Goal: Contribute content: Contribute content

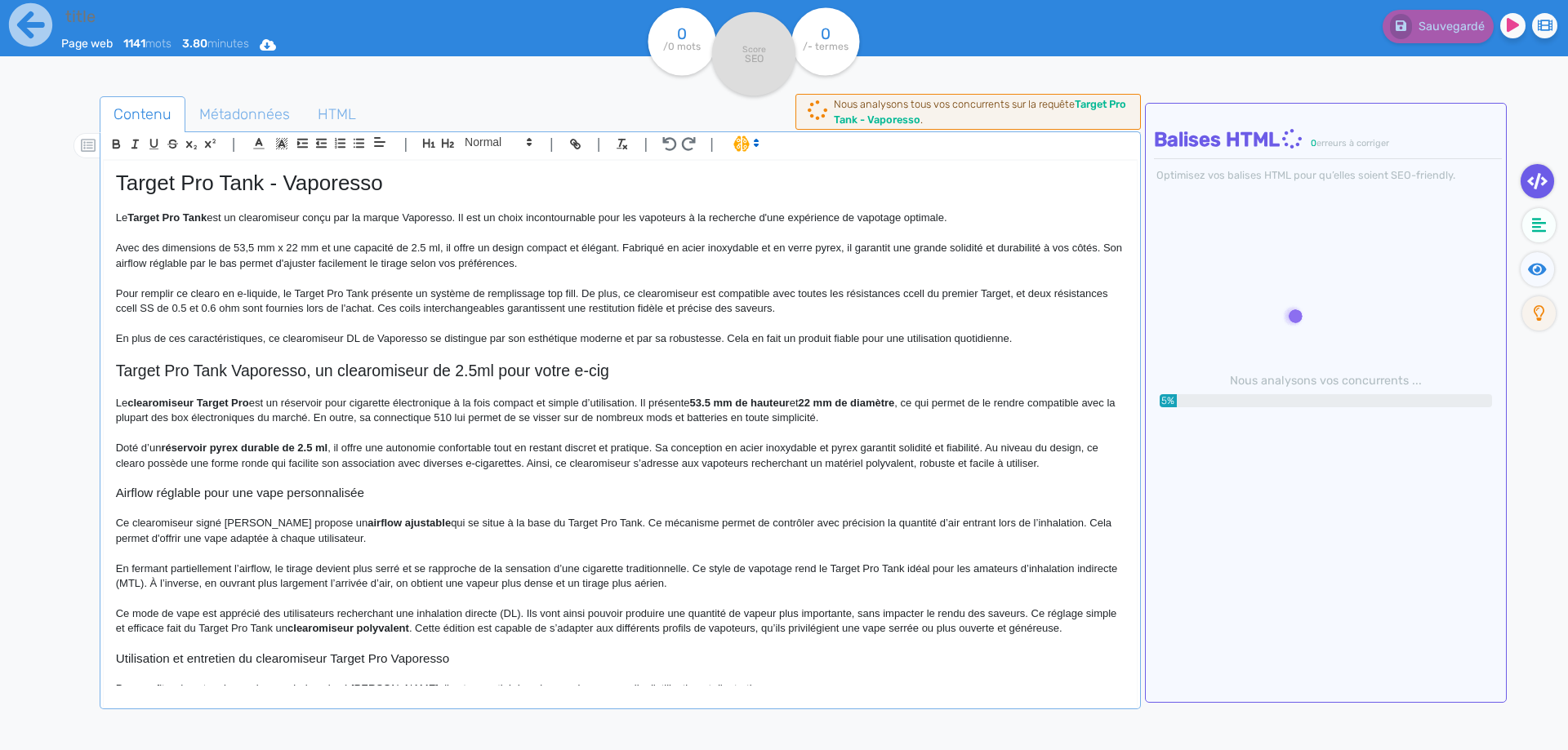
type input "Target Pro Tank - Vaporesso"
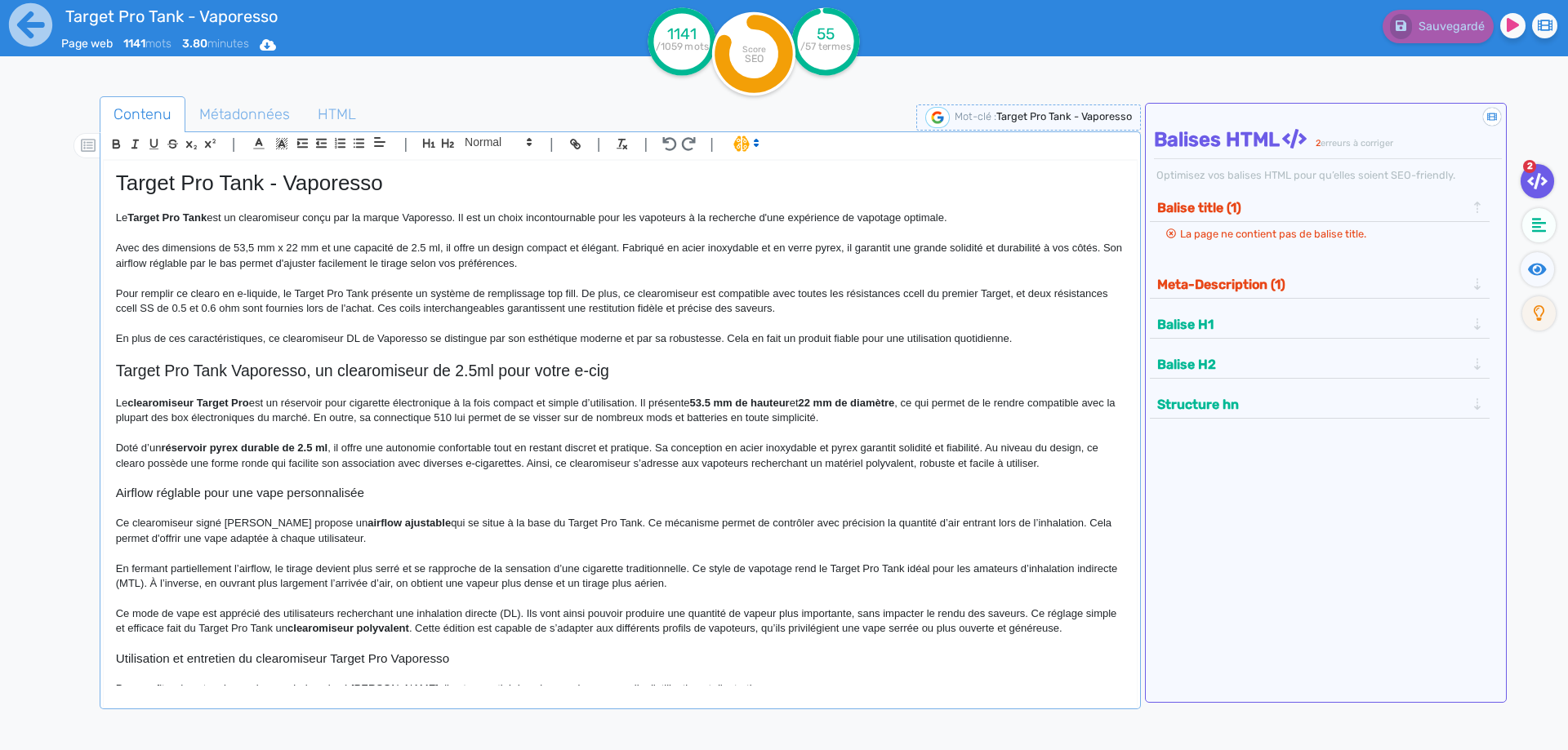
click at [227, 164] on div "Target Pro Tank - Vaporesso Le Target Pro Tank est un clearomiseur conçu par la…" at bounding box center [620, 423] width 1033 height 524
copy h1 "Target Pro Tank - Vaporesso"
click at [257, 107] on span "Métadonnées" at bounding box center [245, 114] width 117 height 44
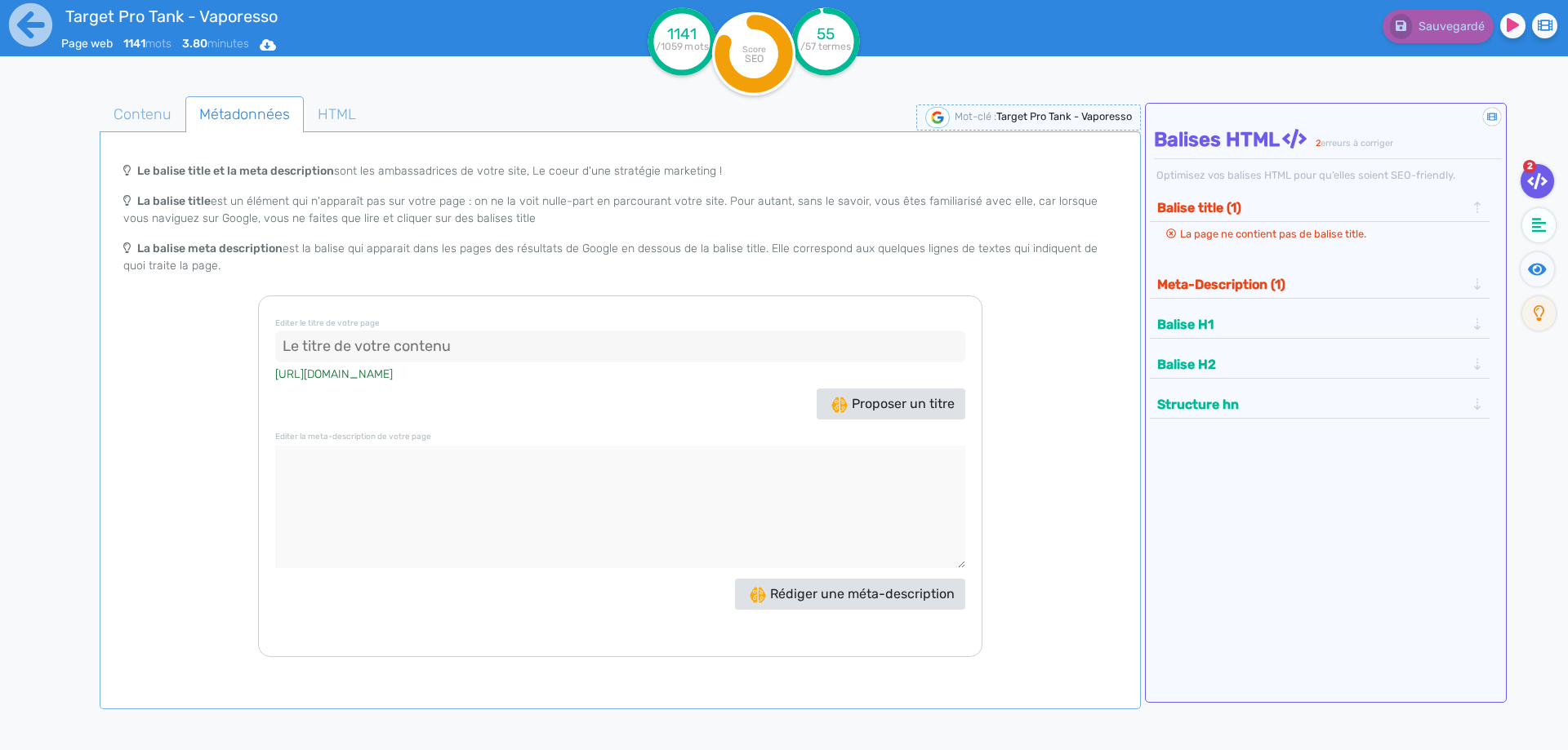
click at [388, 345] on input at bounding box center [620, 347] width 690 height 33
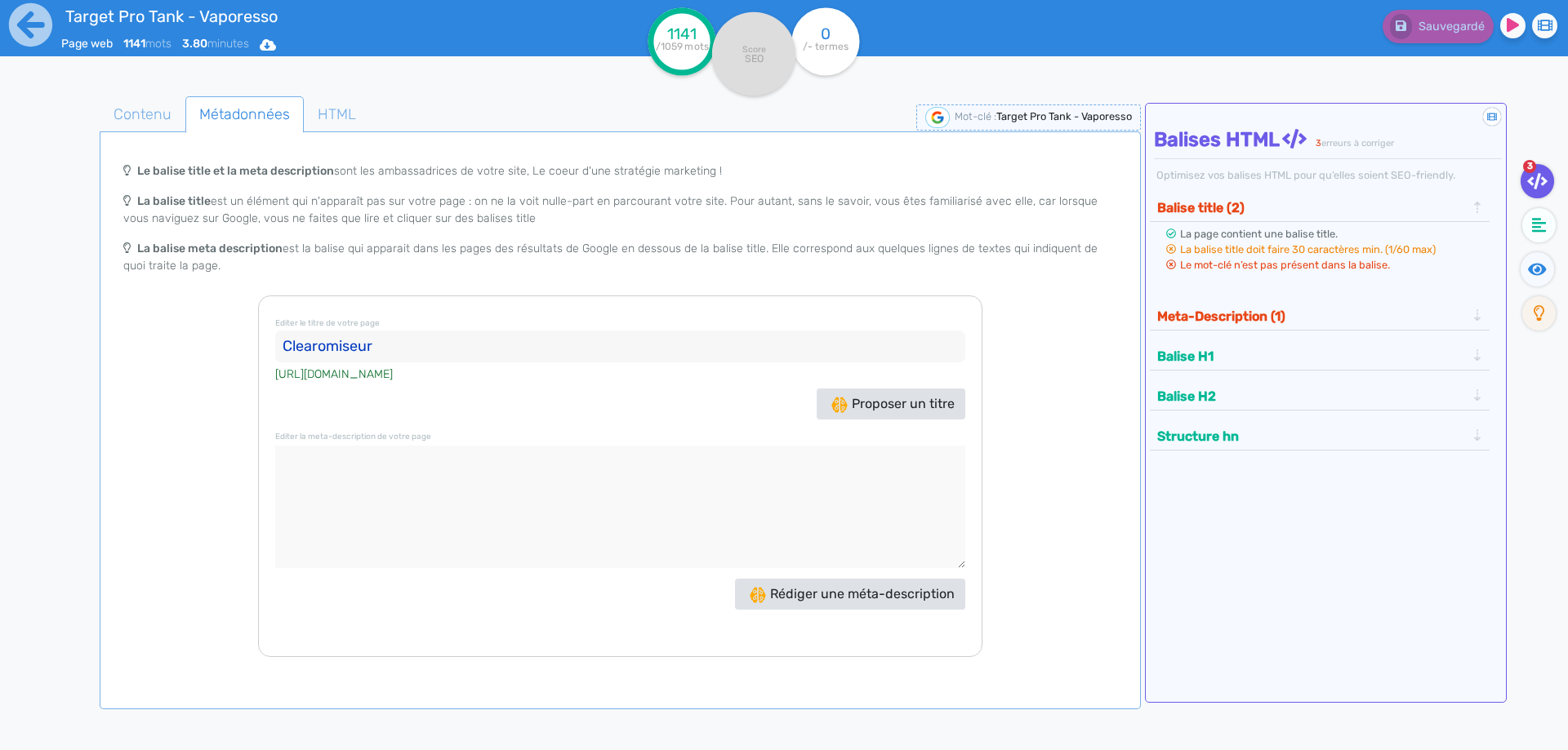
paste input "Target Pro Tank - Vaporesso"
click at [488, 359] on input "Clearomiseur Target Pro Tank - Vaporesso" at bounding box center [620, 347] width 690 height 33
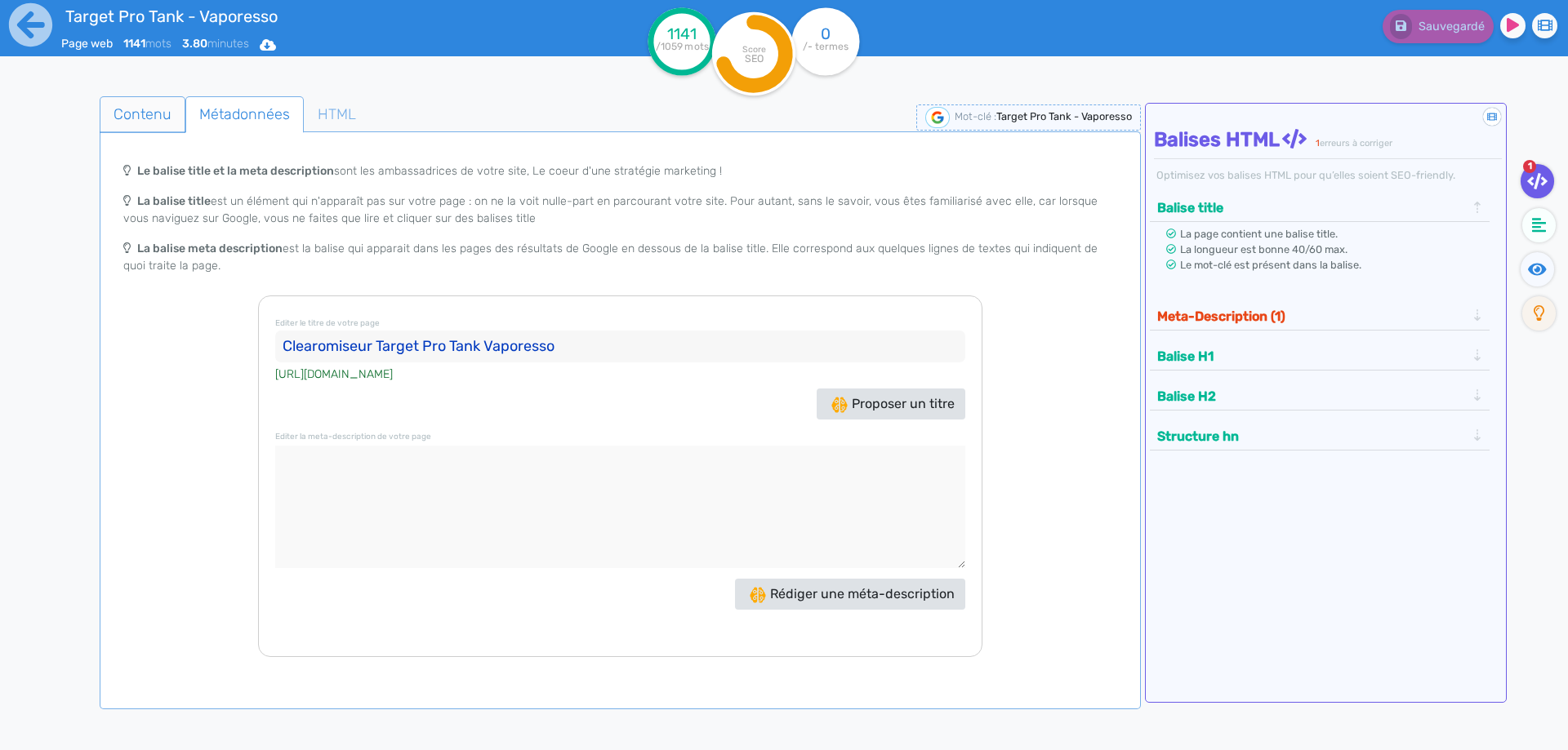
type input "Clearomiseur Target Pro Tank Vaporesso"
click at [157, 116] on span "Contenu" at bounding box center [142, 114] width 84 height 44
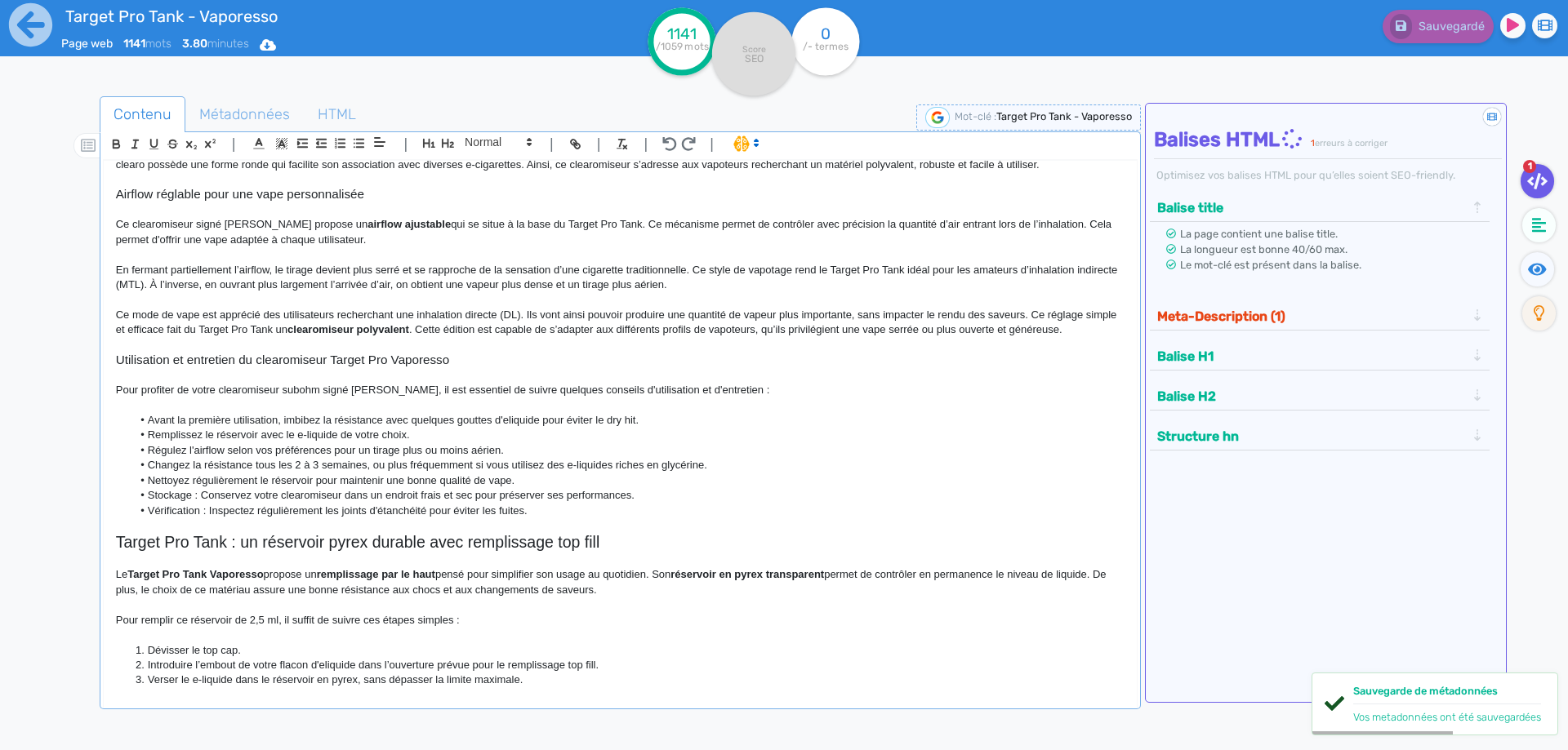
scroll to position [327, 0]
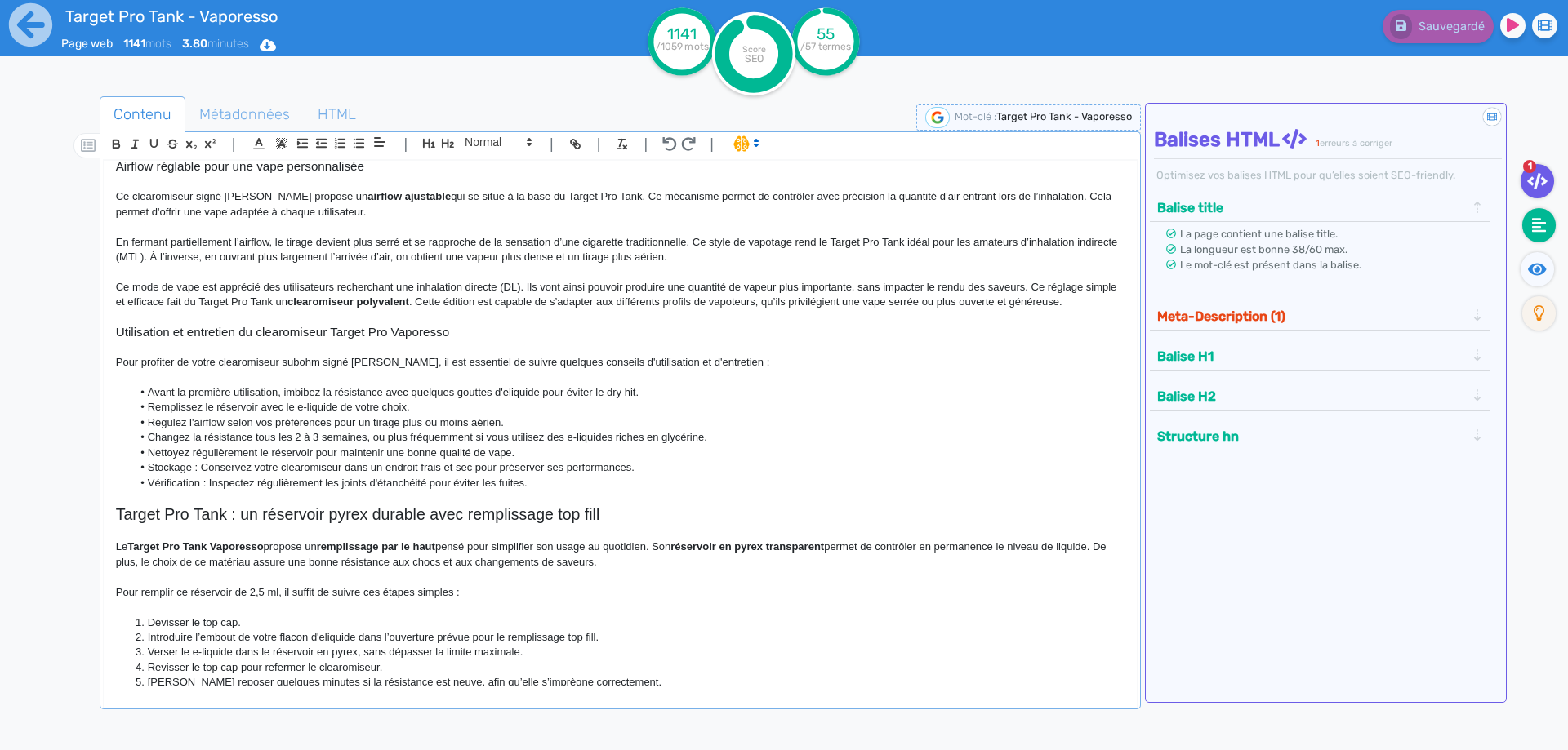
click at [1542, 228] on icon at bounding box center [1539, 226] width 15 height 16
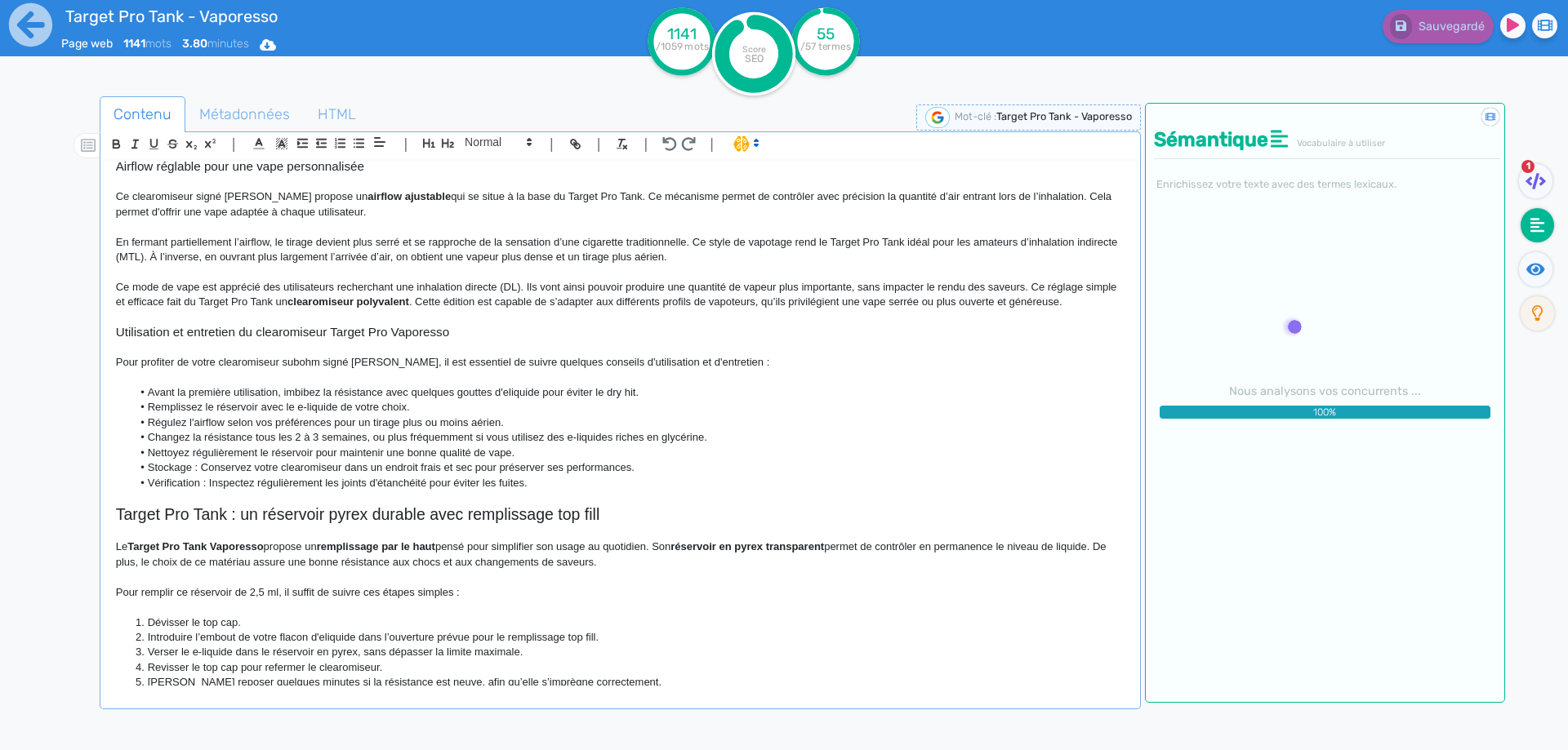
click at [1557, 268] on div at bounding box center [1539, 272] width 45 height 40
click at [1550, 274] on fa-icon at bounding box center [1535, 269] width 34 height 34
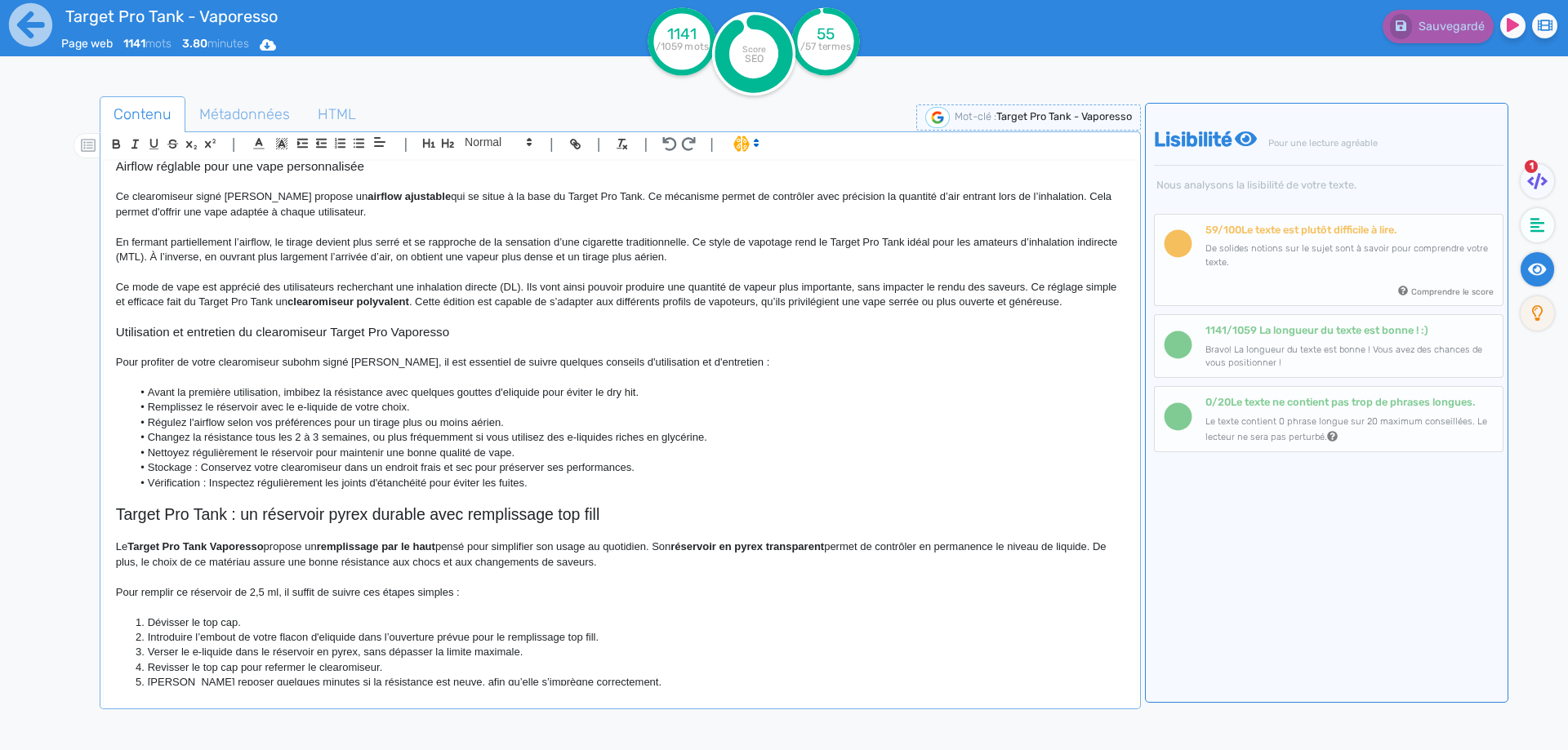
click at [573, 487] on li "Vérification : Inspectez régulièrement les joints d'étanchéité pour éviter les …" at bounding box center [627, 483] width 992 height 15
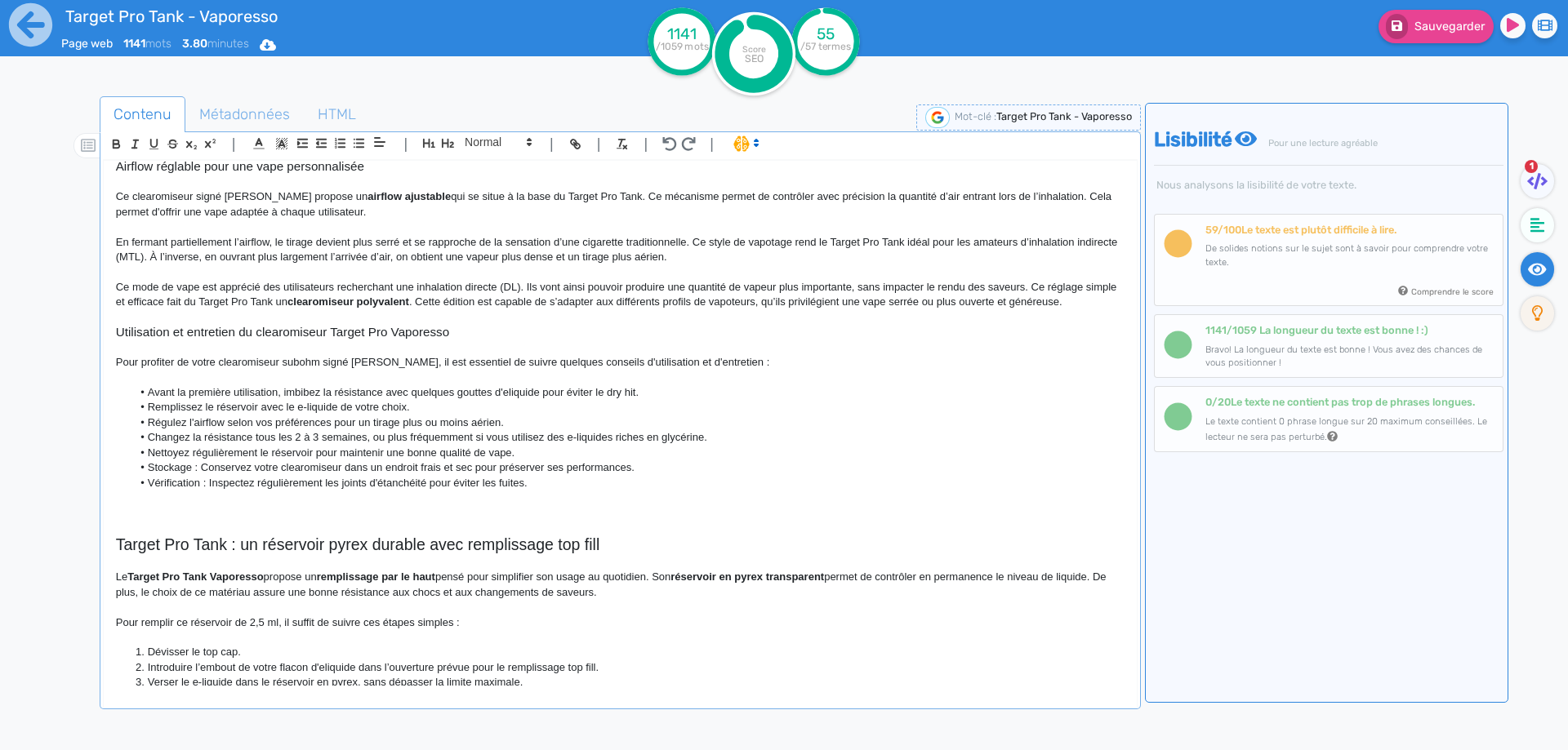
click at [381, 441] on li "Changez la résistance tous les 2 à 3 semaines, ou plus fréquemment si vous util…" at bounding box center [627, 437] width 992 height 15
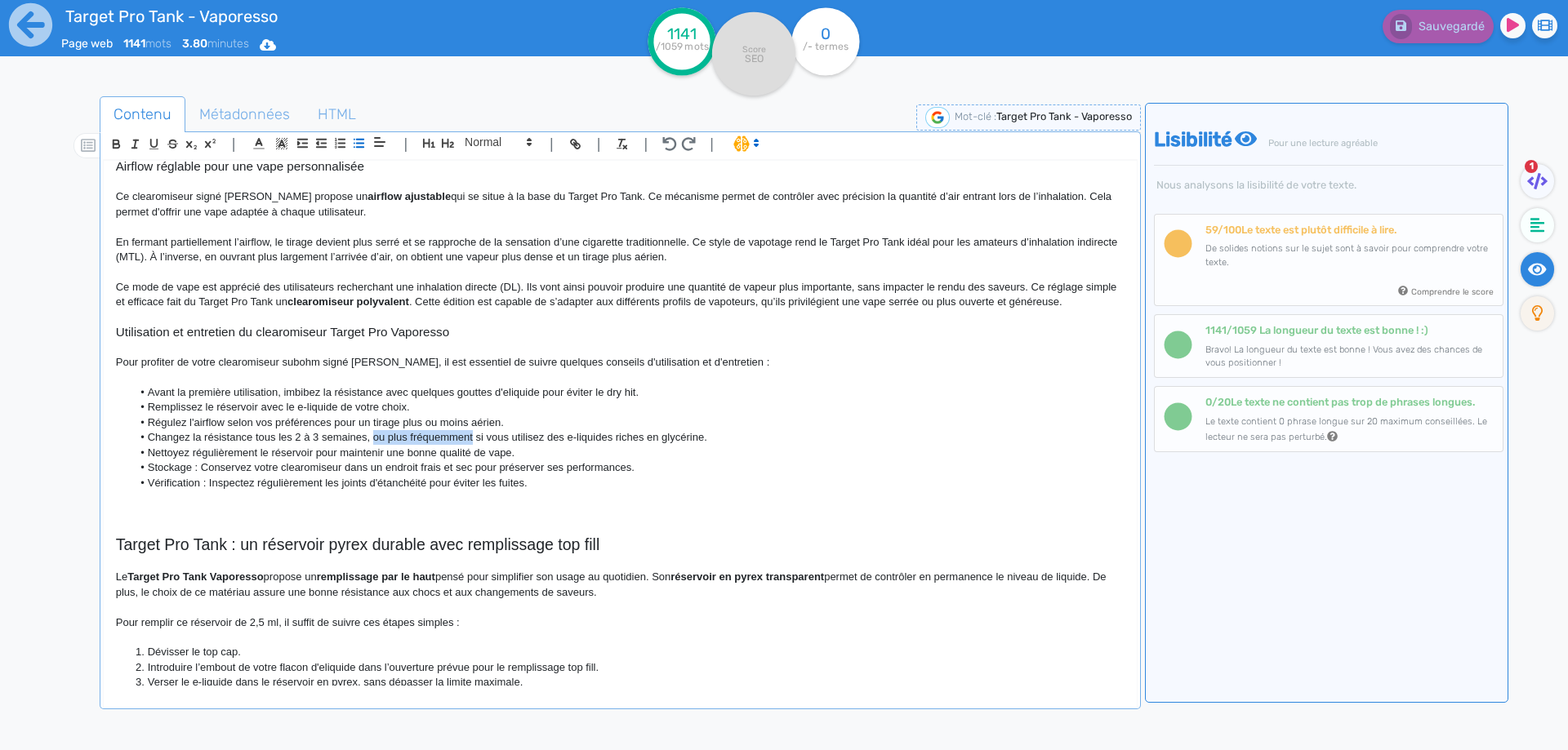
drag, startPoint x: 381, startPoint y: 441, endPoint x: 433, endPoint y: 438, distance: 52.1
click at [433, 438] on li "Changez la résistance tous les 2 à 3 semaines, ou plus fréquemment si vous util…" at bounding box center [627, 437] width 992 height 15
click at [383, 437] on li "Changez la résistance tous les 2 à 3 semaines, ou plus fréquemment si vous util…" at bounding box center [627, 437] width 992 height 15
click at [377, 437] on li "Changez la résistance tous les 2 à 3 semaines, ou plus fréquemment si vous util…" at bounding box center [627, 437] width 992 height 15
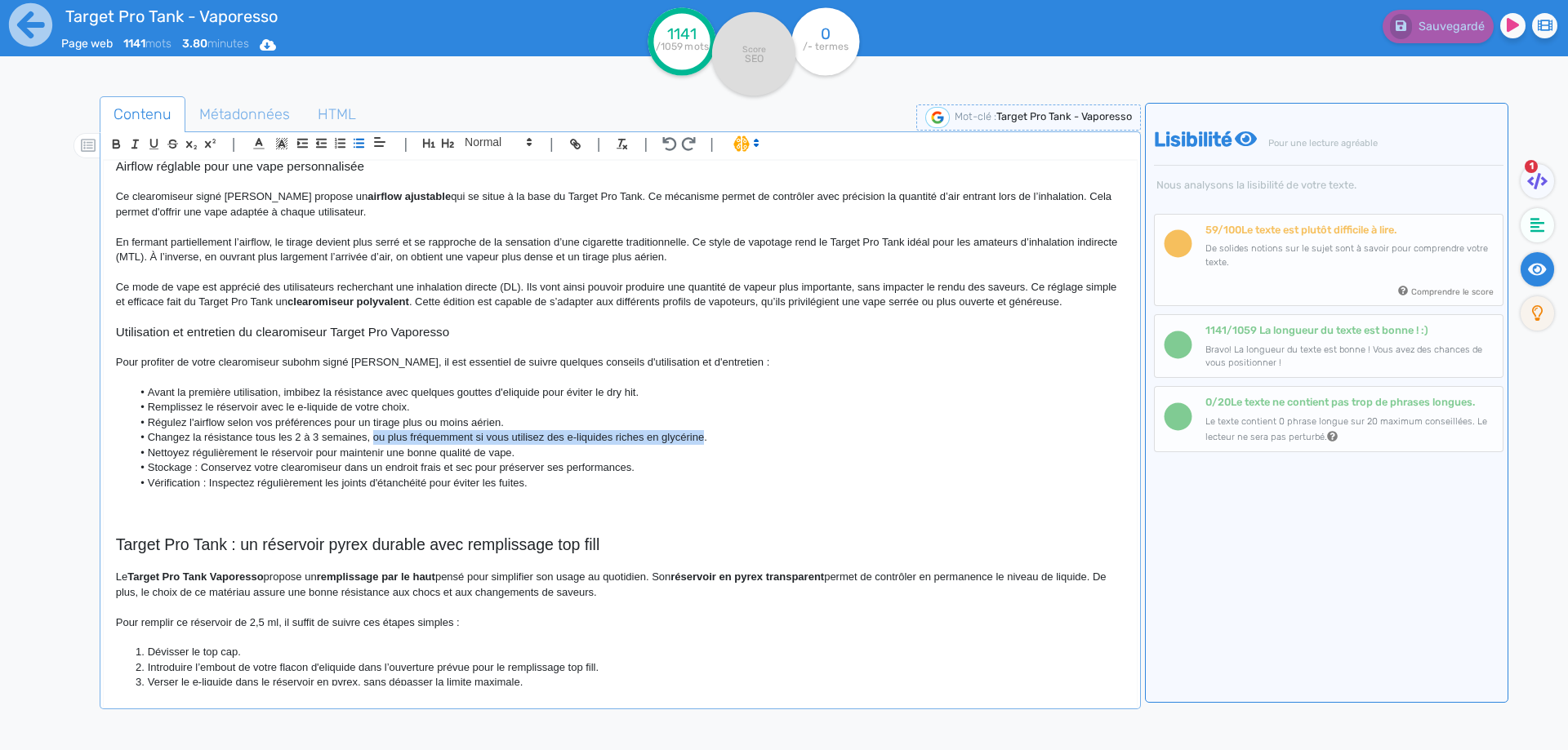
drag, startPoint x: 377, startPoint y: 437, endPoint x: 669, endPoint y: 438, distance: 292.0
click at [669, 438] on li "Changez la résistance tous les 2 à 3 semaines, ou plus fréquemment si vous util…" at bounding box center [627, 437] width 992 height 15
click at [213, 450] on li "Nettoyez régulièrement le réservoir pour maintenir une bonne qualité de vape." at bounding box center [627, 453] width 992 height 15
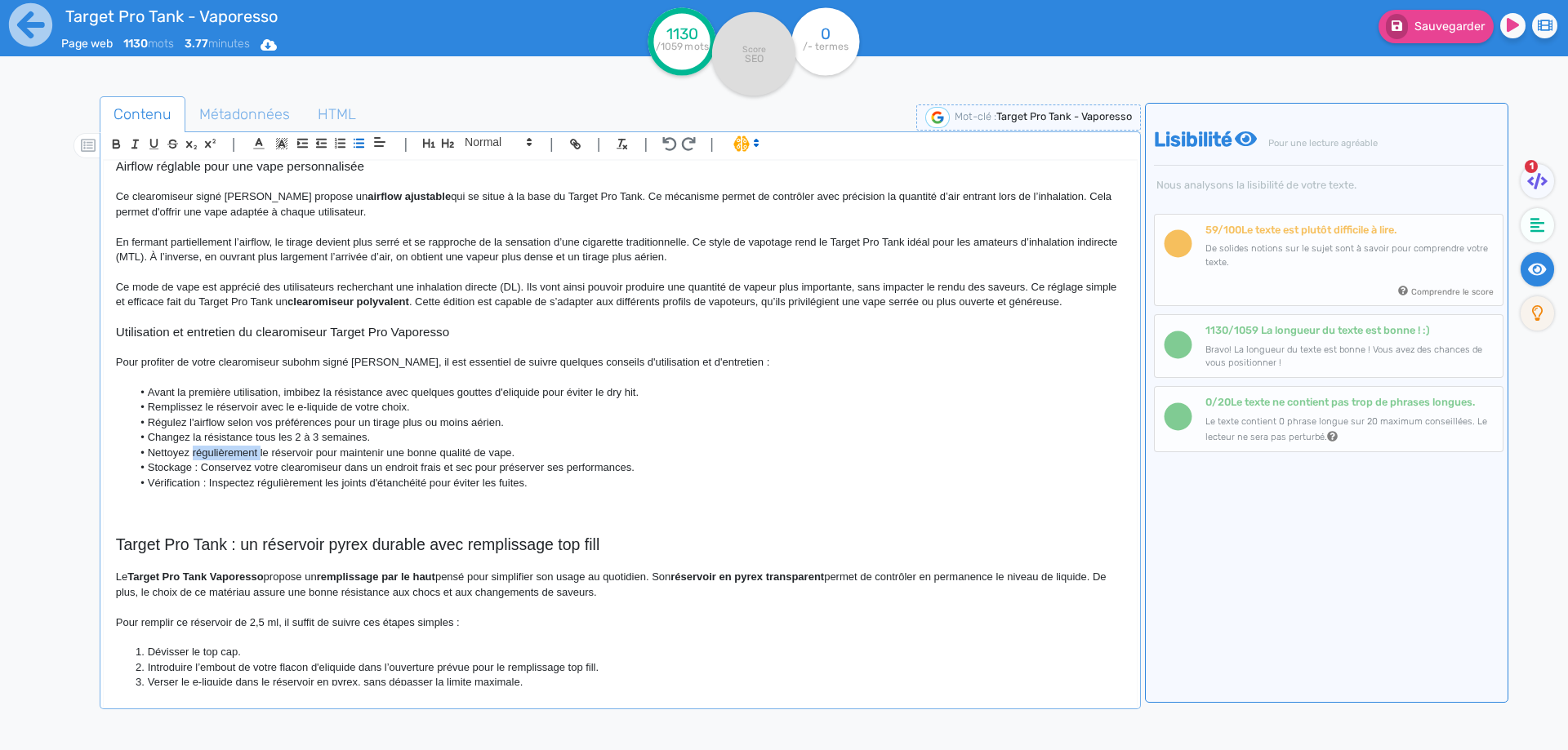
click at [213, 450] on li "Nettoyez régulièrement le réservoir pour maintenir une bonne qualité de vape." at bounding box center [627, 453] width 992 height 15
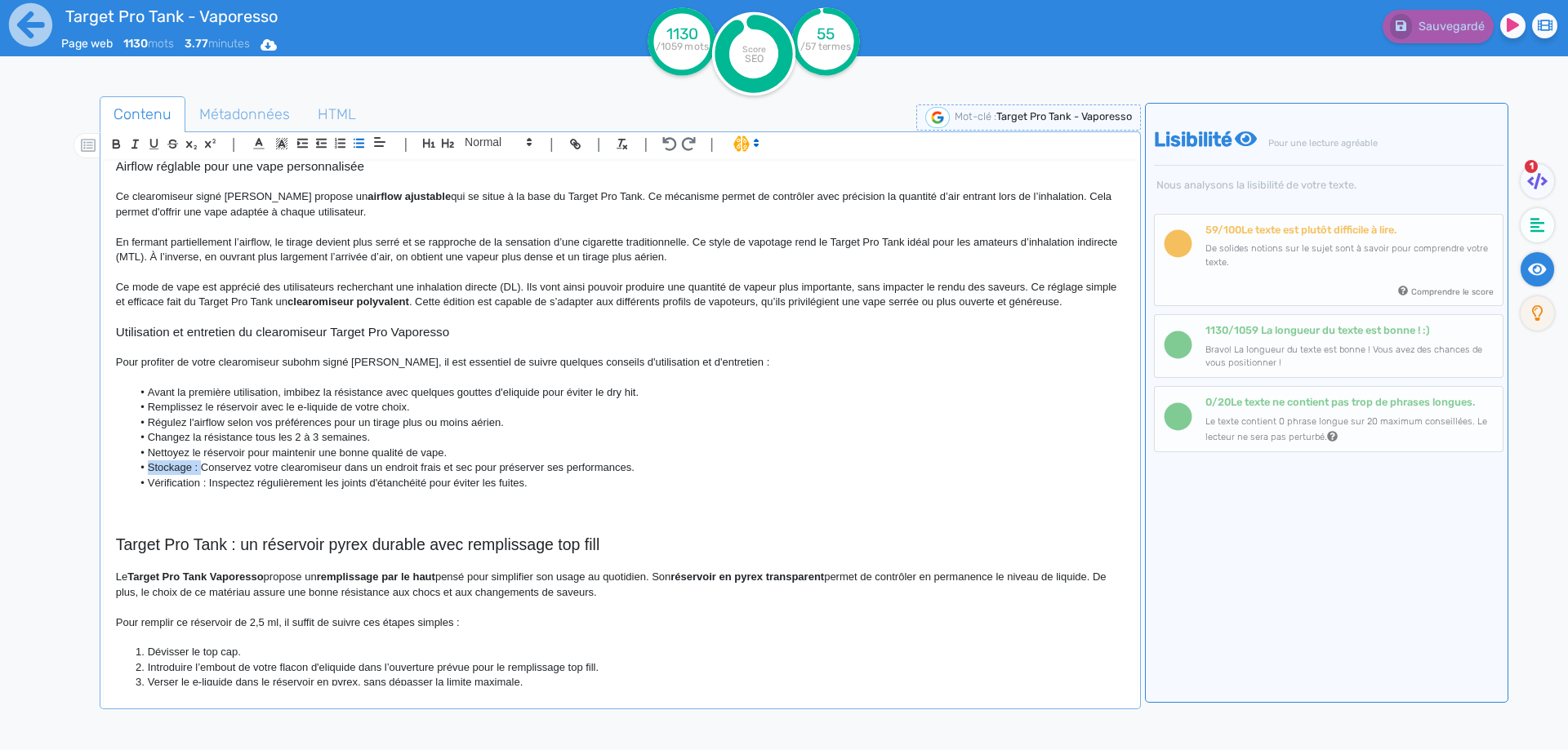
drag, startPoint x: 200, startPoint y: 468, endPoint x: 140, endPoint y: 468, distance: 60.0
click at [140, 468] on li "Stockage : Conservez votre clearomiseur dans un endroit frais et sec pour prése…" at bounding box center [627, 468] width 992 height 15
click at [312, 476] on li "Vérification : Inspectez régulièrement les joints d'étanchéité pour éviter les …" at bounding box center [627, 483] width 992 height 15
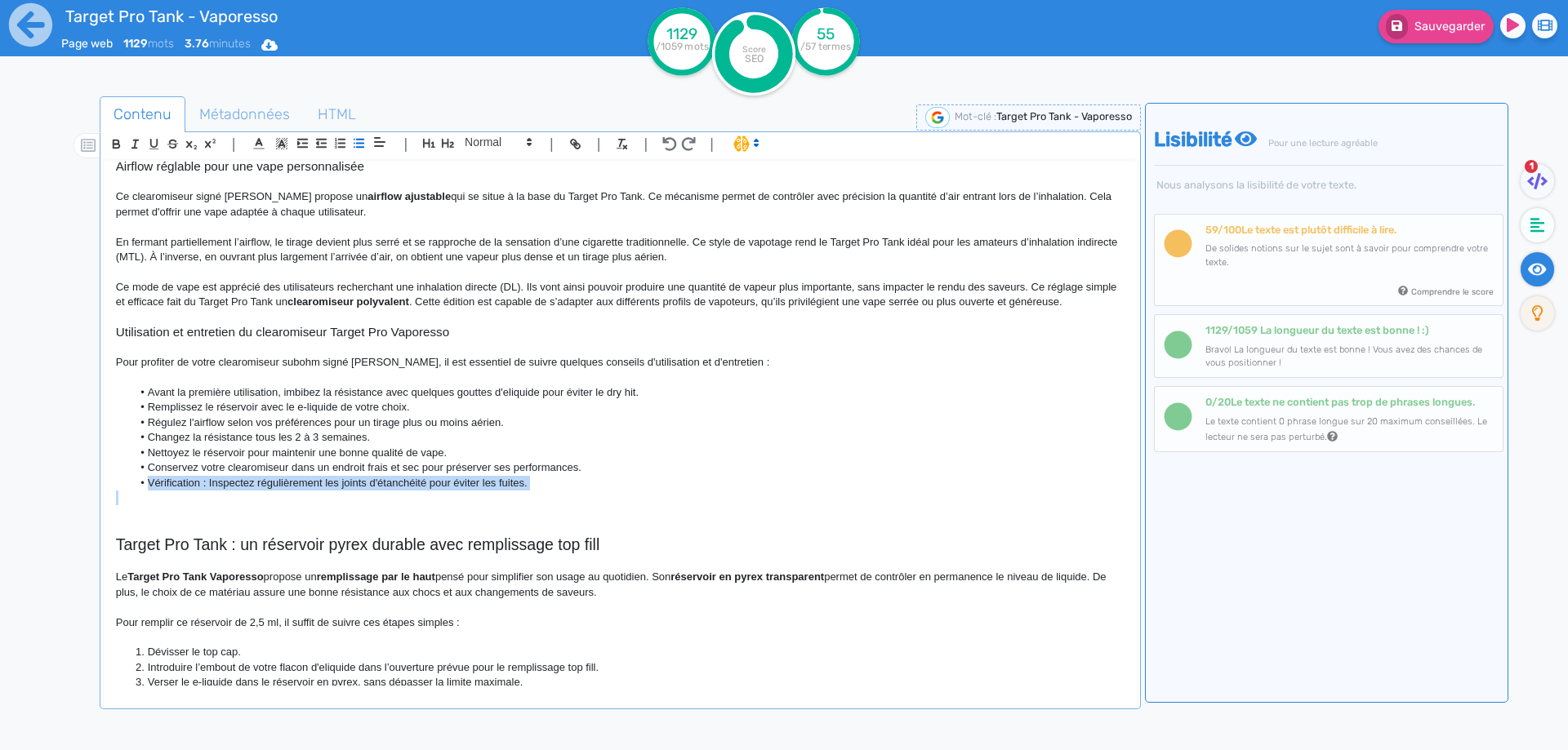
click at [312, 476] on li "Vérification : Inspectez régulièrement les joints d'étanchéité pour éviter les …" at bounding box center [627, 483] width 992 height 15
click at [315, 469] on li "Conservez votre clearomiseur dans un endroit frais et sec pour préserver ses pe…" at bounding box center [627, 468] width 992 height 15
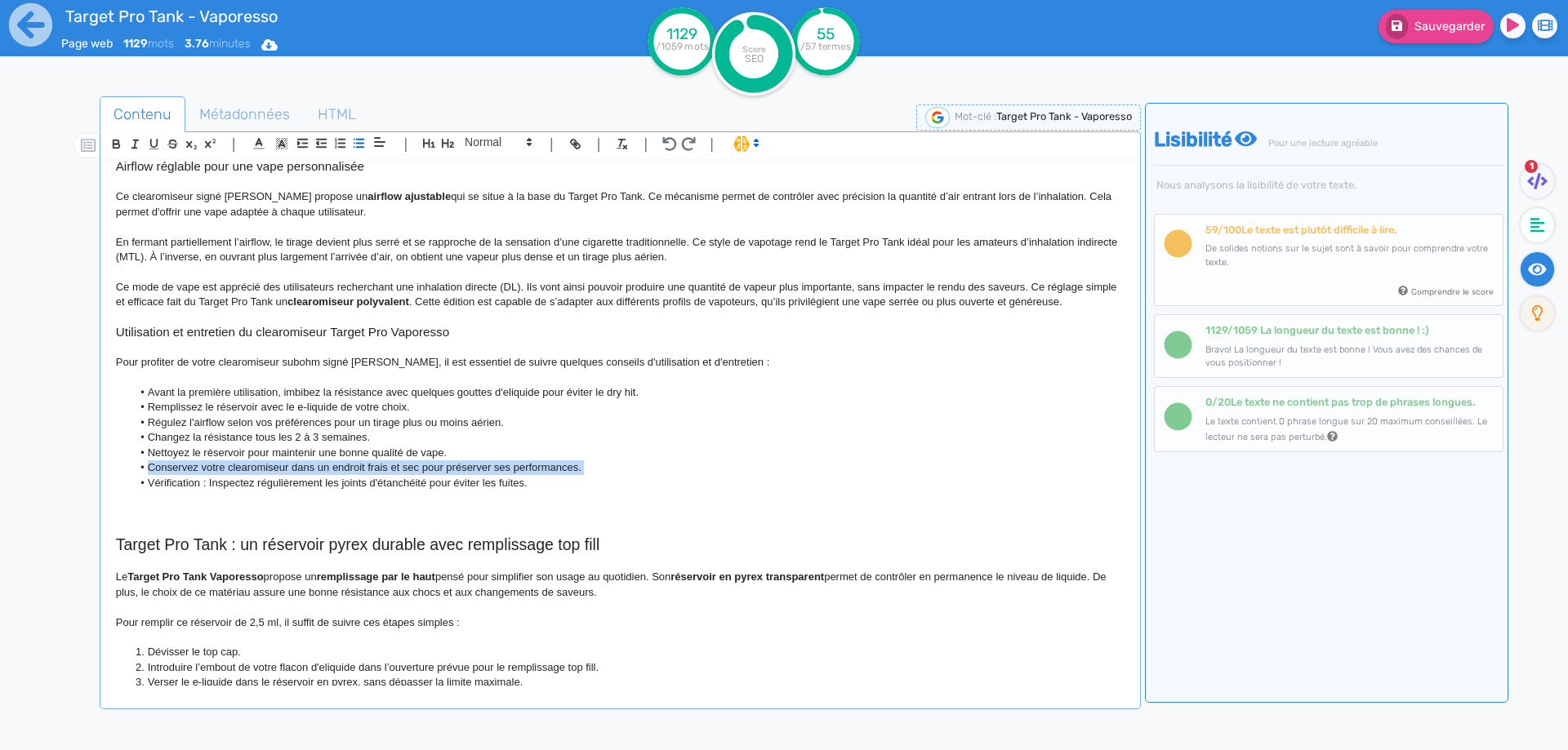
click at [315, 469] on li "Conservez votre clearomiseur dans un endroit frais et sec pour préserver ses pe…" at bounding box center [627, 468] width 992 height 15
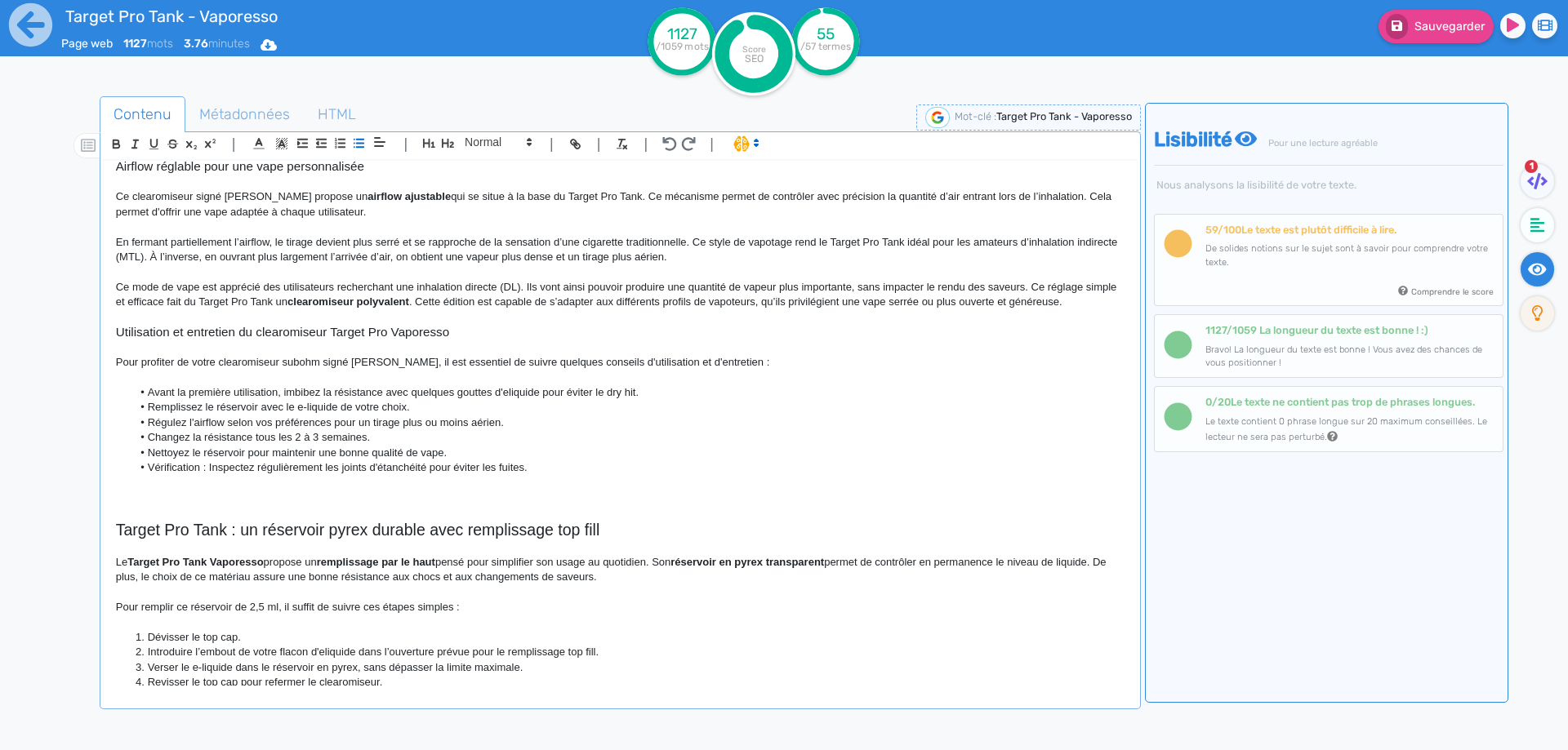
click at [146, 474] on li "Vérification : Inspectez régulièrement les joints d'étanchéité pour éviter les …" at bounding box center [627, 468] width 992 height 15
click at [1437, 36] on button "Sauvegarder" at bounding box center [1436, 26] width 115 height 34
click at [230, 496] on p at bounding box center [620, 498] width 1008 height 15
click at [1465, 43] on div "Sauvegarder" at bounding box center [1254, 39] width 627 height 80
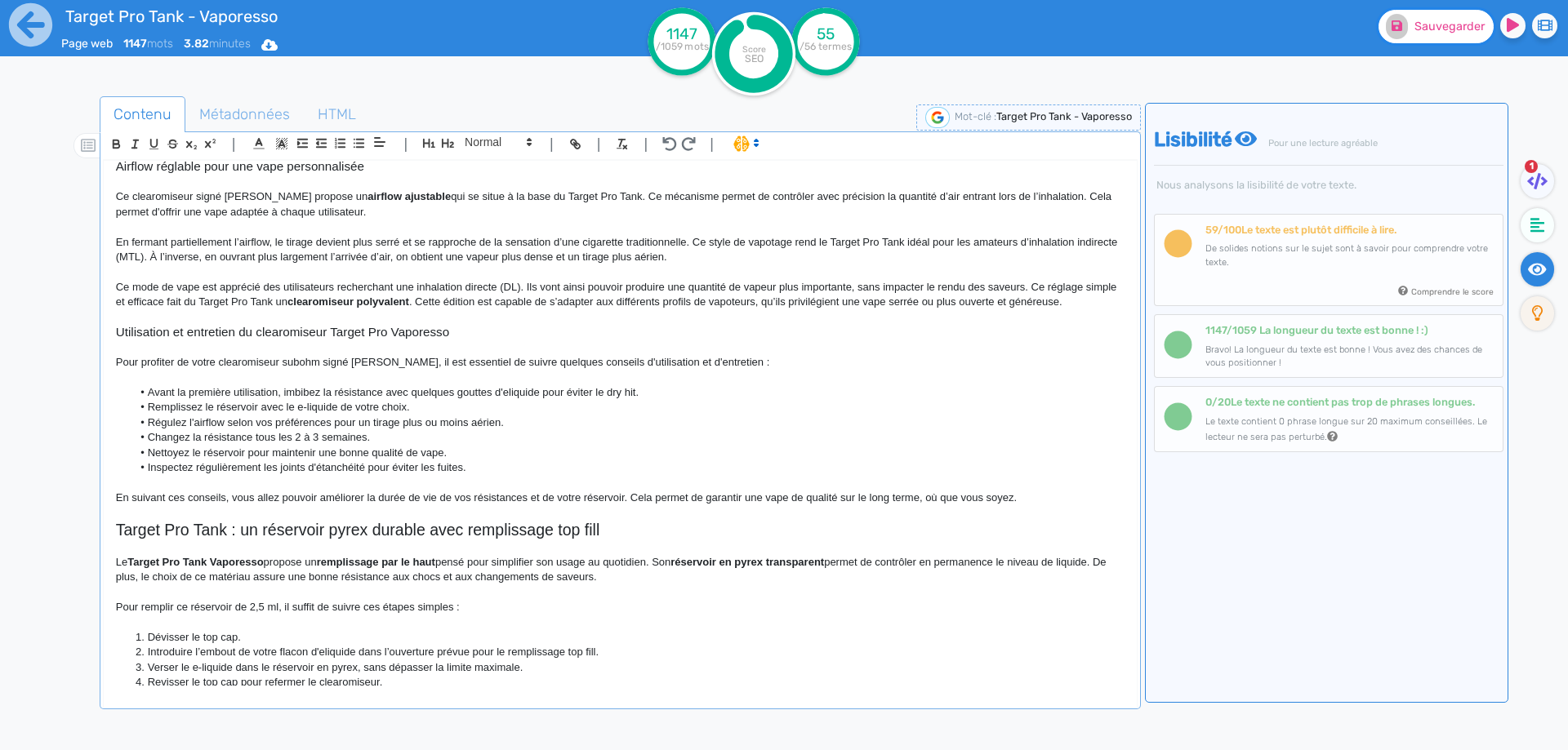
click at [1465, 29] on span "Sauvegarder" at bounding box center [1450, 26] width 71 height 14
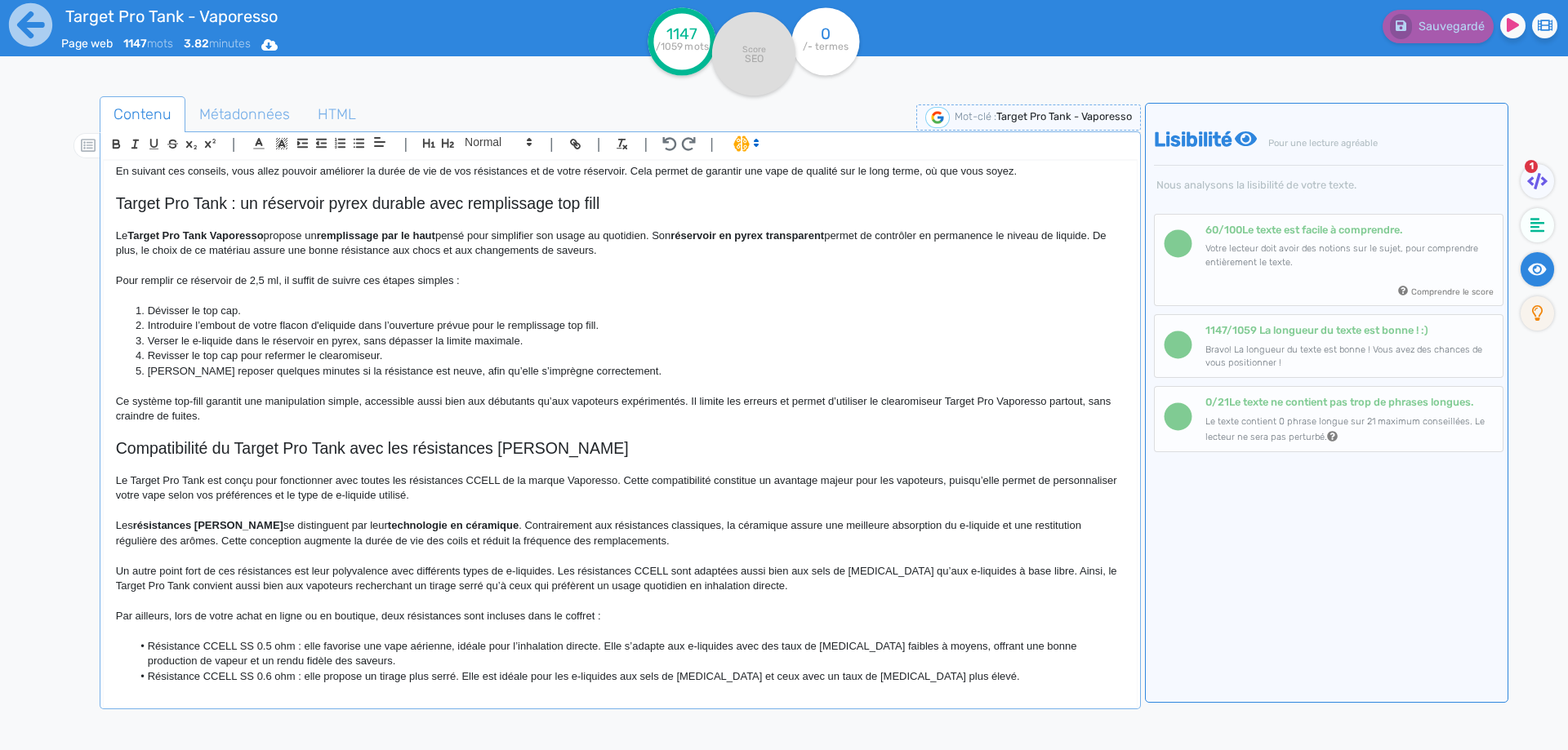
scroll to position [830, 0]
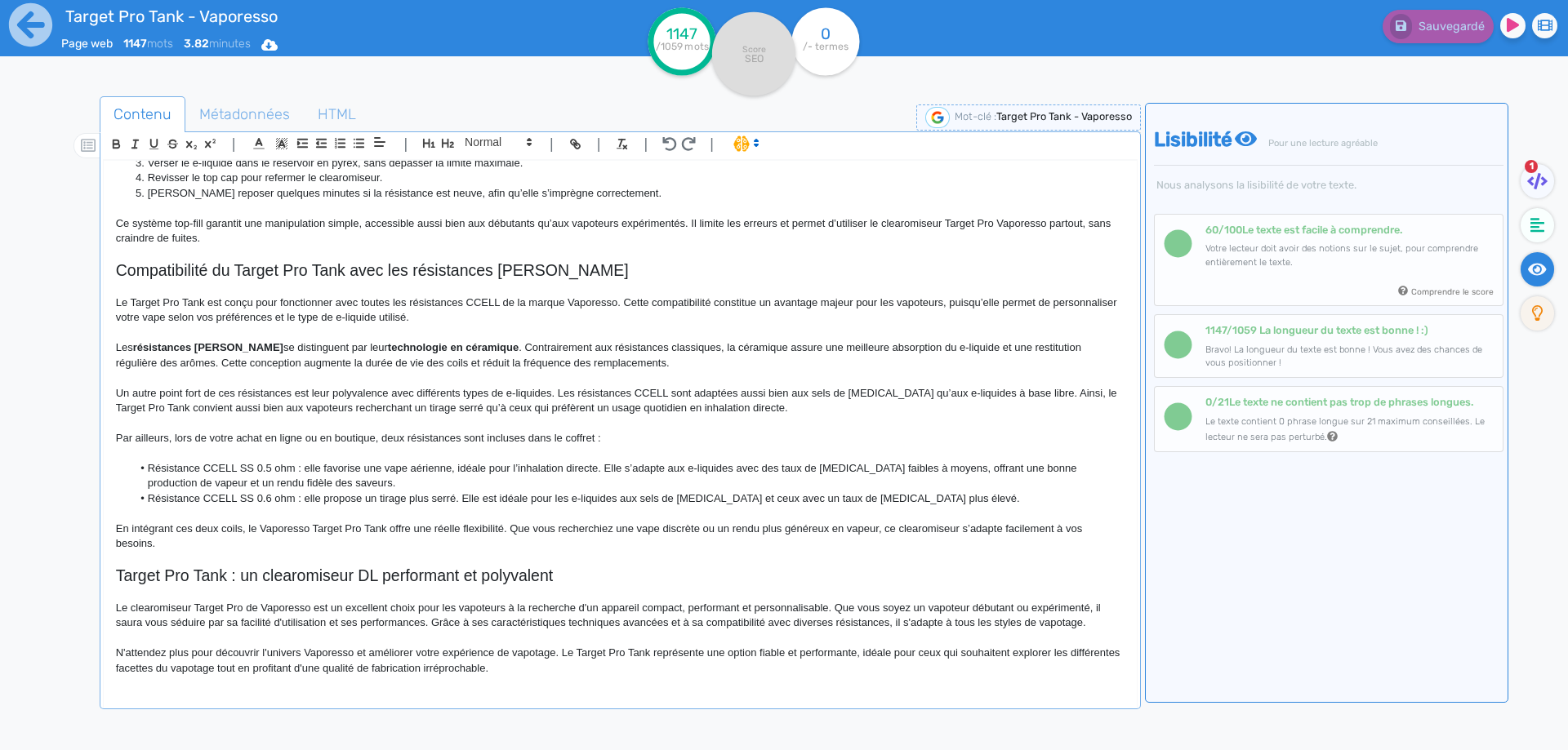
click at [576, 672] on p "N'attendez plus pour découvrir l'univers Vaporesso et améliorer votre expérienc…" at bounding box center [620, 661] width 1008 height 30
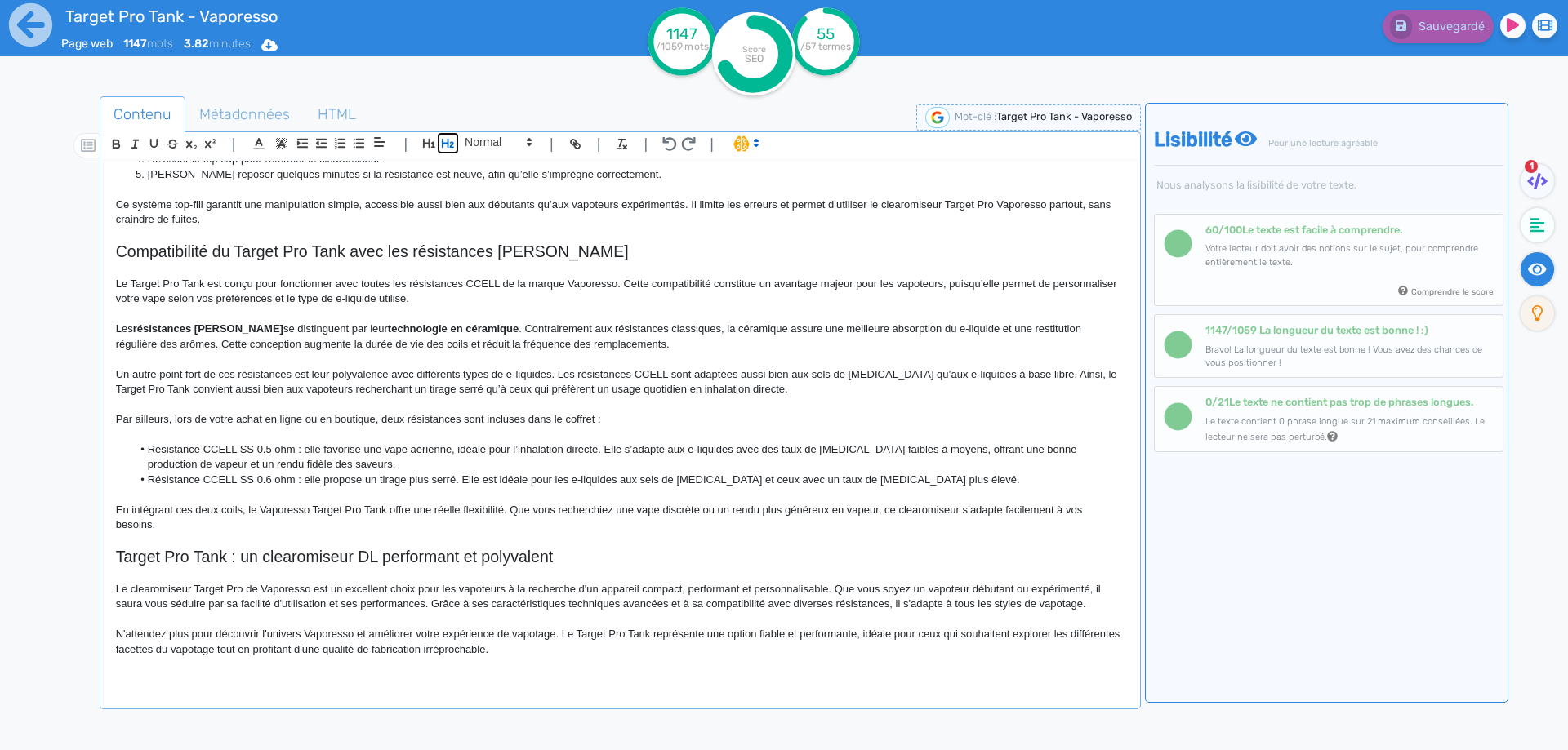
click at [454, 141] on icon "button" at bounding box center [447, 143] width 14 height 14
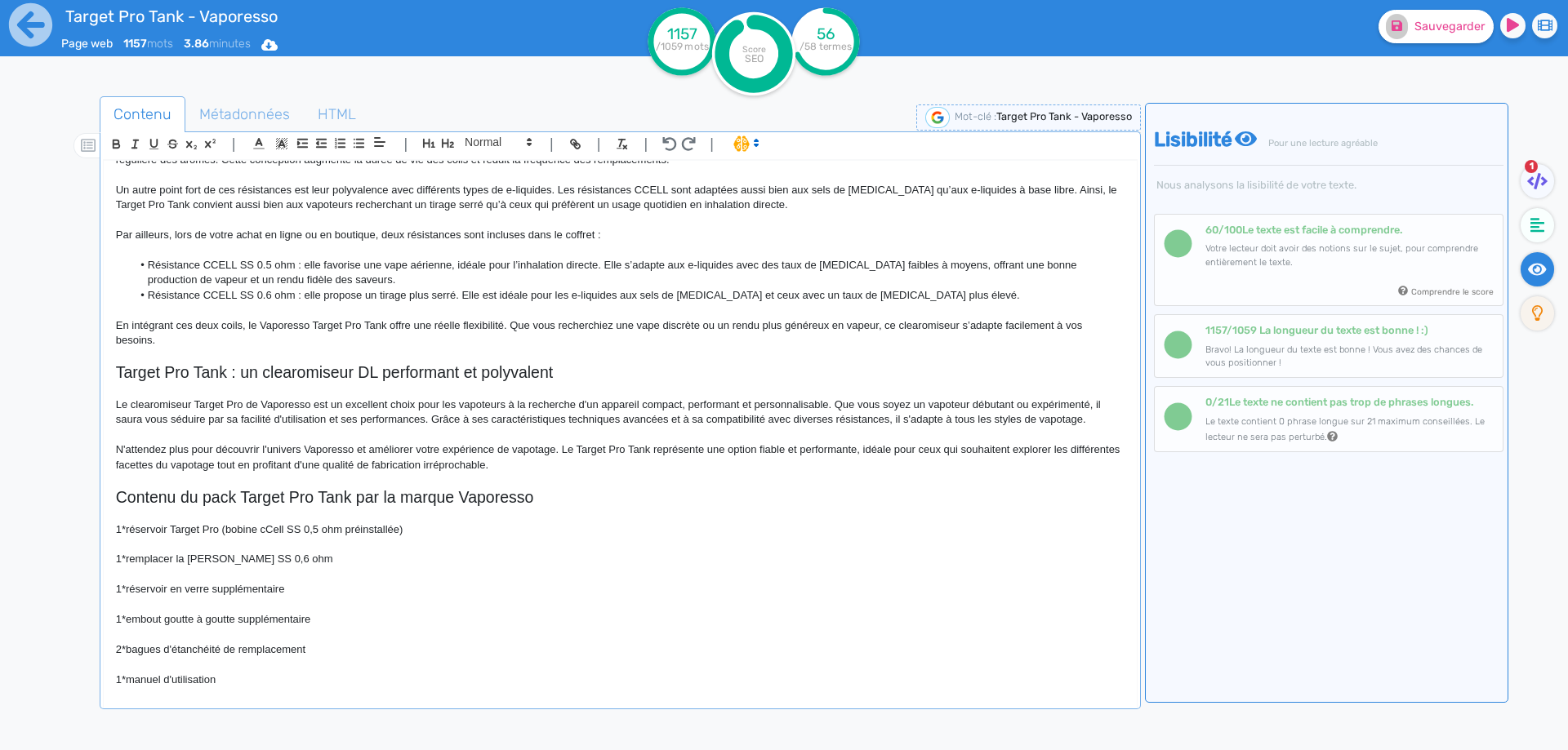
scroll to position [1046, 0]
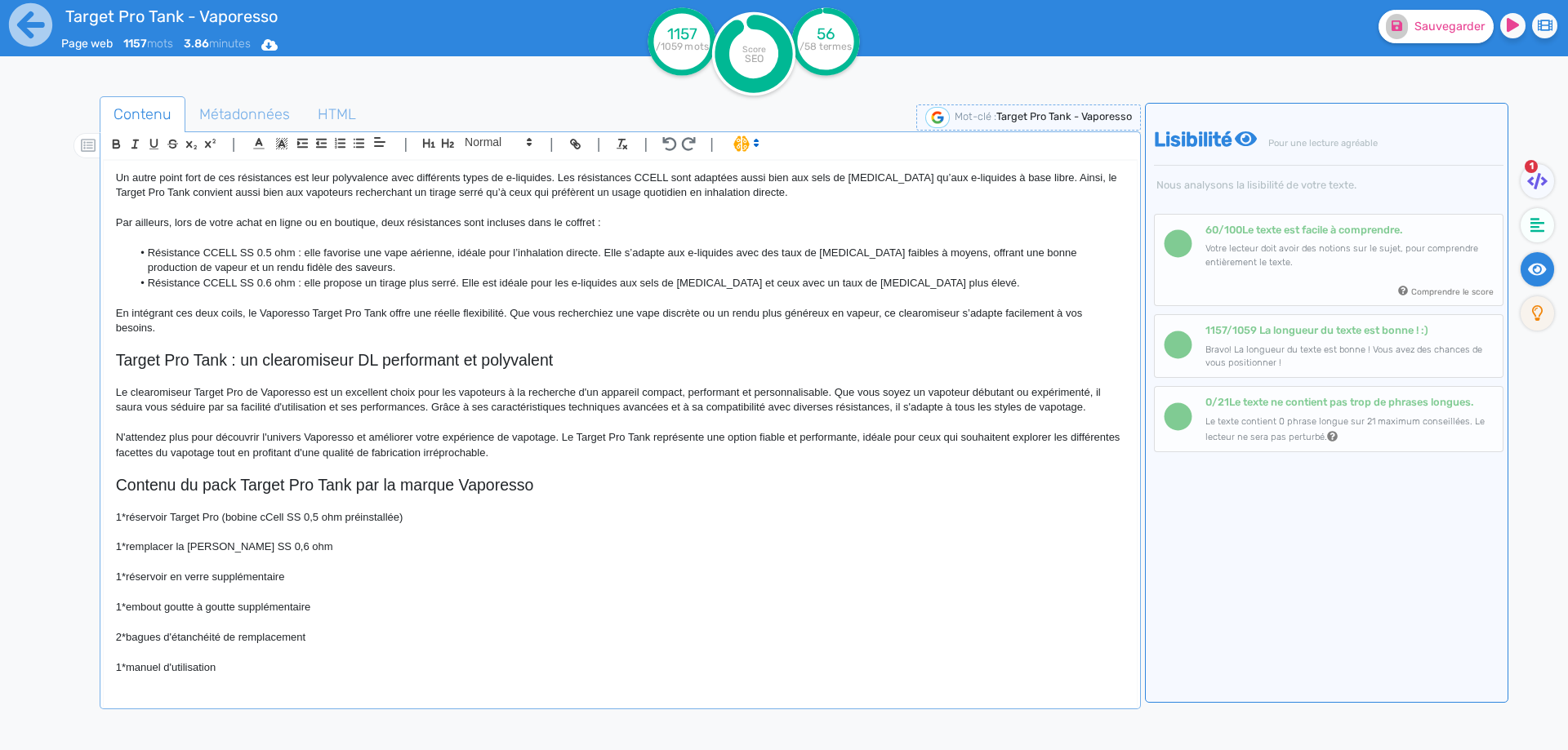
click at [126, 523] on p "1*réservoir Target Pro (bobine cCell SS 0,5 ohm préinstallée)" at bounding box center [620, 518] width 1008 height 15
click at [135, 516] on p "1*réservoir Target Pro (bobine cCell SS 0,5 ohm préinstallée)" at bounding box center [620, 518] width 1008 height 15
click at [257, 524] on p "1 Clearomiseur Target Pro (bobine cCell SS 0,5 ohm préinstallée)" at bounding box center [620, 518] width 1008 height 15
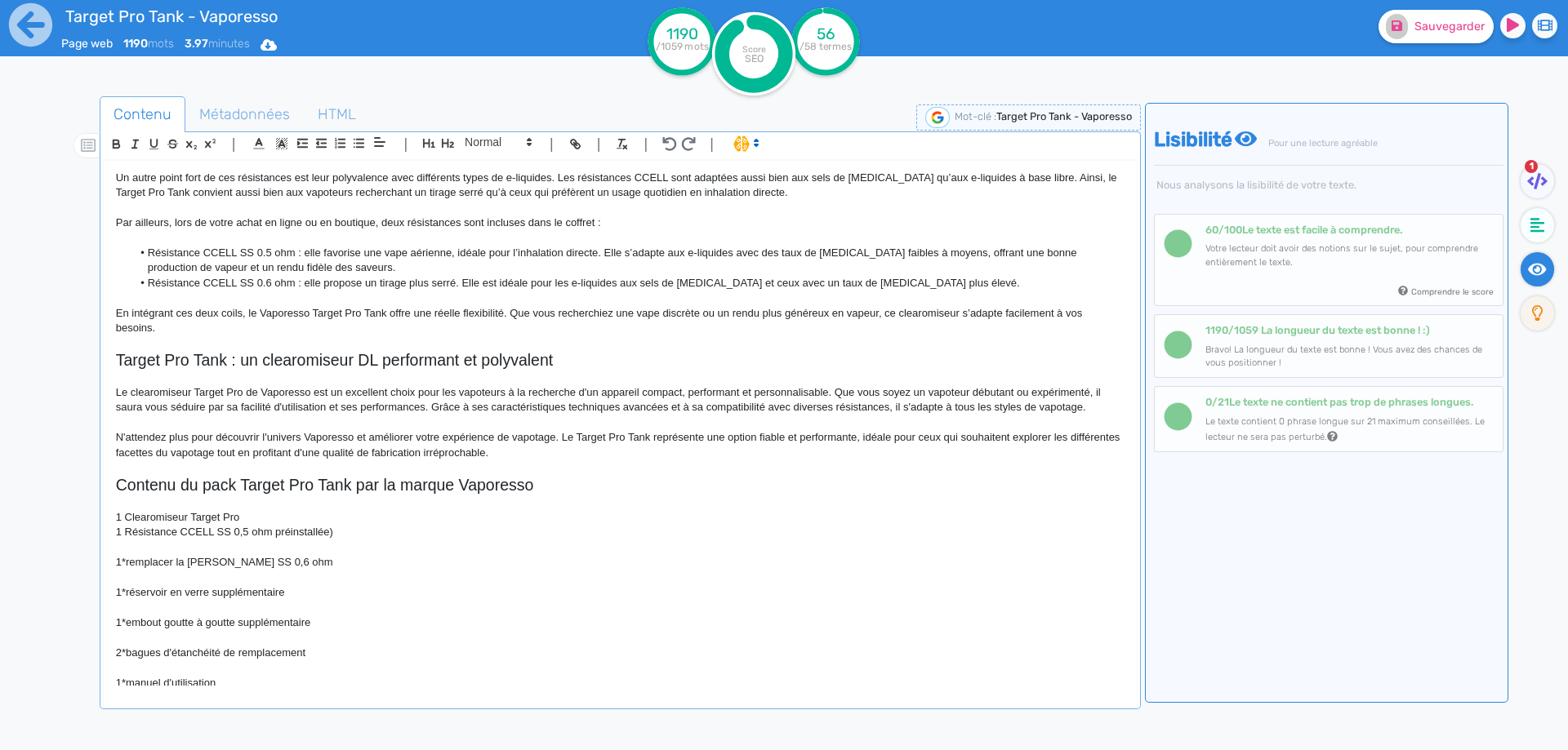
click at [236, 534] on p "1 Résistance CCELL SS 0,5 ohm préinstallée)" at bounding box center [620, 532] width 1008 height 15
click at [289, 533] on p "1 Résistance CCELL SS 0.5 ohm préinstallée)" at bounding box center [620, 532] width 1008 height 15
click at [194, 537] on p "1 Résistance CCELL SS 0.5 ohm" at bounding box center [620, 532] width 1008 height 15
drag, startPoint x: 317, startPoint y: 520, endPoint x: 304, endPoint y: 527, distance: 14.8
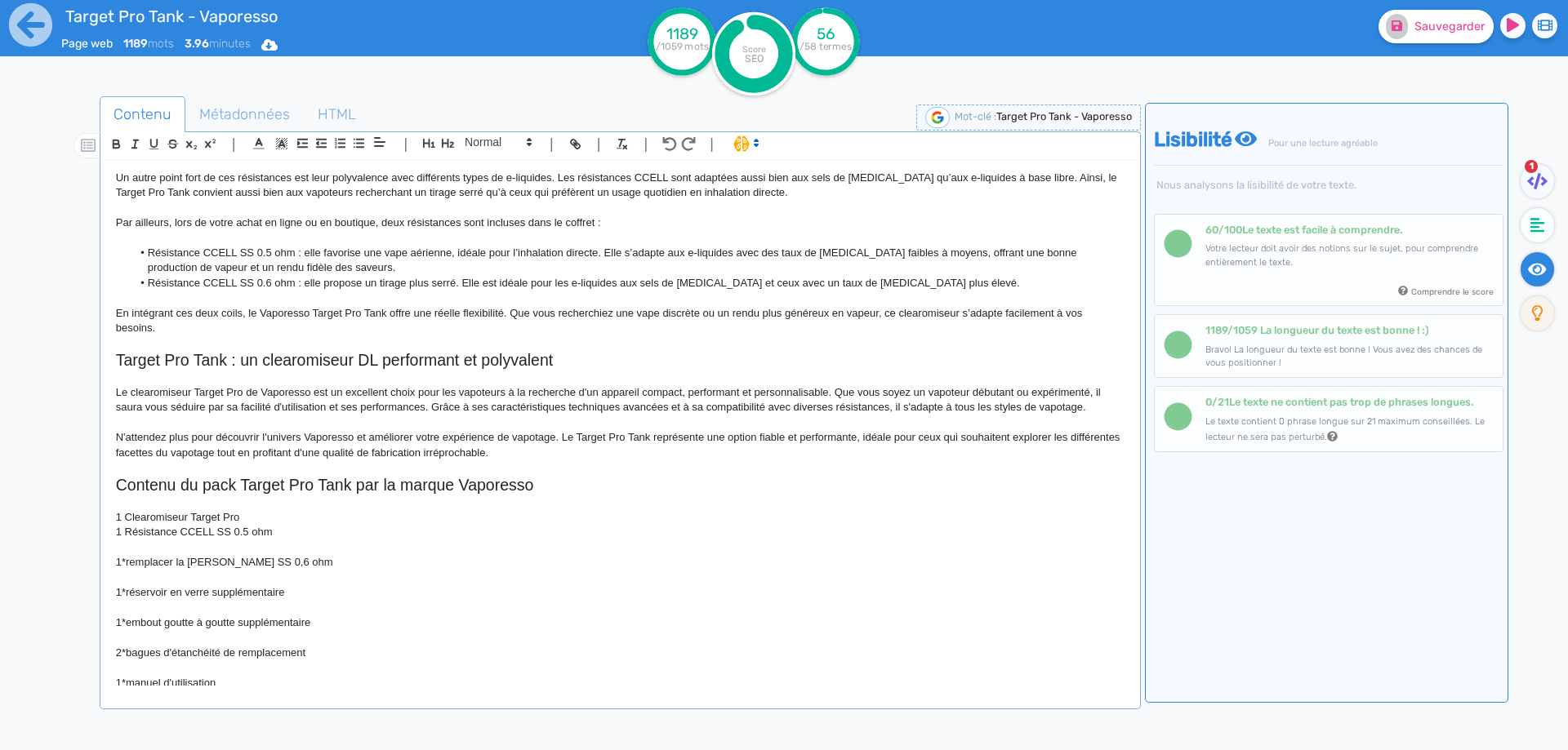
click at [313, 523] on p "1 Clearomiseur Target Pro" at bounding box center [620, 518] width 1008 height 15
click at [291, 533] on p "1 Résistance CCELL SS 0.5 ohm" at bounding box center [620, 532] width 1008 height 15
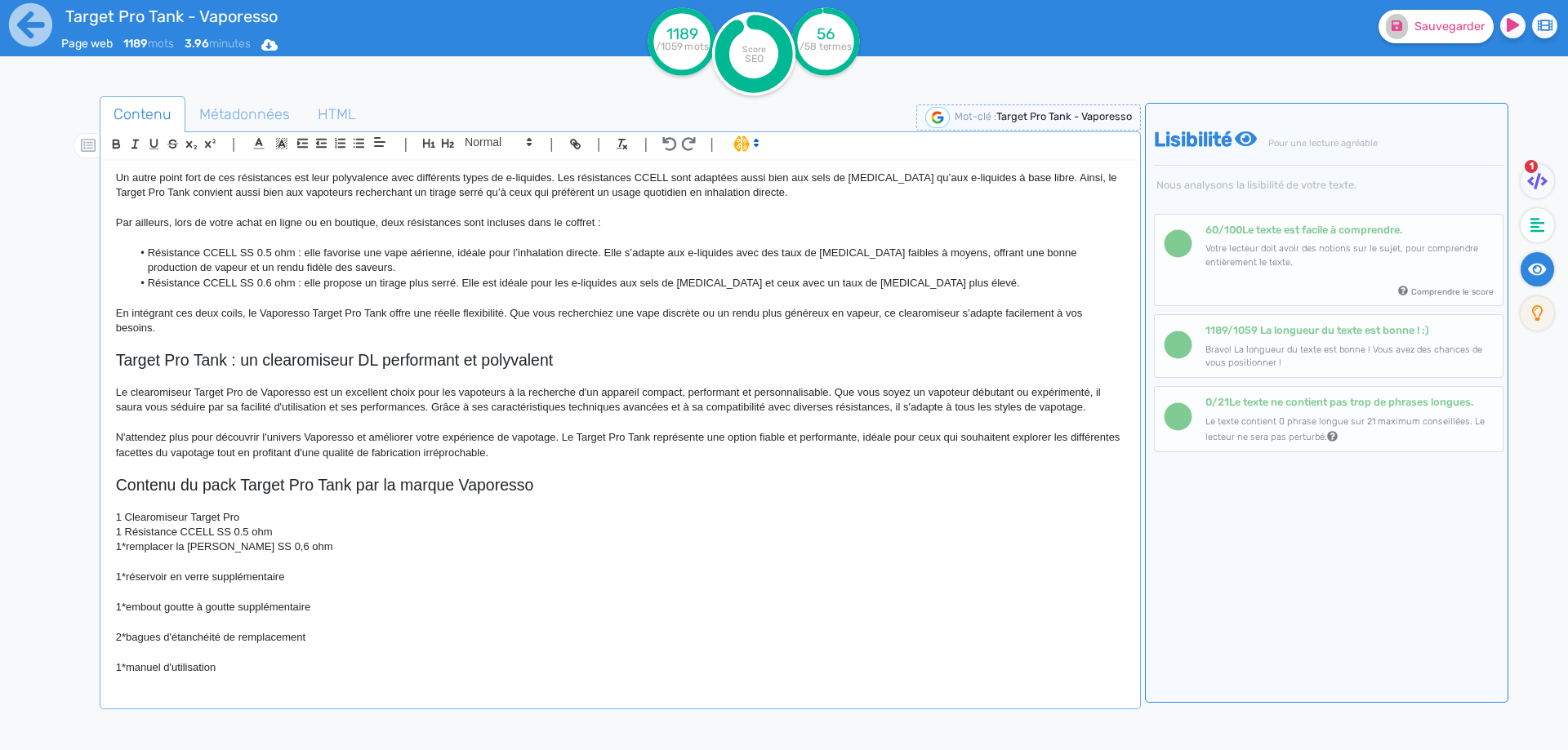
click at [124, 541] on p "1*remplacer la bobine cCell SS 0,6 ohm" at bounding box center [620, 546] width 1008 height 15
click at [136, 548] on p "1remplacer la bobine cCell SS 0,6 ohm" at bounding box center [620, 546] width 1008 height 15
click at [239, 551] on p "1 Résistance CCELL SS 0,6 ohm" at bounding box center [620, 546] width 1008 height 15
drag, startPoint x: 196, startPoint y: 573, endPoint x: 195, endPoint y: 565, distance: 8.1
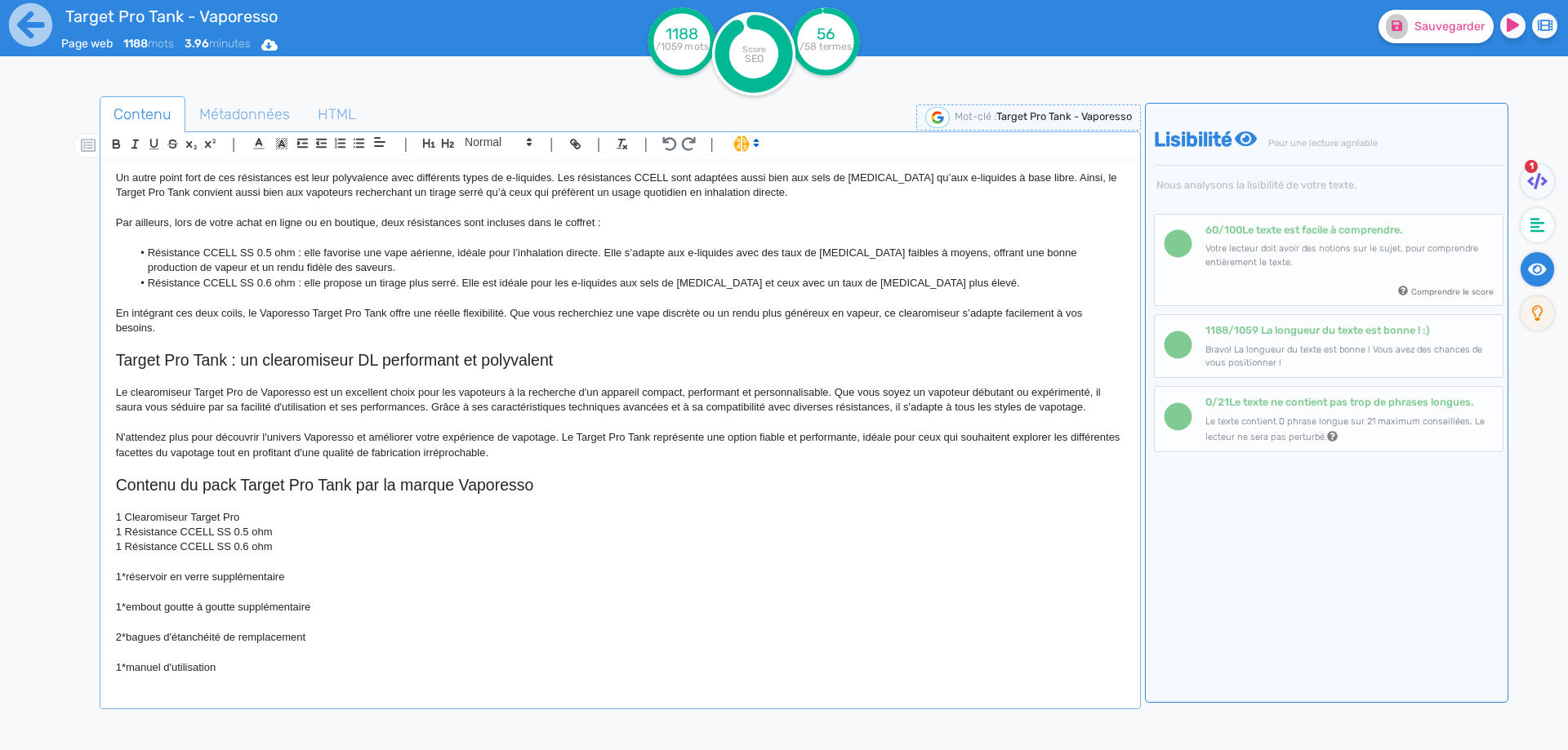
click at [195, 571] on p "1*réservoir en verre supplémentaire" at bounding box center [620, 577] width 1008 height 15
click at [195, 565] on p at bounding box center [620, 562] width 1008 height 15
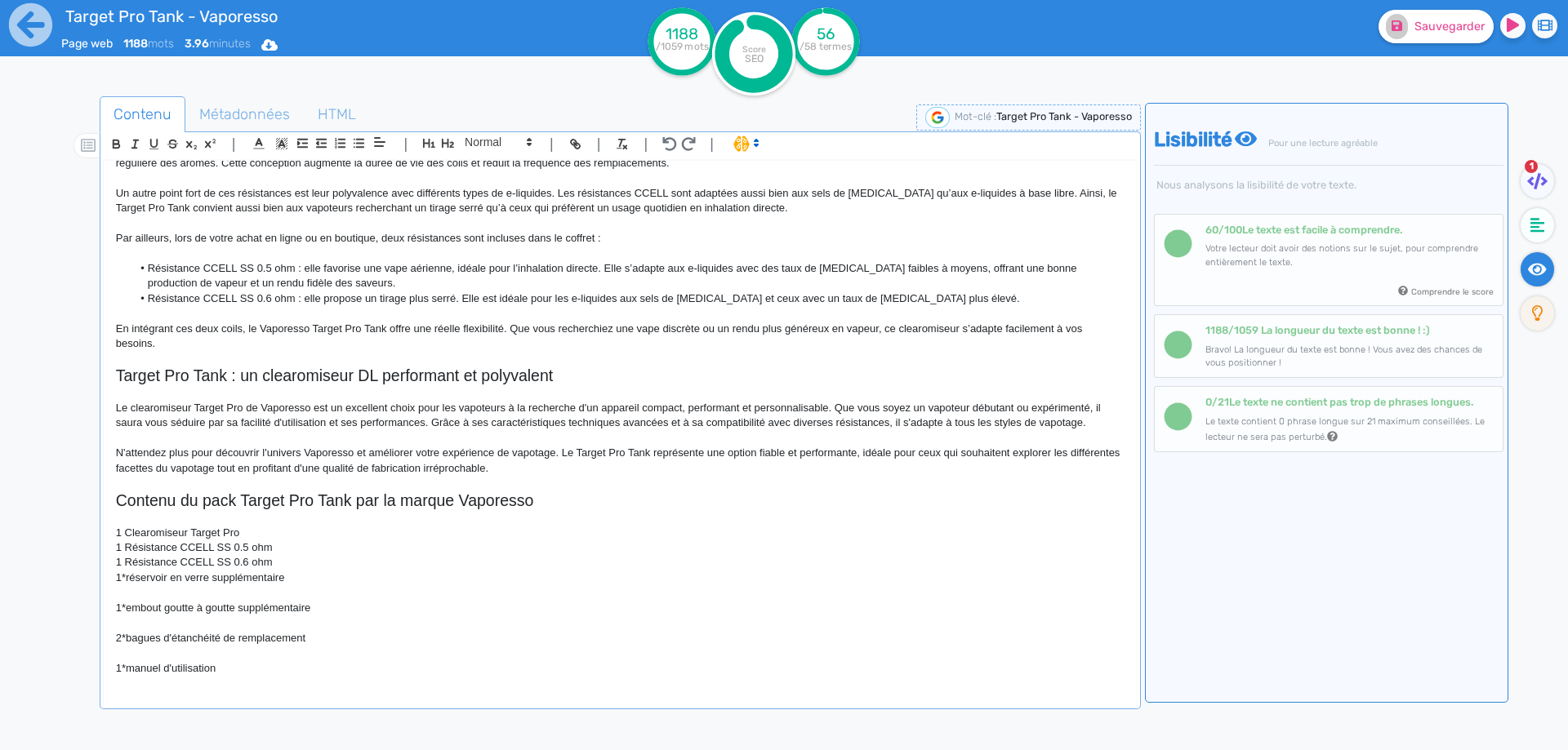
click at [121, 567] on p "1 Résistance CCELL SS 0.6 ohm" at bounding box center [620, 562] width 1008 height 15
drag, startPoint x: 121, startPoint y: 576, endPoint x: 154, endPoint y: 576, distance: 33.0
click at [122, 576] on p "1*réservoir en verre supplémentaire" at bounding box center [620, 578] width 1008 height 15
click at [154, 576] on p "1*réservoir en verre supplémentaire" at bounding box center [620, 578] width 1008 height 15
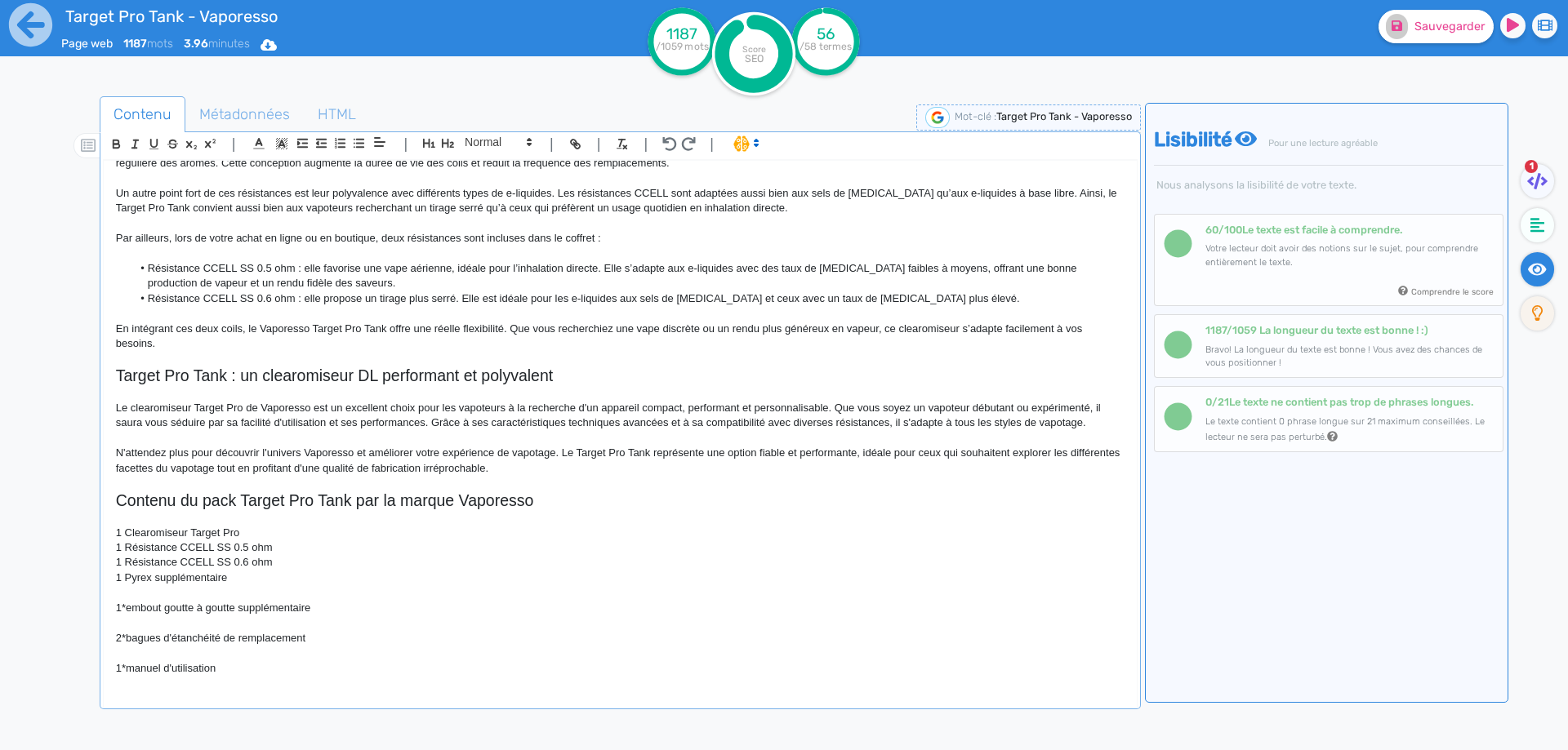
click at [231, 582] on p "1 Pyrex supplémentaire" at bounding box center [620, 578] width 1008 height 15
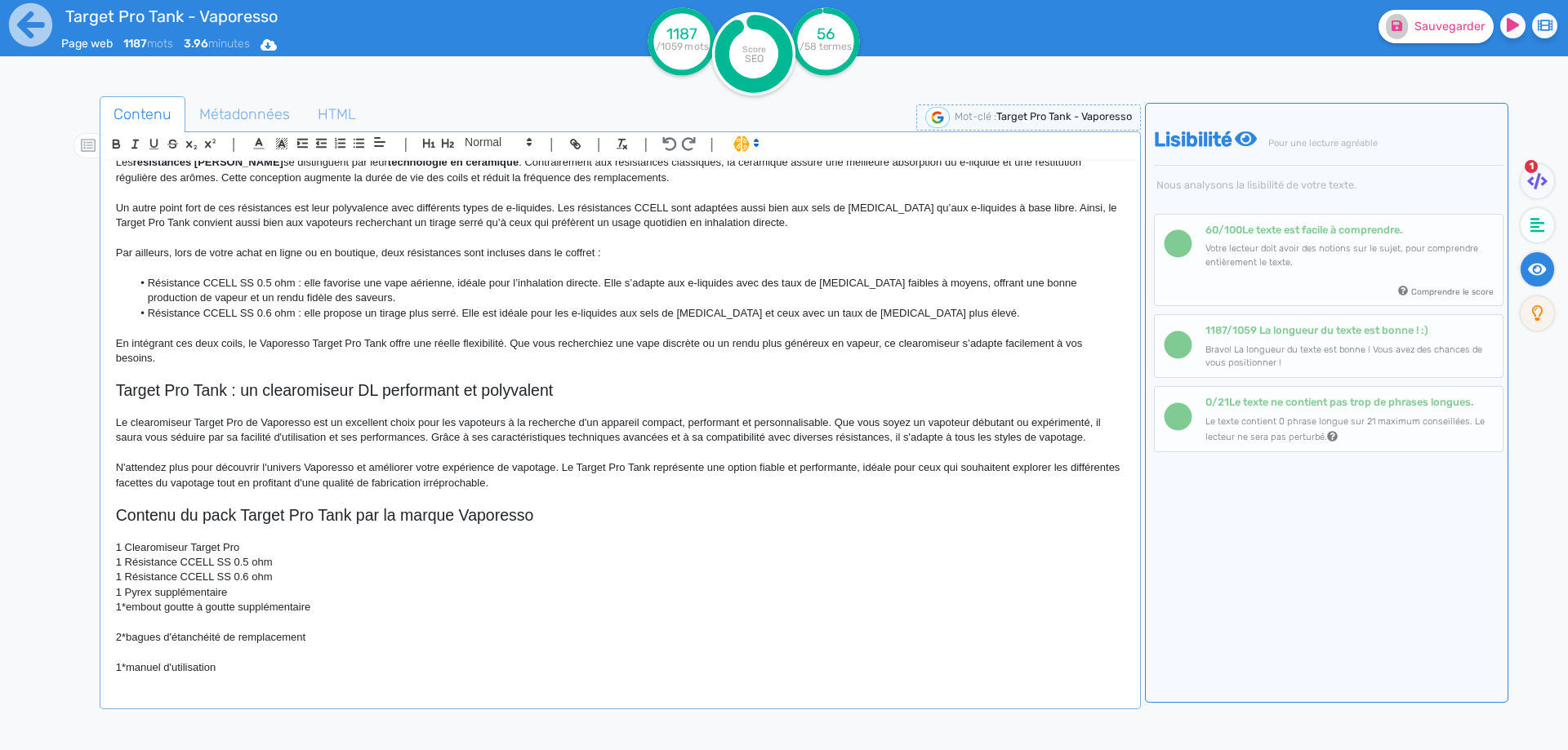
click at [131, 607] on p "1*embout goutte à goutte supplémentaire" at bounding box center [620, 607] width 1008 height 15
drag, startPoint x: 131, startPoint y: 607, endPoint x: 218, endPoint y: 606, distance: 87.0
click at [218, 606] on p "1*embout goutte à goutte supplémentaire" at bounding box center [620, 607] width 1008 height 15
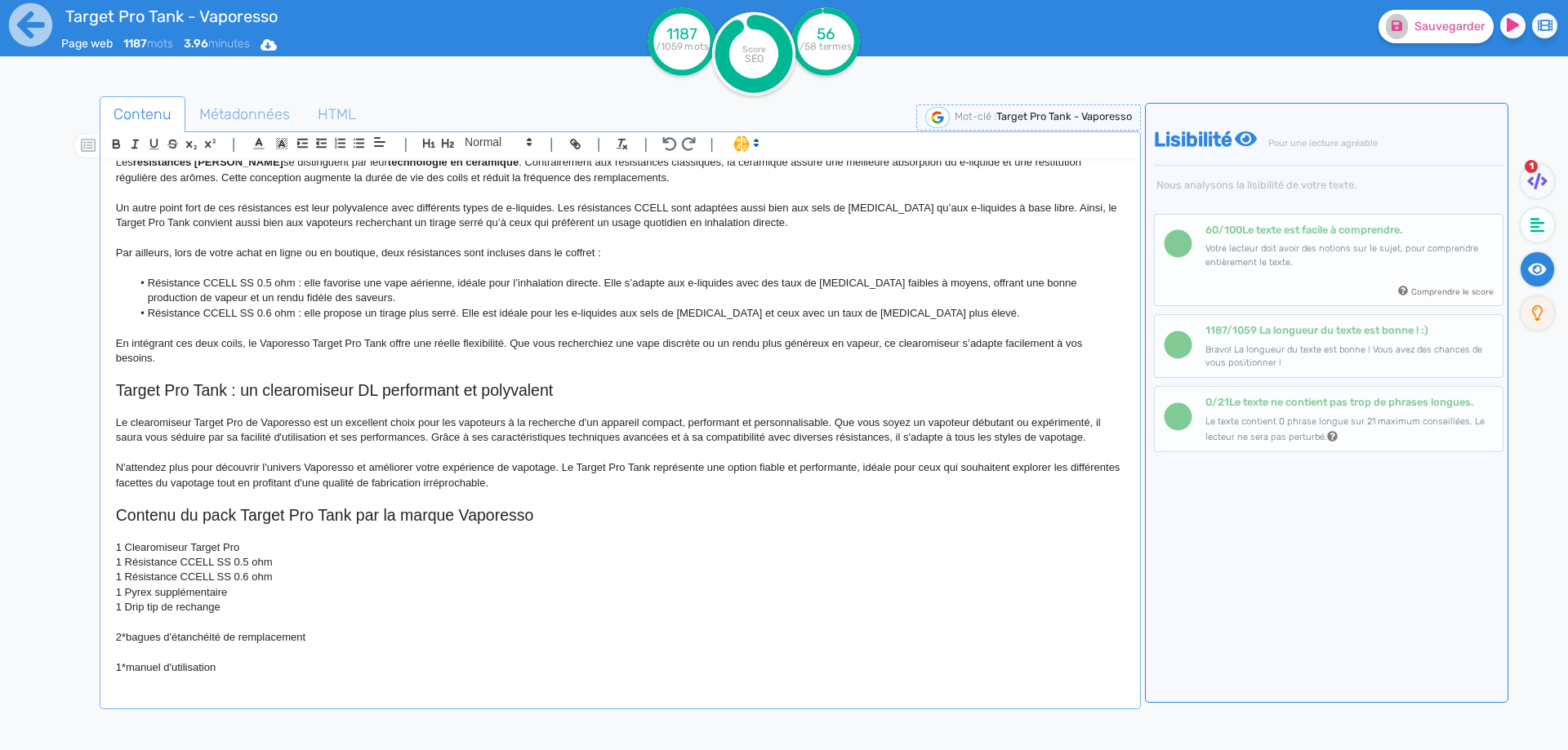
scroll to position [1000, 0]
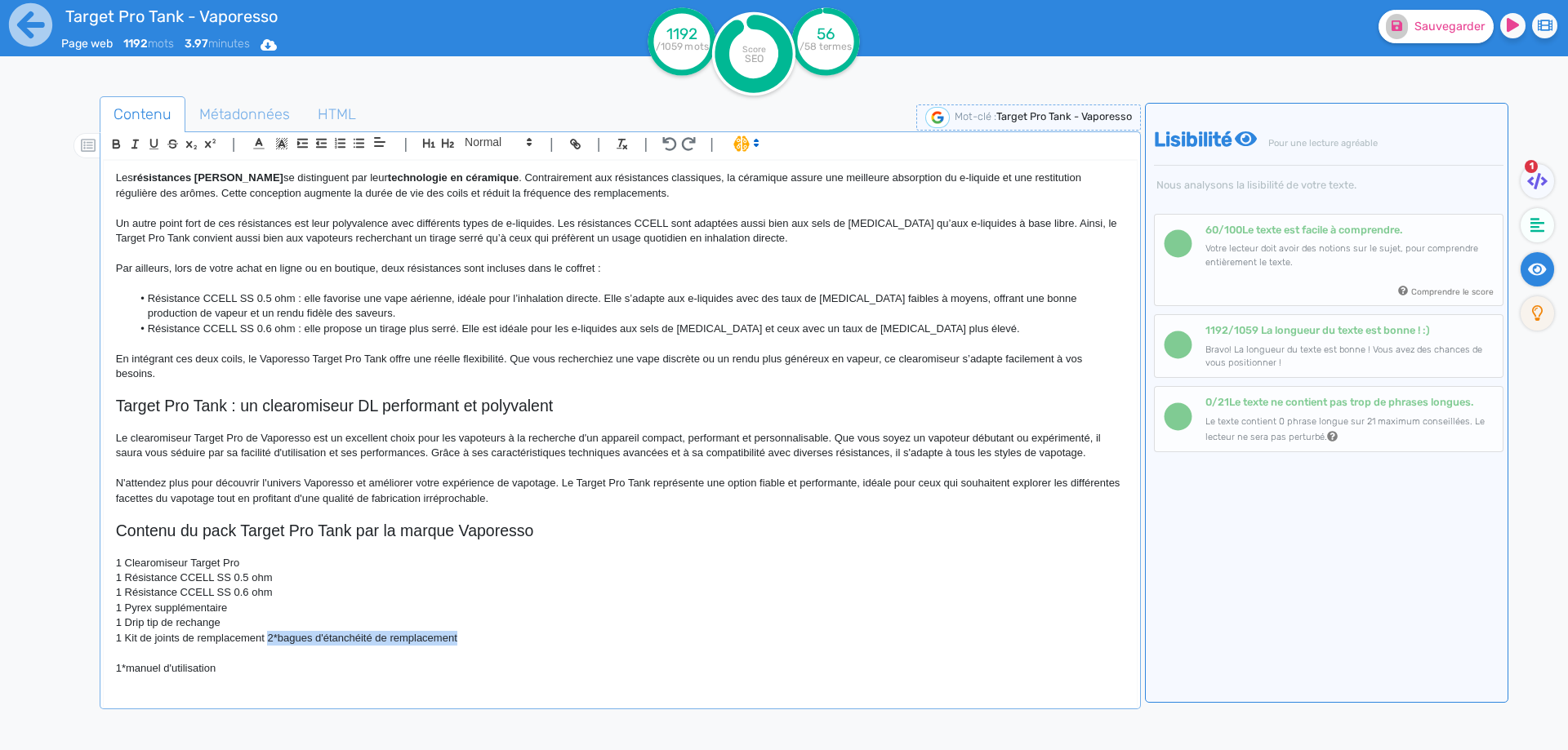
drag, startPoint x: 267, startPoint y: 639, endPoint x: 516, endPoint y: 638, distance: 249.0
click at [516, 638] on p "1 Kit de joints de remplacement 2*bagues d'étanchéité de remplacement" at bounding box center [620, 638] width 1008 height 15
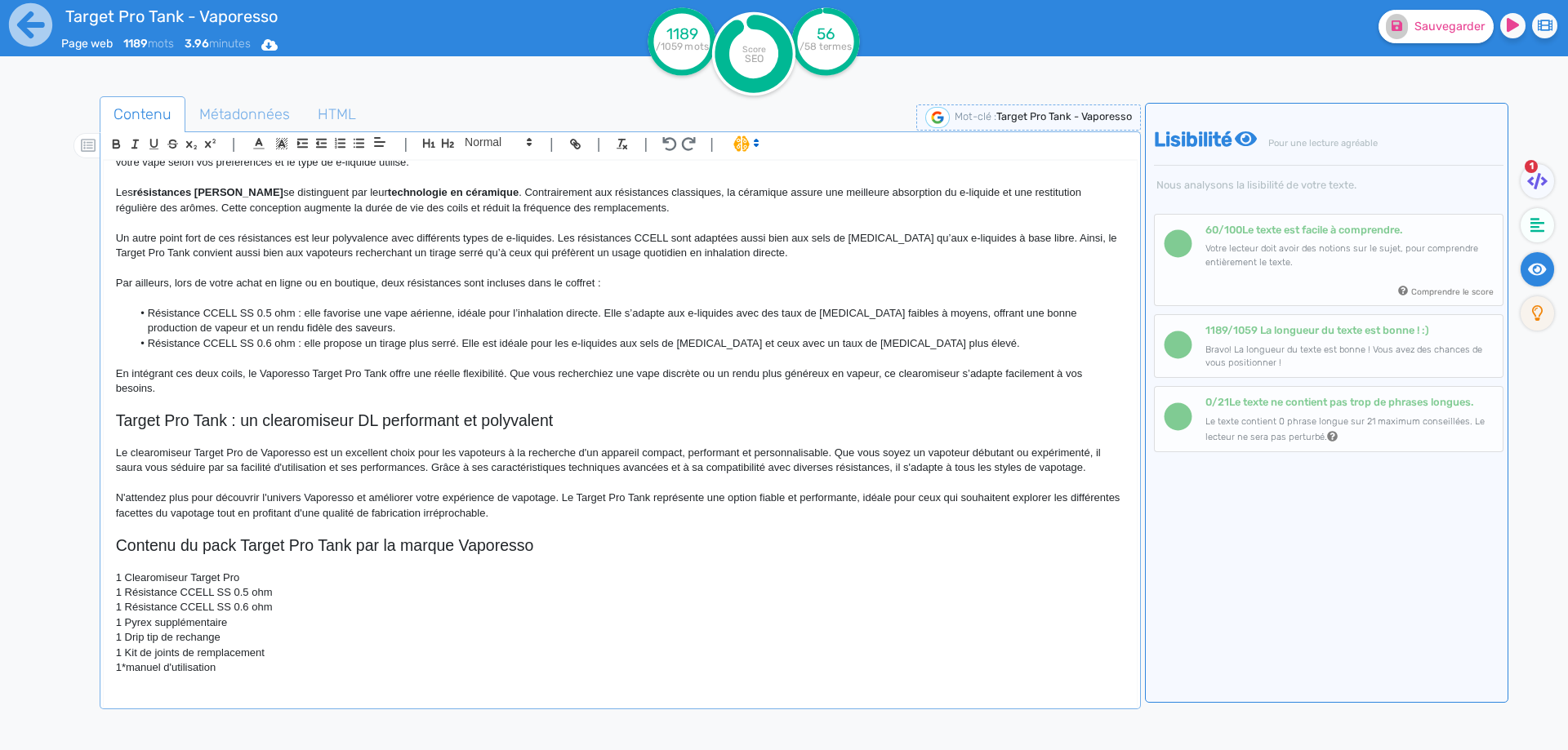
click at [130, 669] on p "1*manuel d'utilisation" at bounding box center [620, 668] width 1008 height 15
click at [274, 672] on p "1 Manuel d'utilisation" at bounding box center [620, 668] width 1008 height 15
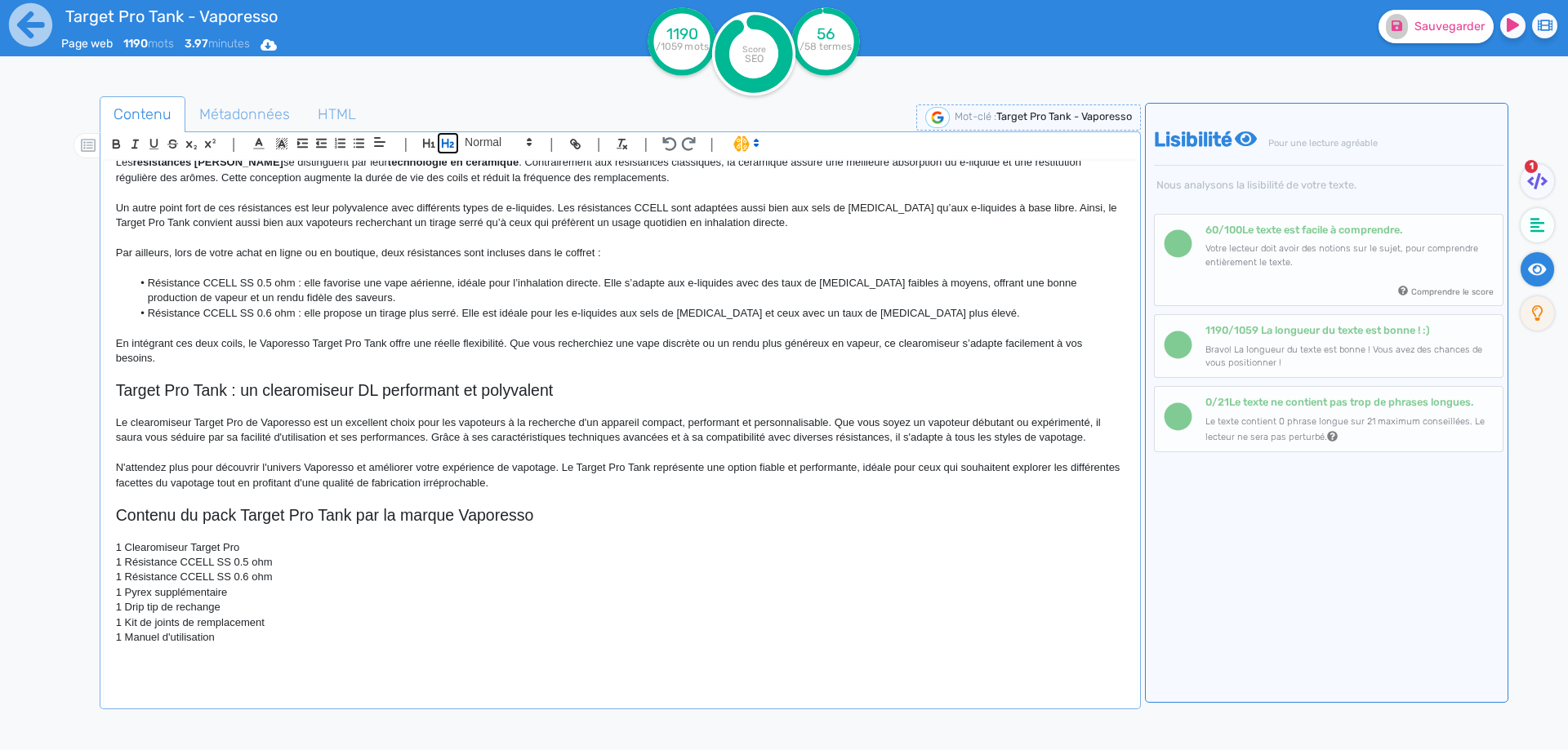
click at [456, 144] on button "button" at bounding box center [447, 143] width 19 height 19
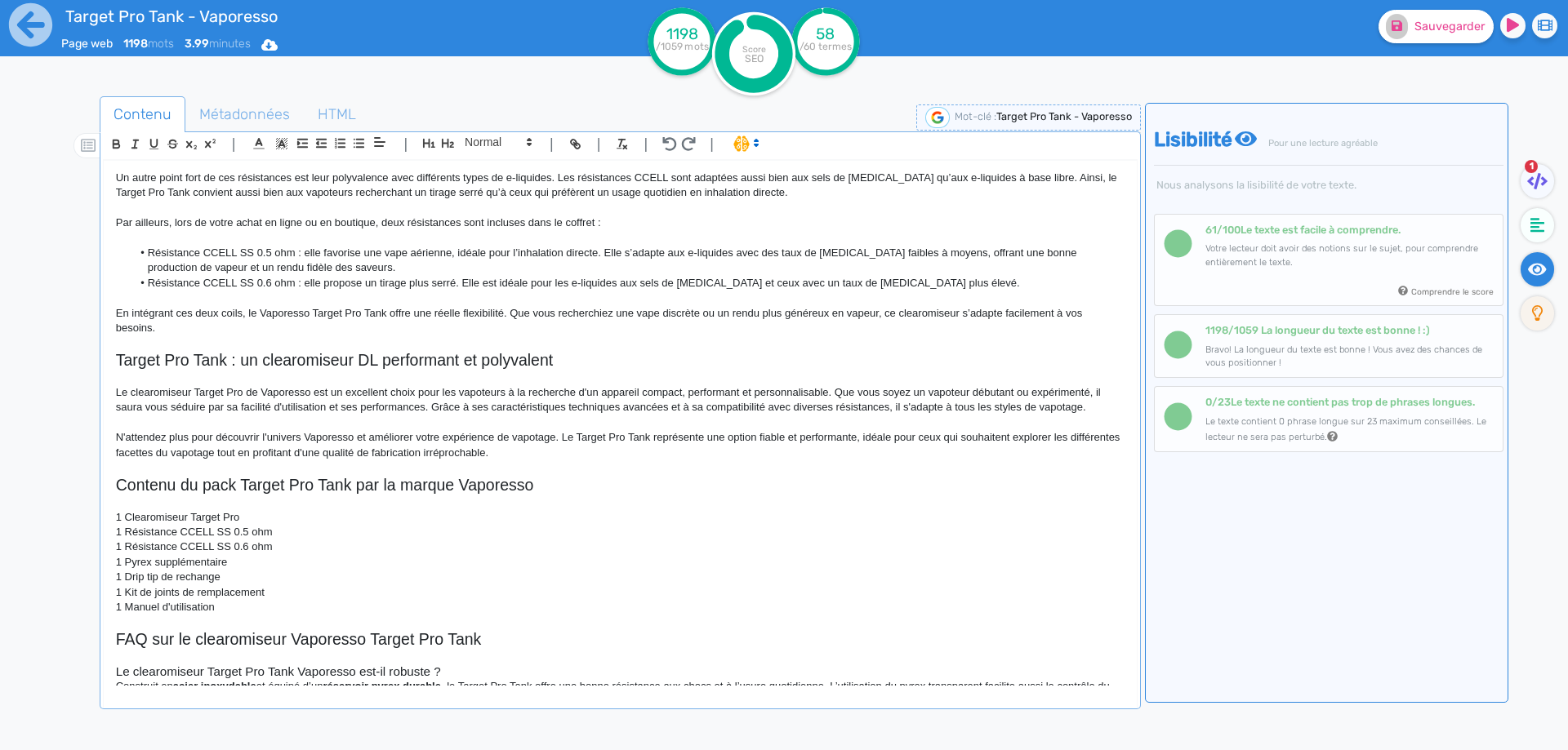
scroll to position [1068, 0]
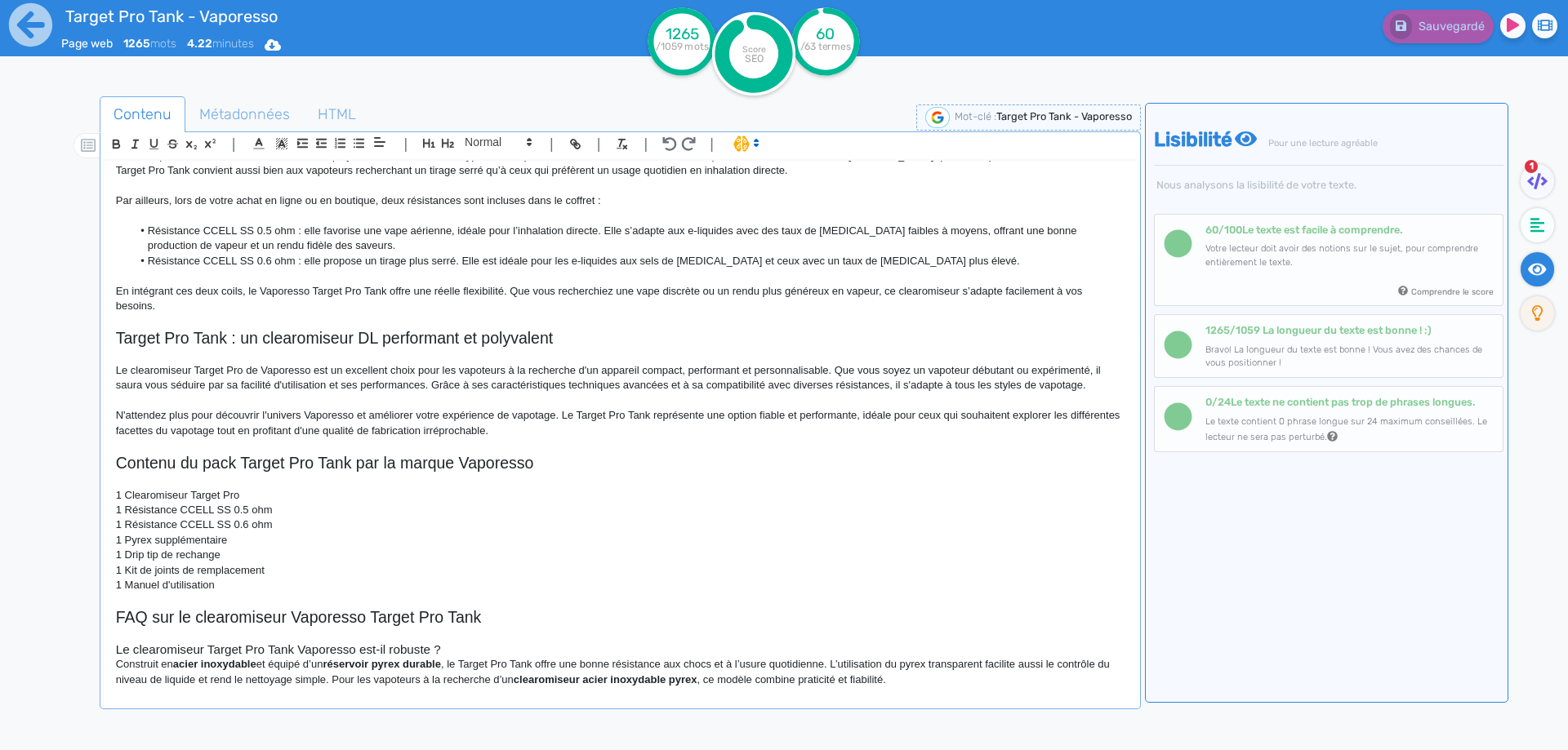
click at [470, 645] on h3 "Le clearomiseur Target Pro Tank Vaporesso est-il robuste ?" at bounding box center [620, 650] width 1008 height 15
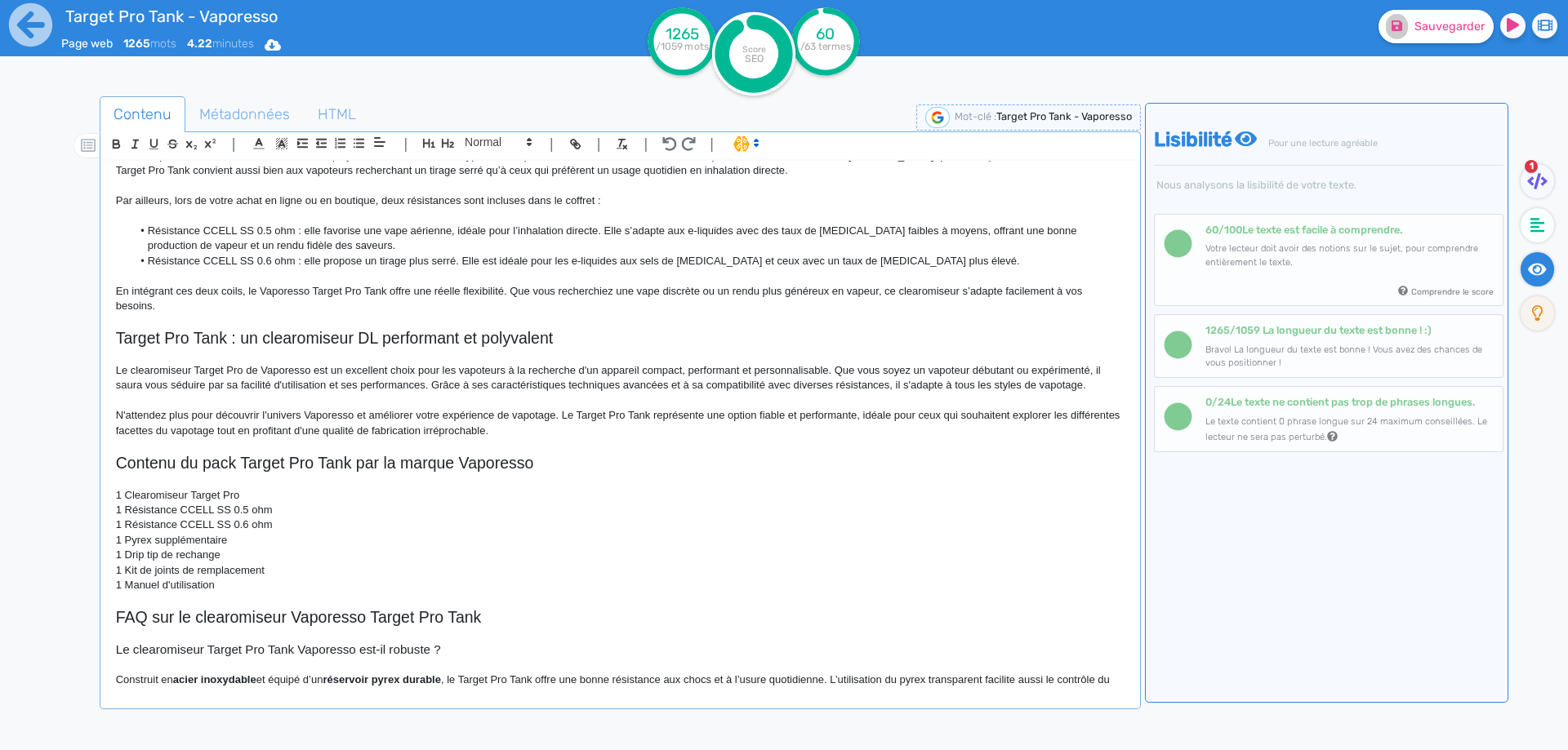
click at [287, 654] on h3 "Le clearomiseur Target Pro Tank Vaporesso est-il robuste ?" at bounding box center [620, 650] width 1008 height 15
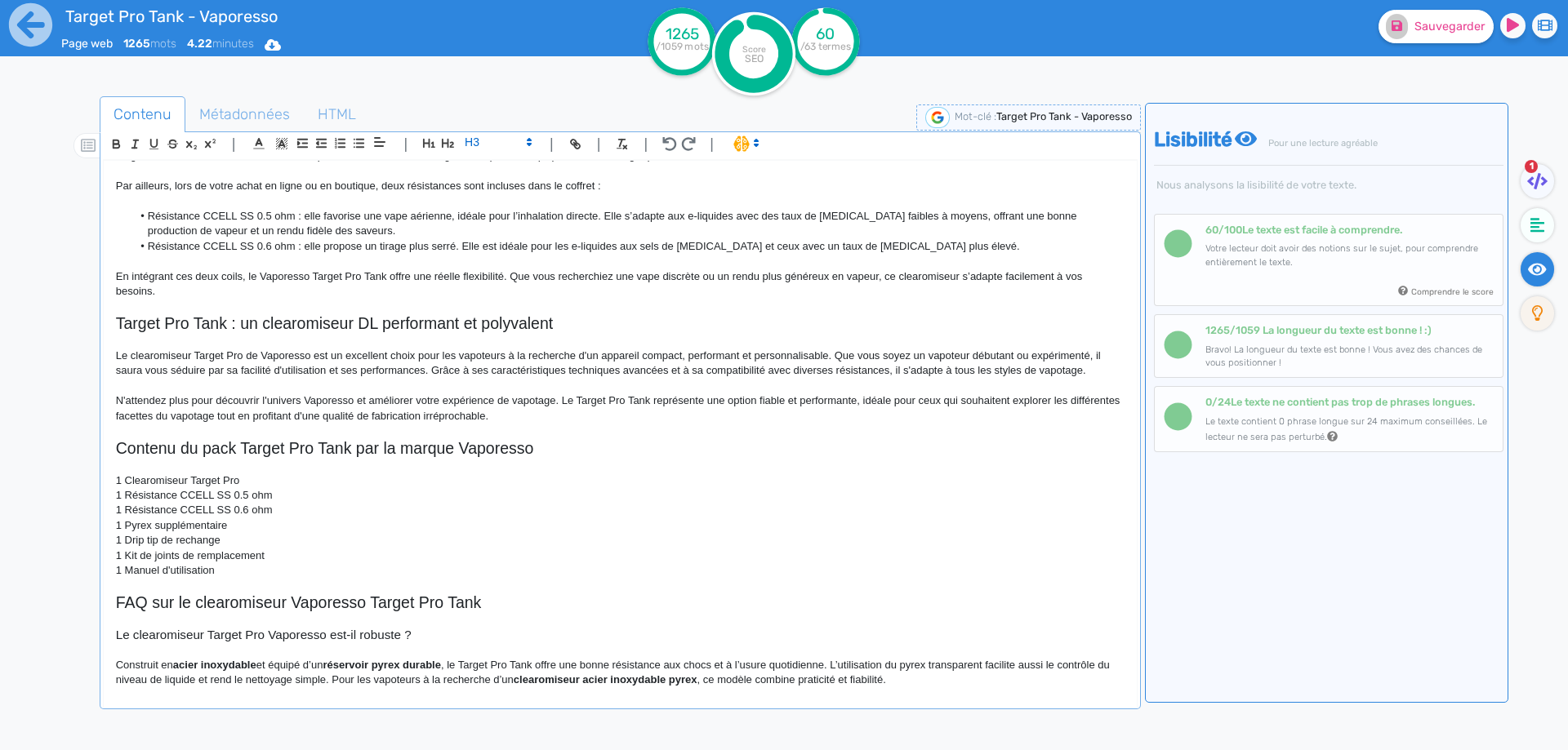
scroll to position [1095, 0]
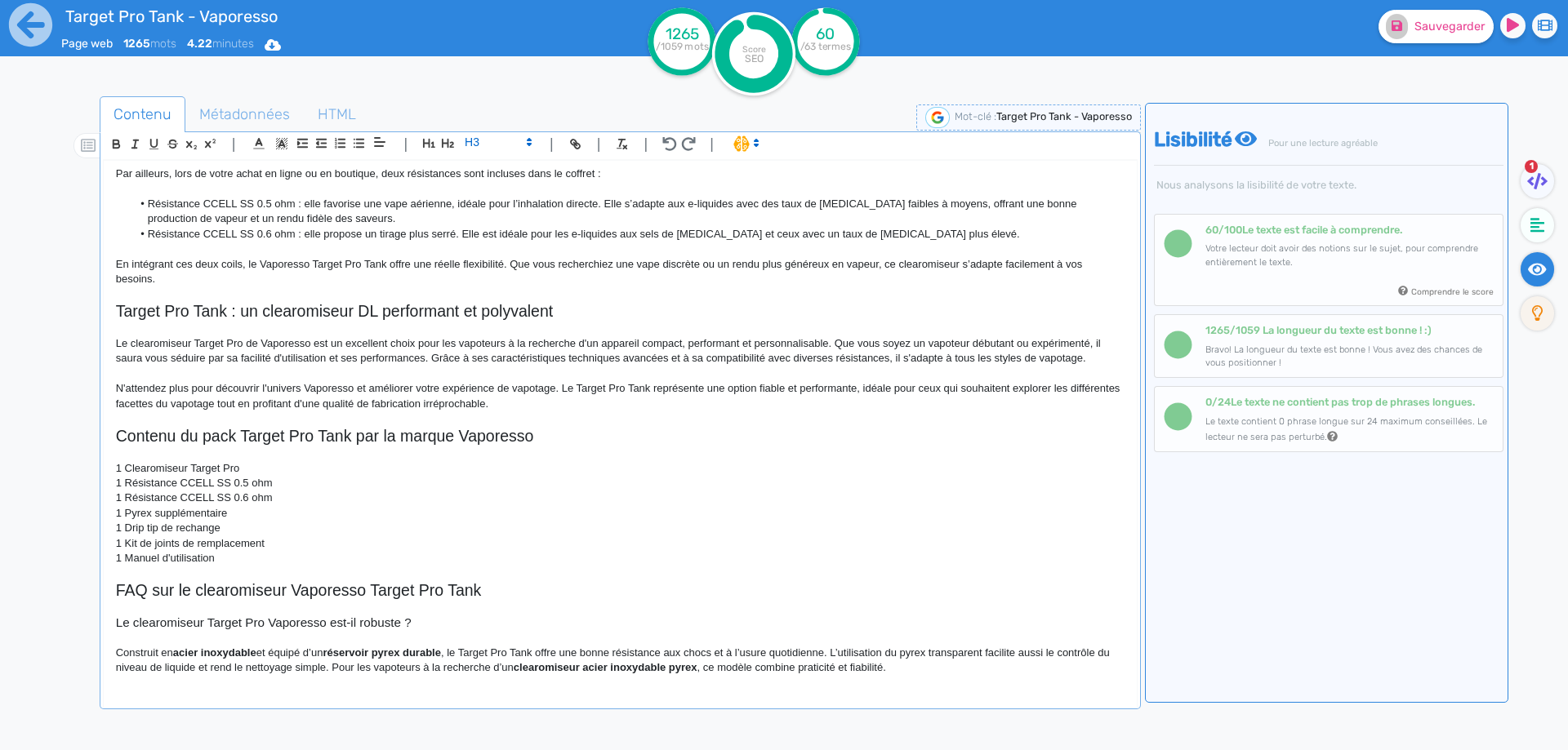
click at [442, 592] on h2 "FAQ sur le clearomiseur Vaporesso Target Pro Tank" at bounding box center [620, 590] width 1008 height 19
click at [458, 585] on h2 "FAQ sur le clearomiseur Vaporesso Target Pro Tank" at bounding box center [620, 590] width 1008 height 19
click at [174, 654] on p "Construit en acier inoxydable et équipé d’un réservoir pyrex durable , le Targe…" at bounding box center [620, 661] width 1008 height 30
click at [165, 654] on p "Construit en acier inoxydable et équipé d’un réservoir pyrex durable , le Targe…" at bounding box center [620, 661] width 1008 height 30
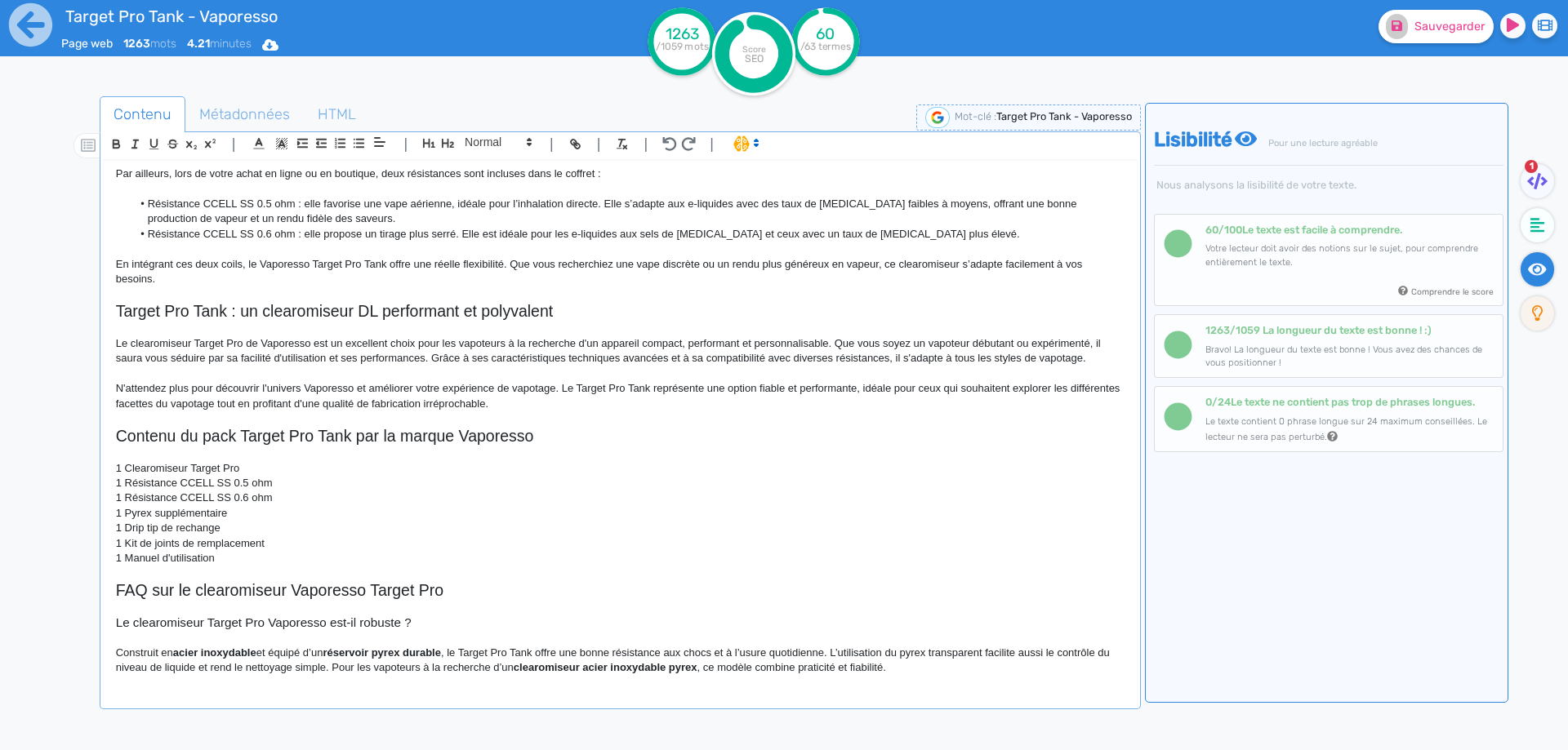
click at [165, 654] on p "Construit en acier inoxydable et équipé d’un réservoir pyrex durable , le Targe…" at bounding box center [620, 661] width 1008 height 30
click at [433, 652] on strong "réservoir pyrex durable" at bounding box center [474, 652] width 118 height 12
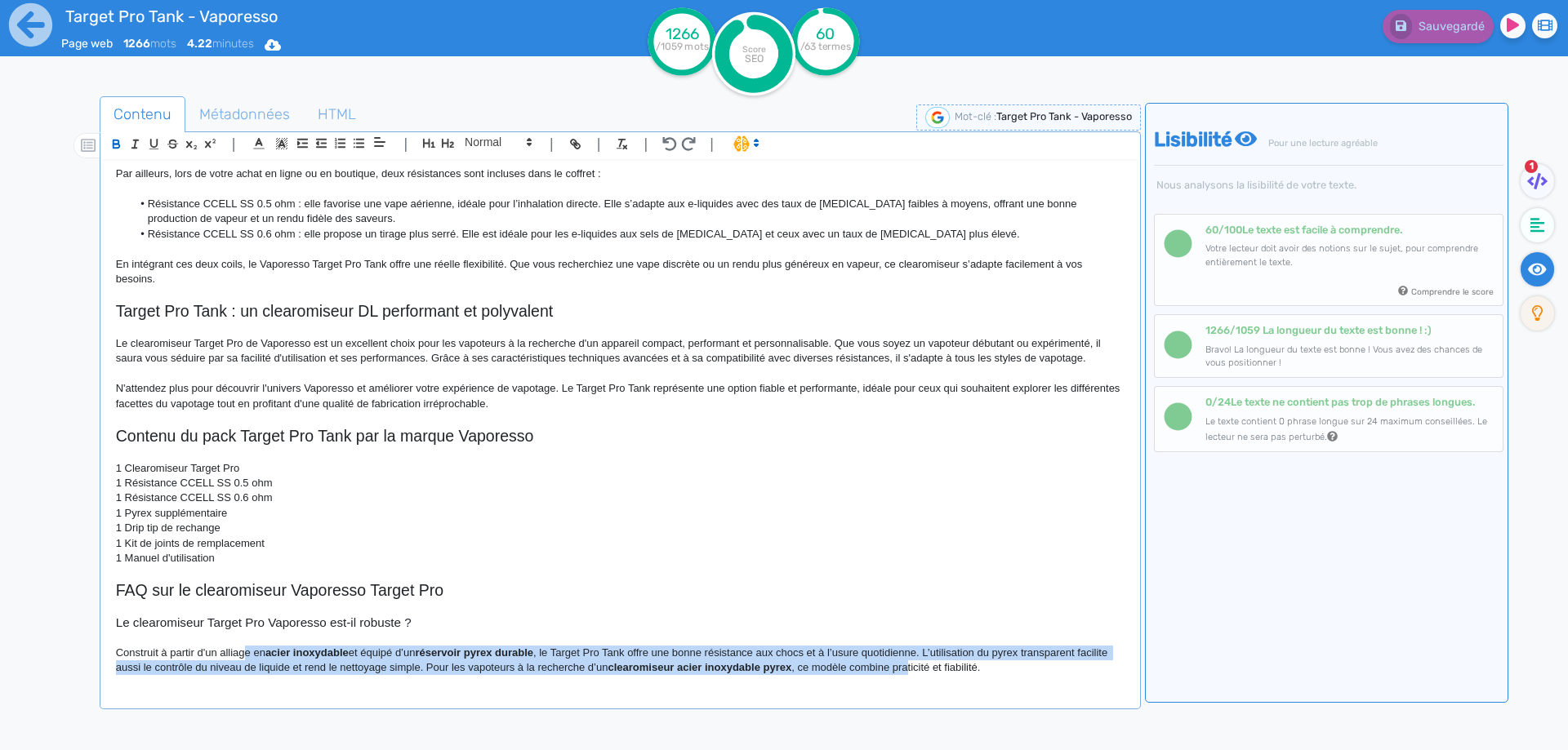
drag, startPoint x: 241, startPoint y: 658, endPoint x: 944, endPoint y: 703, distance: 704.4
click at [944, 703] on div "Target Pro Tank - Vaporesso Le Target Pro Tank est un clearomiseur conçu par la…" at bounding box center [620, 437] width 1034 height 554
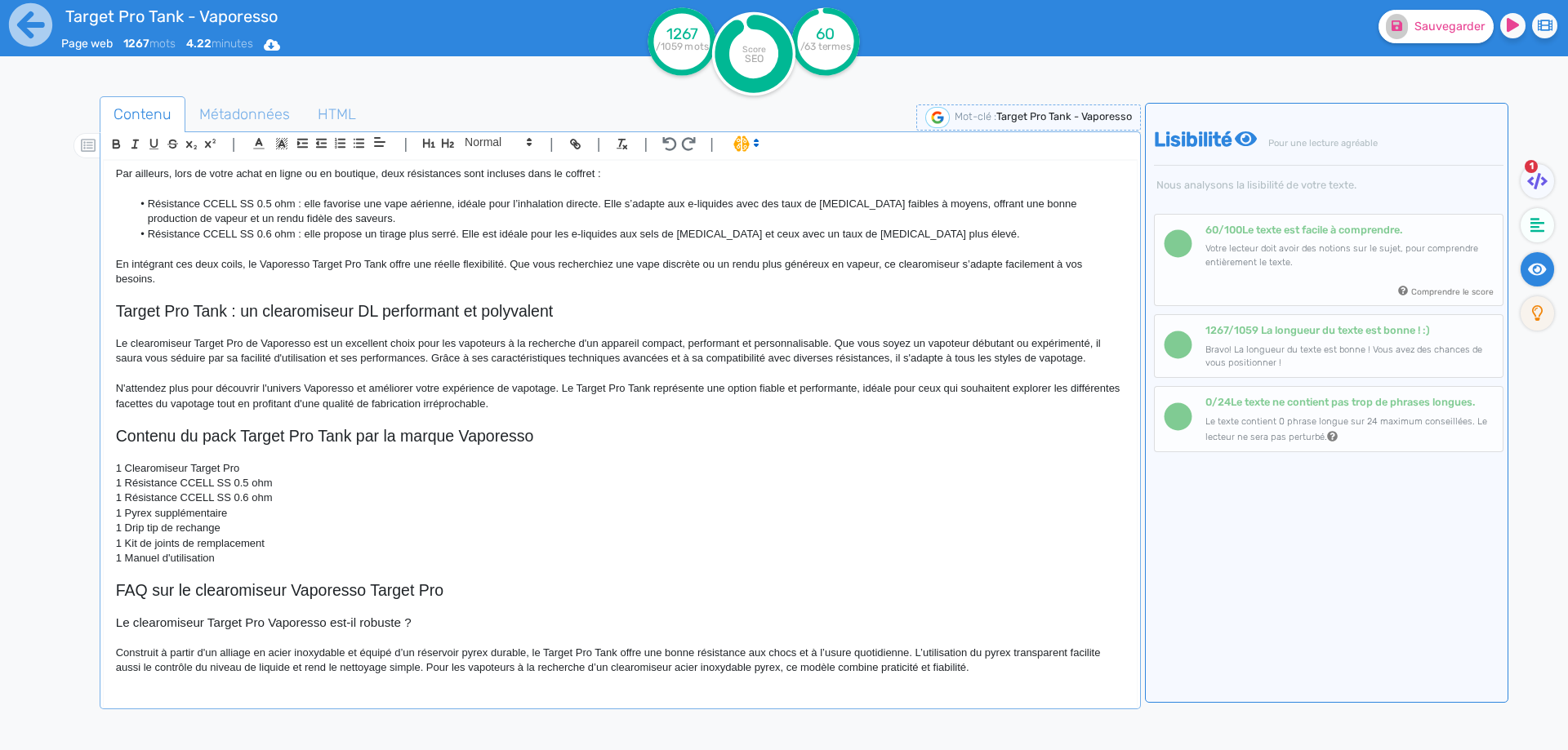
click at [516, 587] on h2 "FAQ sur le clearomiseur Vaporesso Target Pro" at bounding box center [620, 590] width 1008 height 19
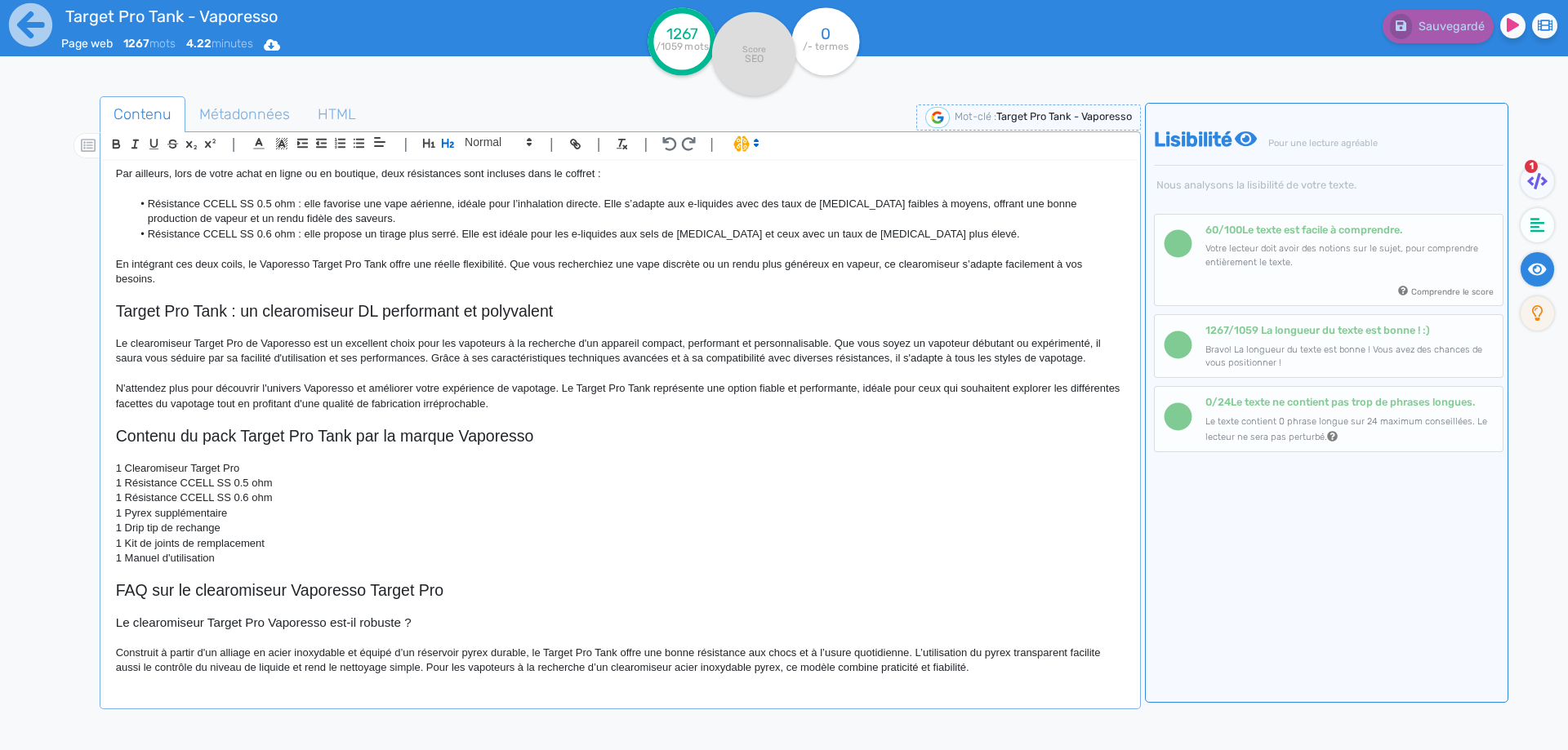
click at [974, 650] on p "Construit à partir d'un alliage en acier inoxydable et équipé d’un réservoir py…" at bounding box center [620, 661] width 1008 height 30
drag, startPoint x: 974, startPoint y: 650, endPoint x: 986, endPoint y: 653, distance: 12.4
click at [986, 653] on p "Construit à partir d'un alliage en acier inoxydable et équipé d’un réservoir py…" at bounding box center [620, 661] width 1008 height 30
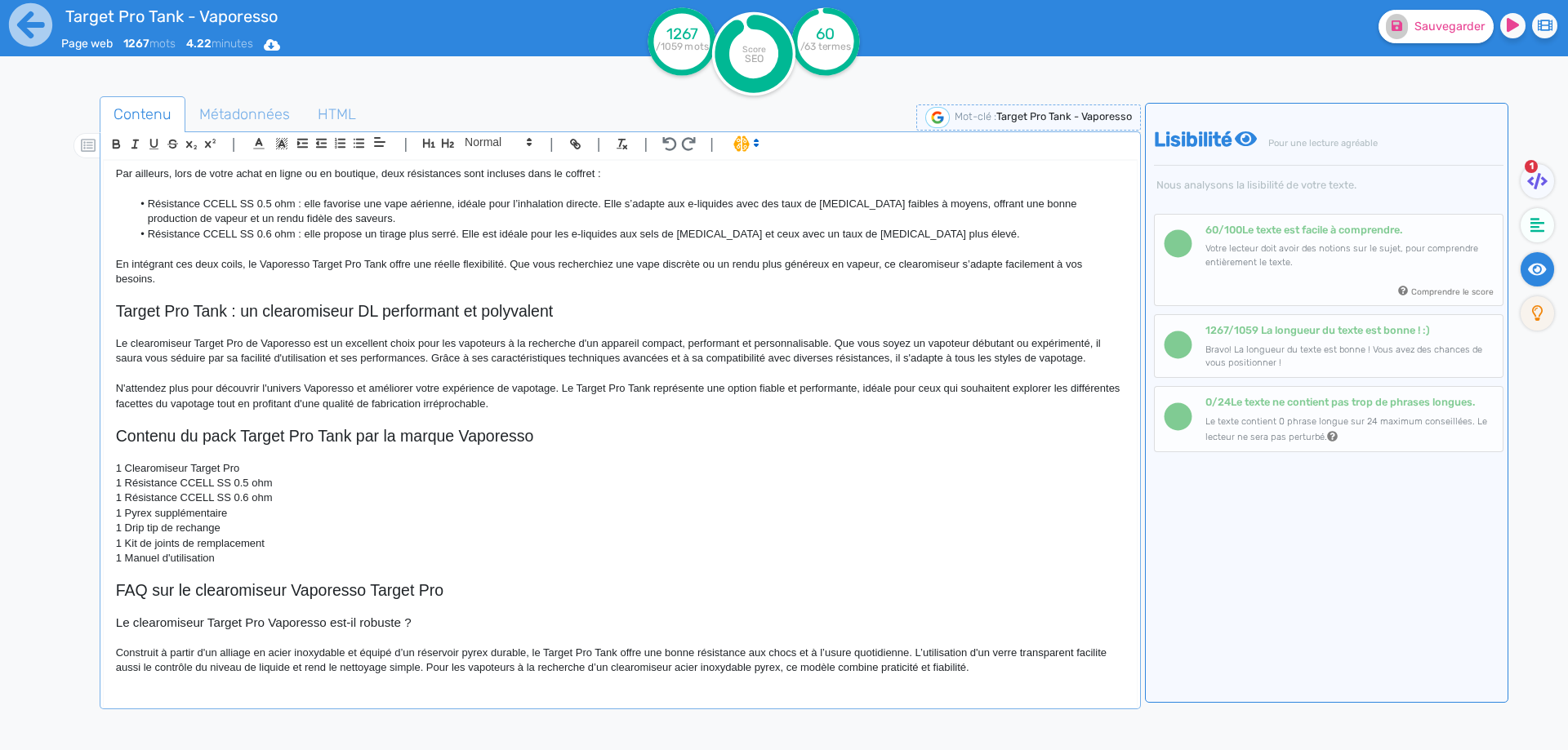
click at [686, 665] on p "Construit à partir d'un alliage en acier inoxydable et équipé d’un réservoir py…" at bounding box center [620, 661] width 1008 height 30
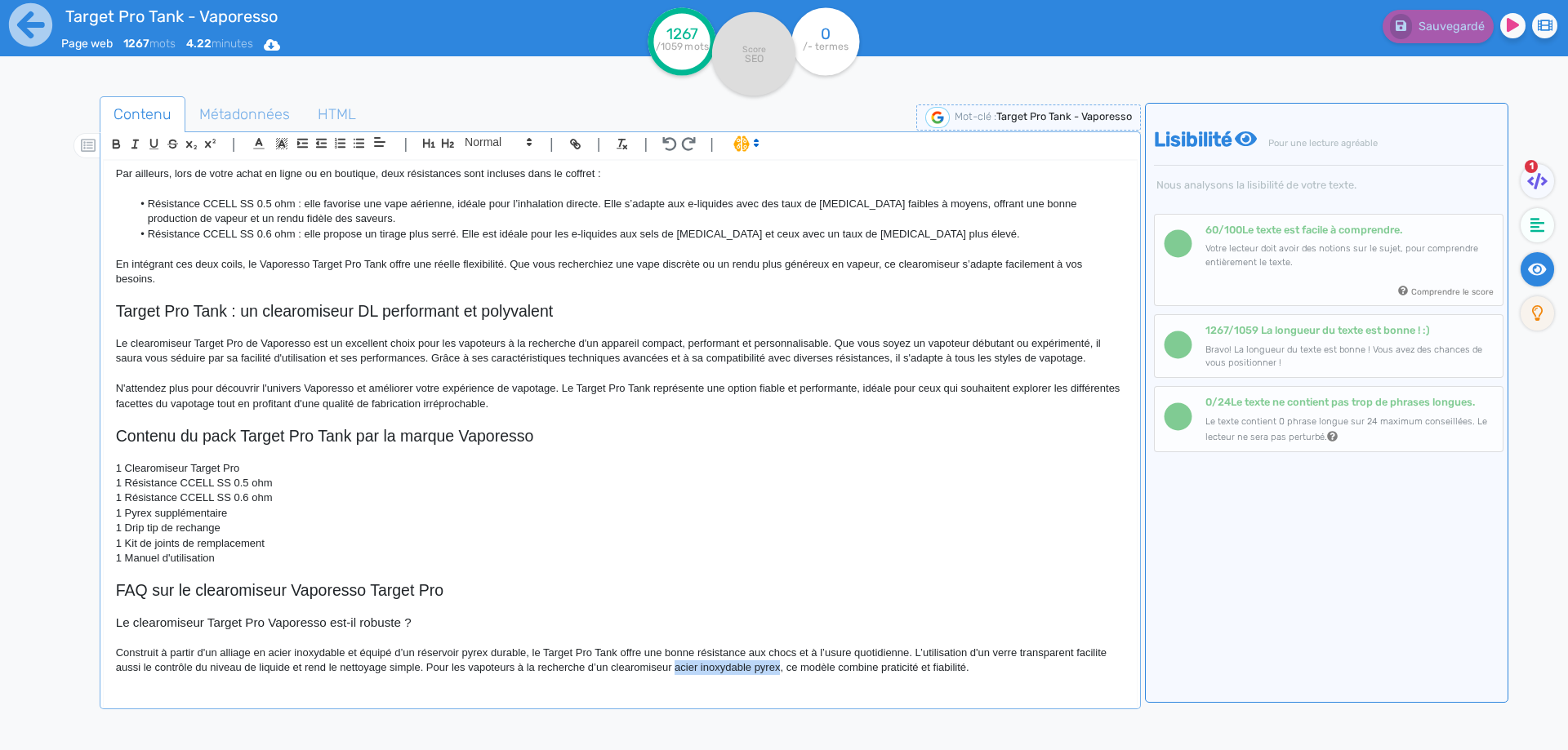
drag, startPoint x: 686, startPoint y: 665, endPoint x: 765, endPoint y: 665, distance: 79.0
click at [765, 665] on p "Construit à partir d'un alliage en acier inoxydable et équipé d’un réservoir py…" at bounding box center [620, 661] width 1008 height 30
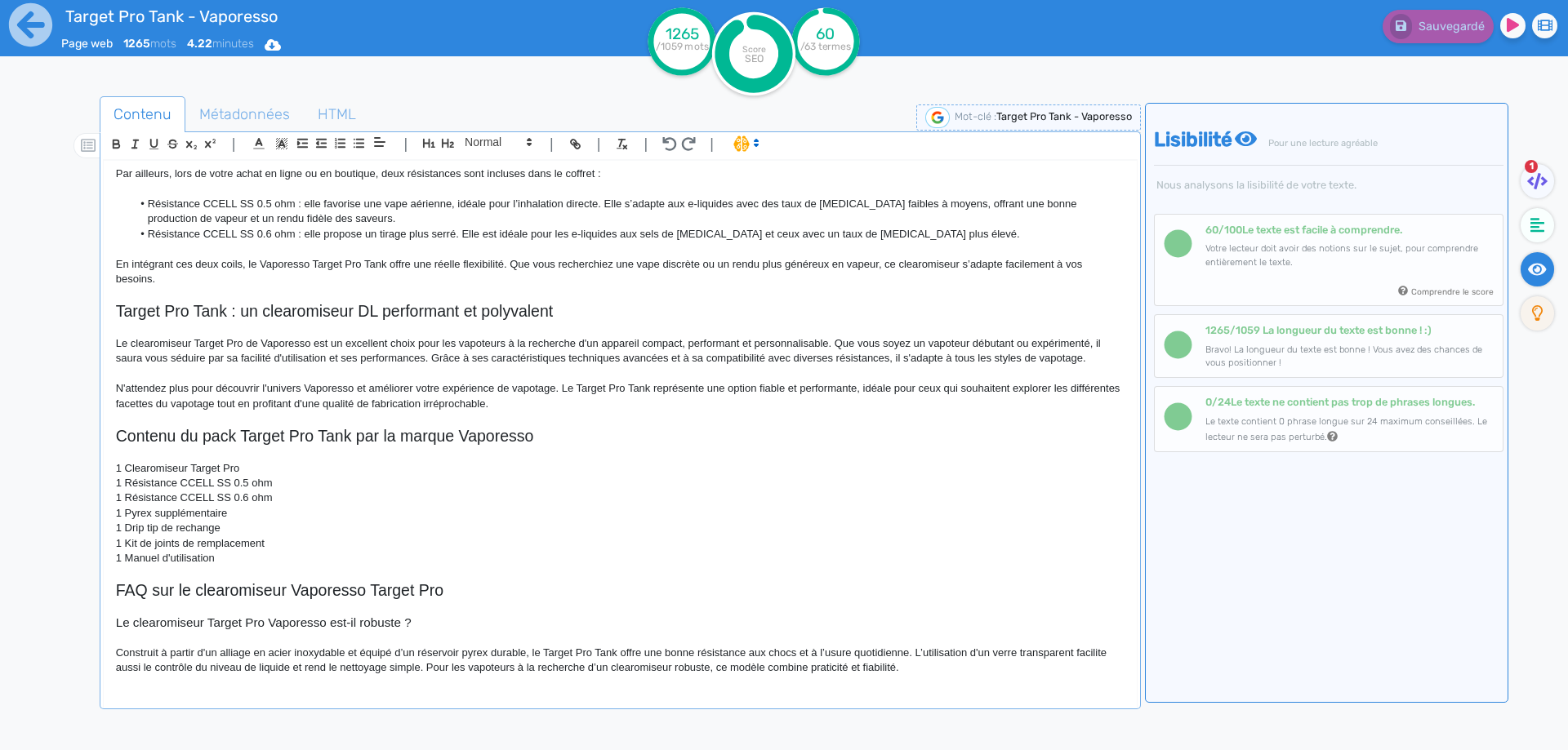
click at [685, 667] on p "Construit à partir d'un alliage en acier inoxydable et équipé d’un réservoir py…" at bounding box center [620, 661] width 1008 height 30
click at [920, 652] on p "Construit à partir d'un alliage en acier inoxydable et équipé d’un réservoir py…" at bounding box center [620, 661] width 1008 height 30
click at [919, 666] on p "Construit à partir d'un alliage en acier inoxydable et équipé d’un réservoir py…" at bounding box center [620, 661] width 1008 height 30
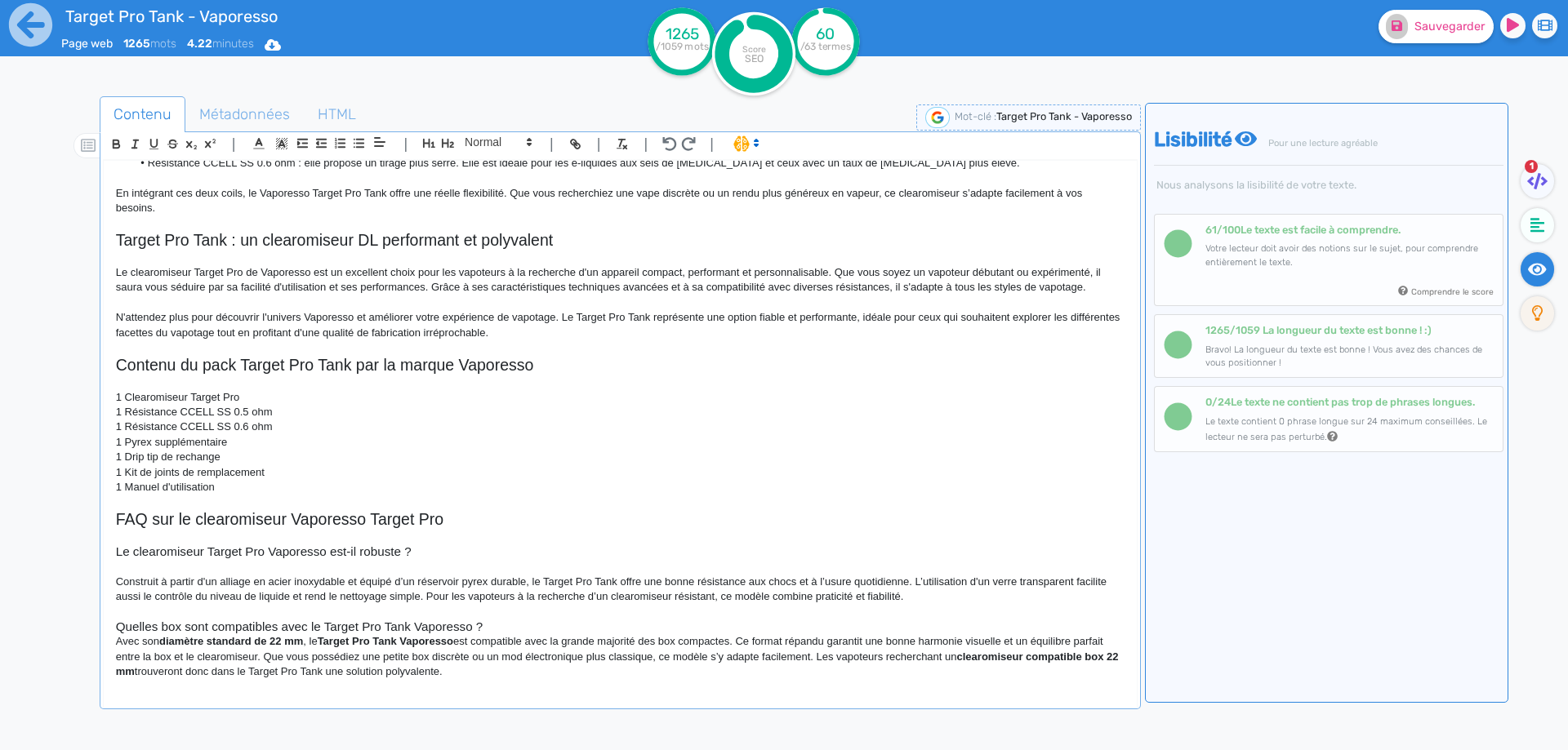
scroll to position [1170, 0]
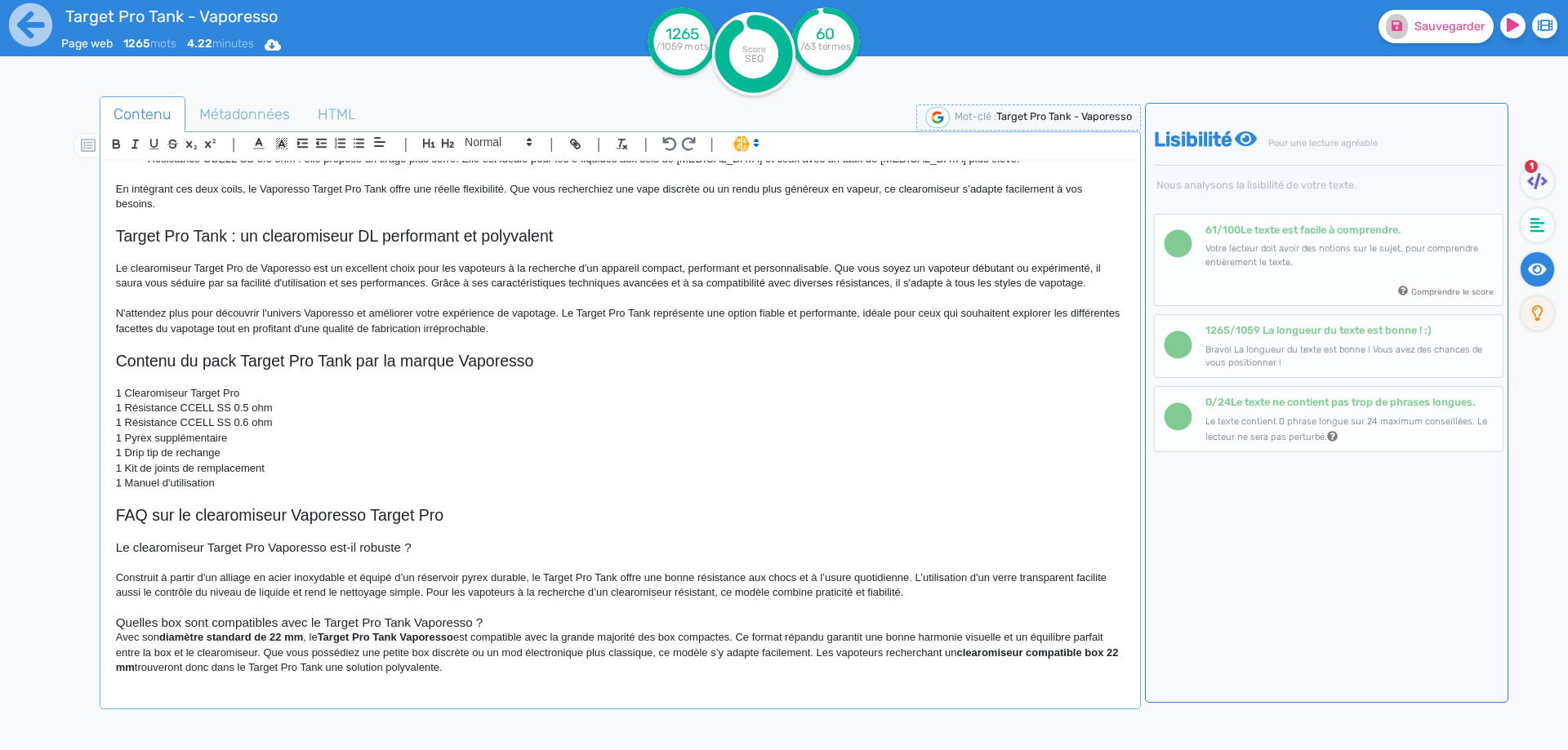
click at [523, 622] on h3 "Quelles box sont compatibles avec le Target Pro Tank Vaporesso ?" at bounding box center [620, 623] width 1008 height 15
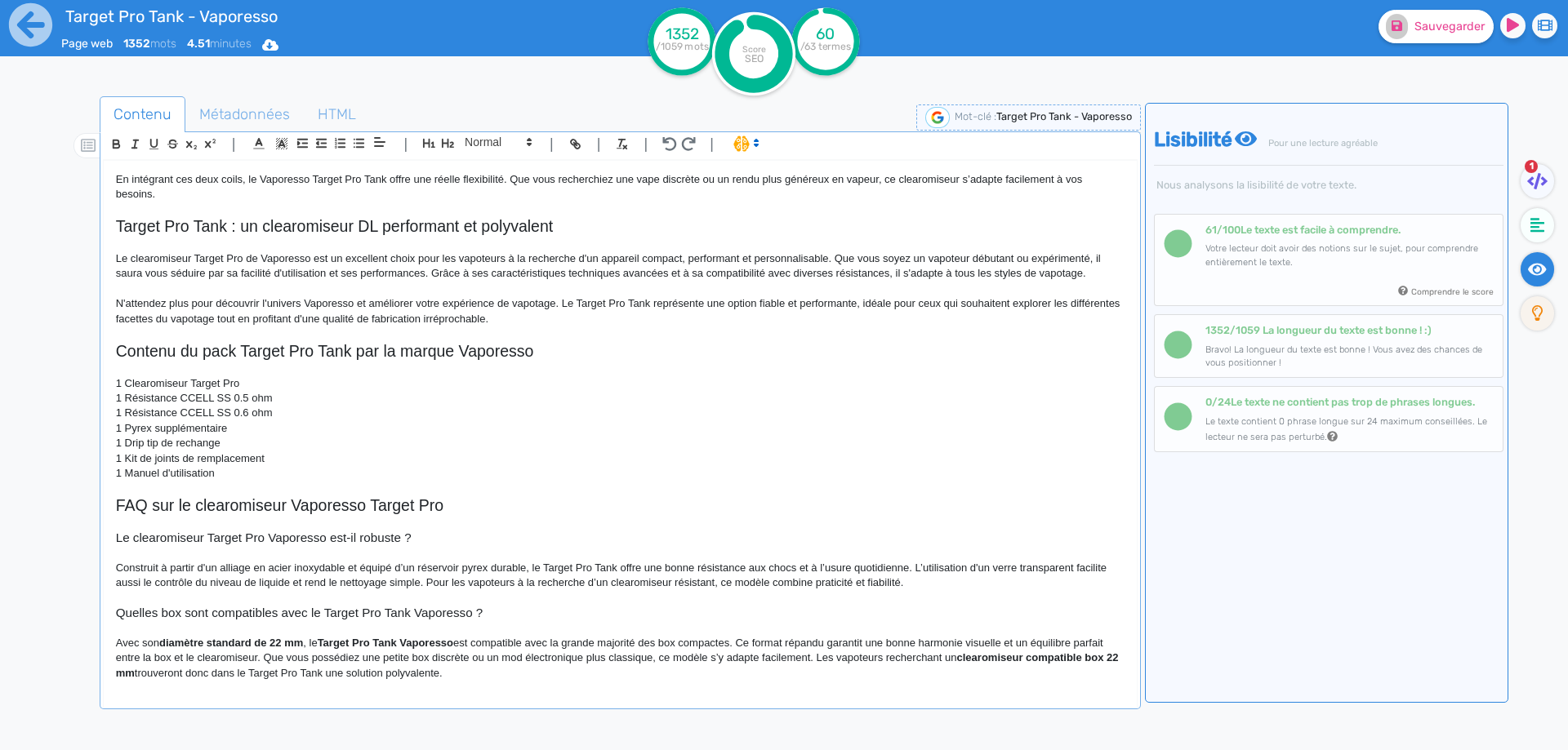
scroll to position [1185, 0]
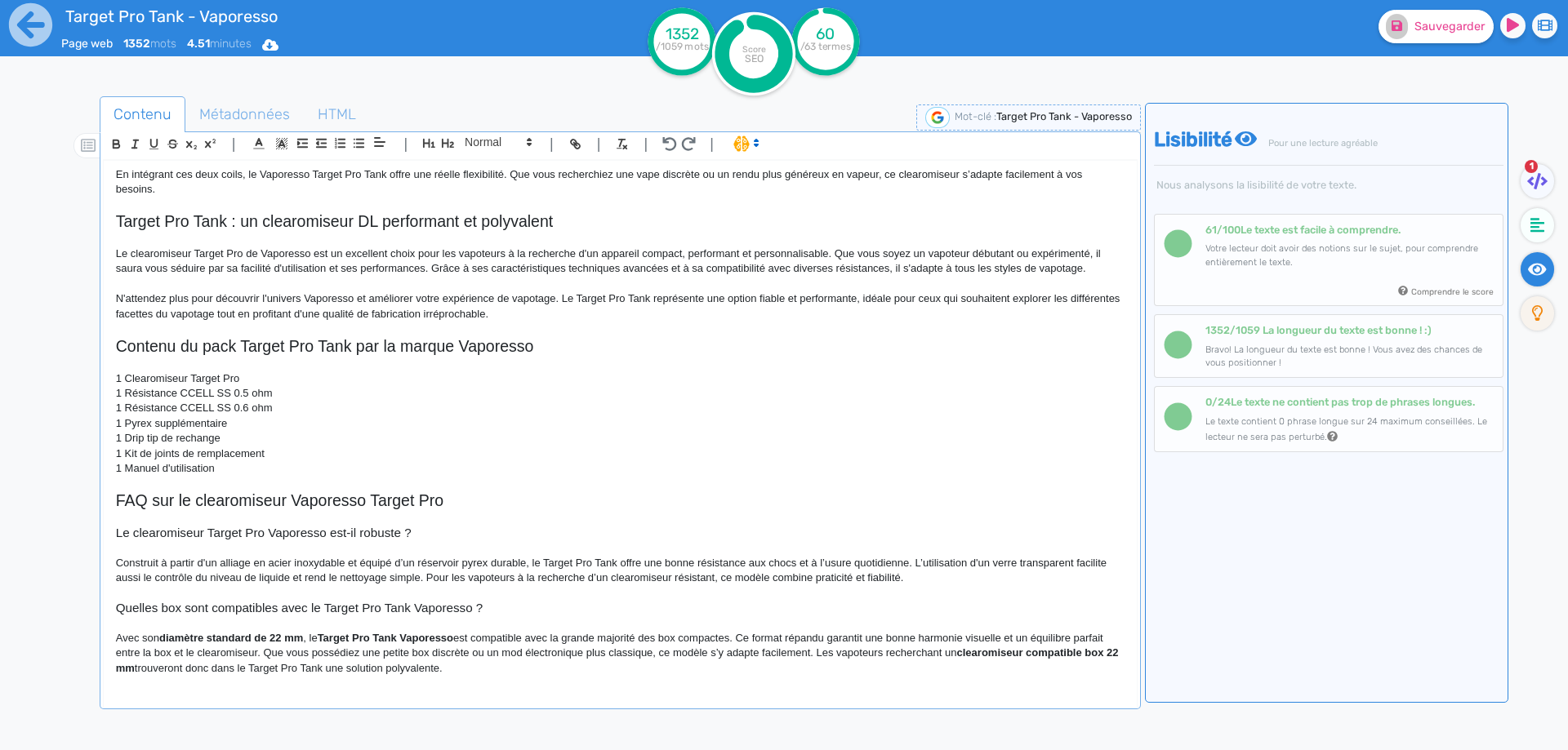
click at [177, 639] on strong "diamètre standard de 22 mm" at bounding box center [231, 638] width 144 height 12
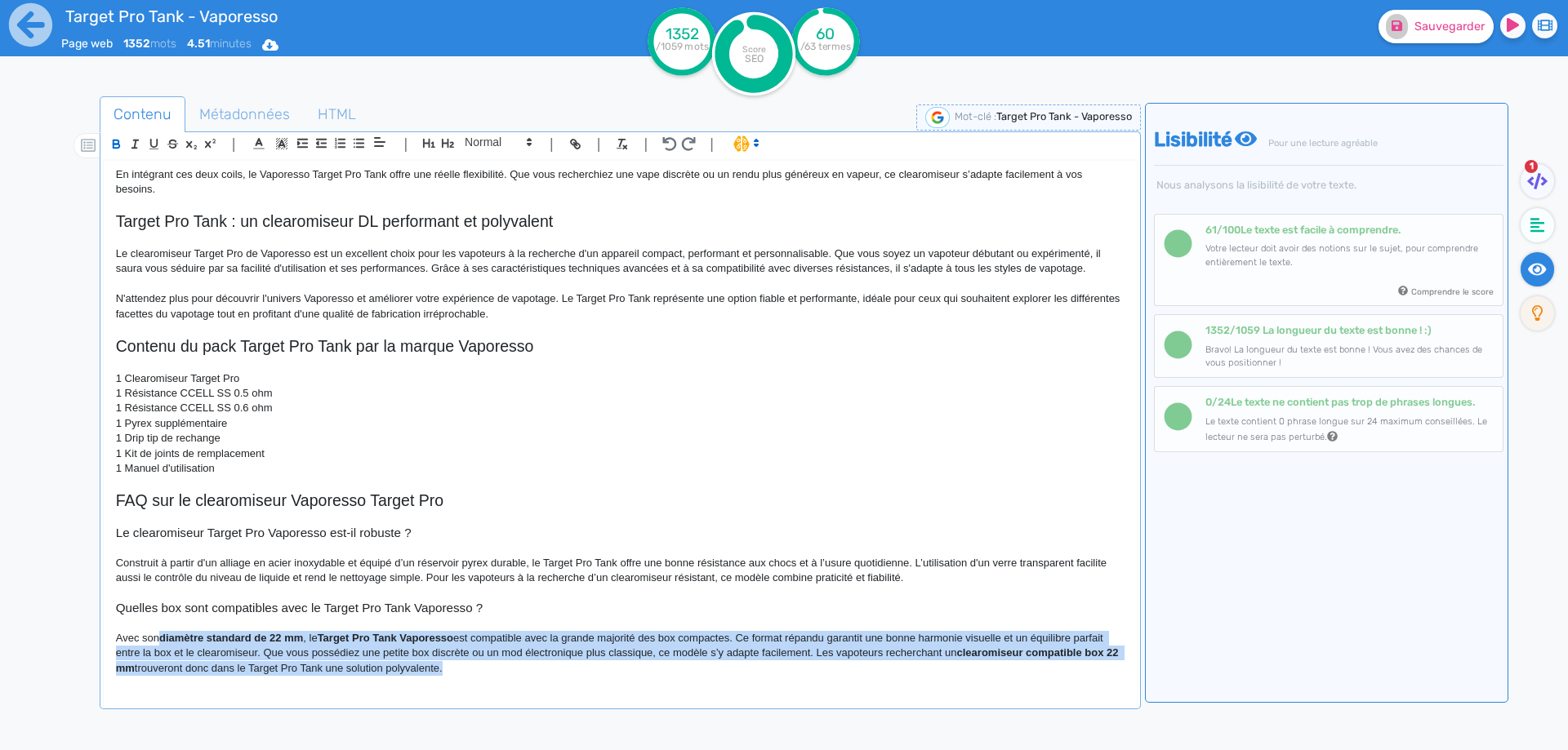
drag, startPoint x: 177, startPoint y: 639, endPoint x: 410, endPoint y: 678, distance: 236.2
click at [410, 678] on div "Target Pro Tank - Vaporesso Le Target Pro Tank est un clearomiseur conçu par la…" at bounding box center [620, 423] width 1033 height 524
click at [235, 633] on p "Avec son diamètre standard de 22 mm, le Target Pro Tank Vaporesso est compatibl…" at bounding box center [620, 653] width 1008 height 45
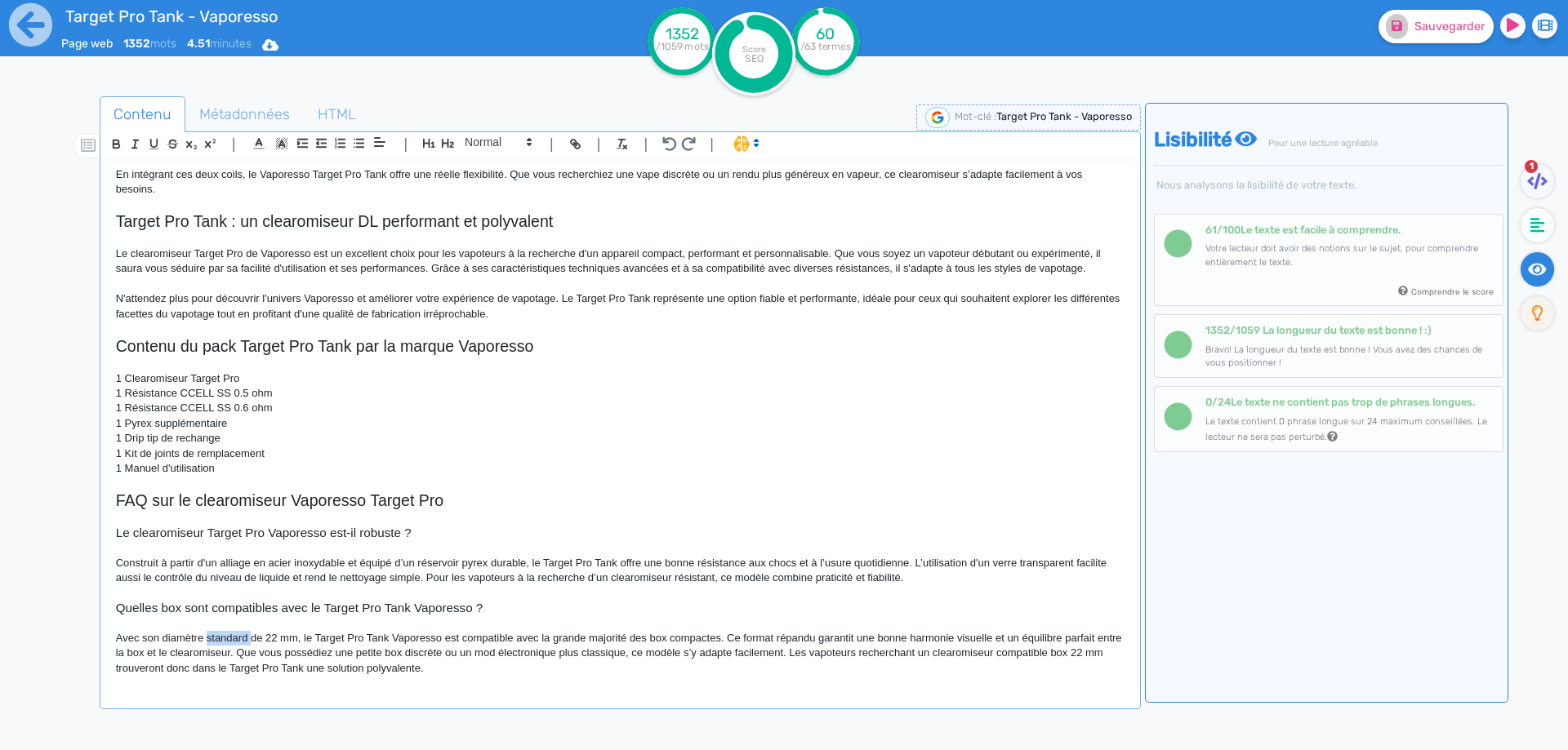
click at [235, 633] on p "Avec son diamètre standard de 22 mm, le Target Pro Tank Vaporesso est compatibl…" at bounding box center [620, 653] width 1008 height 45
click at [377, 640] on p "Avec son diamètre de 22 mm, le Target Pro Tank Vaporesso est compatible avec la…" at bounding box center [620, 653] width 1008 height 45
click at [557, 637] on p "Avec son diamètre de 22 mm, le Target Pro Tank est compatible avec la grande ma…" at bounding box center [620, 653] width 1008 height 45
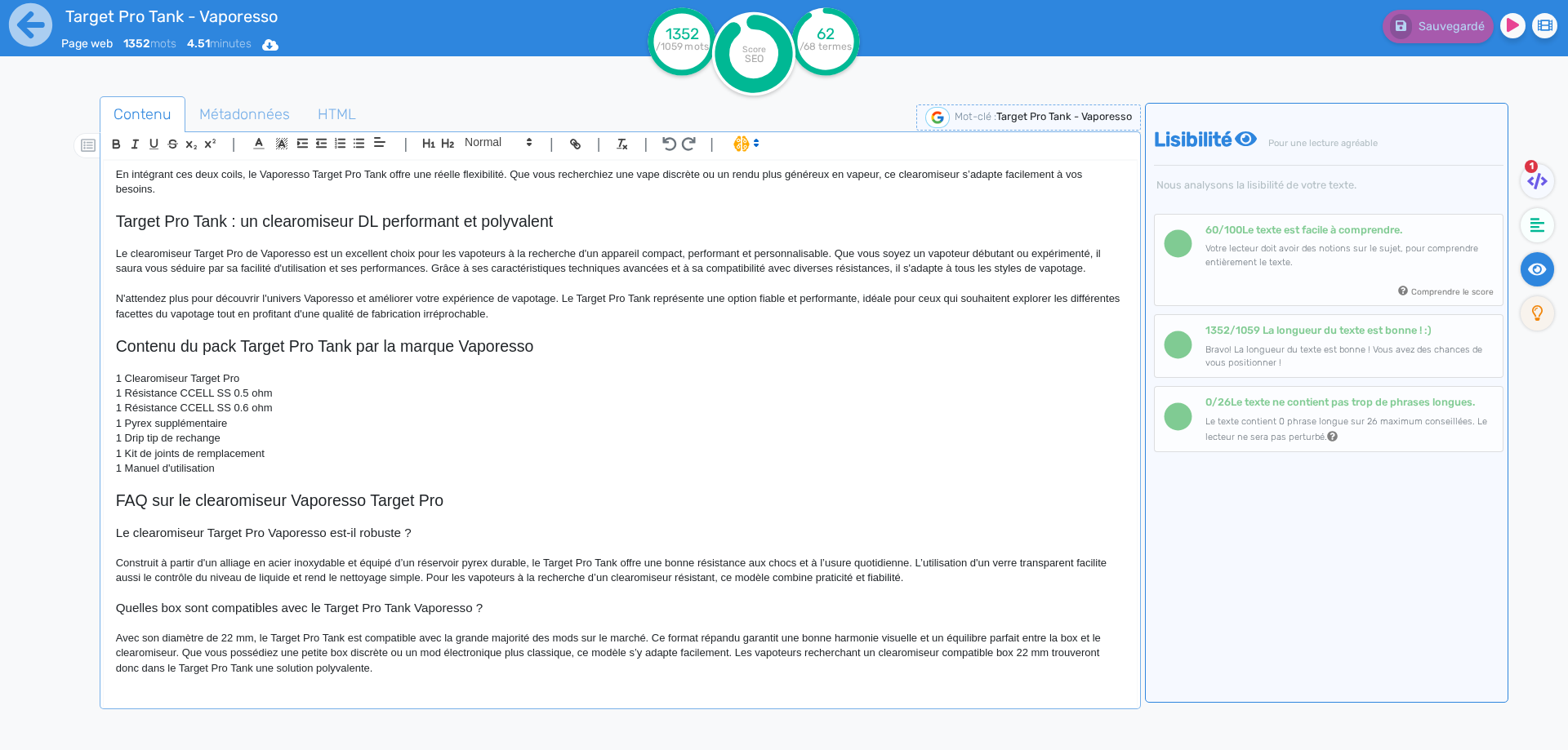
click at [552, 652] on p "Avec son diamètre de 22 mm, le Target Pro Tank est compatible avec la grande ma…" at bounding box center [620, 653] width 1008 height 45
click at [485, 656] on p "Avec son diamètre de 22 mm, le Target Pro Tank est compatible avec la grande ma…" at bounding box center [620, 653] width 1008 height 45
drag, startPoint x: 485, startPoint y: 656, endPoint x: 536, endPoint y: 656, distance: 51.0
click at [536, 656] on p "Avec son diamètre de 22 mm, le Target Pro Tank est compatible avec la grande ma…" at bounding box center [620, 653] width 1008 height 45
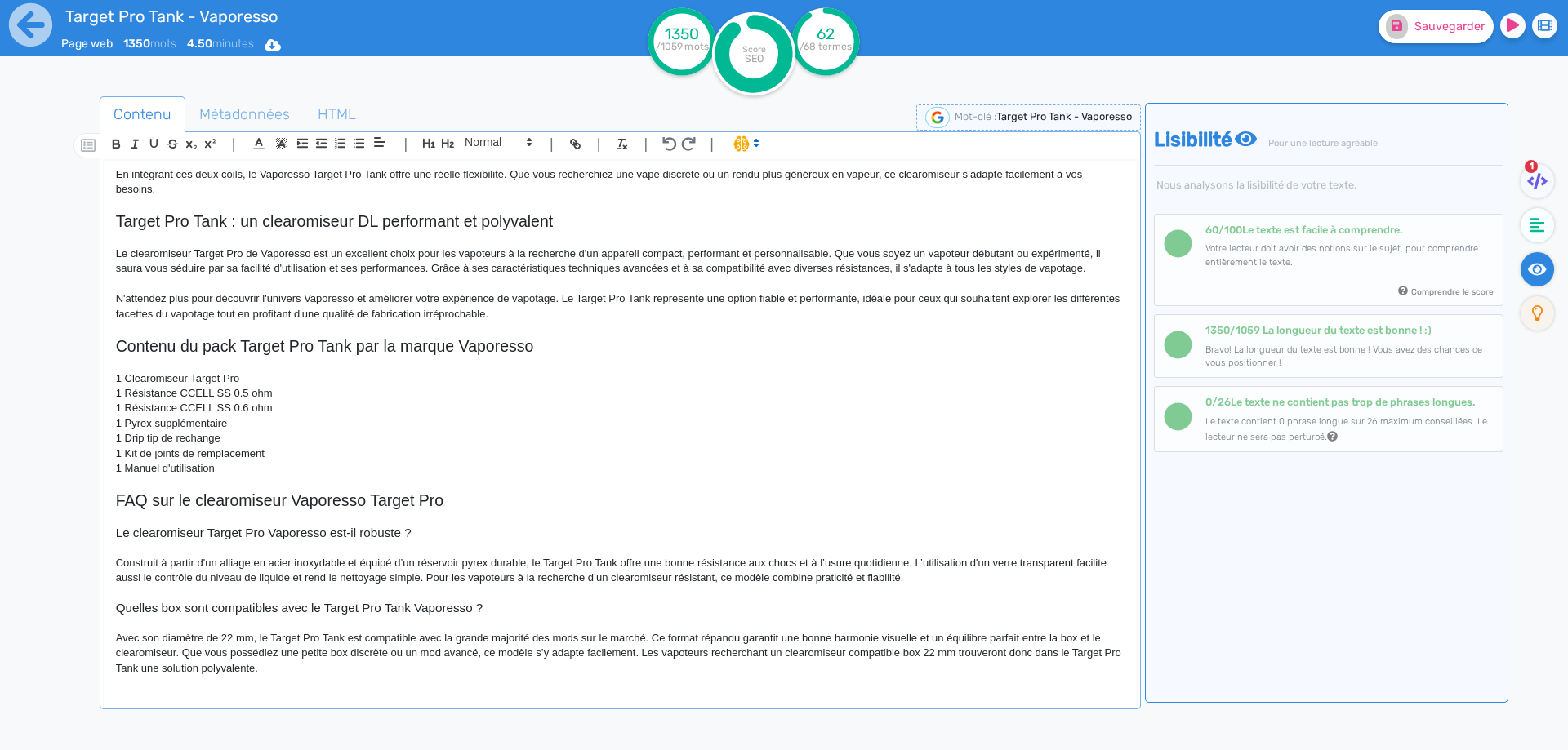
click at [335, 649] on p "Avec son diamètre de 22 mm, le Target Pro Tank est compatible avec la grande ma…" at bounding box center [620, 653] width 1008 height 45
click at [695, 656] on p "Avec son diamètre de 22 mm, le Target Pro Tank est compatible avec la grande ma…" at bounding box center [620, 653] width 1008 height 45
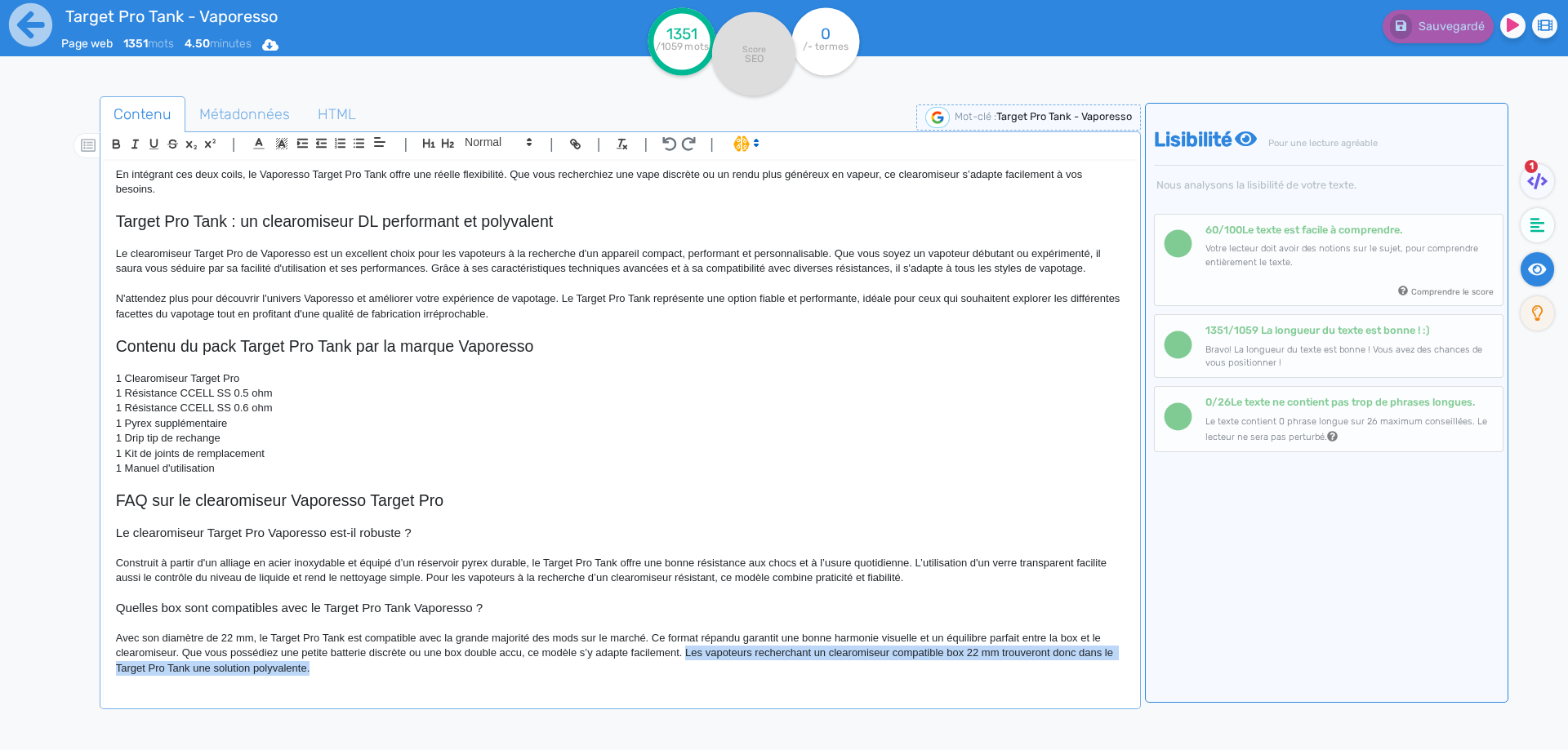
drag, startPoint x: 695, startPoint y: 656, endPoint x: 710, endPoint y: 696, distance: 42.7
click at [710, 696] on div "Target Pro Tank - Vaporesso Le Target Pro Tank est un clearomiseur conçu par la…" at bounding box center [620, 437] width 1034 height 554
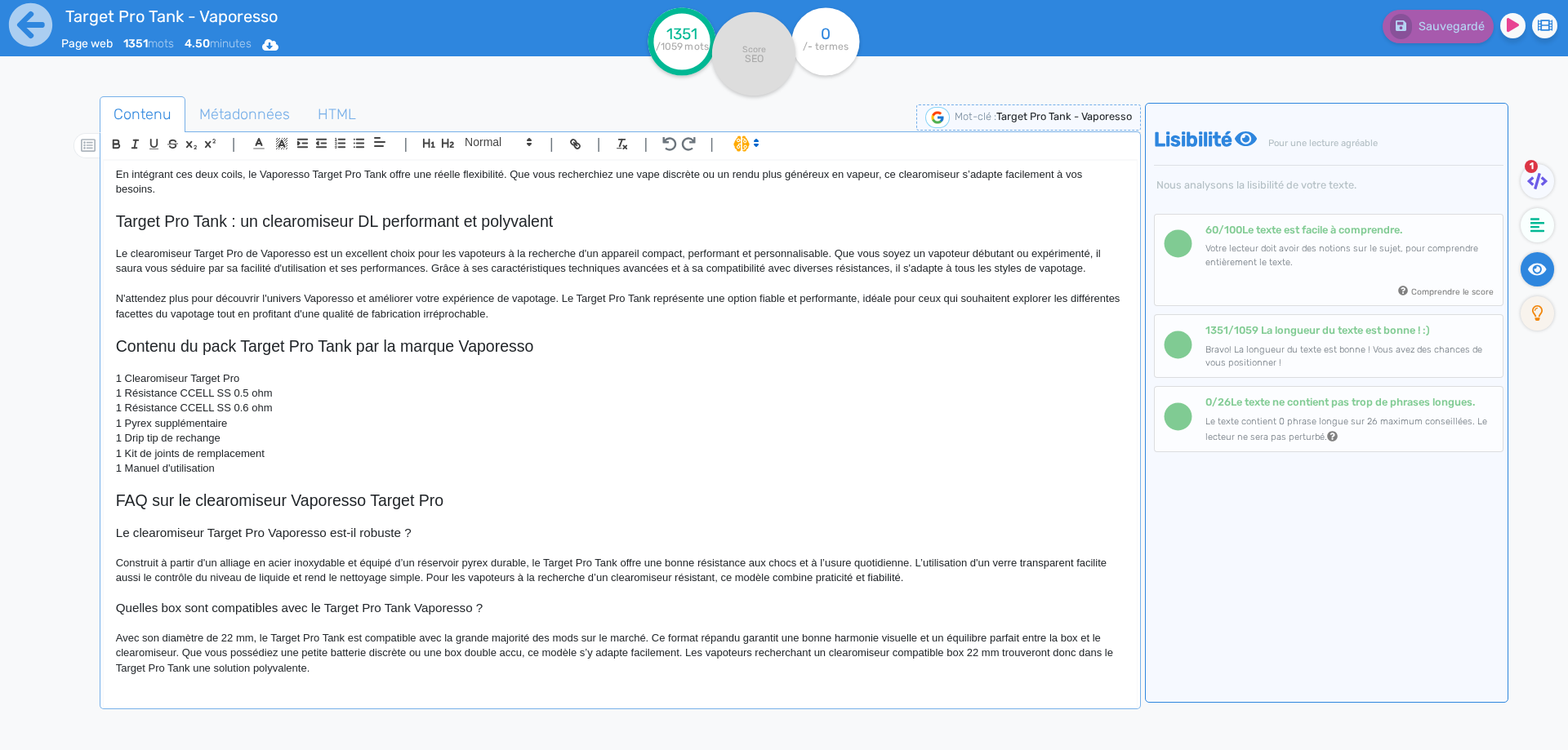
scroll to position [1170, 0]
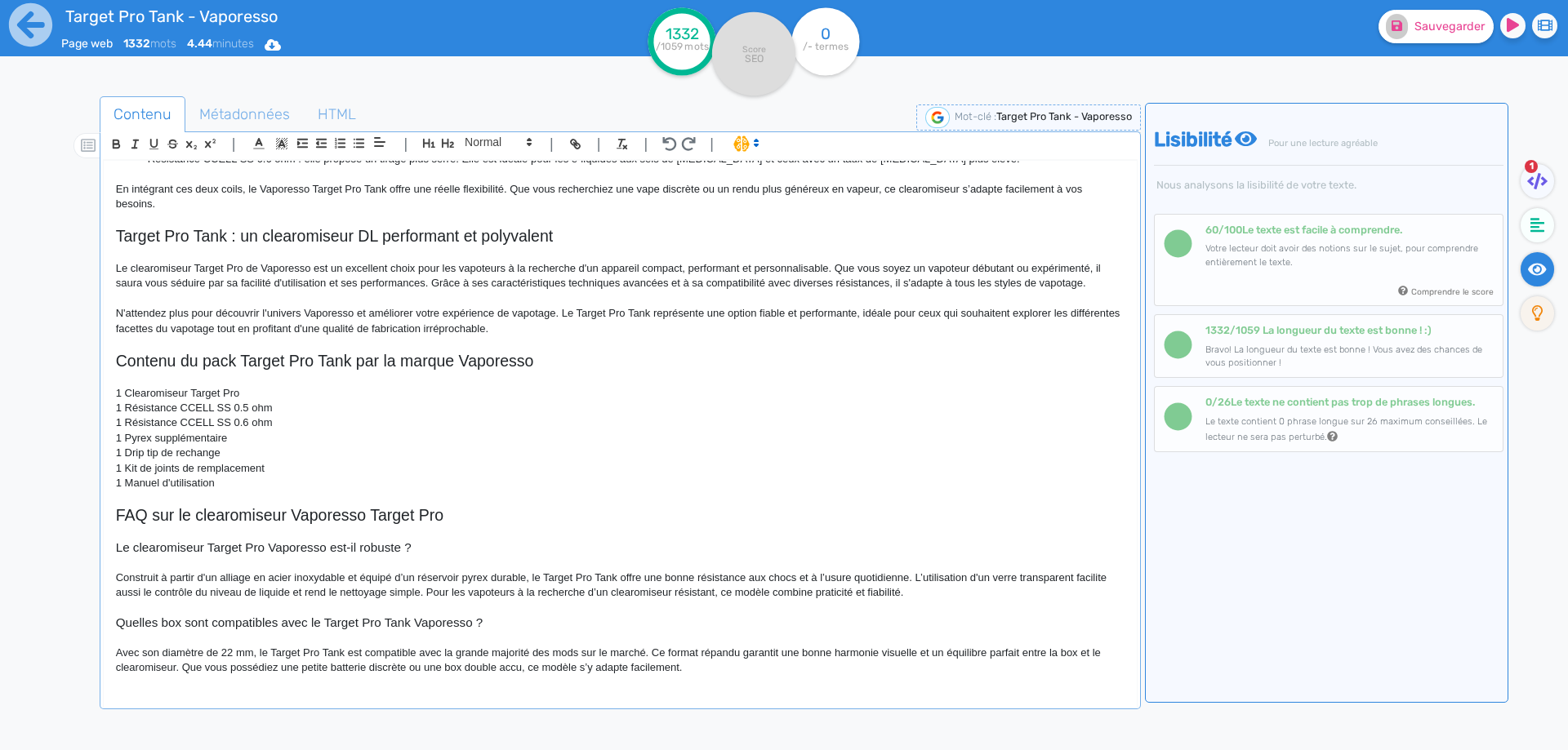
click at [1455, 4] on div "Sauvegarder" at bounding box center [1254, 23] width 652 height 40
click at [1446, 27] on span "Sauvegarder" at bounding box center [1450, 26] width 71 height 14
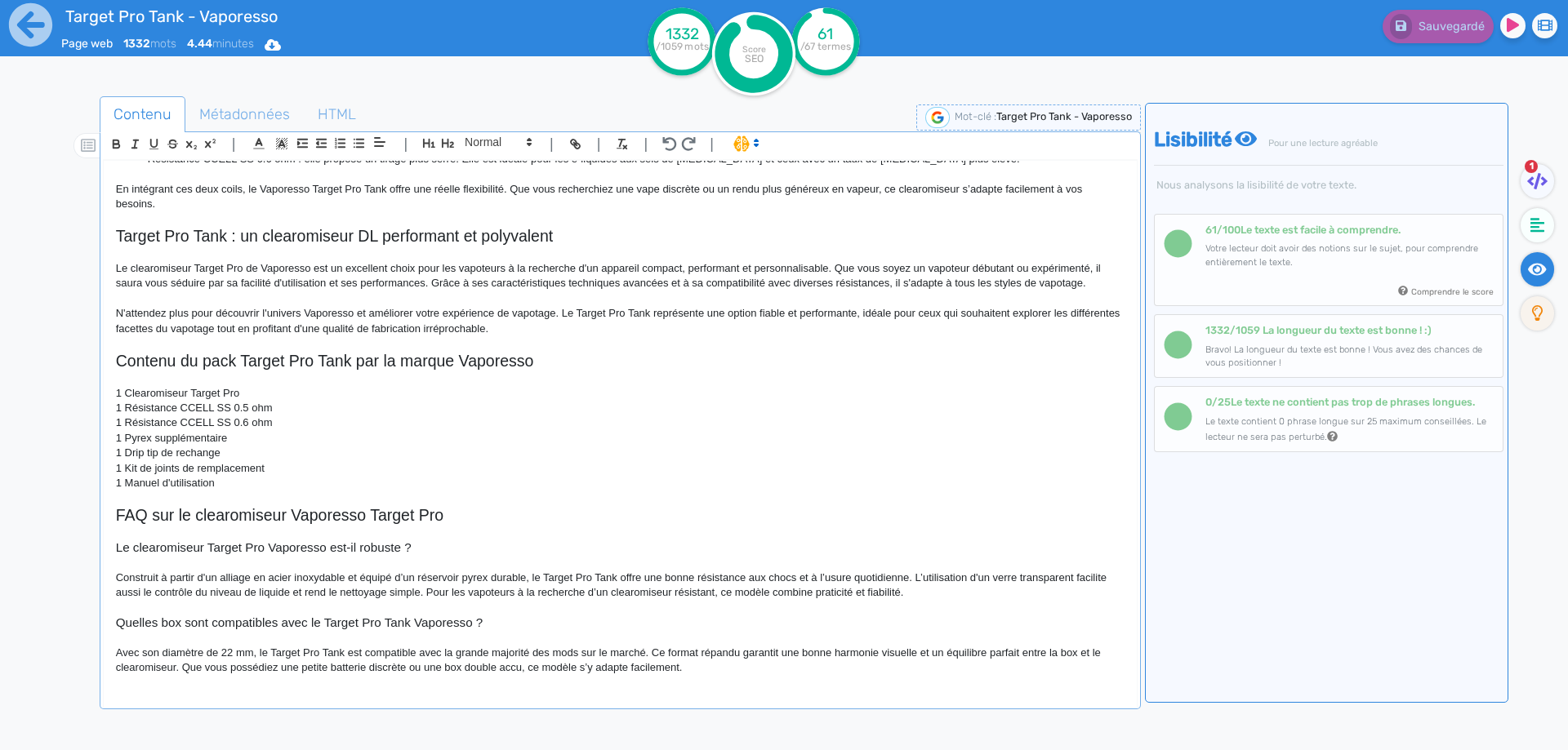
click at [795, 669] on p "Avec son diamètre de 22 mm, le Target Pro Tank est compatible avec la grande ma…" at bounding box center [620, 661] width 1008 height 30
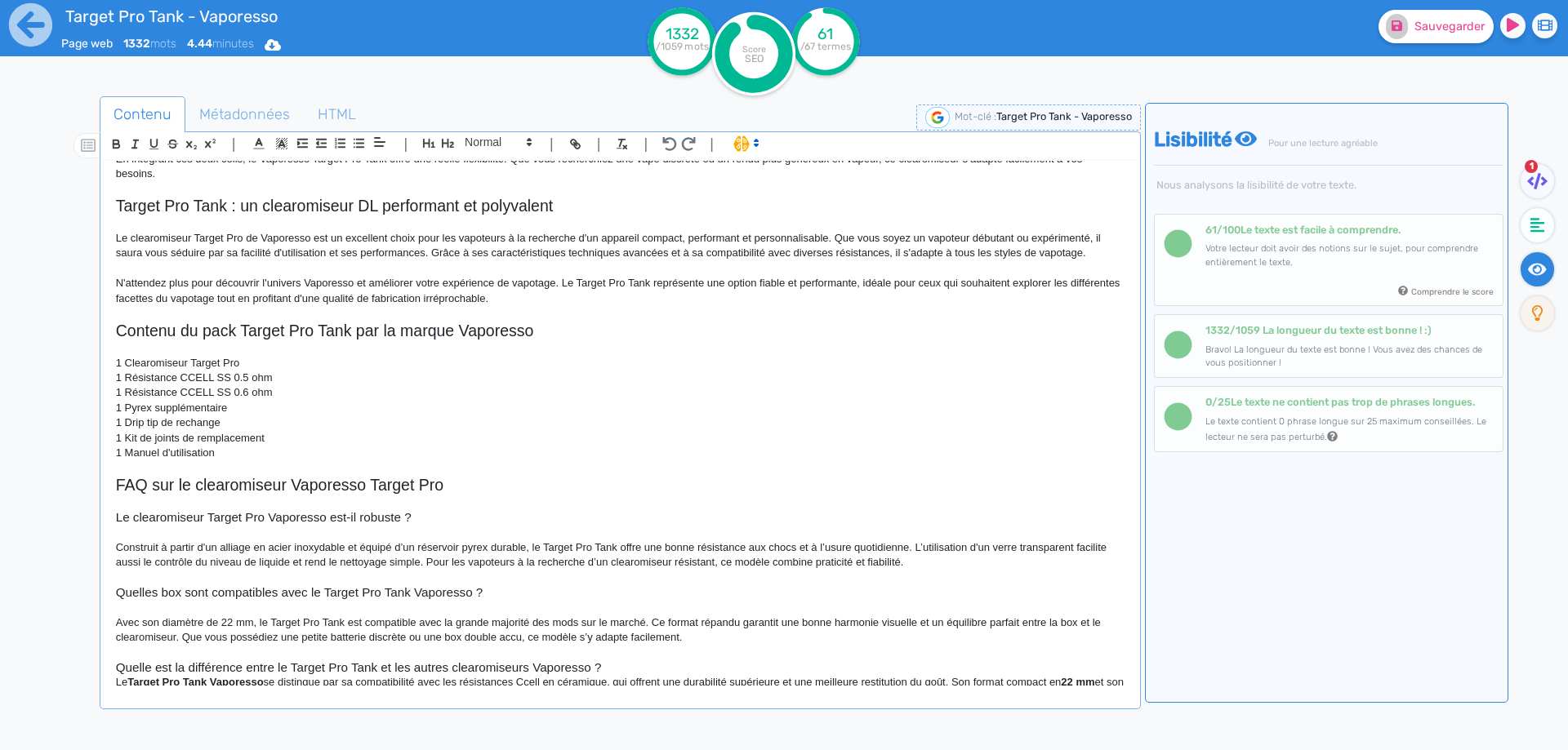
scroll to position [1219, 0]
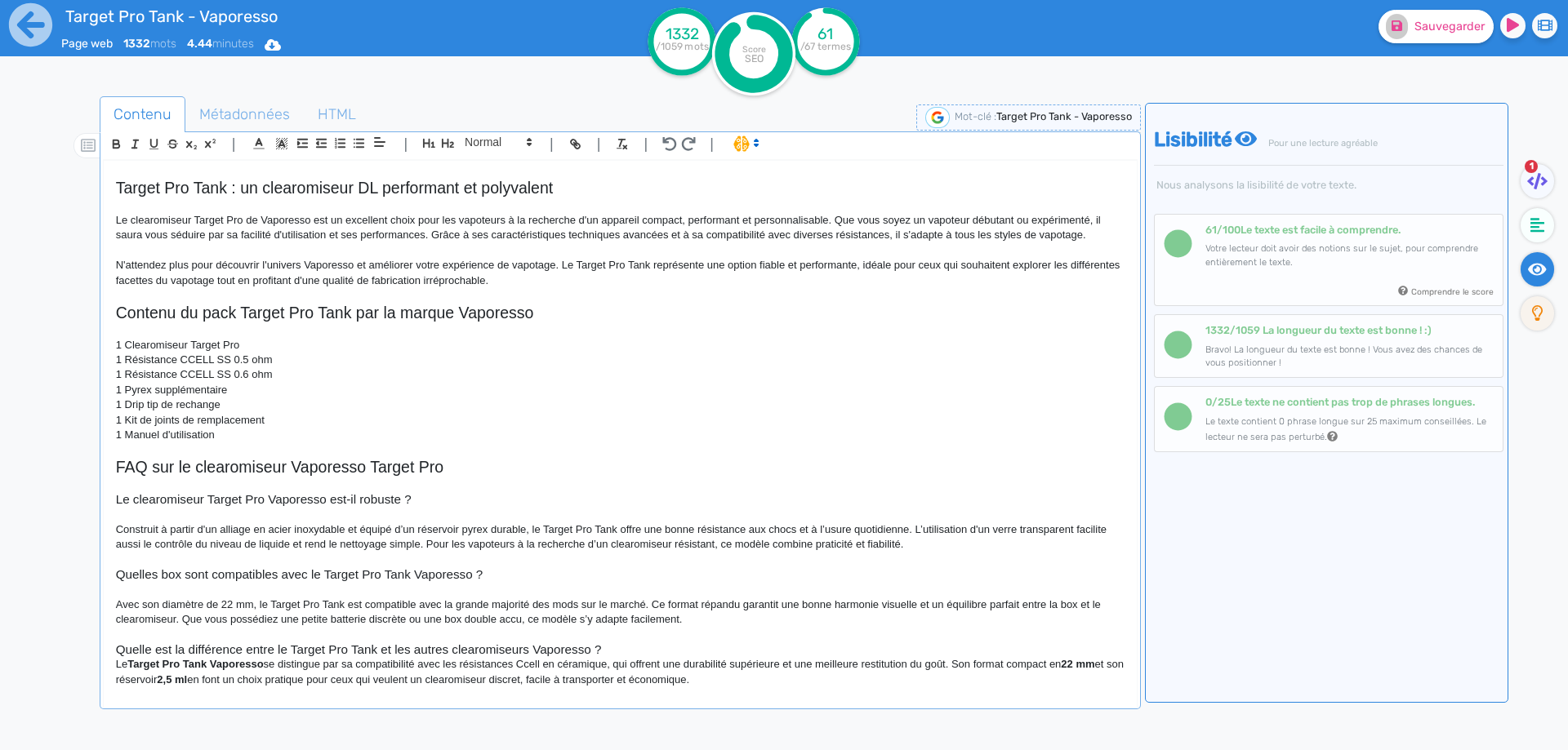
click at [623, 647] on h3 "Quelle est la différence entre le Target Pro Tank et les autres clearomiseurs V…" at bounding box center [620, 650] width 1008 height 15
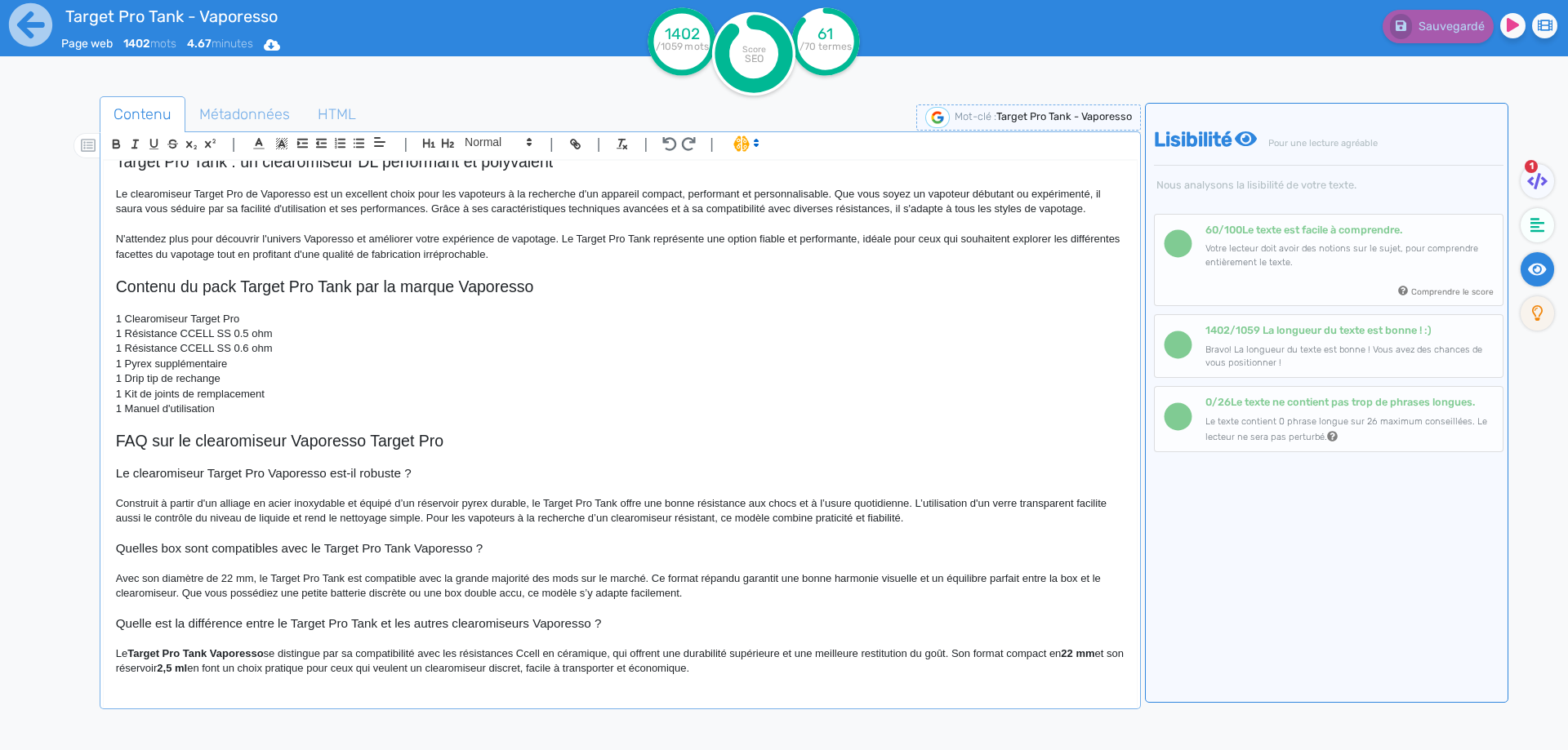
scroll to position [1246, 0]
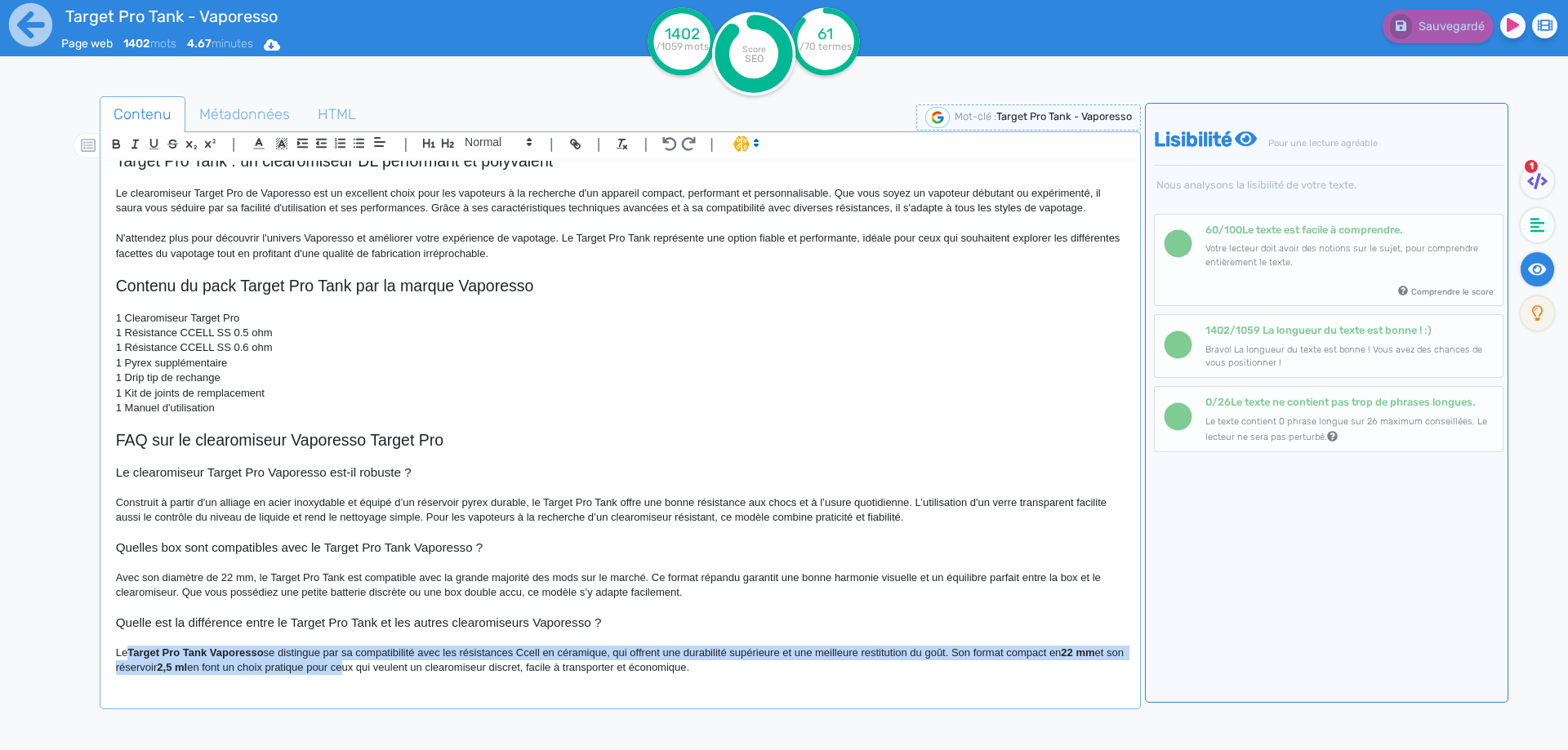
drag, startPoint x: 129, startPoint y: 654, endPoint x: 373, endPoint y: 702, distance: 248.7
click at [373, 702] on div "Target Pro Tank - Vaporesso Le Target Pro Tank est un clearomiseur conçu par la…" at bounding box center [620, 437] width 1034 height 554
click at [229, 652] on p "Le Target Pro Tank Vaporesso se distingue par sa compatibilité avec les résista…" at bounding box center [620, 661] width 1008 height 30
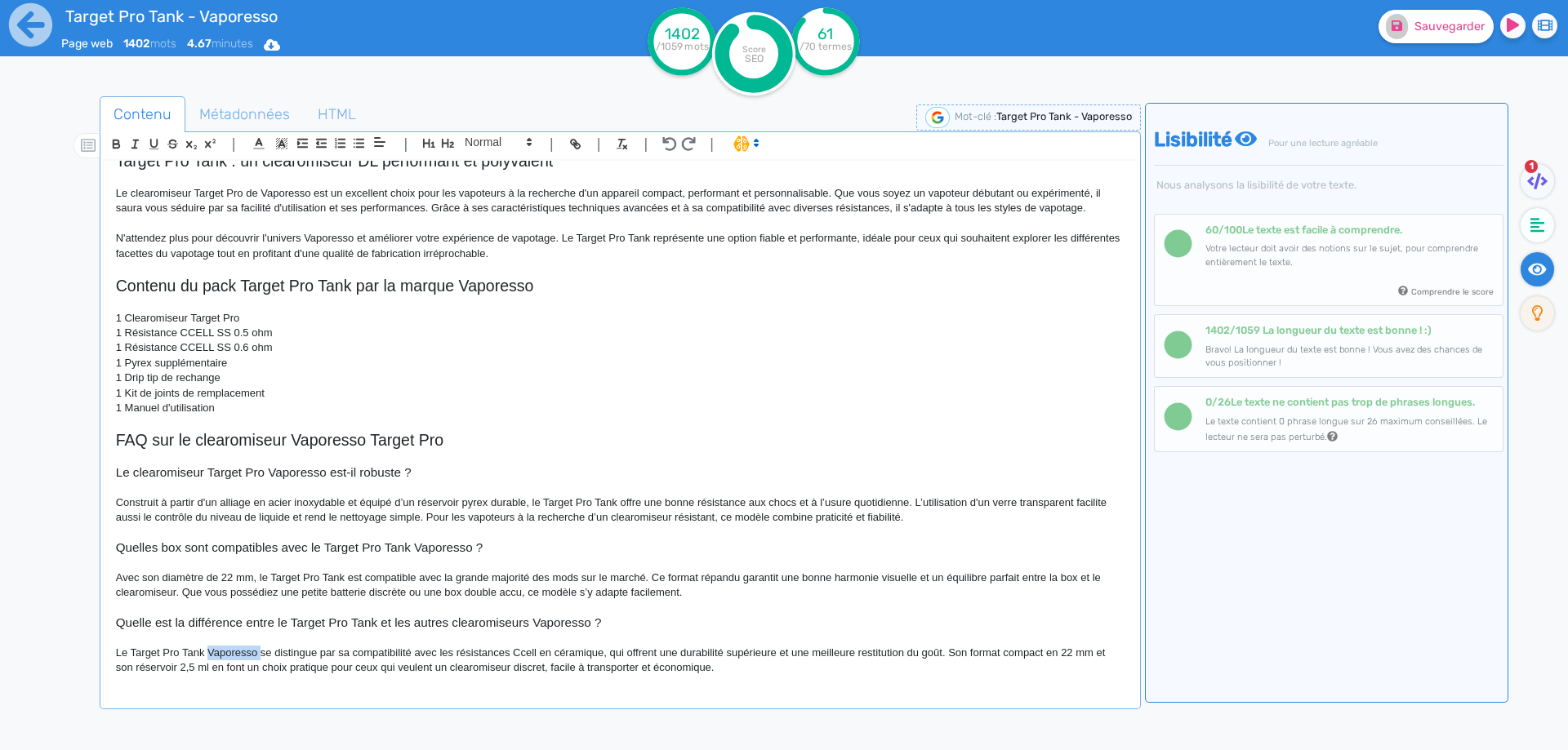
click at [229, 652] on p "Le Target Pro Tank Vaporesso se distingue par sa compatibilité avec les résista…" at bounding box center [620, 661] width 1008 height 30
click at [130, 647] on p "Le Target Pro Tank se distingue par sa compatibilité avec les résistances Ccell…" at bounding box center [620, 661] width 1008 height 30
click at [149, 656] on p "Le Target Pro Tank se distingue par sa compatibilité avec les résistances Ccell…" at bounding box center [620, 661] width 1008 height 30
click at [143, 658] on p "Le Target Pro Tank se distingue par sa compatibilité avec les résistances Ccell…" at bounding box center [620, 661] width 1008 height 30
click at [146, 651] on p "Le Target Pro Tank se distingue par sa compatibilité avec les résistances Ccell…" at bounding box center [620, 661] width 1008 height 30
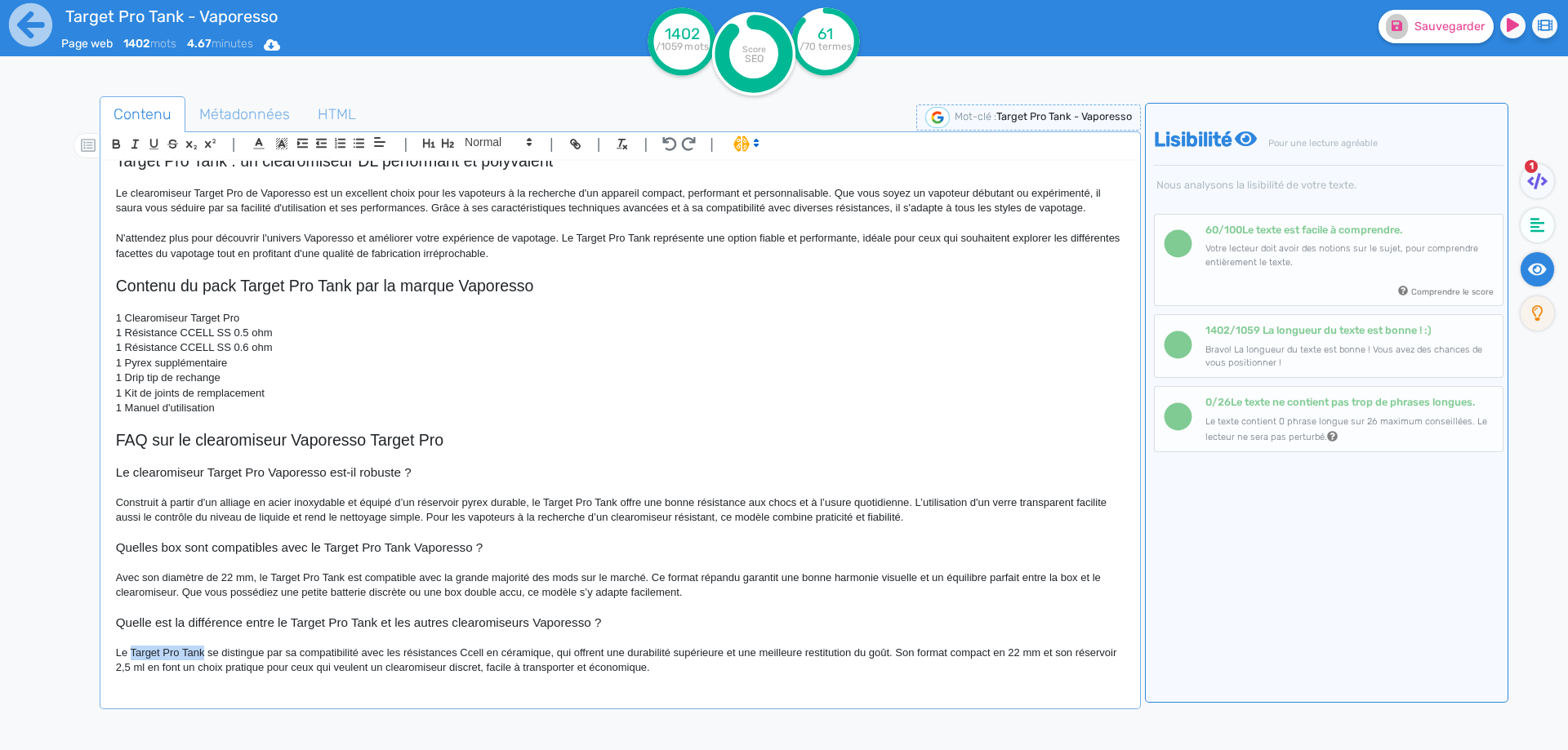
drag, startPoint x: 189, startPoint y: 653, endPoint x: 199, endPoint y: 654, distance: 10.0
click at [199, 654] on p "Le Target Pro Tank se distingue par sa compatibilité avec les résistances Ccell…" at bounding box center [620, 661] width 1008 height 30
click at [644, 646] on p "Le Target Pro Tank se distingue par sa compatibilité avec les résistances Ccell…" at bounding box center [620, 661] width 1008 height 30
click at [465, 656] on p "Le Target Pro Tank se distingue par sa compatibilité avec les résistances Ccell…" at bounding box center [620, 661] width 1008 height 30
click at [549, 654] on p "Le Target Pro Tank se distingue par sa compatibilité avec les résistances ccell…" at bounding box center [620, 661] width 1008 height 30
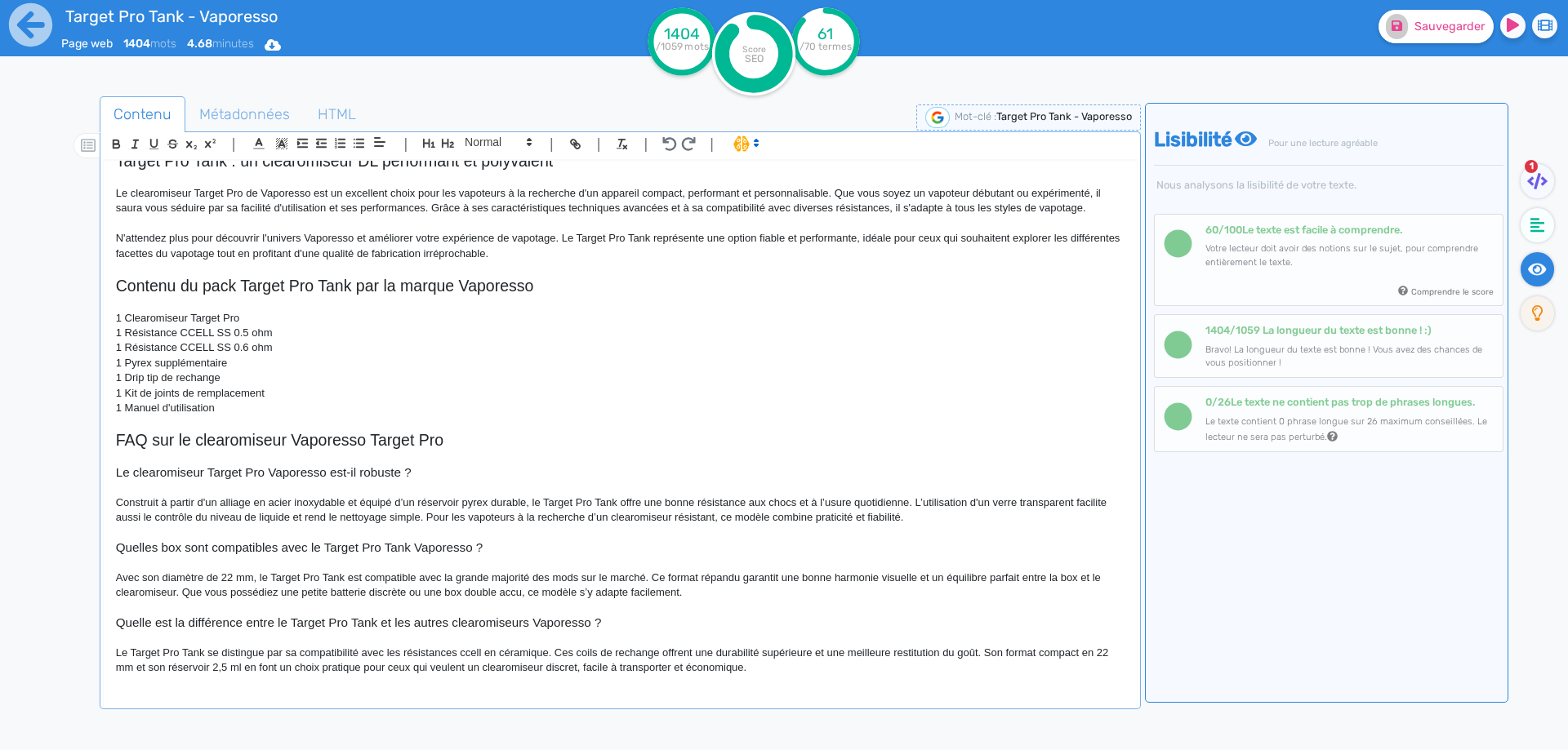
click at [653, 652] on p "Le Target Pro Tank se distingue par sa compatibilité avec les résistances ccell…" at bounding box center [620, 661] width 1008 height 30
drag, startPoint x: 653, startPoint y: 652, endPoint x: 614, endPoint y: 656, distance: 39.2
click at [614, 656] on p "Le Target Pro Tank se distingue par sa compatibilité avec les résistances ccell…" at bounding box center [620, 661] width 1008 height 30
click at [907, 654] on p "Le Target Pro Tank se distingue par sa compatibilité avec les résistances ccell…" at bounding box center [620, 661] width 1008 height 30
drag, startPoint x: 907, startPoint y: 654, endPoint x: 892, endPoint y: 651, distance: 15.3
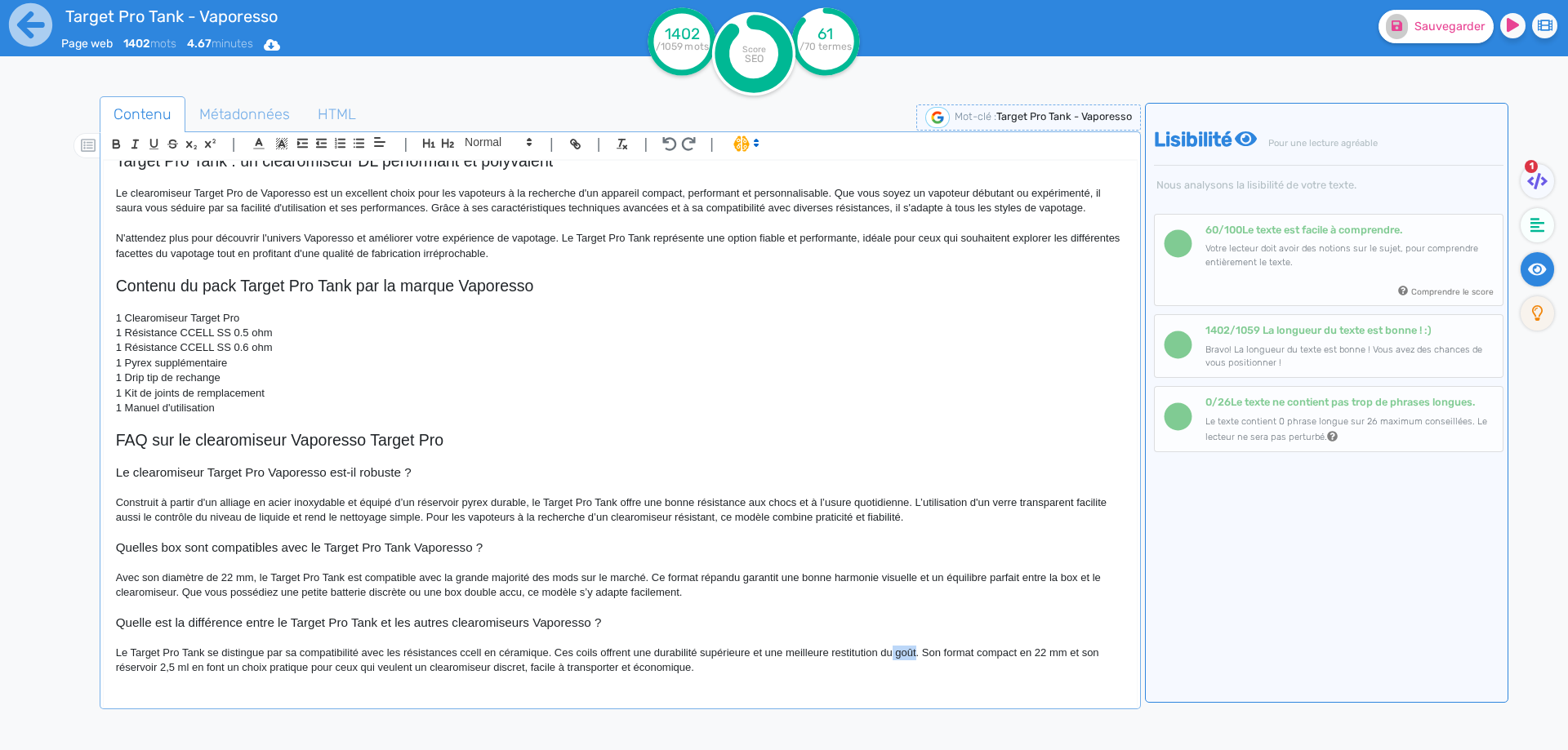
click at [892, 651] on p "Le Target Pro Tank se distingue par sa compatibilité avec les résistances ccell…" at bounding box center [620, 661] width 1008 height 30
click at [943, 652] on p "Le Target Pro Tank se distingue par sa compatibilité avec les résistances ccell…" at bounding box center [620, 661] width 1008 height 30
click at [1080, 652] on p "Le Target Pro Tank se distingue par sa compatibilité avec les résistances ccell…" at bounding box center [620, 661] width 1008 height 30
drag, startPoint x: 1080, startPoint y: 652, endPoint x: 113, endPoint y: 669, distance: 967.1
click at [113, 669] on div "Target Pro Tank - Vaporesso Le Target Pro Tank est un clearomiseur conçu par la…" at bounding box center [620, 423] width 1033 height 524
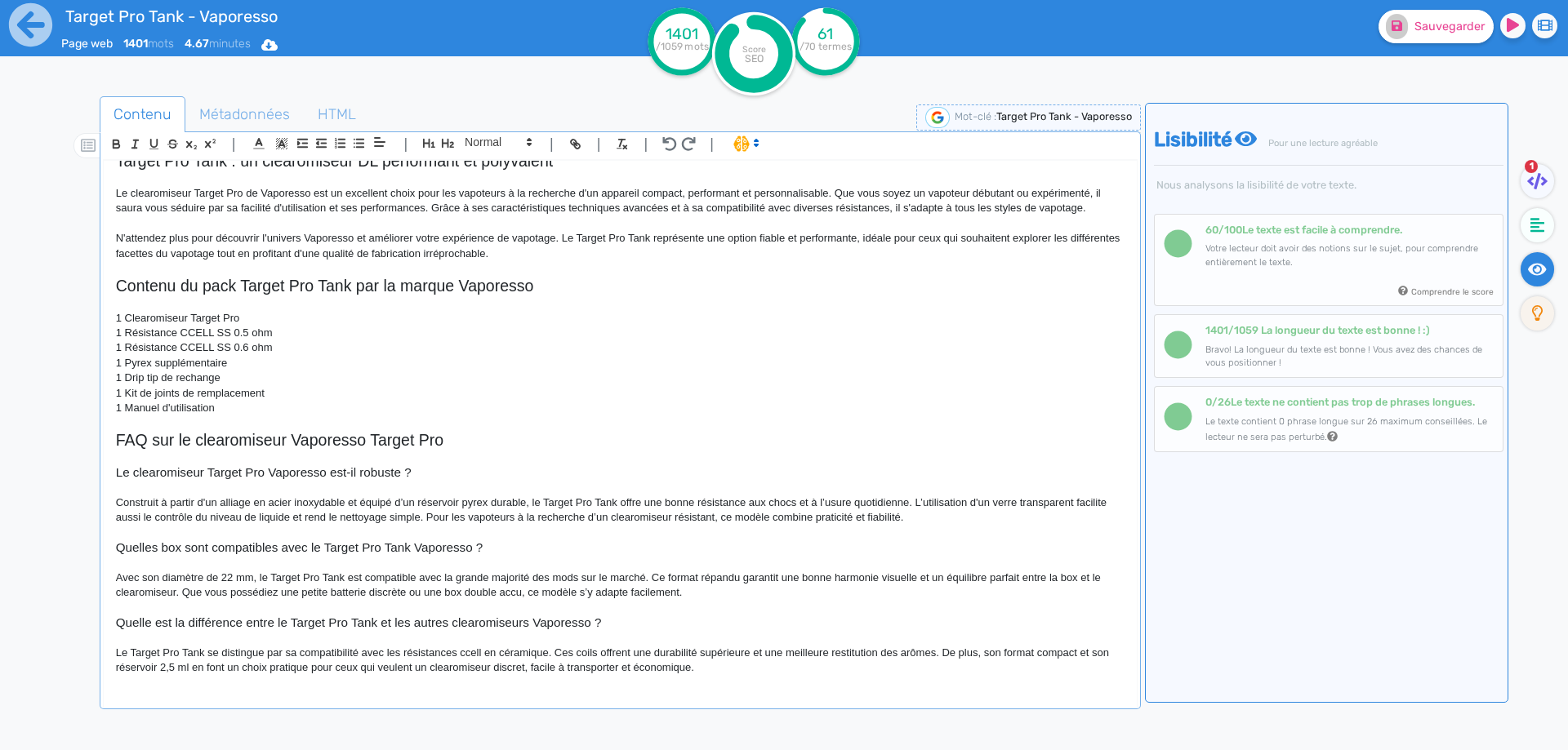
click at [157, 665] on p "Le Target Pro Tank se distingue par sa compatibilité avec les résistances ccell…" at bounding box center [620, 661] width 1008 height 30
drag, startPoint x: 475, startPoint y: 667, endPoint x: 500, endPoint y: 670, distance: 25.2
click at [500, 670] on p "Le Target Pro Tank se distingue par sa compatibilité avec les résistances ccell…" at bounding box center [620, 661] width 1008 height 30
click at [602, 670] on p "Le Target Pro Tank se distingue par sa compatibilité avec les résistances ccell…" at bounding box center [620, 661] width 1008 height 30
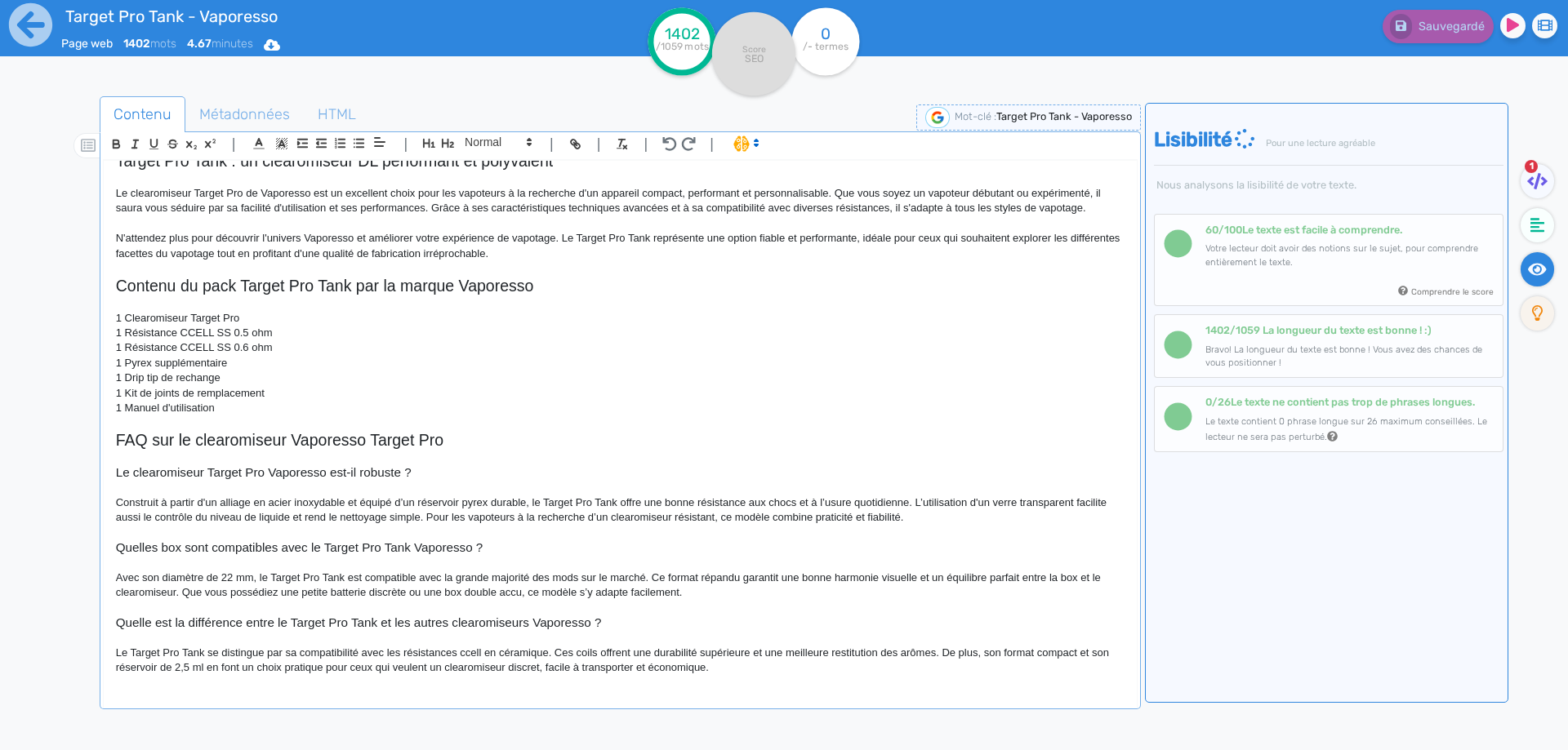
click at [745, 652] on p "Le Target Pro Tank se distingue par sa compatibilité avec les résistances ccell…" at bounding box center [620, 661] width 1008 height 30
click at [745, 656] on p "Le Target Pro Tank se distingue par sa compatibilité avec les résistances ccell…" at bounding box center [620, 661] width 1008 height 30
click at [743, 661] on p "Le Target Pro Tank se distingue par sa compatibilité avec les résistances ccell…" at bounding box center [620, 661] width 1008 height 30
click at [1529, 226] on fa-icon at bounding box center [1537, 226] width 34 height 34
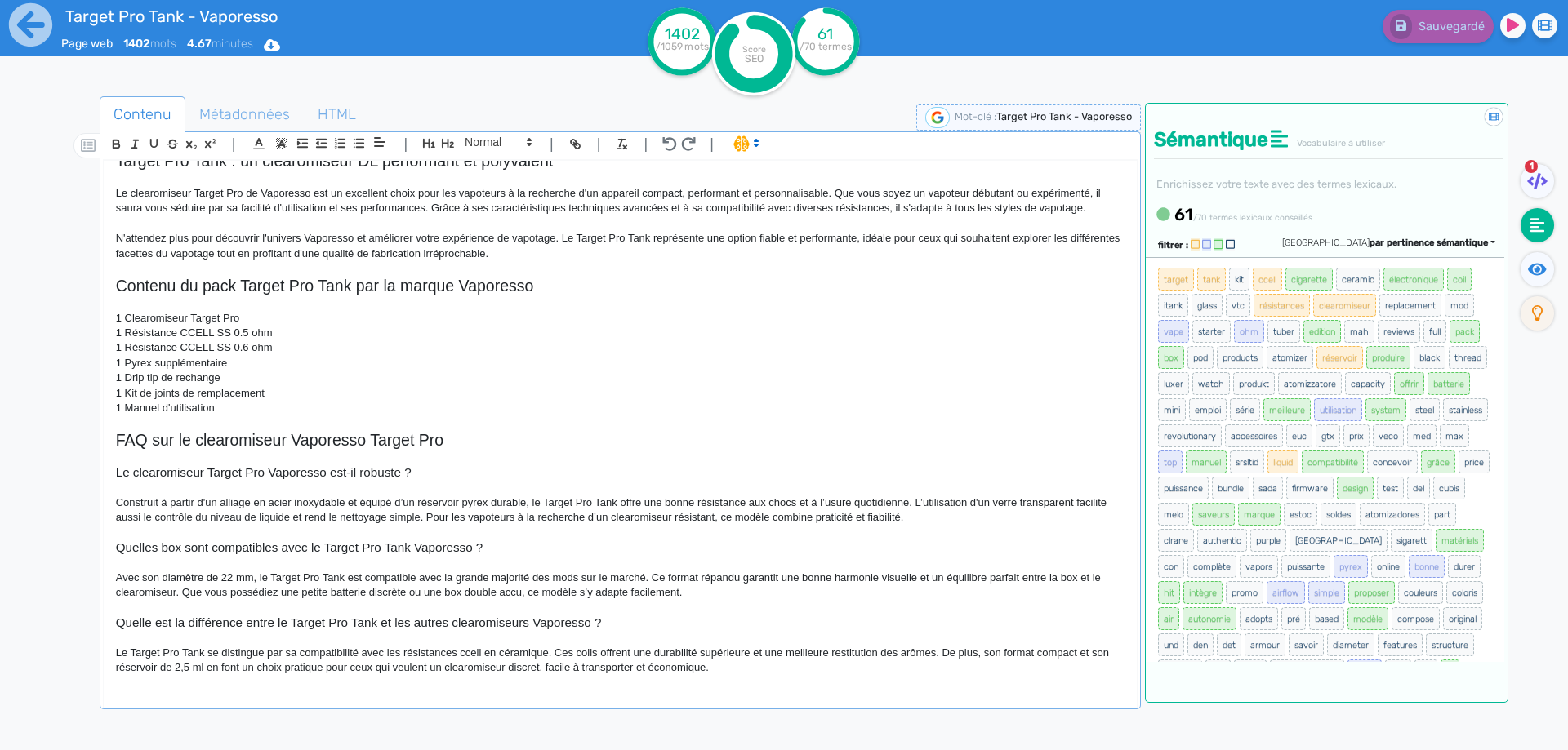
click at [331, 593] on p "Avec son diamètre de 22 mm, le Target Pro Tank est compatible avec la grande ma…" at bounding box center [620, 585] width 1008 height 30
click at [296, 592] on p "Avec son diamètre de 22 mm, le Target Pro Tank est compatible avec la grande ma…" at bounding box center [620, 585] width 1008 height 30
click at [315, 596] on p "Avec son diamètre de 22 mm, le Target Pro Tank est compatible avec la grande ma…" at bounding box center [620, 585] width 1008 height 30
click at [324, 596] on p "Avec son diamètre de 22 mm, le Target Pro Tank est compatible avec la grande ma…" at bounding box center [620, 585] width 1008 height 30
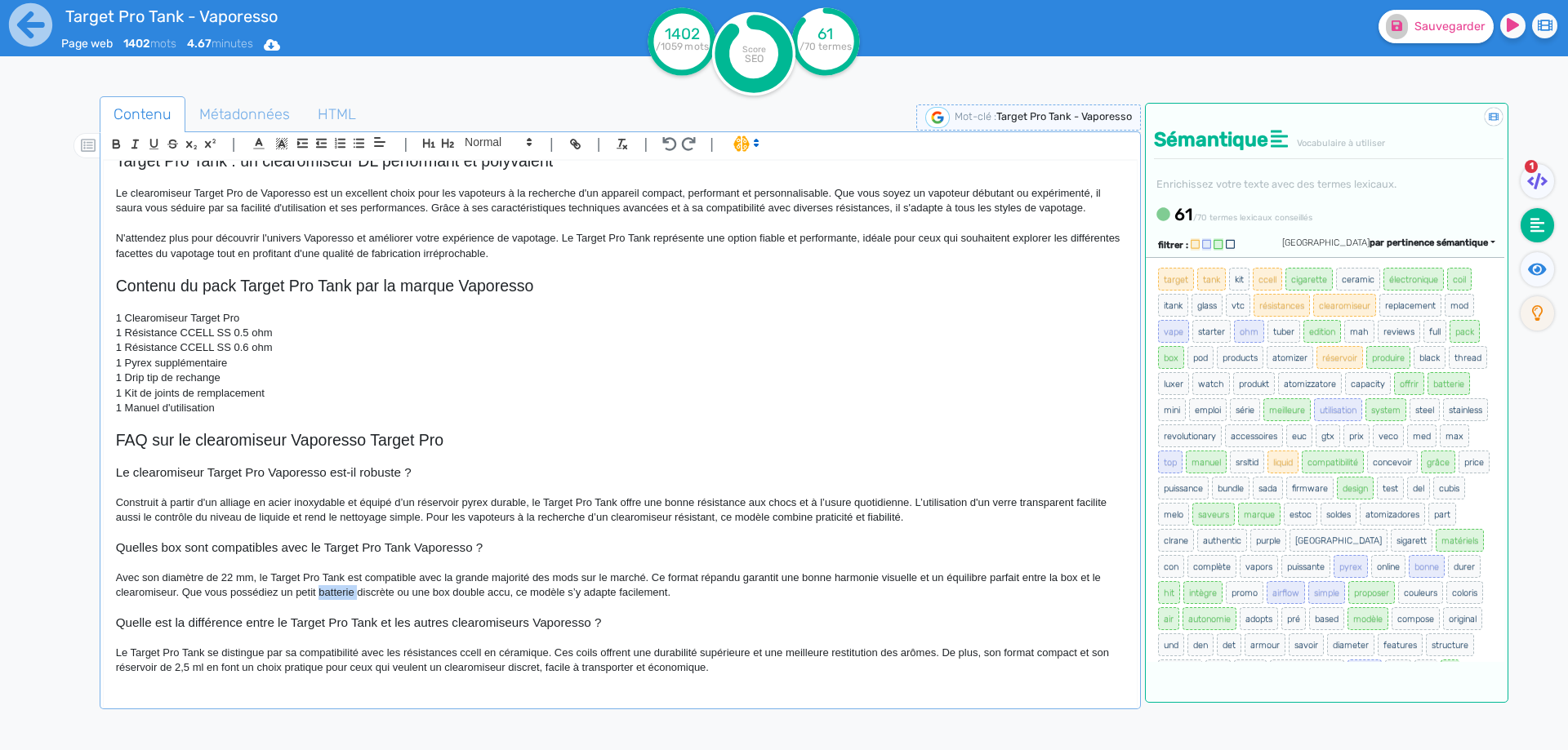
click at [324, 596] on p "Avec son diamètre de 22 mm, le Target Pro Tank est compatible avec la grande ma…" at bounding box center [620, 585] width 1008 height 30
click at [346, 591] on p "Avec son diamètre de 22 mm, le Target Pro Tank est compatible avec la grande ma…" at bounding box center [620, 585] width 1008 height 30
click at [1455, 32] on span "Sauvegarder" at bounding box center [1450, 26] width 71 height 14
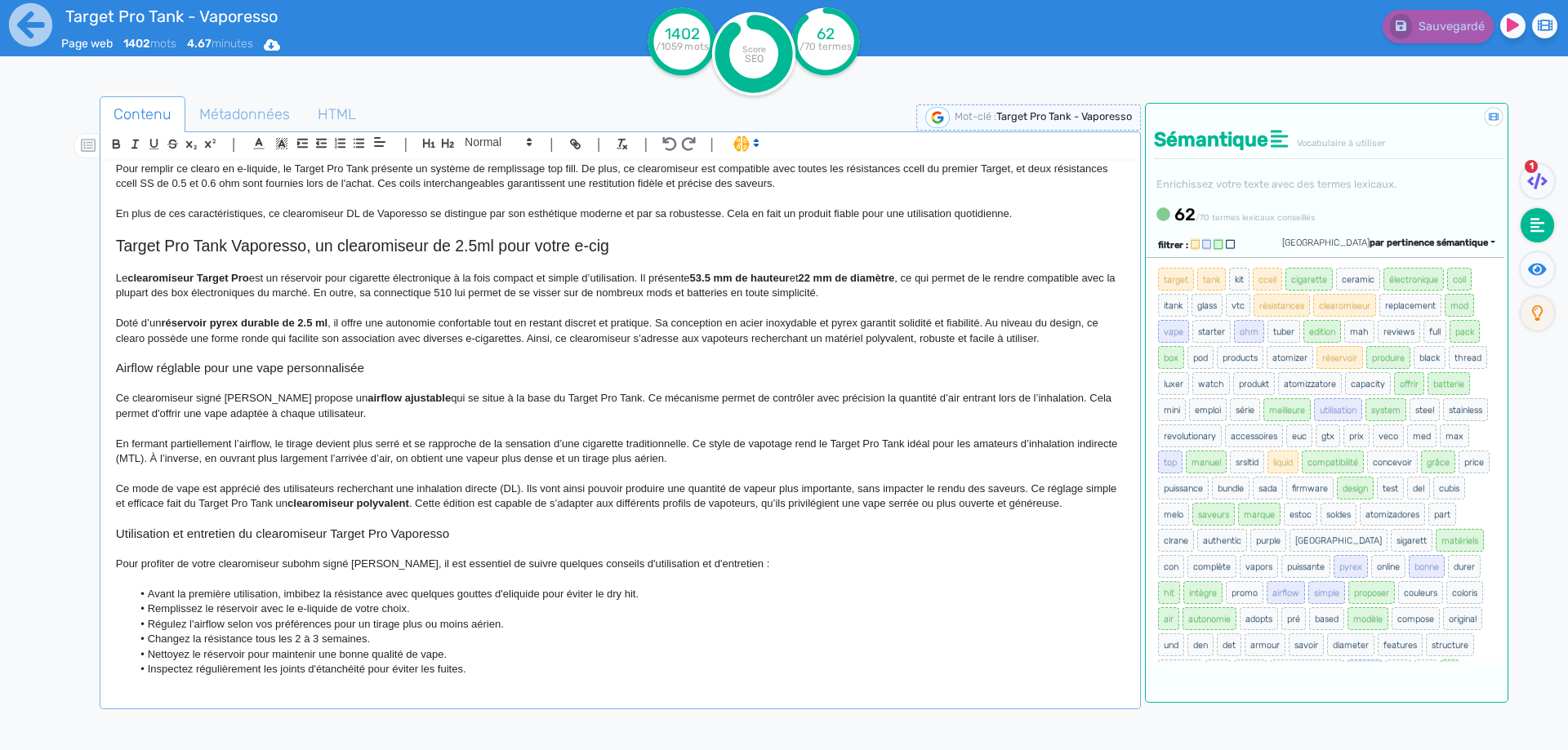
scroll to position [0, 0]
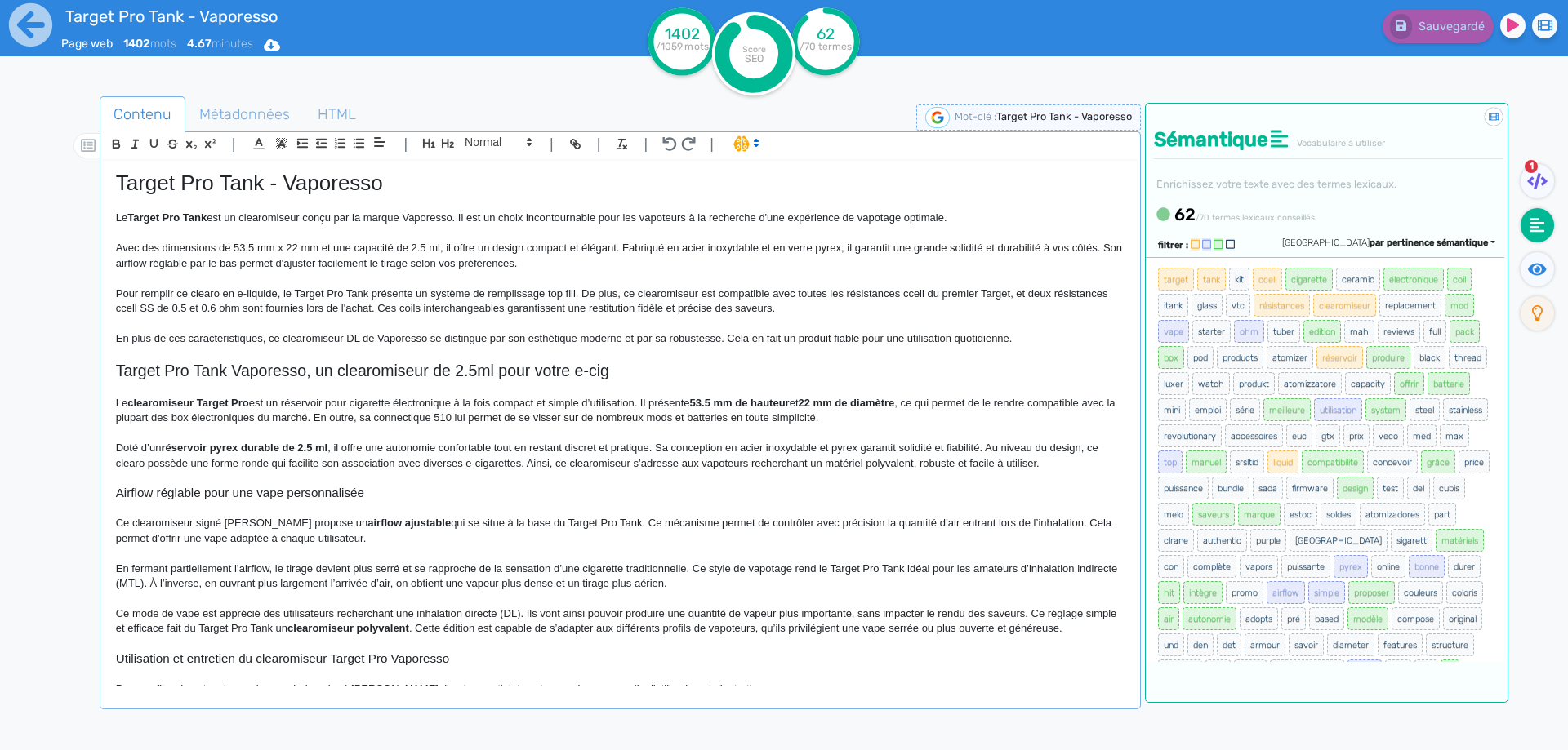
click at [814, 290] on p "Pour remplir ce clearo en e-liquide, le Target Pro Tank présente un système de …" at bounding box center [620, 301] width 1008 height 30
click at [1414, 43] on button "Sauvegarder" at bounding box center [1436, 26] width 115 height 34
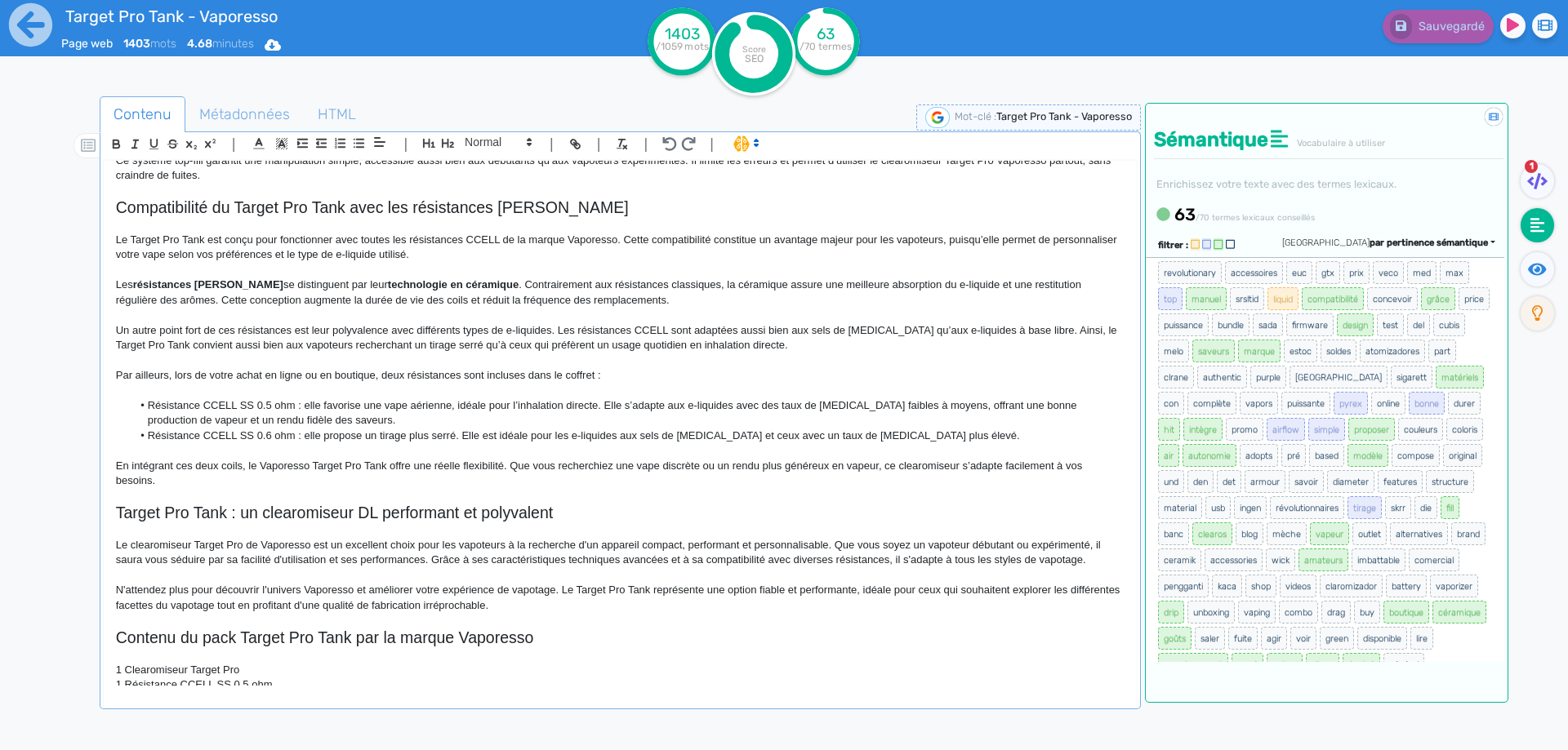
scroll to position [898, 0]
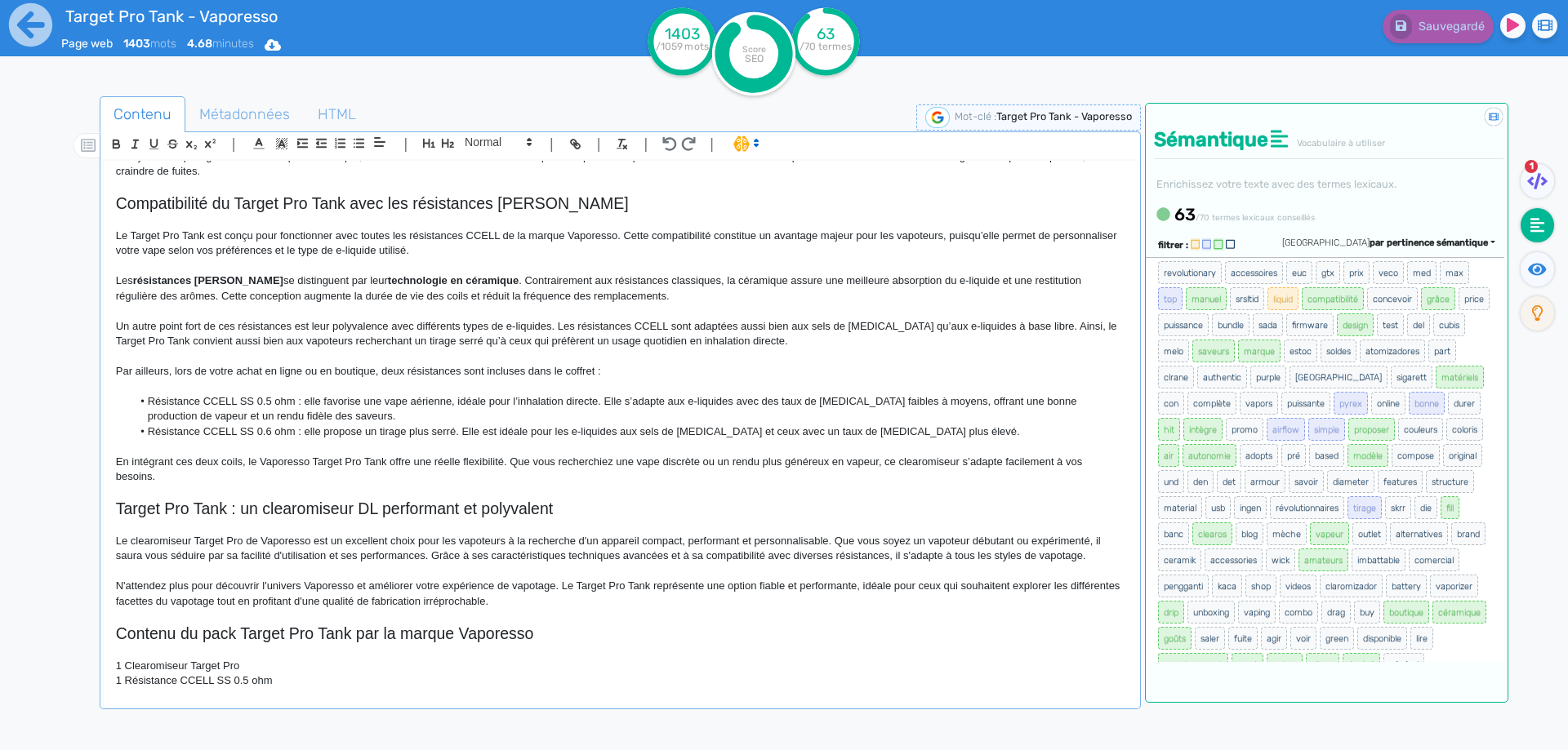
click at [509, 418] on li "Résistance CCELL SS 0.5 ohm : elle favorise une vape aérienne, idéale pour l’in…" at bounding box center [627, 409] width 992 height 30
click at [946, 434] on li "Résistance CCELL SS 0.6 ohm : elle propose un tirage plus serré. Elle est idéal…" at bounding box center [627, 432] width 992 height 15
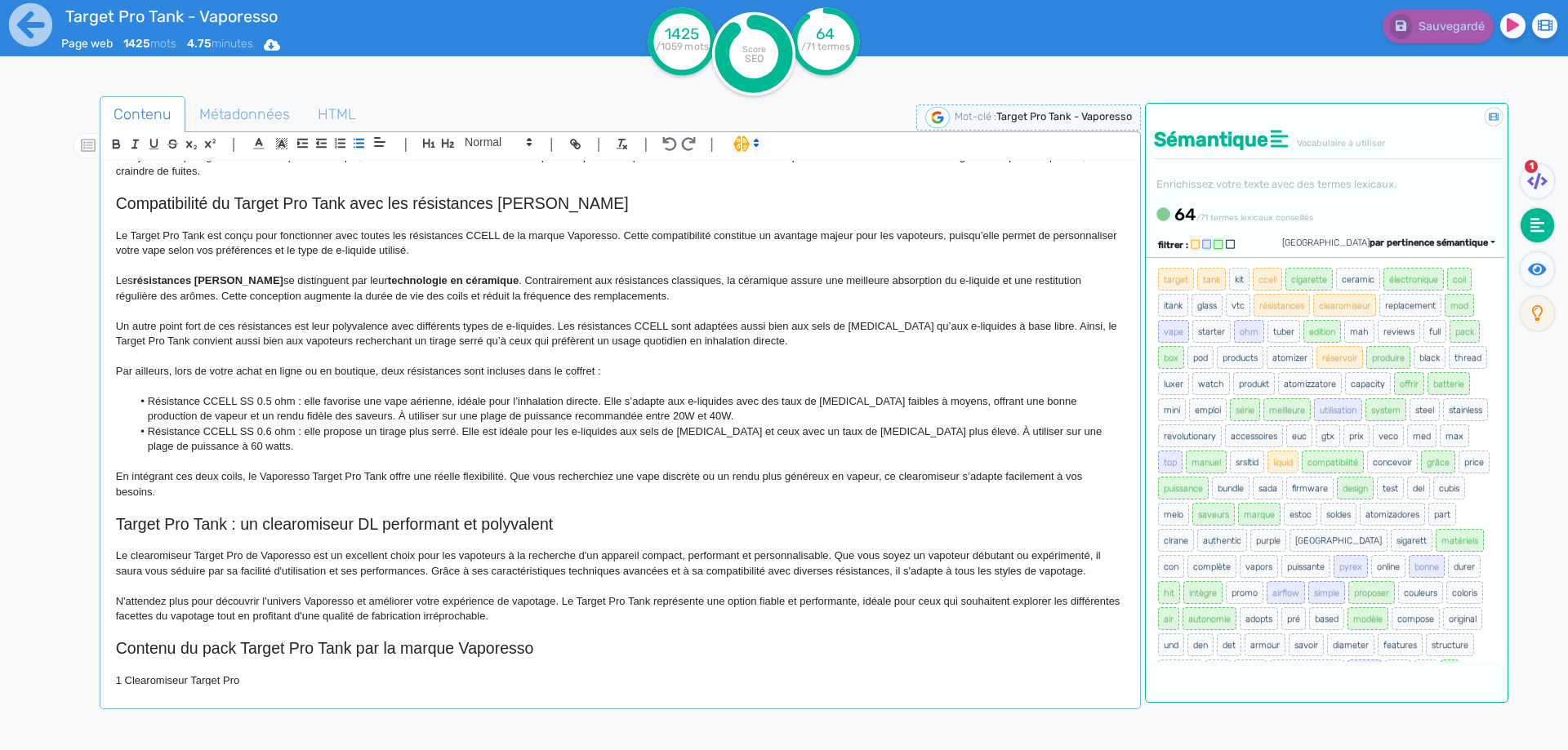
click at [134, 446] on li "Résistance CCELL SS 0.6 ohm : elle propose un tirage plus serré. Elle est idéal…" at bounding box center [627, 439] width 992 height 30
click at [1424, 10] on button "Sauvegarder" at bounding box center [1436, 26] width 115 height 34
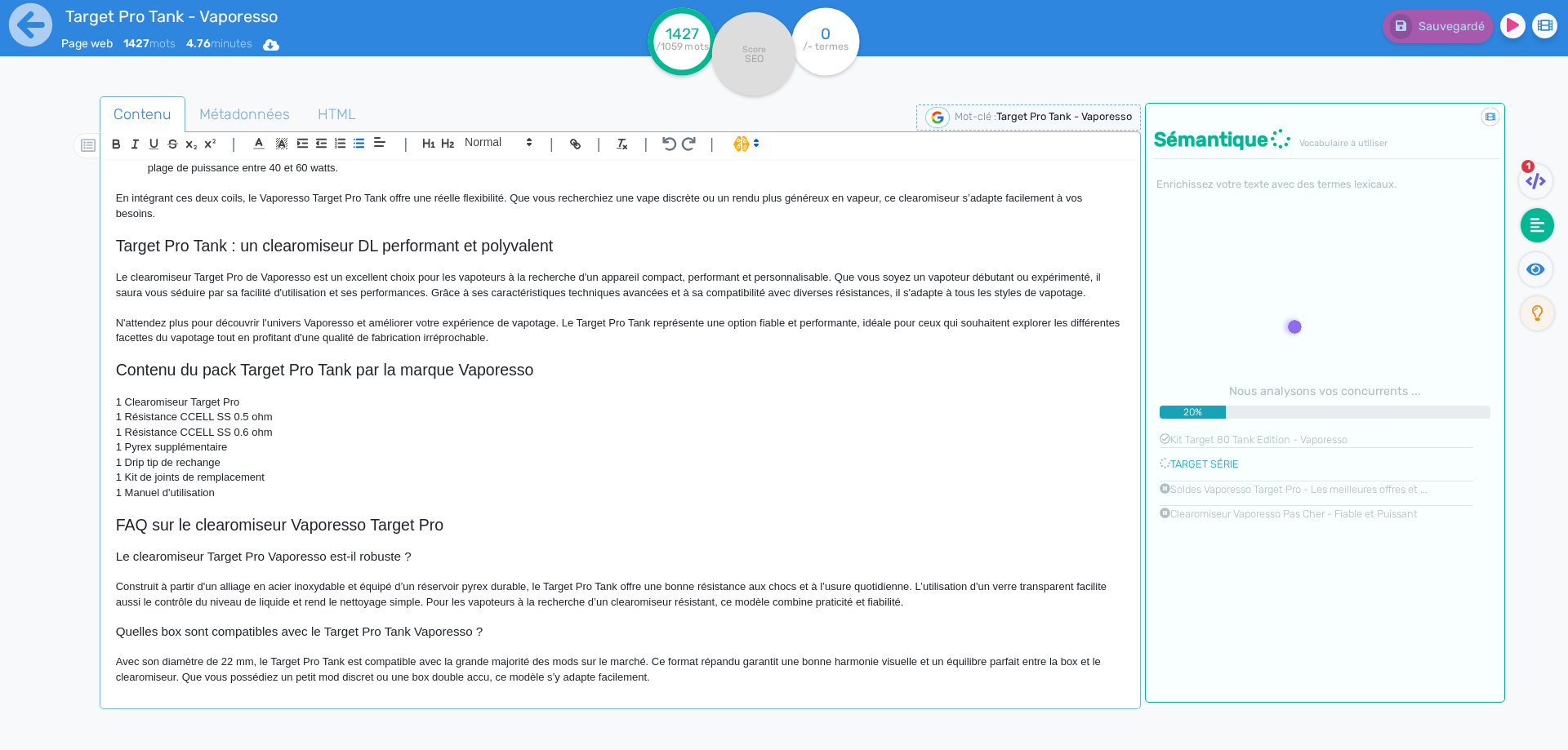
scroll to position [1260, 0]
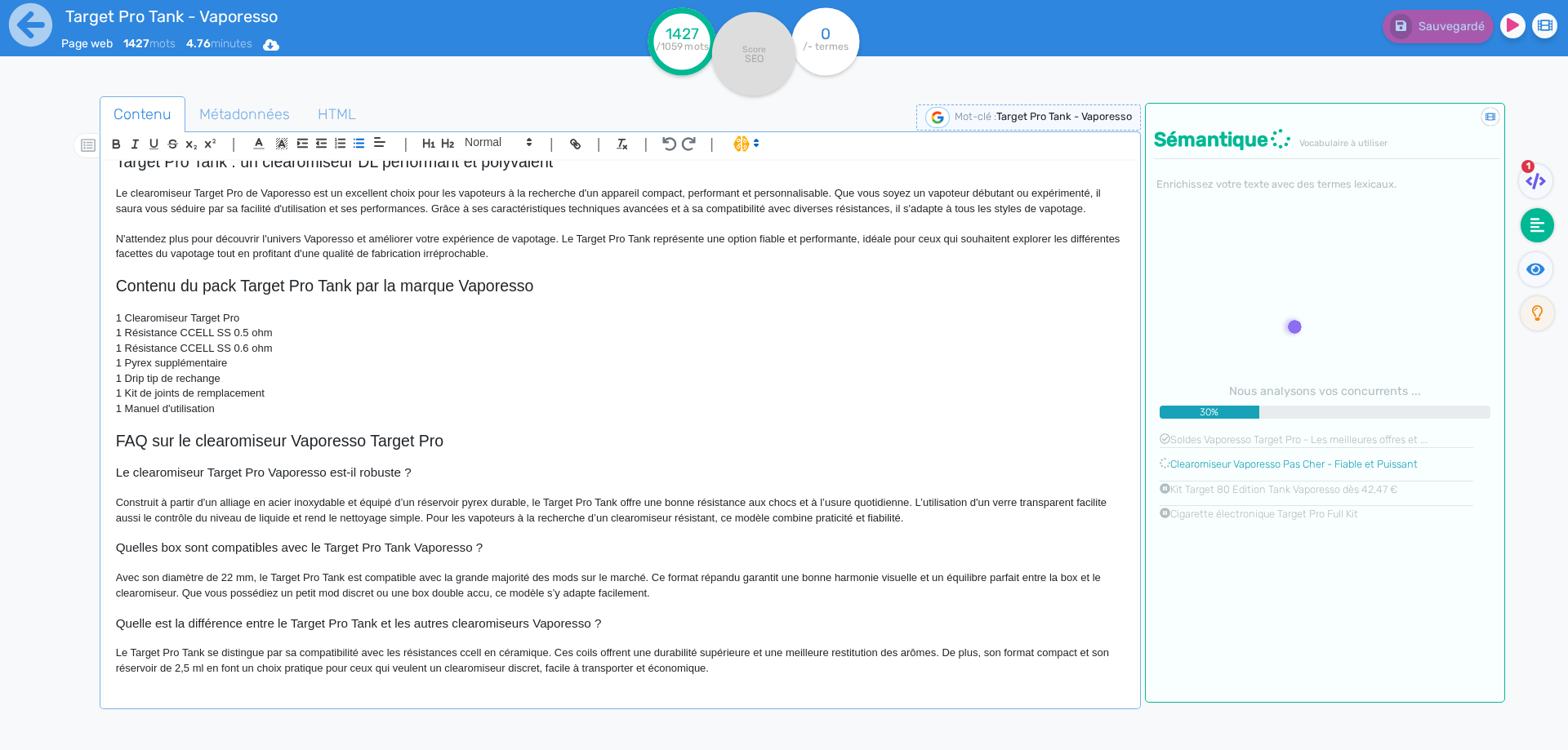
click at [502, 671] on p "Le Target Pro Tank se distingue par sa compatibilité avec les résistances ccell…" at bounding box center [620, 661] width 1008 height 30
click at [516, 669] on p "Le Target Pro Tank se distingue par sa compatibilité avec les résistances ccell…" at bounding box center [620, 661] width 1008 height 30
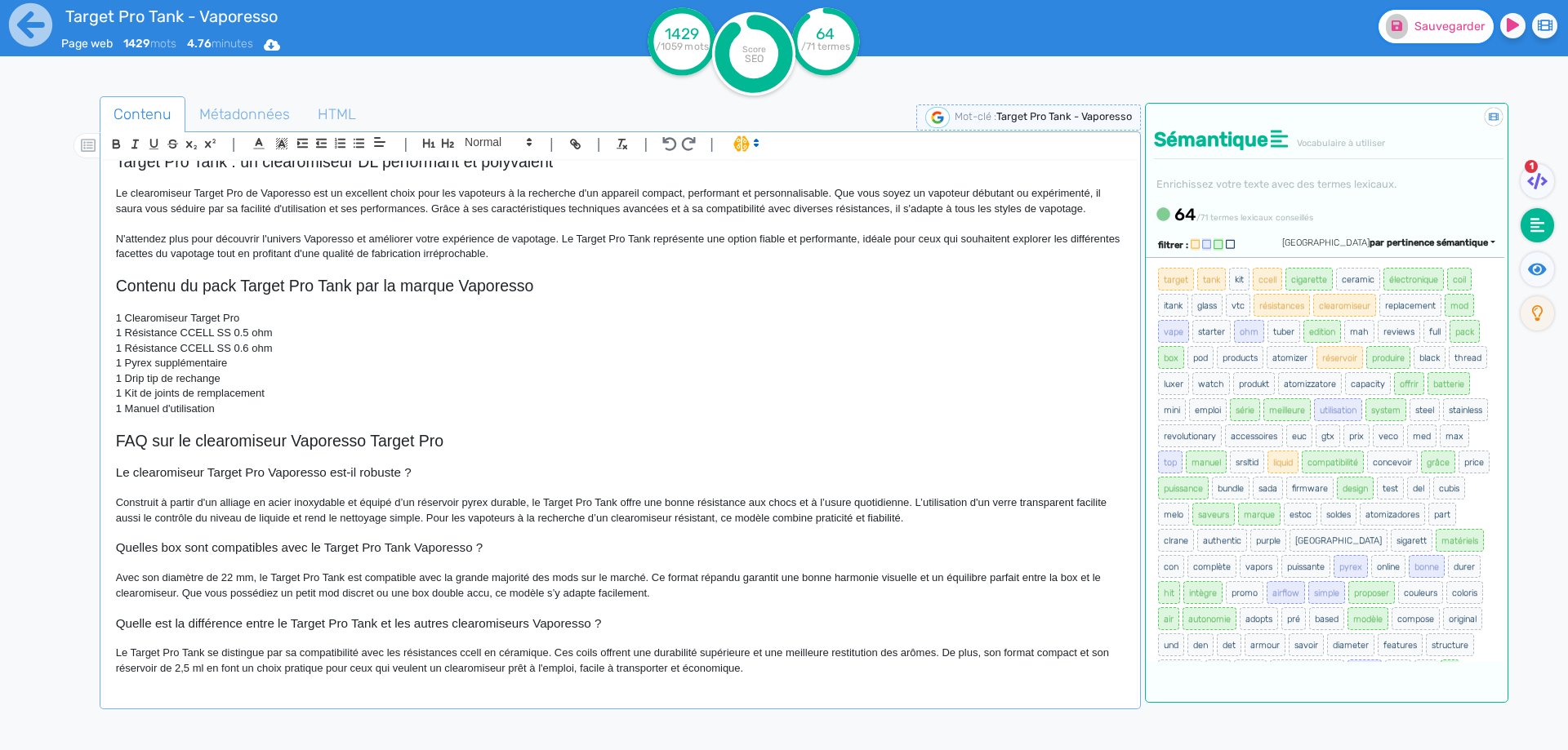
click at [1415, 40] on button "Sauvegarder" at bounding box center [1436, 26] width 115 height 34
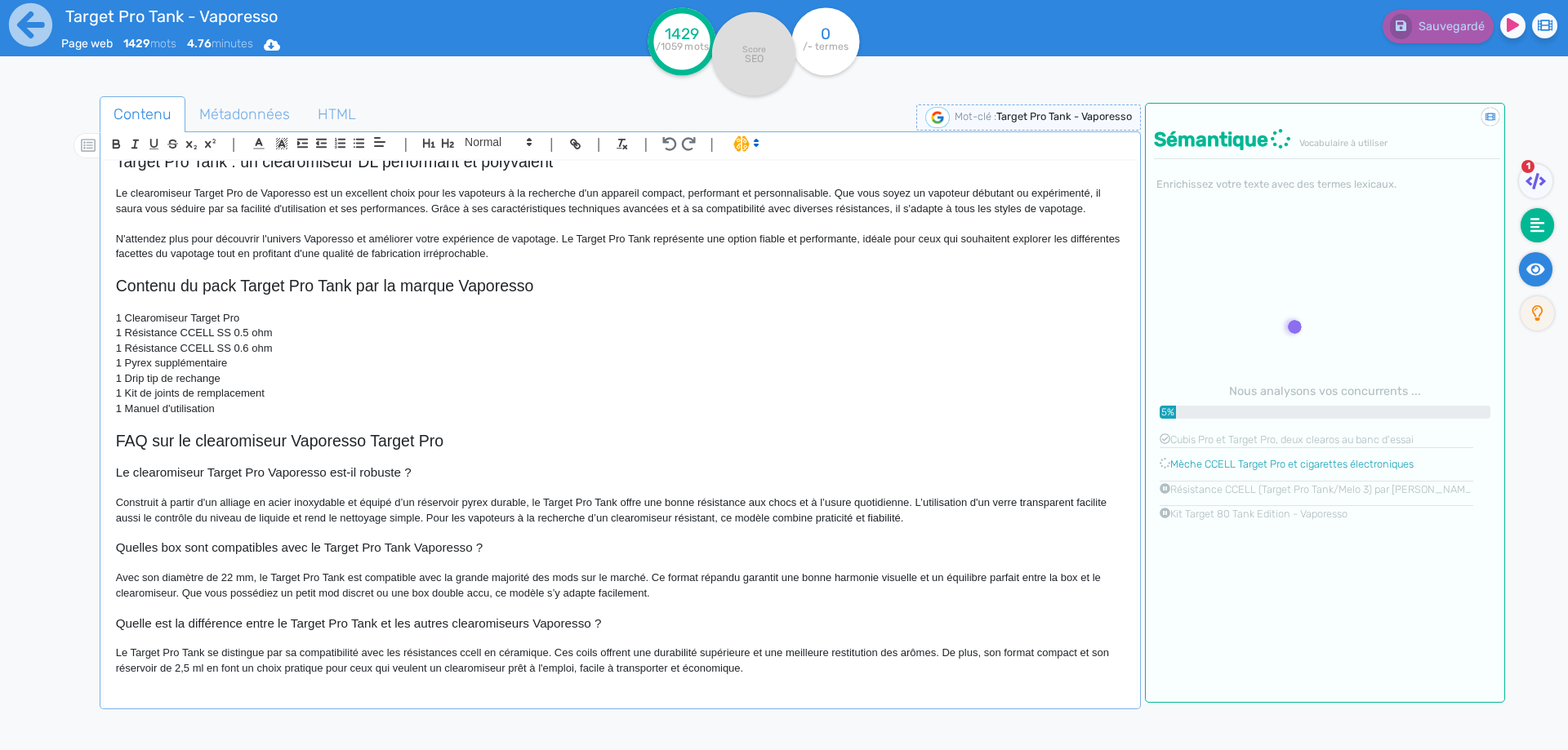
click at [1532, 261] on icon at bounding box center [1535, 269] width 19 height 16
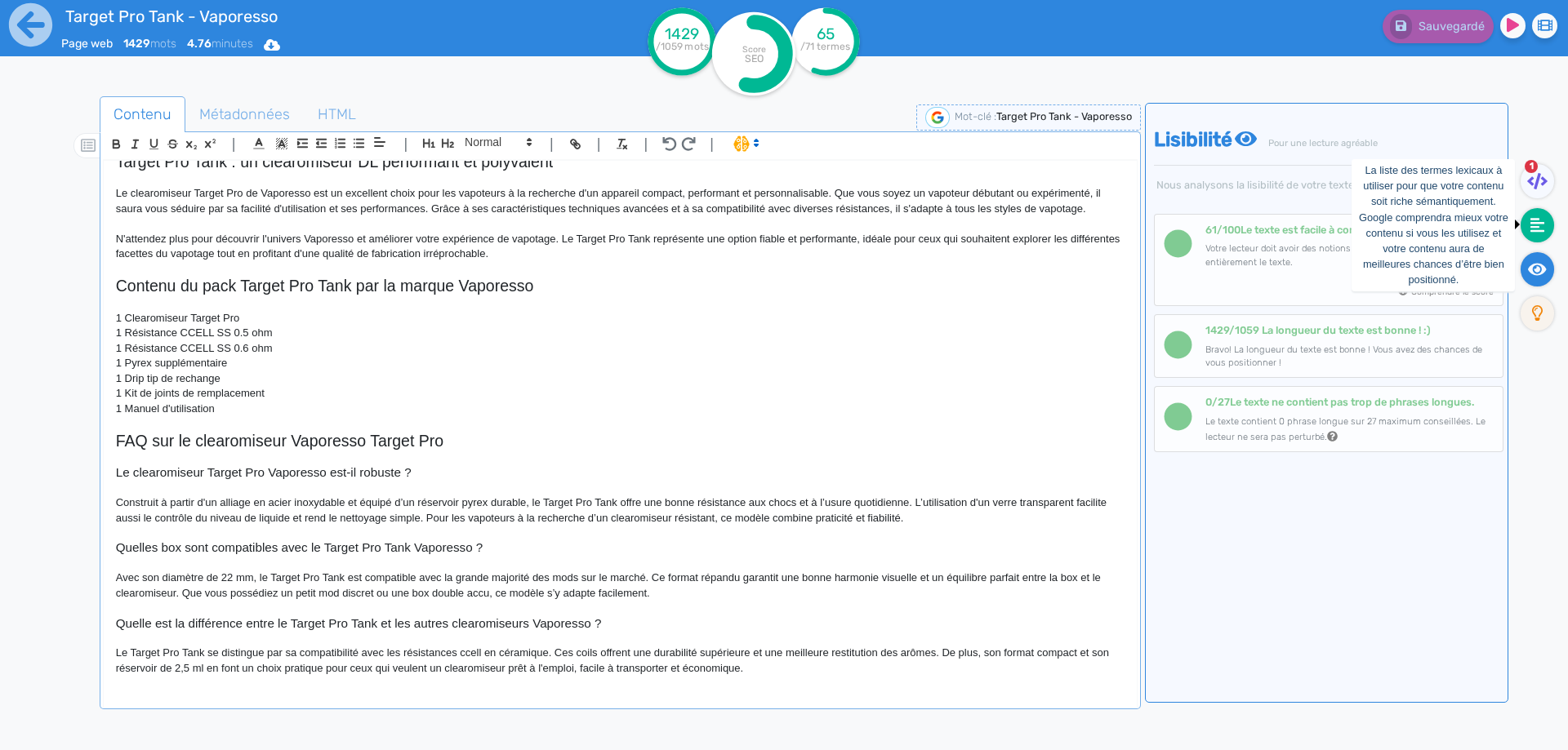
click at [1540, 235] on fa-icon at bounding box center [1537, 226] width 34 height 34
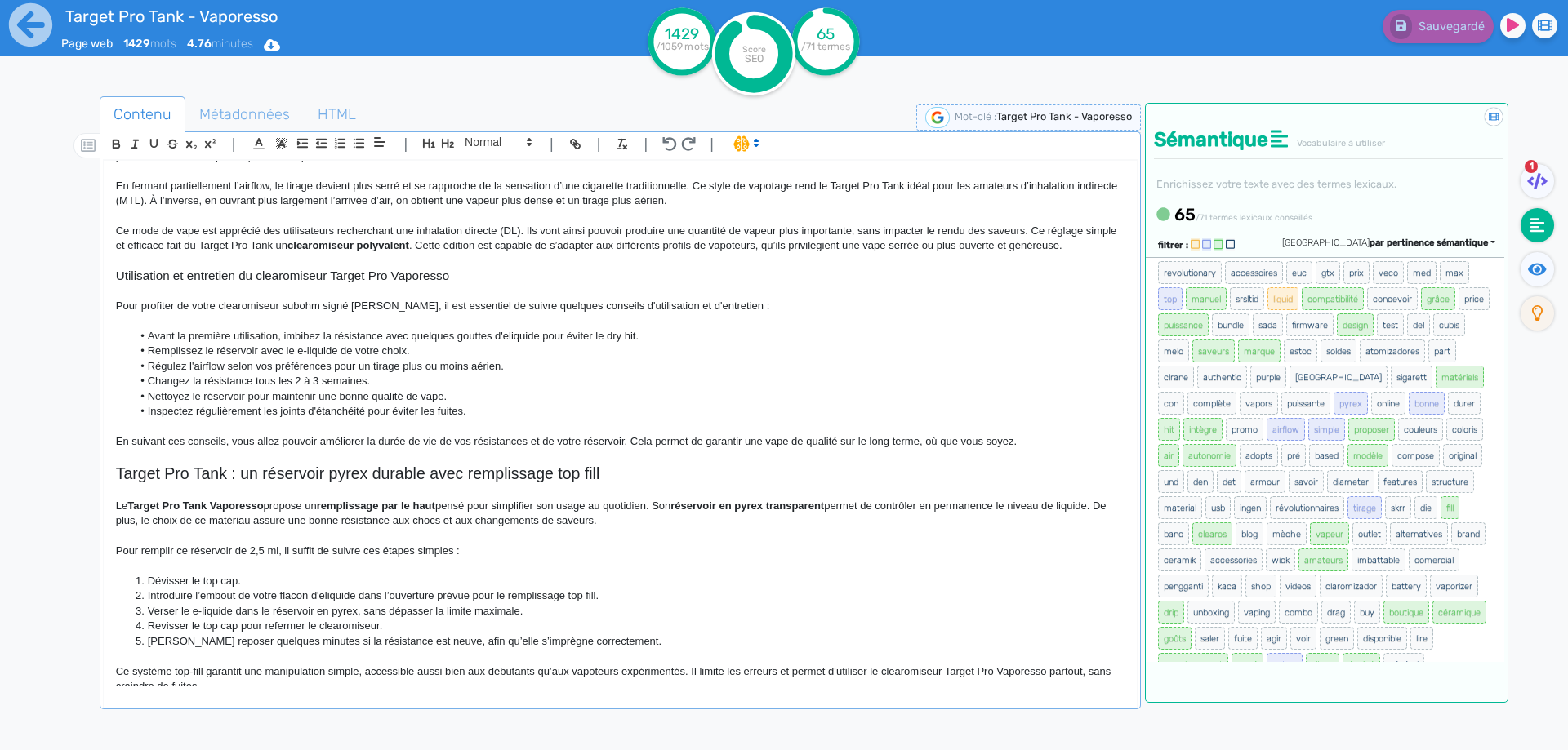
scroll to position [408, 0]
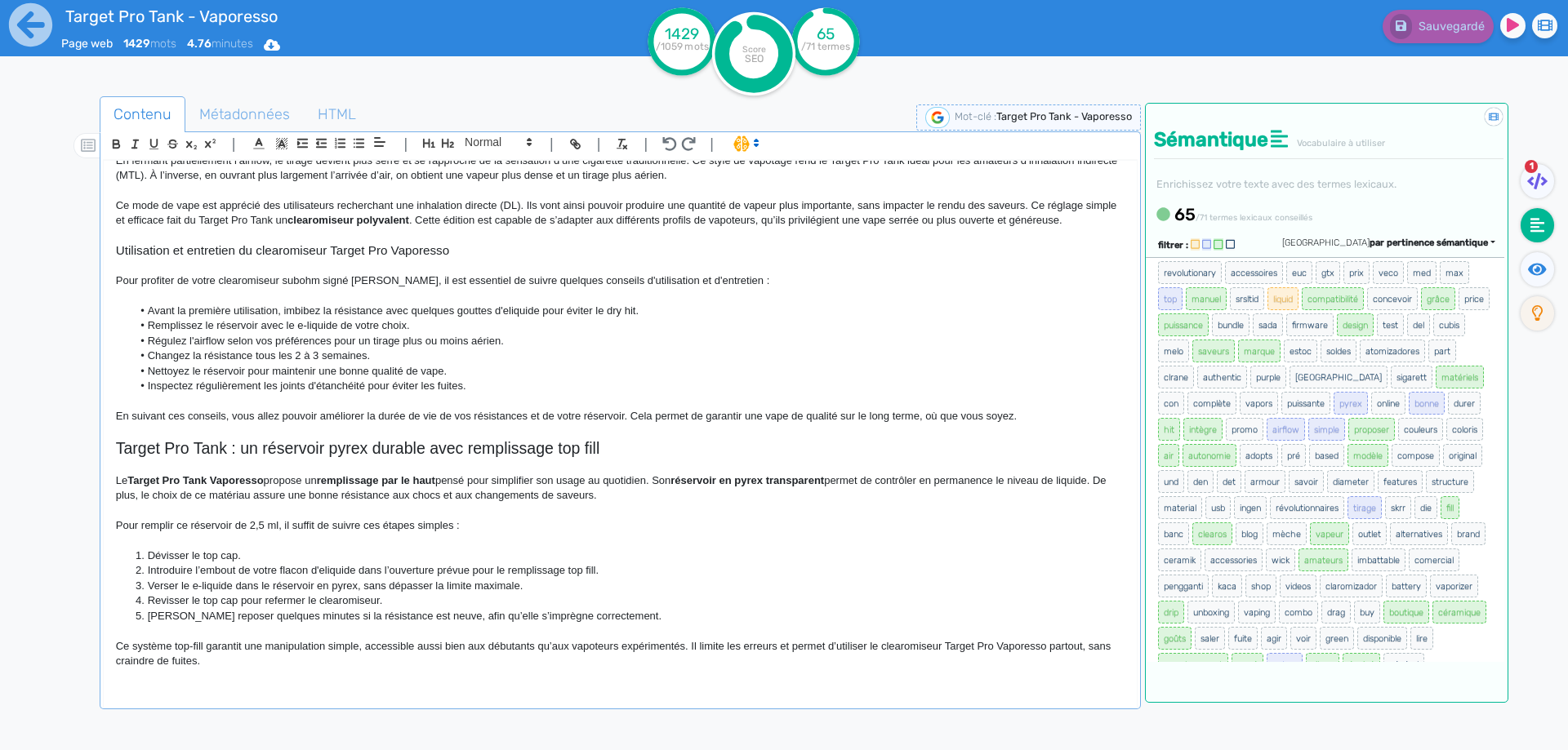
click at [792, 417] on p "En suivant ces conseils, vous allez pouvoir améliorer la durée de vie de vos ré…" at bounding box center [620, 416] width 1008 height 15
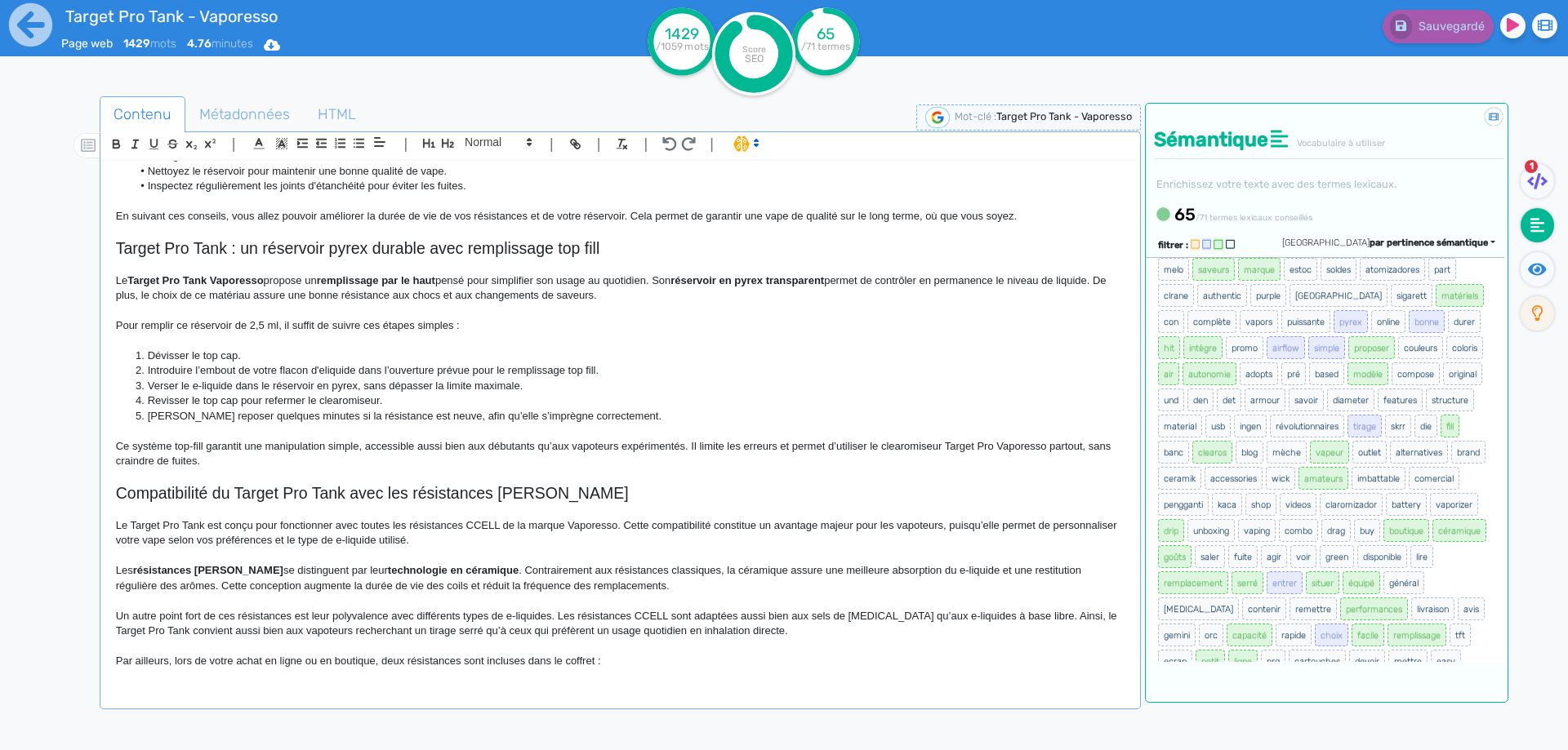
scroll to position [607, 0]
click at [475, 416] on li "Laisser reposer quelques minutes si la résistance est neuve, afin qu’elle s’imp…" at bounding box center [627, 417] width 992 height 15
drag, startPoint x: 475, startPoint y: 416, endPoint x: 506, endPoint y: 415, distance: 31.0
click at [506, 415] on li "Laisser reposer quelques minutes si la résistance est neuve, afin qu’elle s’imp…" at bounding box center [627, 417] width 992 height 15
click at [1452, 34] on button "Sauvegarder" at bounding box center [1436, 26] width 115 height 34
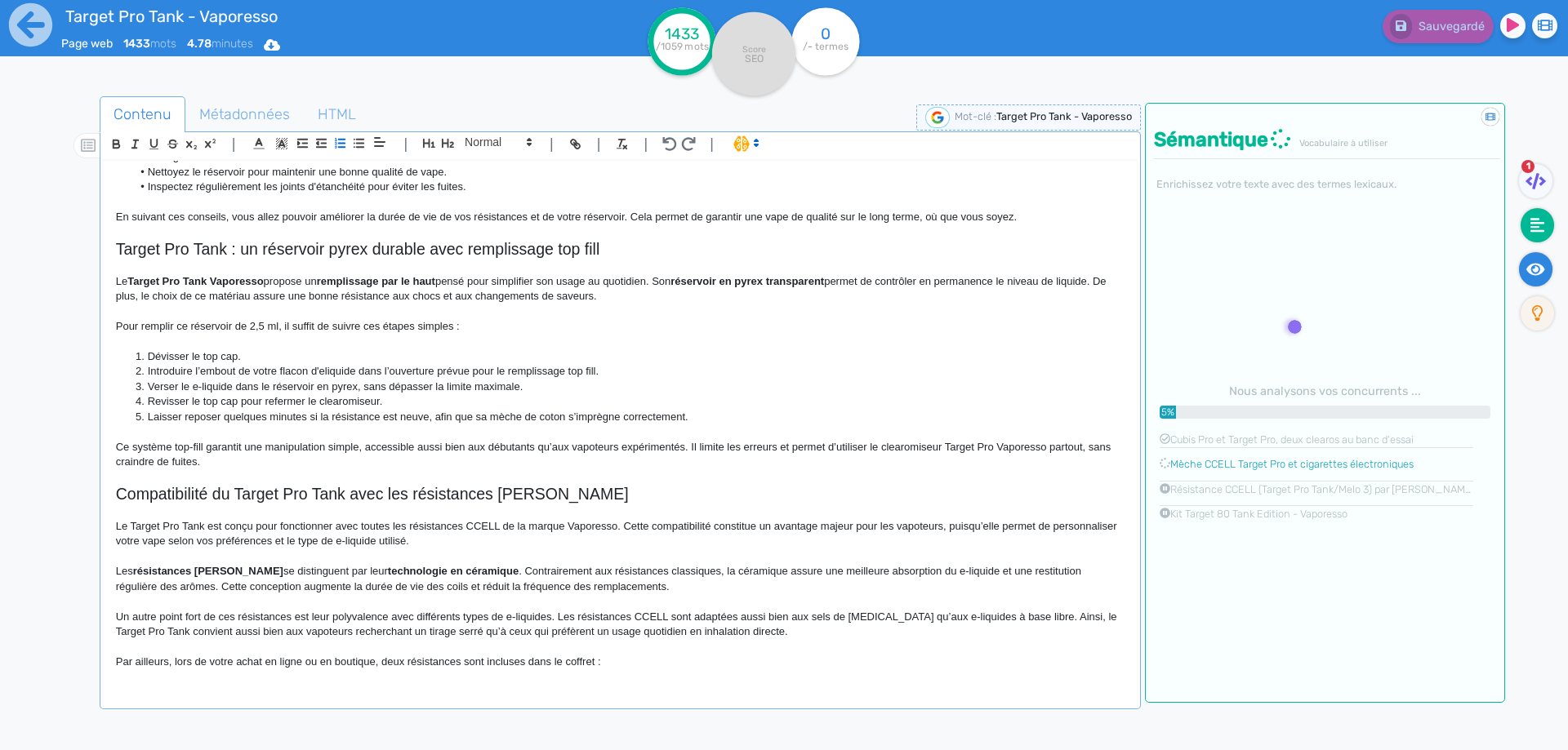
click at [1527, 271] on icon at bounding box center [1535, 269] width 19 height 16
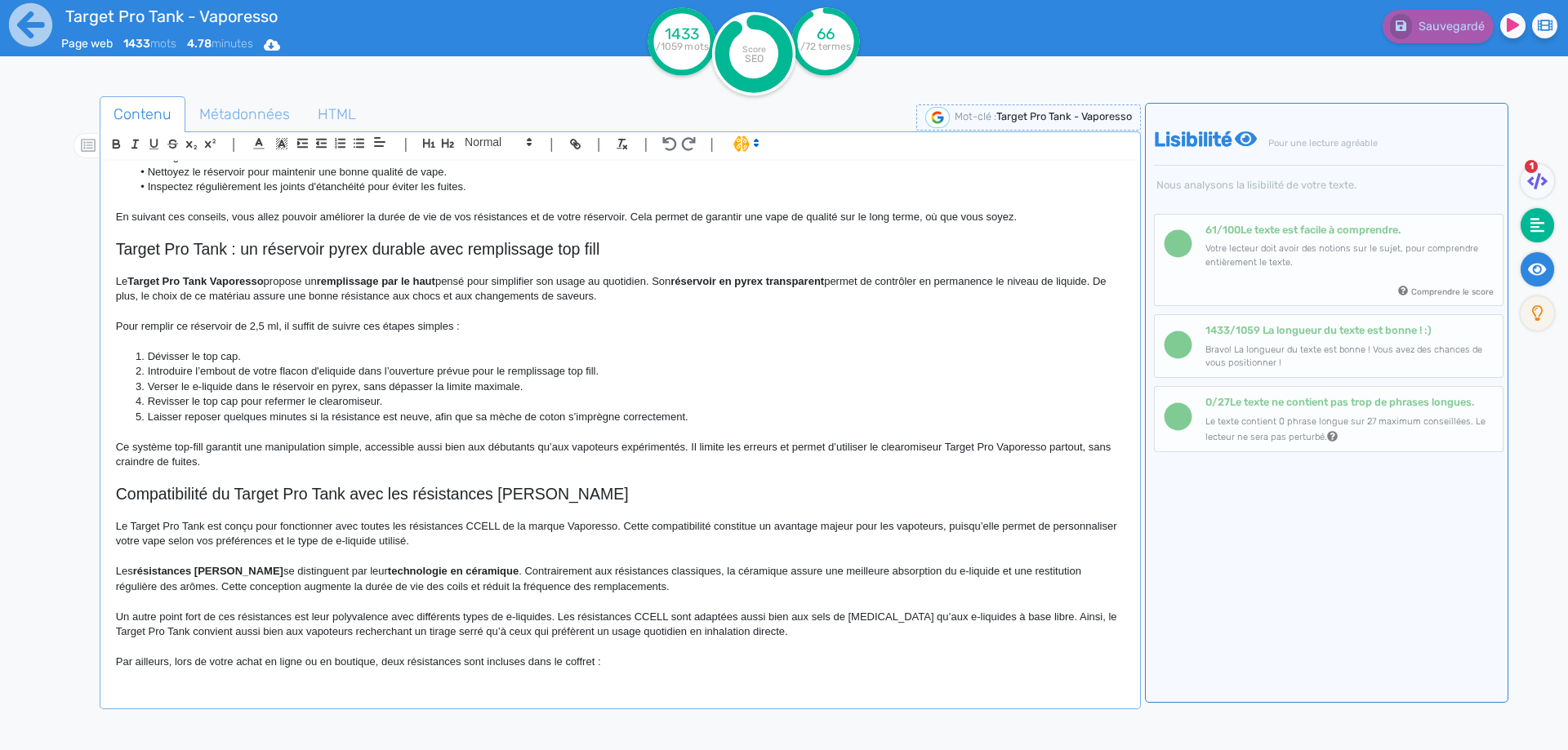
click at [1534, 222] on icon at bounding box center [1538, 226] width 15 height 16
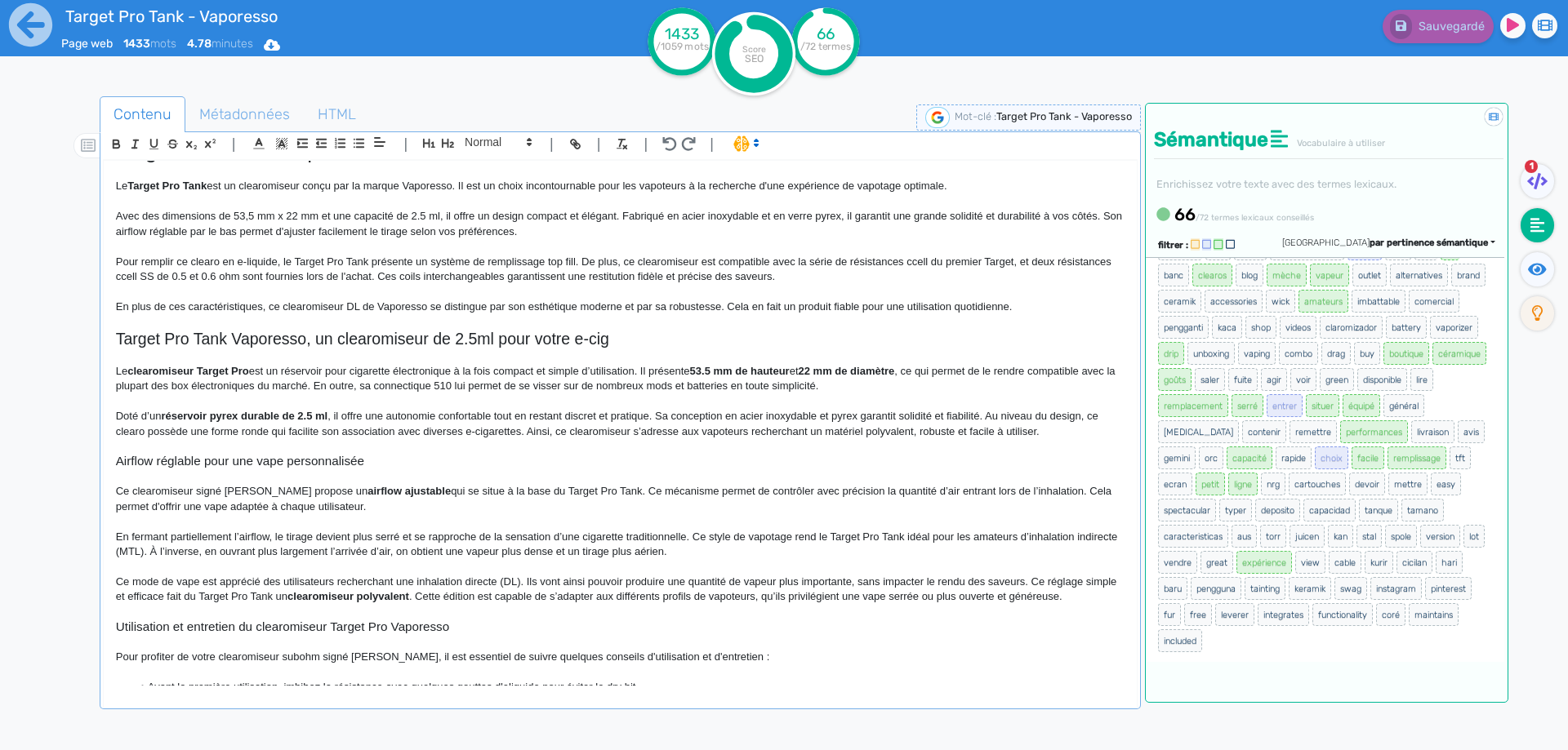
scroll to position [0, 0]
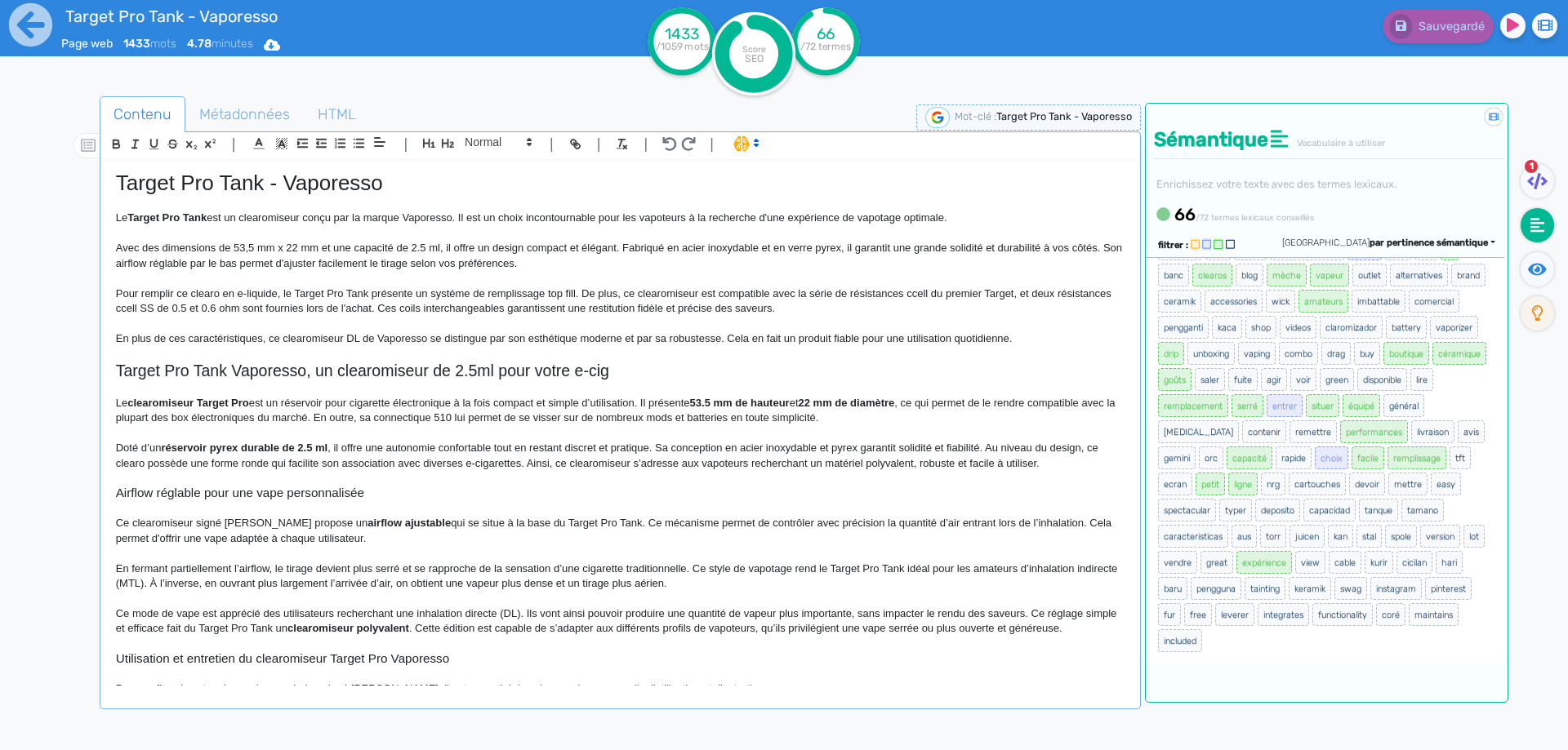
click at [748, 293] on p "Pour remplir ce clearo en e-liquide, le Target Pro Tank présente un système de …" at bounding box center [620, 301] width 1008 height 30
drag, startPoint x: 748, startPoint y: 293, endPoint x: 920, endPoint y: 295, distance: 172.0
click at [920, 295] on p "Pour remplir ce clearo en e-liquide, le Target Pro Tank présente un système de …" at bounding box center [620, 301] width 1008 height 30
click at [1400, 42] on button "Sauvegarder" at bounding box center [1436, 26] width 115 height 34
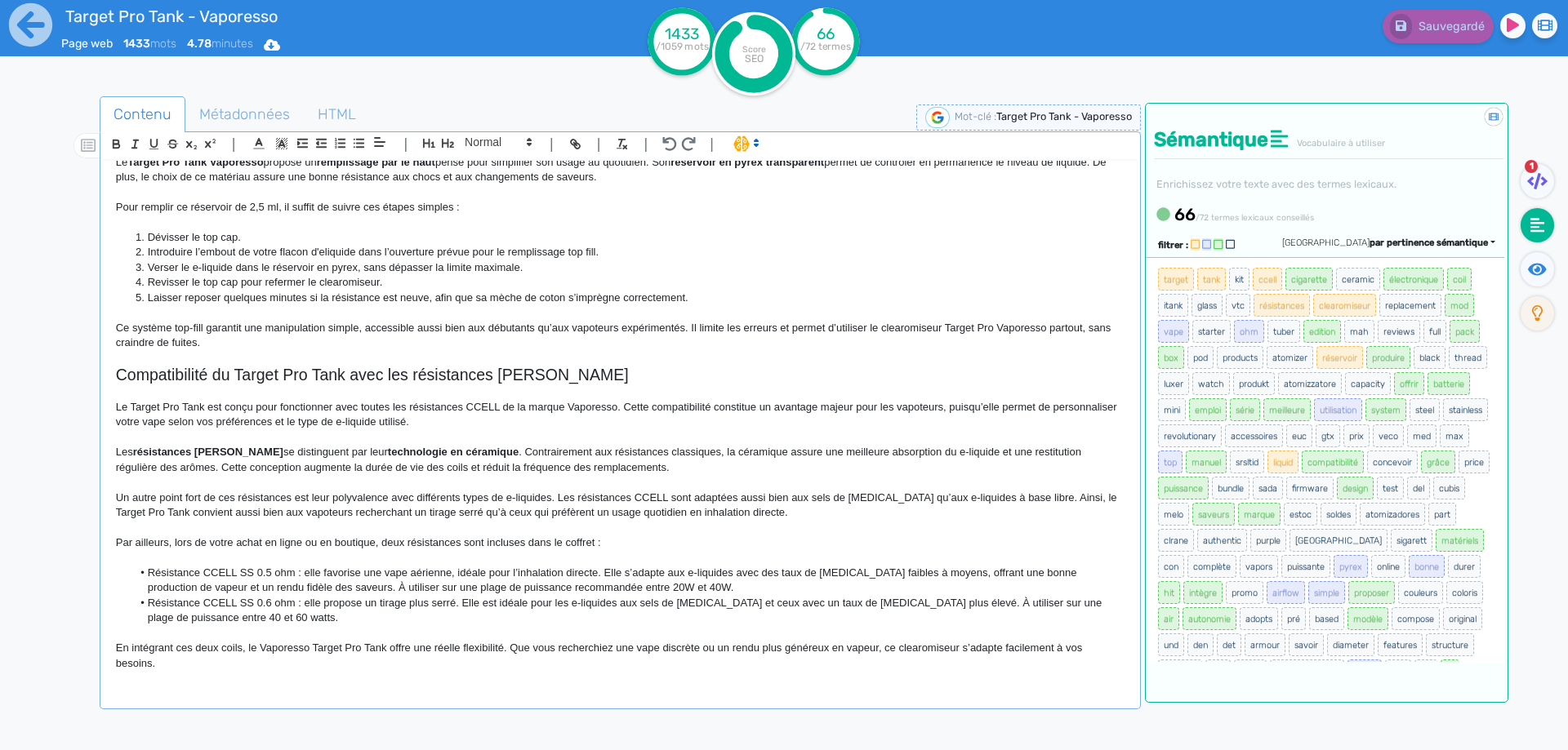
scroll to position [734, 0]
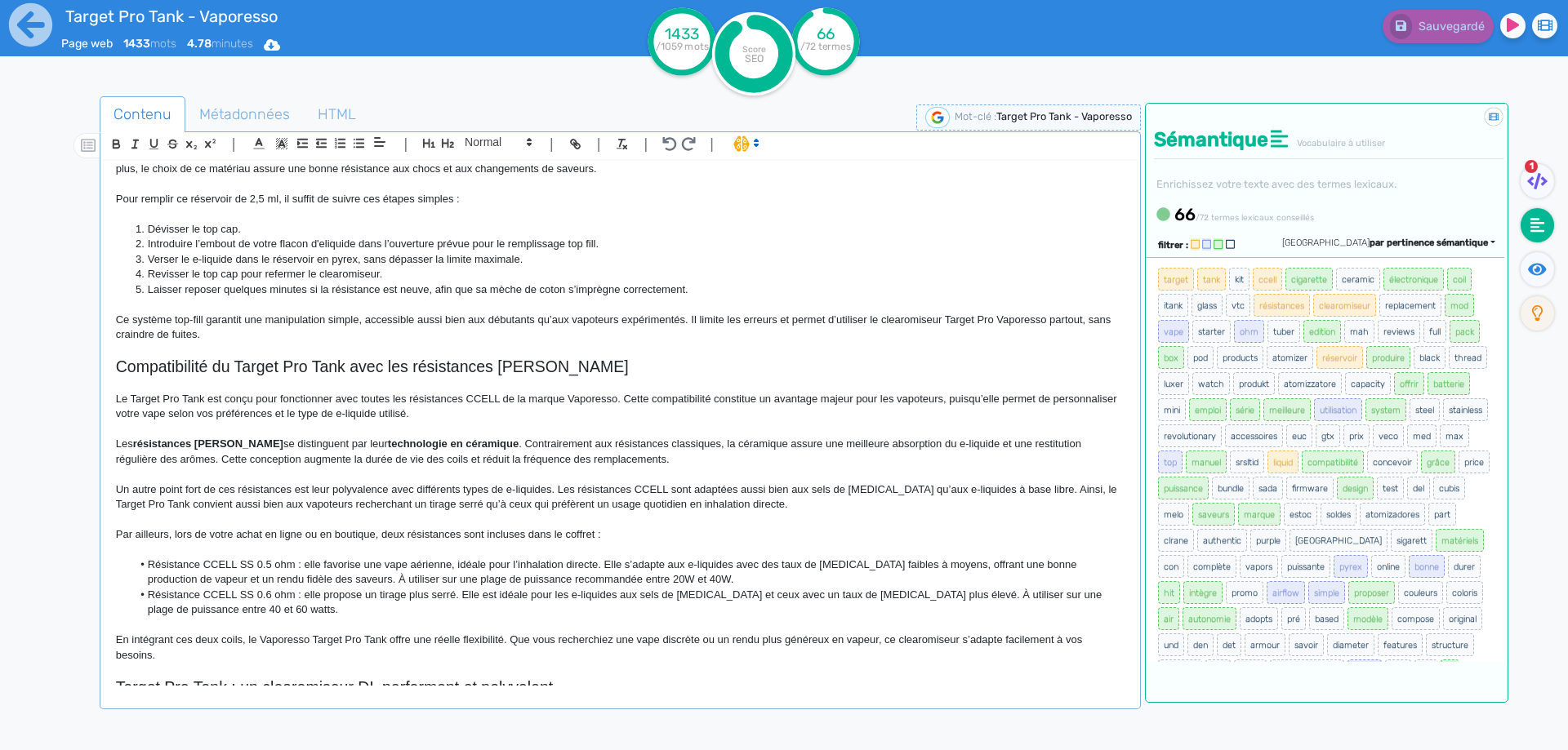
click at [211, 447] on strong "résistances Ccell Vaporesso" at bounding box center [208, 443] width 150 height 12
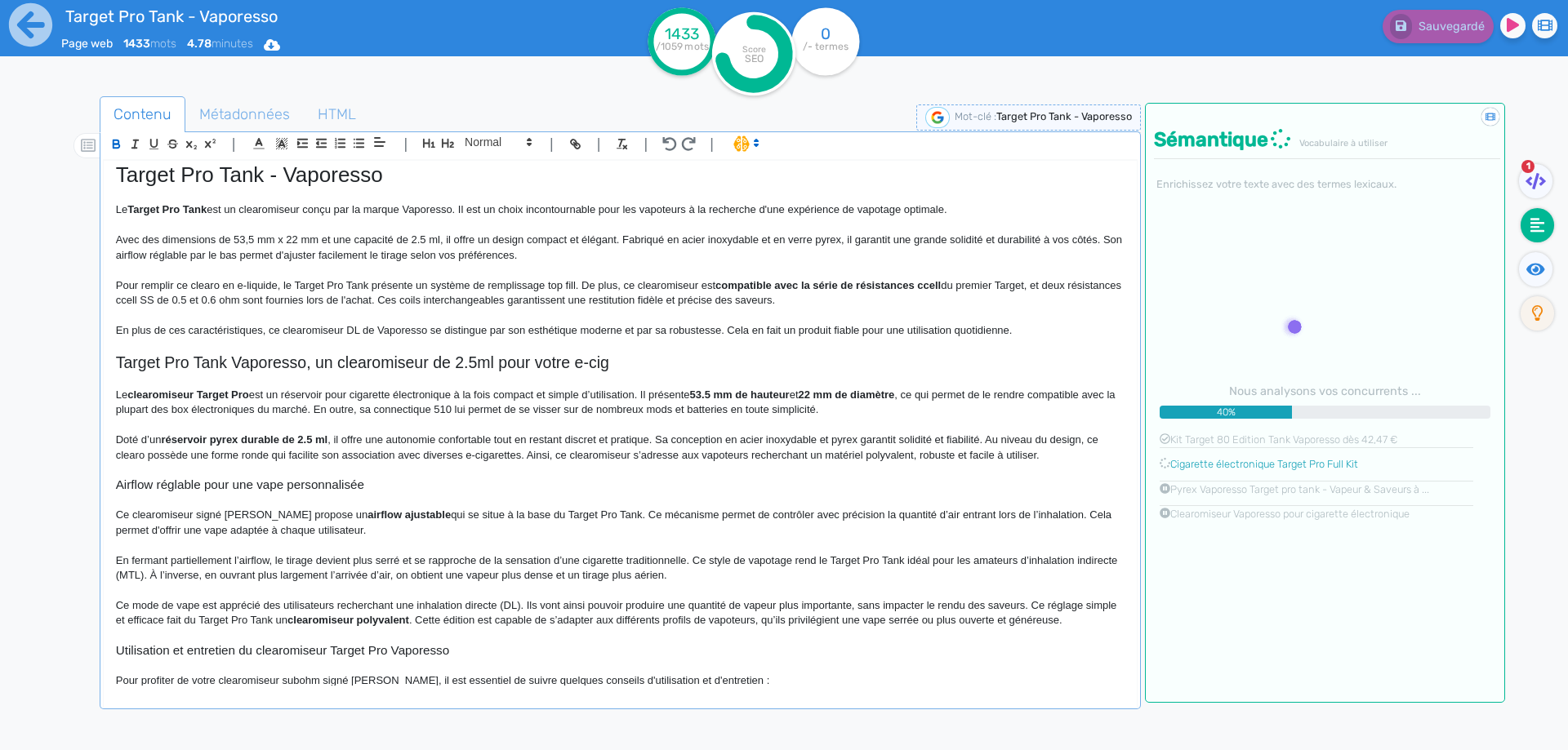
scroll to position [0, 0]
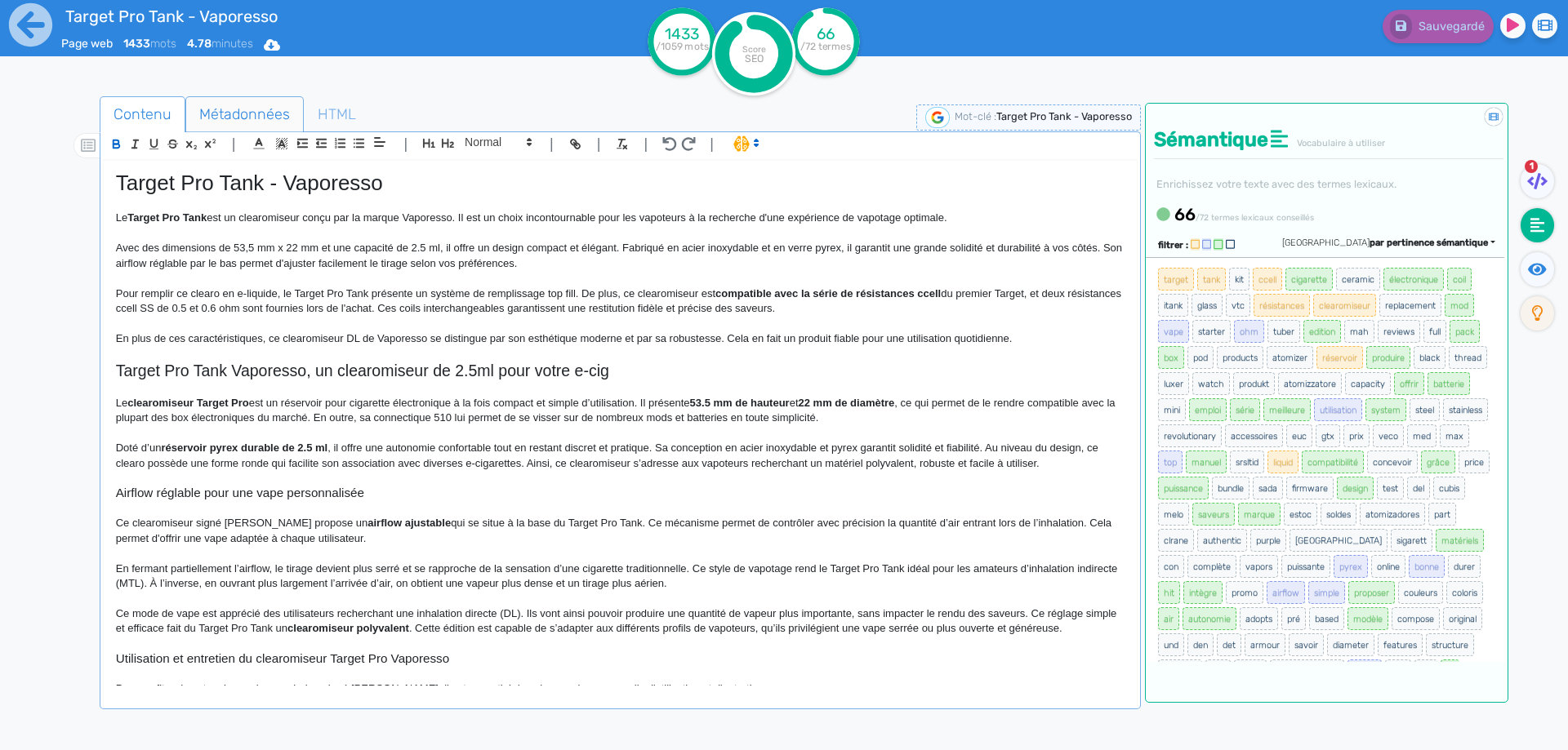
click at [222, 119] on span "Métadonnées" at bounding box center [245, 114] width 117 height 44
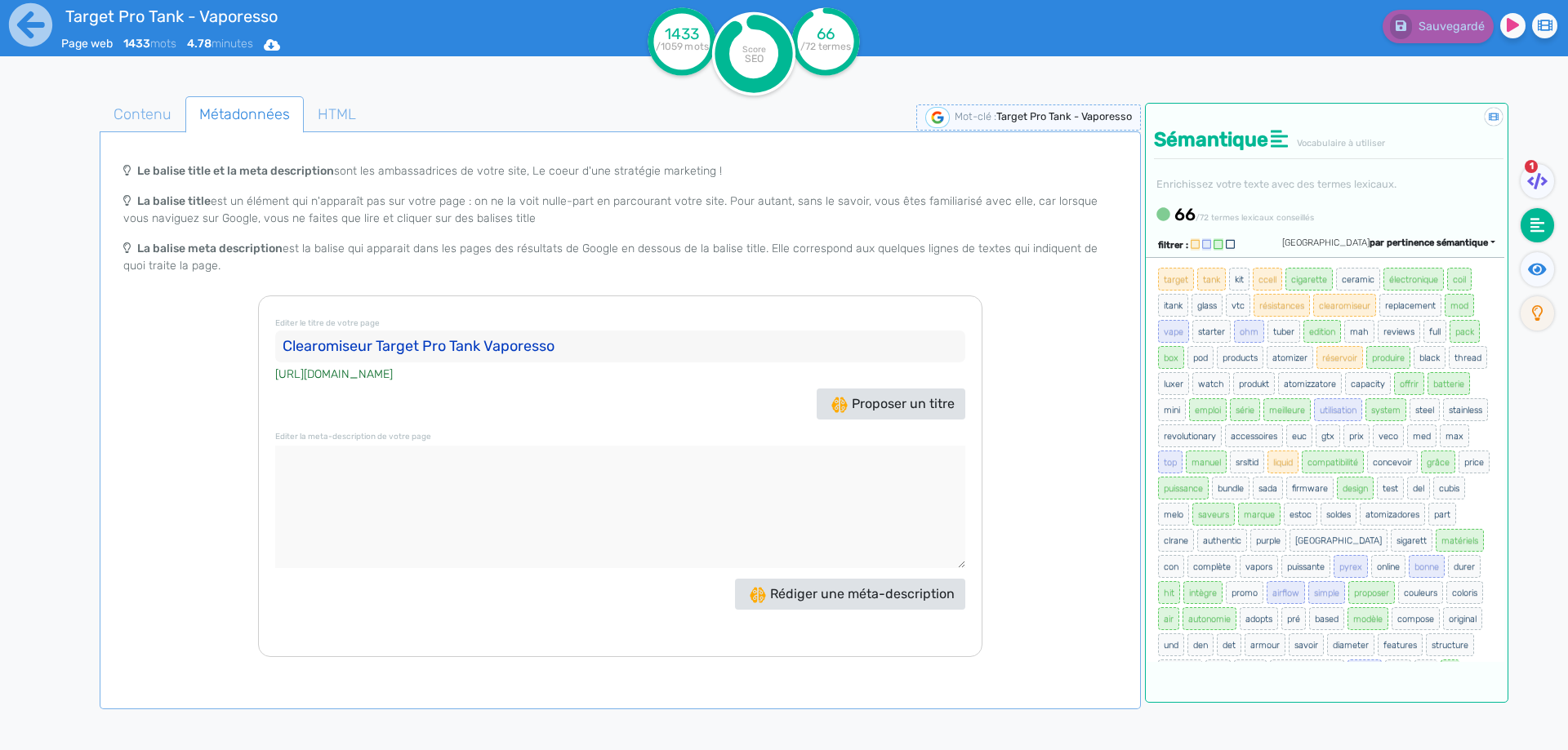
click at [405, 493] on textarea at bounding box center [620, 506] width 690 height 122
paste textarea "Vaporesso propose le Target Pro Tank 2.5 ml en pyrex et acier inoxydable. Ce cl…"
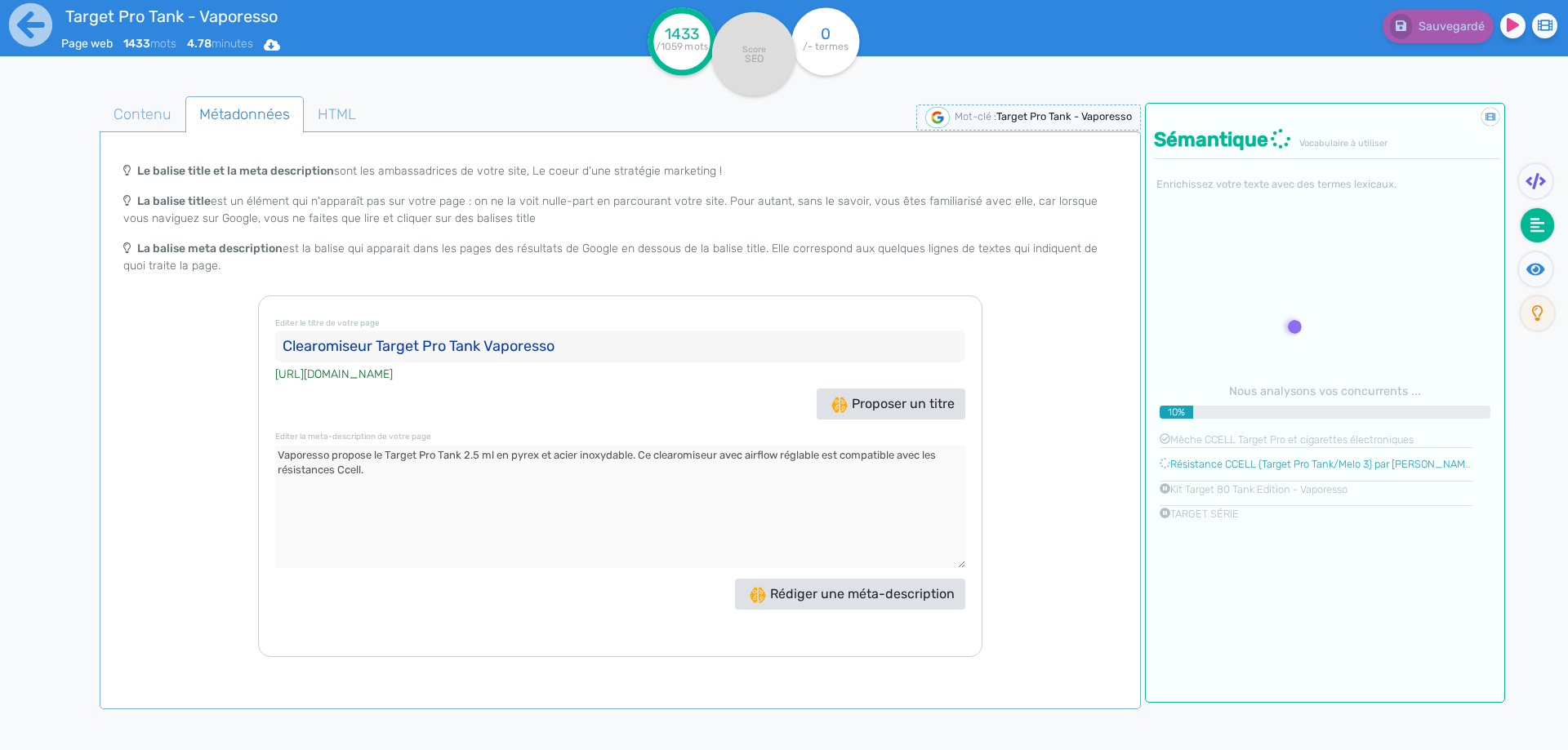
click at [351, 467] on textarea at bounding box center [620, 506] width 690 height 122
type textarea "Vaporesso propose le Target Pro Tank 2.5 ml en pyrex et acier inoxydable. Ce cl…"
click at [1524, 172] on fa-icon at bounding box center [1535, 181] width 34 height 34
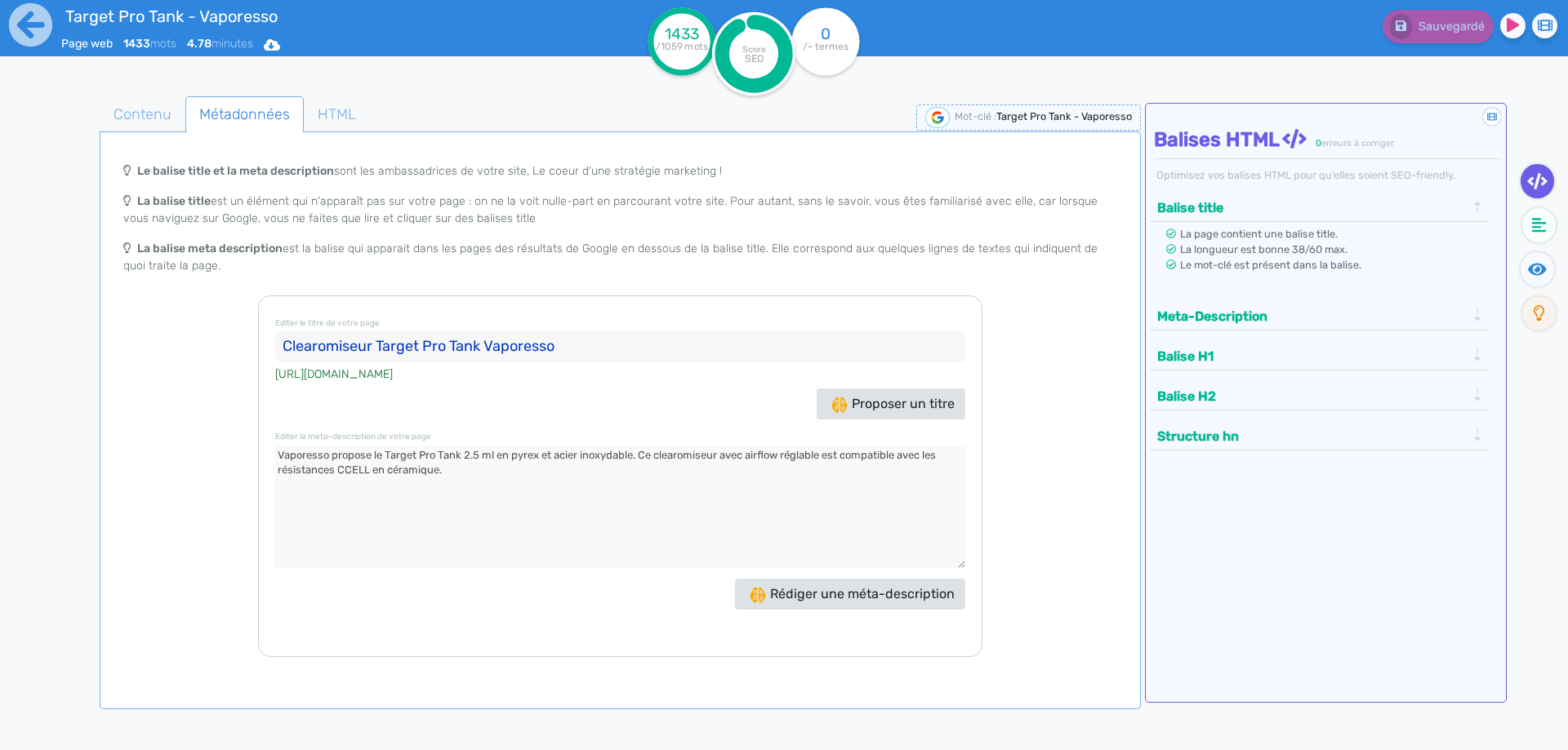
click at [1237, 325] on button "Meta-Description" at bounding box center [1311, 316] width 319 height 27
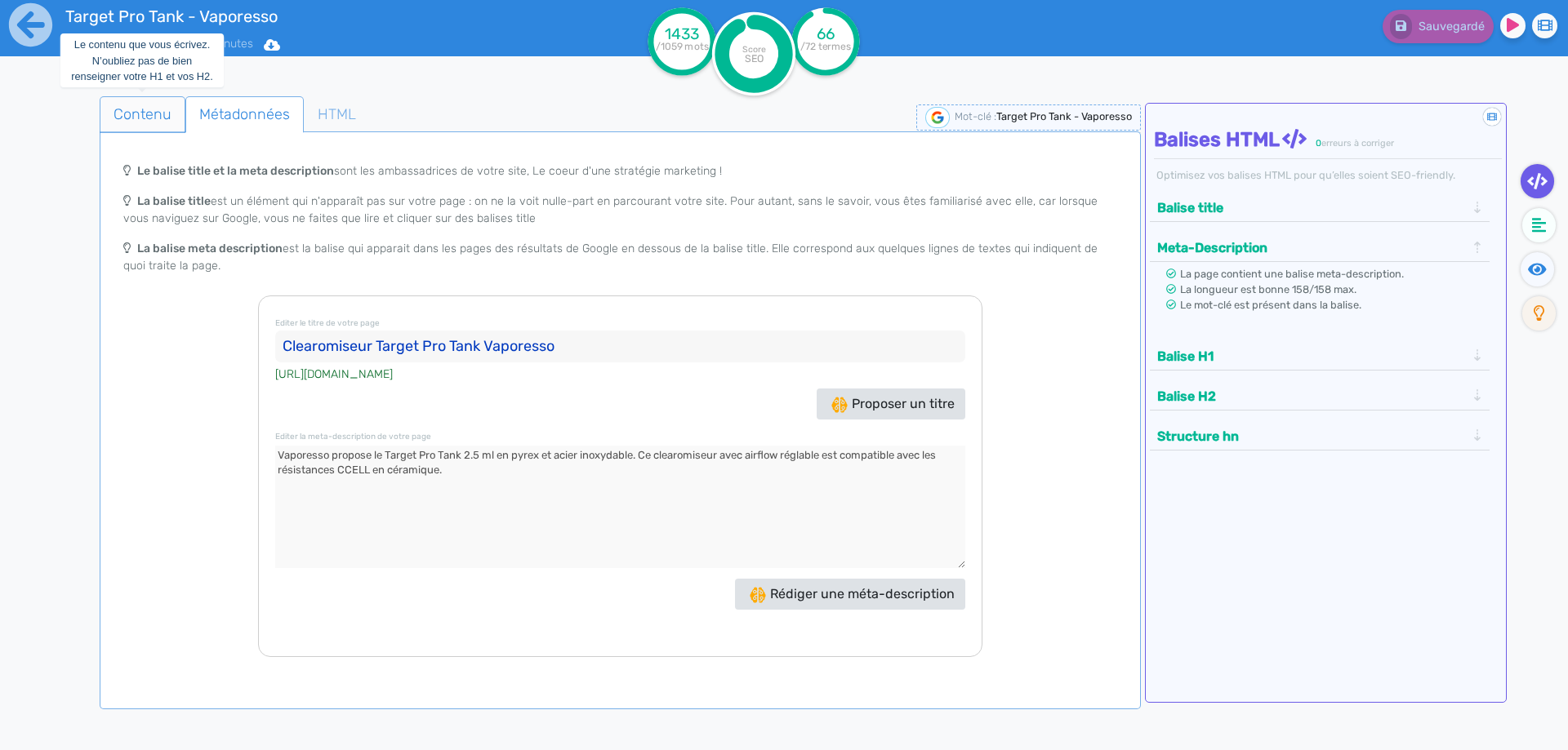
click at [157, 103] on span "Contenu" at bounding box center [142, 114] width 84 height 44
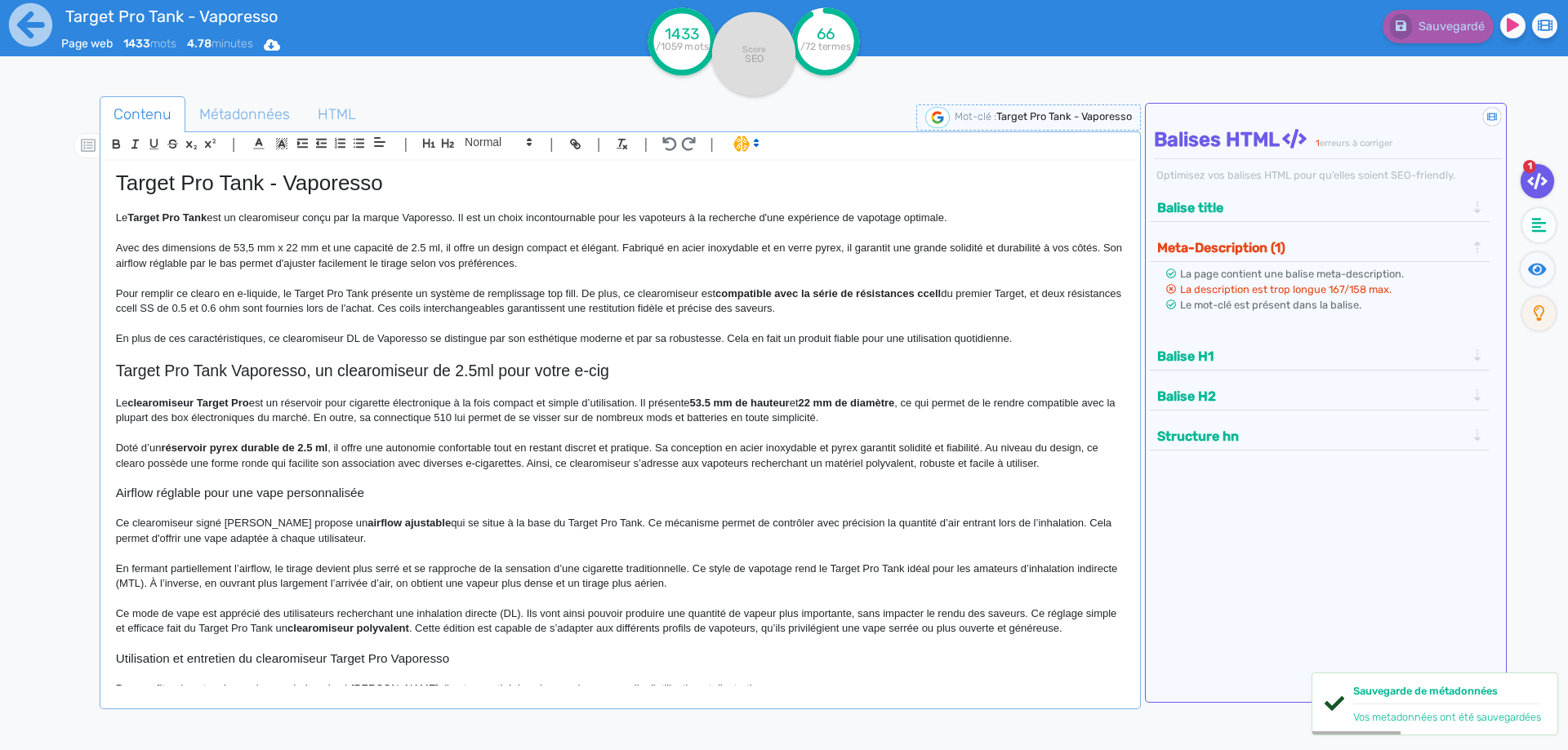
click at [362, 293] on p "Pour remplir ce clearo en e-liquide, le Target Pro Tank présente un système de …" at bounding box center [620, 301] width 1008 height 30
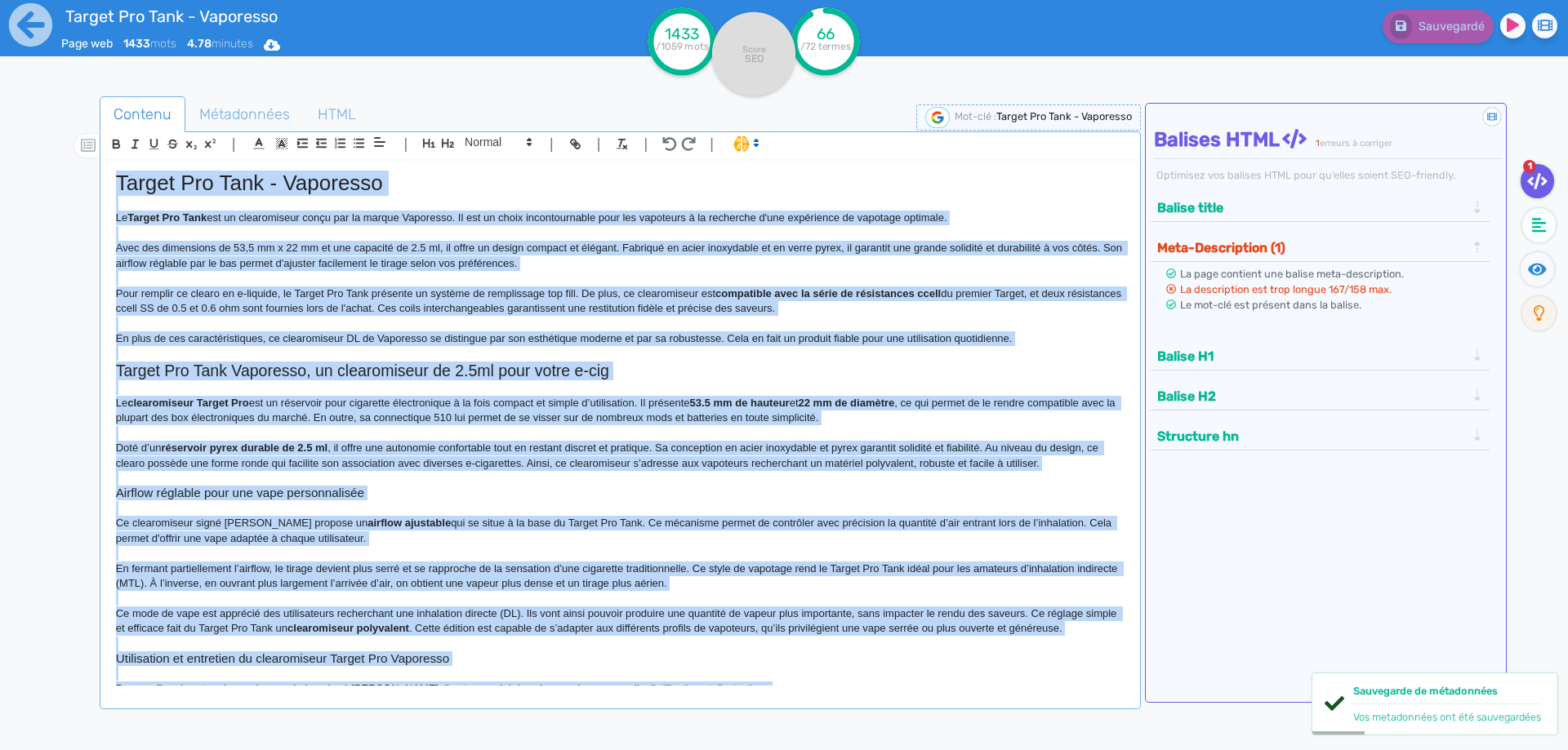
copy div "Target Pro Tank - Vaporesso Le Target Pro Tank est un clearomiseur conçu par la…"
click at [543, 364] on h2 "Target Pro Tank Vaporesso, un clearomiseur de 2.5ml pour votre e-cig" at bounding box center [620, 371] width 1008 height 19
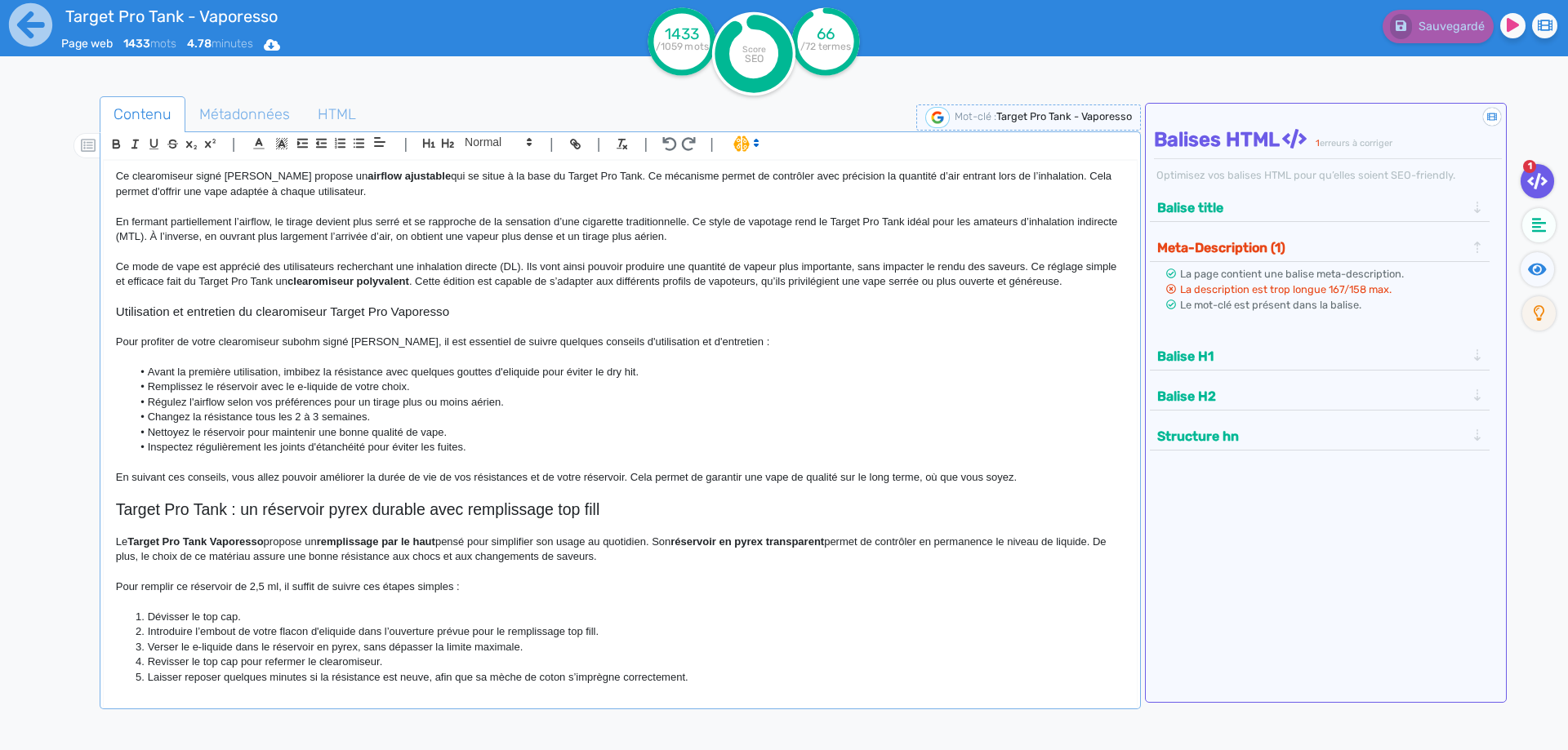
scroll to position [408, 0]
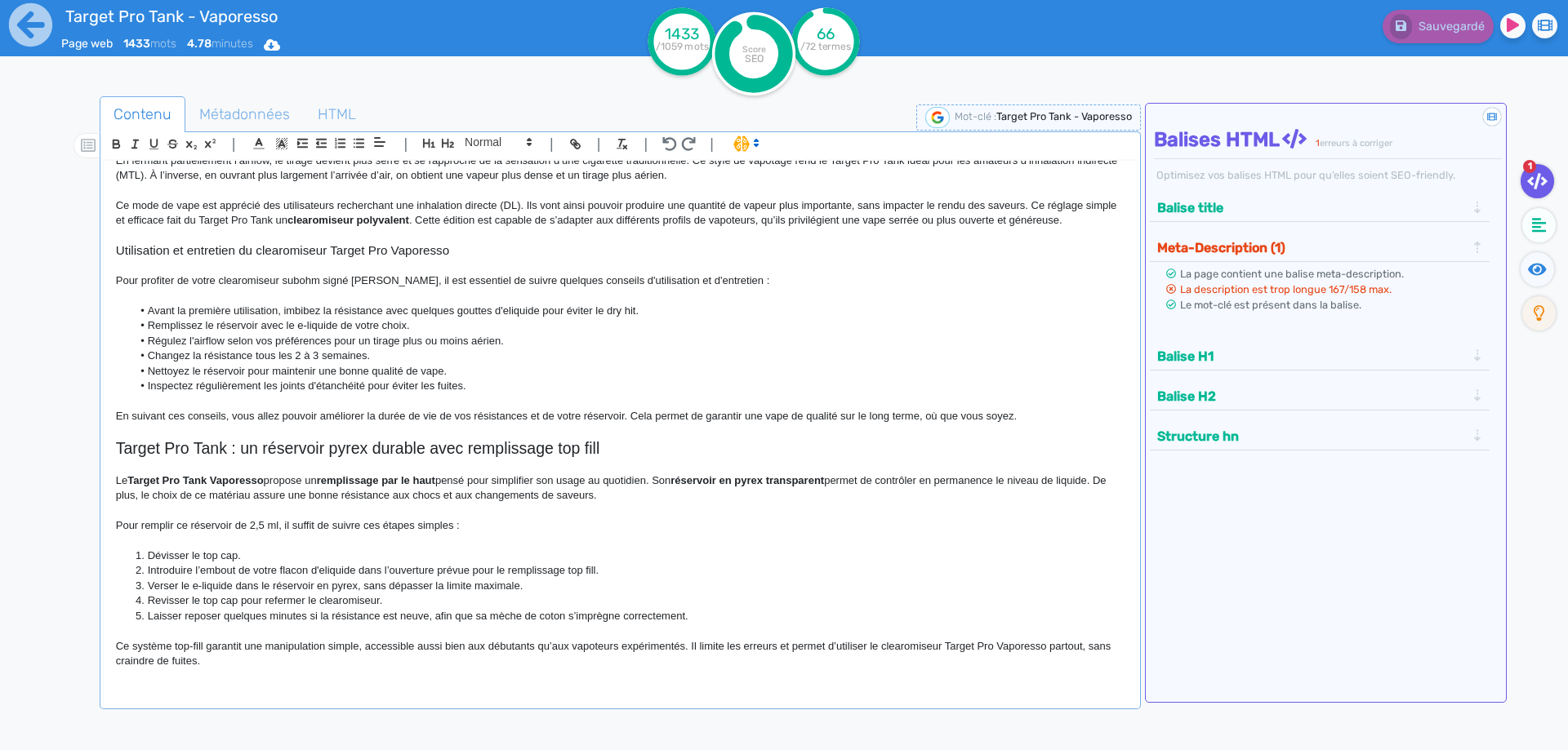
click at [142, 481] on strong "Target Pro Tank Vaporesso" at bounding box center [195, 480] width 135 height 12
drag, startPoint x: 142, startPoint y: 481, endPoint x: 227, endPoint y: 482, distance: 85.0
click at [227, 482] on strong "Target Pro Tank Vaporesso" at bounding box center [195, 480] width 135 height 12
click at [235, 485] on strong "Target Pro Tank Vaporesso" at bounding box center [195, 480] width 135 height 12
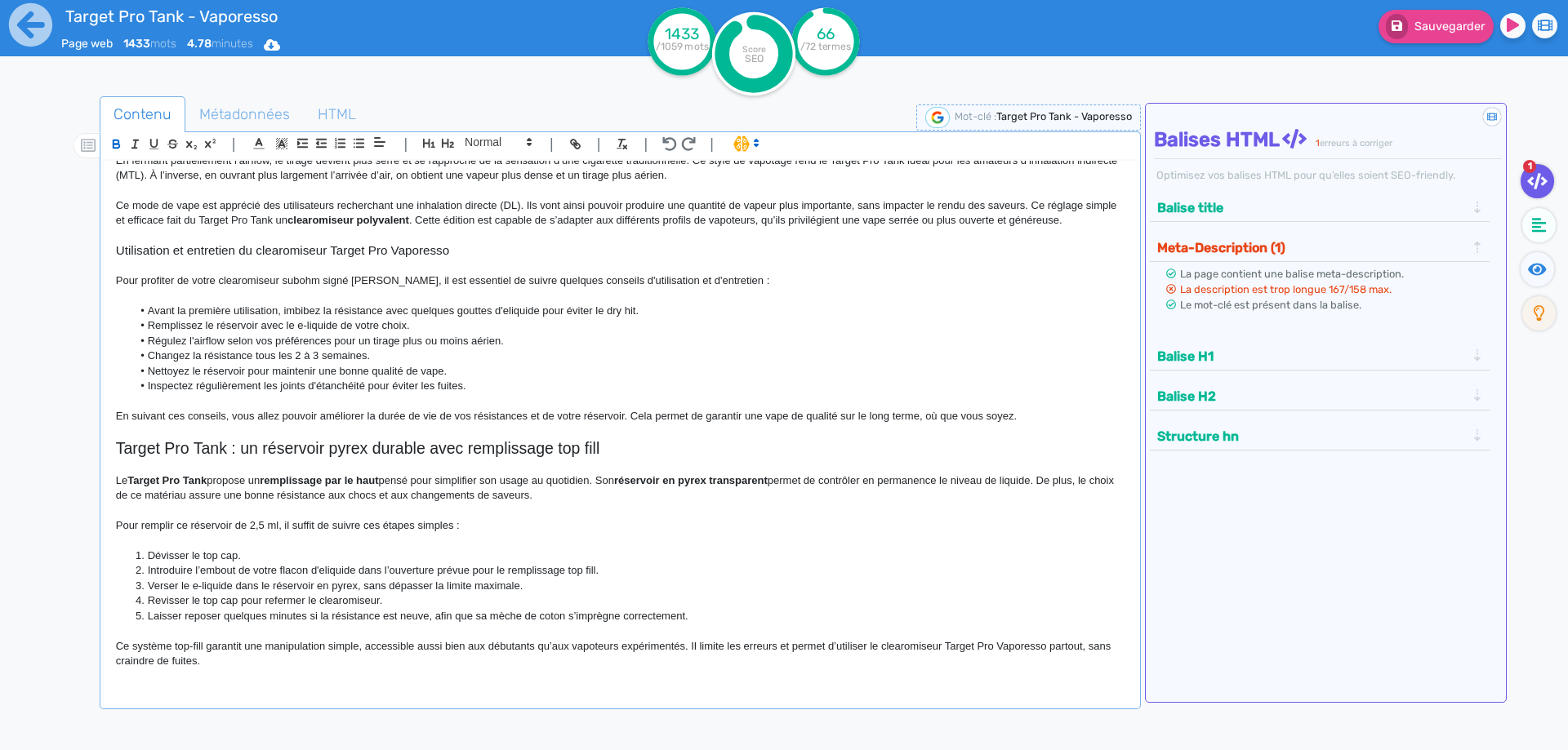
click at [150, 484] on strong "Target Pro Tank" at bounding box center [167, 480] width 79 height 12
drag, startPoint x: 150, startPoint y: 484, endPoint x: 199, endPoint y: 479, distance: 49.3
click at [277, 525] on p "Pour remplir ce réservoir de 2,5 ml, il suffit de suivre ces étapes simples :" at bounding box center [620, 526] width 1008 height 15
click at [278, 526] on p "Pour remplir ce réservoir de 2,5 ml, il suffit de suivre ces étapes simples :" at bounding box center [620, 526] width 1008 height 15
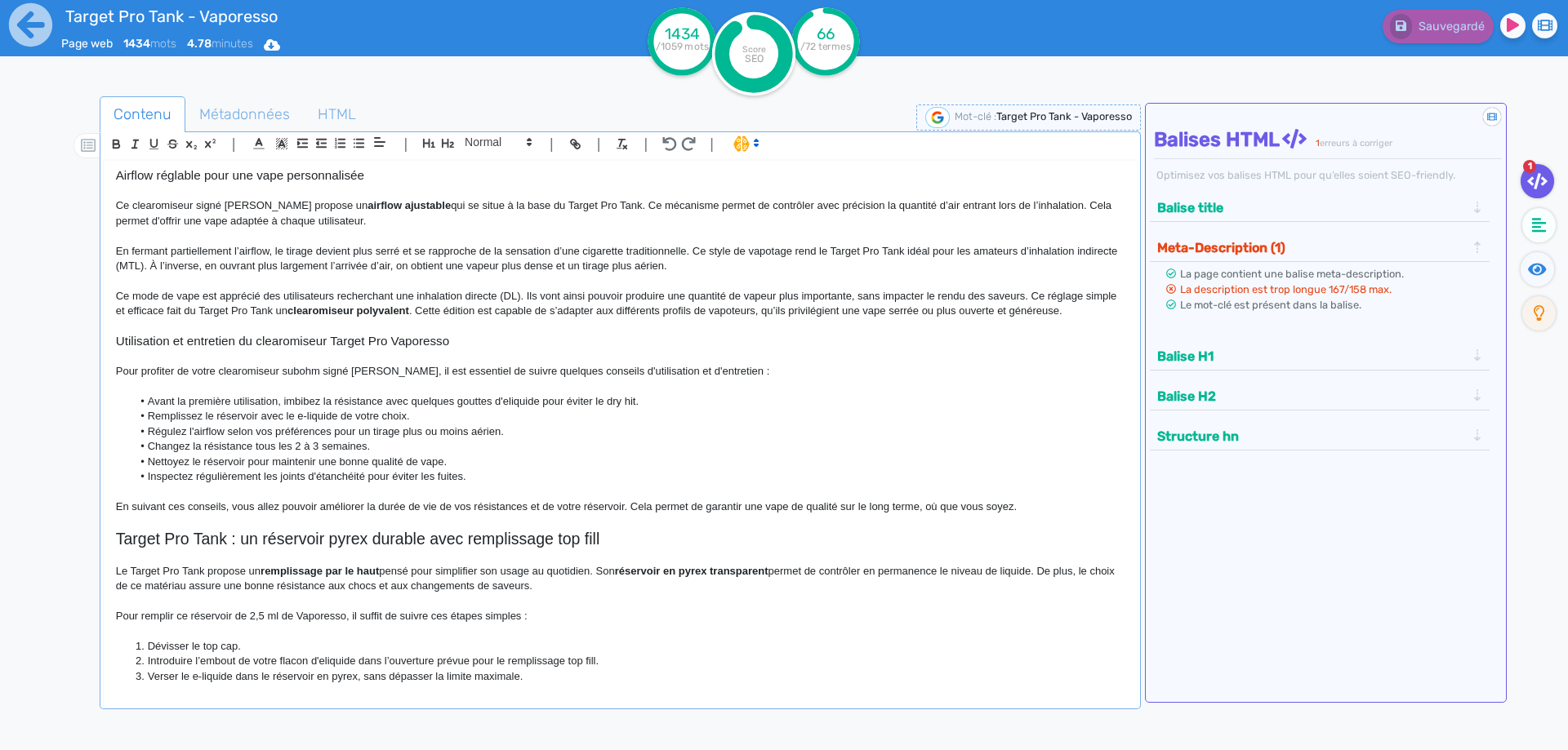
scroll to position [245, 0]
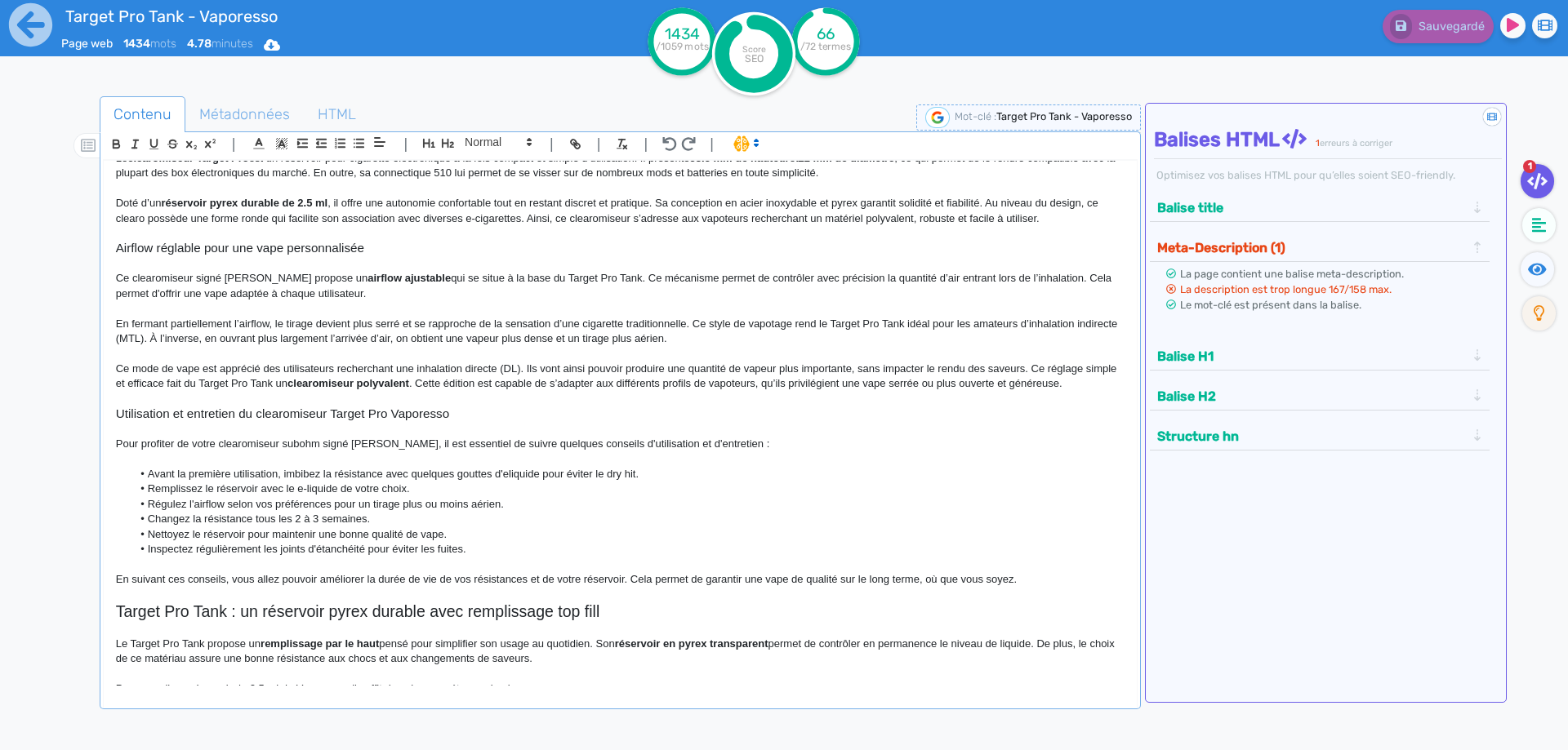
click at [310, 599] on p at bounding box center [620, 594] width 1008 height 15
click at [309, 606] on h2 "Target Pro Tank : un réservoir pyrex durable avec remplissage top fill" at bounding box center [620, 611] width 1008 height 19
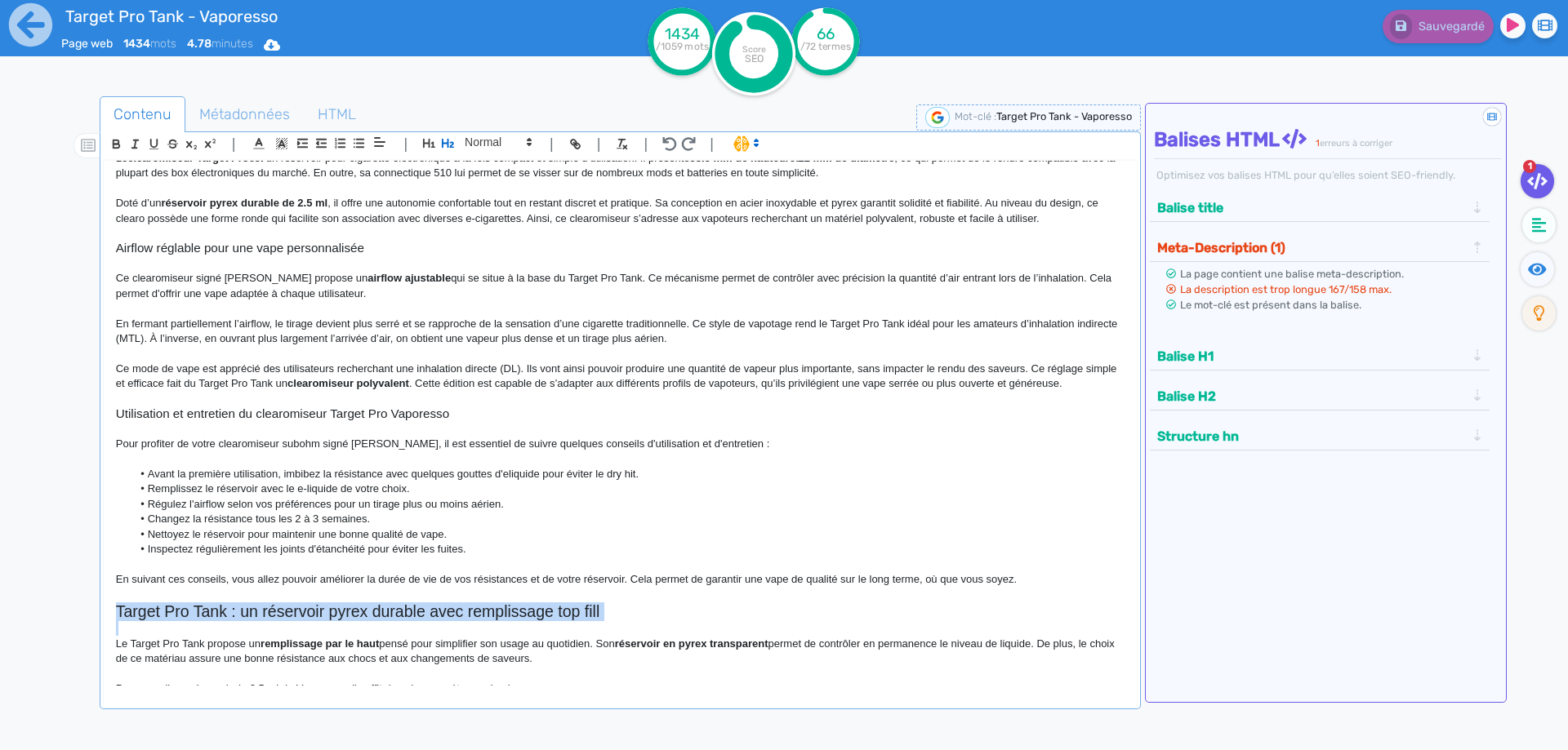
click at [309, 606] on h2 "Target Pro Tank : un réservoir pyrex durable avec remplissage top fill" at bounding box center [620, 611] width 1008 height 19
copy h2 "Target Pro Tank : un réservoir pyrex durable avec remplissage top fill"
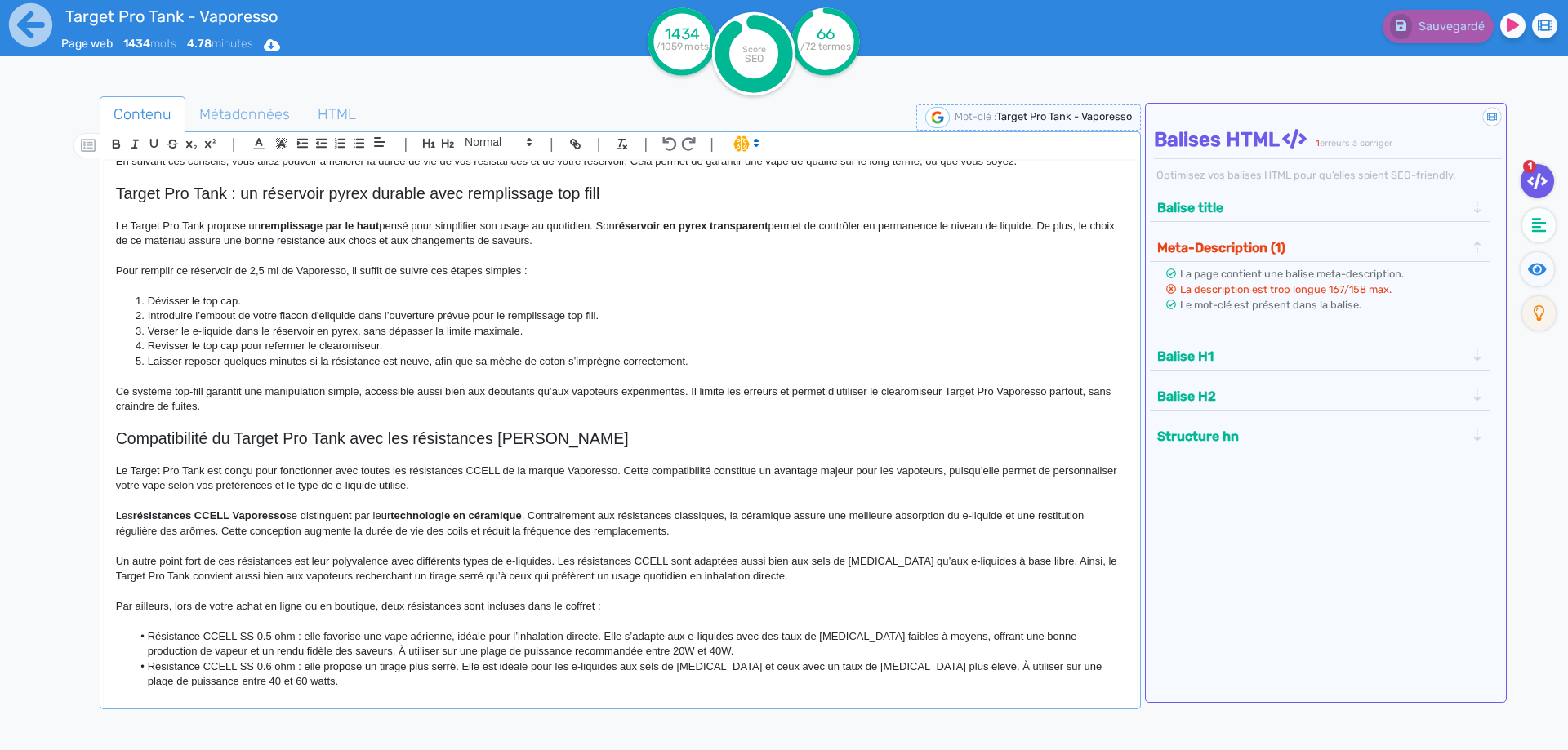
scroll to position [571, 0]
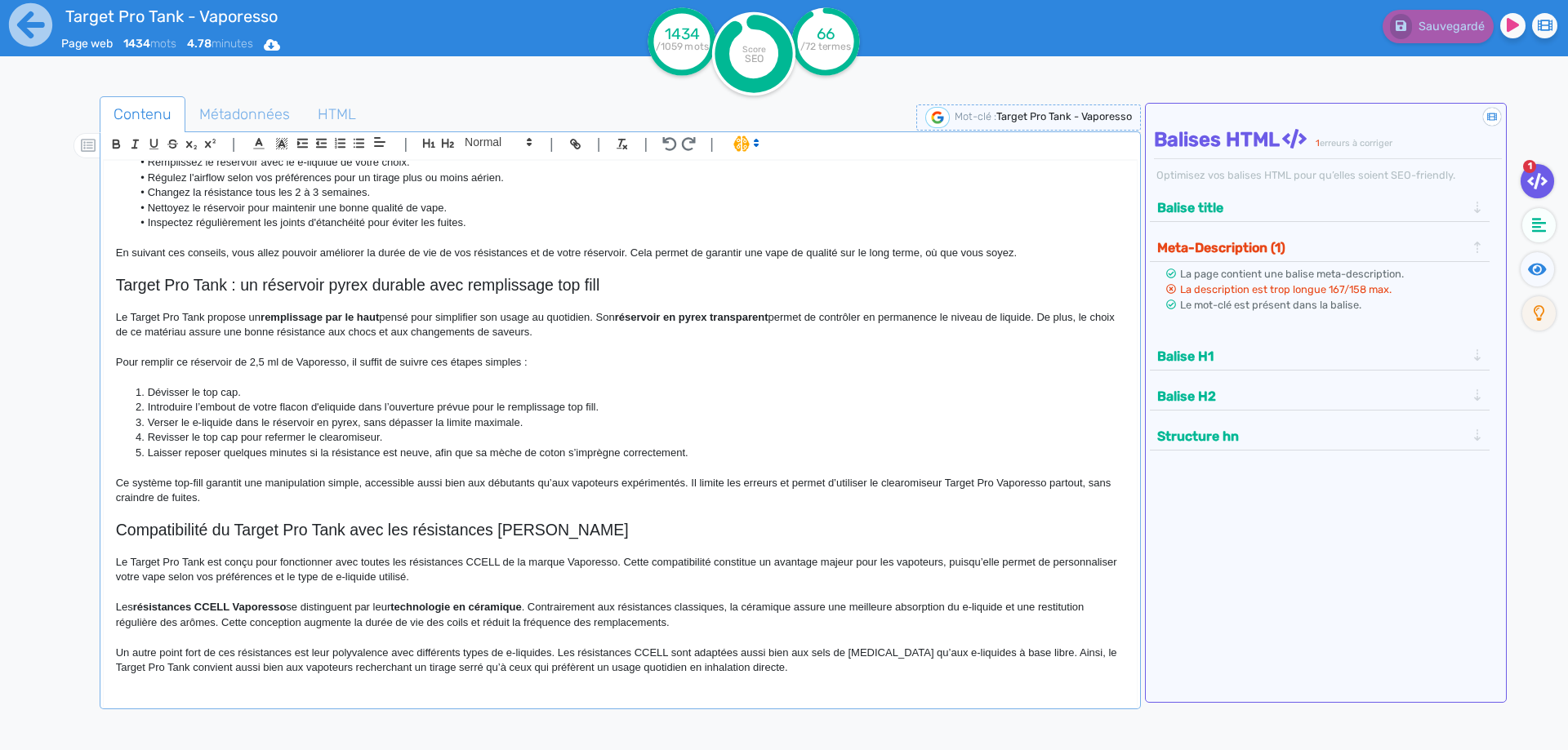
click at [378, 281] on h2 "Target Pro Tank : un réservoir pyrex durable avec remplissage top fill" at bounding box center [620, 285] width 1008 height 19
click at [292, 280] on h2 "Target Pro Tank : un réservoir pyrex avec remplissage top fill" at bounding box center [620, 285] width 1008 height 19
click at [1445, 30] on span "Sauvegarder" at bounding box center [1450, 26] width 71 height 14
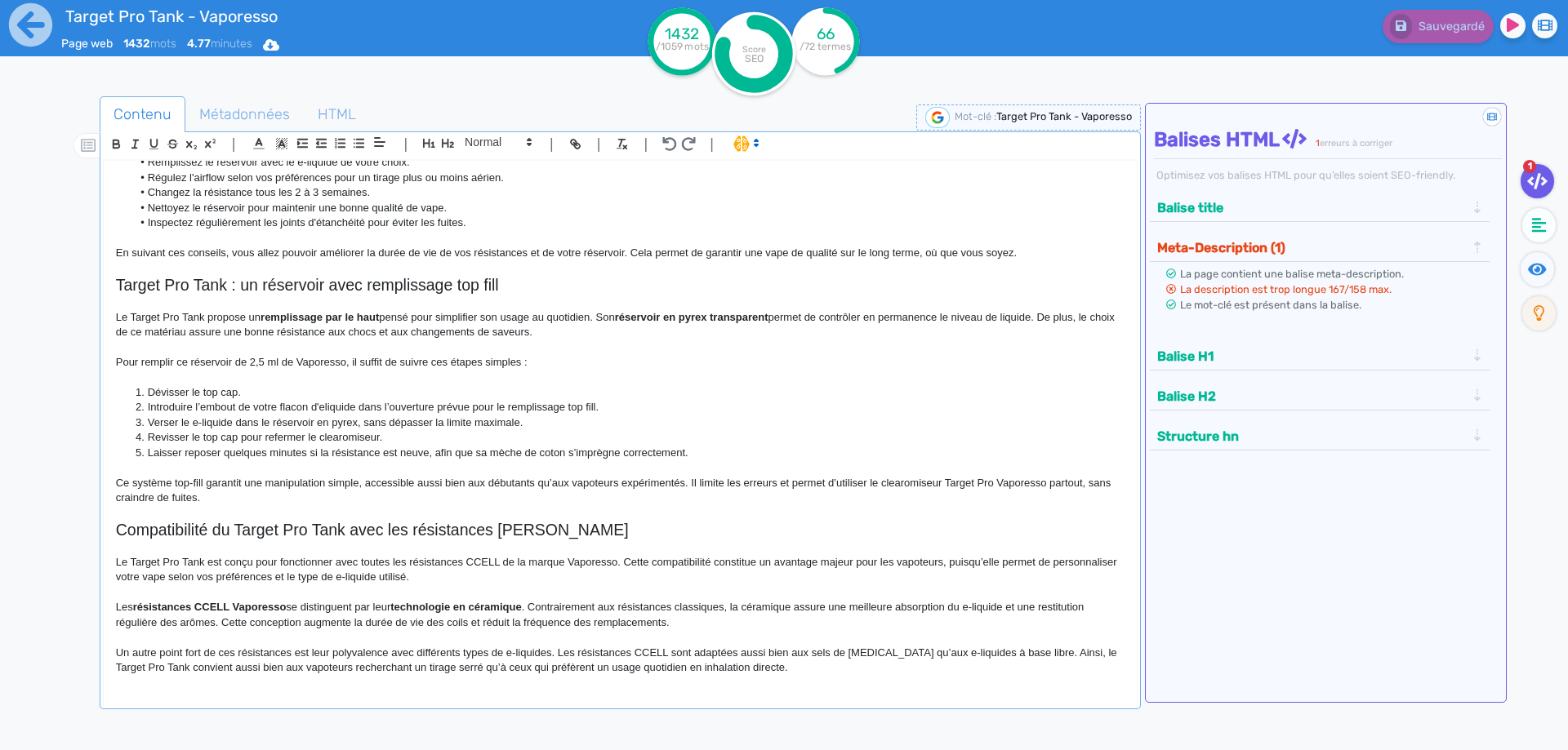
click at [297, 285] on h2 "Target Pro Tank : un réservoir avec remplissage top fill" at bounding box center [620, 285] width 1008 height 19
click at [1419, 35] on button "Sauvegarder" at bounding box center [1436, 26] width 115 height 34
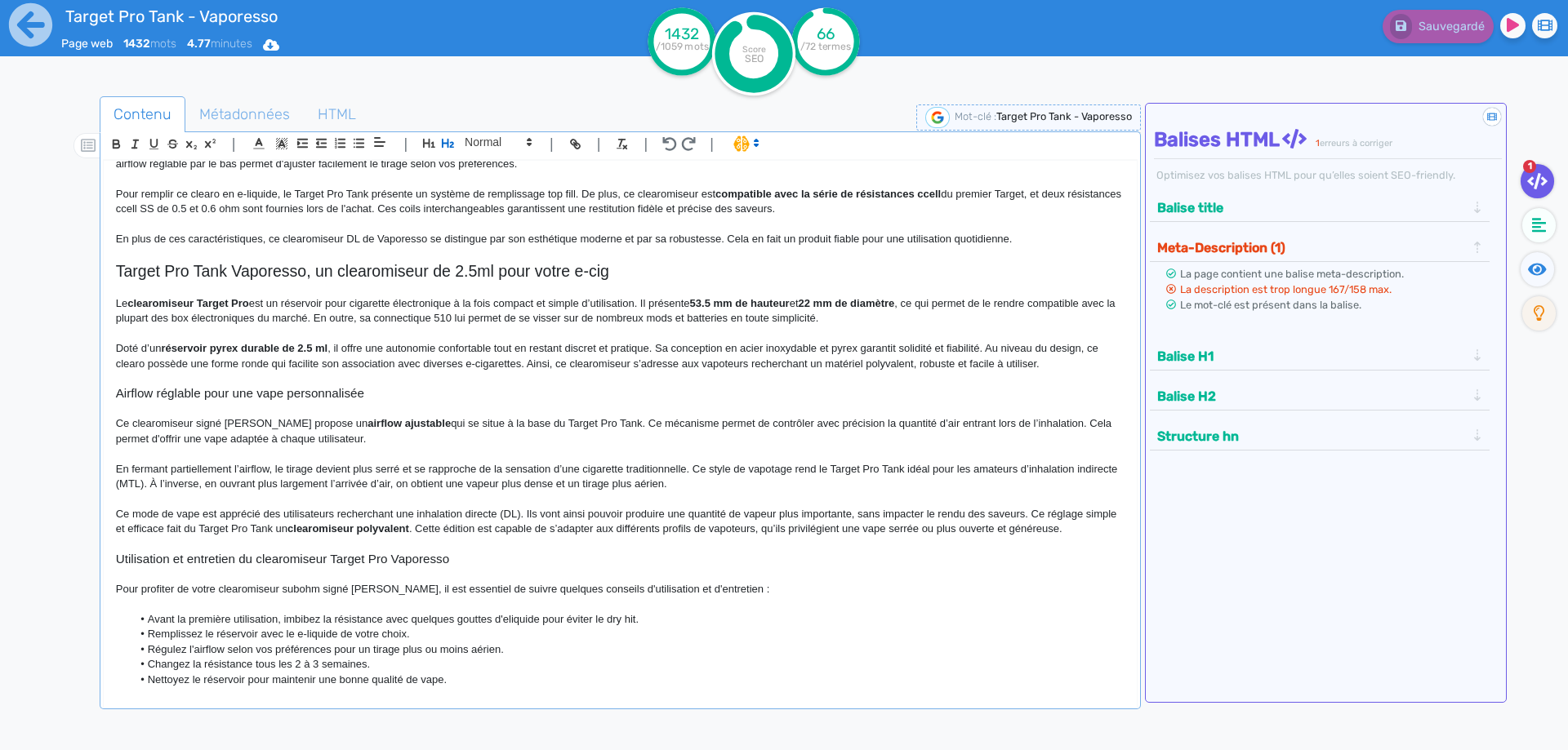
scroll to position [0, 0]
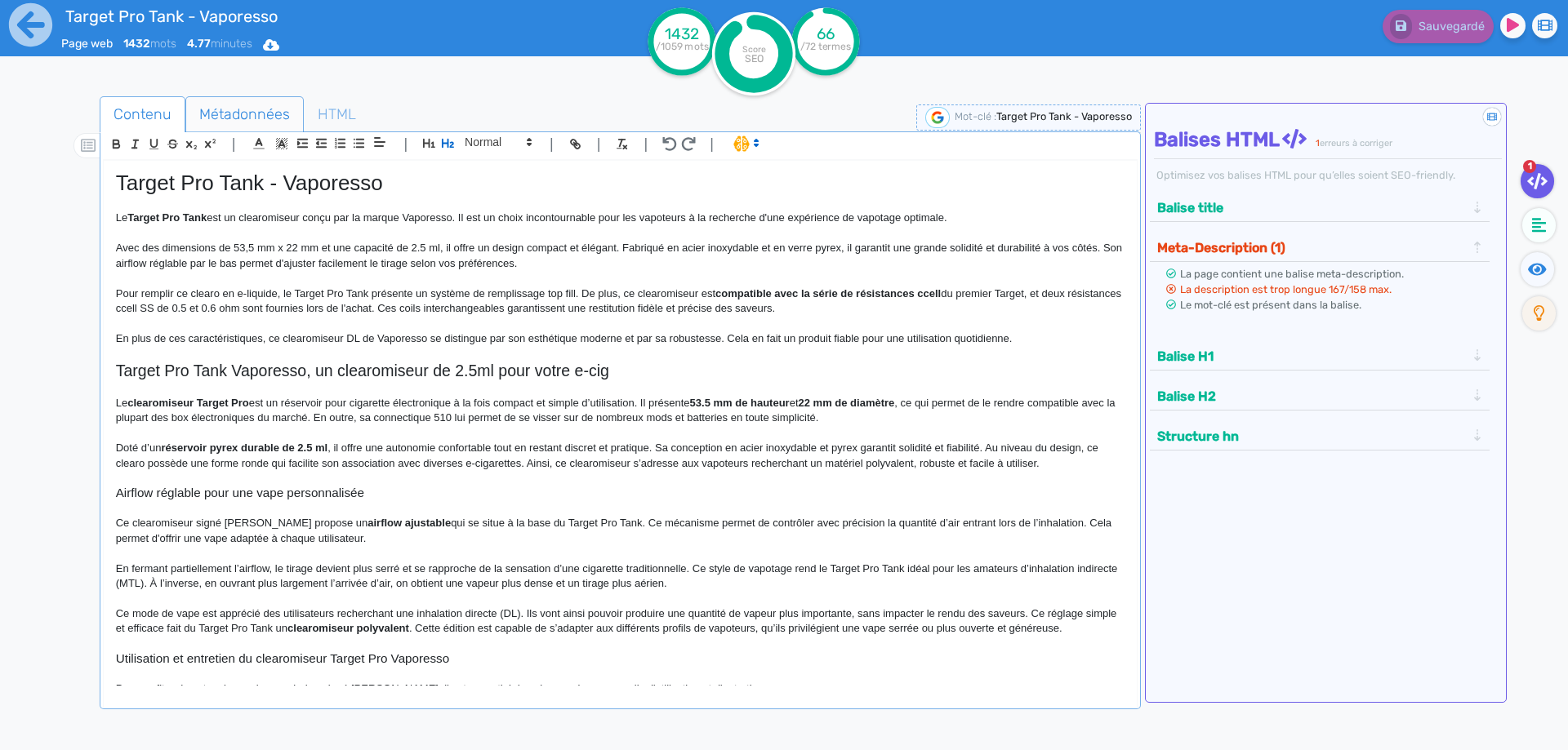
click at [250, 107] on span "Métadonnées" at bounding box center [245, 114] width 117 height 44
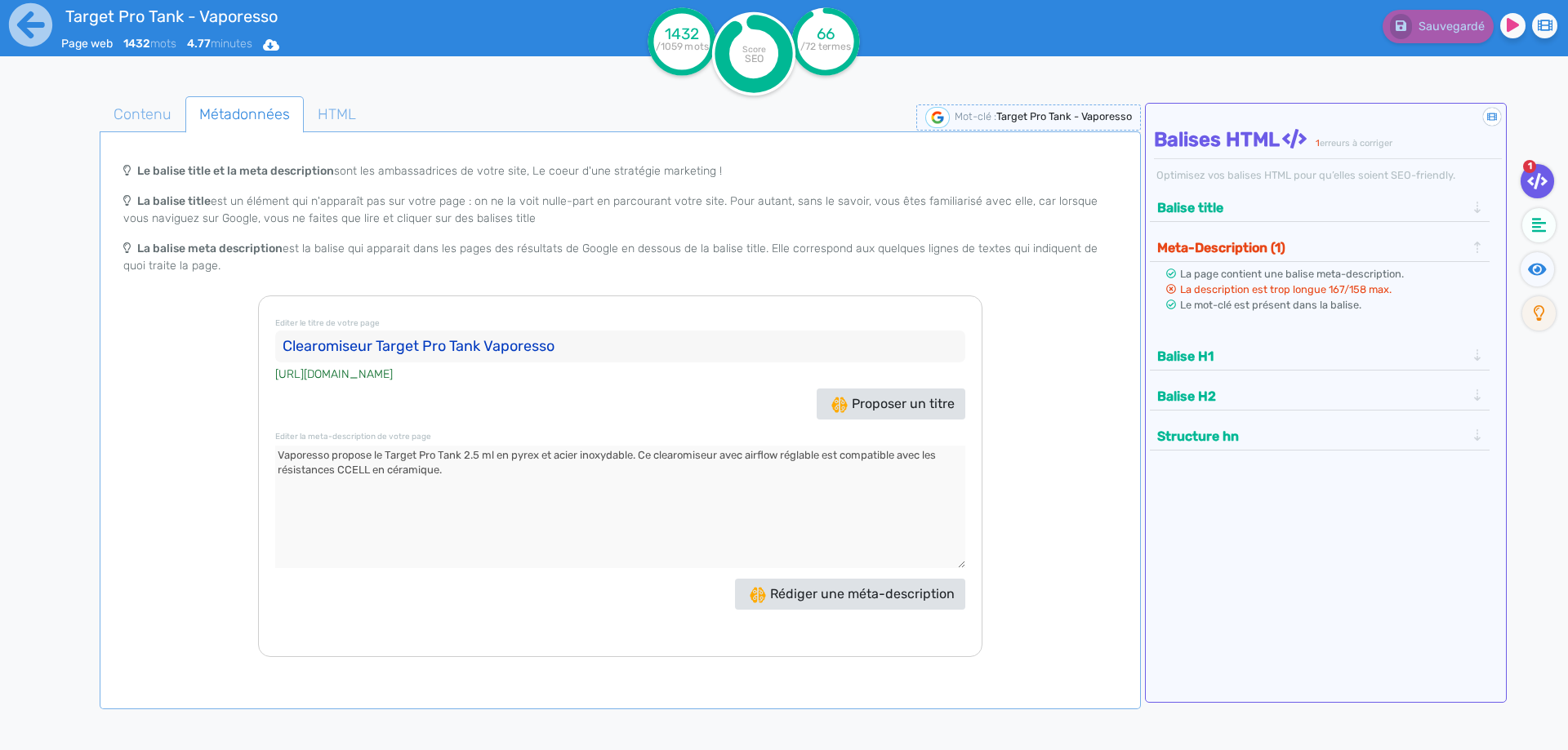
click at [420, 464] on textarea at bounding box center [620, 506] width 690 height 122
click at [134, 114] on span "Contenu" at bounding box center [142, 114] width 84 height 44
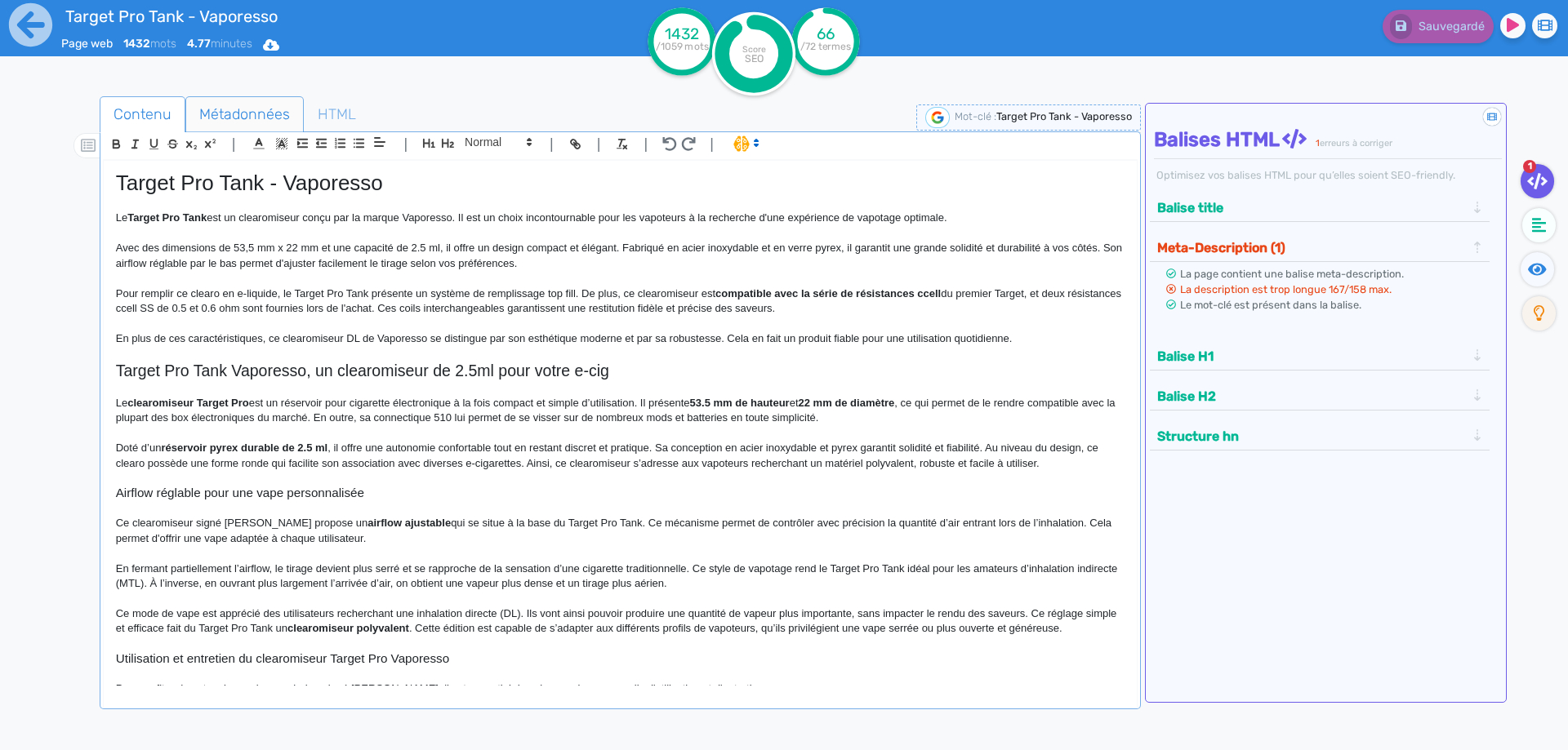
click at [236, 107] on span "Métadonnées" at bounding box center [245, 114] width 117 height 44
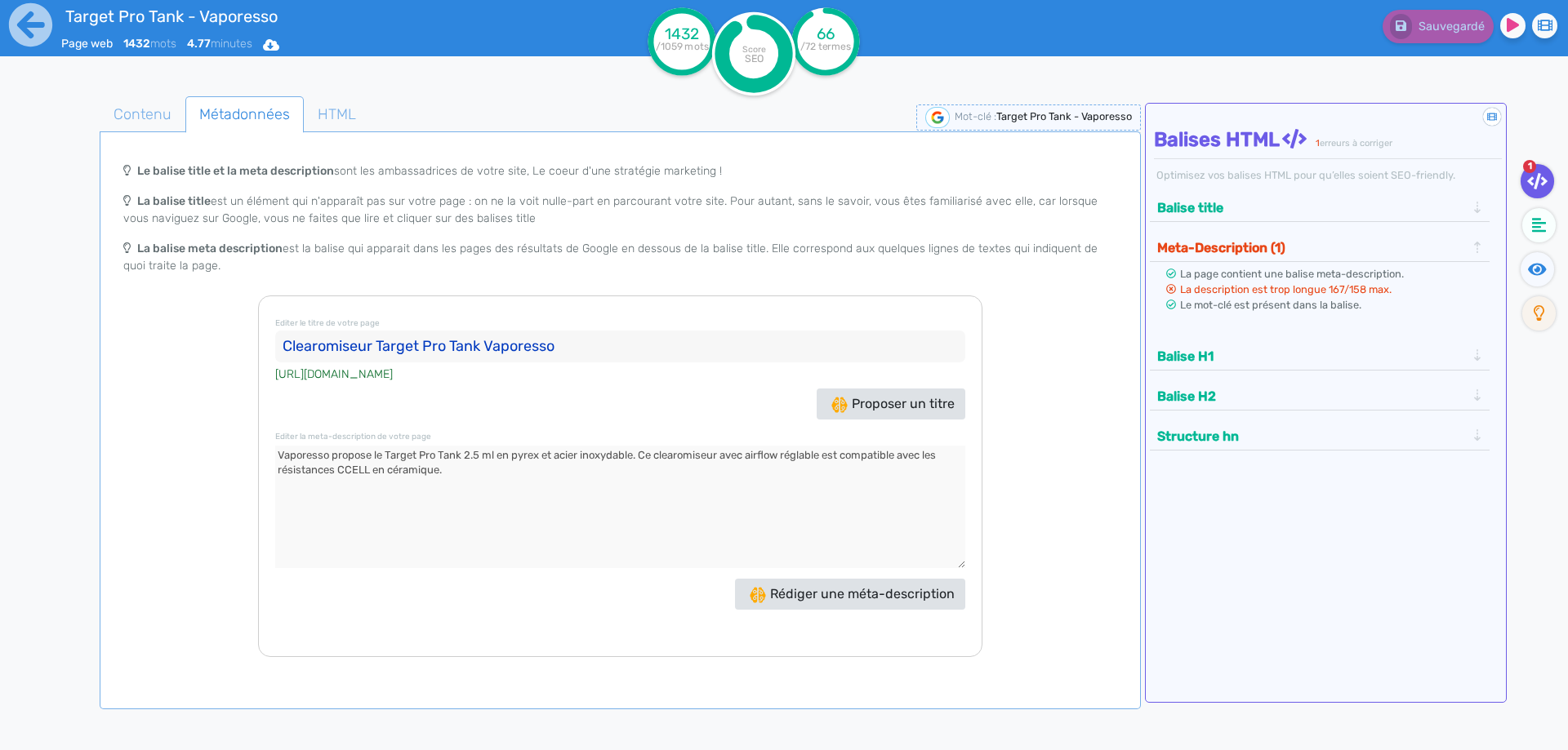
click at [1255, 215] on button "Balise title" at bounding box center [1311, 208] width 319 height 27
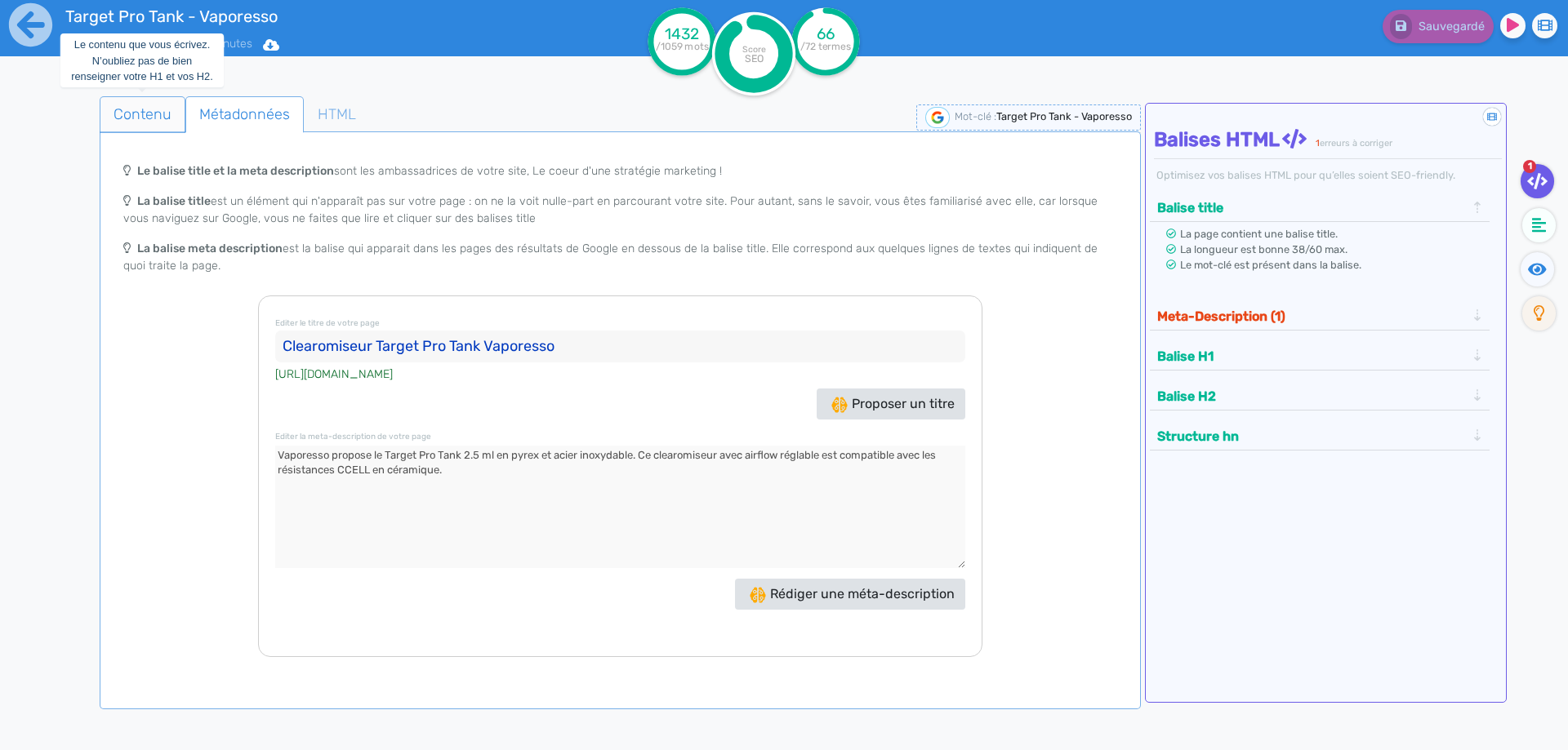
click at [147, 109] on span "Contenu" at bounding box center [142, 114] width 84 height 44
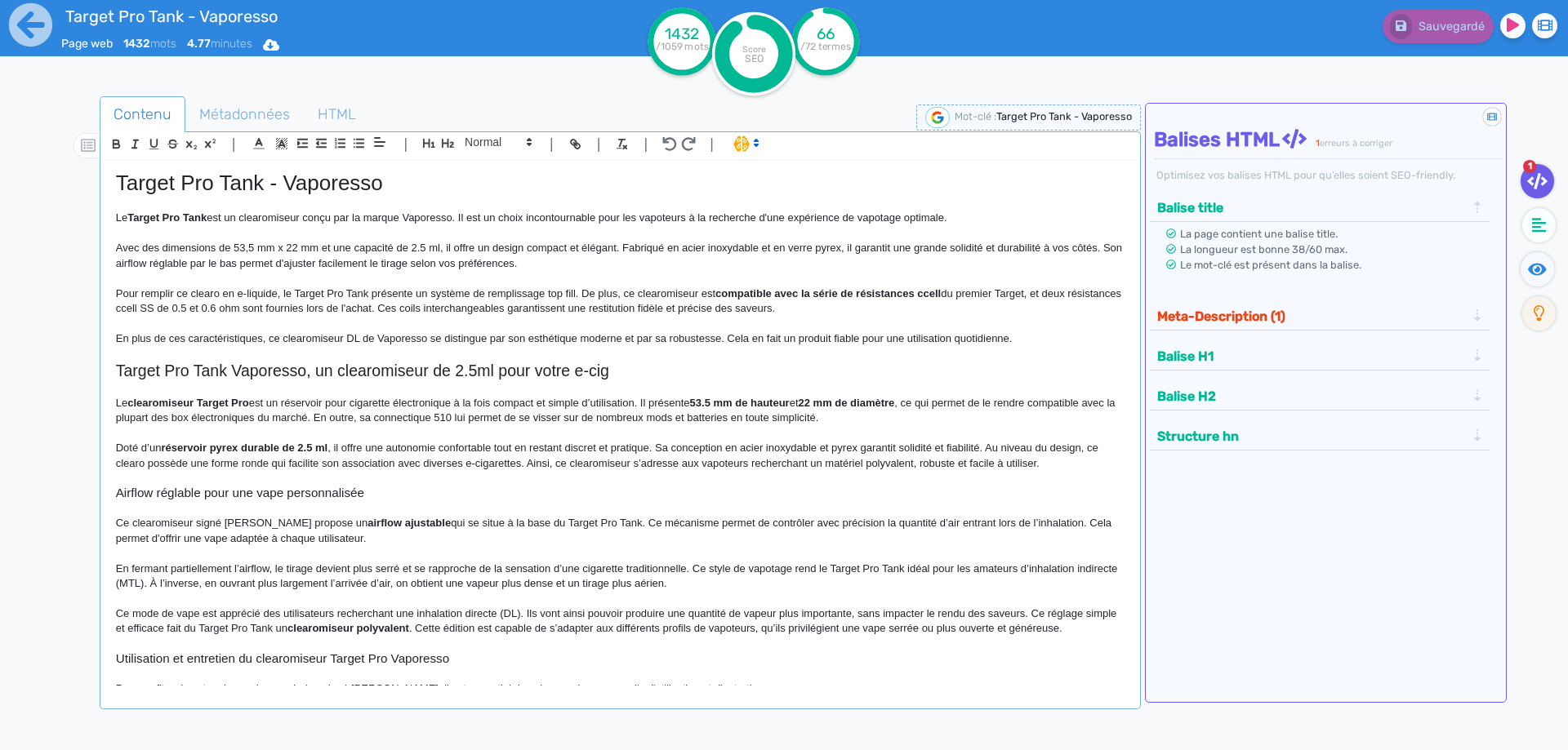
click at [1016, 213] on p "Le Target Pro Tank est un clearomiseur conçu par la marque Vaporesso. Il est un…" at bounding box center [620, 218] width 1008 height 15
drag, startPoint x: 1444, startPoint y: 49, endPoint x: 1452, endPoint y: 35, distance: 16.1
click at [1444, 48] on div "Sauvegarder" at bounding box center [1254, 39] width 627 height 80
click at [1452, 35] on button "Sauvegarder" at bounding box center [1436, 26] width 115 height 34
click at [1528, 261] on icon at bounding box center [1537, 269] width 19 height 16
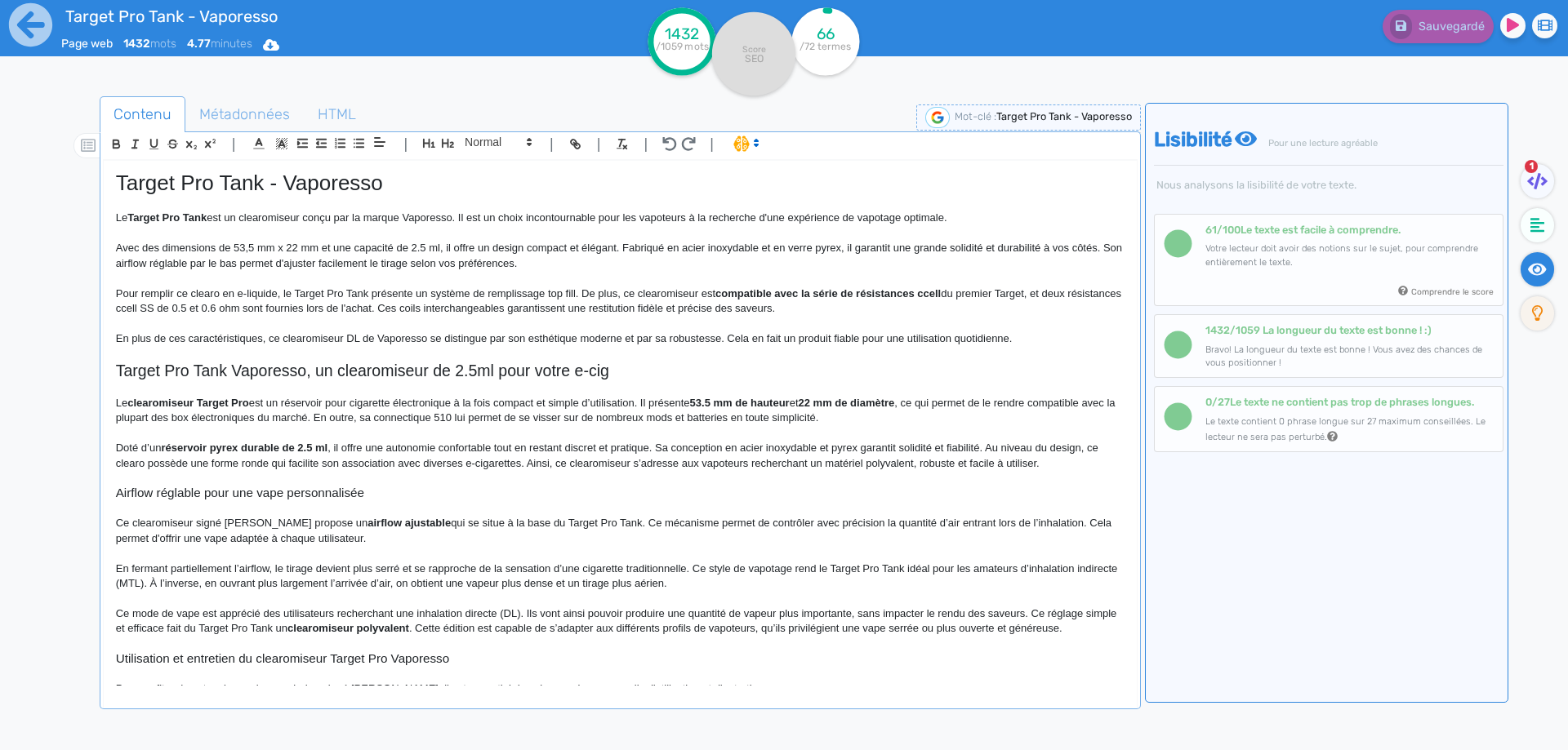
click at [148, 181] on h1 "Target Pro Tank - Vaporesso" at bounding box center [620, 183] width 1008 height 25
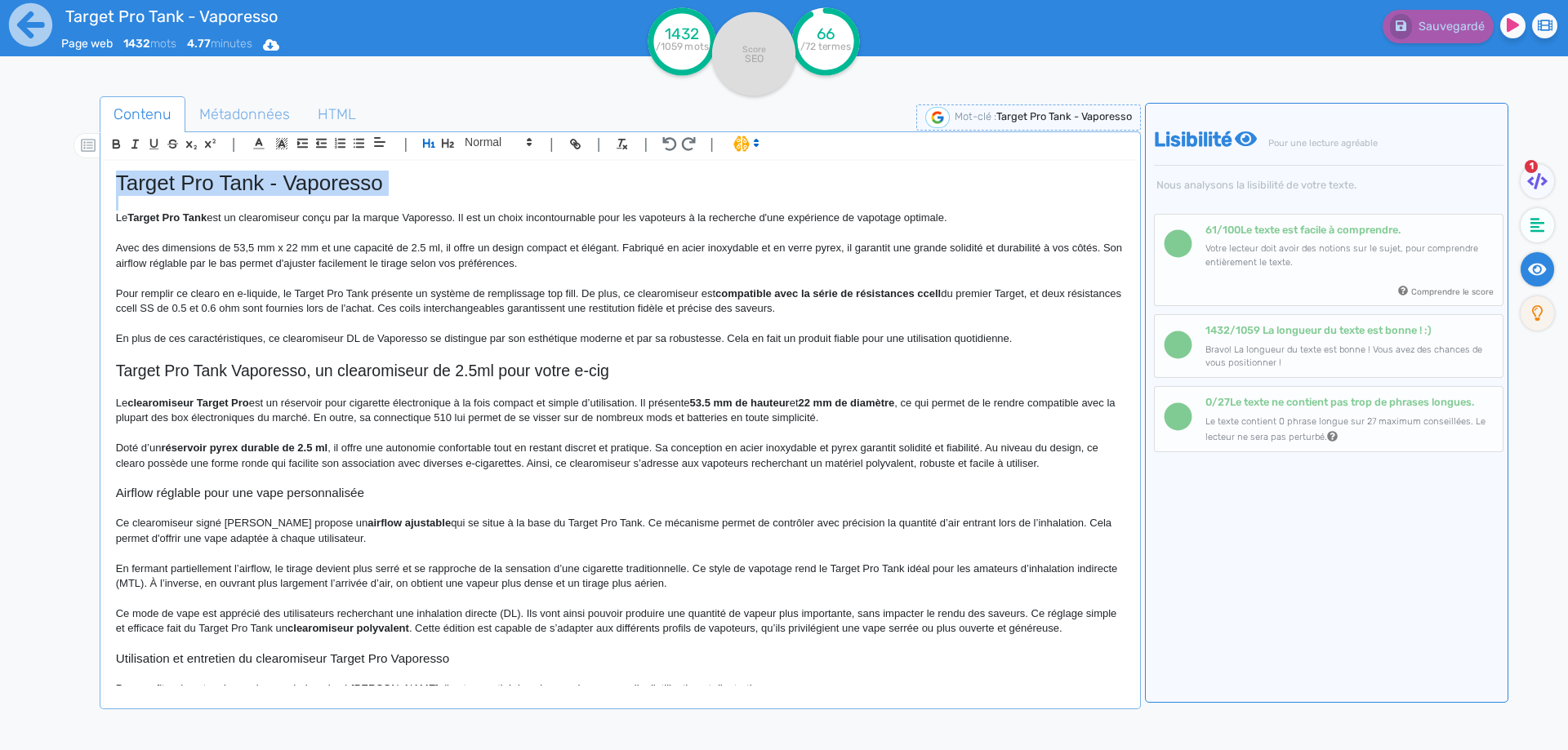
copy h1 "Target Pro Tank - Vaporesso"
click at [209, 276] on p at bounding box center [620, 278] width 1008 height 15
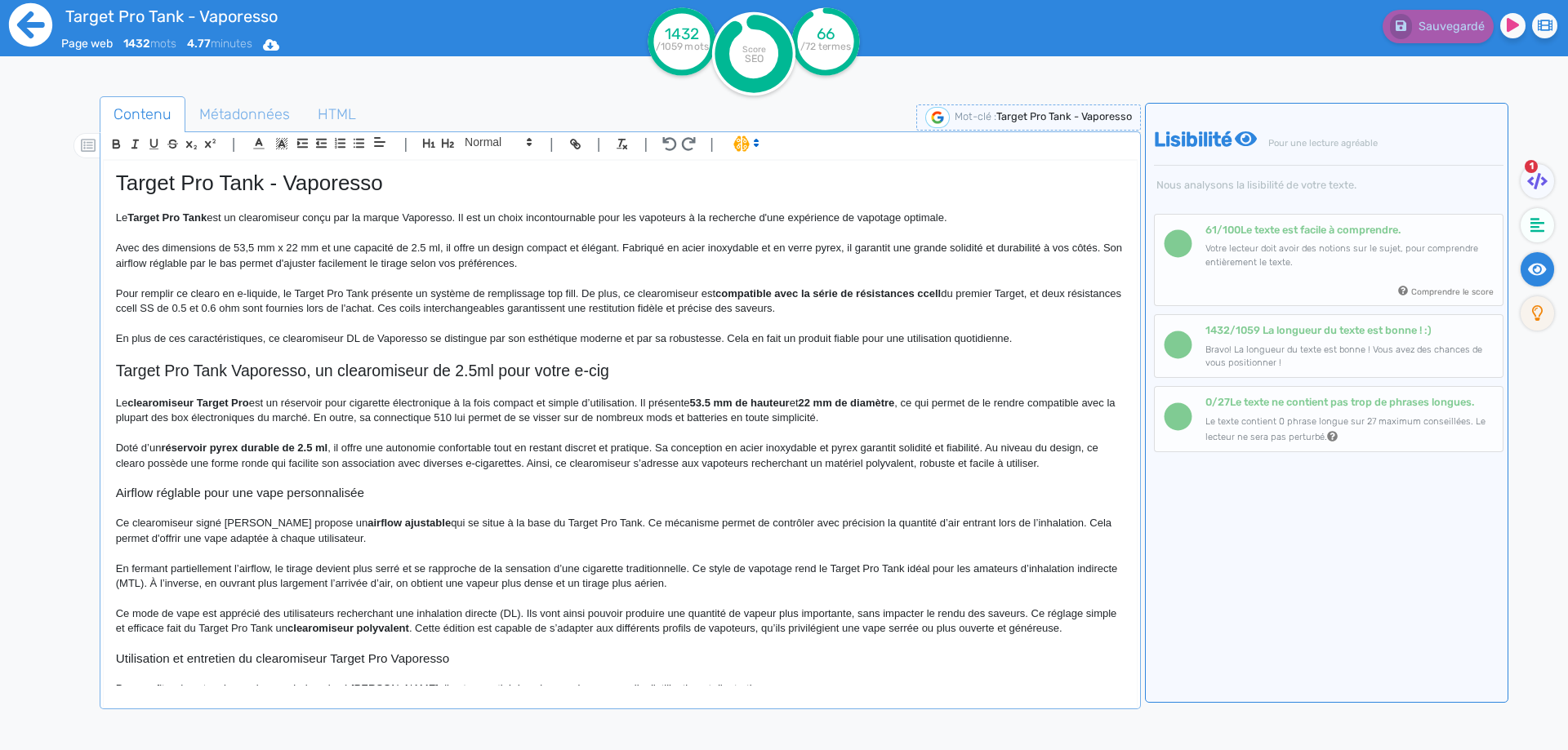
click at [23, 11] on icon at bounding box center [30, 25] width 44 height 43
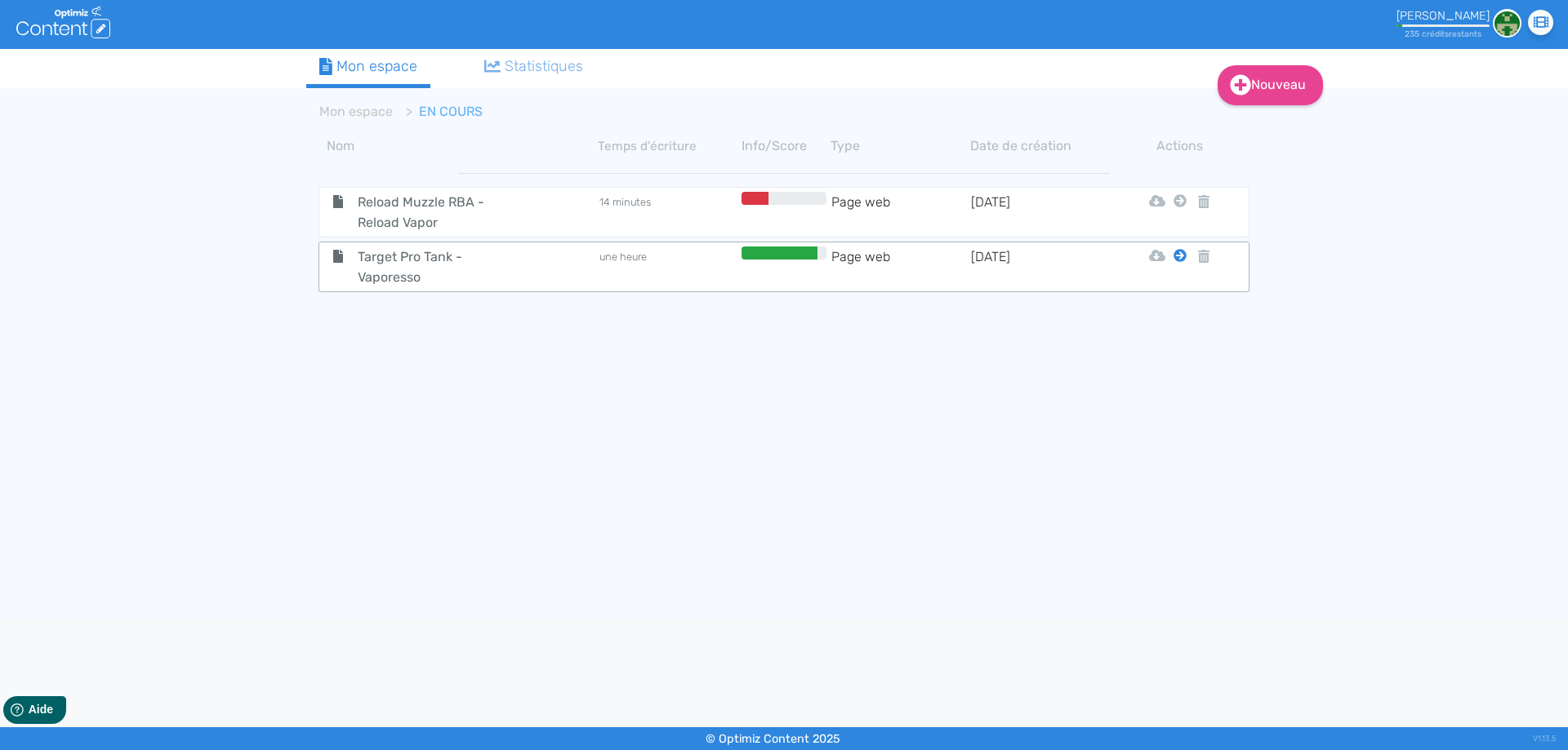
click at [1181, 253] on icon at bounding box center [1180, 255] width 13 height 13
click at [1183, 295] on button "Mon Espace" at bounding box center [1172, 296] width 140 height 26
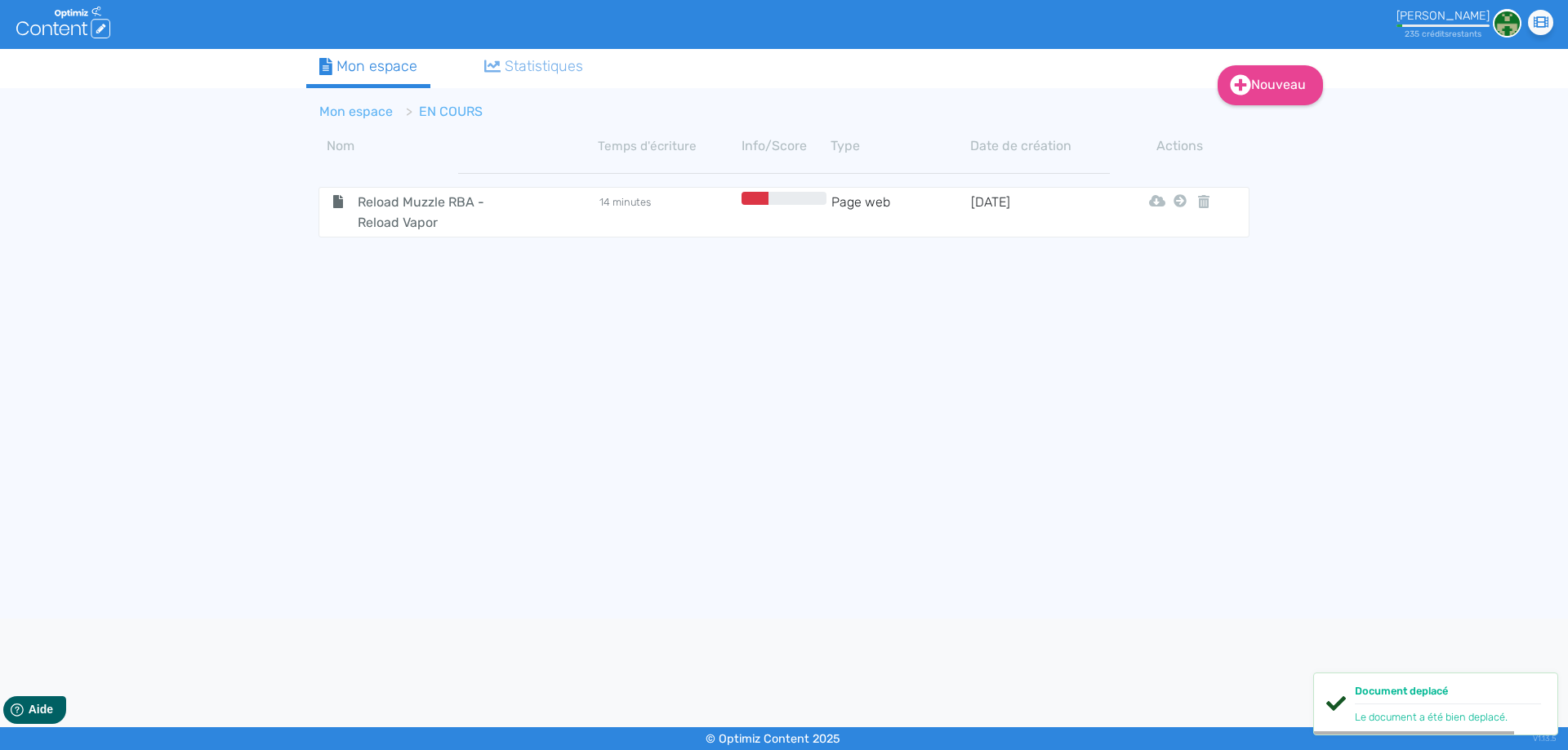
click at [350, 115] on link "Mon espace" at bounding box center [356, 111] width 74 height 16
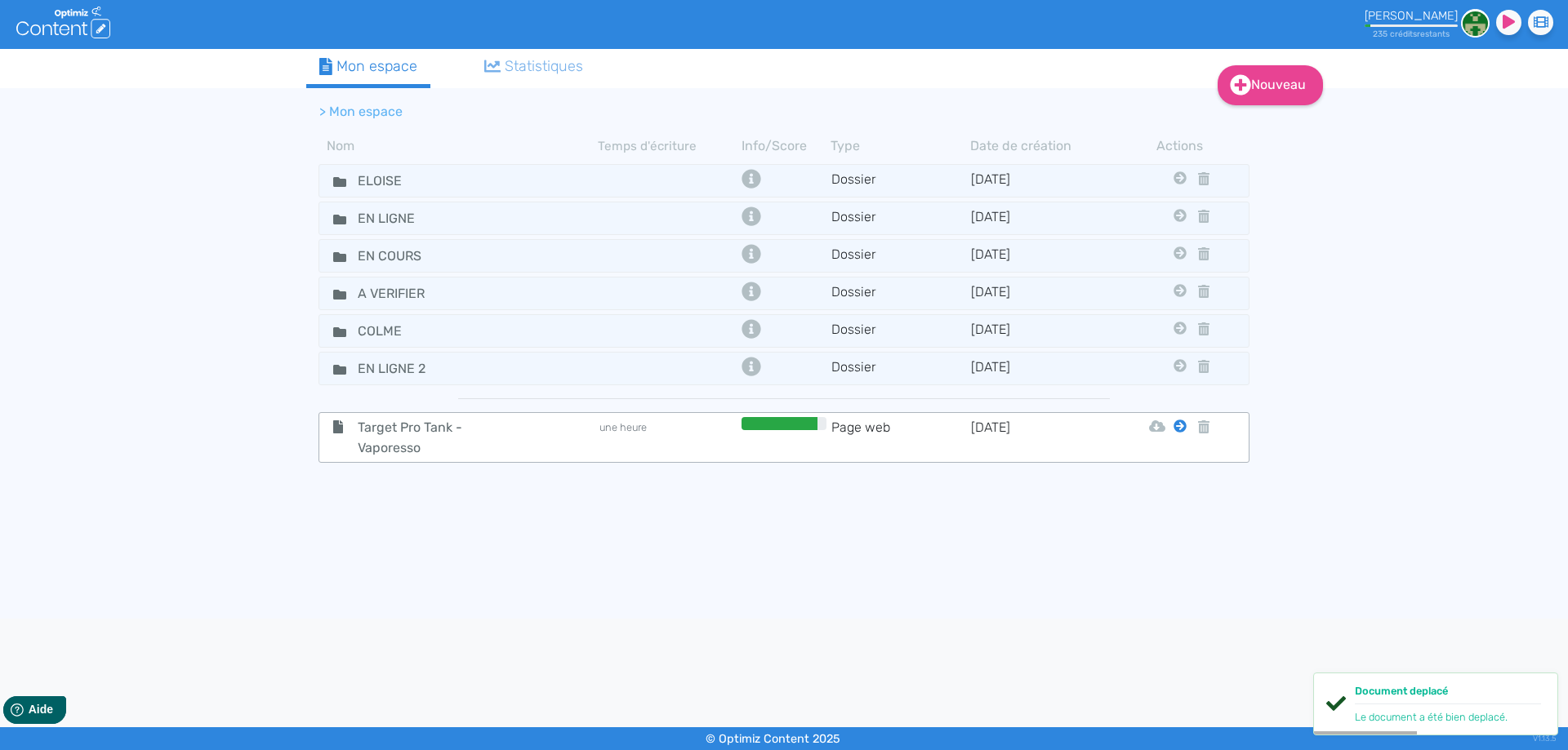
click at [1178, 423] on icon at bounding box center [1180, 426] width 13 height 13
click at [1166, 456] on button "Eloise" at bounding box center [1167, 467] width 131 height 26
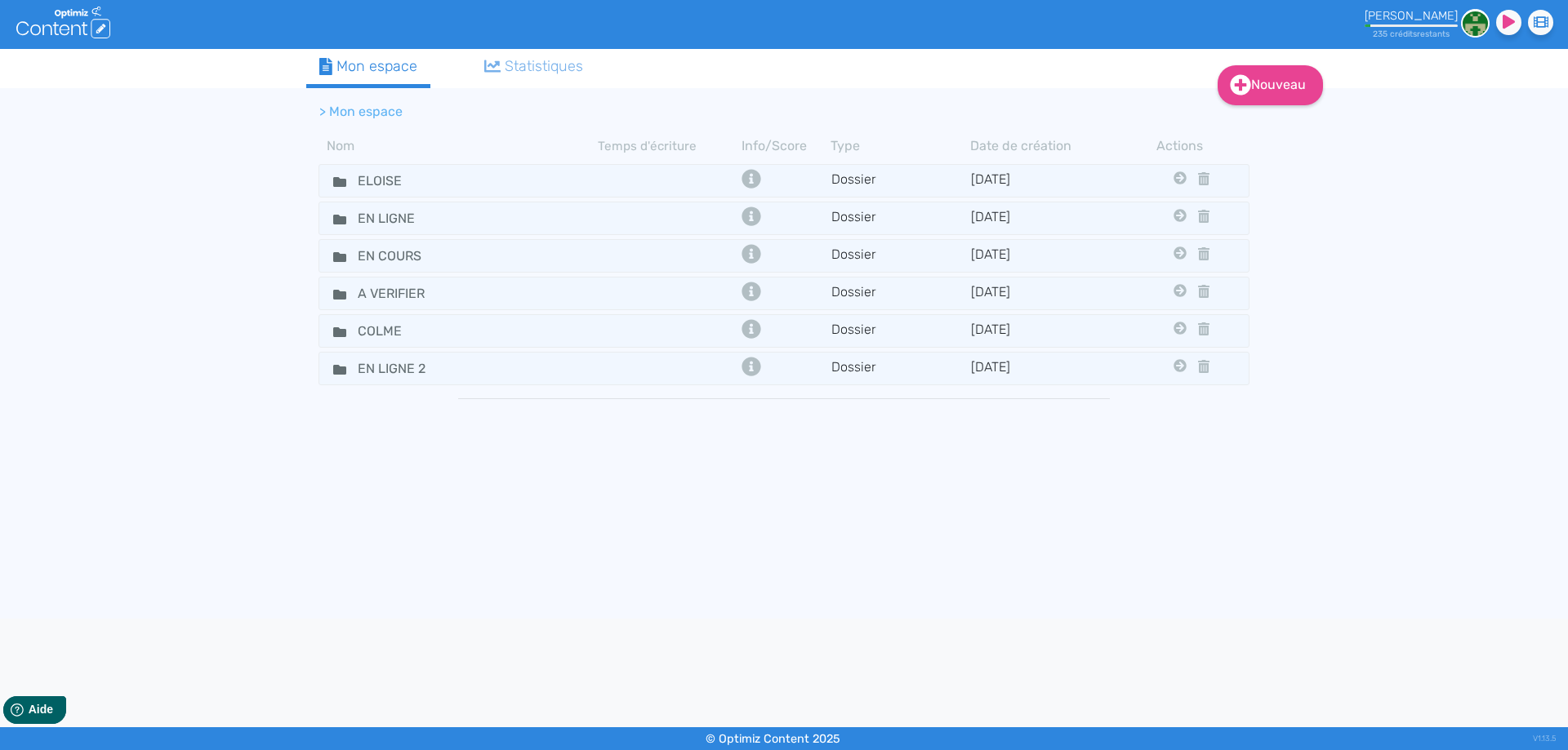
drag, startPoint x: 112, startPoint y: 428, endPoint x: 337, endPoint y: 412, distance: 225.6
click at [112, 428] on div "Nouveau Contenu Dossier Mon espace Statistiques > Mon espace Nom Temps d'écritu…" at bounding box center [784, 334] width 1568 height 569
click at [336, 268] on tr "EN COURS Dossier 4/3/2021 Eloise En Ligne A Verifier Colme En Ligne 2" at bounding box center [784, 255] width 931 height 34
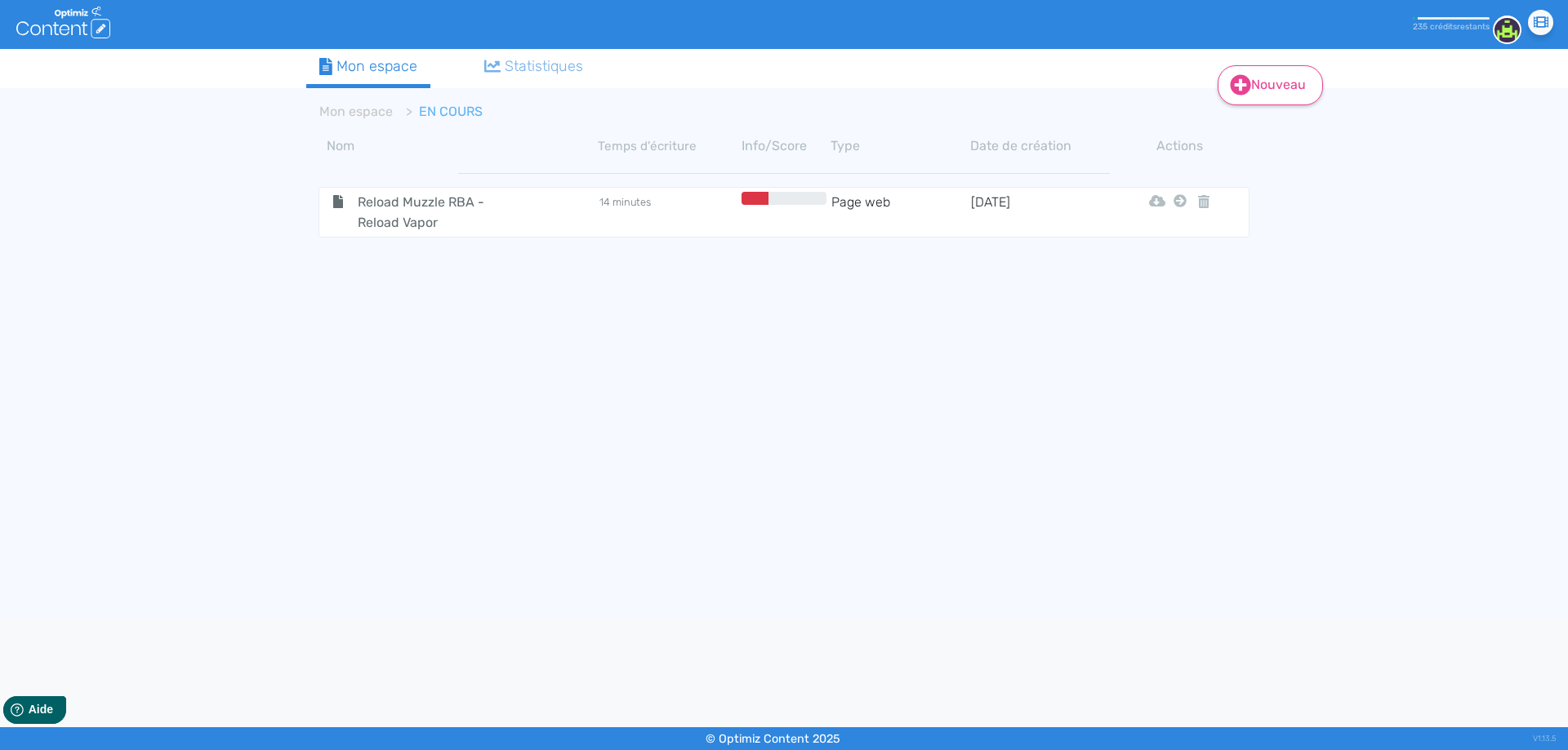
click at [1295, 87] on link "Nouveau" at bounding box center [1270, 85] width 105 height 40
click at [1275, 121] on button "Contenu" at bounding box center [1281, 126] width 131 height 26
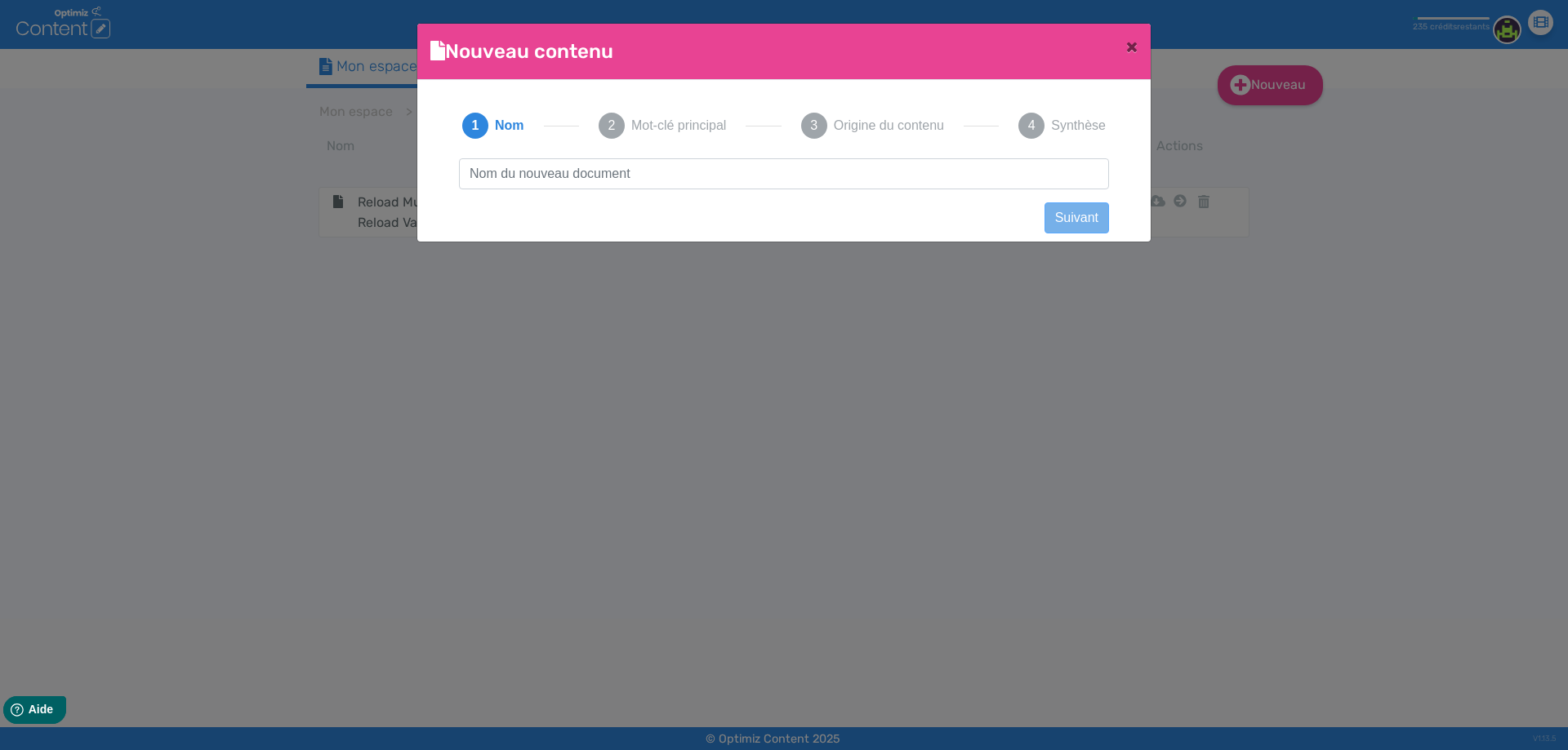
scroll to position [1, 0]
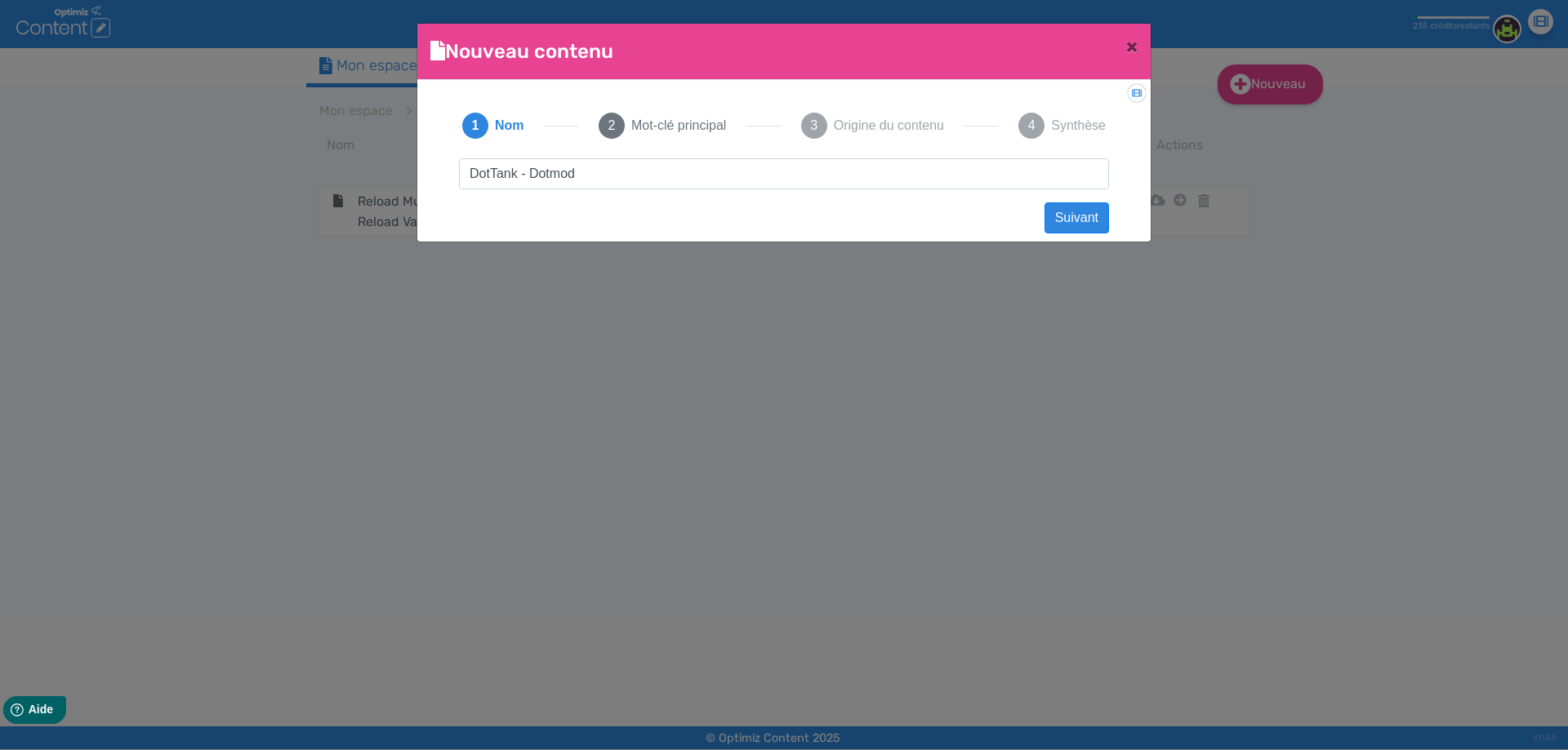
drag, startPoint x: 584, startPoint y: 171, endPoint x: 538, endPoint y: 51, distance: 128.5
click at [795, 187] on input "DotTank - Dotmod" at bounding box center [784, 174] width 650 height 31
type input "DotTank - Dotmod"
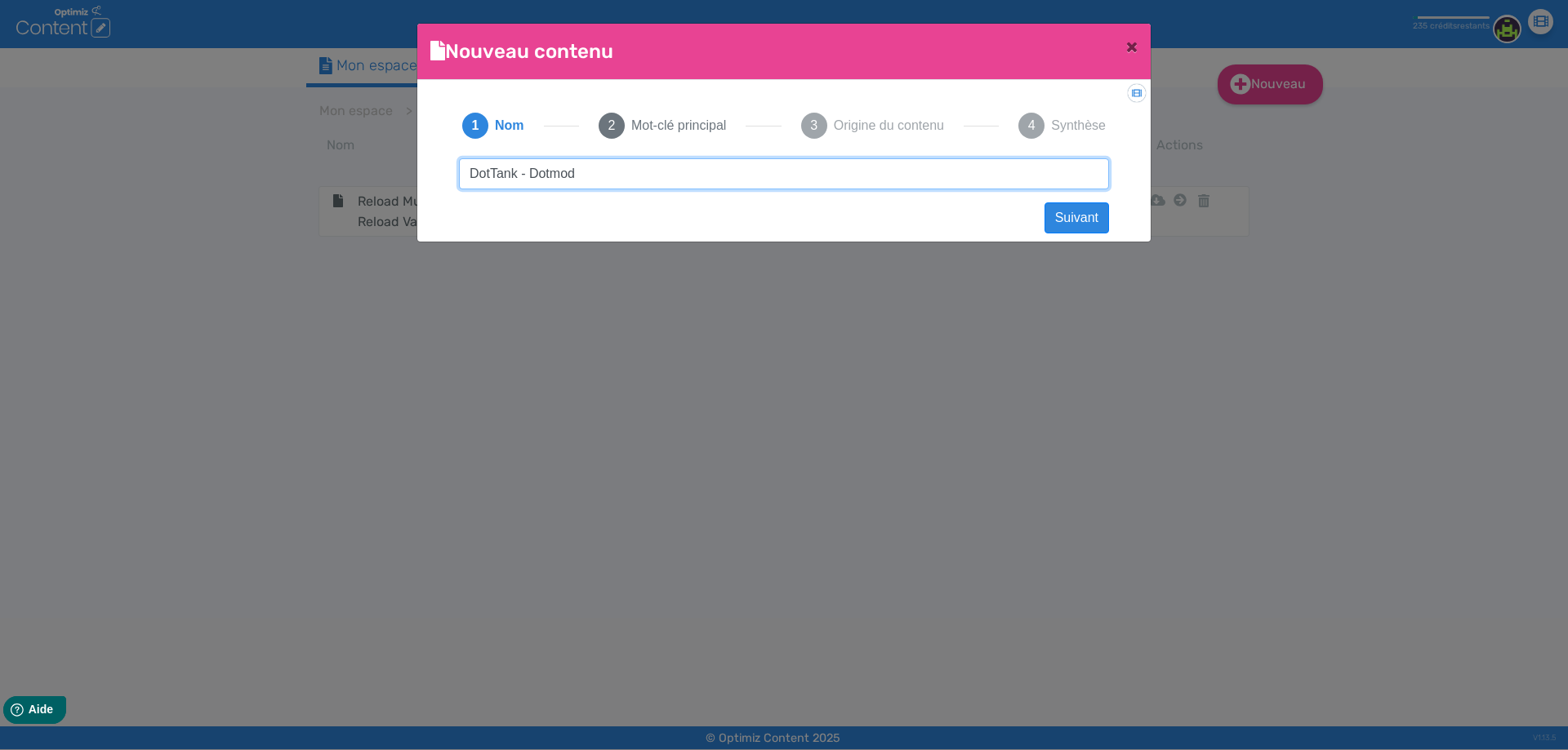
drag, startPoint x: 594, startPoint y: 175, endPoint x: 864, endPoint y: 110, distance: 277.7
click at [925, 158] on div "1 Nom 2 Mot-clé principal 3 Origine du contenu 4 Synthèse DotTank - Dotmod Suiv…" at bounding box center [783, 155] width 682 height 126
click button "Suivant" at bounding box center [1076, 218] width 65 height 31
paste input "DotTank - Dotmod"
type input "DotTank - Dotmod"
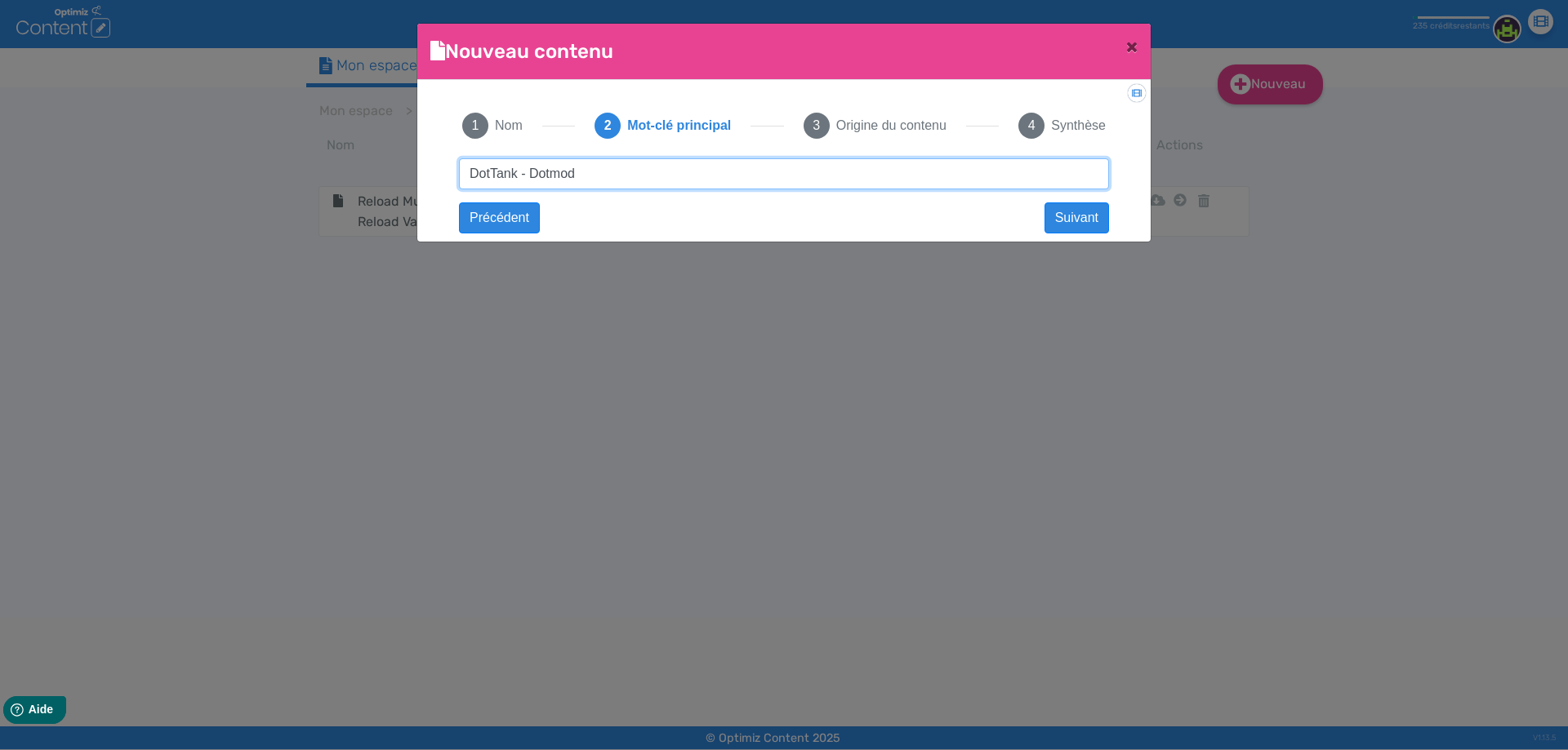
drag, startPoint x: 603, startPoint y: 179, endPoint x: 966, endPoint y: 167, distance: 363.2
click at [966, 167] on input "DotTank - Dotmod" at bounding box center [784, 174] width 650 height 31
click button "Suivant" at bounding box center [0, 0] width 0 height 0
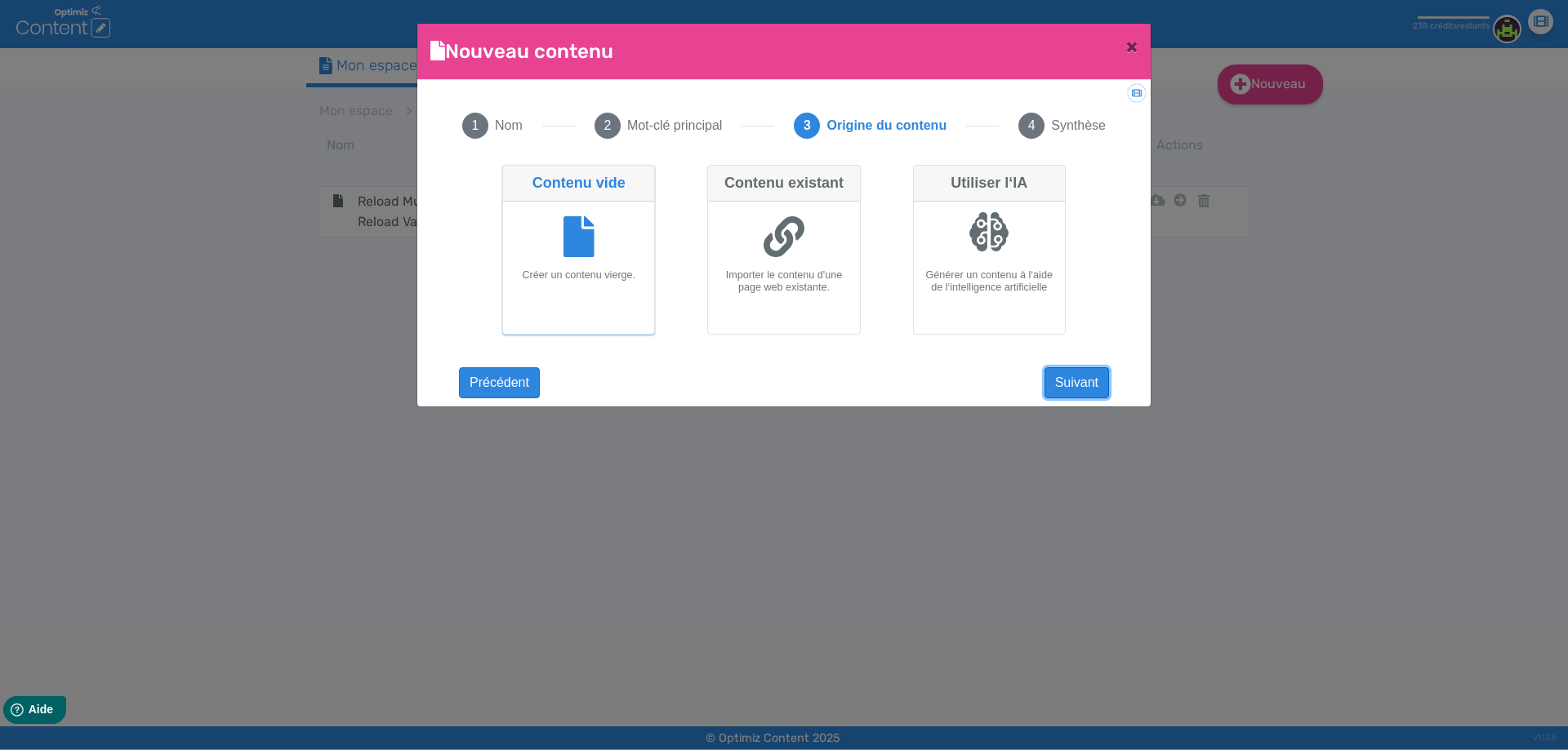
click at [1084, 378] on button "Suivant" at bounding box center [1076, 383] width 65 height 31
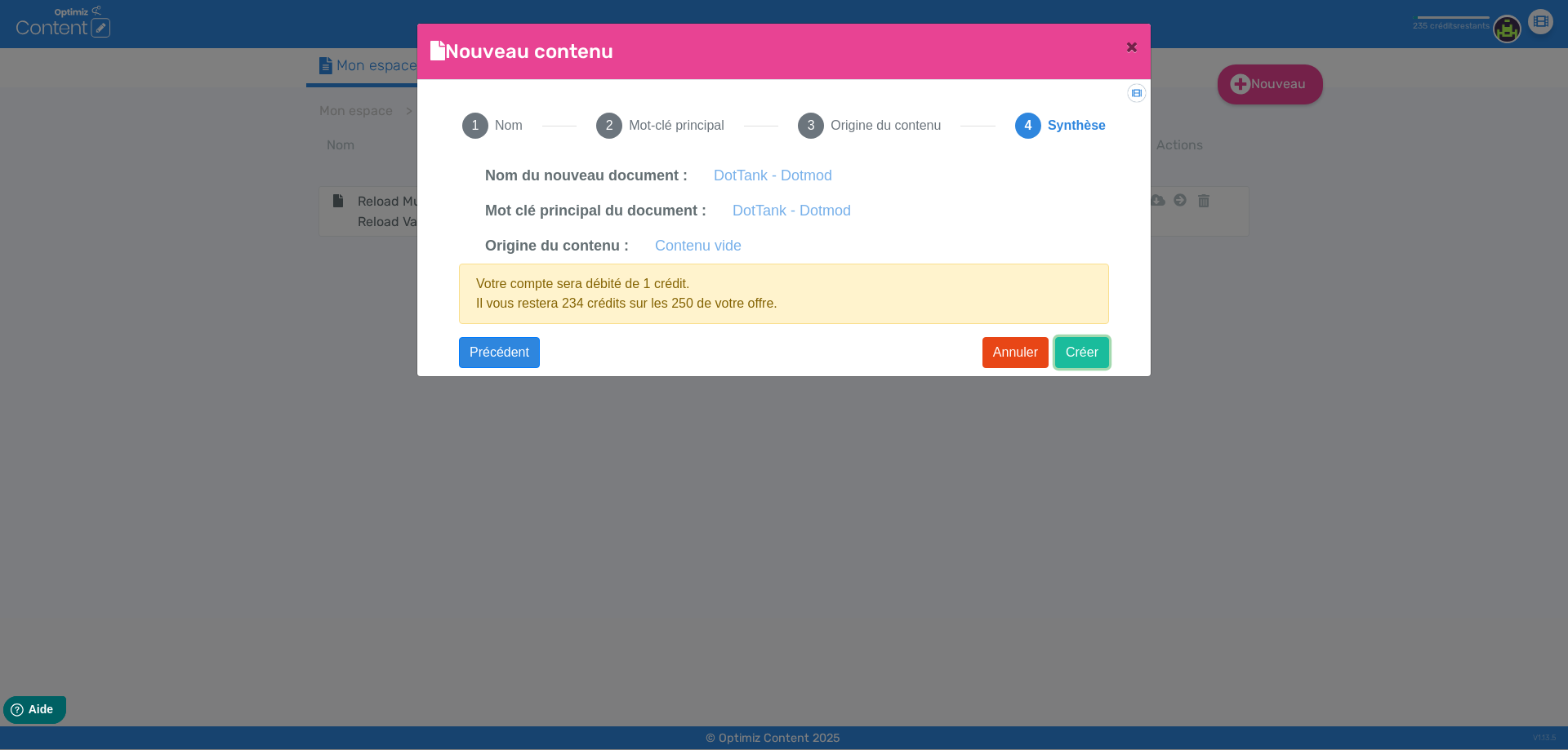
click at [1089, 352] on button "Créer" at bounding box center [1082, 353] width 54 height 31
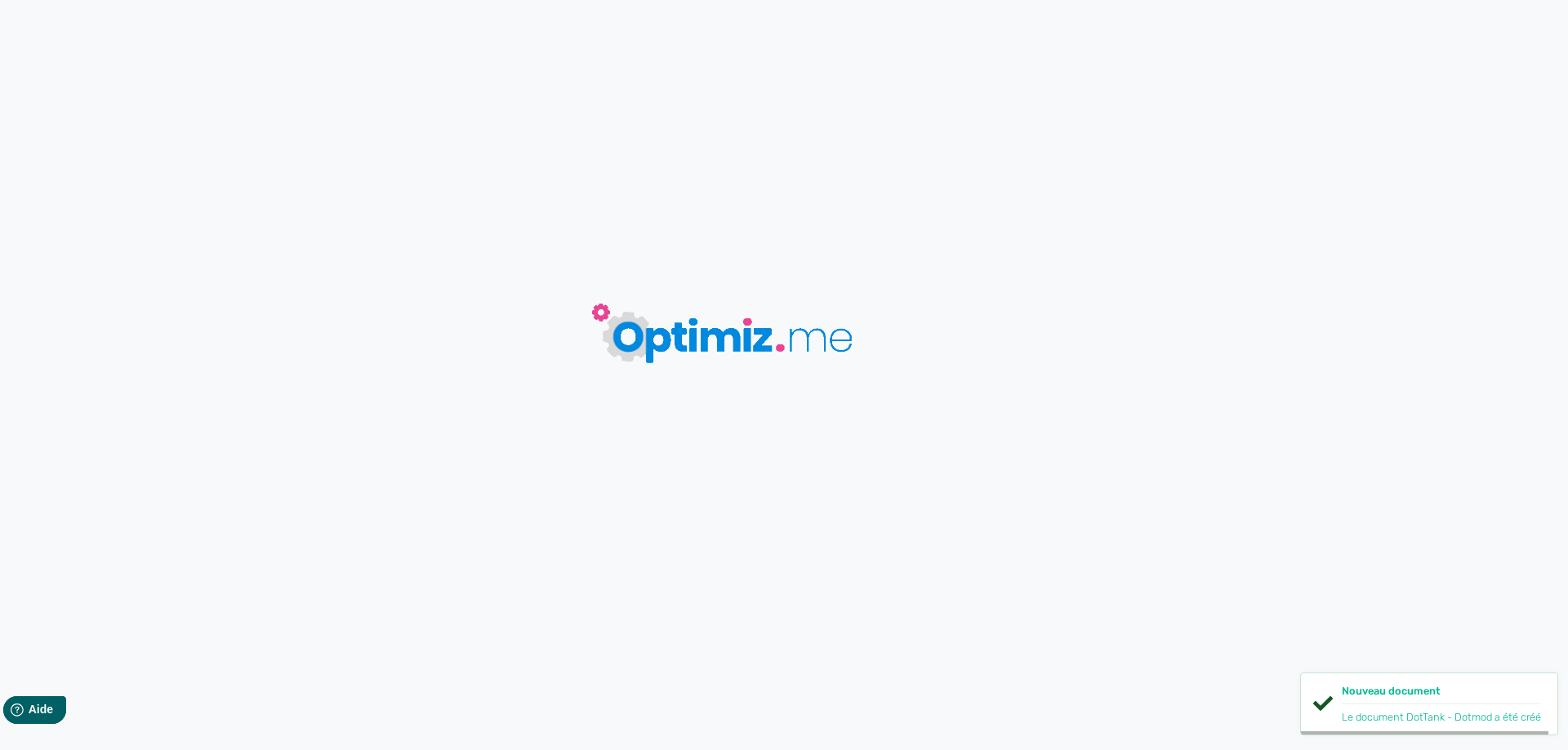
type input "DotTank - Dotmod"
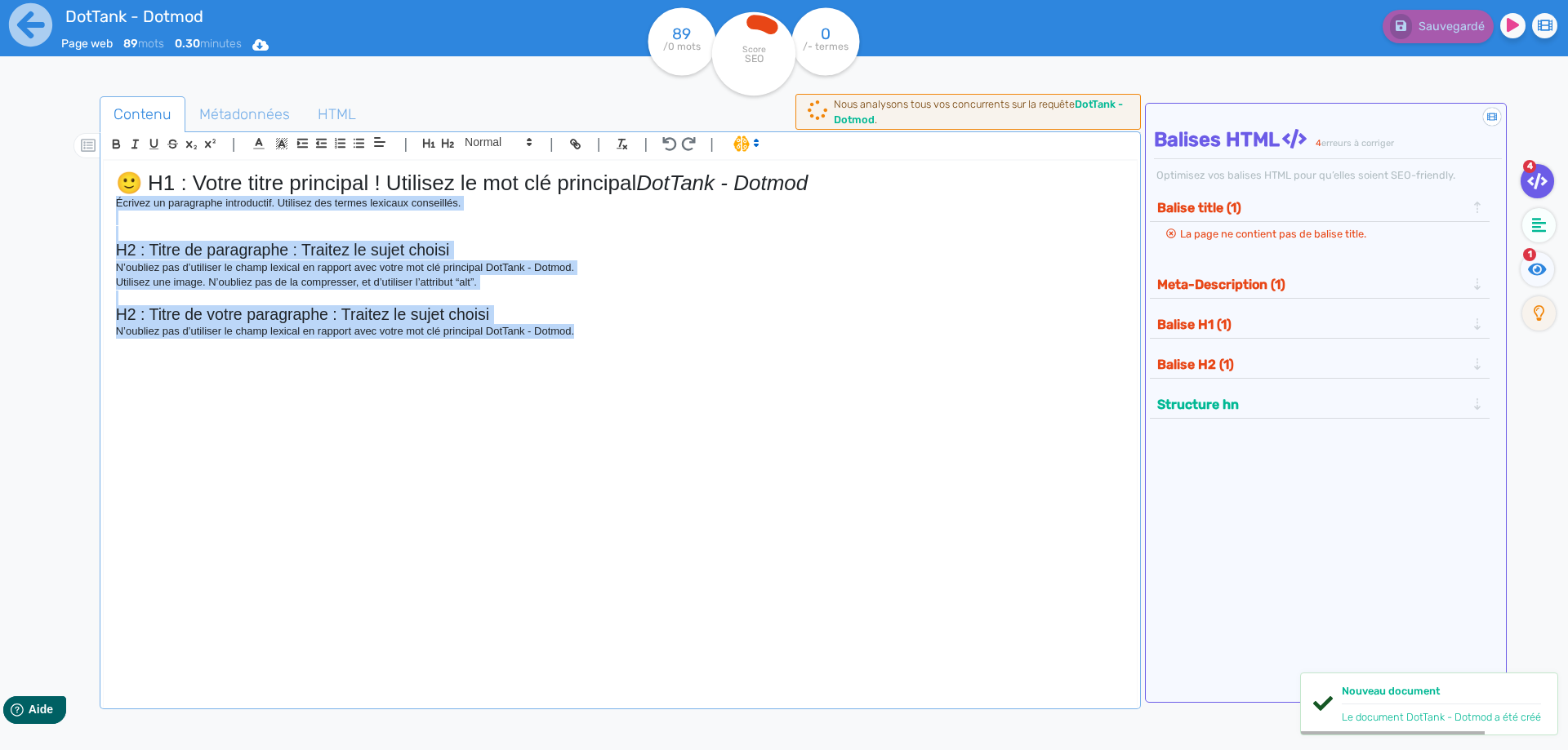
drag, startPoint x: 414, startPoint y: 318, endPoint x: 82, endPoint y: 201, distance: 352.0
click at [82, 201] on div "Contenu Métadonnées HTML | | H3 H4 H5 H6 Normal | | | | 🙂 H1 : Votre titre prin…" at bounding box center [808, 472] width 1520 height 761
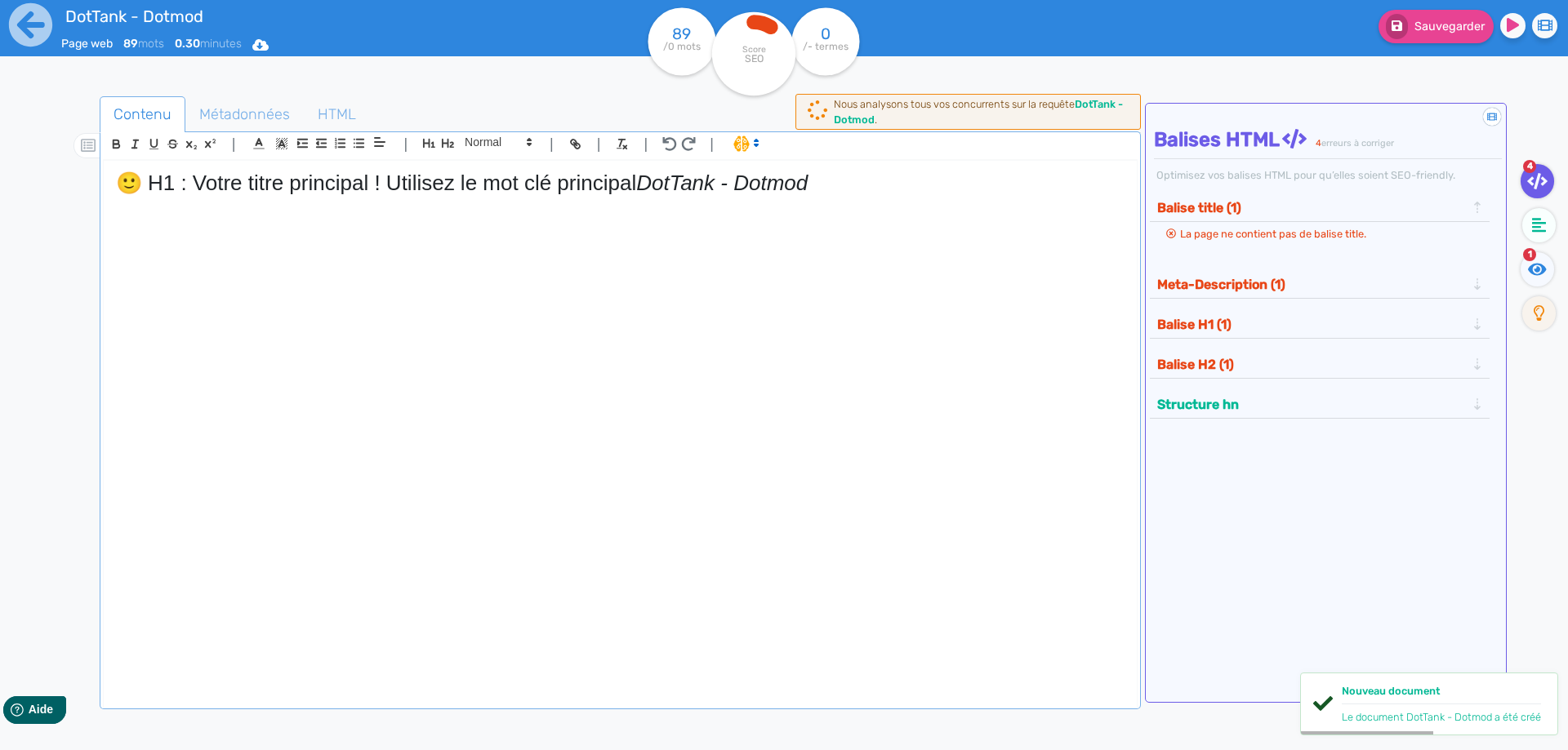
click at [566, 181] on h1 "🙂 H1 : Votre titre principal ! Utilisez le mot clé principal DotTank - Dotmod" at bounding box center [620, 183] width 1008 height 25
drag, startPoint x: 644, startPoint y: 182, endPoint x: 0, endPoint y: 106, distance: 648.5
click at [0, 106] on div "DotTank - Dotmod Page web 89 mots 0.30 minutes Html Pdf Word 89 /0 mots Score S…" at bounding box center [784, 426] width 1568 height 853
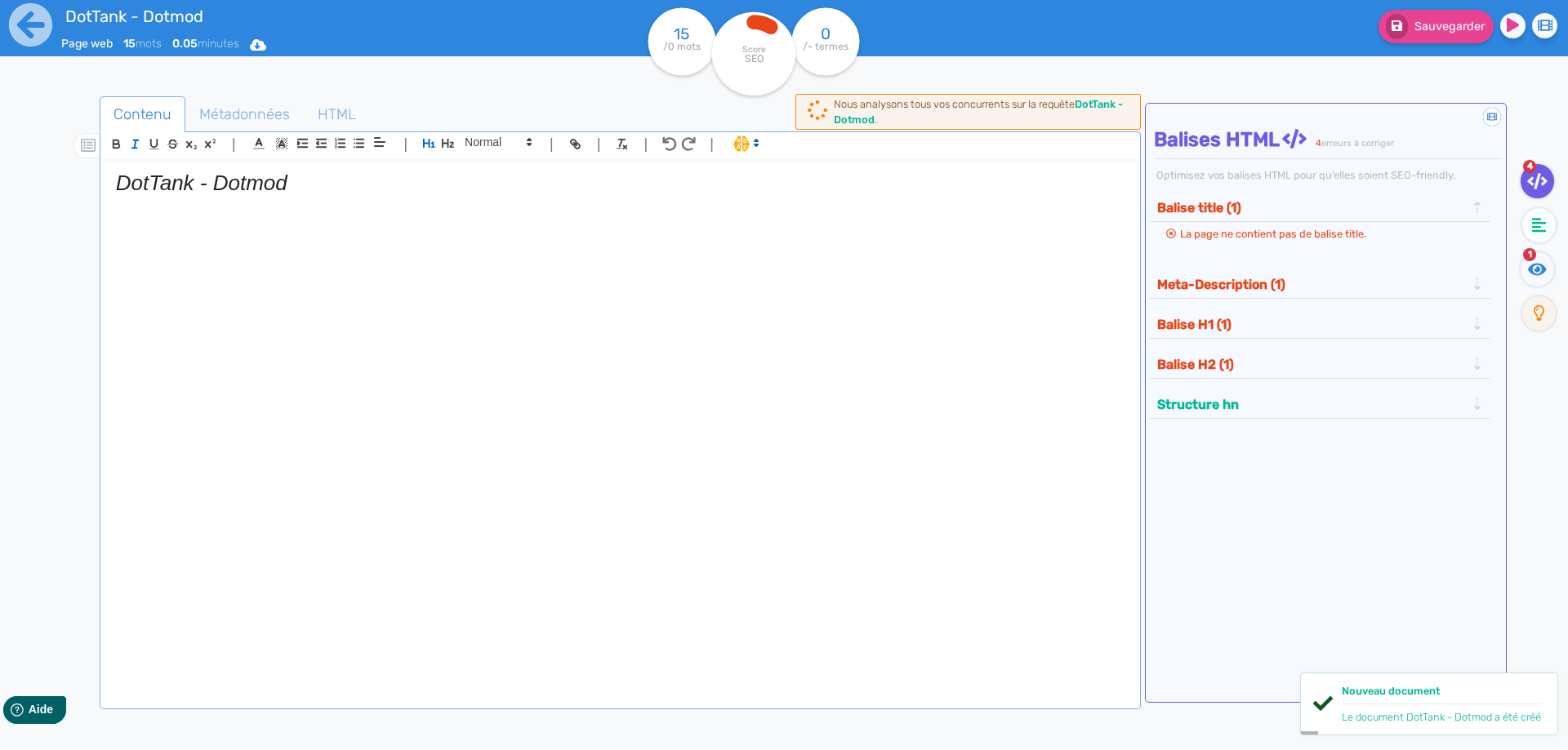
click at [157, 187] on em "DotTank - Dotmod" at bounding box center [201, 183] width 172 height 25
click at [156, 187] on em "DotTank - Dotmod" at bounding box center [201, 183] width 172 height 25
drag, startPoint x: 156, startPoint y: 187, endPoint x: 133, endPoint y: 143, distance: 49.6
click at [156, 186] on em "DotTank - Dotmod" at bounding box center [201, 183] width 172 height 25
click at [133, 141] on icon "button" at bounding box center [135, 144] width 14 height 14
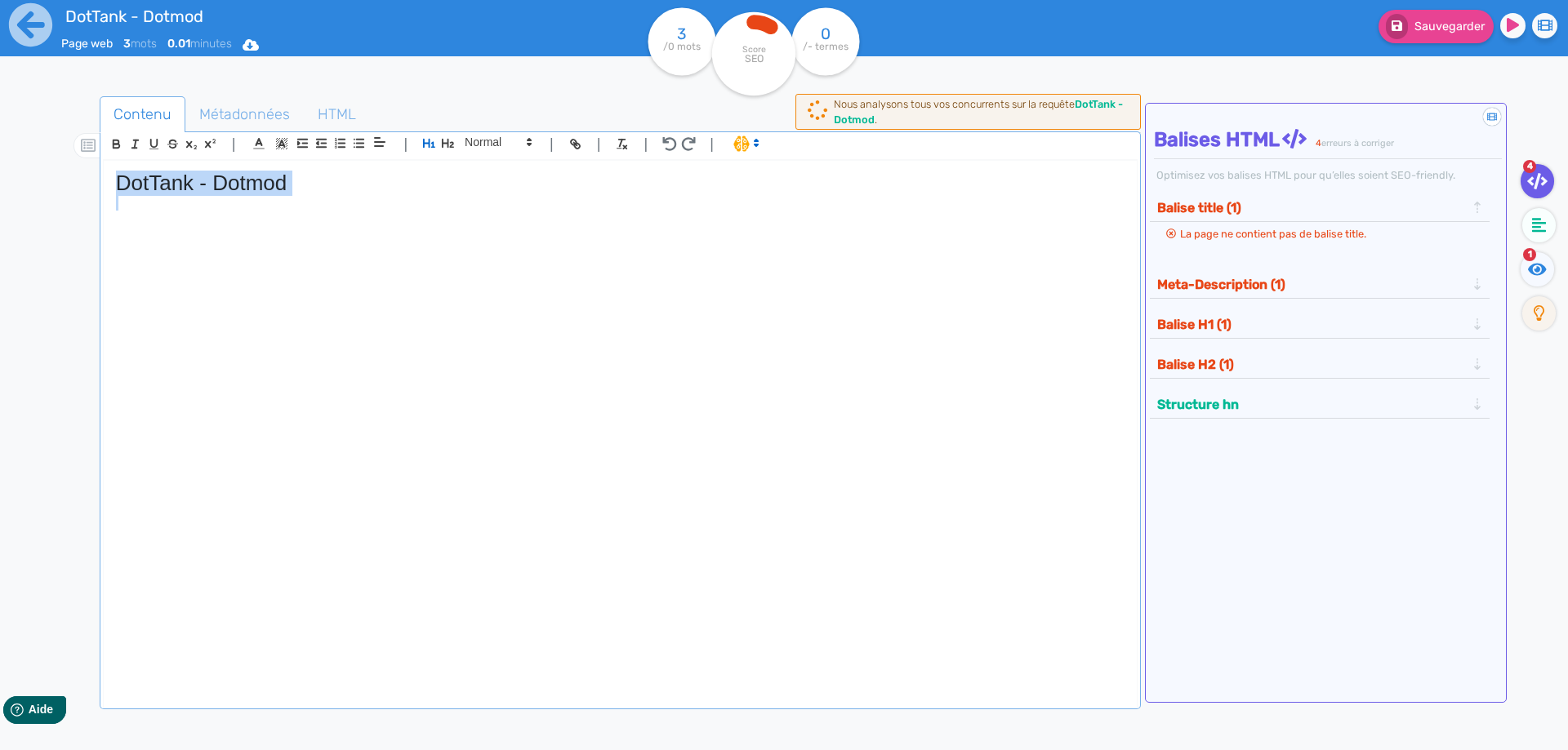
click at [328, 182] on h1 "DotTank - Dotmod" at bounding box center [620, 183] width 1008 height 25
click at [1415, 30] on span "Sauvegarder" at bounding box center [1450, 26] width 71 height 14
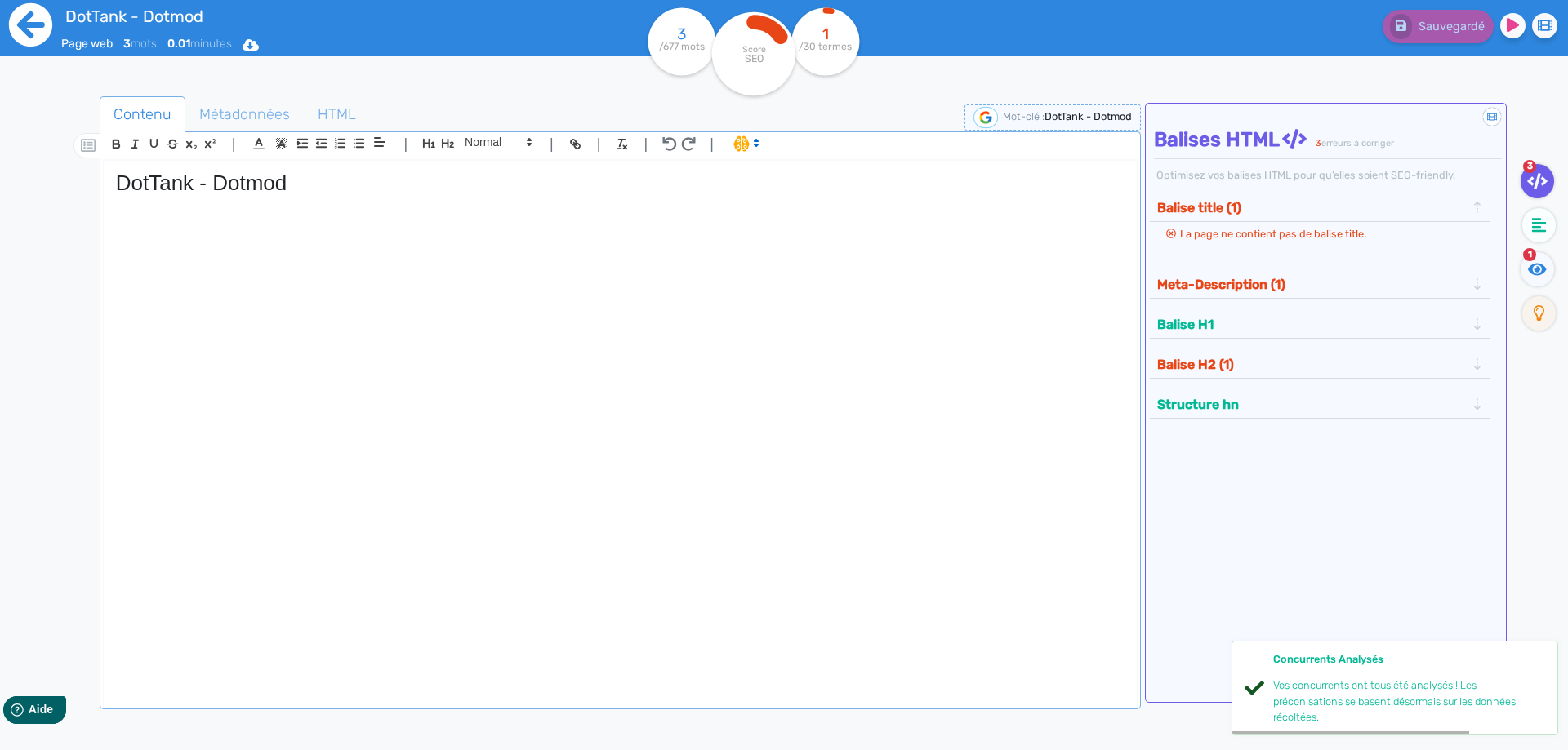
click at [41, 27] on icon at bounding box center [30, 25] width 45 height 45
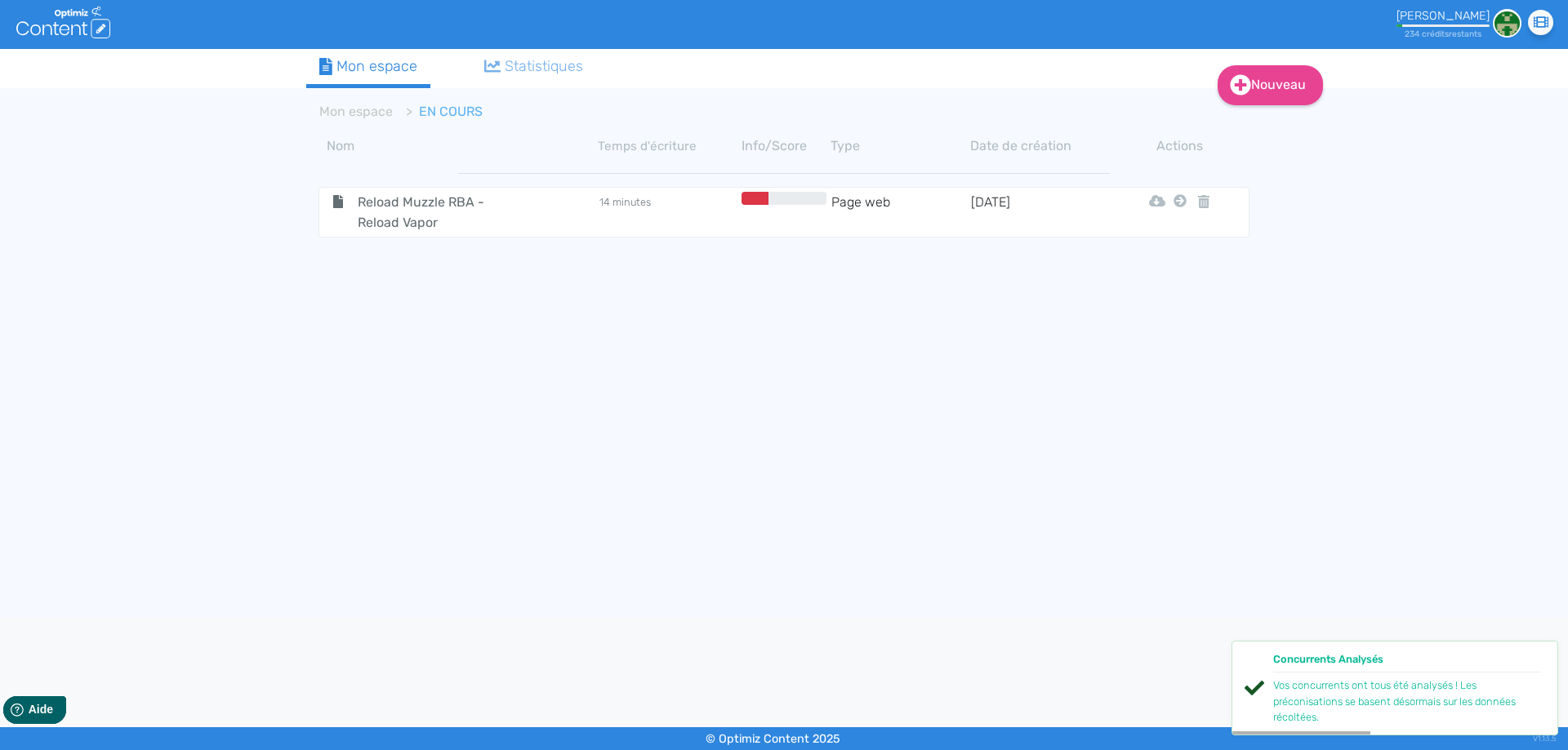
click at [346, 110] on link "Mon espace" at bounding box center [356, 111] width 74 height 16
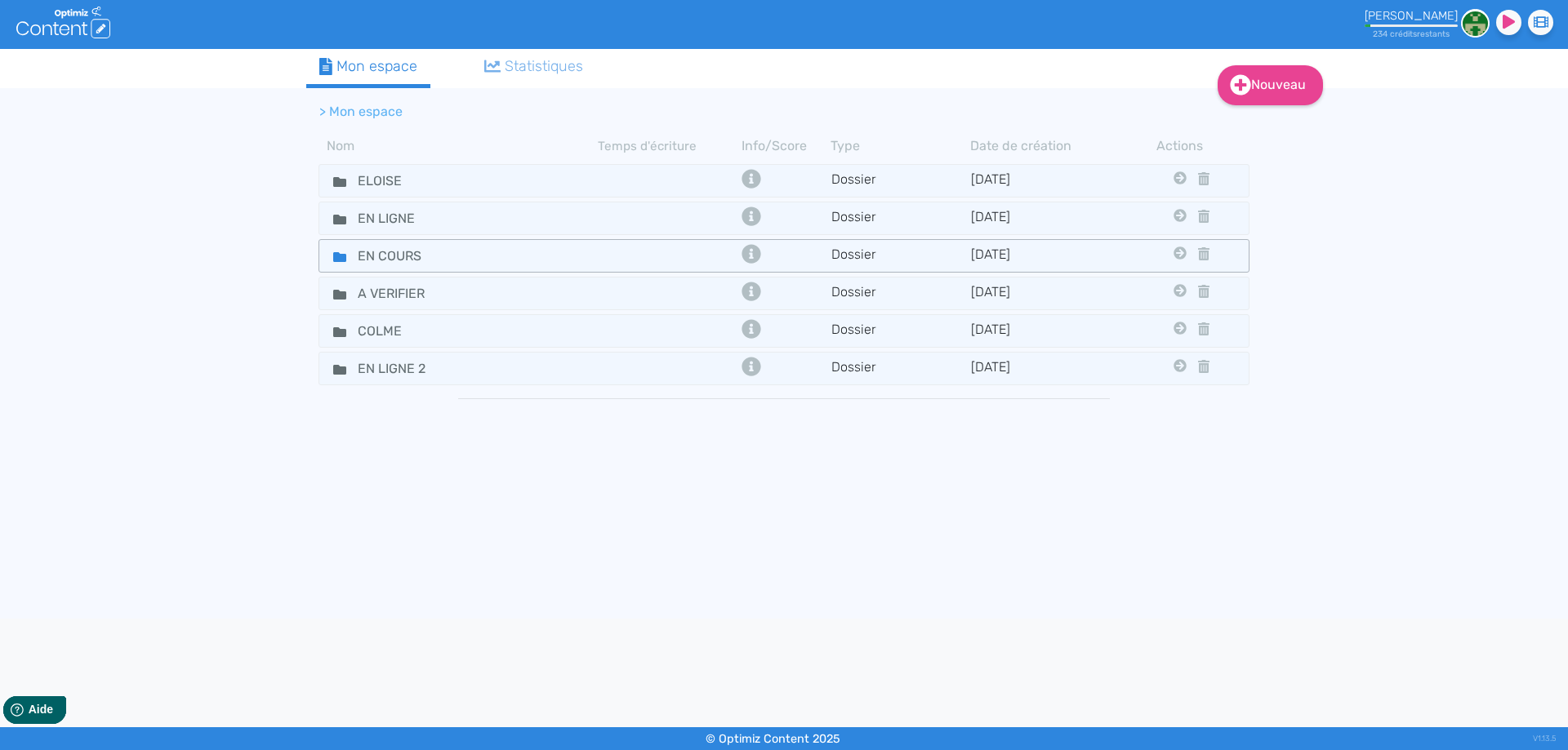
click at [325, 251] on fa-icon at bounding box center [333, 255] width 25 height 24
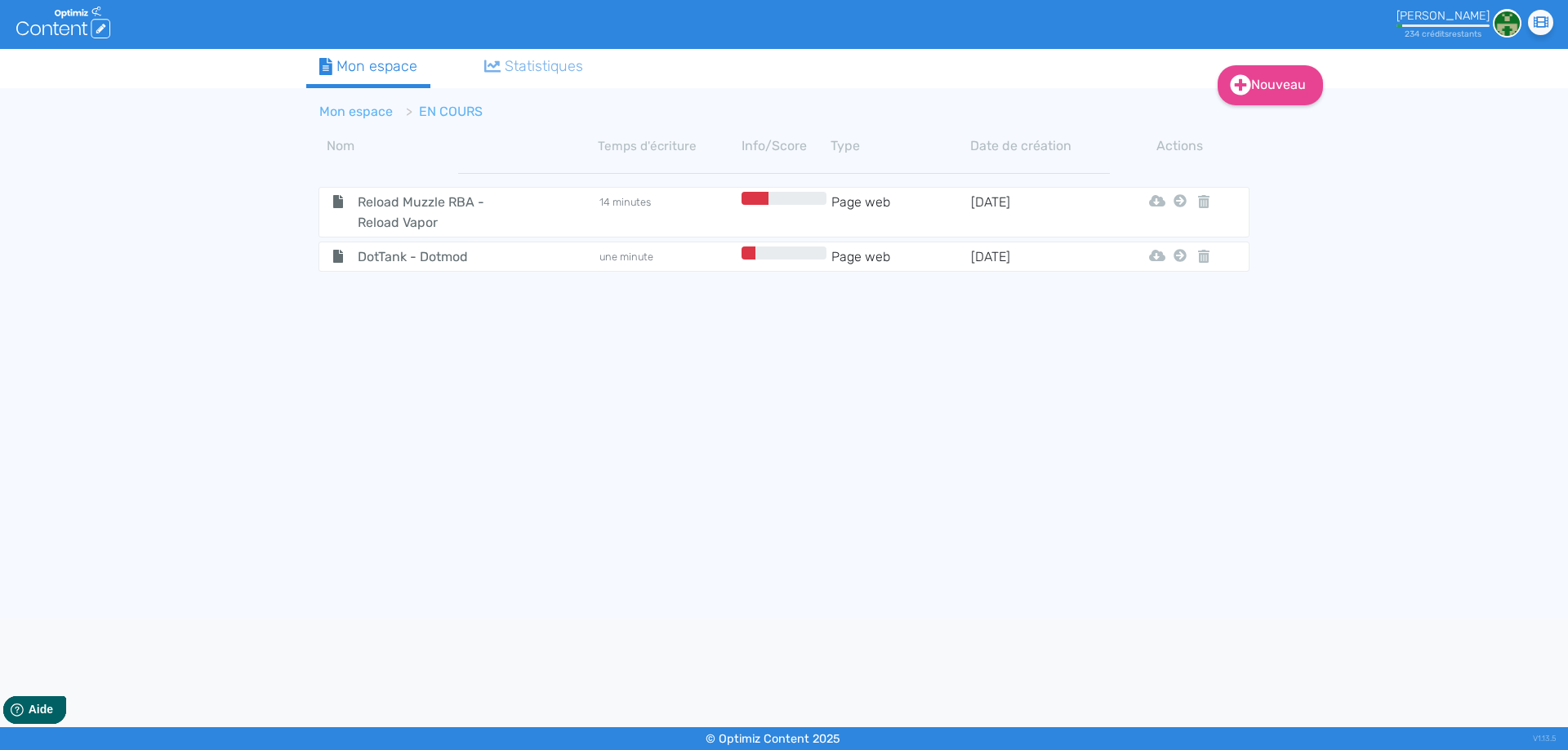
click at [358, 102] on li "Mon espace" at bounding box center [356, 112] width 74 height 20
click at [360, 111] on link "Mon espace" at bounding box center [356, 111] width 74 height 16
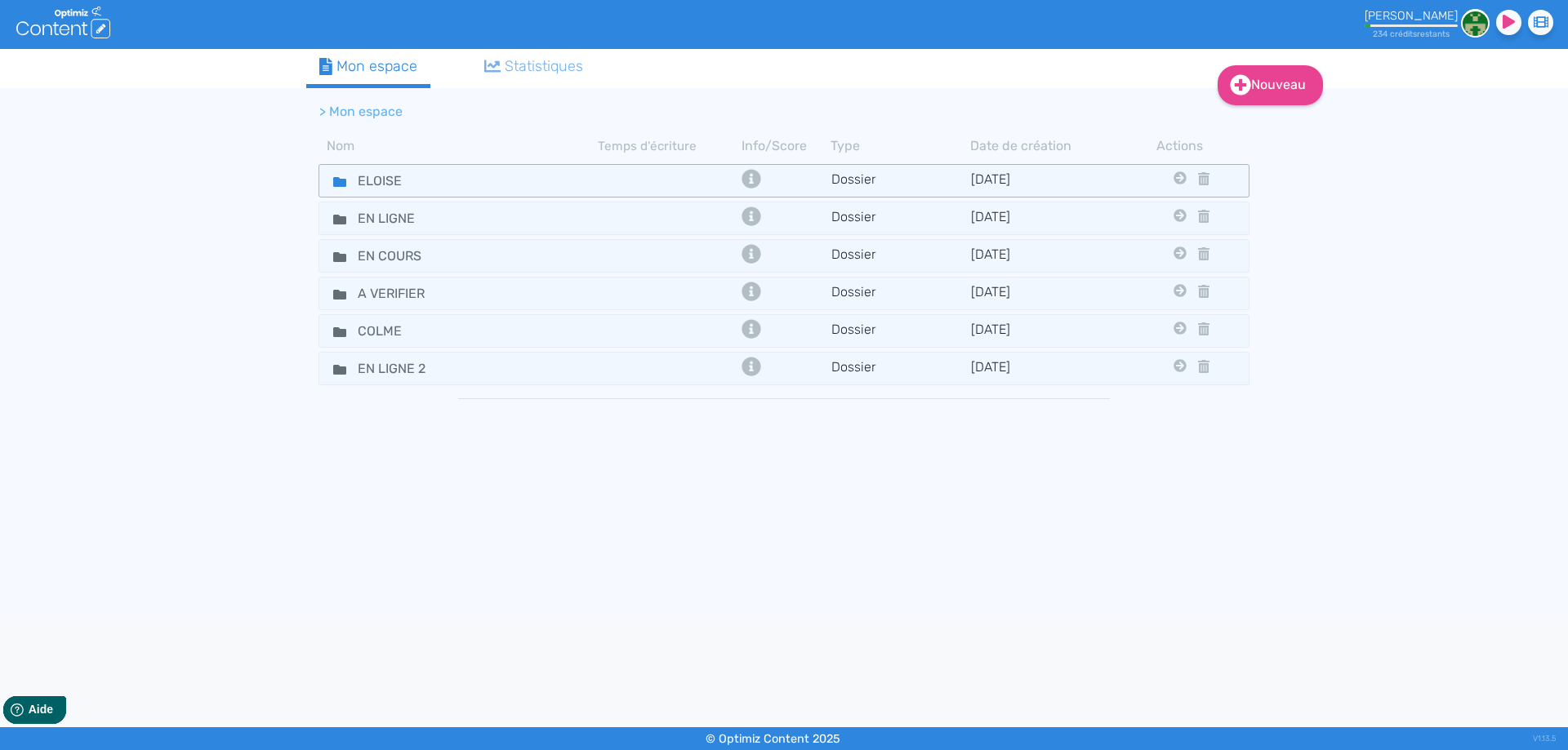
click at [338, 176] on icon at bounding box center [340, 182] width 13 height 13
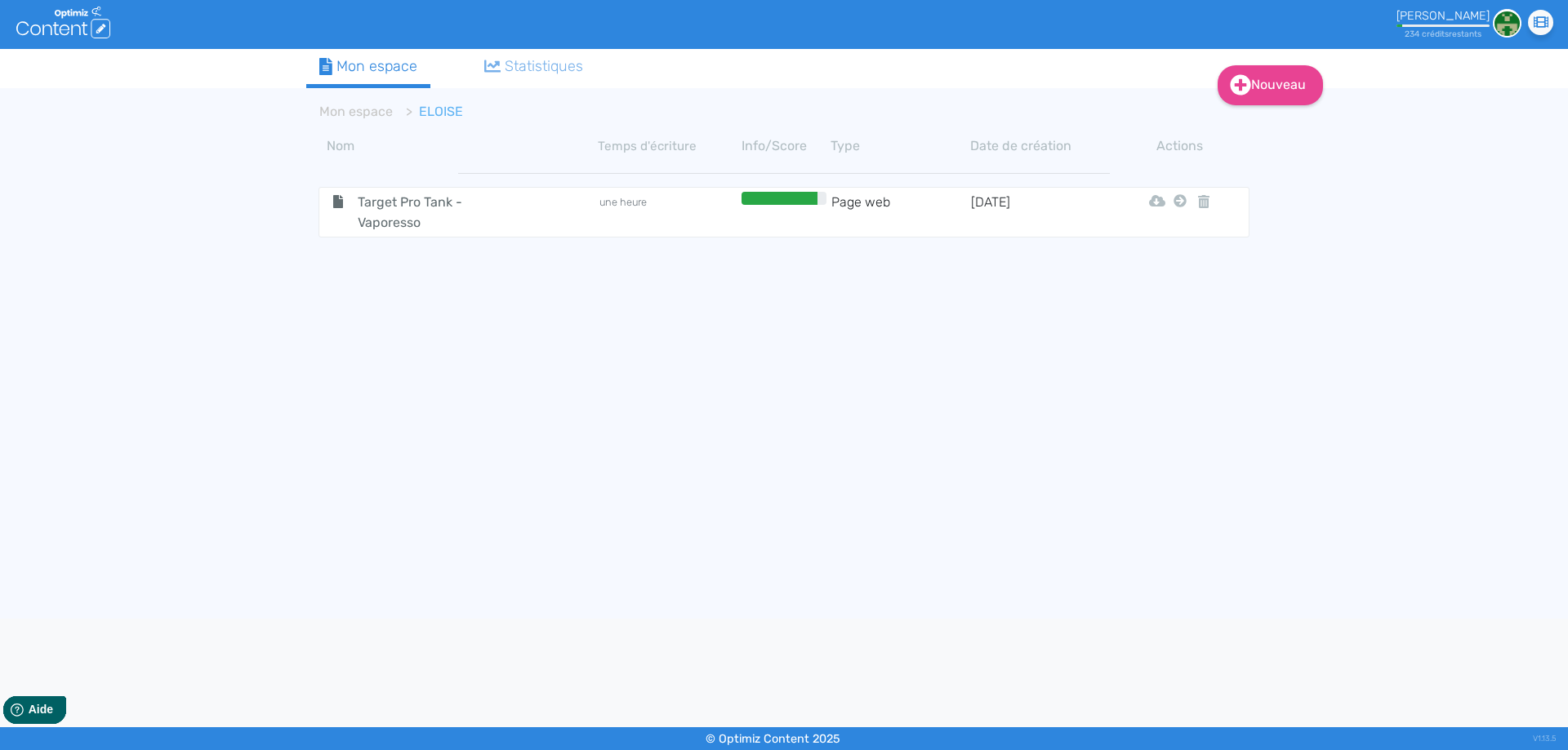
click at [382, 207] on span "Target Pro Tank - Vaporesso" at bounding box center [438, 213] width 184 height 41
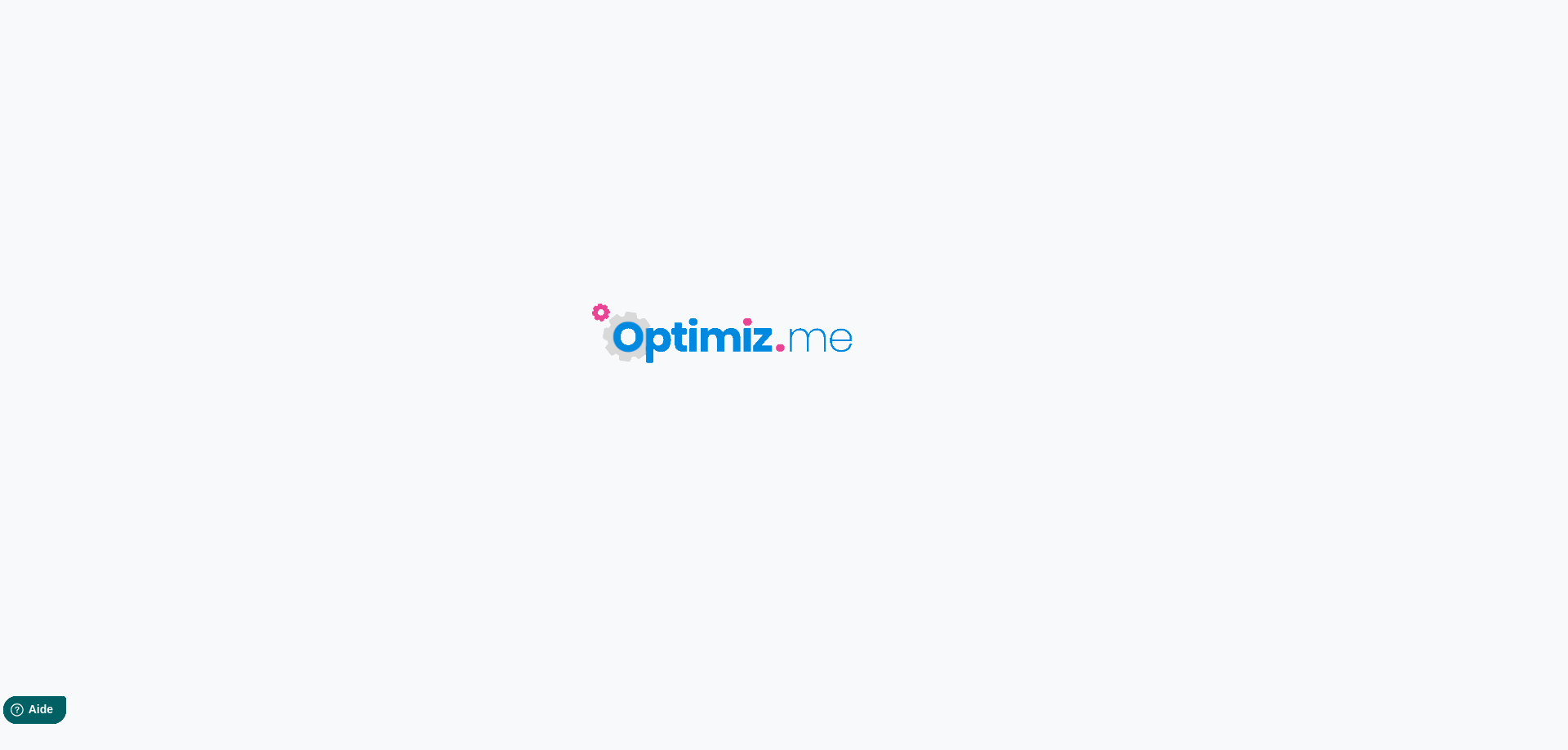
type input "Target Pro Tank - Vaporesso"
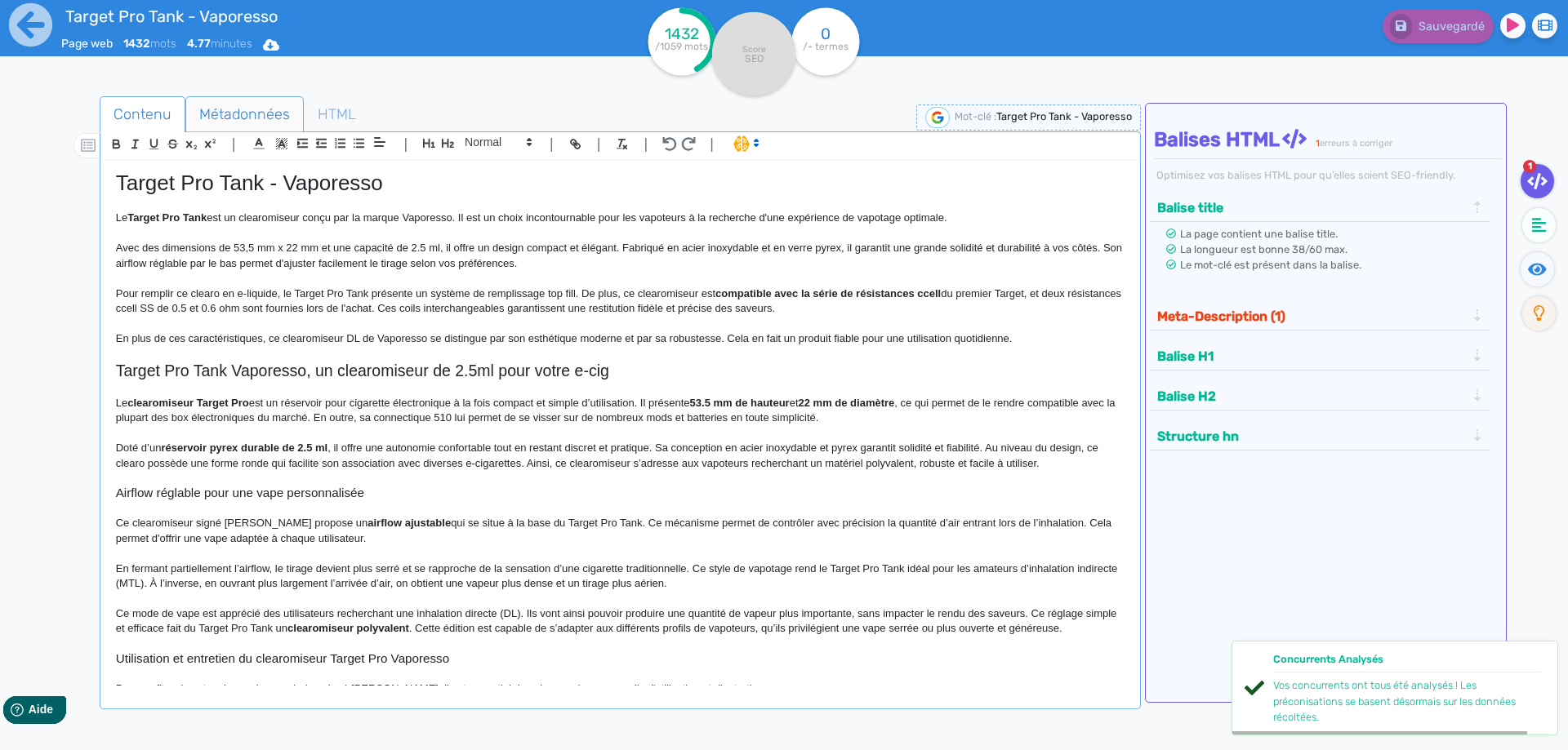
click at [266, 102] on span "Métadonnées" at bounding box center [245, 114] width 117 height 44
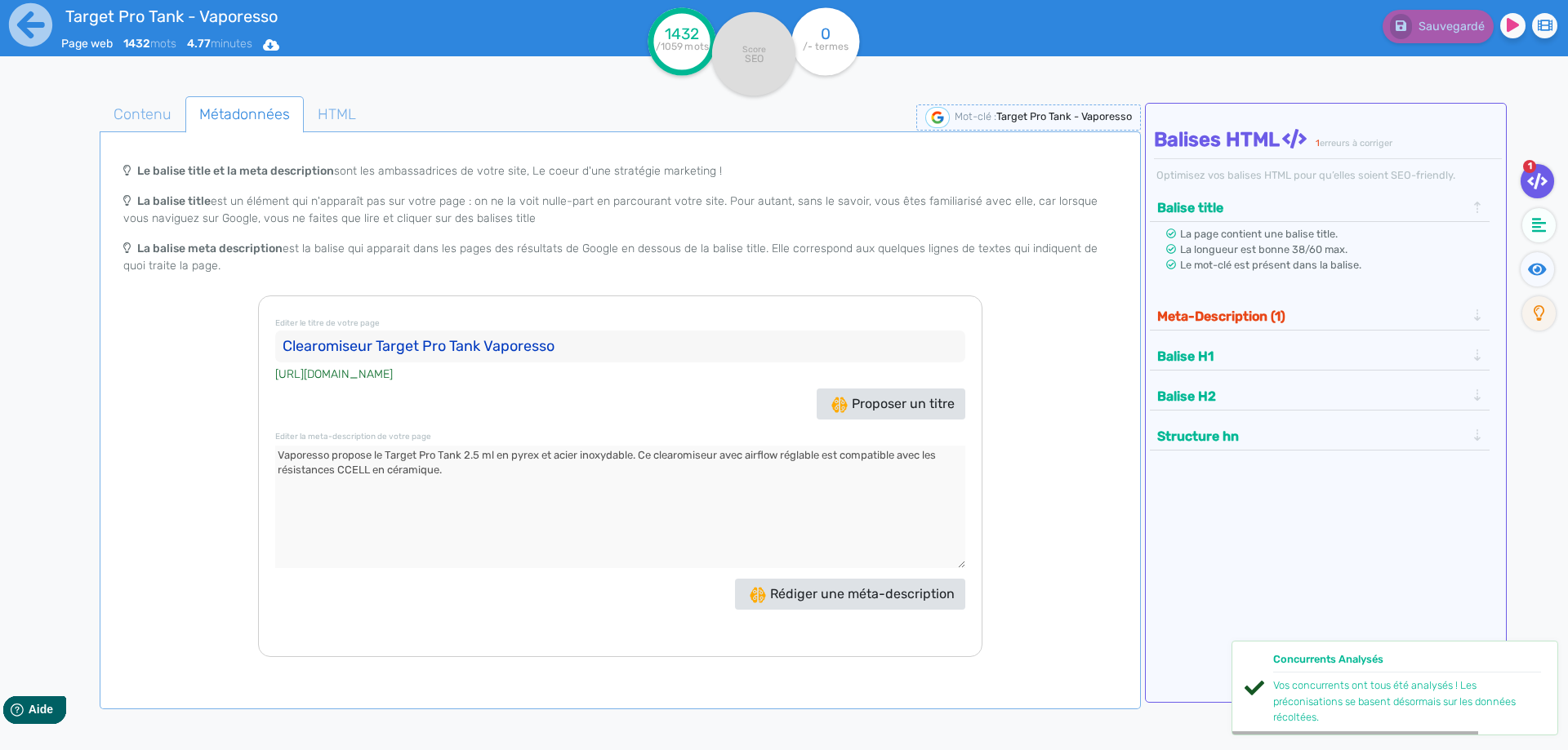
click at [574, 345] on input "Clearomiseur Target Pro Tank Vaporesso" at bounding box center [620, 347] width 690 height 33
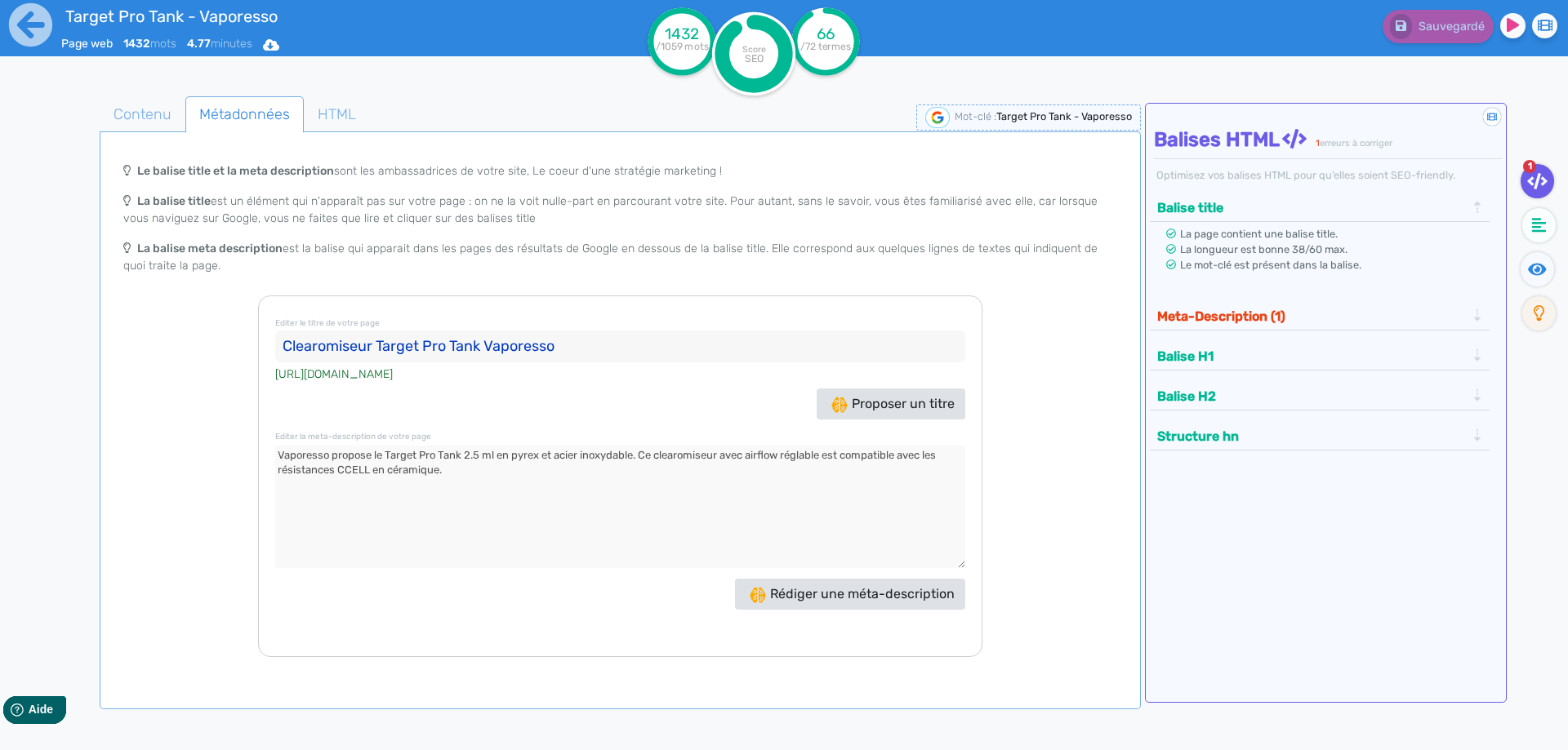
click at [341, 345] on input "Clearomiseur Target Pro Tank Vaporesso" at bounding box center [620, 347] width 690 height 33
click at [340, 345] on input "Clearomiseur Target Pro Tank Vaporesso" at bounding box center [620, 347] width 690 height 33
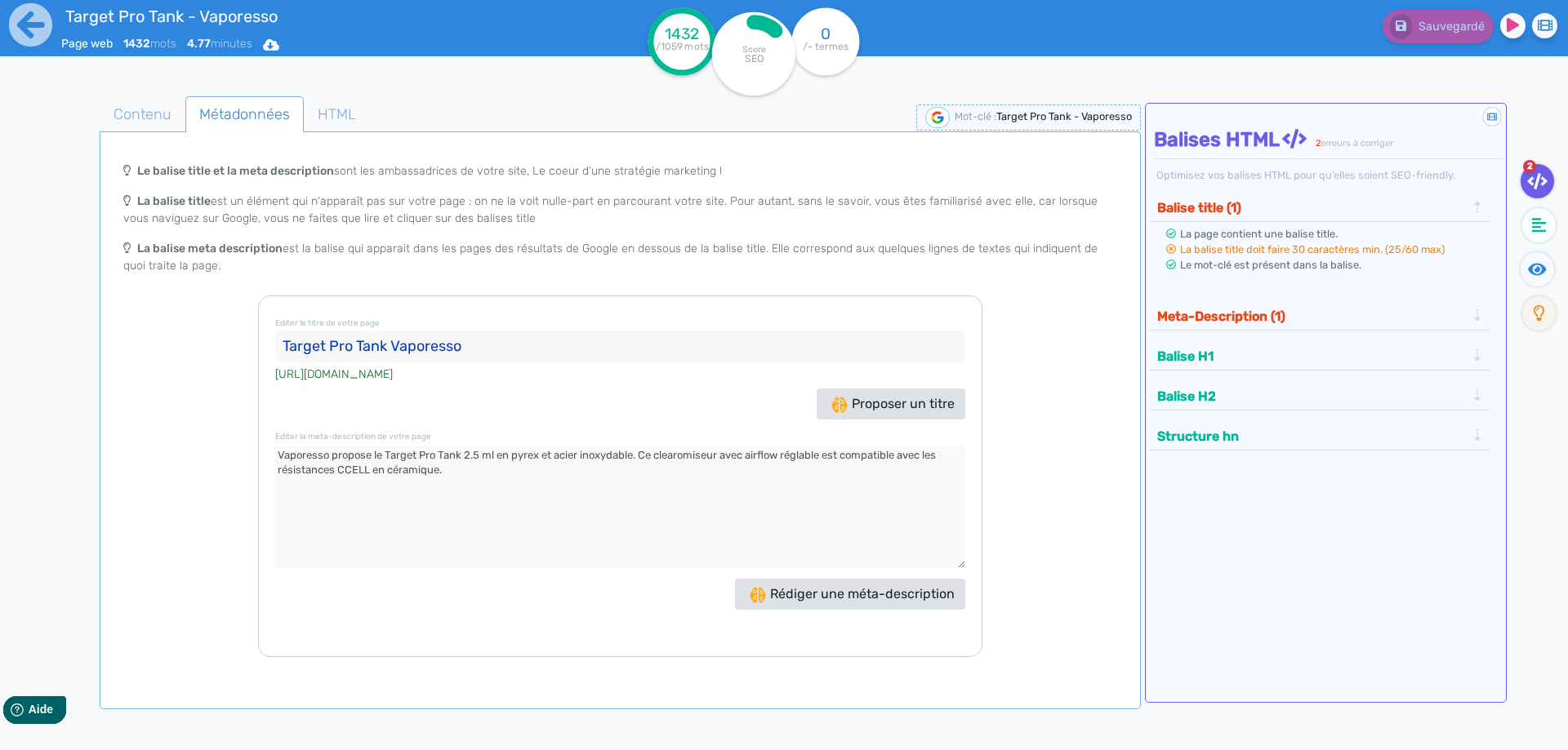
click at [523, 345] on input "Target Pro Tank Vaporesso" at bounding box center [620, 347] width 690 height 33
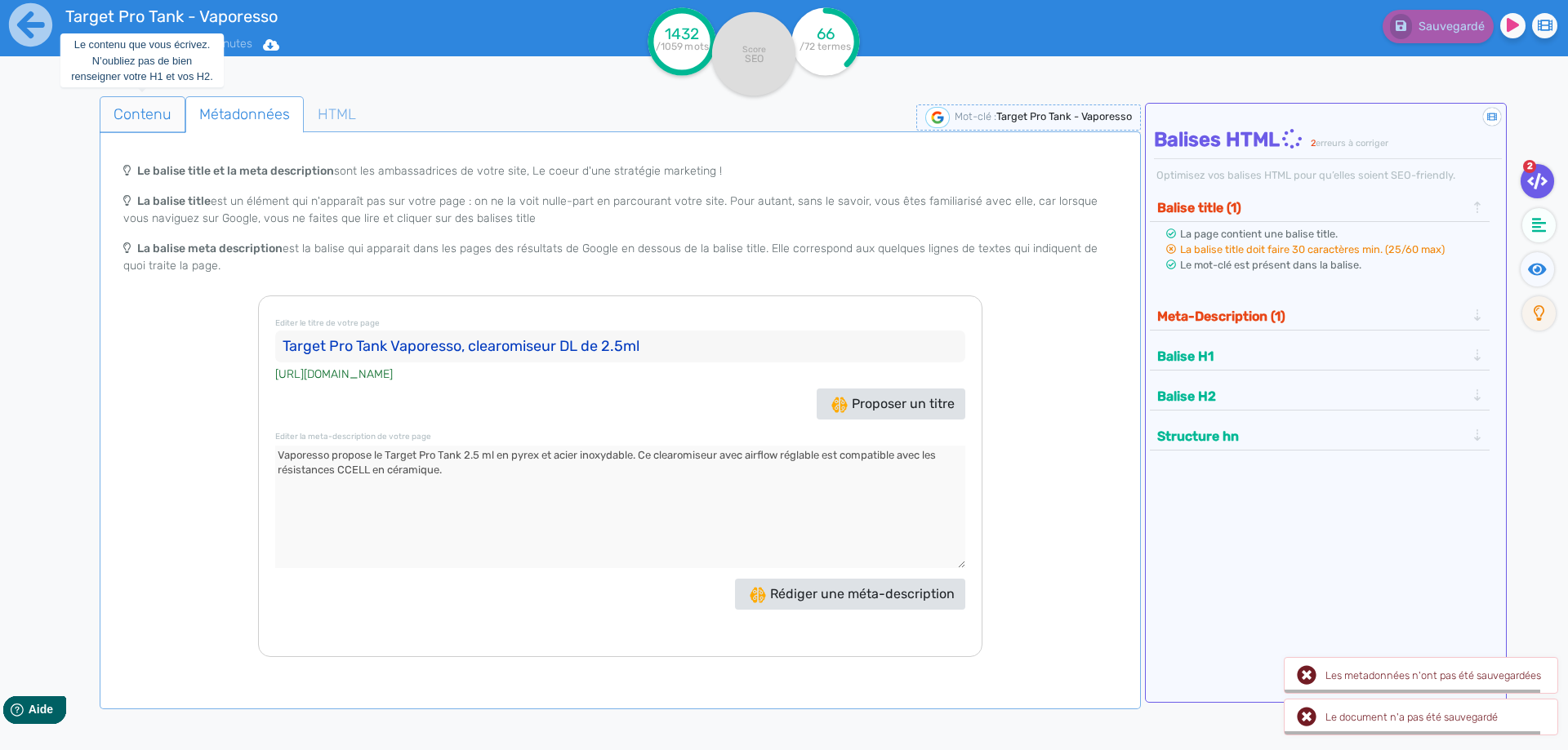
type input "Target Pro Tank Vaporesso, clearomiseur DL de 2.5ml"
click at [165, 117] on span "Contenu" at bounding box center [142, 114] width 84 height 44
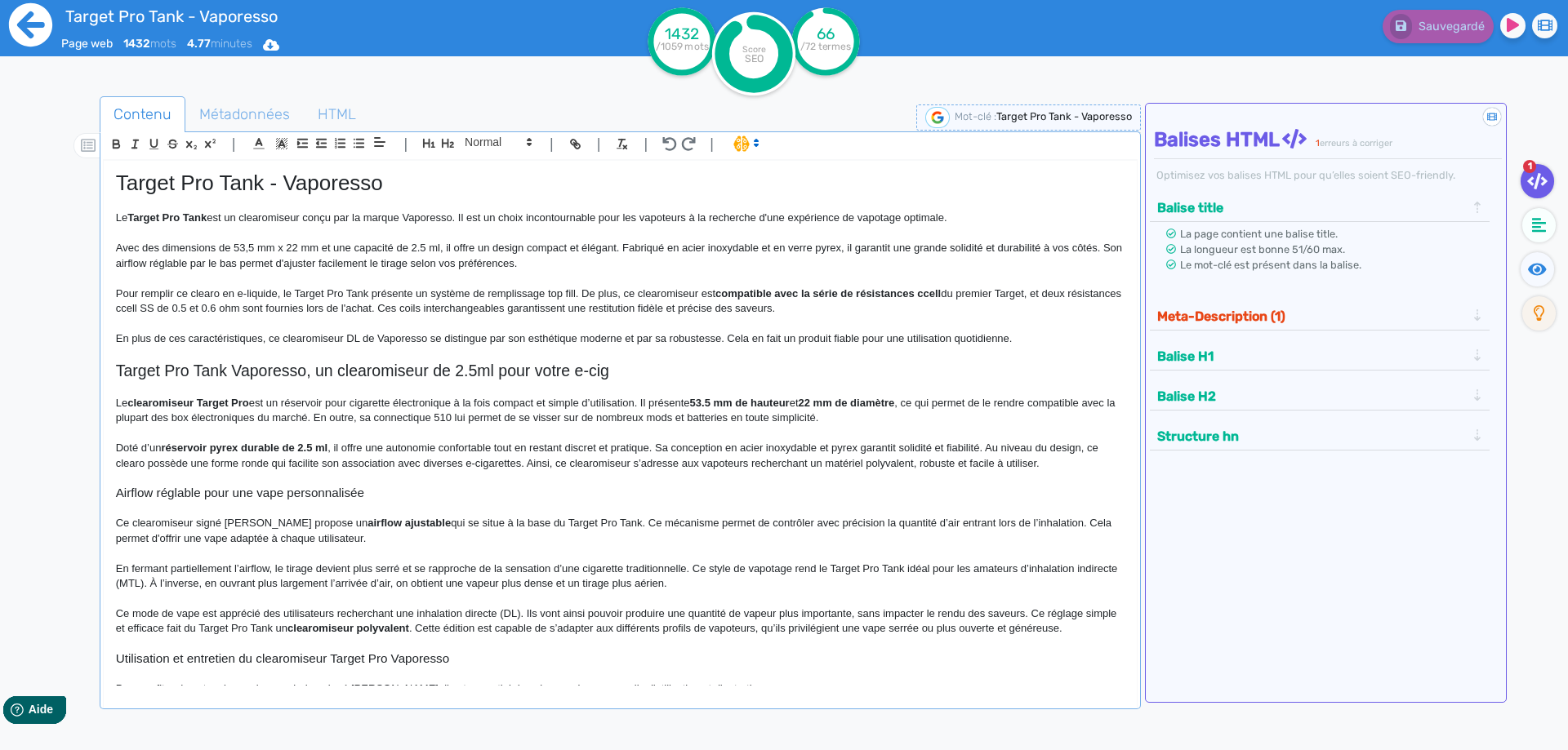
click at [29, 14] on icon at bounding box center [30, 25] width 45 height 45
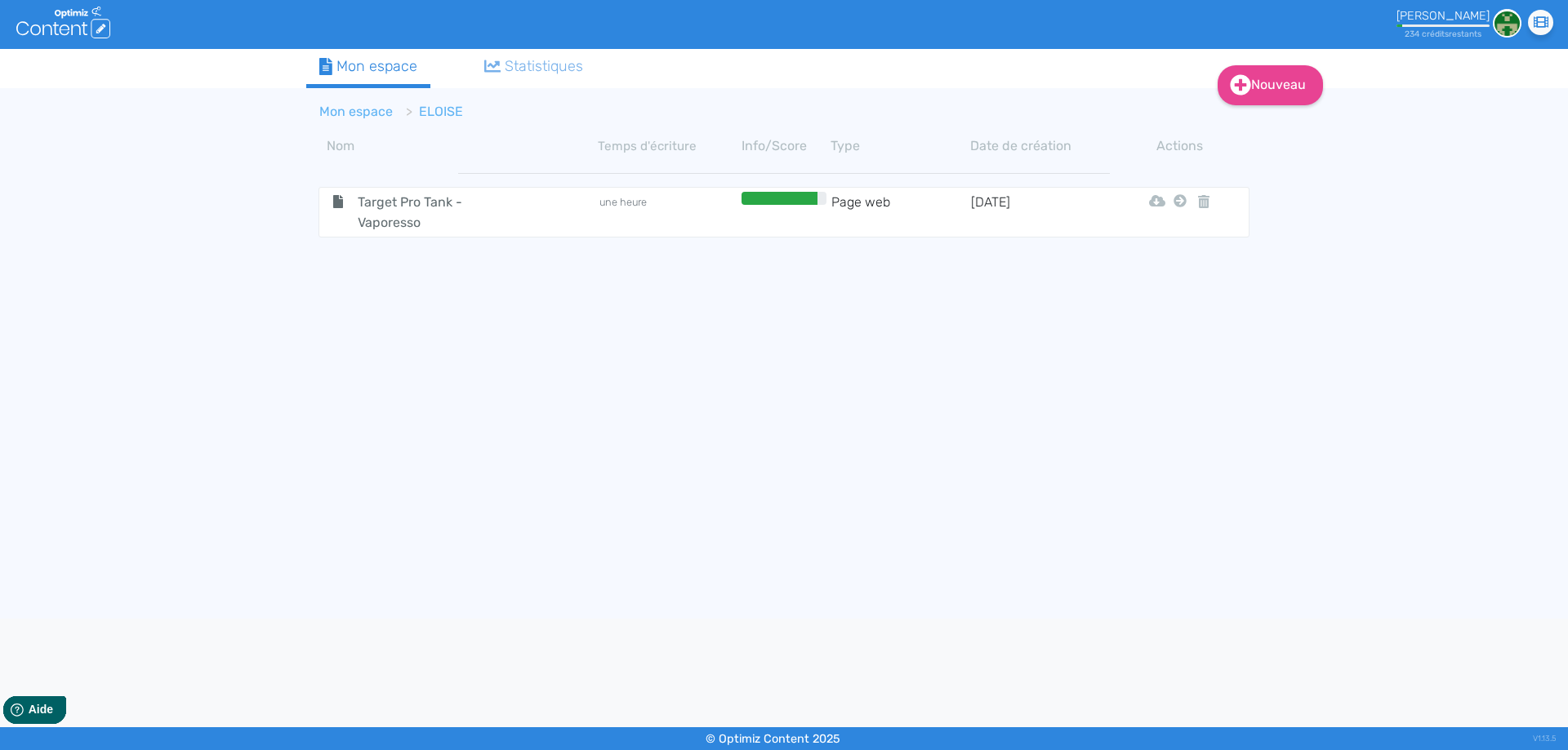
click at [354, 106] on link "Mon espace" at bounding box center [356, 111] width 74 height 16
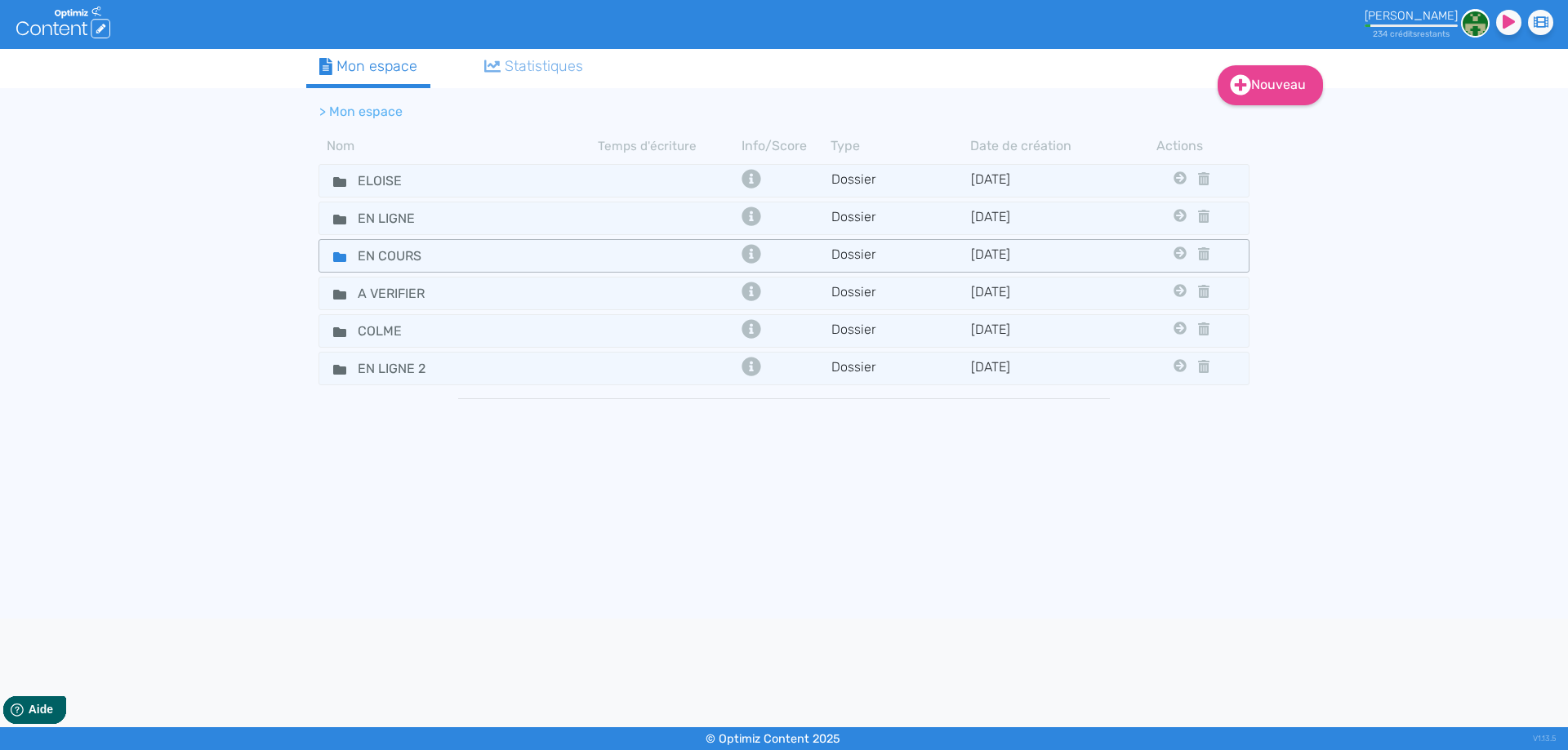
click at [329, 259] on fa-icon at bounding box center [333, 255] width 25 height 24
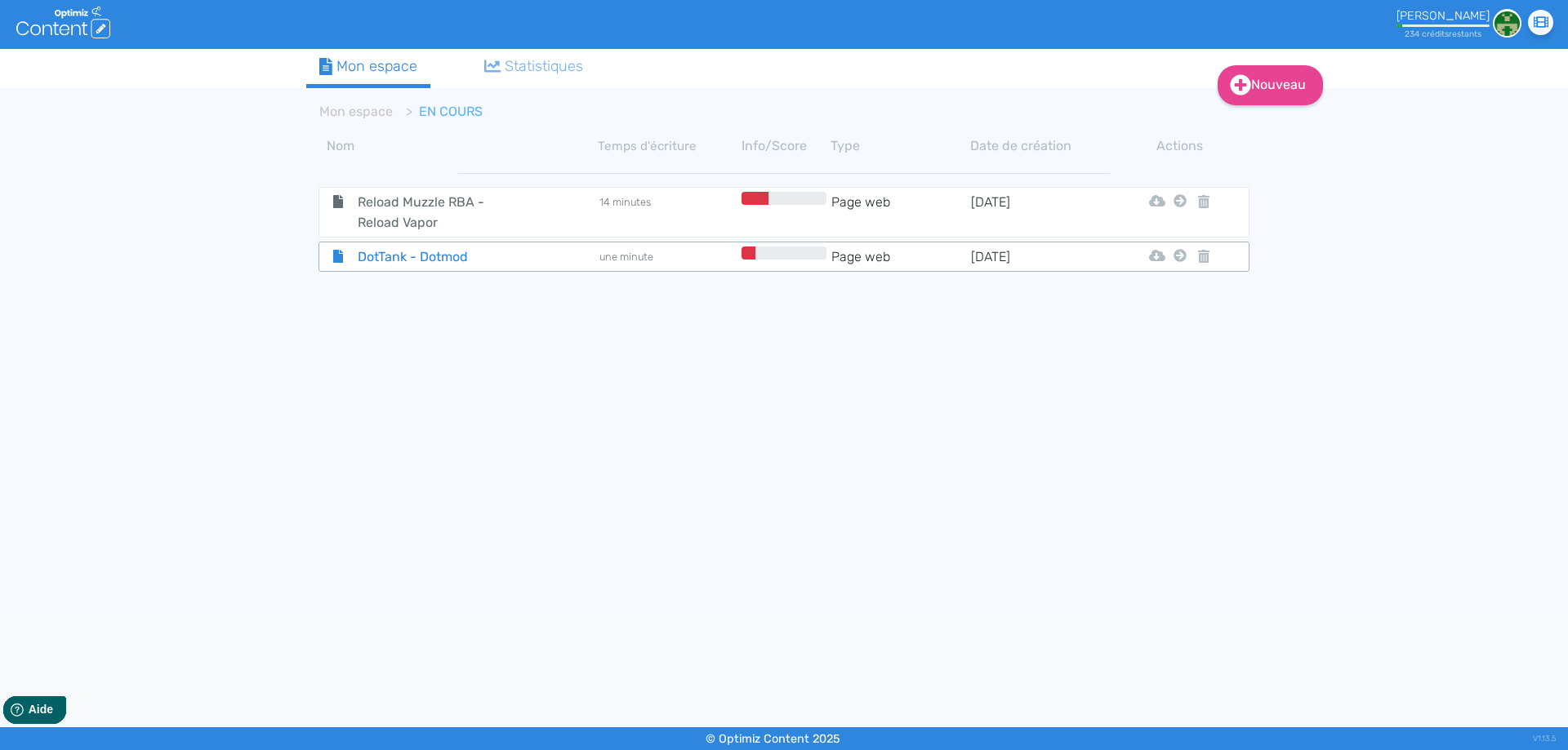
click at [514, 258] on span "DotTank - Dotmod" at bounding box center [438, 256] width 184 height 21
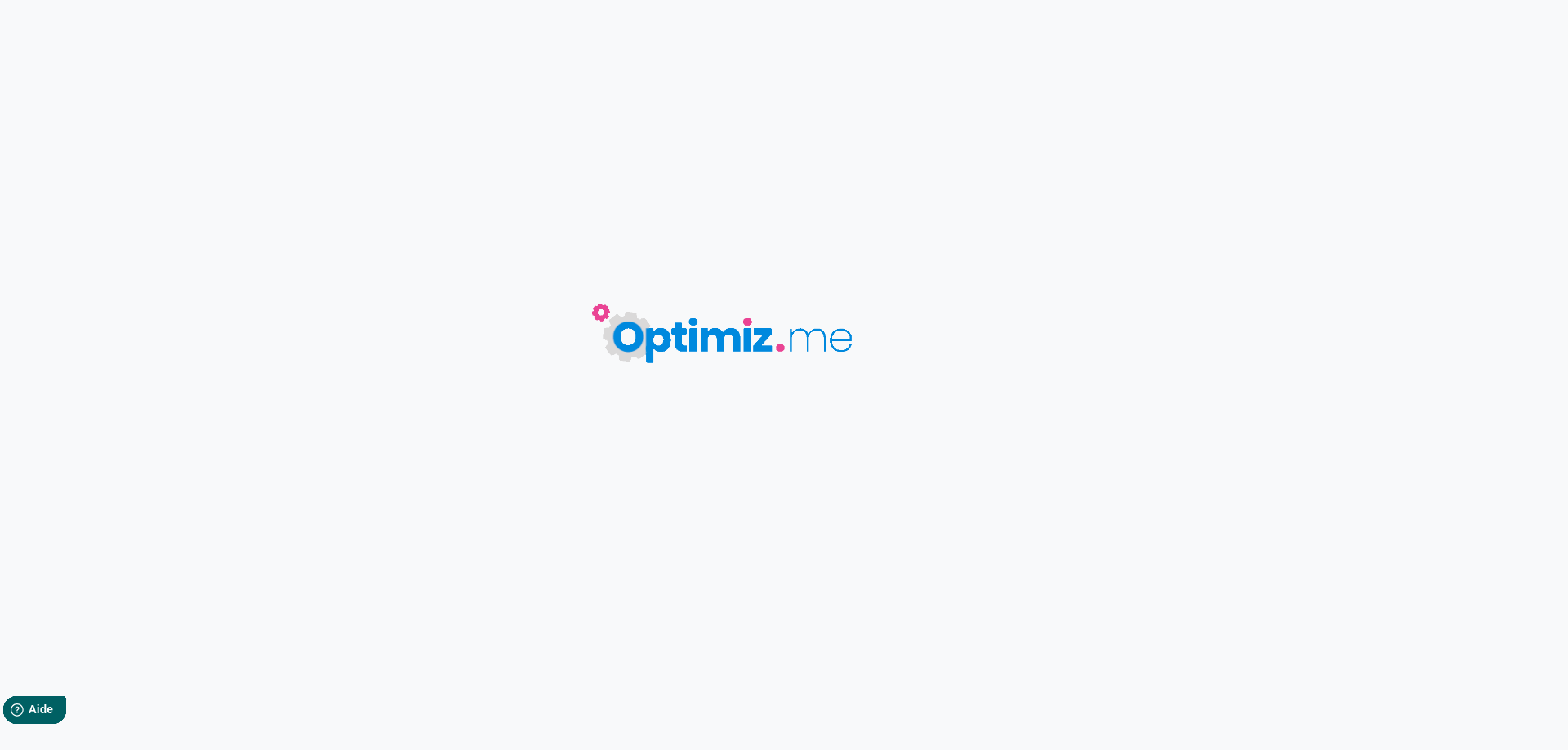
type input "DotTank - Dotmod"
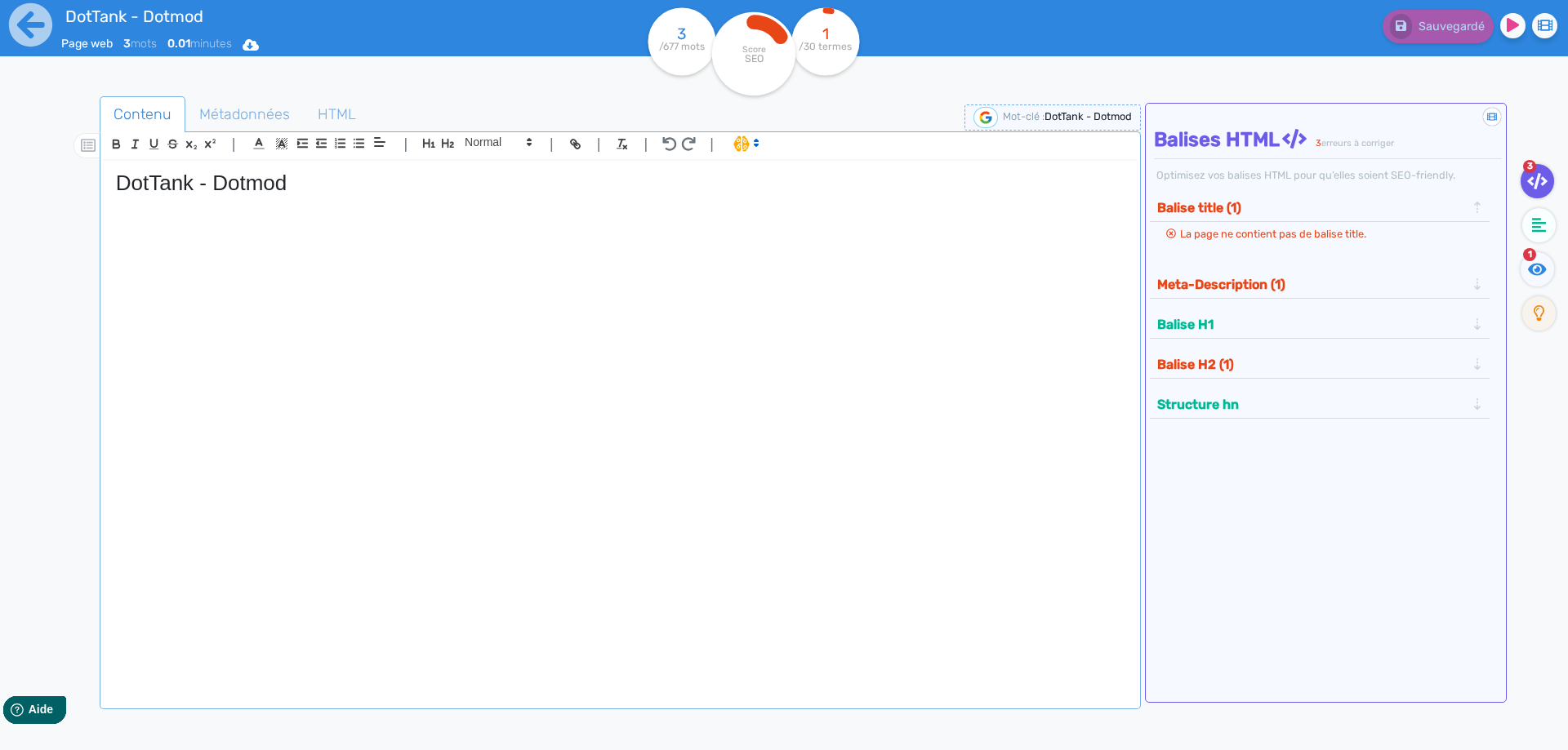
click at [235, 218] on p at bounding box center [620, 218] width 1008 height 15
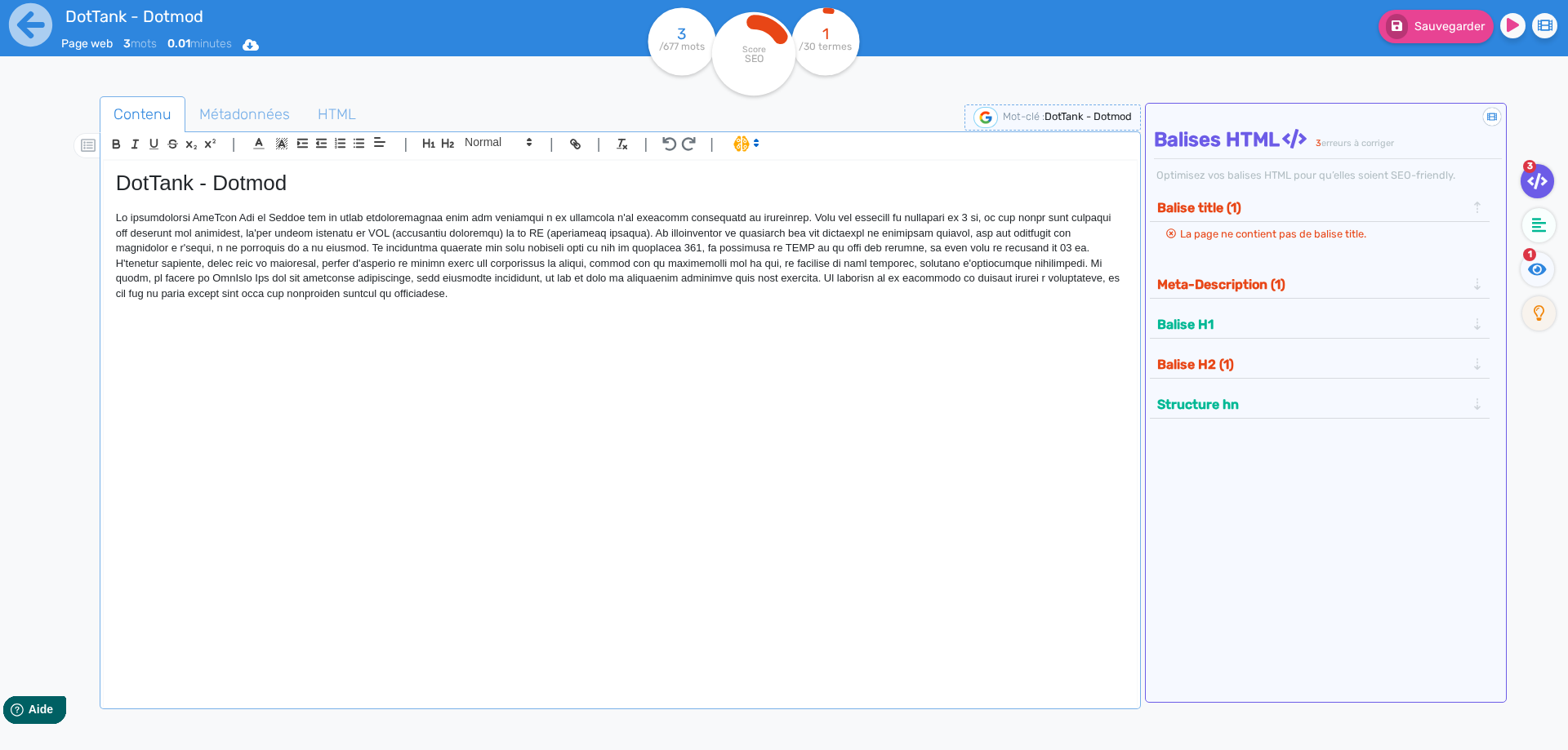
click at [1535, 257] on span "1" at bounding box center [1529, 254] width 13 height 13
click at [1522, 268] on fa-icon at bounding box center [1537, 269] width 34 height 34
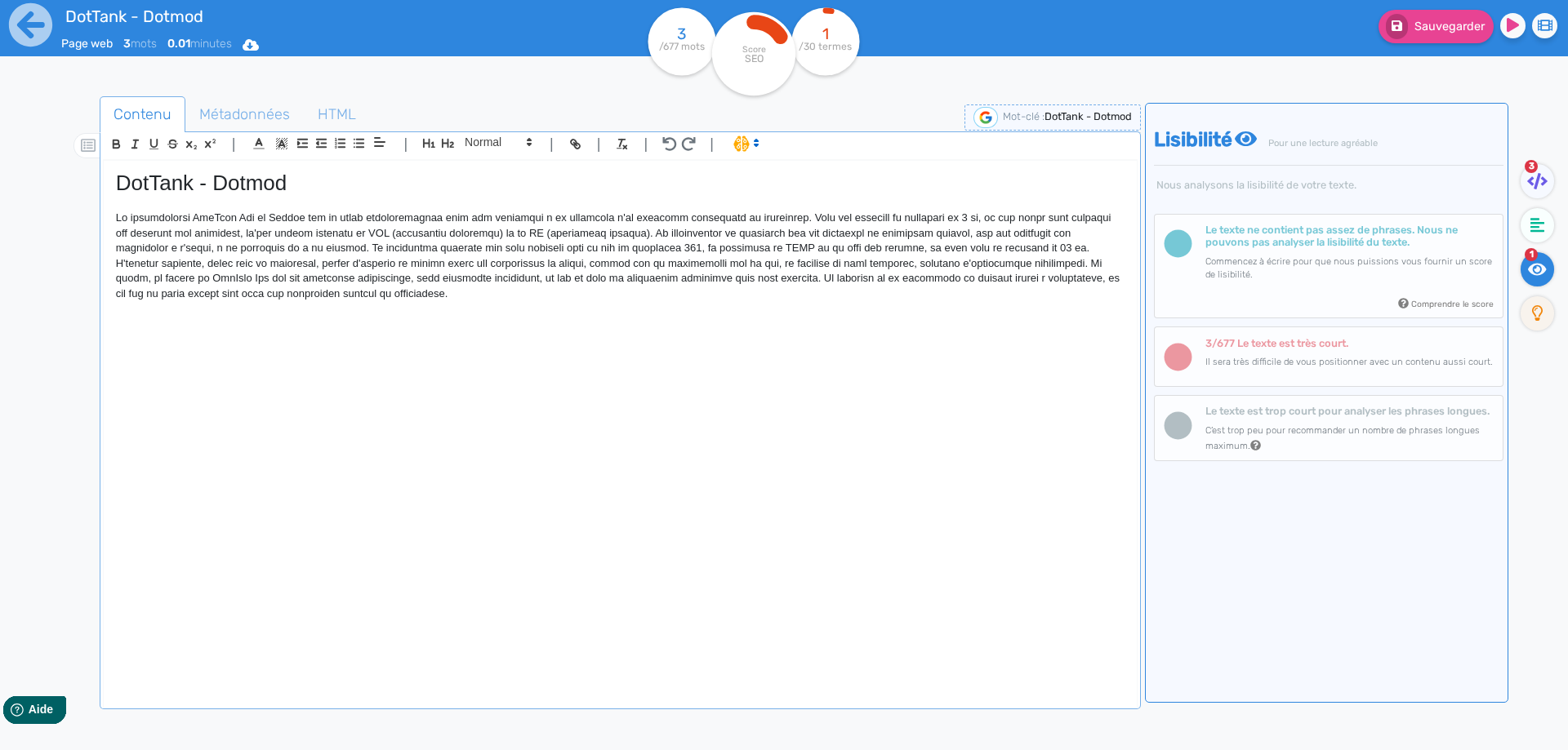
click at [1532, 268] on icon at bounding box center [1537, 268] width 19 height 12
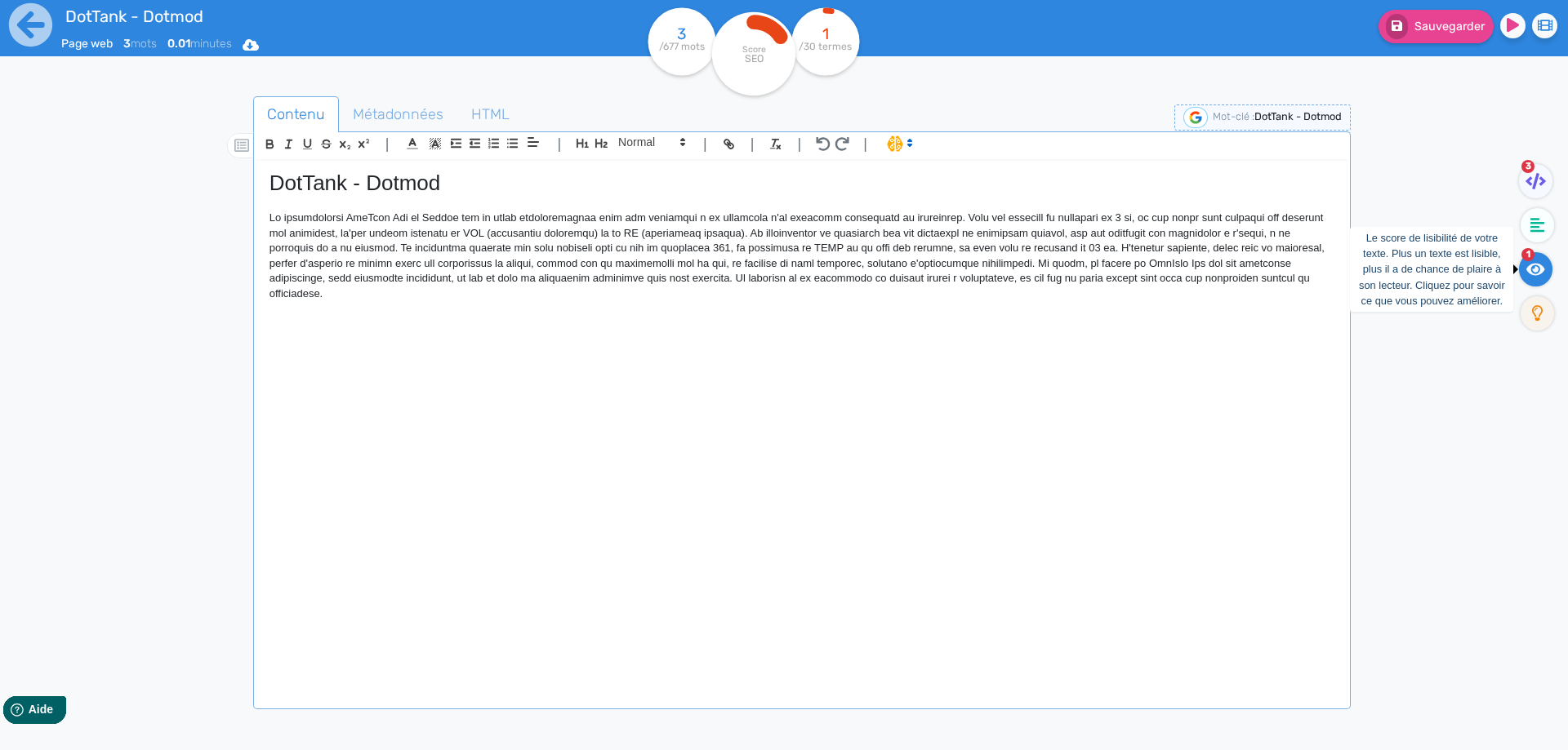
click at [1528, 262] on icon at bounding box center [1535, 269] width 19 height 16
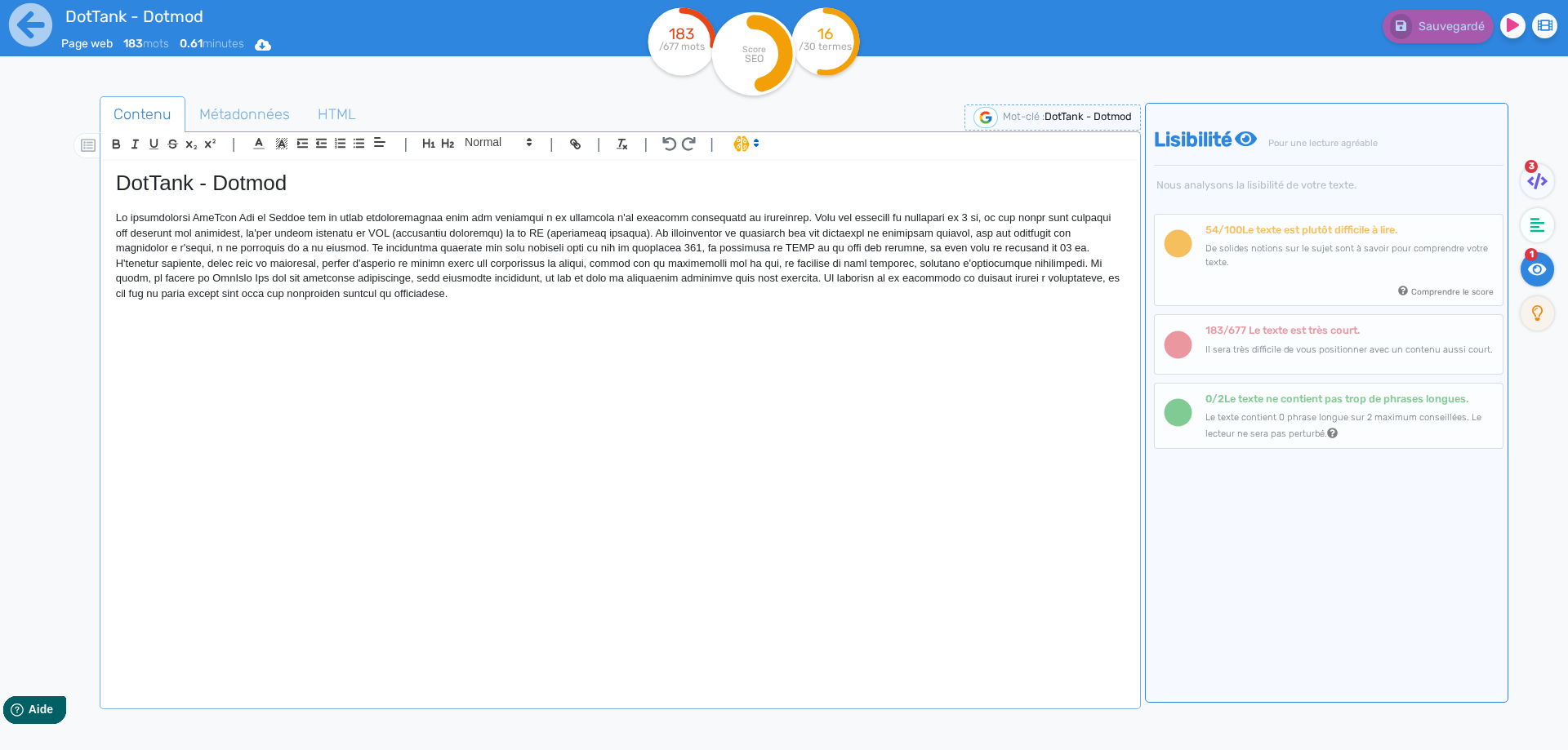
click at [176, 224] on p at bounding box center [620, 256] width 1008 height 90
click at [139, 215] on p at bounding box center [620, 256] width 1008 height 90
click at [226, 217] on p at bounding box center [620, 256] width 1008 height 90
click at [296, 218] on p "Le DotTank Max de Dotmod" at bounding box center [620, 256] width 1008 height 90
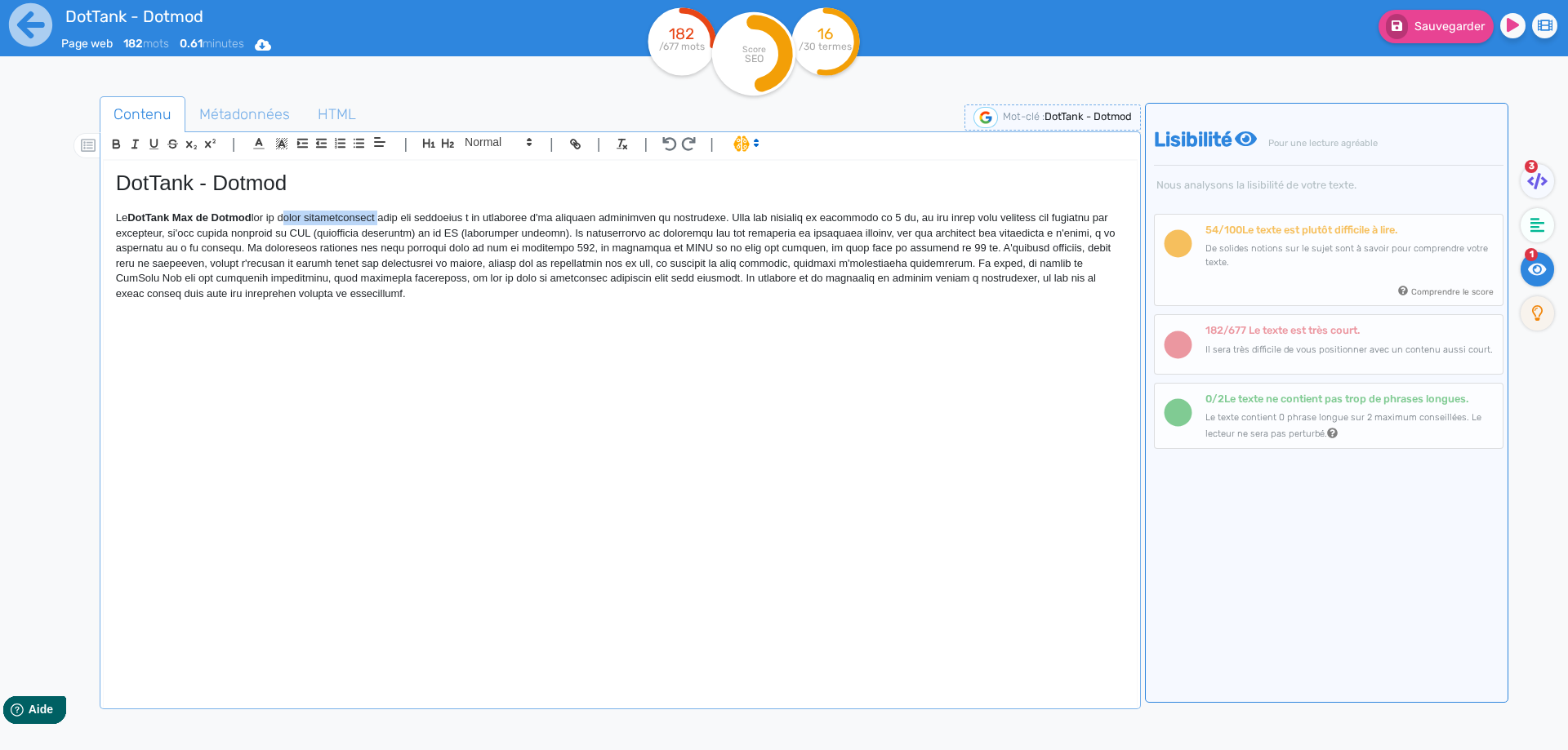
drag, startPoint x: 296, startPoint y: 218, endPoint x: 340, endPoint y: 218, distance: 44.0
click at [340, 218] on p "Le DotTank Max de Dotmod" at bounding box center [620, 256] width 1008 height 90
click at [146, 234] on p "Le DotTank Max de Dotmod" at bounding box center [620, 256] width 1008 height 90
drag, startPoint x: 146, startPoint y: 234, endPoint x: 216, endPoint y: 228, distance: 70.3
click at [216, 228] on p "Le DotTank Max de Dotmod" at bounding box center [620, 256] width 1008 height 90
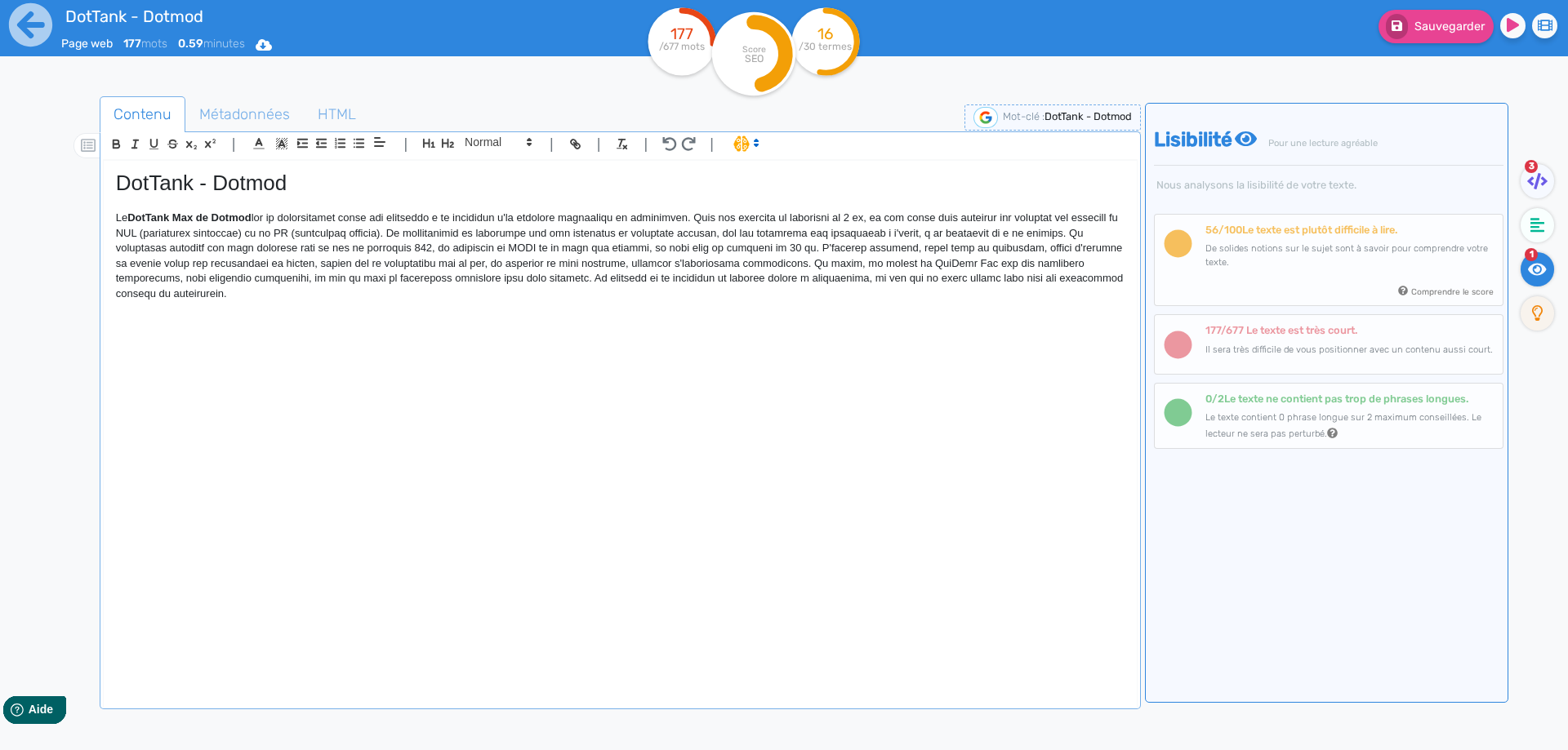
click at [438, 233] on p "Le DotTank Max de Dotmod" at bounding box center [620, 256] width 1008 height 90
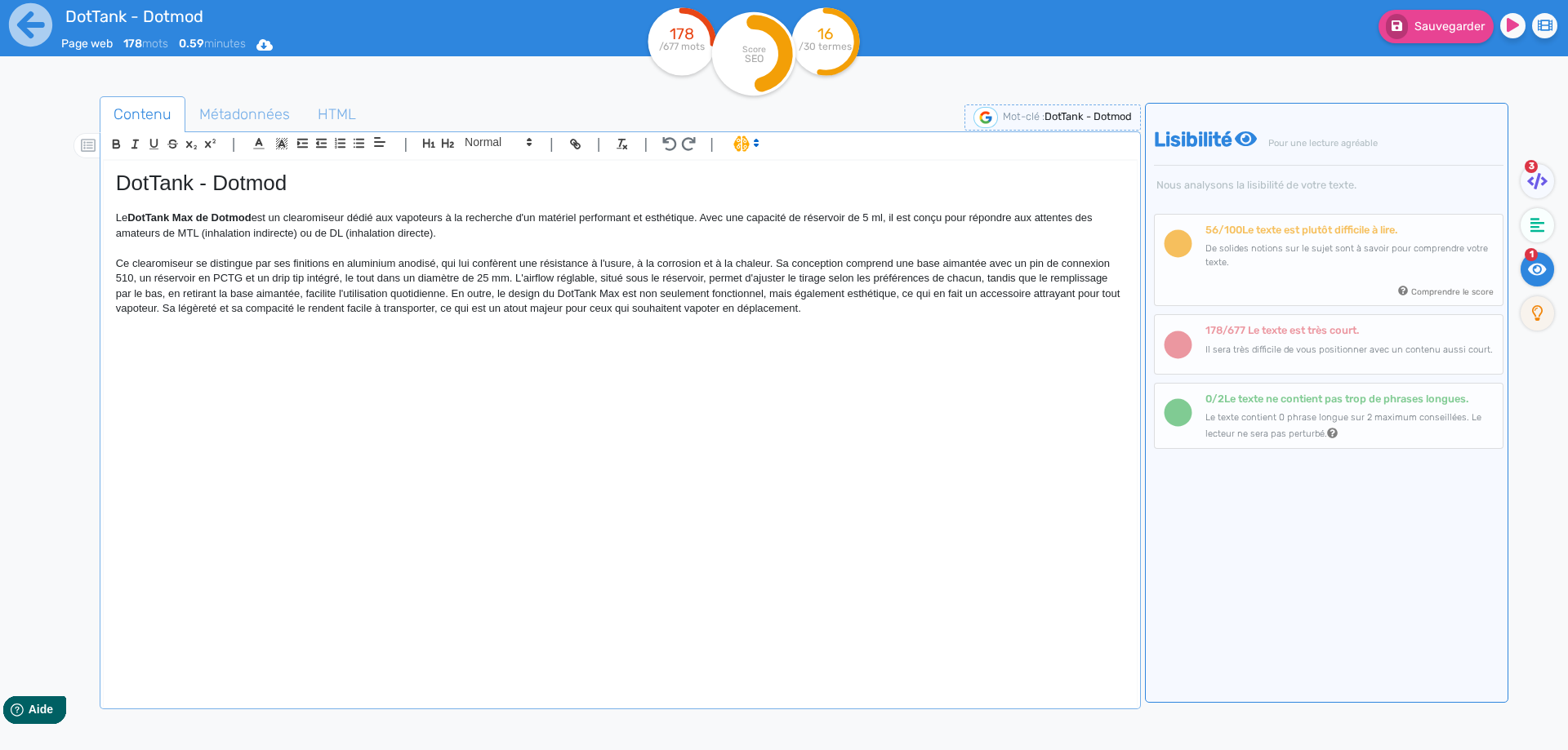
click at [200, 267] on p "Ce clearomiseur se distingue par ses finitions en aluminium anodisé, qui lui co…" at bounding box center [620, 286] width 1008 height 61
click at [535, 268] on p "Ce clearomiseur haut de gamme se distingue par ses finitions en aluminium anodi…" at bounding box center [620, 286] width 1008 height 61
click at [519, 262] on p "Ce clearomiseur haut de gamme se distingue par ses finitions en aluminium anodi…" at bounding box center [620, 286] width 1008 height 61
click at [844, 247] on p at bounding box center [620, 248] width 1008 height 15
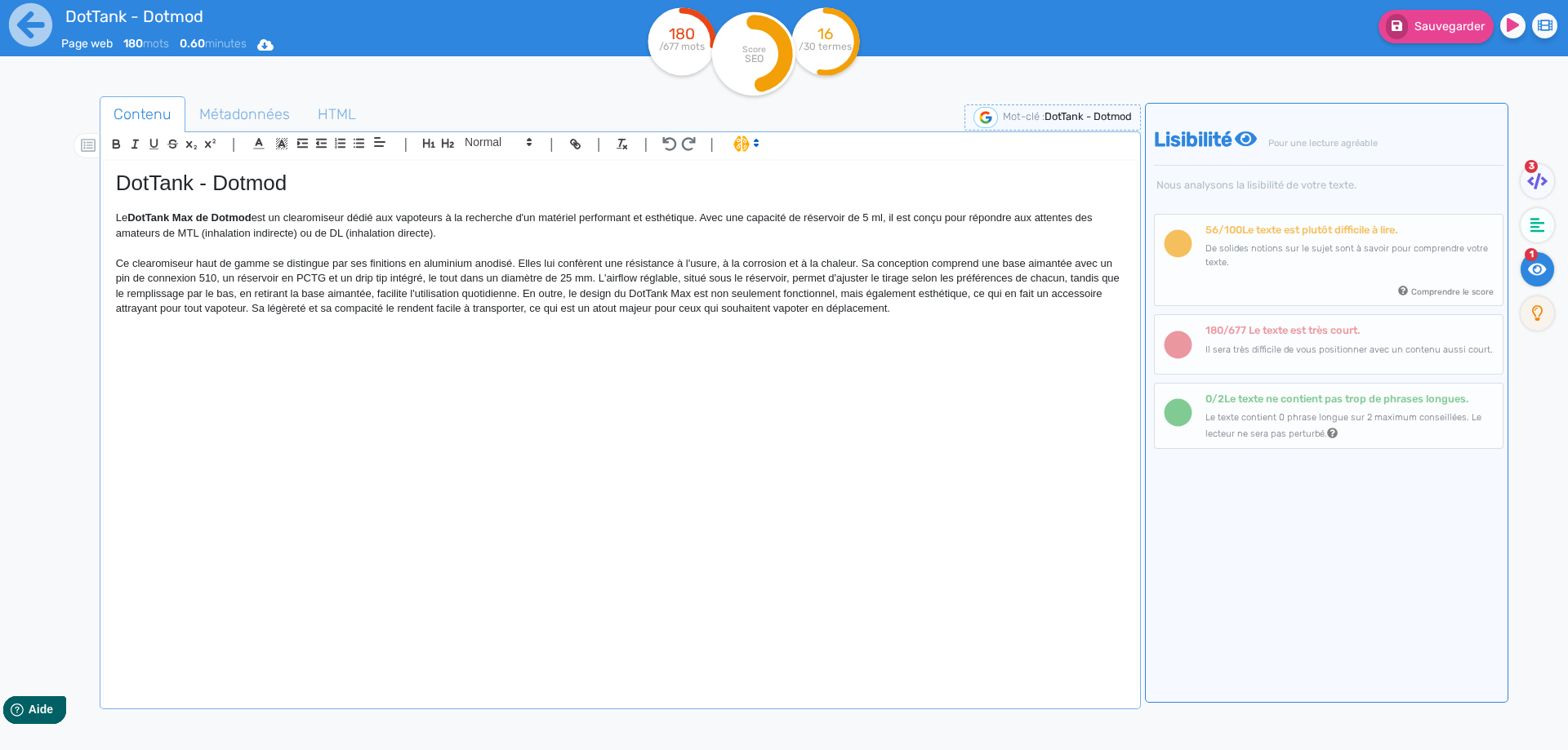
click at [836, 227] on p "Le DotTank Max de Dotmod est un clearomiseur dédié aux vapoteurs à la recherche…" at bounding box center [620, 226] width 1008 height 30
click at [859, 260] on p "Ce clearomiseur haut de gamme se distingue par ses finitions en aluminium anodi…" at bounding box center [620, 286] width 1008 height 61
click at [465, 277] on p "Ce clearomiseur haut de gamme se distingue par ses finitions en aluminium anodi…" at bounding box center [620, 286] width 1008 height 61
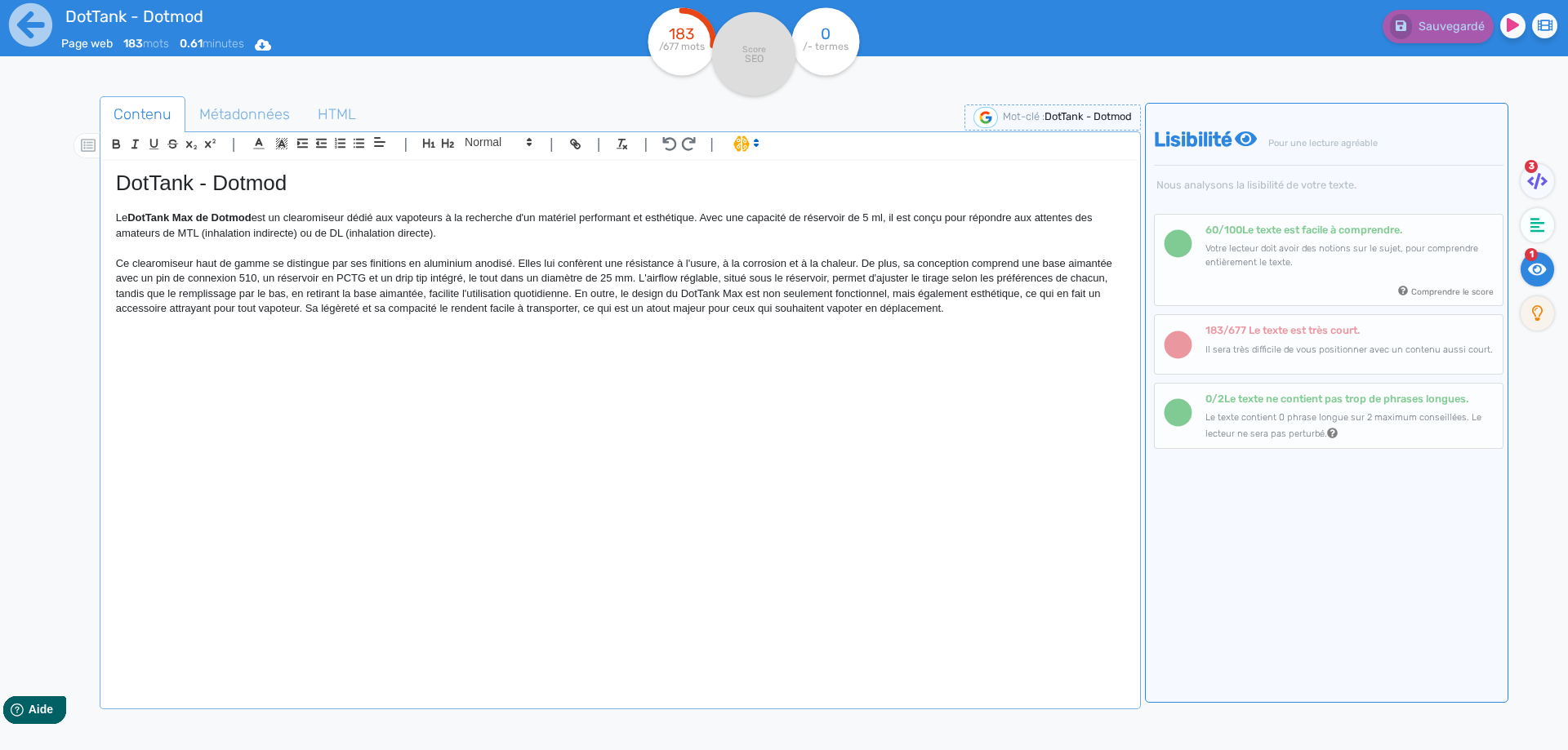
click at [635, 281] on p "Ce clearomiseur haut de gamme se distingue par ses finitions en aluminium anodi…" at bounding box center [620, 286] width 1008 height 61
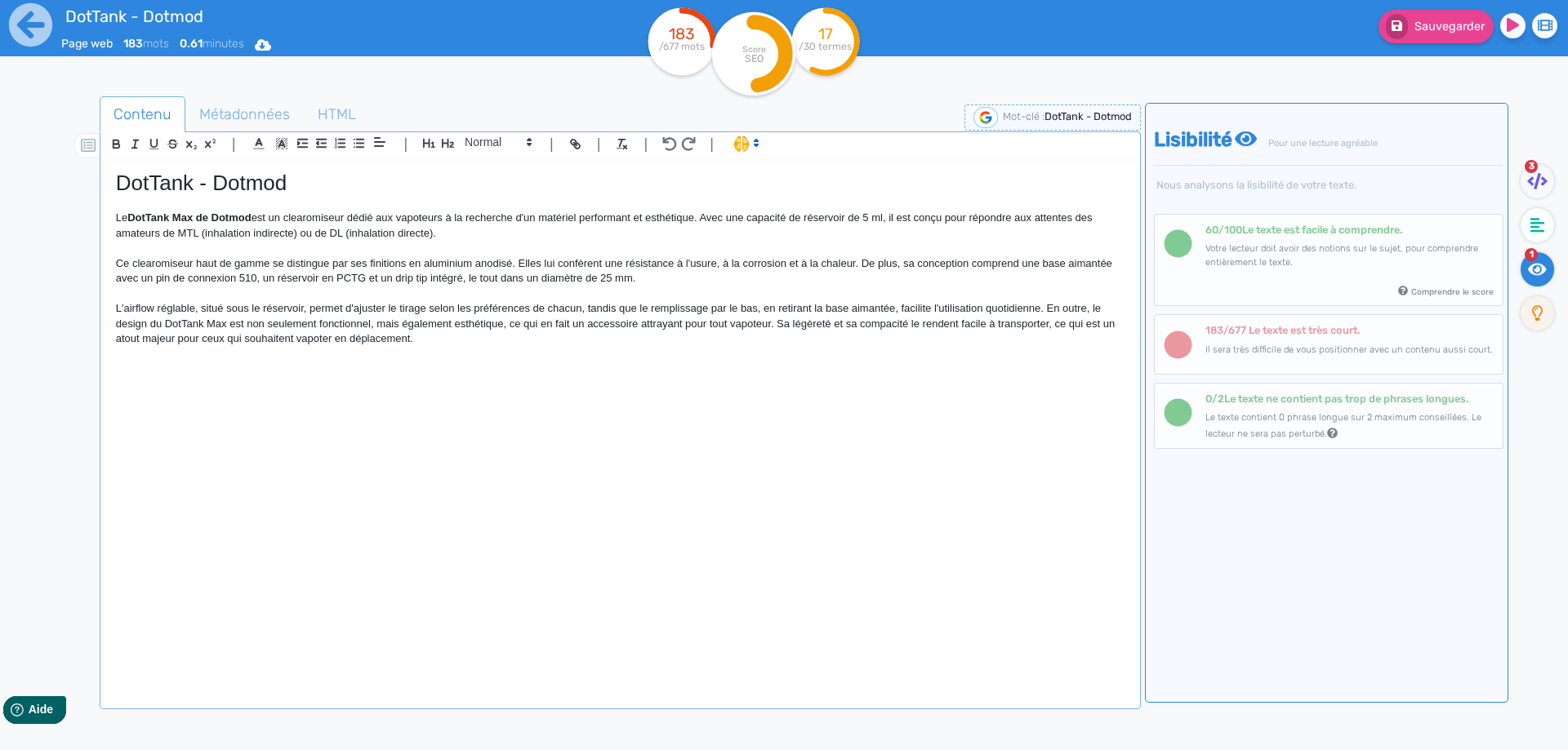
click at [158, 310] on p "L'airflow réglable, situé sous le réservoir, permet d'ajuster le tirage selon l…" at bounding box center [620, 323] width 1008 height 45
click at [158, 311] on p "L'airflow y est réglable, situé sous le réservoir, permet d'ajuster le tirage s…" at bounding box center [620, 323] width 1008 height 45
click at [214, 310] on p "L'airflow est réglable, situé sous le réservoir, permet d'ajuster le tirage sel…" at bounding box center [620, 323] width 1008 height 45
click at [161, 305] on p "L'airflow est réglable. Il se situe sous le réservoir, permet d'ajuster le tira…" at bounding box center [620, 323] width 1008 height 45
drag, startPoint x: 355, startPoint y: 310, endPoint x: 366, endPoint y: 307, distance: 11.4
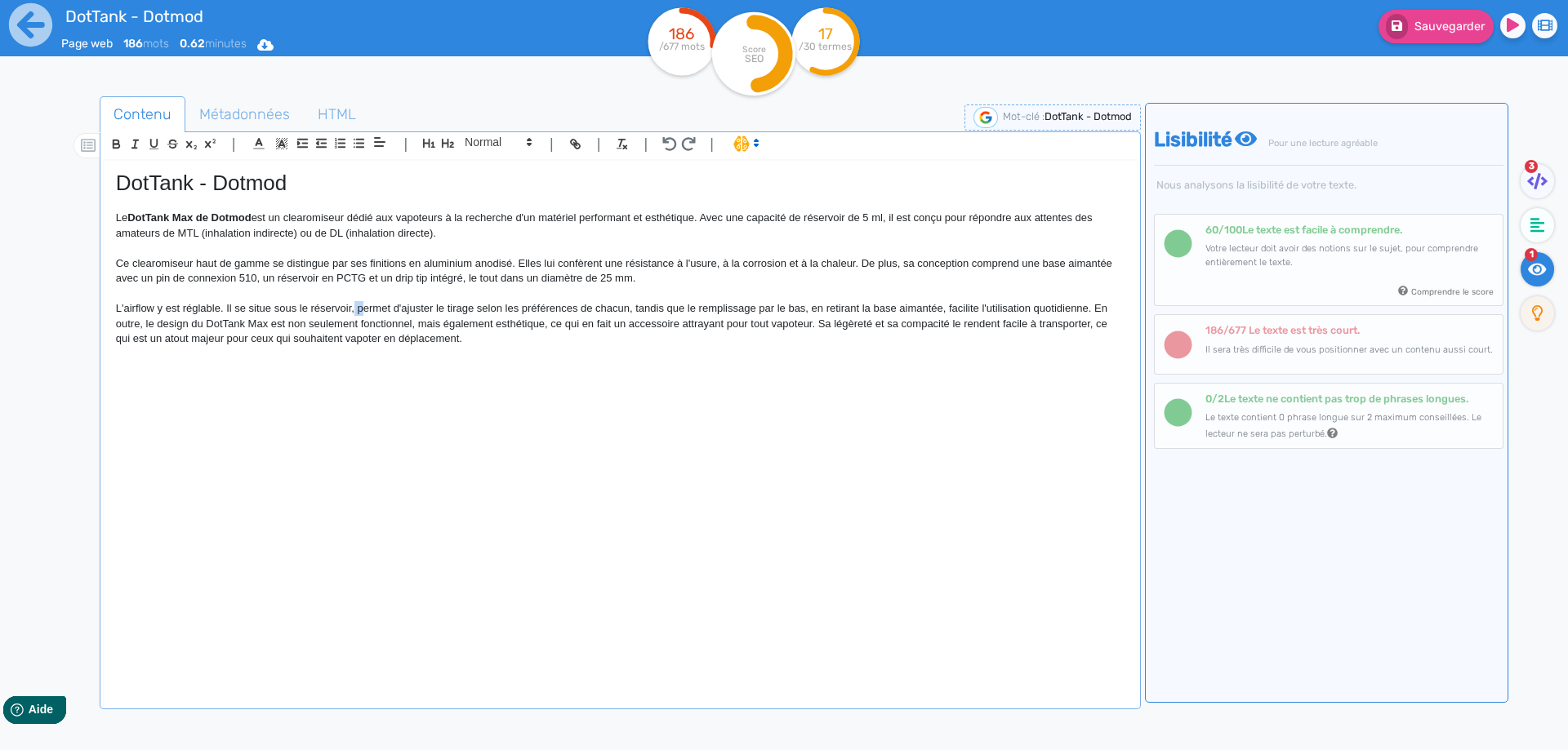
click at [366, 307] on p "L'airflow y est réglable. Il se situe sous le réservoir, permet d'ajuster le ti…" at bounding box center [620, 323] width 1008 height 45
click at [552, 322] on p "L'airflow y est réglable. Il se situe sous le réservoir pour permettre d'ajuste…" at bounding box center [620, 323] width 1008 height 45
click at [663, 309] on p "L'airflow y est réglable. Il se situe sous le réservoir pour permettre d'ajuste…" at bounding box center [620, 323] width 1008 height 45
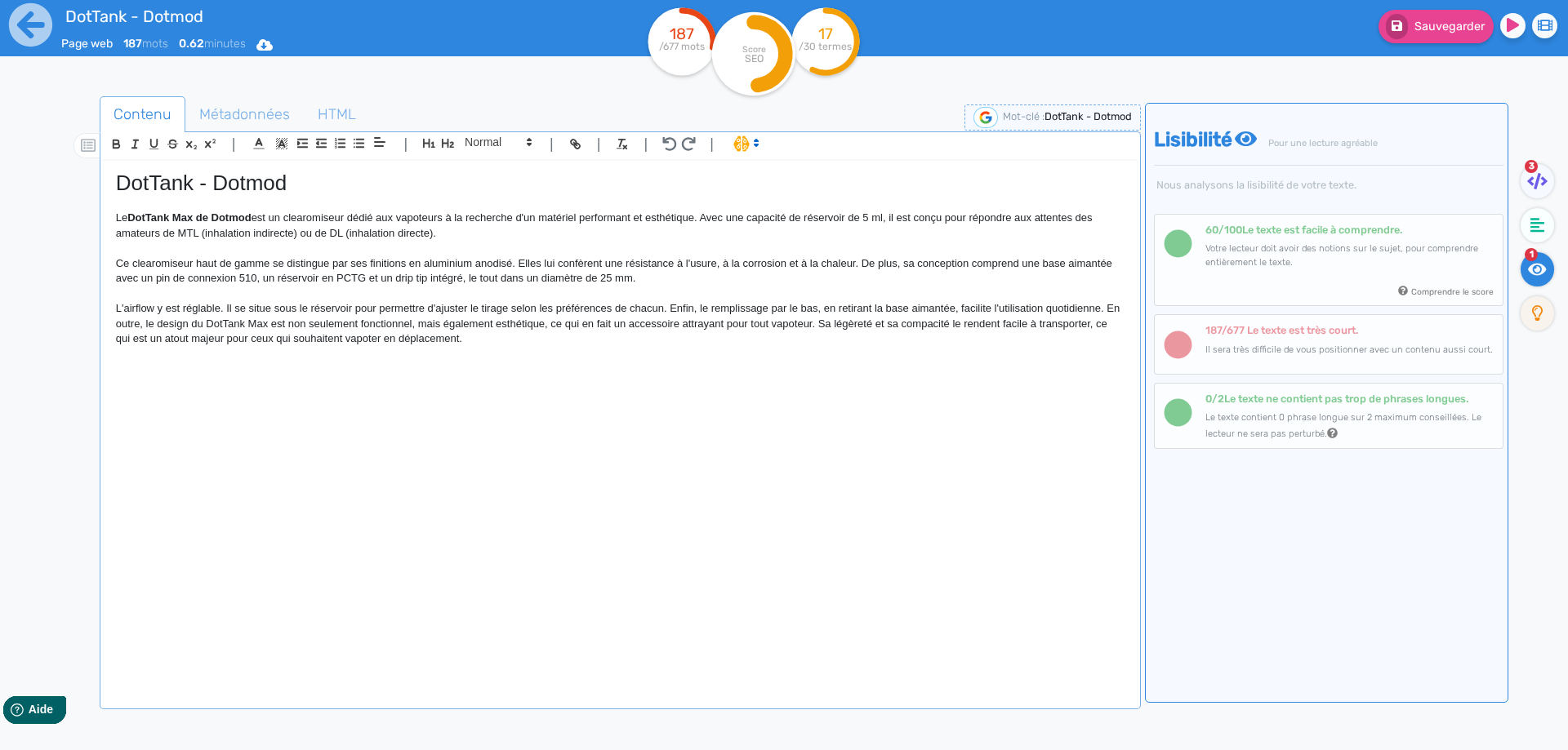
click at [771, 306] on p "L'airflow y est réglable. Il se situe sous le réservoir pour permettre d'ajuste…" at bounding box center [620, 323] width 1008 height 45
click at [999, 308] on p "L'airflow y est réglable. Il se situe sous le réservoir pour permettre d'ajuste…" at bounding box center [620, 323] width 1008 height 45
click at [1064, 303] on p "L'airflow y est réglable. Il se situe sous le réservoir pour permettre d'ajuste…" at bounding box center [620, 323] width 1008 height 45
click at [205, 317] on p "L'airflow y est réglable. Il se situe sous le réservoir pour permettre d'ajuste…" at bounding box center [620, 323] width 1008 height 45
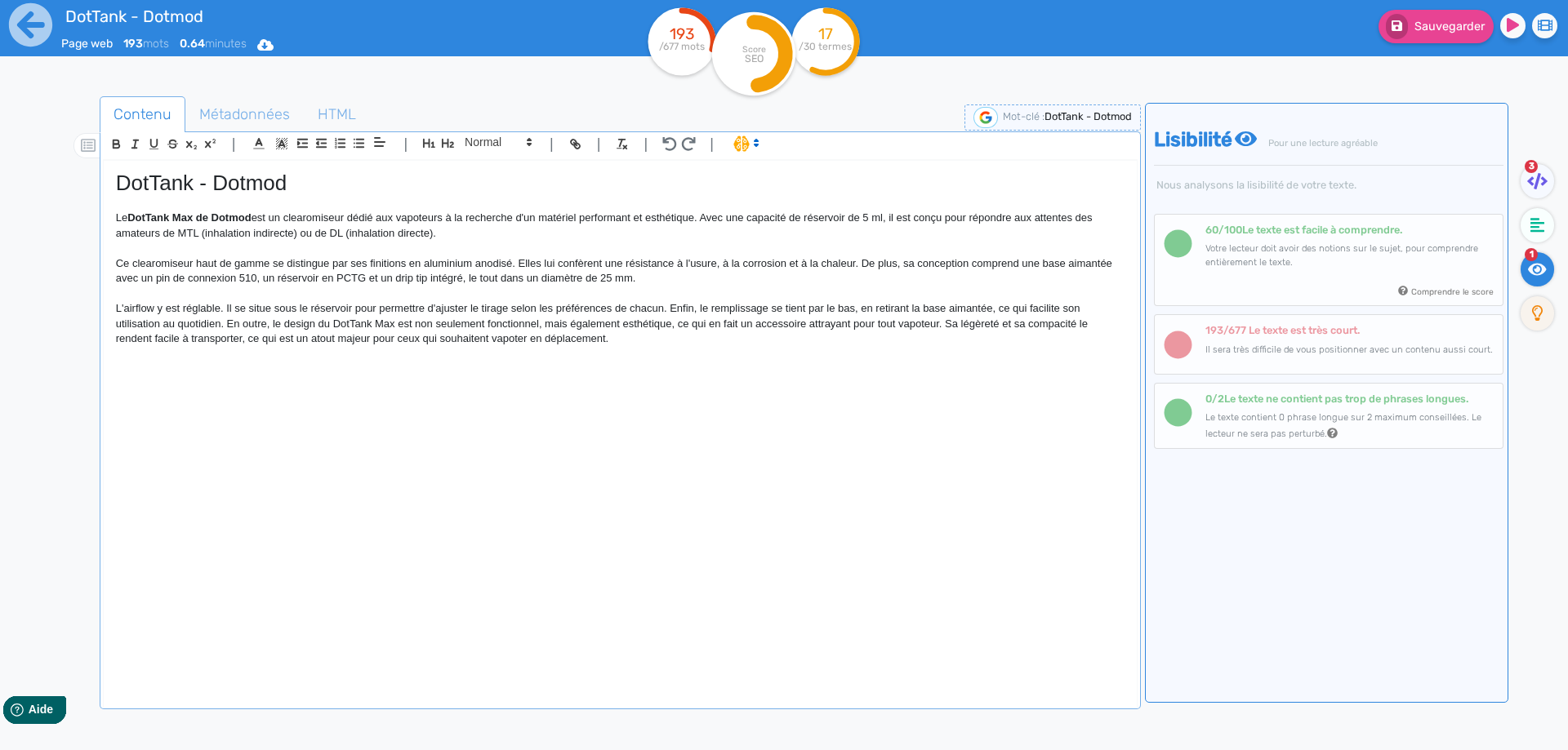
click at [229, 326] on p "L'airflow y est réglable. Il se situe sous le réservoir pour permettre d'ajuste…" at bounding box center [620, 323] width 1008 height 45
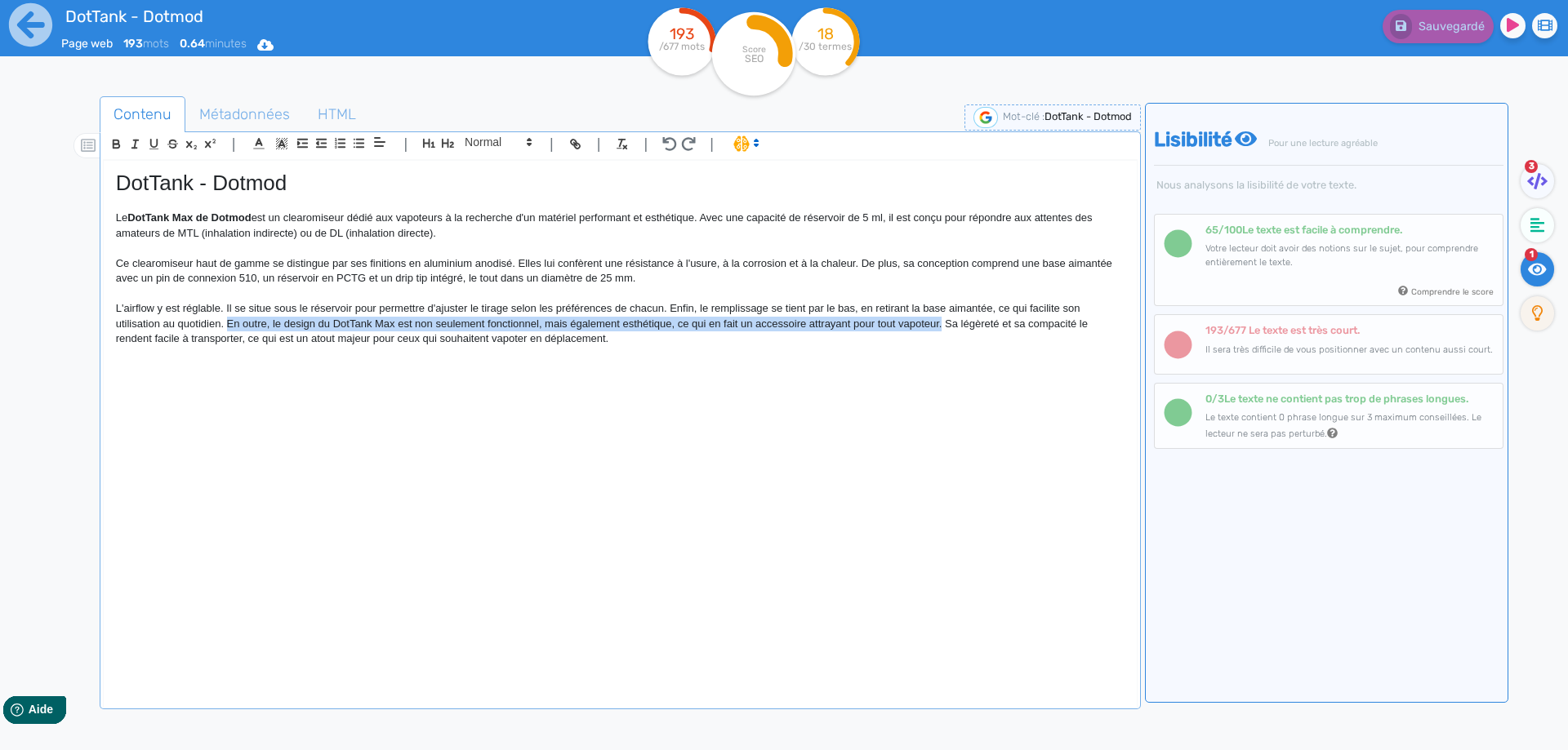
drag, startPoint x: 229, startPoint y: 326, endPoint x: 938, endPoint y: 325, distance: 709.0
click at [938, 325] on p "L'airflow y est réglable. Il se situe sous le réservoir pour permettre d'ajuste…" at bounding box center [620, 323] width 1008 height 45
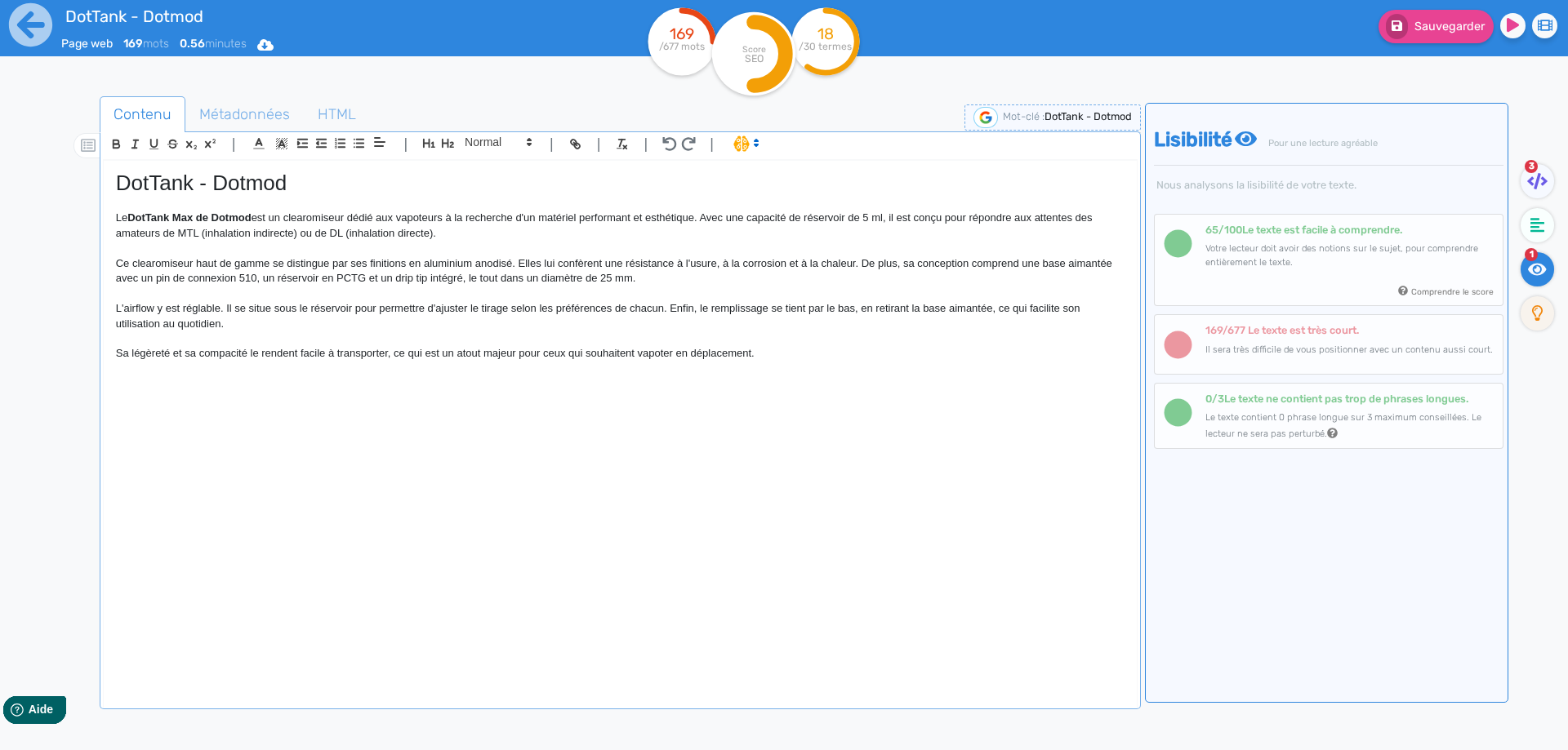
click at [855, 363] on p at bounding box center [620, 369] width 1008 height 15
click at [1414, 36] on button "Sauvegarder" at bounding box center [1436, 26] width 115 height 34
click at [247, 395] on p at bounding box center [620, 399] width 1008 height 15
click at [251, 386] on p at bounding box center [620, 383] width 1008 height 15
click at [103, 386] on div "DotTank - Dotmod Le DotTank Max de Dotmod est un clearomiseur dédié aux vapoteu…" at bounding box center [620, 423] width 1033 height 524
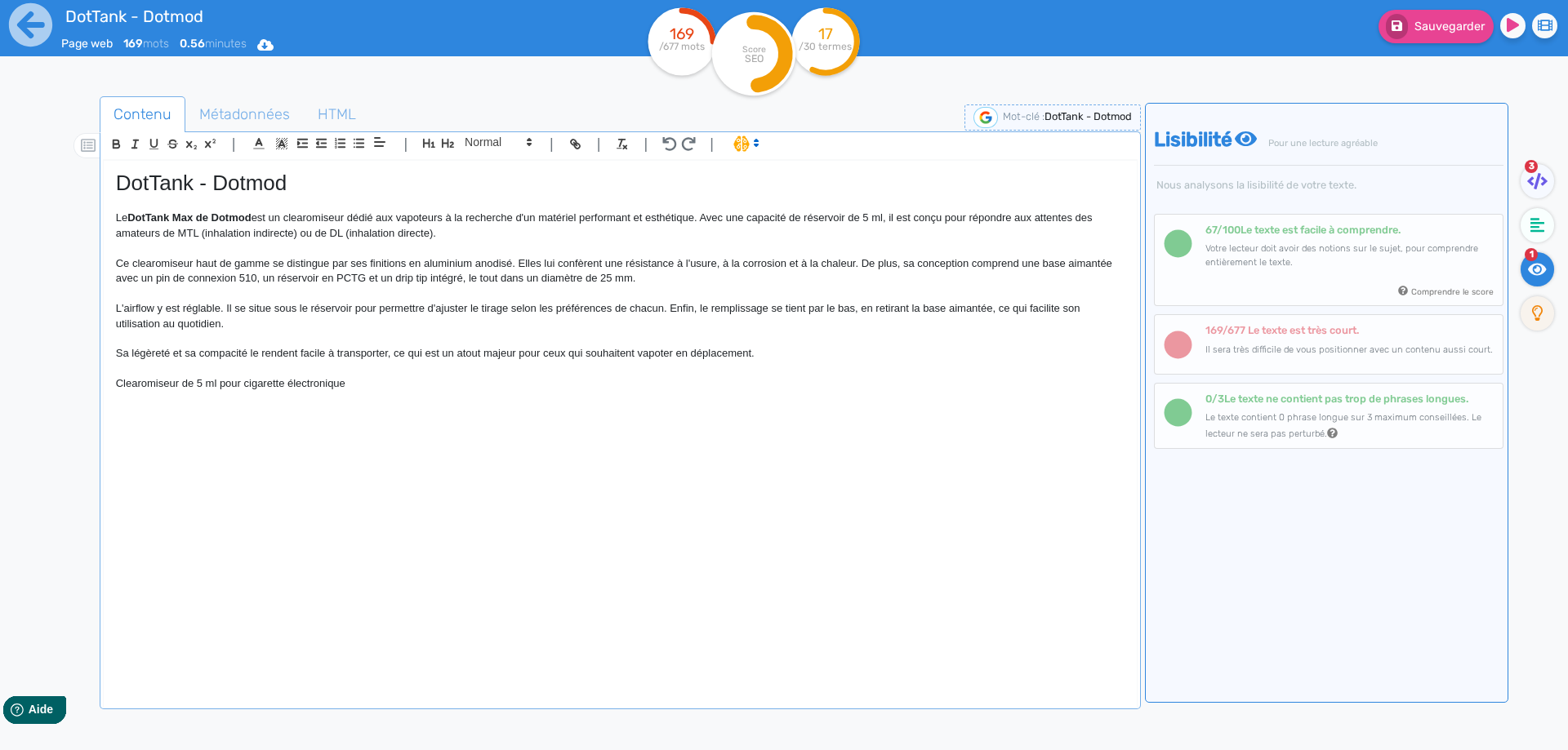
click at [177, 382] on p "Clearomiseur de 5 ml pour cigarette électronique" at bounding box center [620, 383] width 1008 height 15
click at [183, 383] on p "Clearomiseur de 5 ml pour cigarette électronique" at bounding box center [620, 383] width 1008 height 15
click at [451, 149] on icon "button" at bounding box center [447, 143] width 14 height 14
click at [338, 386] on h2 "Clearomiseur DotTank : un réservoir de 5 ml pour cigarette électronique" at bounding box center [620, 385] width 1008 height 19
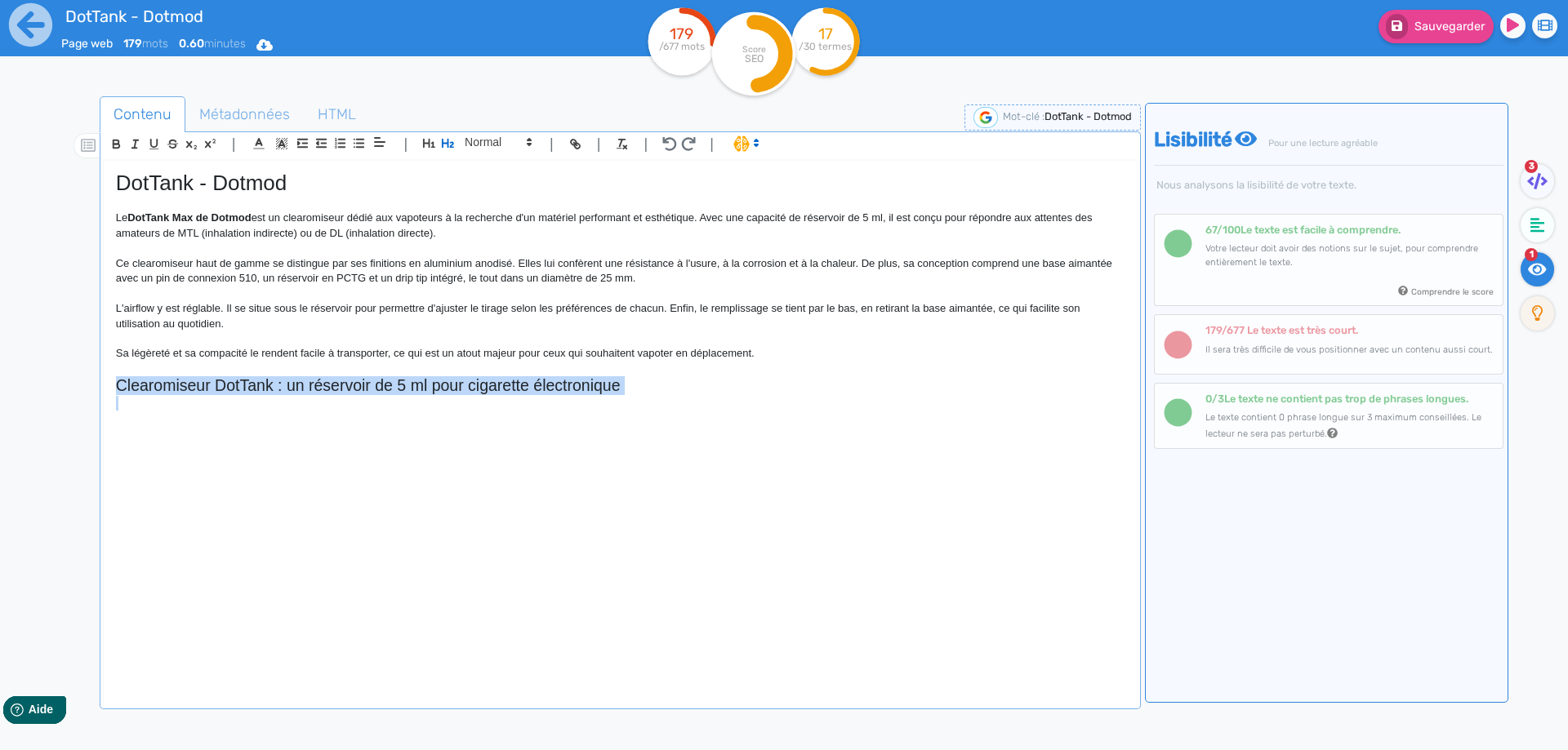
click at [338, 386] on h2 "Clearomiseur DotTank : un réservoir de 5 ml pour cigarette électronique" at bounding box center [620, 385] width 1008 height 19
copy h2 "Clearomiseur DotTank : un réservoir de 5 ml pour cigarette électronique"
click at [412, 386] on h2 "Clearomiseur DotTank : un réservoir de 5 ml pour cigarette électronique" at bounding box center [620, 385] width 1008 height 19
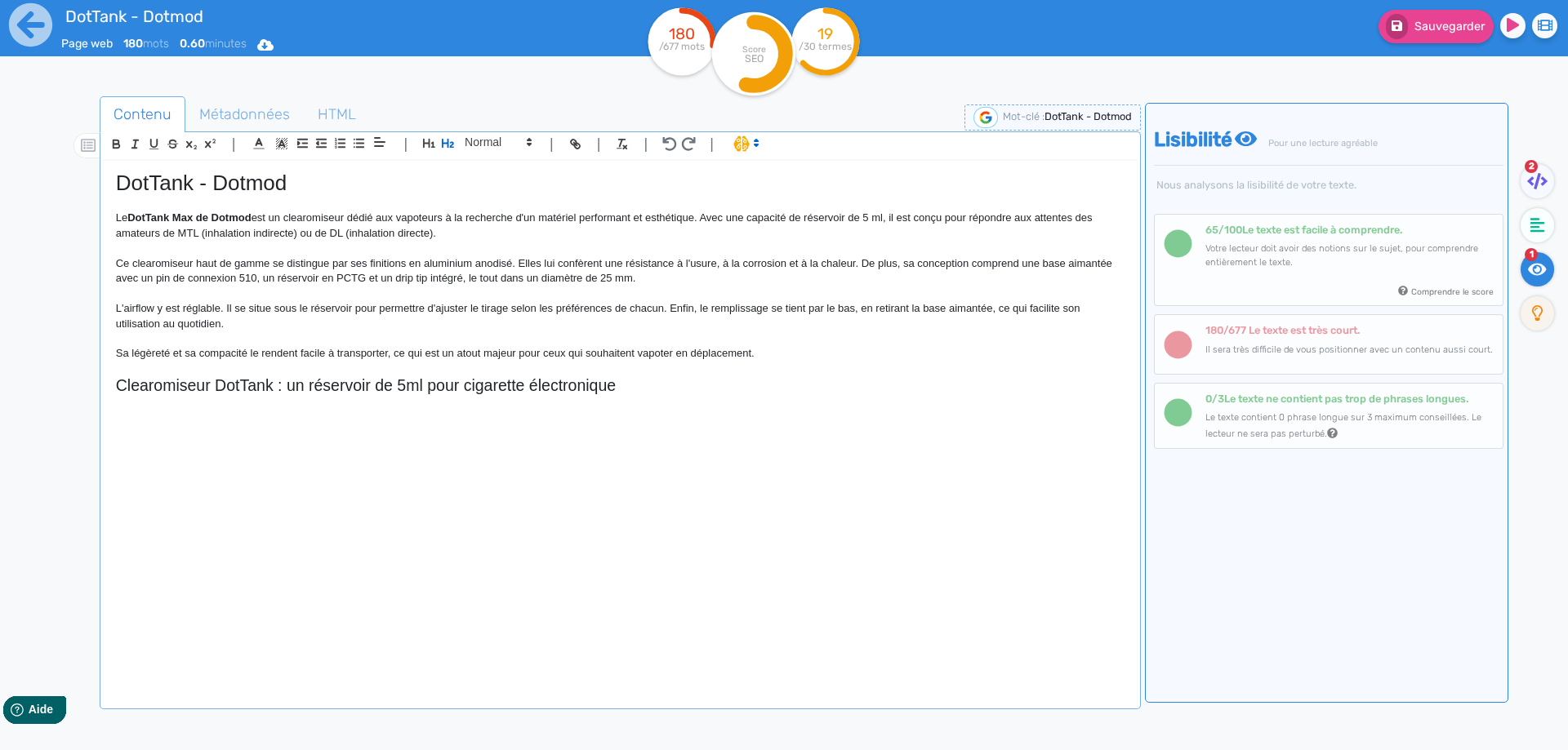
click at [705, 402] on p at bounding box center [620, 403] width 1008 height 15
click at [691, 386] on h2 "Clearomiseur DotTank : un réservoir de 5ml pour cigarette électronique" at bounding box center [620, 385] width 1008 height 19
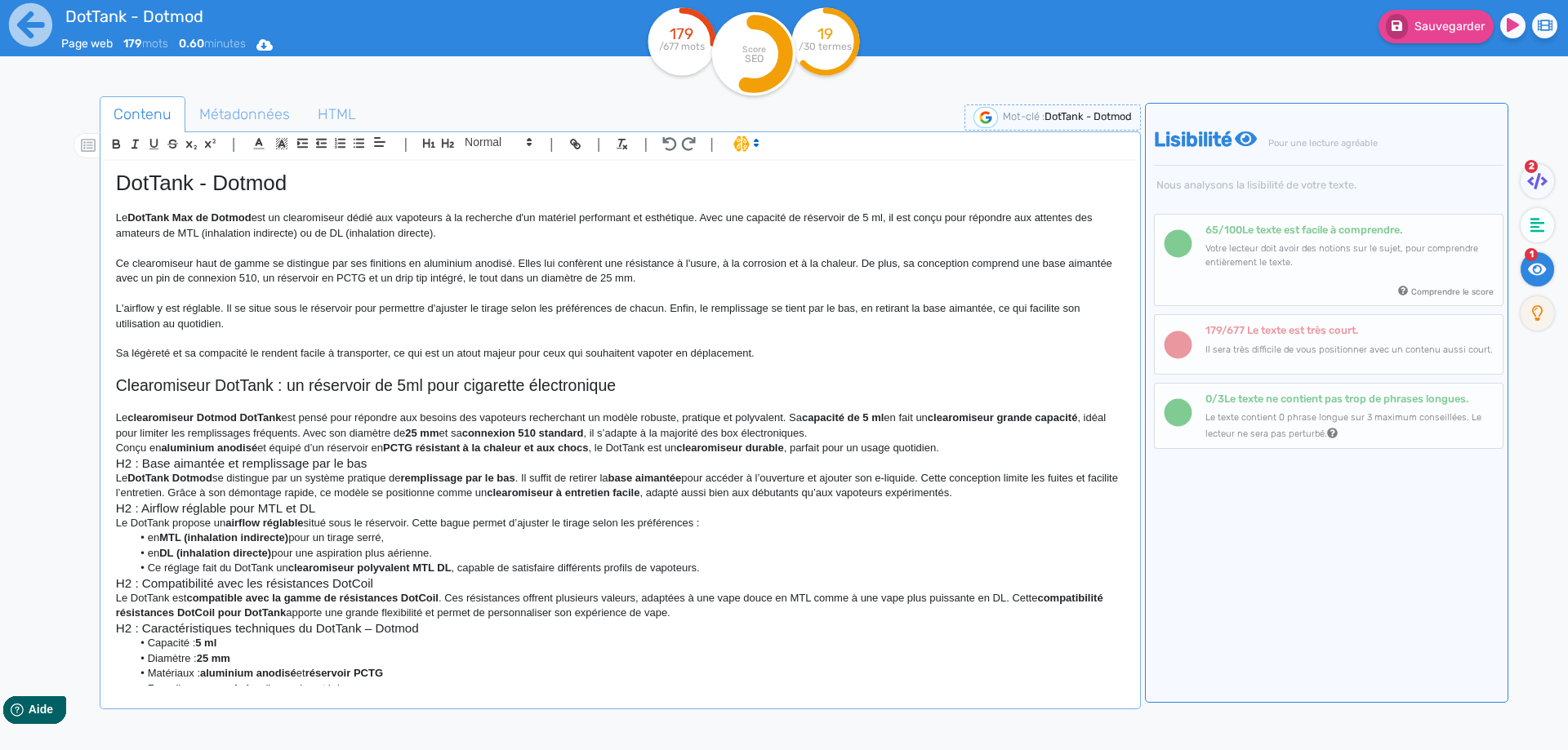
scroll to position [84, 0]
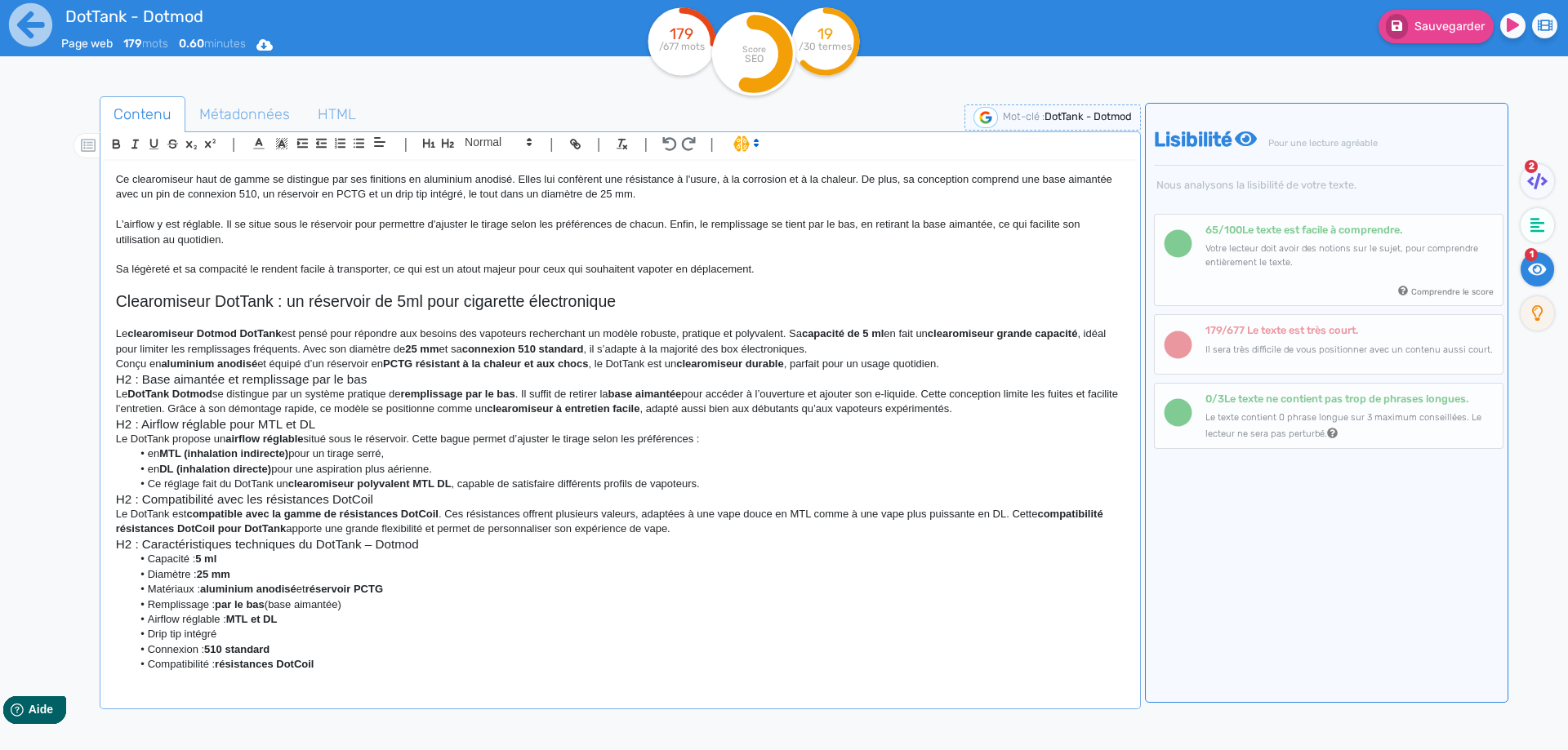
click at [903, 347] on p "Le clearomiseur Dotmod DotTank est pensé pour répondre aux besoins des vapoteur…" at bounding box center [620, 341] width 1008 height 30
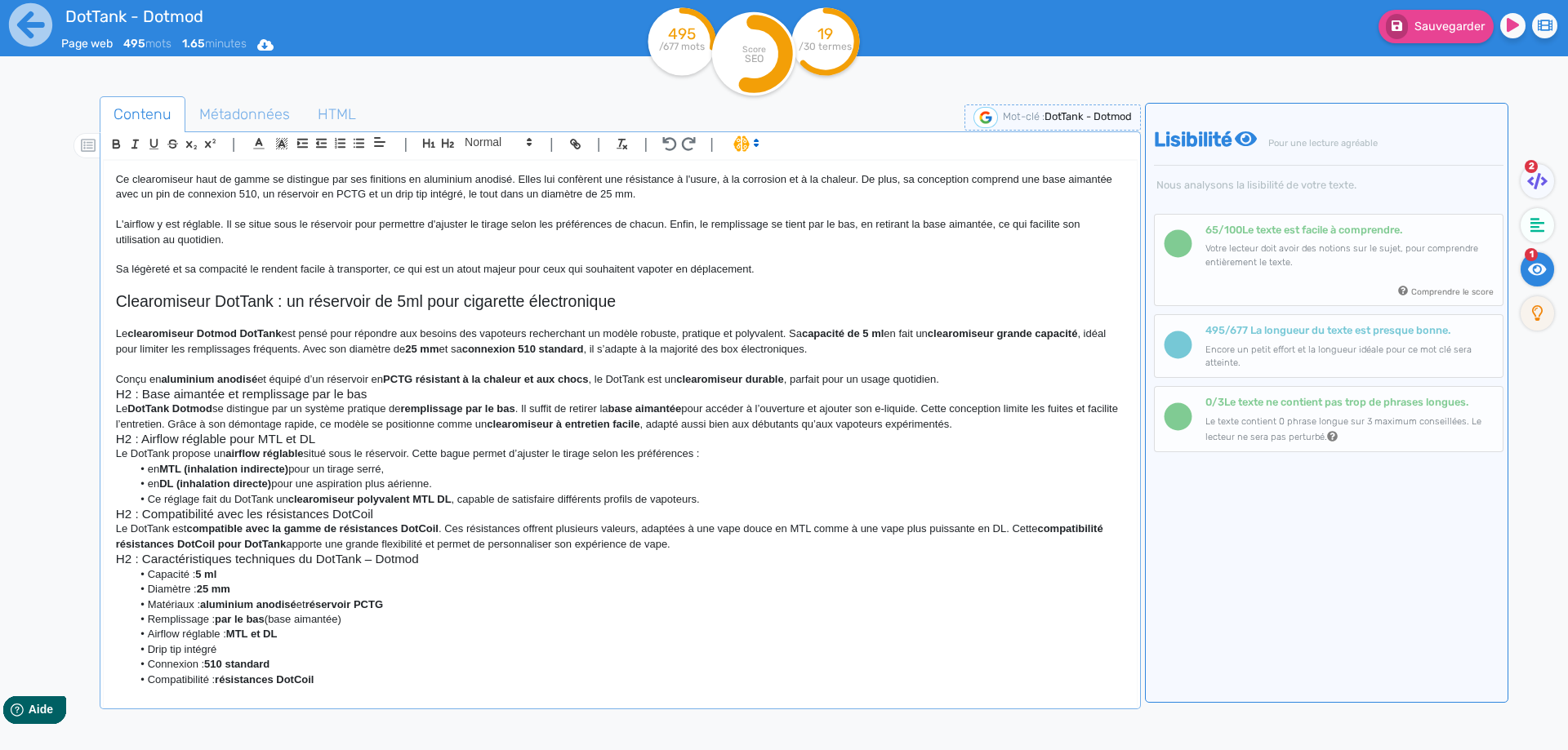
click at [998, 371] on p at bounding box center [620, 364] width 1008 height 15
click at [988, 378] on p "Conçu en aluminium anodisé et équipé d’un réservoir en PCTG résistant à la chal…" at bounding box center [620, 380] width 1008 height 15
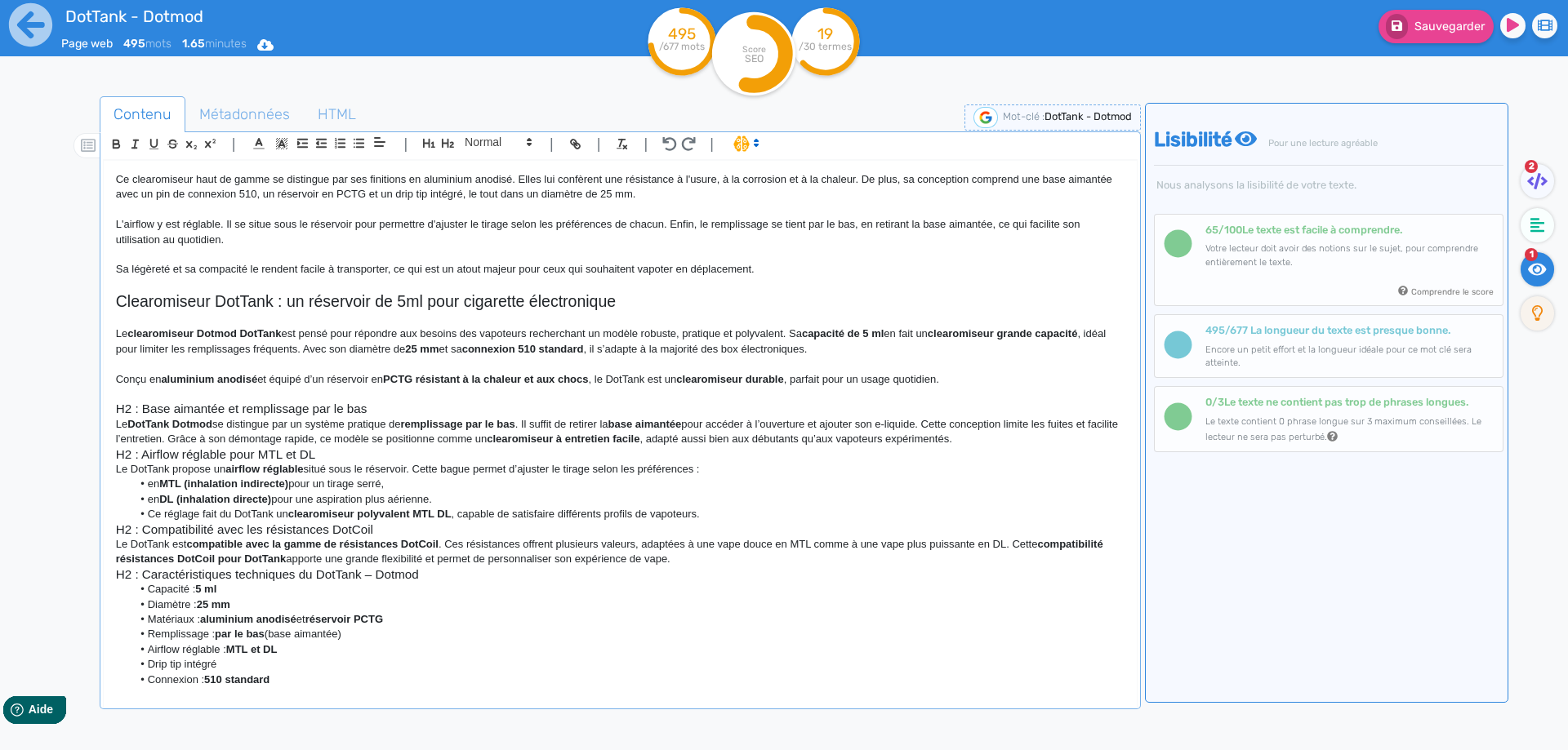
click at [403, 411] on h3 "H2 : Base aimantée et remplissage par le bas" at bounding box center [620, 409] width 1008 height 15
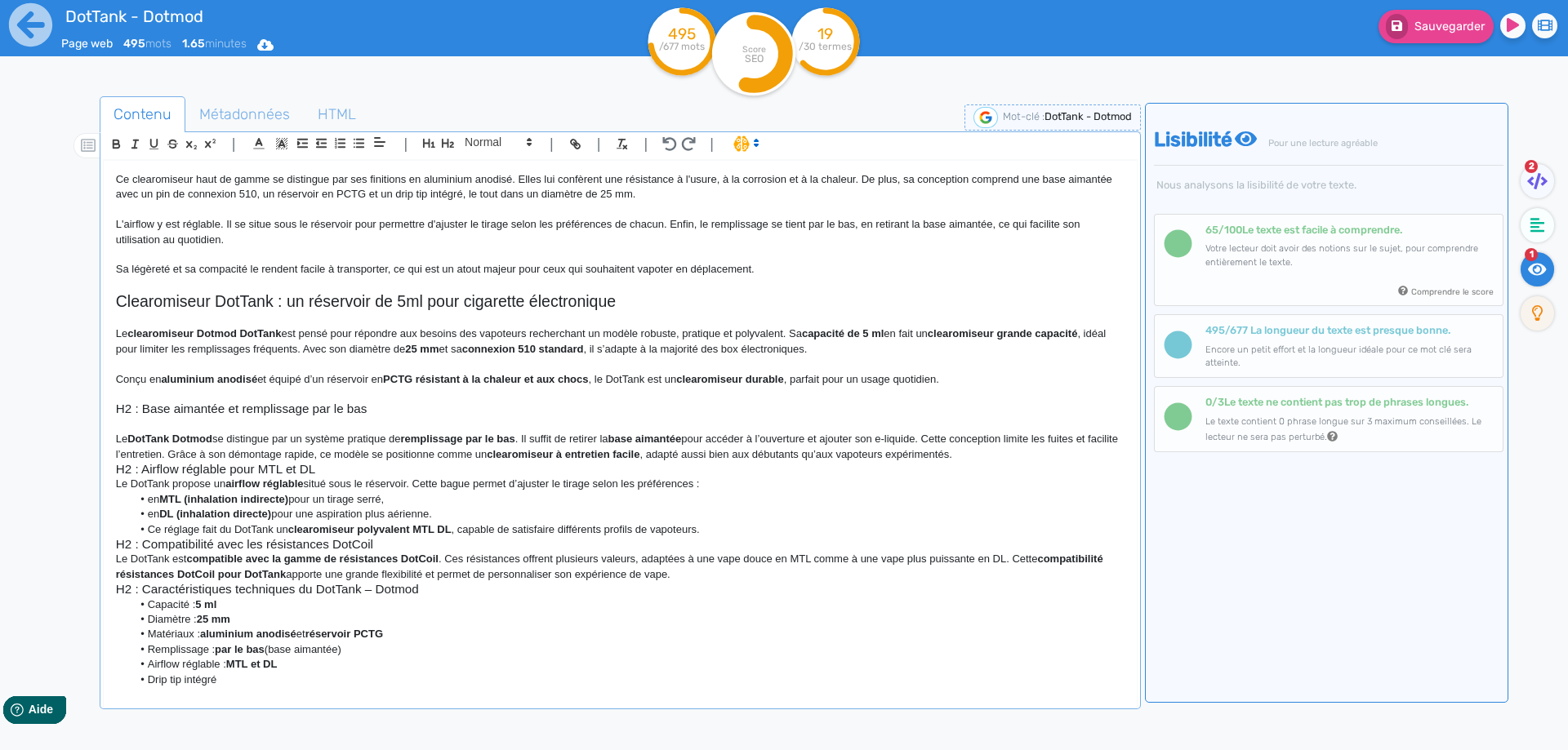
click at [1064, 455] on p "Le DotTank Dotmod se distingue par un système pratique de remplissage par le ba…" at bounding box center [620, 446] width 1008 height 30
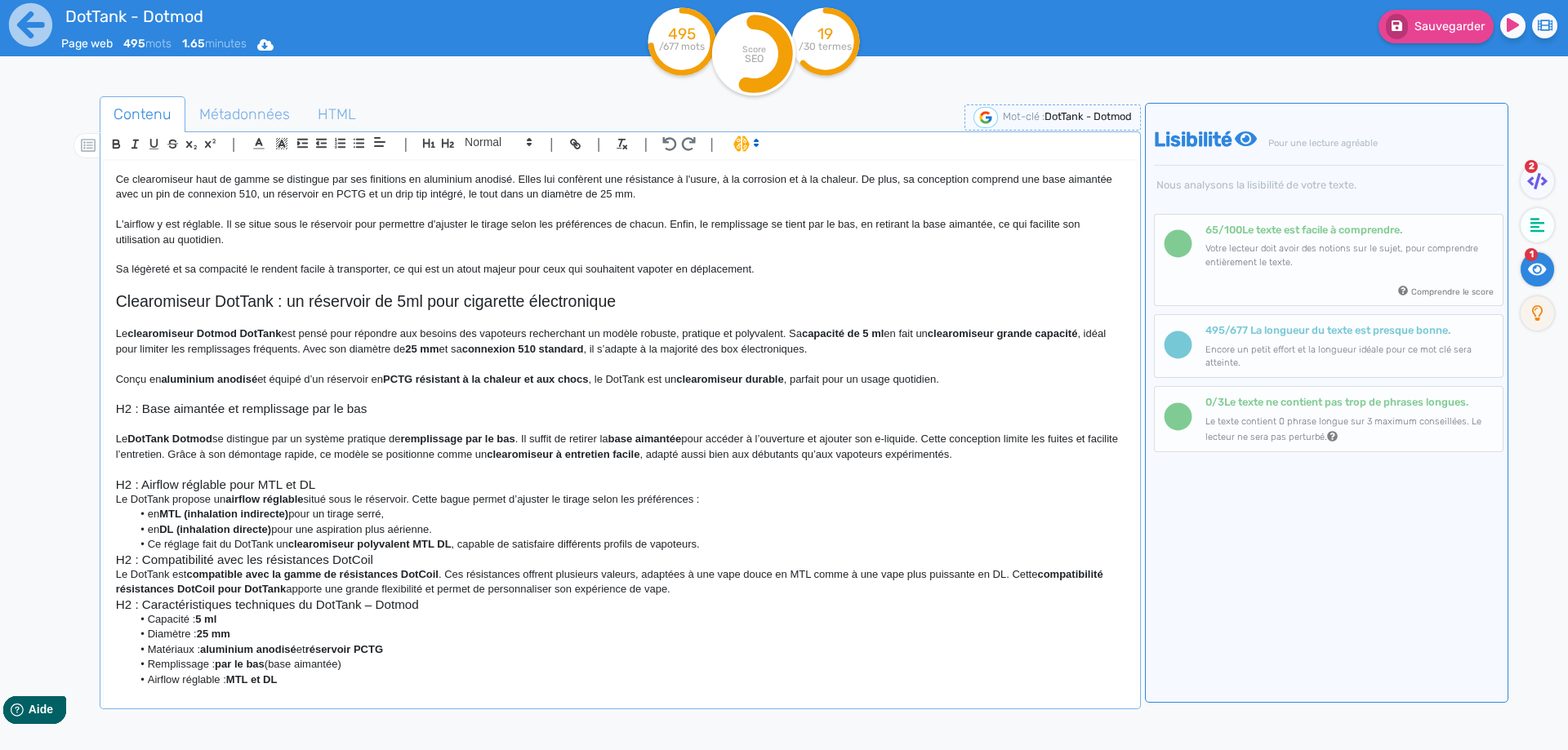
click at [464, 478] on h3 "H2 : Airflow réglable pour MTL et DL" at bounding box center [620, 485] width 1008 height 15
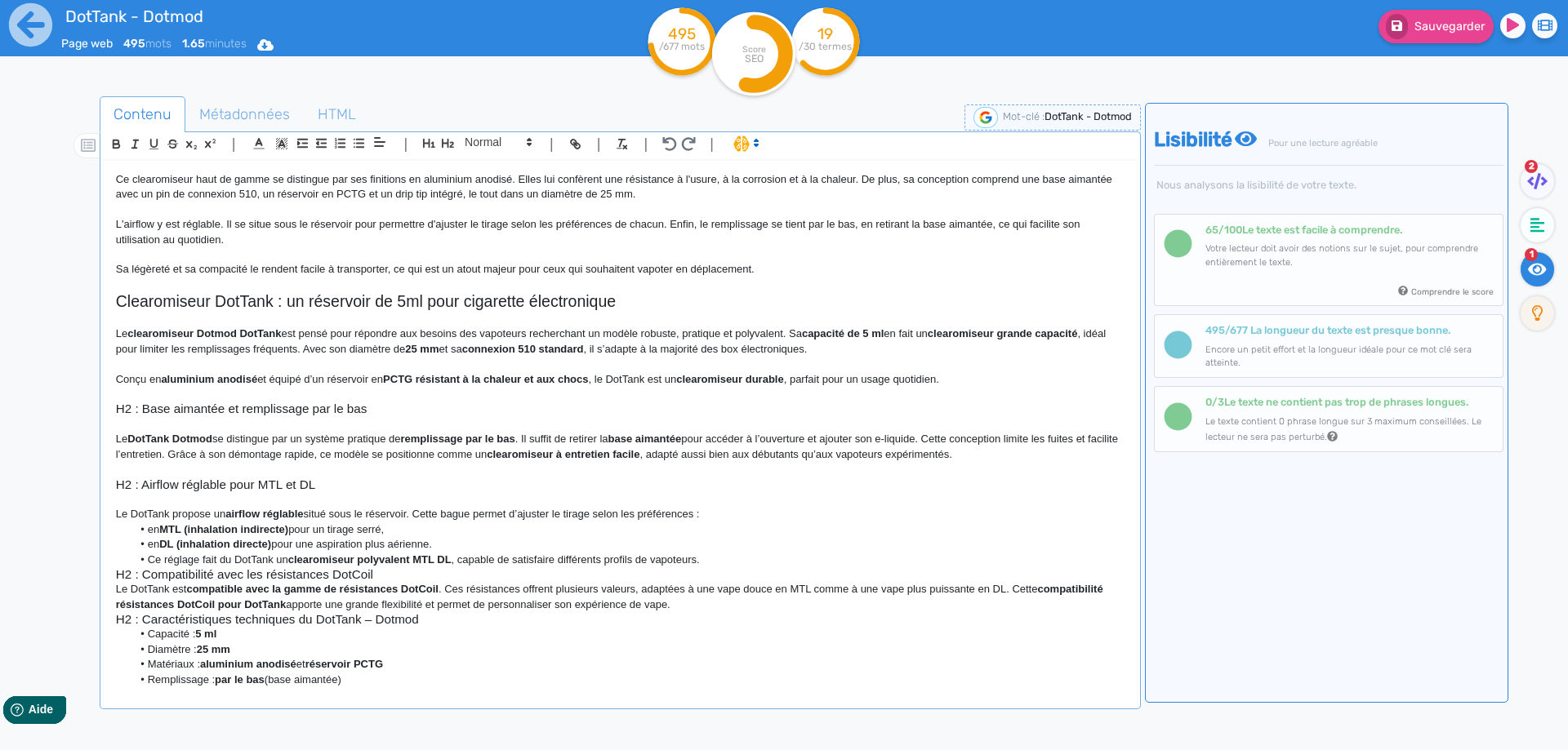
click at [725, 519] on p "Le DotTank propose un airflow réglable situé sous le réservoir. Cette bague per…" at bounding box center [620, 514] width 1008 height 15
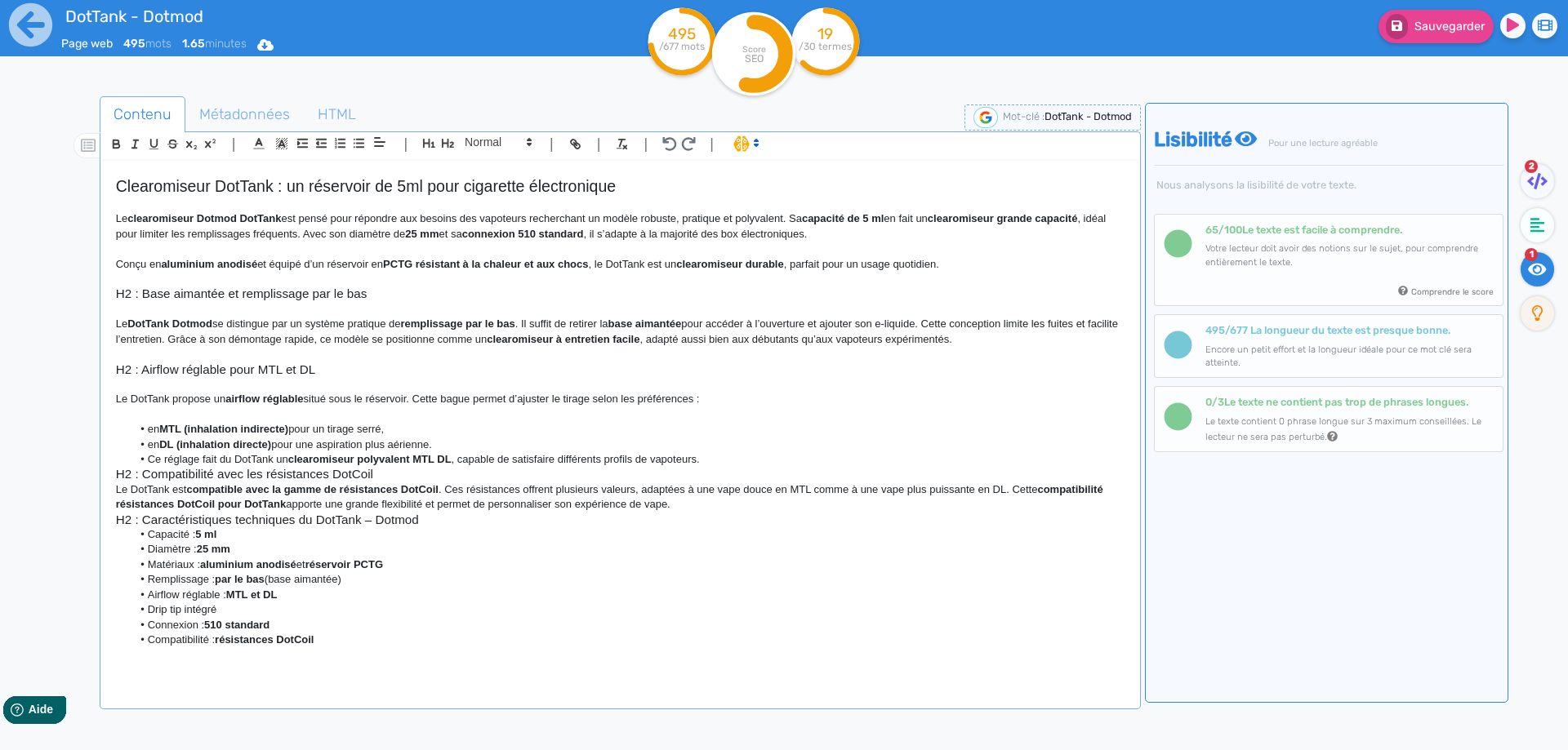
scroll to position [217, 0]
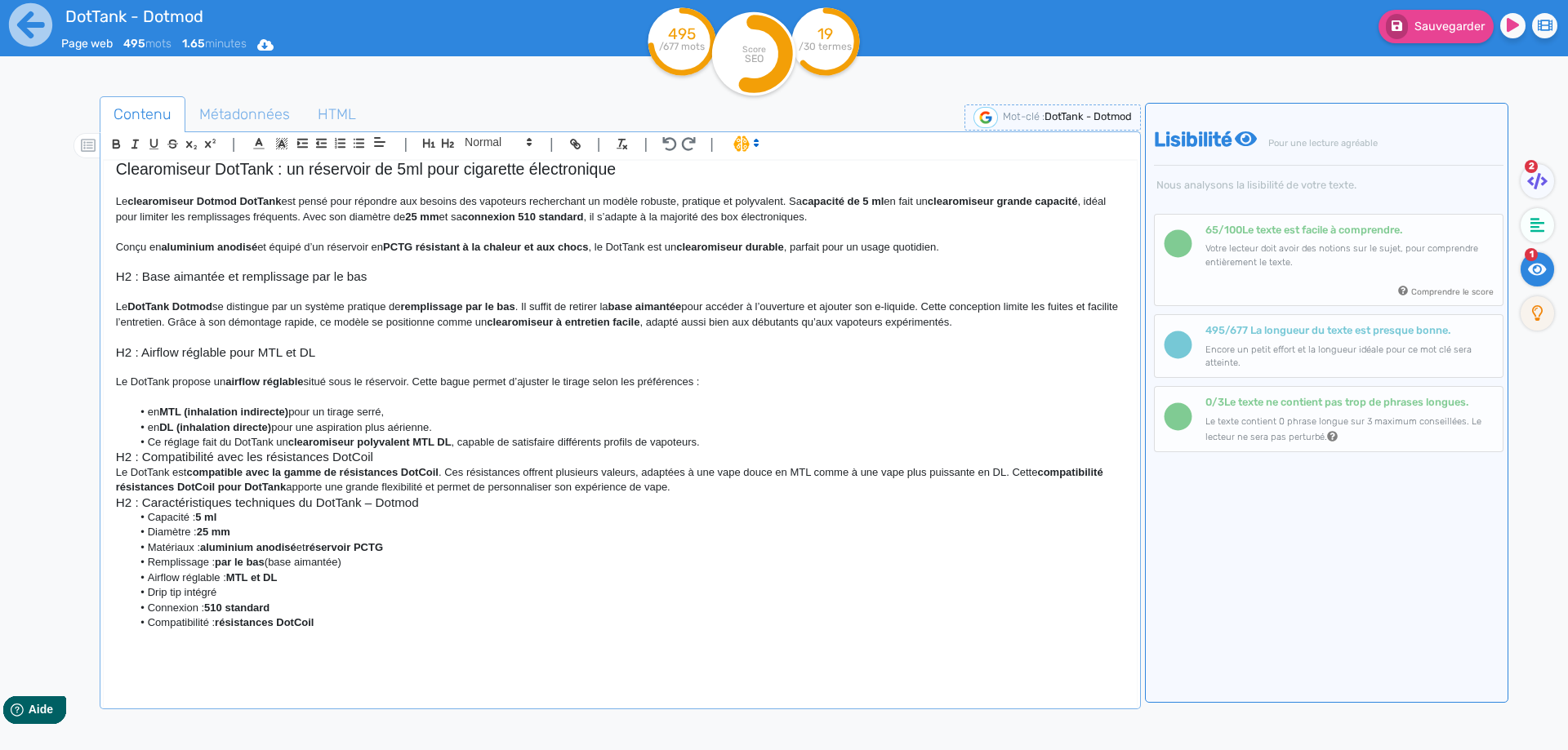
click at [724, 447] on li "Ce réglage fait du DotTank un clearomiseur polyvalent MTL DL , capable de satis…" at bounding box center [627, 442] width 992 height 15
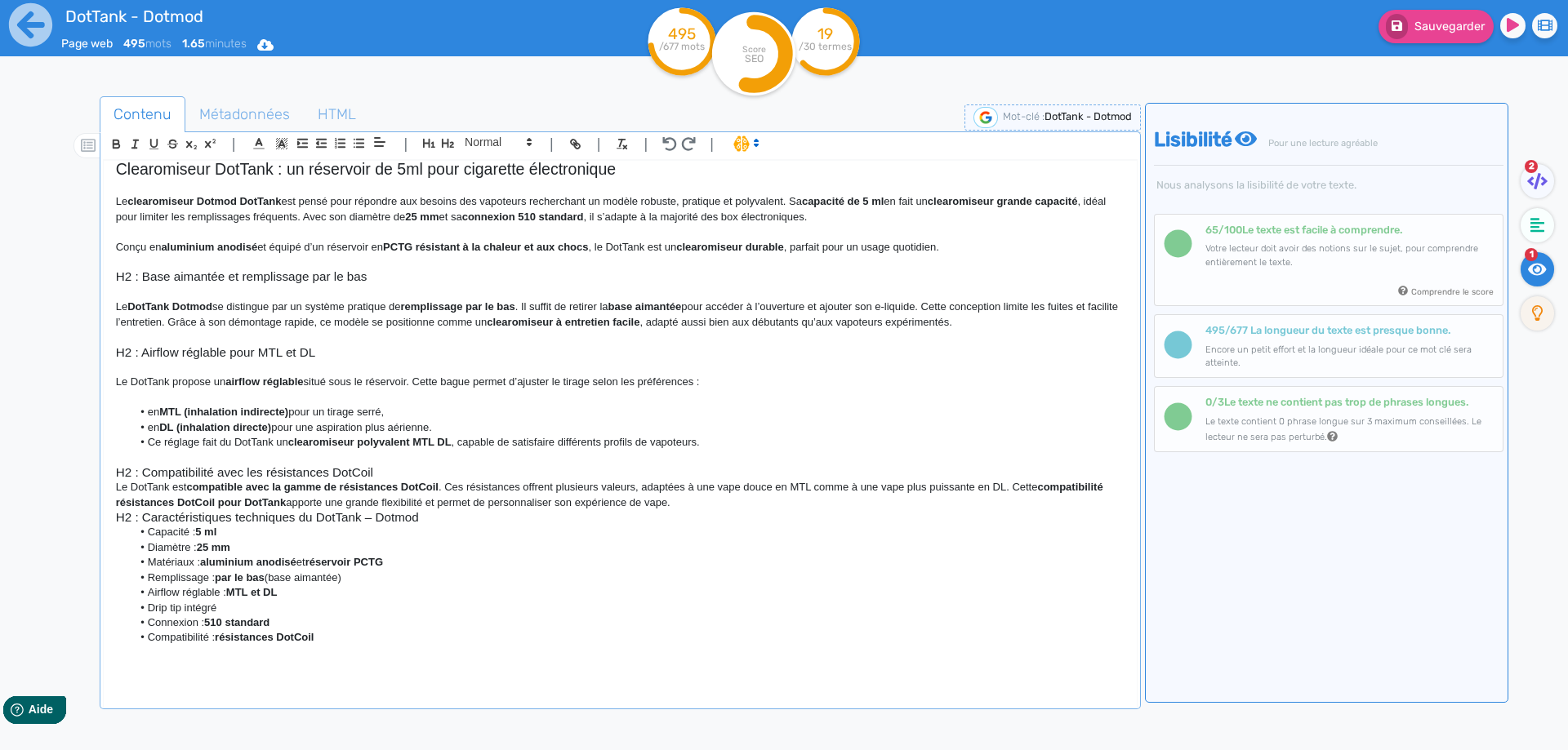
click at [587, 472] on h3 "H2 : Compatibilité avec les résistances DotCoil" at bounding box center [620, 473] width 1008 height 15
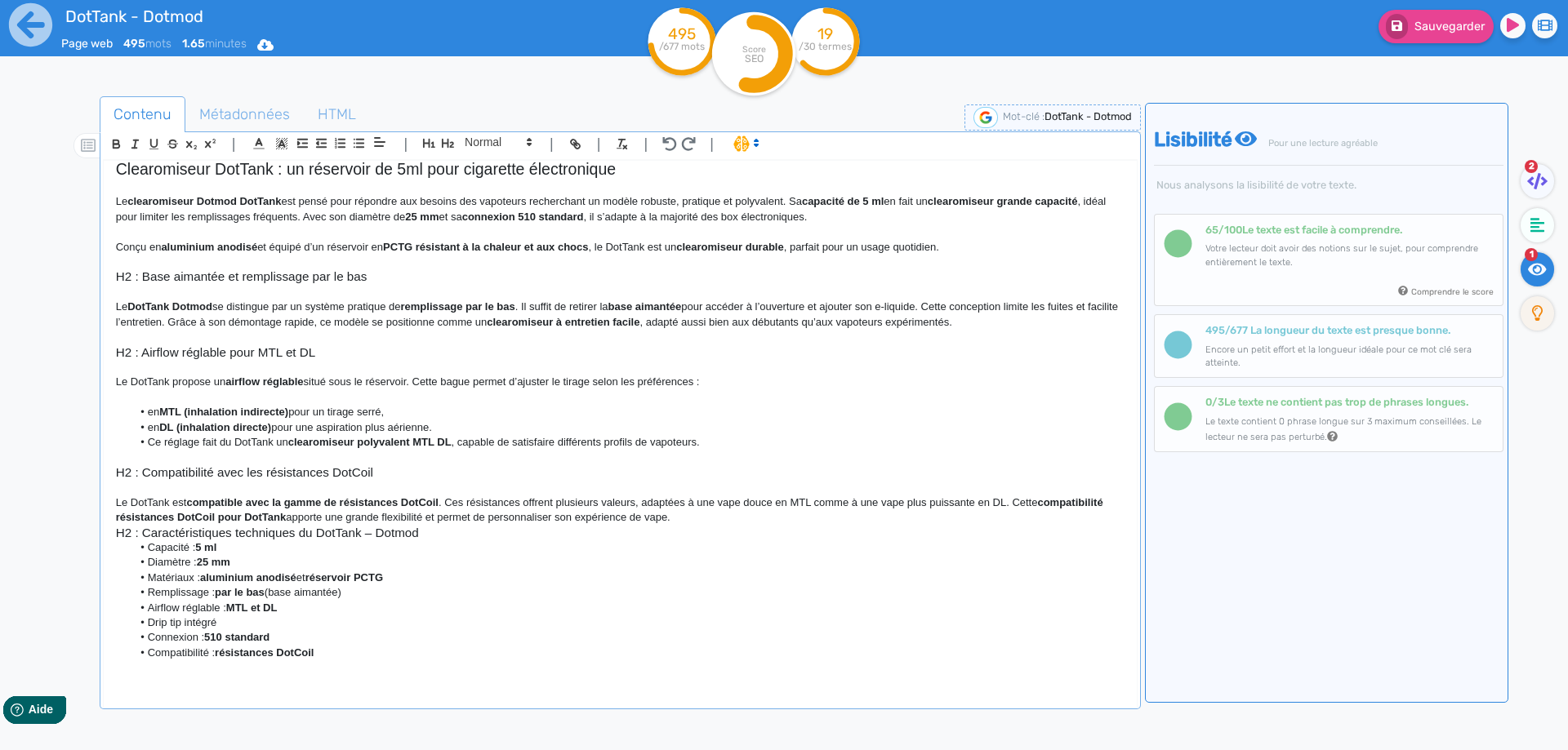
click at [678, 514] on p "Le DotTank est compatible avec la gamme de résistances DotCoil . Ces résistance…" at bounding box center [620, 510] width 1008 height 30
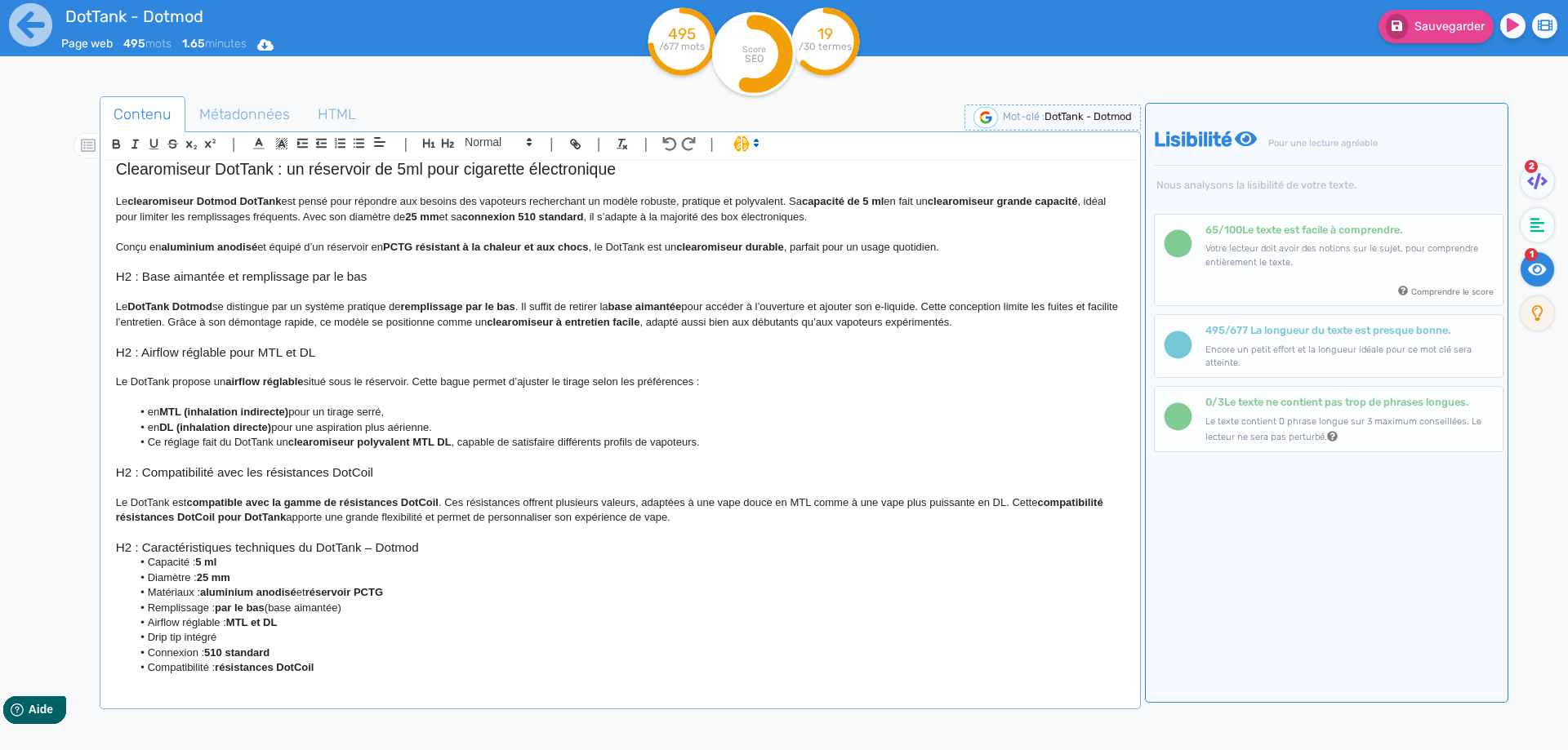
click at [530, 545] on h3 "H2 : Caractéristiques techniques du DotTank – Dotmod" at bounding box center [620, 547] width 1008 height 15
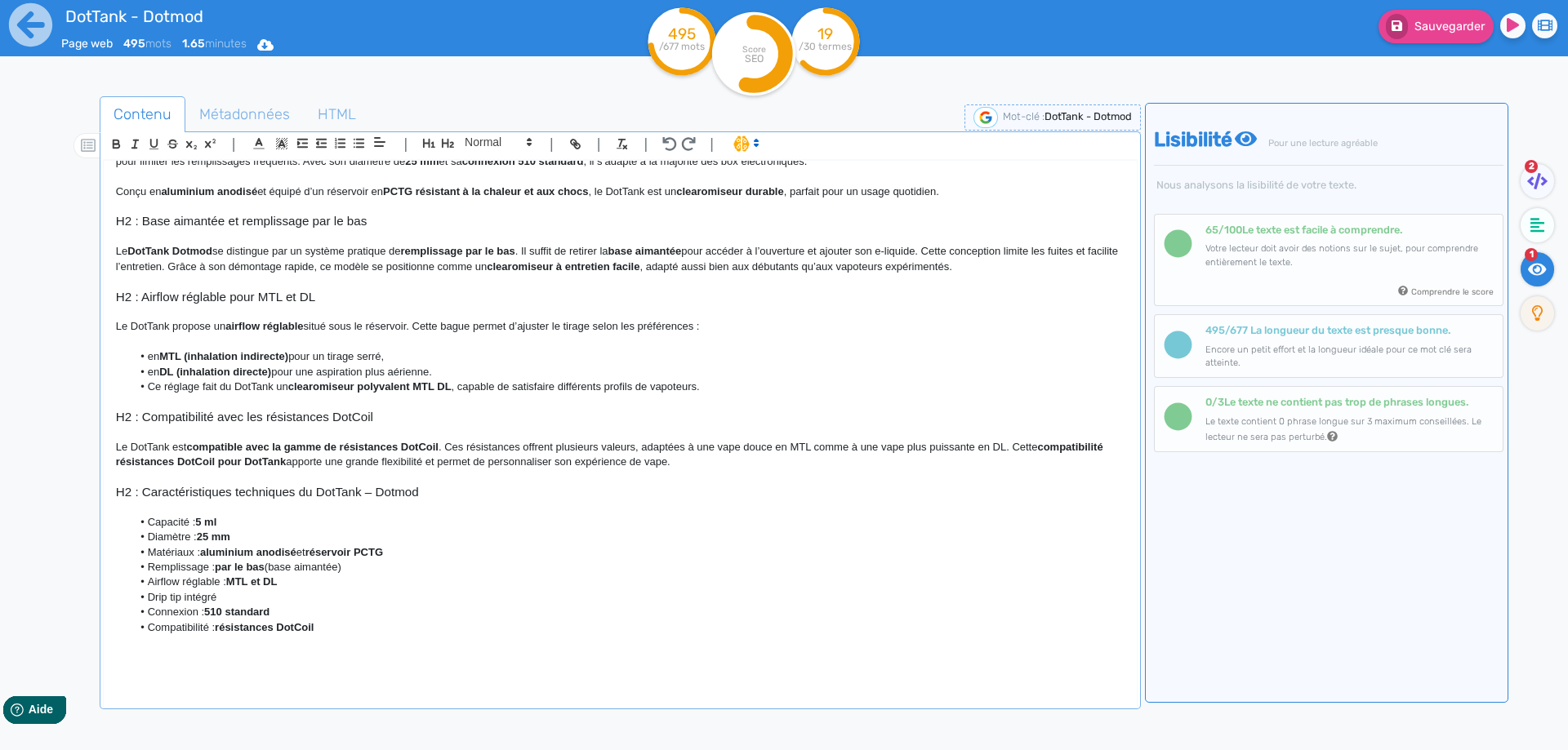
scroll to position [277, 0]
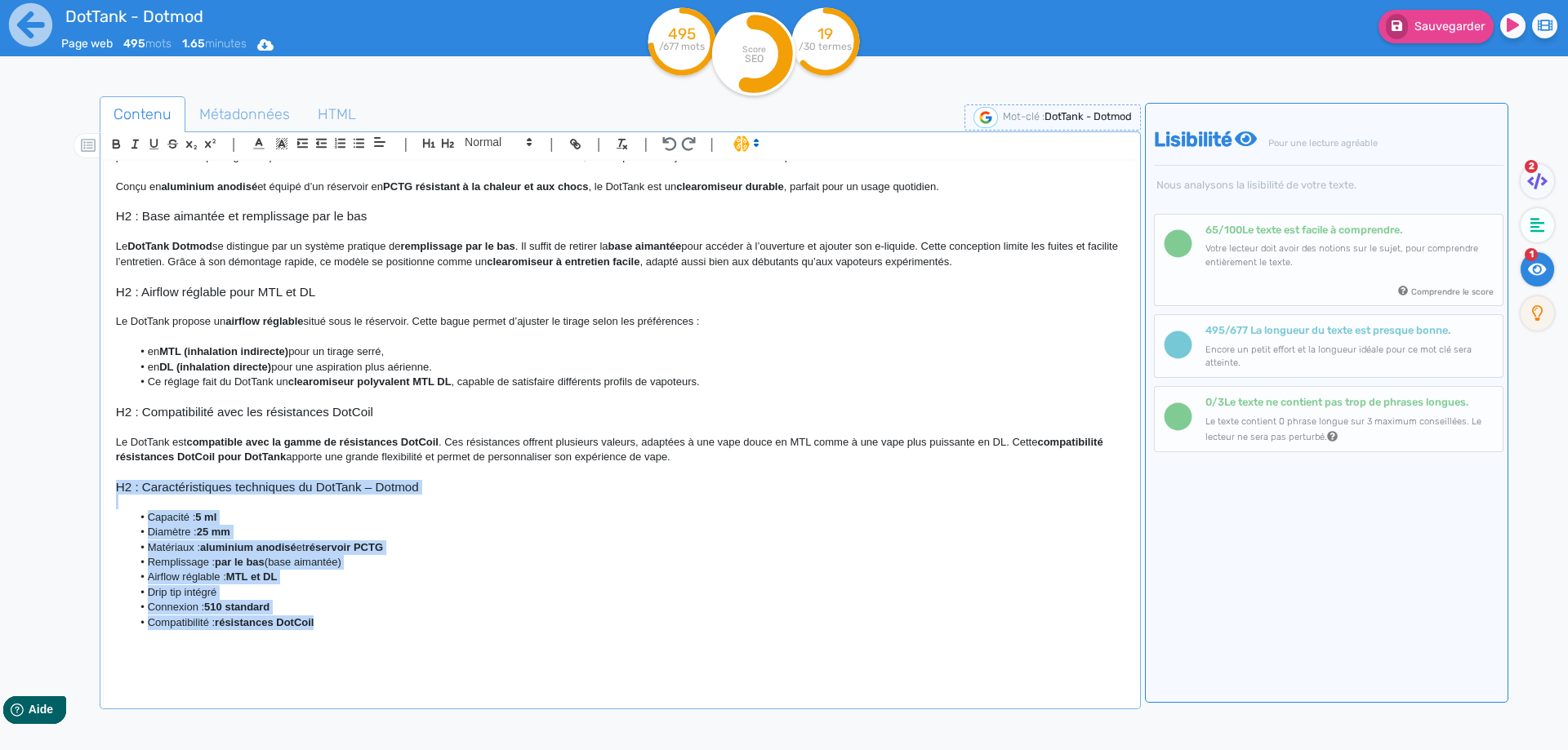
drag, startPoint x: 345, startPoint y: 629, endPoint x: 62, endPoint y: 495, distance: 313.1
click at [62, 495] on div "Contenu Métadonnées HTML | | H3 H4 H5 H6 Normal | | | | DotTank - Dotmod Le Dot…" at bounding box center [808, 472] width 1520 height 761
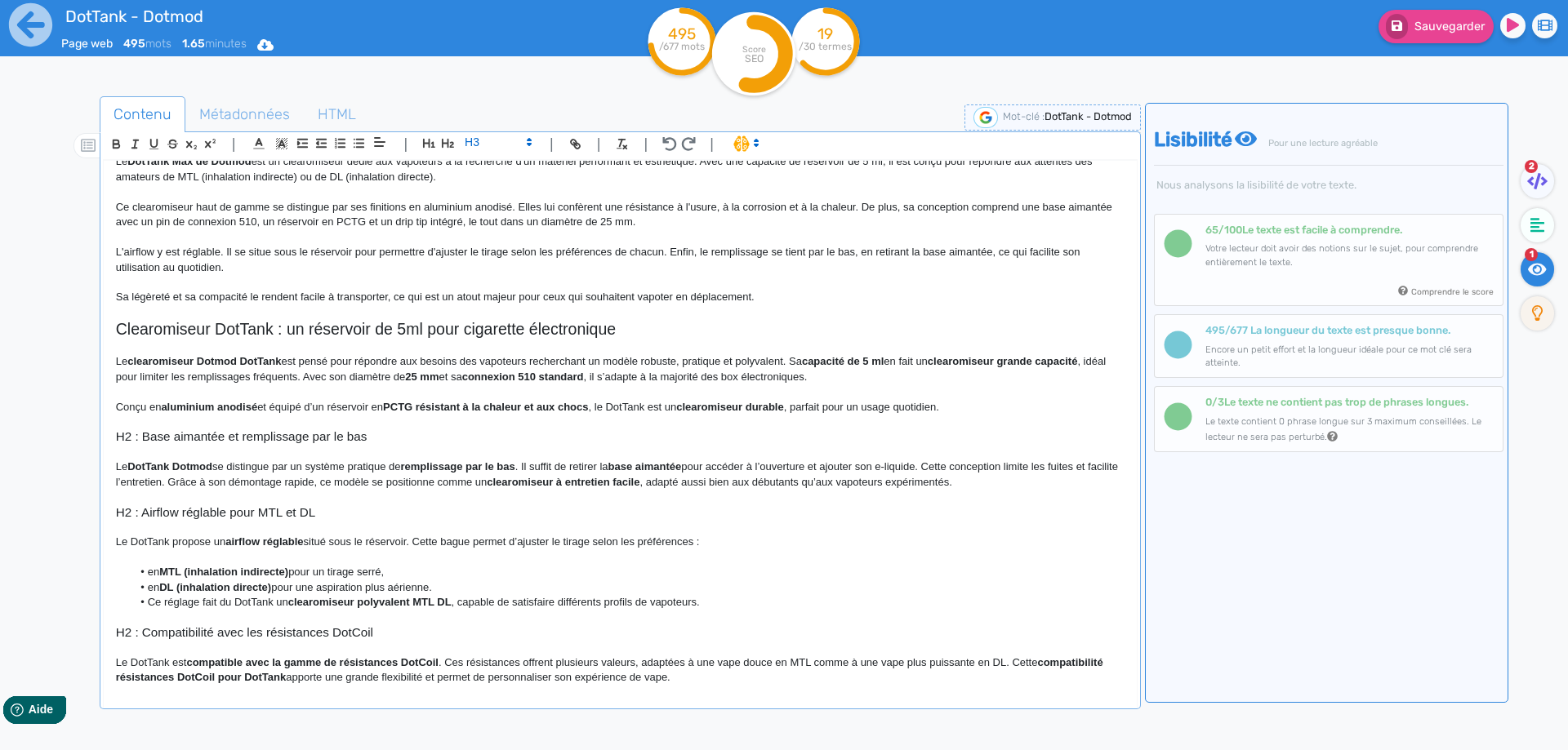
scroll to position [0, 0]
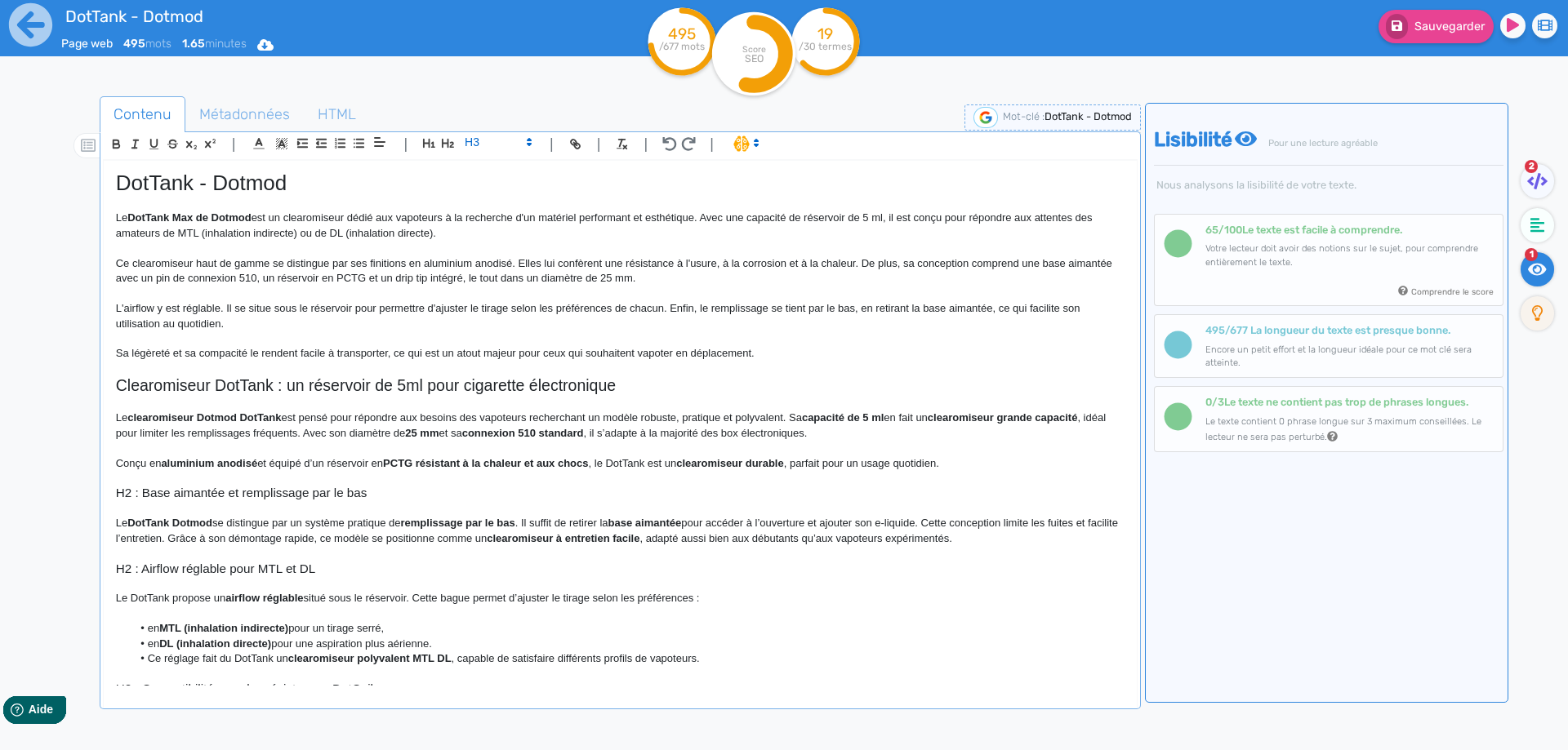
drag, startPoint x: 1019, startPoint y: 472, endPoint x: 1012, endPoint y: 465, distance: 9.9
click at [1016, 472] on p at bounding box center [620, 478] width 1008 height 15
click at [1011, 464] on p "Conçu en aluminium anodisé et équipé d’un réservoir en PCTG résistant à la chal…" at bounding box center [620, 464] width 1008 height 15
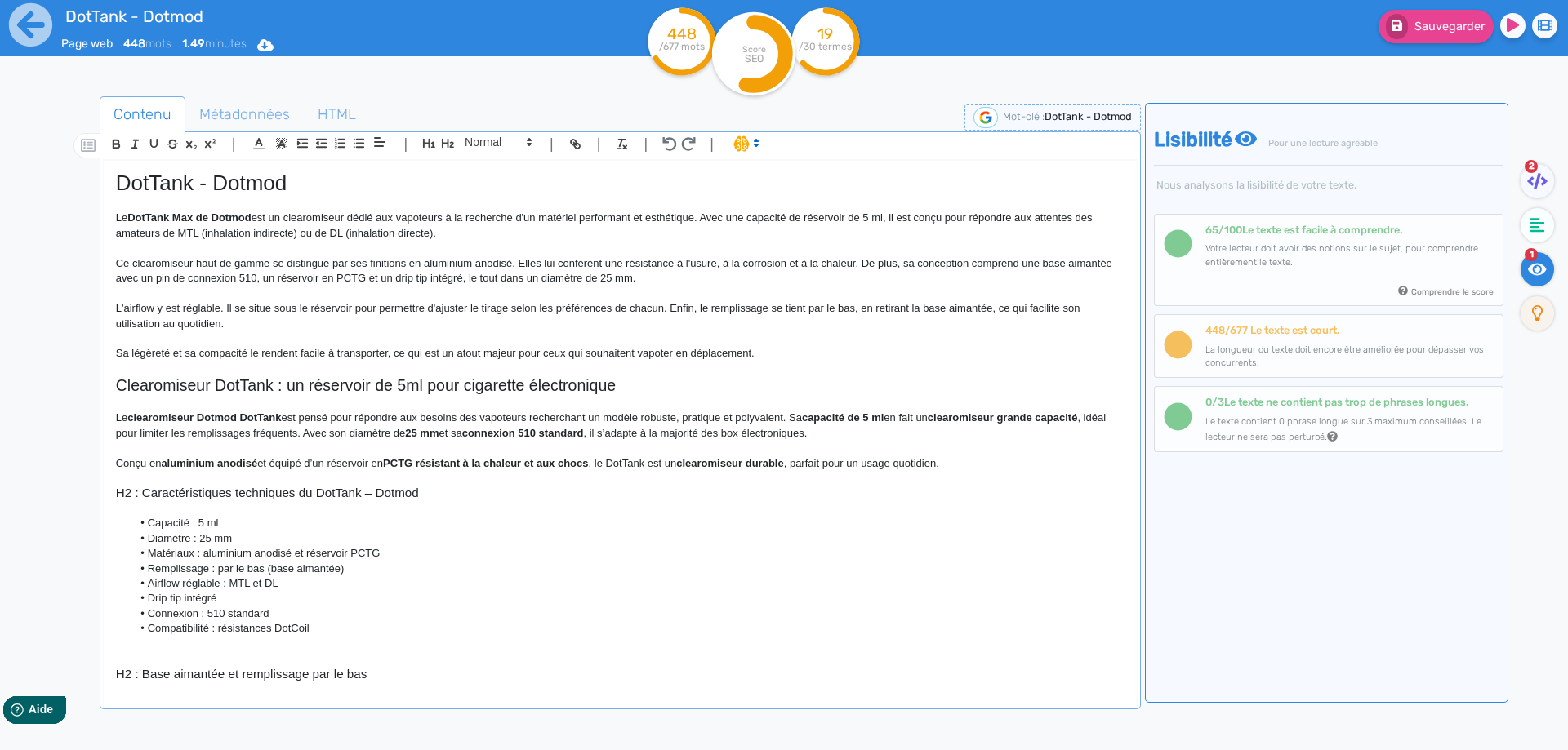
click at [135, 492] on h3 "H2 : Caractéristiques techniques du DotTank – Dotmod" at bounding box center [620, 493] width 1008 height 15
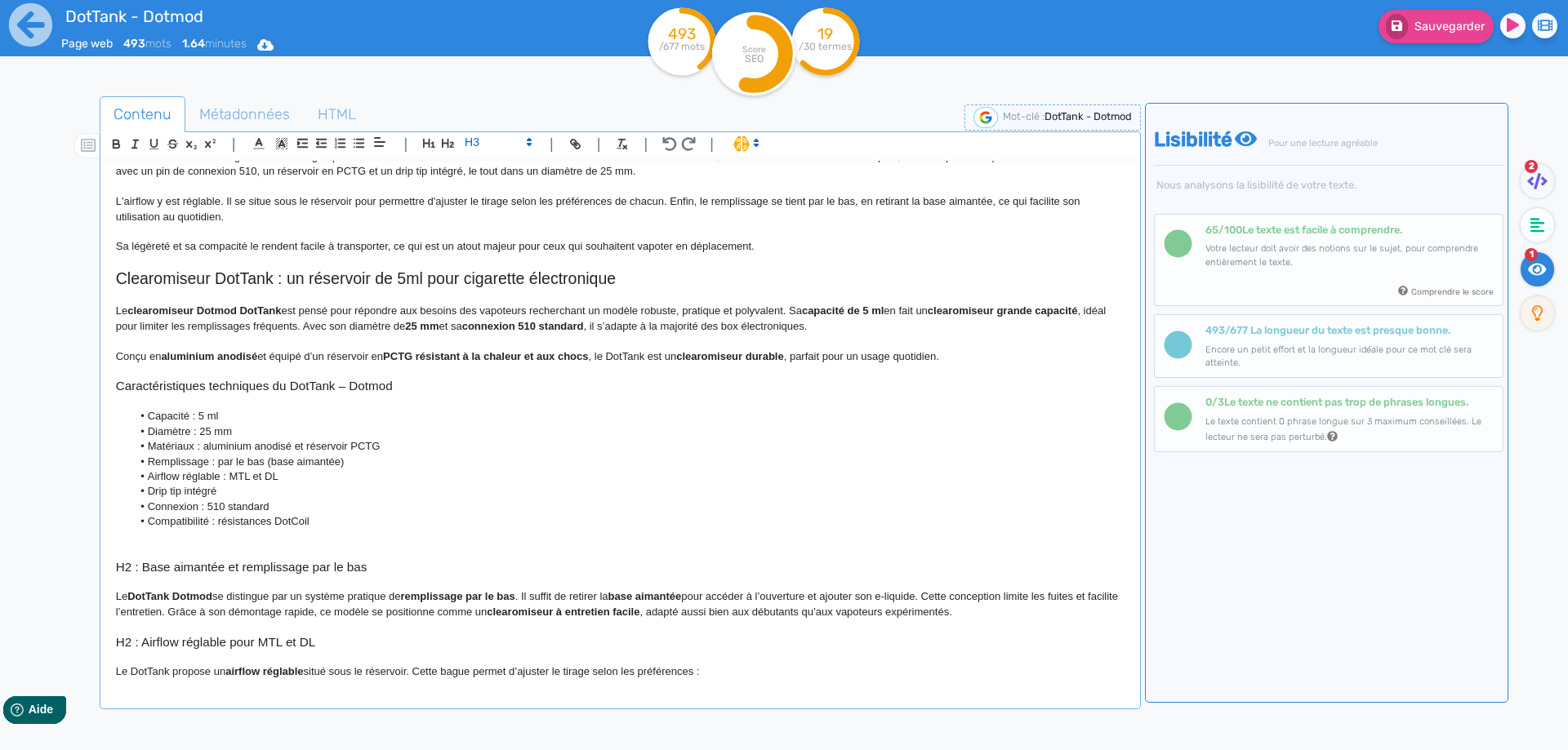
scroll to position [163, 0]
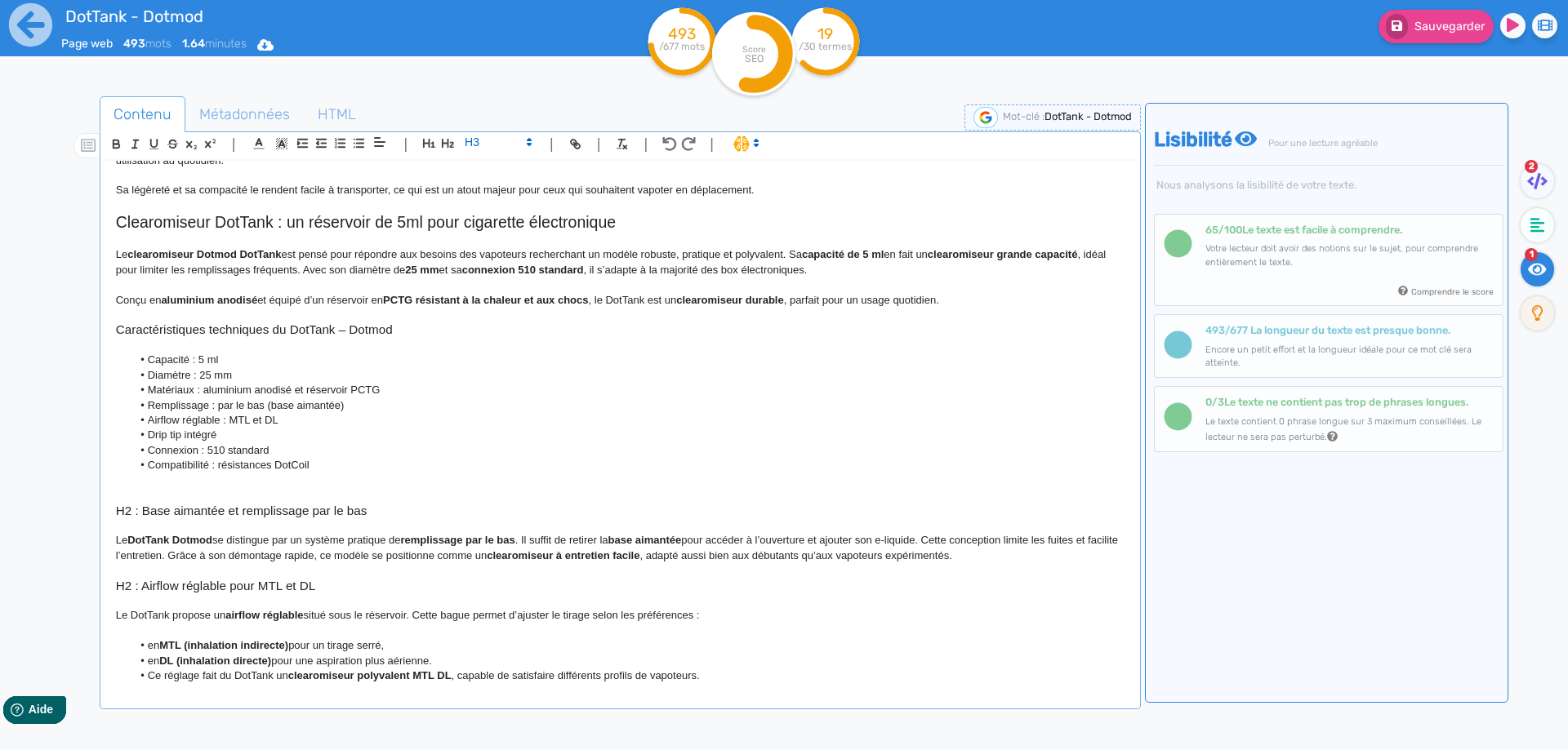
click at [137, 510] on h3 "H2 : Base aimantée et remplissage par le bas" at bounding box center [620, 511] width 1008 height 15
click at [144, 583] on h3 "H2 : Airflow réglable pour MTL et DL" at bounding box center [620, 586] width 1008 height 15
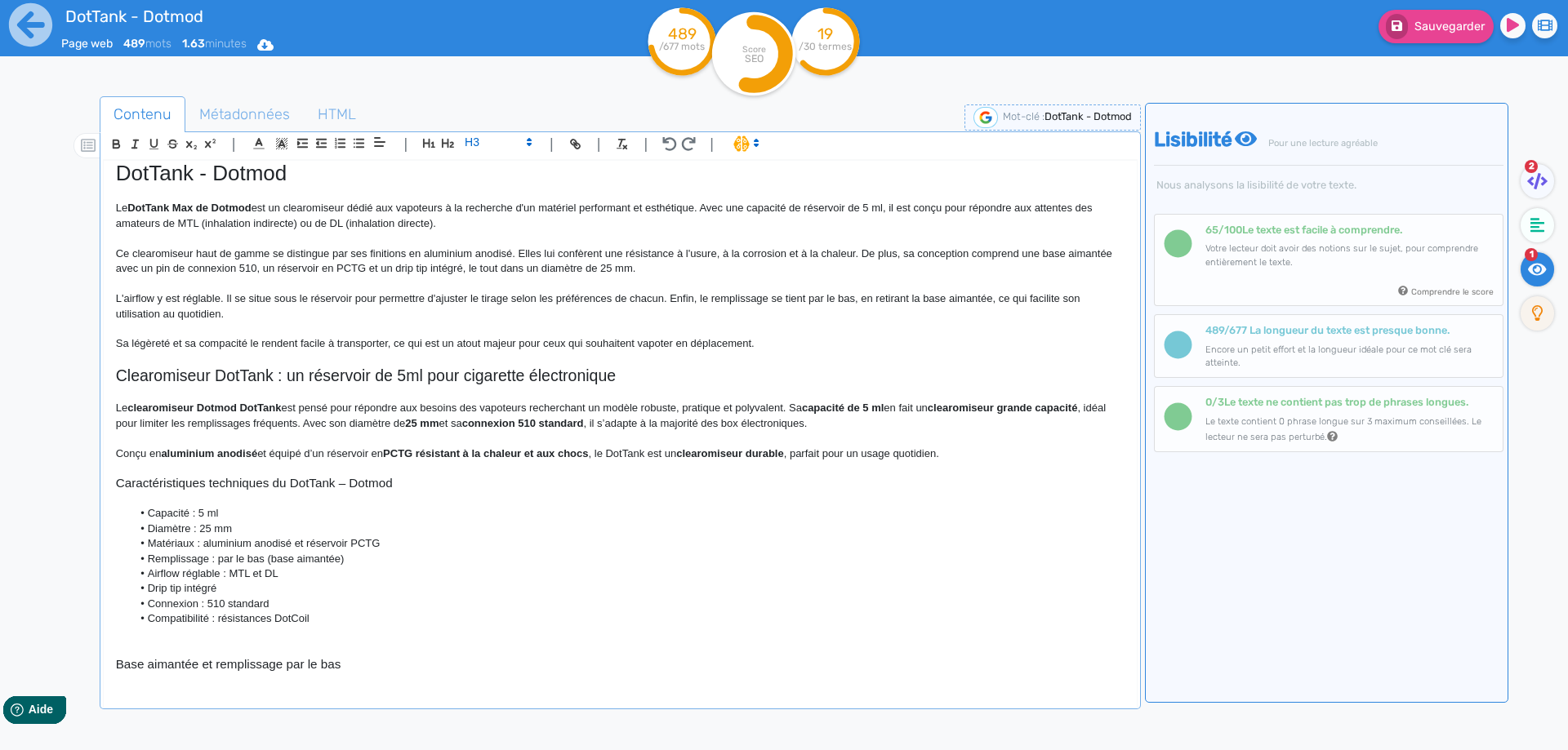
scroll to position [0, 0]
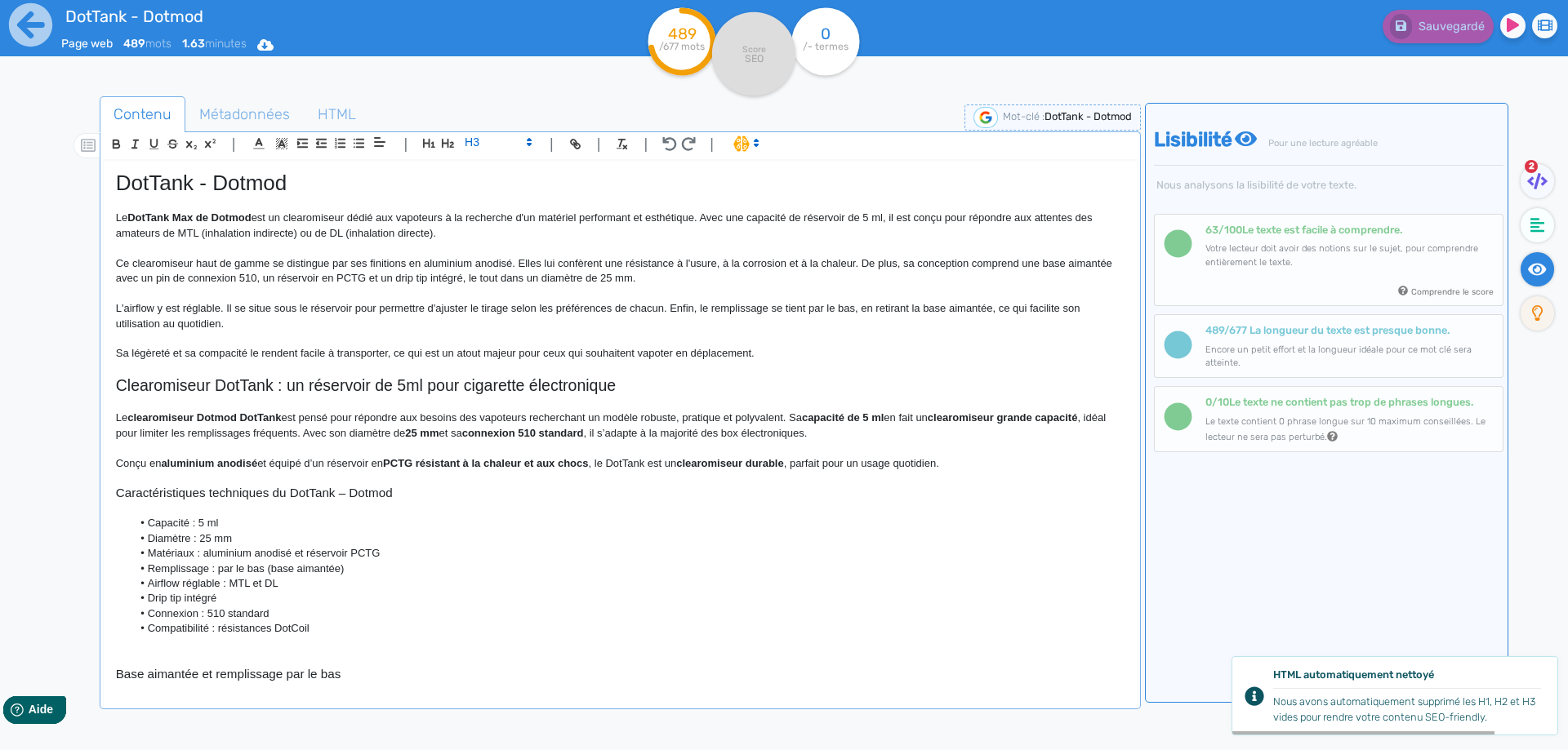
click at [170, 418] on strong "clearomiseur Dotmod DotTank" at bounding box center [204, 417] width 154 height 12
click at [224, 413] on strong "clearomiseur Dotmod DotTank" at bounding box center [204, 417] width 154 height 12
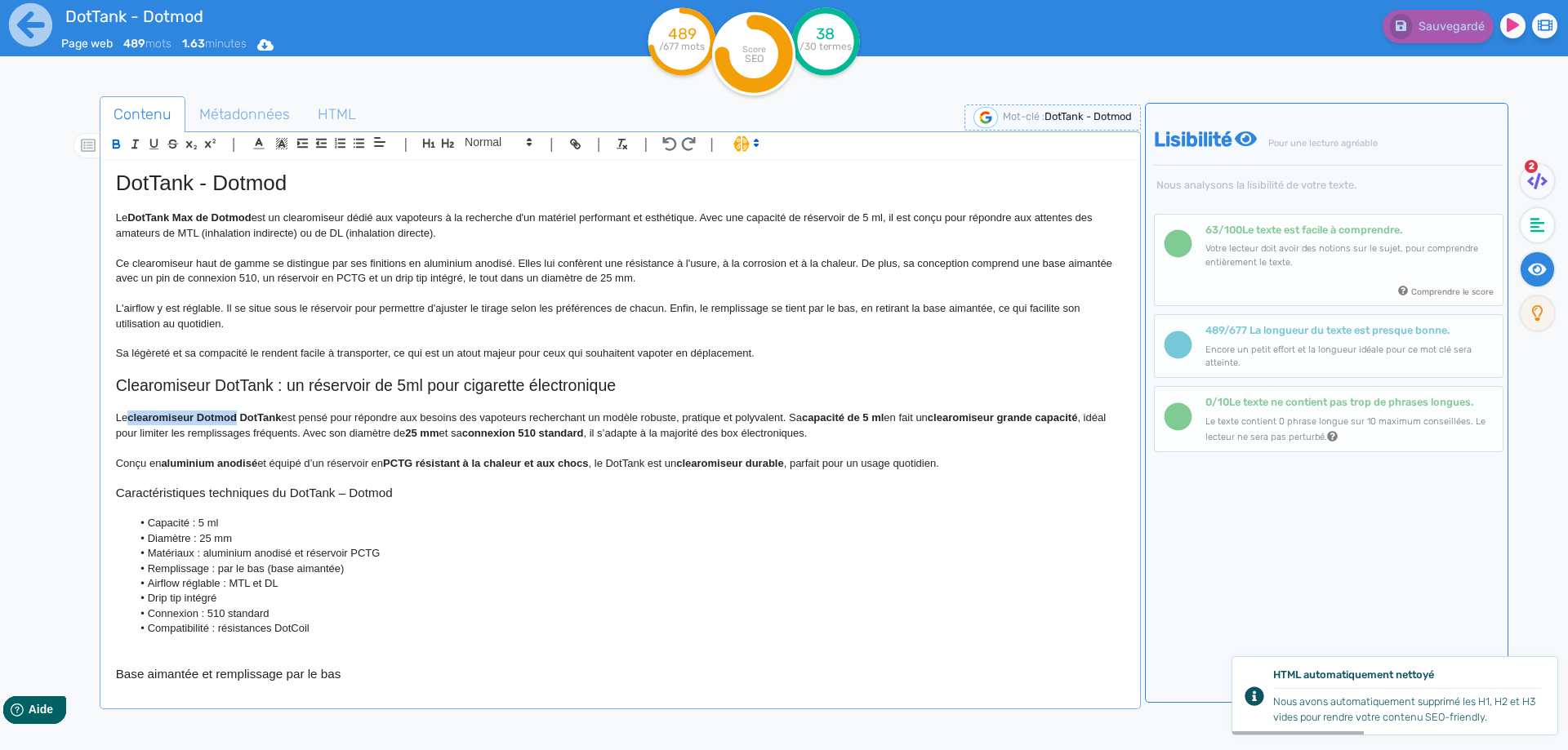
drag, startPoint x: 224, startPoint y: 413, endPoint x: 180, endPoint y: 413, distance: 44.0
click at [180, 413] on strong "clearomiseur Dotmod DotTank" at bounding box center [204, 417] width 154 height 12
click at [179, 413] on strong "clearomiseur Dotmod DotTank" at bounding box center [204, 417] width 154 height 12
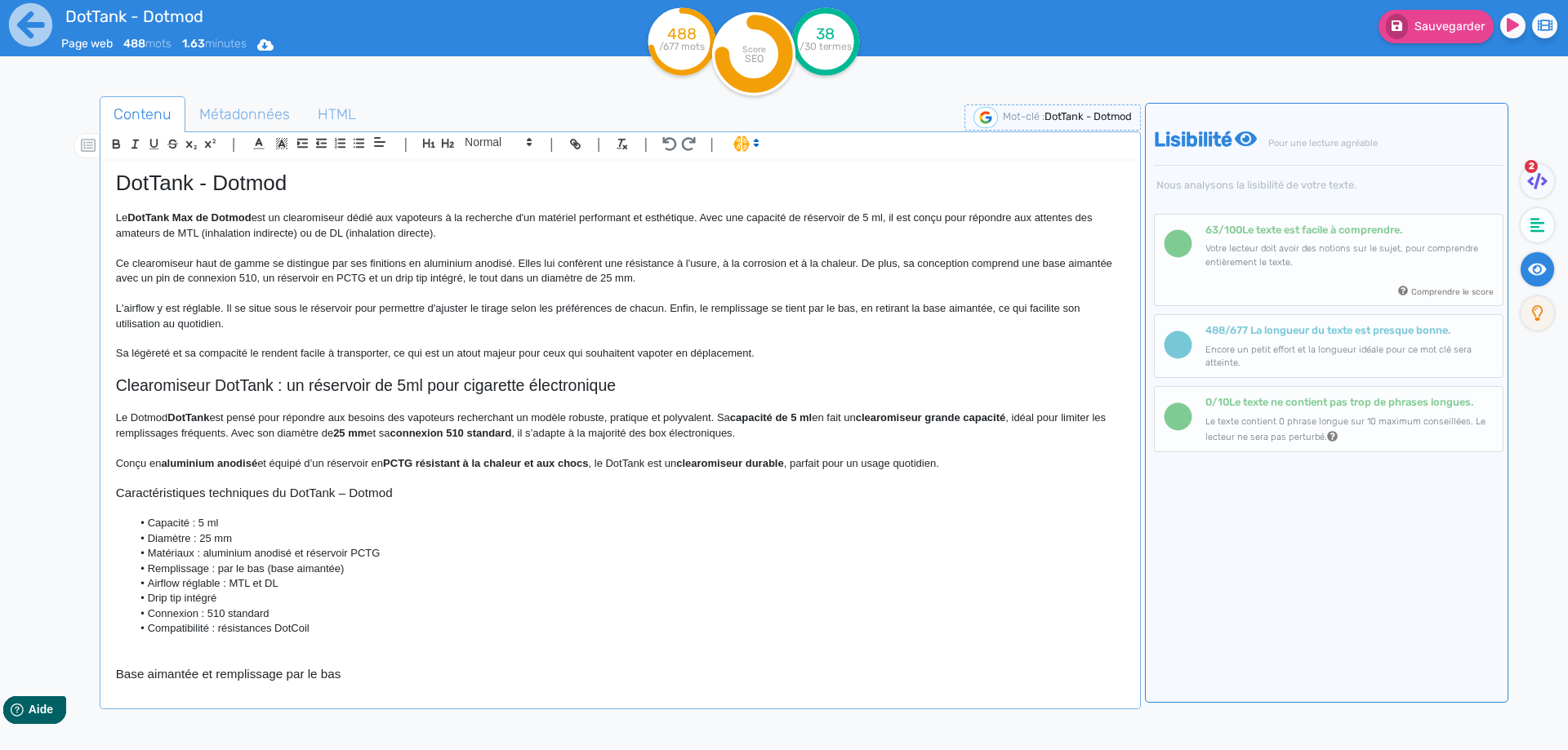
click at [174, 414] on strong "DotTank" at bounding box center [188, 417] width 42 height 12
click at [190, 413] on p "Le Dotmod DotTank est pensé pour répondre aux besoins des vapoteurs recherchant…" at bounding box center [620, 425] width 1008 height 30
drag, startPoint x: 190, startPoint y: 413, endPoint x: 149, endPoint y: 415, distance: 41.0
click at [149, 415] on p "Le Dotmod DotTank est pensé pour répondre aux besoins des vapoteurs recherchant…" at bounding box center [620, 425] width 1008 height 30
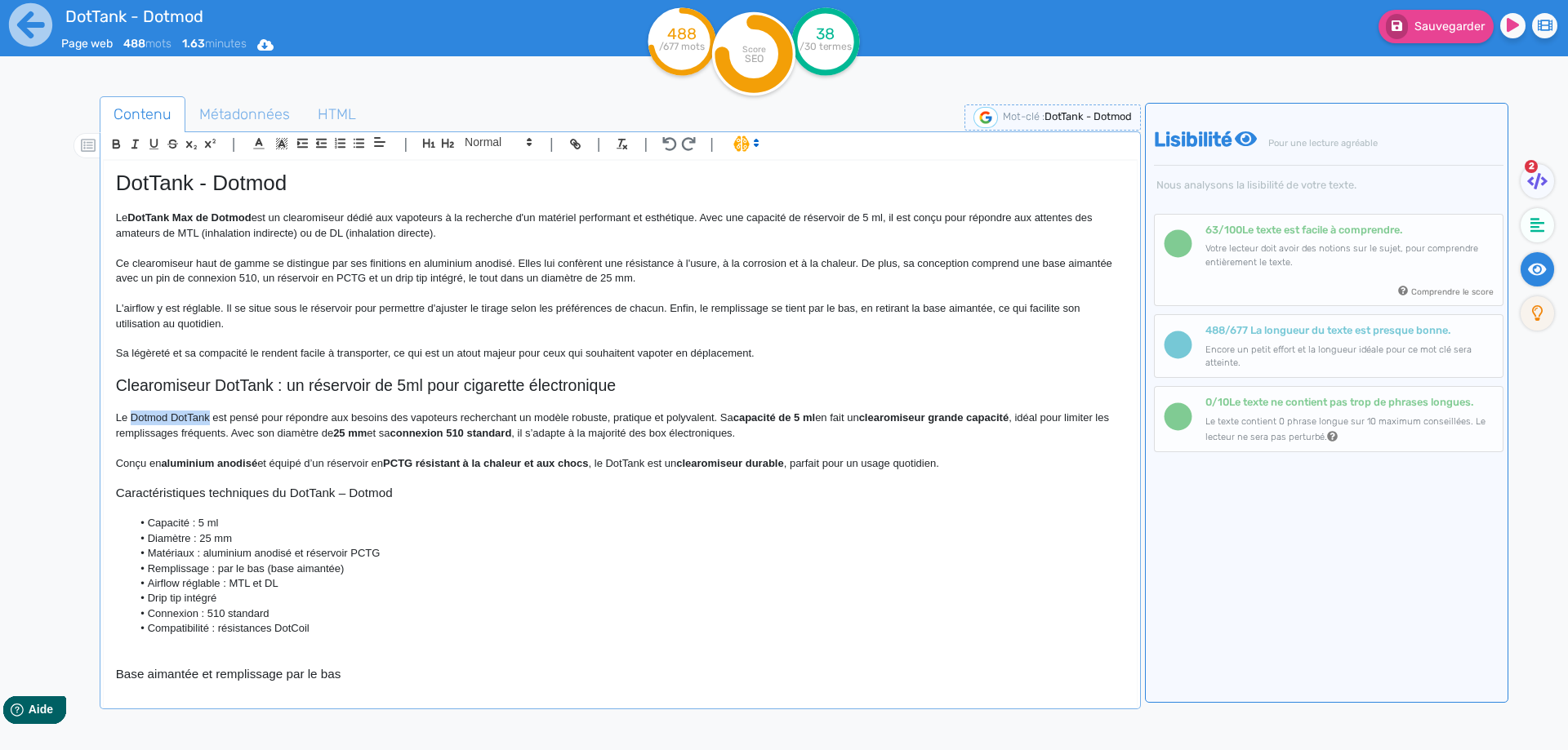
copy p "Dotmod DotTank"
click at [155, 420] on p "Le Dotmod DotTank est pensé pour répondre aux besoins des vapoteurs recherchant…" at bounding box center [620, 425] width 1008 height 30
click at [173, 417] on p "Le DotTank est pensé pour répondre aux besoins des vapoteurs recherchant un mod…" at bounding box center [620, 425] width 1008 height 30
click at [838, 412] on p "Le DotTank est un clearomiseur fabriqué par la marque californienne Dotmod. Il …" at bounding box center [620, 425] width 1008 height 30
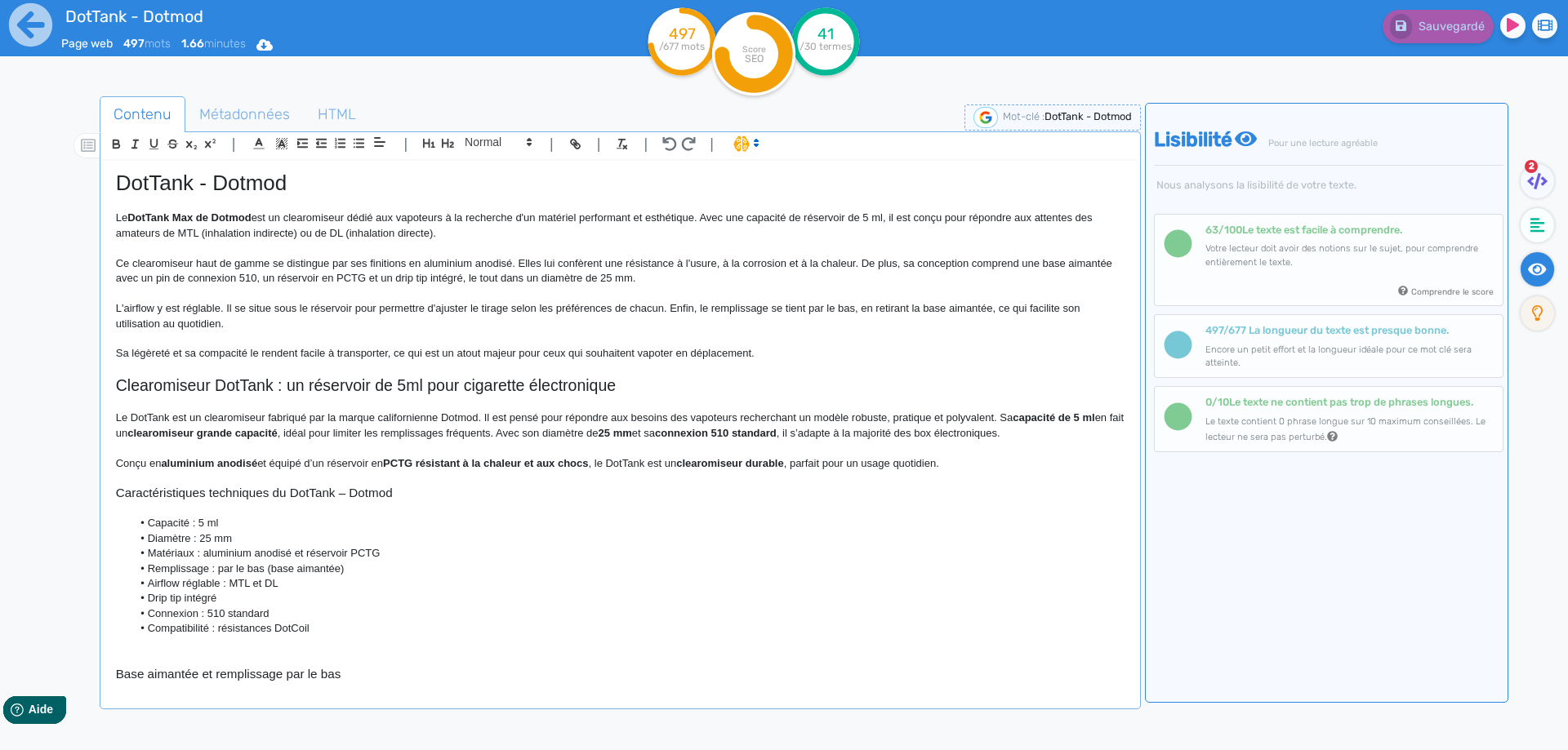
click at [589, 437] on p "Le DotTank est un clearomiseur fabriqué par la marque californienne Dotmod. Il …" at bounding box center [620, 425] width 1008 height 30
drag, startPoint x: 589, startPoint y: 437, endPoint x: 652, endPoint y: 437, distance: 63.0
click at [652, 437] on p "Le DotTank est un clearomiseur fabriqué par la marque californienne Dotmod. Il …" at bounding box center [620, 425] width 1008 height 30
click at [177, 464] on strong "aluminium anodisé" at bounding box center [209, 463] width 96 height 12
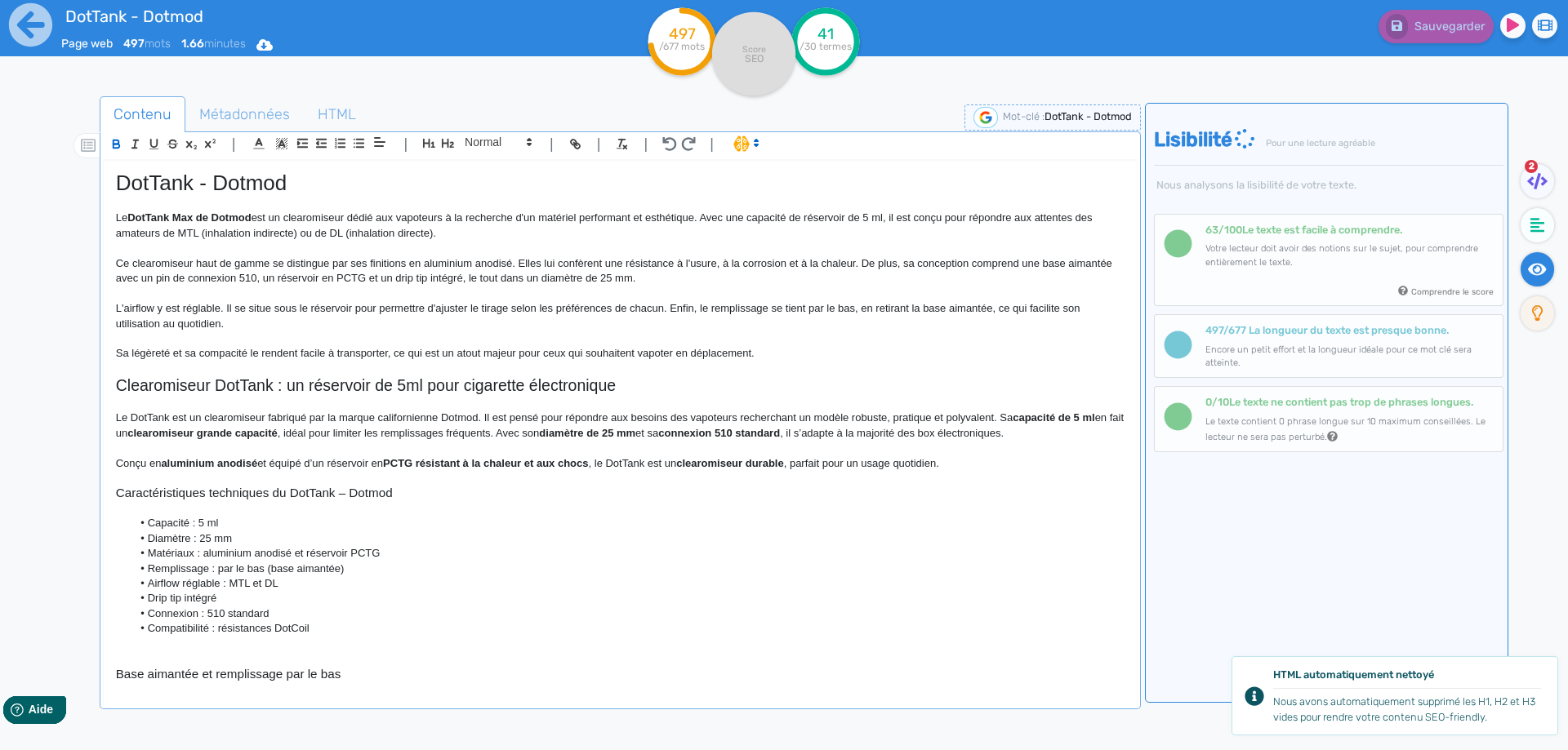
click at [322, 454] on p at bounding box center [620, 448] width 1008 height 15
click at [401, 460] on strong "PCTG résistant à la chaleur et aux chocs" at bounding box center [485, 463] width 205 height 12
drag, startPoint x: 401, startPoint y: 460, endPoint x: 594, endPoint y: 463, distance: 193.0
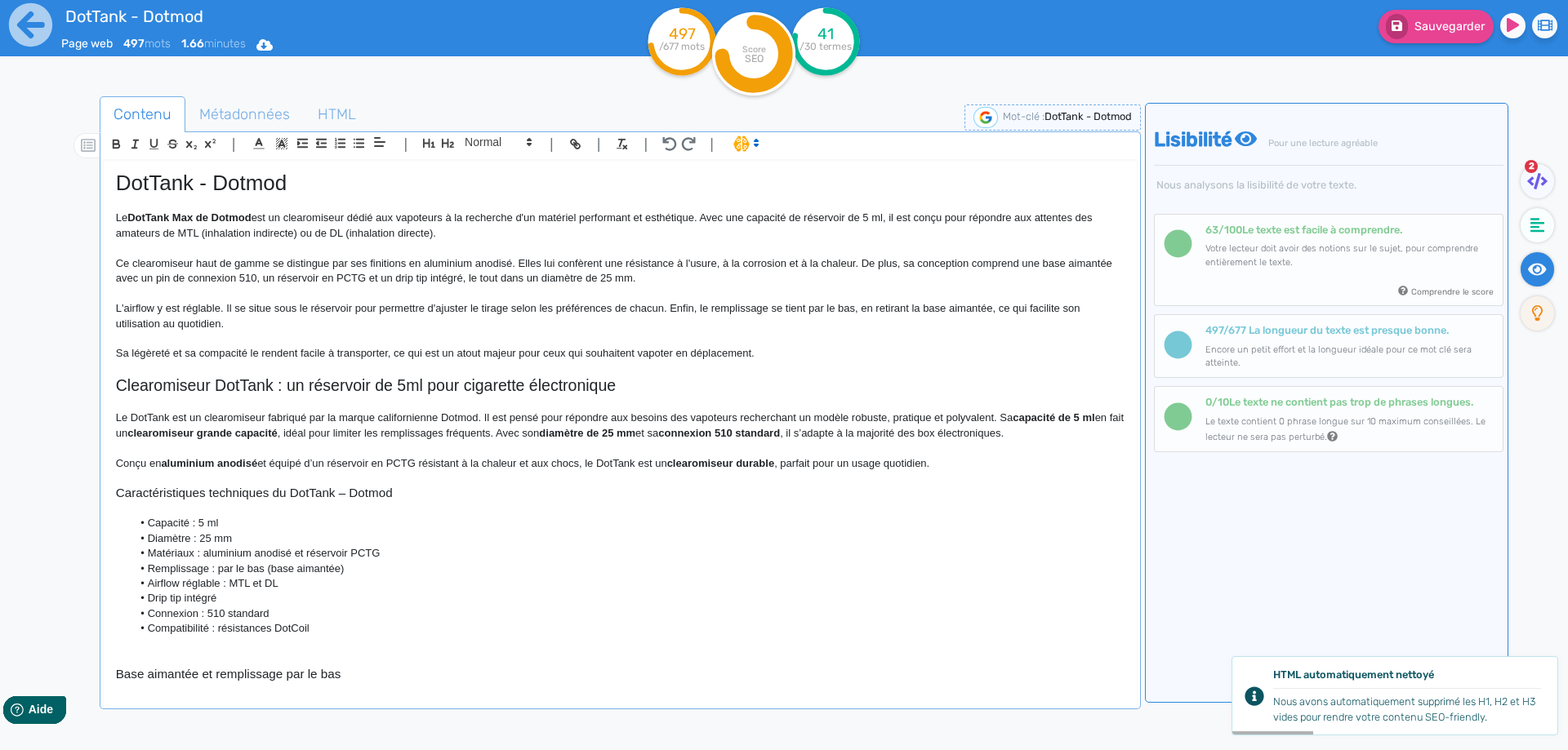
click at [594, 470] on p "Conçu en aluminium anodisé et équipé d’un réservoir en PCTG résistant à la chal…" at bounding box center [620, 464] width 1008 height 15
click at [975, 459] on p "Conçu en aluminium anodisé et équipé d’un réservoir en PCTG résistant à la chal…" at bounding box center [620, 464] width 1008 height 15
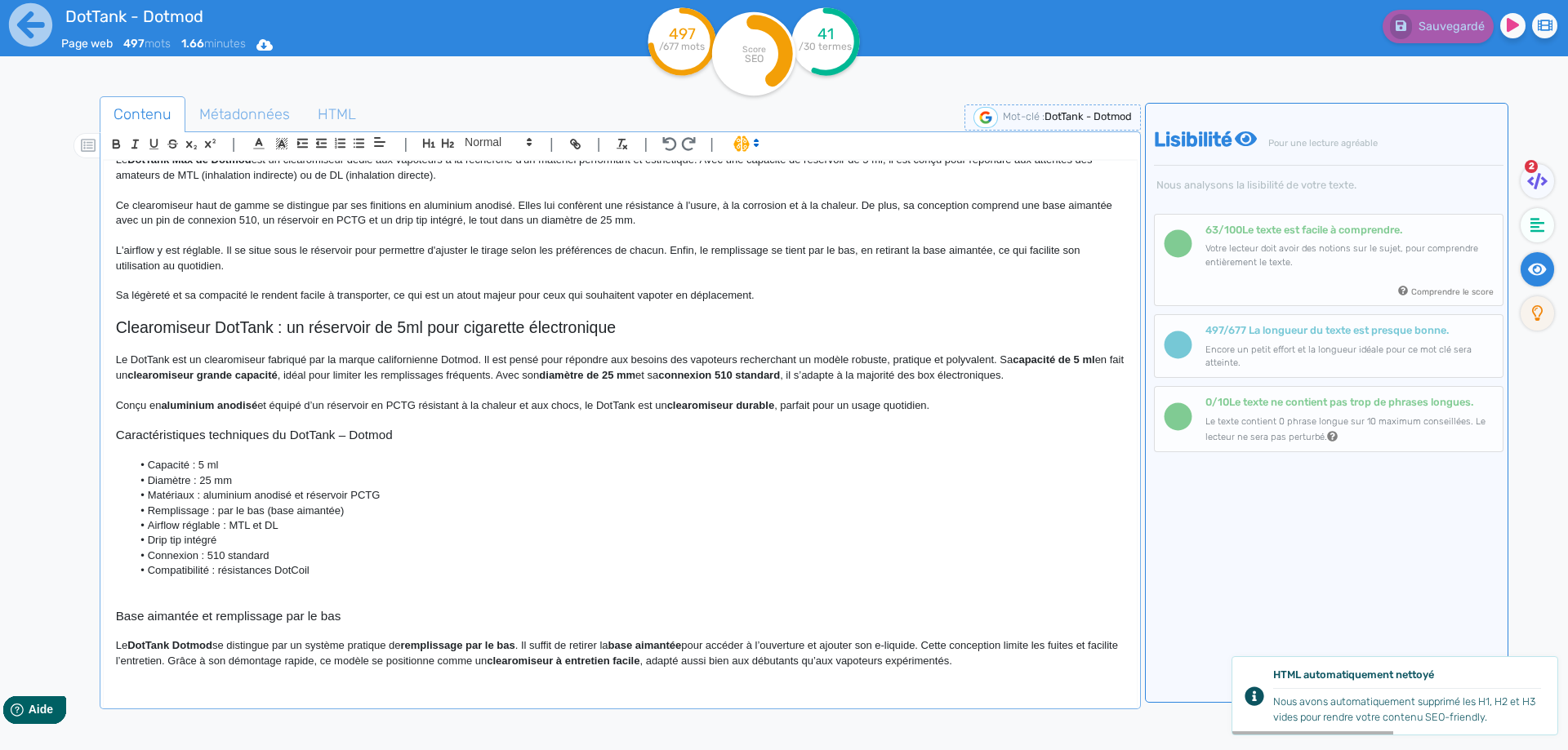
scroll to position [81, 0]
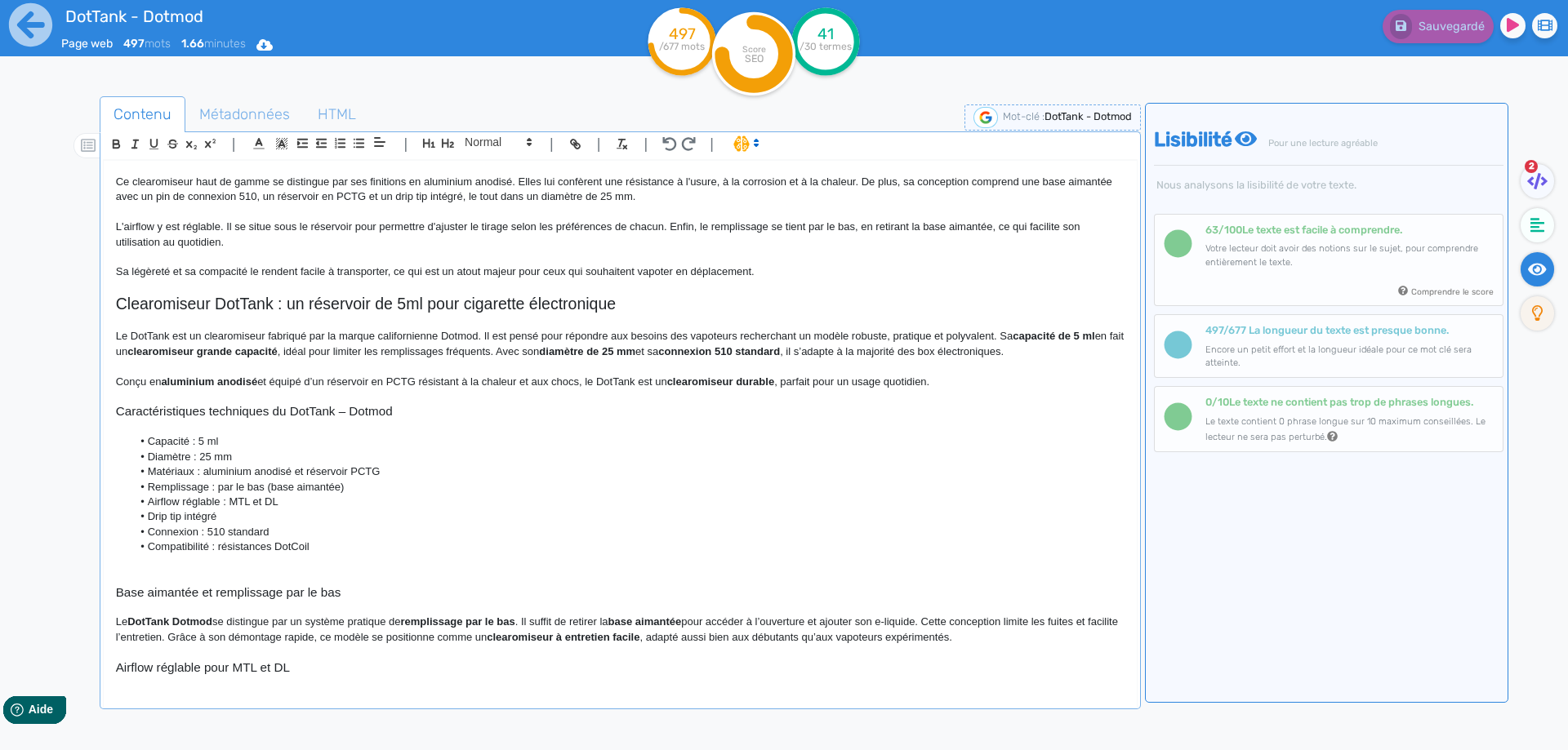
click at [477, 411] on h3 "Caractéristiques techniques du DotTank – Dotmod" at bounding box center [620, 411] width 1008 height 15
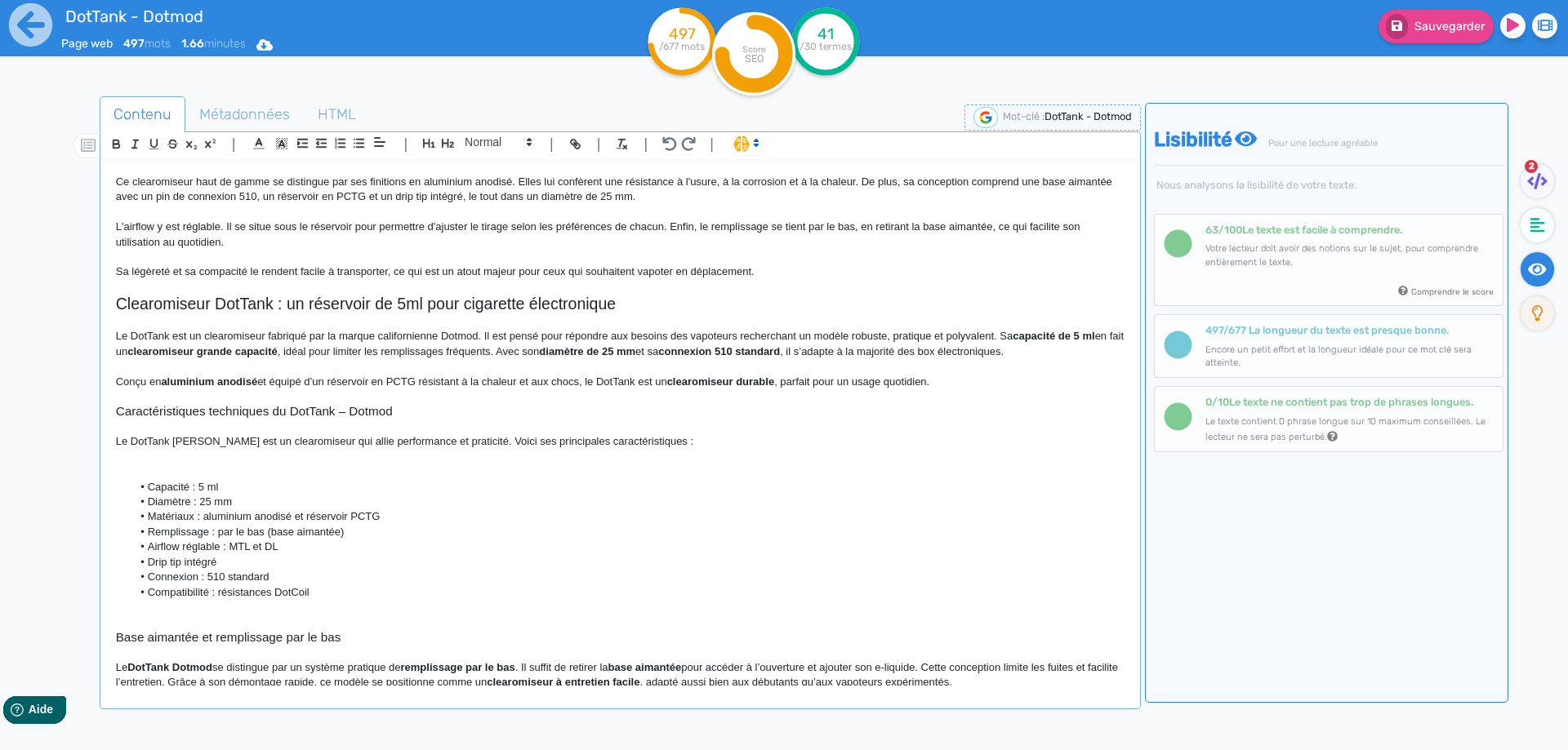
click at [339, 419] on p at bounding box center [620, 427] width 1008 height 15
click at [340, 414] on h3 "Caractéristiques techniques du DotTank – Dotmod" at bounding box center [620, 411] width 1008 height 15
click at [149, 460] on p at bounding box center [620, 457] width 1008 height 15
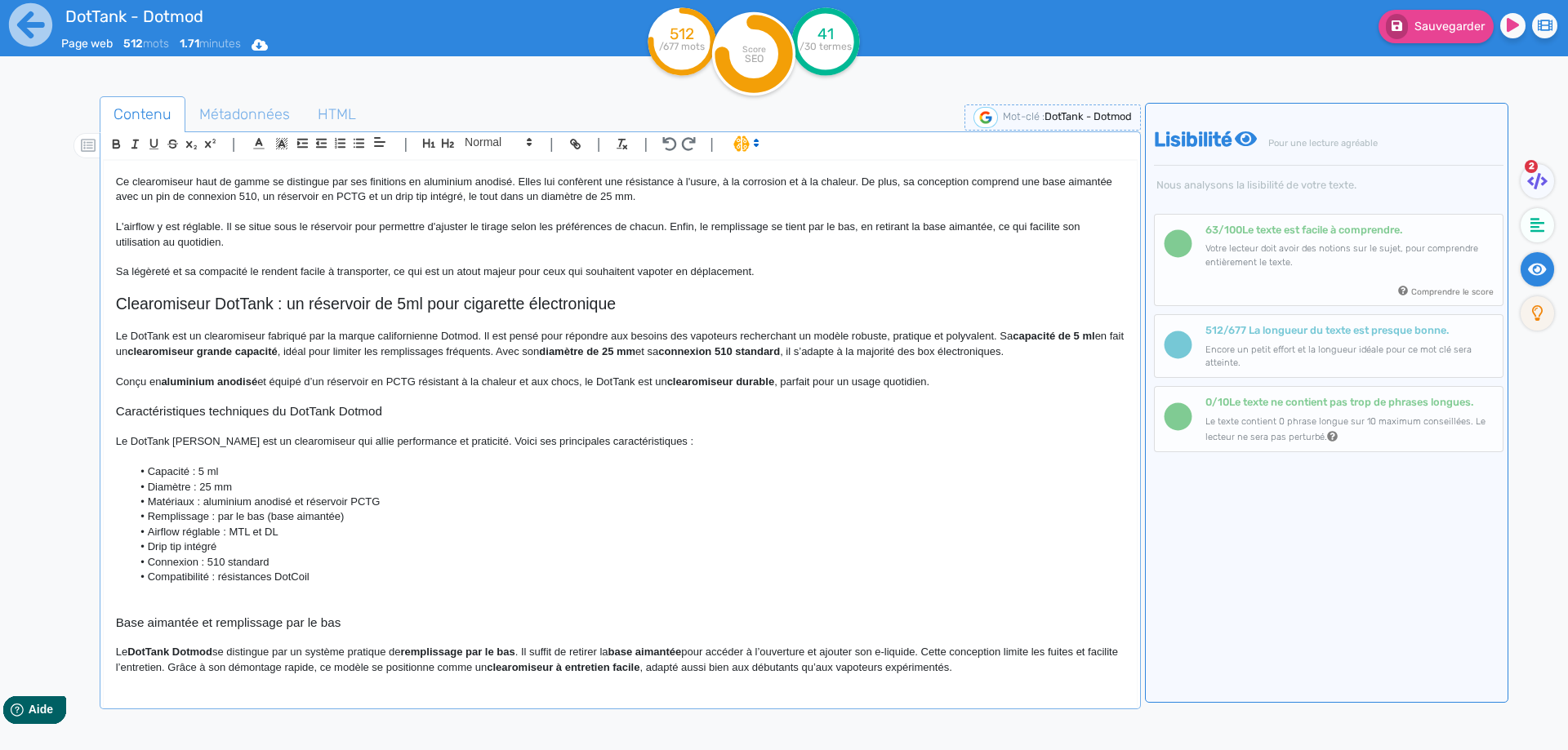
click at [183, 441] on p "Le DotTank Max est un clearomiseur qui allie performance et praticité. Voici se…" at bounding box center [620, 441] width 1008 height 15
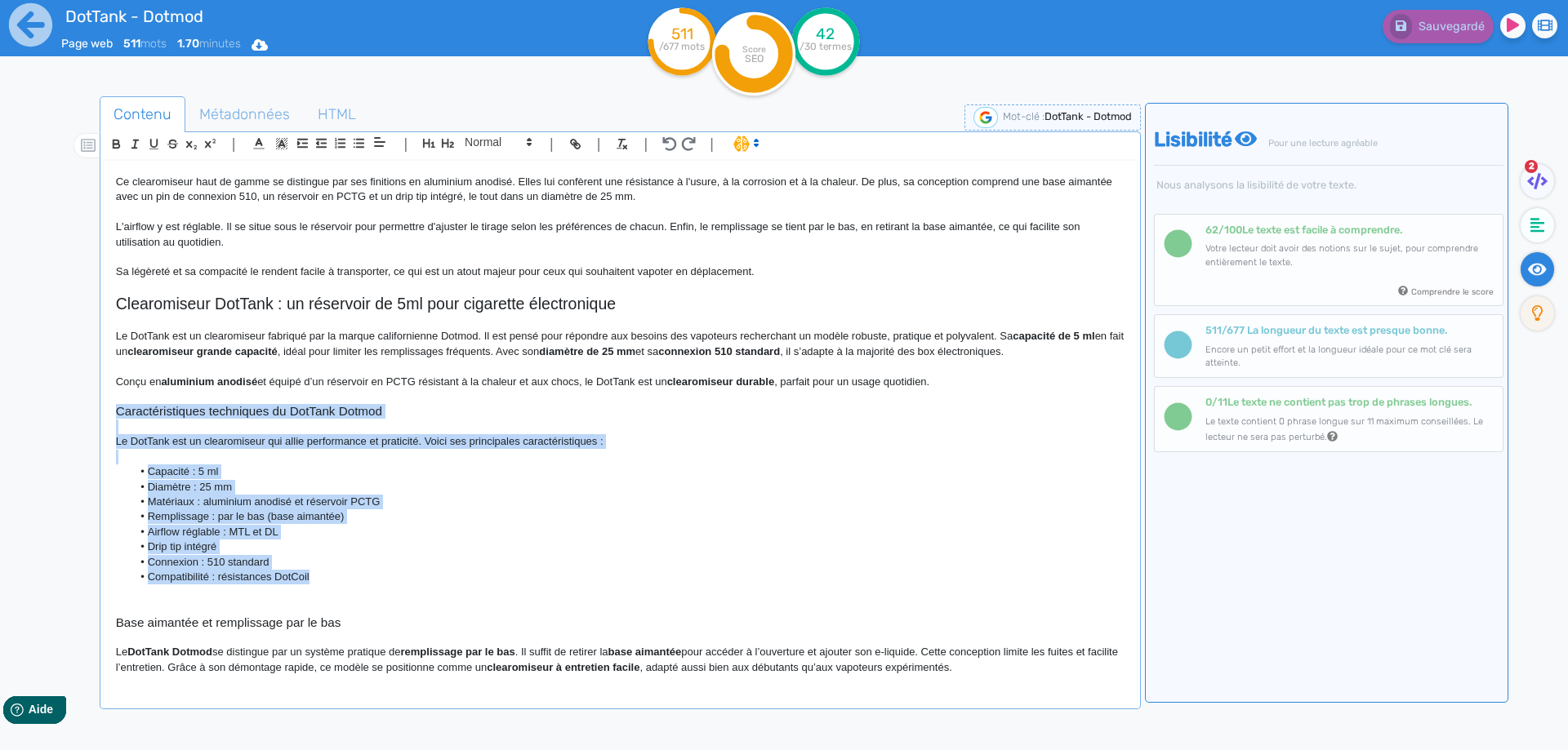
drag, startPoint x: 224, startPoint y: 548, endPoint x: 102, endPoint y: 409, distance: 184.9
click at [103, 409] on div "DotTank - Dotmod Le DotTank Max de Dotmod est un clearomiseur dédié aux vapoteu…" at bounding box center [620, 437] width 1034 height 554
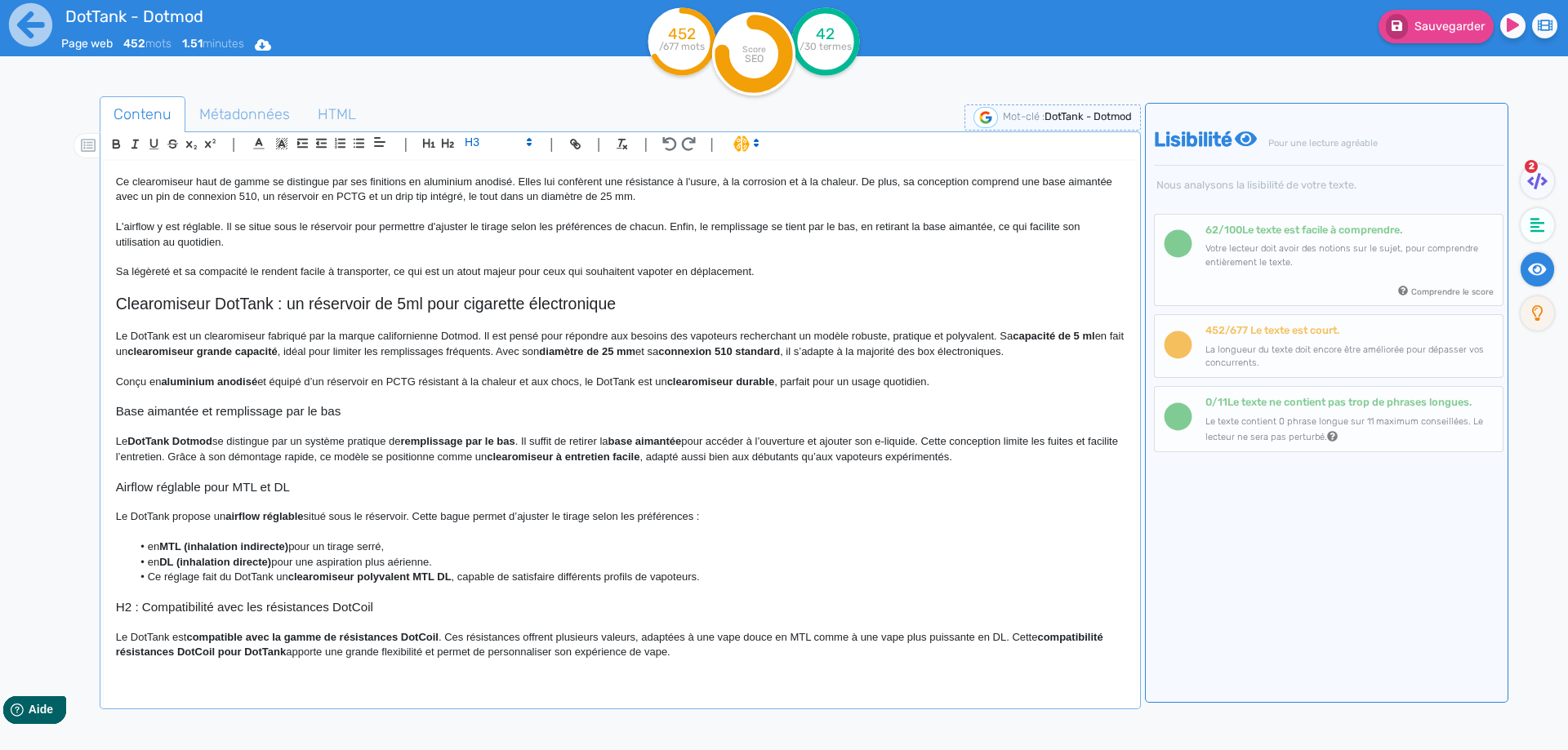
click at [112, 382] on div "DotTank - Dotmod Le DotTank Max de Dotmod est un clearomiseur dédié aux vapoteu…" at bounding box center [620, 423] width 1033 height 524
click at [208, 304] on h2 "Clearomiseur DotTank : un réservoir de 5ml pour cigarette électronique" at bounding box center [620, 304] width 1008 height 19
click at [208, 301] on h2 "Clearomiseur DotTank : un réservoir de 5ml pour cigarette électronique" at bounding box center [620, 304] width 1008 height 19
click at [208, 300] on h2 "Clearomiseur DotTank : un réservoir de 5ml pour cigarette électronique" at bounding box center [620, 304] width 1008 height 19
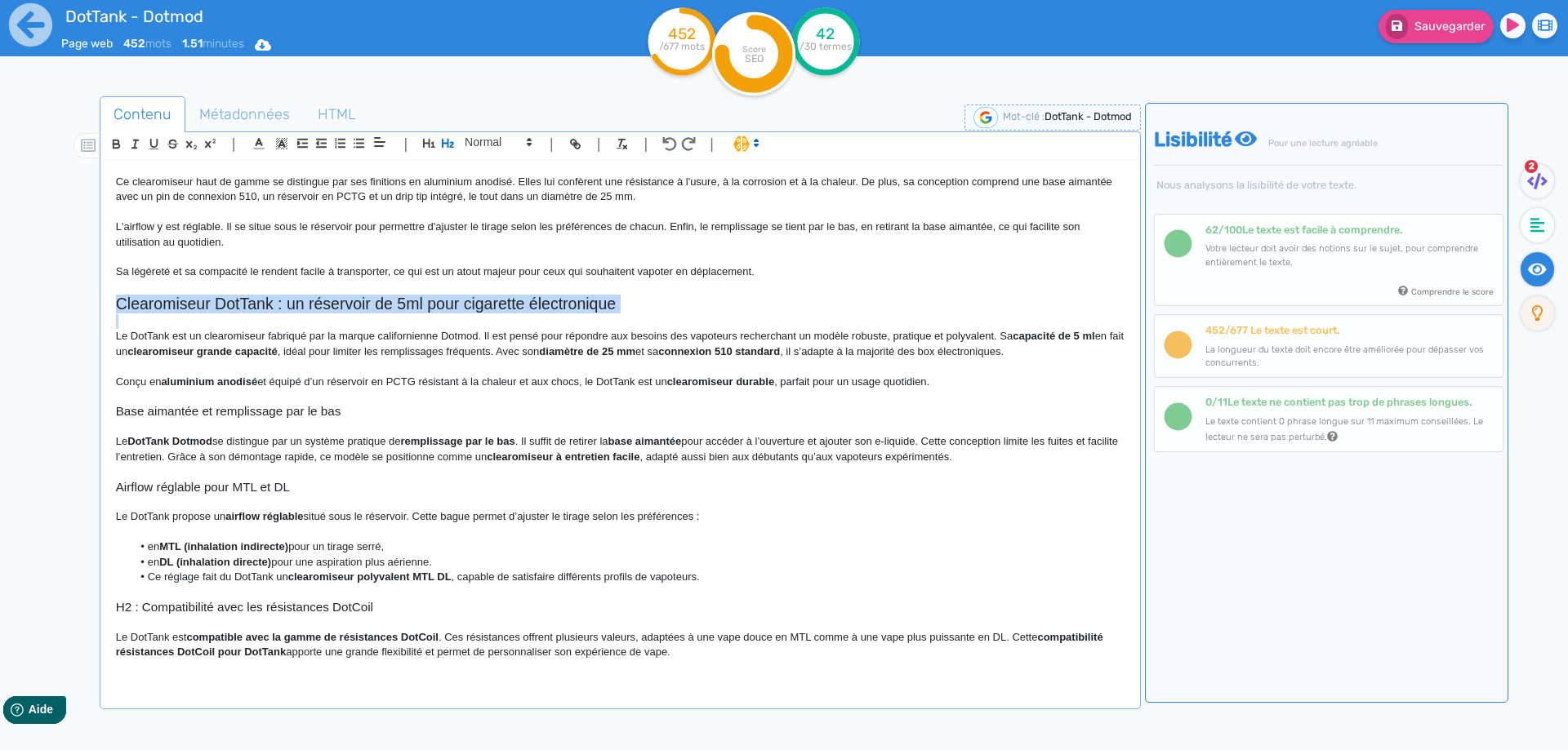
copy h2 "Clearomiseur DotTank : un réservoir de 5ml pour cigarette électronique"
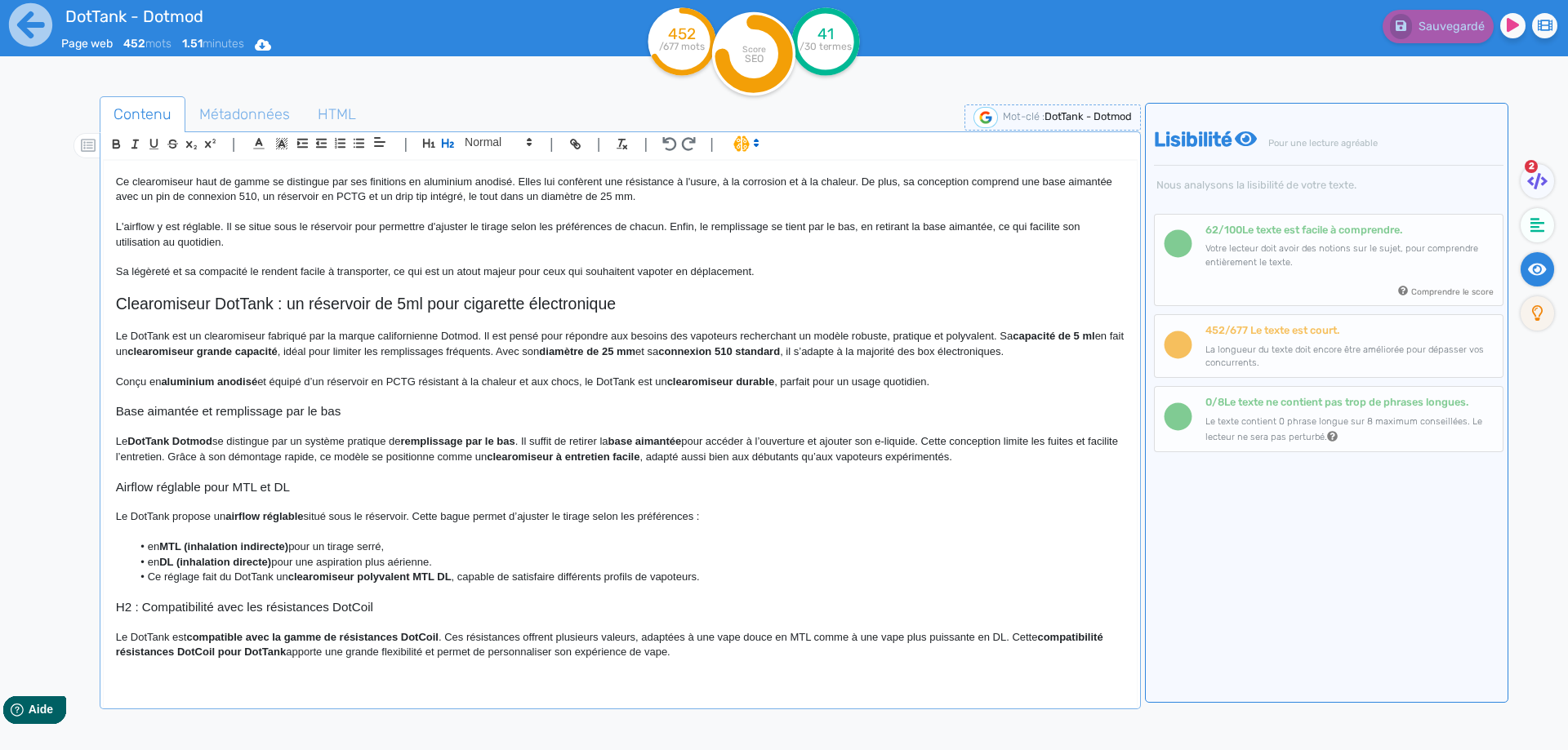
click at [229, 385] on strong "aluminium anodisé" at bounding box center [209, 381] width 96 height 12
click at [487, 339] on p "Le DotTank est un clearomiseur fabriqué par la marque californienne Dotmod. Il …" at bounding box center [620, 344] width 1008 height 30
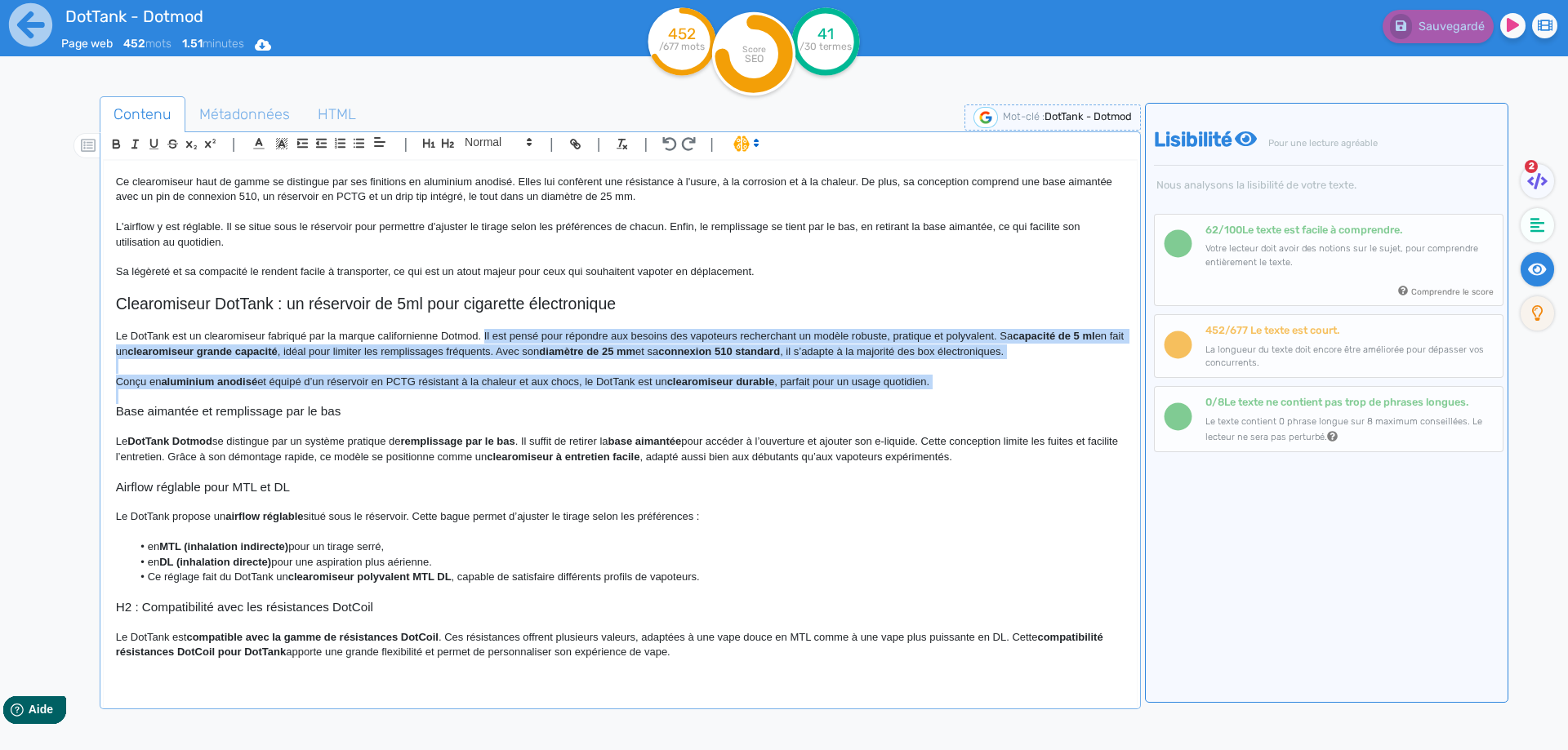
drag, startPoint x: 487, startPoint y: 339, endPoint x: 970, endPoint y: 386, distance: 485.3
click at [970, 386] on div "DotTank - Dotmod Le DotTank Max de Dotmod est un clearomiseur dédié aux vapoteu…" at bounding box center [620, 423] width 1033 height 524
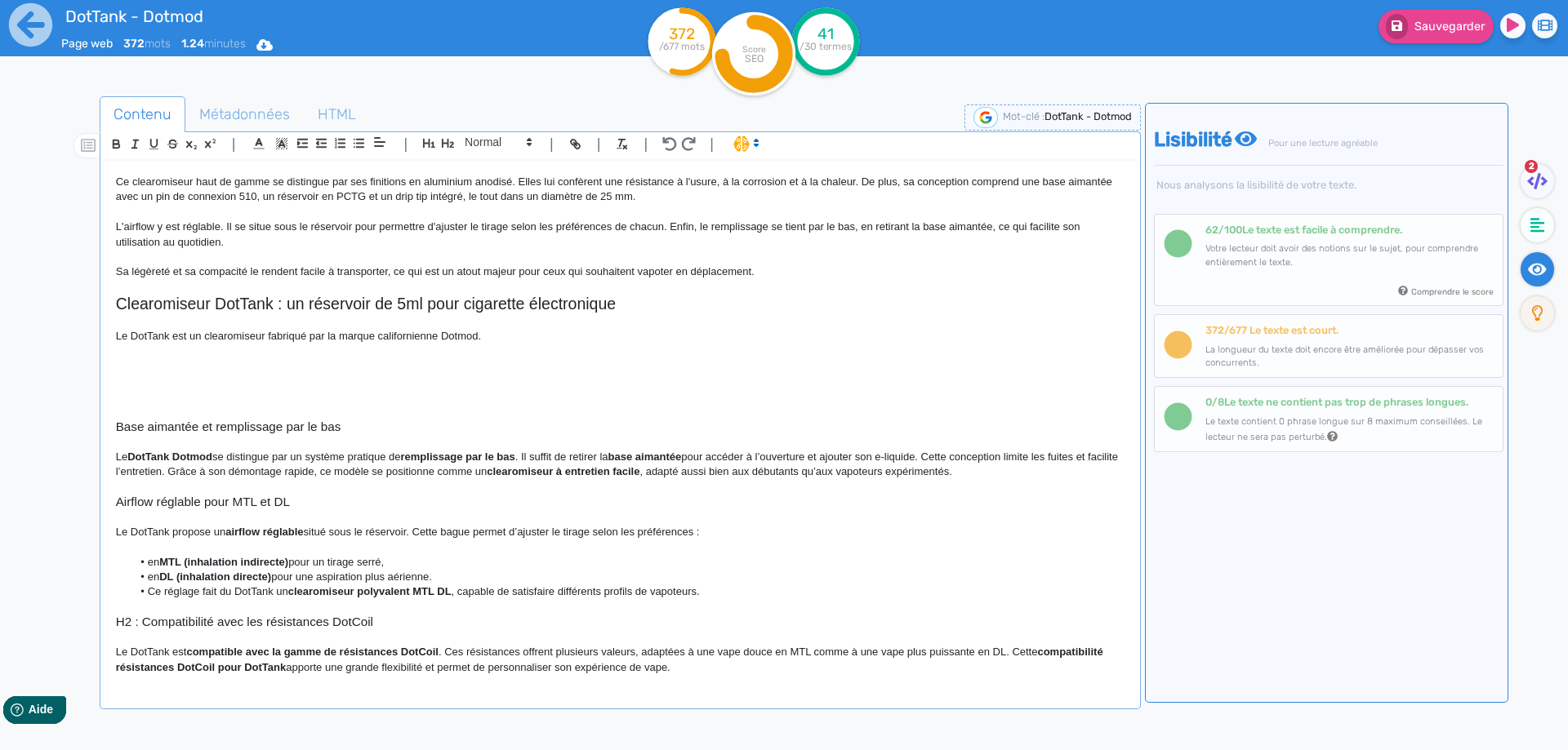
drag, startPoint x: 541, startPoint y: 339, endPoint x: 521, endPoint y: 350, distance: 22.8
click at [541, 336] on p "Le DotTank est un clearomiseur fabriqué par la marque californienne Dotmod." at bounding box center [620, 336] width 1008 height 15
drag, startPoint x: 485, startPoint y: 381, endPoint x: 507, endPoint y: 356, distance: 33.3
click at [487, 375] on p at bounding box center [620, 382] width 1008 height 15
click at [520, 337] on p "Le DotTank est un clearomiseur fabriqué par la marque californienne Dotmod." at bounding box center [620, 336] width 1008 height 15
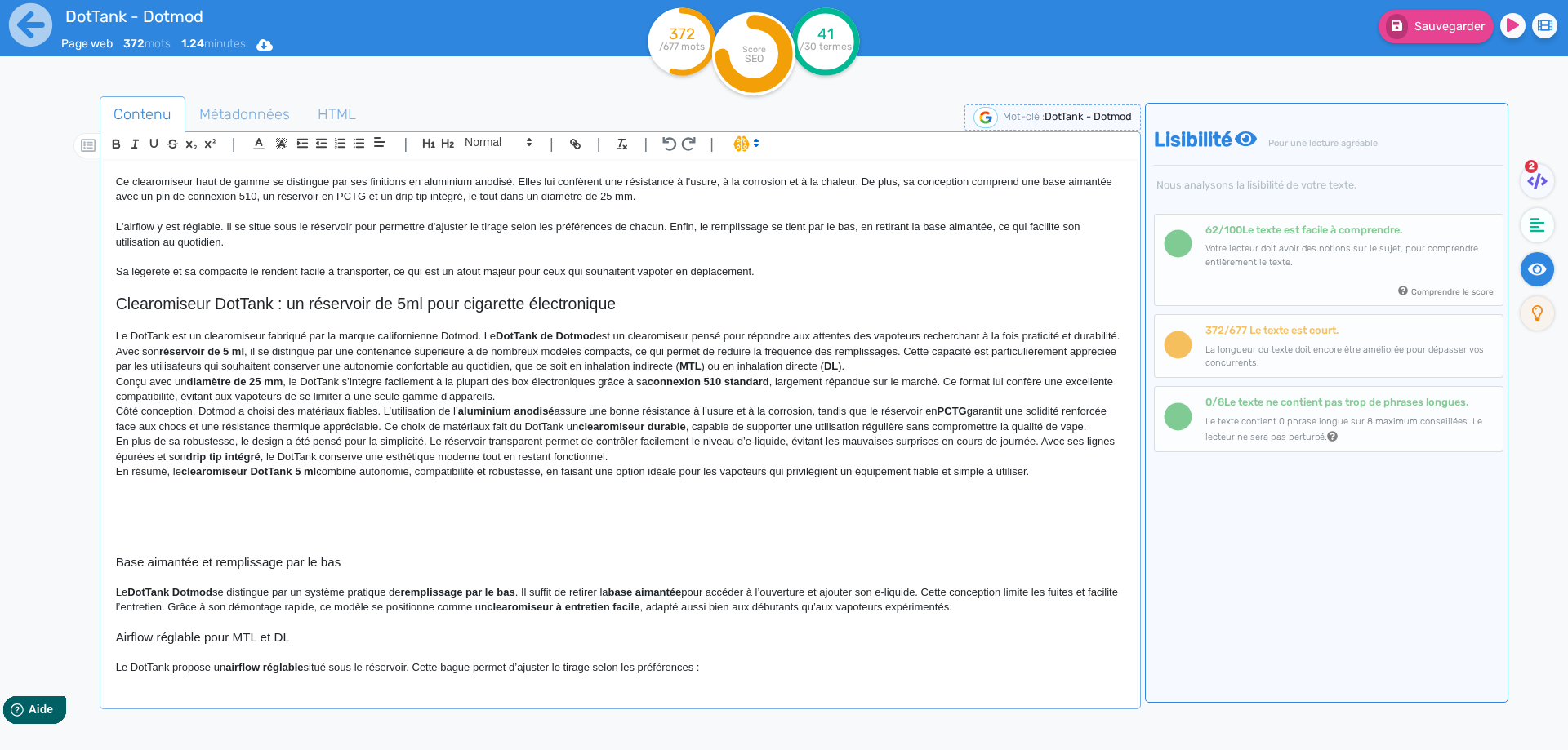
click at [486, 337] on p "Le DotTank est un clearomiseur fabriqué par la marque californienne Dotmod. Le …" at bounding box center [620, 351] width 1008 height 45
drag, startPoint x: 486, startPoint y: 337, endPoint x: 662, endPoint y: 332, distance: 176.1
click at [662, 332] on p "Le DotTank est un clearomiseur fabriqué par la marque californienne Dotmod. Le …" at bounding box center [620, 351] width 1008 height 45
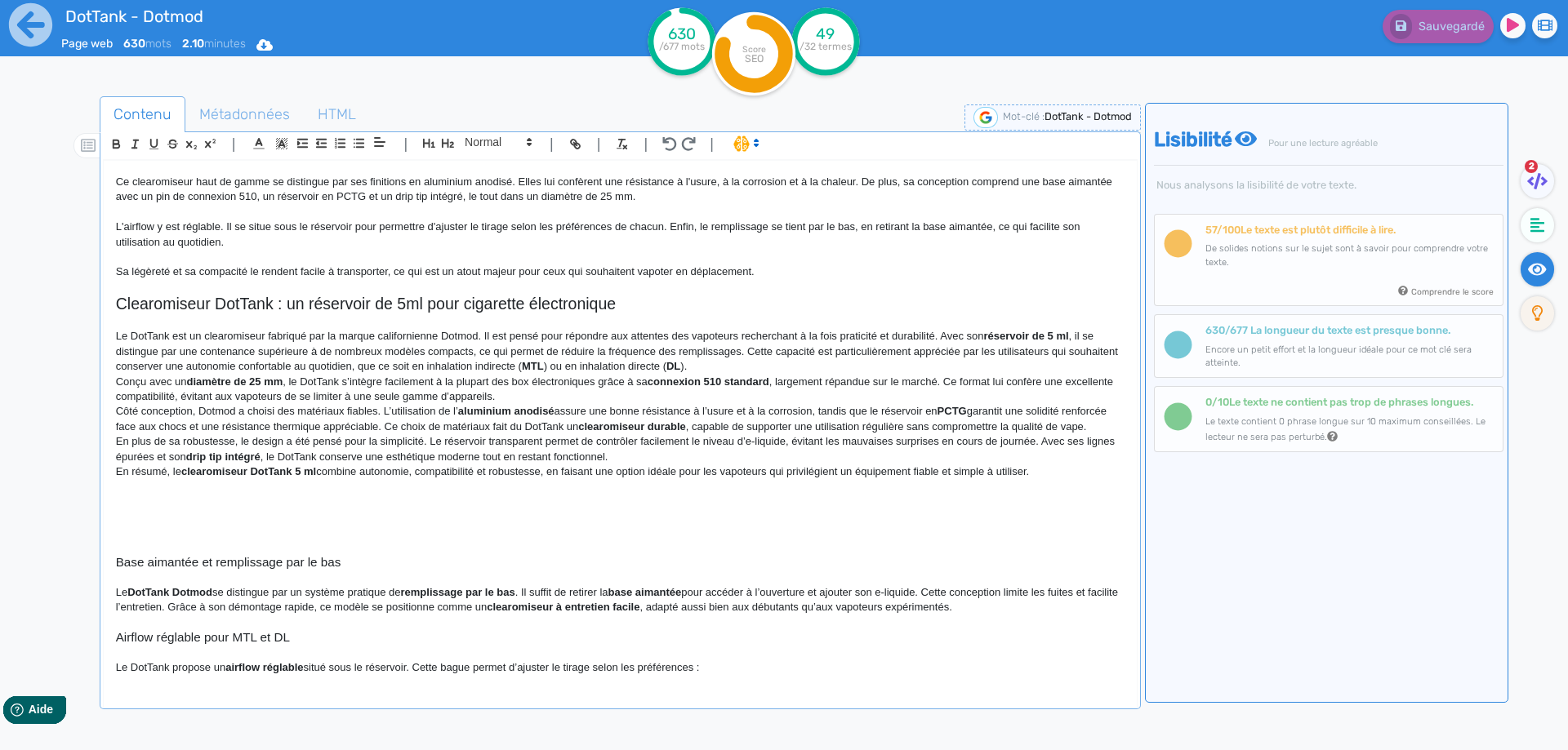
click at [480, 354] on p "Le DotTank est un clearomiseur fabriqué par la marque californienne Dotmod. Il …" at bounding box center [620, 351] width 1008 height 45
drag, startPoint x: 480, startPoint y: 354, endPoint x: 705, endPoint y: 352, distance: 225.0
click at [705, 352] on p "Le DotTank est un clearomiseur fabriqué par la marque californienne Dotmod. Il …" at bounding box center [620, 351] width 1008 height 45
click at [587, 349] on p "Le DotTank est un clearomiseur fabriqué par la marque californienne Dotmod. Il …" at bounding box center [620, 351] width 1008 height 45
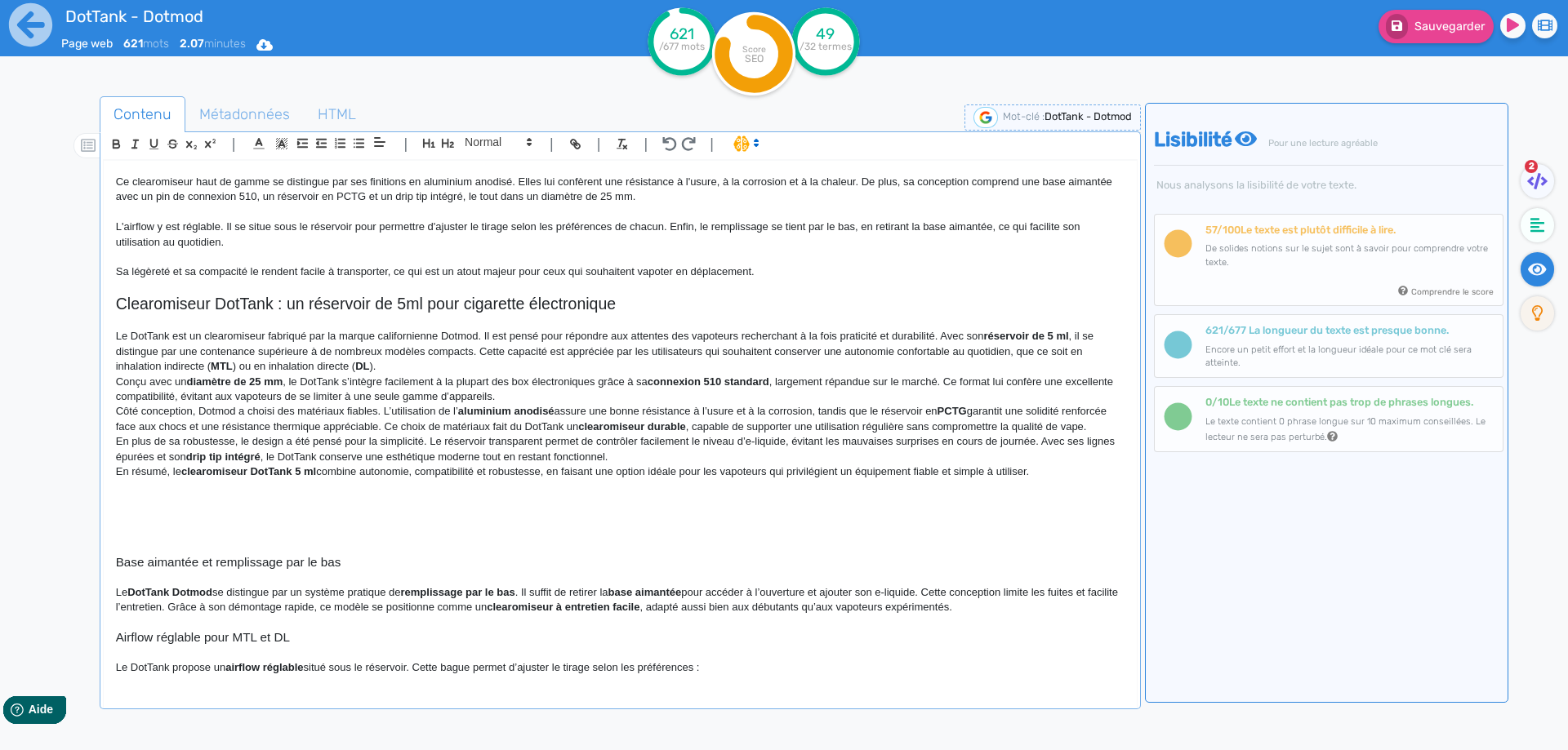
click at [481, 355] on p "Le DotTank est un clearomiseur fabriqué par la marque californienne Dotmod. Il …" at bounding box center [620, 351] width 1008 height 45
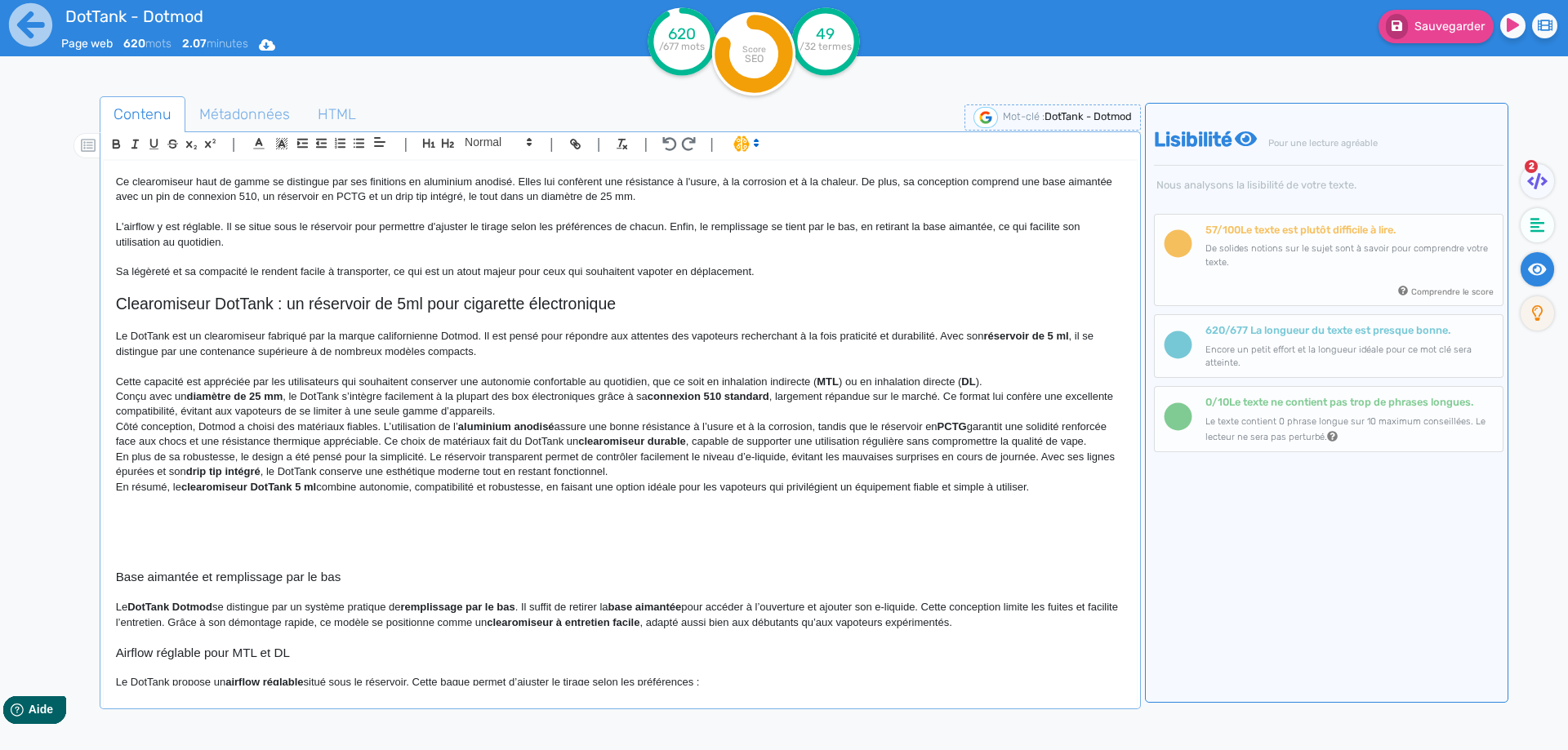
click at [744, 354] on p "Le DotTank est un clearomiseur fabriqué par la marque californienne Dotmod. Il …" at bounding box center [620, 344] width 1008 height 30
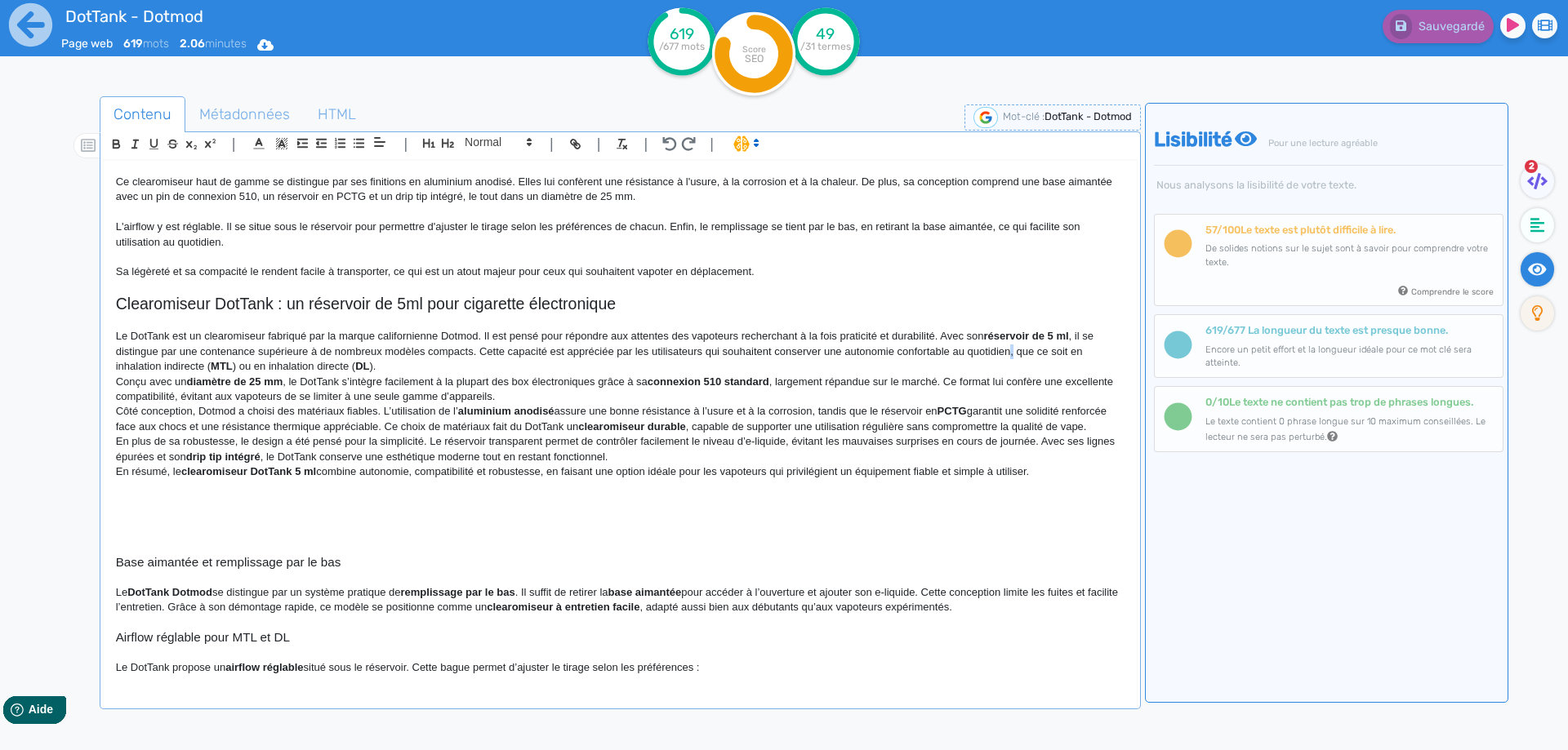
click at [1013, 347] on p "Le DotTank est un clearomiseur fabriqué par la marque californienne Dotmod. Il …" at bounding box center [620, 351] width 1008 height 45
click at [361, 366] on strong "DL" at bounding box center [362, 366] width 14 height 12
click at [226, 363] on strong "MTL" at bounding box center [222, 366] width 22 height 12
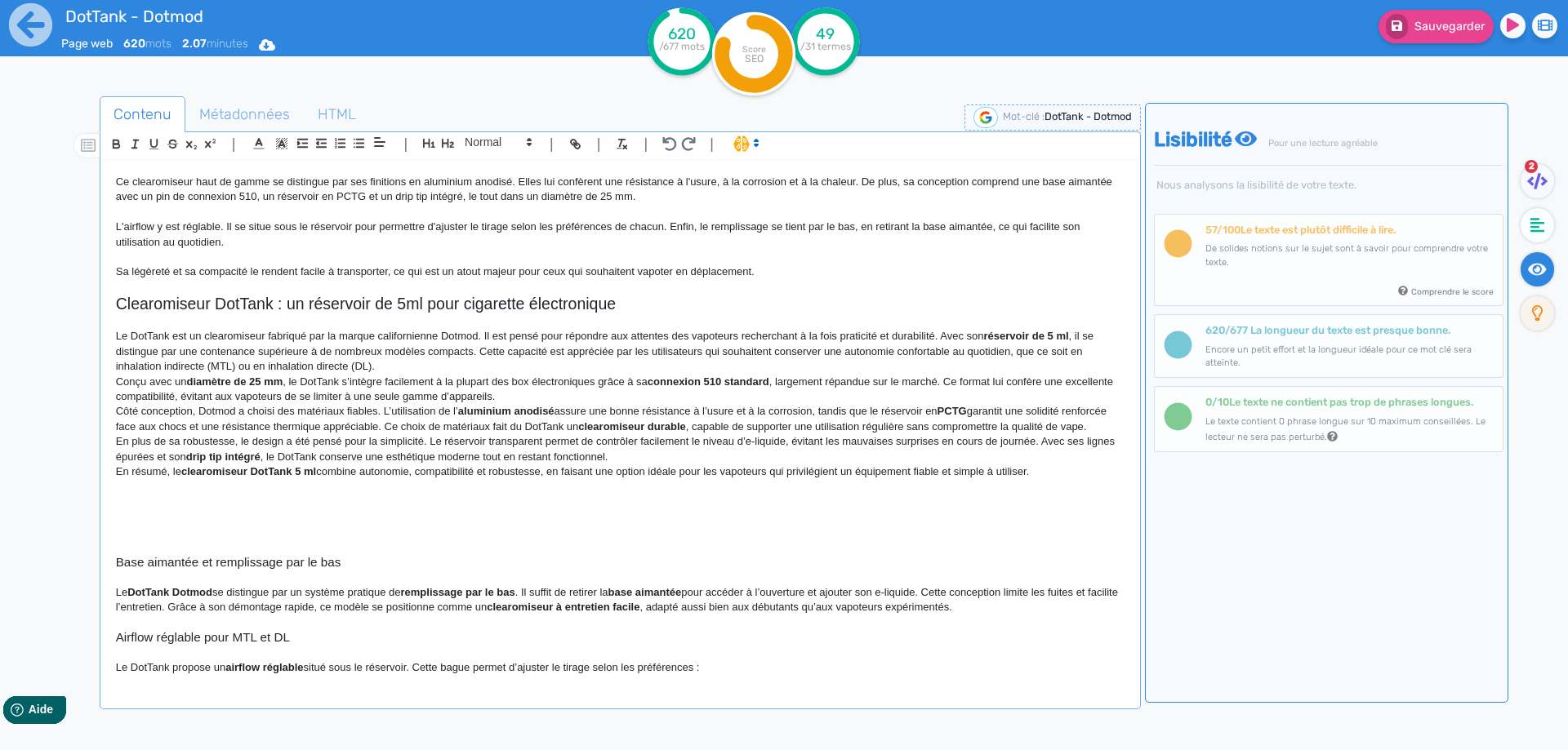
click at [410, 365] on p "Le DotTank est un clearomiseur fabriqué par la marque californienne Dotmod. Il …" at bounding box center [620, 351] width 1008 height 45
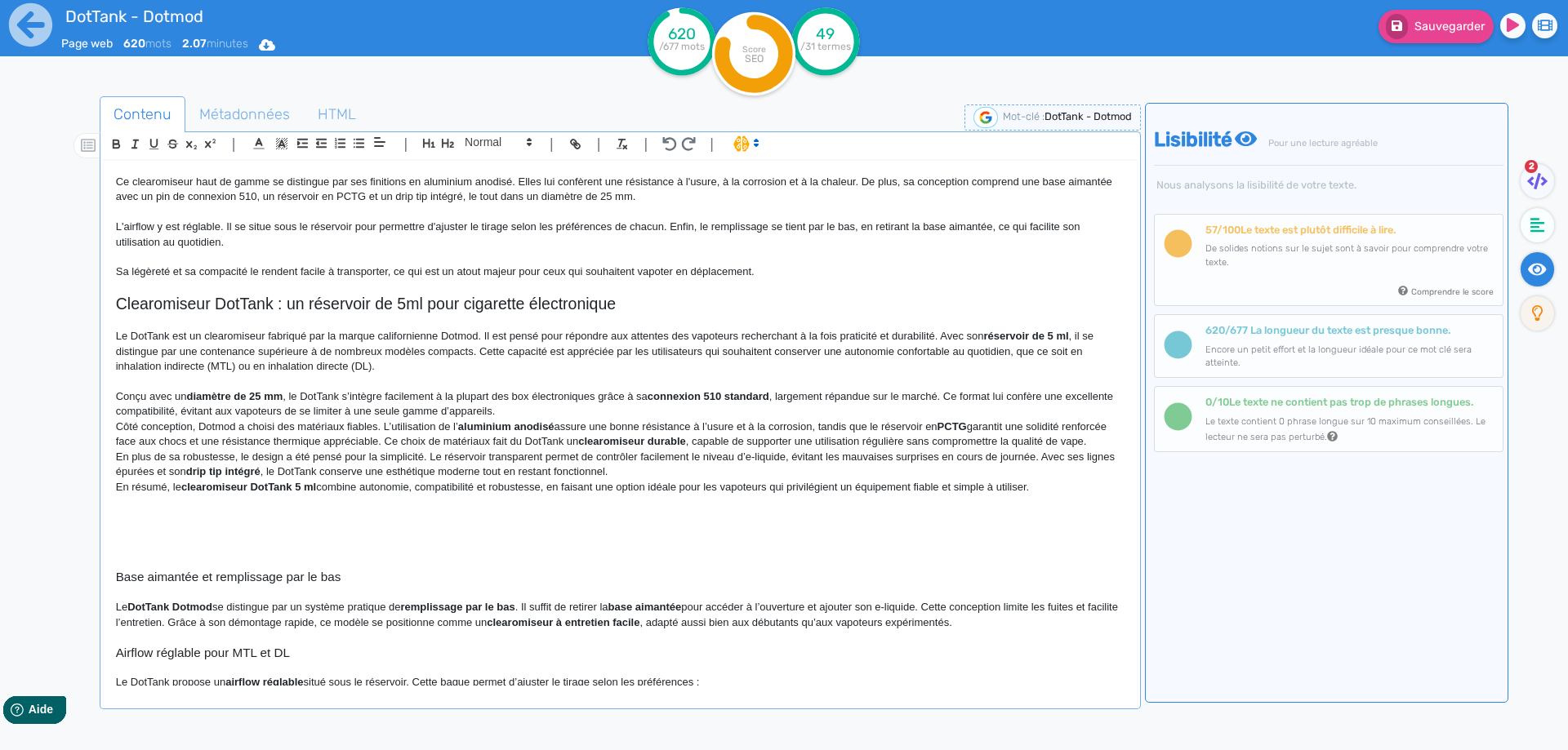
click at [480, 353] on p "Le DotTank est un clearomiseur fabriqué par la marque californienne Dotmod. Il …" at bounding box center [620, 351] width 1008 height 45
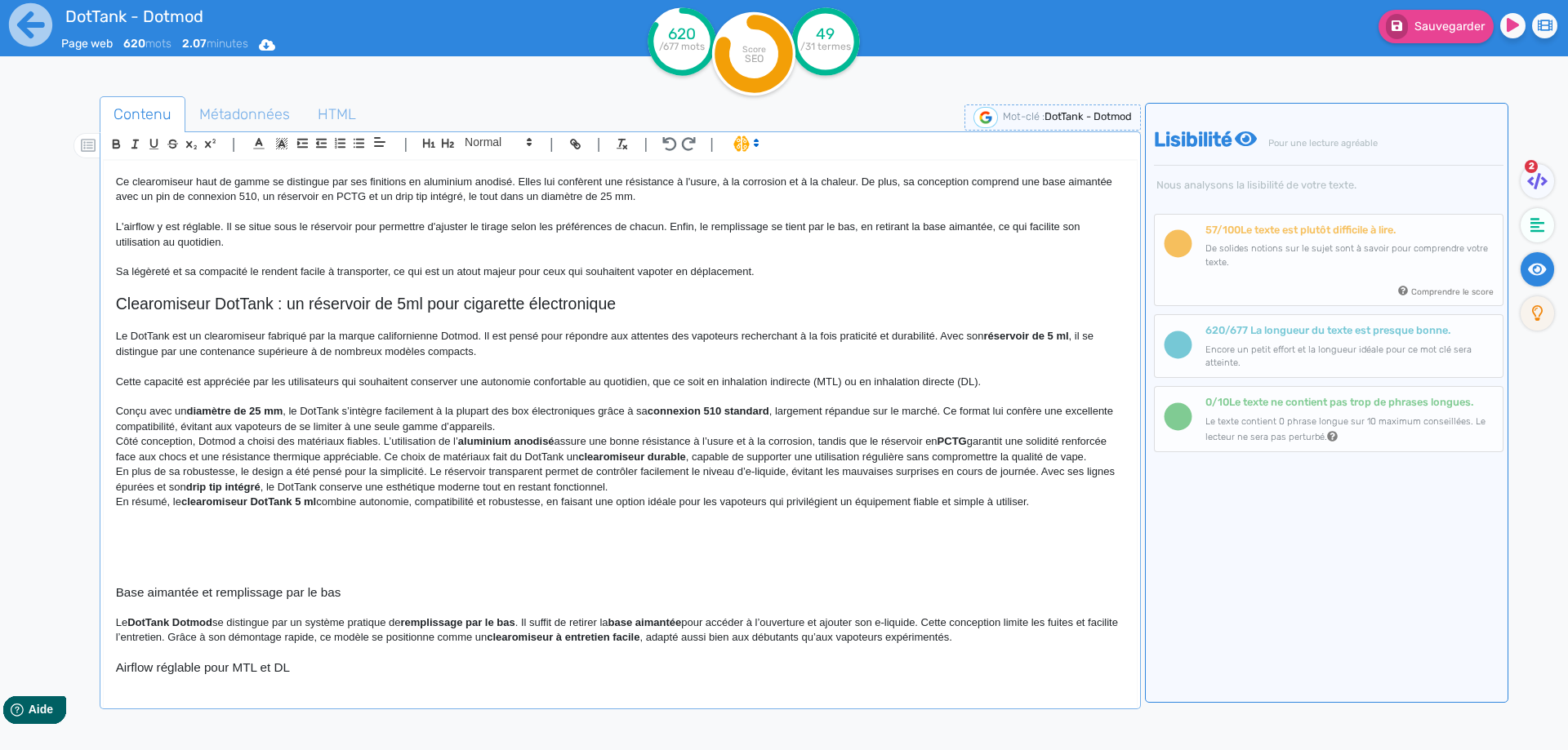
click at [1010, 372] on p at bounding box center [620, 367] width 1008 height 15
click at [998, 377] on p "Cette capacité est appréciée par les utilisateurs qui souhaitent conserver une …" at bounding box center [620, 382] width 1008 height 15
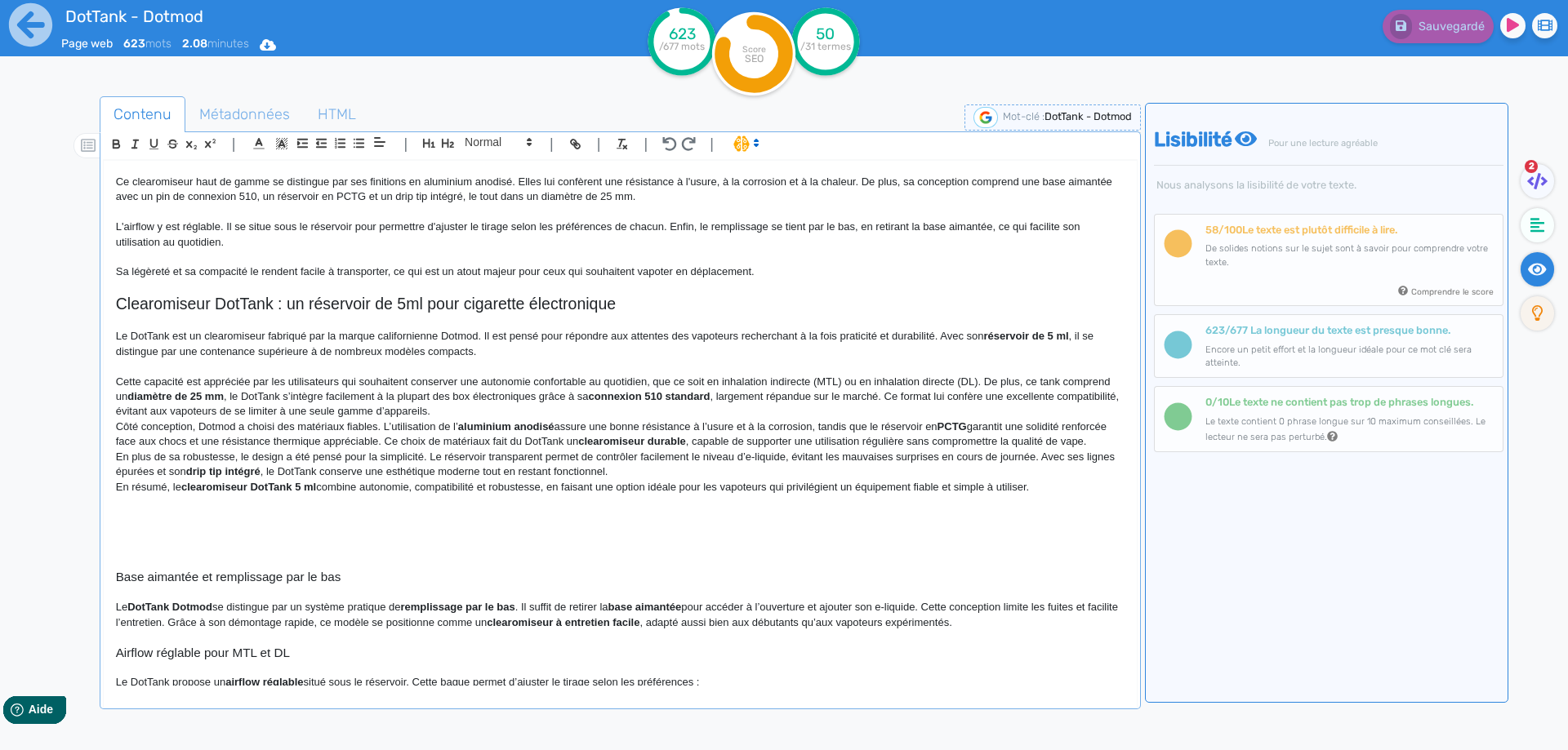
click at [1080, 374] on p "Cette capacité est appréciée par les utilisateurs qui souhaitent conserver une …" at bounding box center [620, 396] width 1008 height 45
click at [235, 401] on p "Cette capacité est appréciée par les utilisateurs qui souhaitent conserver une …" at bounding box center [620, 396] width 1008 height 45
click at [307, 397] on p "Cette capacité est appréciée par les utilisateurs qui souhaitent conserver une …" at bounding box center [620, 396] width 1008 height 45
click at [138, 332] on p "Le DotTank est un clearomiseur fabriqué par la marque californienne Dotmod. Il …" at bounding box center [620, 344] width 1008 height 30
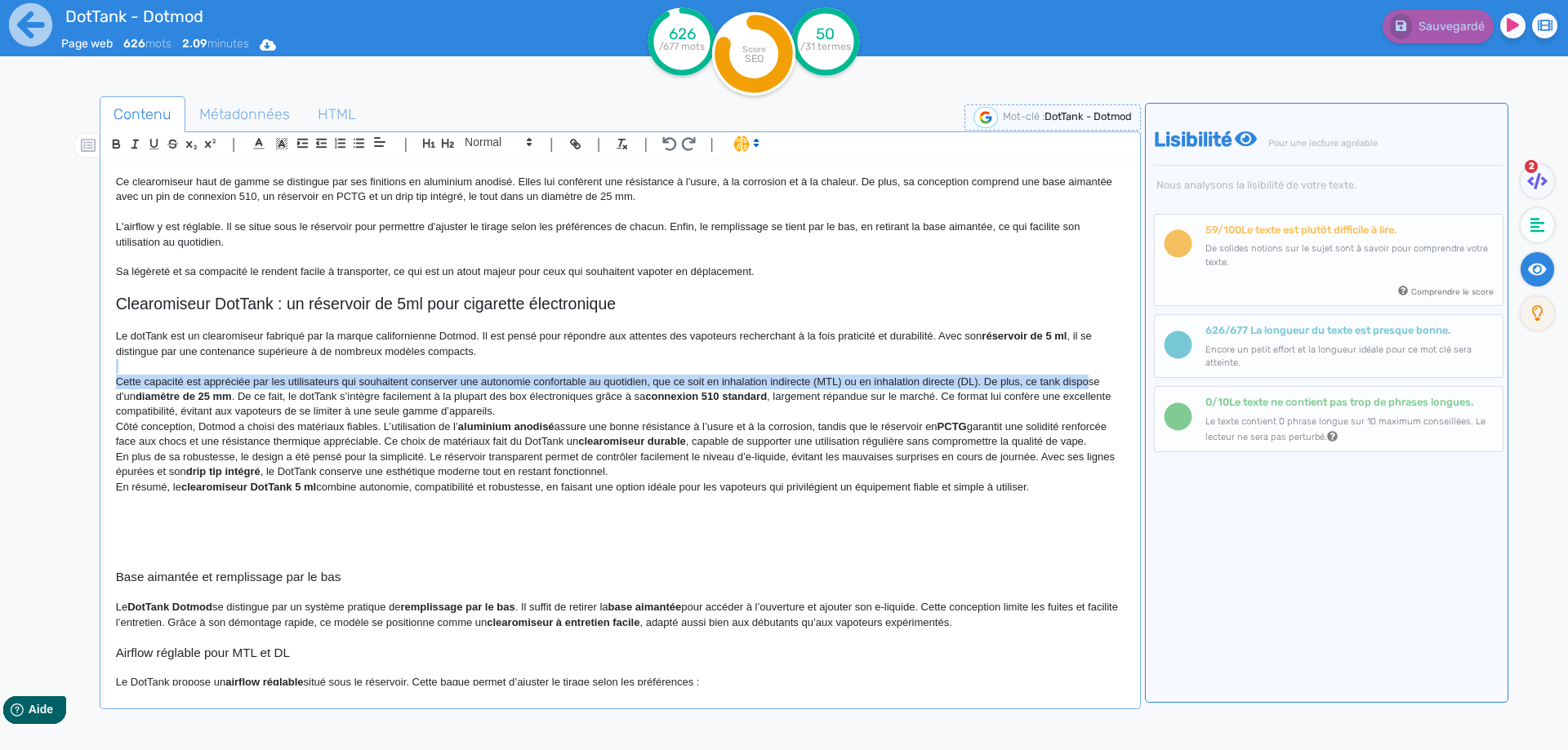
click at [1091, 378] on div "DotTank - Dotmod Le DotTank Max de Dotmod est un clearomiseur dédié aux vapoteu…" at bounding box center [620, 423] width 1033 height 524
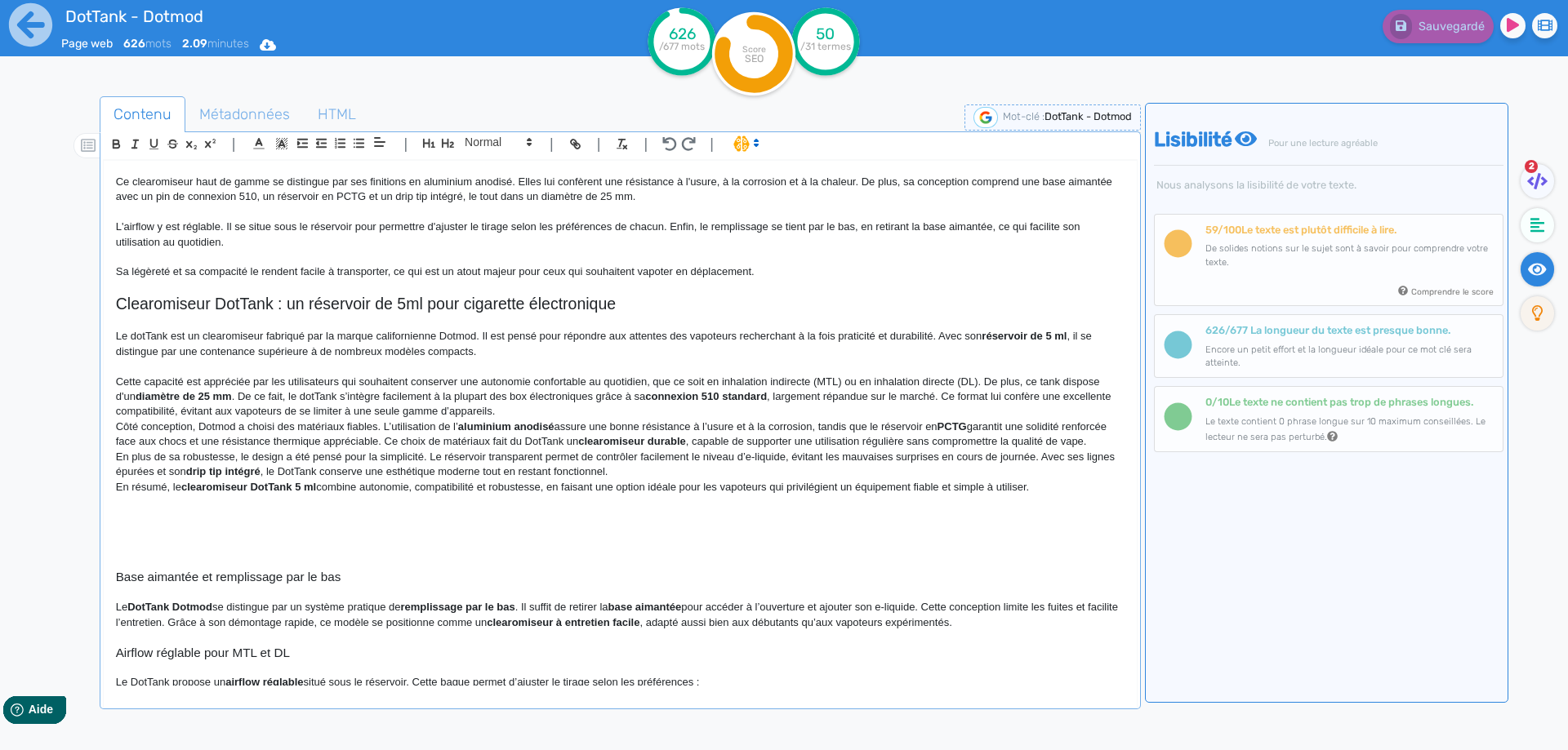
click at [1103, 379] on p "Cette capacité est appréciée par les utilisateurs qui souhaitent conserver une …" at bounding box center [620, 396] width 1008 height 45
click at [530, 398] on p "Cette capacité est appréciée par les utilisateurs qui souhaitent conserver une …" at bounding box center [620, 396] width 1008 height 45
click at [789, 392] on p "Cette capacité est appréciée par les utilisateurs qui souhaitent conserver une …" at bounding box center [620, 396] width 1008 height 45
drag, startPoint x: 789, startPoint y: 392, endPoint x: 917, endPoint y: 393, distance: 128.0
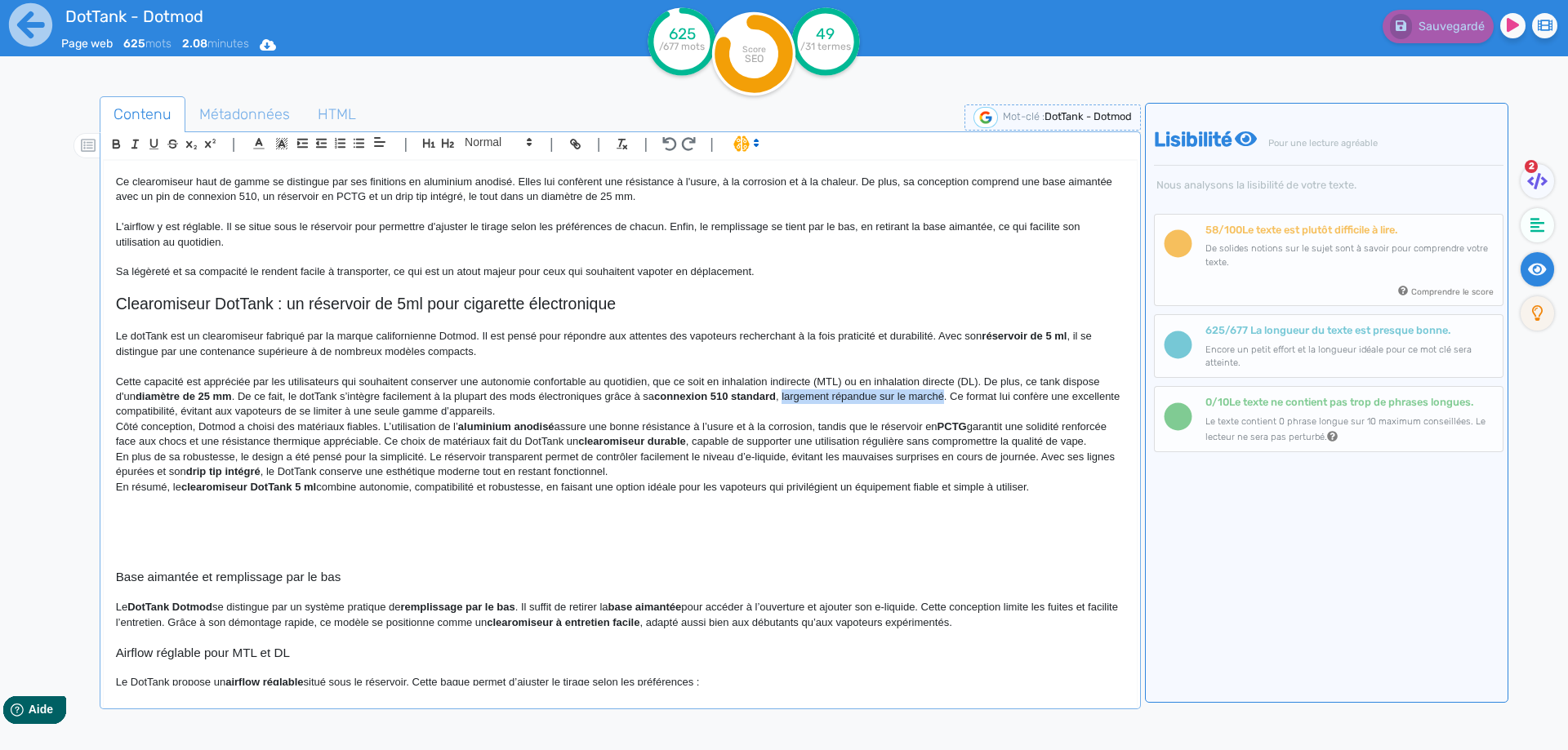
click at [917, 393] on p "Cette capacité est appréciée par les utilisateurs qui souhaitent conserver une …" at bounding box center [620, 396] width 1008 height 45
click at [791, 393] on p "Cette capacité est appréciée par les utilisateurs qui souhaitent conserver une …" at bounding box center [620, 396] width 1008 height 45
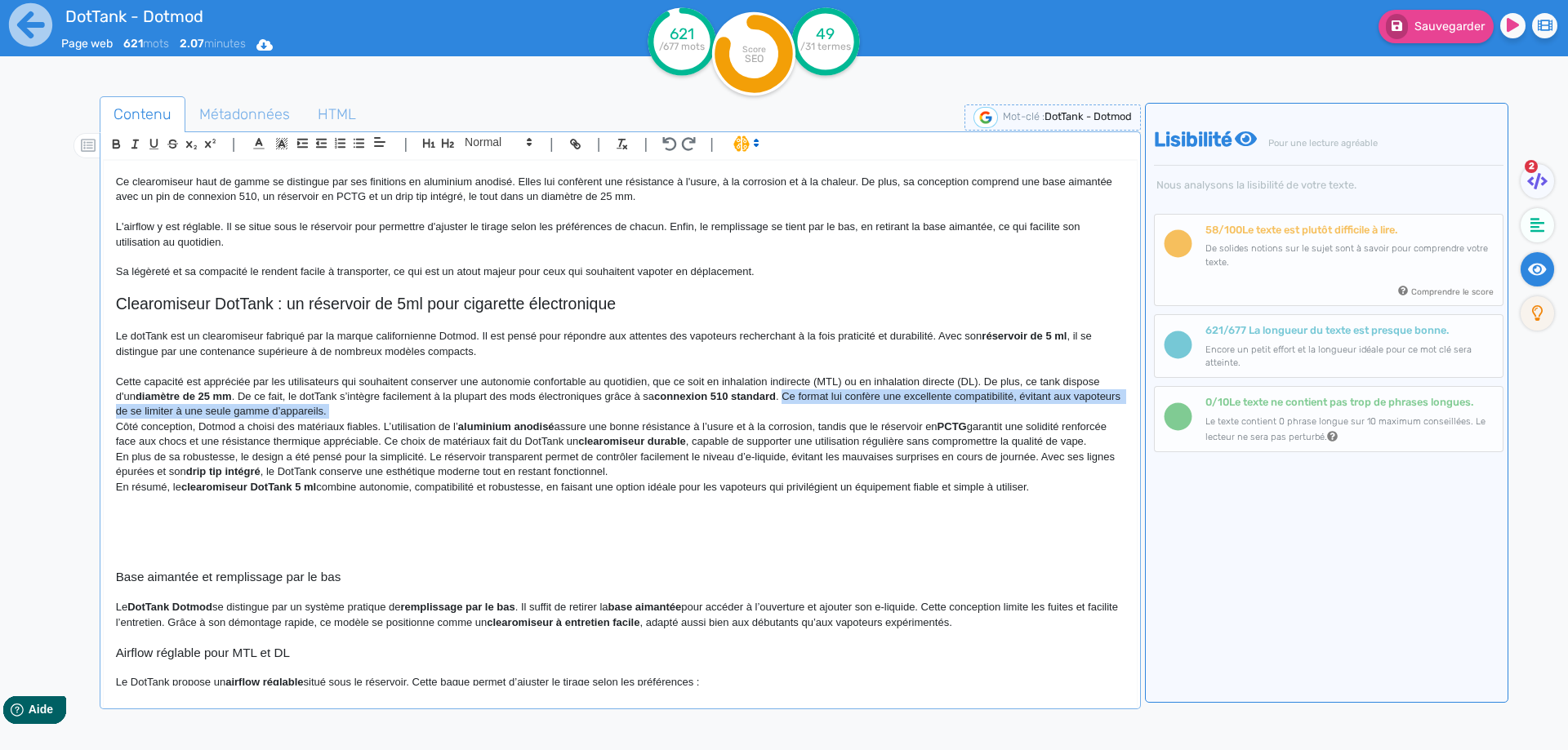
drag, startPoint x: 791, startPoint y: 393, endPoint x: 799, endPoint y: 408, distance: 17.0
click at [799, 408] on p "Cette capacité est appréciée par les utilisateurs qui souhaitent conserver une …" at bounding box center [620, 396] width 1008 height 45
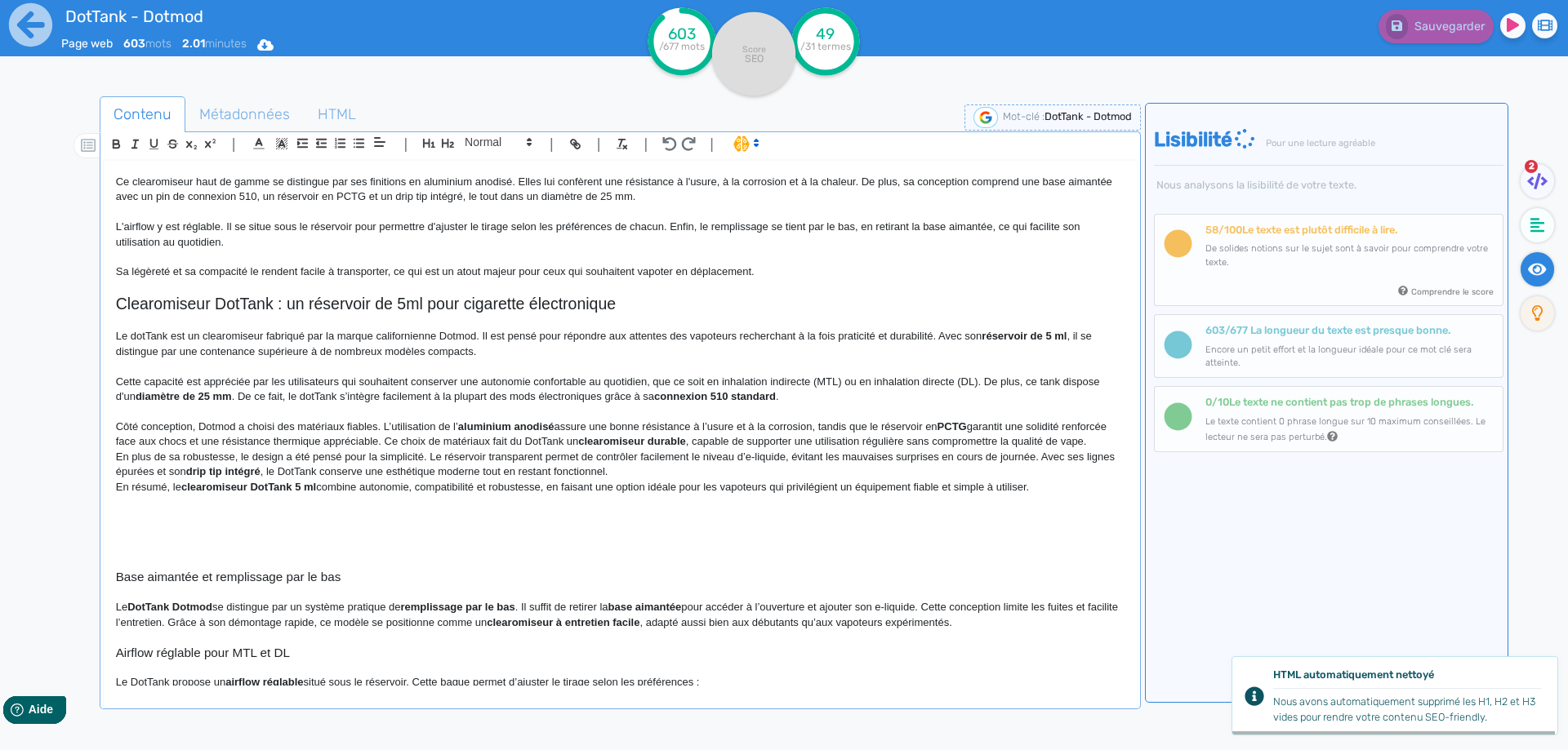
click at [377, 428] on p "Côté conception, Dotmod a choisi des matériaux fiables. L’utilisation de l’ alu…" at bounding box center [620, 434] width 1008 height 30
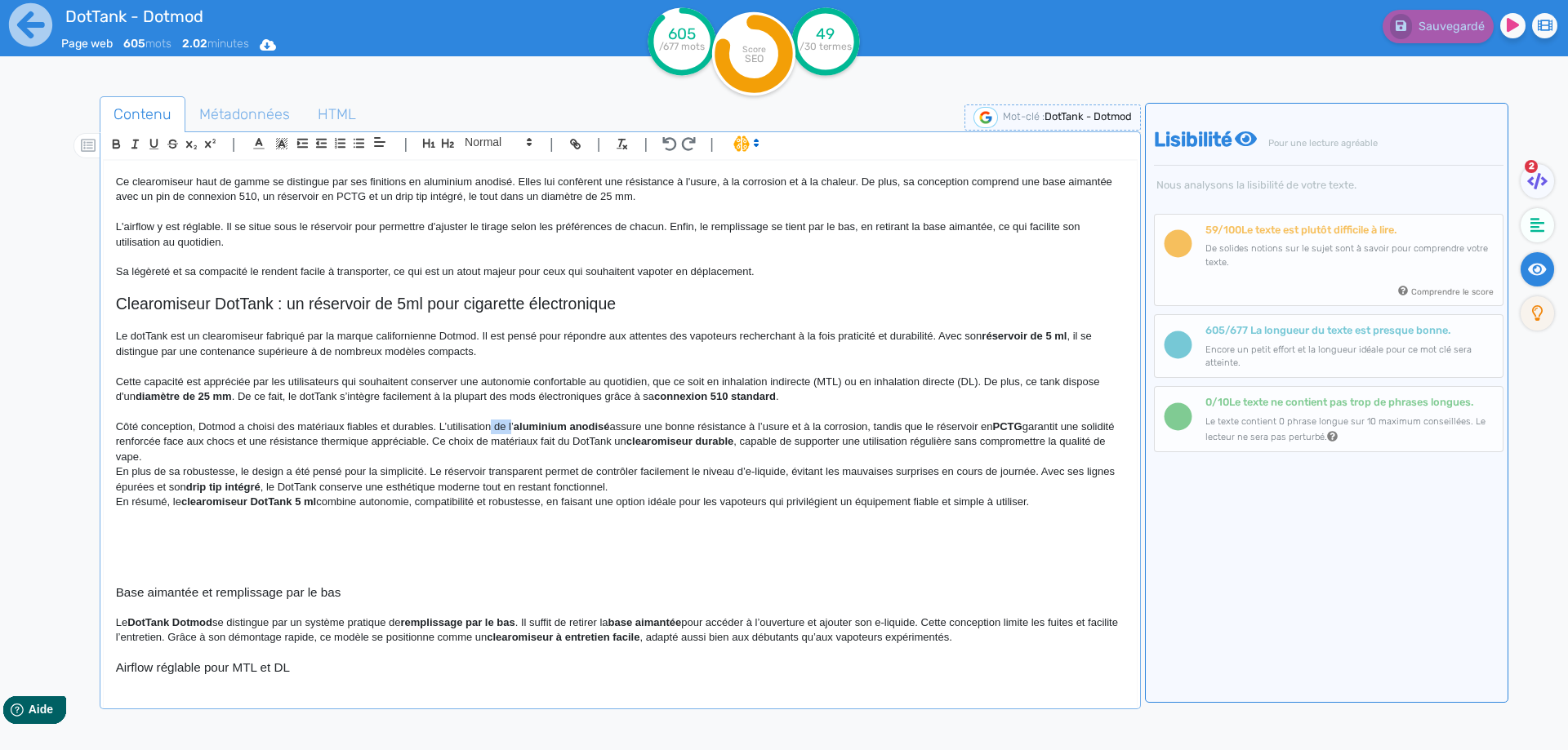
drag, startPoint x: 492, startPoint y: 429, endPoint x: 512, endPoint y: 426, distance: 20.2
click at [512, 426] on p "Côté conception, Dotmod a choisi des matériaux fiables et durables. L’utilisati…" at bounding box center [620, 441] width 1008 height 45
click at [524, 419] on div "DotTank - Dotmod Le DotTank Max de Dotmod est un clearomiseur dédié aux vapoteu…" at bounding box center [620, 423] width 1033 height 524
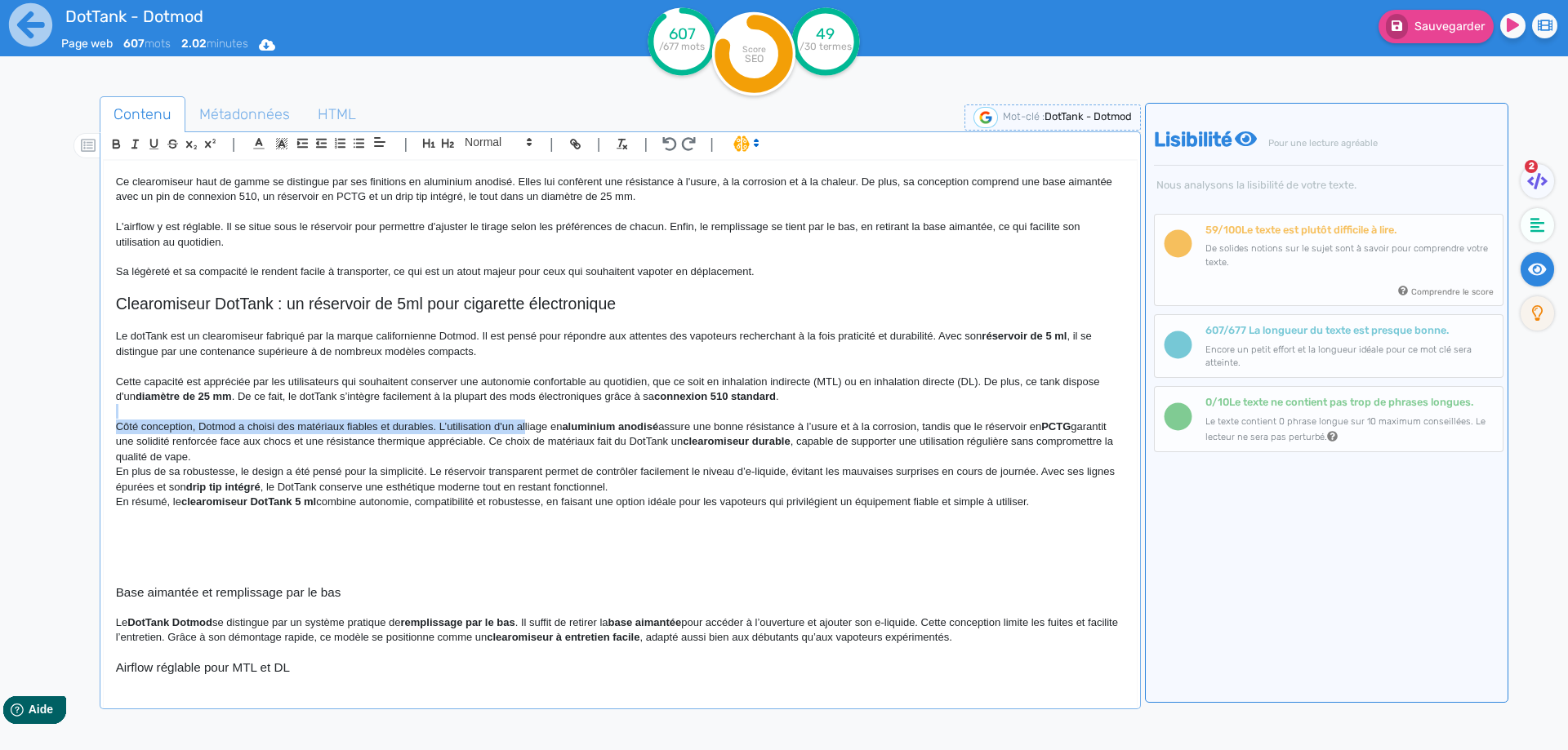
click at [523, 423] on p "Côté conception, Dotmod a choisi des matériaux fiables et durables. L’utilisati…" at bounding box center [620, 441] width 1008 height 45
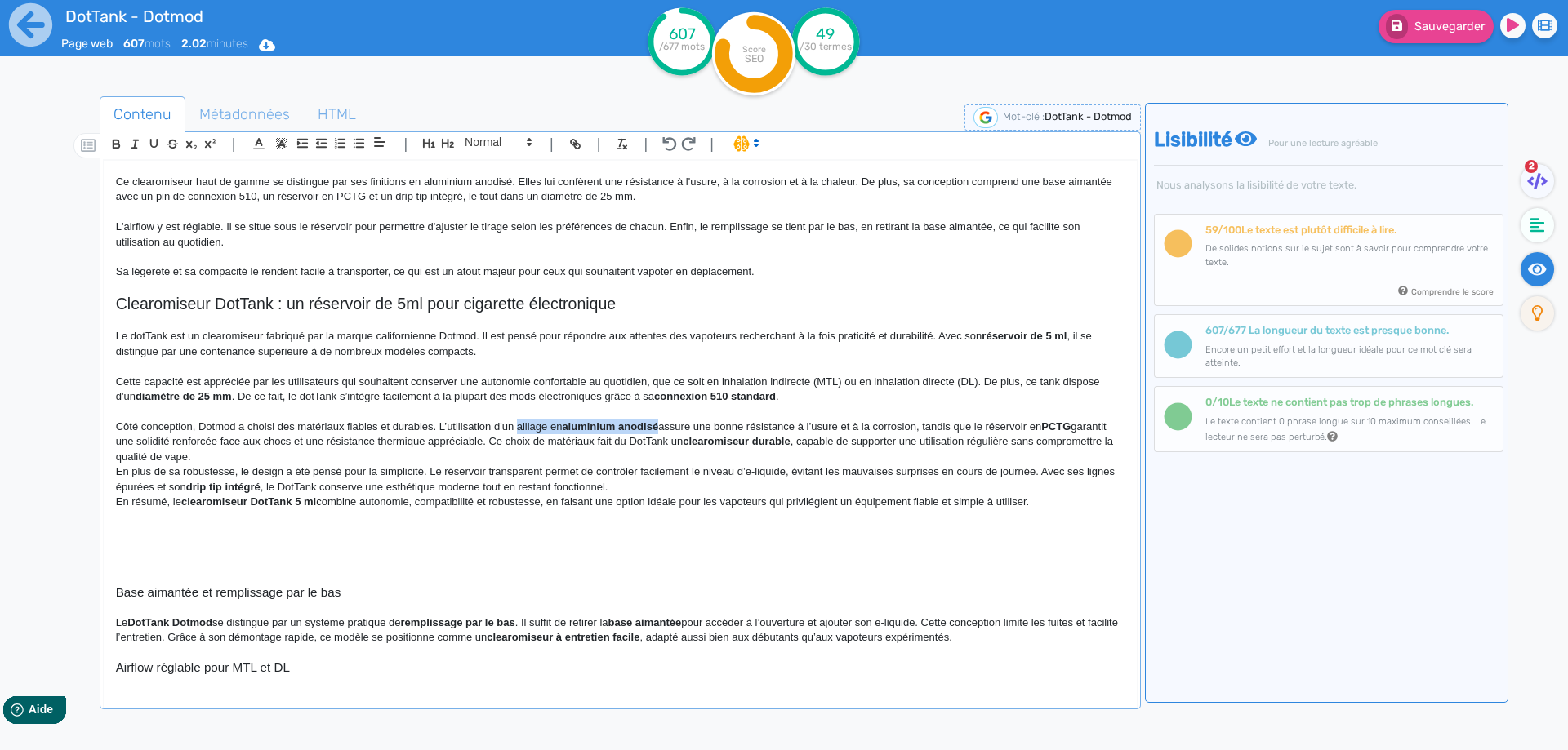
click at [621, 420] on p "Côté conception, Dotmod a choisi des matériaux fiables et durables. L’utilisati…" at bounding box center [620, 441] width 1008 height 45
click at [709, 424] on p "Côté conception, Dotmod a choisi des matériaux fiables et durables. L’utilisati…" at bounding box center [620, 441] width 1008 height 45
click at [938, 428] on p "Côté conception, Dotmod a choisi des matériaux fiables et durables. L’utilisati…" at bounding box center [620, 441] width 1008 height 45
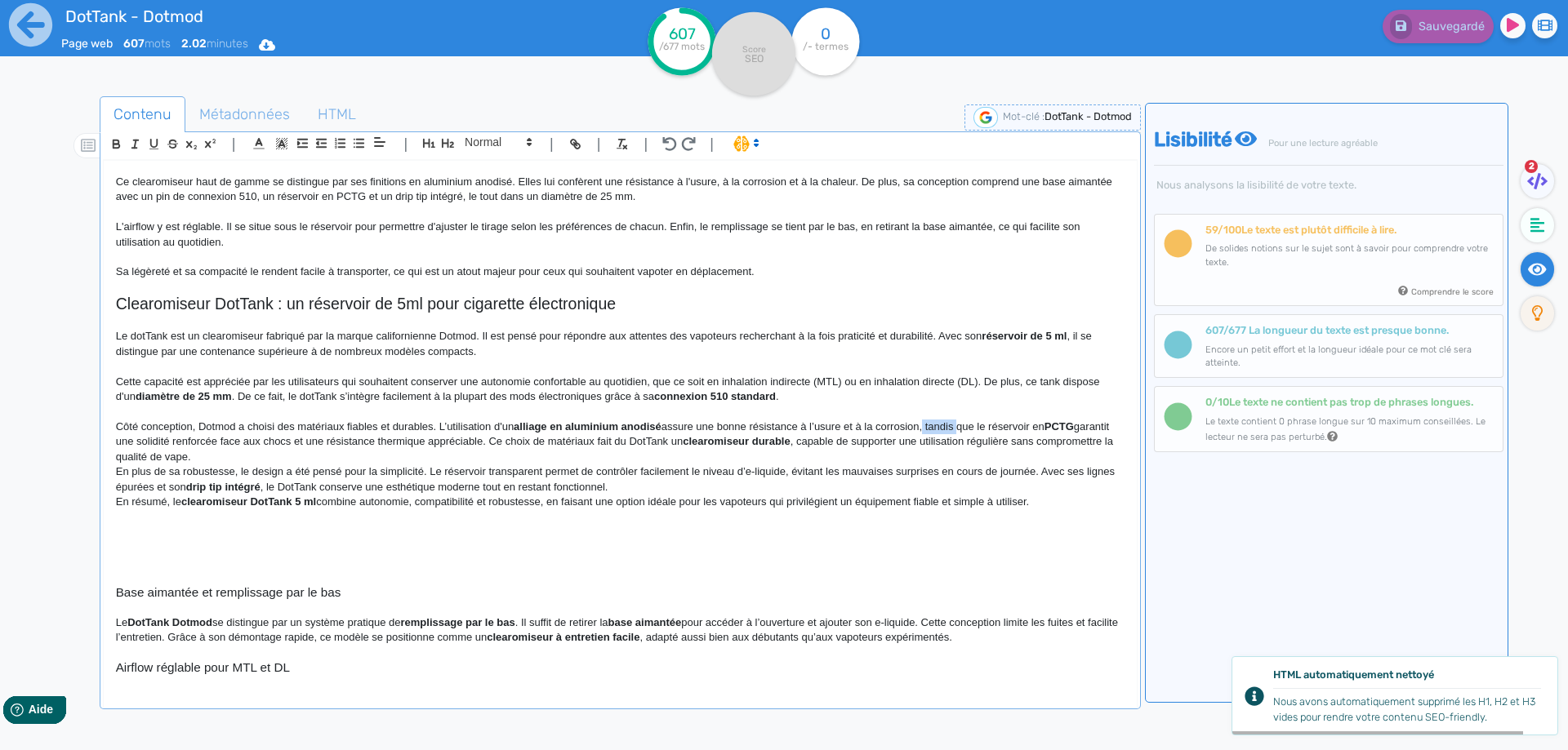
drag, startPoint x: 938, startPoint y: 428, endPoint x: 924, endPoint y: 427, distance: 14.0
click at [924, 427] on p "Côté conception, Dotmod a choisi des matériaux fiables et durables. L’utilisati…" at bounding box center [620, 441] width 1008 height 45
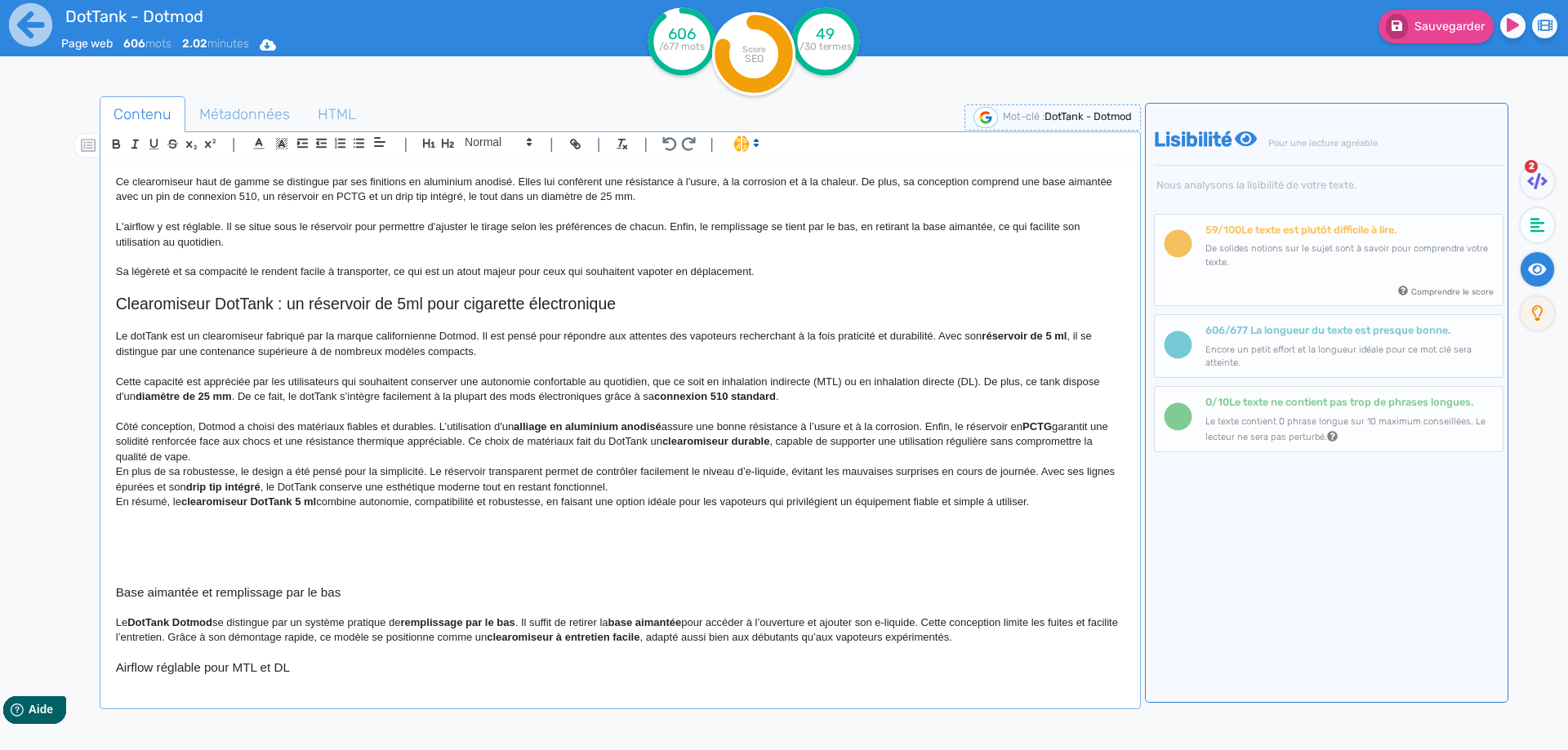
click at [1016, 428] on p "Côté conception, Dotmod a choisi des matériaux fiables et durables. L’utilisati…" at bounding box center [620, 441] width 1008 height 45
click at [974, 423] on p "Côté conception, Dotmod a choisi des matériaux fiables et durables. L’utilisati…" at bounding box center [620, 441] width 1008 height 45
click at [122, 439] on p "Côté conception, Dotmod a choisi des matériaux fiables et durables. L’utilisati…" at bounding box center [620, 441] width 1008 height 45
click at [269, 446] on p "Côté conception, Dotmod a choisi des matériaux fiables et durables. L’utilisati…" at bounding box center [620, 441] width 1008 height 45
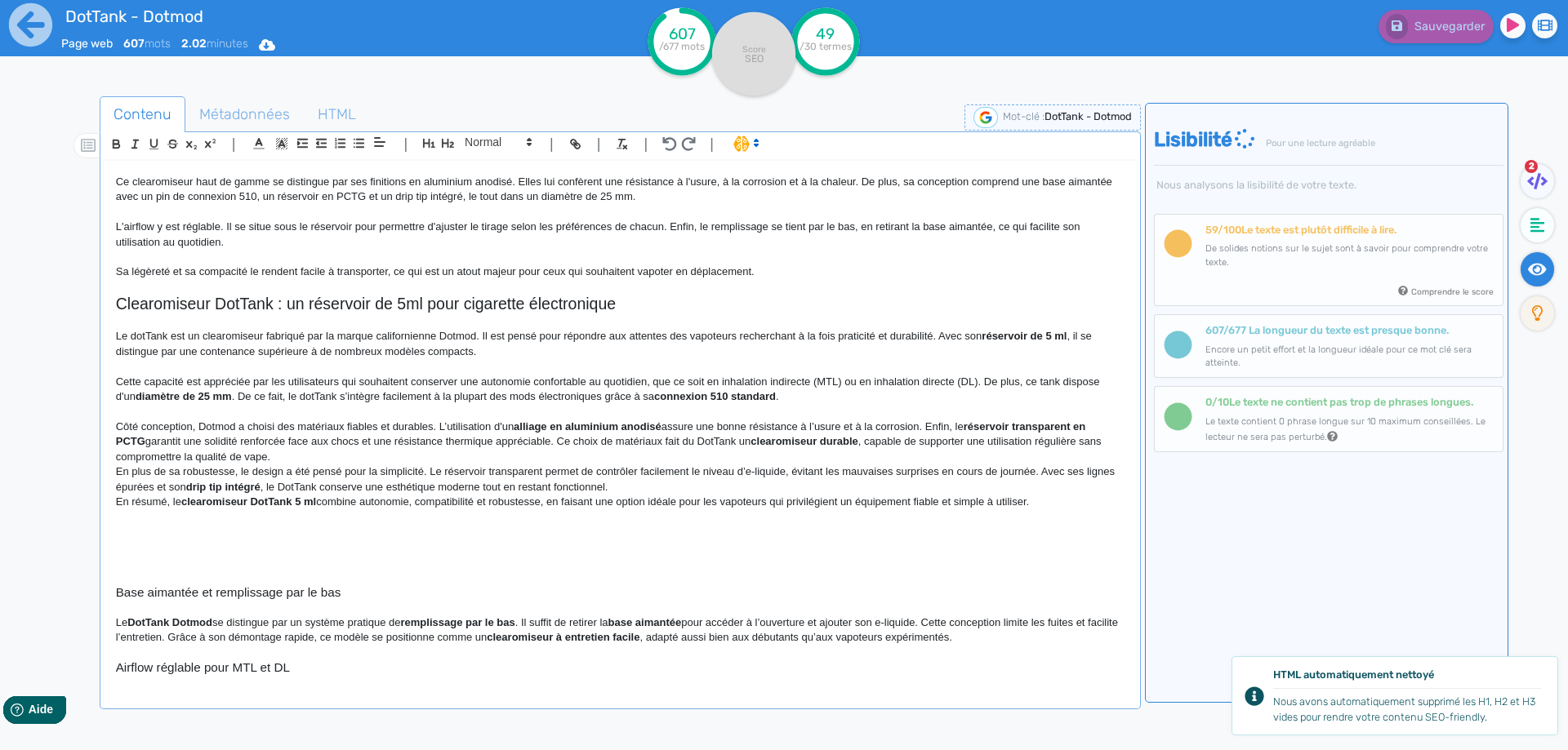
click at [561, 441] on p "Côté conception, Dotmod a choisi des matériaux fiables et durables. L’utilisati…" at bounding box center [620, 441] width 1008 height 45
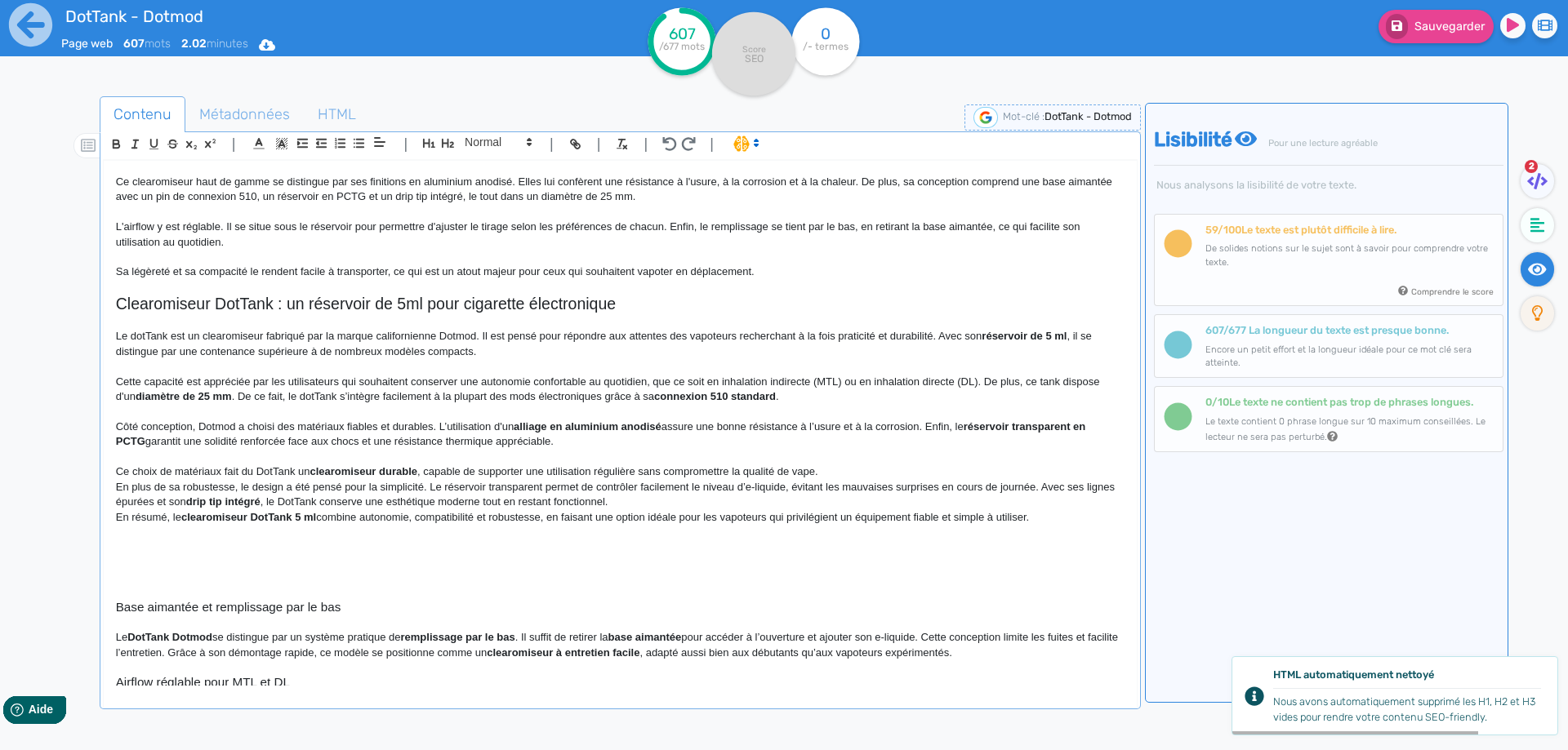
click at [173, 472] on p "Ce choix de matériaux fait du DotTank un clearomiseur durable , capable de supp…" at bounding box center [620, 472] width 1008 height 15
click at [184, 467] on p "Ce choix de matériaux fait du DotTank un clearomiseur durable , capable de supp…" at bounding box center [620, 472] width 1008 height 15
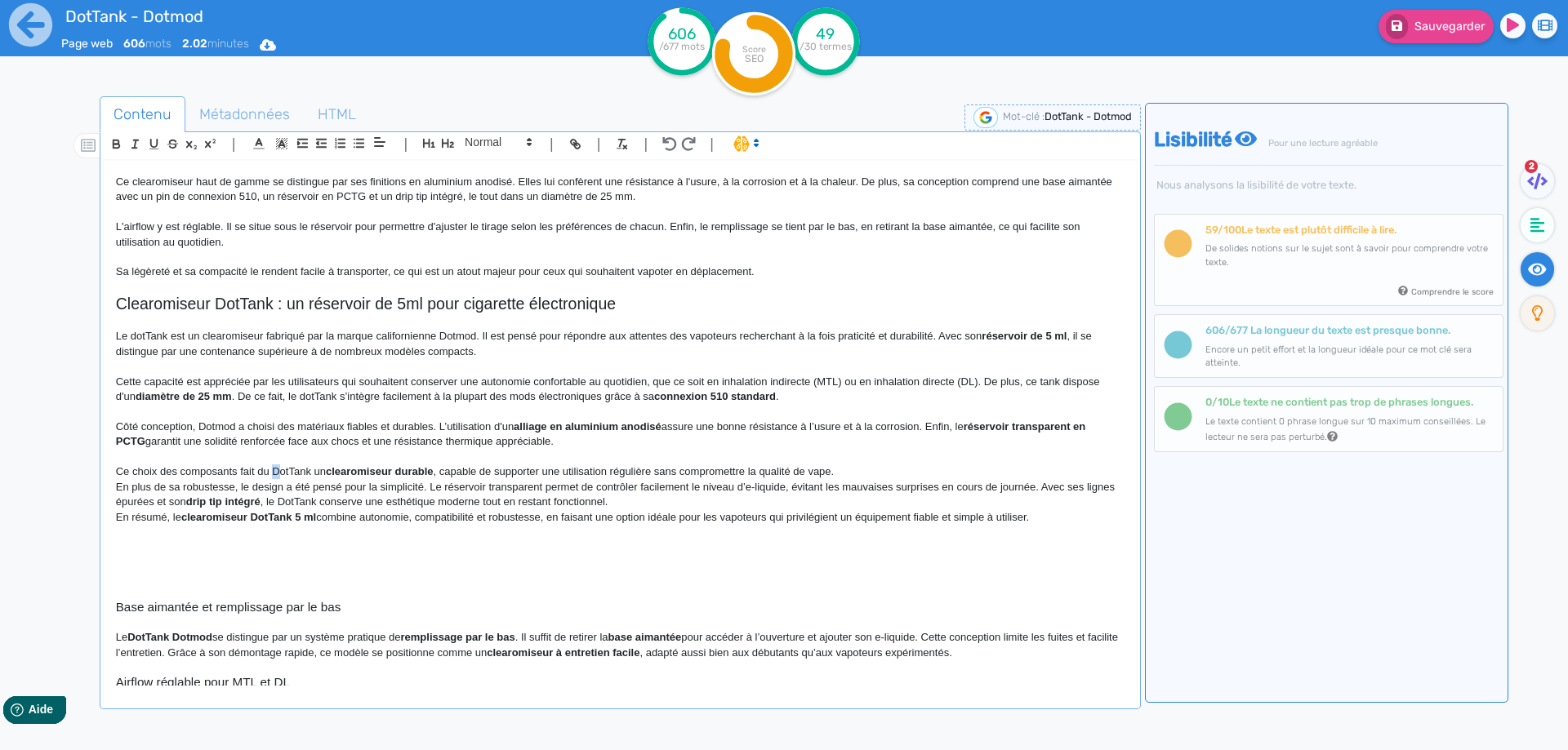
click at [274, 465] on p "Ce choix des composants fait du DotTank un clearomiseur durable , capable de su…" at bounding box center [620, 472] width 1008 height 15
click at [399, 463] on p at bounding box center [620, 457] width 1008 height 15
click at [378, 464] on p "Ce choix des composants fait du dotTank un clearomiseur durable , capable de su…" at bounding box center [620, 472] width 1008 height 15
drag, startPoint x: 378, startPoint y: 464, endPoint x: 406, endPoint y: 464, distance: 28.0
click at [406, 464] on p "Ce choix des composants fait du dotTank un clearomiseur durable , capable de su…" at bounding box center [620, 472] width 1008 height 15
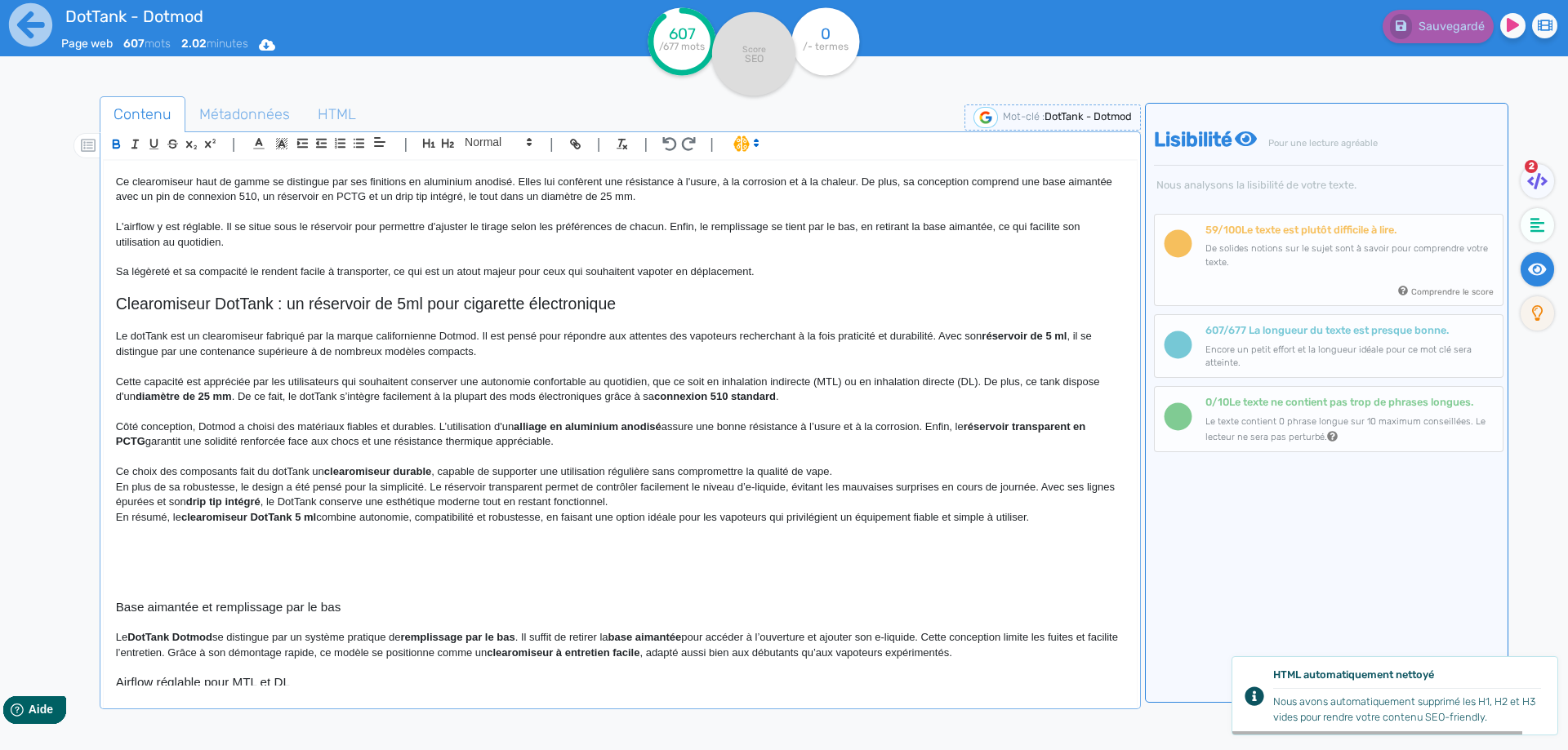
click at [698, 414] on p at bounding box center [620, 411] width 1008 height 15
click at [858, 465] on p "Ce choix des composants fait du dotTank un clearomiseur durable , capable de su…" at bounding box center [620, 472] width 1008 height 15
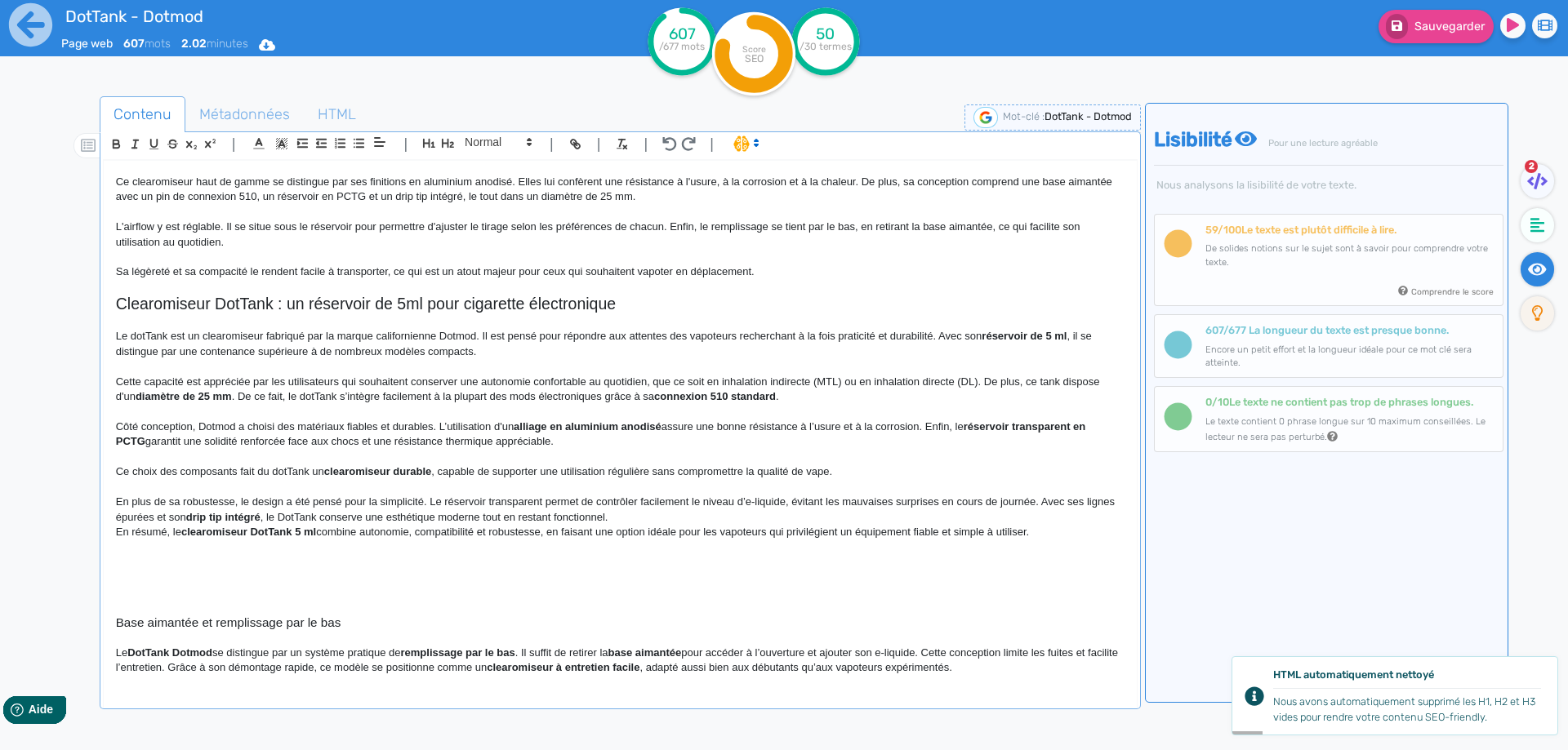
click at [871, 461] on p at bounding box center [620, 457] width 1008 height 15
click at [870, 469] on p "Ce choix des composants fait du dotTank un clearomiseur durable , capable de su…" at bounding box center [620, 472] width 1008 height 15
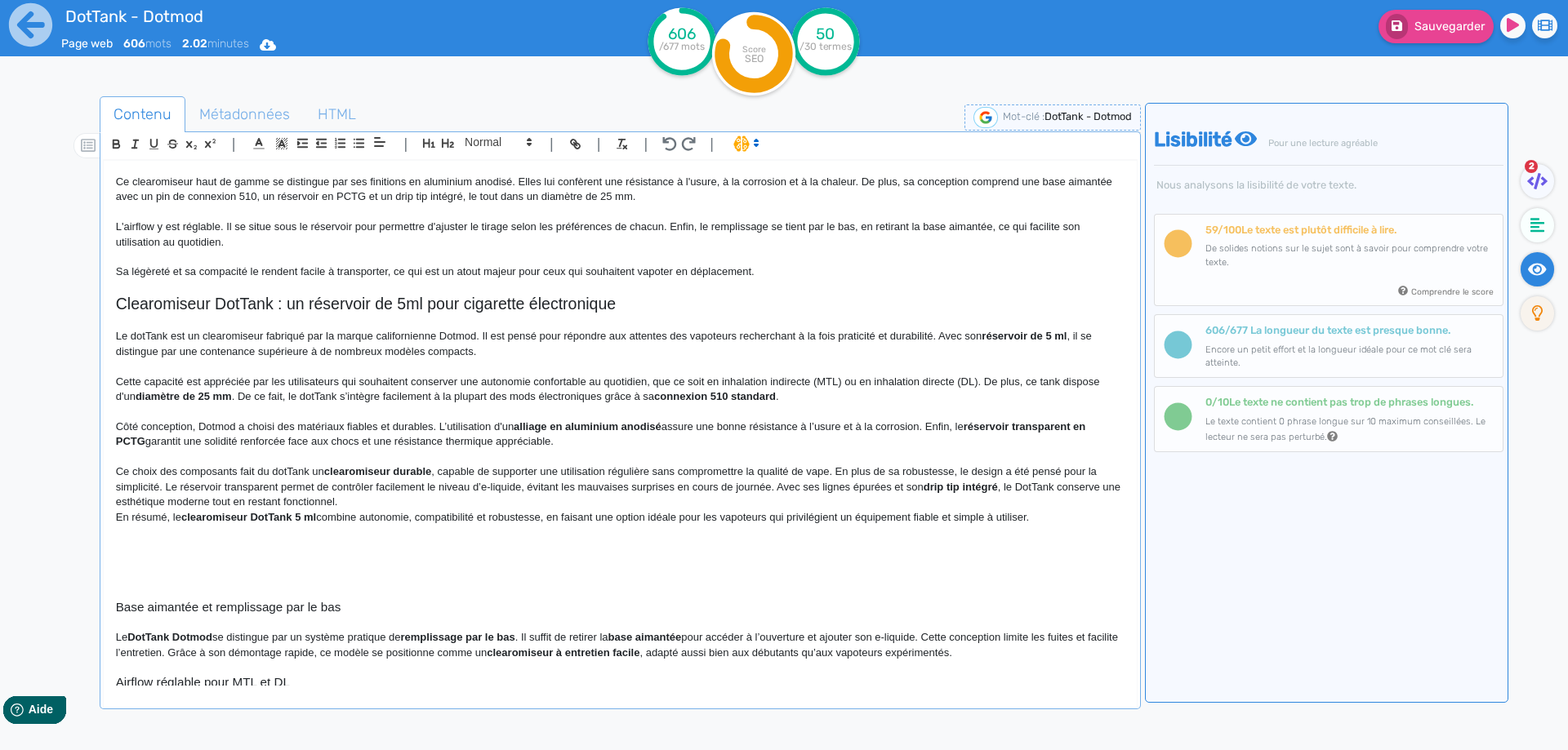
click at [962, 469] on p "Ce choix des composants fait du dotTank un clearomiseur durable , capable de su…" at bounding box center [620, 487] width 1008 height 45
click at [1034, 428] on strong "réservoir transparent en PCTG" at bounding box center [602, 433] width 972 height 27
click at [485, 488] on p "Ce choix des composants fait du dotTank un clearomiseur durable , capable de su…" at bounding box center [620, 487] width 1008 height 45
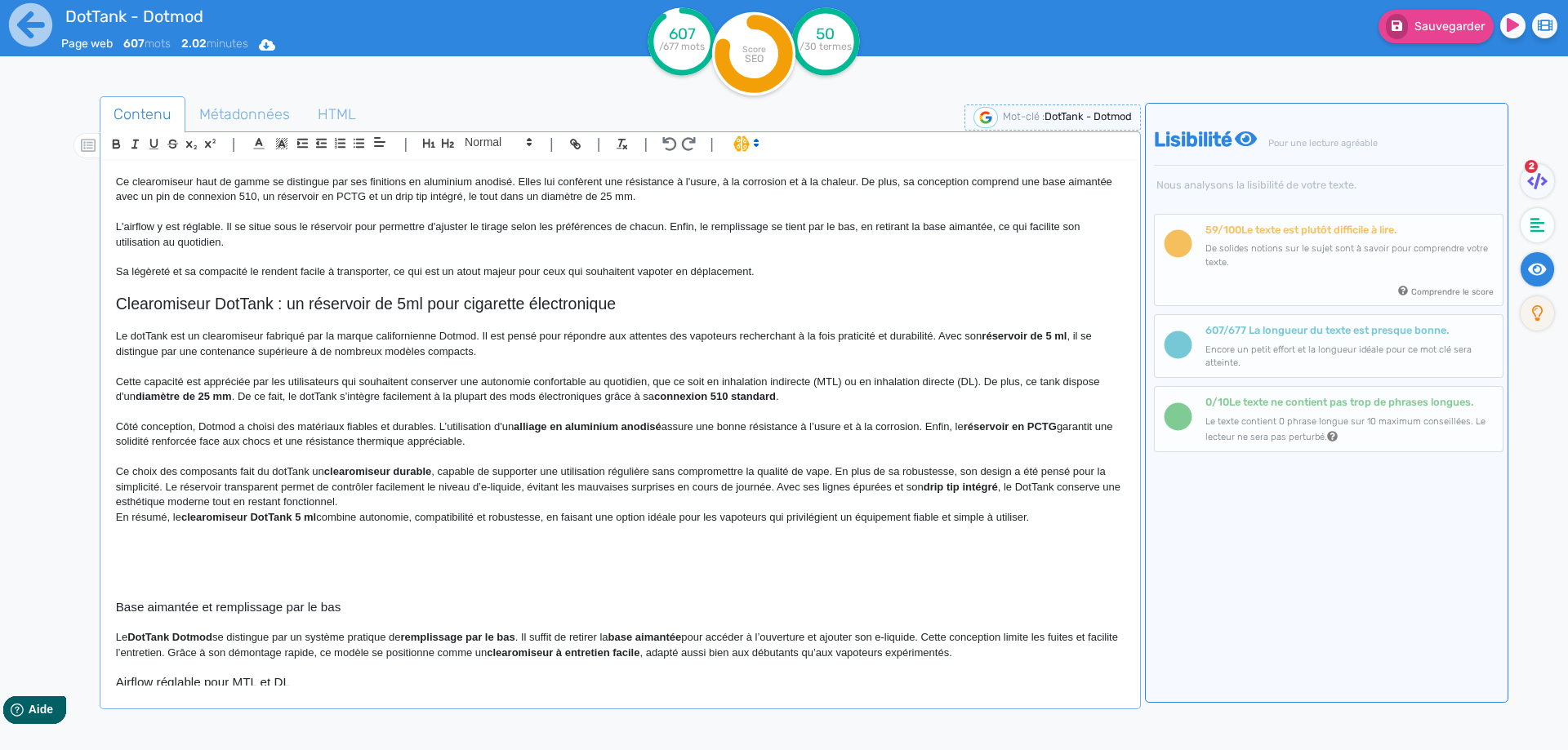
click at [476, 487] on p "Ce choix des composants fait du dotTank un clearomiseur durable , capable de su…" at bounding box center [620, 487] width 1008 height 45
click at [525, 487] on p "Ce choix des composants fait du dotTank un clearomiseur durable , capable de su…" at bounding box center [620, 487] width 1008 height 45
click at [821, 488] on p "Ce choix des composants fait du dotTank un clearomiseur durable , capable de su…" at bounding box center [620, 487] width 1008 height 45
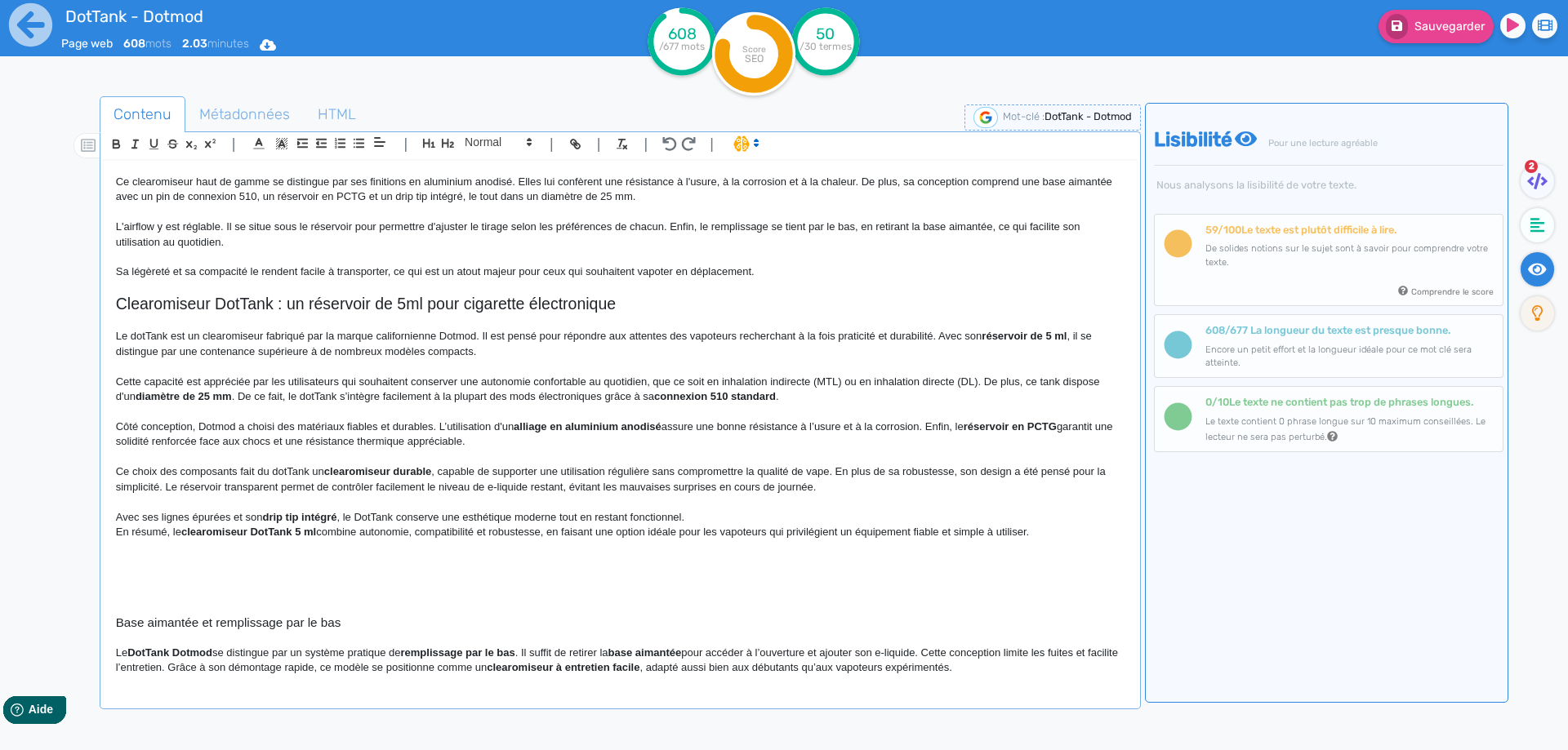
click at [278, 512] on strong "drip tip intégré" at bounding box center [299, 517] width 75 height 12
click at [278, 511] on strong "drip tip intégré" at bounding box center [299, 517] width 75 height 12
click at [269, 518] on strong "drip tip intégré" at bounding box center [299, 517] width 75 height 12
drag, startPoint x: 269, startPoint y: 518, endPoint x: 335, endPoint y: 512, distance: 66.3
click at [351, 519] on p "Avec ses lignes épurées et son drip tip intégré, le DotTank conserve une esthét…" at bounding box center [620, 518] width 1008 height 15
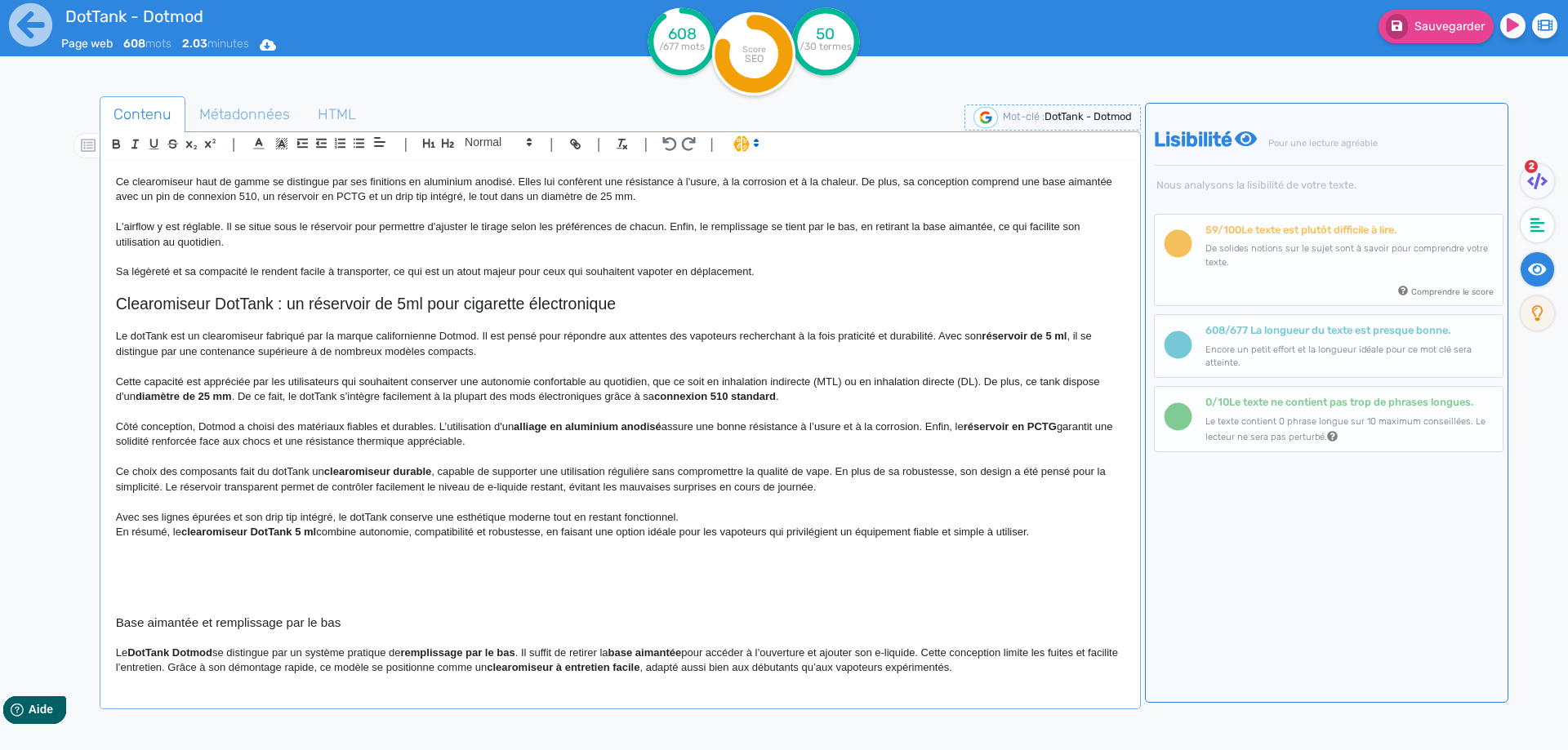
click at [713, 515] on p "Avec ses lignes épurées et son drip tip intégré, le dotTank conserve une esthét…" at bounding box center [620, 518] width 1008 height 15
click at [1097, 514] on p "Avec ses lignes épurées et son drip tip intégré, le dotTank conserve une esthét…" at bounding box center [620, 525] width 1008 height 30
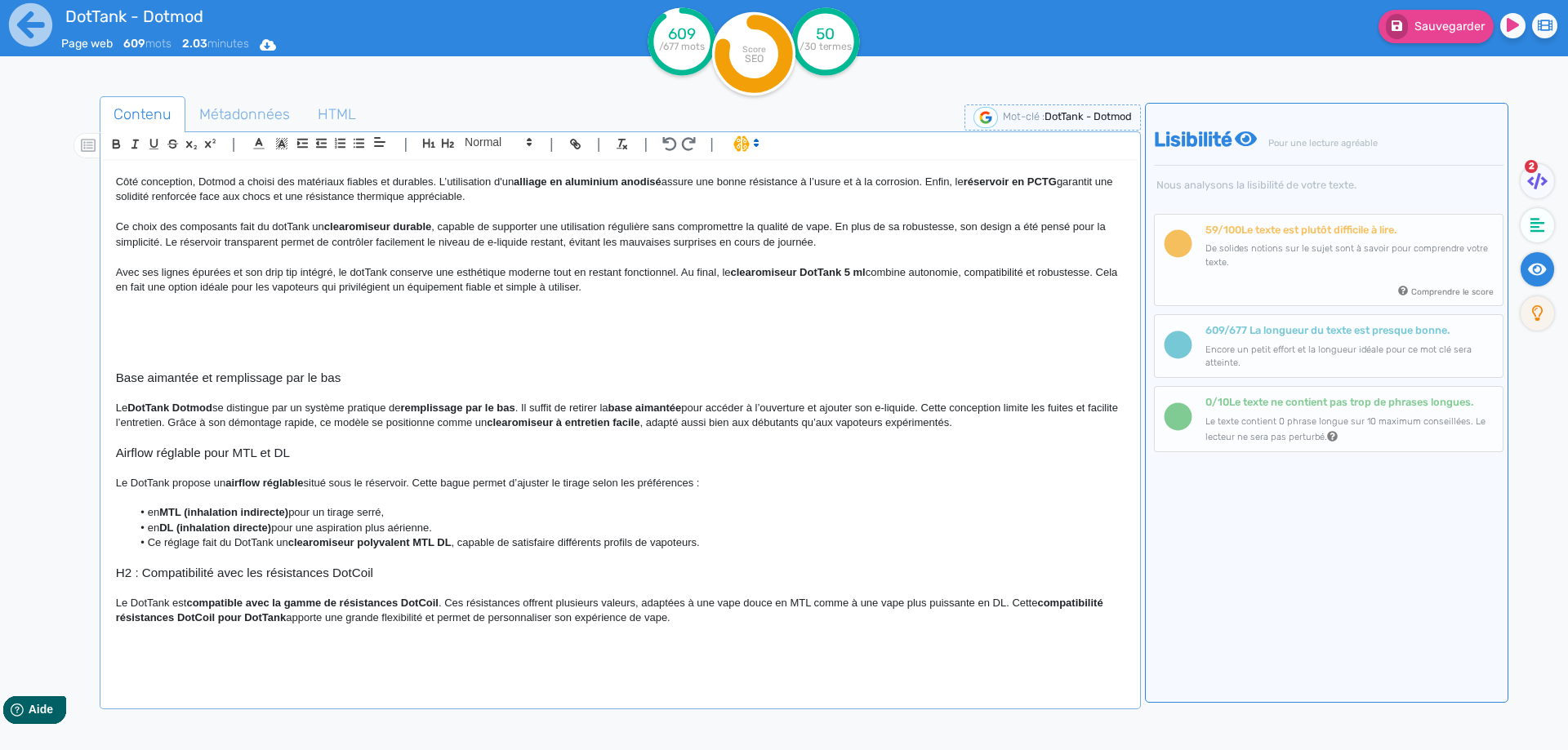
click at [627, 281] on p "Avec ses lignes épurées et son drip tip intégré, le dotTank conserve une esthét…" at bounding box center [620, 280] width 1008 height 30
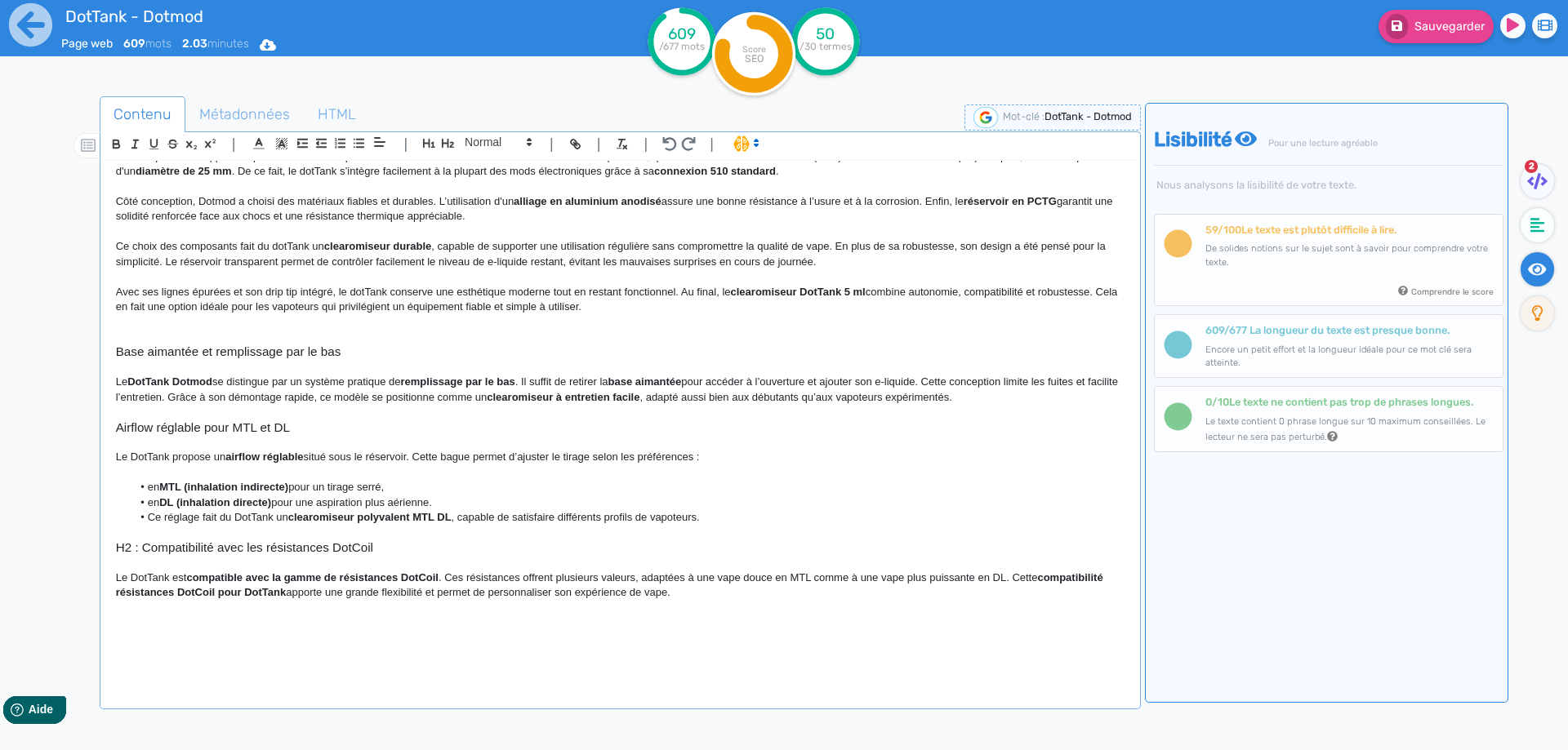
scroll to position [291, 0]
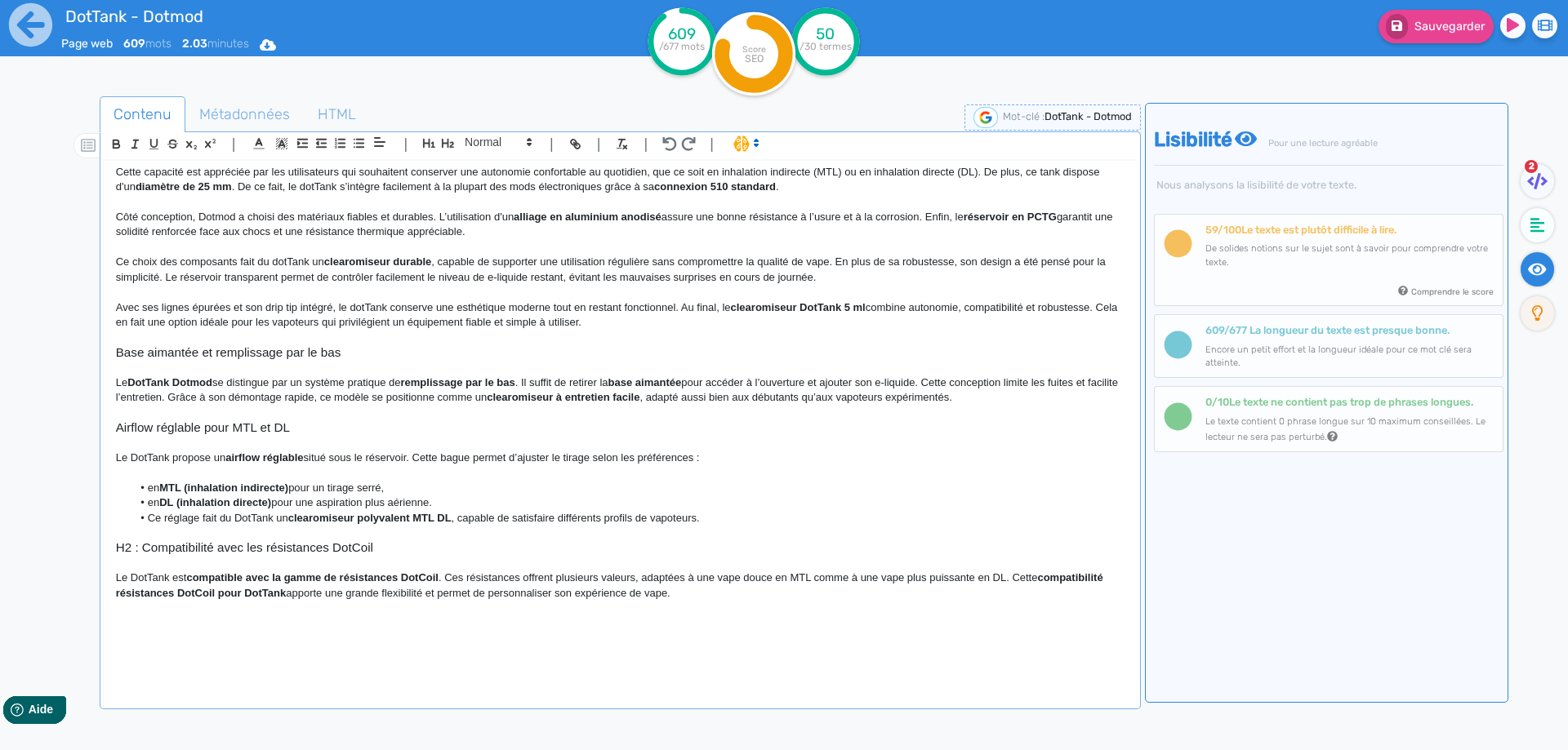
click at [502, 323] on p "Avec ses lignes épurées et son drip tip intégré, le dotTank conserve une esthét…" at bounding box center [620, 315] width 1008 height 30
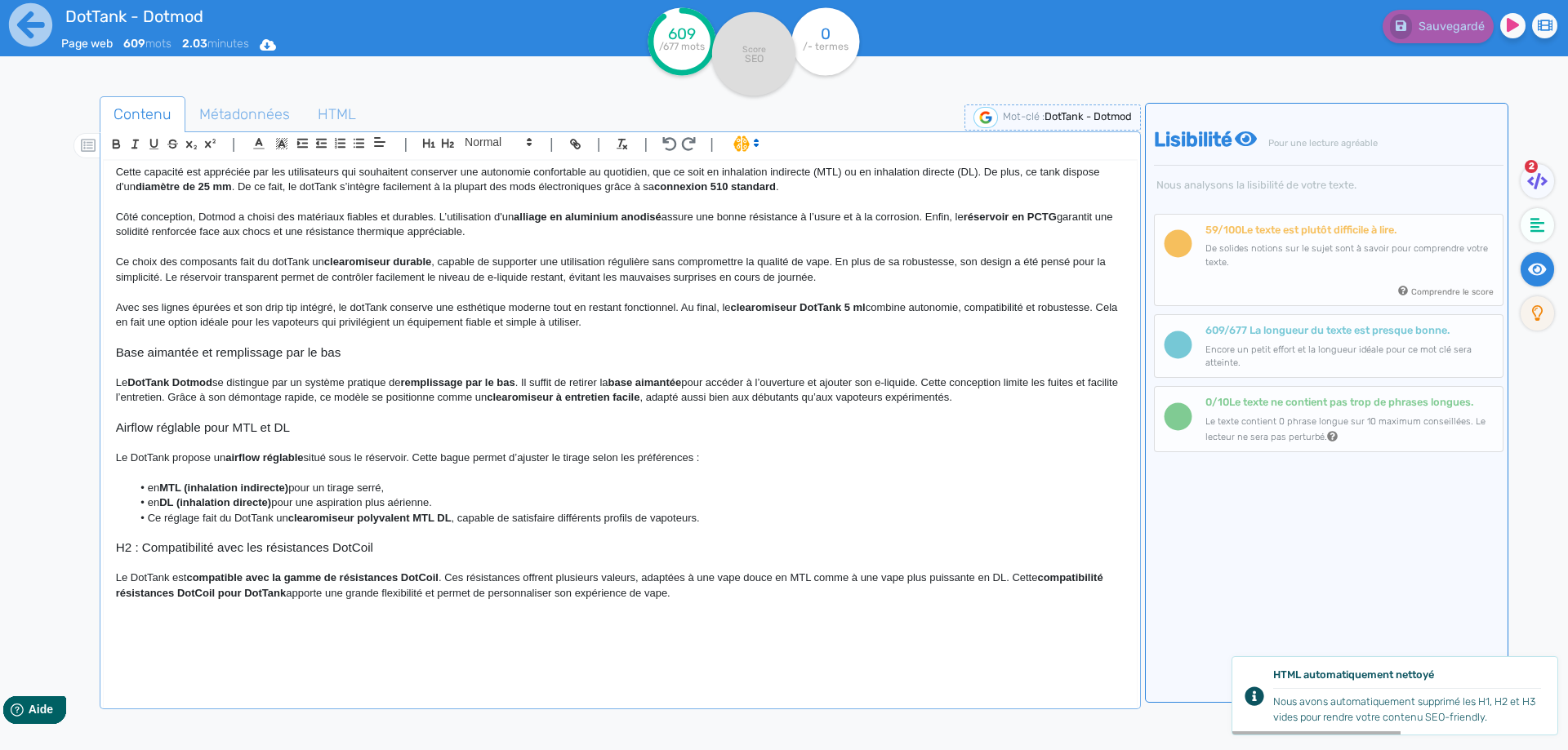
click at [366, 207] on p at bounding box center [620, 202] width 1008 height 15
click at [355, 221] on p "Côté conception, Dotmod a choisi des matériaux fiables et durables. L’utilisati…" at bounding box center [620, 225] width 1008 height 30
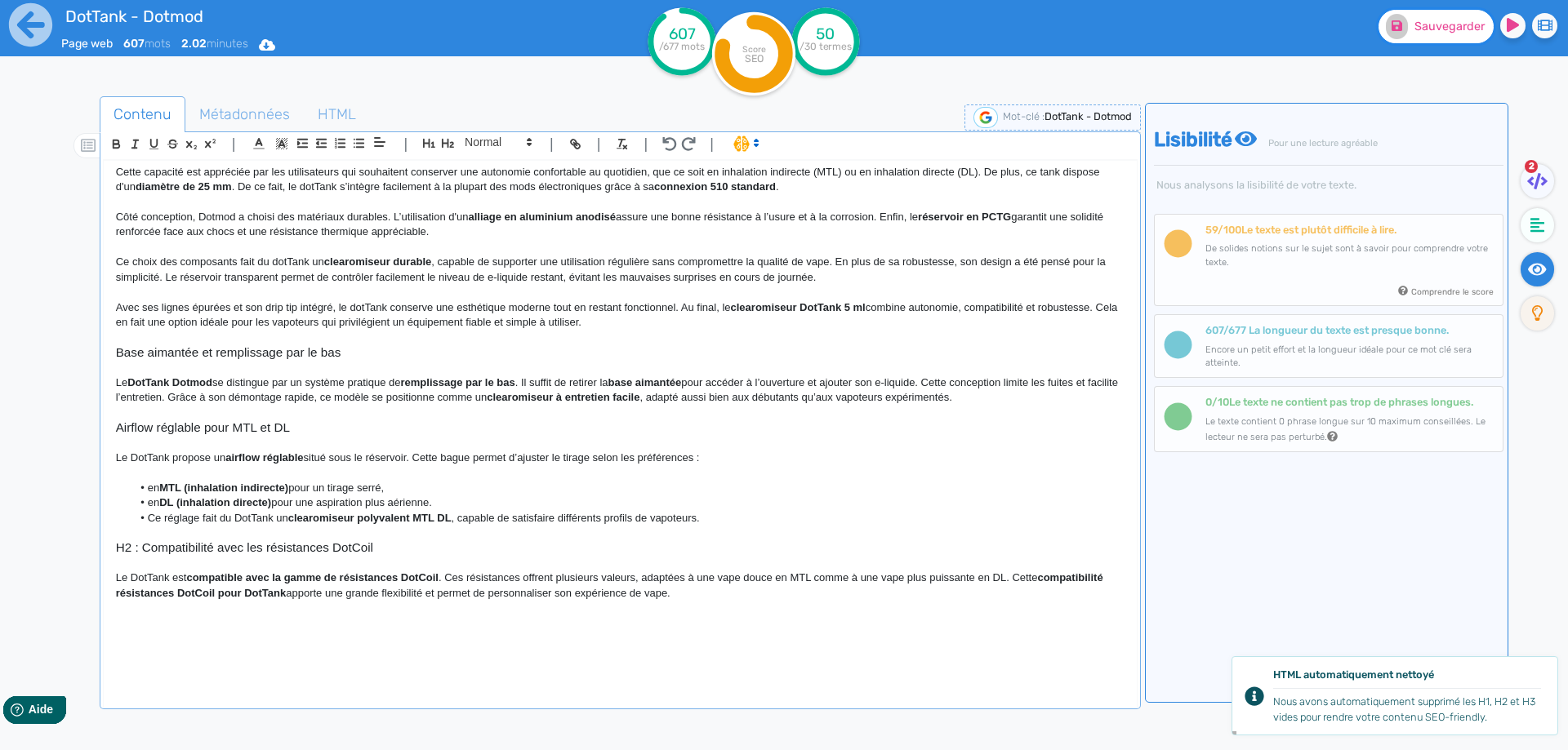
click at [1437, 39] on button "Sauvegarder" at bounding box center [1436, 26] width 115 height 34
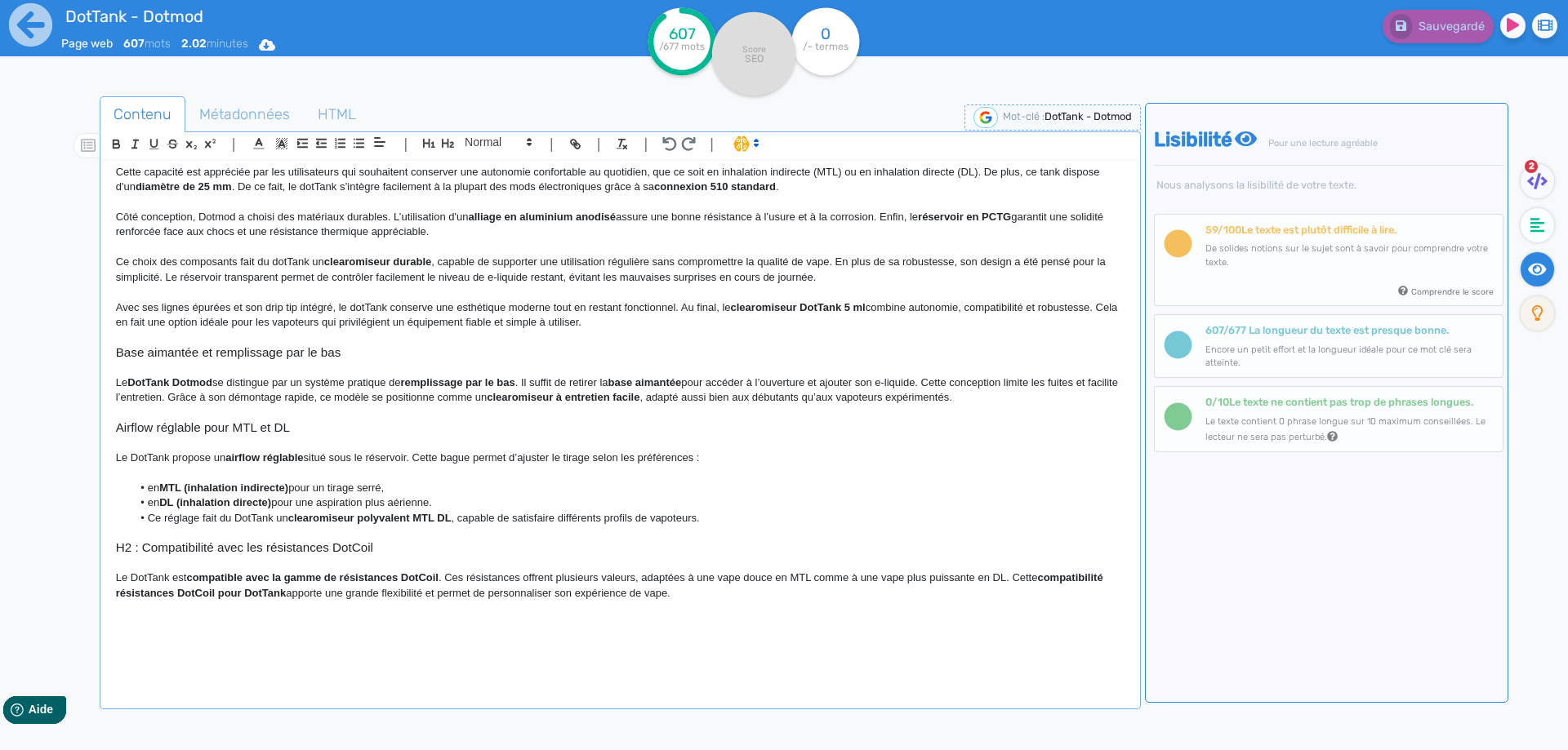
click at [210, 355] on h3 "Base aimantée et remplissage par le bas" at bounding box center [620, 353] width 1008 height 15
click at [207, 355] on h3 "Base aimantée et remplissage par le bas" at bounding box center [620, 353] width 1008 height 15
drag, startPoint x: 207, startPoint y: 355, endPoint x: 333, endPoint y: 351, distance: 126.1
click at [333, 351] on h3 "Base aimantée et remplissage par le bas" at bounding box center [620, 353] width 1008 height 15
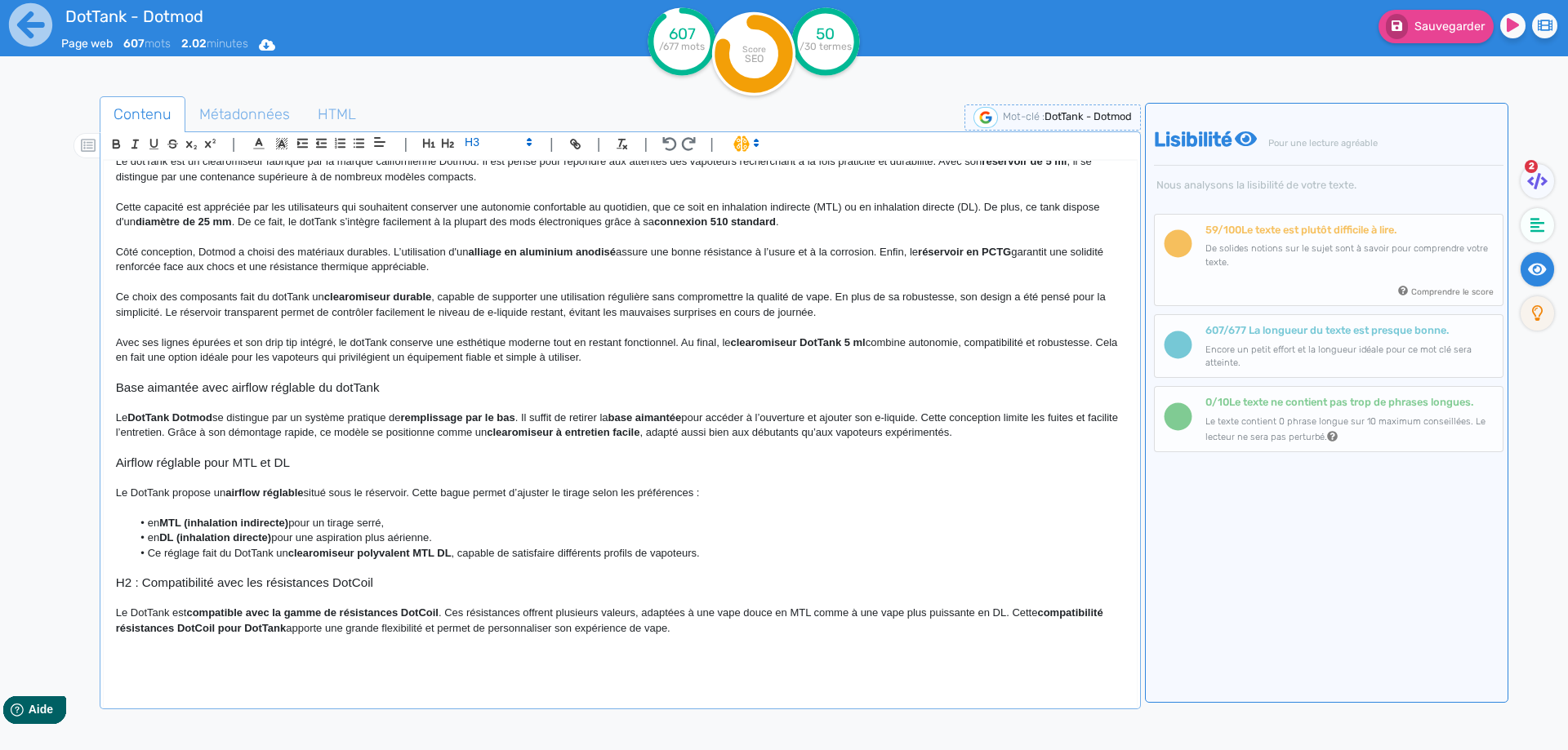
scroll to position [210, 0]
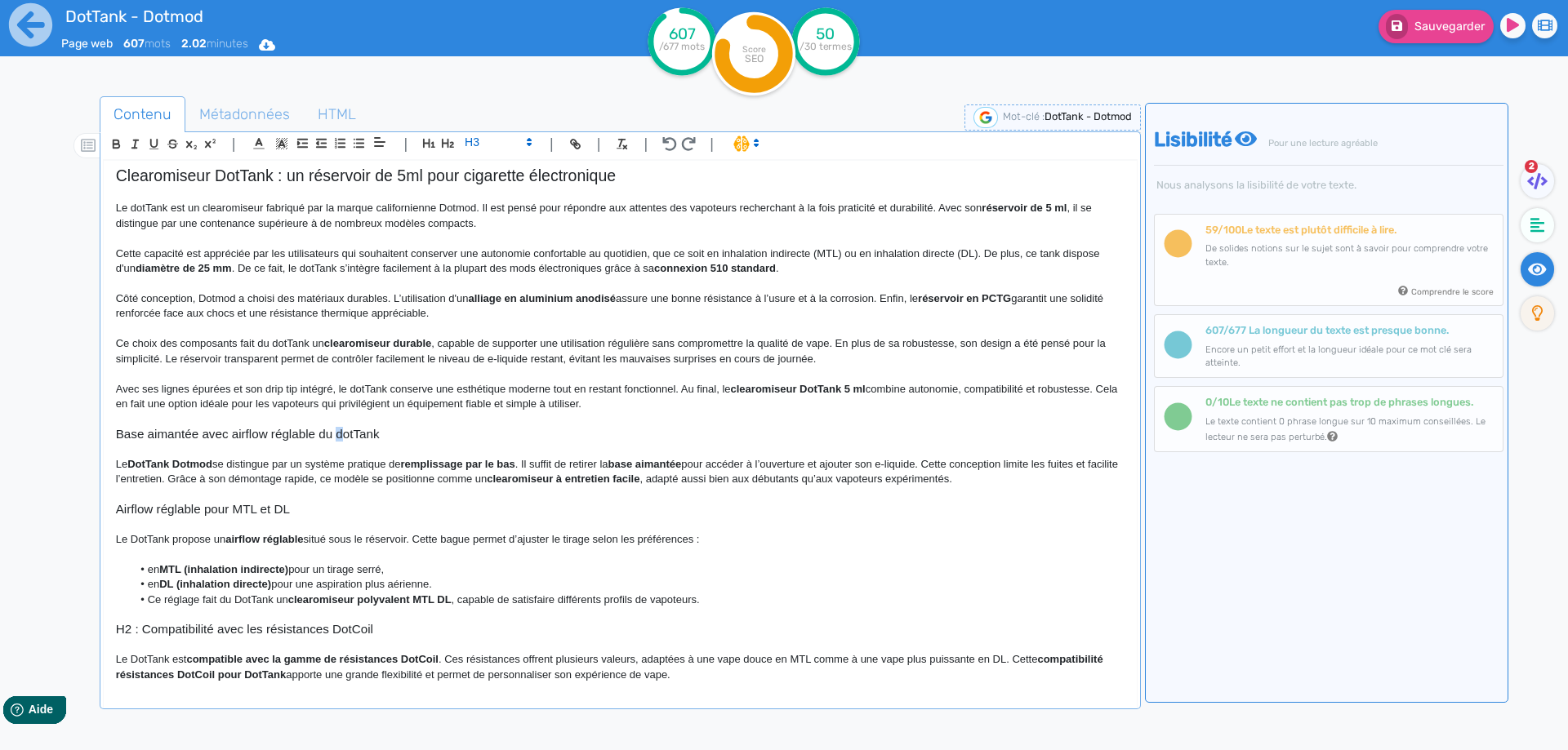
click at [340, 437] on h3 "Base aimantée avec airflow réglable du dotTank" at bounding box center [620, 434] width 1008 height 15
click at [398, 433] on h3 "Base aimantée avec airflow réglable du DotTank" at bounding box center [620, 434] width 1008 height 15
click at [387, 432] on h3 "Base aimantée avec airflow réglable du DotTank 25mm" at bounding box center [620, 434] width 1008 height 15
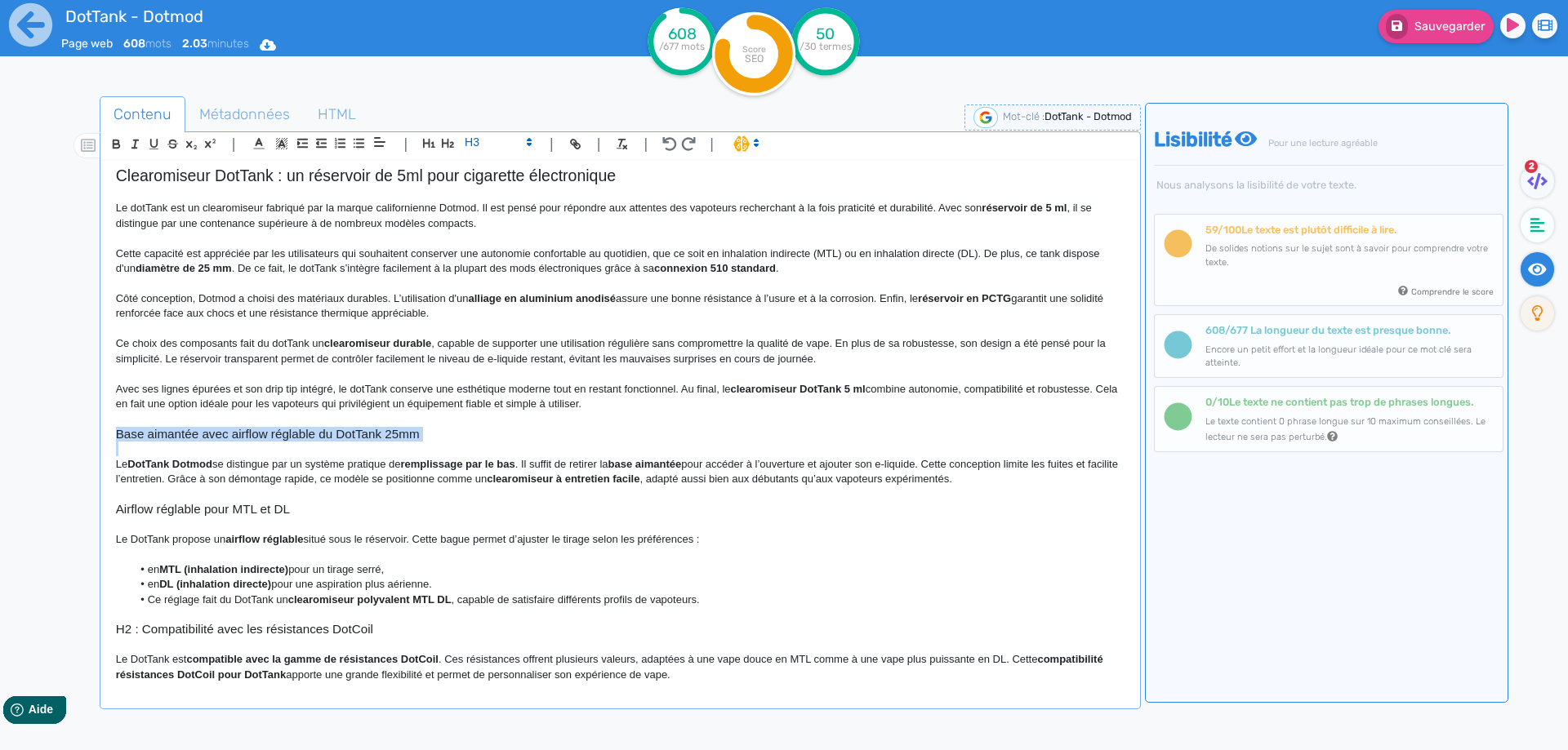
copy h3 "Base aimantée avec airflow réglable du DotTank 25mm"
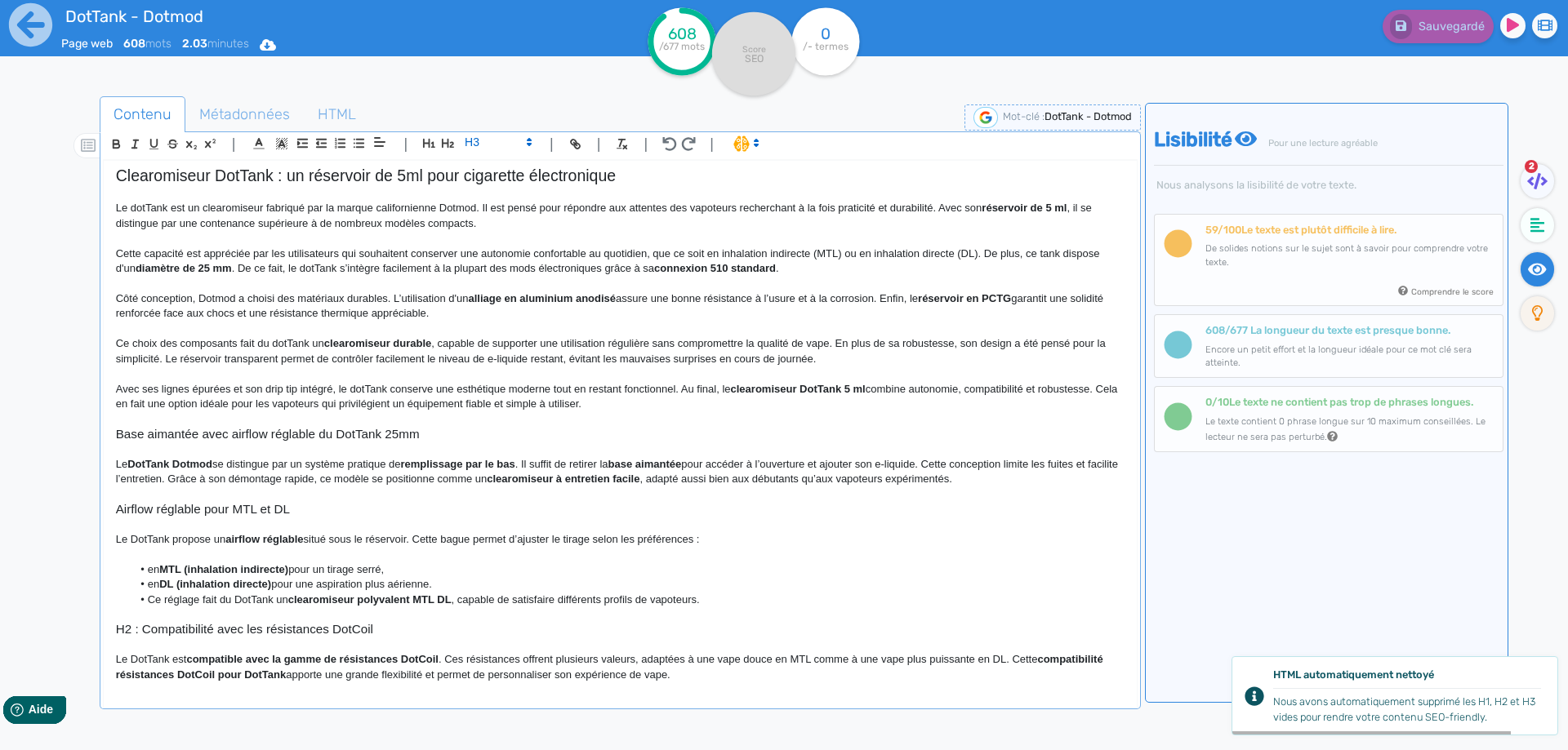
click at [430, 537] on p "Le DotTank propose un airflow réglable situé sous le réservoir. Cette bague per…" at bounding box center [620, 539] width 1008 height 15
click at [186, 464] on strong "DotTank Dotmod" at bounding box center [169, 464] width 85 height 12
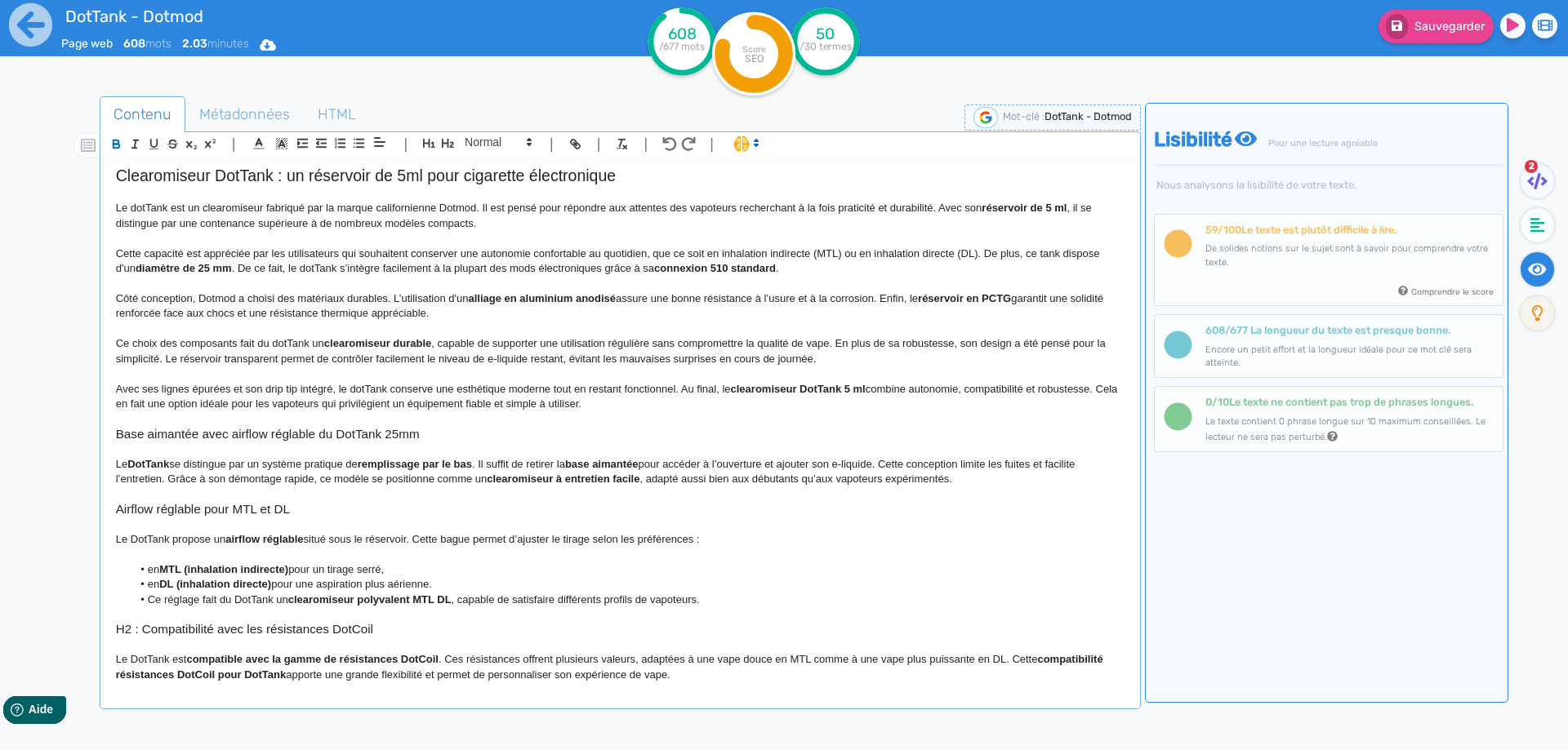
click at [157, 467] on strong "DotTank" at bounding box center [148, 464] width 42 height 12
click at [140, 465] on p "Le DotTank se distingue par un système pratique de remplissage par le bas . Il …" at bounding box center [620, 472] width 1008 height 30
click at [131, 467] on p "Le DotTank se distingue par un système pratique de remplissage par le bas . Il …" at bounding box center [620, 472] width 1008 height 30
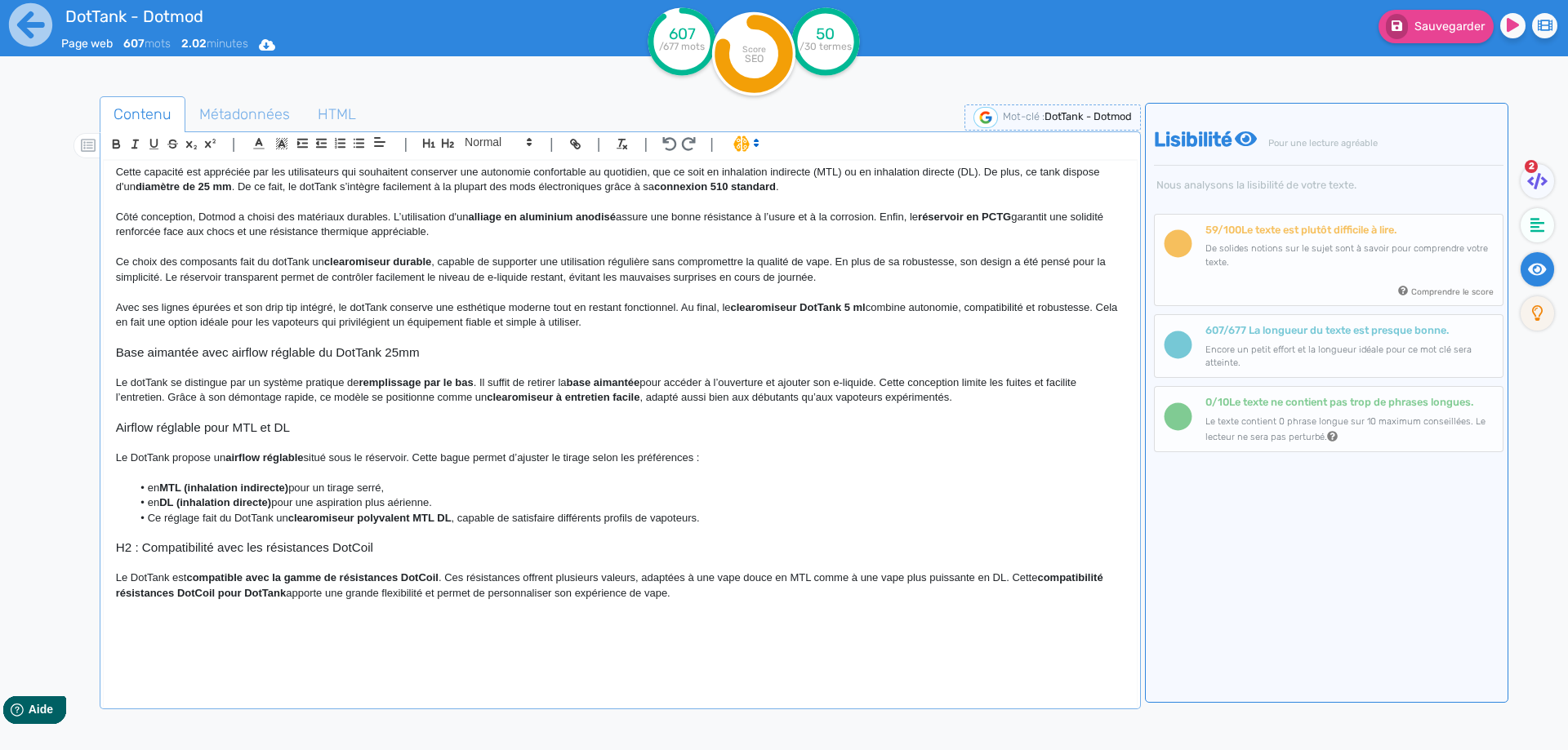
click at [314, 384] on p "Le dotTank se distingue par un système pratique de remplissage par le bas . Il …" at bounding box center [620, 390] width 1008 height 30
click at [273, 391] on p "Le dotTank se distingue par un système de remplissage par le bas . Il suffit de…" at bounding box center [620, 390] width 1008 height 30
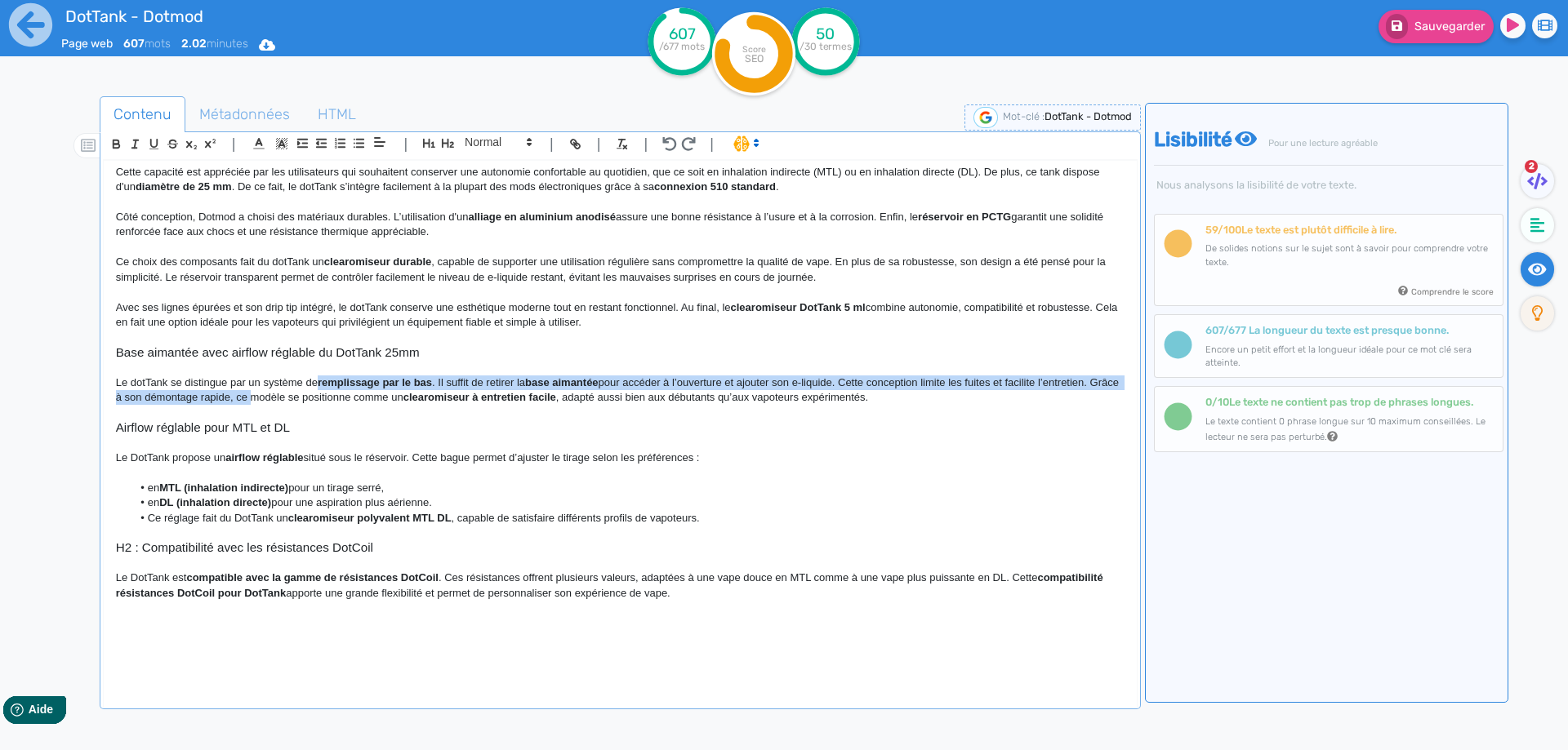
drag, startPoint x: 273, startPoint y: 391, endPoint x: 291, endPoint y: 383, distance: 19.7
click at [300, 384] on p "Le dotTank se distingue par un système de remplissage par le bas . Il suffit de…" at bounding box center [620, 390] width 1008 height 30
click at [280, 383] on p "Le dotTank se distingue par un système de remplissage par le bas . Il suffit de…" at bounding box center [620, 390] width 1008 height 30
click at [417, 384] on p "Le dotTank se distingue par un système de remplissage par le bas . Il suffit de…" at bounding box center [620, 390] width 1008 height 30
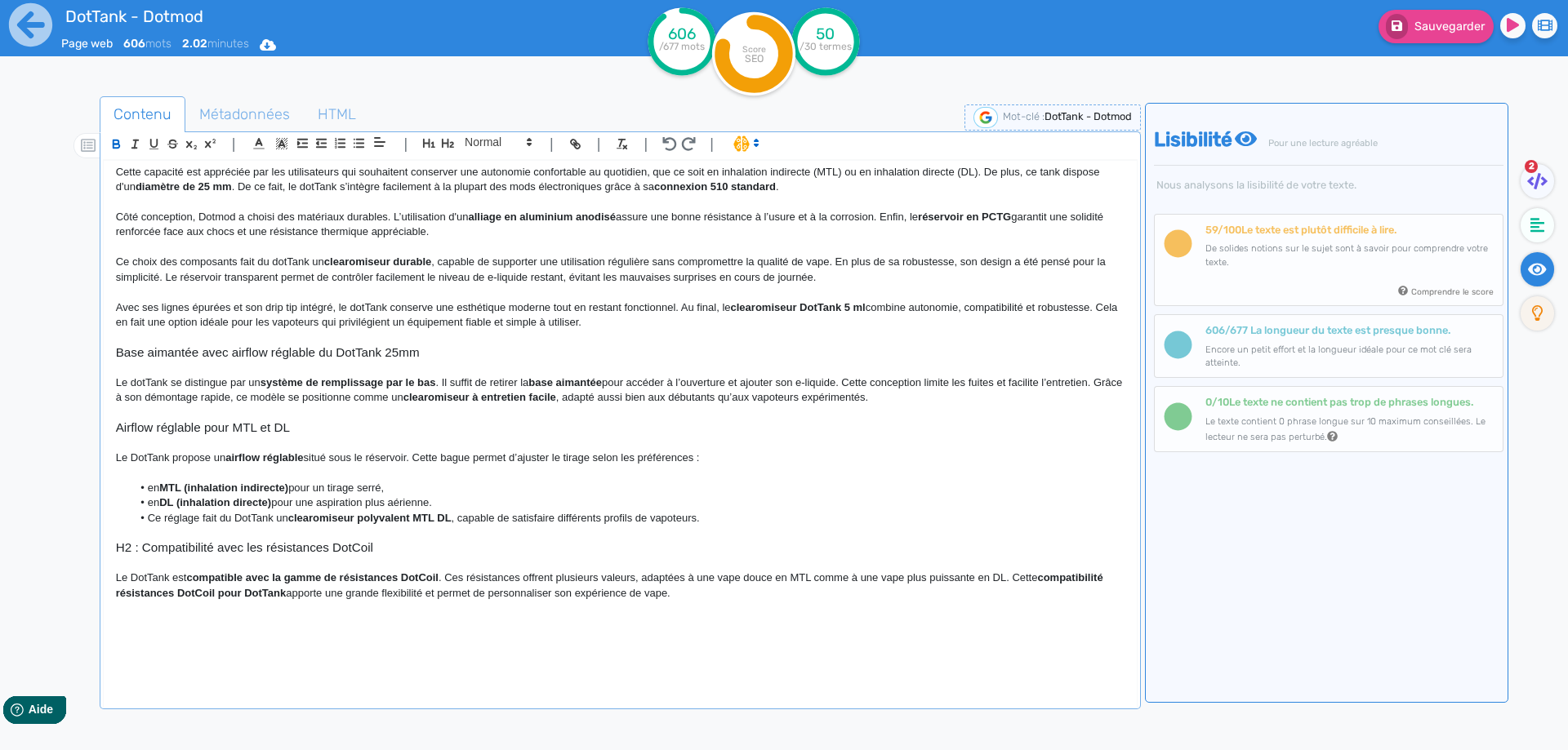
click at [496, 375] on p "Le dotTank se distingue par un système de remplissage par le bas . Il suffit de…" at bounding box center [620, 390] width 1008 height 30
drag, startPoint x: 559, startPoint y: 373, endPoint x: 552, endPoint y: 378, distance: 8.6
click at [554, 377] on div "DotTank - Dotmod Le DotTank Max de Dotmod est un clearomiseur dédié aux vapoteu…" at bounding box center [620, 423] width 1033 height 524
click at [552, 378] on strong "base aimantée" at bounding box center [565, 382] width 74 height 12
drag, startPoint x: 552, startPoint y: 378, endPoint x: 567, endPoint y: 378, distance: 15.0
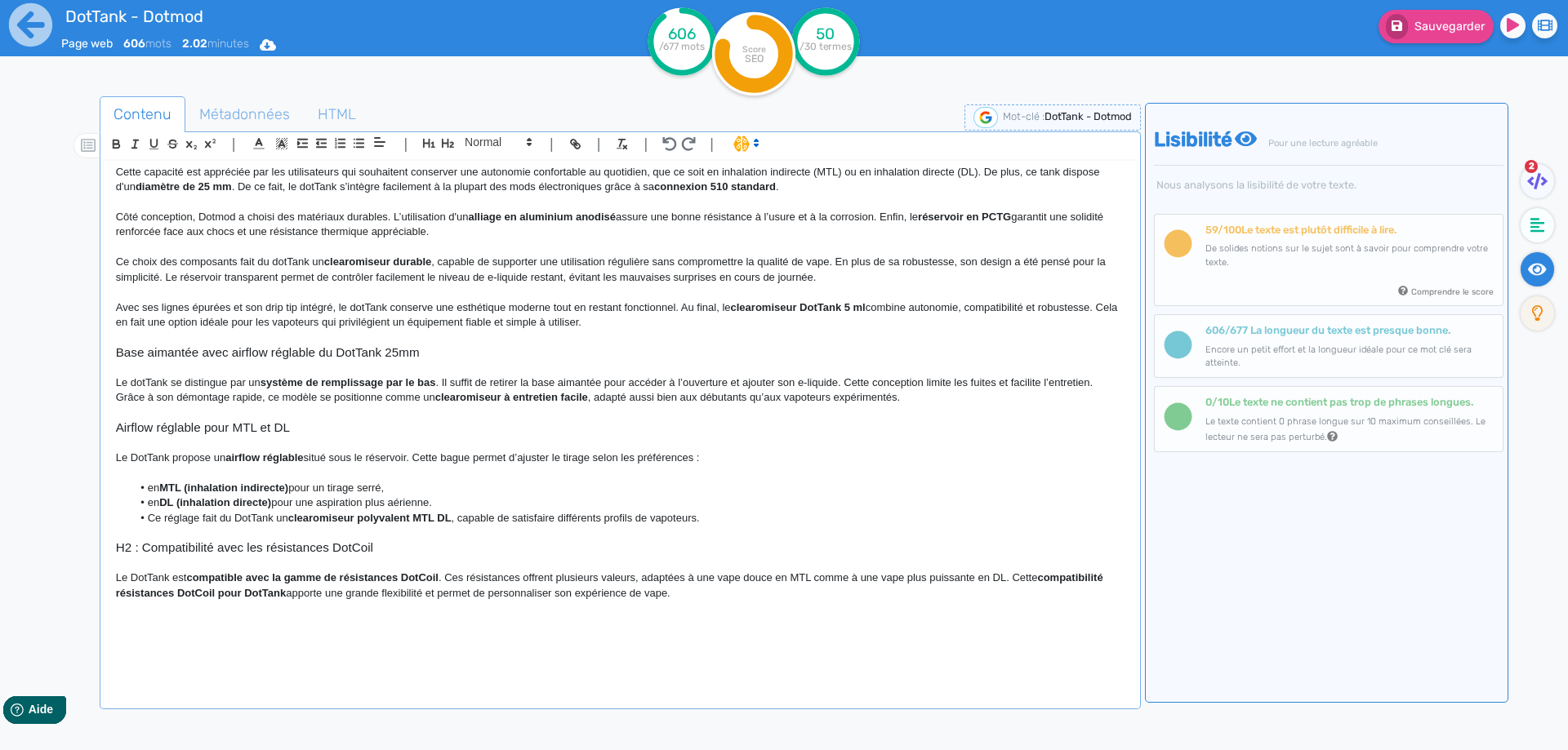
click at [287, 352] on h3 "Base aimantée avec airflow réglable du DotTank 25mm" at bounding box center [620, 353] width 1008 height 15
copy h3 "Base aimantée avec airflow réglable du DotTank 25mm"
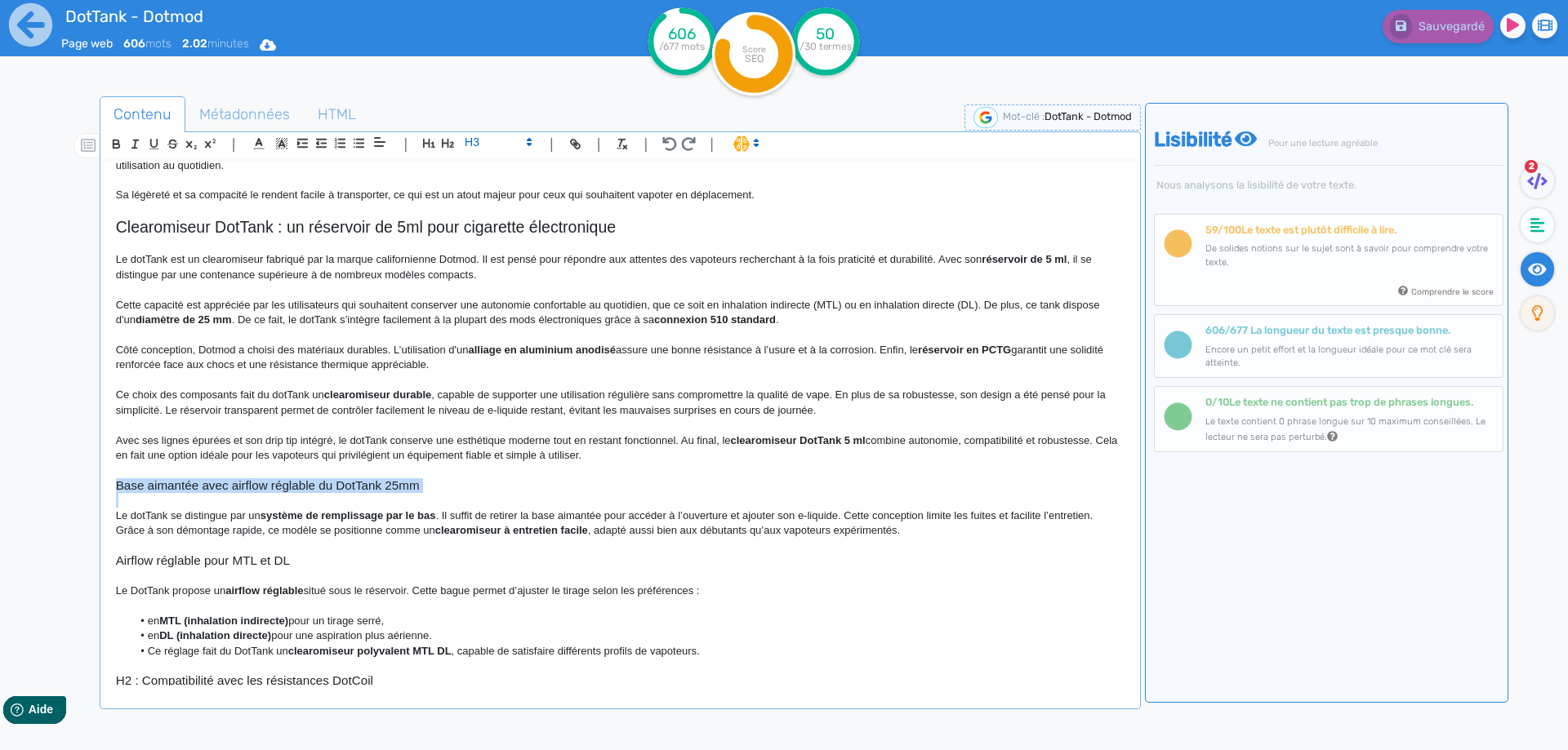
scroll to position [128, 0]
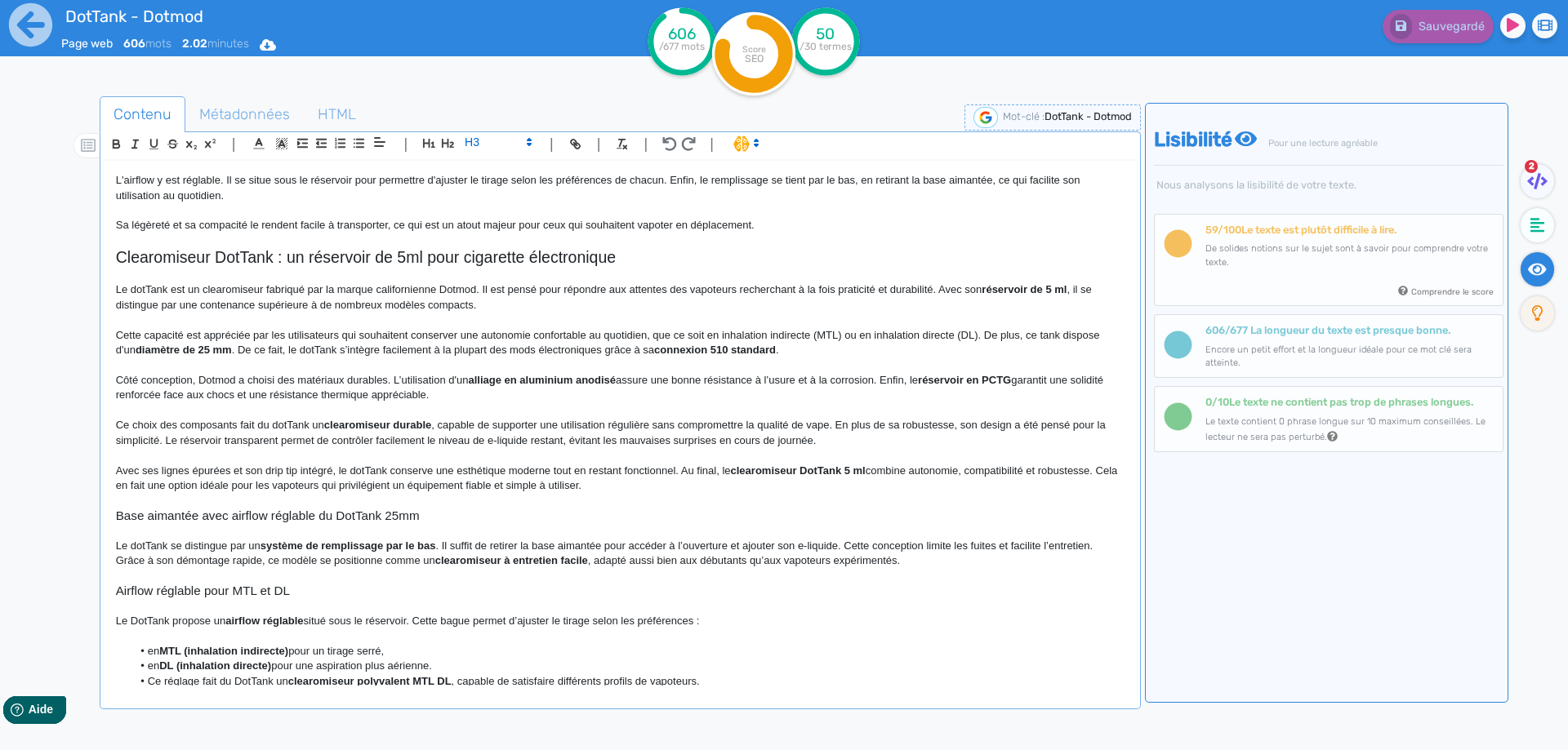
click at [547, 561] on strong "clearomiseur à entretien facile" at bounding box center [511, 560] width 153 height 12
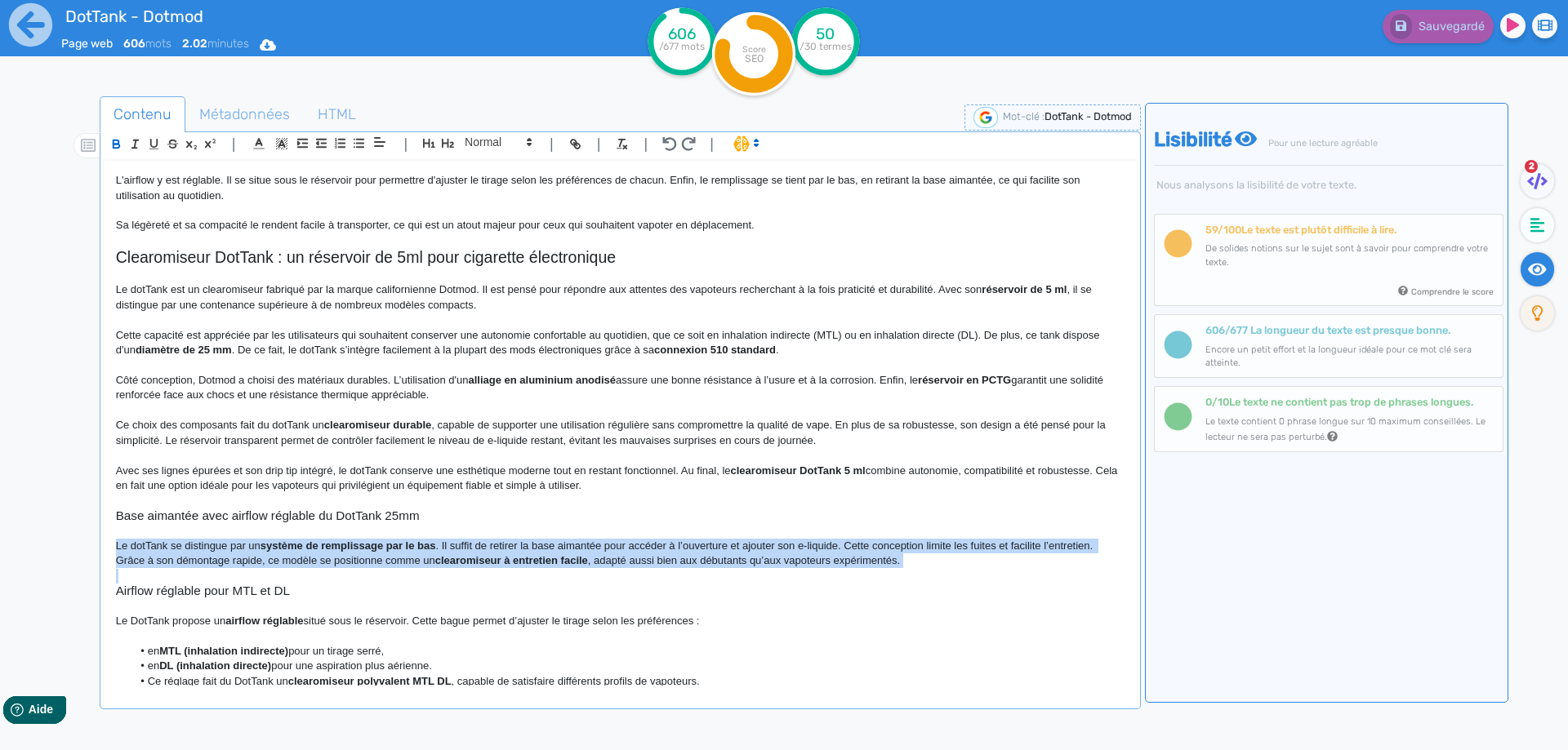
click at [547, 561] on strong "clearomiseur à entretien facile" at bounding box center [511, 560] width 153 height 12
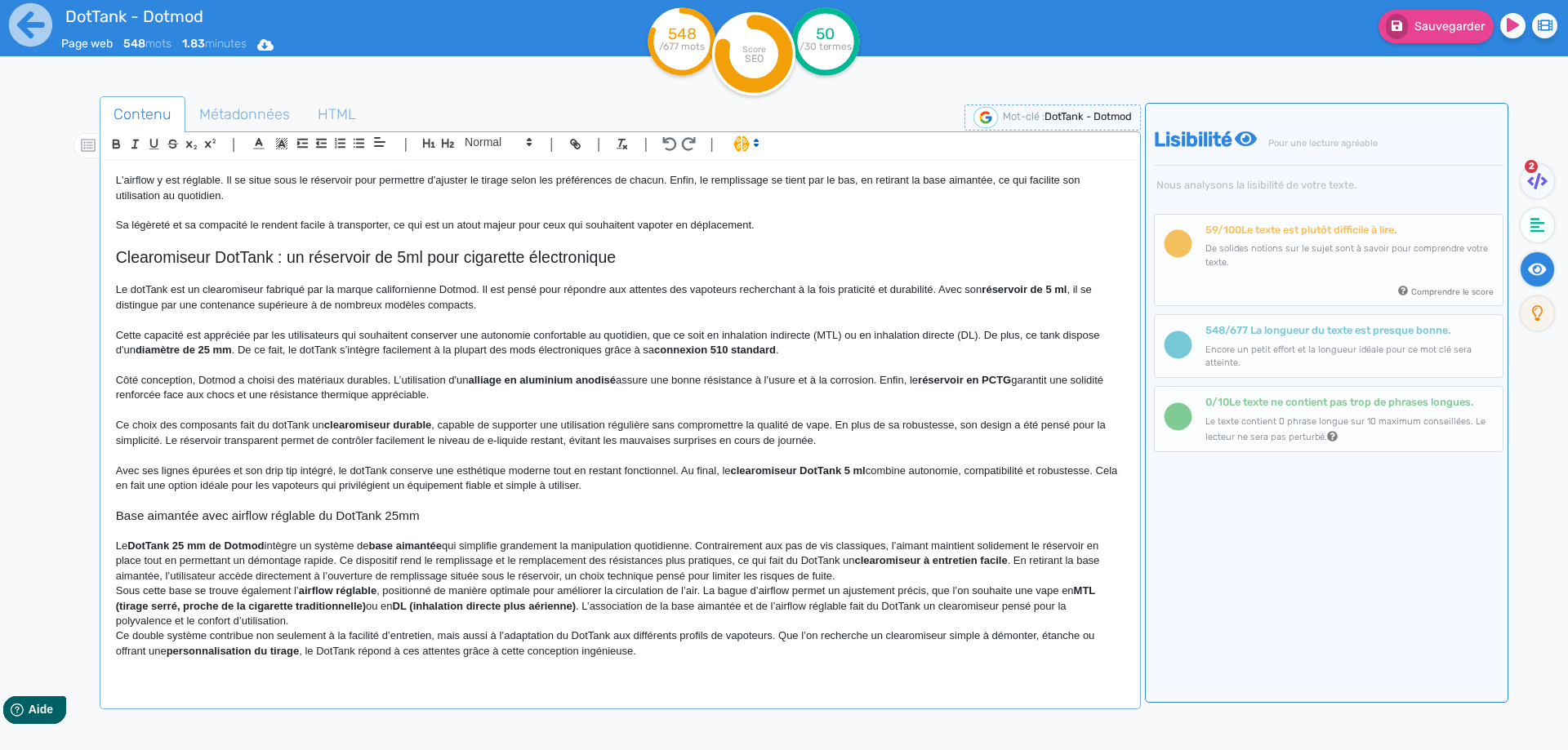
click at [198, 543] on strong "DotTank 25 mm de Dotmod" at bounding box center [195, 545] width 136 height 12
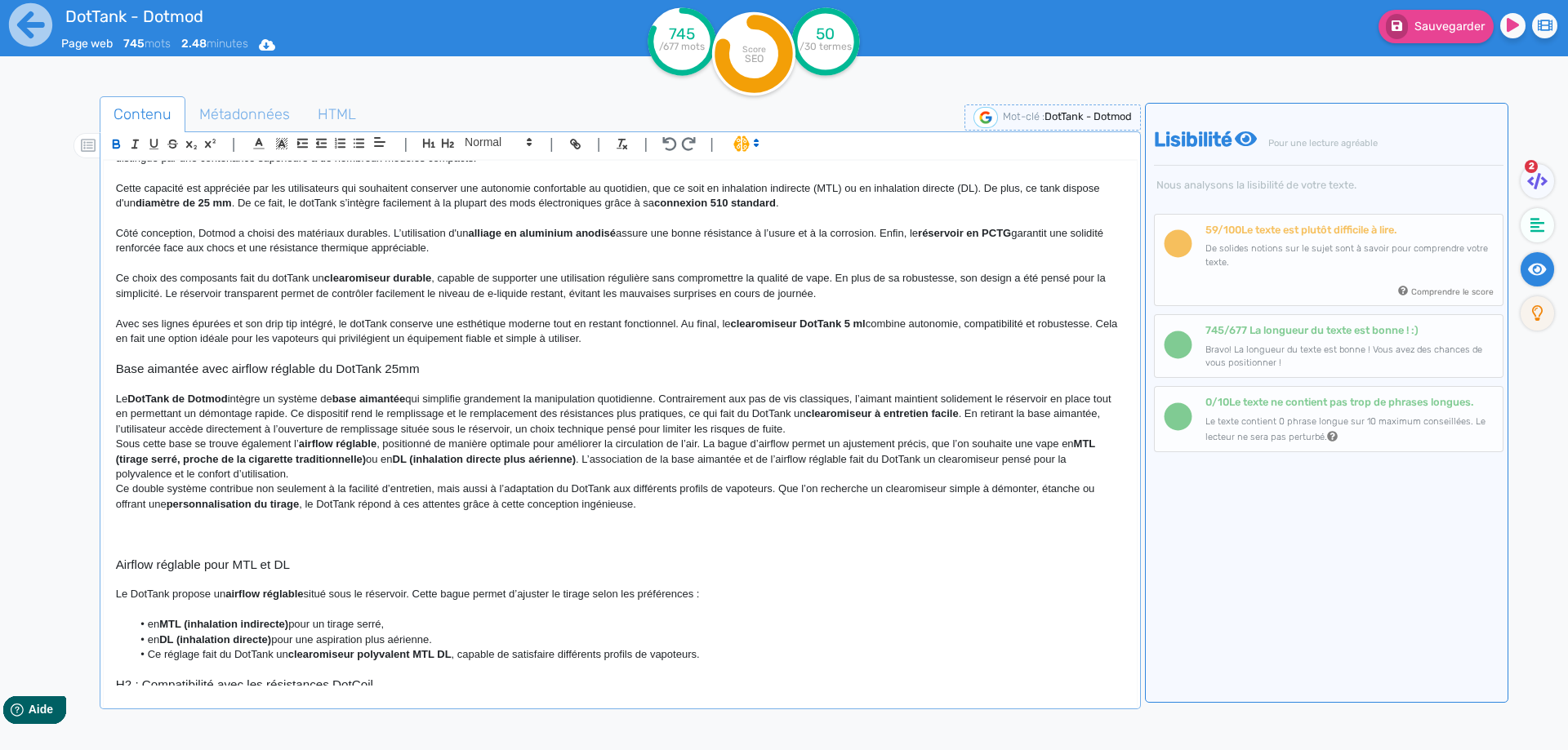
scroll to position [291, 0]
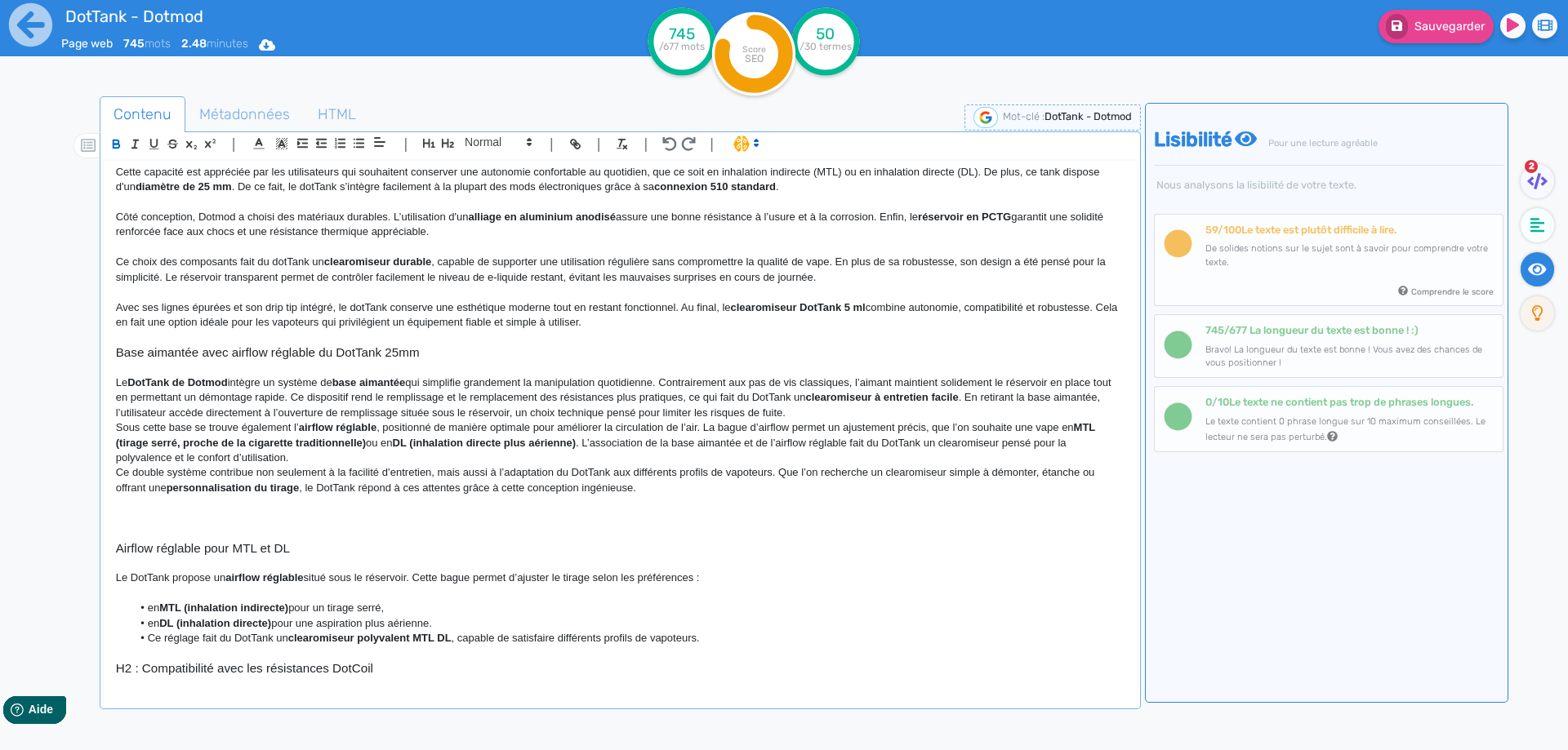
click at [318, 386] on p "Le DotTank de Dotmod intègre un système de base aimantée qui simplifie grandeme…" at bounding box center [620, 397] width 1008 height 45
click at [320, 378] on strong "base aimantée" at bounding box center [318, 382] width 74 height 12
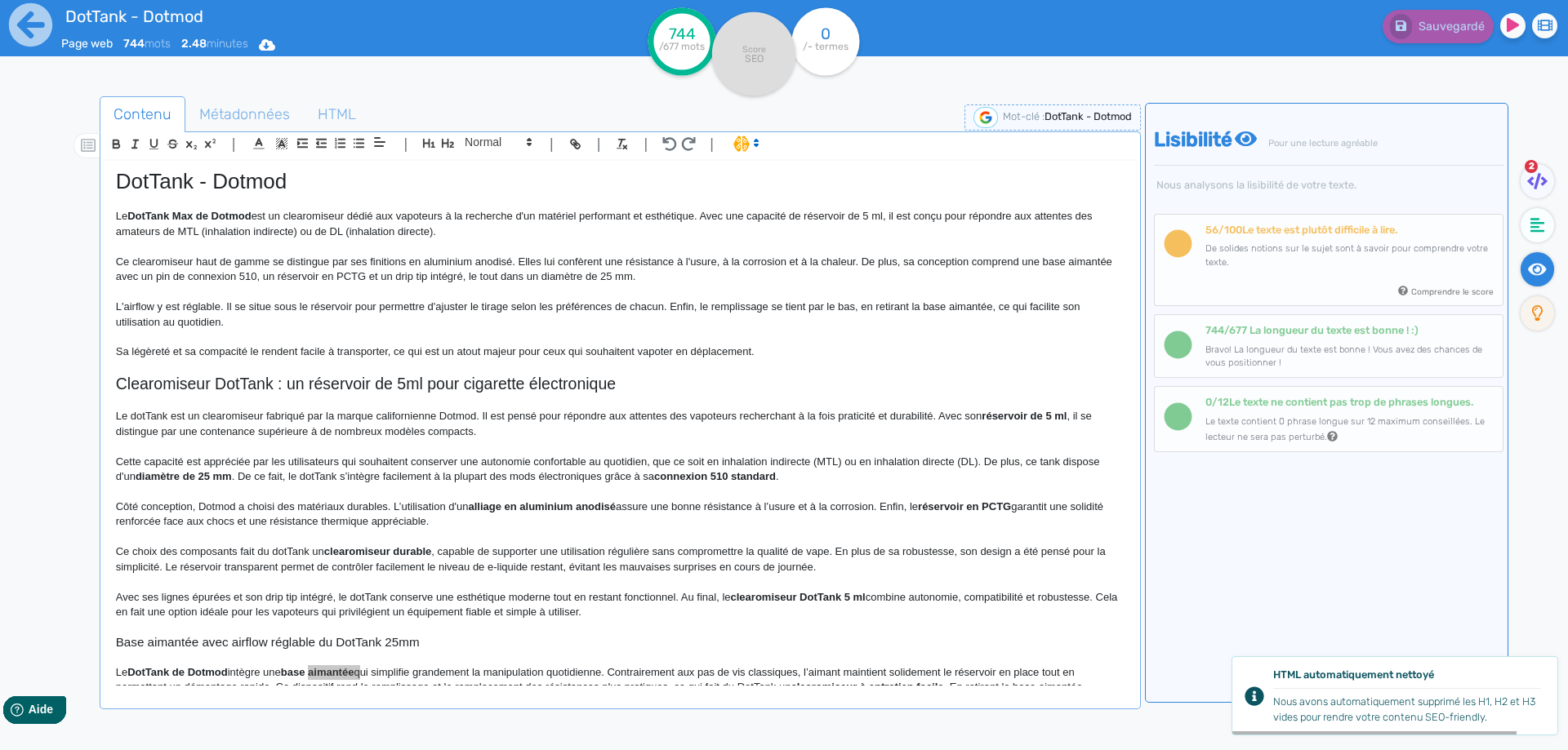
scroll to position [0, 0]
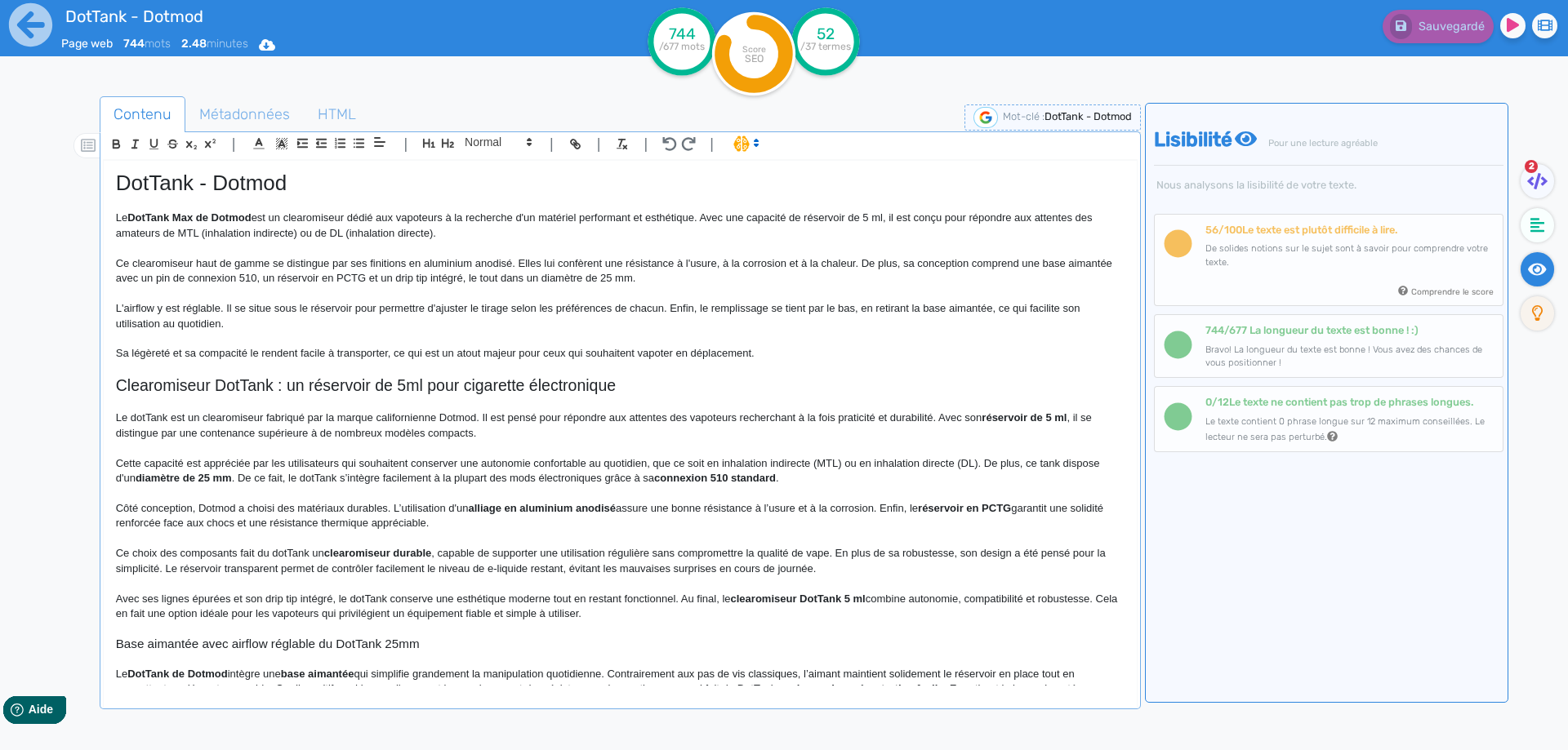
click at [967, 300] on p at bounding box center [620, 294] width 1008 height 15
click at [967, 306] on p "L'airflow y est réglable. Il se situe sous le réservoir pour permettre d'ajuste…" at bounding box center [620, 316] width 1008 height 30
click at [1439, 25] on span "Sauvegarder" at bounding box center [1450, 26] width 71 height 14
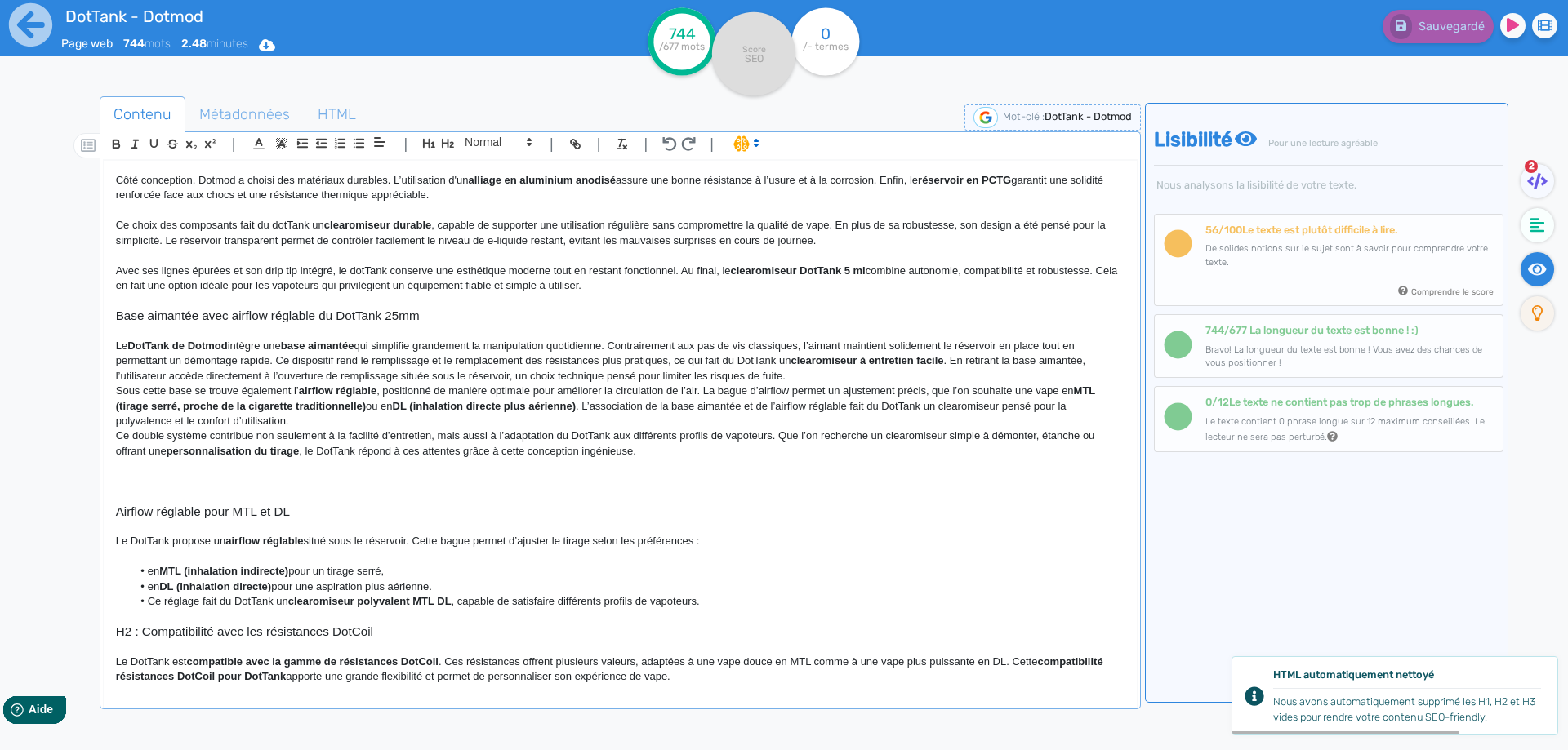
scroll to position [245, 0]
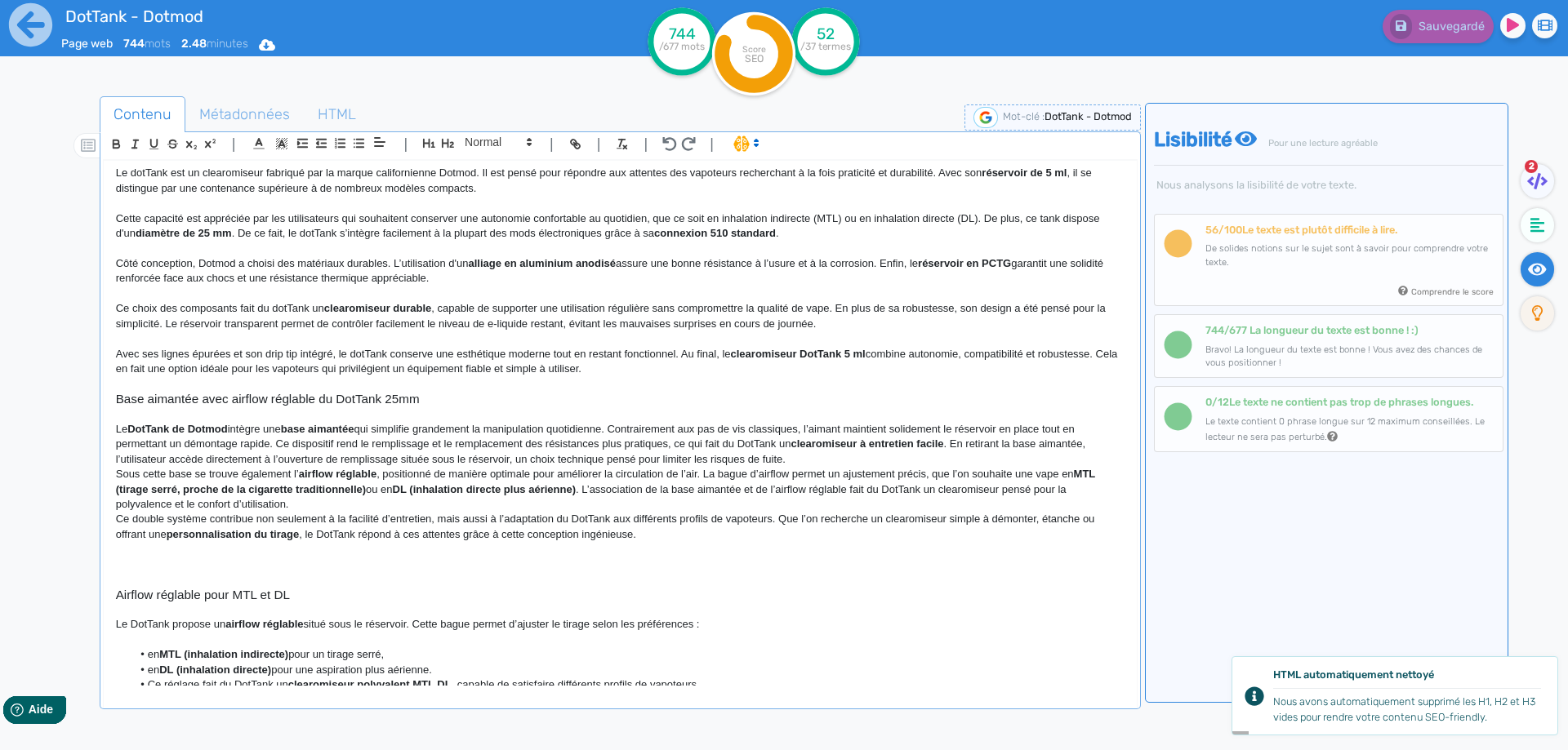
click at [340, 429] on strong "base aimantée" at bounding box center [318, 428] width 74 height 12
click at [530, 419] on p at bounding box center [620, 414] width 1008 height 15
click at [529, 432] on p "Le DotTank de Dotmod intègre une base avec connectique 510 qui simplifie grande…" at bounding box center [620, 444] width 1008 height 45
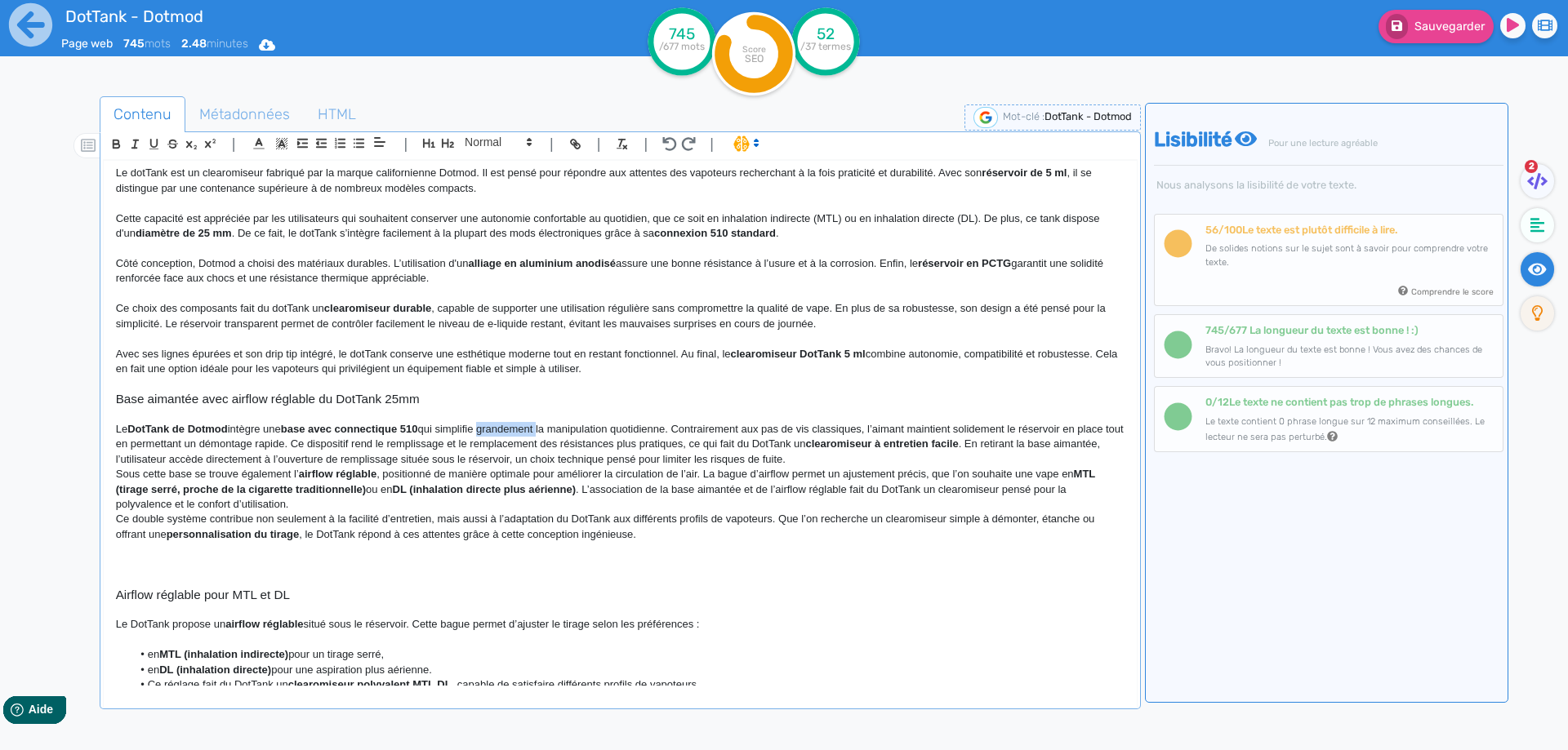
click at [529, 432] on p "Le DotTank de Dotmod intègre une base avec connectique 510 qui simplifie grande…" at bounding box center [620, 444] width 1008 height 45
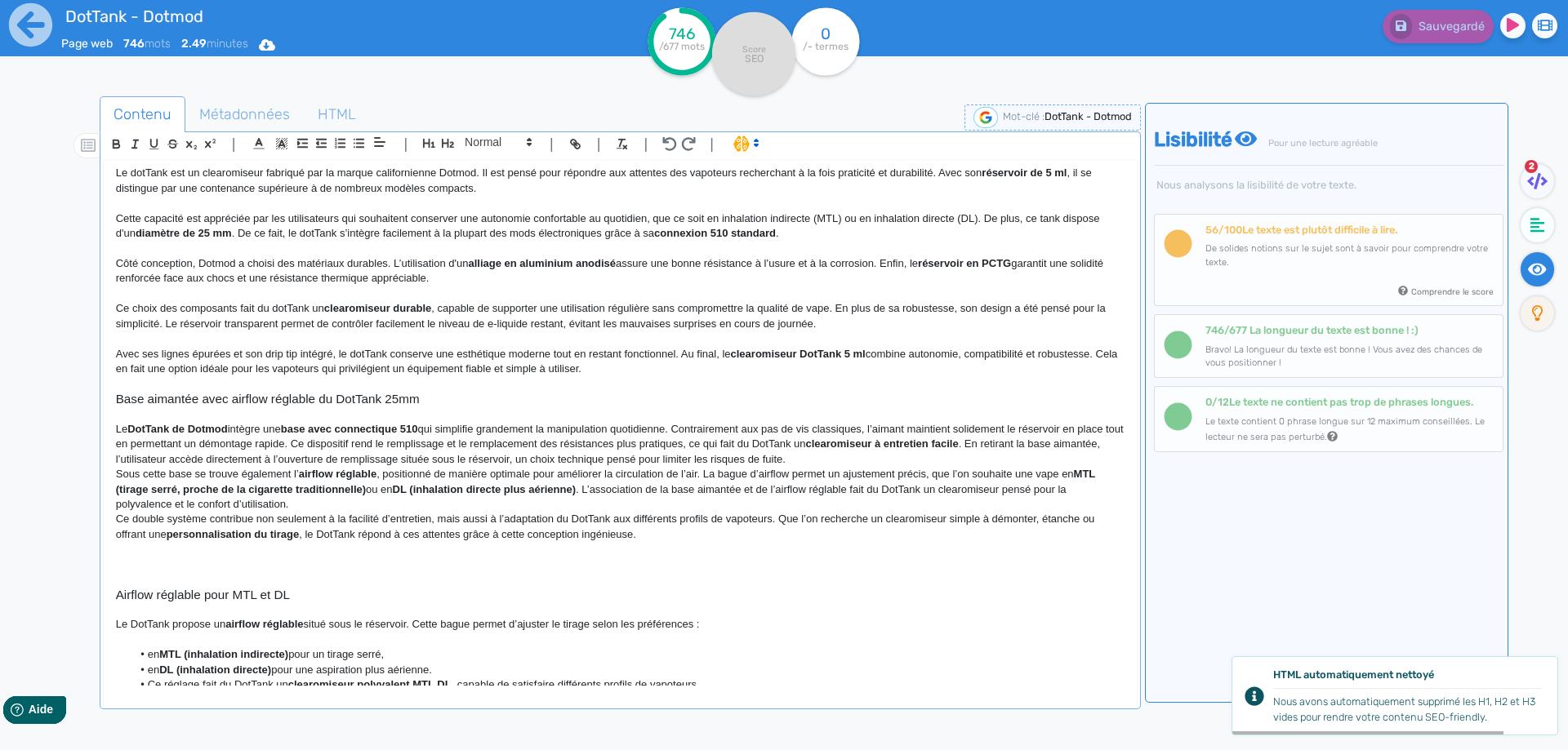
click at [505, 513] on p "Ce double système contribue non seulement à la facilité d’entretien, mais aussi…" at bounding box center [620, 527] width 1008 height 30
click at [518, 430] on p "Le DotTank de Dotmod intègre une base avec connectique 510 qui simplifie grande…" at bounding box center [620, 444] width 1008 height 45
click at [519, 430] on p "Le DotTank de Dotmod intègre une base avec connectique 510 qui simplifie grande…" at bounding box center [620, 444] width 1008 height 45
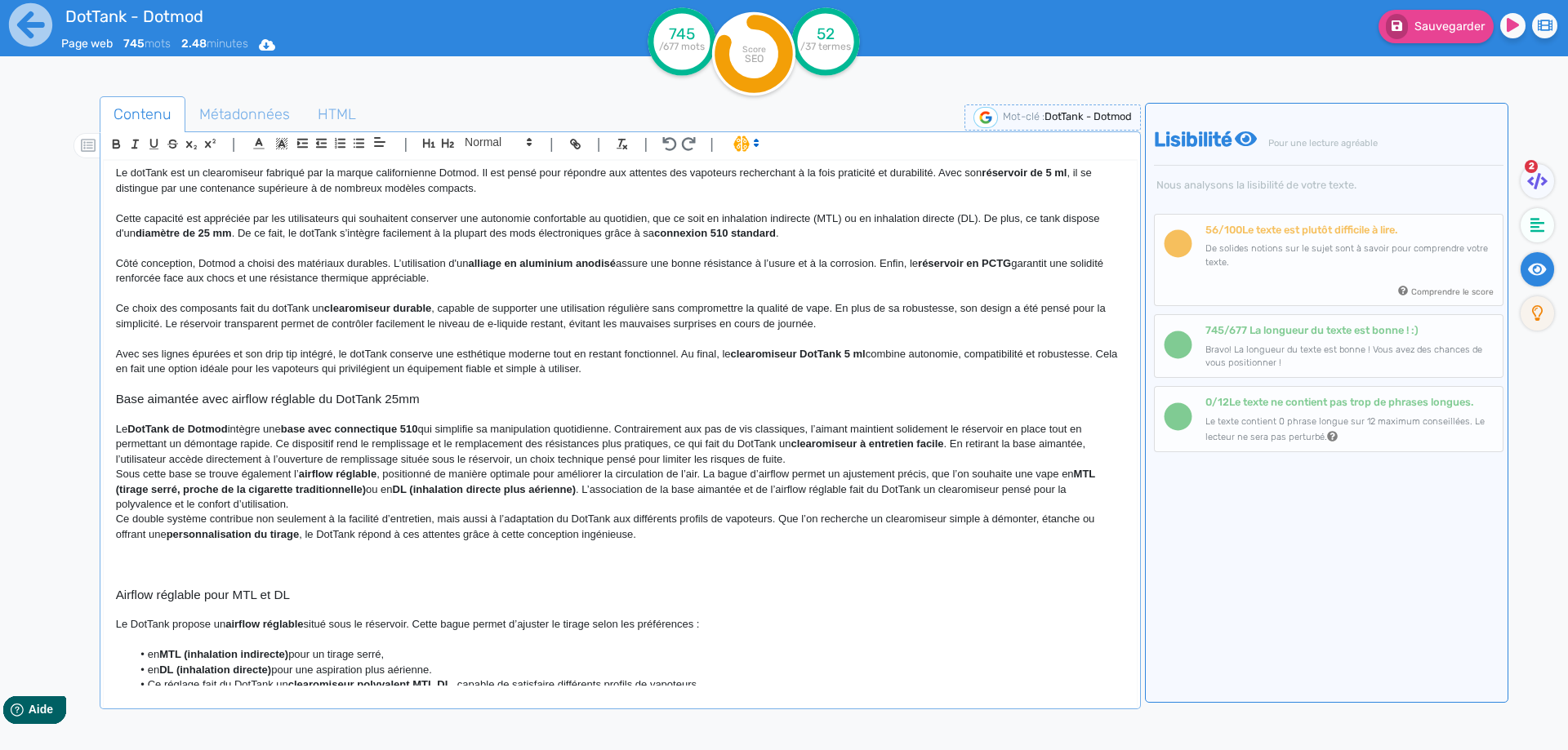
click at [562, 432] on p "Le DotTank de Dotmod intègre une base avec connectique 510 qui simplifie sa man…" at bounding box center [620, 444] width 1008 height 45
click at [571, 432] on p "Le DotTank de Dotmod intègre une base avec connectique 510 qui simplifie sa man…" at bounding box center [620, 444] width 1008 height 45
click at [603, 446] on p "Le DotTank de Dotmod intègre une base avec connectique 510 qui simplifie sa man…" at bounding box center [620, 444] width 1008 height 45
click at [981, 446] on p "Le DotTank de Dotmod intègre une base avec connectique 510 qui simplifie sa man…" at bounding box center [620, 444] width 1008 height 45
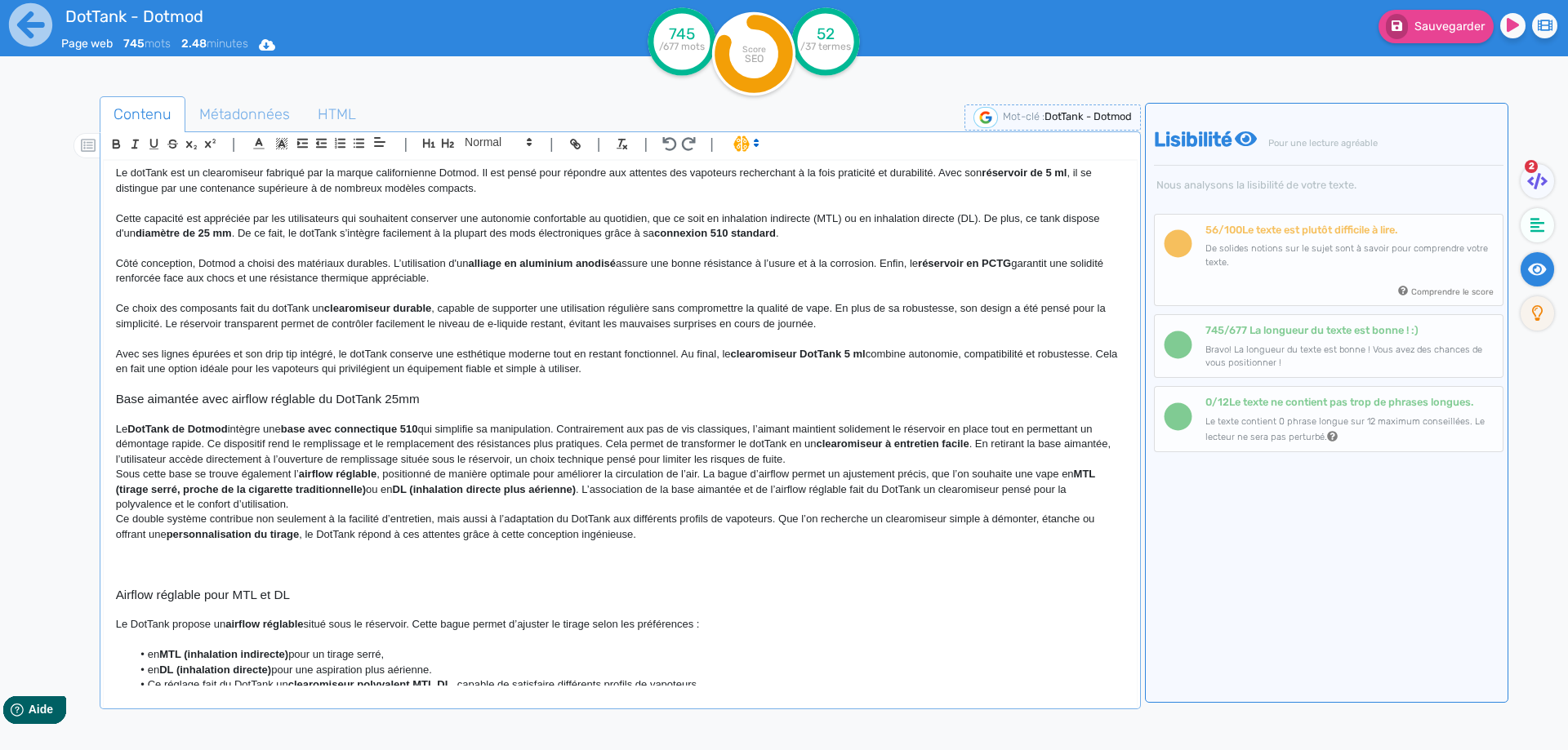
click at [977, 443] on p "Le DotTank de Dotmod intègre une base avec connectique 510 qui simplifie sa man…" at bounding box center [620, 444] width 1008 height 45
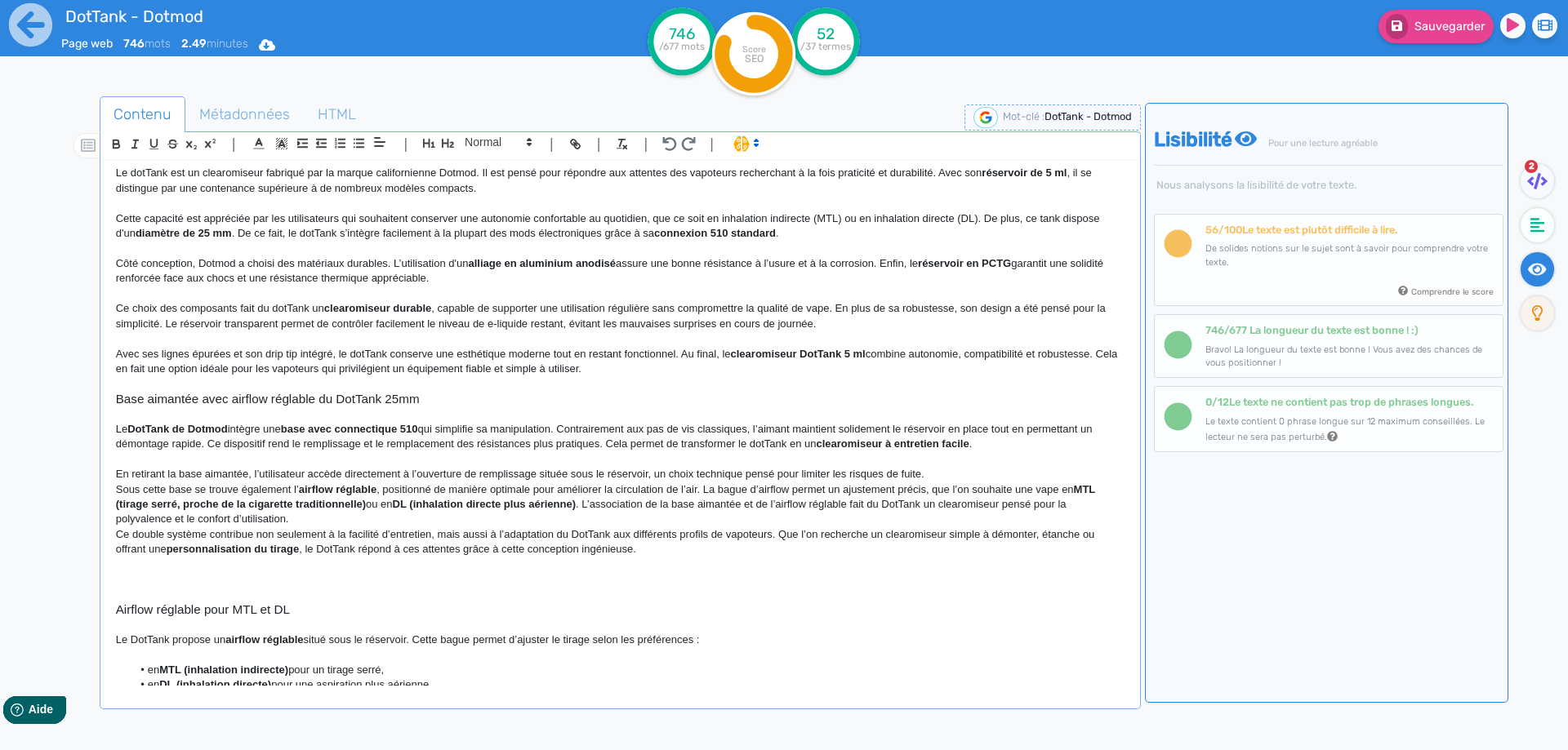
click at [621, 443] on p "Le DotTank de Dotmod intègre une base avec connectique 510 qui simplifie sa man…" at bounding box center [620, 437] width 1008 height 30
drag, startPoint x: 621, startPoint y: 443, endPoint x: 974, endPoint y: 446, distance: 353.0
click at [974, 446] on p "Le DotTank de Dotmod intègre une base avec connectique 510 qui simplifie sa man…" at bounding box center [620, 437] width 1008 height 30
click at [894, 445] on strong "clearomiseur à entretien facile" at bounding box center [892, 443] width 153 height 12
click at [647, 469] on p "En retirant la base aimantée, l’utilisateur accède directement à l’ouverture de…" at bounding box center [620, 474] width 1008 height 15
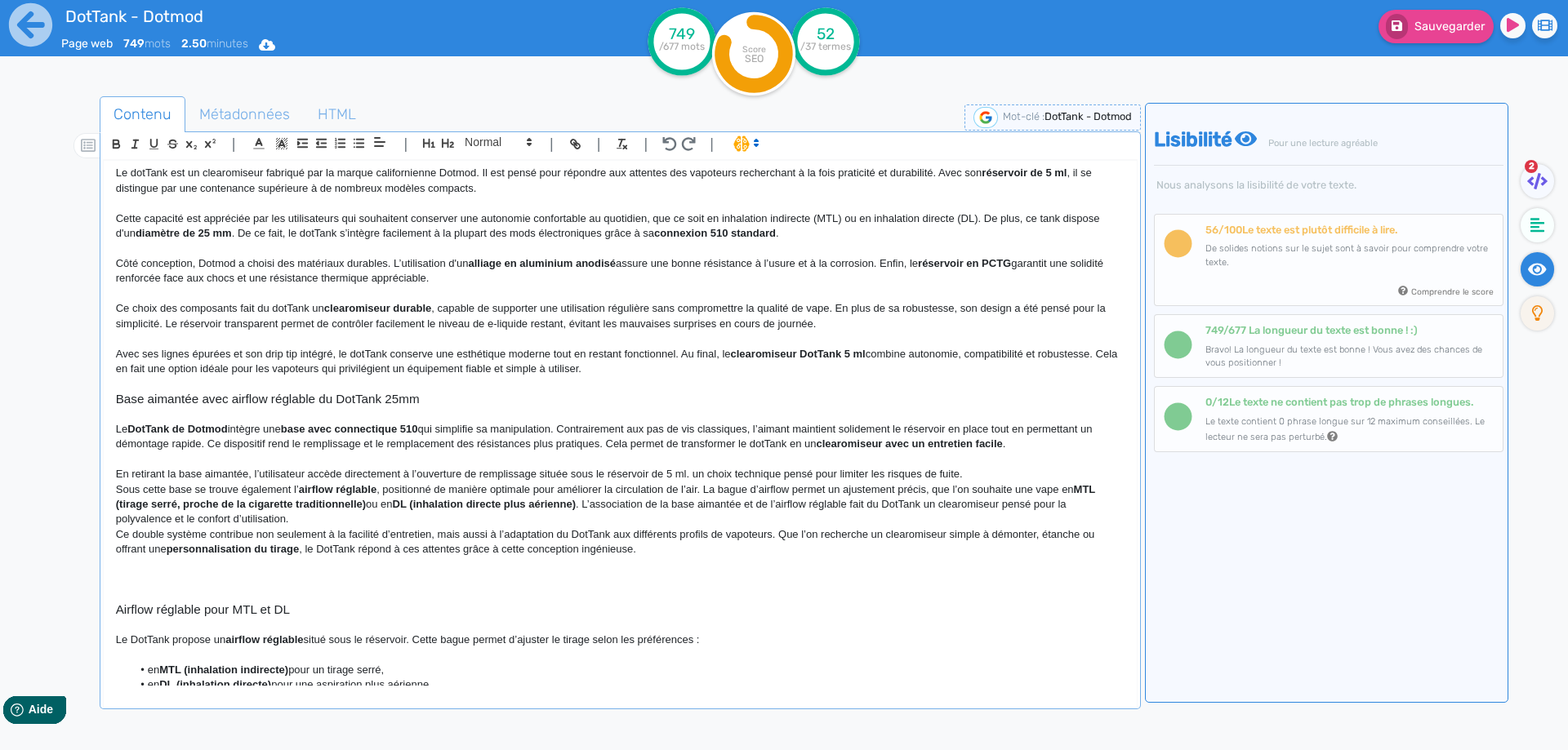
click at [701, 475] on p "En retirant la base aimantée, l’utilisateur accède directement à l’ouverture de…" at bounding box center [620, 474] width 1008 height 15
drag, startPoint x: 701, startPoint y: 475, endPoint x: 955, endPoint y: 472, distance: 254.0
click at [955, 472] on p "En retirant la base aimantée, l’utilisateur accède directement à l’ouverture de…" at bounding box center [620, 474] width 1008 height 15
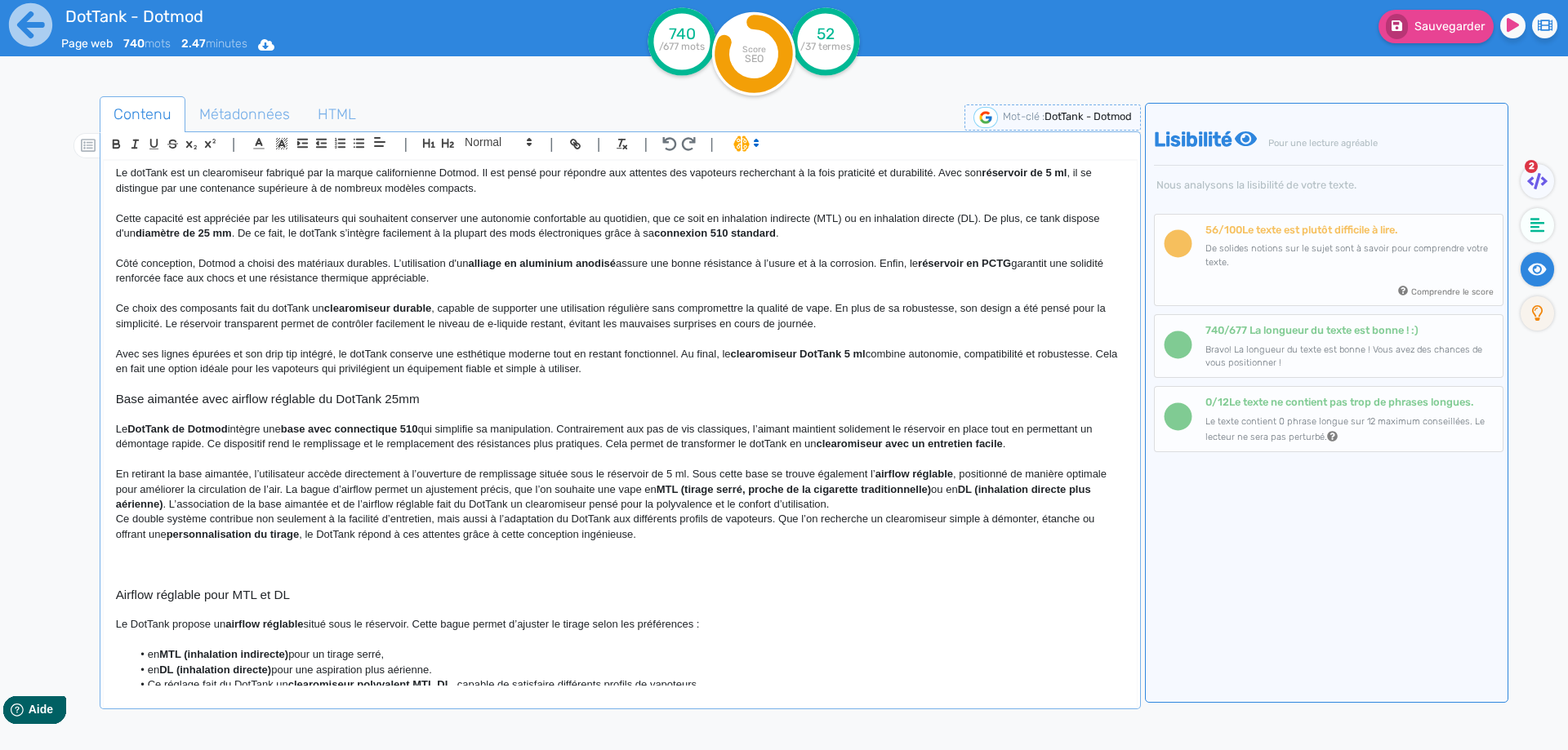
click at [725, 476] on p "En retirant la base aimantée, l’utilisateur accède directement à l’ouverture de…" at bounding box center [620, 489] width 1008 height 45
drag, startPoint x: 725, startPoint y: 476, endPoint x: 758, endPoint y: 476, distance: 33.0
click at [758, 476] on p "En retirant la base aimantée, l’utilisateur accède directement à l’ouverture de…" at bounding box center [620, 489] width 1008 height 45
click at [700, 475] on p "En retirant la base aimantée, l’utilisateur accède directement à l’ouverture de…" at bounding box center [620, 489] width 1008 height 45
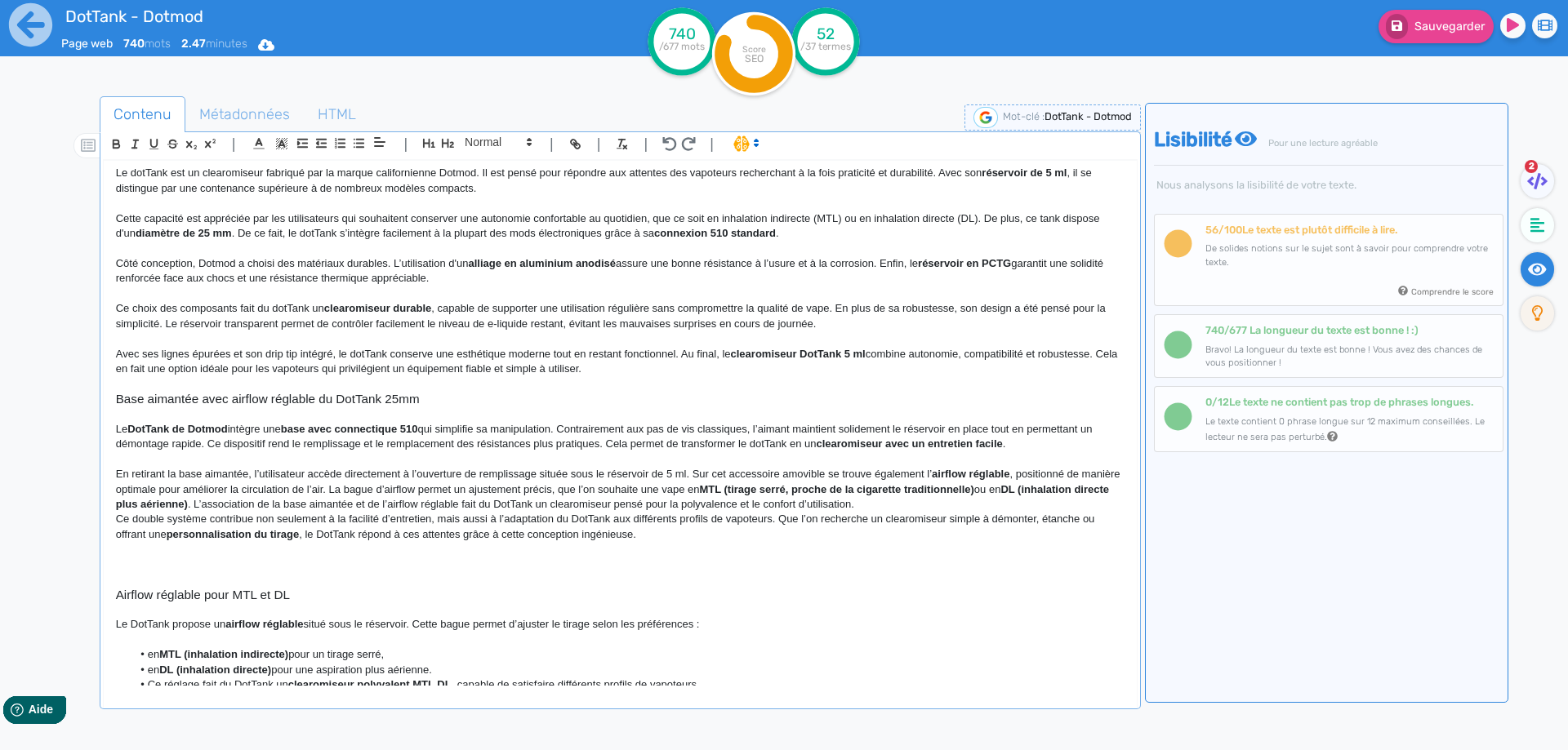
click at [930, 475] on p "En retirant la base aimantée, l’utilisateur accède directement à l’ouverture de…" at bounding box center [620, 489] width 1008 height 45
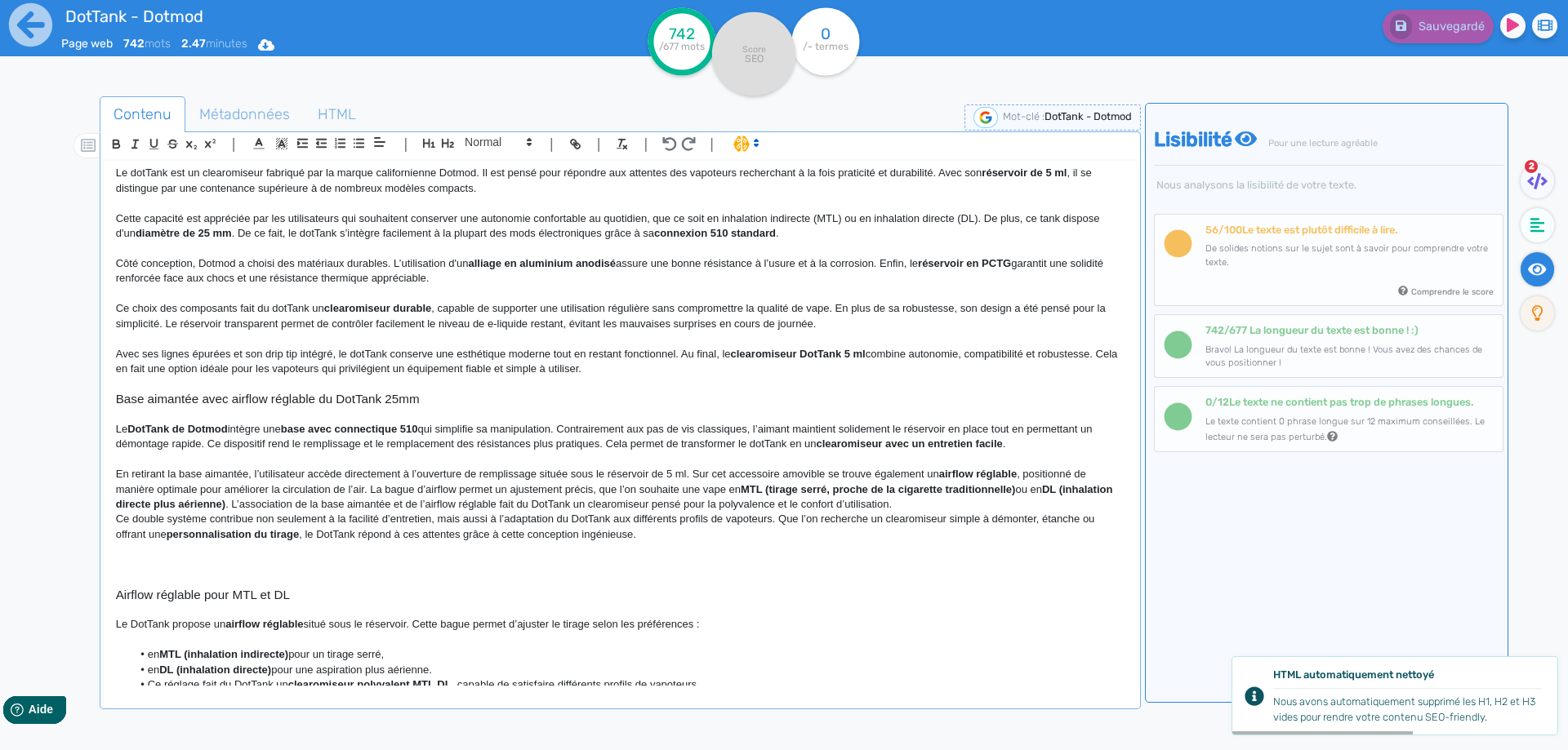
click at [592, 487] on p "En retirant la base aimantée, l’utilisateur accède directement à l’ouverture de…" at bounding box center [620, 489] width 1008 height 45
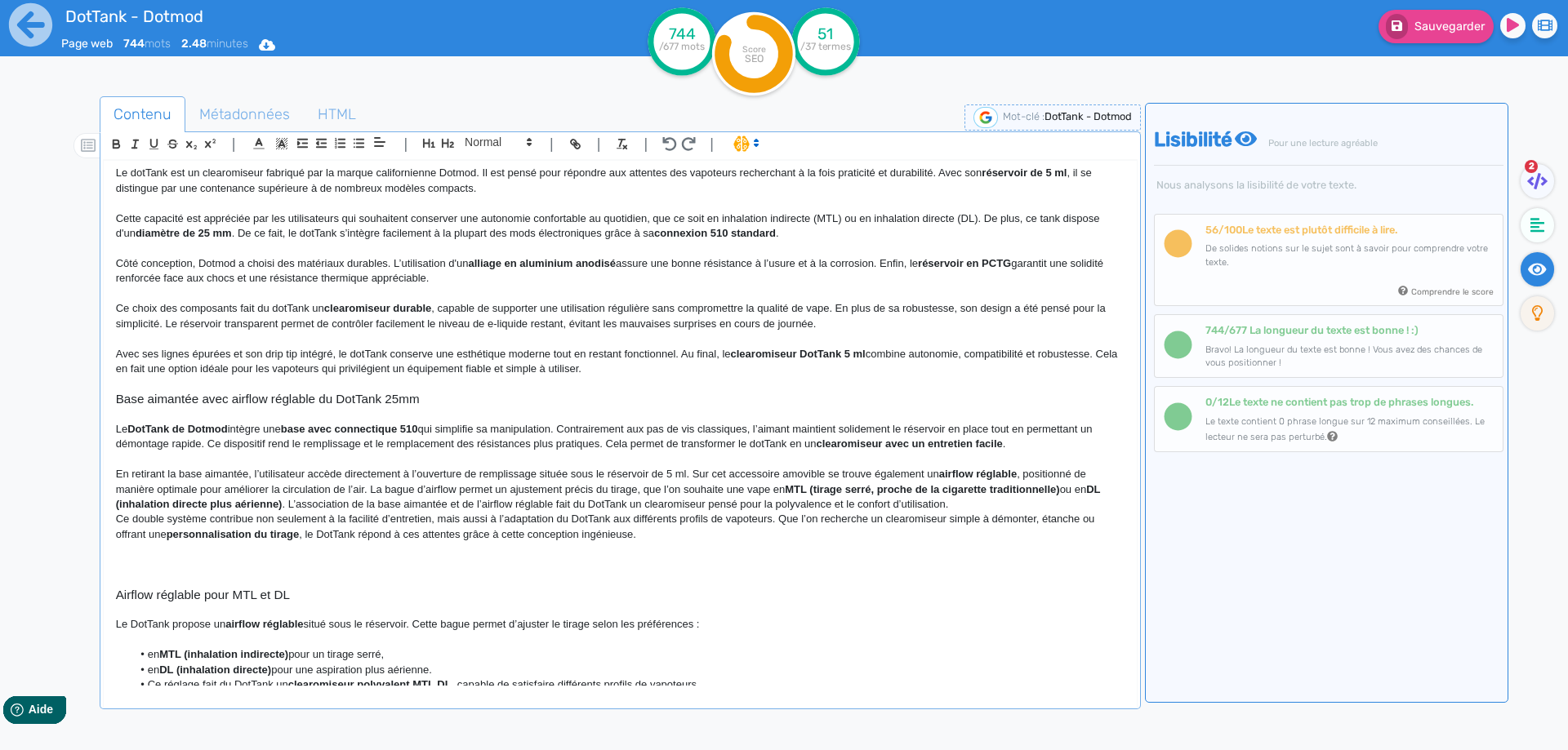
click at [815, 495] on strong "MTL (tirage serré, proche de la cigarette traditionnelle)" at bounding box center [922, 489] width 274 height 12
drag, startPoint x: 815, startPoint y: 495, endPoint x: 1051, endPoint y: 484, distance: 236.3
click at [1051, 484] on p "En retirant la base aimantée, l’utilisateur accède directement à l’ouverture de…" at bounding box center [620, 489] width 1008 height 45
click at [827, 487] on strong "MTL (tirage serré, proche de la cigarette traditionnelle)" at bounding box center [922, 489] width 274 height 12
drag, startPoint x: 827, startPoint y: 487, endPoint x: 1045, endPoint y: 495, distance: 218.1
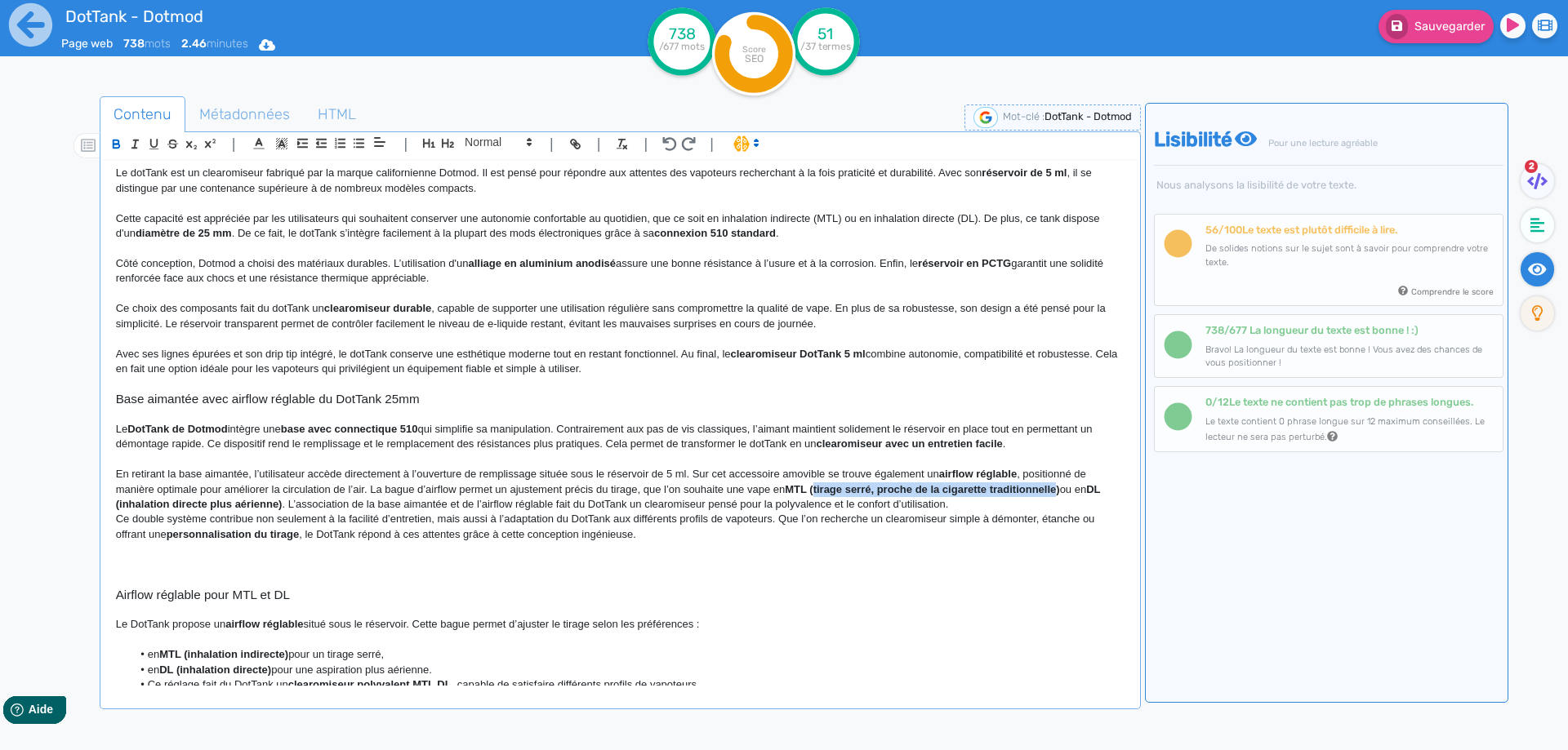
click at [1045, 495] on strong "MTL (tirage serré, proche de la cigarette traditionnelle)" at bounding box center [922, 489] width 274 height 12
click at [835, 489] on p "En retirant la base aimantée, l’utilisateur accède directement à l’ouverture de…" at bounding box center [620, 489] width 1008 height 45
click at [919, 492] on strong "DL (inhalation directe plus aérienne)" at bounding box center [971, 489] width 183 height 12
drag, startPoint x: 919, startPoint y: 492, endPoint x: 1051, endPoint y: 492, distance: 132.0
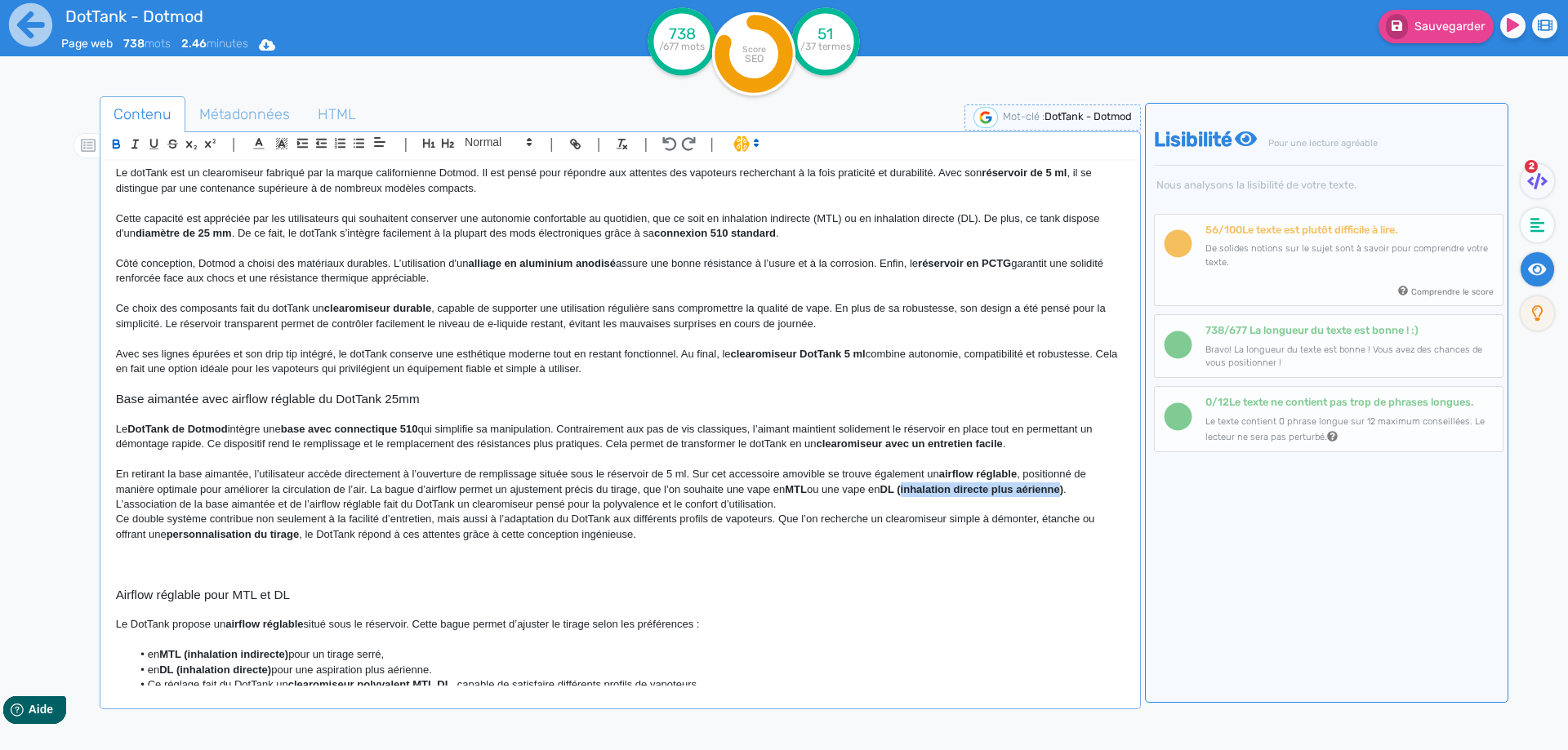
click at [1051, 492] on strong "DL (inhalation directe plus aérienne)" at bounding box center [971, 489] width 183 height 12
drag, startPoint x: 943, startPoint y: 487, endPoint x: 630, endPoint y: 487, distance: 313.0
click at [630, 487] on p "En retirant la base aimantée, l’utilisateur accède directement à l’ouverture de…" at bounding box center [620, 489] width 1008 height 45
click at [670, 507] on p "En retirant la base aimantée, l’utilisateur accède directement à l’ouverture de…" at bounding box center [620, 489] width 1008 height 45
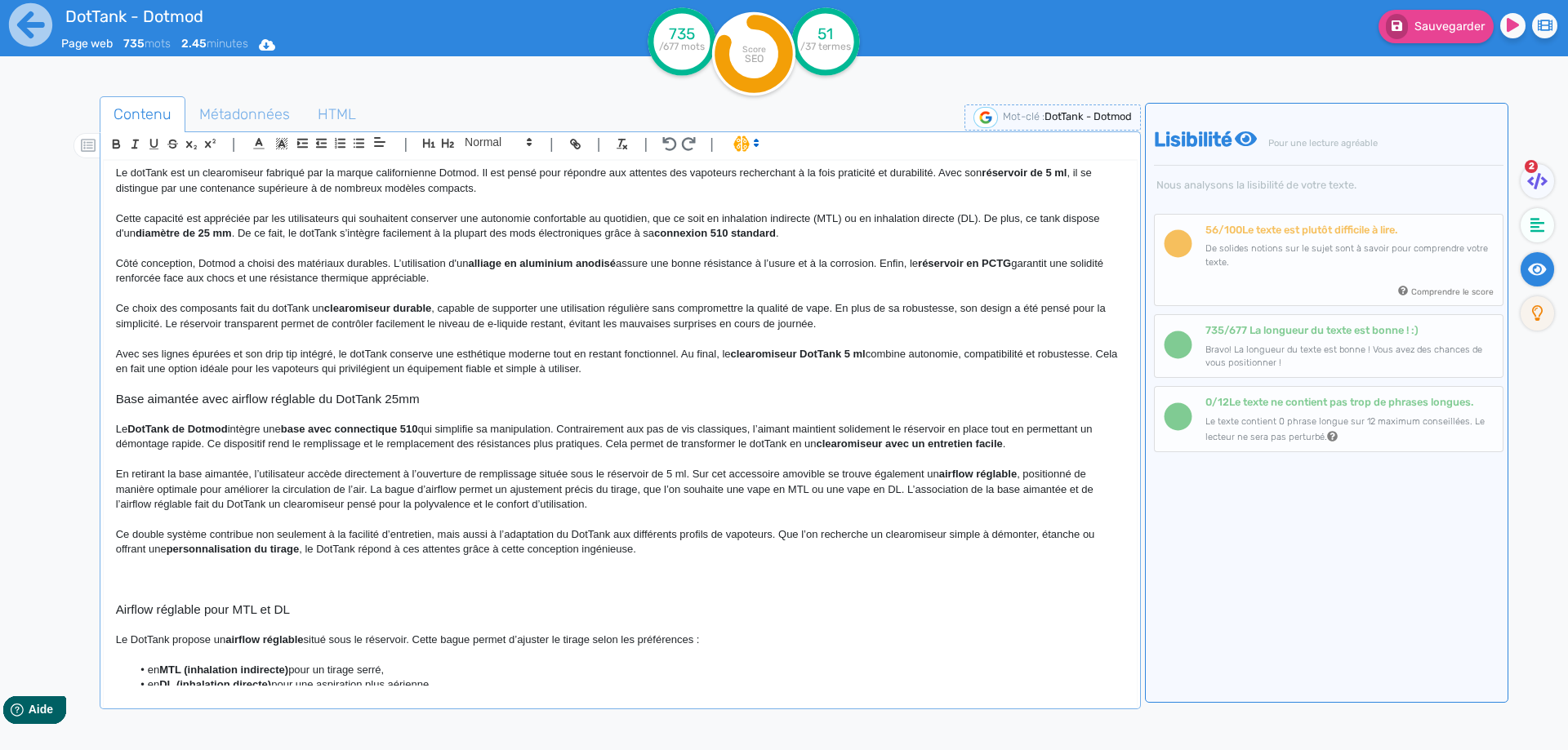
click at [909, 489] on p "En retirant la base aimantée, l’utilisateur accède directement à l’ouverture de…" at bounding box center [620, 489] width 1008 height 45
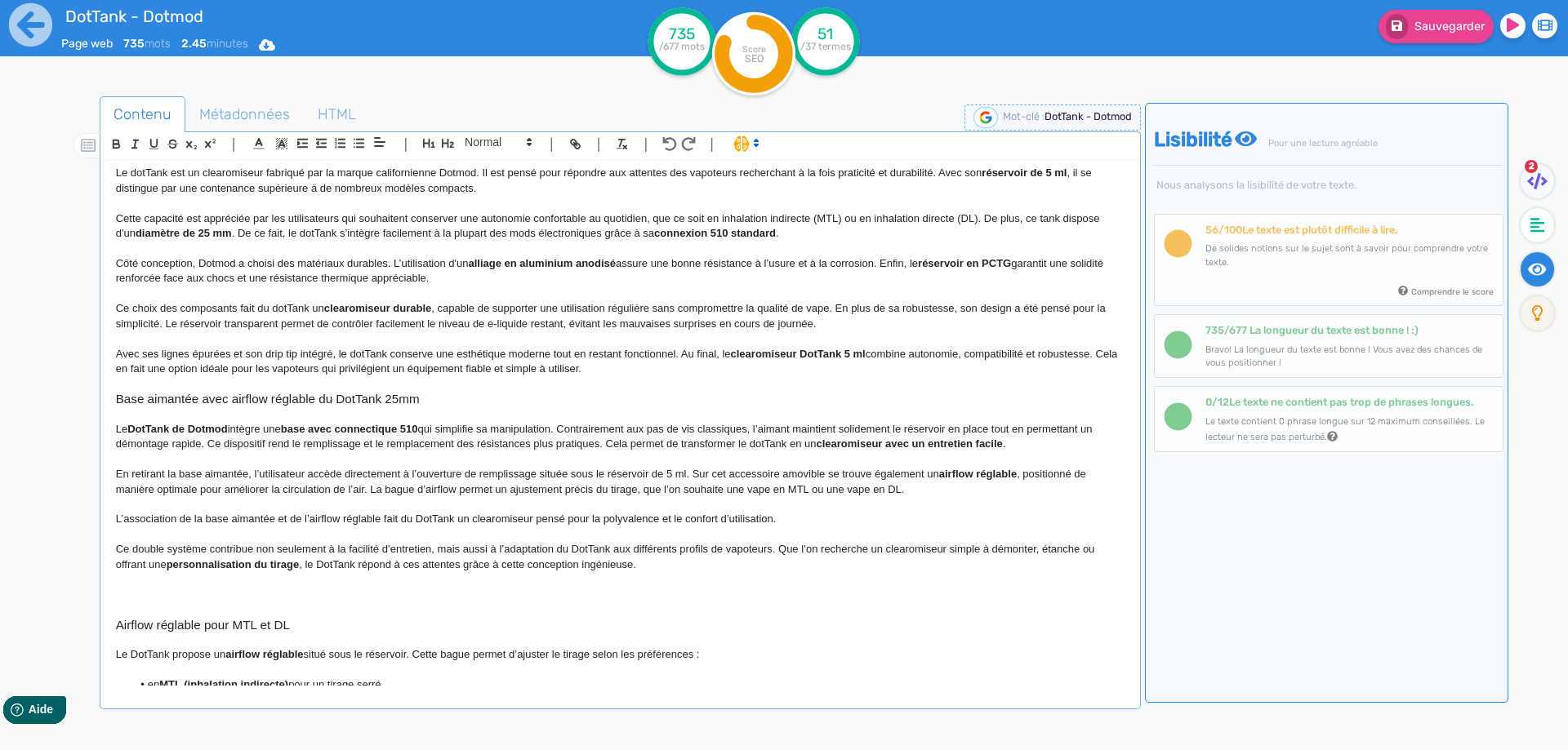
click at [254, 522] on p "L’association de la base aimantée et de l’airflow réglable fait du DotTank un c…" at bounding box center [620, 519] width 1008 height 15
click at [776, 518] on p "L’association de la base 510 et de l’airflow réglable fait du DotTank un clearo…" at bounding box center [620, 519] width 1008 height 15
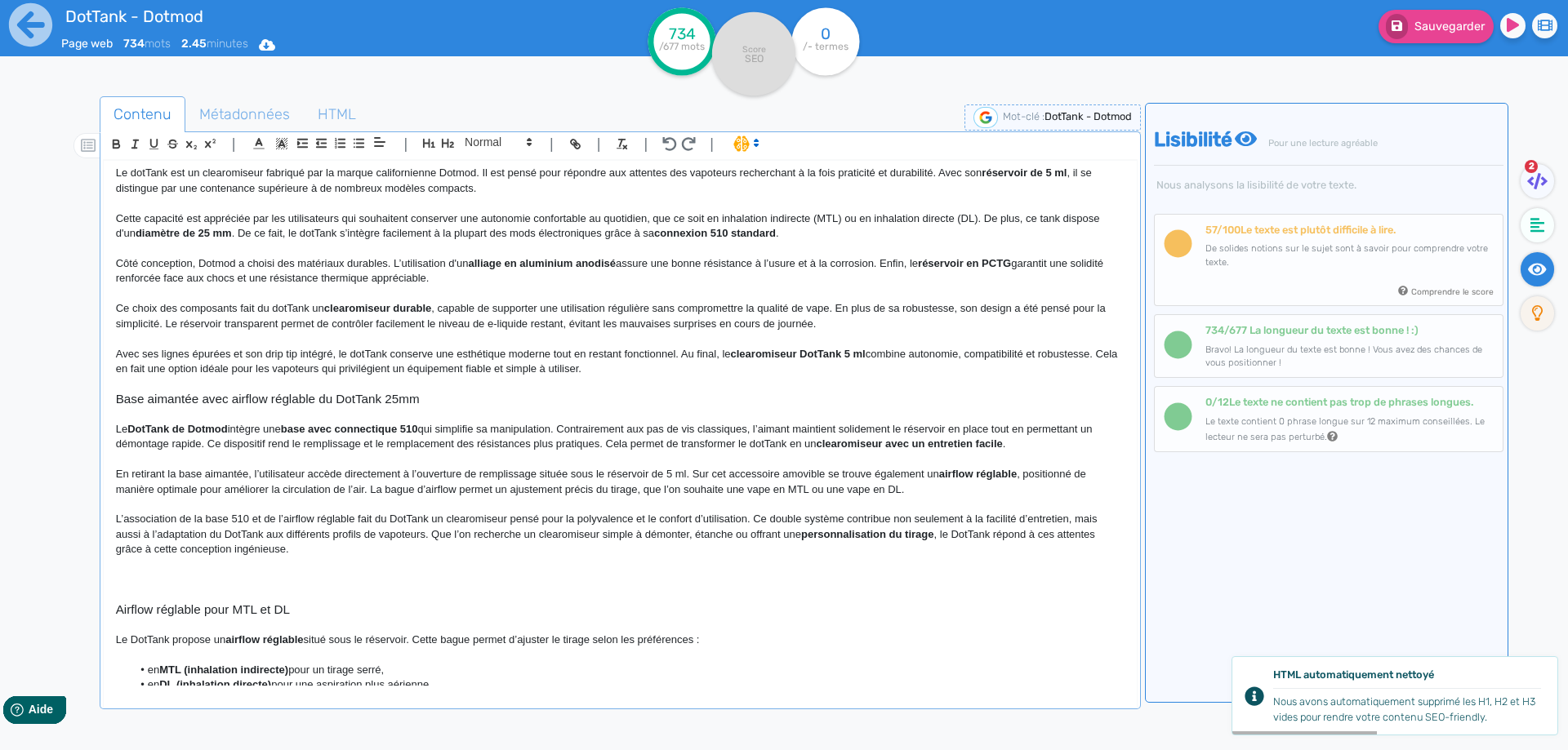
click at [901, 523] on p "L’association de la base 510 et de l’airflow réglable fait du DotTank un clearo…" at bounding box center [620, 534] width 1008 height 45
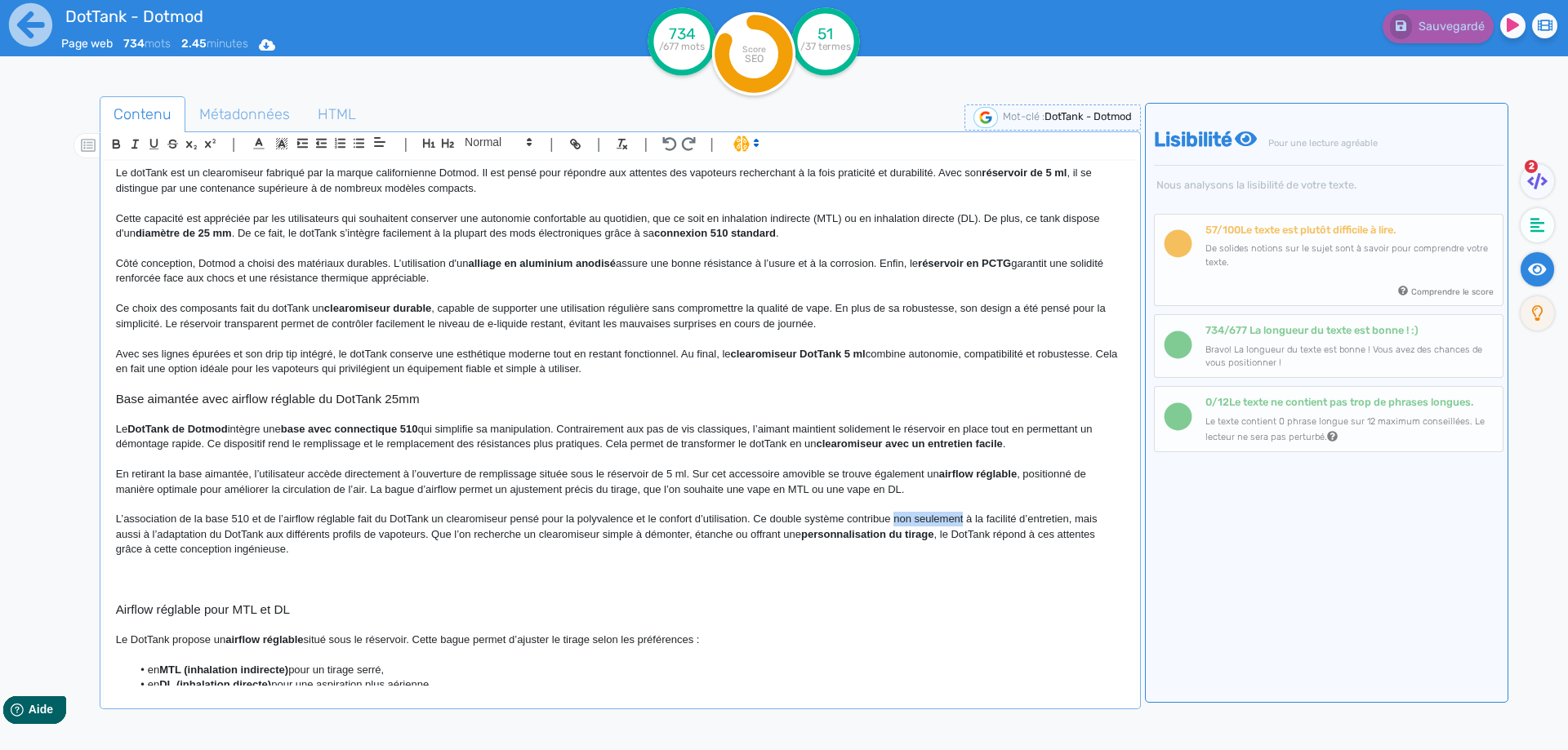
drag, startPoint x: 901, startPoint y: 523, endPoint x: 925, endPoint y: 520, distance: 24.2
click at [925, 520] on p "L’association de la base 510 et de l’airflow réglable fait du DotTank un clearo…" at bounding box center [620, 534] width 1008 height 45
click at [190, 533] on p "L’association de la base 510 et de l’airflow réglable fait du DotTank un clearo…" at bounding box center [620, 534] width 1008 height 45
click at [395, 536] on p "L’association de la base 510 et de l’airflow réglable fait du DotTank un clearo…" at bounding box center [620, 534] width 1008 height 45
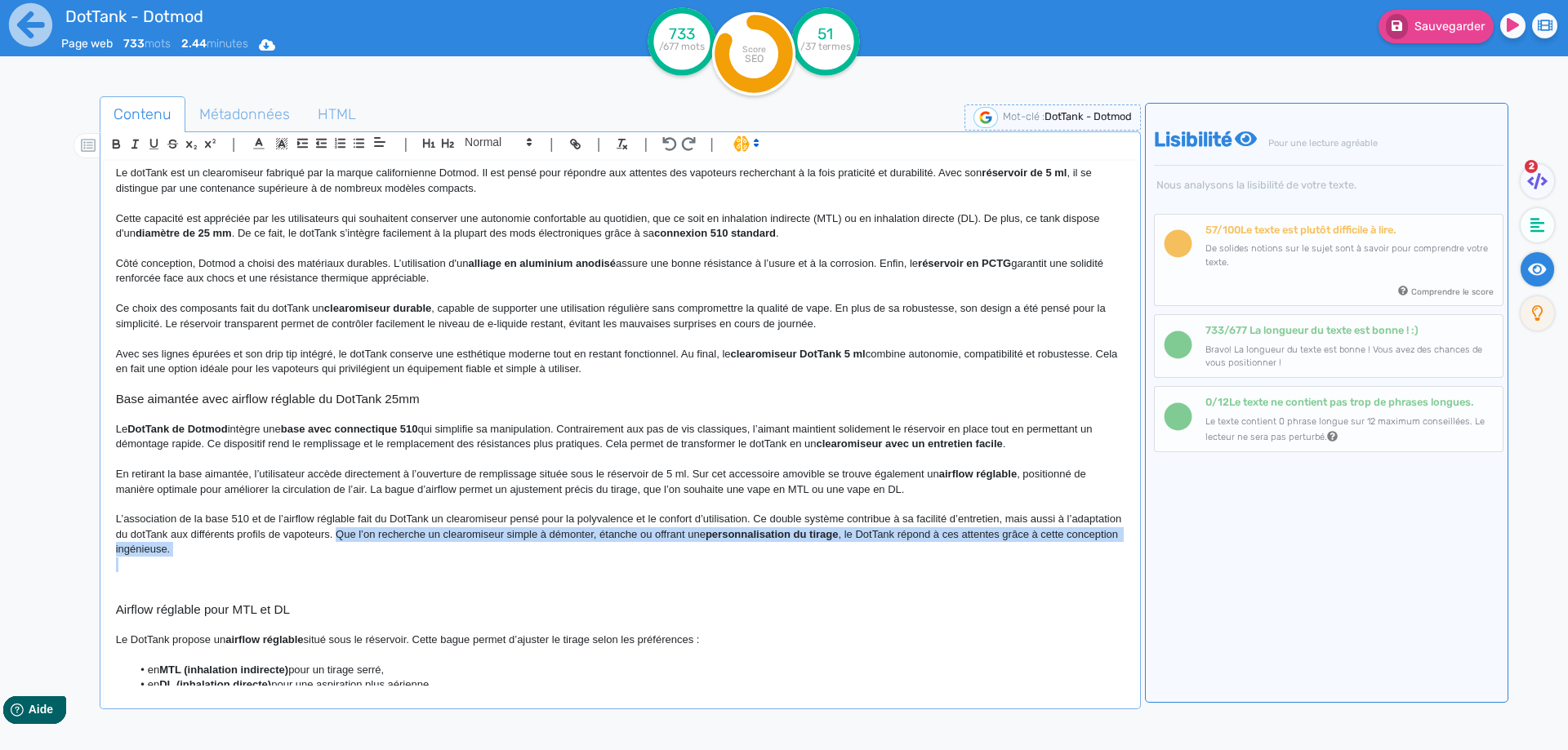
drag, startPoint x: 395, startPoint y: 536, endPoint x: 401, endPoint y: 551, distance: 16.2
click at [401, 551] on p "L’association de la base 510 et de l’airflow réglable fait du DotTank un clearo…" at bounding box center [620, 534] width 1008 height 45
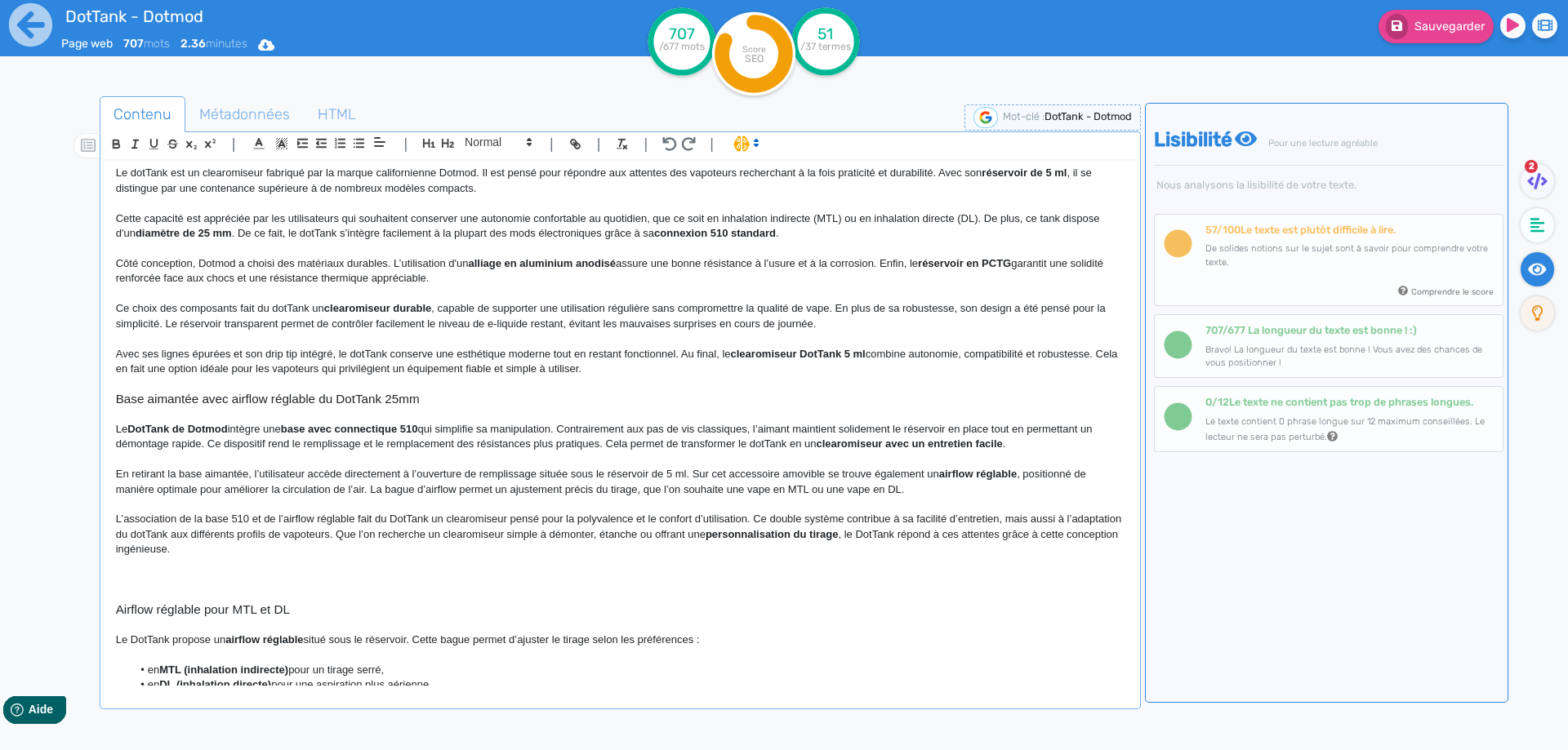
click at [397, 532] on p "L’association de la base 510 et de l’airflow réglable fait du DotTank un clearo…" at bounding box center [620, 534] width 1008 height 45
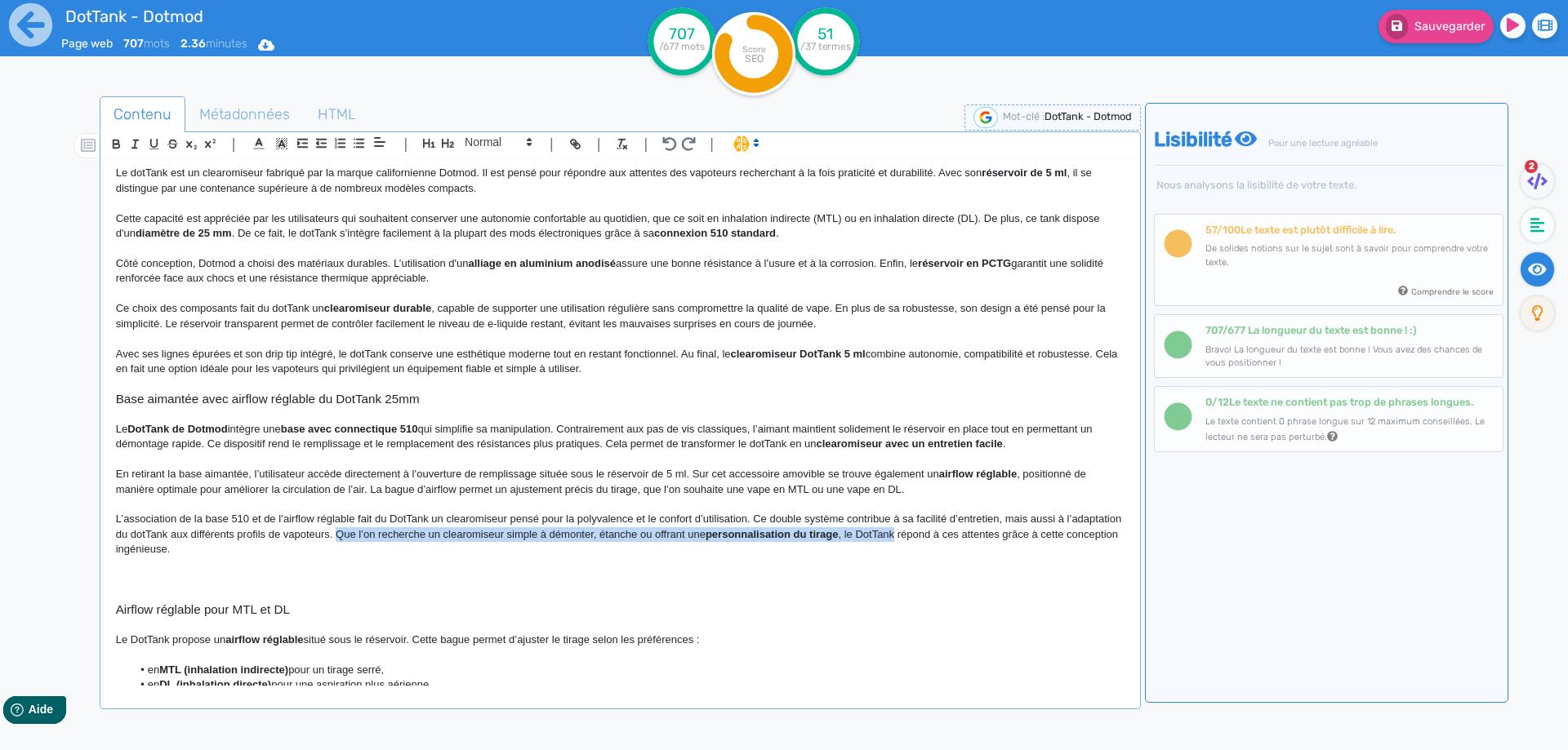
drag, startPoint x: 397, startPoint y: 532, endPoint x: 946, endPoint y: 533, distance: 549.0
click at [946, 533] on p "L’association de la base 510 et de l’airflow réglable fait du DotTank un clearo…" at bounding box center [620, 534] width 1008 height 45
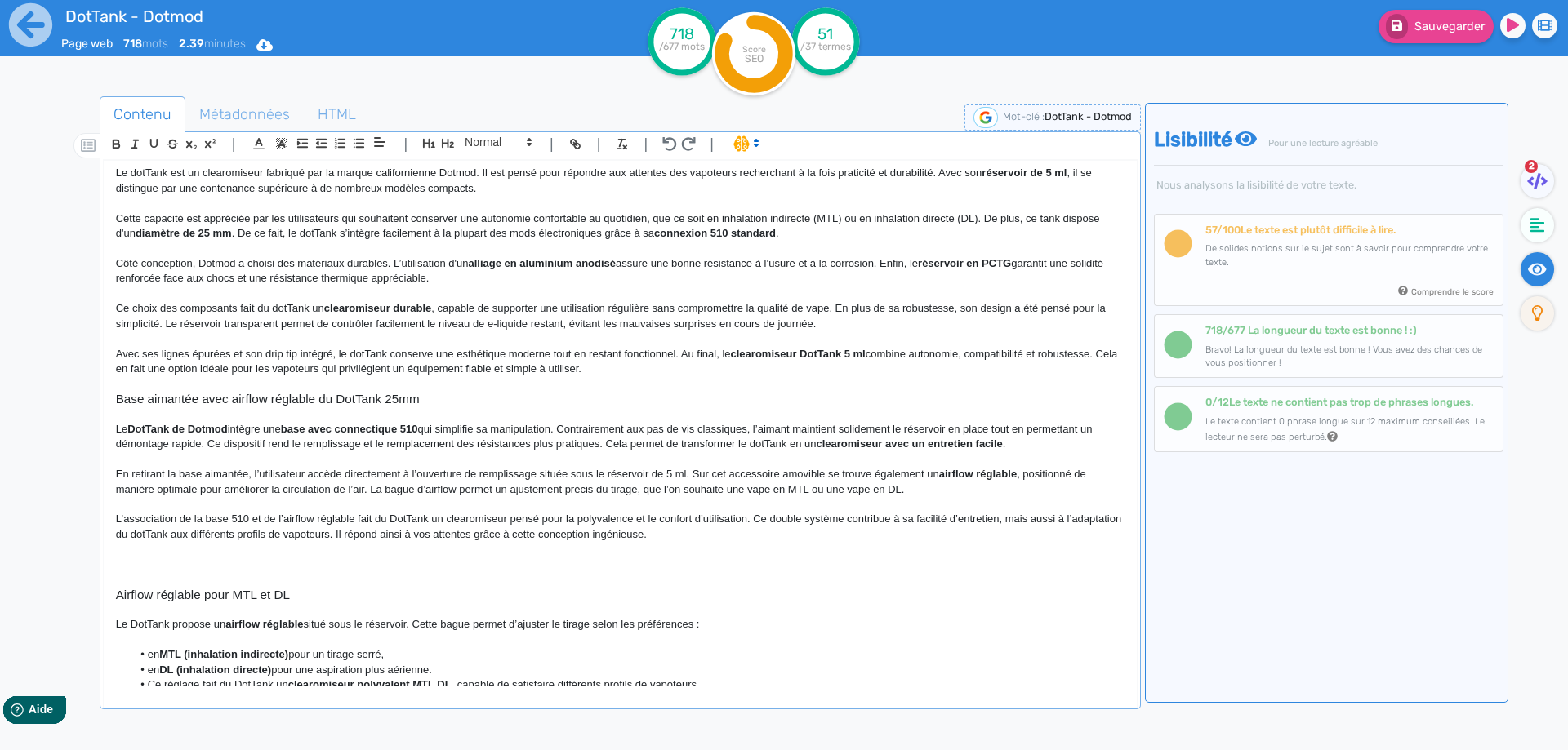
drag, startPoint x: 571, startPoint y: 516, endPoint x: 574, endPoint y: 528, distance: 12.4
click at [571, 517] on p "L’association de la base 510 et de l’airflow réglable fait du DotTank un clearo…" at bounding box center [620, 527] width 1008 height 30
click at [575, 529] on p "L’association de la base 510 et de l’airflow réglable fait du DotTank un clearo…" at bounding box center [620, 527] width 1008 height 30
click at [759, 535] on p "L’association de la base 510 et de l’airflow réglable fait du DotTank un clearo…" at bounding box center [620, 527] width 1008 height 30
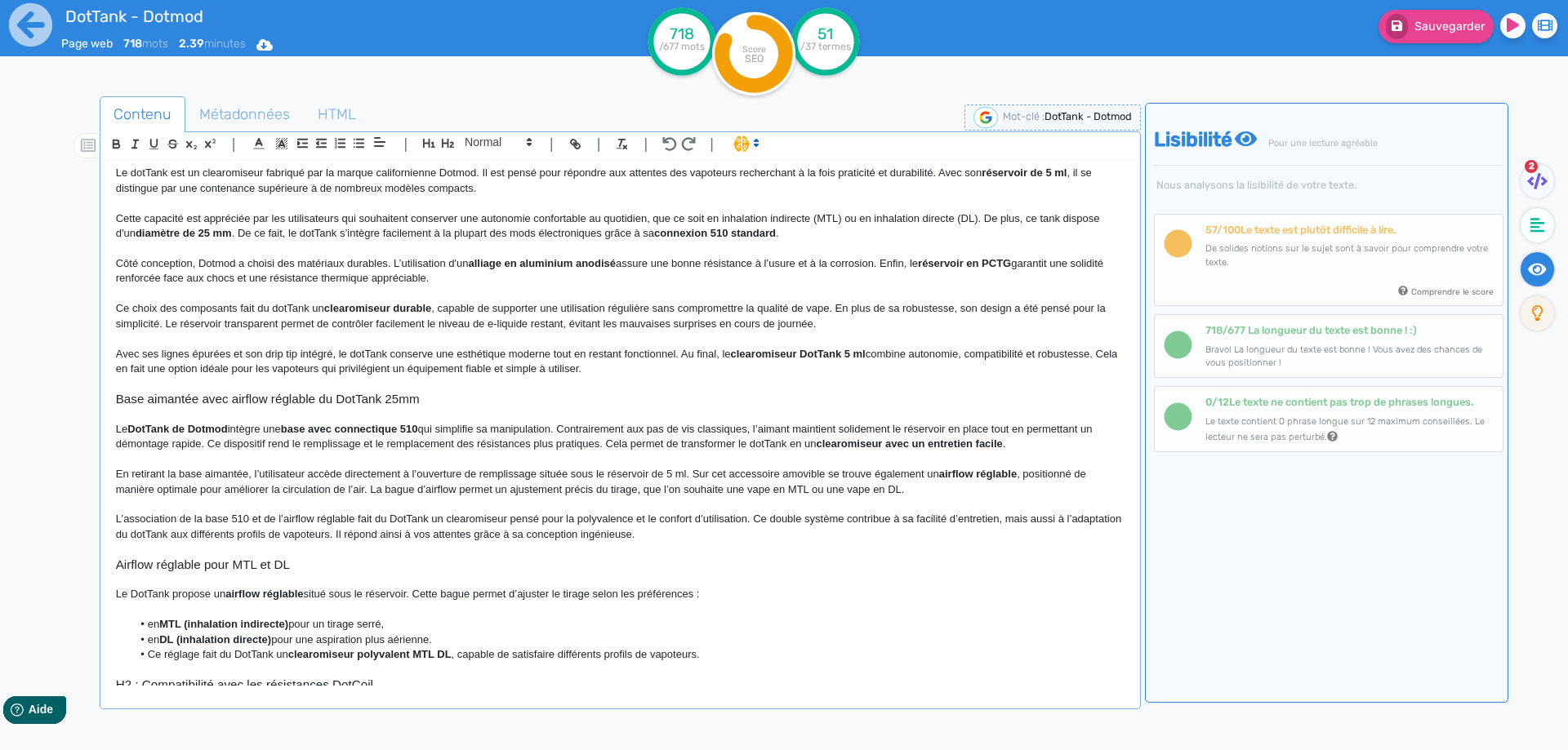
scroll to position [327, 0]
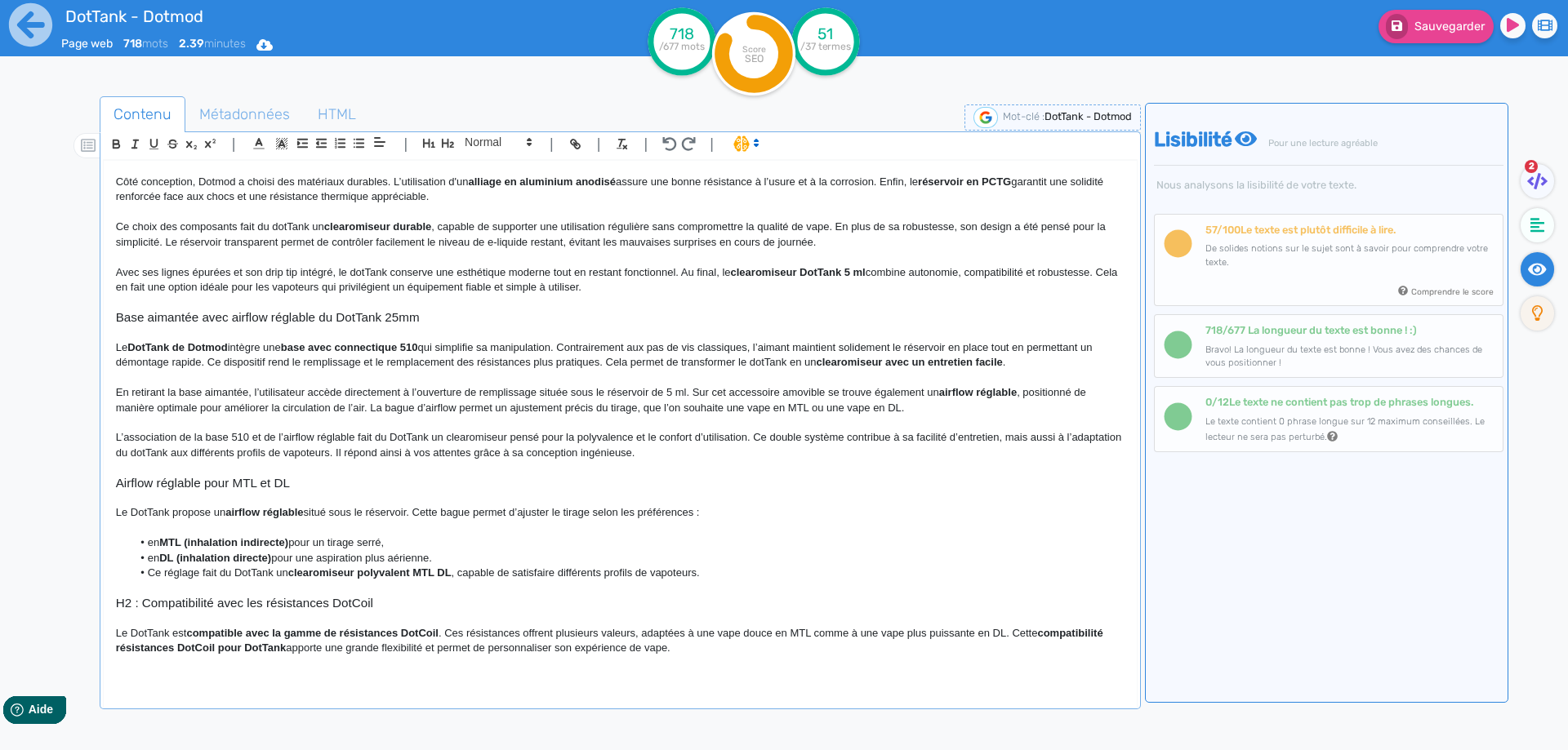
click at [126, 484] on h3 "Airflow réglable pour MTL et DL" at bounding box center [620, 483] width 1008 height 15
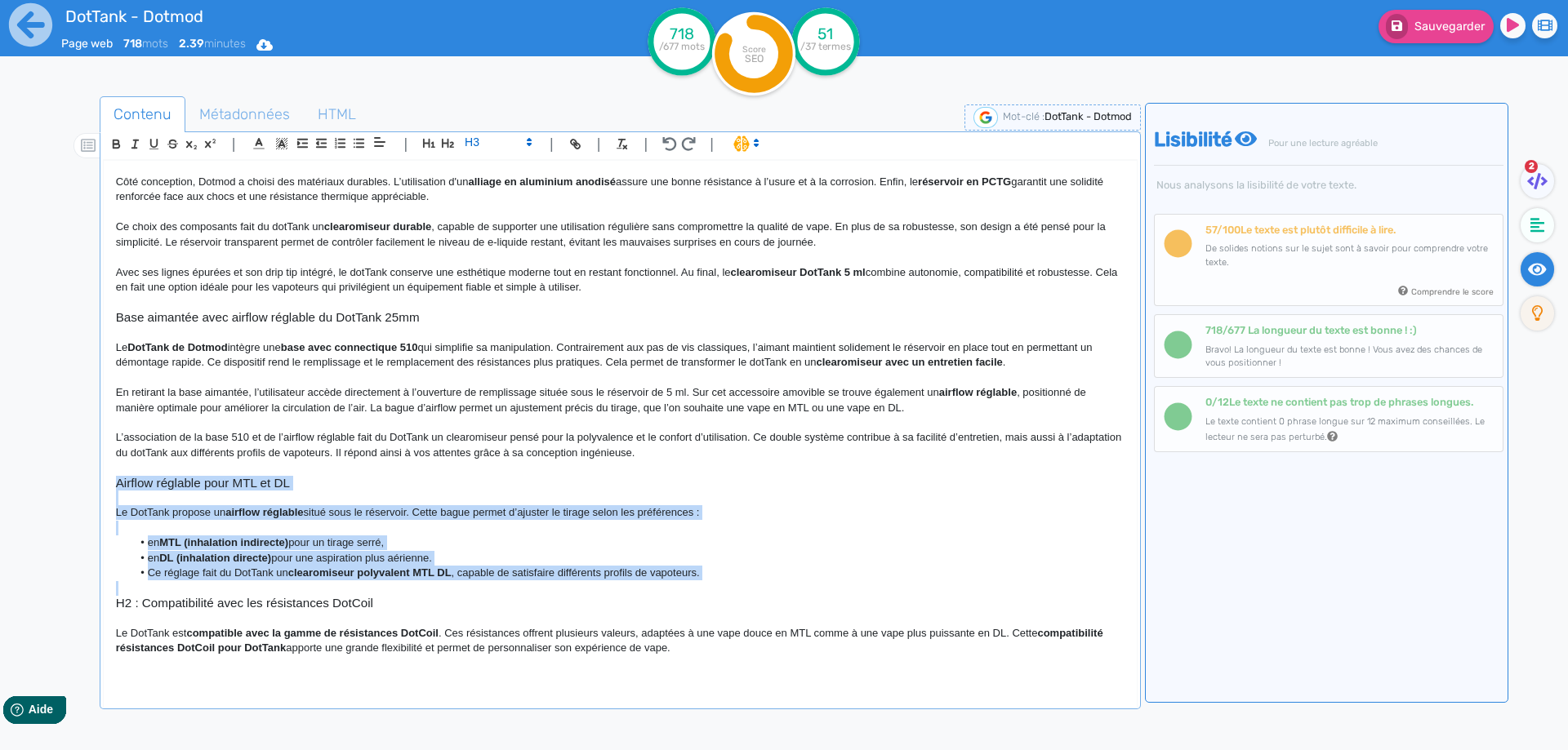
drag, startPoint x: 126, startPoint y: 484, endPoint x: 790, endPoint y: 574, distance: 670.1
click at [790, 574] on div "DotTank - Dotmod Le DotTank [PERSON_NAME] est un clearomiseur dédié aux vapoteu…" at bounding box center [620, 423] width 1033 height 524
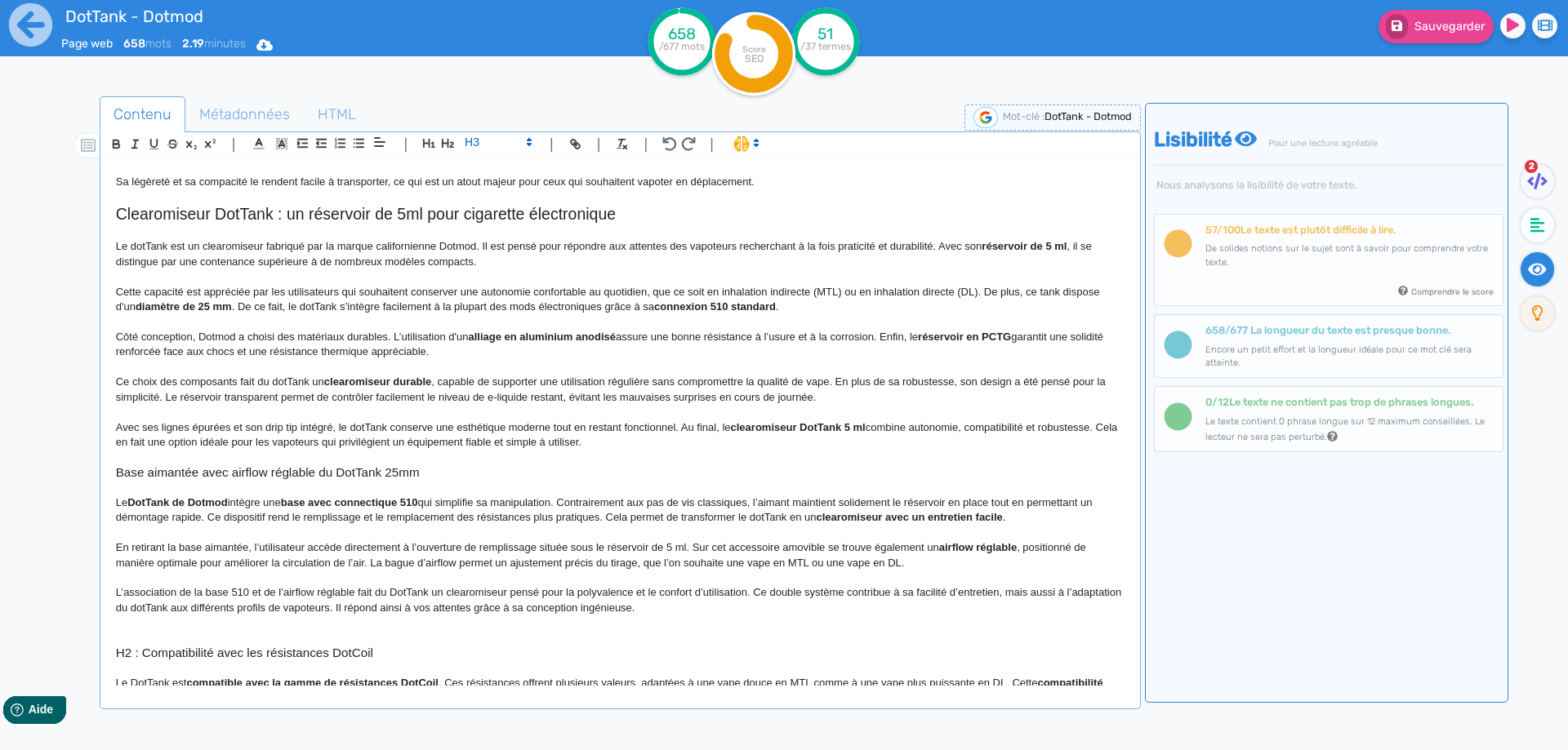
scroll to position [277, 0]
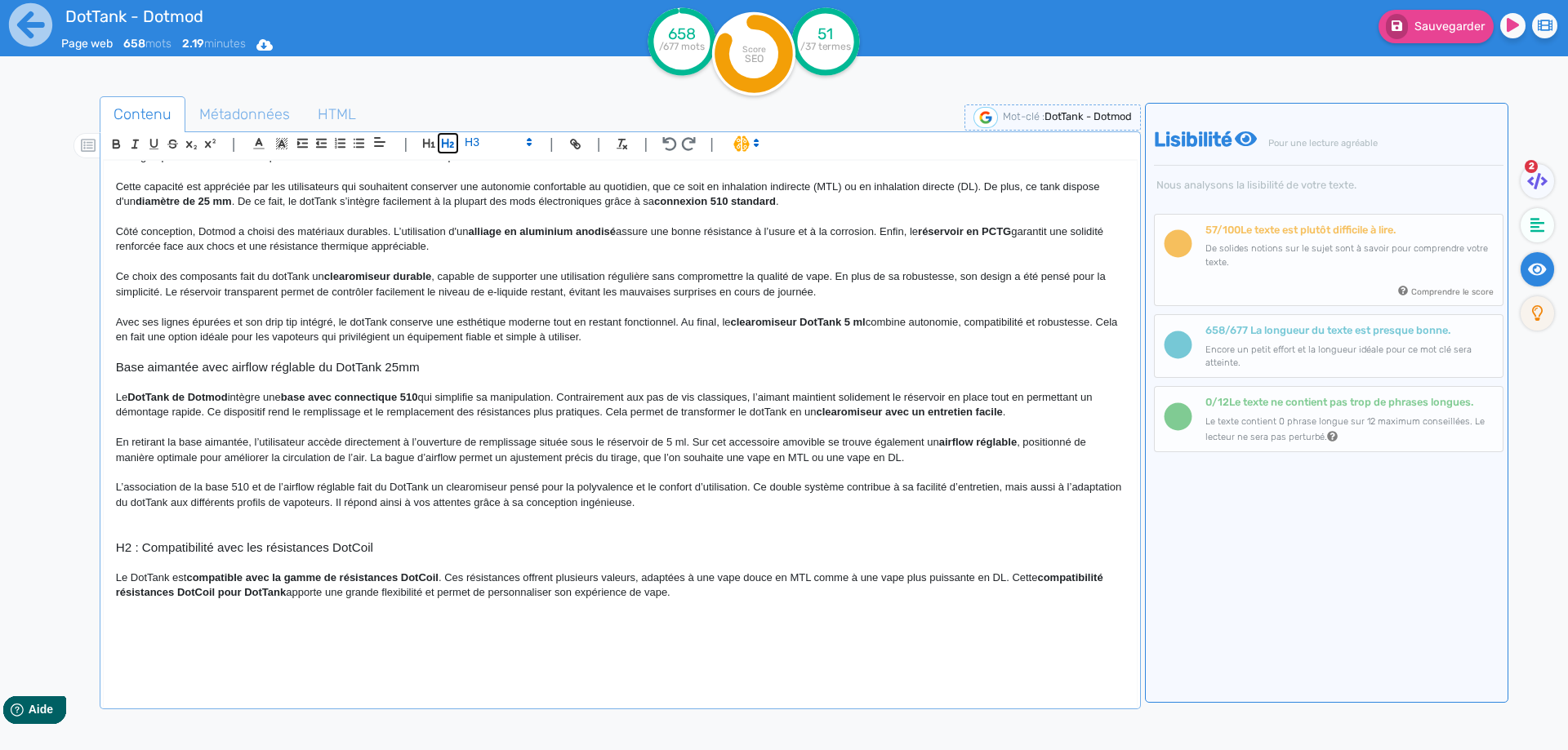
click at [444, 148] on icon "button" at bounding box center [447, 143] width 14 height 14
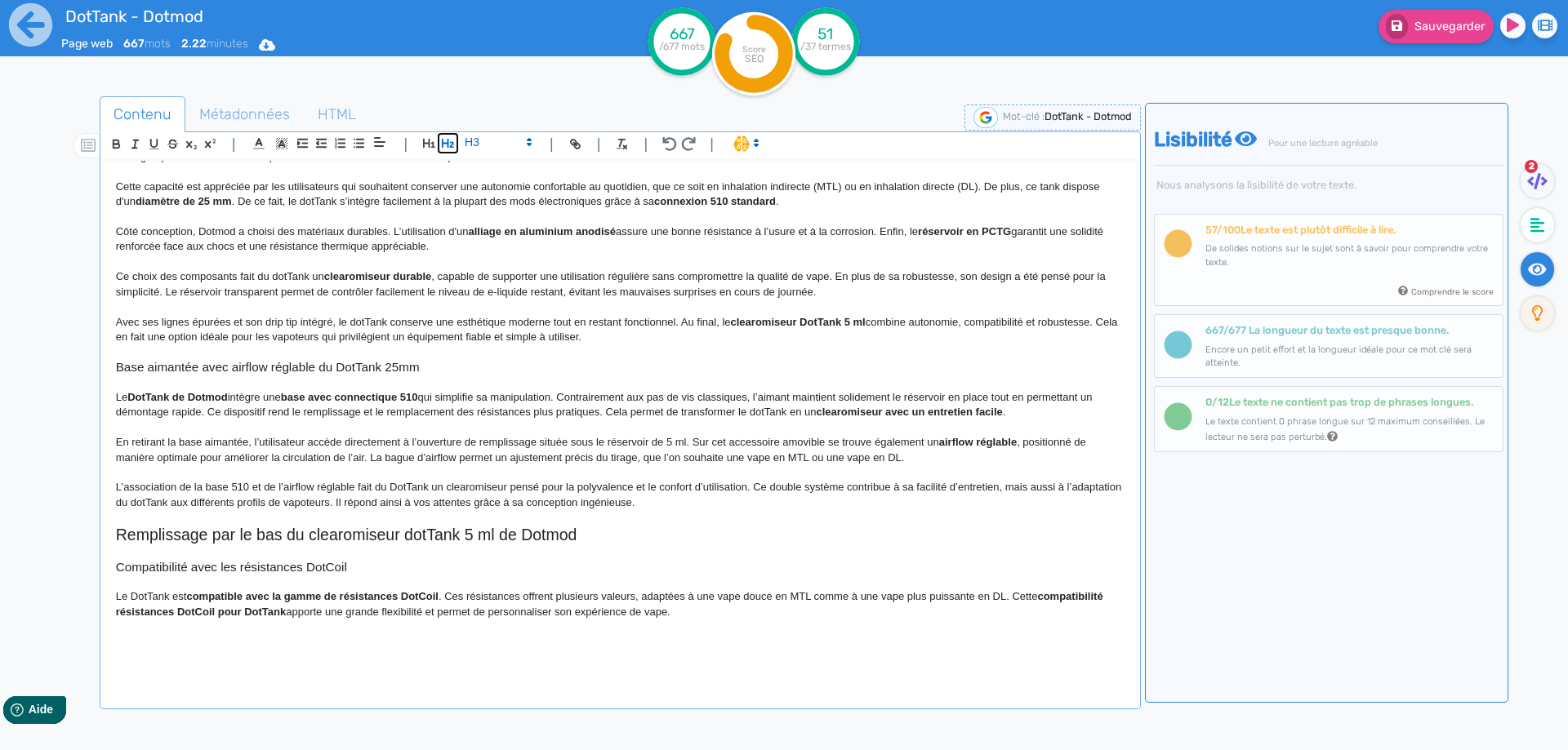
click at [442, 145] on icon "button" at bounding box center [447, 143] width 12 height 9
click at [656, 539] on h2 "Remplissage par le bas du clearomiseur dotTank 5 ml de Dotmod" at bounding box center [620, 534] width 1008 height 19
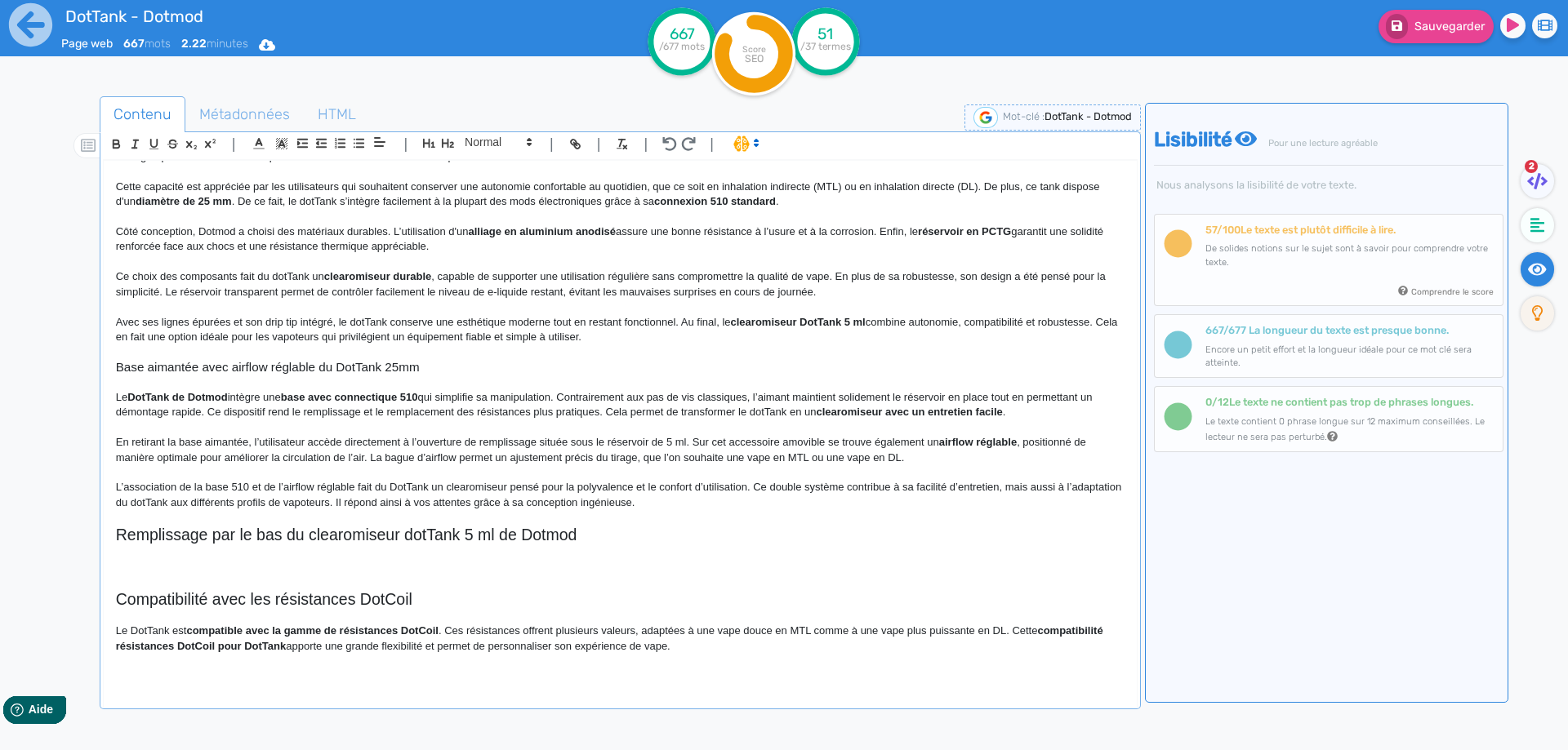
click at [364, 537] on h2 "Remplissage par le bas du clearomiseur dotTank 5 ml de Dotmod" at bounding box center [620, 534] width 1008 height 19
copy h2 "Remplissage par le bas du clearomiseur dotTank 5 ml de Dotmod"
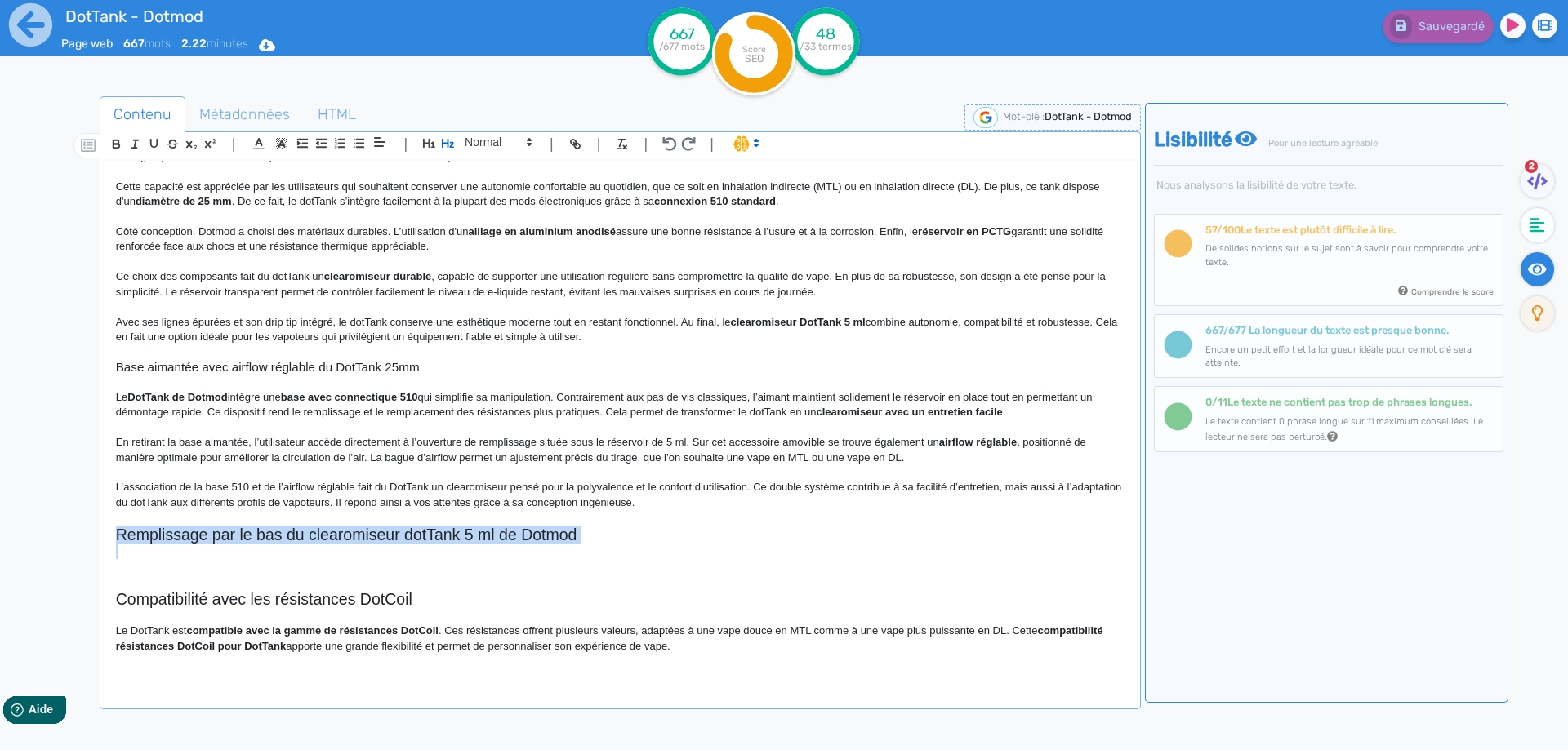
click at [227, 557] on p at bounding box center [620, 551] width 1008 height 15
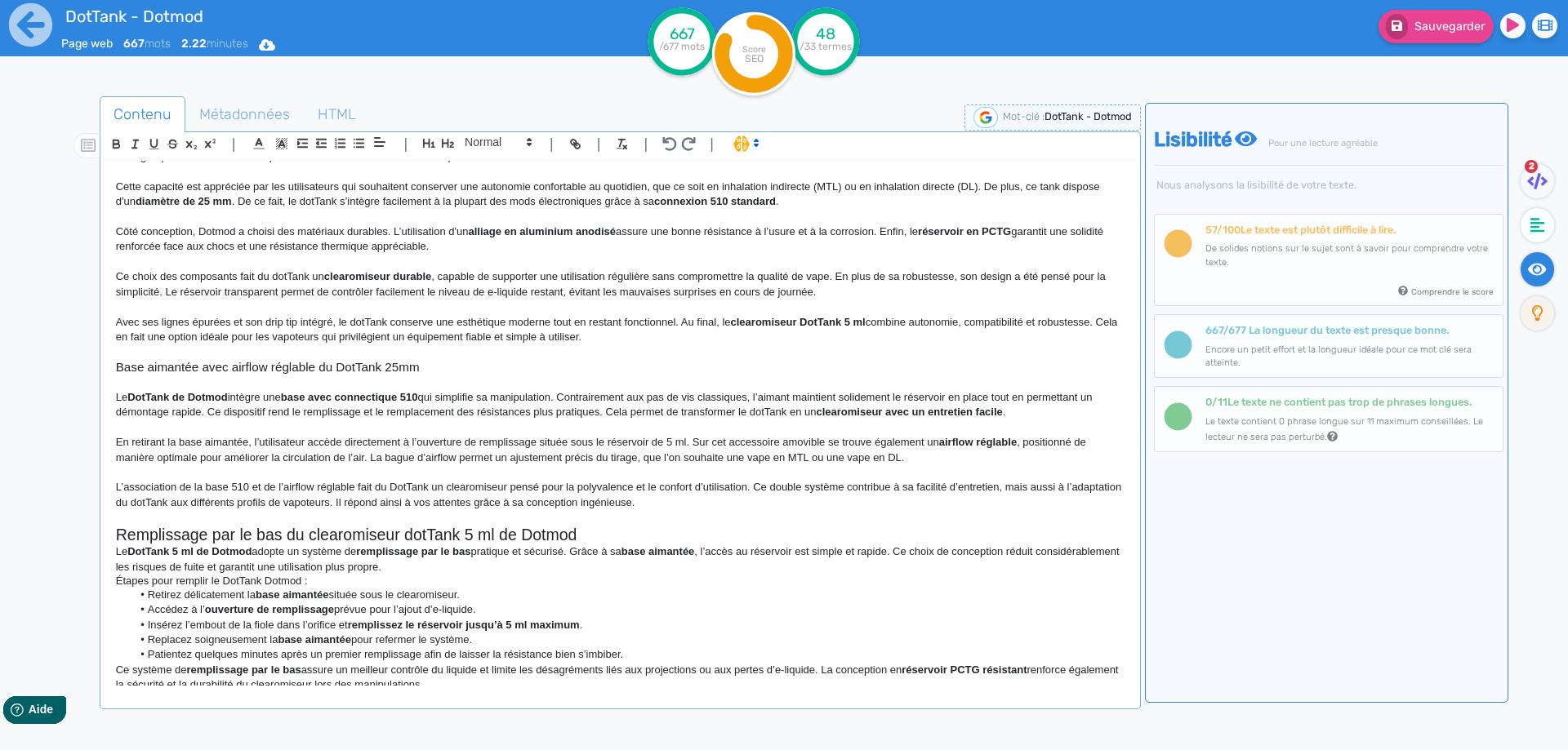
scroll to position [281, 0]
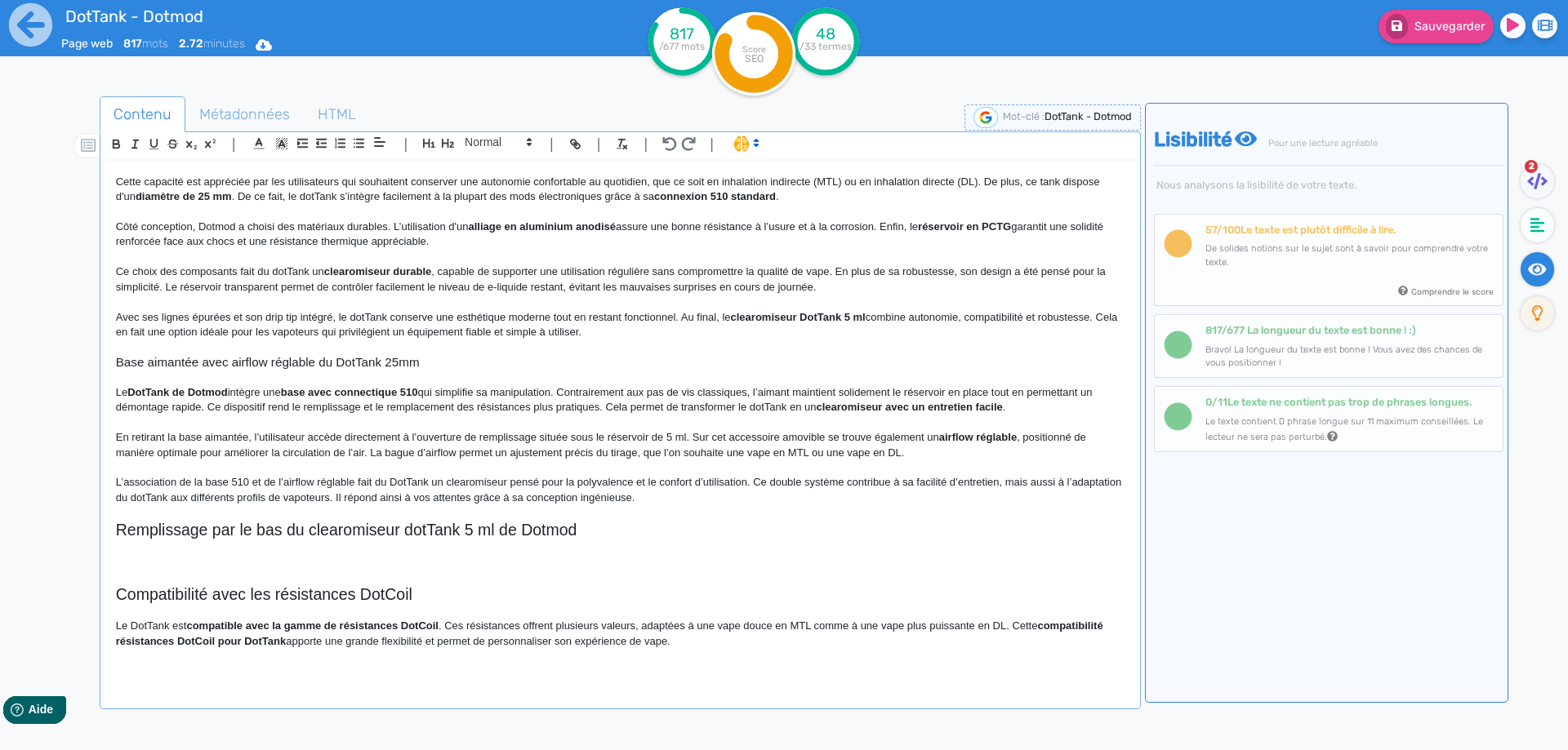
click at [130, 563] on p at bounding box center [620, 562] width 1008 height 15
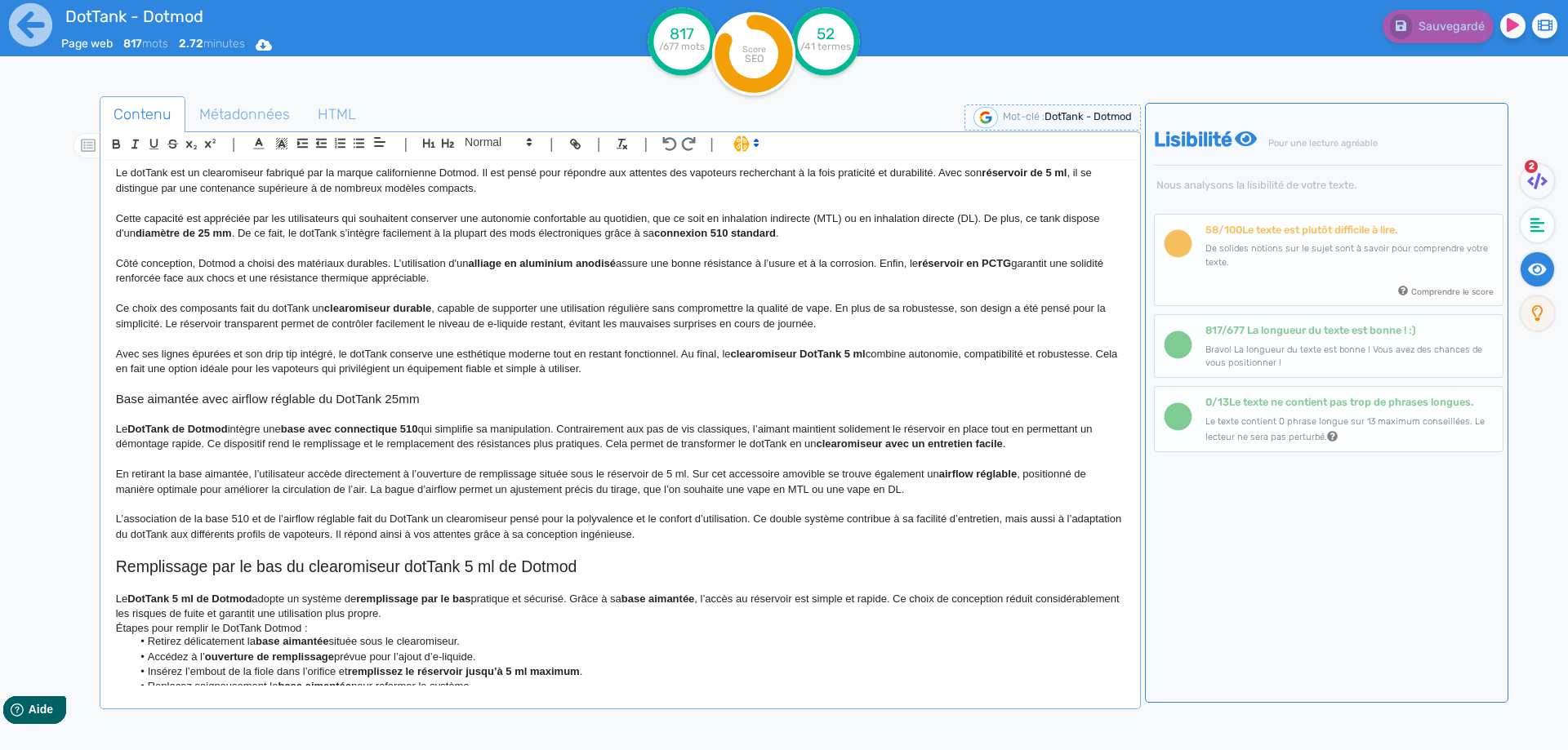
scroll to position [464, 0]
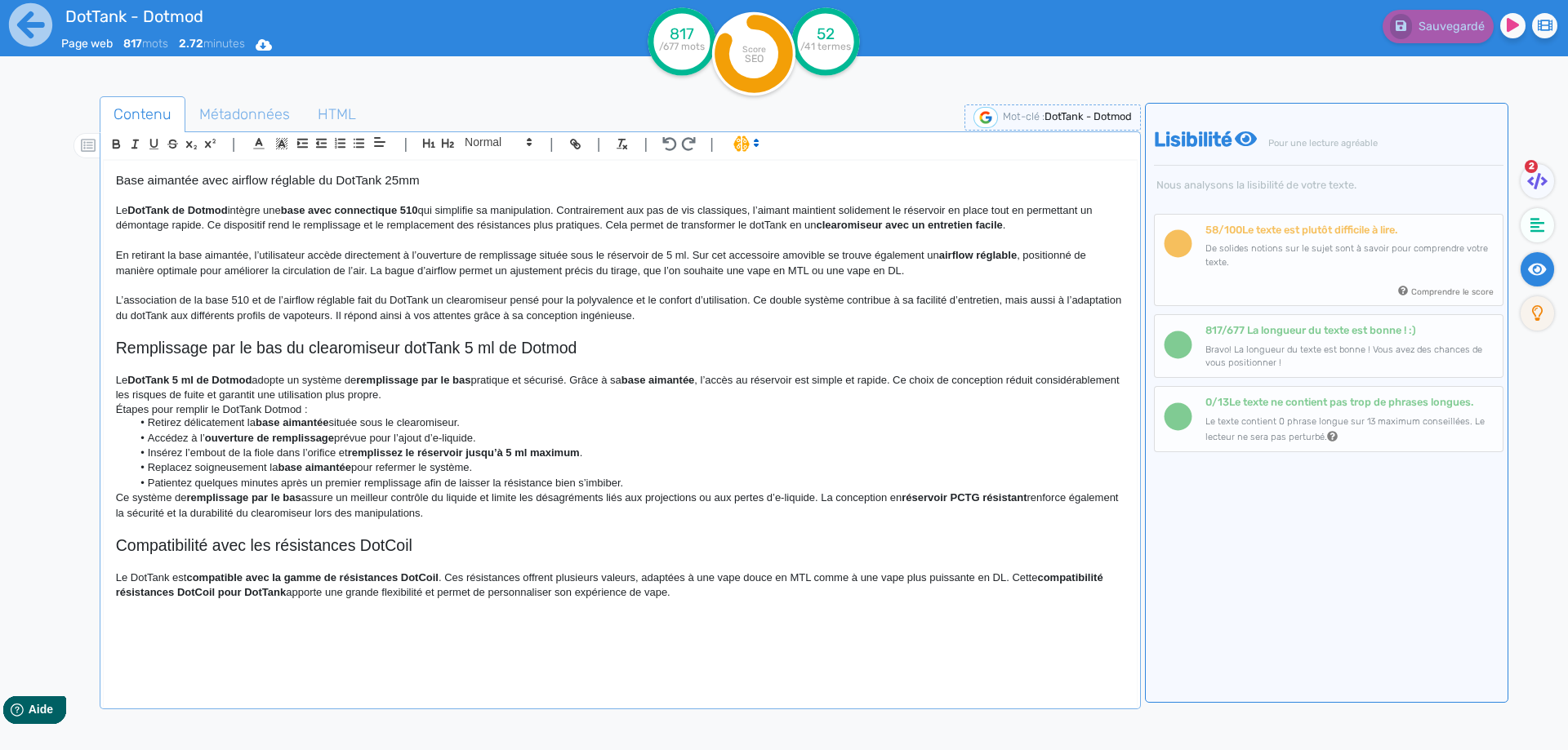
click at [191, 378] on strong "DotTank 5 ml de Dotmod" at bounding box center [189, 379] width 124 height 12
click at [113, 377] on div "DotTank - Dotmod Le DotTank [PERSON_NAME] est un clearomiseur dédié aux vapoteu…" at bounding box center [620, 423] width 1033 height 524
click at [338, 377] on p "Le DotTank 5 ml de Dotmod adopte un système de remplissage par le bas pratique …" at bounding box center [620, 388] width 1008 height 30
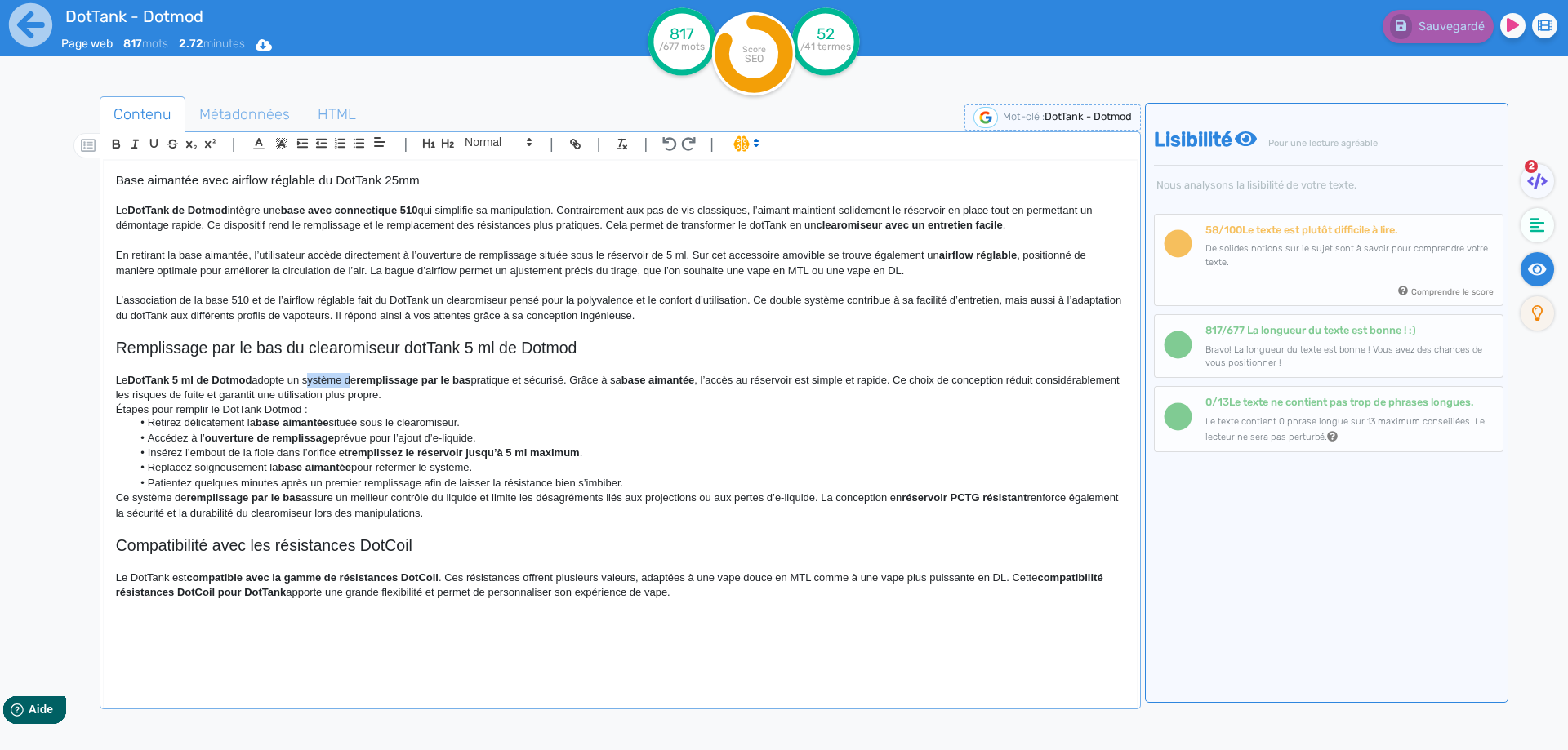
click at [346, 383] on p "Le DotTank 5 ml de Dotmod adopte un système de remplissage par le bas pratique …" at bounding box center [620, 388] width 1008 height 30
click at [312, 377] on p "Le DotTank 5 ml de Dotmod adopte un systèmede remplissage par le bas pratique e…" at bounding box center [620, 388] width 1008 height 30
click at [224, 396] on p "Le DotTank 5 ml de Dotmod adopte un remplissage par le bas pratique et sécurisé…" at bounding box center [620, 388] width 1008 height 30
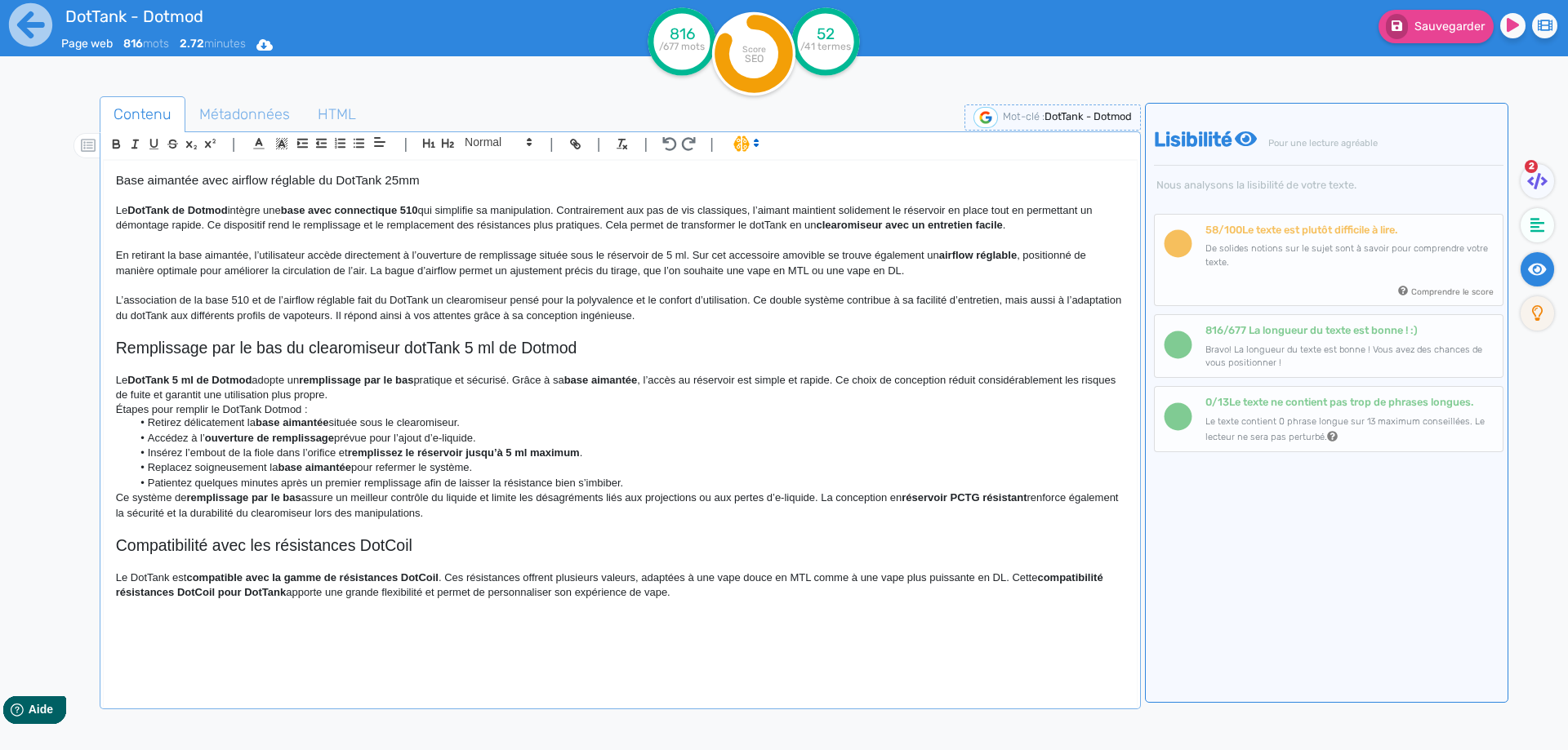
click at [231, 376] on strong "DotTank 5 ml de Dotmod" at bounding box center [189, 379] width 124 height 12
click at [180, 373] on p "Le DotTank 5 ml adopte un remplissage par le bas pratique et sécurisé. Grâce à …" at bounding box center [620, 388] width 1008 height 30
click at [137, 378] on strong "DotTank" at bounding box center [148, 379] width 42 height 12
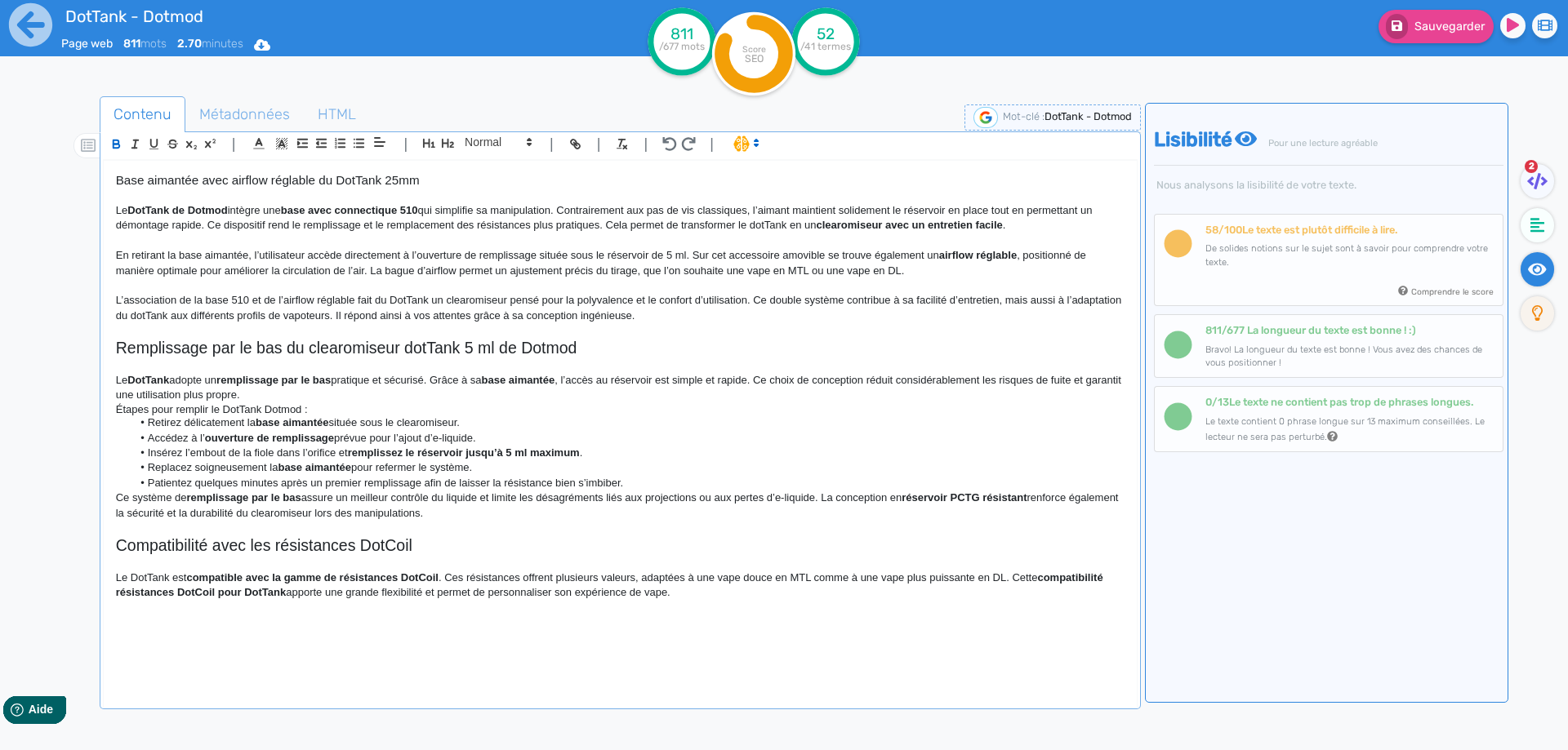
click at [135, 378] on strong "DotTank" at bounding box center [148, 379] width 42 height 12
click at [144, 382] on strong "otTank" at bounding box center [154, 379] width 34 height 12
click at [168, 379] on p "Le dotTank adopte un remplissage par le bas pratique et sécurisé. Grâce à sa ba…" at bounding box center [620, 388] width 1008 height 30
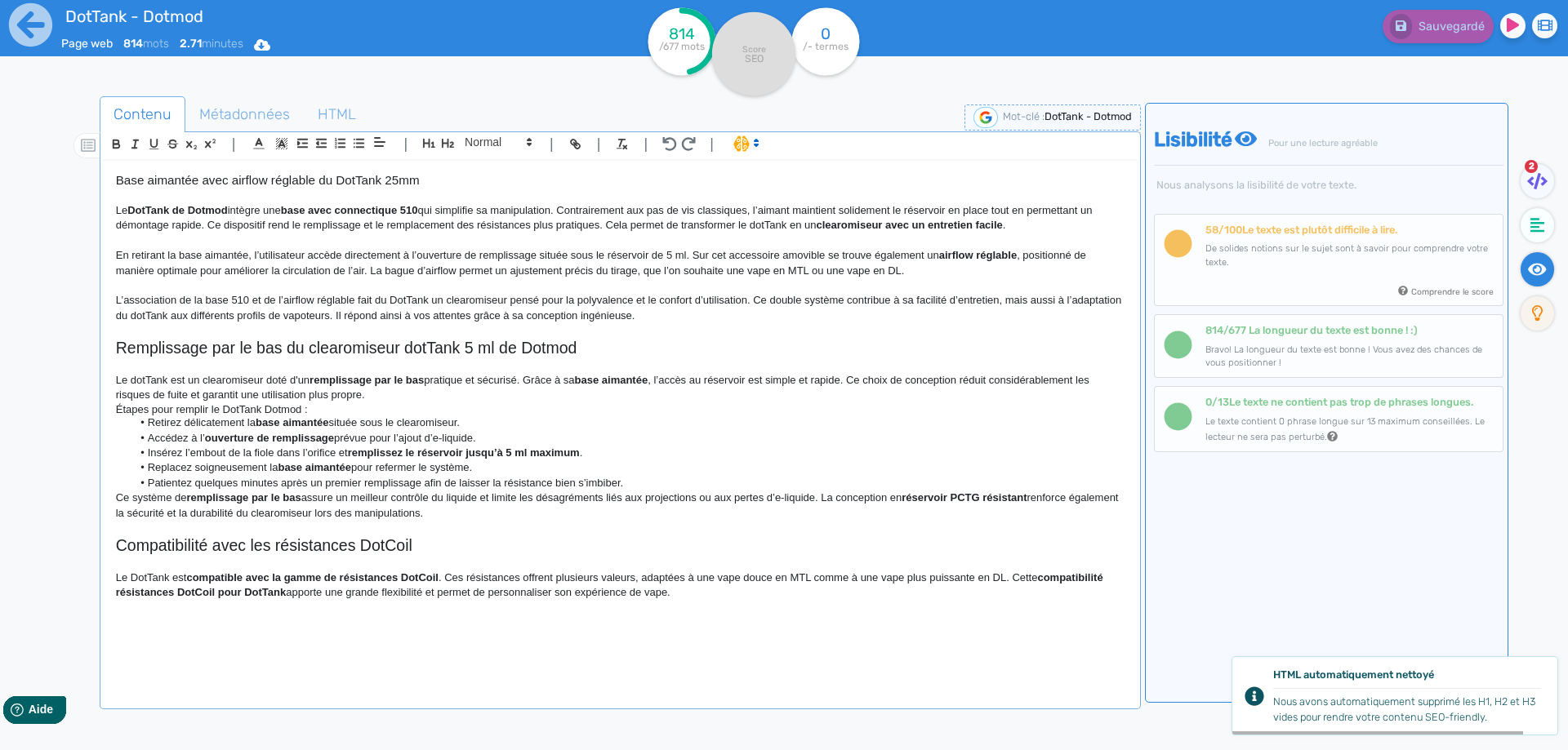
click at [539, 377] on p "Le dotTank est un clearomiseur doté d'un remplissage par le bas pratique et séc…" at bounding box center [620, 388] width 1008 height 30
drag, startPoint x: 539, startPoint y: 377, endPoint x: 850, endPoint y: 382, distance: 311.0
click at [850, 382] on p "Le dotTank est un clearomiseur doté d'un remplissage par le bas pratique et séc…" at bounding box center [620, 388] width 1008 height 30
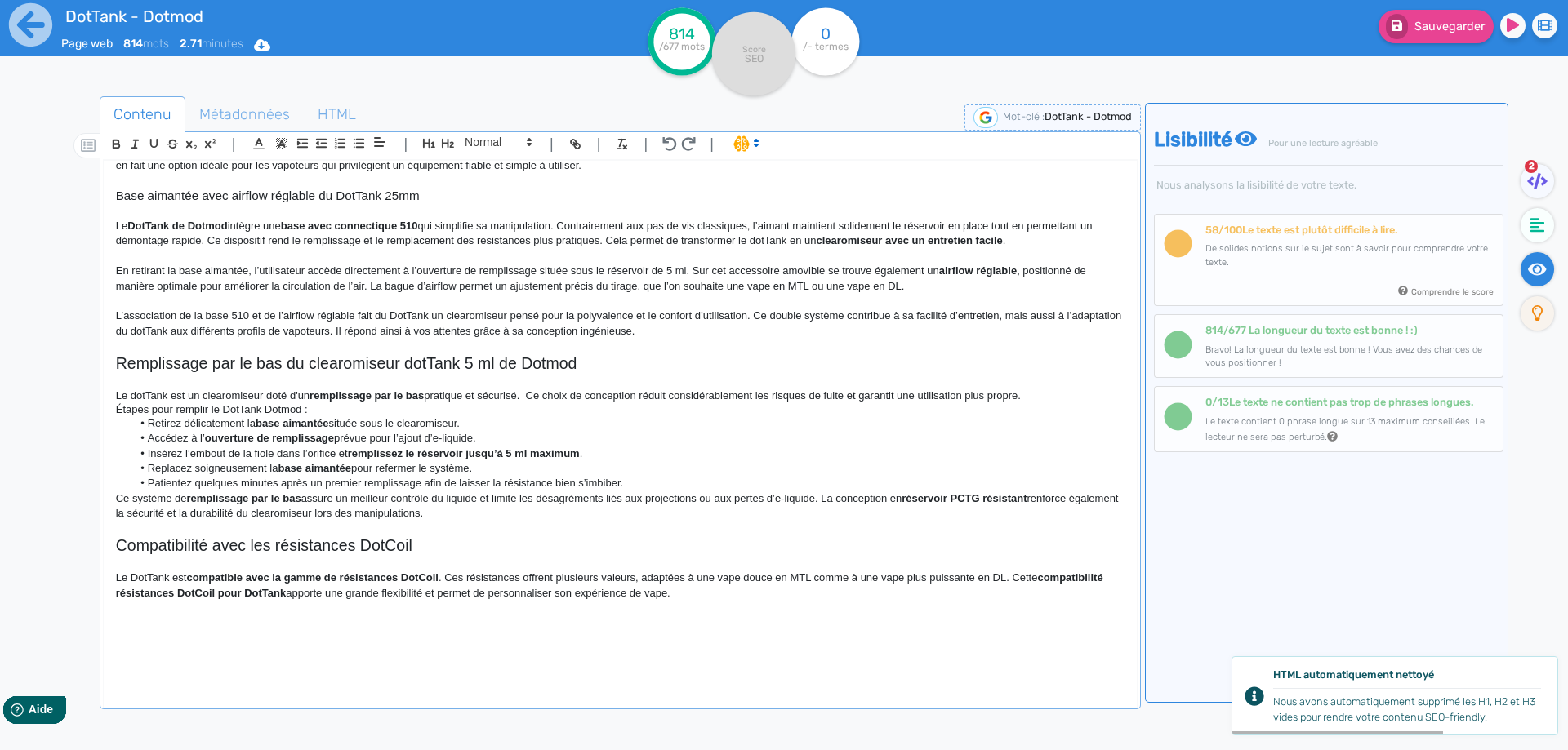
scroll to position [448, 0]
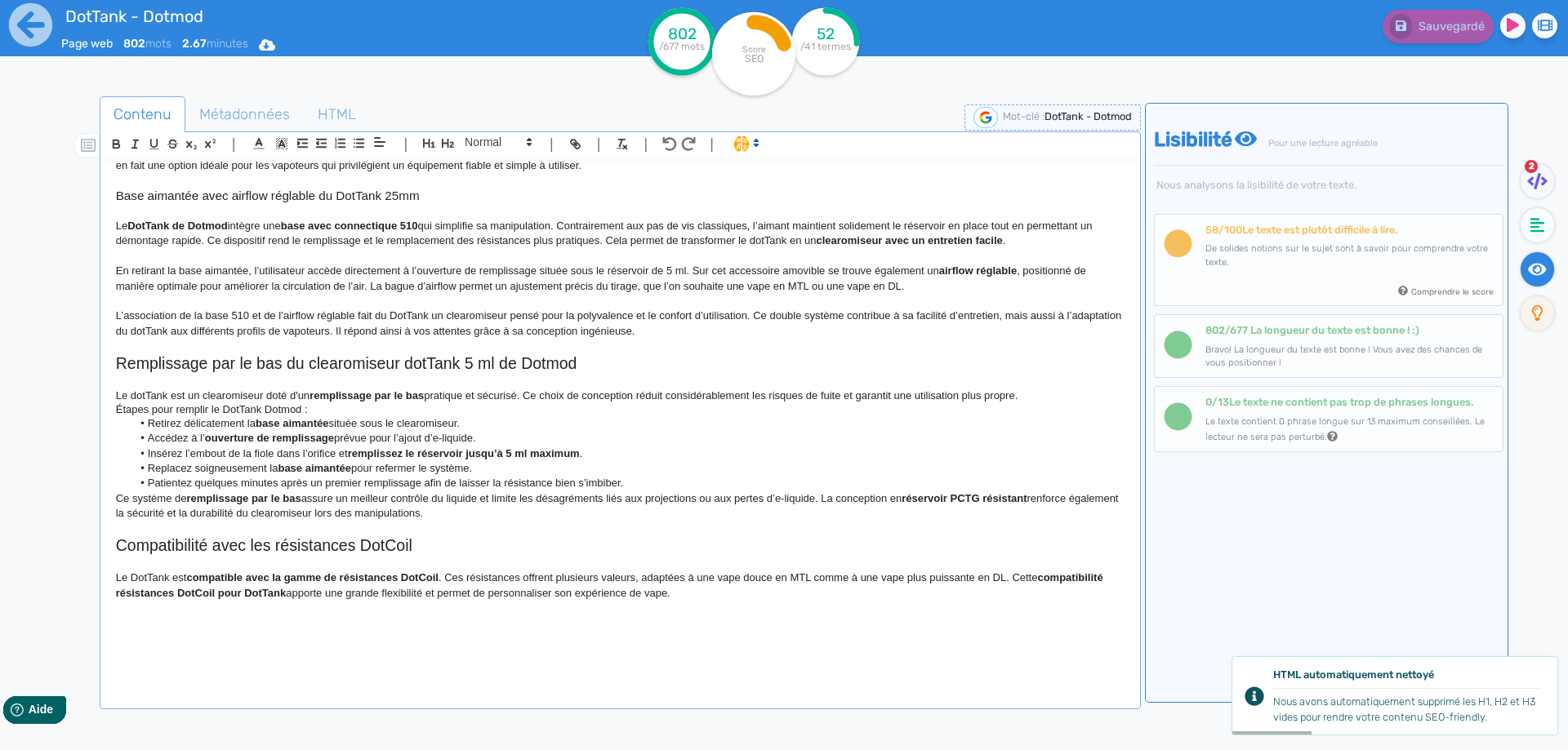
click at [719, 396] on p "Le dotTank est un clearomiseur doté d'un remplissage par le bas pratique et séc…" at bounding box center [620, 396] width 1008 height 15
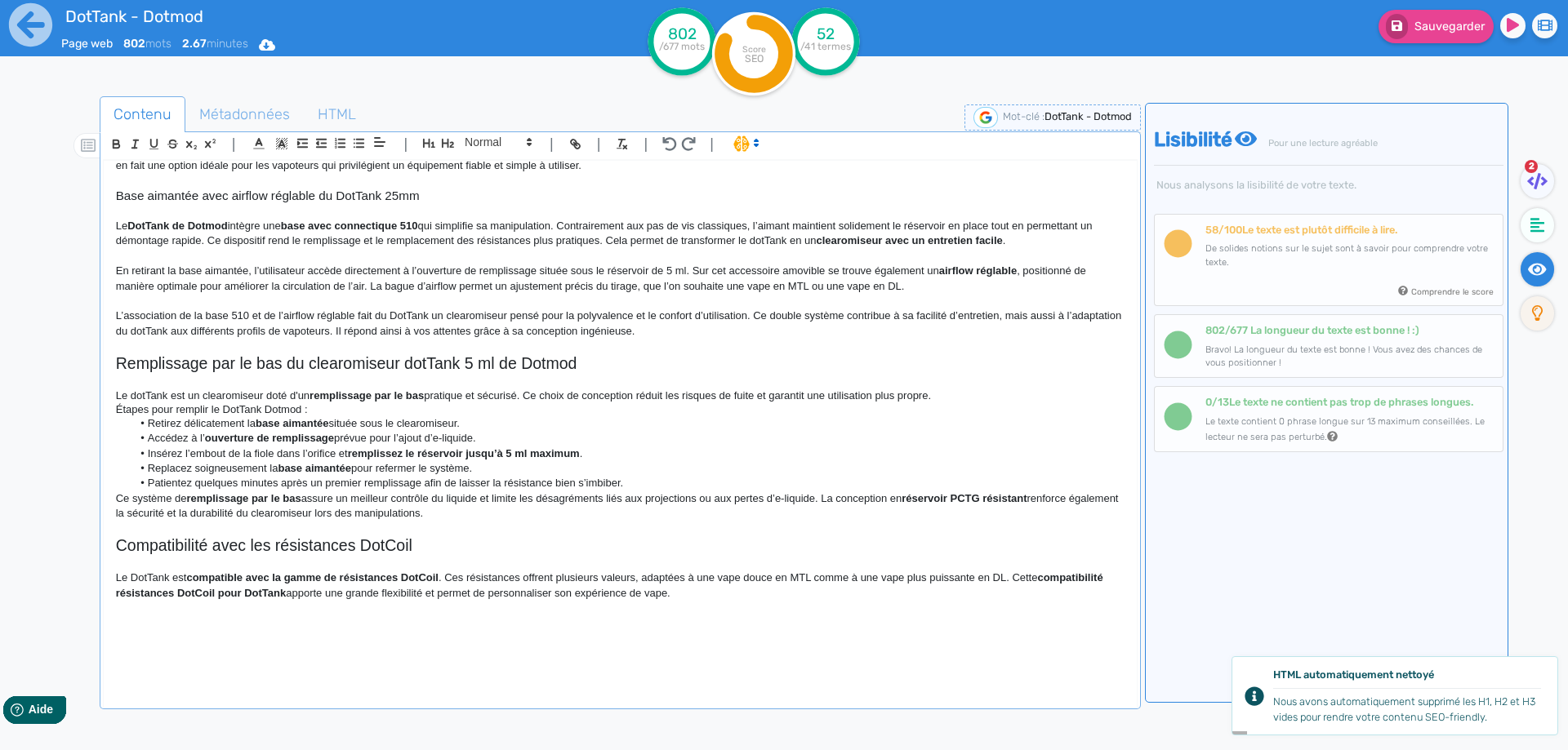
click at [950, 388] on p "Le dotTank est un clearomiseur doté d'un remplissage par le bas pratique et séc…" at bounding box center [620, 396] width 1008 height 15
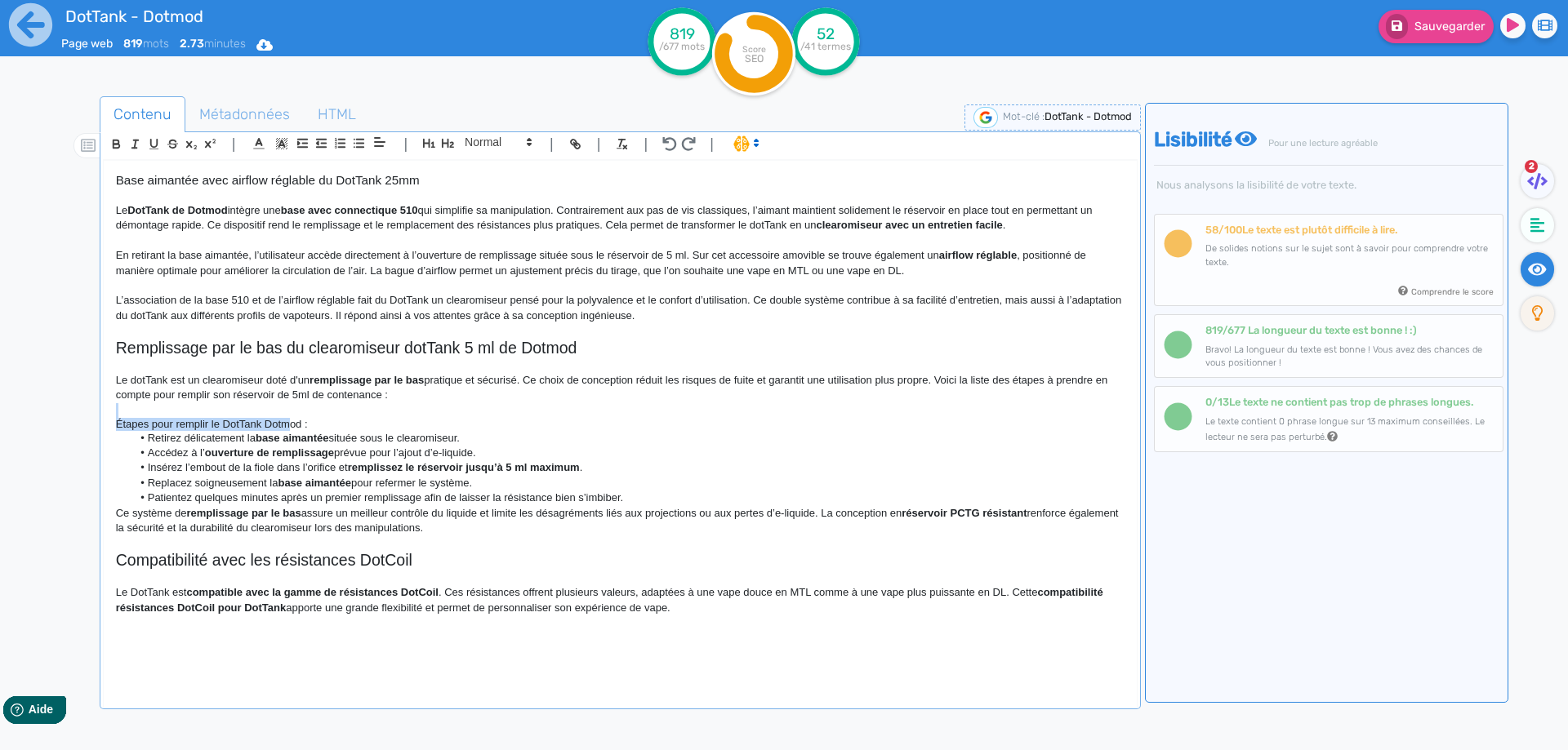
drag, startPoint x: 288, startPoint y: 414, endPoint x: 282, endPoint y: 432, distance: 19.0
click at [282, 433] on div "DotTank - Dotmod Le DotTank [PERSON_NAME] est un clearomiseur dédié aux vapoteu…" at bounding box center [620, 423] width 1033 height 524
click at [282, 432] on strong "base aimantée" at bounding box center [292, 437] width 74 height 12
click at [287, 424] on h4 "Étapes pour remplir le DotTank Dotmod :" at bounding box center [620, 424] width 1008 height 13
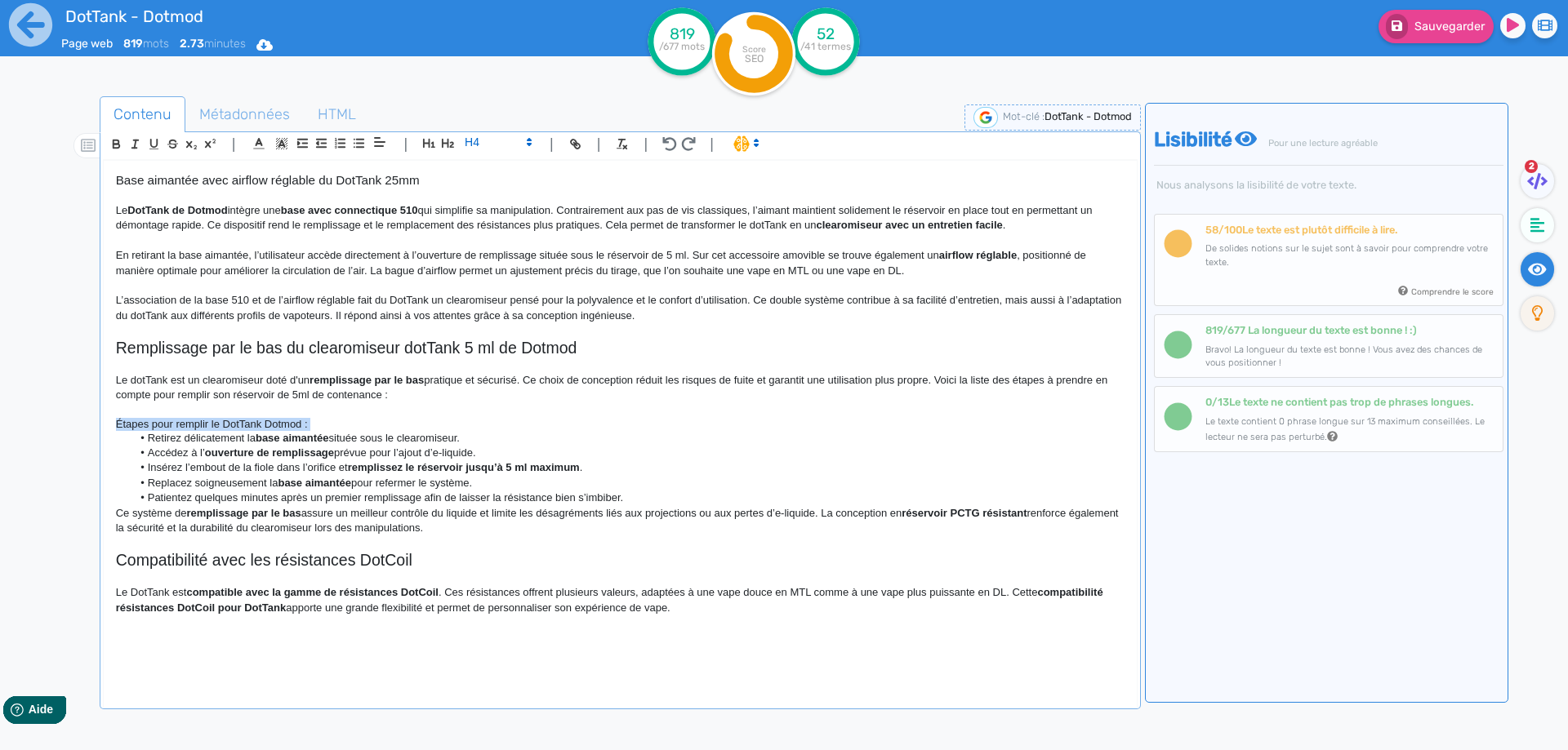
click at [287, 424] on h4 "Étapes pour remplir le DotTank Dotmod :" at bounding box center [620, 424] width 1008 height 13
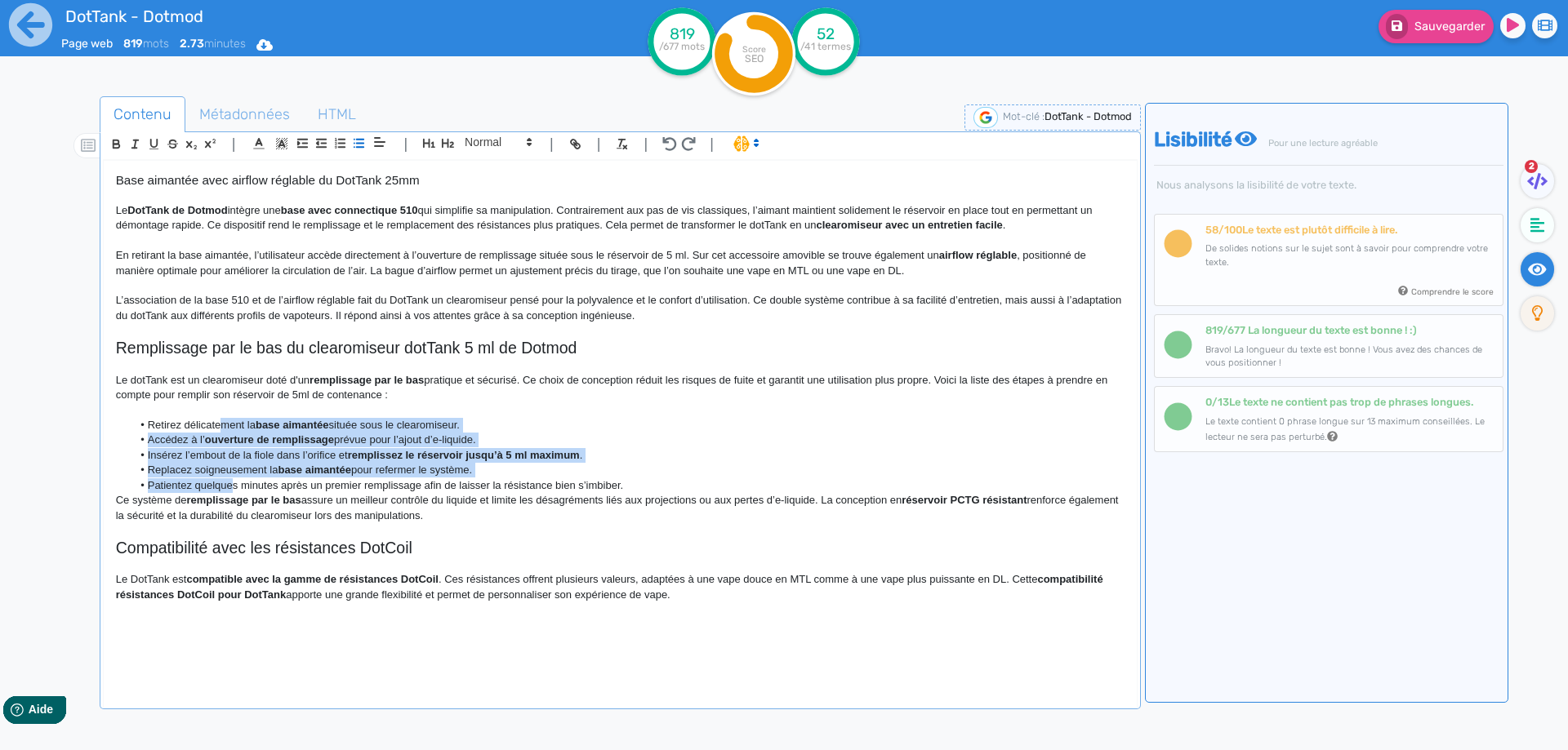
drag, startPoint x: 222, startPoint y: 423, endPoint x: 410, endPoint y: 172, distance: 313.6
click at [232, 487] on ul "Retirez délicatement la base aimantée située sous le clearomiseur. Accédez à l’…" at bounding box center [620, 455] width 1008 height 75
click at [341, 147] on line "button" at bounding box center [342, 147] width 7 height 0
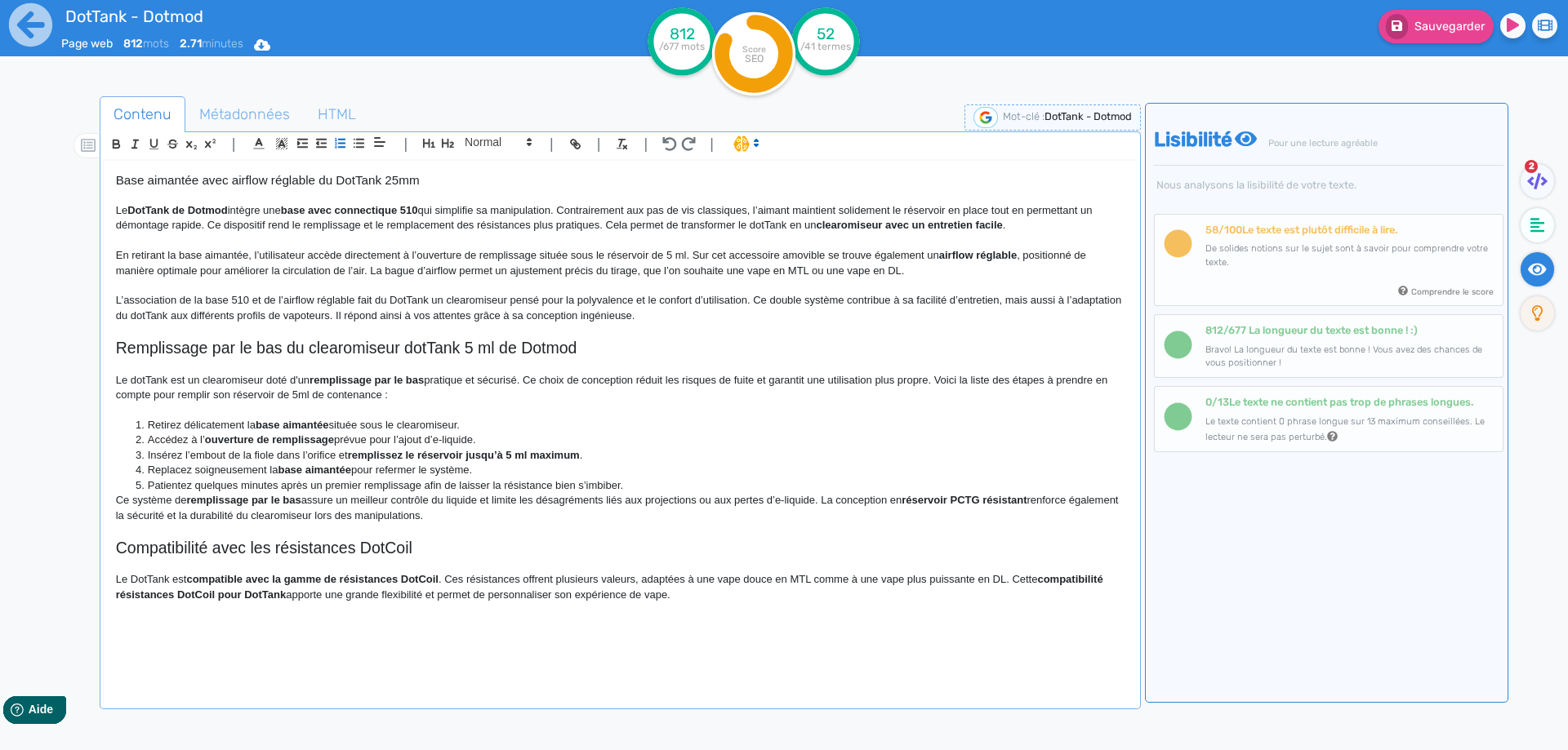
click at [674, 491] on li "Patientez quelques minutes après un premier remplissage afin de laisser la rési…" at bounding box center [627, 486] width 992 height 15
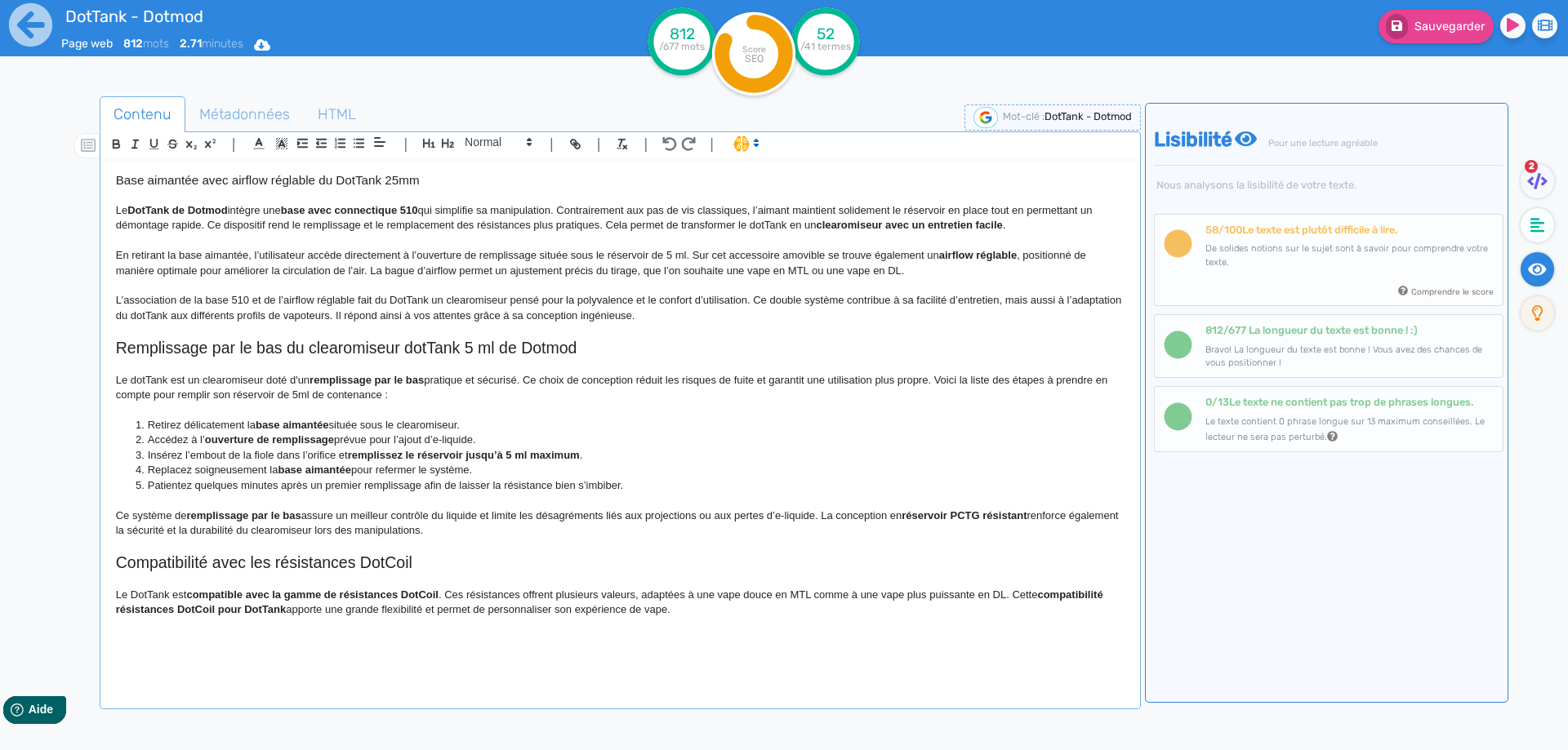
click at [190, 414] on p at bounding box center [620, 410] width 1008 height 15
click at [213, 422] on li "Retirez délicatement la base aimantée située sous le clearomiseur." at bounding box center [627, 425] width 992 height 15
click at [163, 435] on li "Accédez à l’ ouverture de remplissage prévue pour l’ajout d’e-liquide." at bounding box center [627, 440] width 992 height 15
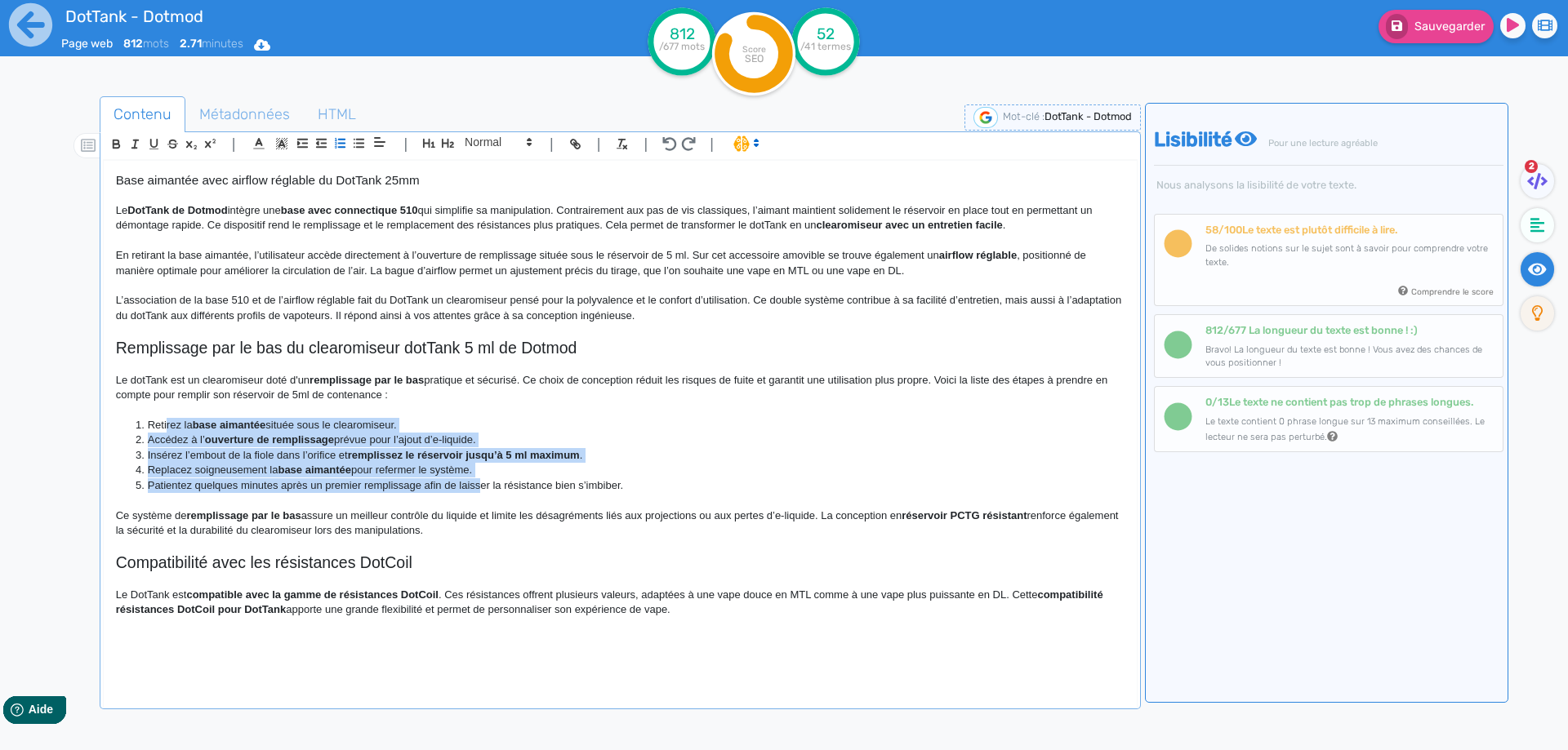
drag, startPoint x: 167, startPoint y: 425, endPoint x: 480, endPoint y: 482, distance: 318.1
click at [480, 482] on ol "Retirez la base aimantée située sous le clearomiseur. Accédez à l’ ouverture de…" at bounding box center [620, 455] width 1008 height 75
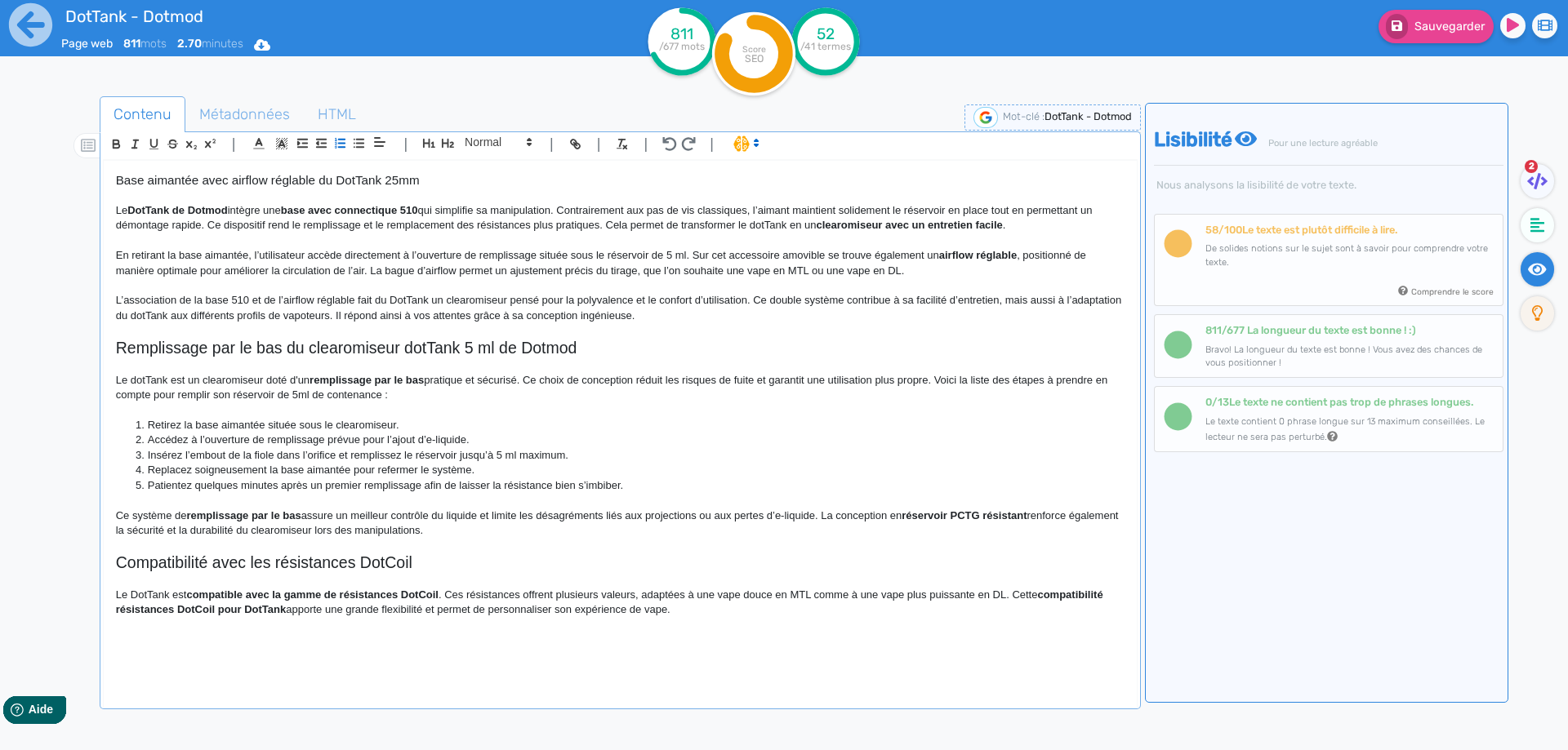
click at [364, 484] on li "Patientez quelques minutes après un premier remplissage afin de laisser la rési…" at bounding box center [627, 486] width 992 height 15
drag, startPoint x: 363, startPoint y: 423, endPoint x: 396, endPoint y: 423, distance: 33.0
click at [396, 423] on li "Retirez la base aimantée située sous le clearomiseur." at bounding box center [627, 425] width 992 height 15
click at [429, 444] on li "Accédez à l’ouverture de remplissage prévue pour l’ajout d’e-liquide." at bounding box center [627, 440] width 992 height 15
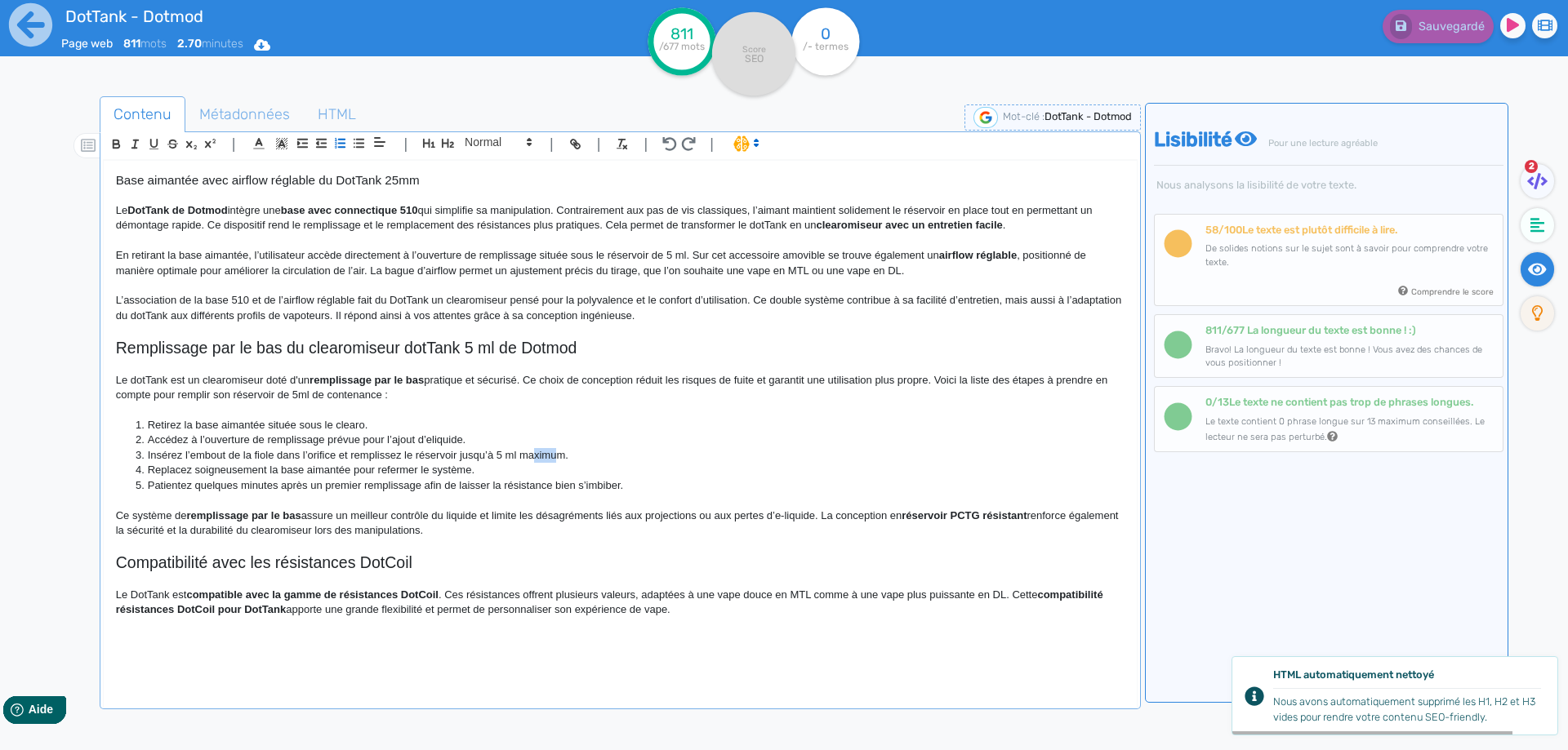
drag, startPoint x: 535, startPoint y: 455, endPoint x: 555, endPoint y: 455, distance: 20.0
click at [555, 455] on li "Insérez l’embout de la fiole dans l’orifice et remplissez le réservoir jusqu’à …" at bounding box center [627, 455] width 992 height 15
click at [556, 455] on li "Insérez l’embout de la fiole dans l’orifice et remplissez le réservoir jusqu’à …" at bounding box center [627, 455] width 992 height 15
drag, startPoint x: 556, startPoint y: 455, endPoint x: 544, endPoint y: 451, distance: 12.6
click at [544, 451] on li "Insérez l’embout de la fiole dans l’orifice et remplissez le réservoir jusqu’à …" at bounding box center [627, 455] width 992 height 15
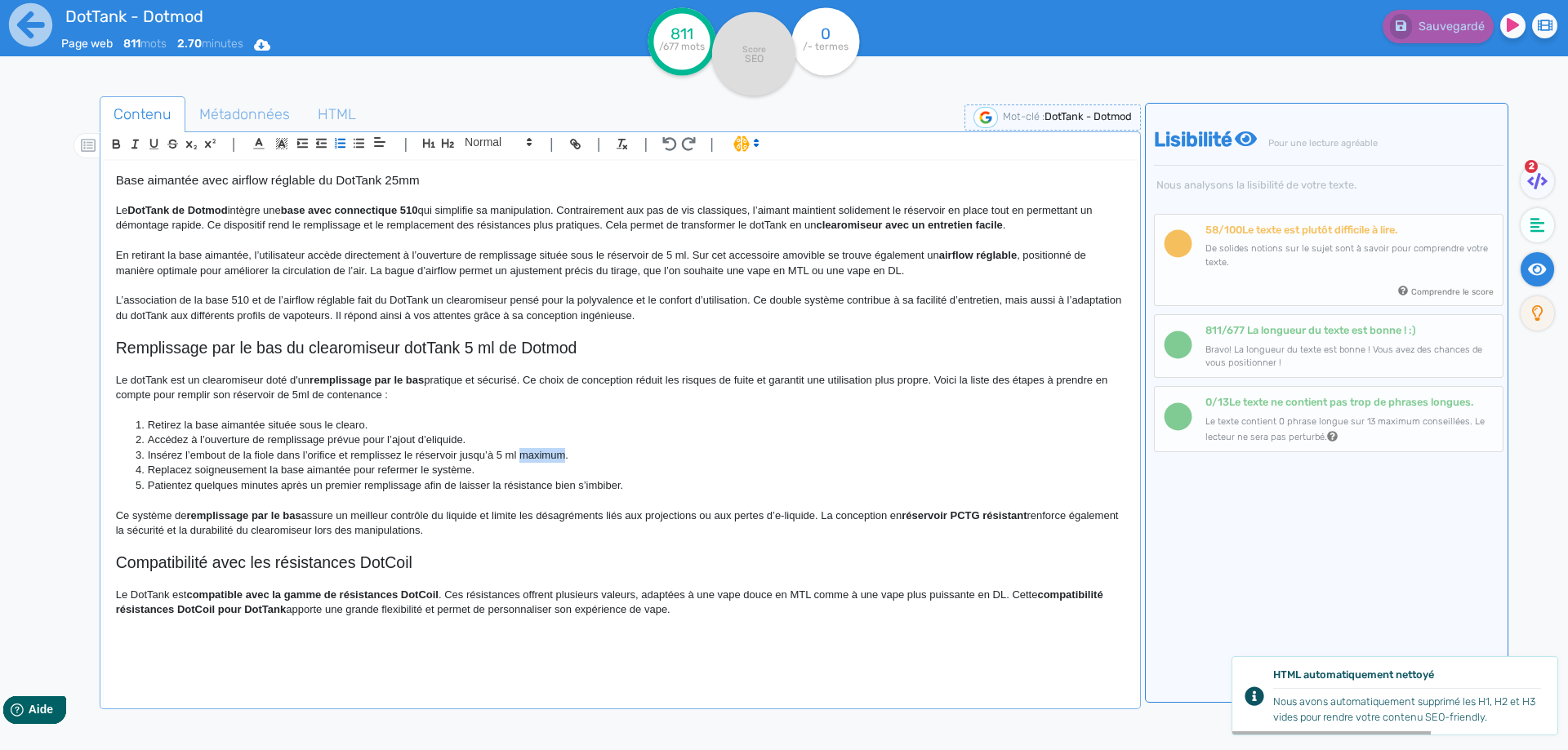
click at [539, 463] on li "Insérez l’embout de la fiole dans l’orifice et remplissez le réservoir jusqu’à …" at bounding box center [627, 455] width 992 height 15
drag, startPoint x: 539, startPoint y: 454, endPoint x: 562, endPoint y: 455, distance: 23.0
click at [562, 455] on li "Insérez l’embout de la fiole dans l’orifice et remplissez le réservoir jusqu’à …" at bounding box center [627, 455] width 992 height 15
click at [223, 469] on li "Replacez soigneusement la base aimantée pour refermer le système." at bounding box center [627, 470] width 992 height 15
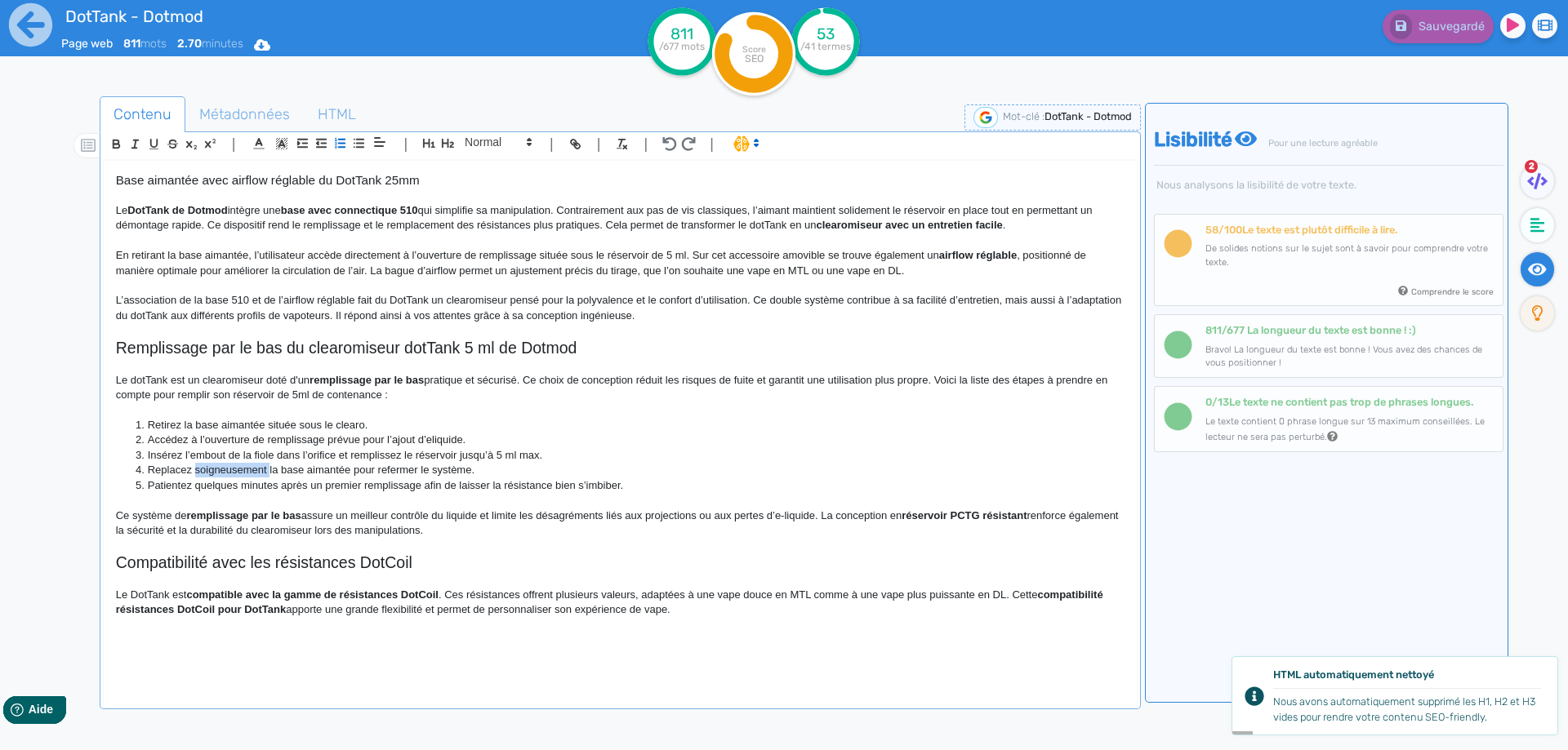
click at [223, 469] on li "Replacez soigneusement la base aimantée pour refermer le système." at bounding box center [627, 470] width 992 height 15
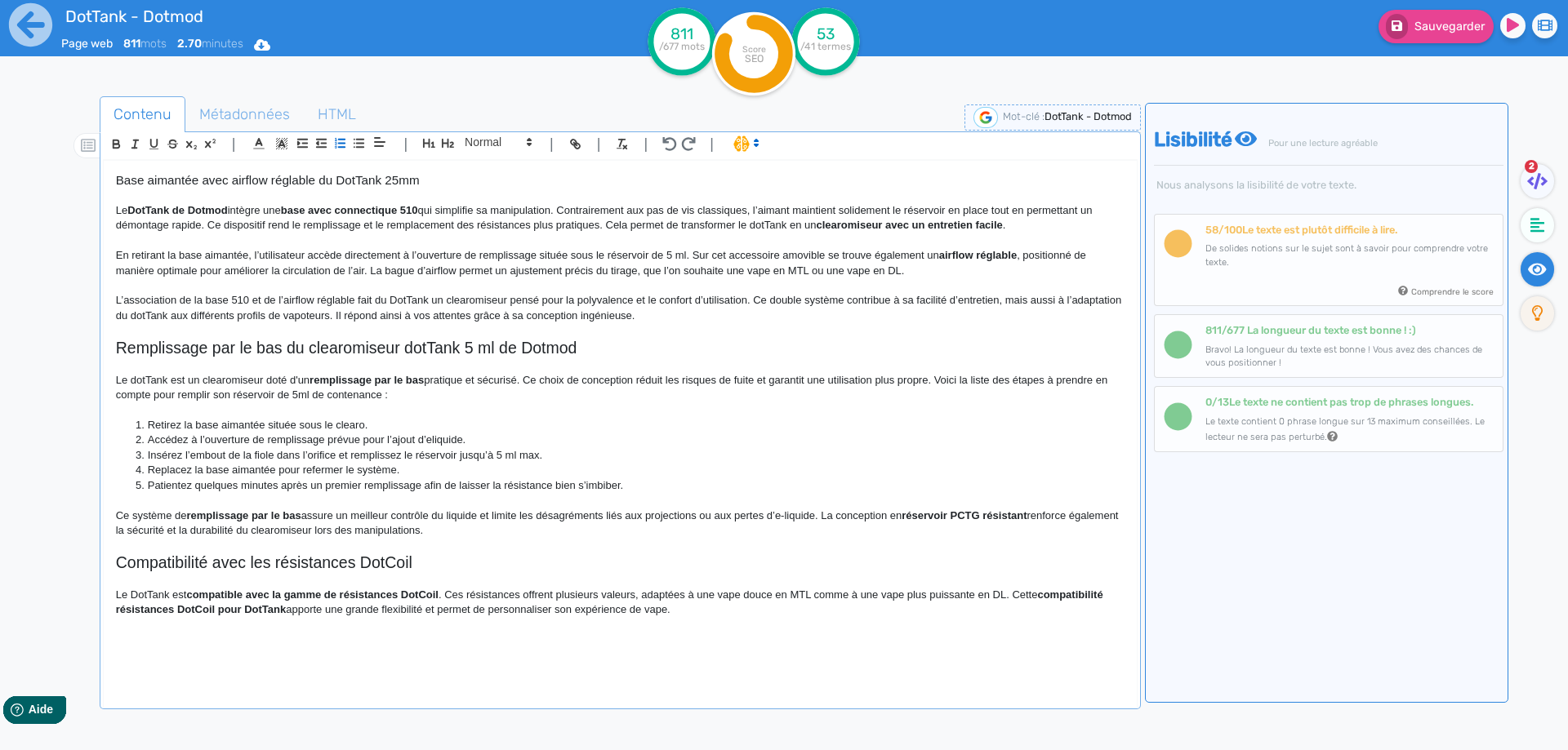
click at [147, 463] on li "Replacez la base aimantée pour refermer le système." at bounding box center [627, 470] width 992 height 15
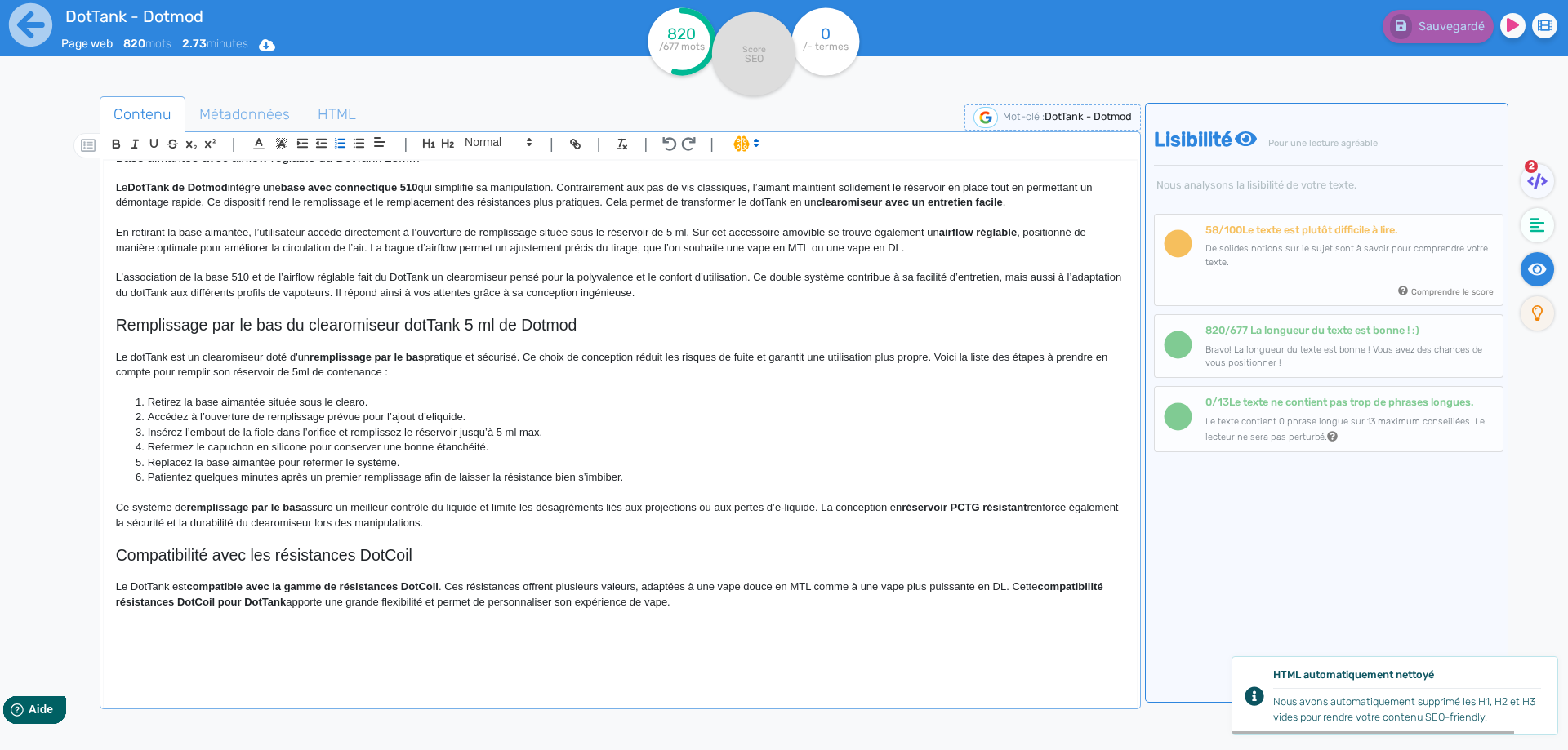
scroll to position [496, 0]
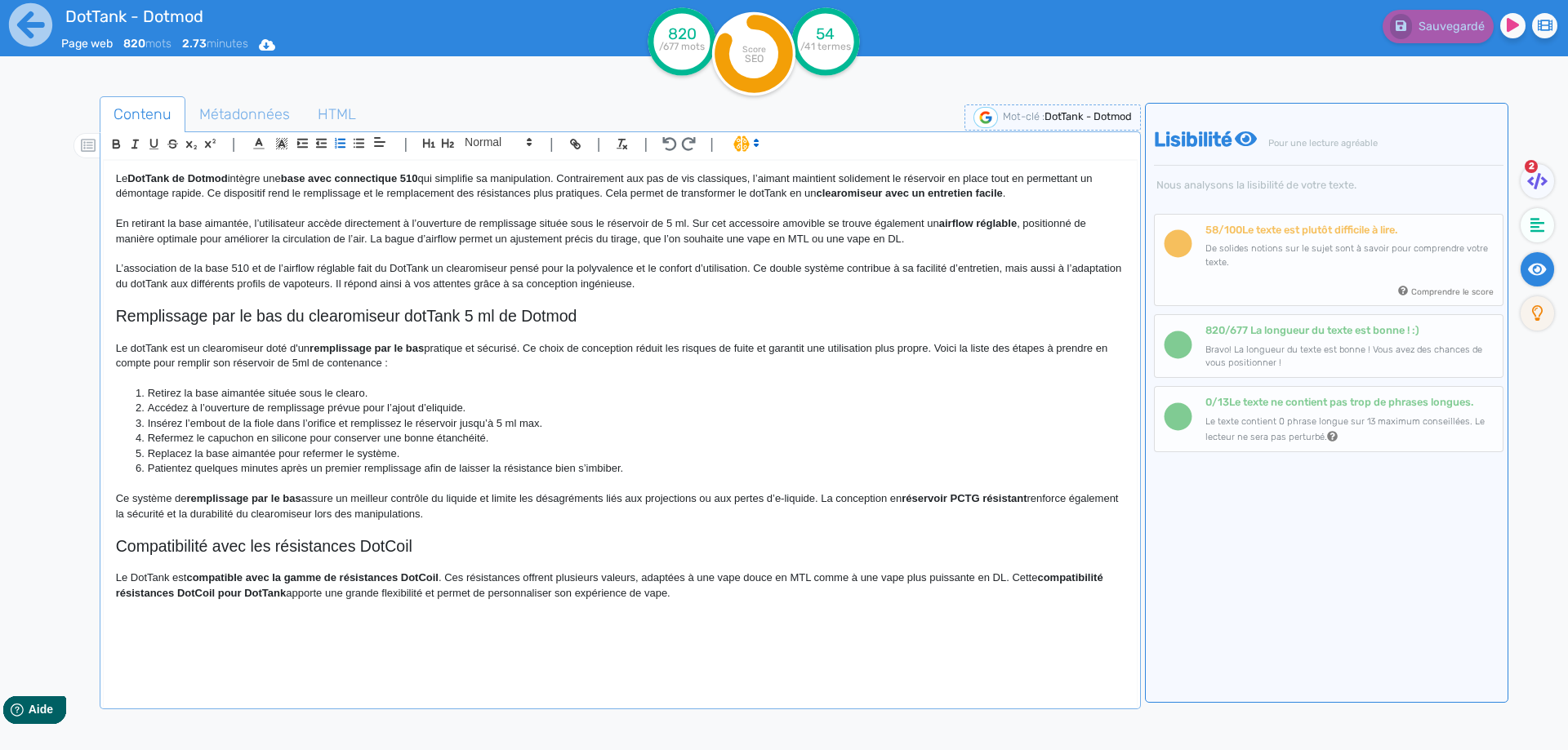
click at [176, 498] on p "Ce système de remplissage par le bas assure un meilleur contrôle du liquide et …" at bounding box center [620, 506] width 1008 height 30
drag, startPoint x: 176, startPoint y: 498, endPoint x: 289, endPoint y: 496, distance: 113.0
click at [289, 496] on p "Ce système de remplissage par le bas assure un meilleur contrôle du liquide et …" at bounding box center [620, 506] width 1008 height 30
click at [381, 498] on p "Ce système de recharge assure un meilleur contrôle du liquide et limite les dés…" at bounding box center [620, 506] width 1008 height 30
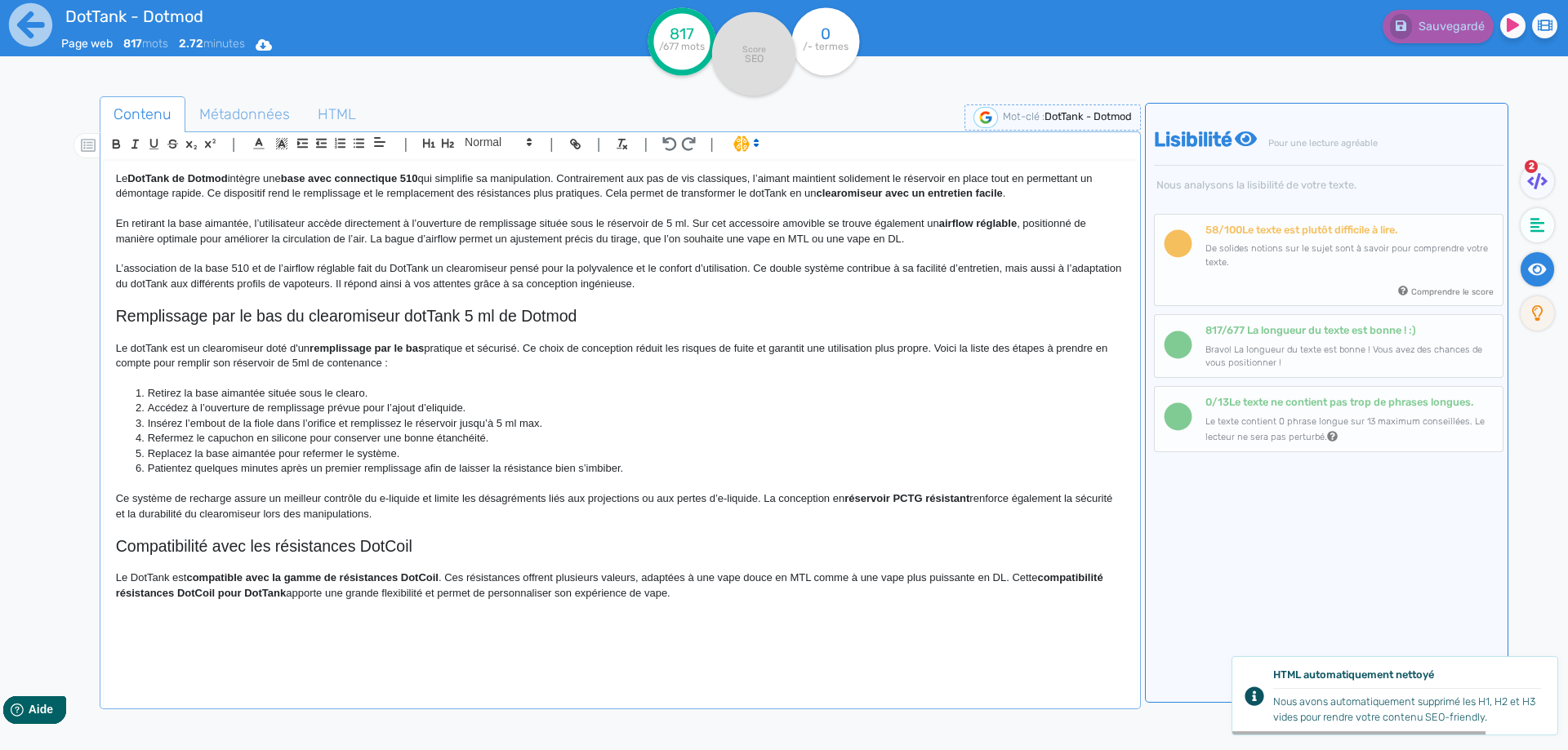
click at [715, 501] on p "Ce système de recharge assure un meilleur contrôle du e-liquide et limite les d…" at bounding box center [620, 506] width 1008 height 30
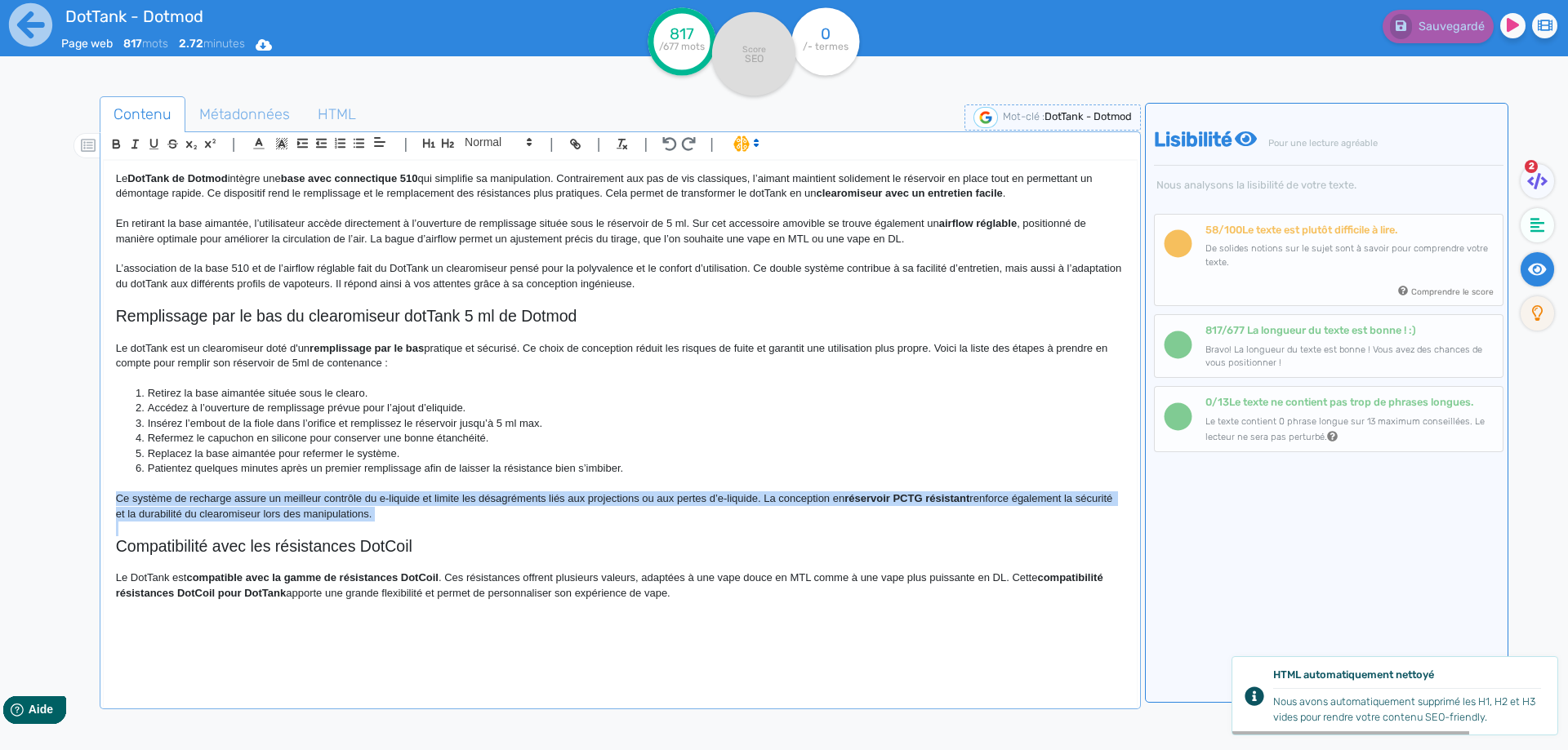
click at [715, 501] on p "Ce système de recharge assure un meilleur contrôle du e-liquide et limite les d…" at bounding box center [620, 506] width 1008 height 30
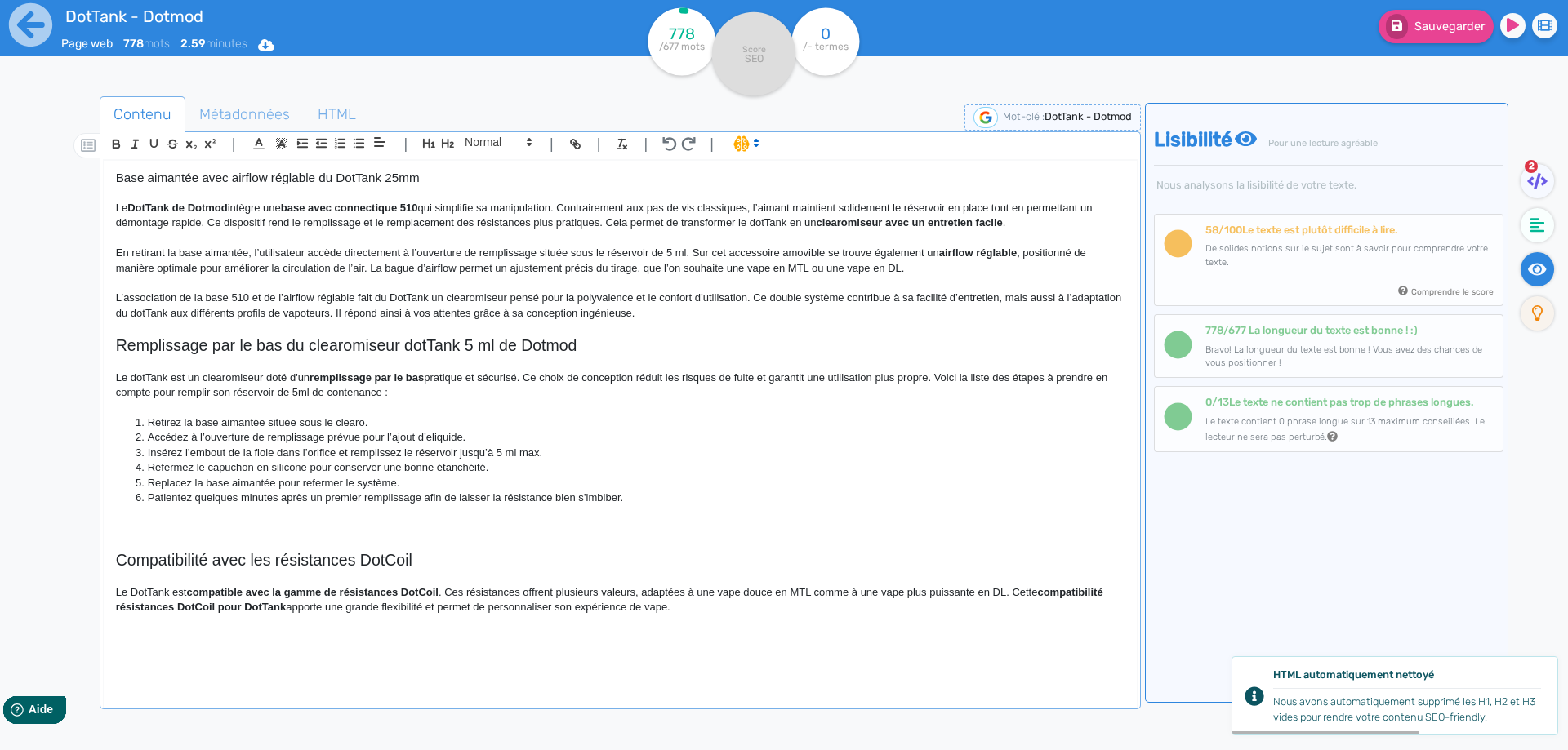
scroll to position [481, 0]
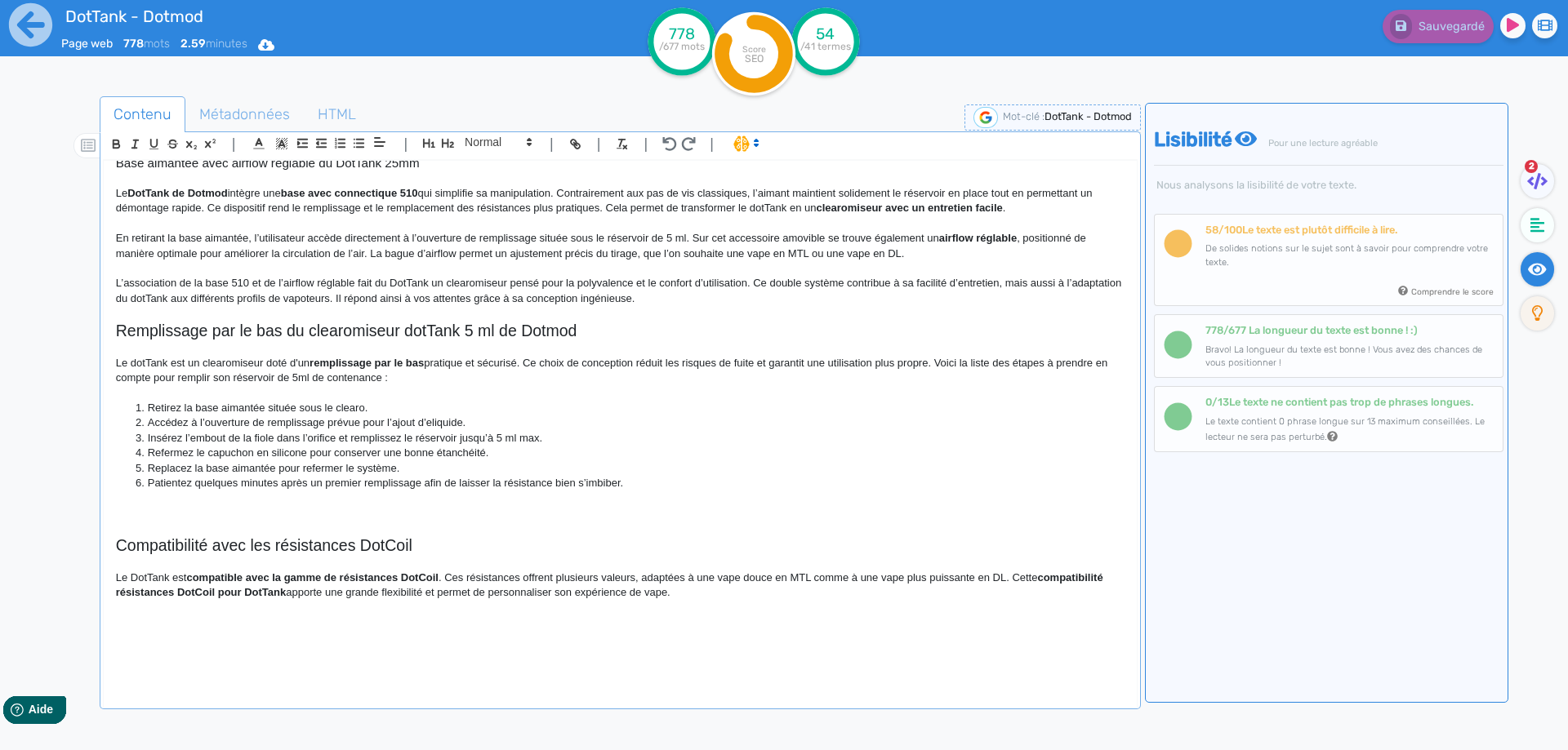
click at [239, 514] on p at bounding box center [620, 514] width 1008 height 15
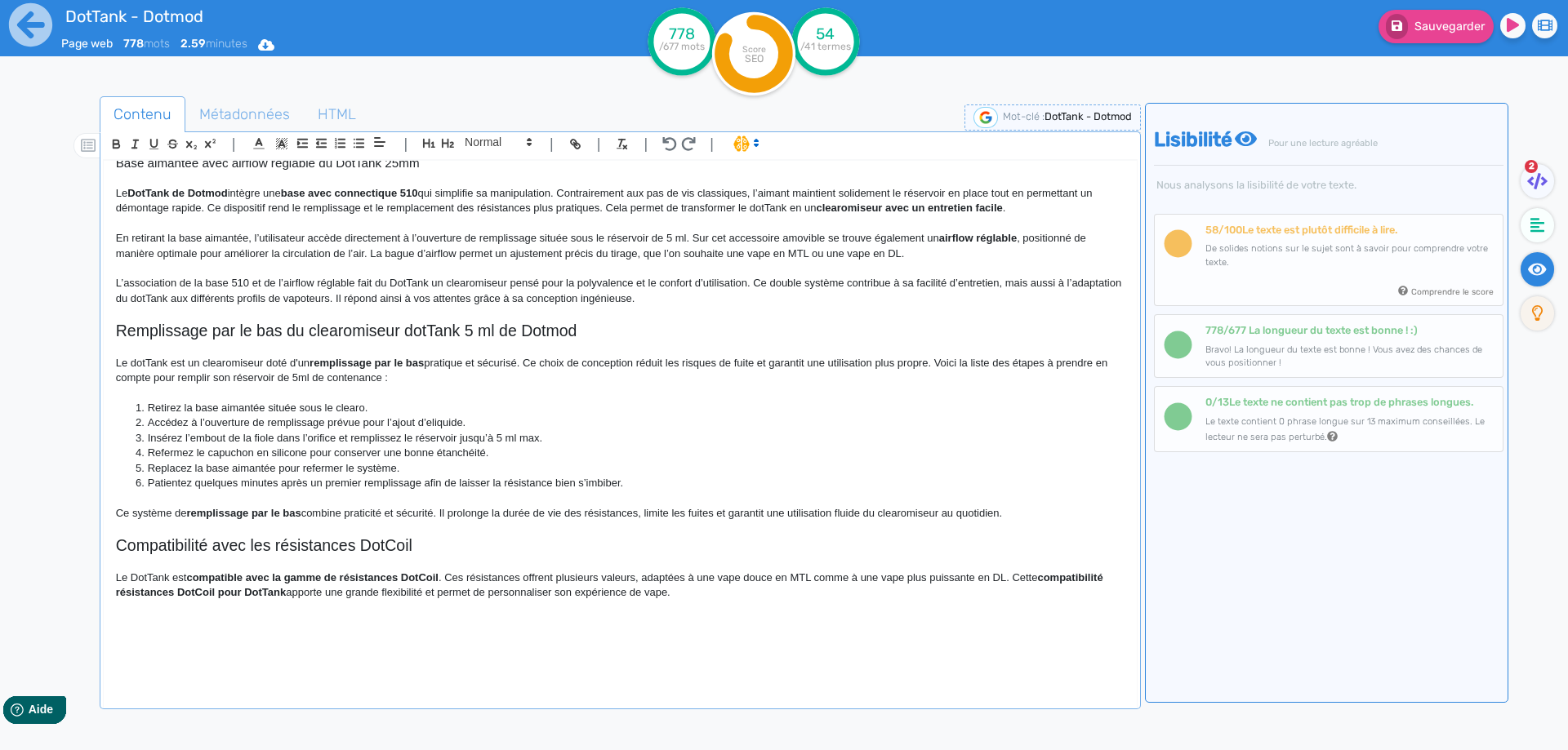
click at [176, 516] on p "Ce système de remplissage par le bas combine praticité et sécurité. Il prolonge…" at bounding box center [620, 514] width 1008 height 15
drag, startPoint x: 176, startPoint y: 516, endPoint x: 305, endPoint y: 512, distance: 129.1
click at [305, 512] on p "Ce système de remplissage par le bas combine praticité et sécurité. Il prolonge…" at bounding box center [620, 514] width 1008 height 15
click at [525, 519] on p "Ce système de recharge combine praticité et sécurité. Il prolonge la durée de v…" at bounding box center [620, 514] width 1008 height 15
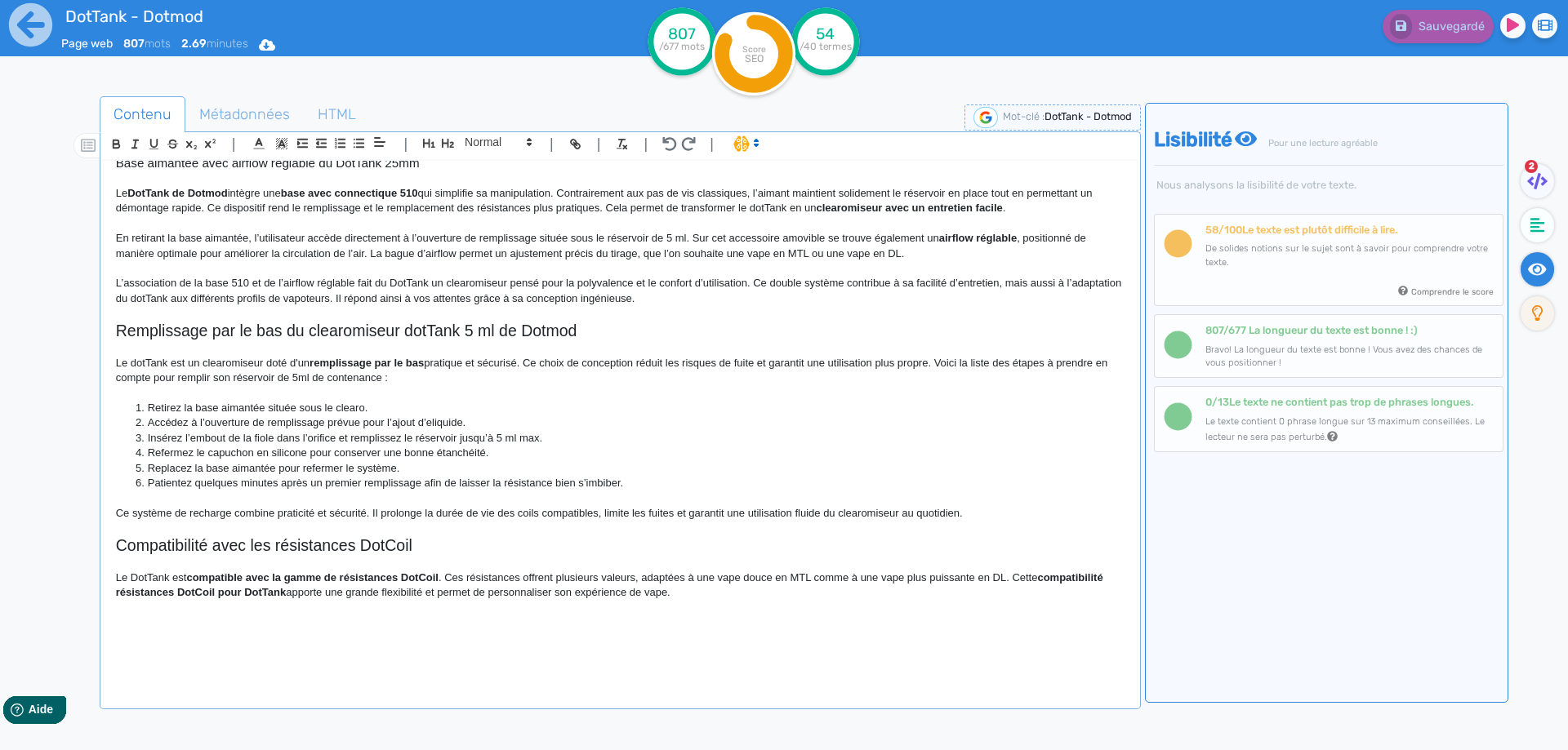
click at [607, 510] on p "Ce système de recharge combine praticité et sécurité. Il prolonge la durée de v…" at bounding box center [620, 514] width 1008 height 15
drag, startPoint x: 607, startPoint y: 510, endPoint x: 677, endPoint y: 510, distance: 70.0
click at [677, 510] on p "Ce système de recharge combine praticité et sécurité. Il prolonge la durée de v…" at bounding box center [620, 514] width 1008 height 15
click at [211, 546] on h2 "Compatibilité avec les résistances DotCoil" at bounding box center [620, 545] width 1008 height 19
click at [236, 546] on h2 "Compatibilité du DotTank avec les résistances DotCoil Dotmod" at bounding box center [620, 545] width 1008 height 19
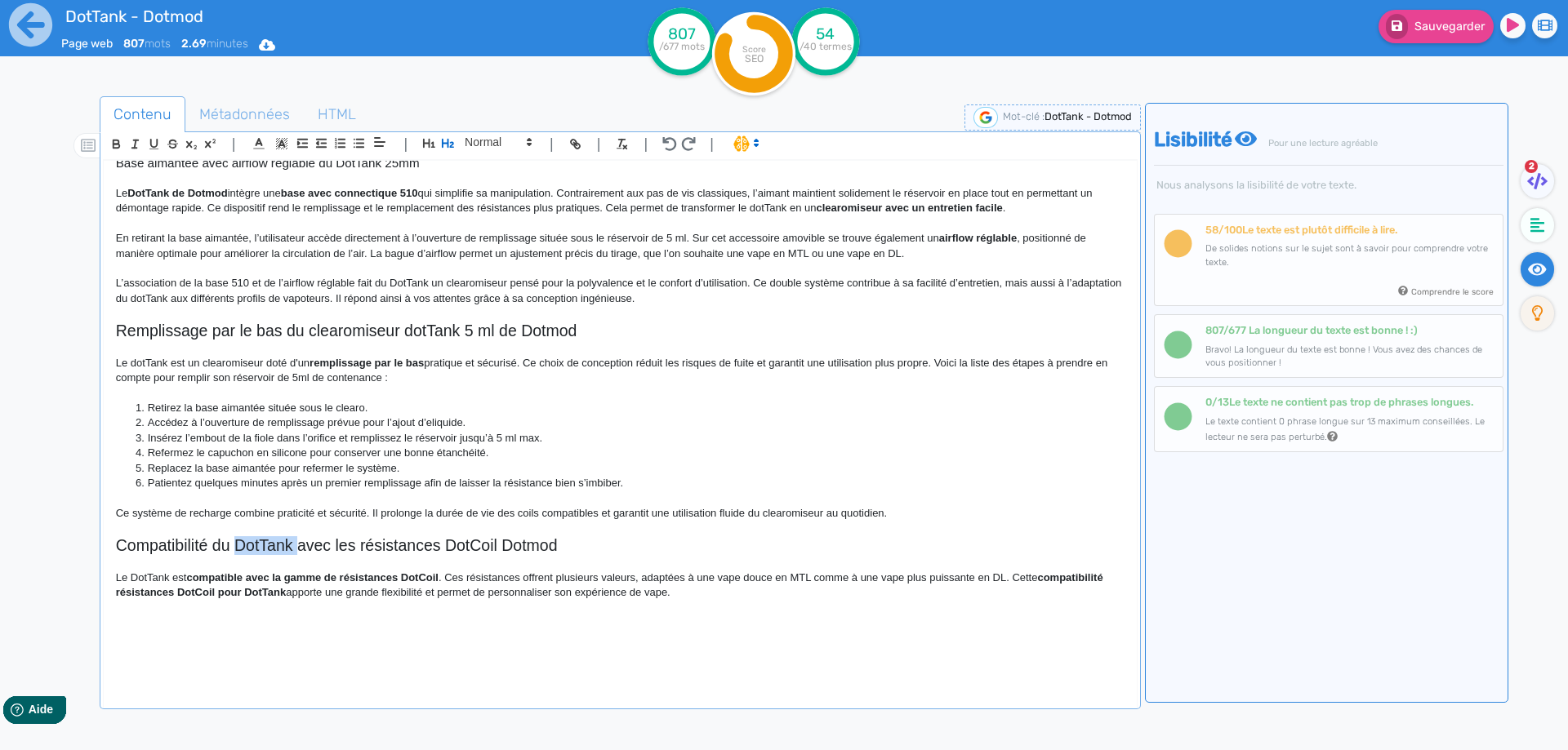
click at [236, 546] on h2 "Compatibilité du DotTank avec les résistances DotCoil Dotmod" at bounding box center [620, 545] width 1008 height 19
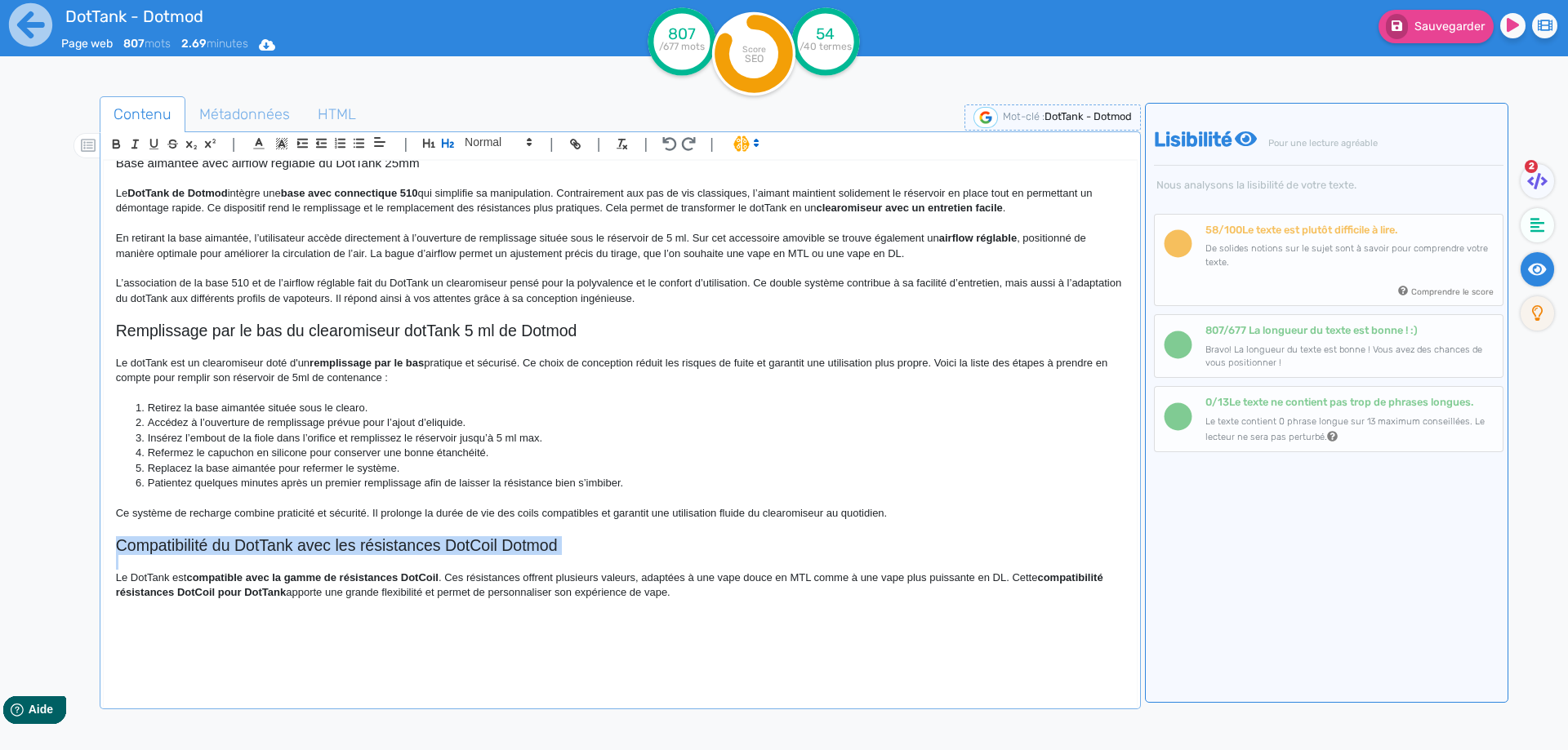
click at [236, 546] on h2 "Compatibilité du DotTank avec les résistances DotCoil Dotmod" at bounding box center [620, 545] width 1008 height 19
click at [231, 412] on li "Retirez la base aimantée située sous le clearo." at bounding box center [627, 408] width 992 height 15
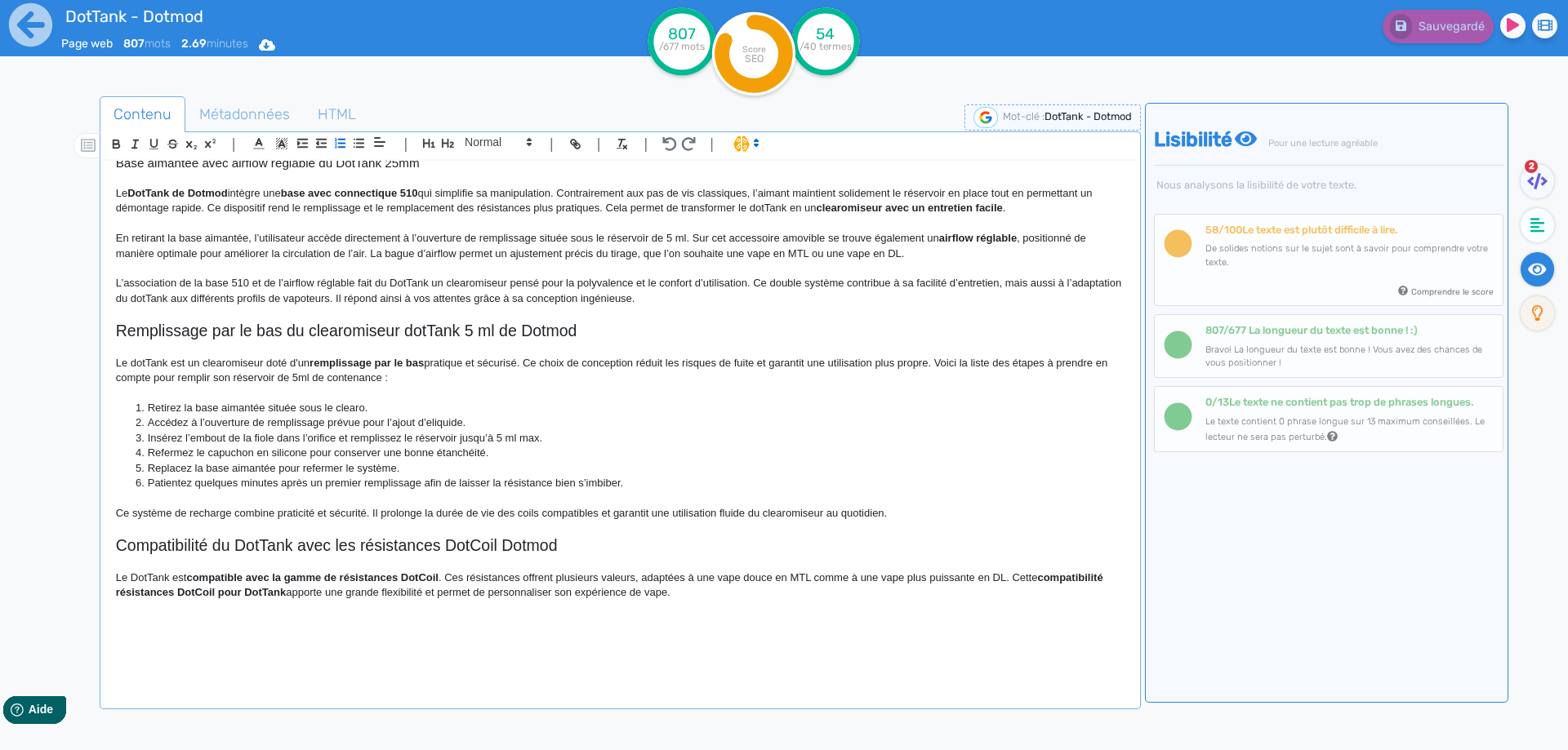
click at [279, 599] on p "Le DotTank est compatible avec la gamme de résistances DotCoil . Ces résistance…" at bounding box center [620, 585] width 1008 height 30
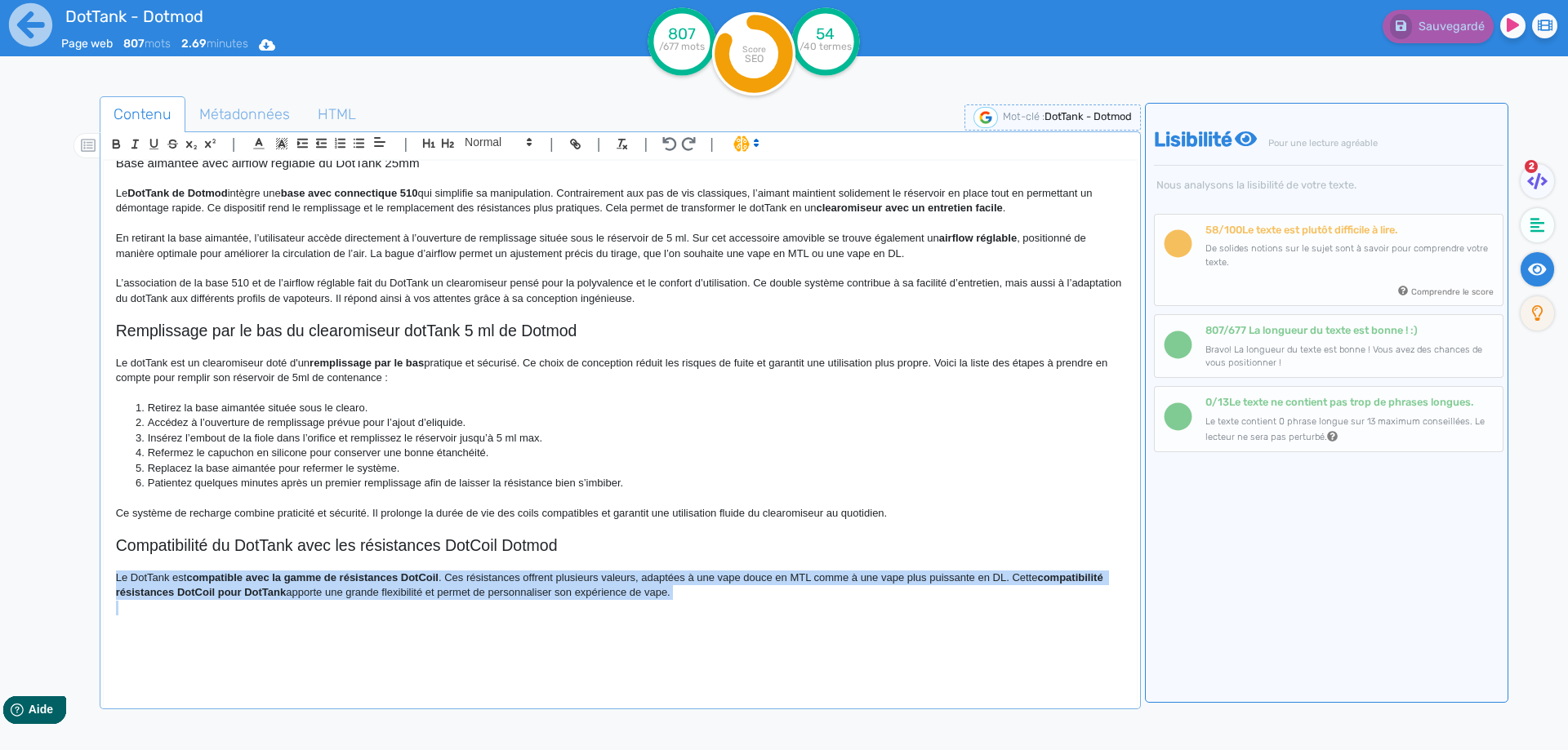
click at [279, 599] on p "Le DotTank est compatible avec la gamme de résistances DotCoil . Ces résistance…" at bounding box center [620, 585] width 1008 height 30
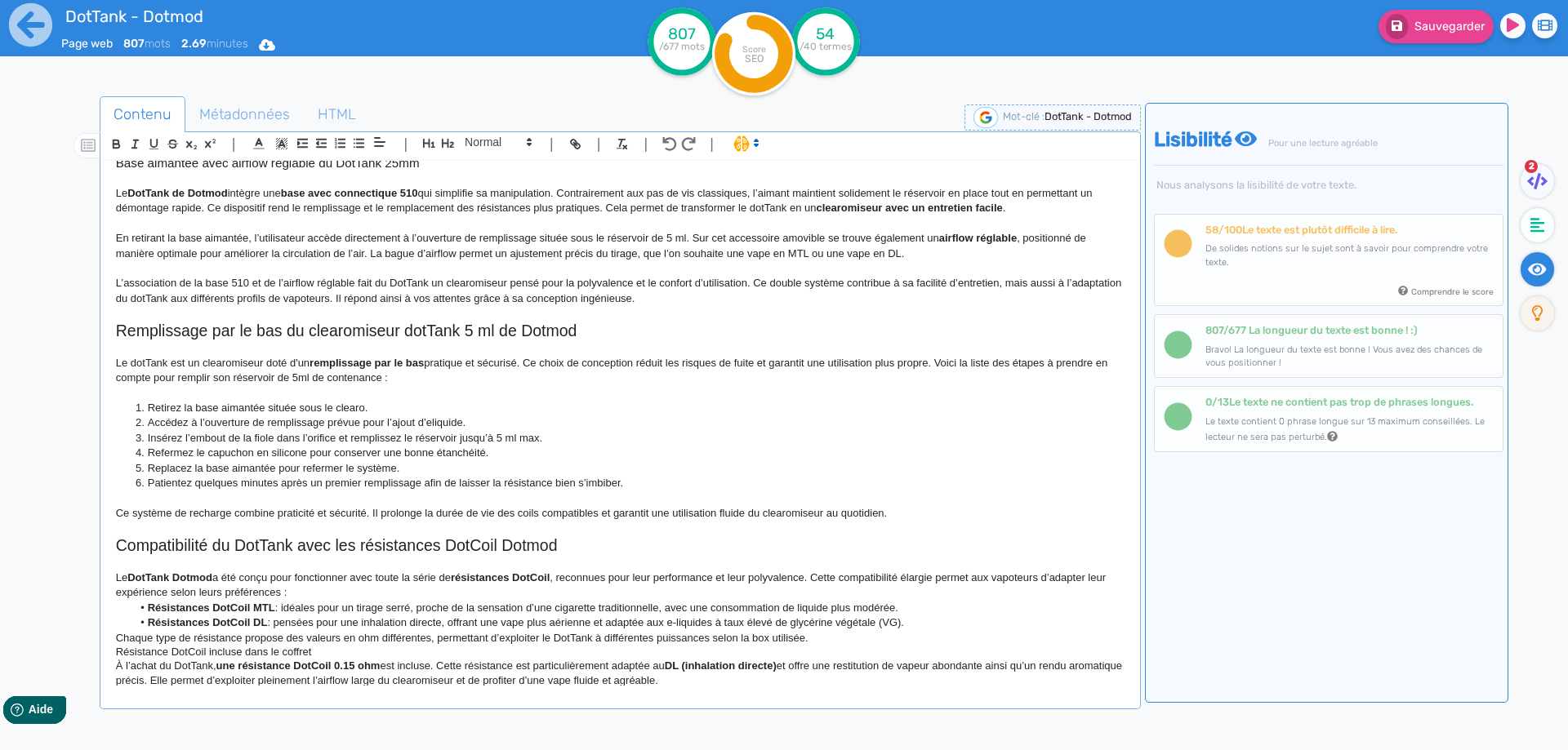
scroll to position [524, 0]
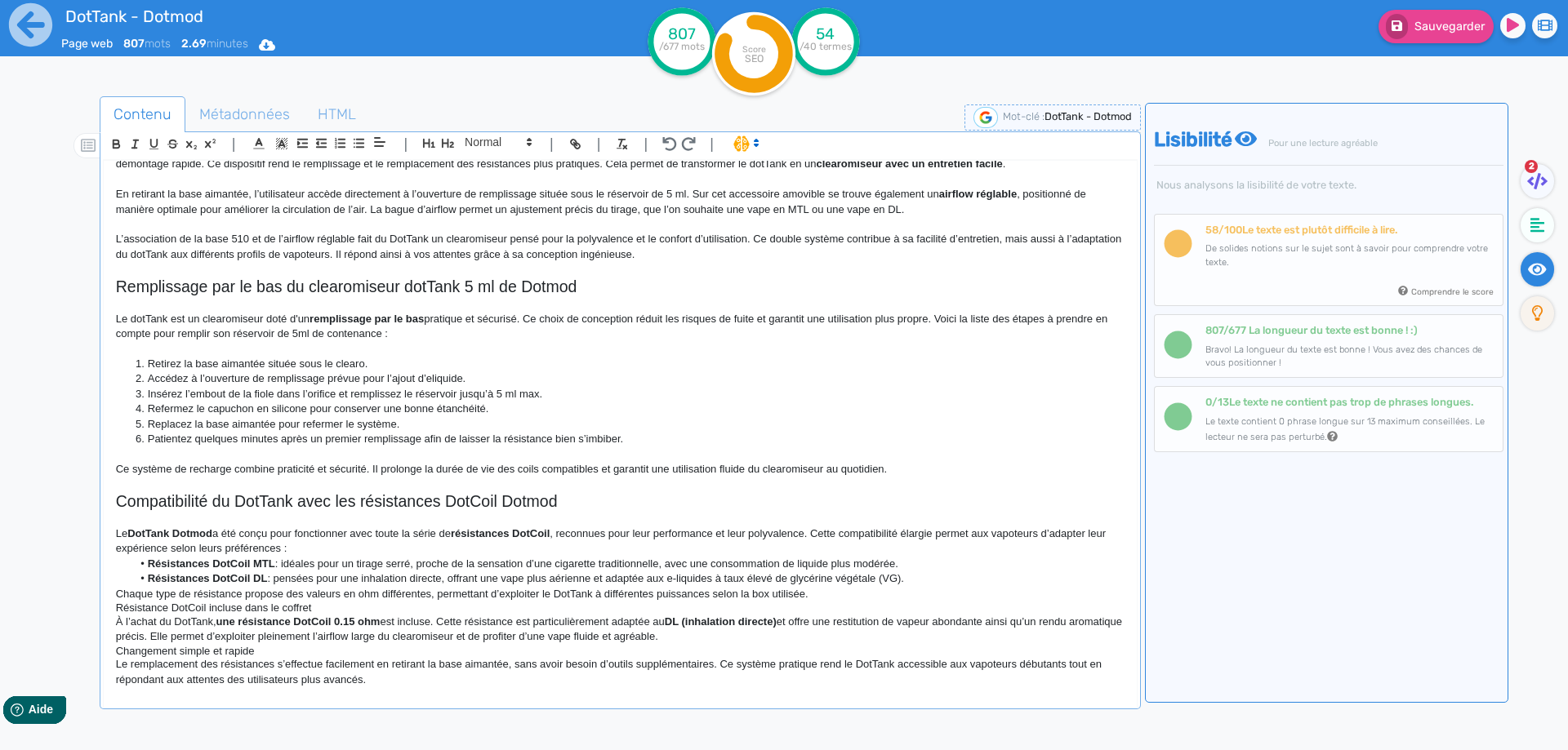
click at [915, 547] on p "Le DotTank Dotmod a été conçu pour fonctionner avec toute la série de résistanc…" at bounding box center [620, 541] width 1008 height 30
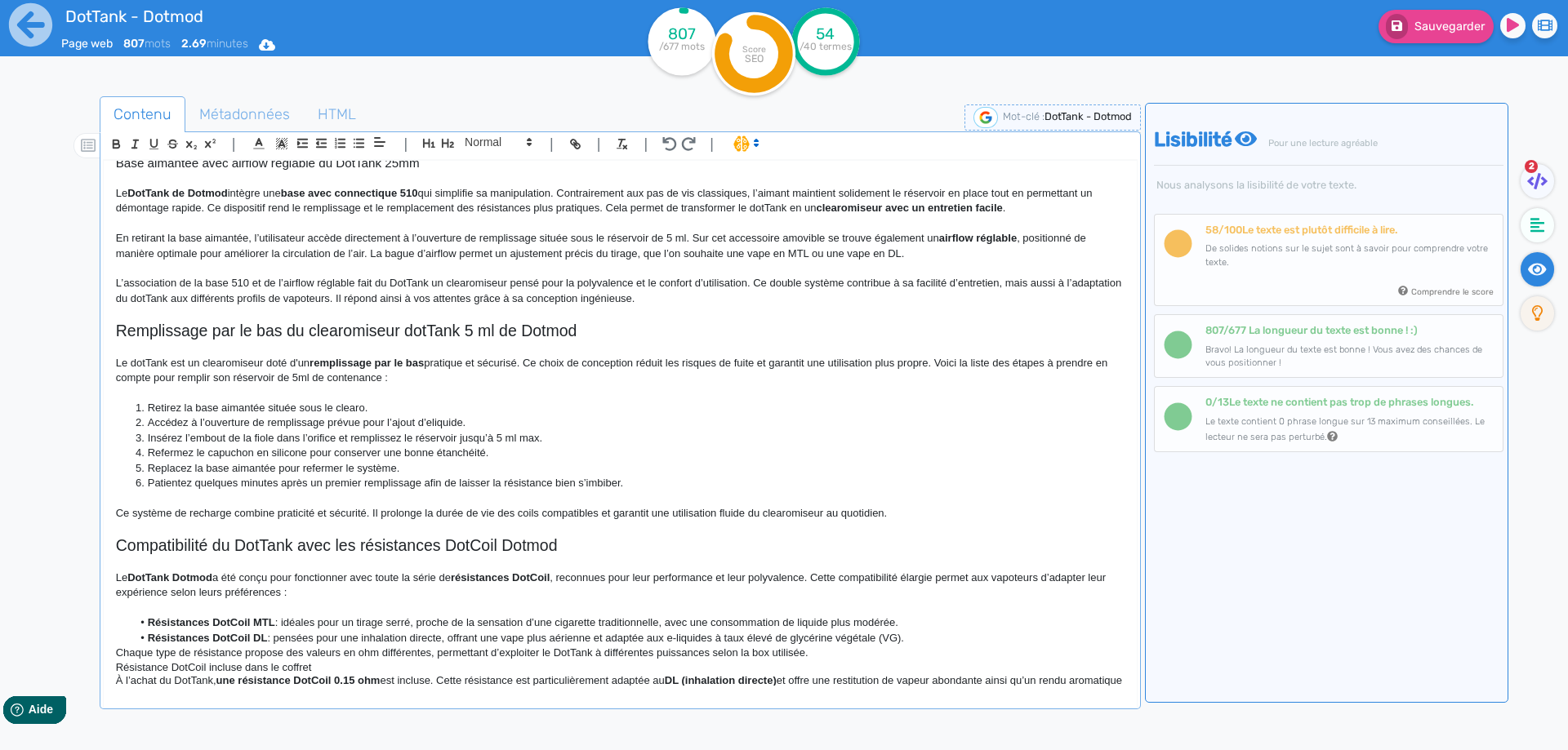
scroll to position [539, 0]
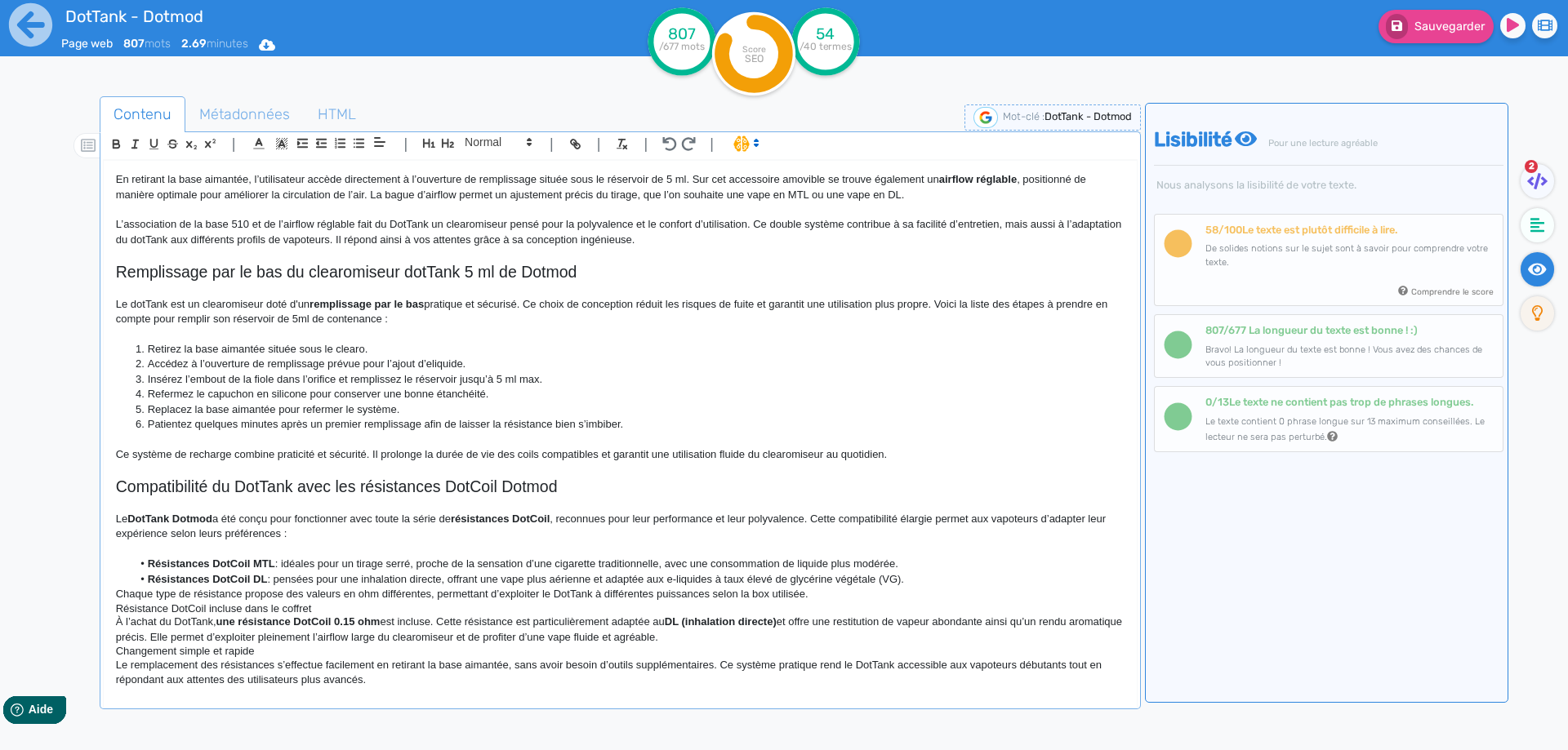
click at [178, 518] on strong "DotTank Dotmod" at bounding box center [169, 519] width 85 height 12
click at [153, 518] on strong "DotTank" at bounding box center [148, 519] width 42 height 12
click at [132, 519] on strong "DotTank" at bounding box center [148, 519] width 42 height 12
click at [145, 519] on strong "dotTank" at bounding box center [148, 519] width 41 height 12
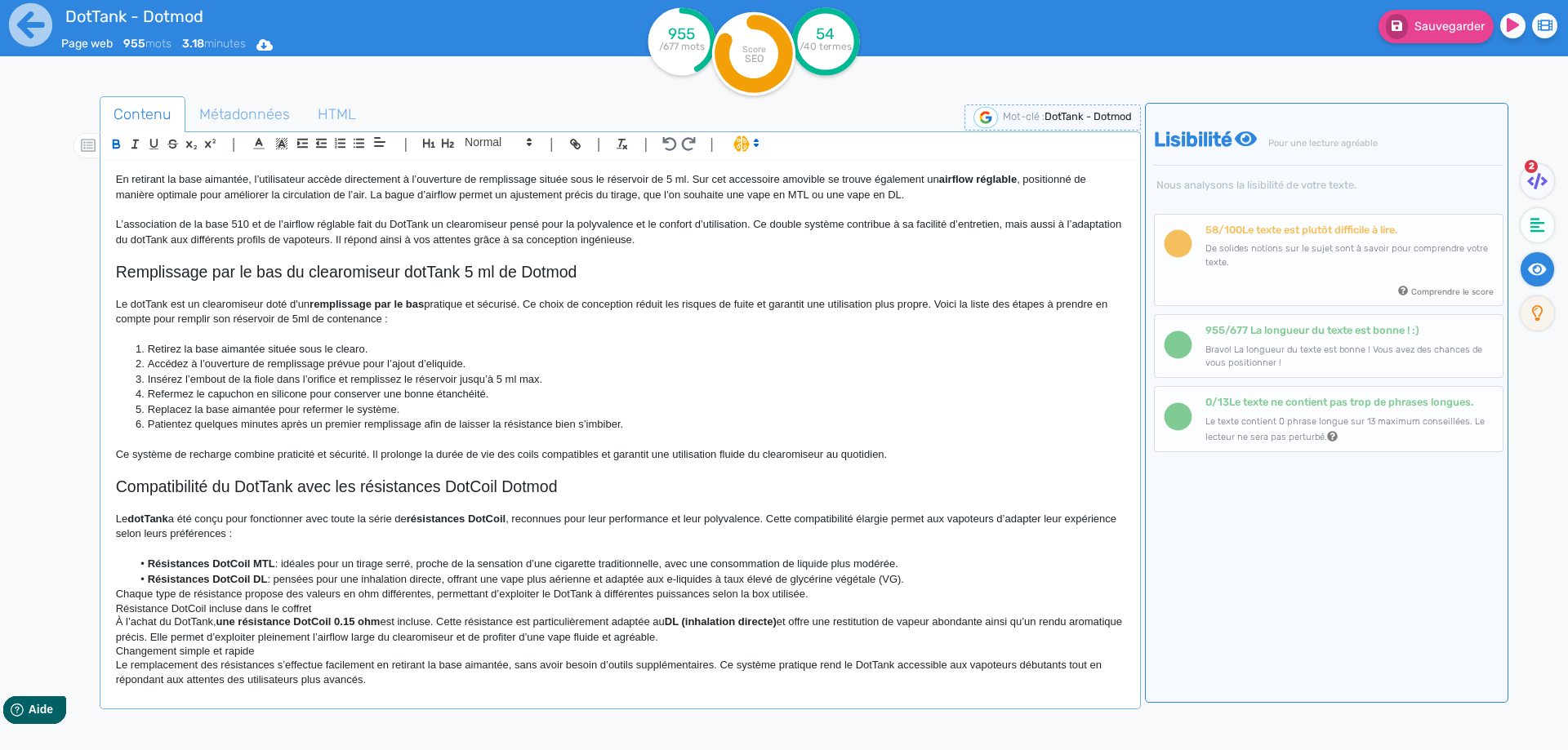
click at [145, 519] on strong "dotTank" at bounding box center [148, 519] width 41 height 12
click at [192, 520] on p "Le dotTank a été conçu pour fonctionner avec toute la série de résistances DotC…" at bounding box center [620, 527] width 1008 height 30
click at [129, 521] on p "Le dotTank a été conçu pour fonctionner avec toute la série de résistances DotC…" at bounding box center [620, 527] width 1008 height 30
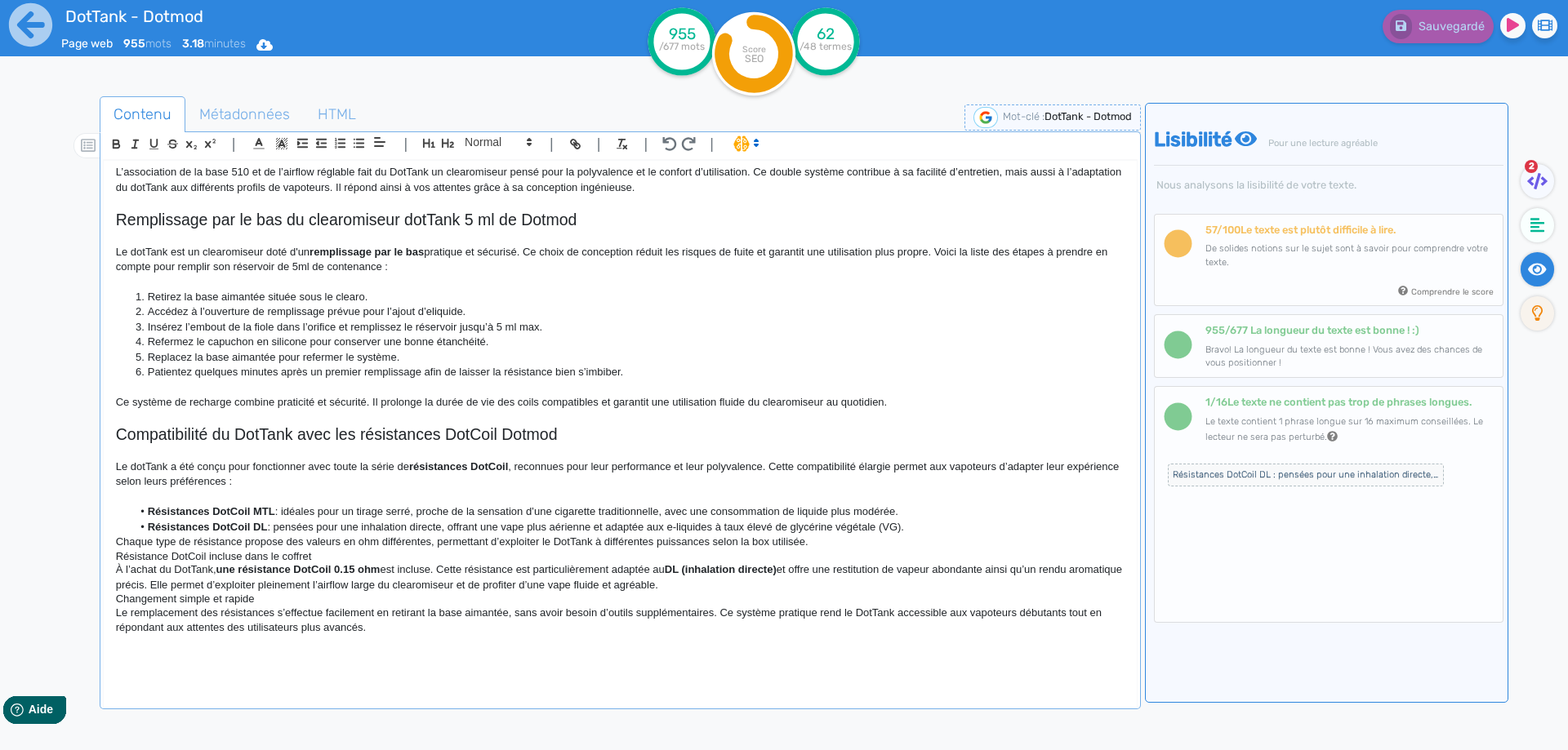
scroll to position [611, 0]
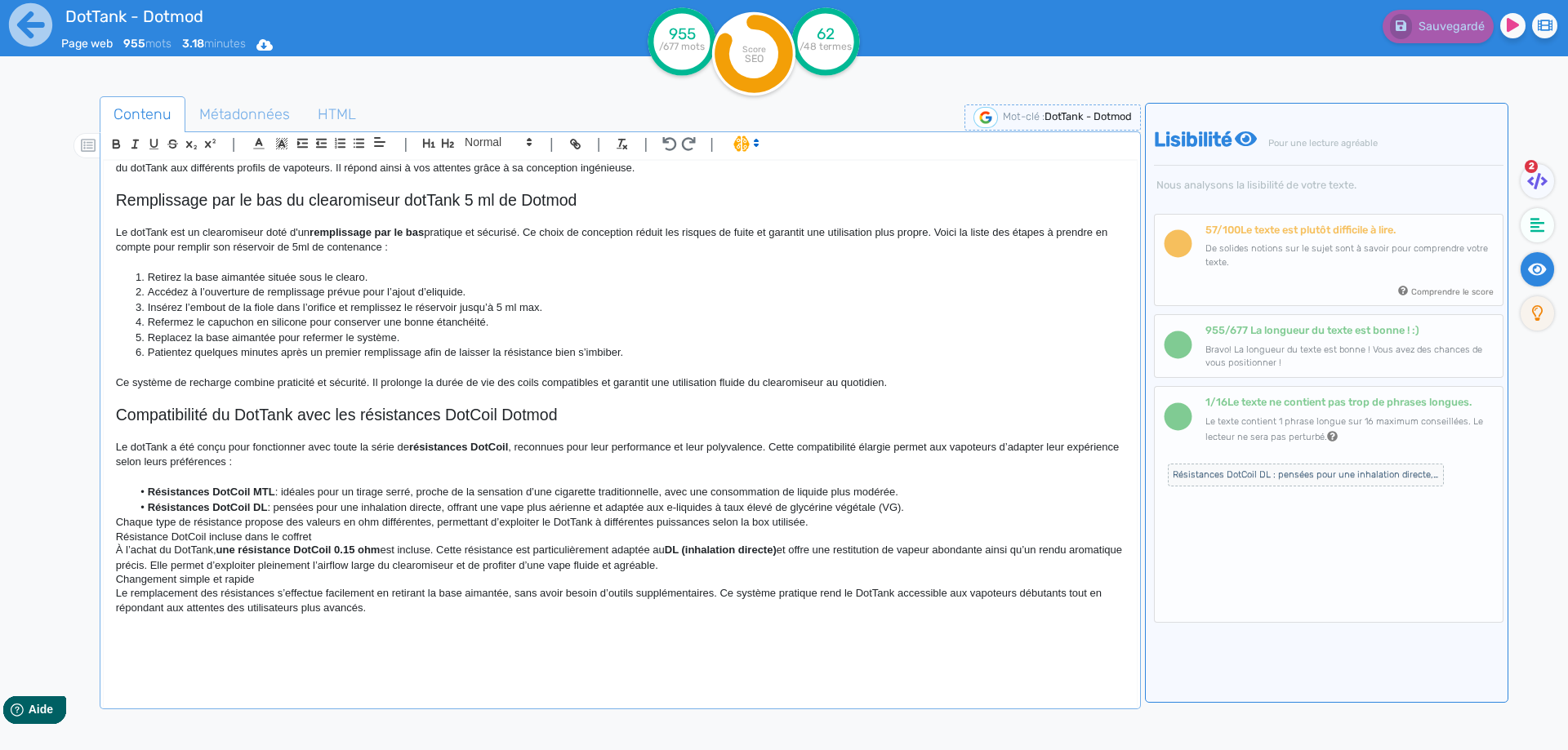
click at [171, 448] on p "Le dotTank a été conçu pour fonctionner avec toute la série de résistances DotC…" at bounding box center [620, 455] width 1008 height 30
click at [1438, 21] on span "Sauvegarder" at bounding box center [1450, 26] width 71 height 14
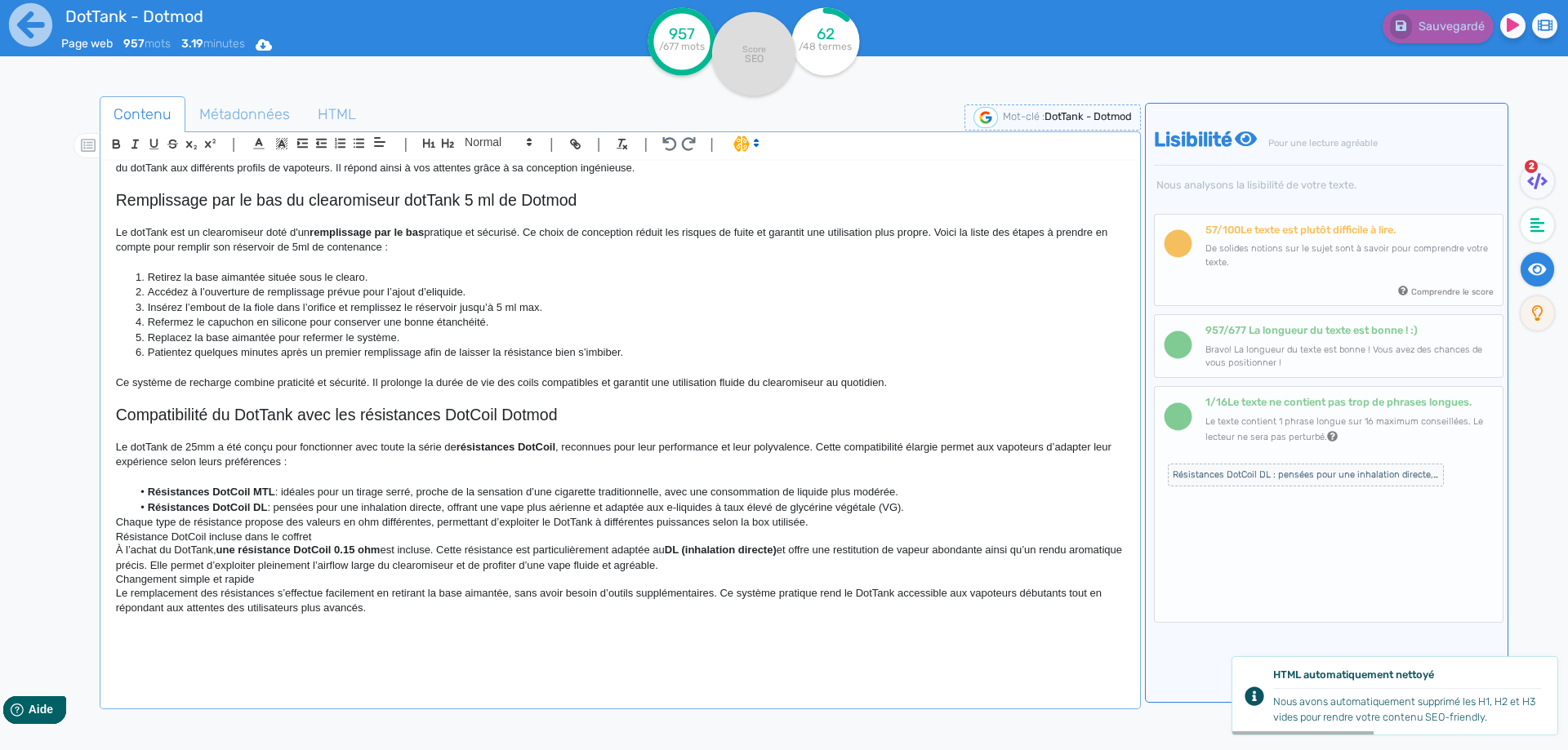
click at [394, 448] on p "Le dotTank de 25mm a été conçu pour fonctionner avec toute la série de résistan…" at bounding box center [620, 455] width 1008 height 30
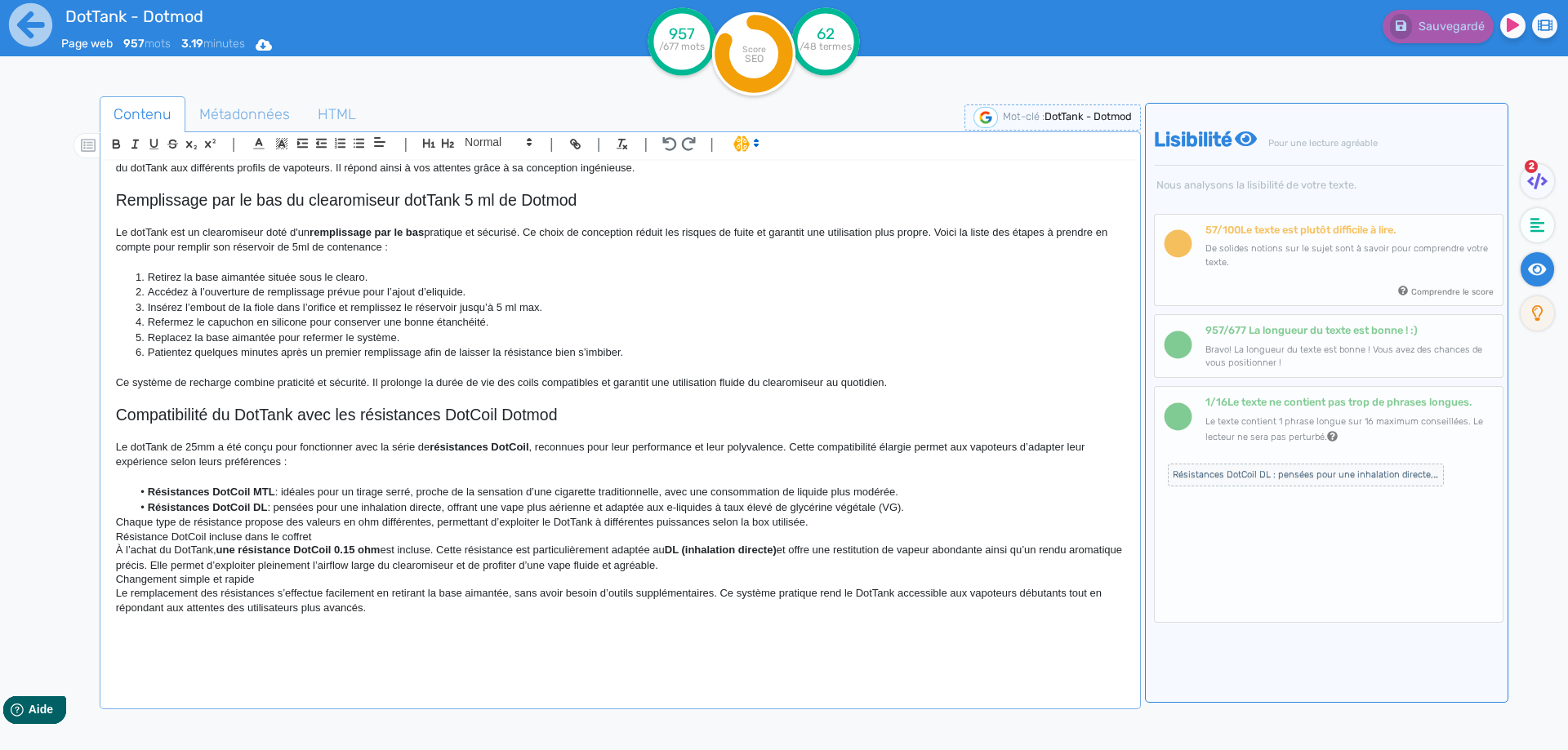
click at [533, 447] on p "Le dotTank de 25mm a été conçu pour fonctionner avec la série de résistances Do…" at bounding box center [620, 455] width 1008 height 30
click at [721, 448] on p "Le dotTank de 25mm a été conçu pour fonctionner avec la série de résistances Do…" at bounding box center [620, 455] width 1008 height 30
click at [945, 505] on li "Résistances DotCoil DL : pensées pour une inhalation directe, offrant une vape …" at bounding box center [627, 508] width 992 height 15
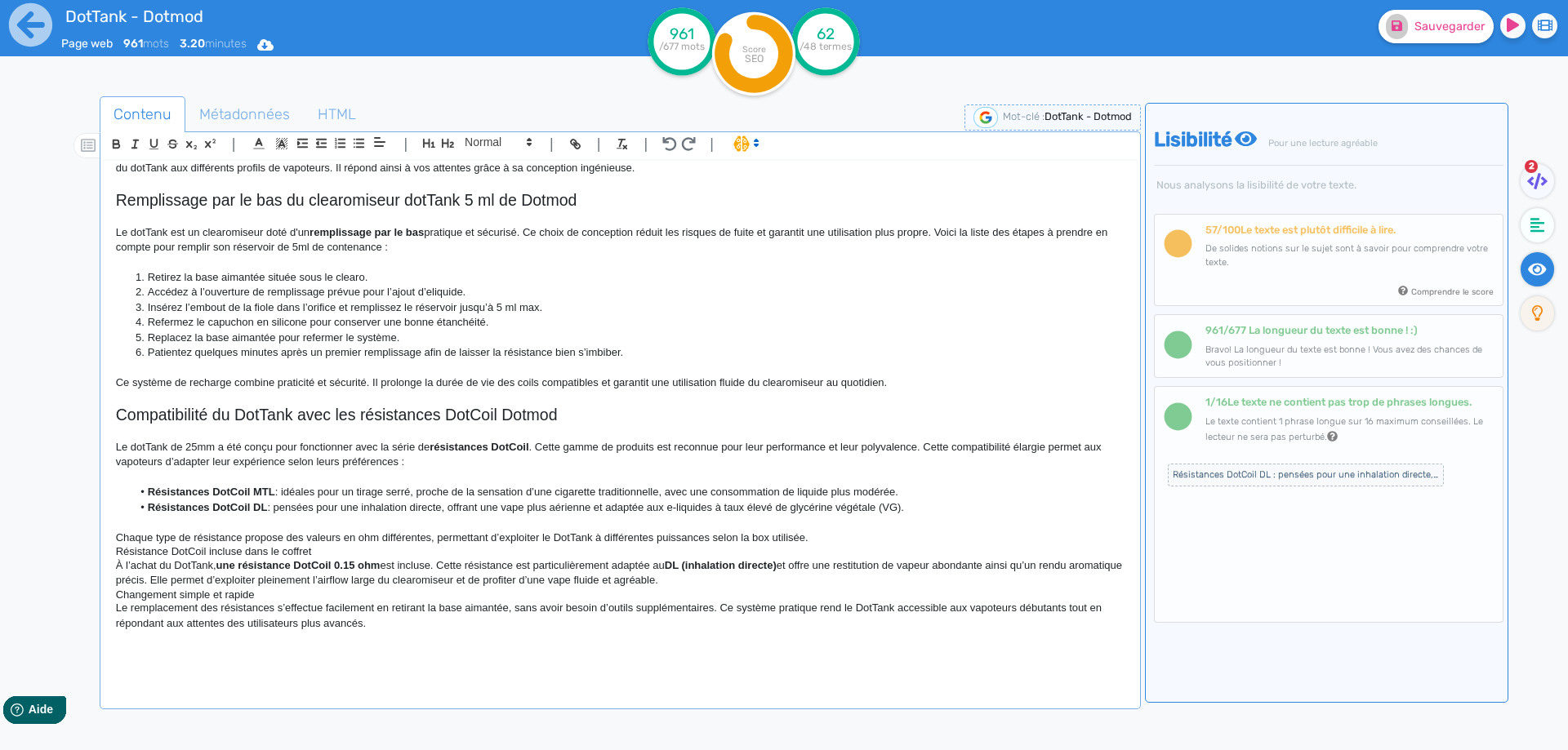
click at [254, 493] on strong "Résistances DotCoil MTL" at bounding box center [211, 492] width 127 height 12
click at [252, 490] on strong "Résistances DotCoil MTL" at bounding box center [211, 492] width 127 height 12
click at [501, 497] on li "Résistances DotCoil dédiées au tirage indirect MTL : idéales pour un tirage ser…" at bounding box center [627, 492] width 992 height 15
click at [549, 490] on li "Résistances DotCoil dédiées au tirage indirect MTL : idéales pour une vape serr…" at bounding box center [627, 492] width 992 height 15
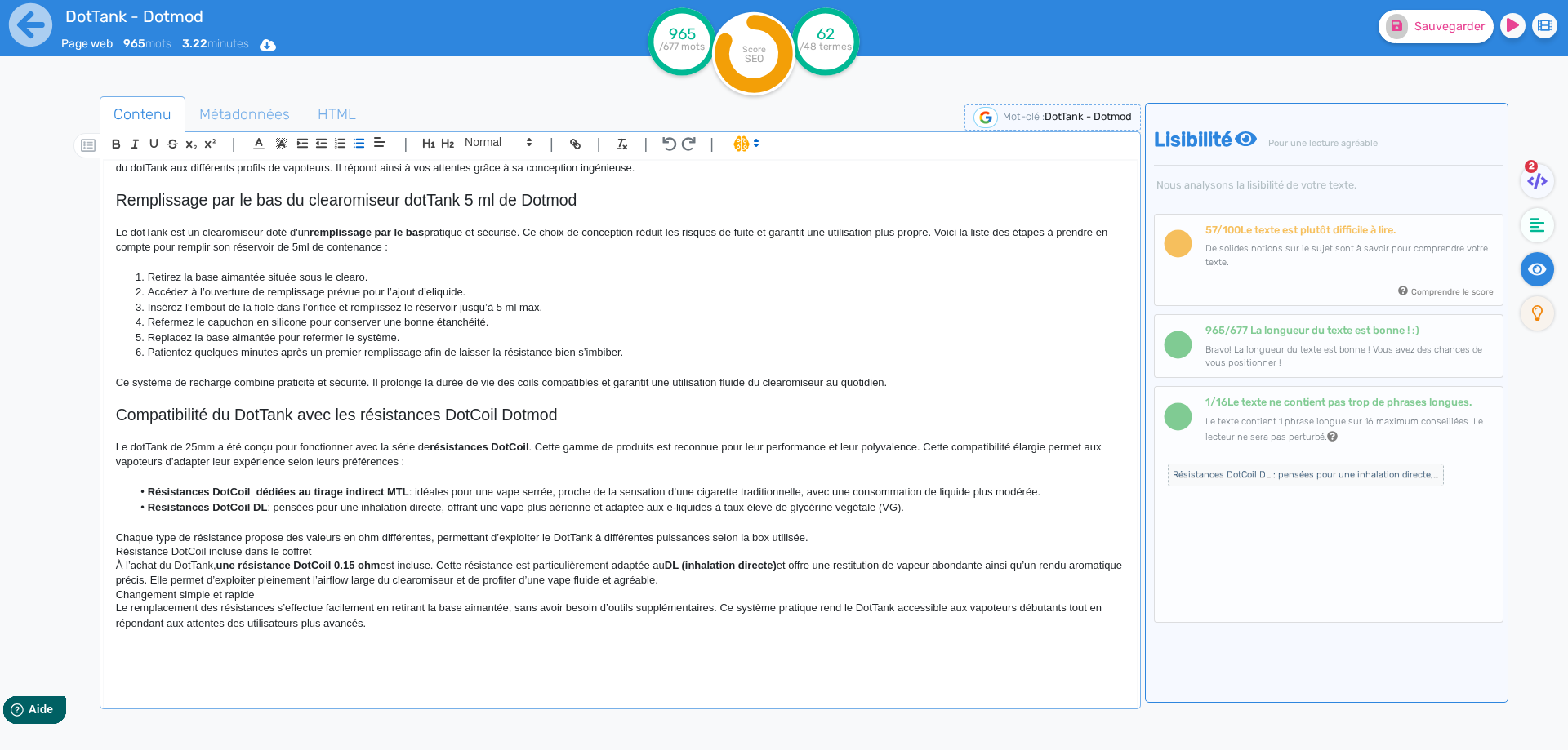
click at [803, 491] on li "Résistances DotCoil dédiées au tirage indirect MTL : idéales pour une vape serr…" at bounding box center [627, 492] width 992 height 15
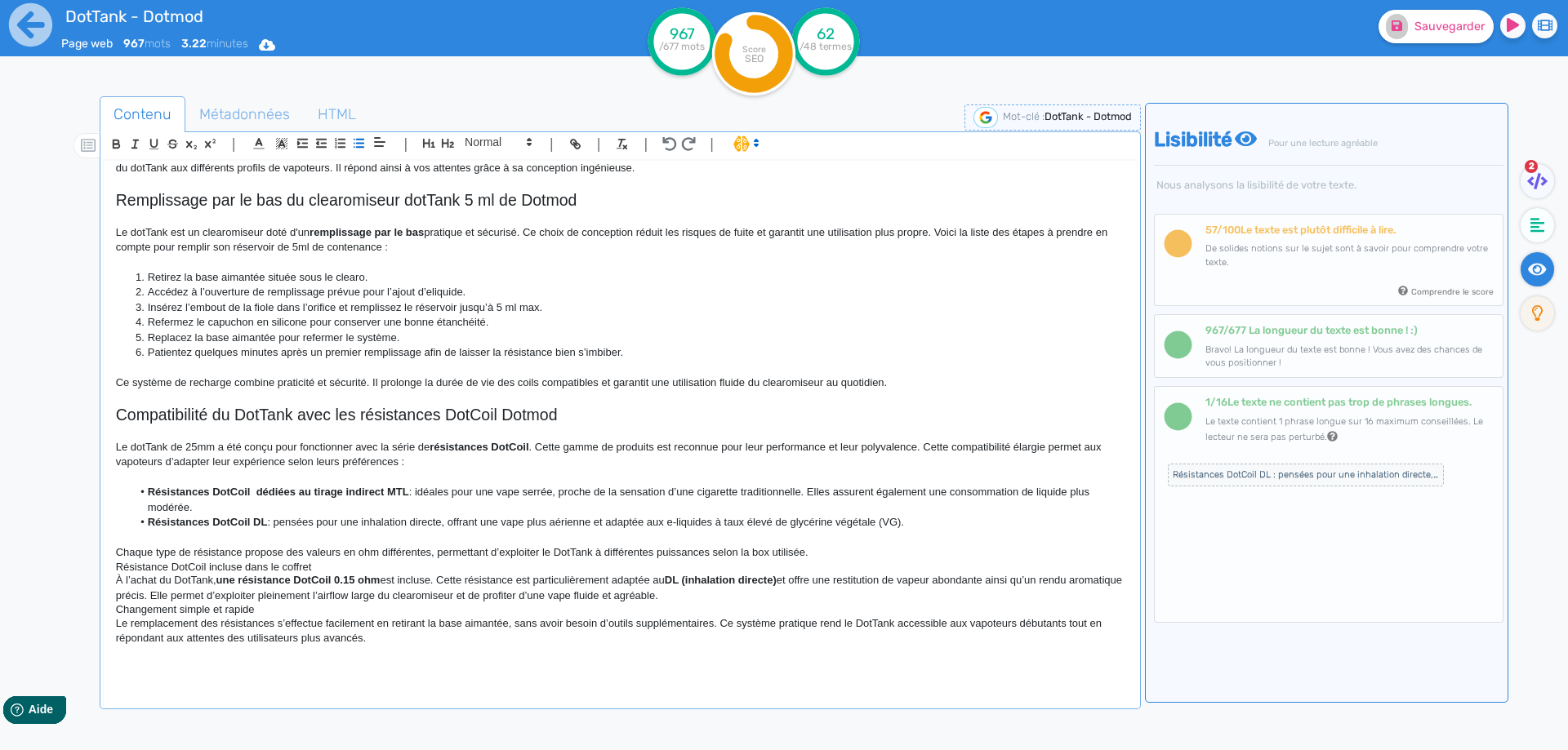
click at [1074, 491] on li "Résistances DotCoil dédiées au tirage indirect MTL : idéales pour une vape serr…" at bounding box center [627, 500] width 992 height 30
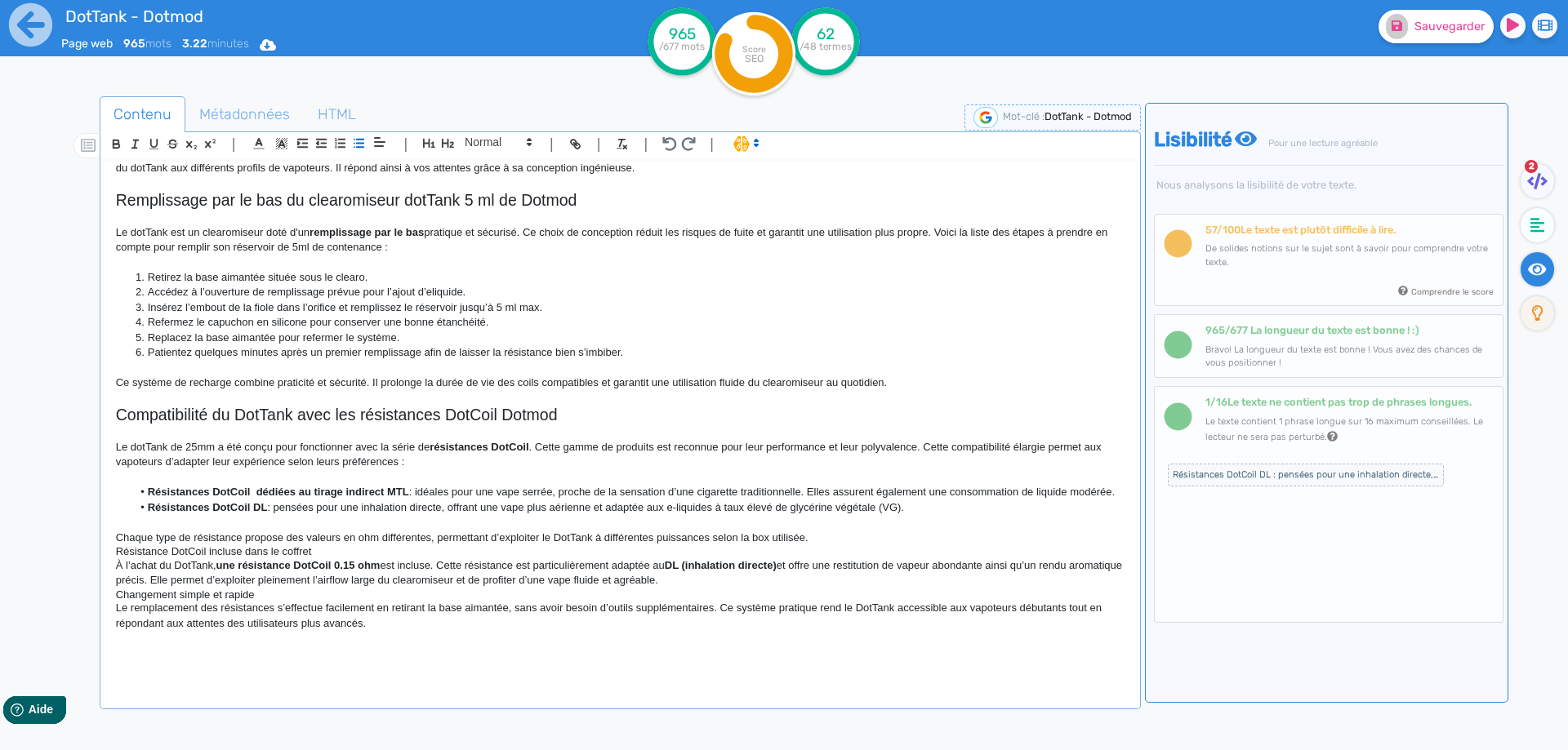
click at [750, 490] on li "Résistances DotCoil dédiées au tirage indirect MTL : idéales pour une vape serr…" at bounding box center [627, 492] width 992 height 15
click at [254, 505] on strong "Résistances DotCoil DL" at bounding box center [208, 507] width 120 height 12
click at [598, 502] on li "Résistances DotCoil dédiées au tirage aérien DL : pensées pour une inhalation d…" at bounding box center [627, 508] width 992 height 15
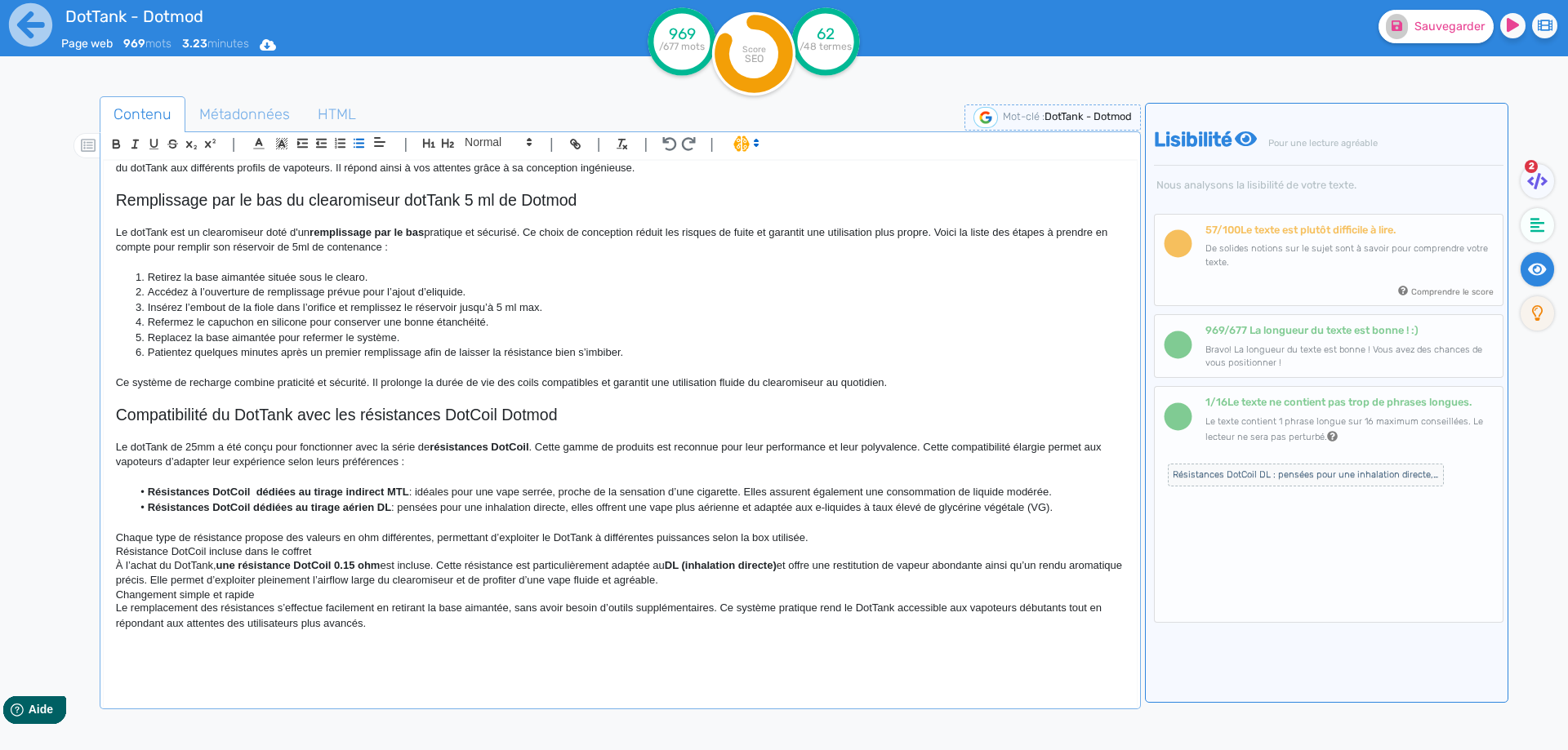
click at [722, 506] on li "Résistances DotCoil dédiées au tirage aérien DL : pensées pour une inhalation d…" at bounding box center [627, 508] width 992 height 15
click at [678, 508] on li "Résistances DotCoil dédiées au tirage aérien DL : pensées pour une inhalation d…" at bounding box center [627, 508] width 992 height 15
click at [1056, 506] on li "Résistances DotCoil dédiées au tirage aérien DL : pensées pour une inhalation d…" at bounding box center [627, 508] width 992 height 15
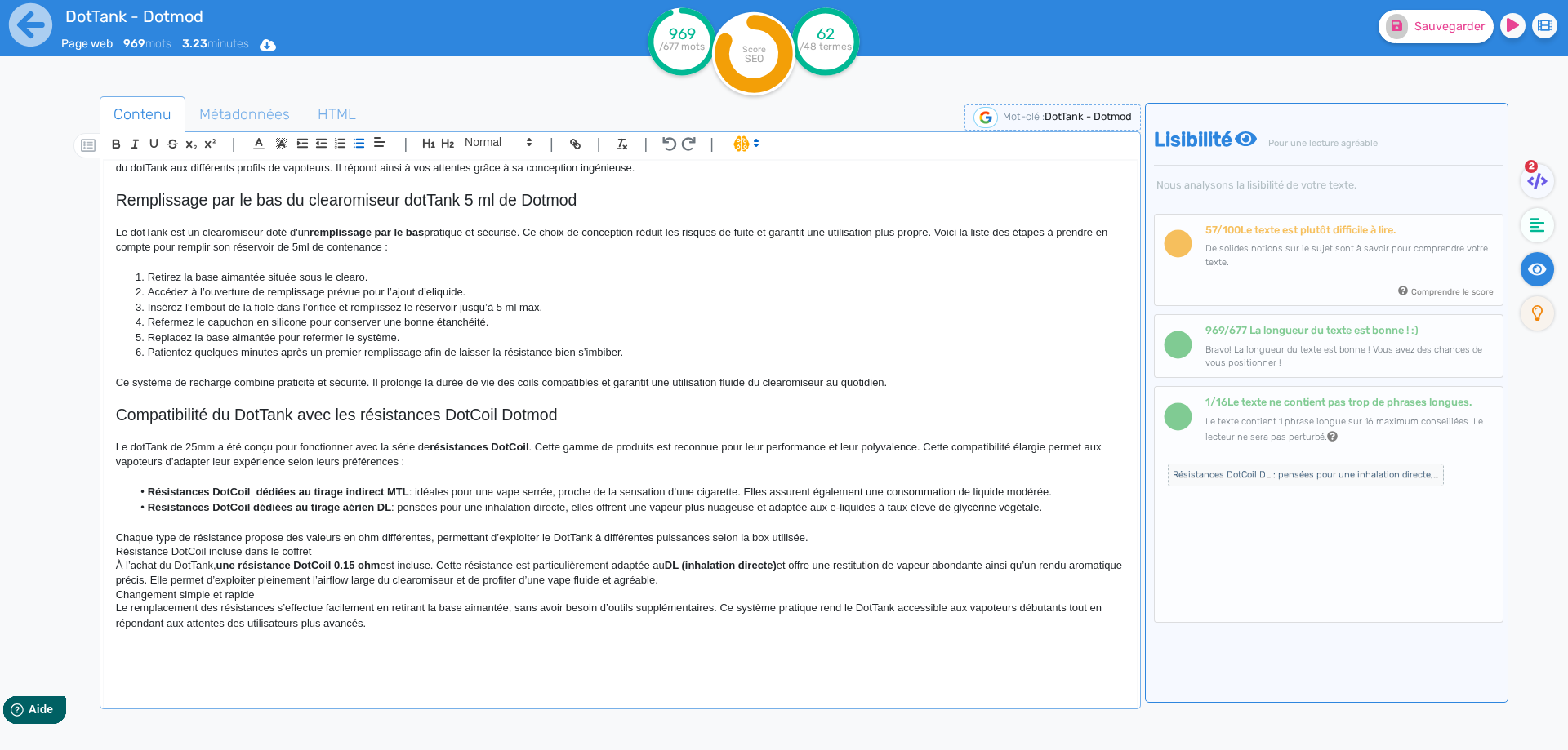
scroll to position [627, 0]
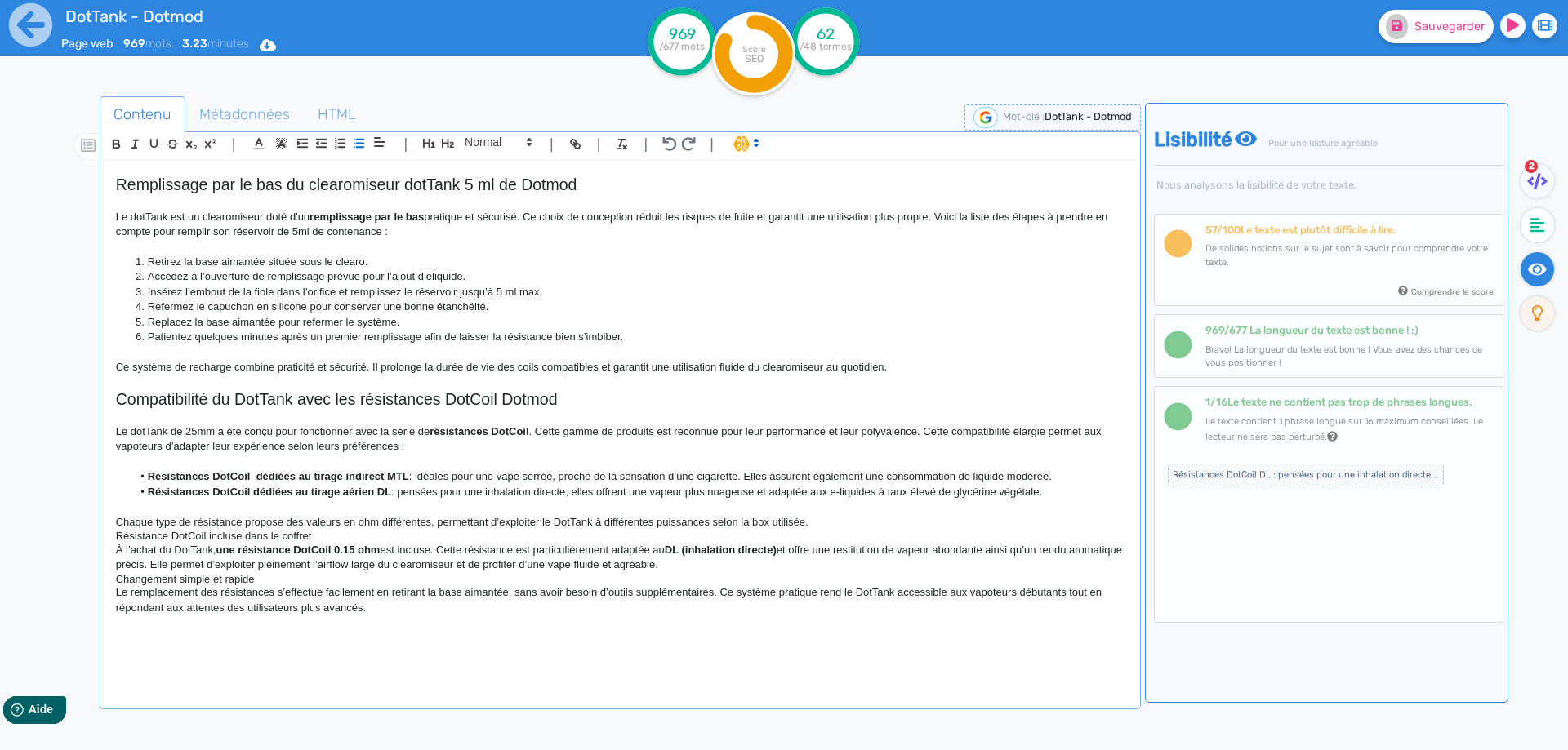
click at [558, 523] on p "Chaque type de résistance propose des valeurs en ohm différentes, permettant d’…" at bounding box center [620, 523] width 1008 height 15
click at [866, 521] on p "Chaque type de résistance propose des valeurs en ohm différentes, permettant d’…" at bounding box center [620, 523] width 1008 height 15
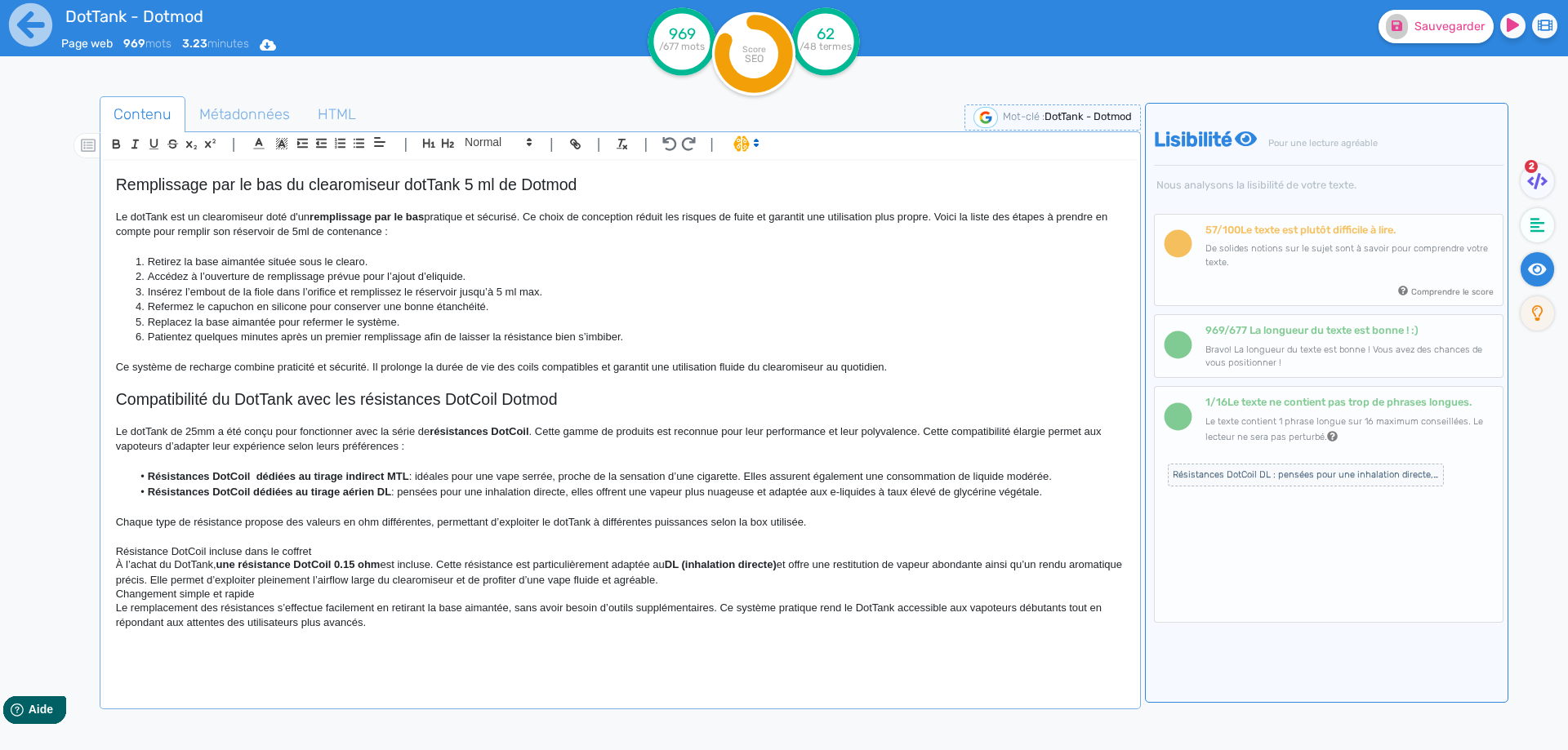
click at [235, 553] on h4 "Résistance DotCoil incluse dans le coffret" at bounding box center [620, 551] width 1008 height 13
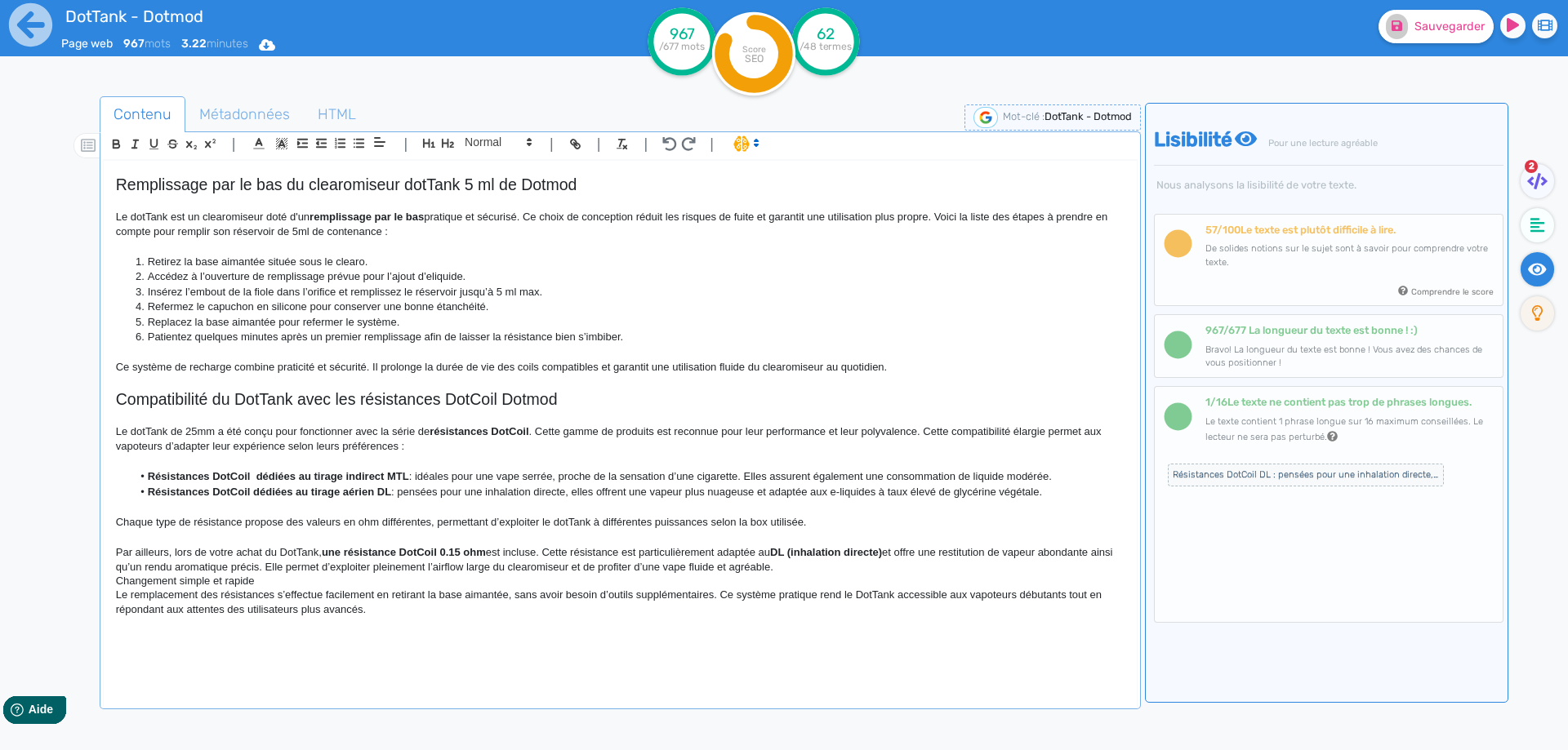
click at [277, 546] on p "Par ailleurs, lors de votre achat du DotTank, une résistance DotCoil 0.15 ohm e…" at bounding box center [620, 560] width 1008 height 30
click at [543, 546] on strong "une résistance DotCoil 0.15 ohm" at bounding box center [465, 551] width 164 height 12
drag, startPoint x: 543, startPoint y: 546, endPoint x: 394, endPoint y: 546, distance: 149.0
click at [596, 556] on p "Par ailleurs, lors de votre achat du clearomiseur dotTank, une résistance DotCo…" at bounding box center [620, 560] width 1008 height 30
click at [739, 556] on p "Par ailleurs, lors de votre achat du clearomiseur dotTank, une résistance DotCo…" at bounding box center [620, 560] width 1008 height 30
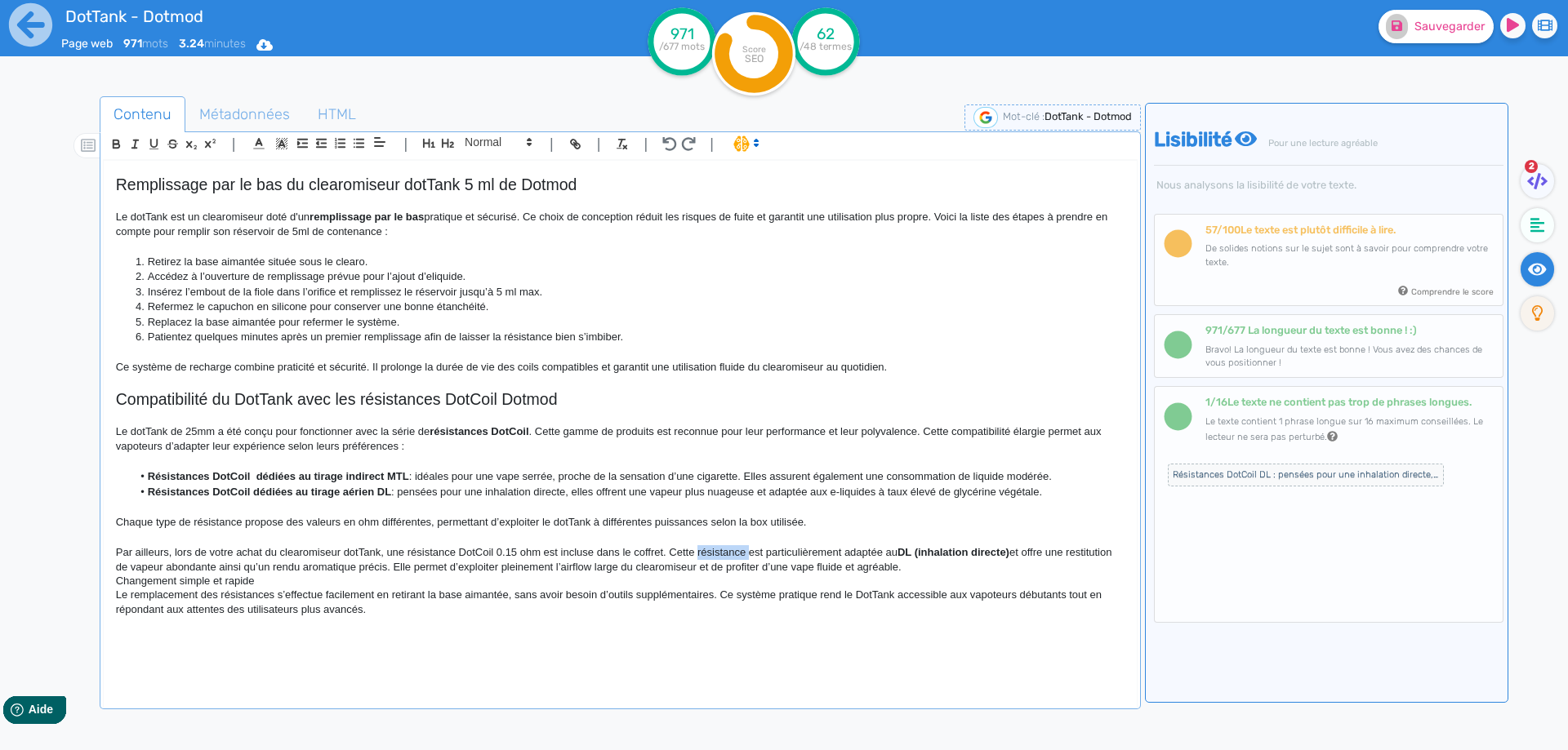
click at [739, 556] on p "Par ailleurs, lors de votre achat du clearomiseur dotTank, une résistance DotCo…" at bounding box center [620, 560] width 1008 height 30
click at [845, 555] on p "Par ailleurs, lors de votre achat du clearomiseur dotTank, une résistance DotCo…" at bounding box center [620, 560] width 1008 height 30
click at [837, 555] on p "Par ailleurs, lors de votre achat du clearomiseur dotTank, une résistance DotCo…" at bounding box center [620, 560] width 1008 height 30
click at [852, 554] on strong "DL (inhalation directe)" at bounding box center [903, 551] width 112 height 12
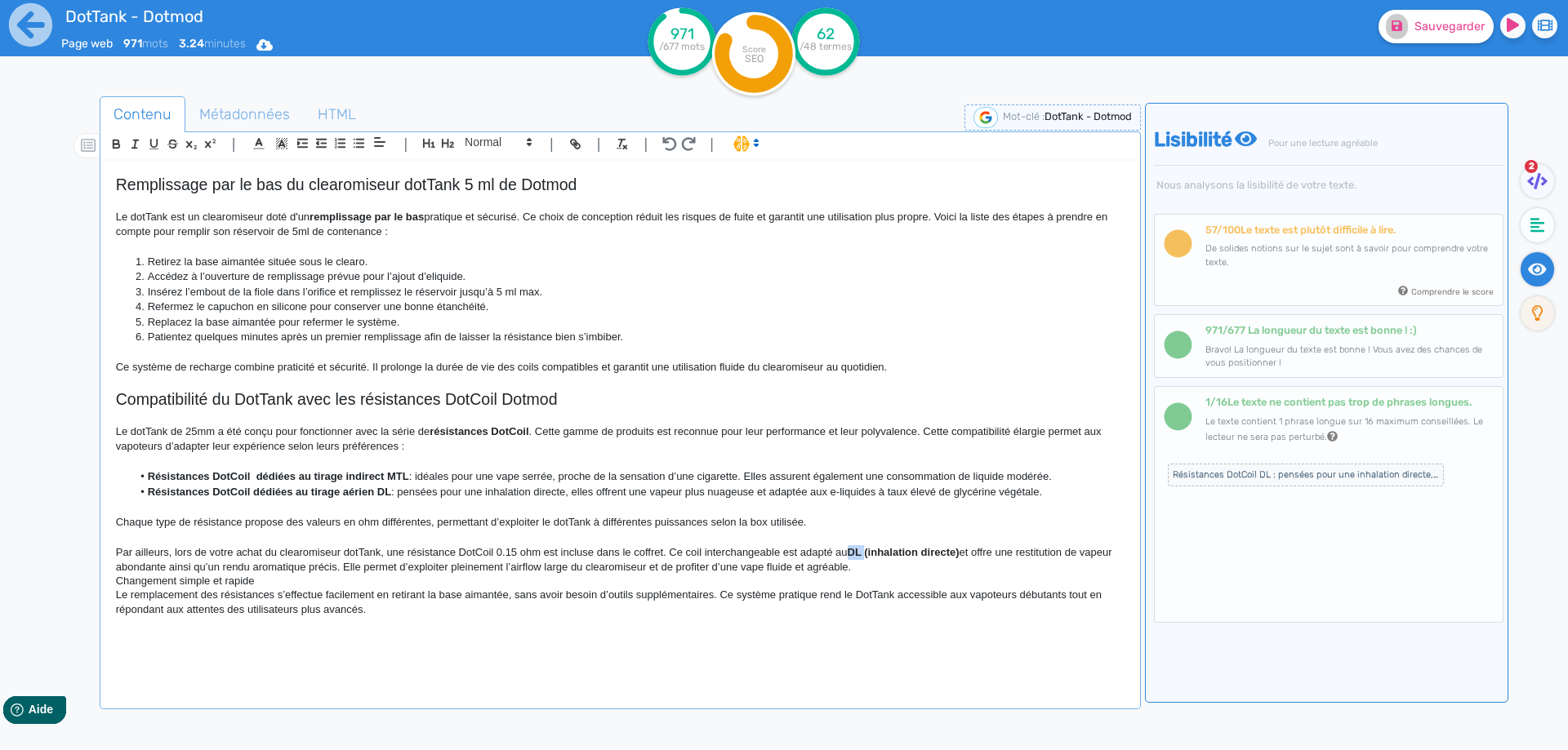
click at [852, 554] on strong "DL (inhalation directe)" at bounding box center [903, 551] width 112 height 12
click at [940, 549] on p "Par ailleurs, lors de votre achat du clearomiseur dotTank, une résistance DotCo…" at bounding box center [620, 560] width 1008 height 30
click at [862, 546] on strong "inhalation directe" at bounding box center [892, 551] width 88 height 12
click at [917, 560] on p "Par ailleurs, lors de votre achat du clearomiseur dotTank, une résistance DotCo…" at bounding box center [620, 560] width 1008 height 30
click at [1034, 552] on p "Par ailleurs, lors de votre achat du clearomiseur dotTank, une résistance DotCo…" at bounding box center [620, 560] width 1008 height 30
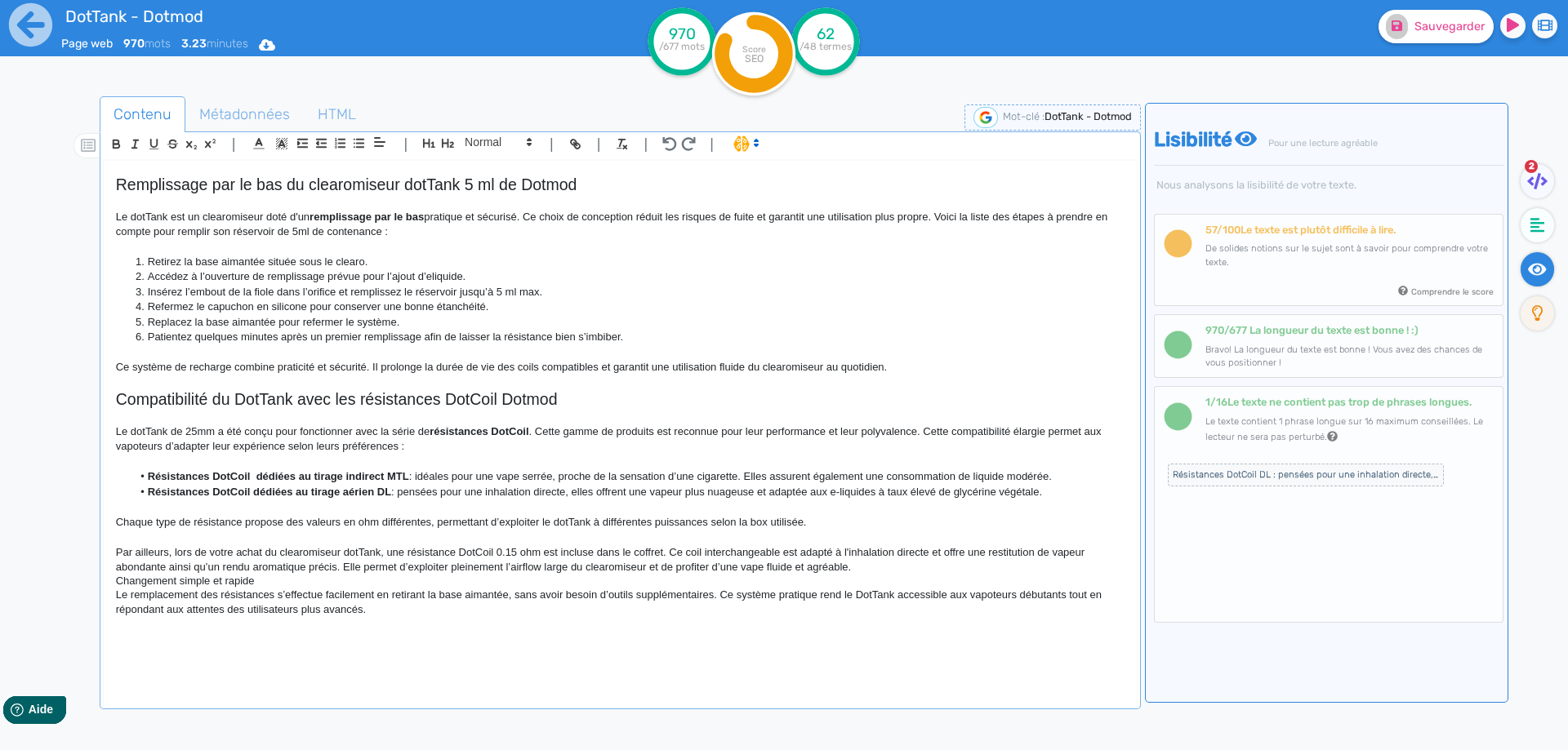
click at [1043, 551] on p "Par ailleurs, lors de votre achat du clearomiseur dotTank, une résistance DotCo…" at bounding box center [620, 560] width 1008 height 30
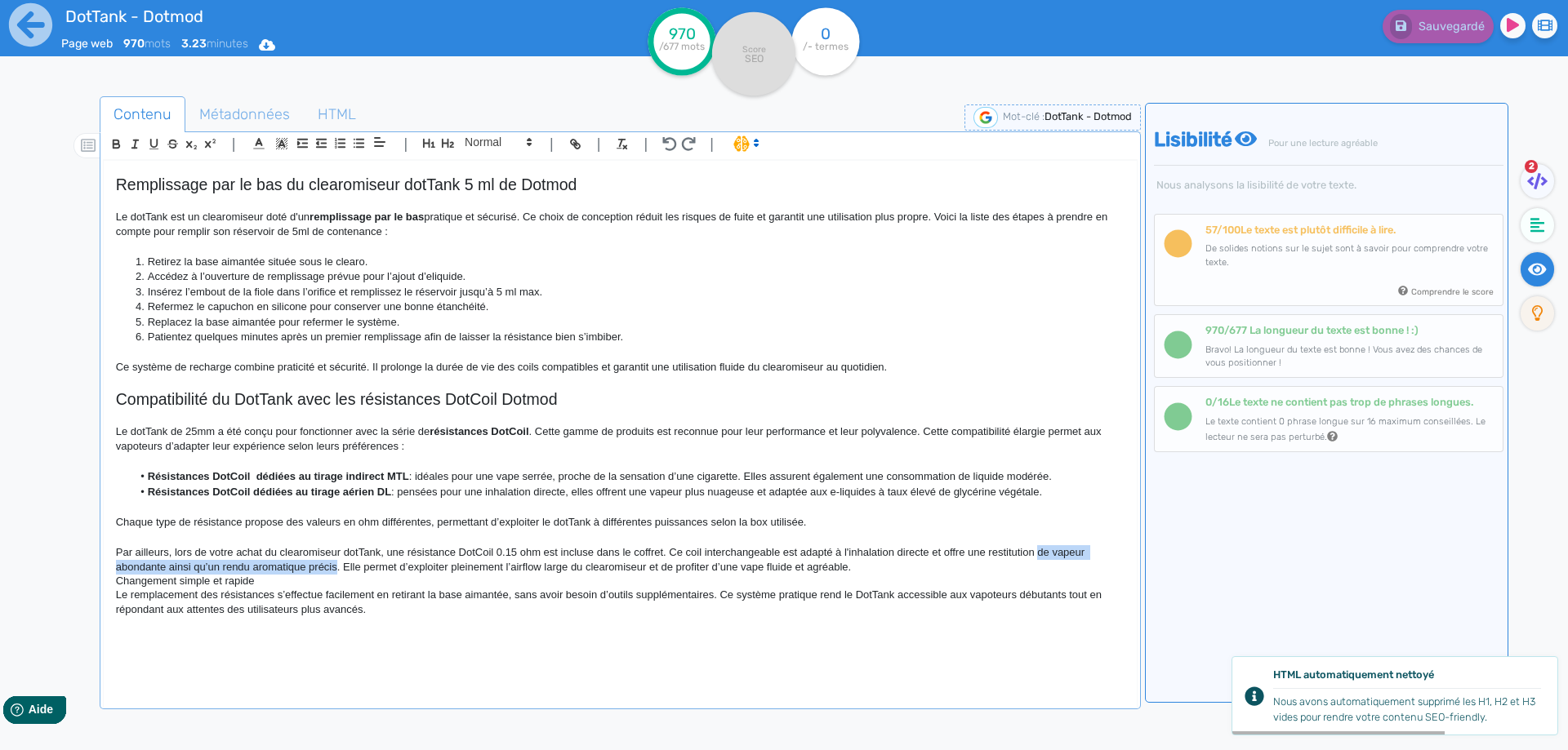
drag, startPoint x: 1043, startPoint y: 551, endPoint x: 325, endPoint y: 569, distance: 718.2
click at [325, 569] on p "Par ailleurs, lors de votre achat du clearomiseur dotTank, une résistance DotCo…" at bounding box center [620, 560] width 1008 height 30
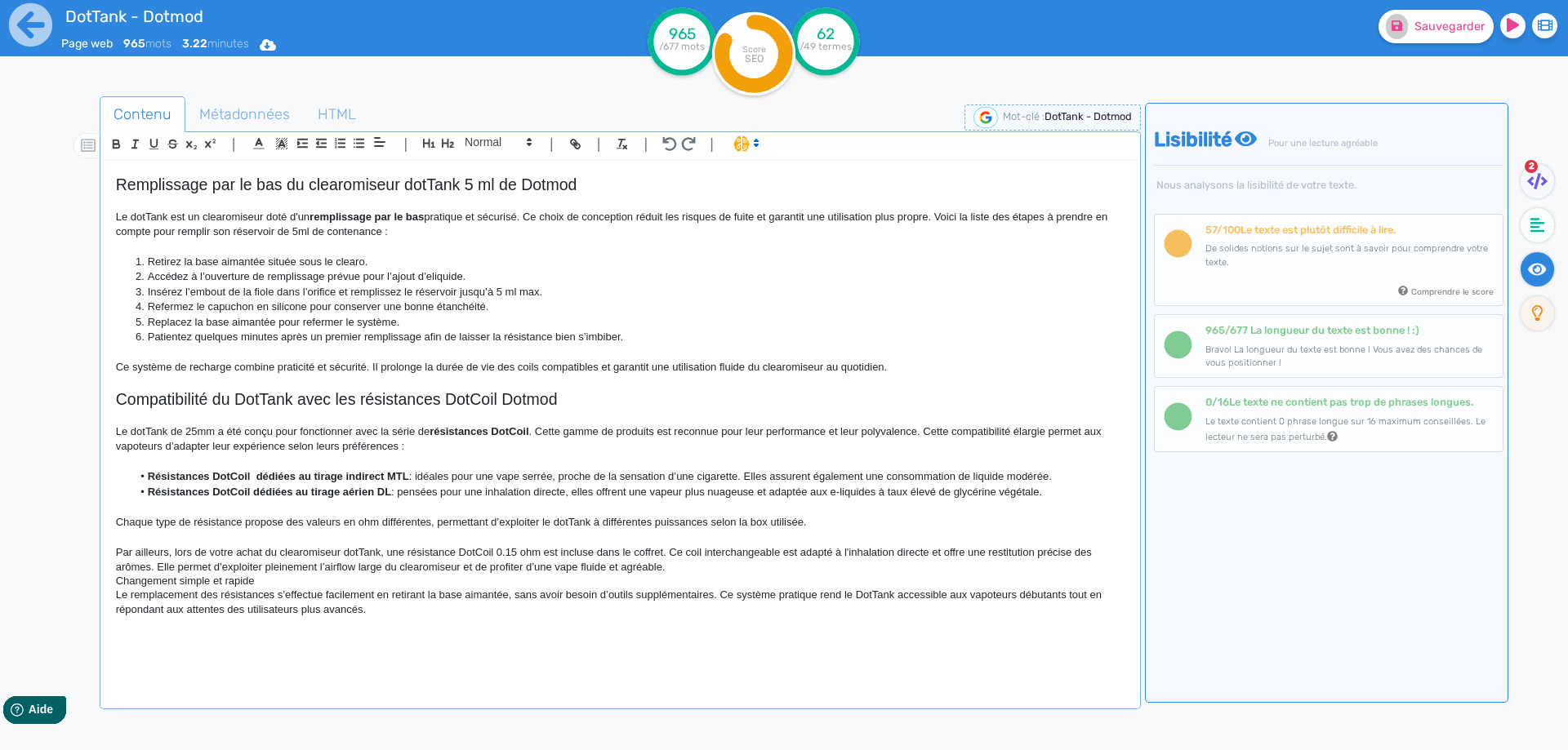
click at [162, 562] on p "Par ailleurs, lors de votre achat du clearomiseur dotTank, une résistance DotCo…" at bounding box center [620, 560] width 1008 height 30
click at [163, 562] on p "Par ailleurs, lors de votre achat du clearomiseur dotTank, une résistance DotCo…" at bounding box center [620, 560] width 1008 height 30
click at [268, 563] on p "Par ailleurs, lors de votre achat du clearomiseur dotTank, une résistance DotCo…" at bounding box center [620, 560] width 1008 height 30
click at [269, 571] on p "Par ailleurs, lors de votre achat du clearomiseur dotTank, une résistance DotCo…" at bounding box center [620, 560] width 1008 height 30
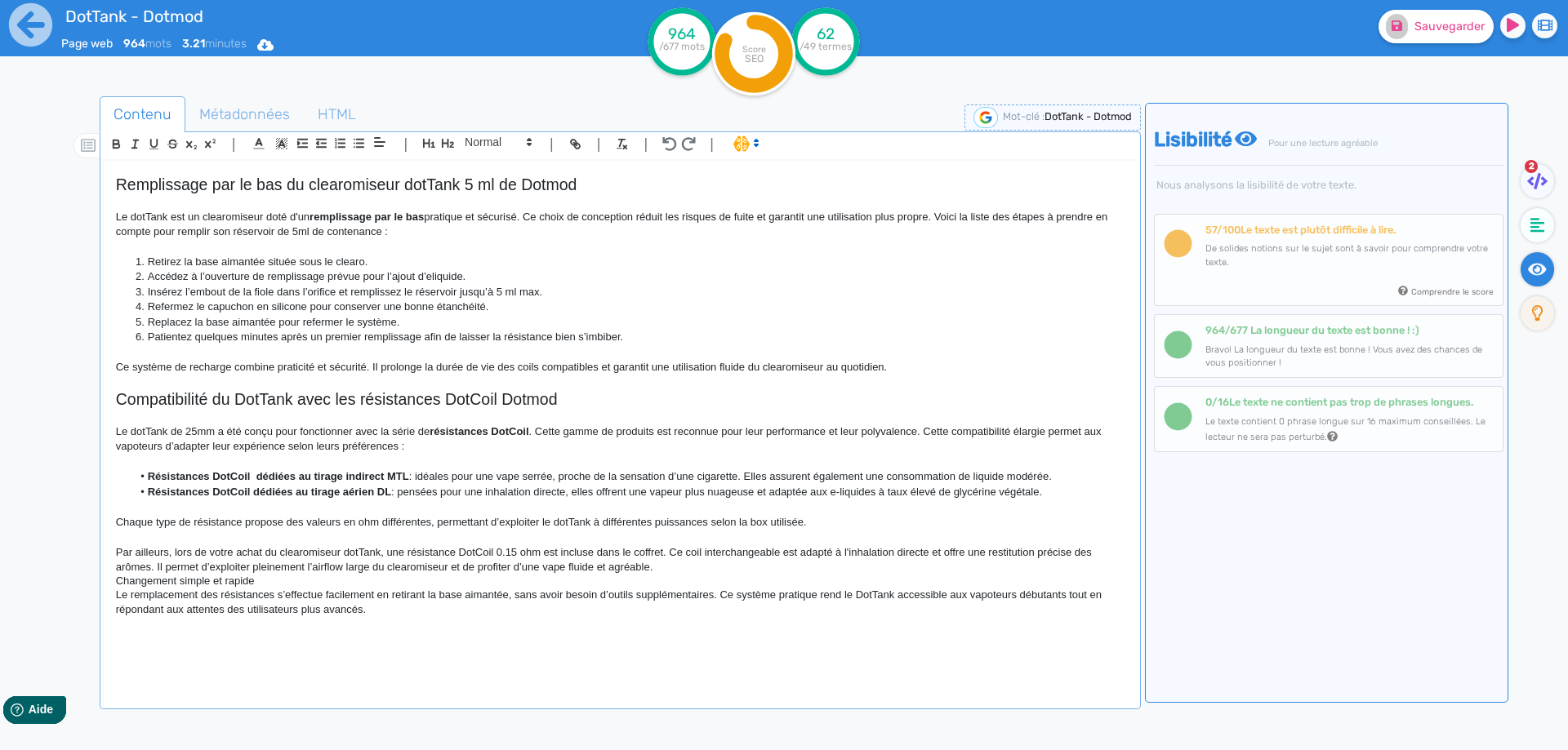
click at [152, 568] on p "Par ailleurs, lors de votre achat du clearomiseur dotTank, une résistance DotCo…" at bounding box center [620, 560] width 1008 height 30
click at [161, 569] on p "Par ailleurs, lors de votre achat du clearomiseur dotTank, une résistance DotCo…" at bounding box center [620, 560] width 1008 height 30
drag, startPoint x: 161, startPoint y: 569, endPoint x: 628, endPoint y: 565, distance: 467.0
click at [628, 565] on p "Par ailleurs, lors de votre achat du clearomiseur dotTank, une résistance DotCo…" at bounding box center [620, 560] width 1008 height 30
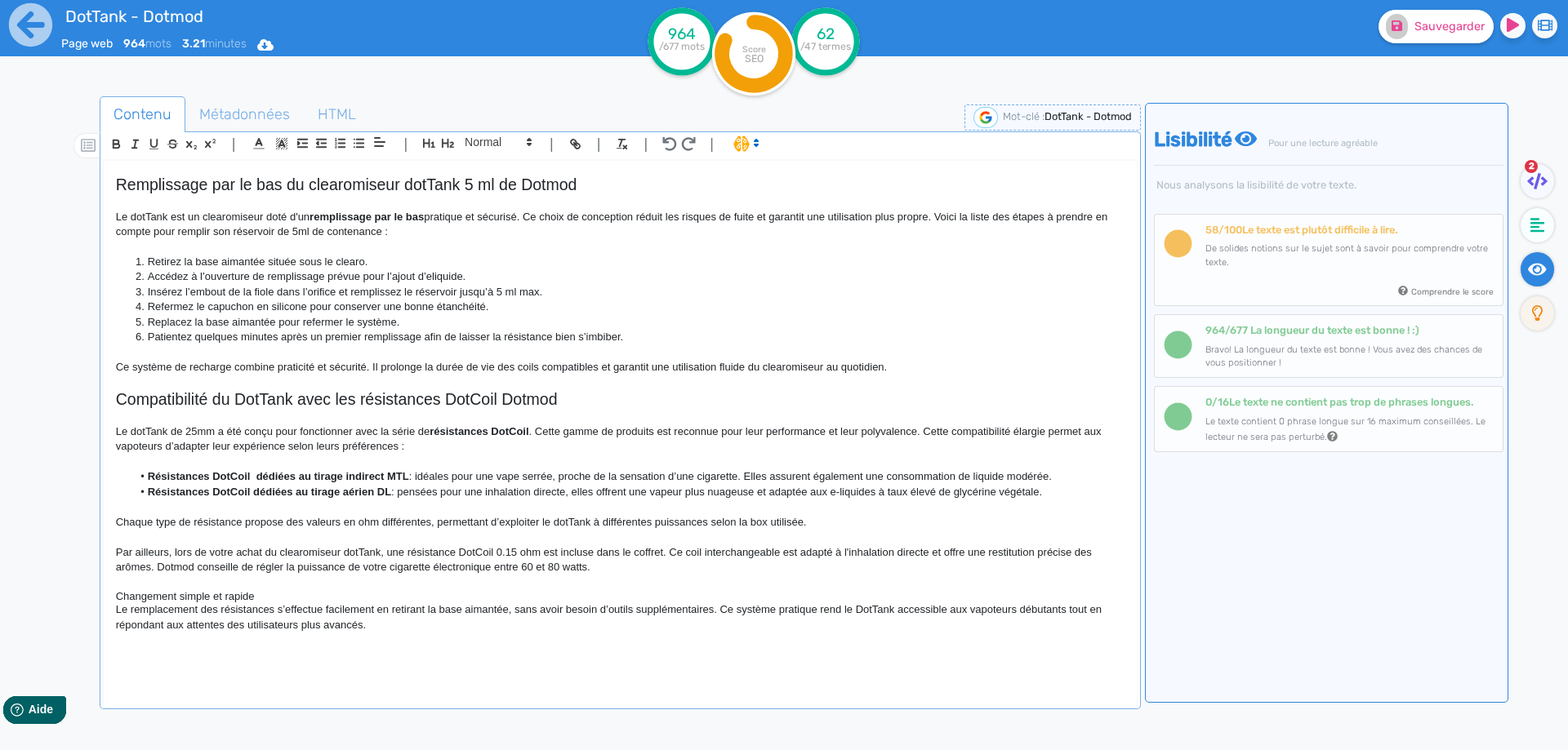
click at [198, 592] on h4 "Changement simple et rapide" at bounding box center [620, 597] width 1008 height 13
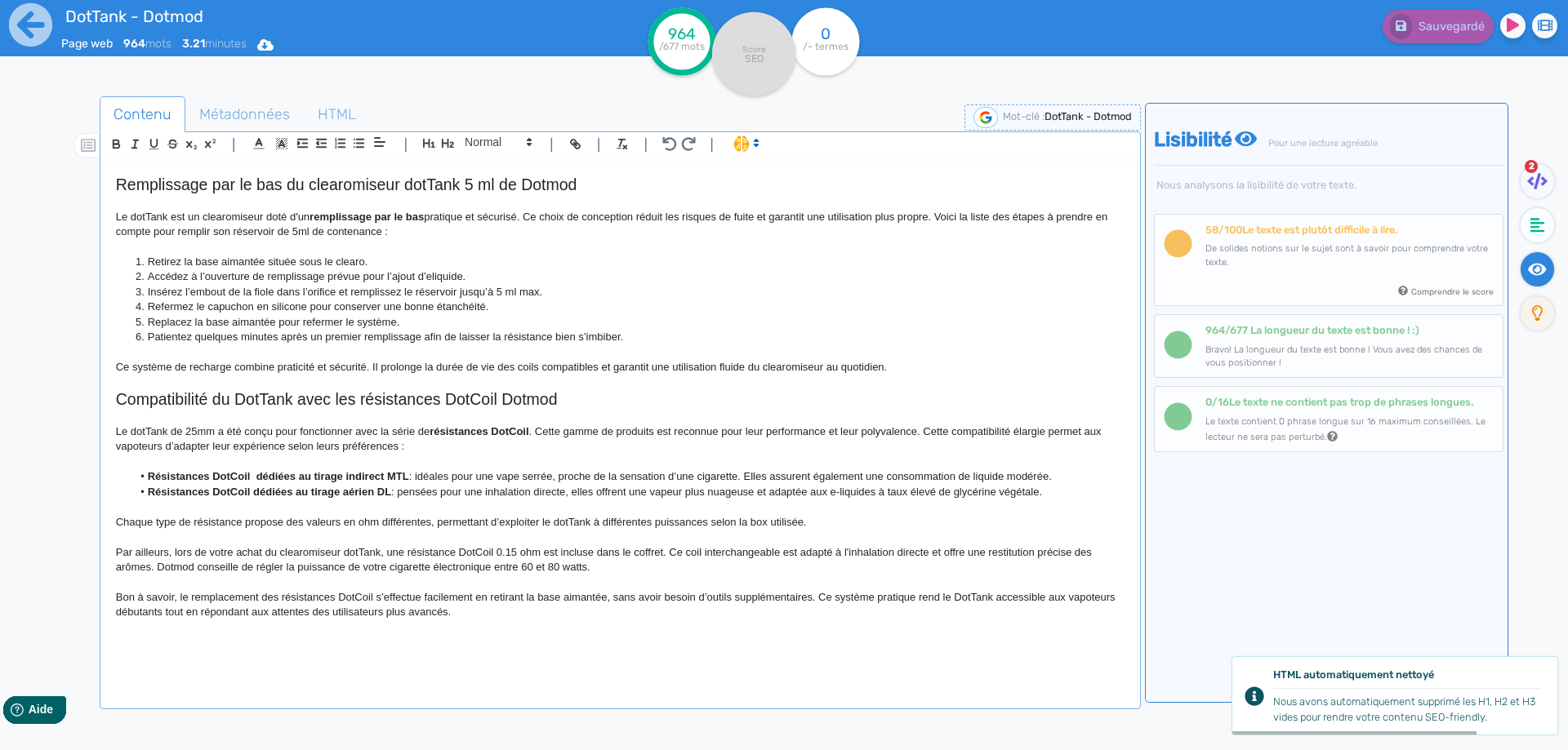
click at [350, 600] on p "Bon à savoir, le remplacement des résistances DotCoil s’effectue facilement en …" at bounding box center [620, 605] width 1008 height 30
click at [346, 600] on p "Bon à savoir, le remplacement des résistances DotCoil s’effectue facilement en …" at bounding box center [620, 605] width 1008 height 30
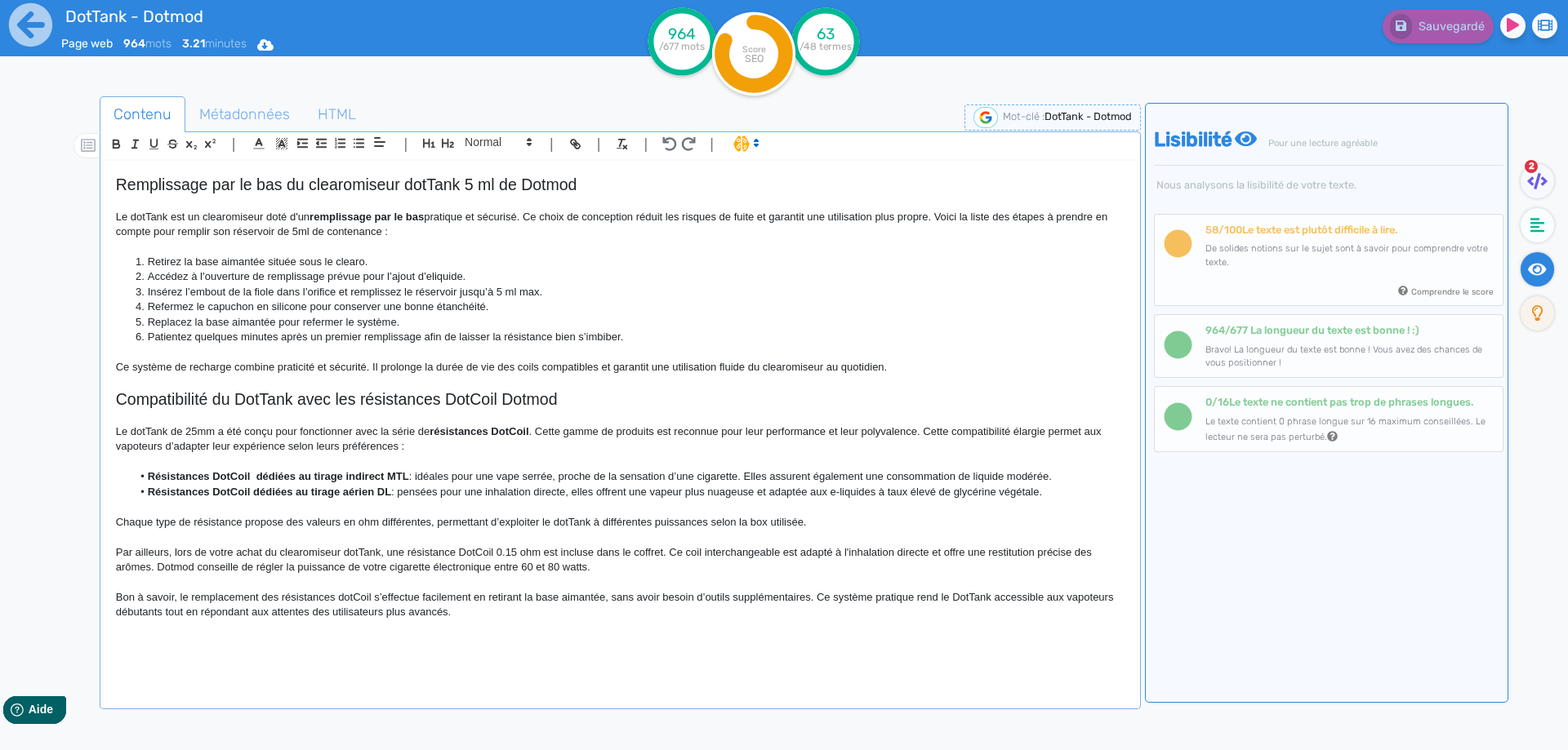
click at [615, 601] on p "Bon à savoir, le remplacement des résistances dotCoil s’effectue facilement en …" at bounding box center [620, 605] width 1008 height 30
click at [610, 597] on p "Bon à savoir, le remplacement des résistances dotCoil s’effectue facilement en …" at bounding box center [620, 605] width 1008 height 30
drag, startPoint x: 610, startPoint y: 596, endPoint x: 809, endPoint y: 600, distance: 199.0
click at [809, 600] on p "Bon à savoir, le remplacement des résistances dotCoil s’effectue facilement en …" at bounding box center [620, 605] width 1008 height 30
click at [979, 608] on p "Bon à savoir, le remplacement des résistances dotCoil s’effectue facilement en …" at bounding box center [620, 605] width 1008 height 30
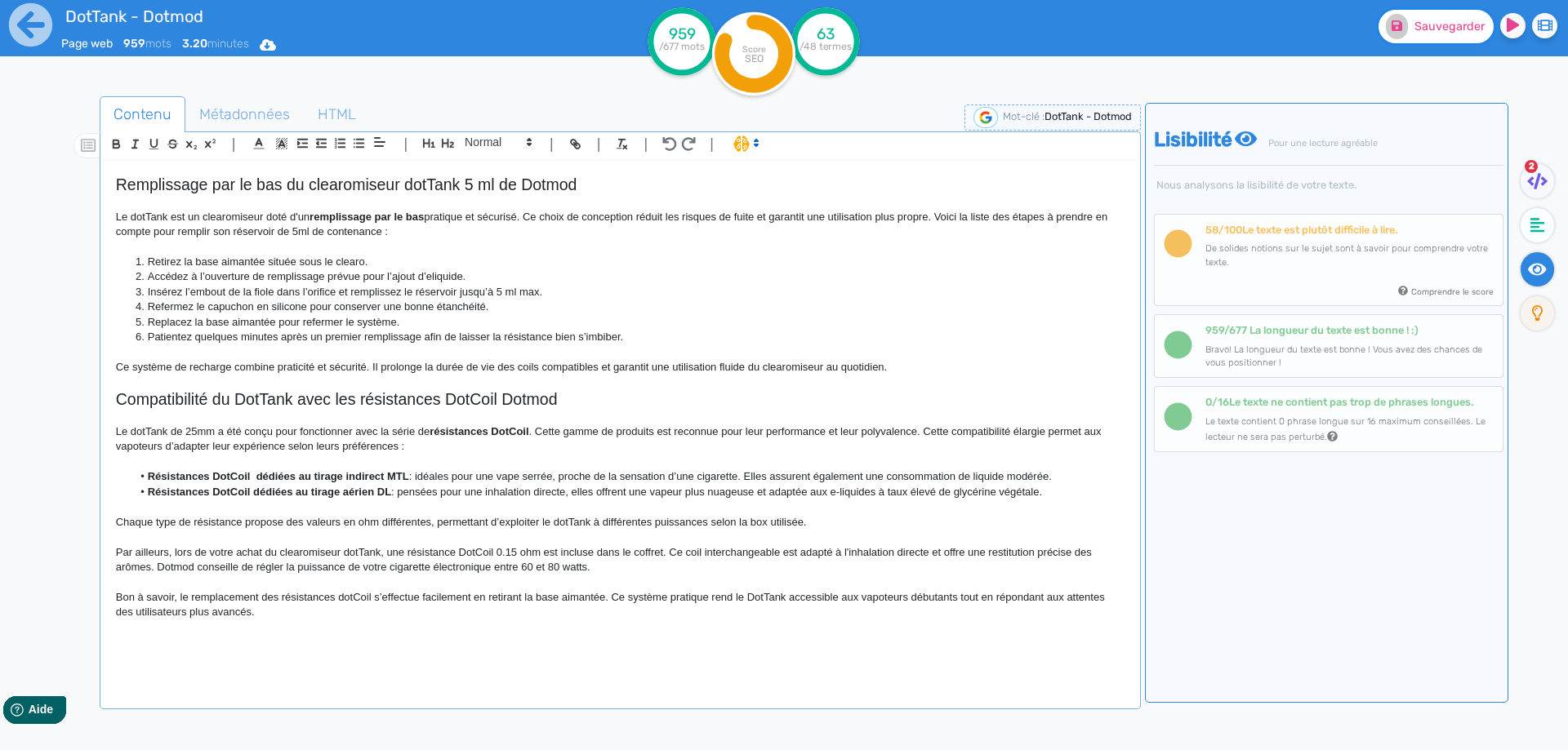
click at [1462, 29] on span "Sauvegarder" at bounding box center [1450, 26] width 71 height 14
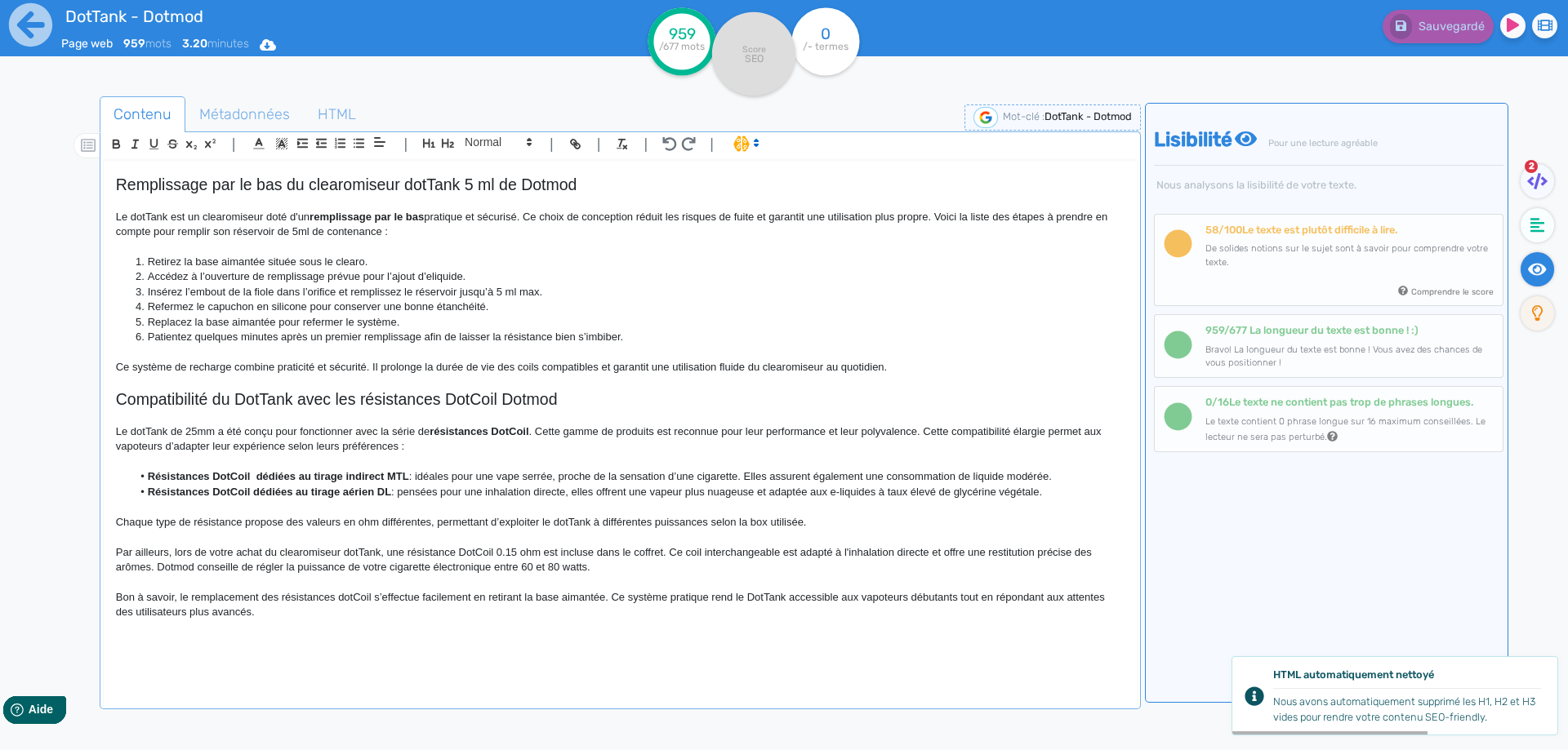
click at [420, 629] on h3 at bounding box center [620, 628] width 1008 height 15
click at [448, 139] on icon "button" at bounding box center [447, 143] width 12 height 9
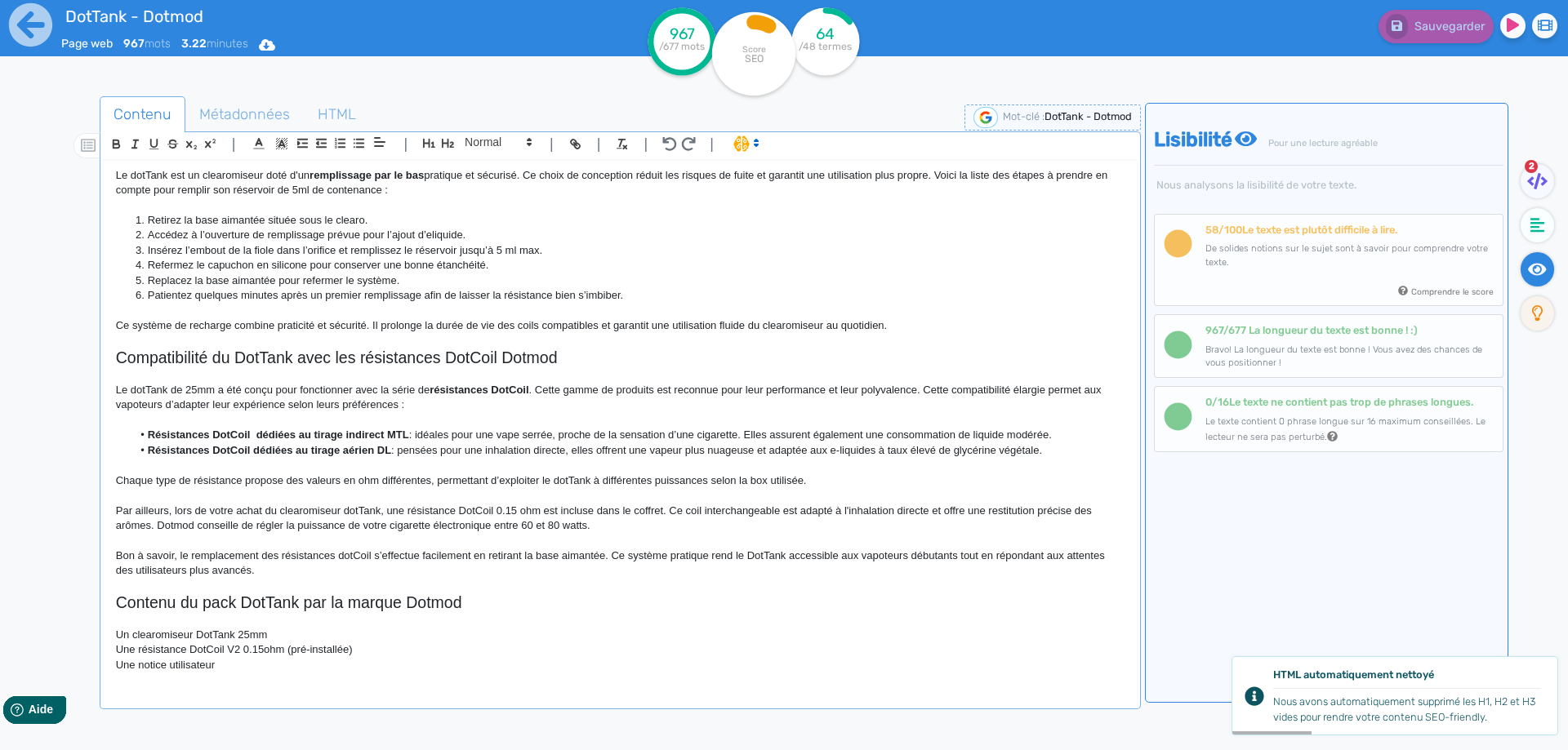
click at [117, 634] on p "Un clearomiseur DotTank 25mm" at bounding box center [620, 635] width 1008 height 15
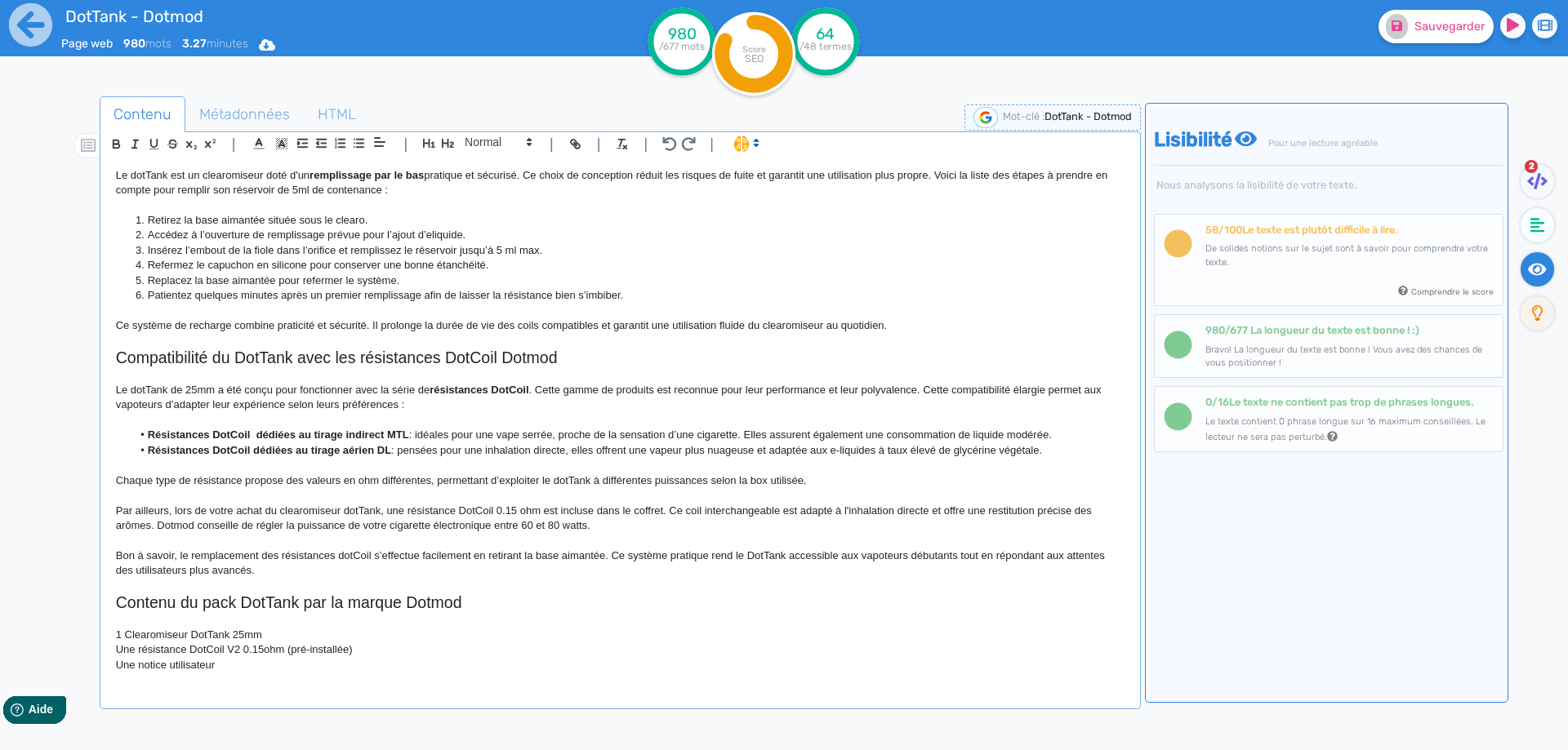
click at [128, 647] on p "Une résistance DotCoil V2 0.15ohm (pré-installée)" at bounding box center [620, 650] width 1008 height 15
click at [217, 647] on p "1 résistance DotCoil V2 0.15ohm (pré-installée)" at bounding box center [620, 650] width 1008 height 15
drag, startPoint x: 228, startPoint y: 652, endPoint x: 236, endPoint y: 652, distance: 8.0
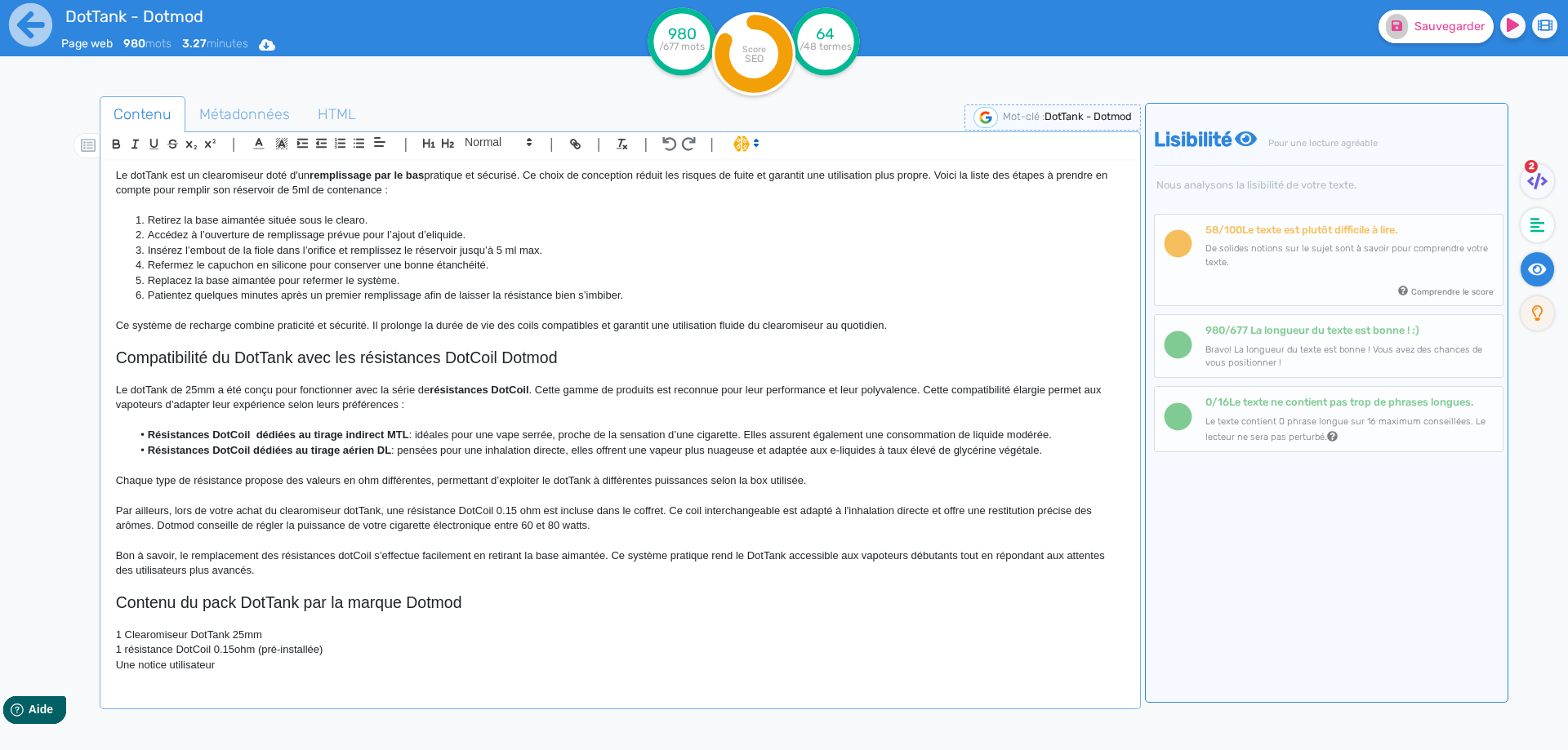
click at [228, 652] on p "1 résistance DotCoil 0.15ohm (pré-installée)" at bounding box center [620, 650] width 1008 height 15
click at [236, 652] on p "1 résistance DotCoil 0.15ohm (pré-installée)" at bounding box center [620, 650] width 1008 height 15
click at [273, 647] on p "1 résistance DotCoil 0.15 ohm (pré-installée)" at bounding box center [620, 650] width 1008 height 15
drag, startPoint x: 273, startPoint y: 647, endPoint x: 319, endPoint y: 647, distance: 46.0
click at [319, 647] on p "1 résistance DotCoil 0.15 ohm (pré-installée)" at bounding box center [620, 650] width 1008 height 15
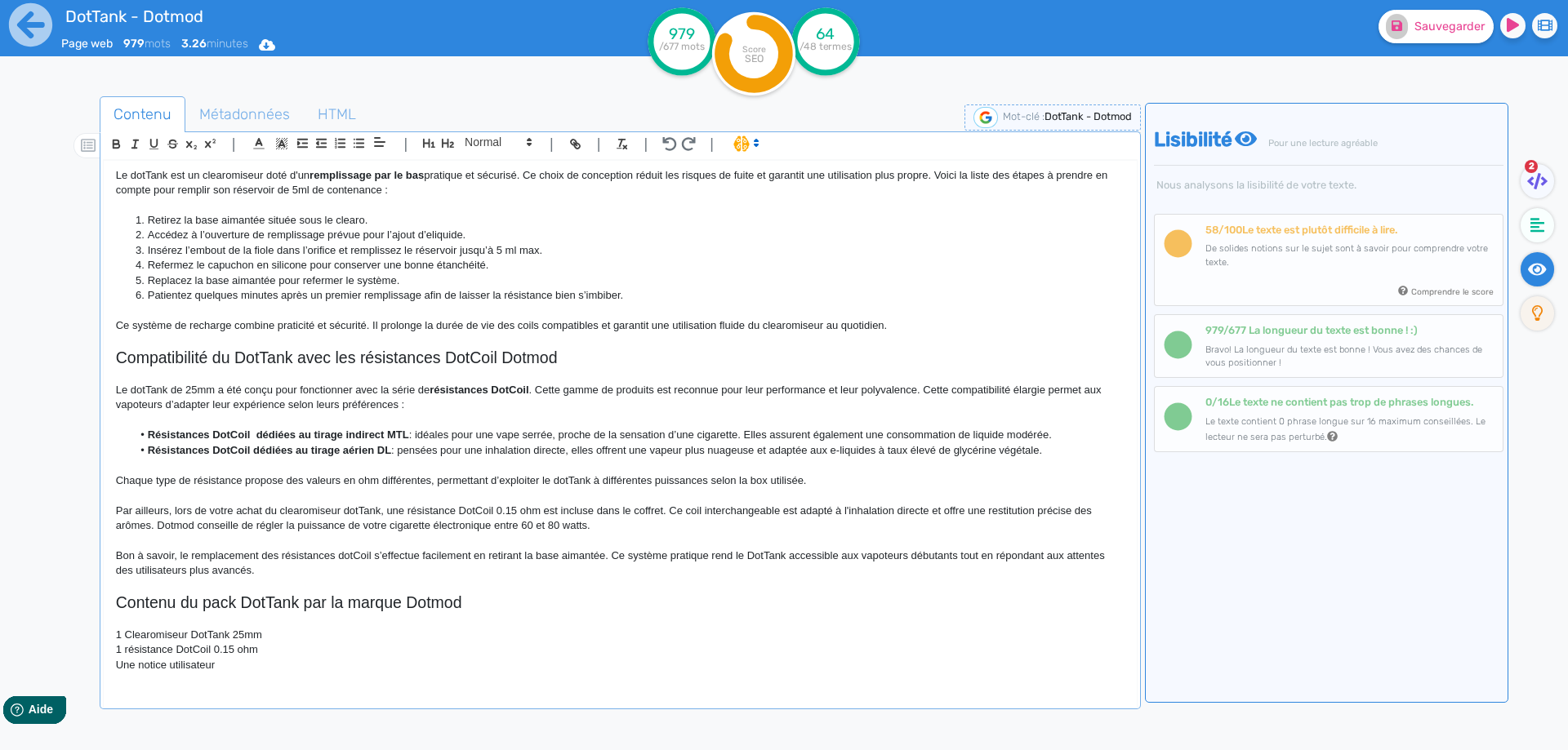
click at [114, 666] on div "DotTank - Dotmod Le DotTank [PERSON_NAME] est un clearomiseur dédié aux vapoteu…" at bounding box center [620, 423] width 1033 height 524
click at [170, 665] on p "1 Manuelnotice utilisateur" at bounding box center [620, 665] width 1008 height 15
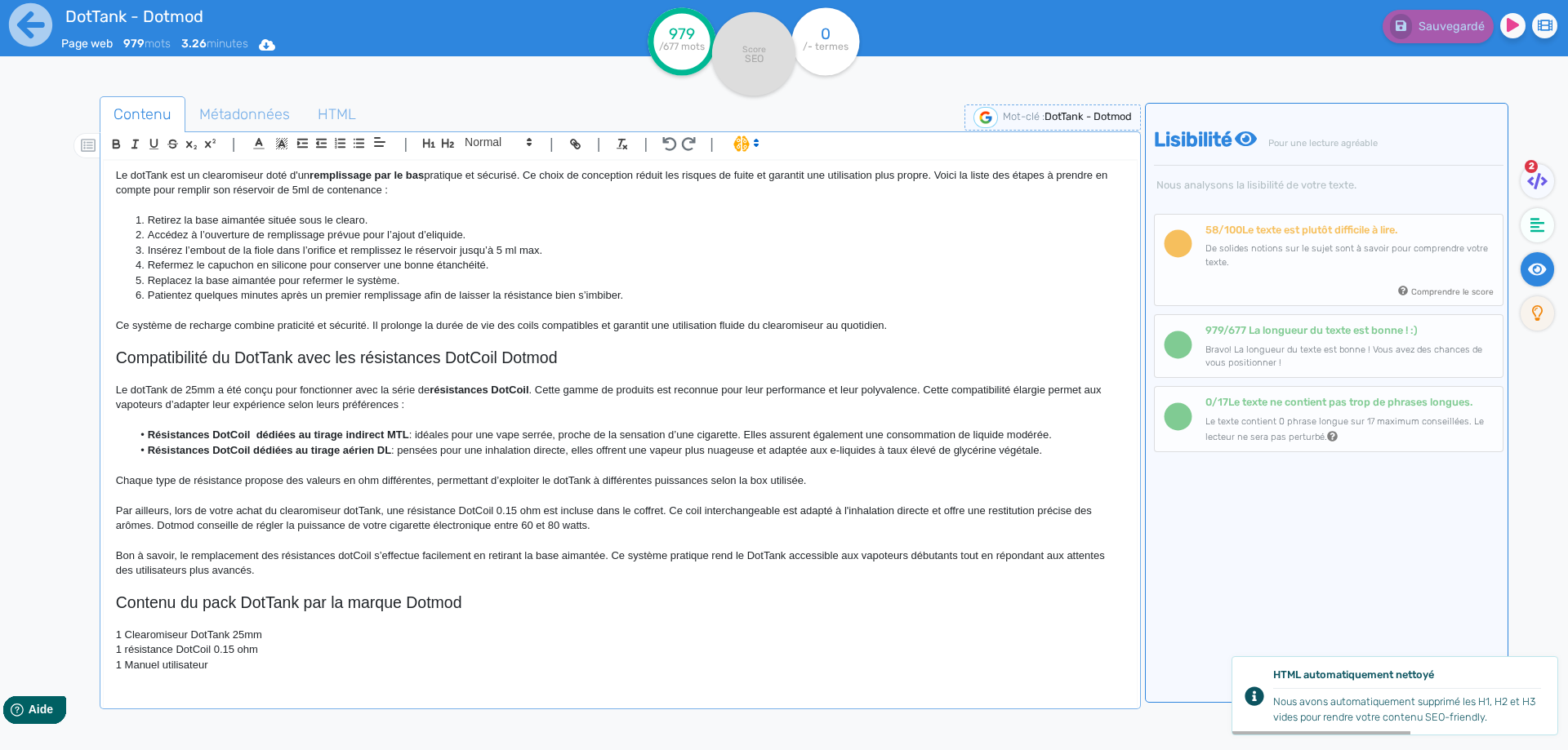
drag, startPoint x: 406, startPoint y: 608, endPoint x: 398, endPoint y: 601, distance: 10.6
click at [406, 607] on h2 "Contenu du pack DotTank par la marque Dotmod" at bounding box center [620, 602] width 1008 height 19
click at [434, 395] on strong "résistances DotCoil" at bounding box center [479, 389] width 99 height 12
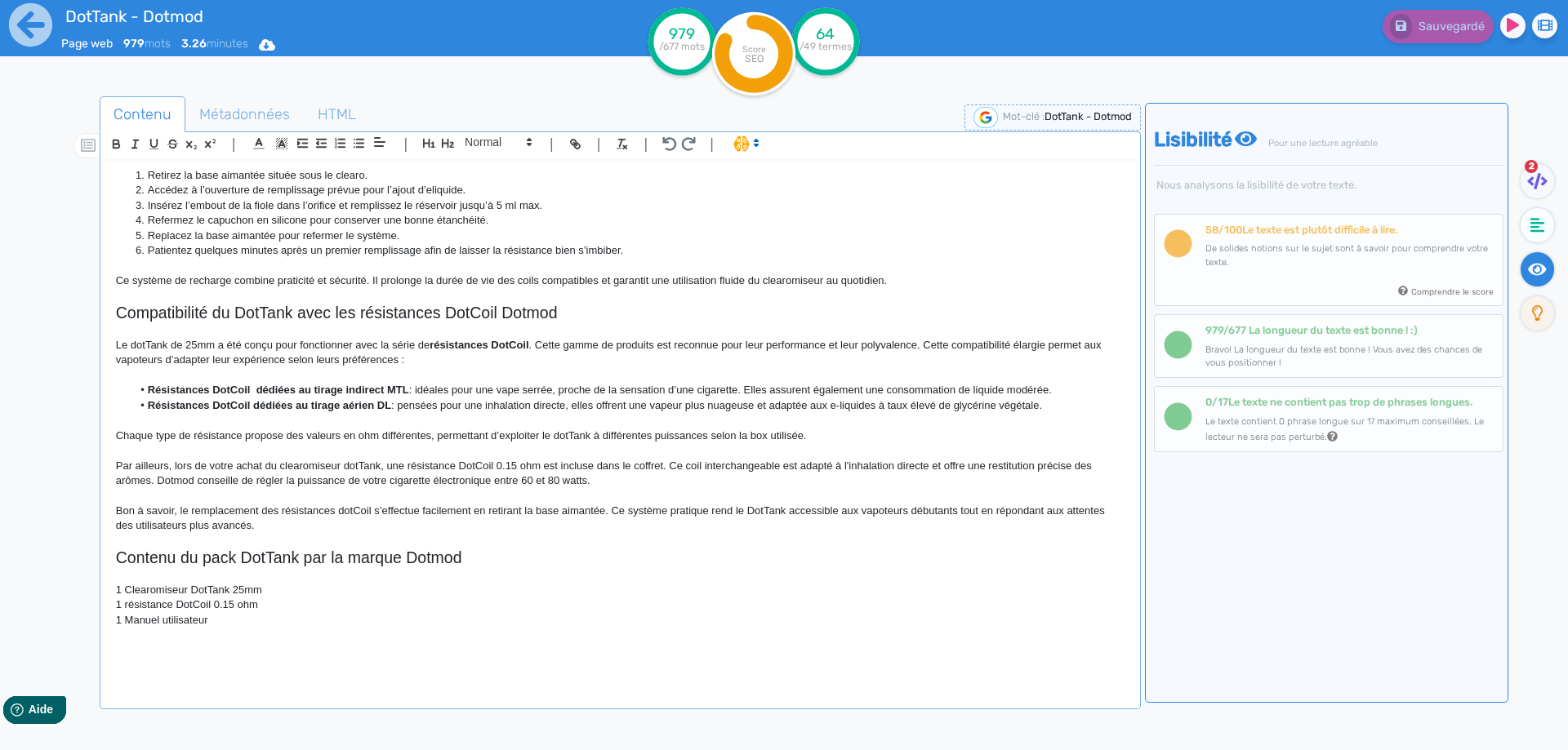
scroll to position [725, 0]
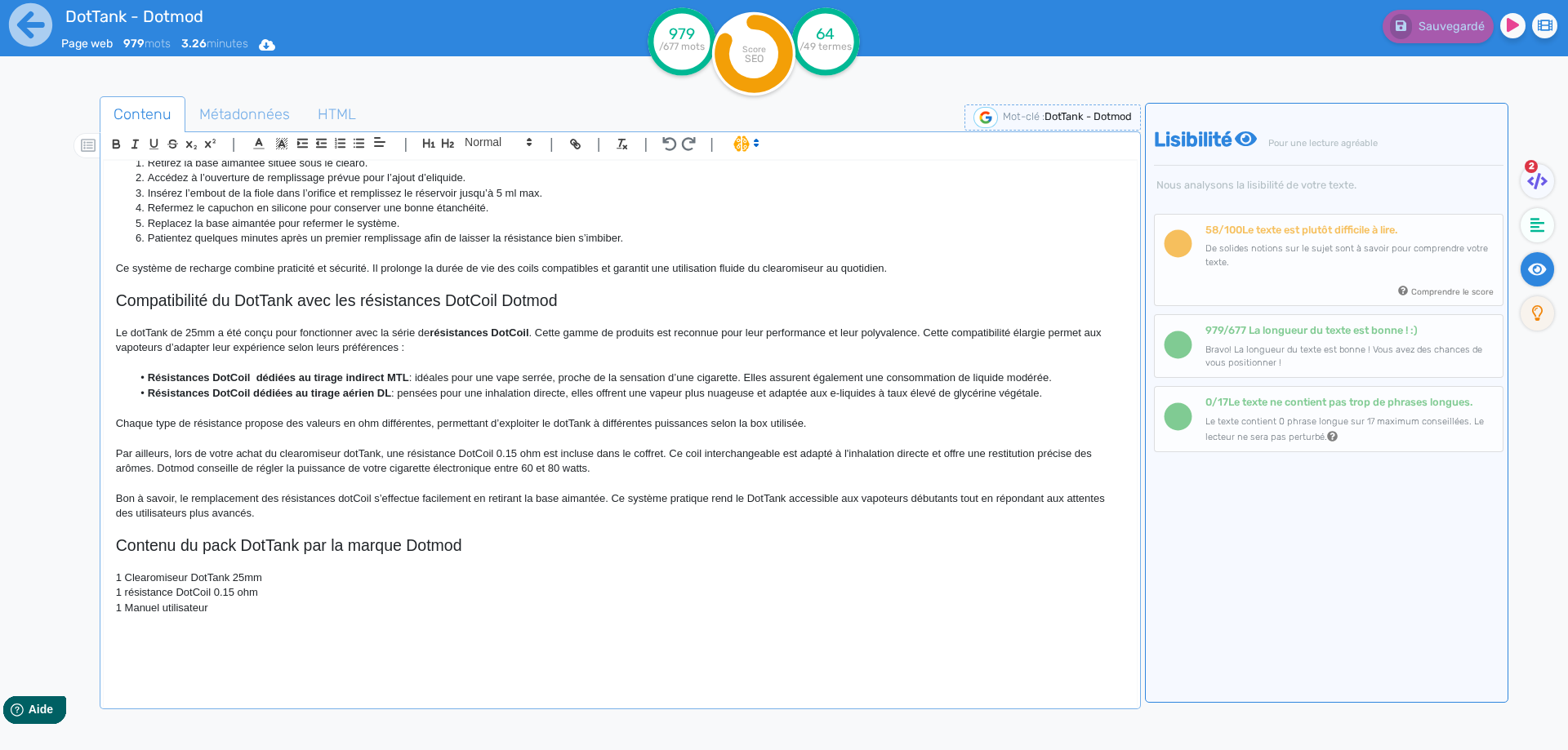
click at [275, 636] on p at bounding box center [620, 638] width 1008 height 15
click at [445, 149] on icon "button" at bounding box center [447, 143] width 14 height 14
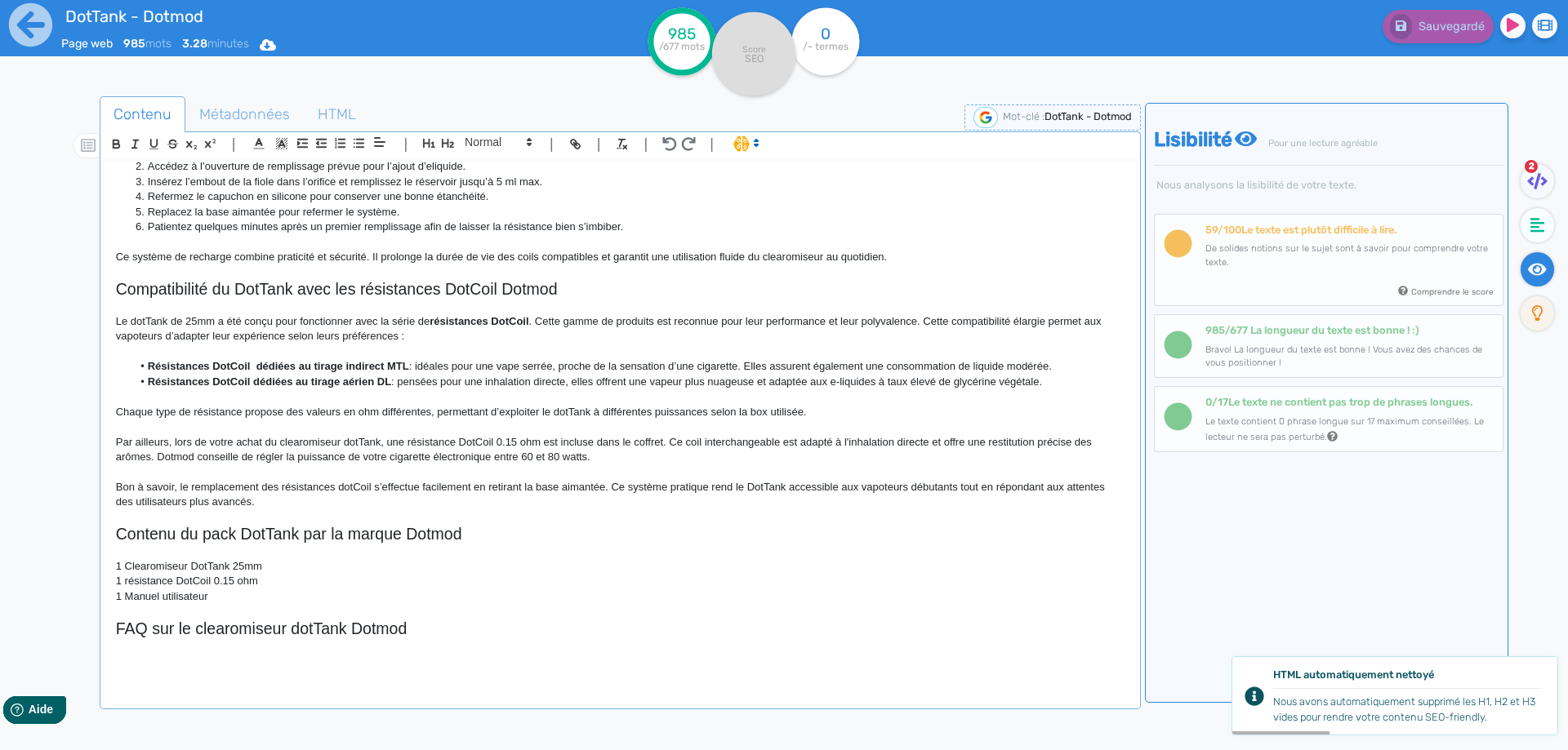
scroll to position [760, 0]
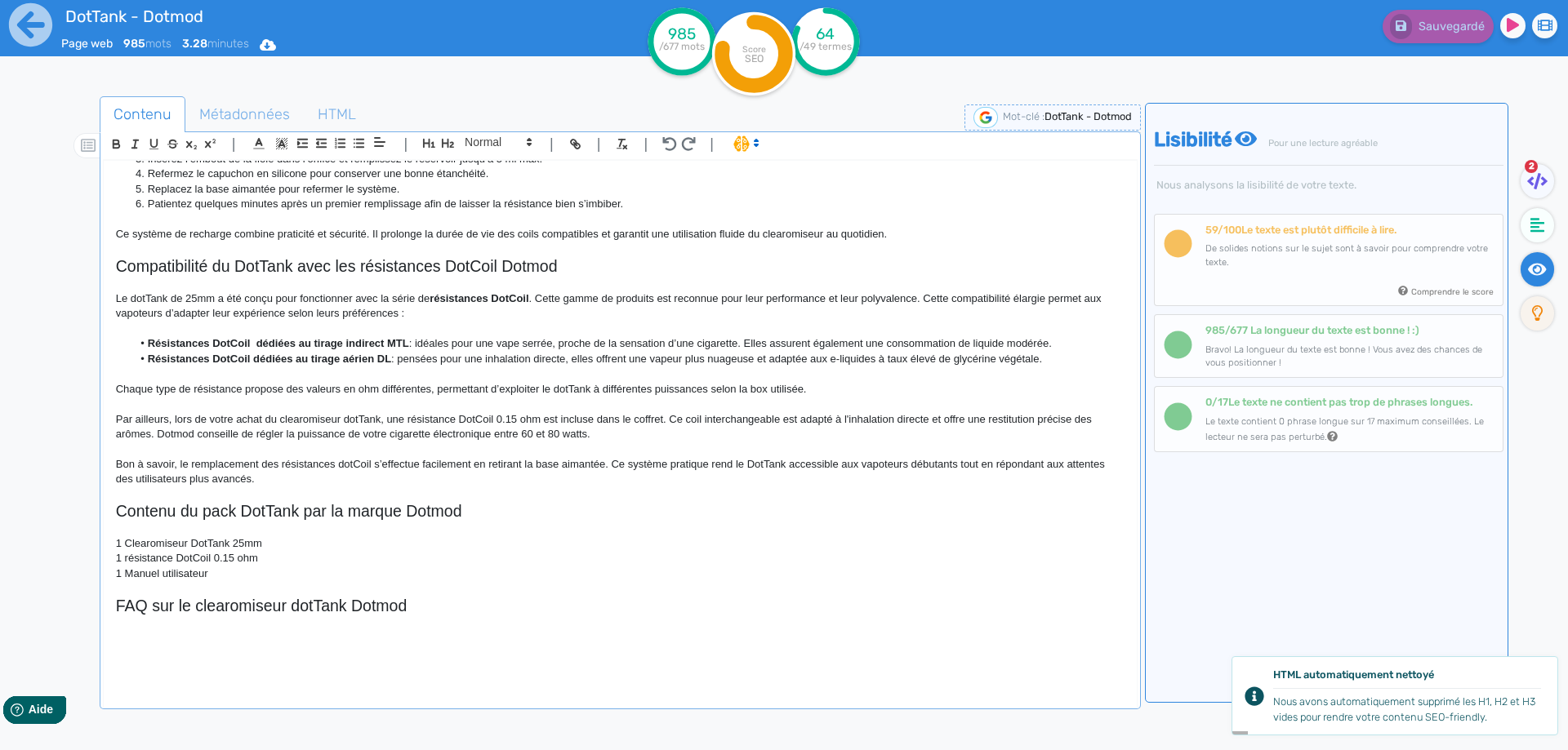
click at [346, 605] on h2 "FAQ sur le clearomiseur dotTank Dotmod" at bounding box center [620, 606] width 1008 height 19
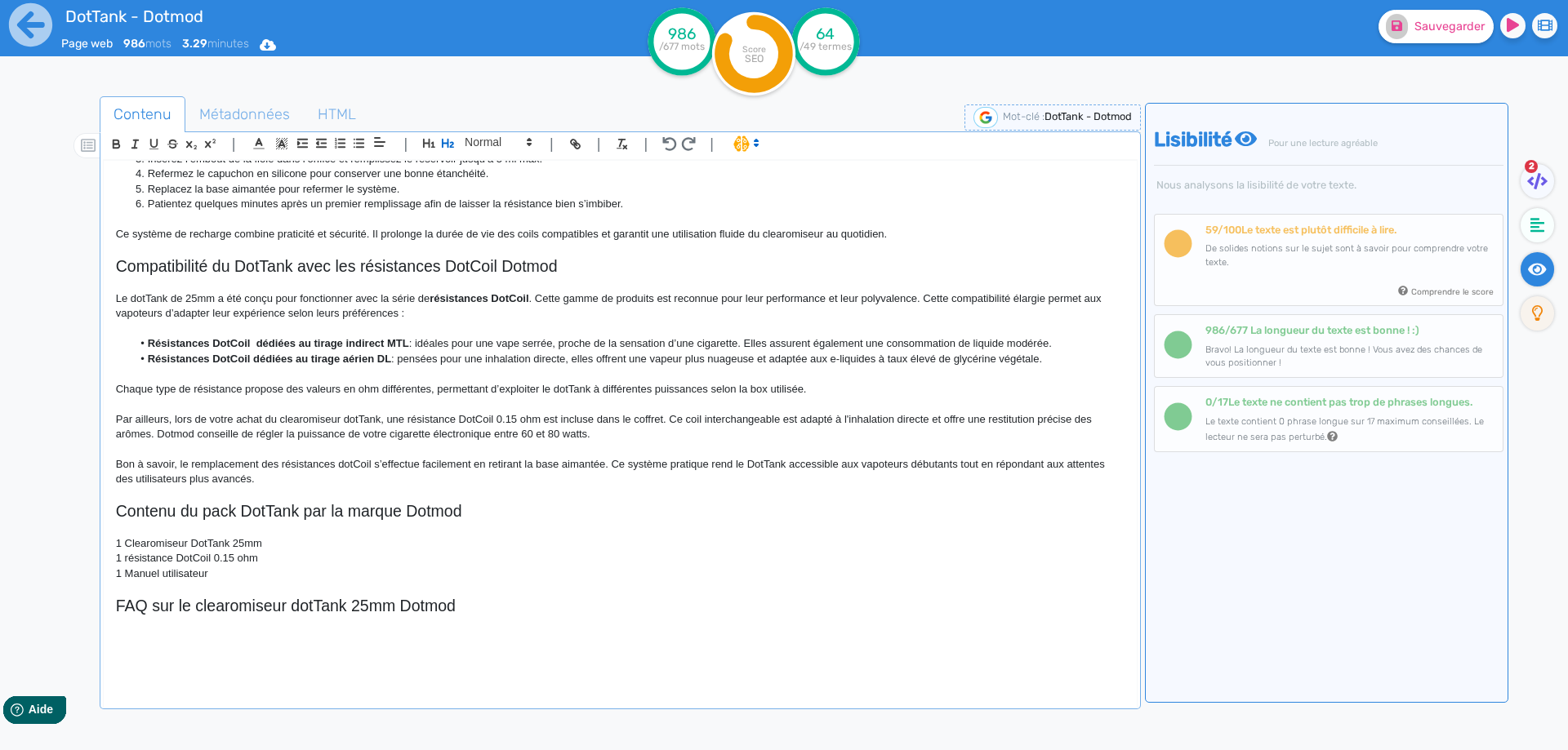
click at [503, 605] on h2 "FAQ sur le clearomiseur dotTank 25mm Dotmod" at bounding box center [620, 606] width 1008 height 19
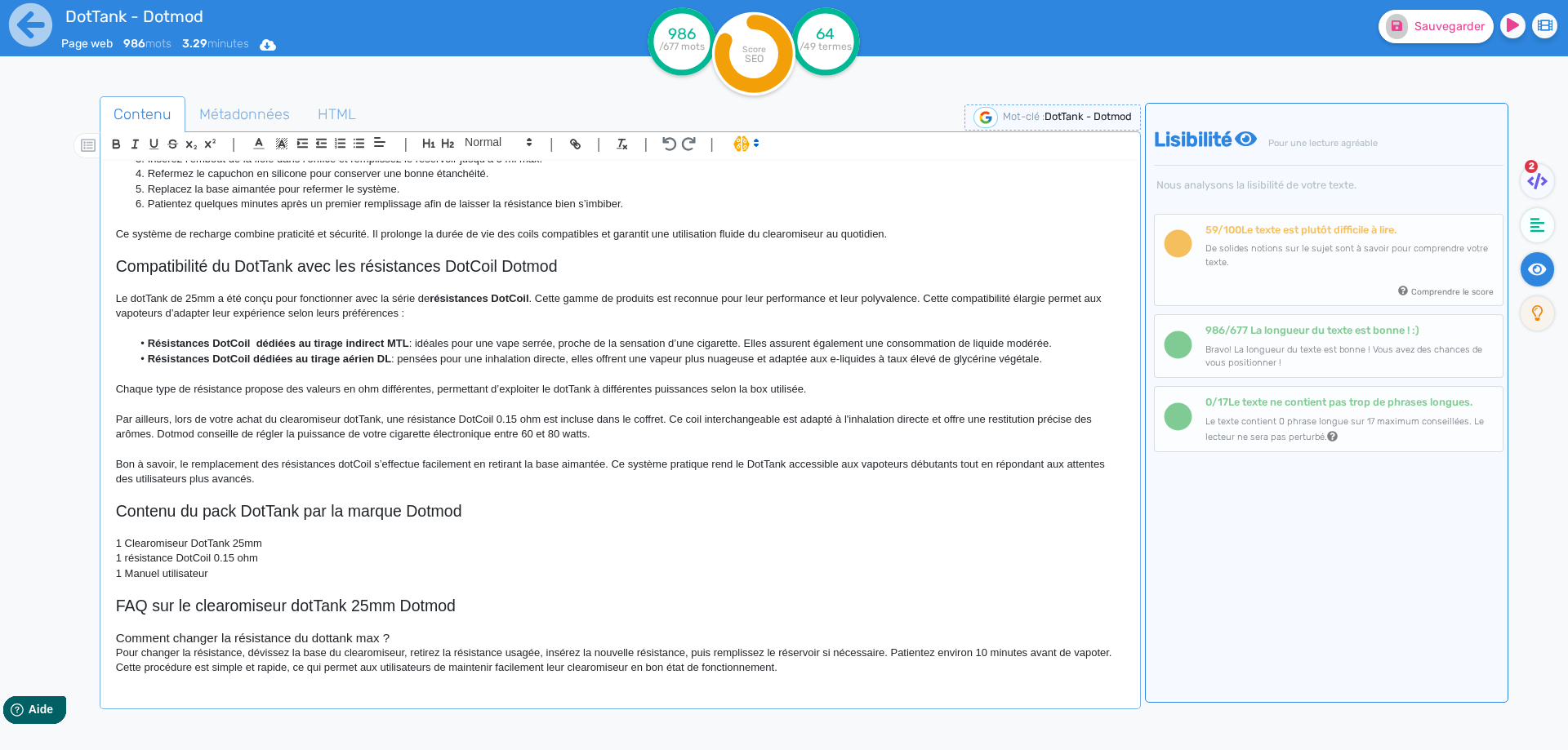
scroll to position [763, 0]
click at [314, 638] on h3 "Comment changer la résistance du dottank max ?" at bounding box center [620, 635] width 1008 height 15
click at [328, 635] on h3 "Comment changer la résistance du dottank max ?" at bounding box center [620, 635] width 1008 height 15
click at [364, 637] on h3 "Comment changer la résistance du dotTank max ?" at bounding box center [620, 635] width 1008 height 15
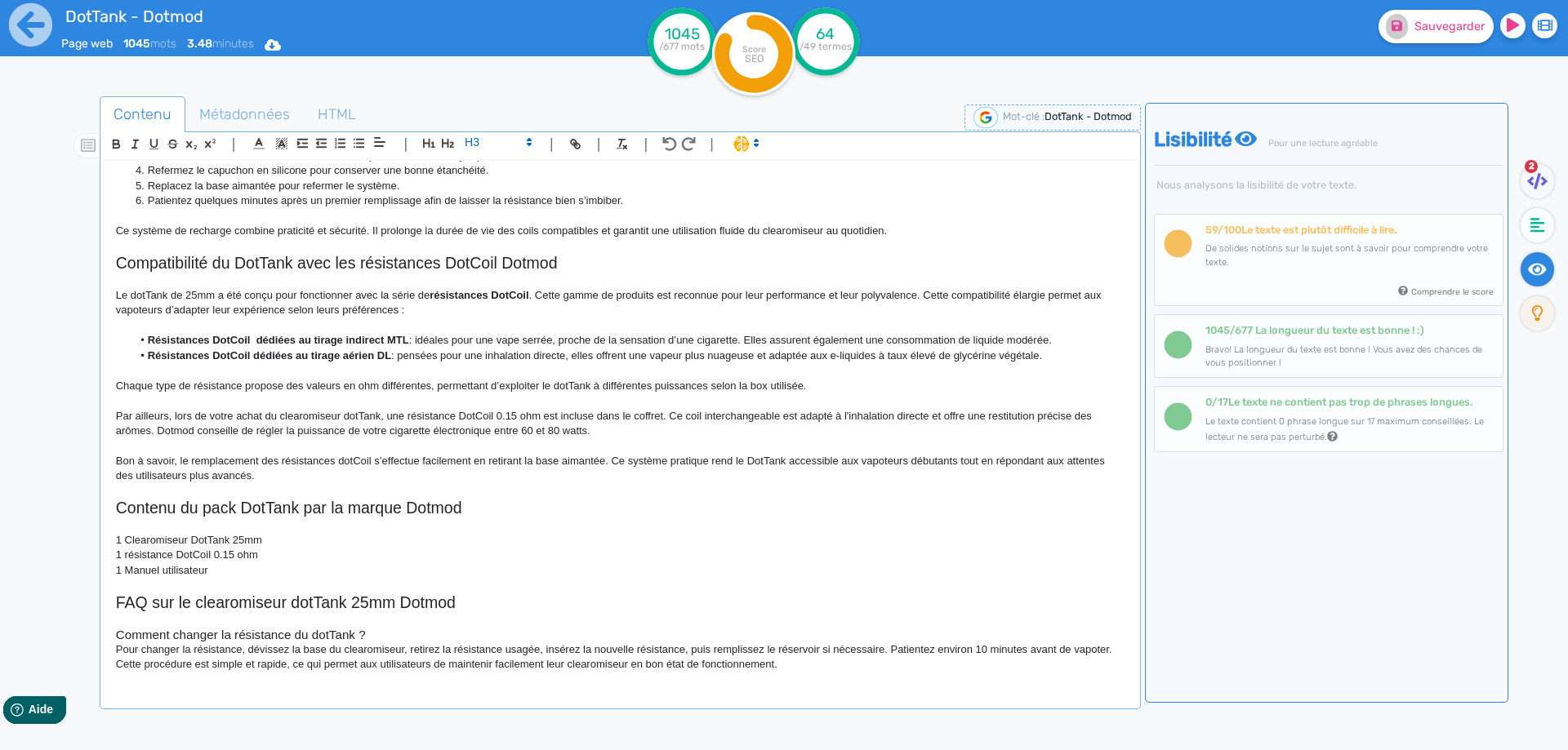
click at [415, 636] on h3 "Comment changer la résistance du dotTank ?" at bounding box center [620, 635] width 1008 height 15
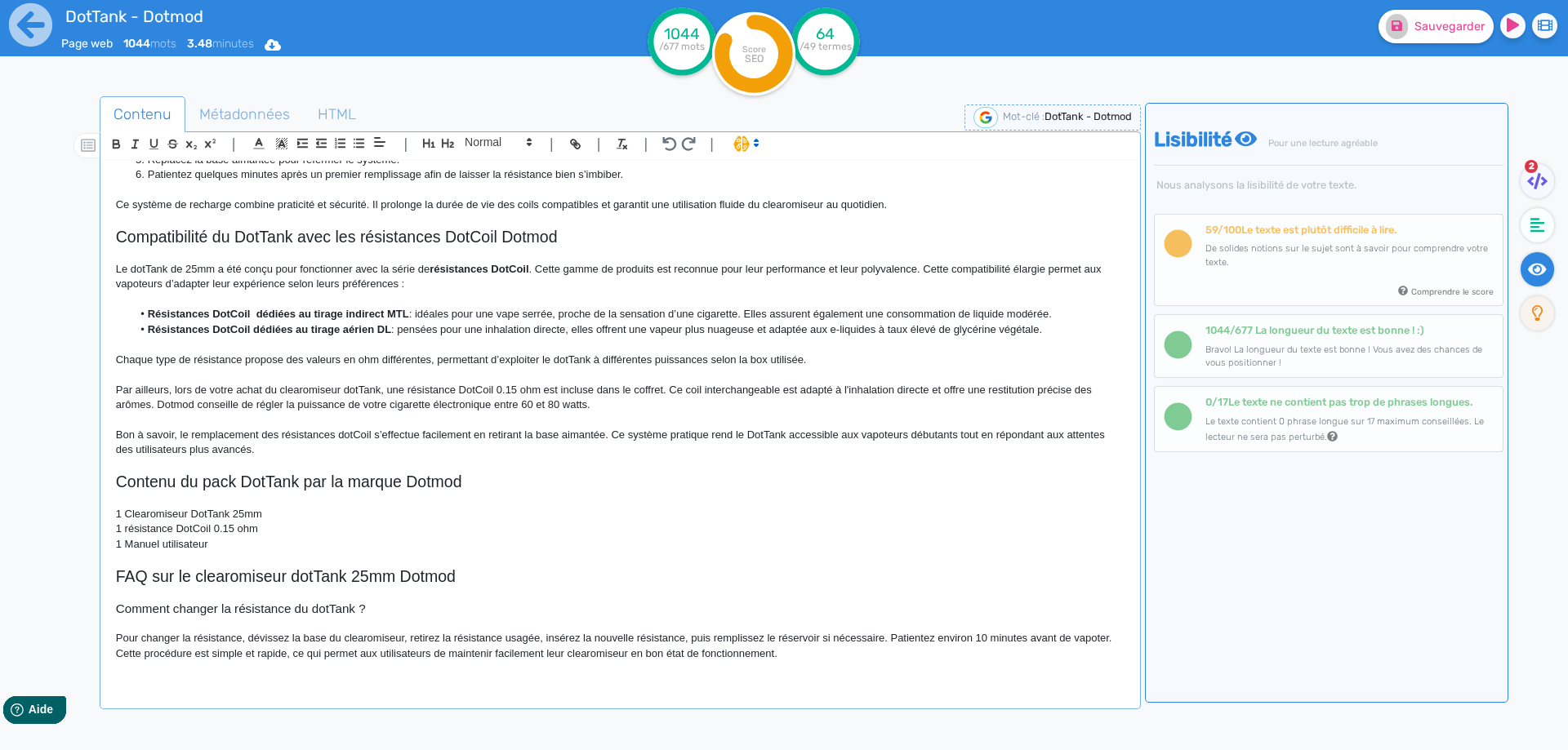
scroll to position [849, 0]
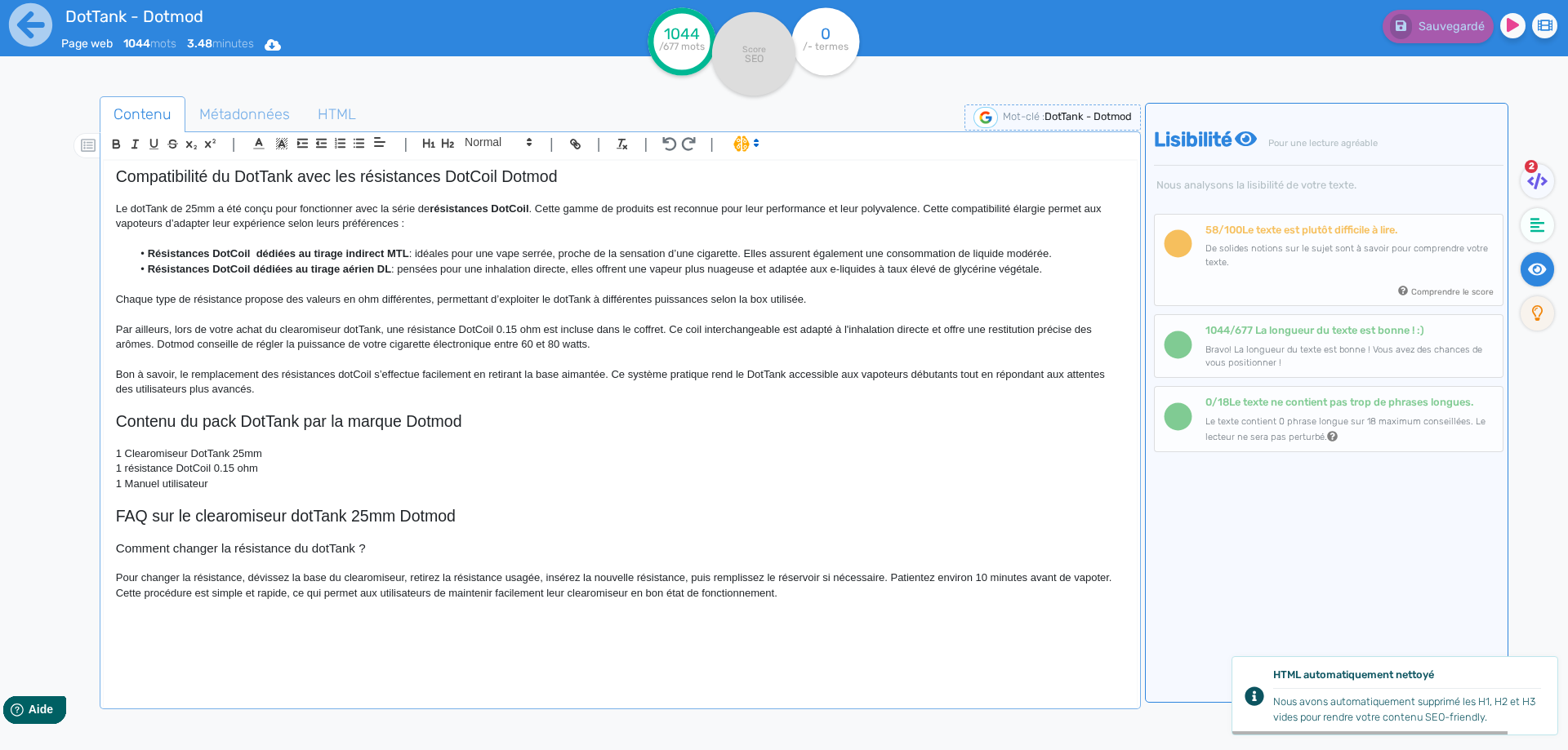
click at [543, 573] on p "Pour changer la résistance, dévissez la base du clearomiseur, retirez la résist…" at bounding box center [620, 585] width 1008 height 30
click at [694, 583] on p "Pour changer la résistance, dévissez la base du clearomiseur, retirez la résist…" at bounding box center [620, 585] width 1008 height 30
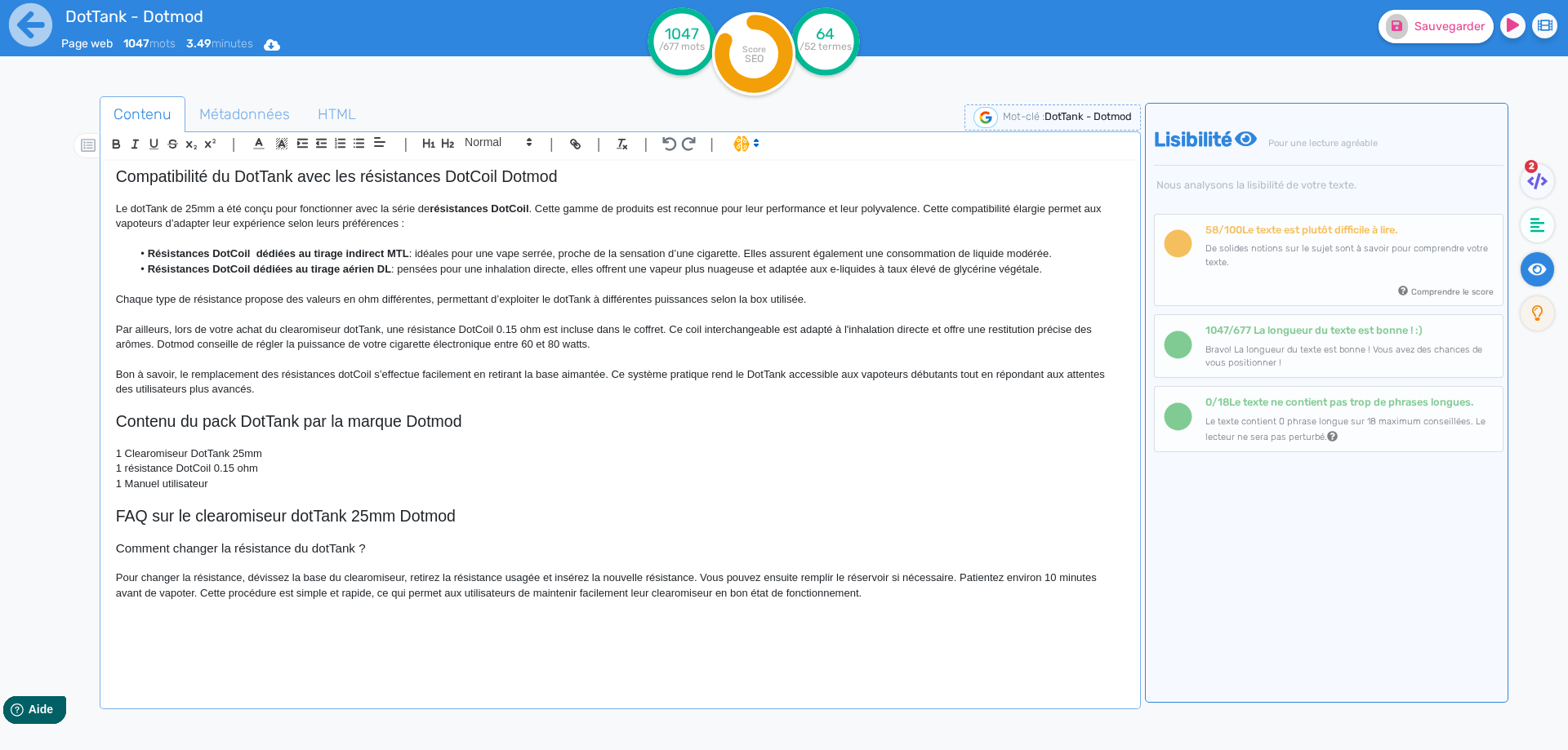
click at [898, 571] on p "Pour changer la résistance, dévissez la base du clearomiseur, retirez la résist…" at bounding box center [620, 585] width 1008 height 30
drag, startPoint x: 898, startPoint y: 571, endPoint x: 887, endPoint y: 542, distance: 31.0
click at [912, 574] on p "Pour changer la résistance, dévissez la base du clearomiseur, retirez la résist…" at bounding box center [620, 585] width 1008 height 30
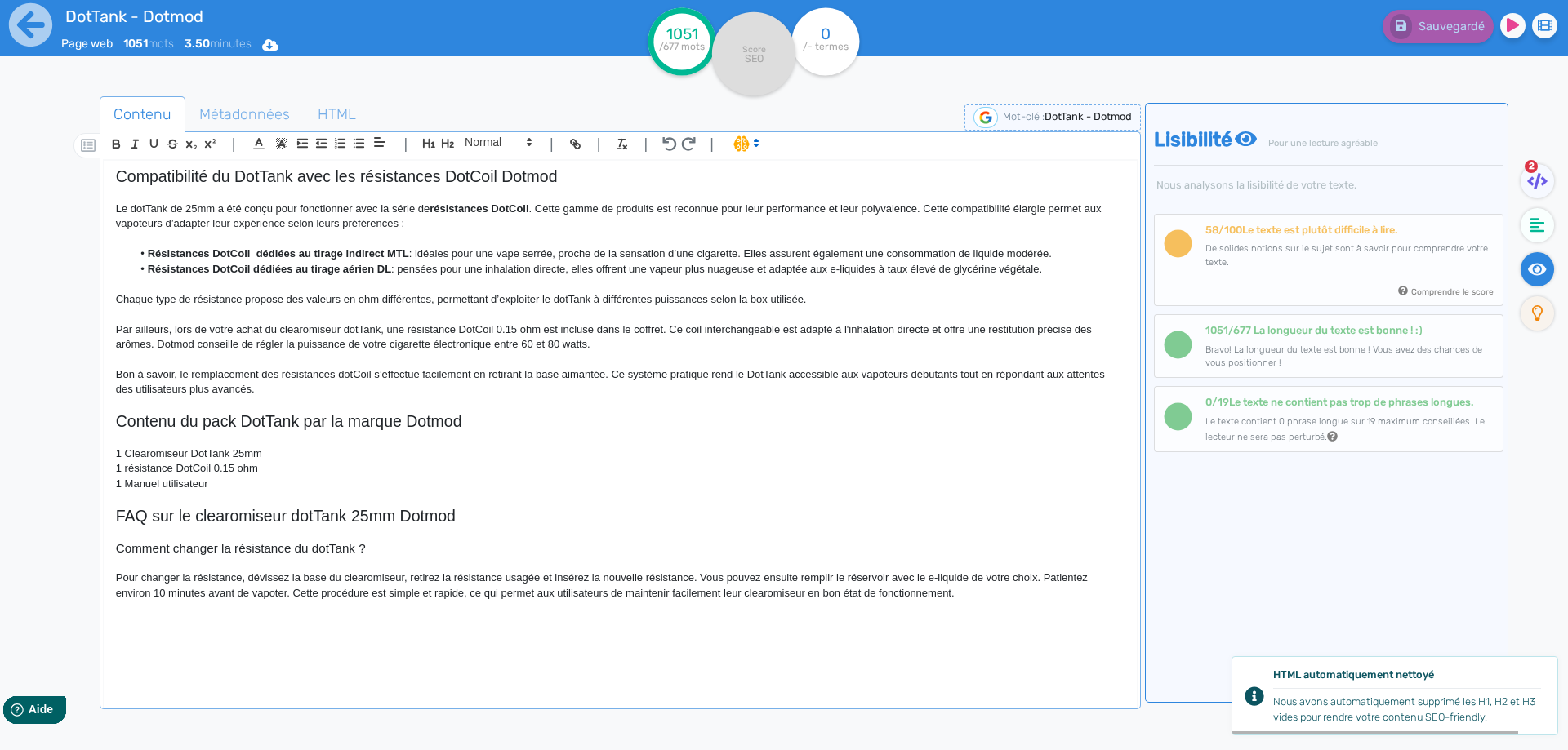
click at [297, 593] on p "Pour changer la résistance, dévissez la base du clearomiseur, retirez la résist…" at bounding box center [620, 585] width 1008 height 30
drag, startPoint x: 297, startPoint y: 593, endPoint x: 442, endPoint y: 594, distance: 145.0
click at [442, 594] on p "Pour changer la résistance, dévissez la base du clearomiseur, retirez la résist…" at bounding box center [620, 585] width 1008 height 30
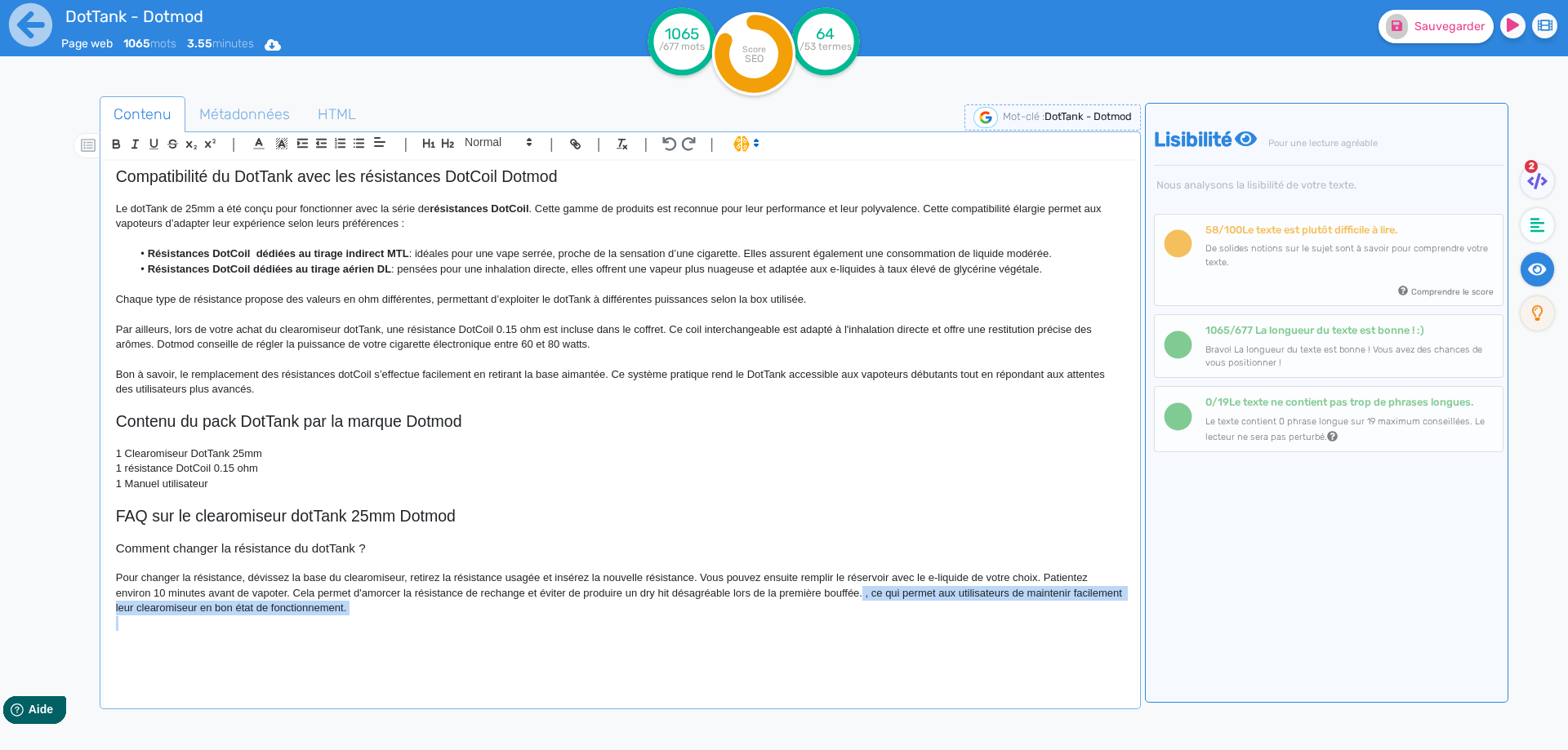
drag, startPoint x: 863, startPoint y: 599, endPoint x: 869, endPoint y: 625, distance: 26.7
click at [869, 625] on div "DotTank - Dotmod Le DotTank [PERSON_NAME] est un clearomiseur dédié aux vapoteu…" at bounding box center [620, 423] width 1033 height 524
click at [1435, 16] on button "Sauvegarder" at bounding box center [1436, 26] width 115 height 34
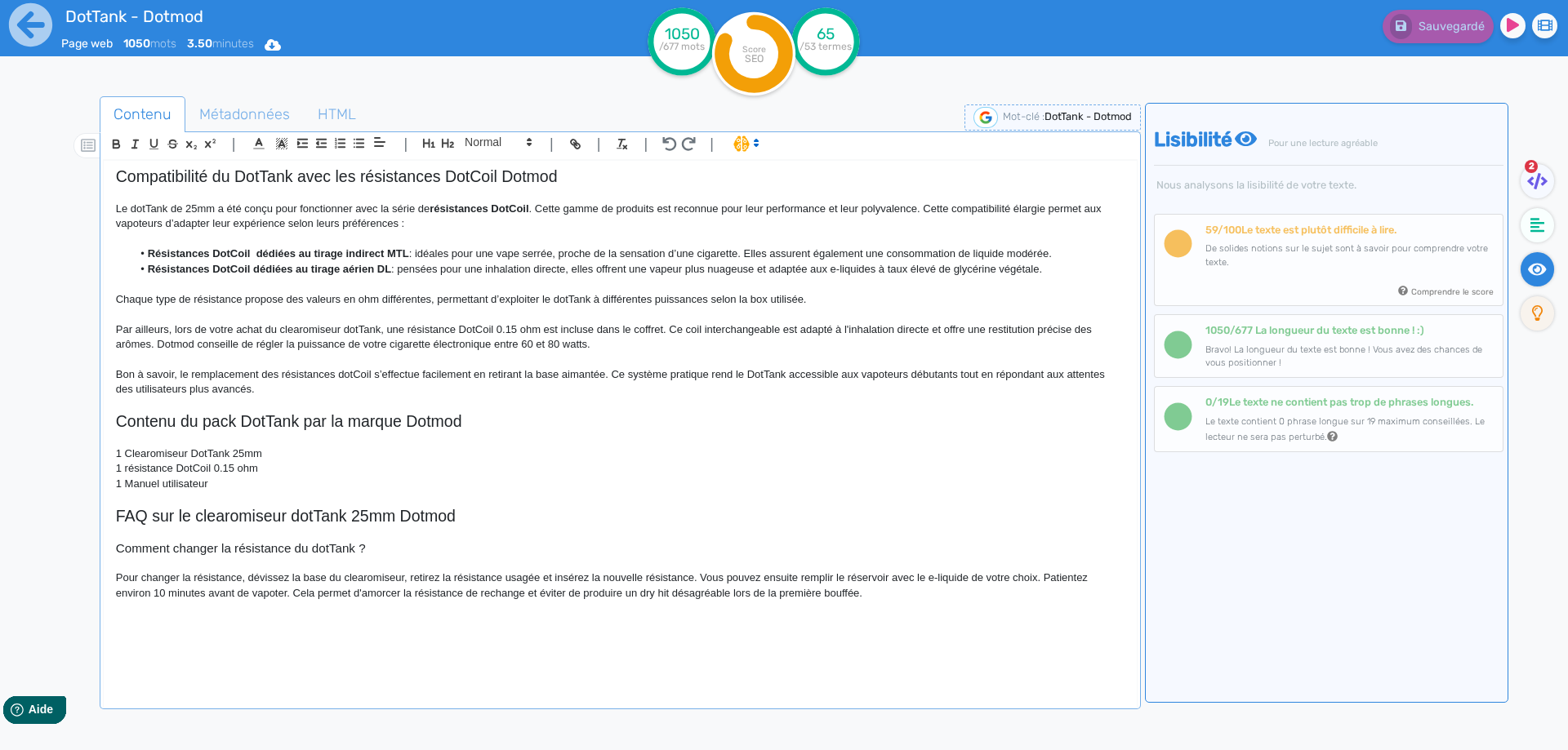
click at [243, 605] on p at bounding box center [620, 608] width 1008 height 15
click at [508, 522] on h2 "FAQ sur le clearomiseur dotTank 25mm Dotmod" at bounding box center [620, 516] width 1008 height 19
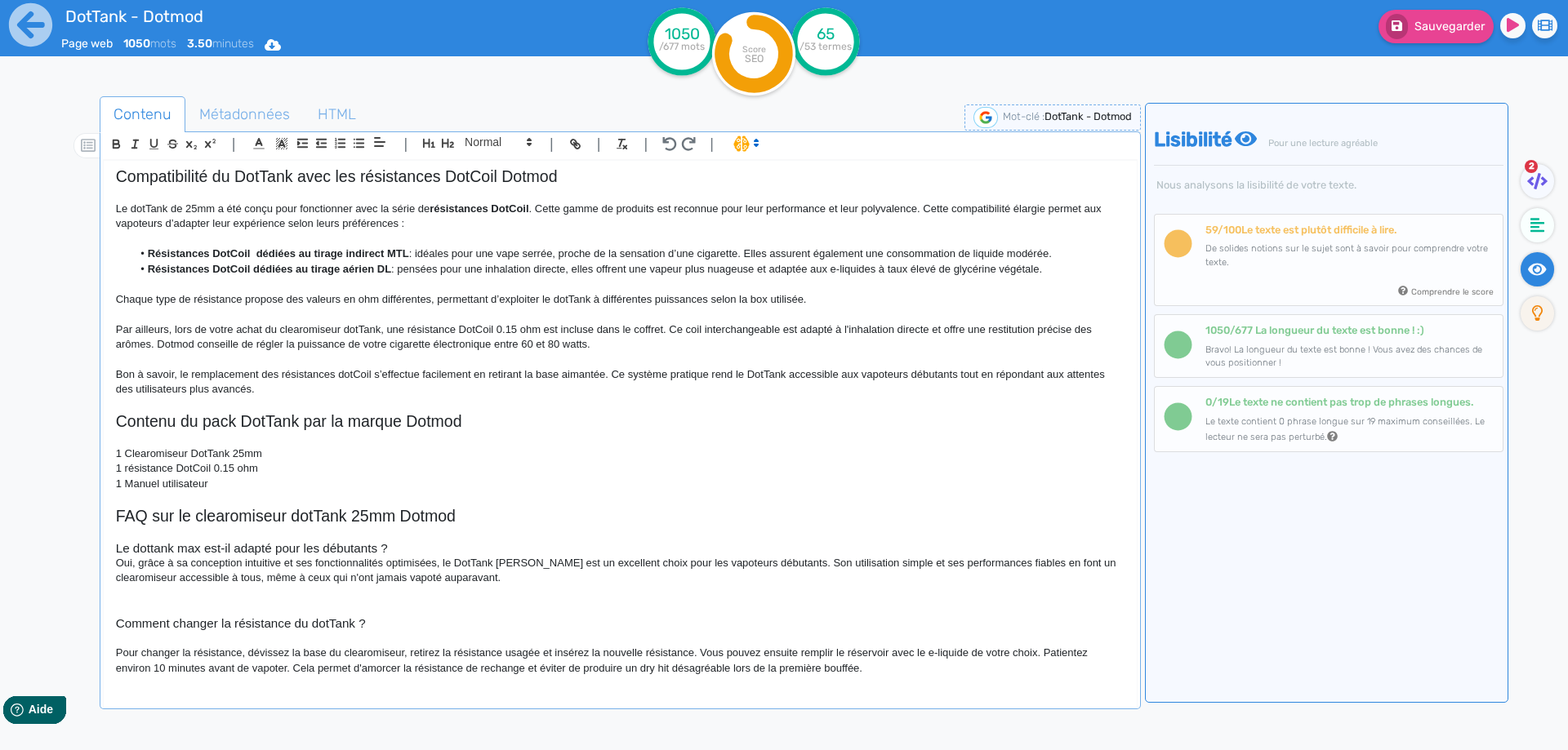
click at [425, 551] on h3 "Le dottank max est-il adapté pour les débutants ?" at bounding box center [620, 548] width 1008 height 15
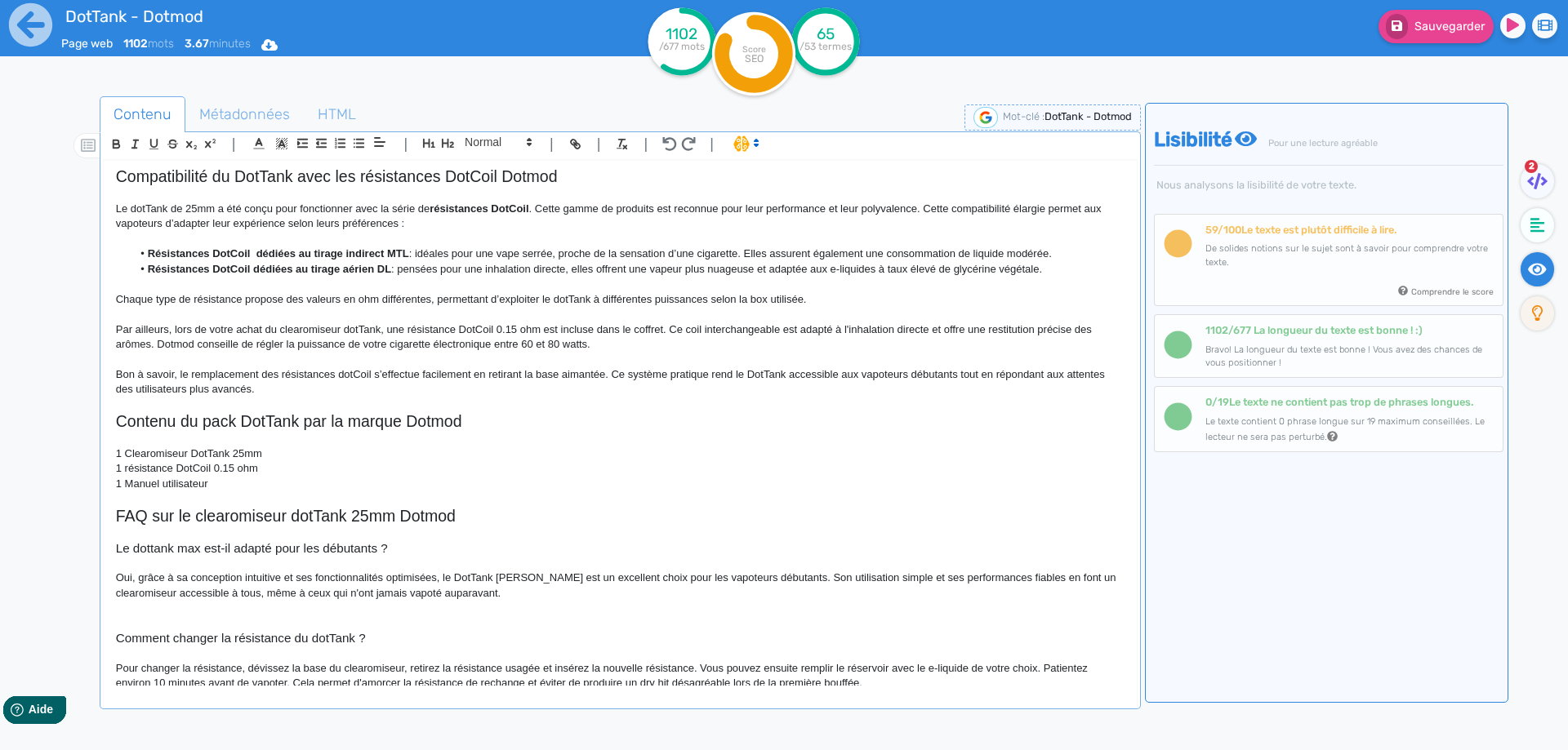
click at [174, 546] on h3 "Le dottank max est-il adapté pour les débutants ?" at bounding box center [620, 548] width 1008 height 15
click at [184, 549] on h3 "Le dottank max est-il adapté pour les débutants ?" at bounding box center [620, 548] width 1008 height 15
click at [139, 547] on h3 "Le dottank est-il adapté pour les débutants ?" at bounding box center [620, 548] width 1008 height 15
click at [152, 548] on h3 "Le dottank est-il adapté pour les débutants ?" at bounding box center [620, 548] width 1008 height 15
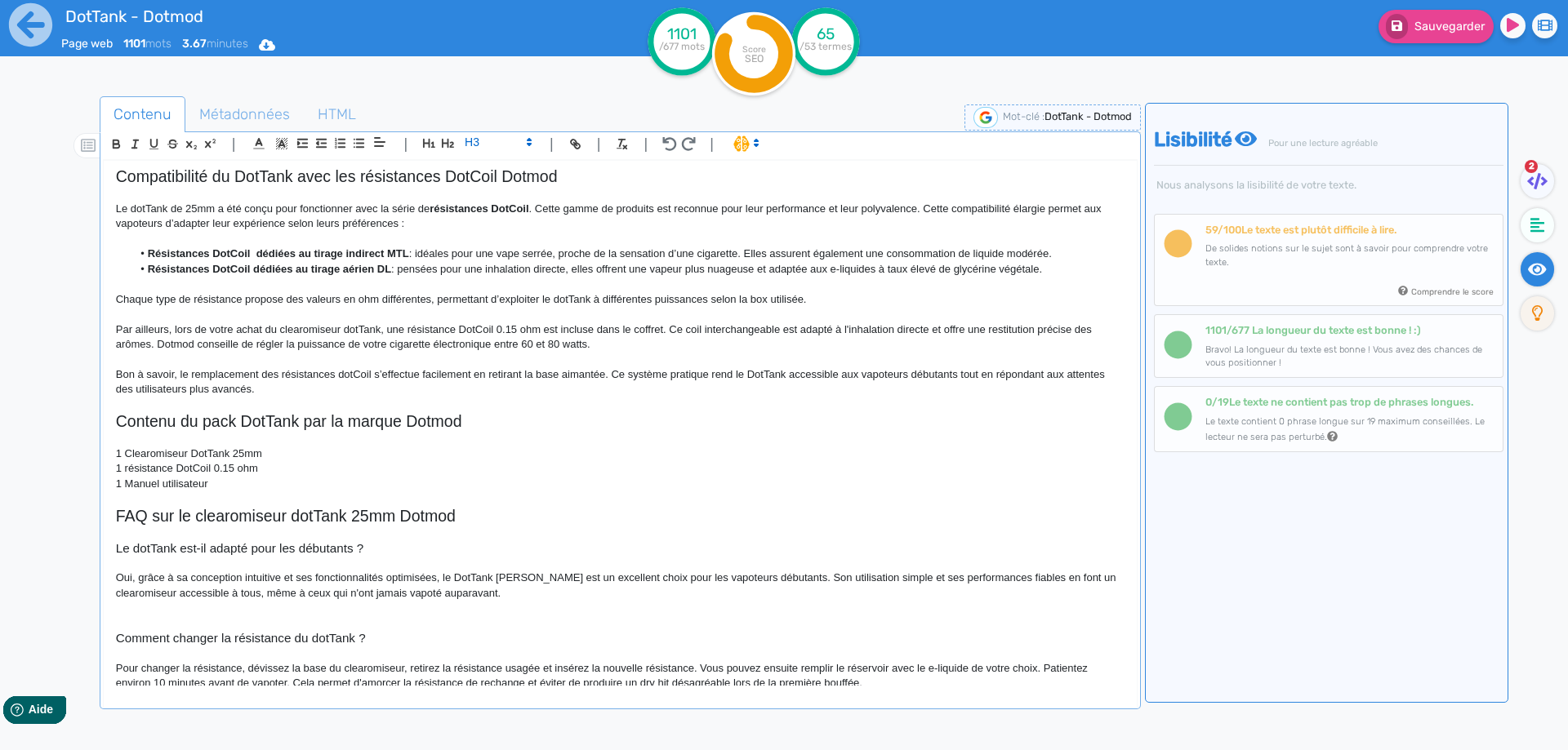
click at [400, 577] on p "Oui, grâce à sa conception intuitive et ses fonctionnalités optimisées, le DotT…" at bounding box center [620, 585] width 1008 height 30
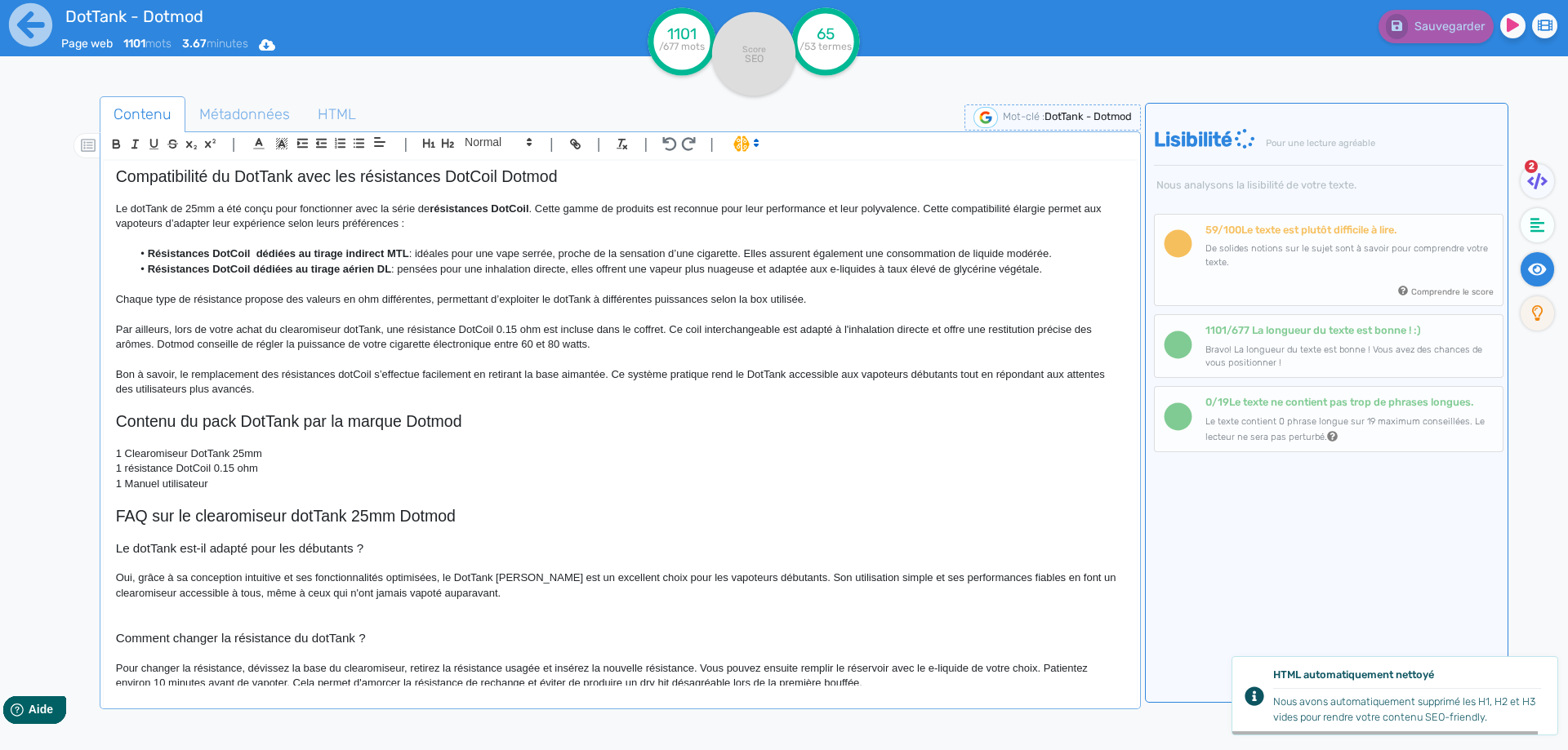
click at [497, 575] on p "Oui, grâce à sa conception intuitive et ses fonctionnalités optimisées, le DotT…" at bounding box center [620, 585] width 1008 height 30
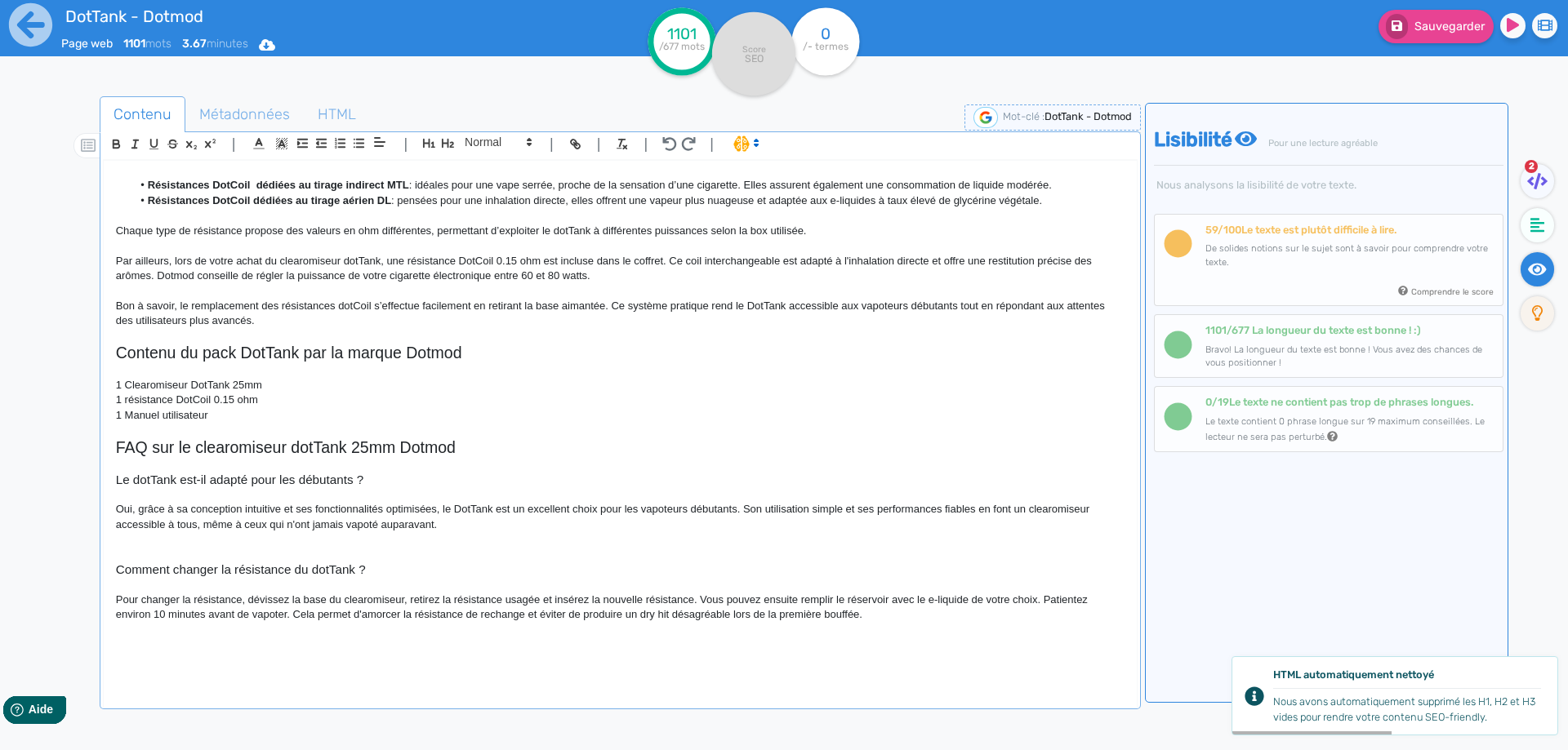
scroll to position [931, 0]
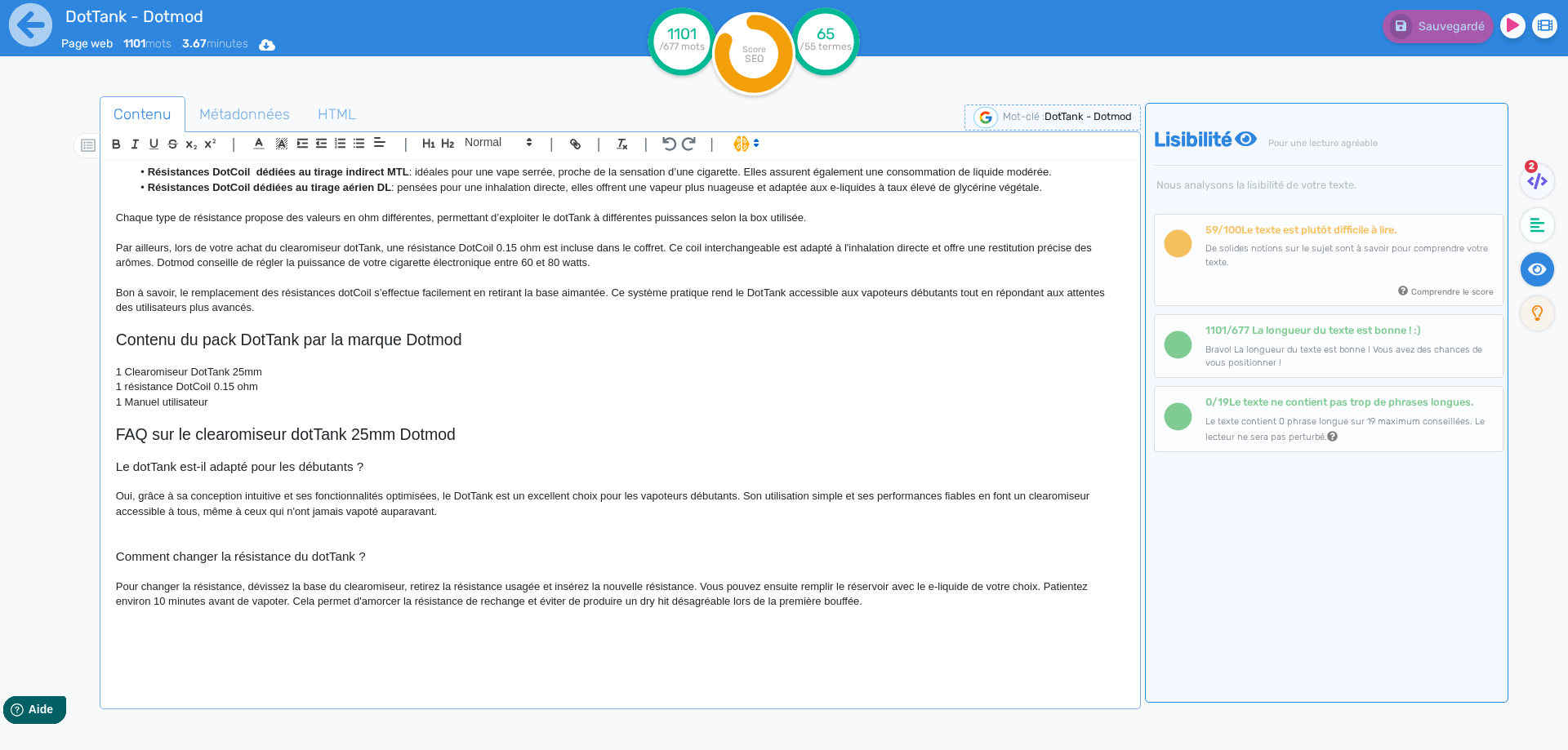
click at [587, 528] on p at bounding box center [620, 527] width 1008 height 15
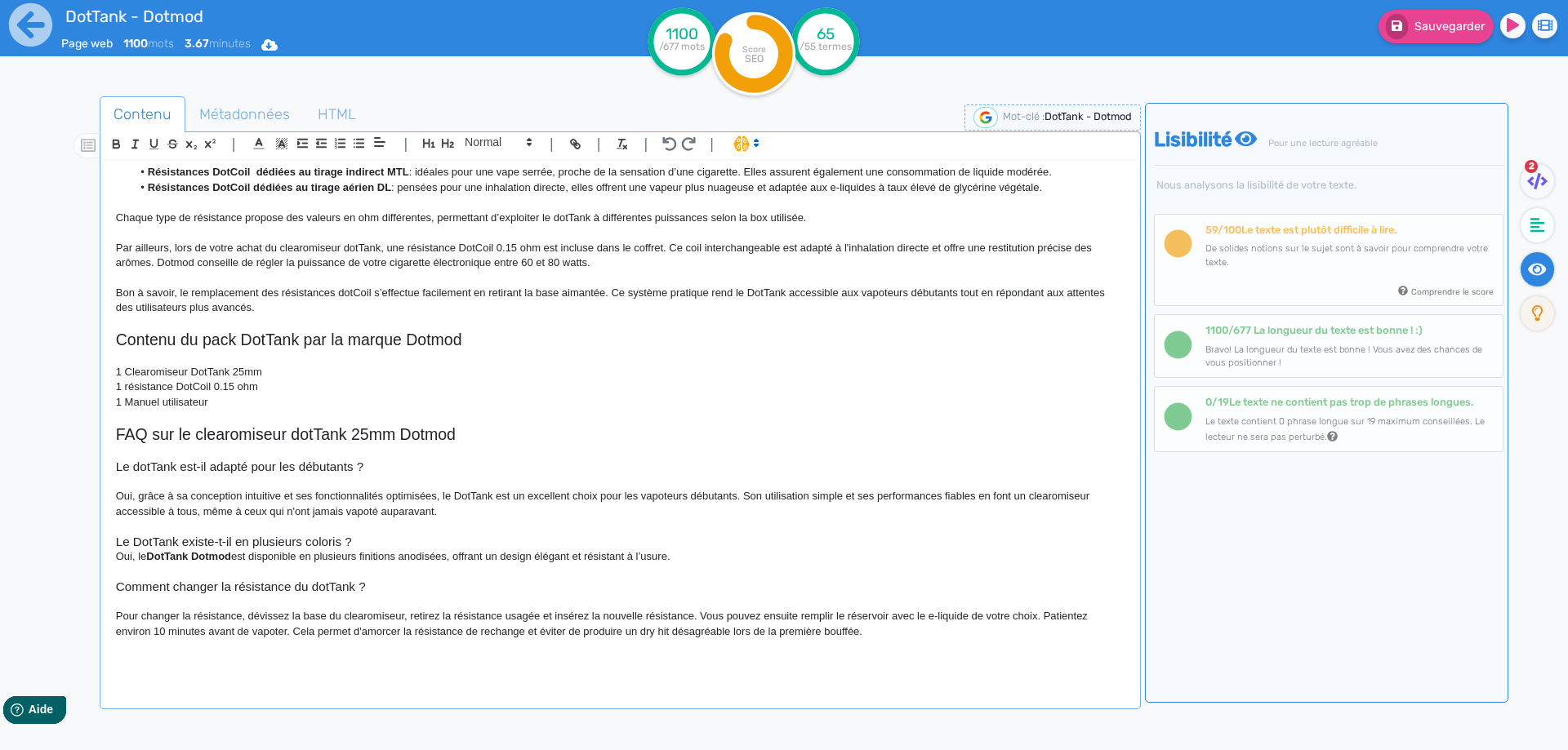
click at [374, 546] on h3 "Le DotTank existe-t-il en plusieurs coloris ?" at bounding box center [620, 542] width 1008 height 15
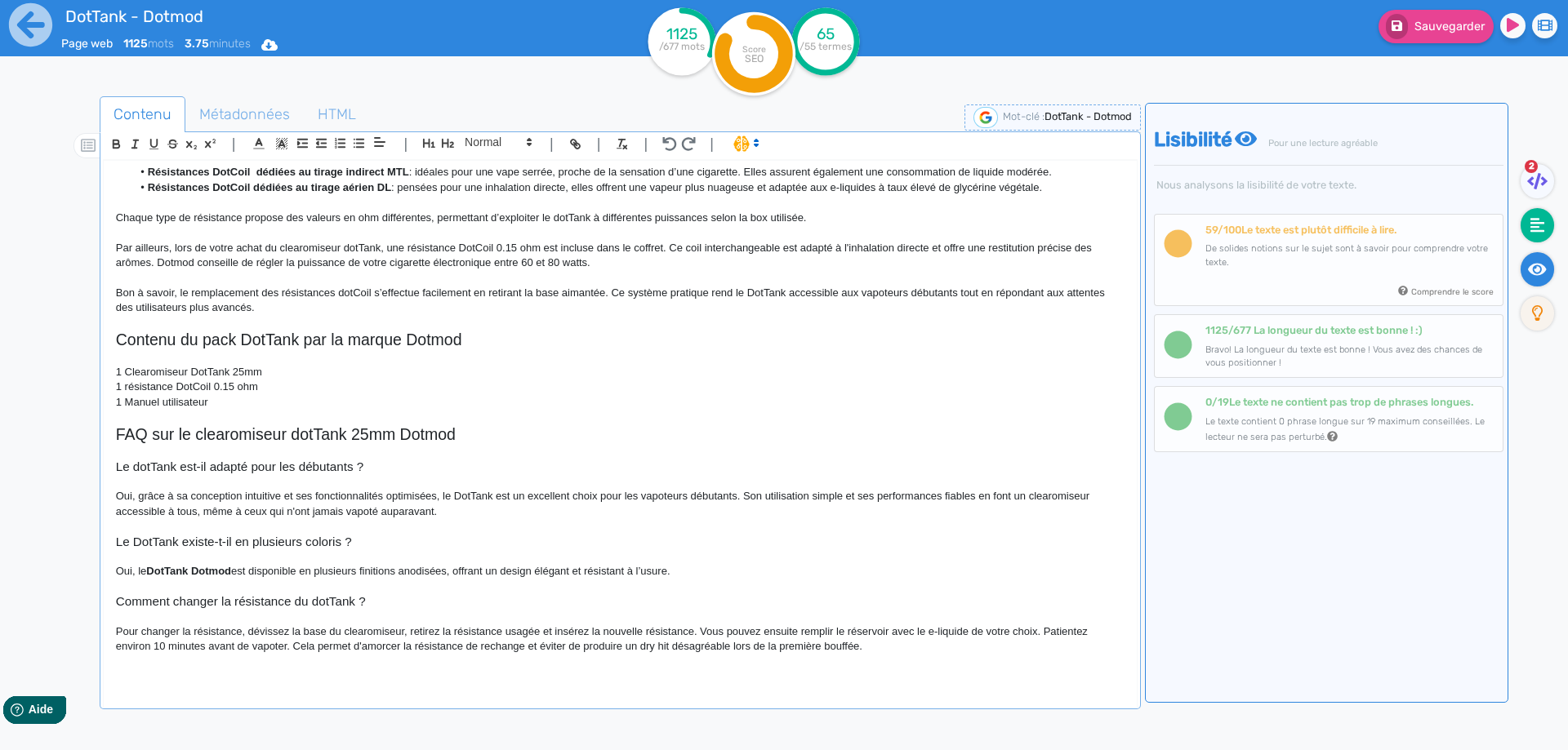
click at [1534, 218] on fa-icon at bounding box center [1537, 226] width 34 height 34
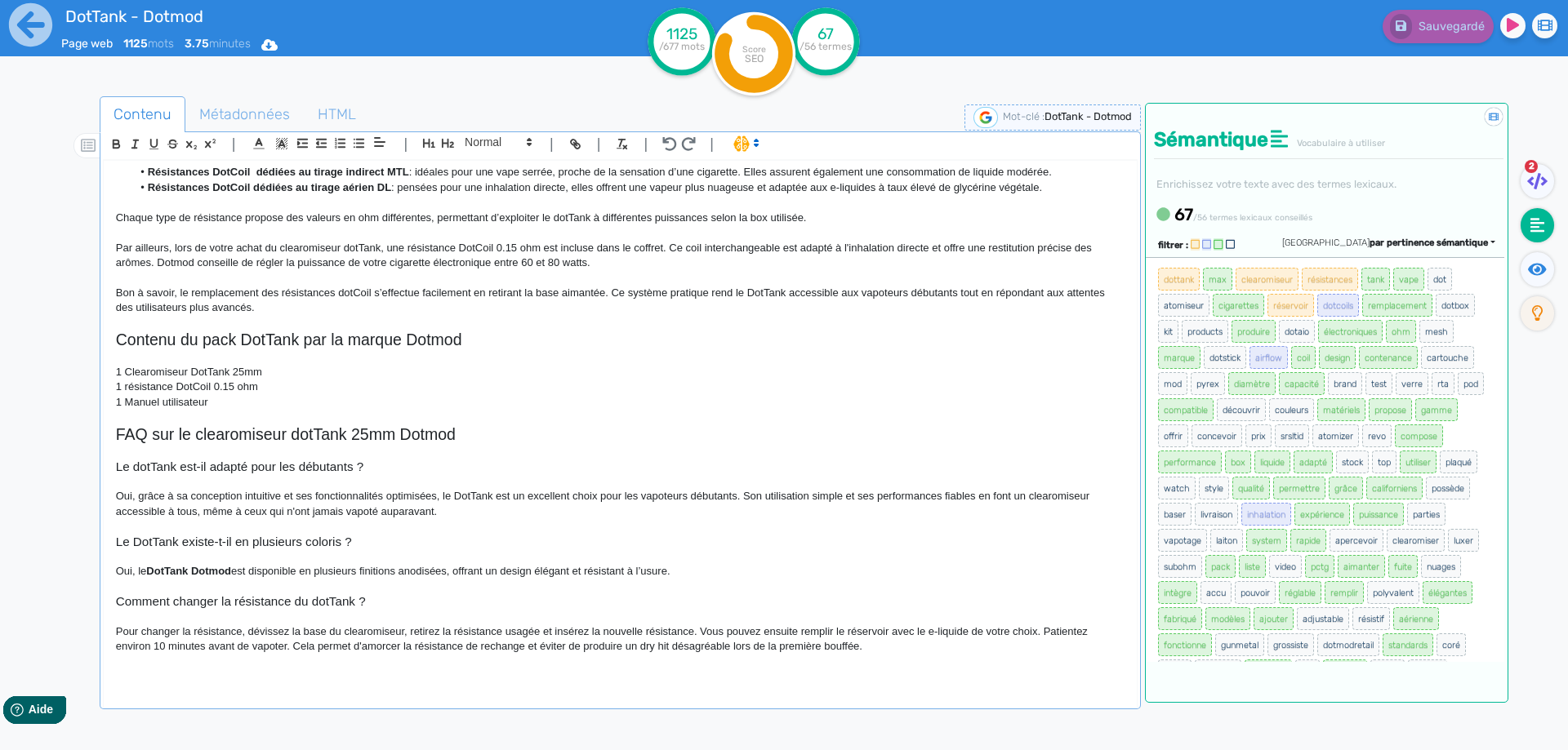
click at [327, 544] on h3 "Le DotTank existe-t-il en plusieurs coloris ?" at bounding box center [620, 542] width 1008 height 15
click at [152, 569] on strong "DotTank Dotmod" at bounding box center [188, 570] width 85 height 12
click at [220, 570] on strong "DotTank Dotmod" at bounding box center [252, 570] width 85 height 12
drag, startPoint x: 220, startPoint y: 570, endPoint x: 263, endPoint y: 565, distance: 43.3
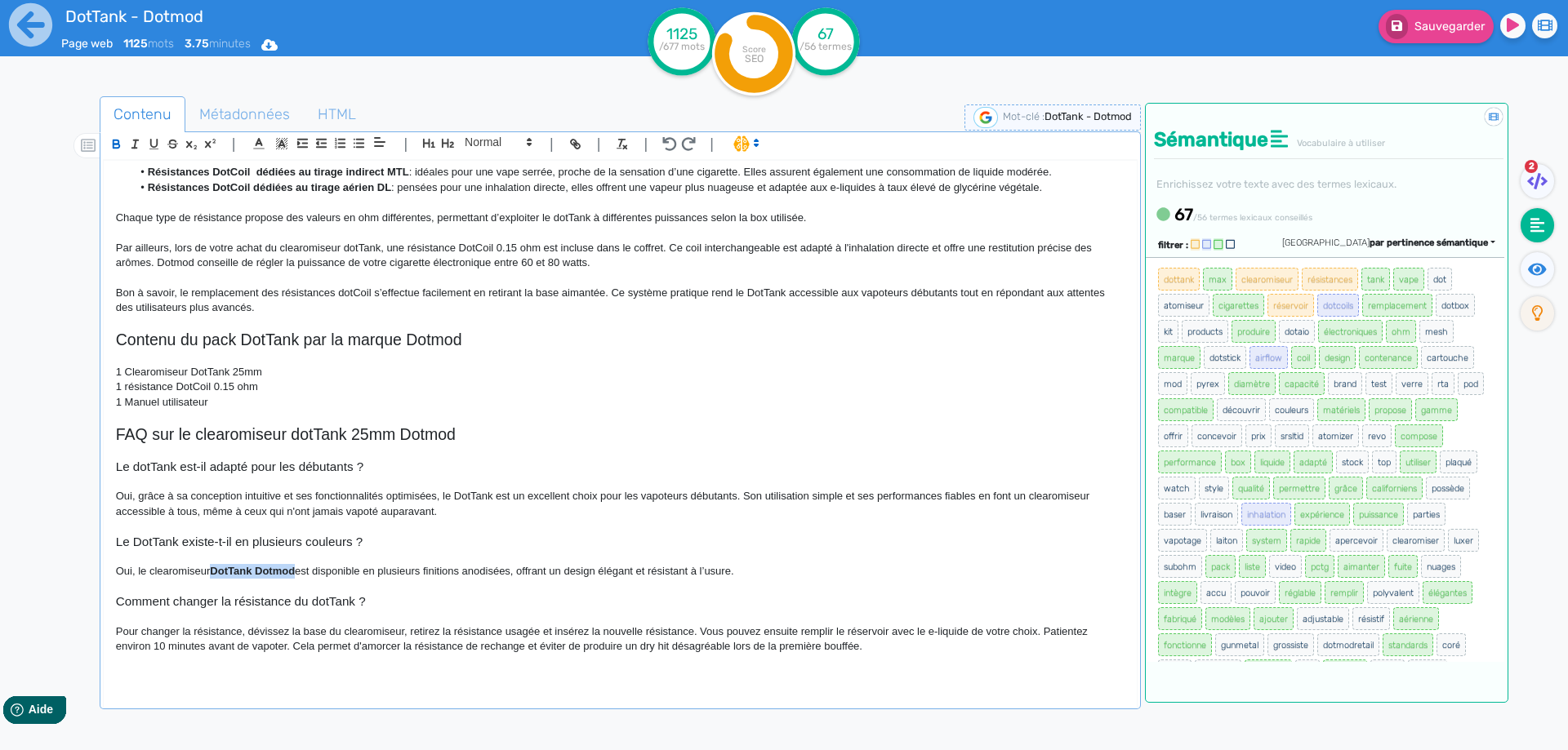
click at [263, 565] on strong "DotTank Dotmod" at bounding box center [252, 570] width 85 height 12
click at [438, 574] on p "Oui, le clearomiseur DotTank Dotmod est disponible en plusieurs finitions anodi…" at bounding box center [620, 571] width 1008 height 15
drag, startPoint x: 438, startPoint y: 574, endPoint x: 476, endPoint y: 573, distance: 38.0
click at [476, 573] on p "Oui, le clearomiseur DotTank Dotmod est disponible en plusieurs finitions anodi…" at bounding box center [620, 571] width 1008 height 15
click at [468, 573] on p "Oui, le clearomiseur DotTank Dotmod est disponible en plusieurs coloris. , offr…" at bounding box center [620, 571] width 1008 height 15
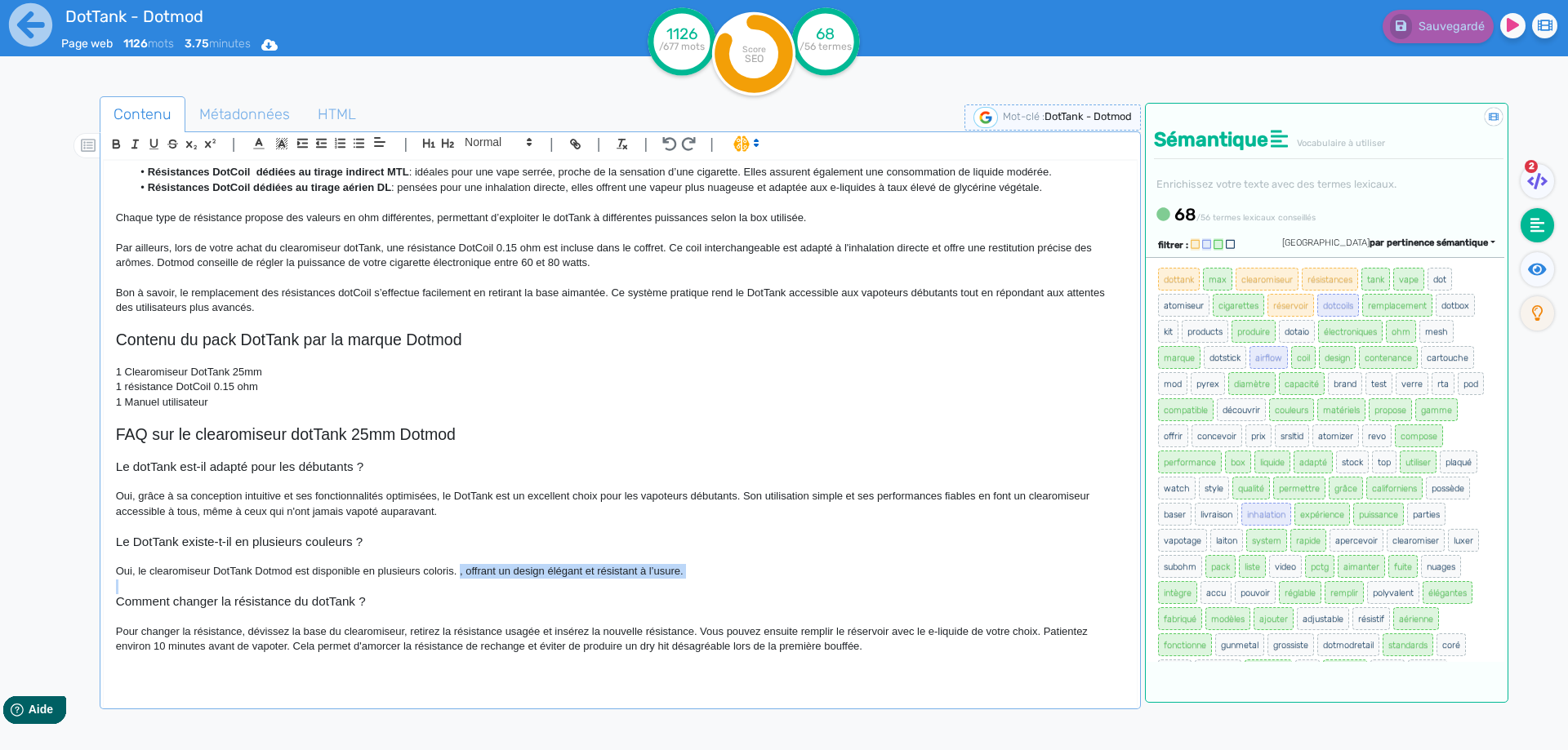
drag, startPoint x: 459, startPoint y: 573, endPoint x: 714, endPoint y: 584, distance: 255.2
click at [714, 584] on div "DotTank - Dotmod Le DotTank [PERSON_NAME] est un clearomiseur dédié aux vapoteu…" at bounding box center [620, 423] width 1033 height 524
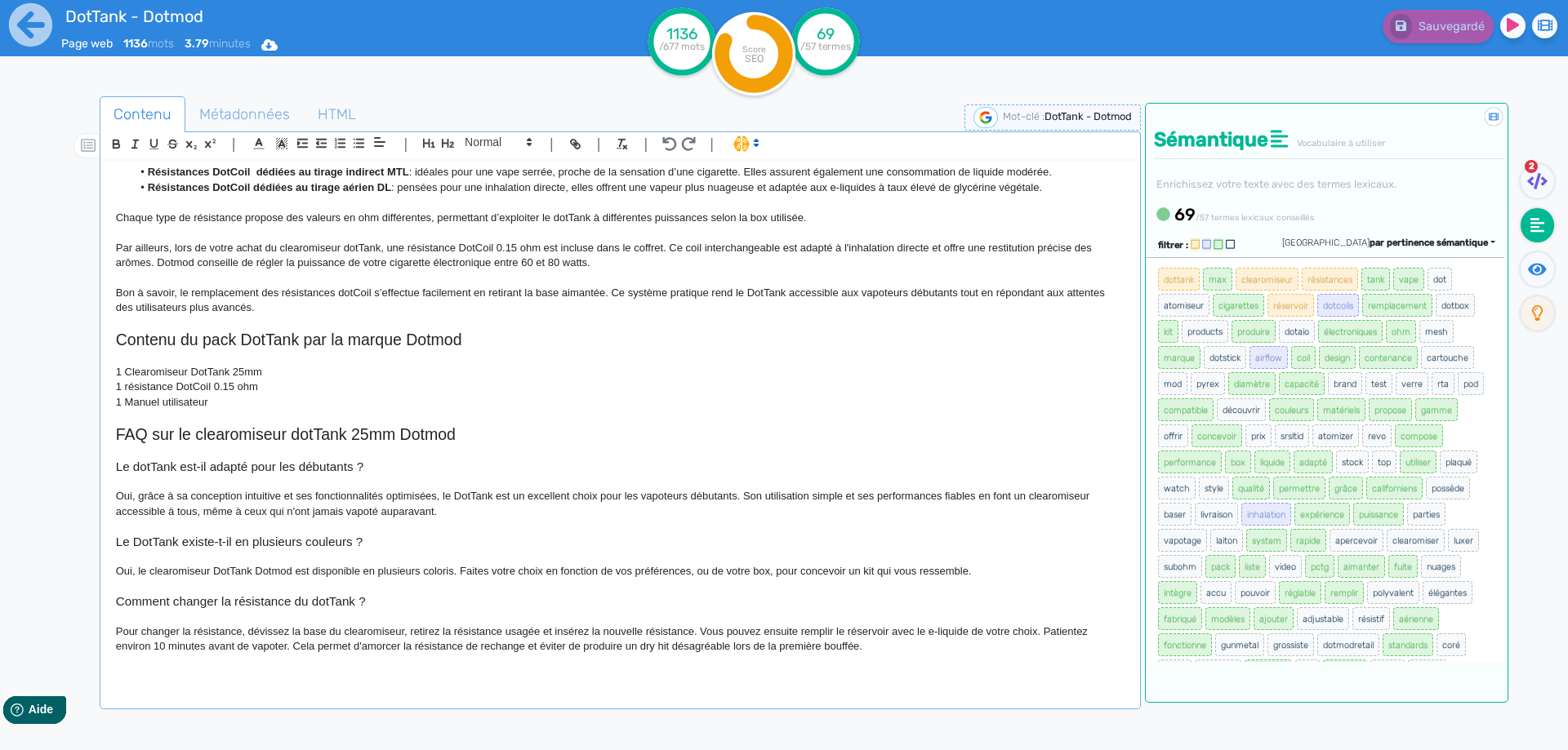
scroll to position [1000, 0]
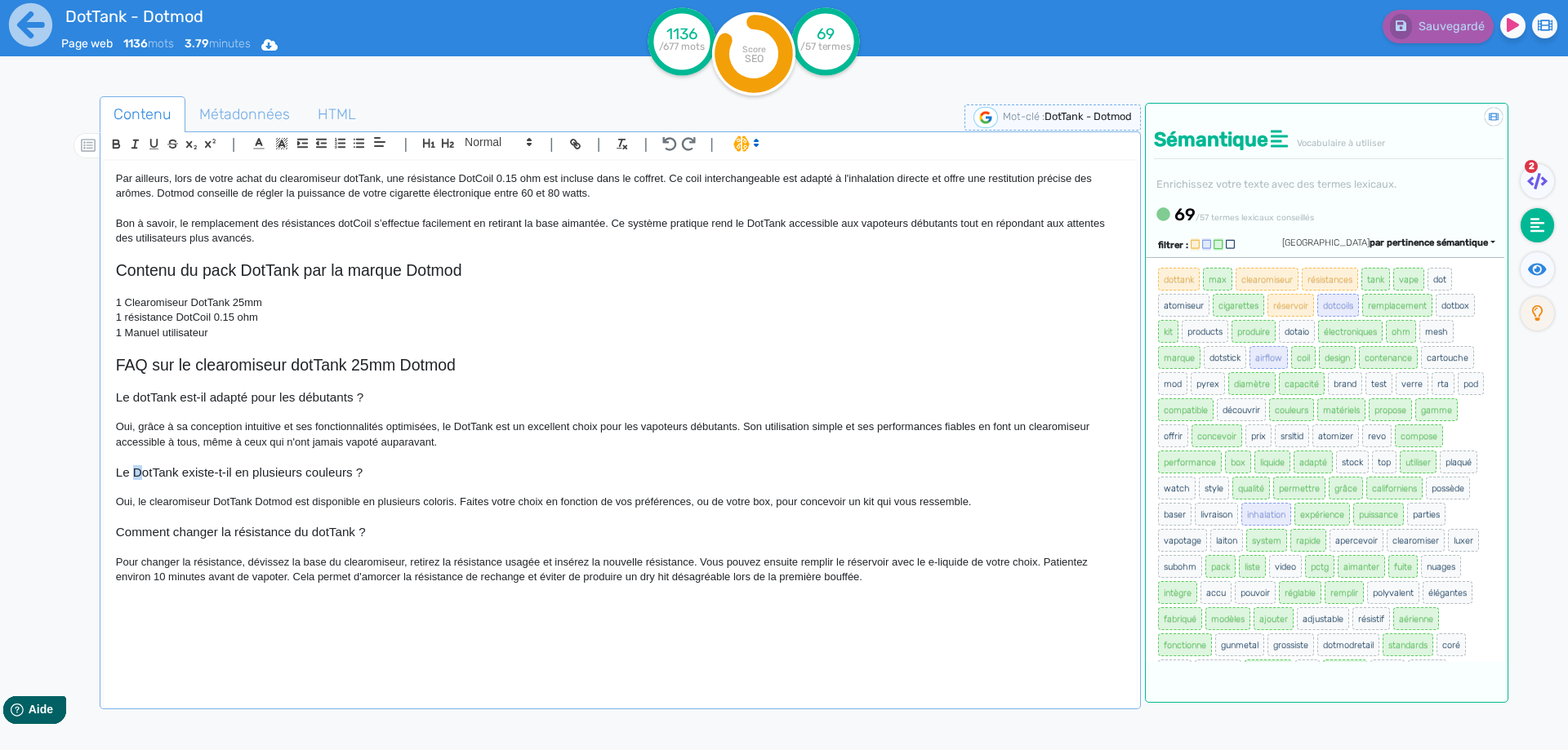
click at [134, 477] on h3 "Le DotTank existe-t-il en plusieurs couleurs ?" at bounding box center [620, 473] width 1008 height 15
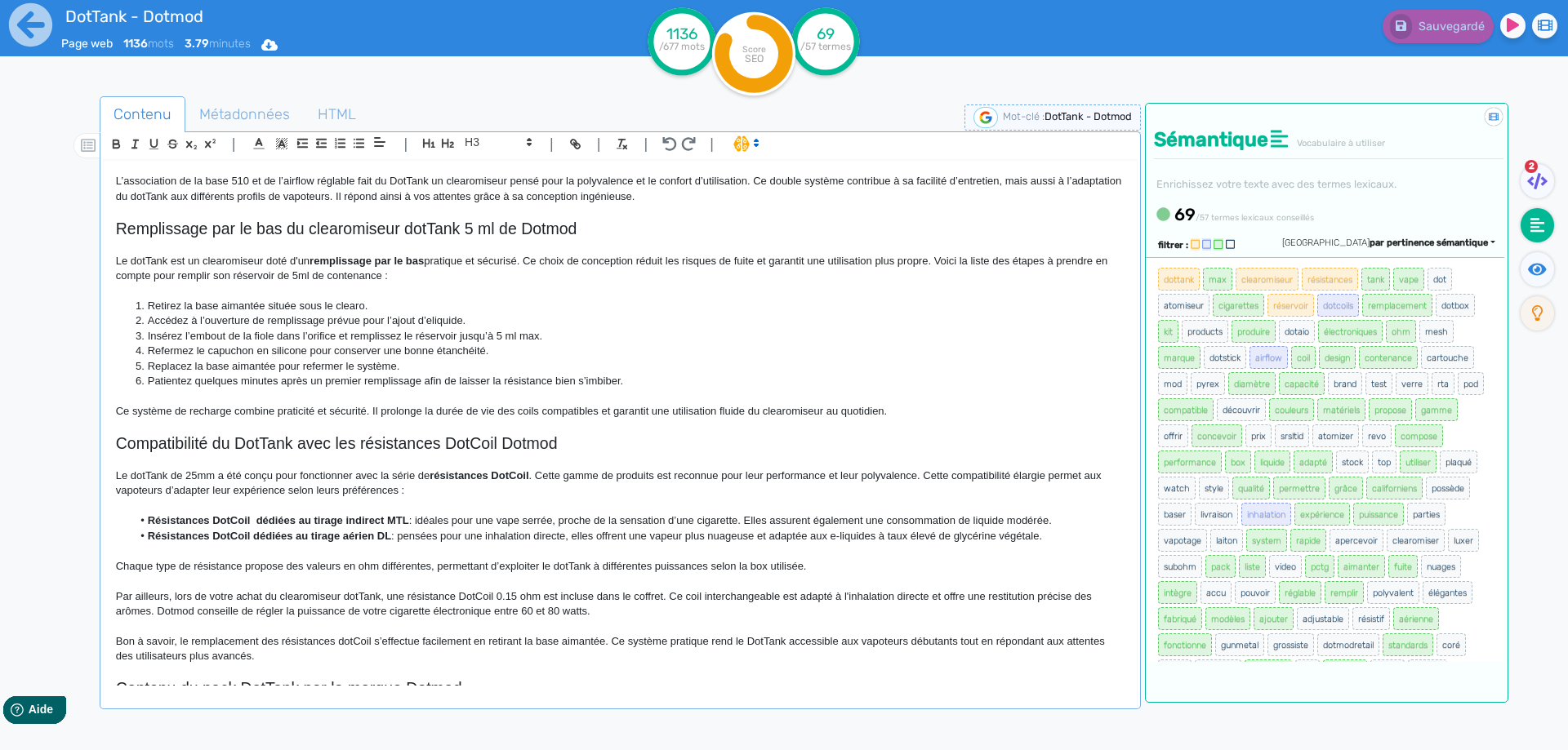
scroll to position [674, 0]
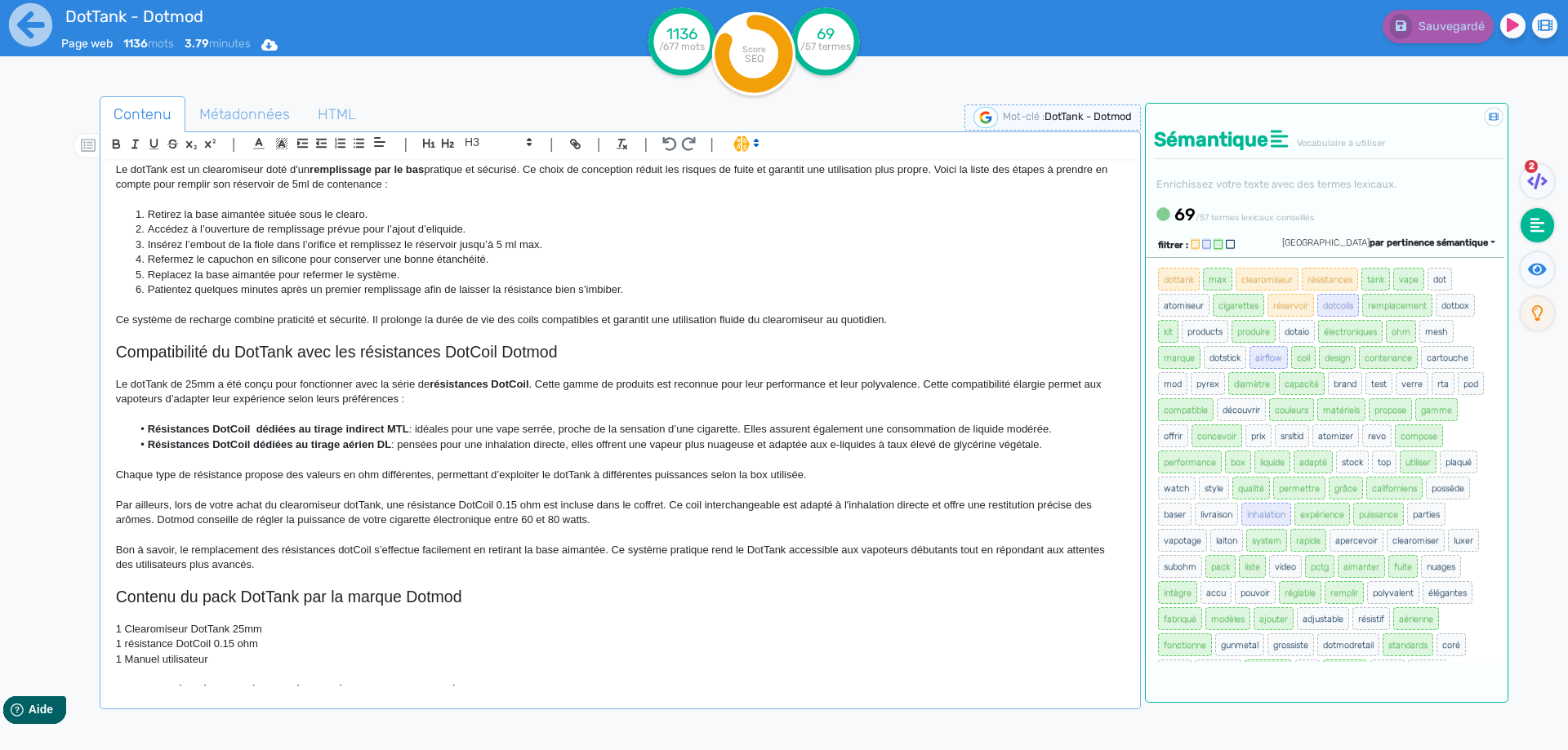
click at [123, 477] on p "Chaque type de résistance propose des valeurs en ohm différentes, permettant d’…" at bounding box center [620, 475] width 1008 height 15
drag, startPoint x: 123, startPoint y: 477, endPoint x: 184, endPoint y: 477, distance: 61.0
click at [184, 477] on p "Chaque type de résistance propose des valeurs en ohm différentes, permettant d’…" at bounding box center [620, 475] width 1008 height 15
click at [512, 490] on p at bounding box center [620, 490] width 1008 height 15
click at [520, 475] on p "Chacune de ces résistances en mesh propose des valeurs en ohm différentes, perm…" at bounding box center [620, 475] width 1008 height 15
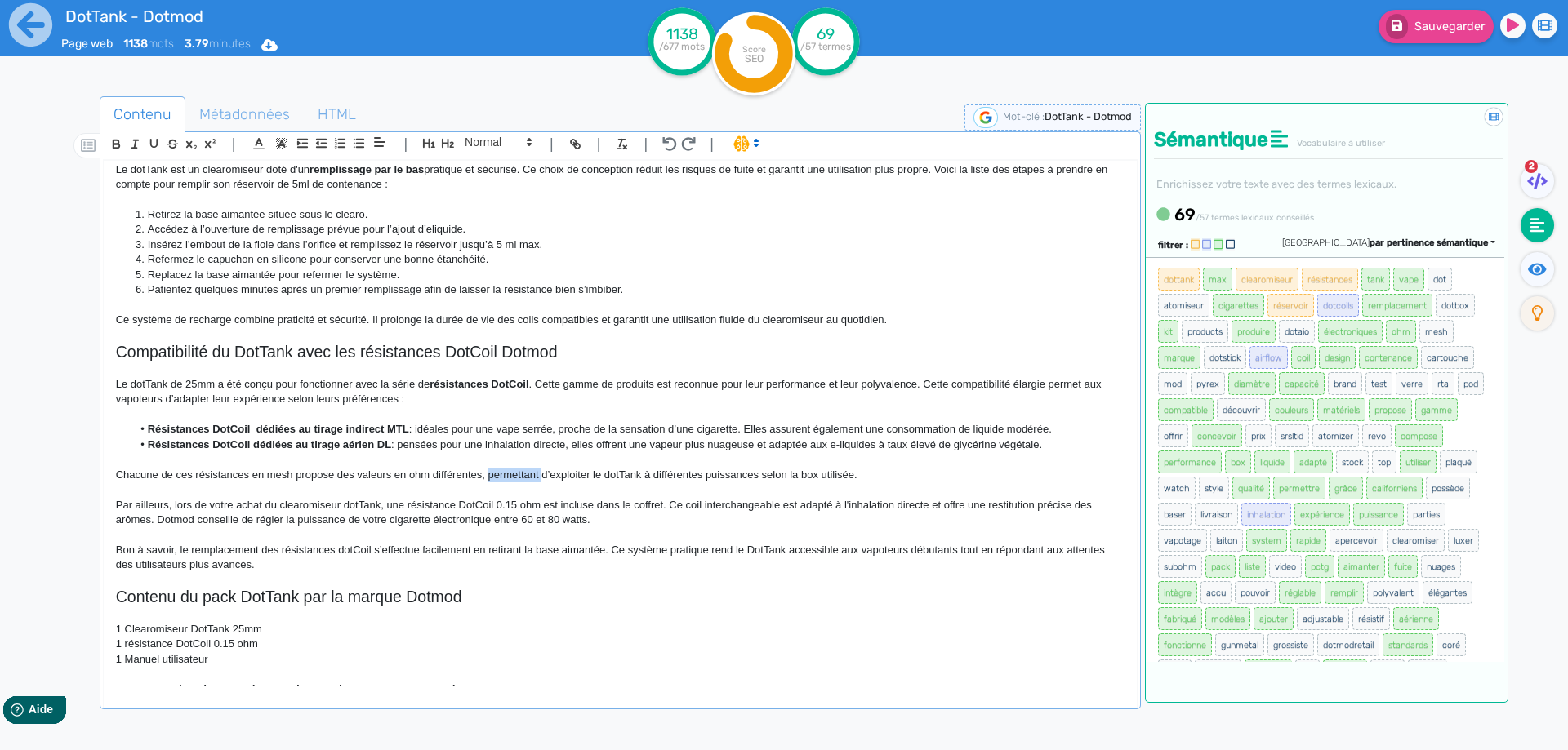
click at [520, 475] on p "Chacune de ces résistances en mesh propose des valeurs en ohm différentes, perm…" at bounding box center [620, 475] width 1008 height 15
click at [1416, 25] on span "Sauvegarder" at bounding box center [1450, 26] width 71 height 14
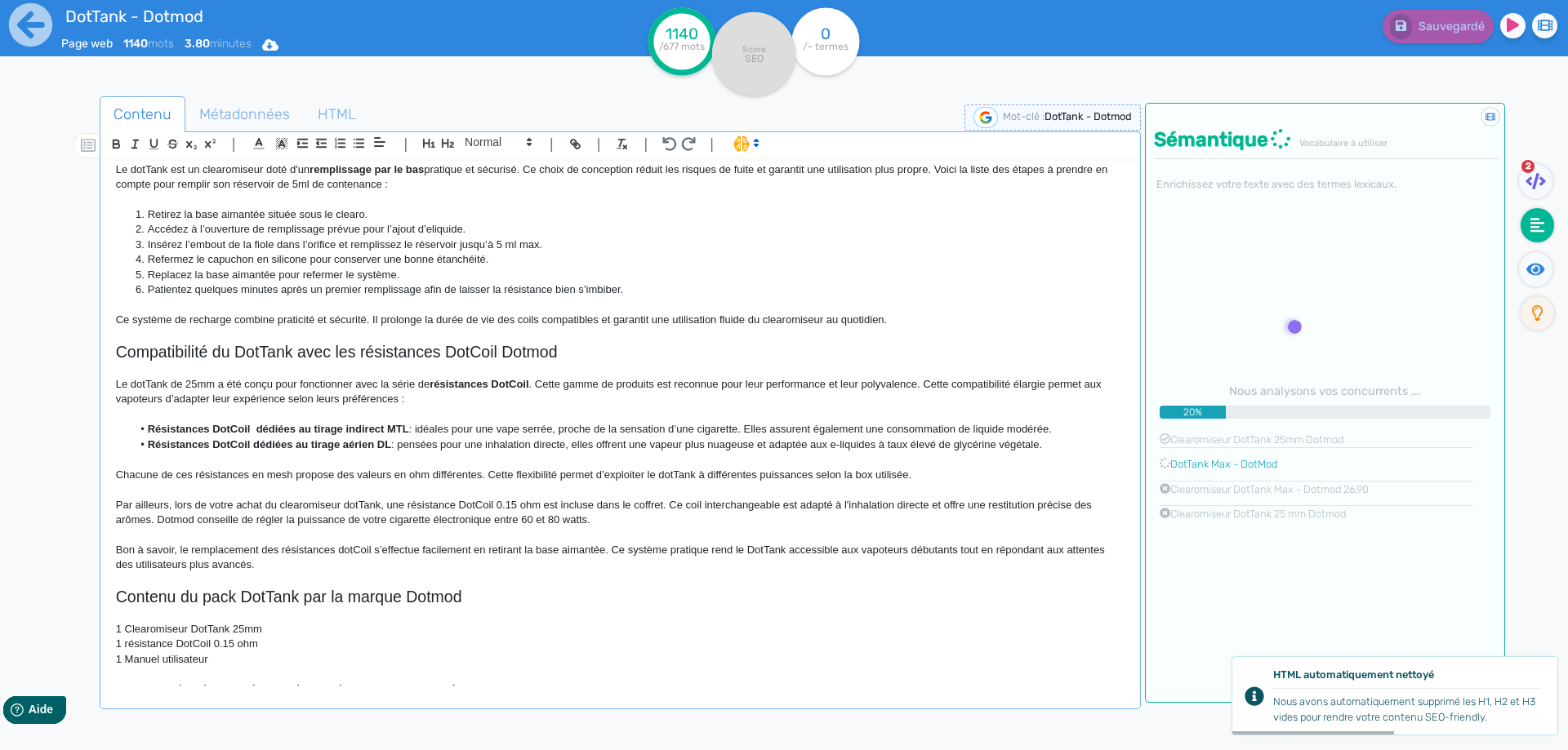
click at [864, 475] on p "Chacune de ces résistances en mesh propose des valeurs en ohm différentes. Cett…" at bounding box center [620, 475] width 1008 height 15
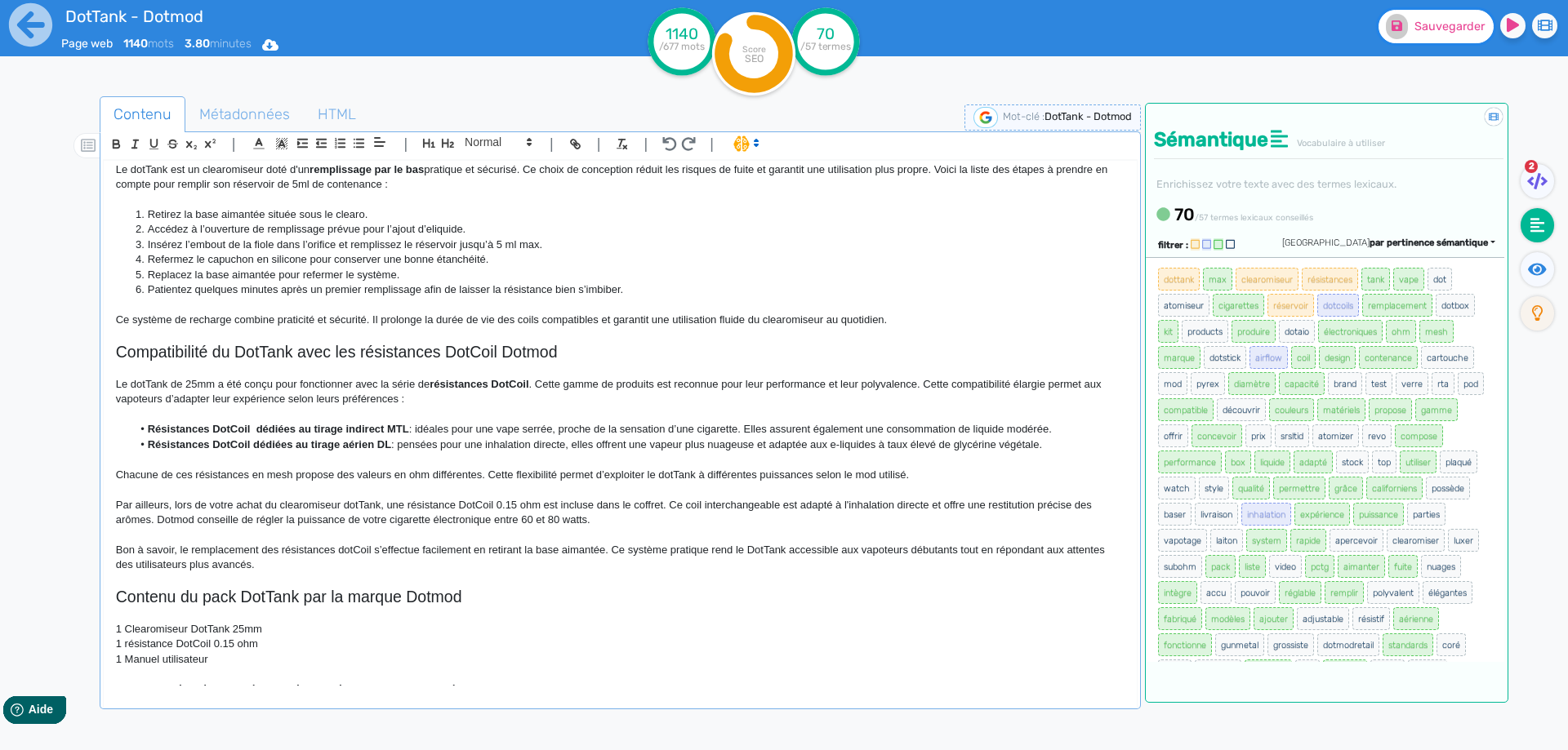
click at [1428, 38] on button "Sauvegarder" at bounding box center [1436, 26] width 115 height 34
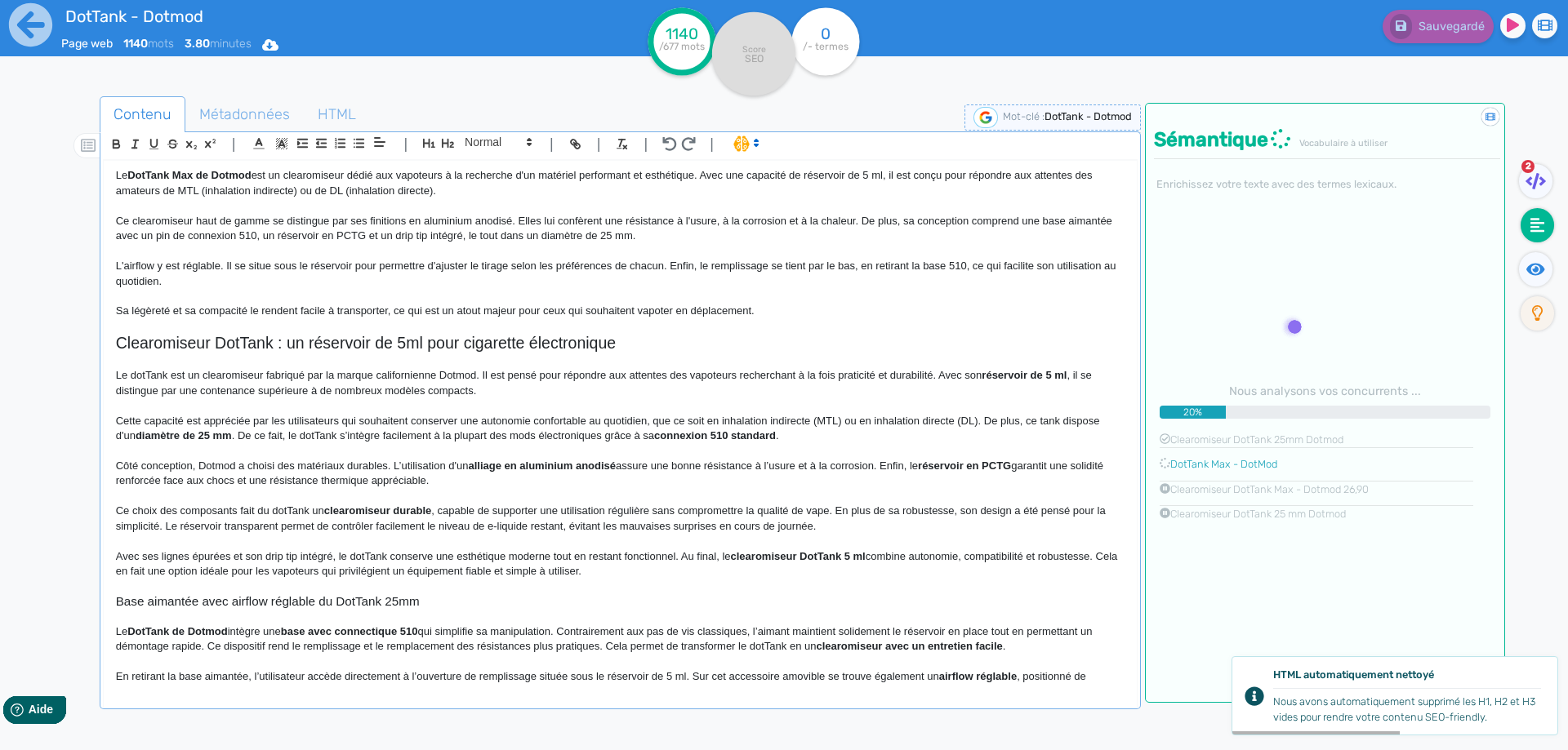
scroll to position [0, 0]
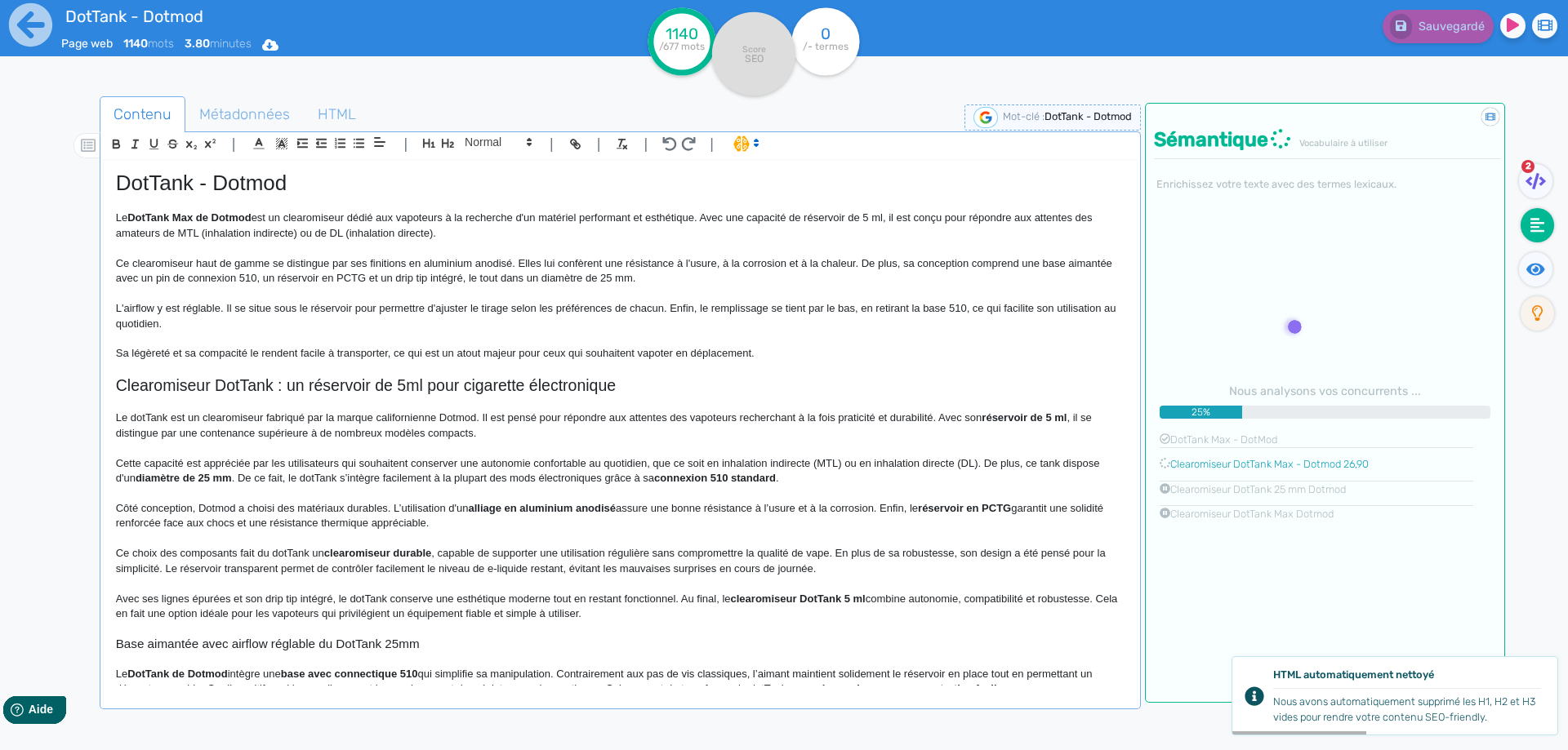
click at [219, 184] on h1 "DotTank - Dotmod" at bounding box center [620, 183] width 1008 height 25
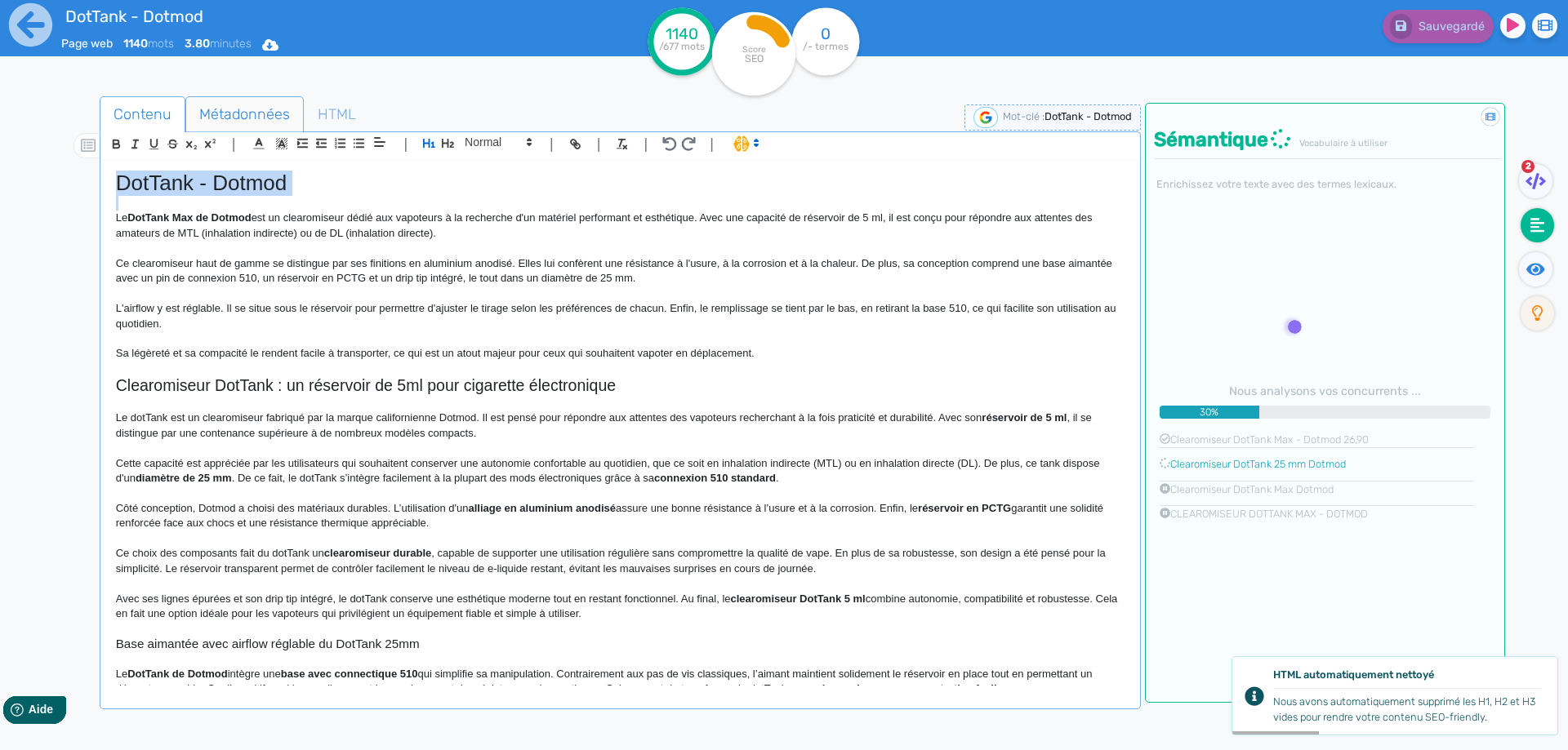
click at [223, 115] on span "Métadonnées" at bounding box center [245, 114] width 117 height 44
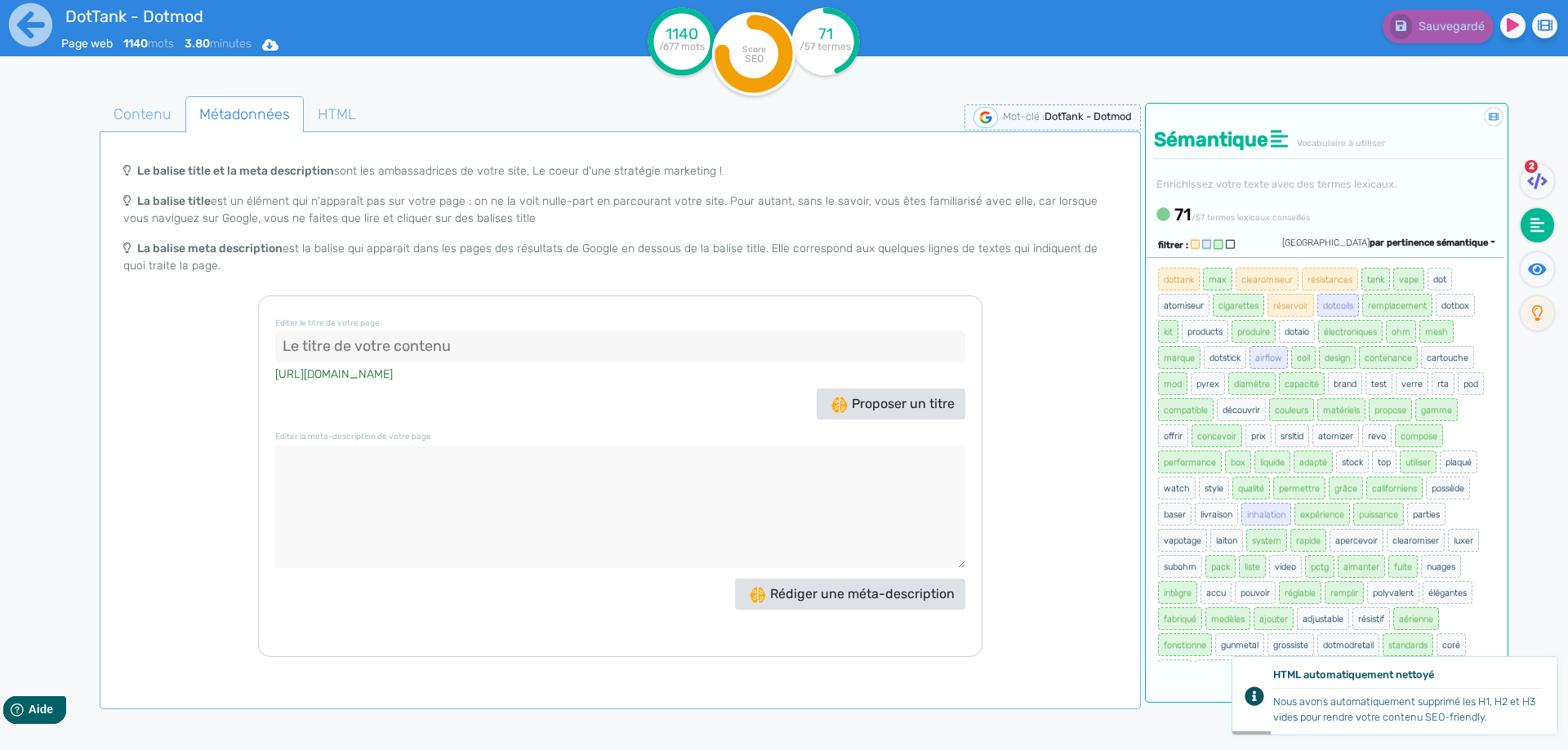
click at [378, 335] on input at bounding box center [620, 347] width 690 height 33
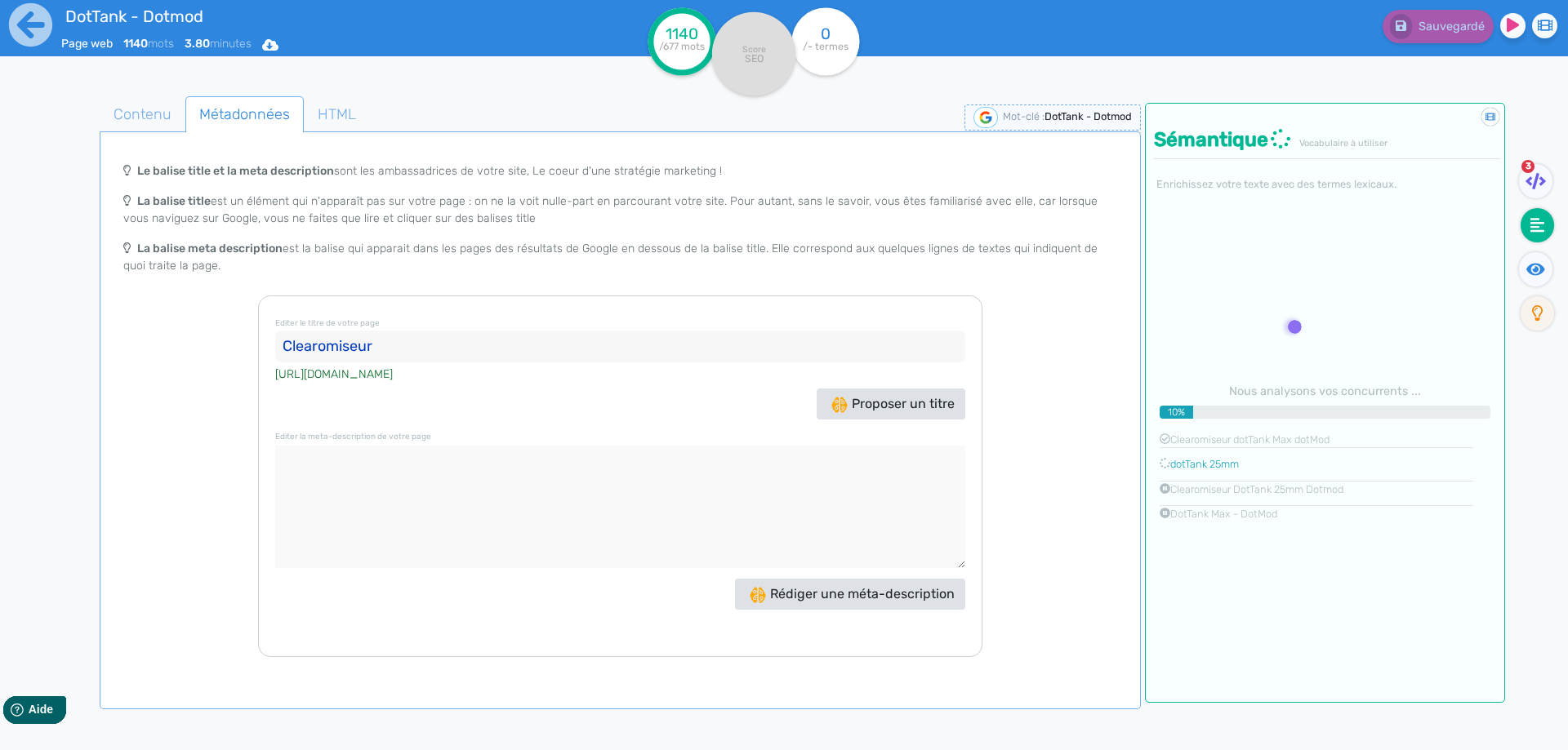
paste input "DotTank - Dotmod"
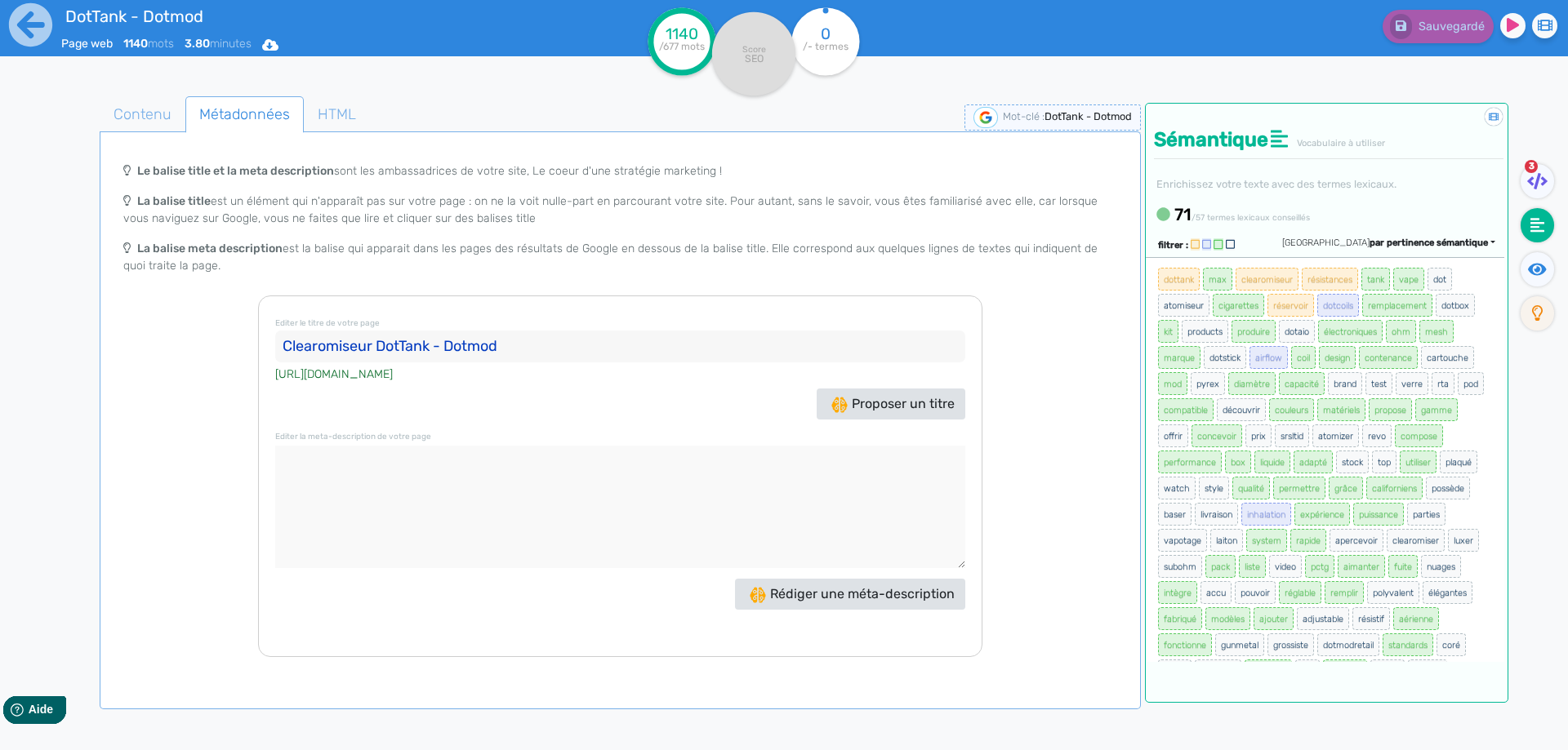
click at [444, 346] on input "Clearomiseur DotTank - Dotmod" at bounding box center [620, 347] width 690 height 33
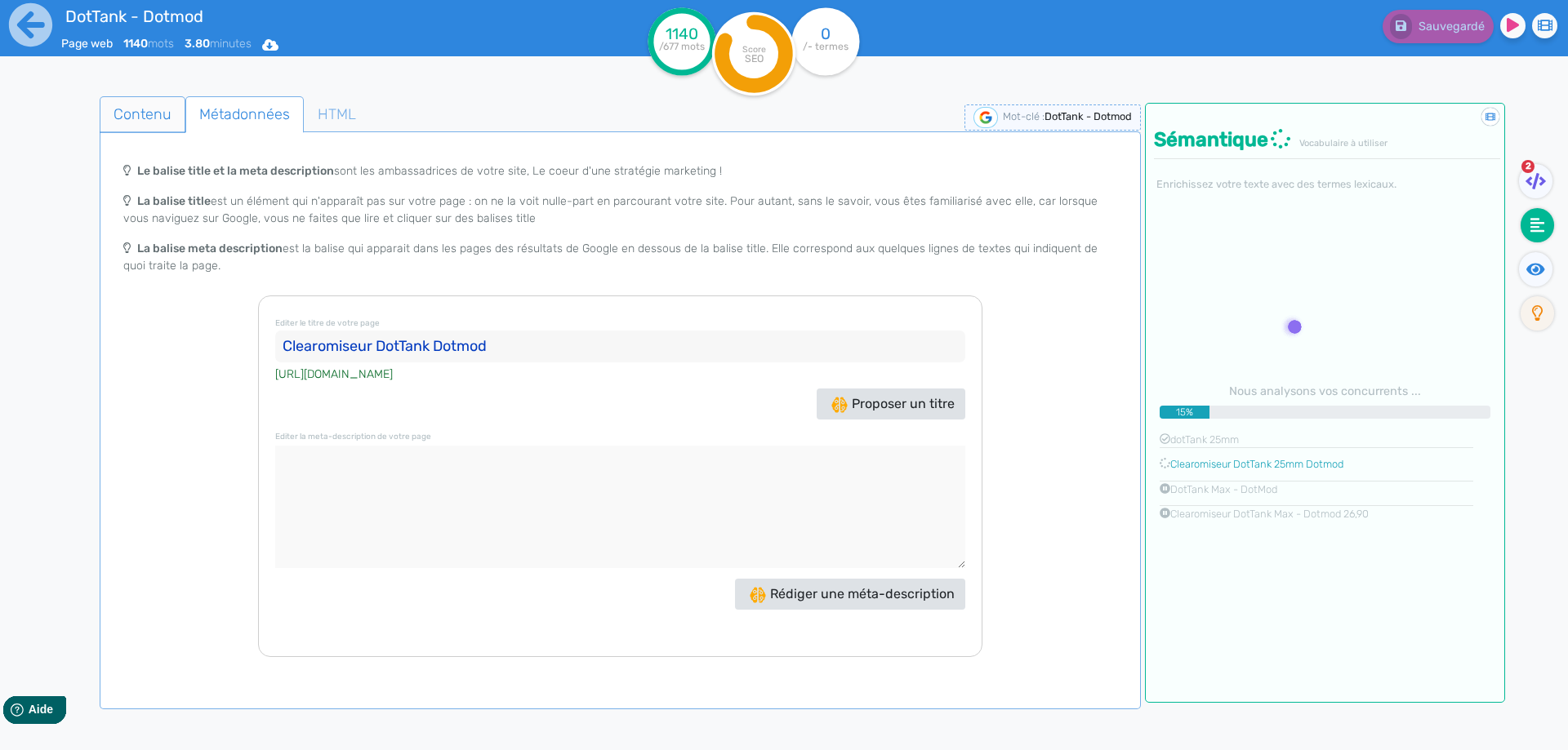
type input "Clearomiseur DotTank Dotmod"
click at [149, 120] on span "Contenu" at bounding box center [142, 114] width 84 height 44
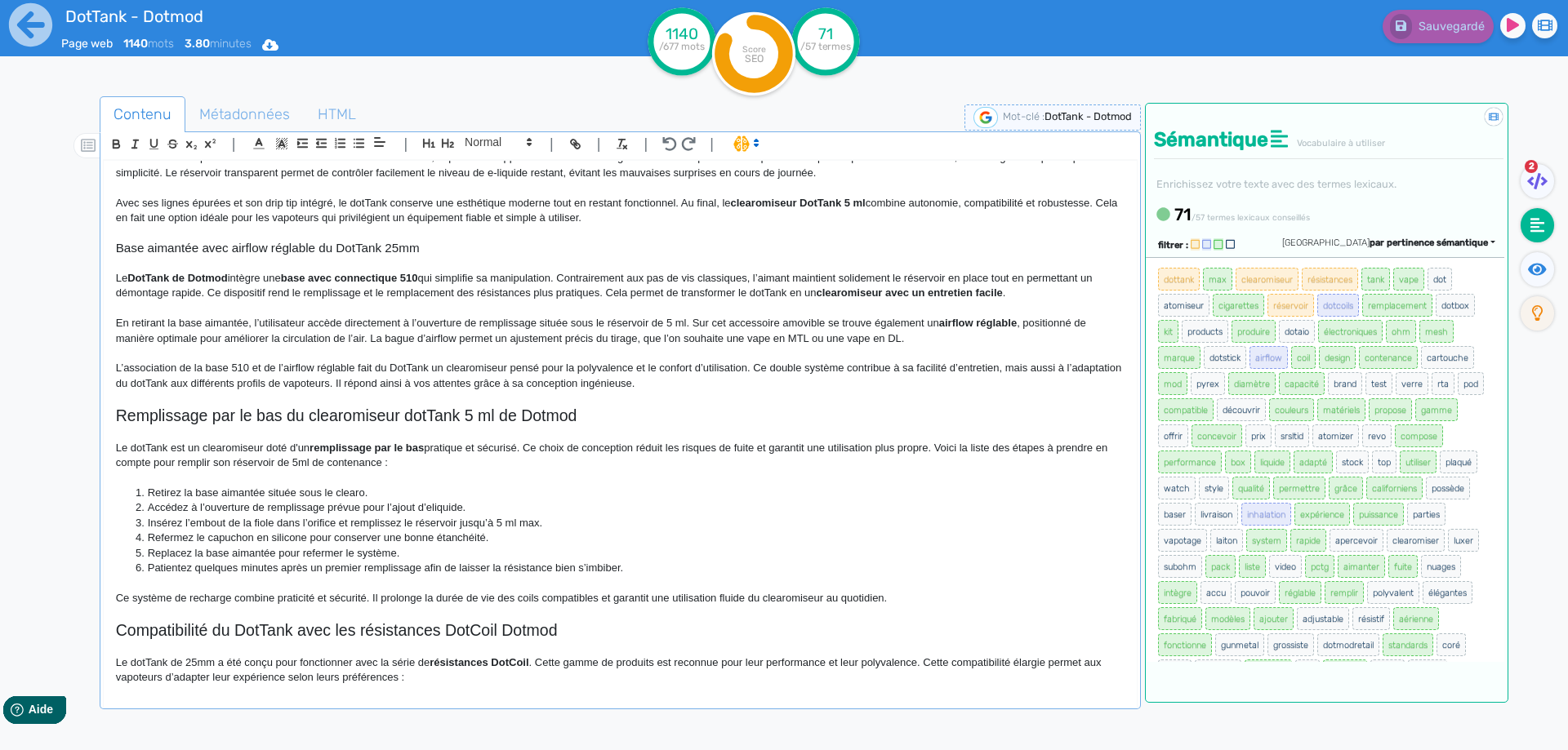
scroll to position [408, 0]
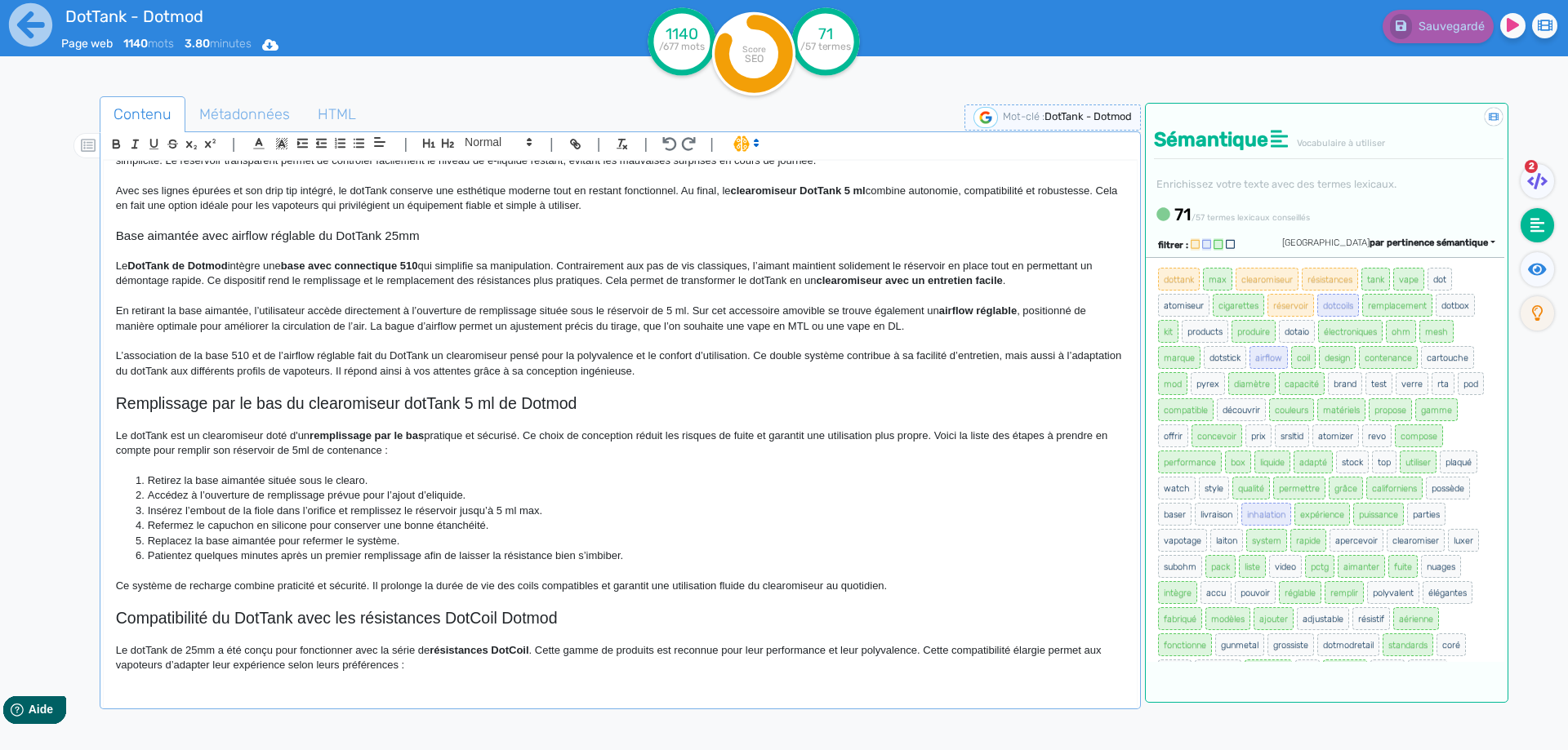
click at [228, 478] on li "Retirez la base aimantée située sous le clearo." at bounding box center [627, 481] width 992 height 15
click at [248, 478] on li "Retirez la base cartouche dotTank située sous le clearo." at bounding box center [627, 481] width 992 height 15
click at [313, 423] on p at bounding box center [620, 420] width 1008 height 15
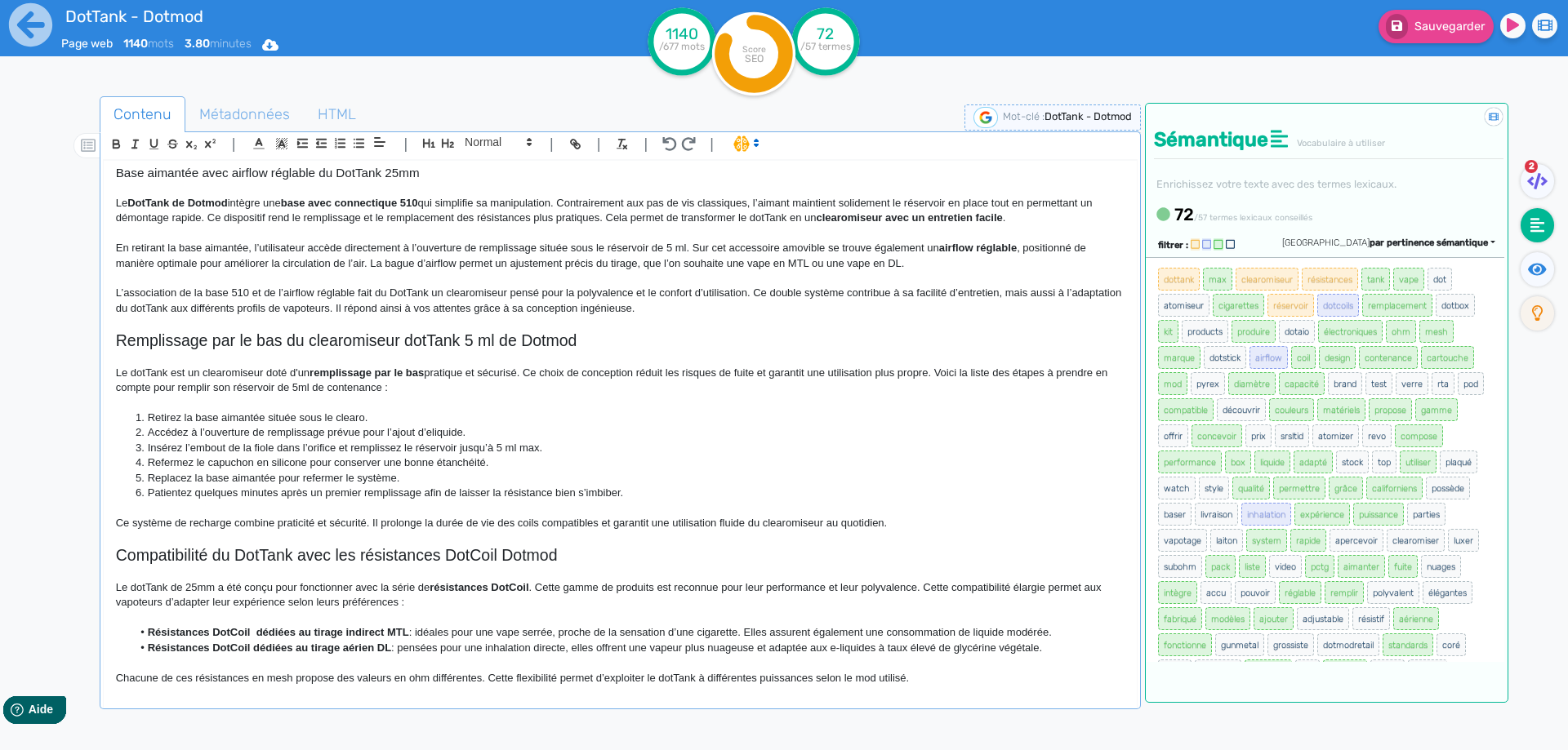
scroll to position [469, 0]
click at [527, 373] on p "Le dotTank est un clearomiseur doté d'un remplissage par le bas pratique et séc…" at bounding box center [620, 382] width 1008 height 30
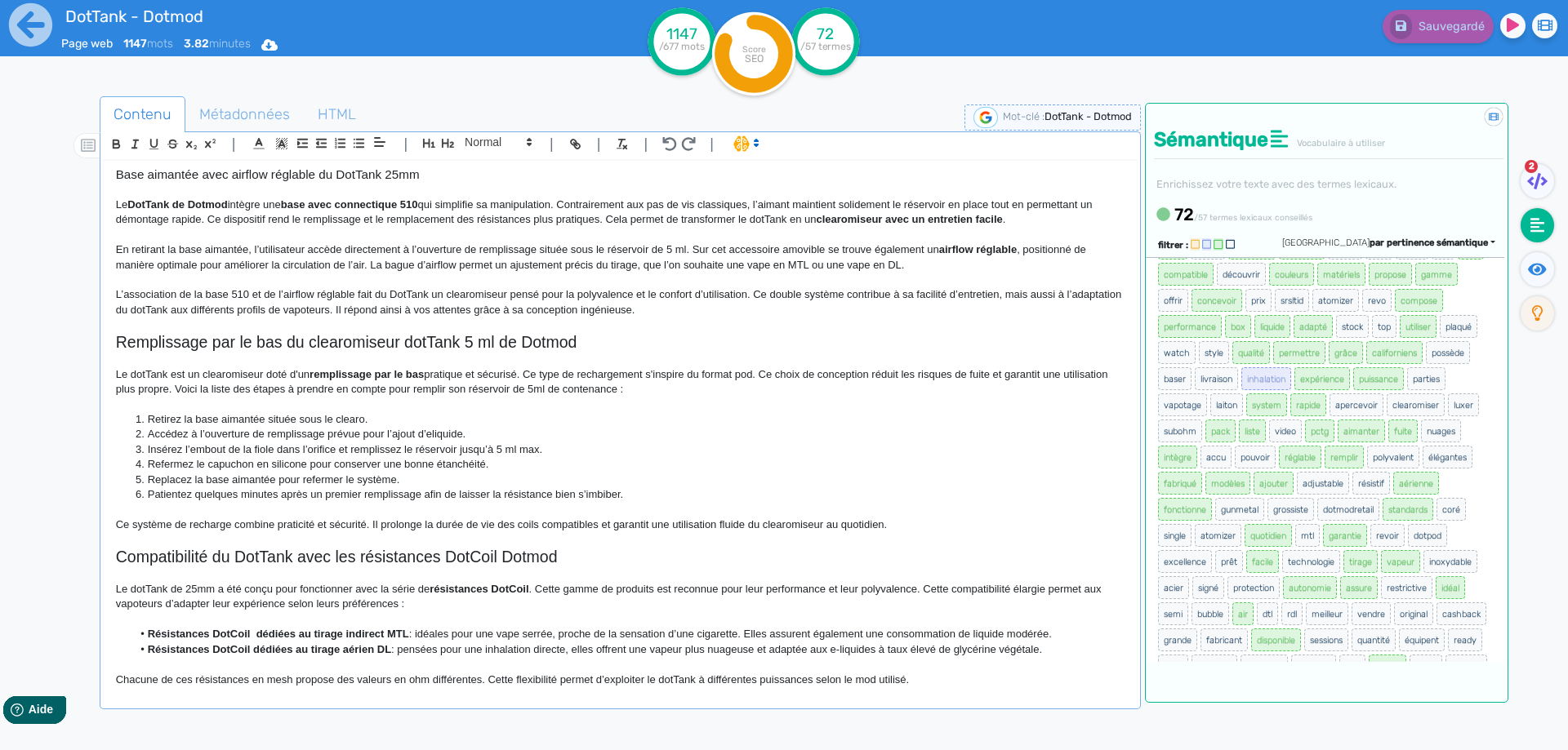
scroll to position [163, 0]
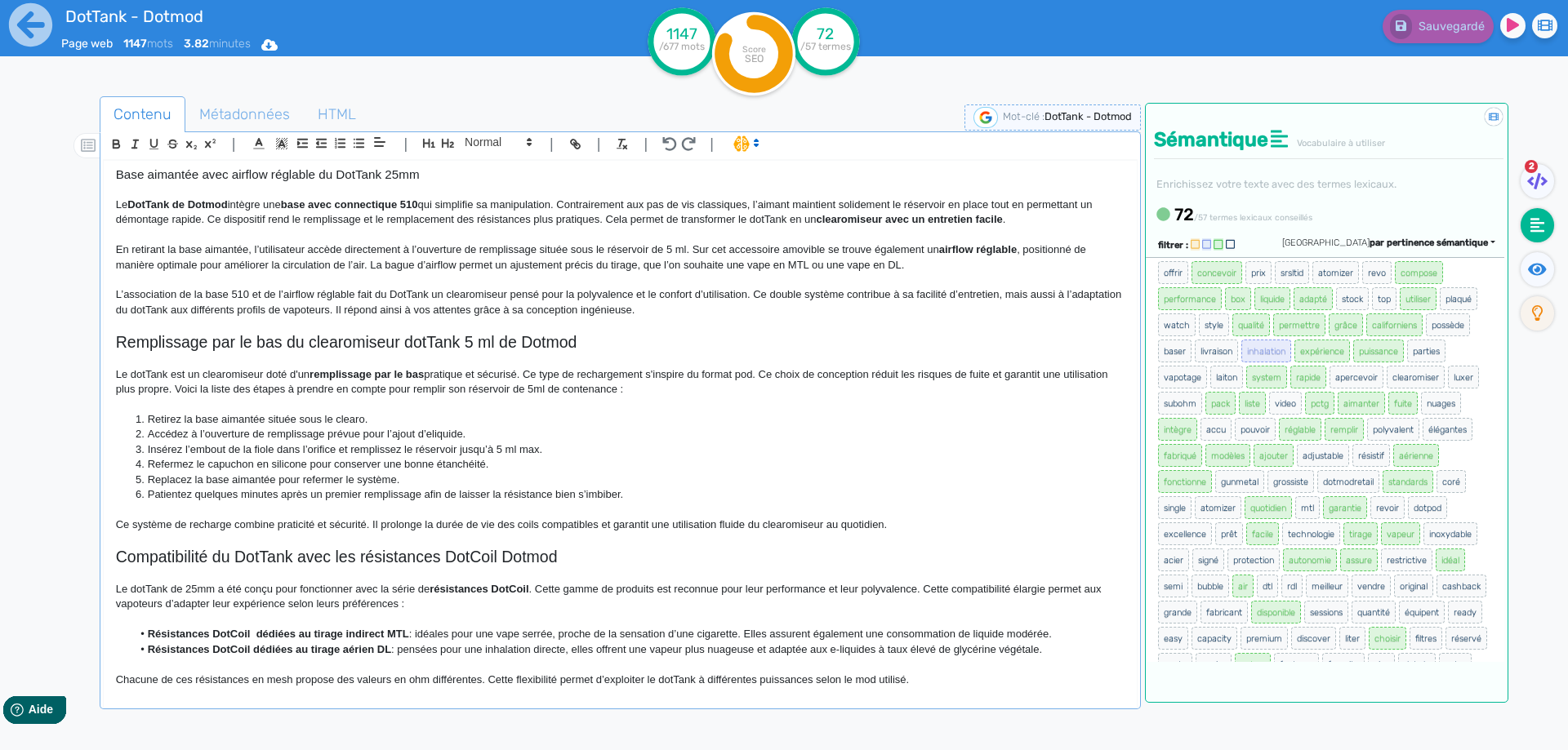
click at [769, 447] on li "Insérez l’embout de la fiole dans l’orifice et remplissez le réservoir jusqu’à …" at bounding box center [627, 450] width 992 height 15
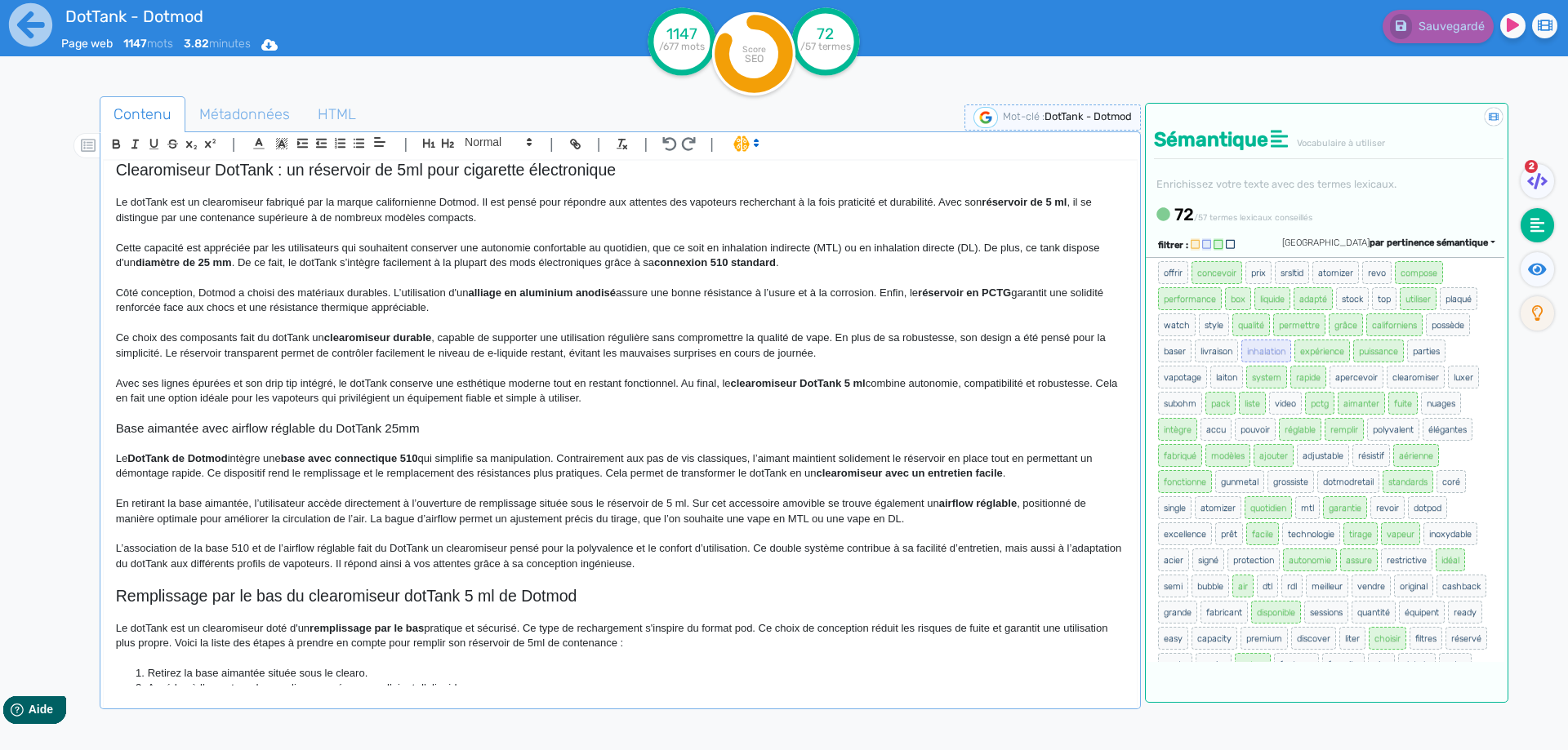
scroll to position [0, 0]
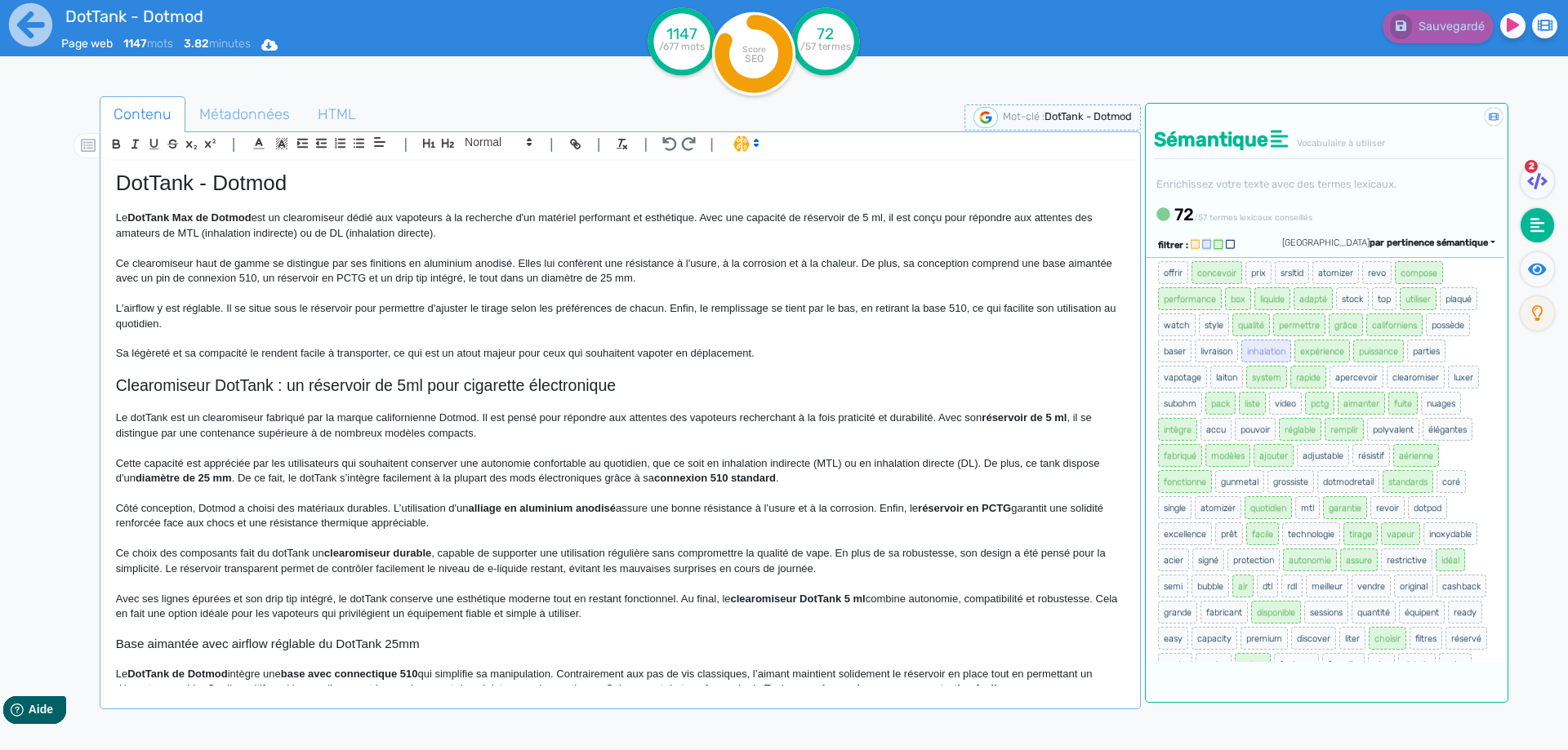
click at [819, 550] on p "Ce choix des composants fait du dotTank un clearomiseur durable , capable de su…" at bounding box center [620, 560] width 1008 height 30
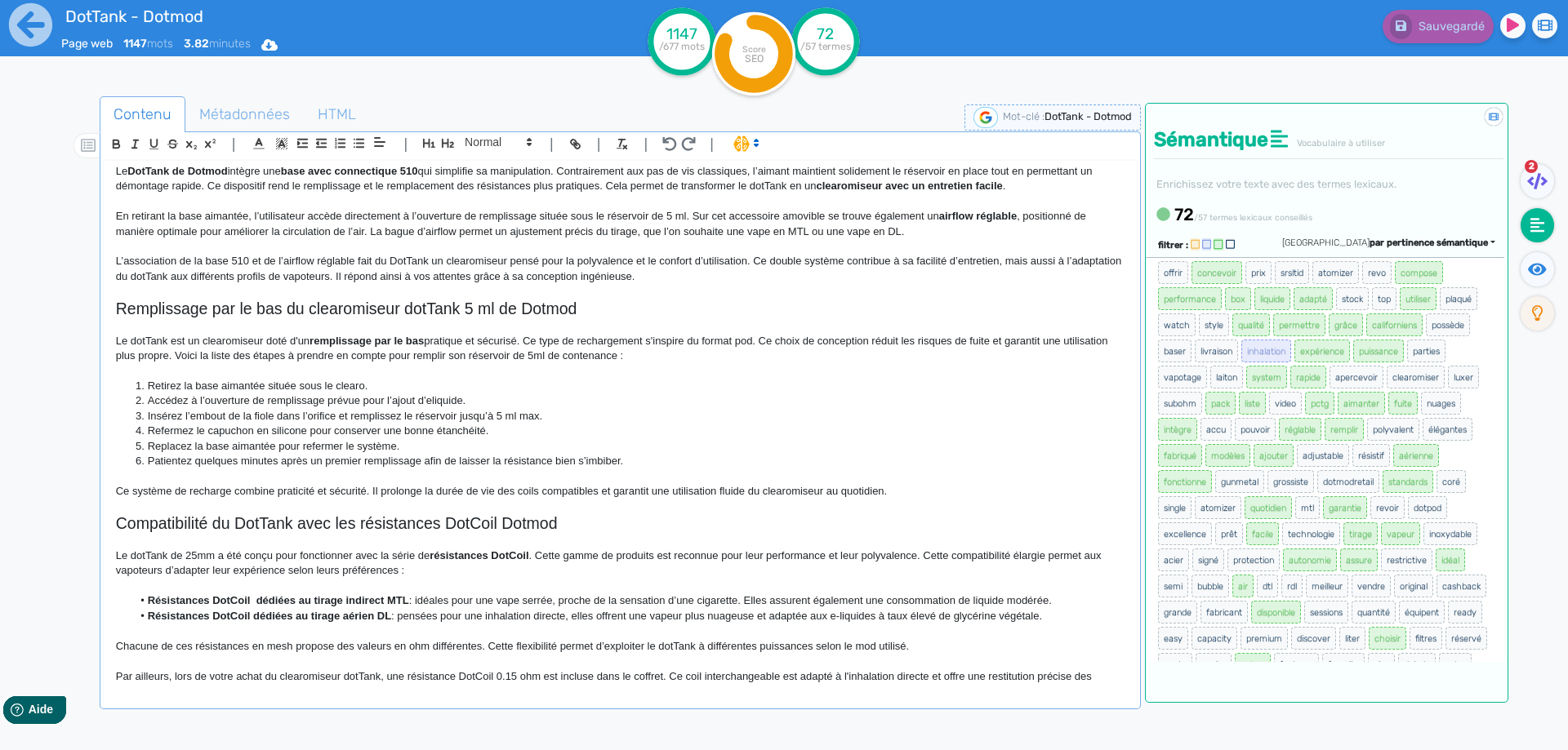
scroll to position [266, 0]
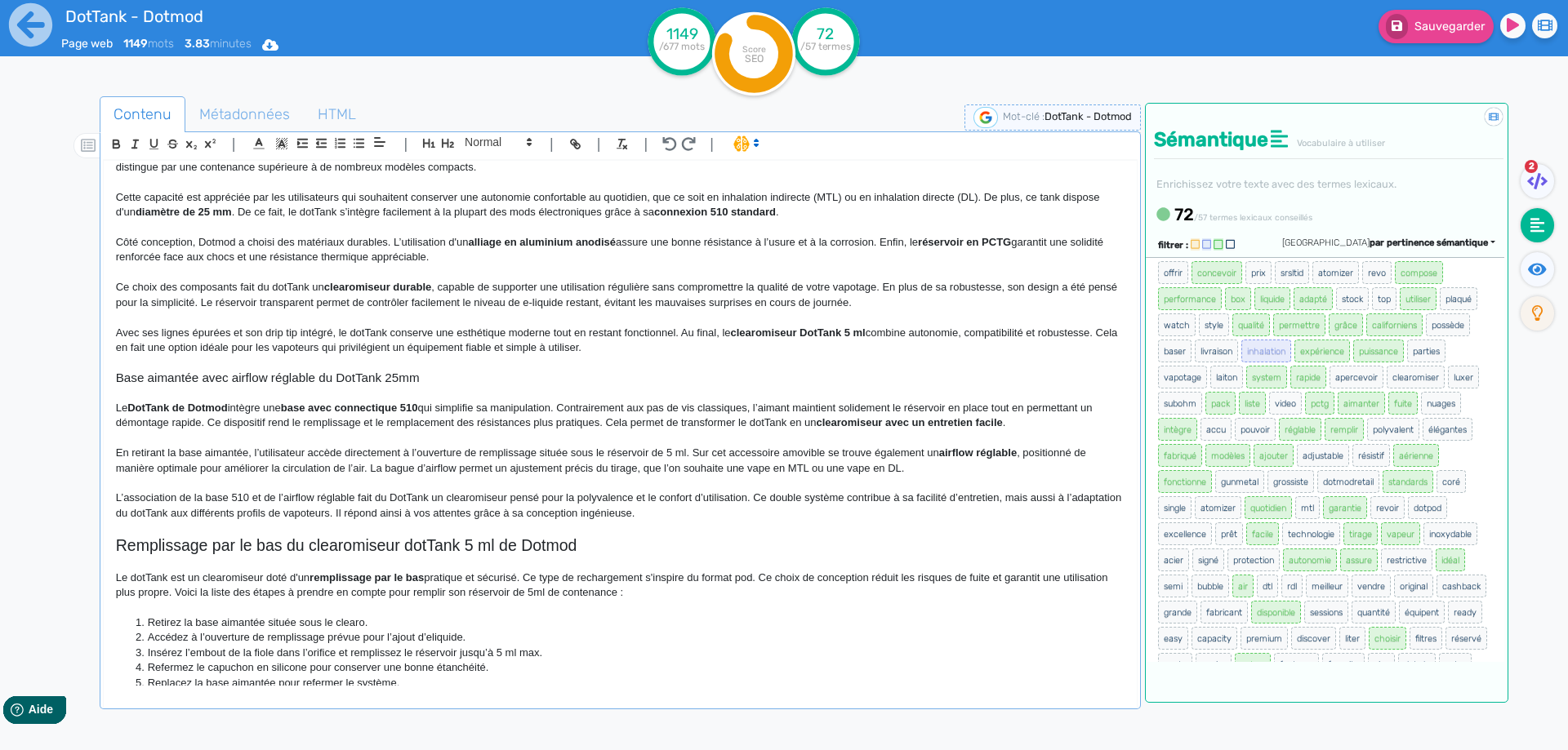
click at [1520, 276] on ul "2" at bounding box center [1535, 252] width 54 height 176
click at [1547, 271] on fa-icon at bounding box center [1537, 269] width 34 height 34
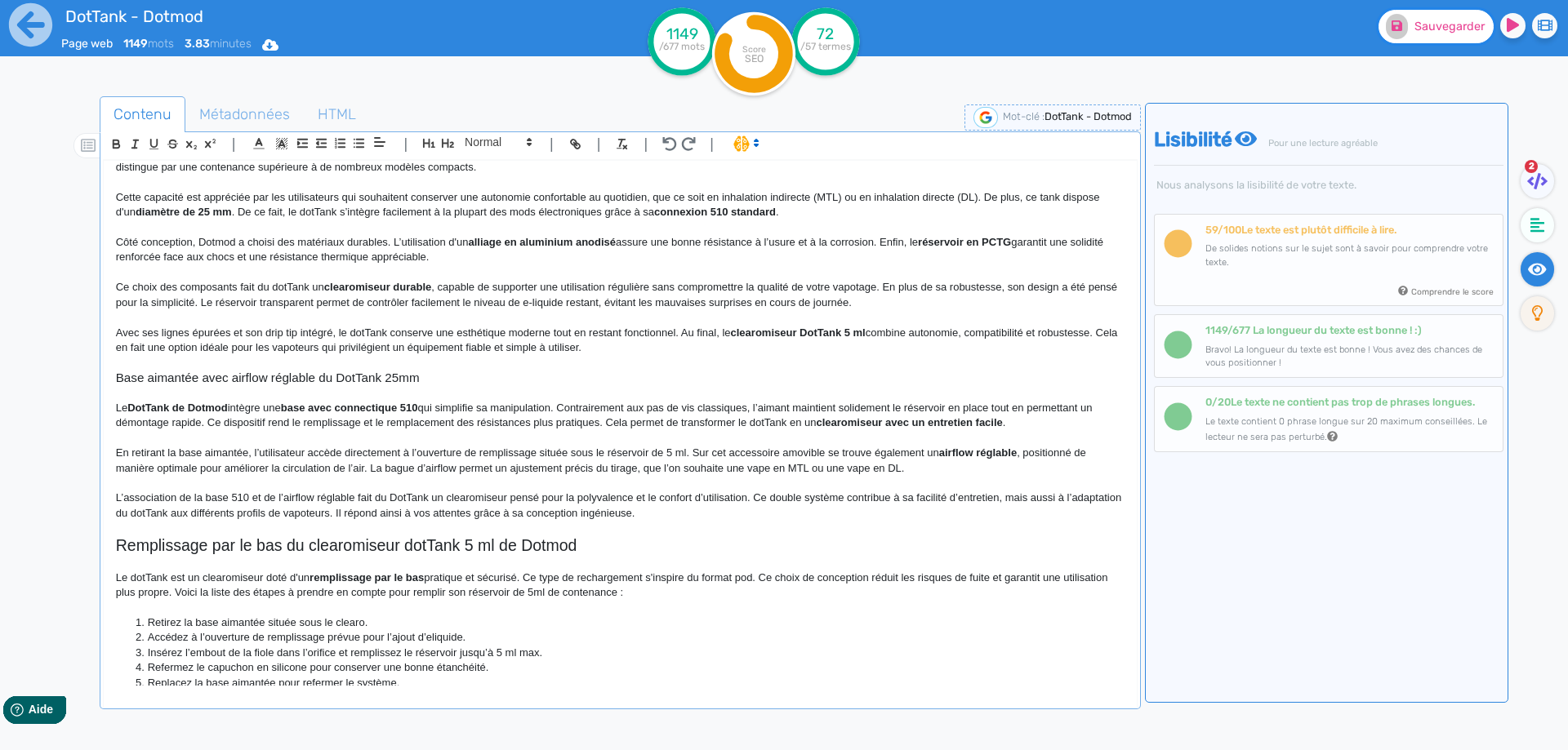
click at [1456, 36] on button "Sauvegarder" at bounding box center [1436, 26] width 115 height 34
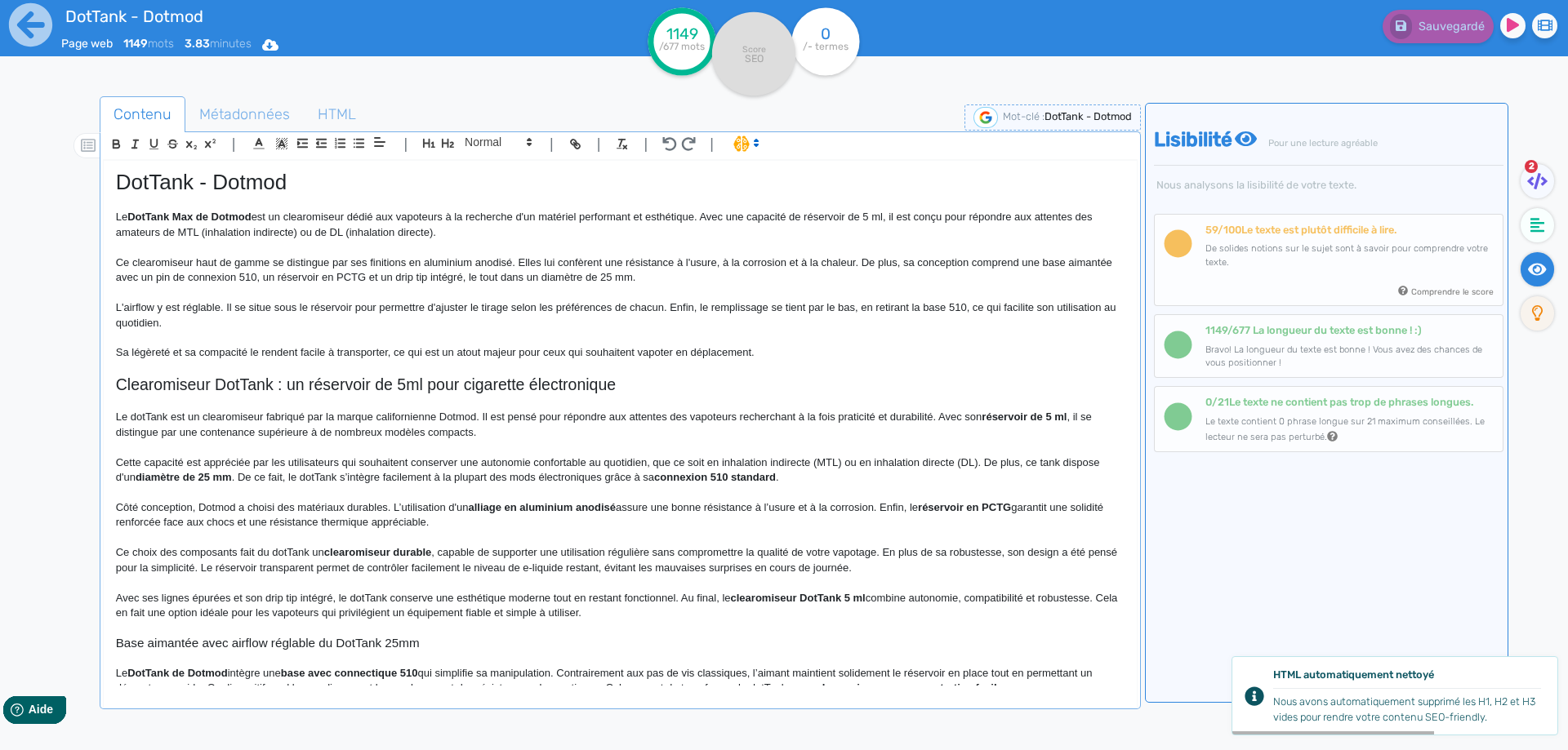
scroll to position [0, 0]
click at [1534, 229] on icon at bounding box center [1538, 226] width 15 height 16
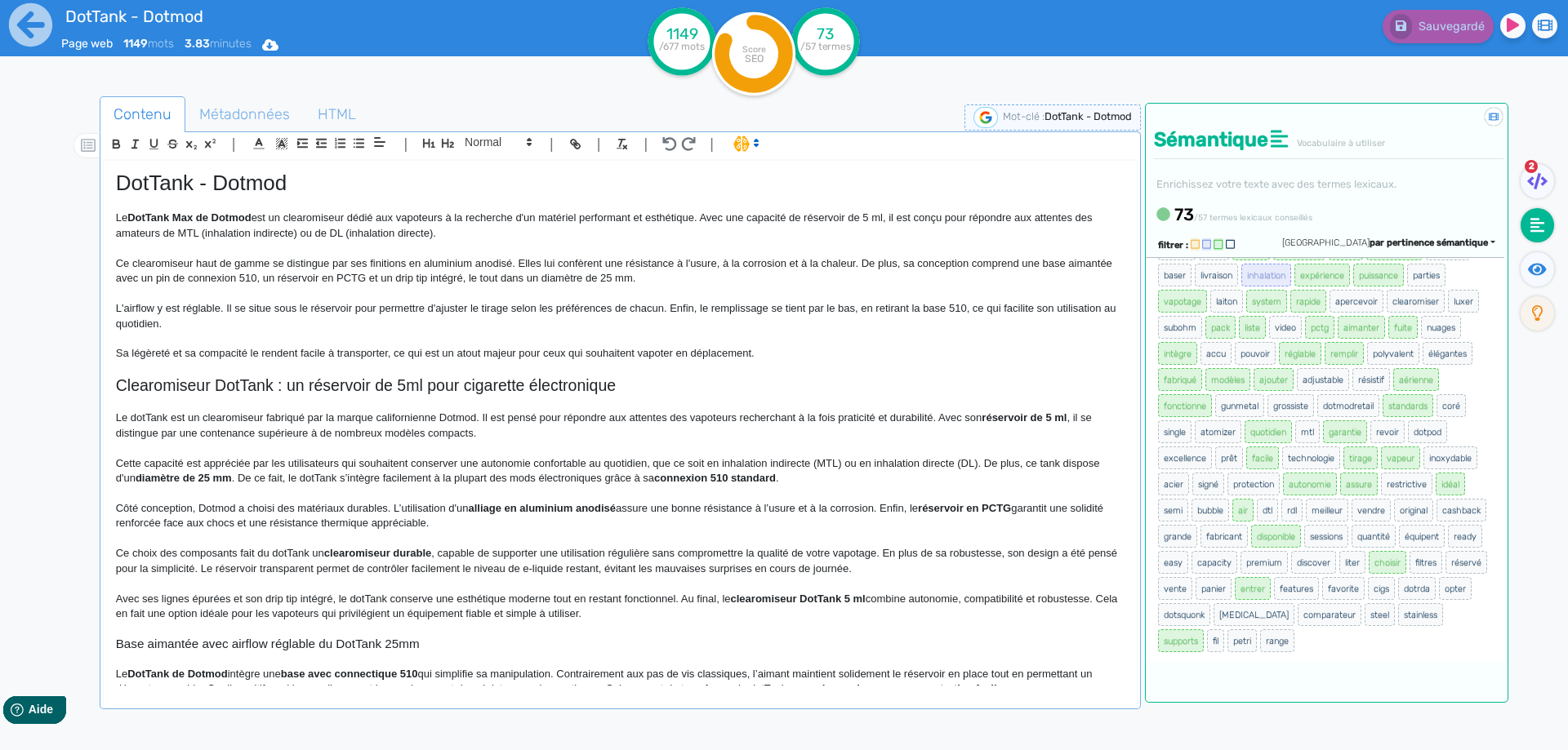
scroll to position [265, 0]
click at [832, 459] on p "Cette capacité est appréciée par les utilisateurs qui souhaitent conserver une …" at bounding box center [620, 471] width 1008 height 30
click at [965, 461] on p "Cette capacité est appréciée par les utilisateurs qui souhaitent conserver une …" at bounding box center [620, 471] width 1008 height 30
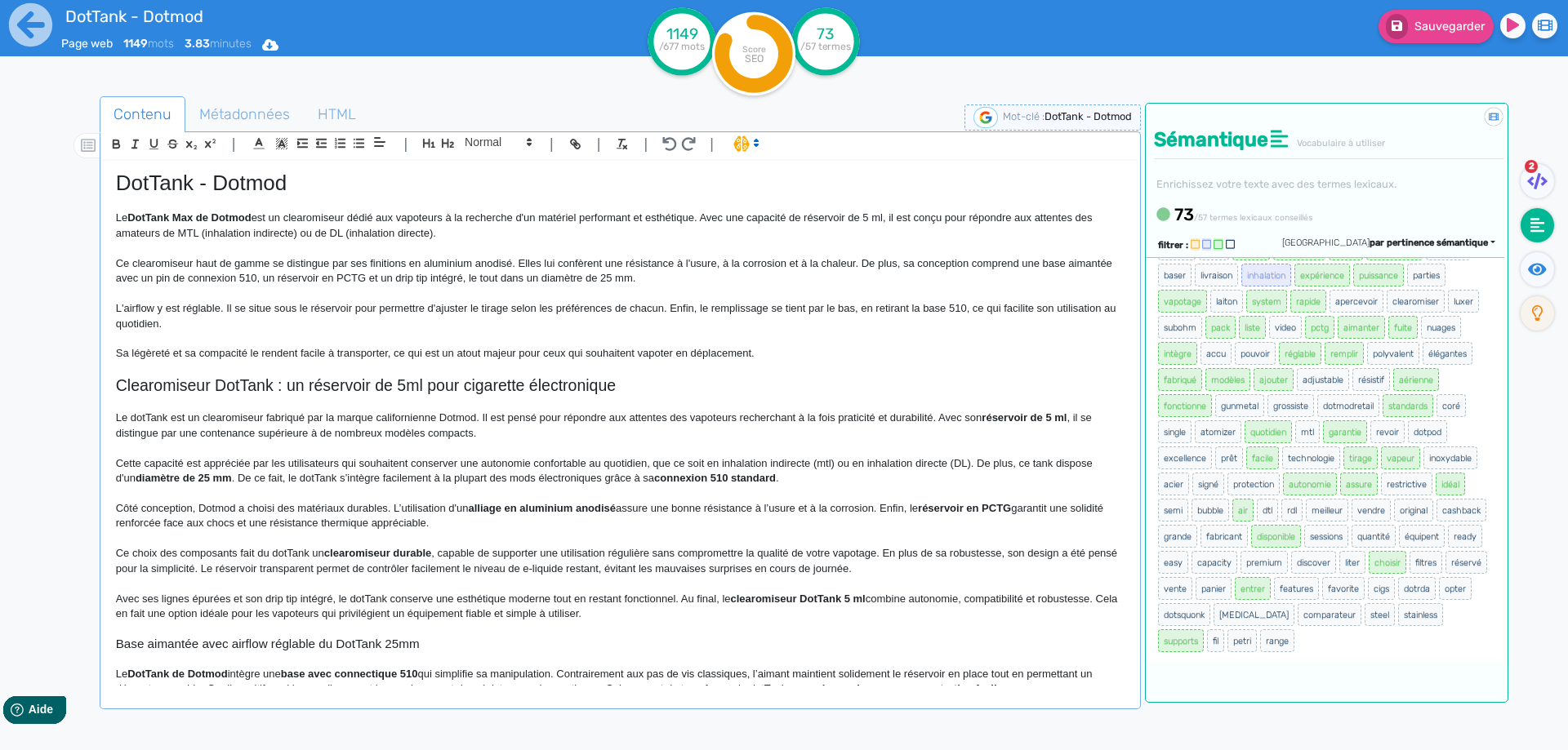
click at [961, 461] on p "Cette capacité est appréciée par les utilisateurs qui souhaitent conserver une …" at bounding box center [620, 471] width 1008 height 30
click at [1423, 42] on button "Sauvegarder" at bounding box center [1436, 26] width 115 height 34
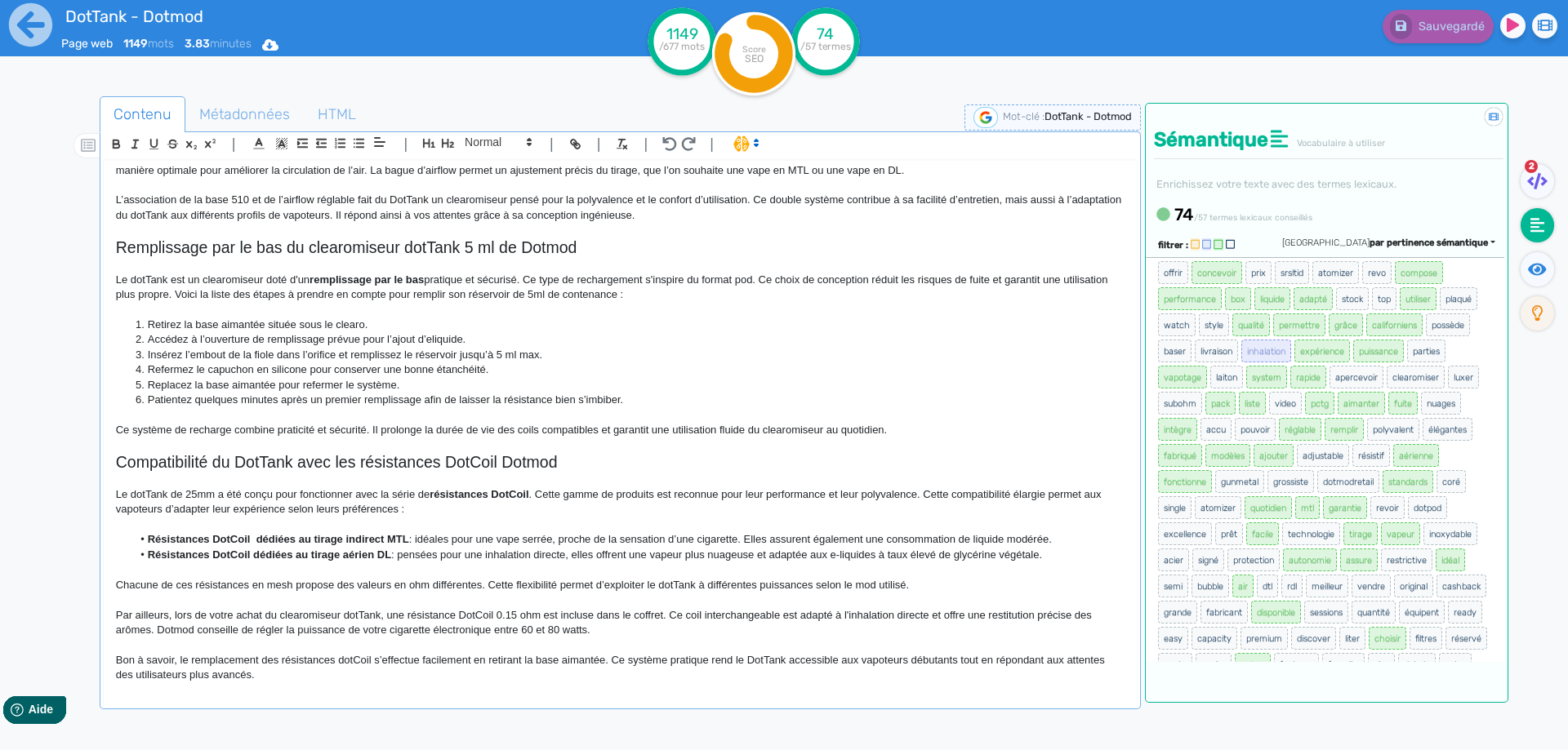
scroll to position [592, 0]
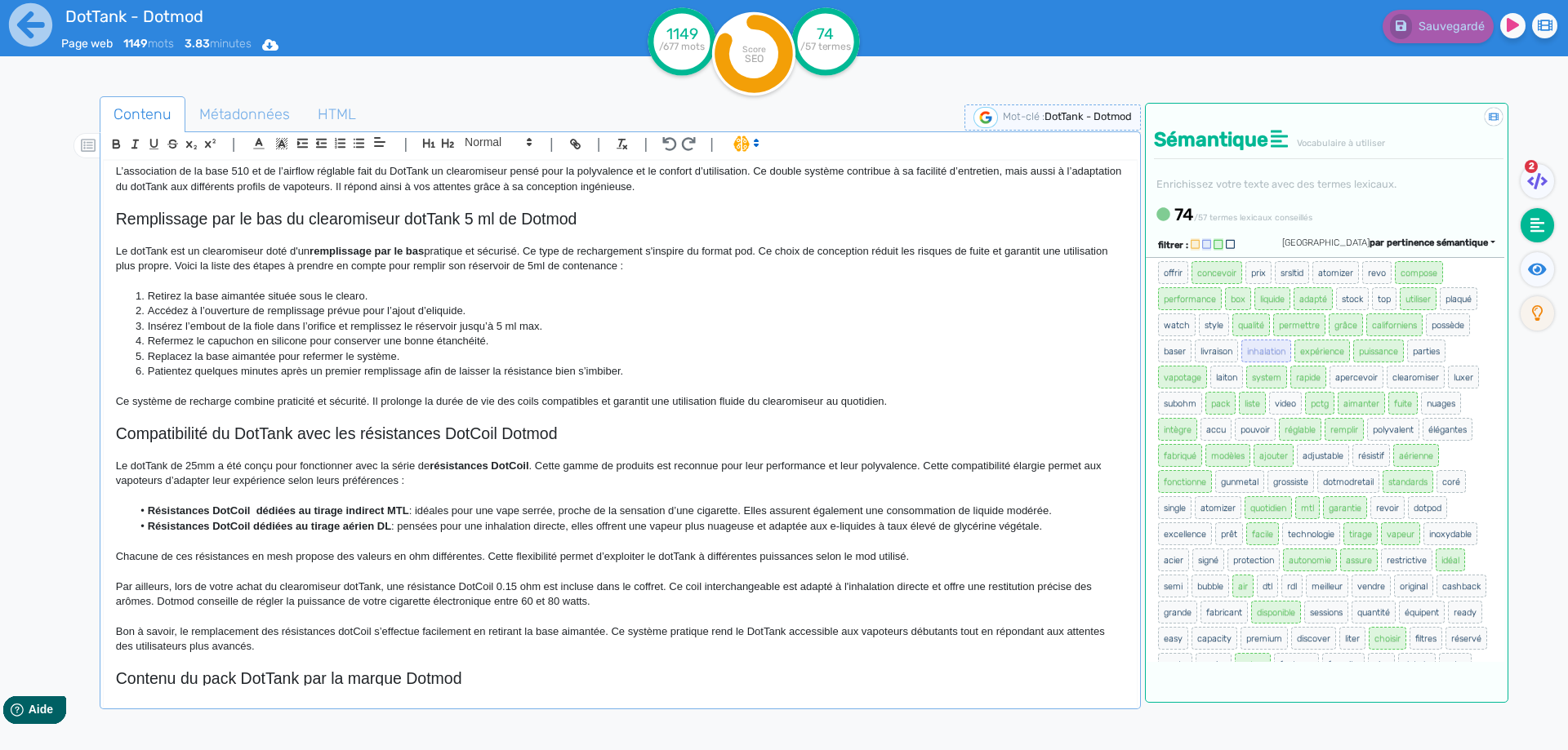
click at [694, 464] on p "Le dotTank de 25mm a été conçu pour fonctionner avec la série de résistances Do…" at bounding box center [620, 473] width 1008 height 30
click at [672, 466] on p "Le dotTank de 25mm a été conçu pour fonctionner avec la série de résistances Do…" at bounding box center [620, 473] width 1008 height 30
drag, startPoint x: 672, startPoint y: 466, endPoint x: 879, endPoint y: 459, distance: 207.1
click at [879, 459] on p "Le dotTank de 25mm a été conçu pour fonctionner avec la série de résistances Do…" at bounding box center [620, 473] width 1008 height 30
click at [710, 469] on p "Le dotTank de 25mm a été conçu pour fonctionner avec la série de résistances Do…" at bounding box center [620, 473] width 1008 height 30
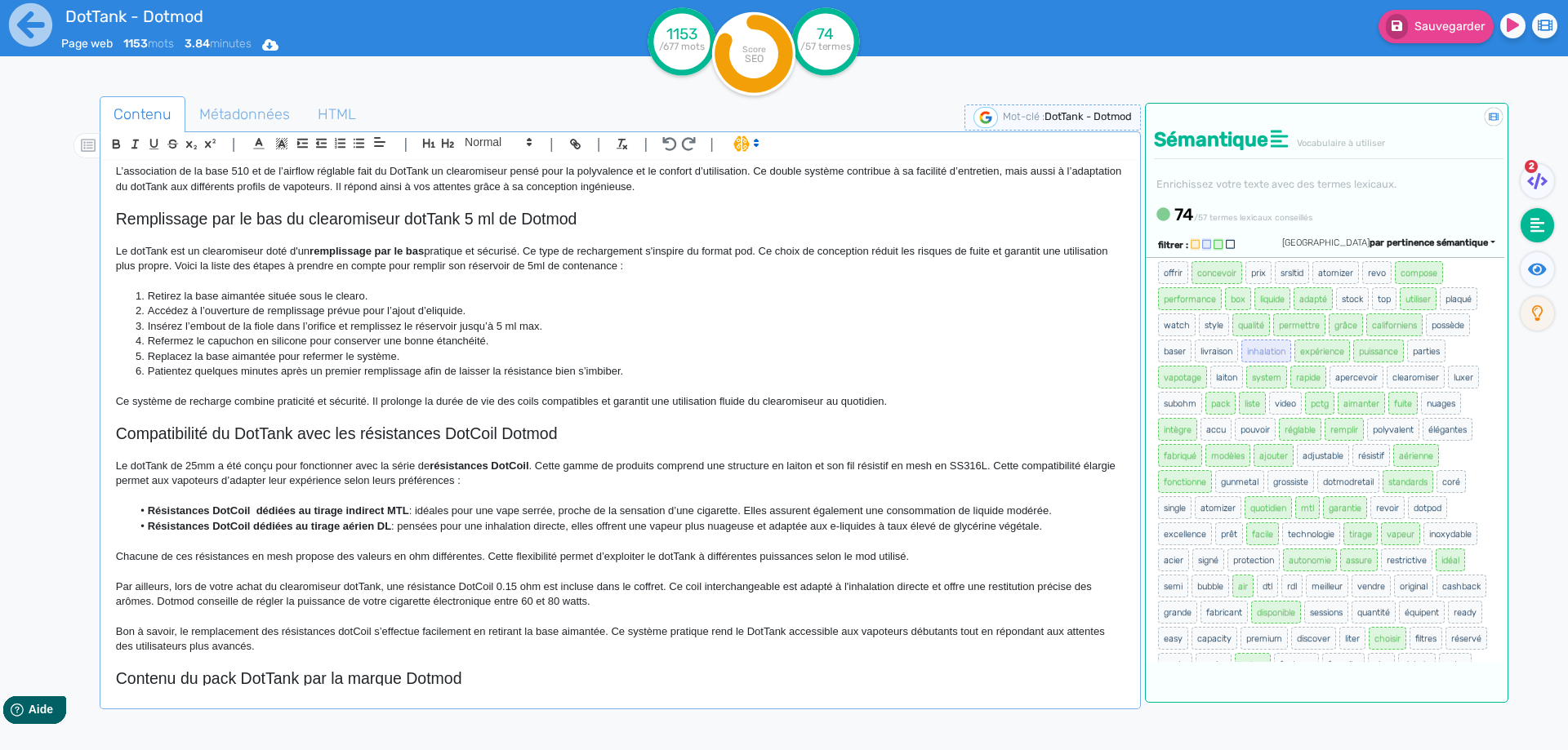
click at [834, 475] on p "Le dotTank de 25mm a été conçu pour fonctionner avec la série de résistances Do…" at bounding box center [620, 473] width 1008 height 30
click at [839, 464] on p "Le dotTank de 25mm a été conçu pour fonctionner avec la série de résistances Do…" at bounding box center [620, 473] width 1008 height 30
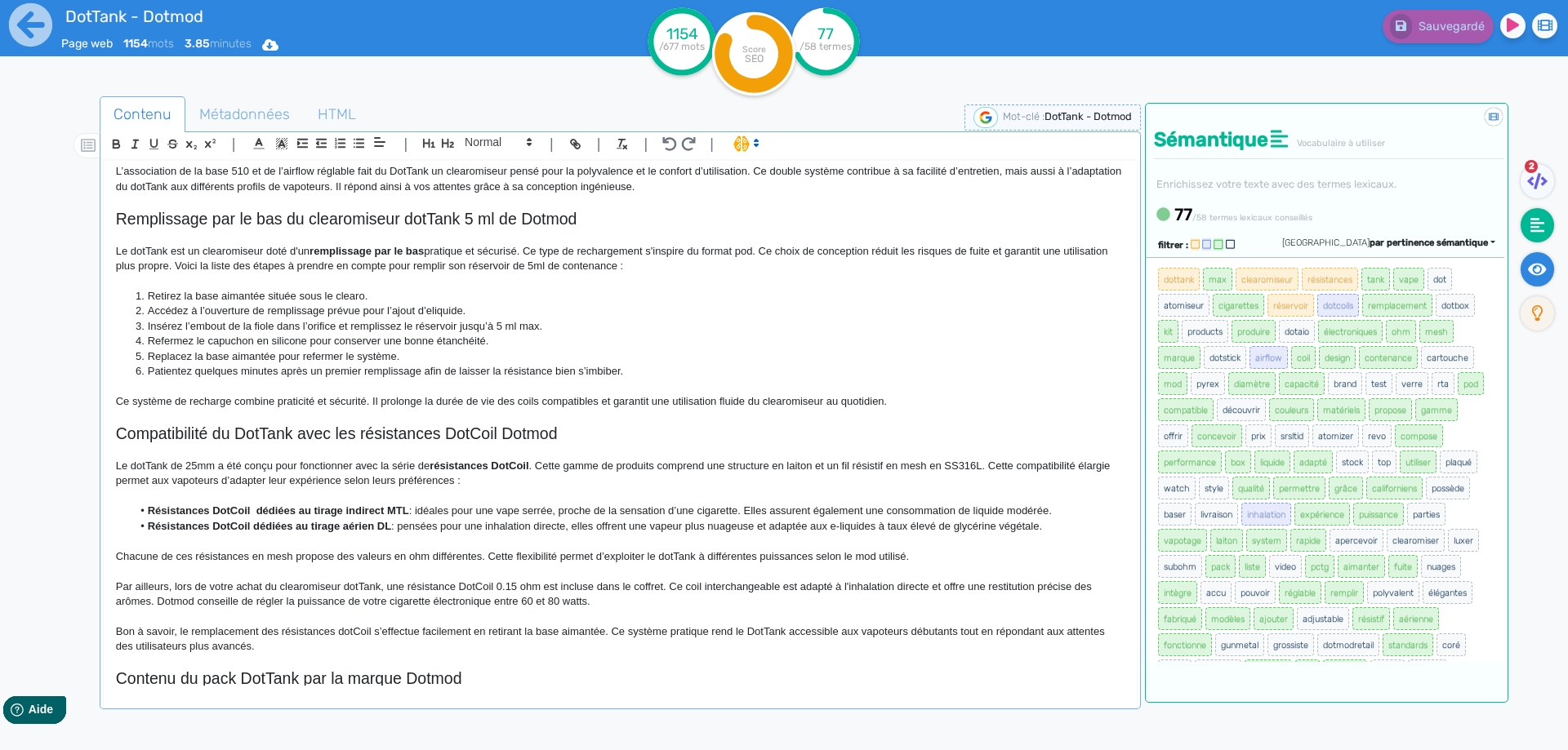
click at [1536, 268] on icon at bounding box center [1537, 269] width 19 height 16
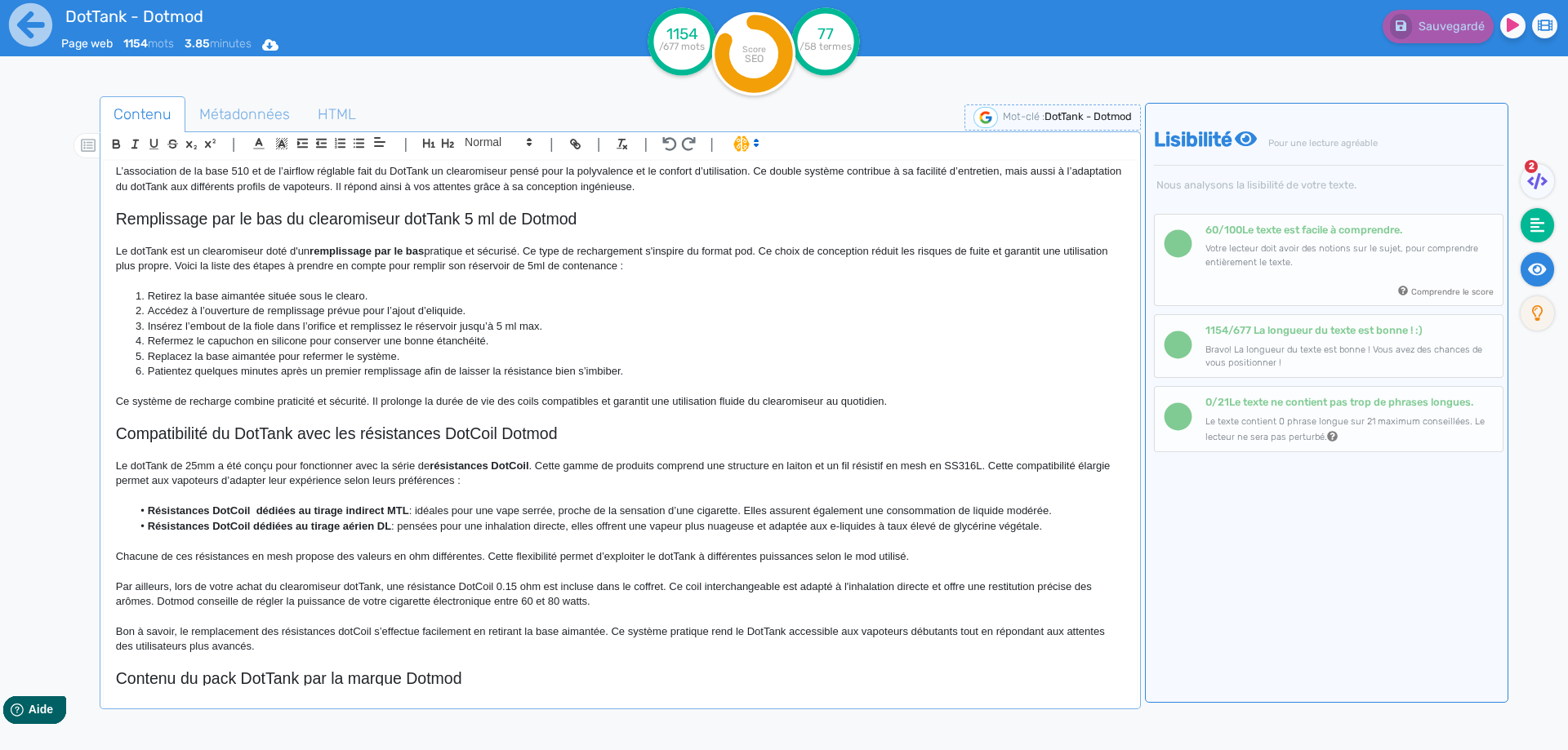
click at [1538, 231] on icon at bounding box center [1538, 226] width 15 height 15
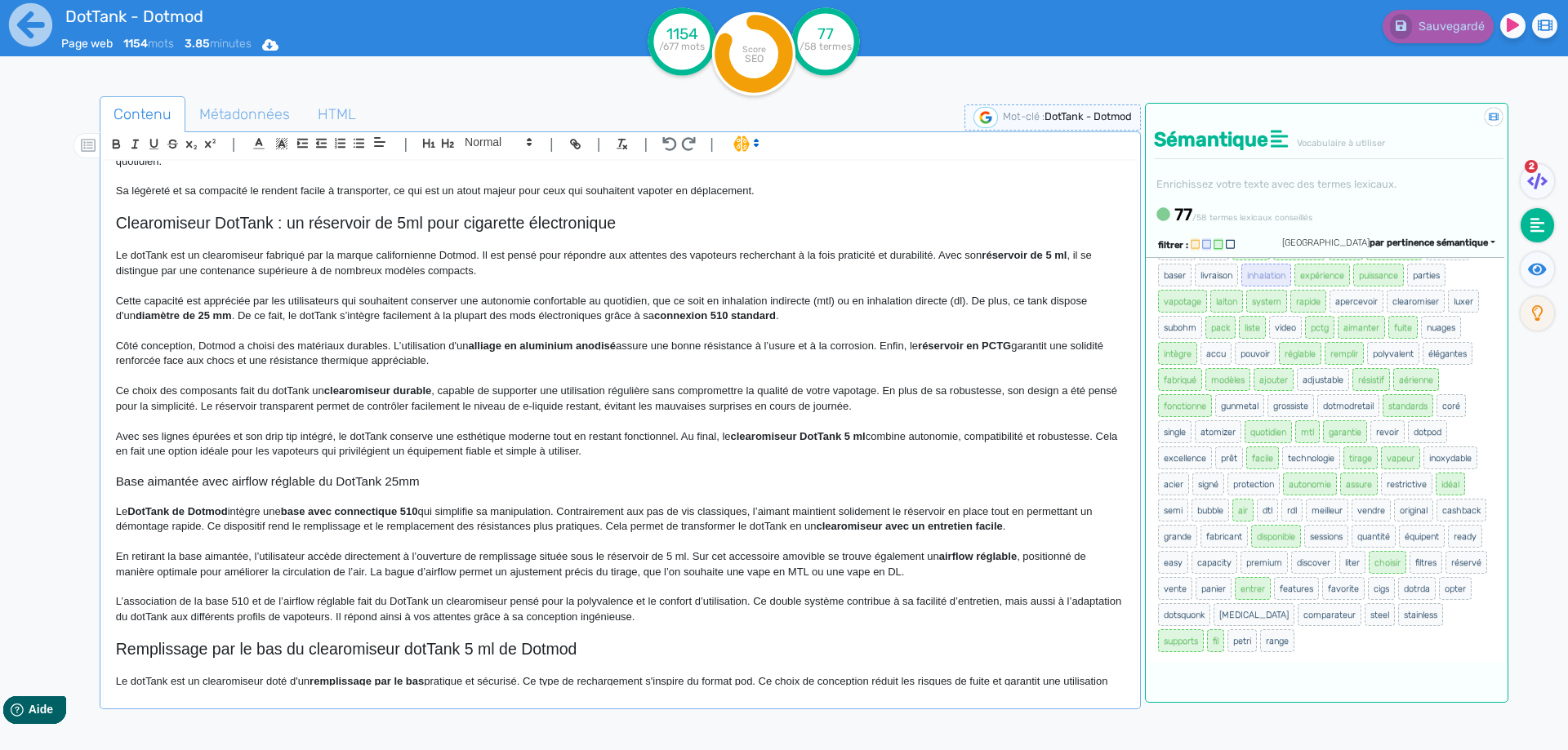
scroll to position [103, 0]
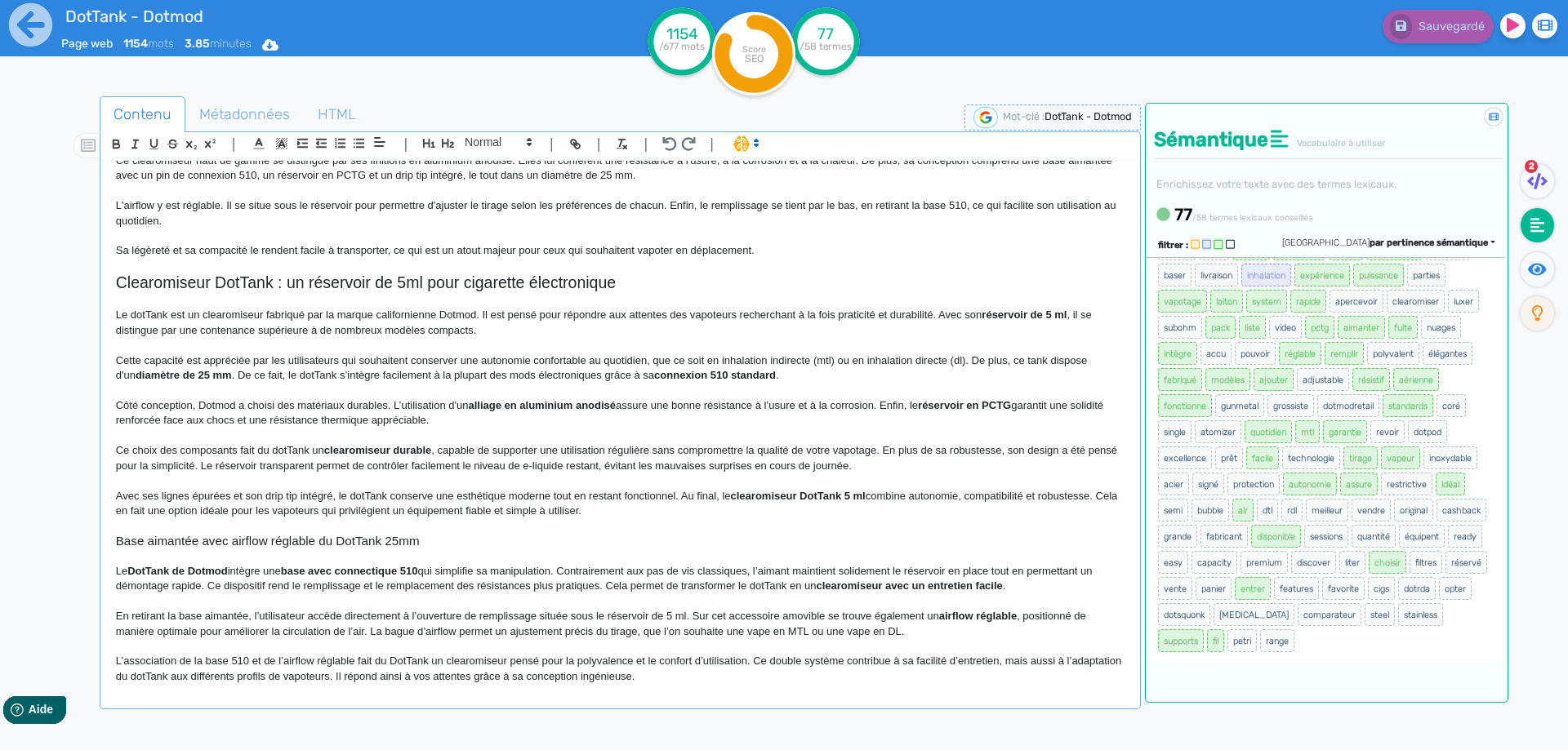
click at [961, 364] on p "Cette capacité est appréciée par les utilisateurs qui souhaitent conserver une …" at bounding box center [620, 368] width 1008 height 30
click at [1443, 25] on span "Sauvegarder" at bounding box center [1450, 26] width 71 height 14
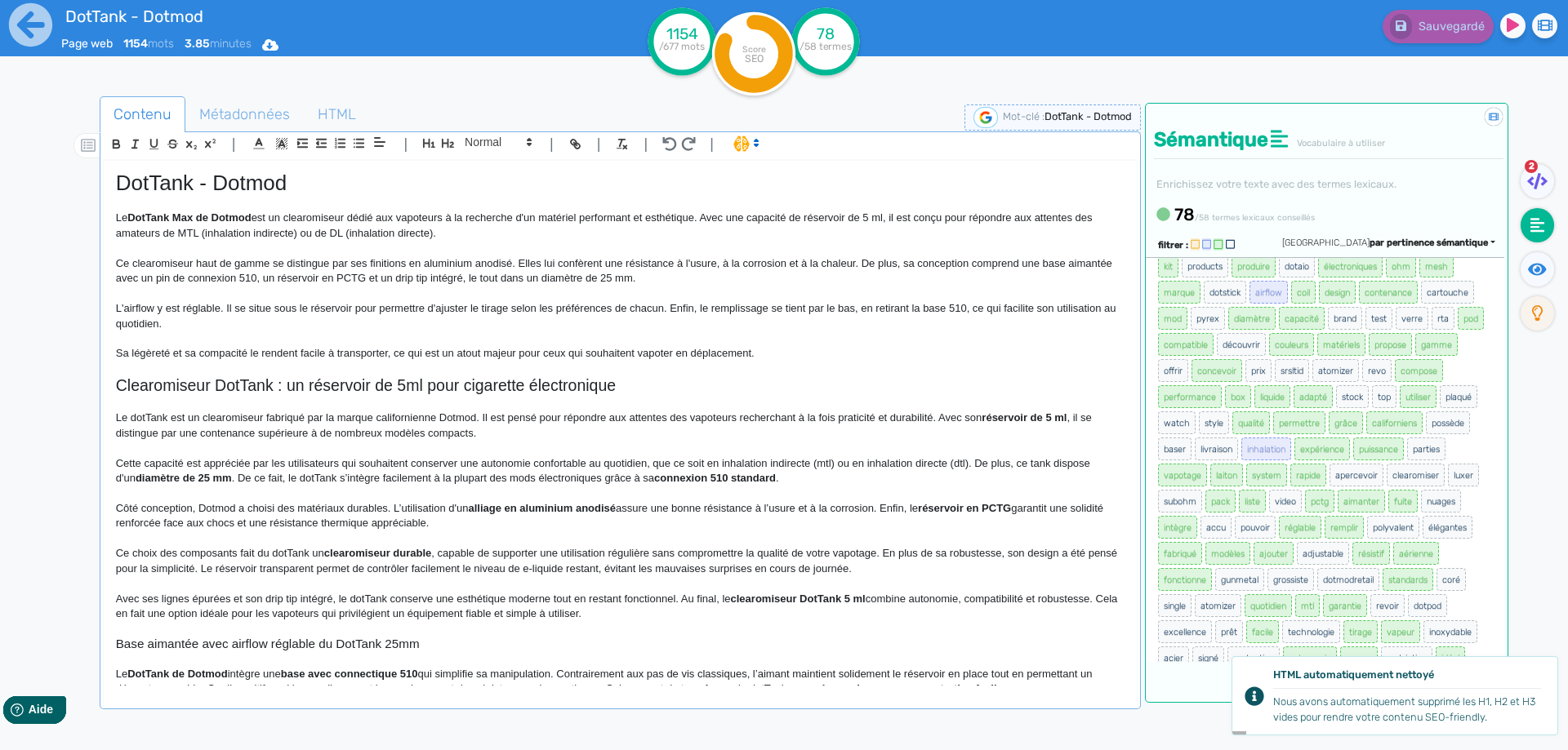
scroll to position [265, 0]
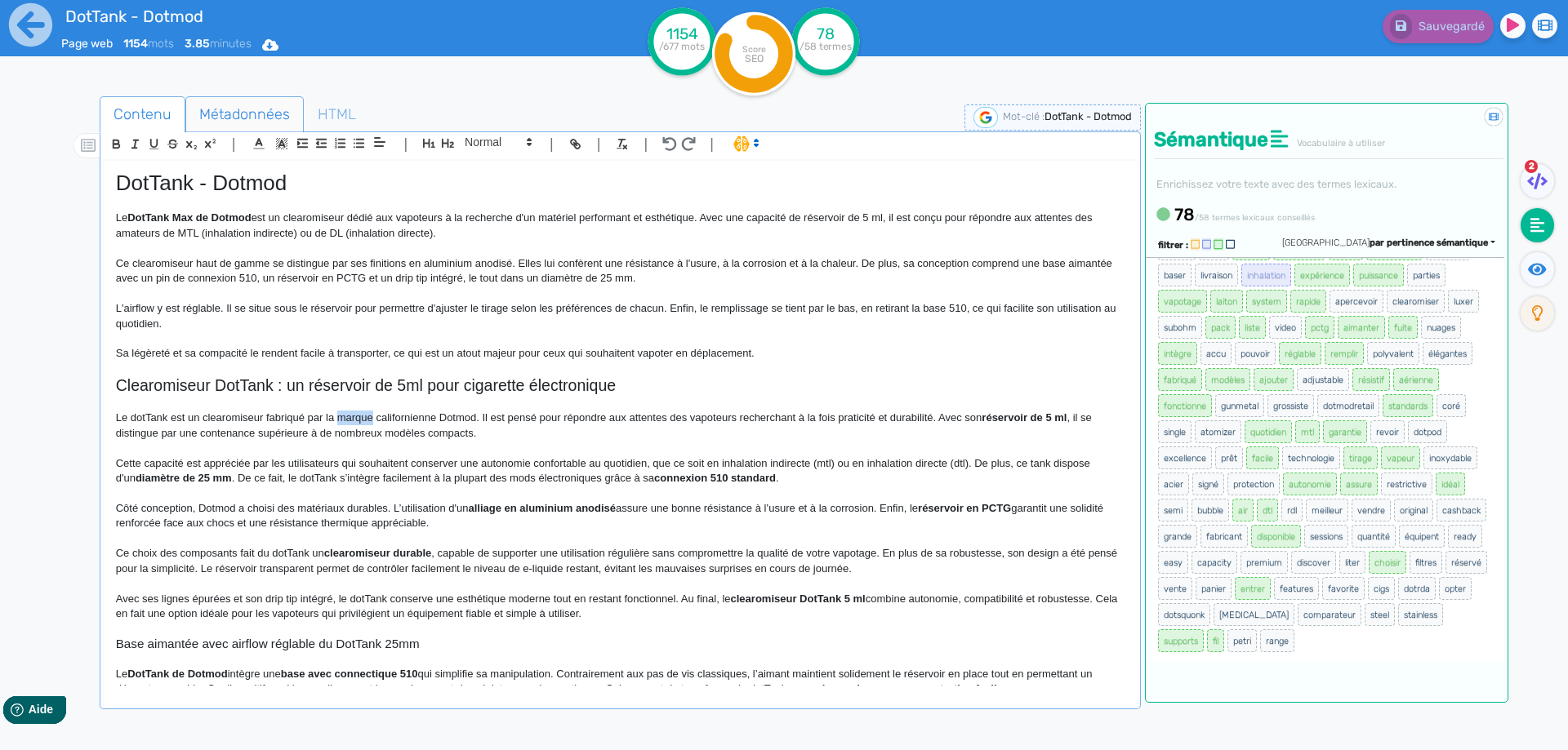
click at [250, 107] on span "Métadonnées" at bounding box center [245, 114] width 117 height 44
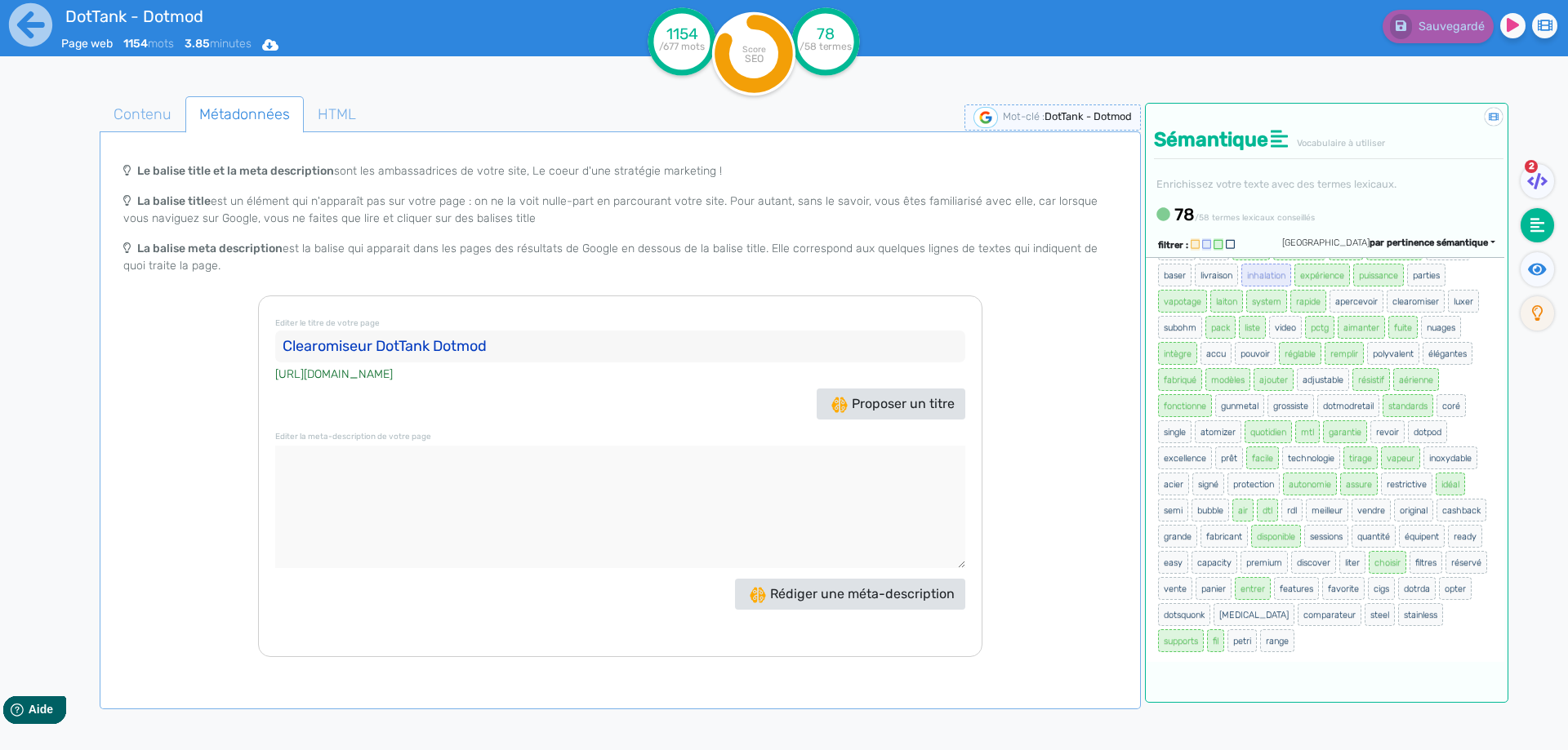
click at [449, 482] on textarea at bounding box center [620, 506] width 690 height 122
paste textarea "Le DotTank est un clearomiseur de 25mm par Dotmod. Il dispose d’un réservoir 5 …"
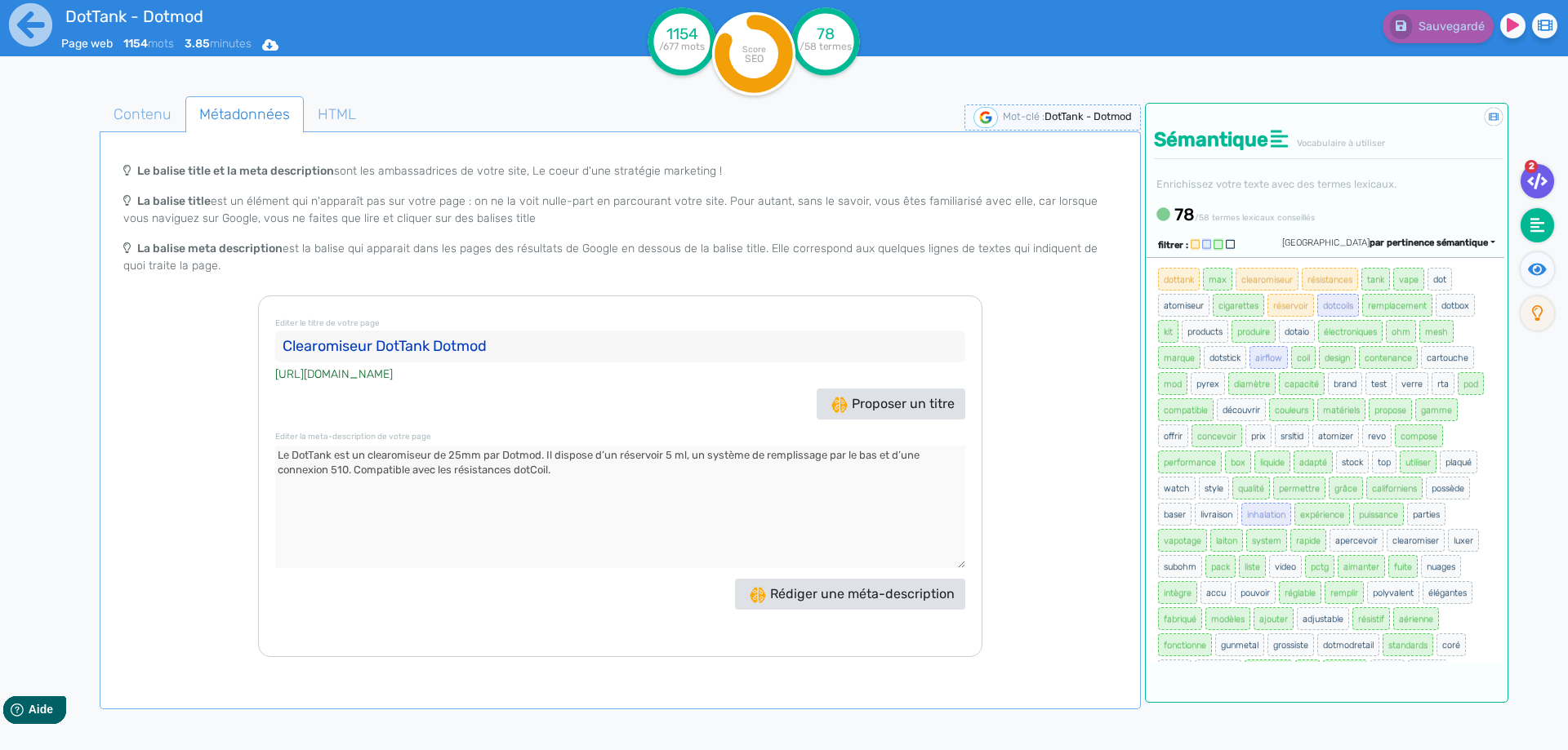
type textarea "Le DotTank est un clearomiseur de 25mm par Dotmod. Il dispose d’un réservoir 5 …"
click at [1528, 186] on icon at bounding box center [1537, 181] width 21 height 16
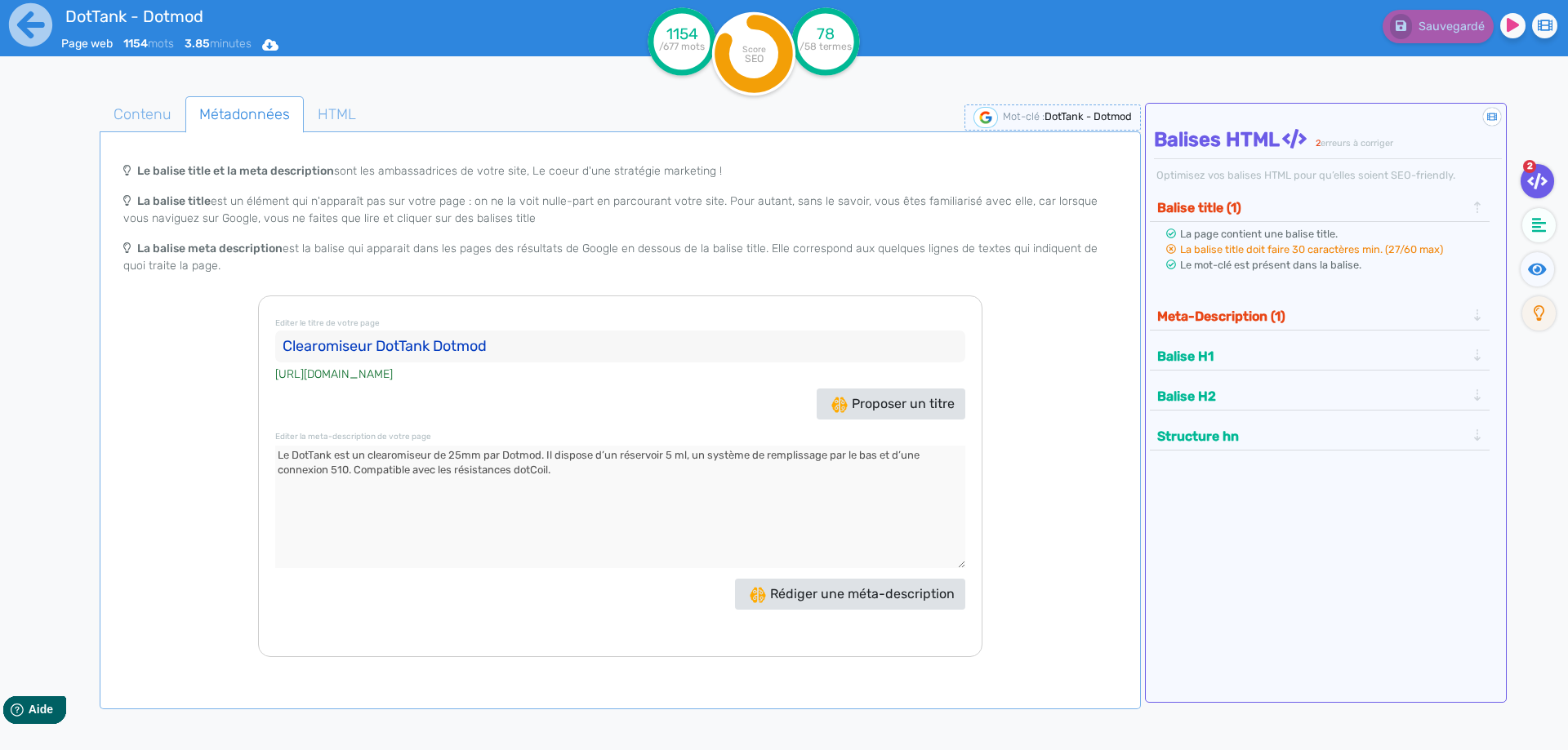
click at [1283, 312] on button "Meta-Description (1)" at bounding box center [1311, 316] width 319 height 27
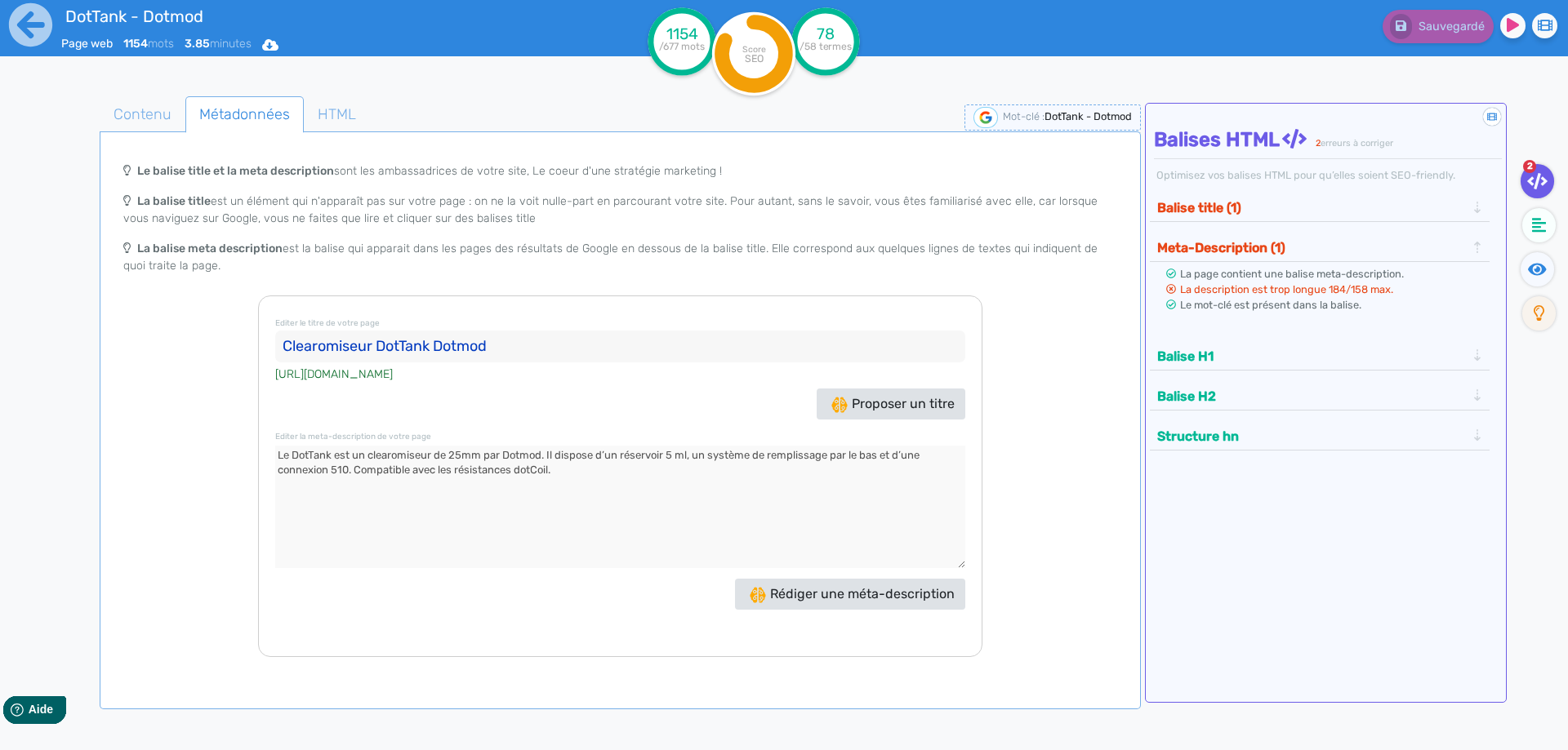
click at [432, 342] on input "Clearomiseur DotTank Dotmod" at bounding box center [620, 347] width 690 height 33
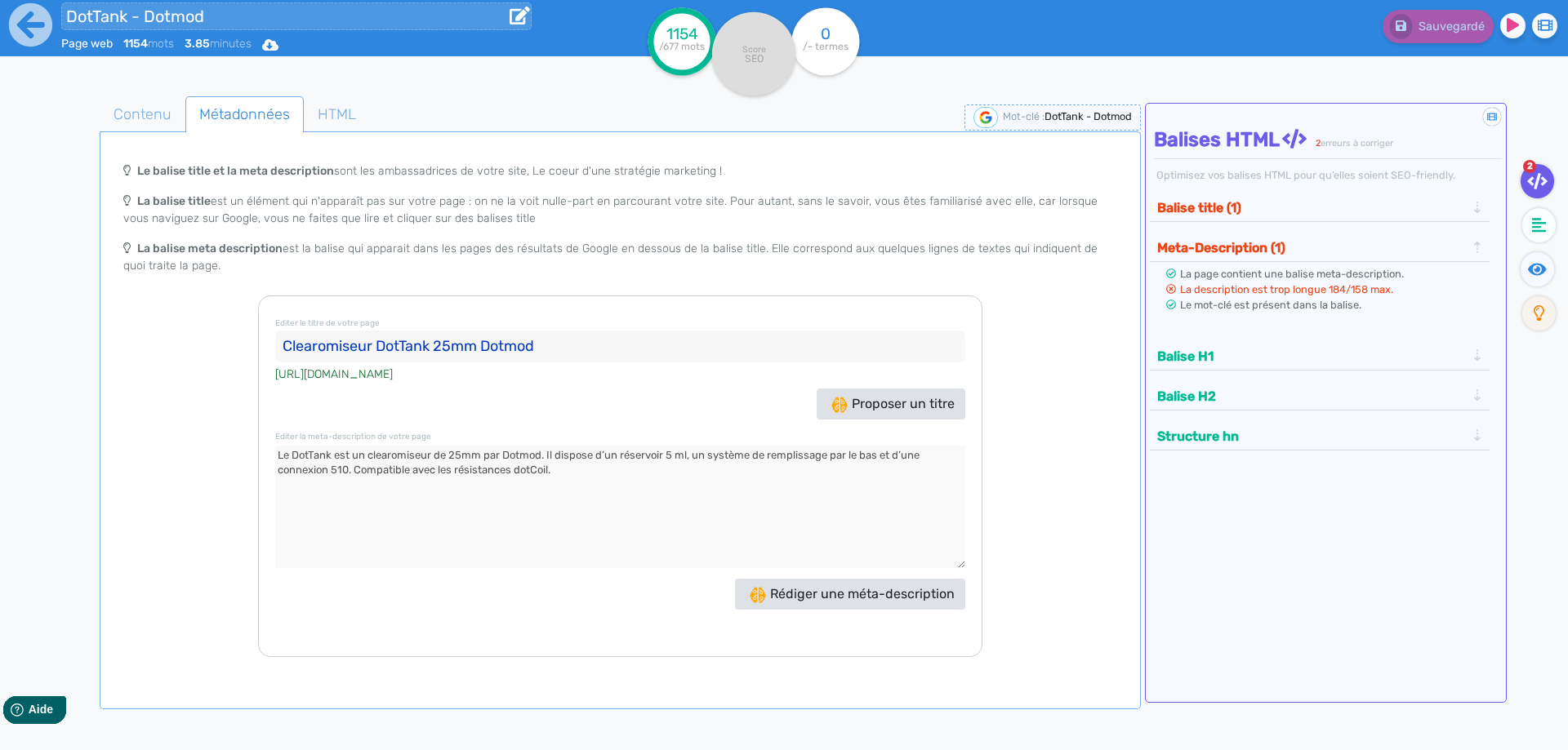
type input "Clearomiseur DotTank 25mm Dotmod"
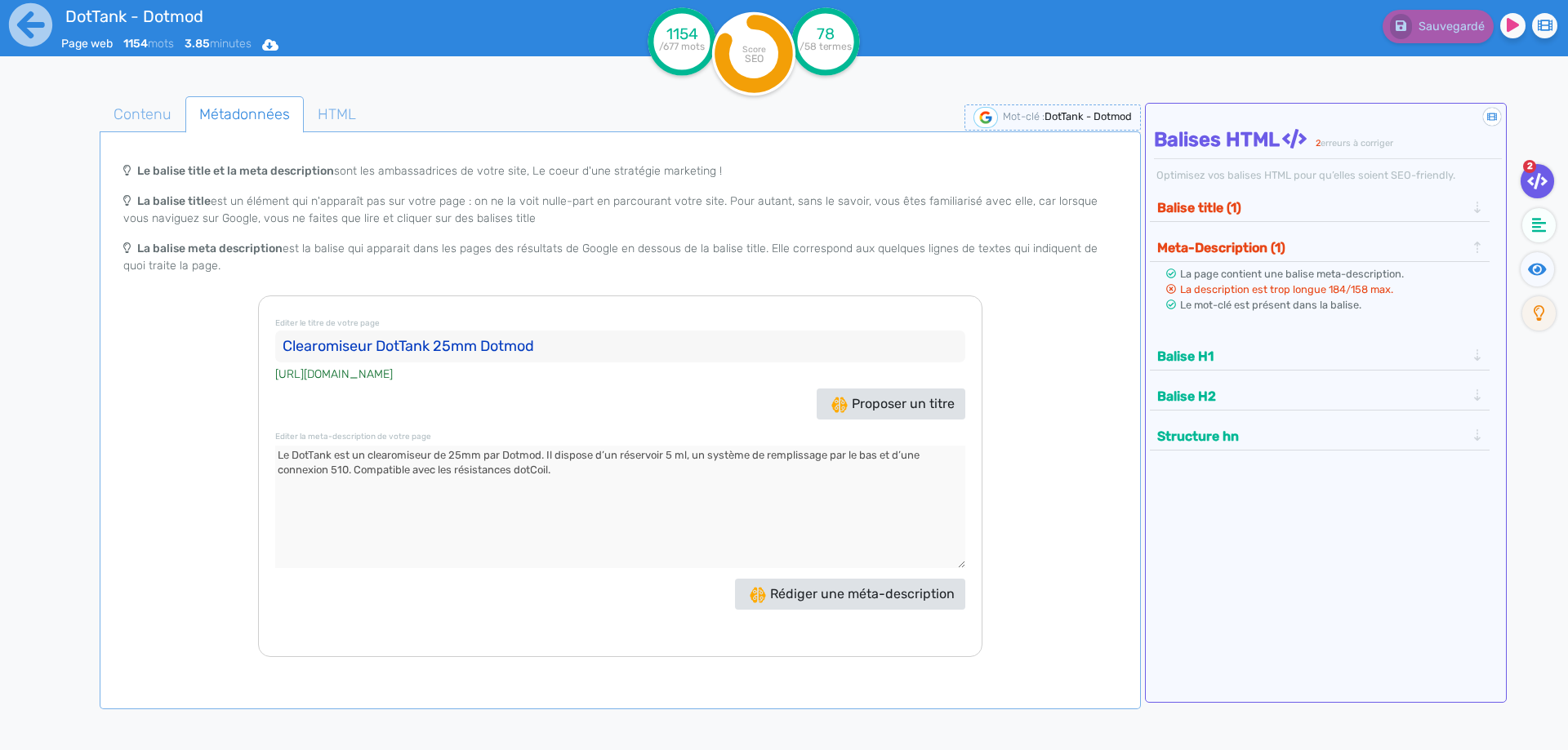
click at [546, 352] on input "Clearomiseur DotTank 25mm Dotmod" at bounding box center [620, 347] width 690 height 33
click at [1240, 206] on button "Balise title (1)" at bounding box center [1311, 208] width 319 height 27
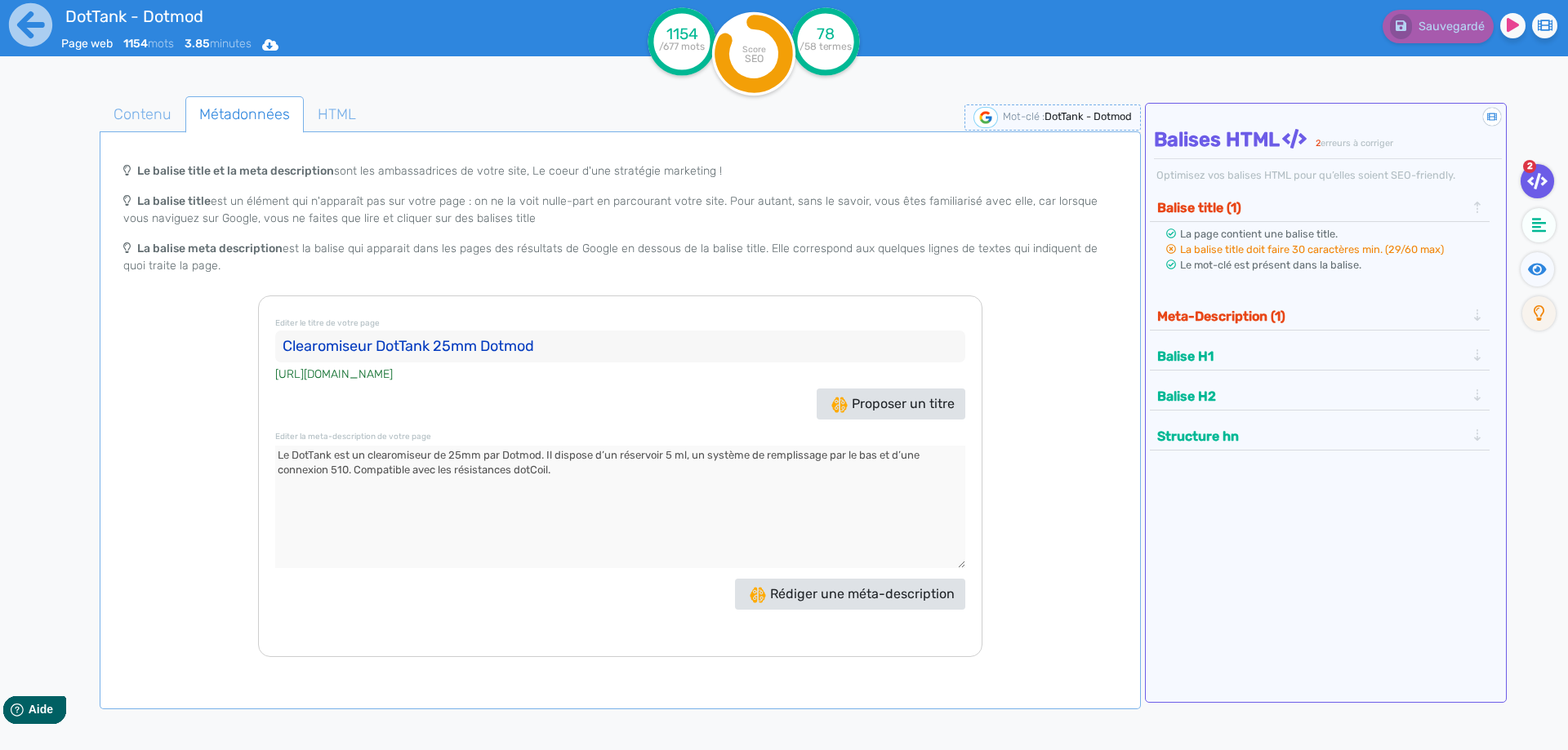
drag, startPoint x: 610, startPoint y: 352, endPoint x: 571, endPoint y: 343, distance: 40.0
click at [609, 352] on input "Clearomiseur DotTank 25mm Dotmod" at bounding box center [620, 347] width 690 height 33
paste input "réservoir 5 ml"
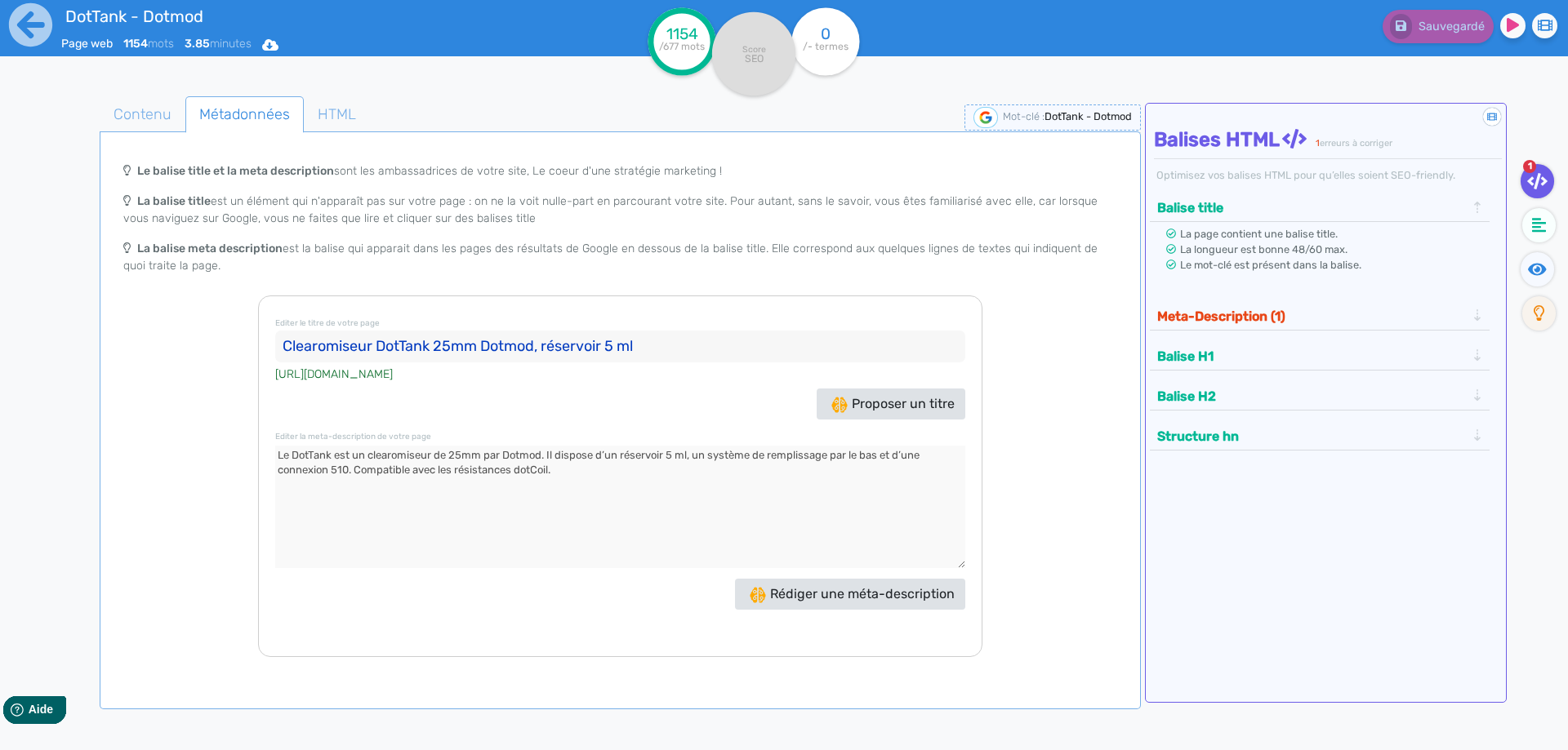
click at [603, 343] on input "Clearomiseur DotTank 25mm Dotmod, réservoir 5 ml" at bounding box center [620, 347] width 690 height 33
type input "Clearomiseur DotTank 25mm Dotmod, réservoir PCTG 5 ml"
click at [148, 120] on span "Contenu" at bounding box center [142, 114] width 84 height 44
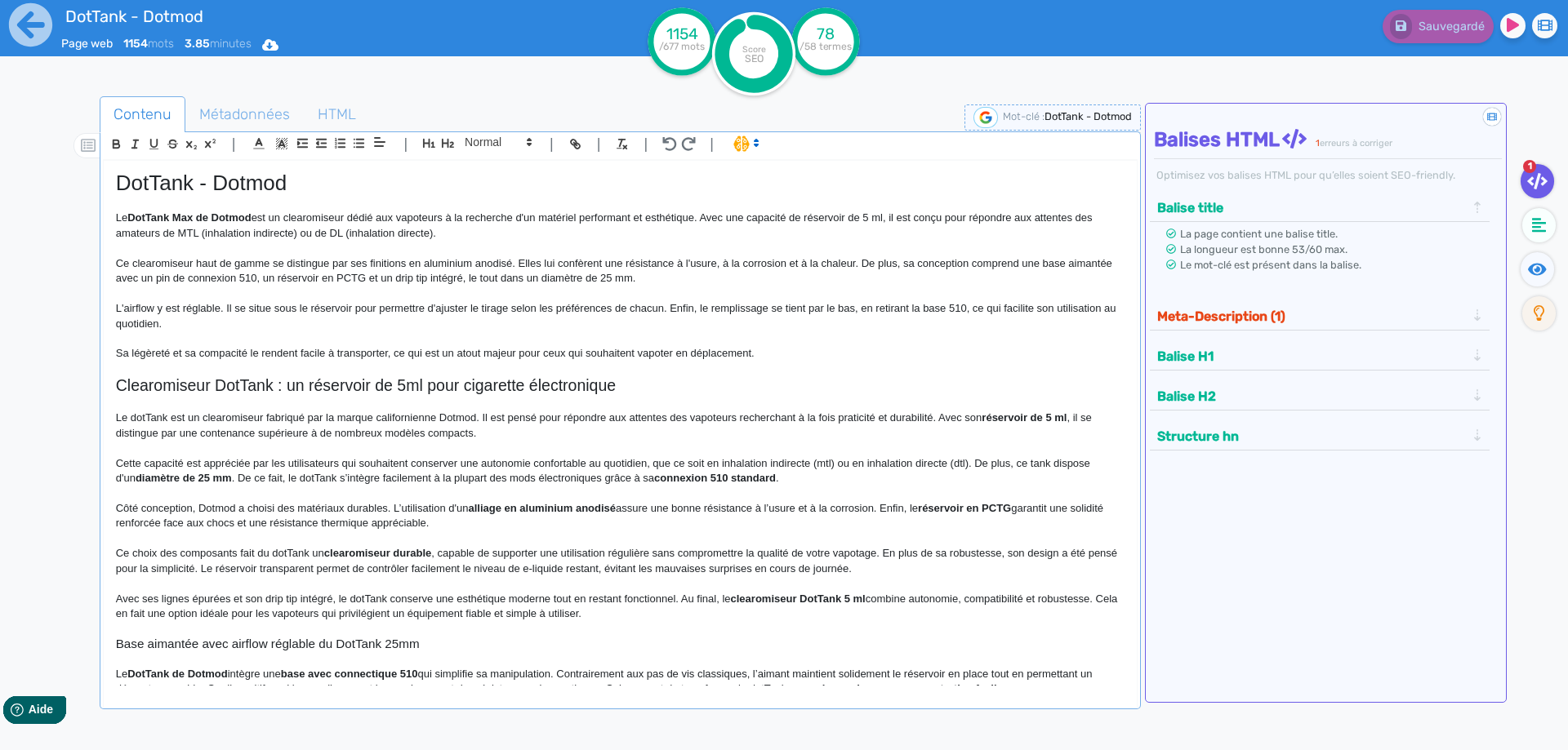
click at [680, 345] on p at bounding box center [620, 339] width 1008 height 15
click at [1547, 271] on fa-icon at bounding box center [1537, 269] width 34 height 34
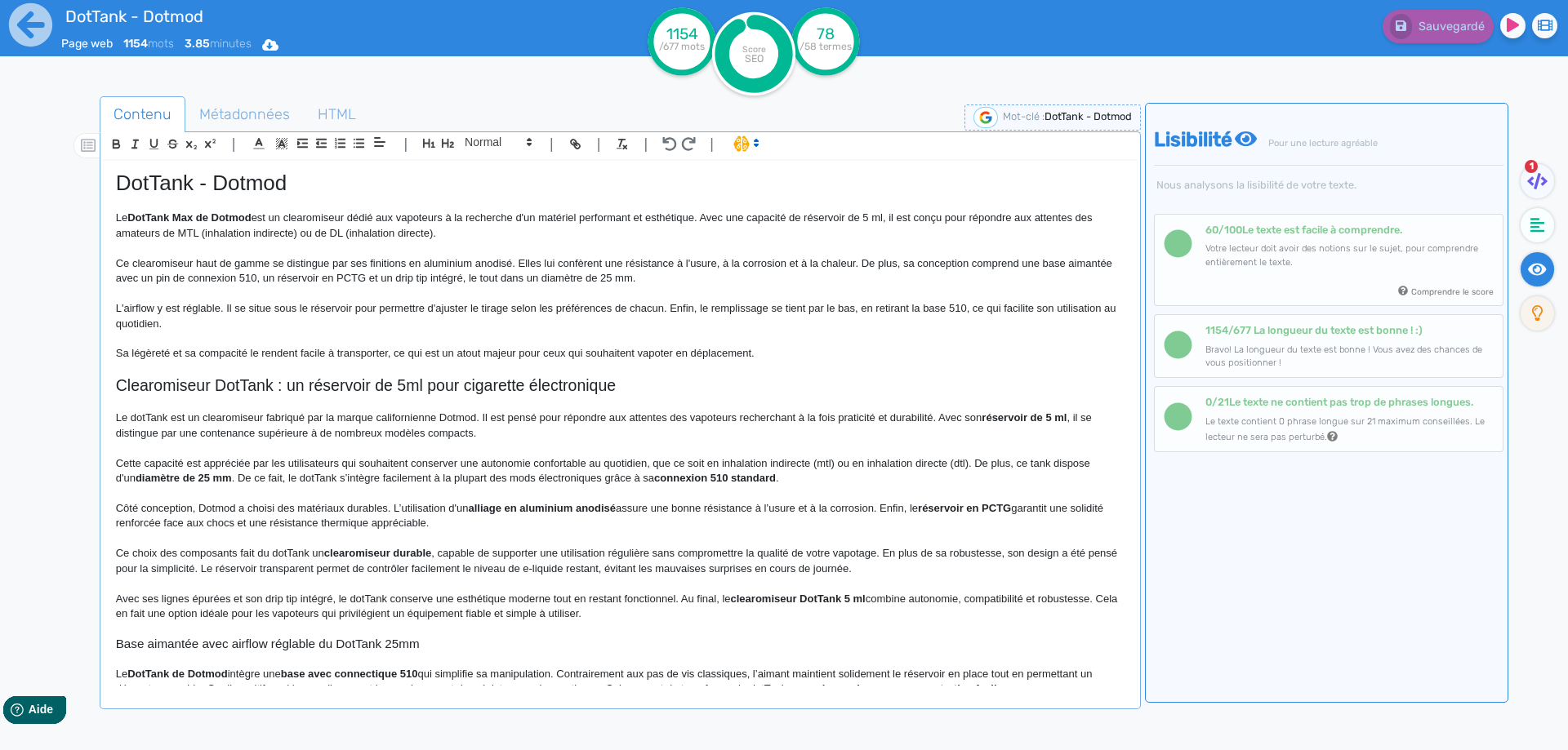
click at [157, 254] on p at bounding box center [620, 248] width 1008 height 15
click at [161, 256] on div "DotTank - Dotmod Le DotTank [PERSON_NAME] est un clearomiseur dédié aux vapoteu…" at bounding box center [620, 423] width 1033 height 524
click at [161, 263] on p "Ce clearomiseur haut de gamme se distingue par ses finitions en aluminium anodi…" at bounding box center [620, 271] width 1008 height 30
drag, startPoint x: 161, startPoint y: 263, endPoint x: 240, endPoint y: 264, distance: 79.0
click at [240, 264] on p "Ce clearomiseur haut de gamme se distingue par ses finitions en aluminium anodi…" at bounding box center [620, 271] width 1008 height 30
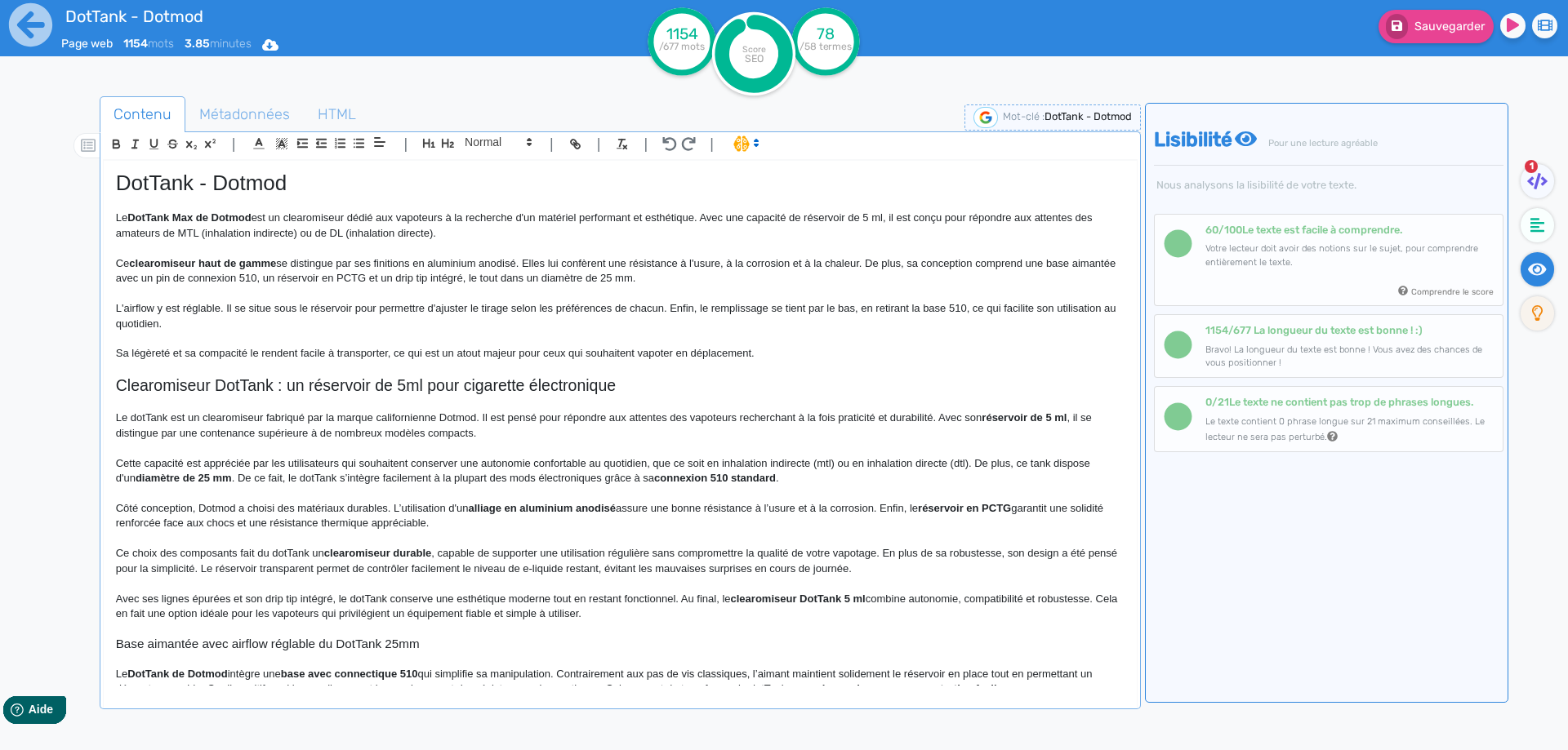
click at [442, 383] on h2 "Clearomiseur DotTank : un réservoir de 5ml pour cigarette électronique" at bounding box center [620, 385] width 1008 height 19
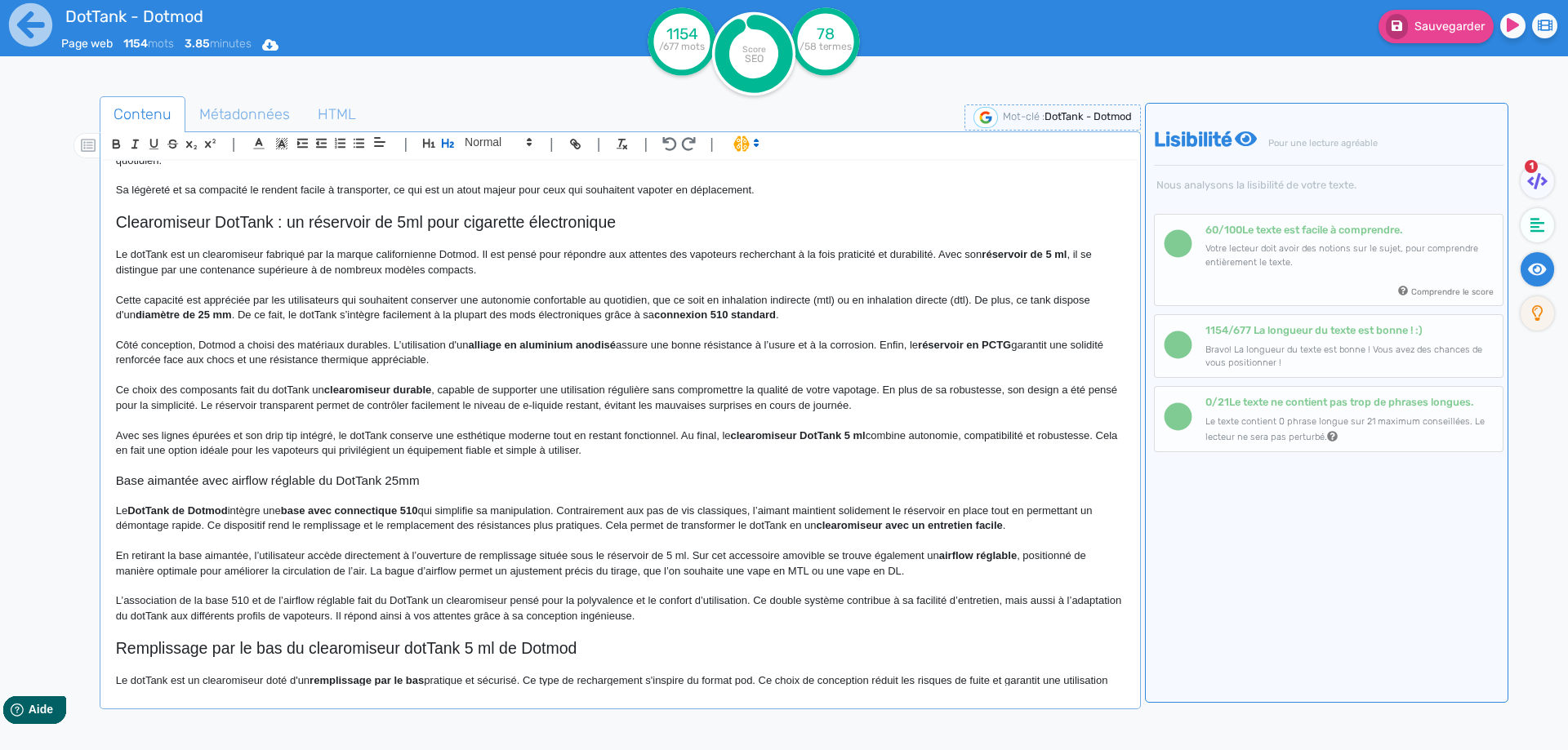
scroll to position [245, 0]
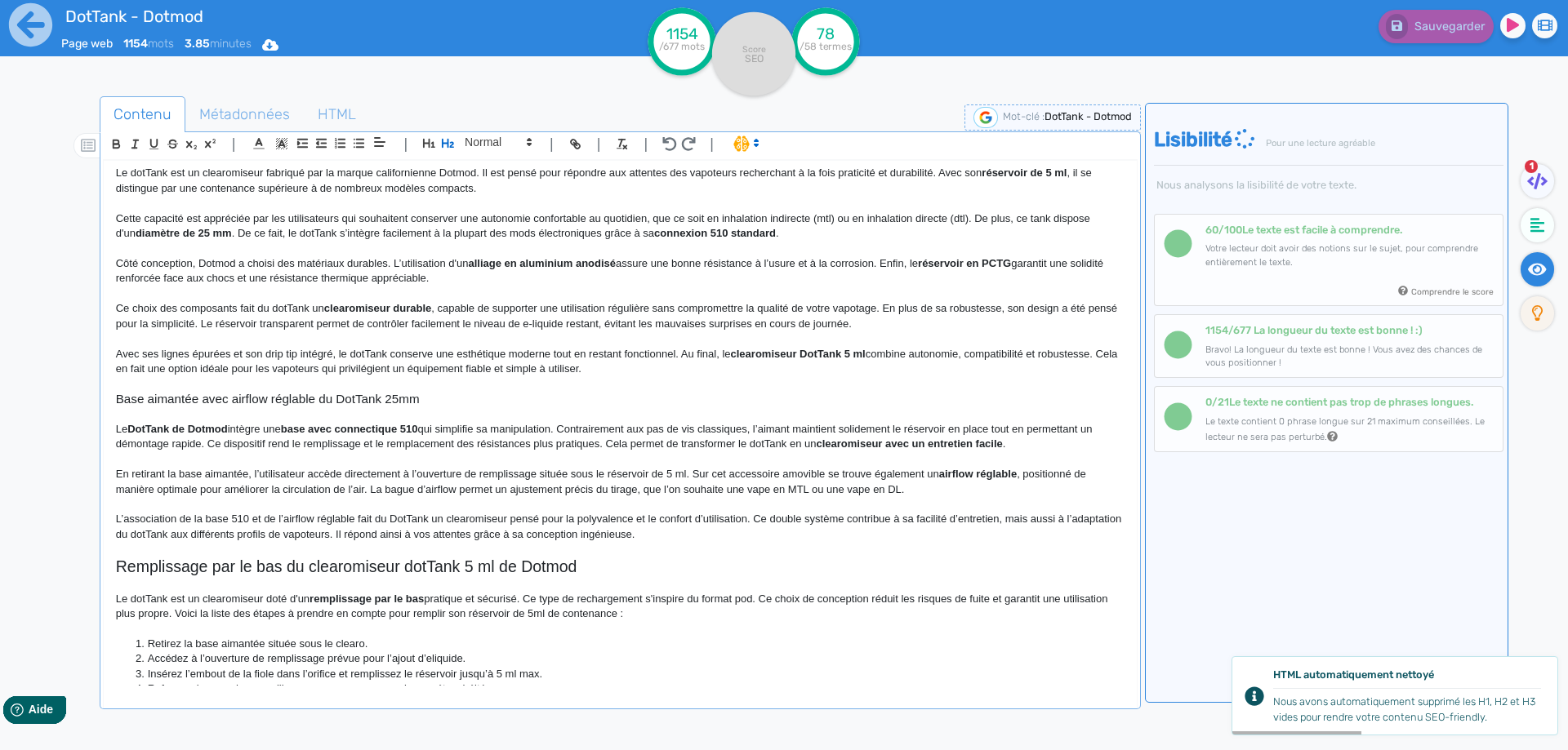
click at [750, 351] on strong "clearomiseur DotTank 5 ml" at bounding box center [798, 354] width 135 height 12
drag, startPoint x: 750, startPoint y: 351, endPoint x: 860, endPoint y: 351, distance: 110.0
click at [704, 338] on p at bounding box center [620, 339] width 1008 height 15
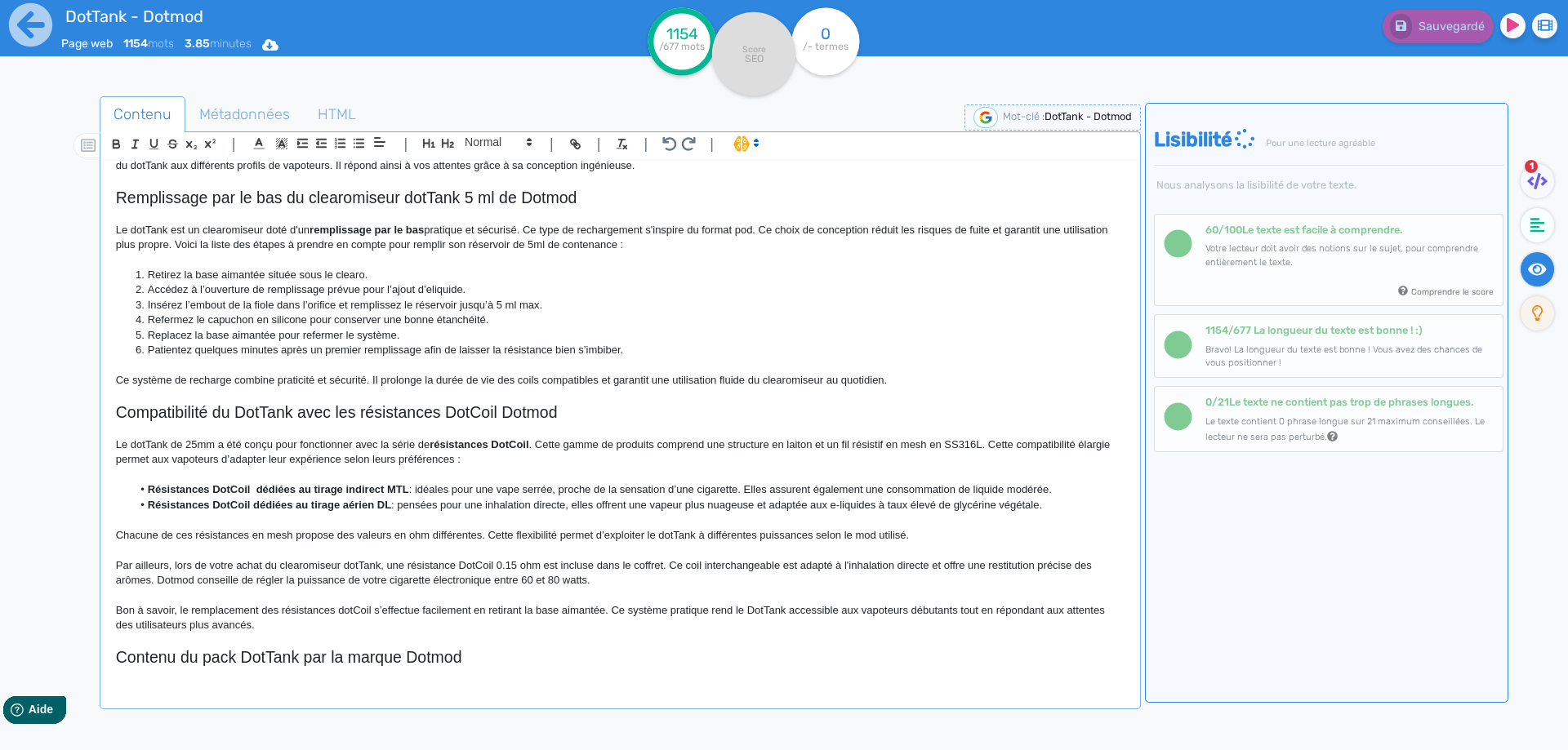
scroll to position [653, 0]
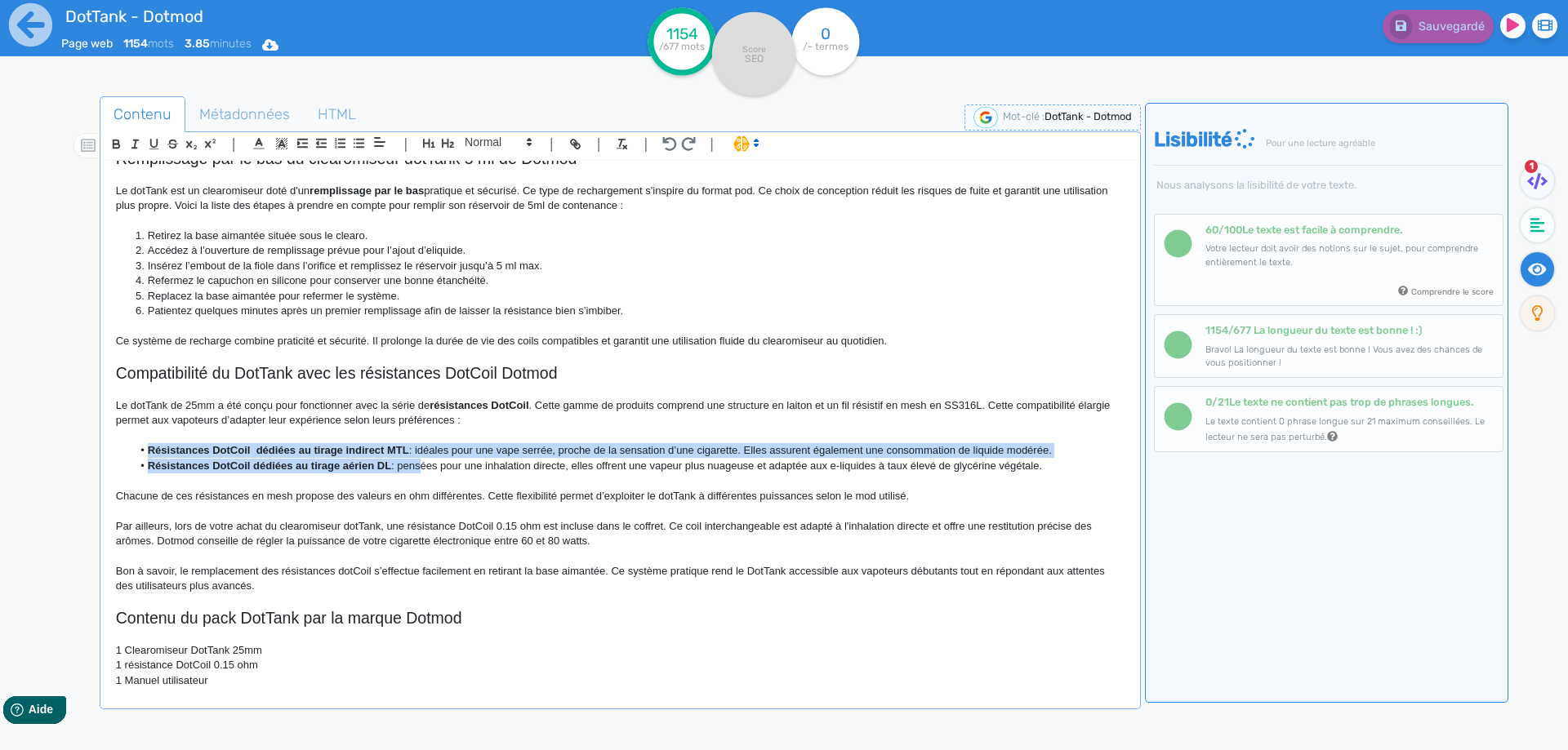
drag, startPoint x: 419, startPoint y: 467, endPoint x: 71, endPoint y: 450, distance: 348.4
click at [71, 450] on div "Contenu Métadonnées HTML | | H3 H4 H5 H6 Normal | | | | DotTank - Dotmod Le Dot…" at bounding box center [808, 472] width 1520 height 761
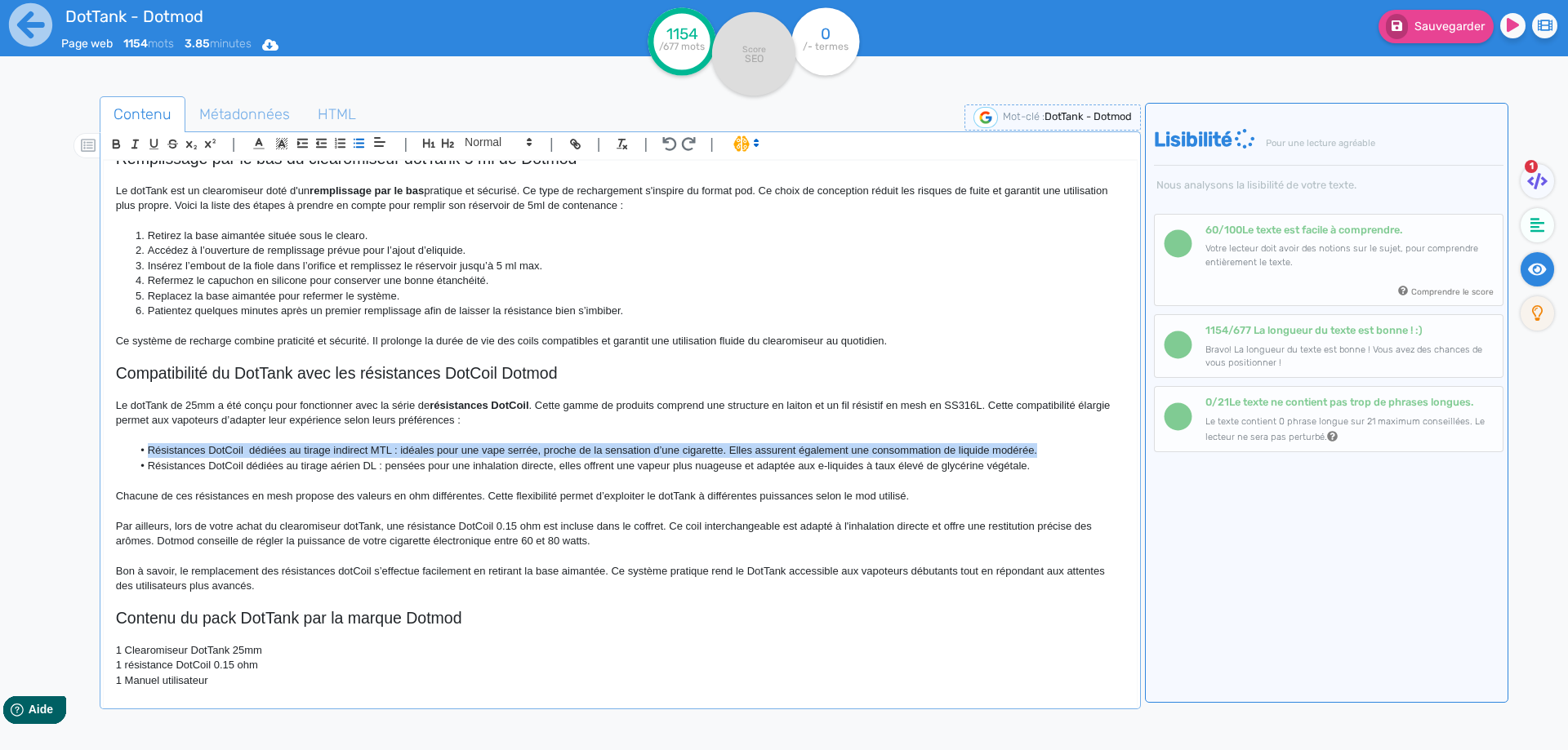
click at [380, 446] on li "Résistances DotCoil dédiées au tirage indirect MTL : idéales pour une vape serr…" at bounding box center [627, 450] width 992 height 15
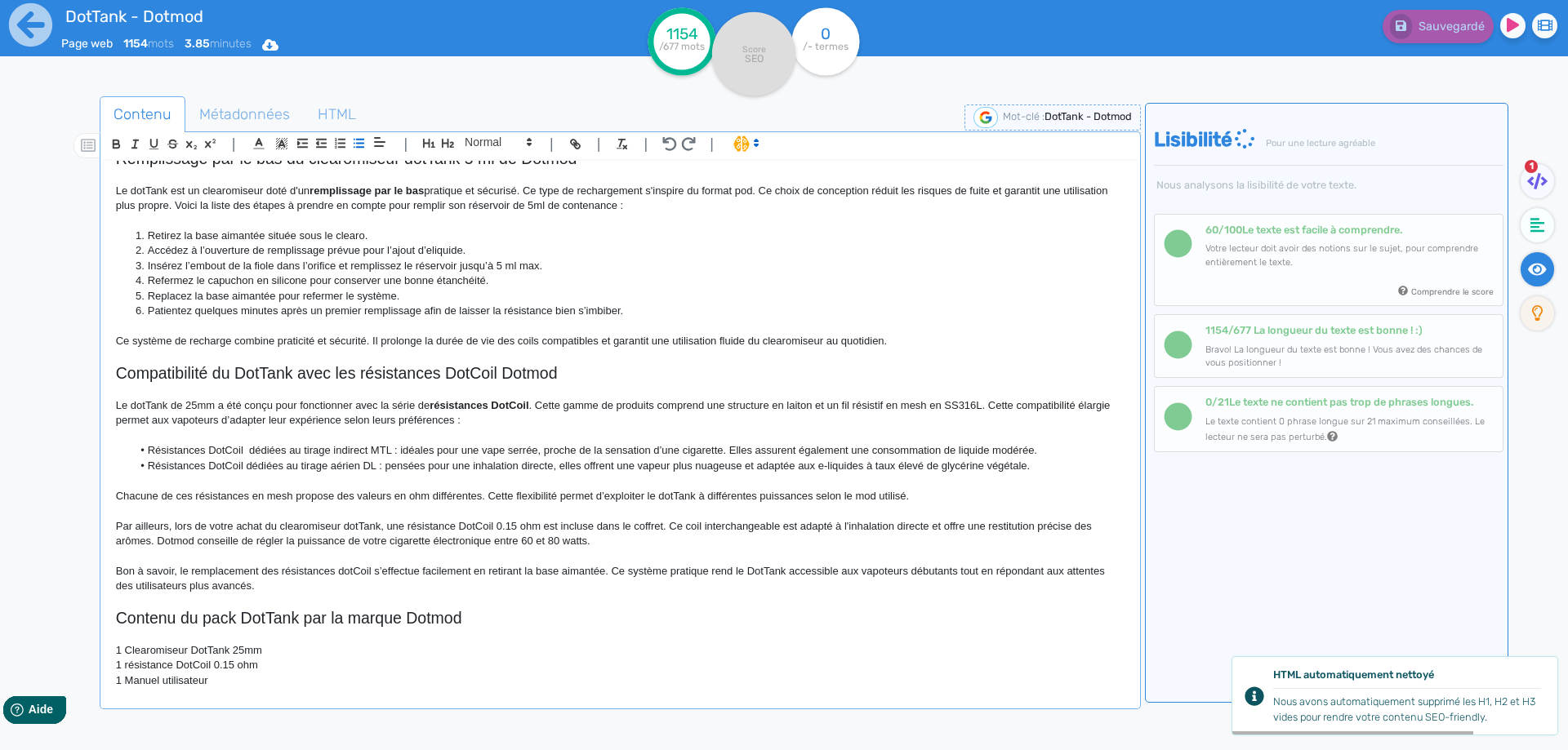
click at [754, 515] on p at bounding box center [620, 511] width 1008 height 15
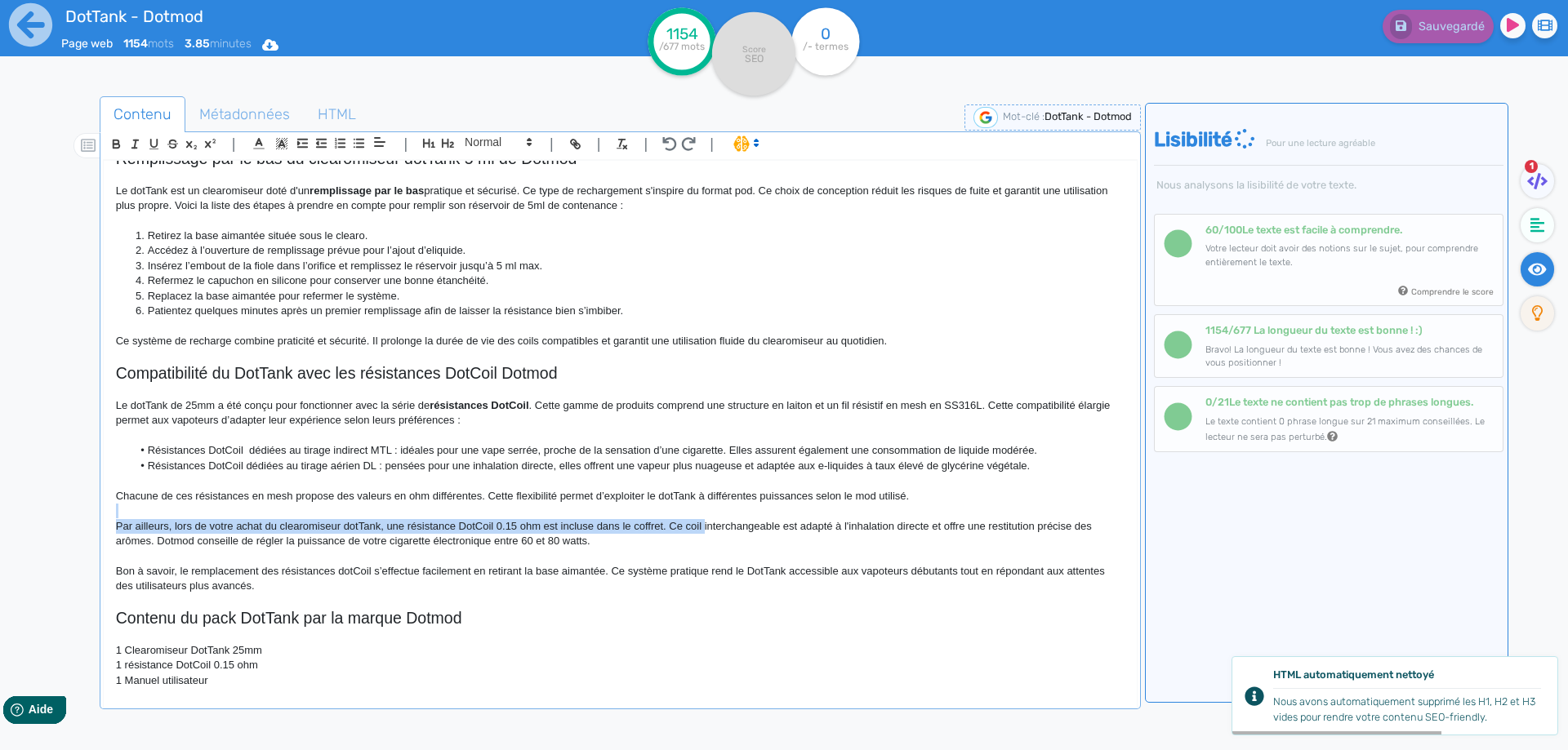
drag, startPoint x: 754, startPoint y: 515, endPoint x: 701, endPoint y: 519, distance: 53.2
click at [701, 519] on div "DotTank - Dotmod Le DotTank [PERSON_NAME] est un clearomiseur dédié aux vapoteu…" at bounding box center [620, 423] width 1033 height 524
click at [692, 525] on p "Par ailleurs, lors de votre achat du clearomiseur dotTank, une résistance DotCo…" at bounding box center [620, 534] width 1008 height 30
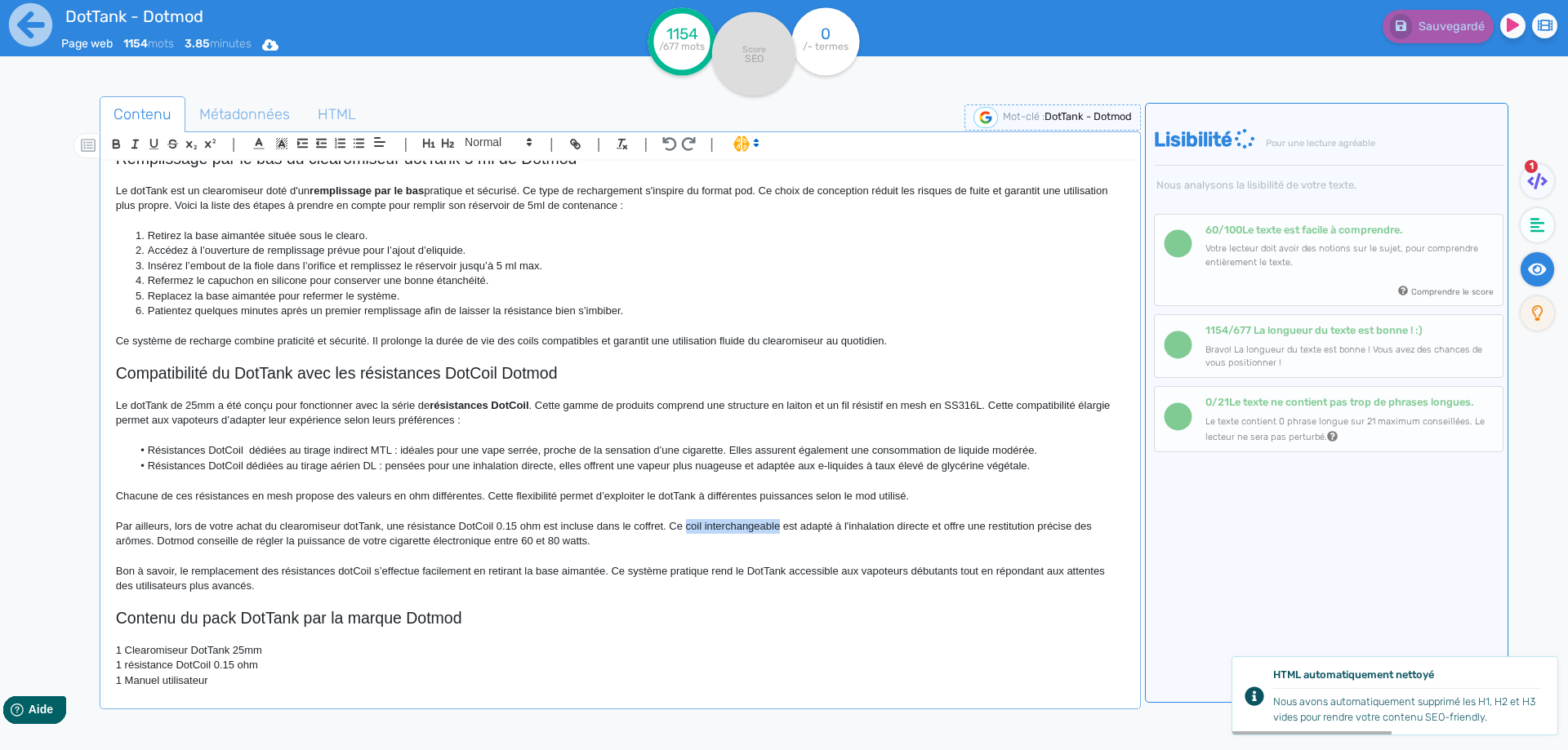
click at [740, 525] on p "Par ailleurs, lors de votre achat du clearomiseur dotTank, une résistance DotCo…" at bounding box center [620, 534] width 1008 height 30
click at [710, 491] on p "Chacune de ces résistances en mesh propose des valeurs en ohm différentes. Cett…" at bounding box center [620, 496] width 1008 height 15
click at [739, 356] on p at bounding box center [620, 357] width 1008 height 15
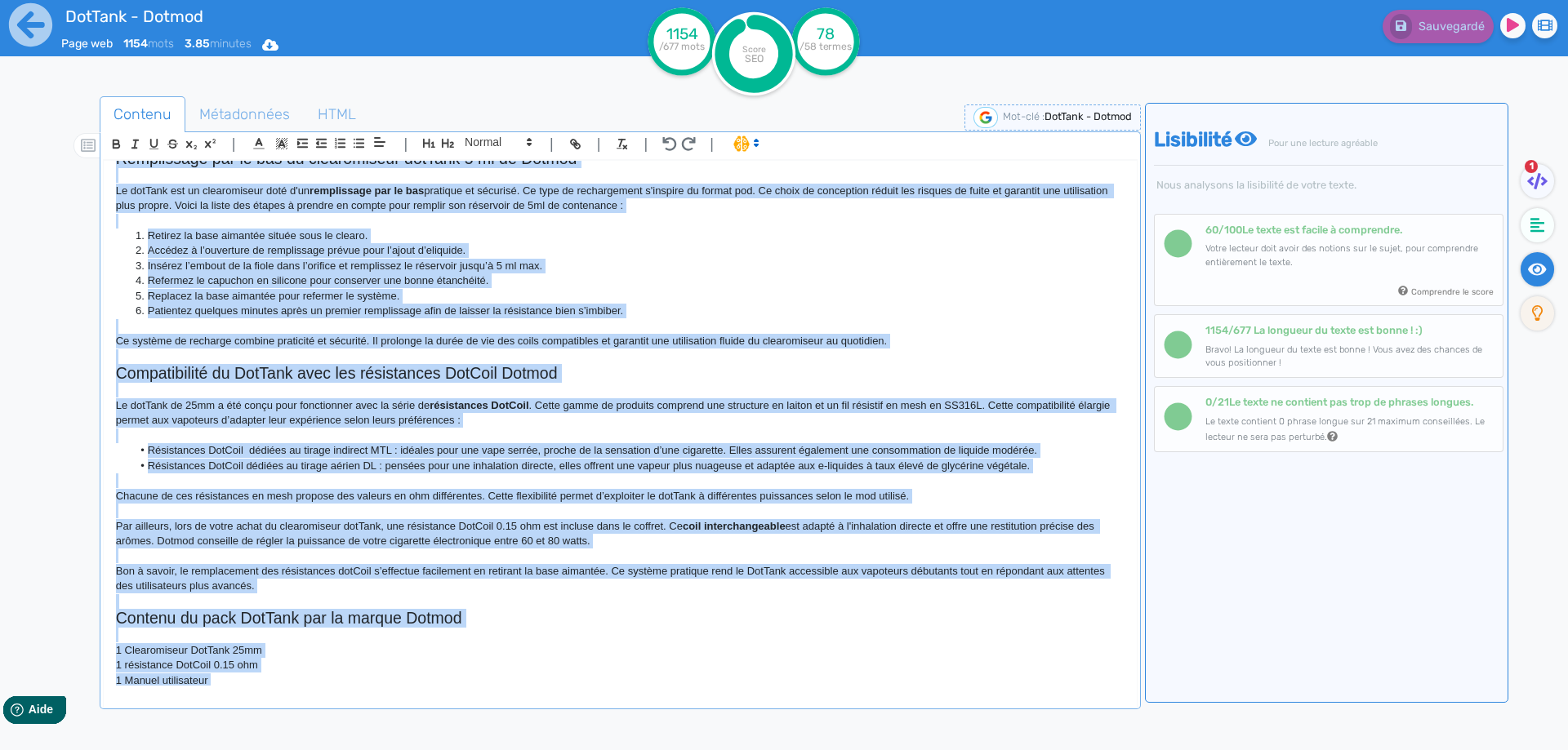
copy div "LorEmip - Dolors Am ConSect Adi el Seddoe tem in utlaboreetdo magna ali enimadm…"
click at [403, 377] on h2 "Compatibilité du DotTank avec les résistances DotCoil Dotmod" at bounding box center [620, 373] width 1008 height 19
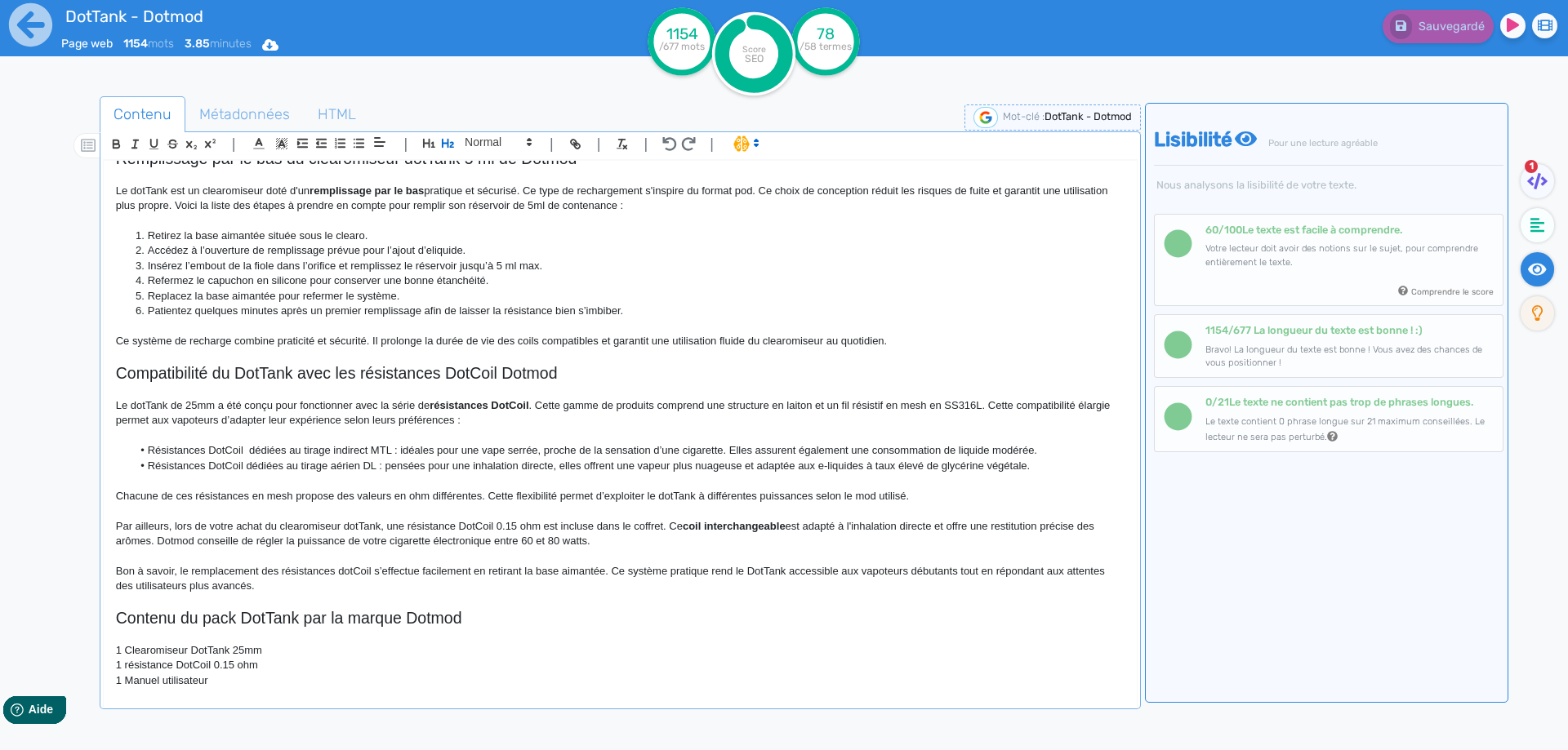
scroll to position [0, 0]
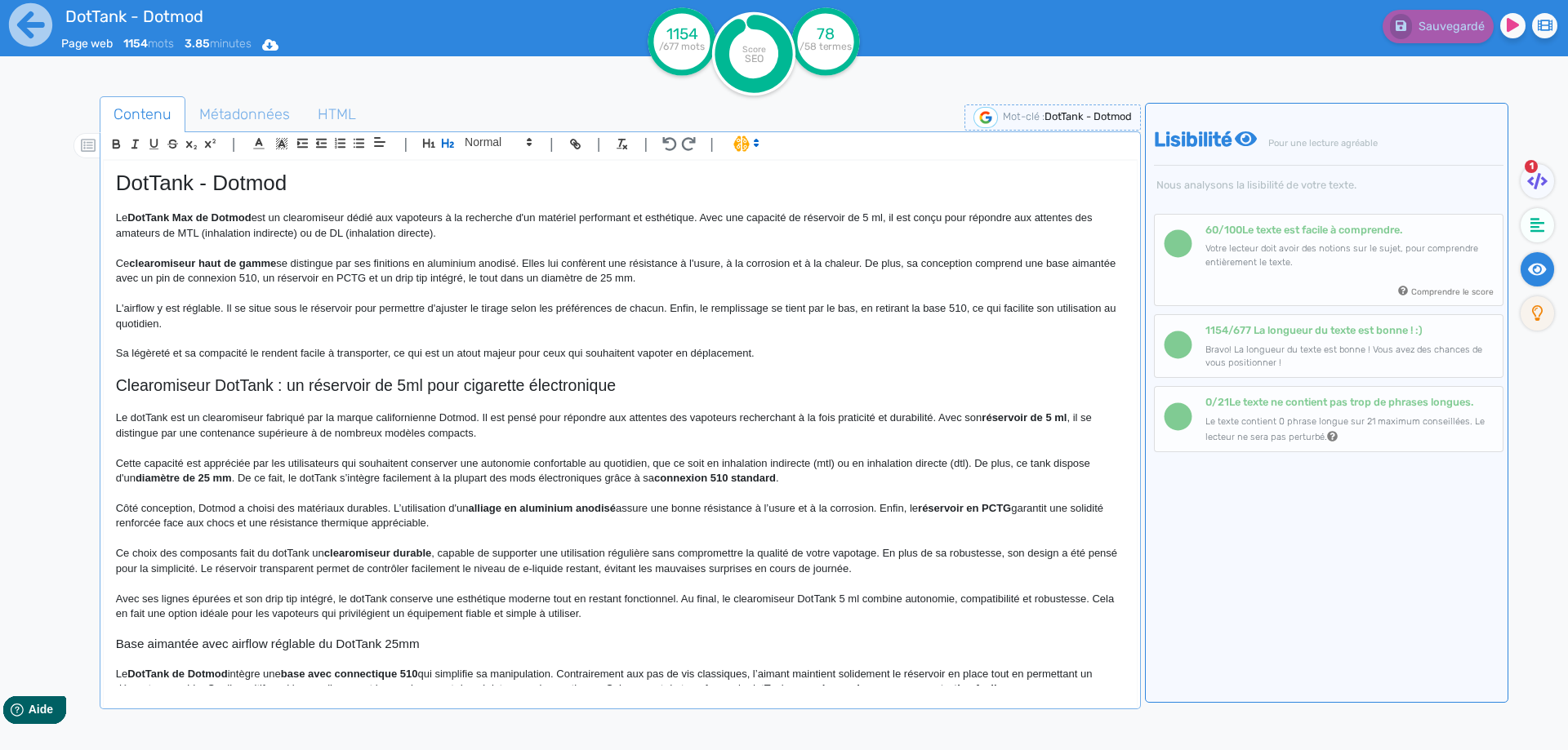
click at [232, 377] on h2 "Clearomiseur DotTank : un réservoir de 5ml pour cigarette électronique" at bounding box center [620, 385] width 1008 height 19
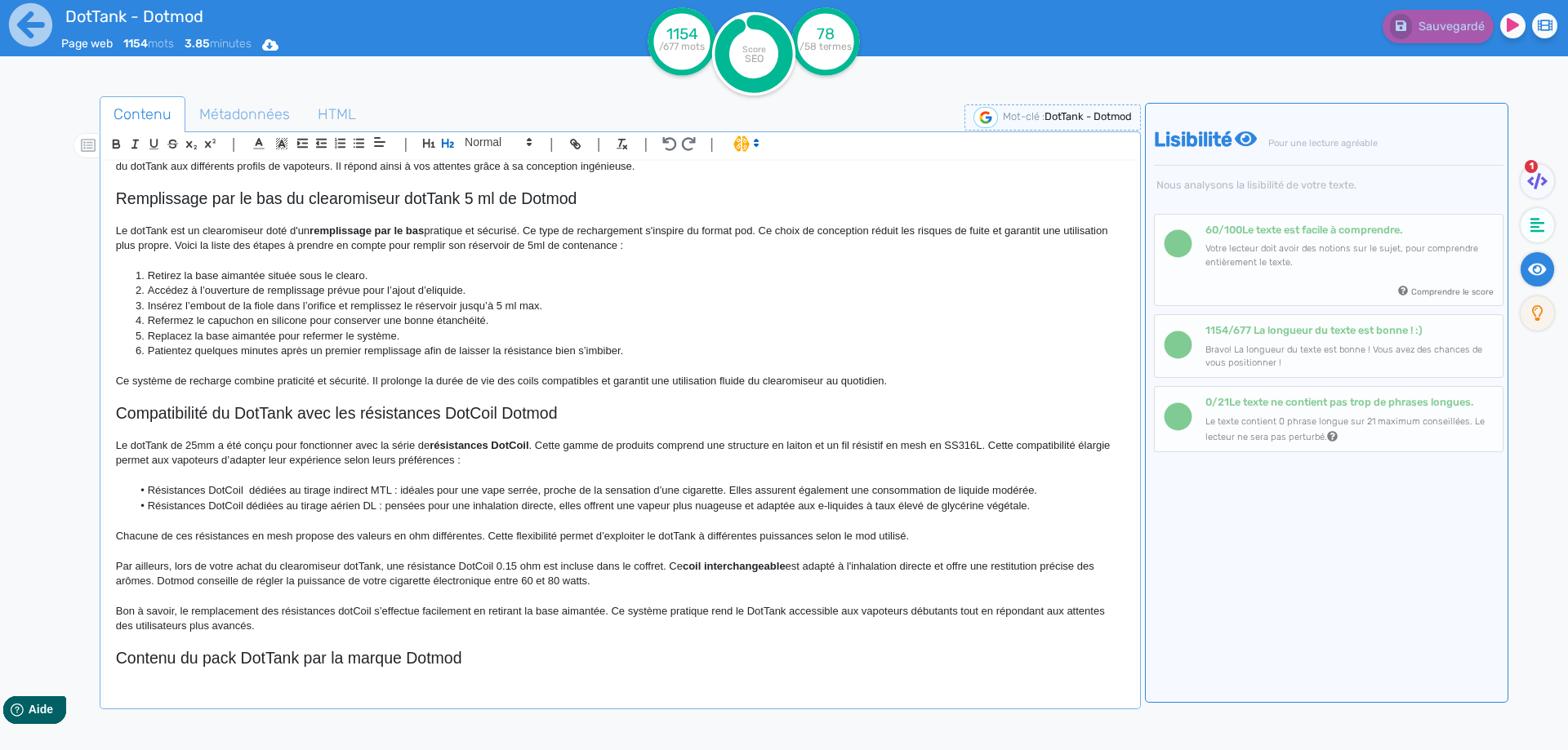
scroll to position [756, 0]
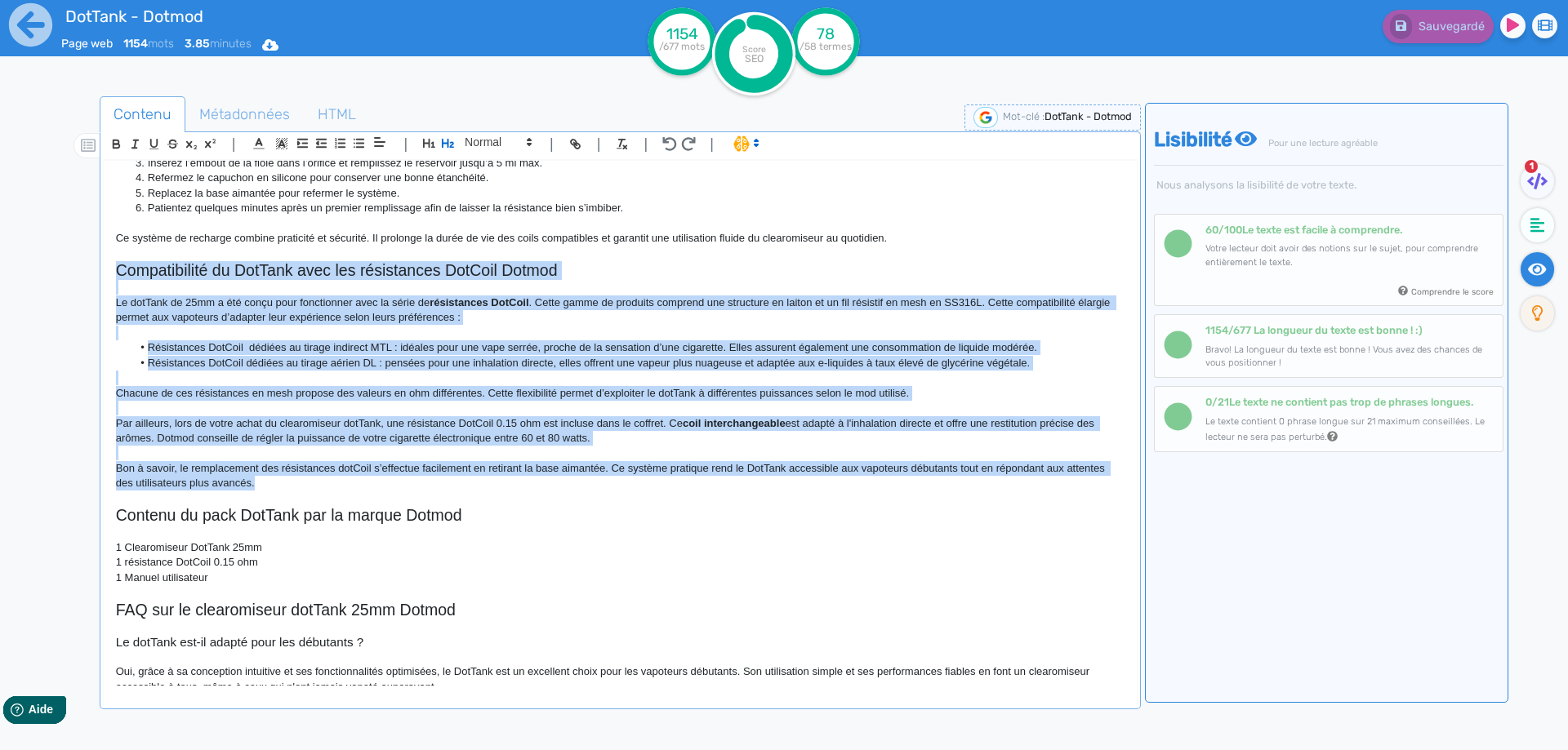
drag, startPoint x: 260, startPoint y: 480, endPoint x: 94, endPoint y: 279, distance: 260.7
click at [94, 279] on div "Contenu Métadonnées HTML | | H3 H4 H5 H6 Normal | | | | DotTank - Dotmod Le Dot…" at bounding box center [808, 472] width 1520 height 761
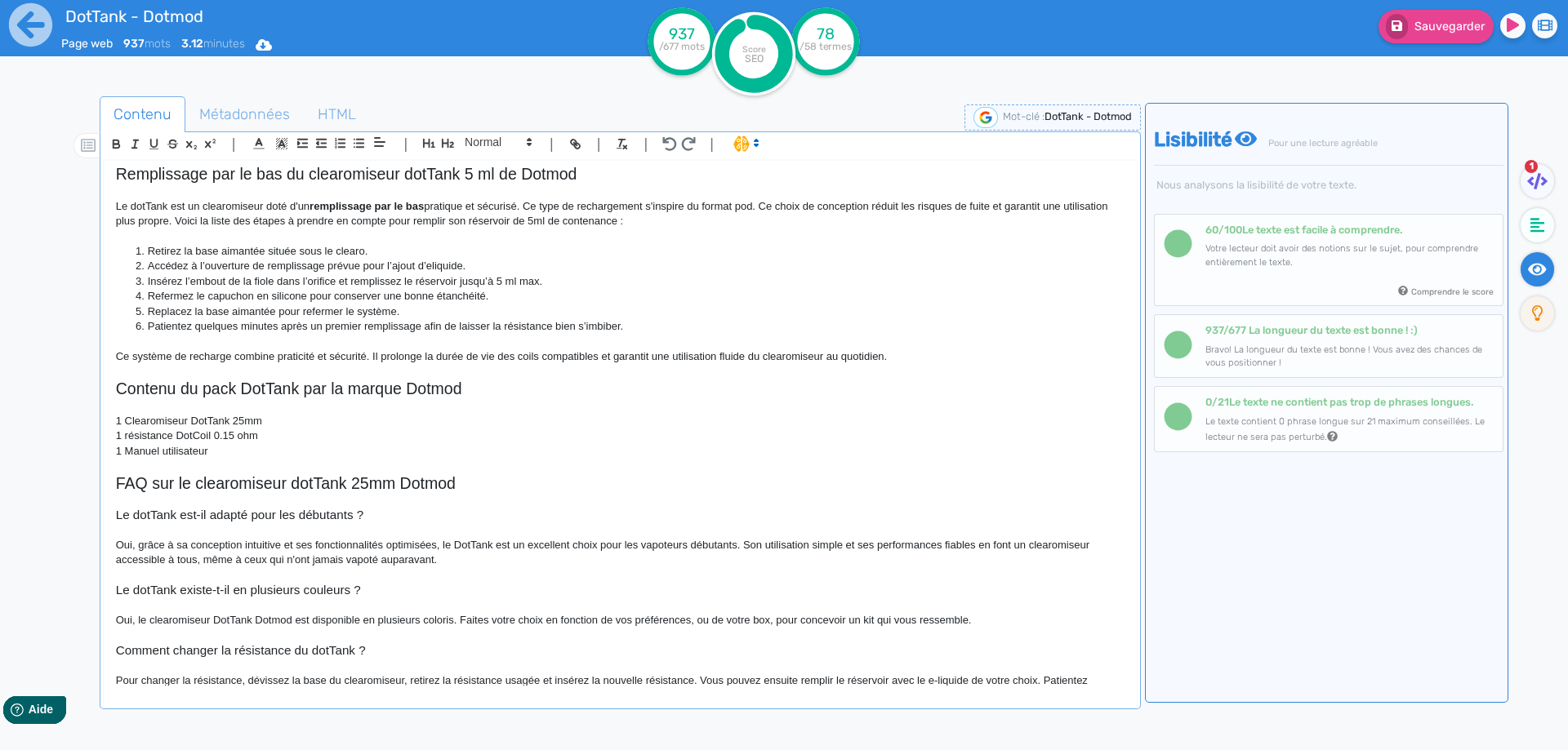
scroll to position [348, 0]
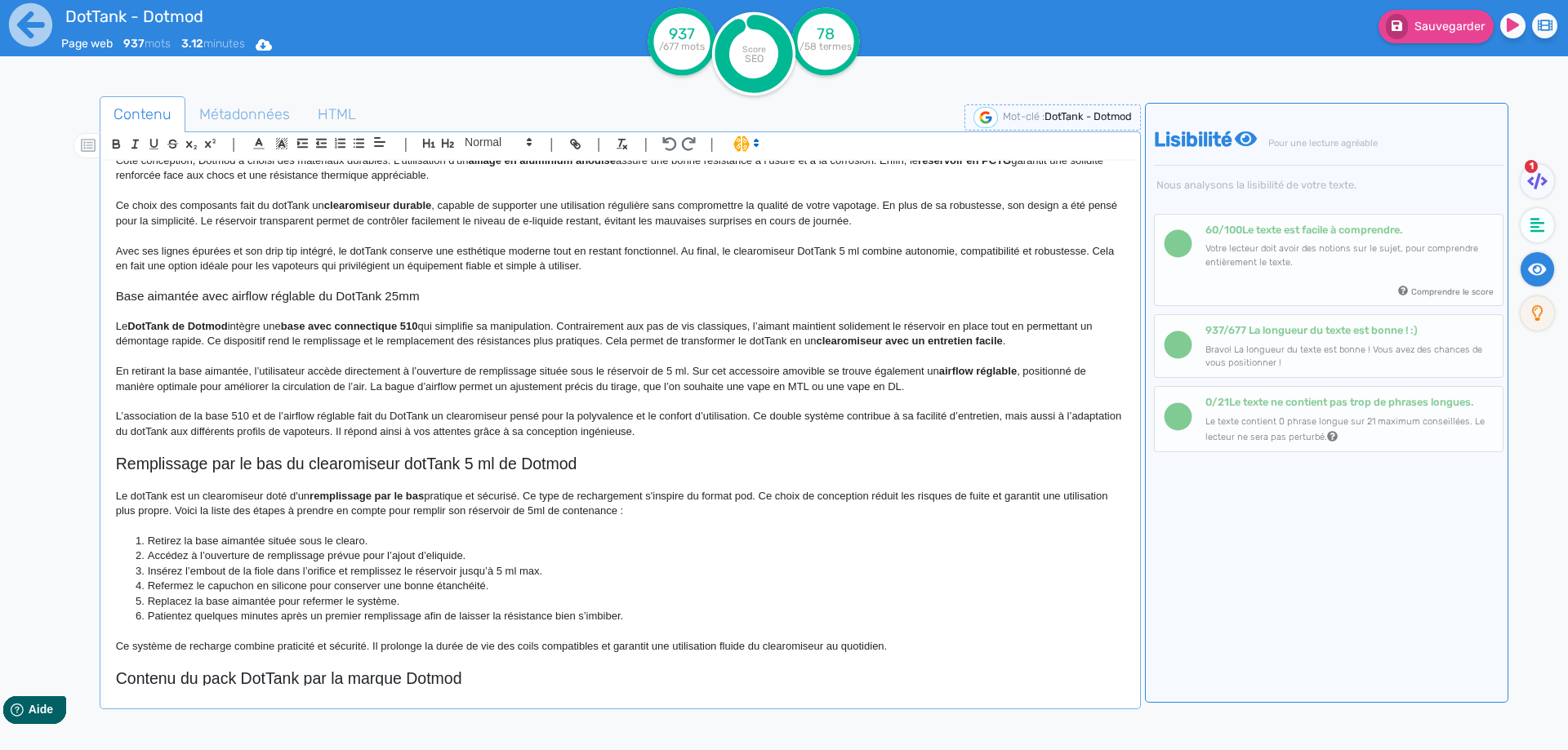
click at [768, 434] on p "L’association de la base 510 et de l’airflow réglable fait du DotTank un clearo…" at bounding box center [620, 423] width 1008 height 30
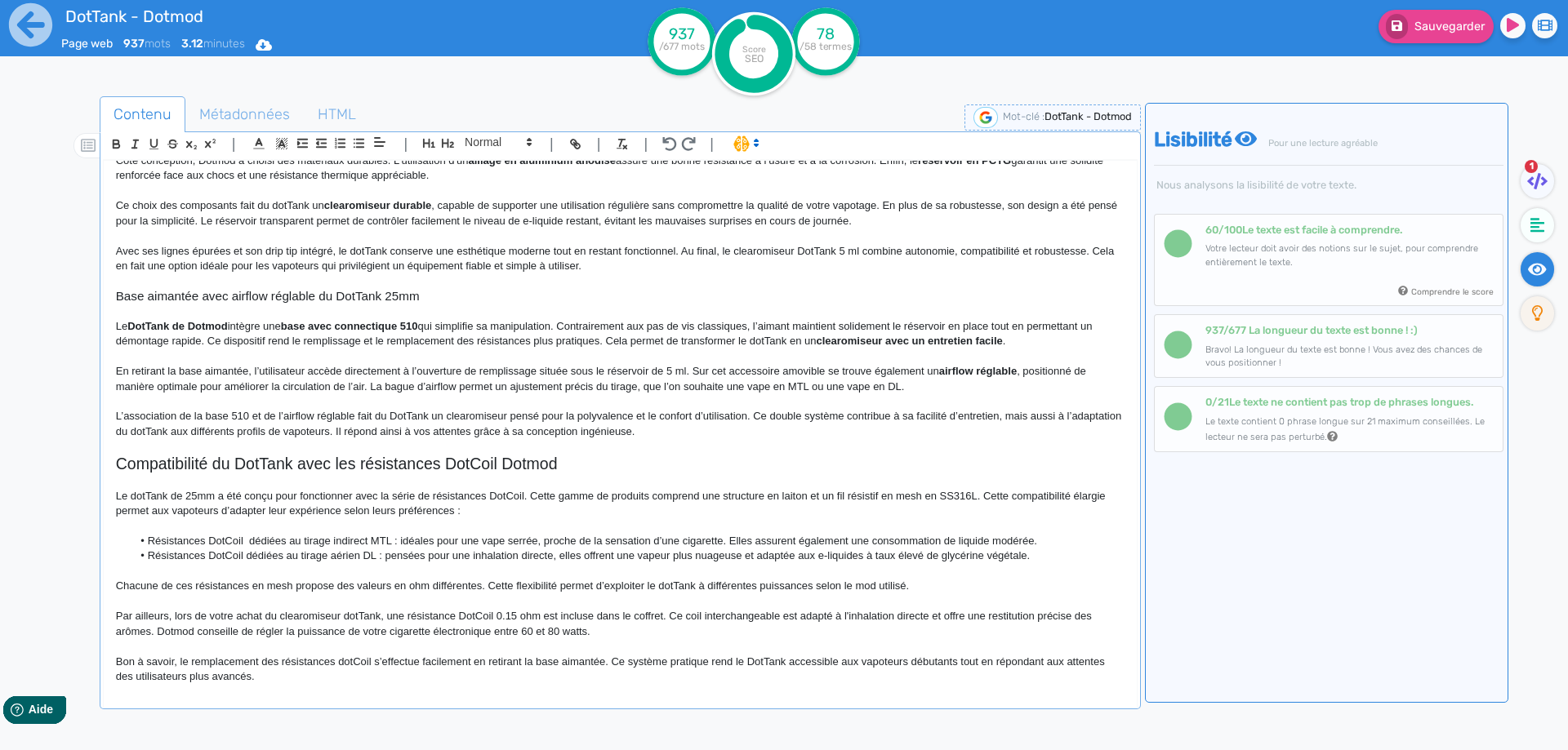
click at [362, 459] on h2 "Compatibilité du DotTank avec les résistances DotCoil Dotmod" at bounding box center [620, 464] width 1008 height 19
click at [497, 145] on span at bounding box center [497, 142] width 80 height 20
click at [495, 173] on span at bounding box center [497, 171] width 66 height 29
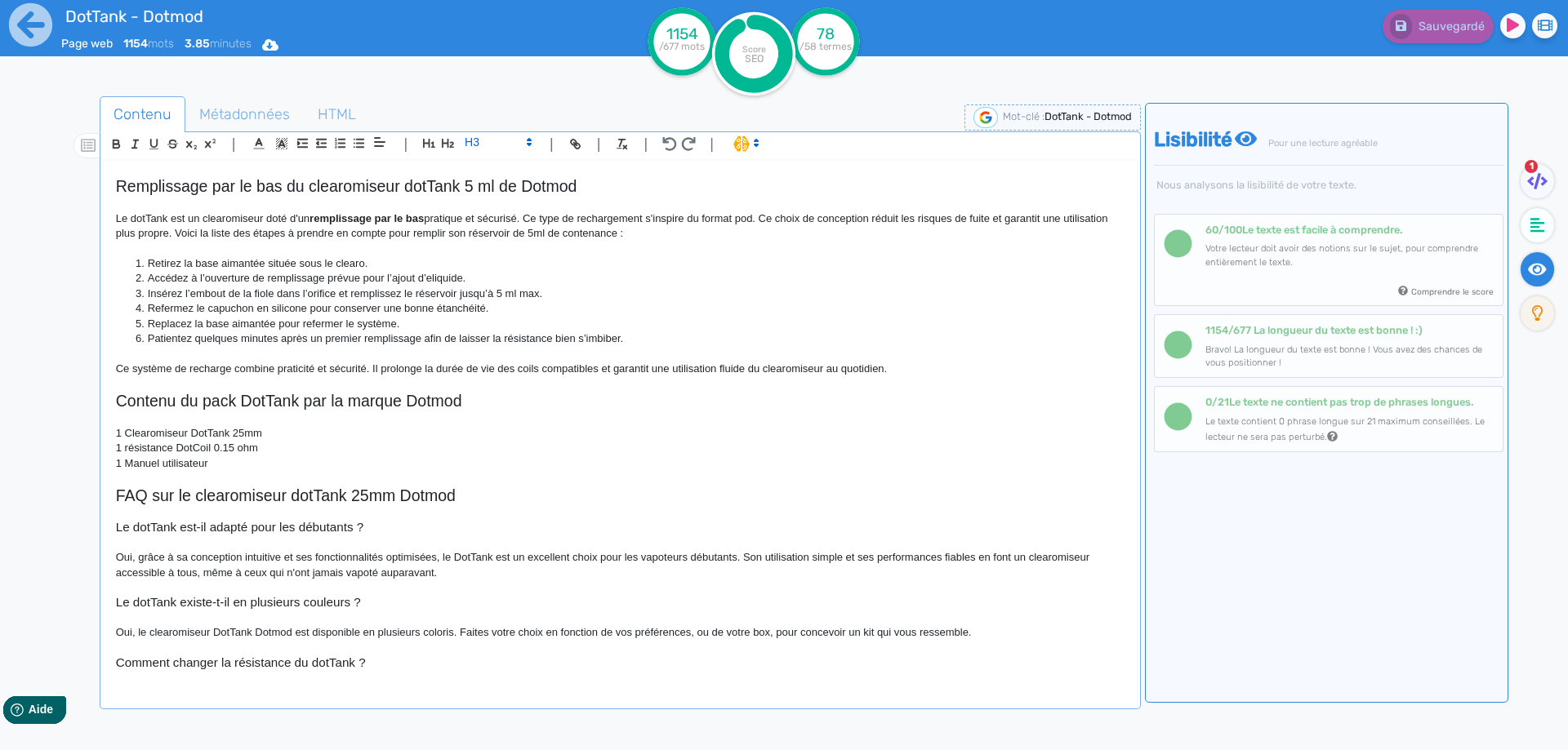
scroll to position [995, 0]
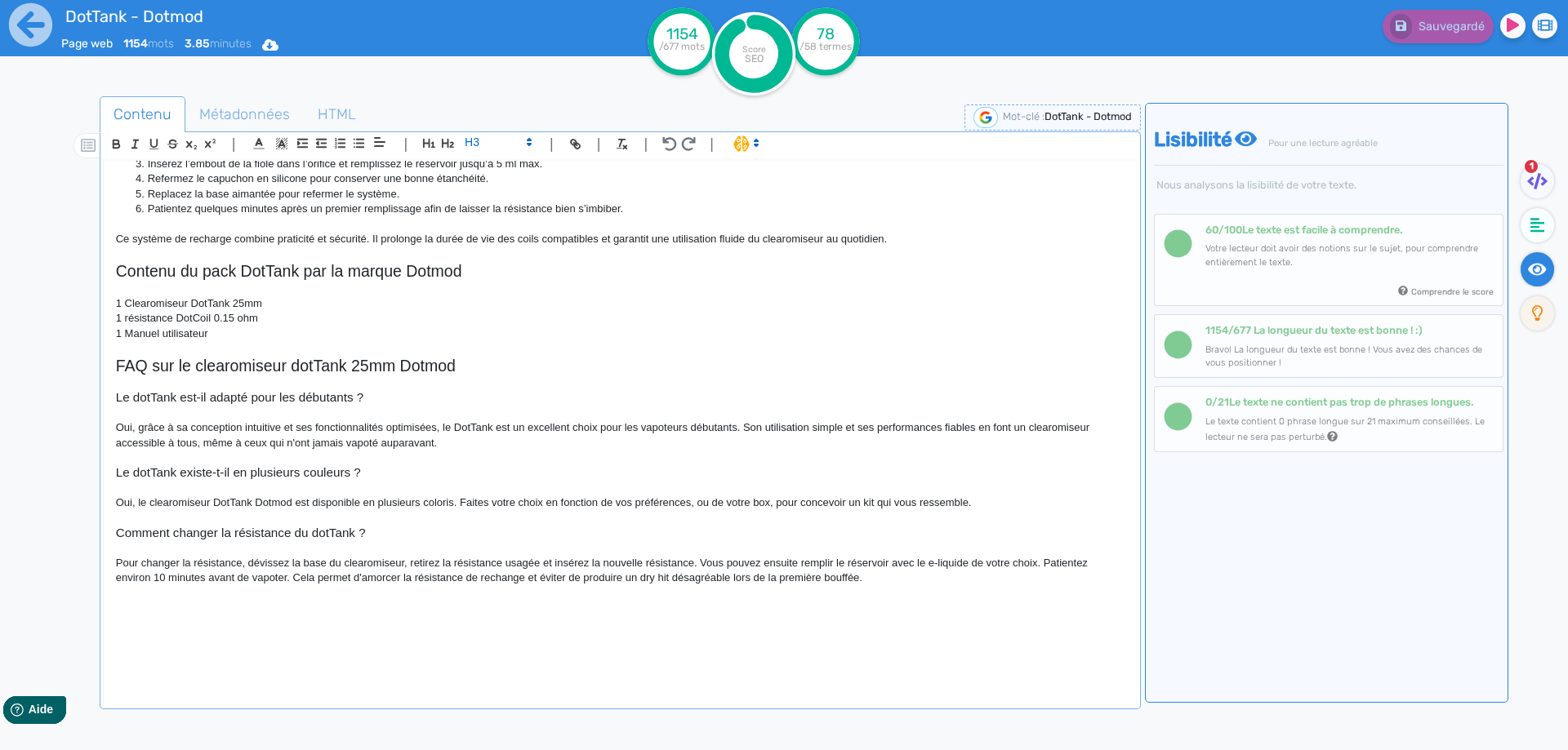
click at [901, 571] on p "Pour changer la résistance, dévissez la base du clearomiseur, retirez la résist…" at bounding box center [620, 570] width 1008 height 30
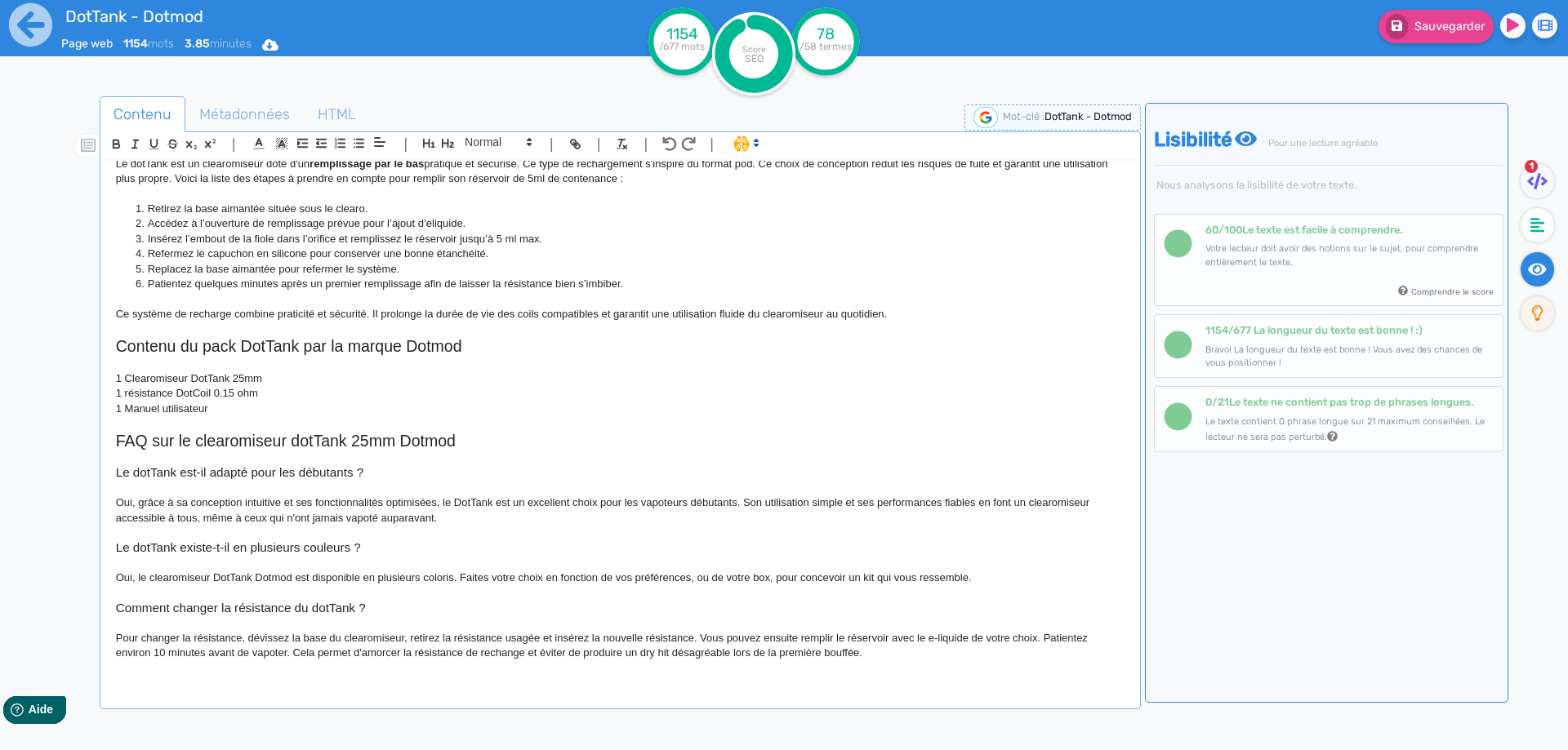
scroll to position [906, 0]
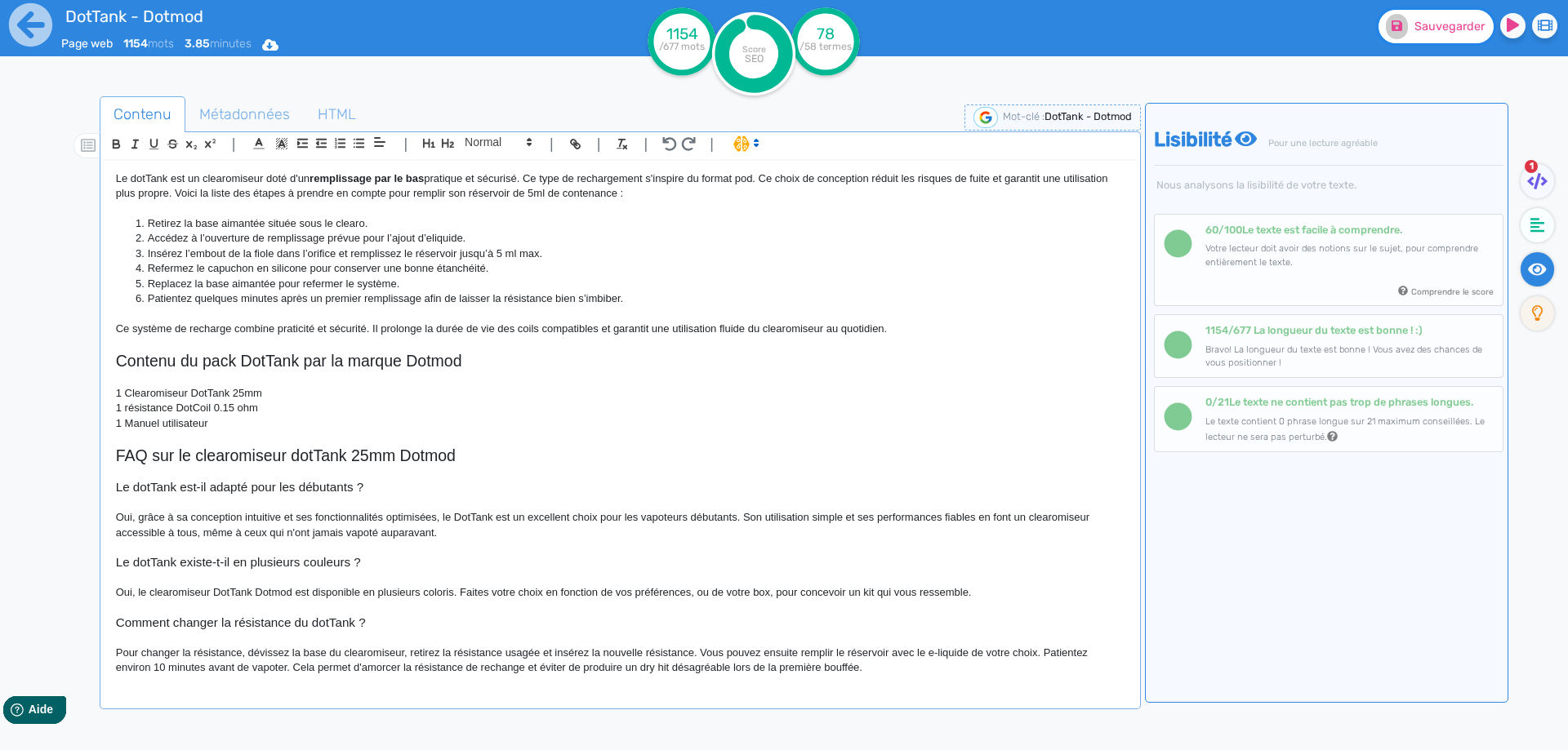
click at [1391, 24] on fa-icon at bounding box center [1396, 26] width 22 height 25
click at [43, 16] on icon at bounding box center [30, 25] width 44 height 43
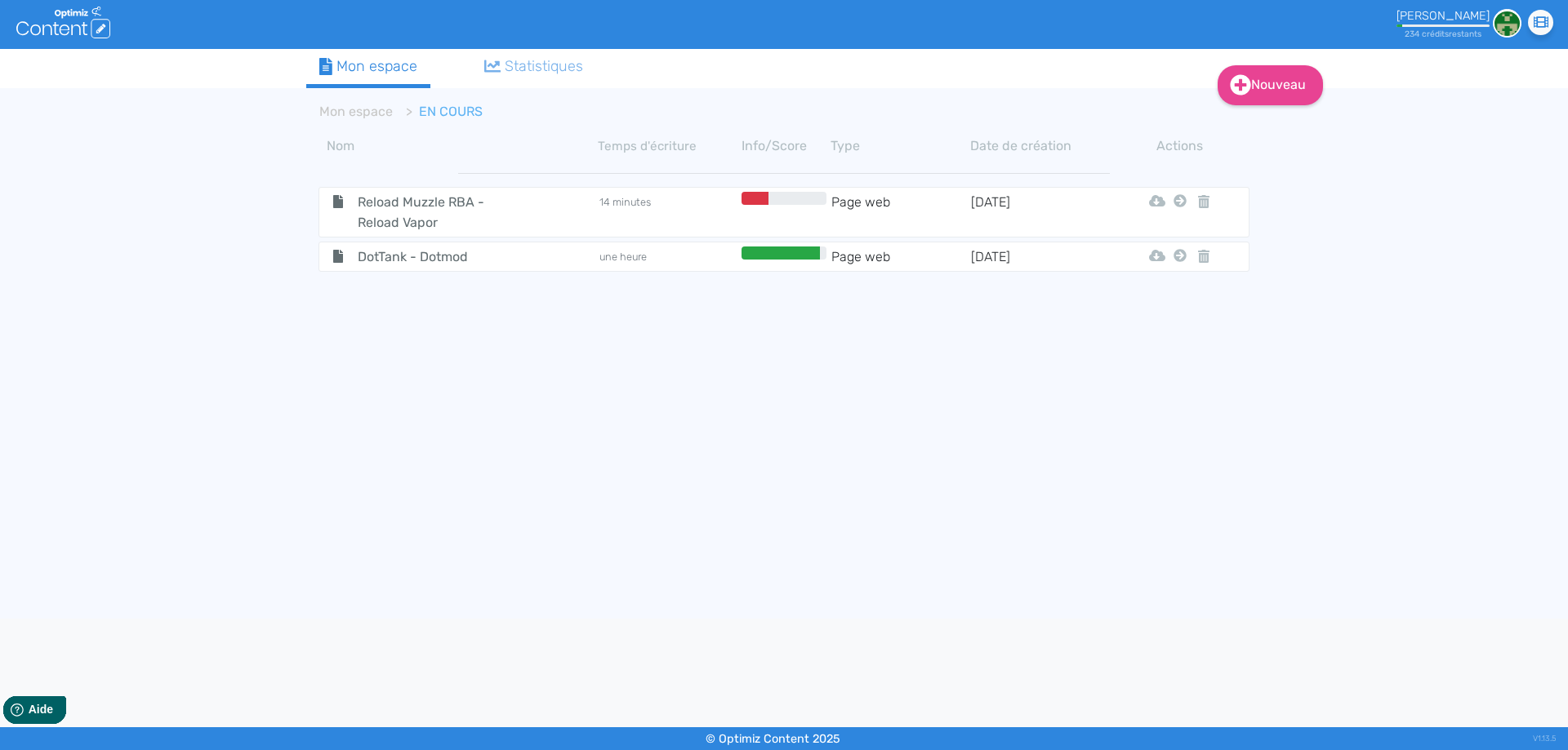
click at [415, 261] on span "DotTank - Dotmod" at bounding box center [438, 256] width 184 height 21
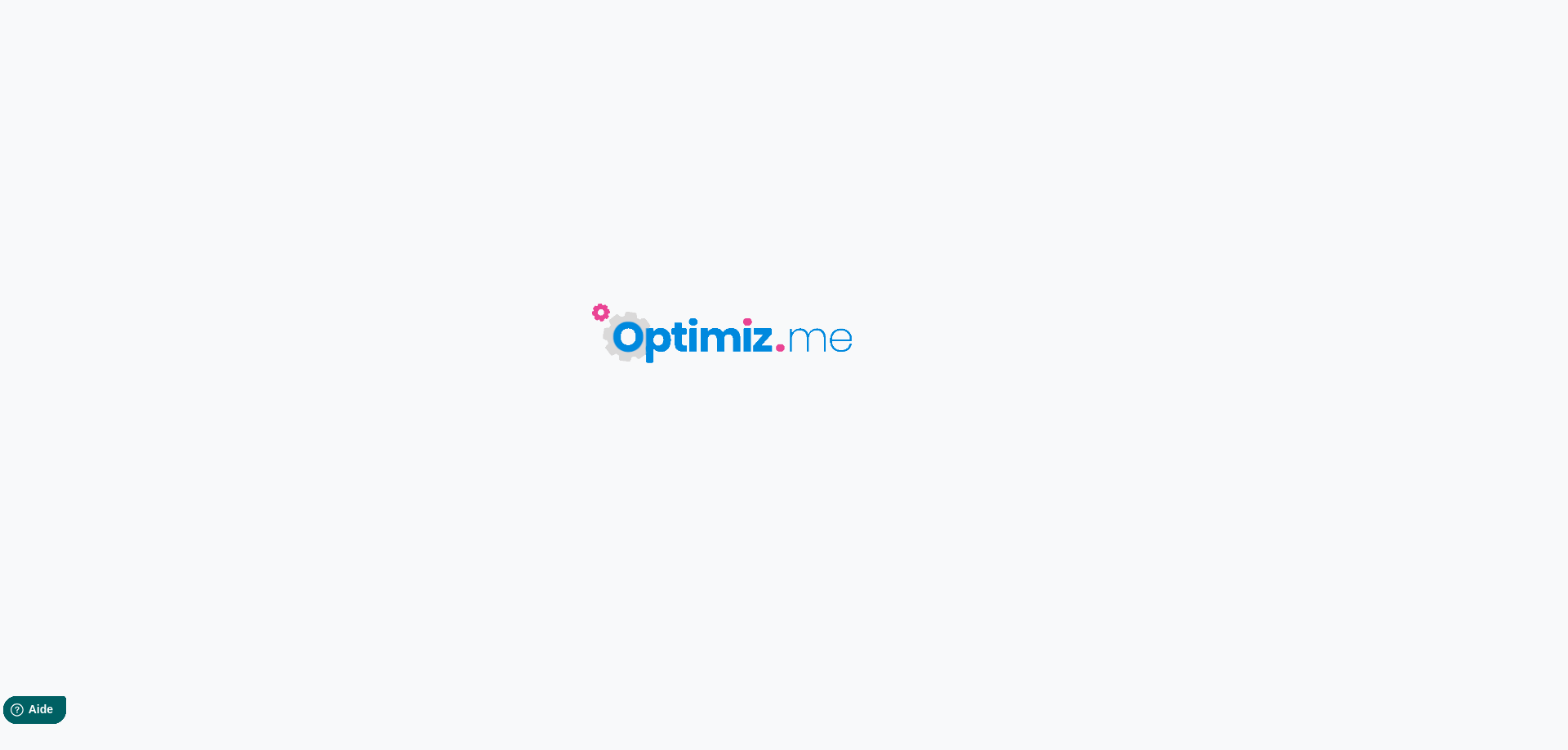
type input "DotTank - Dotmod"
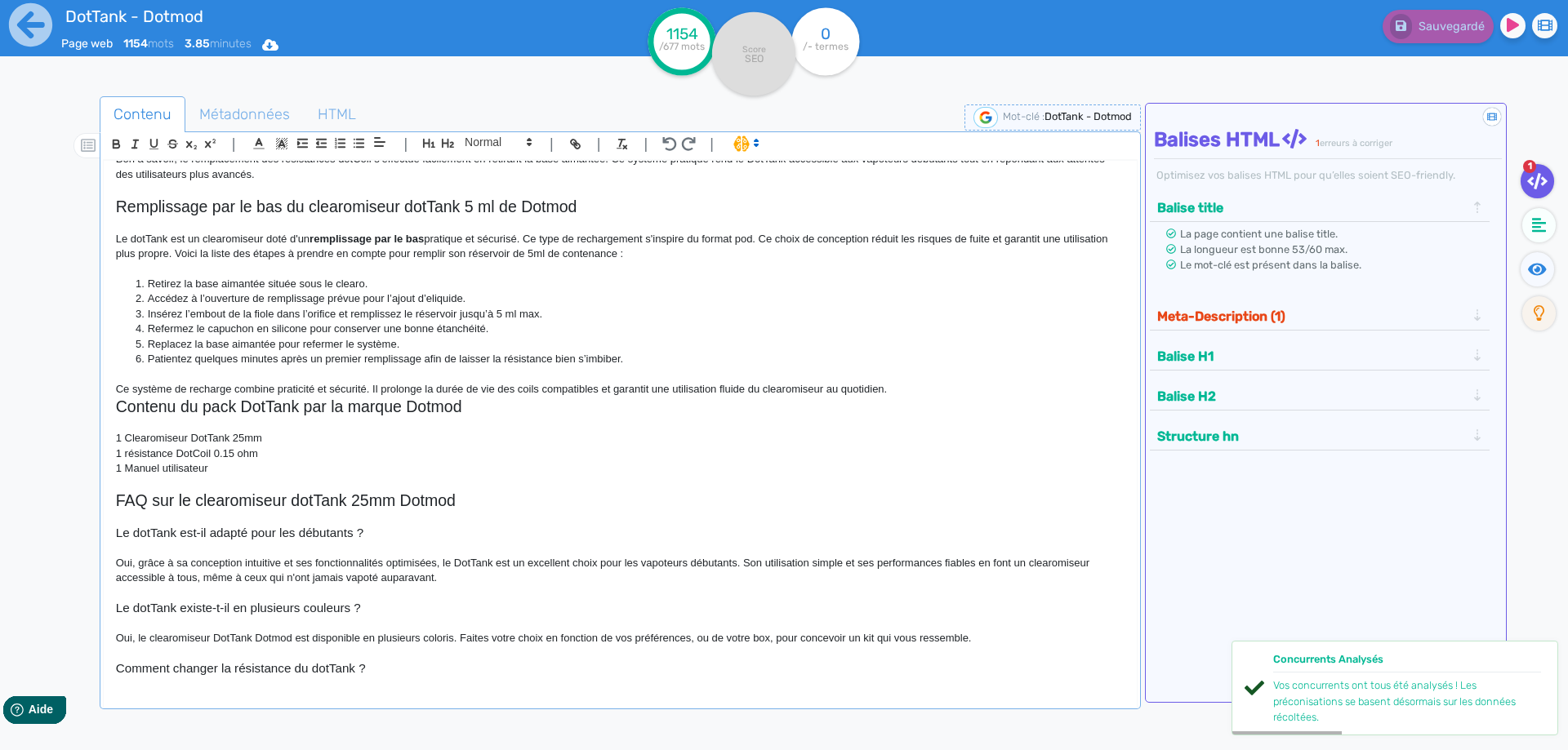
scroll to position [890, 0]
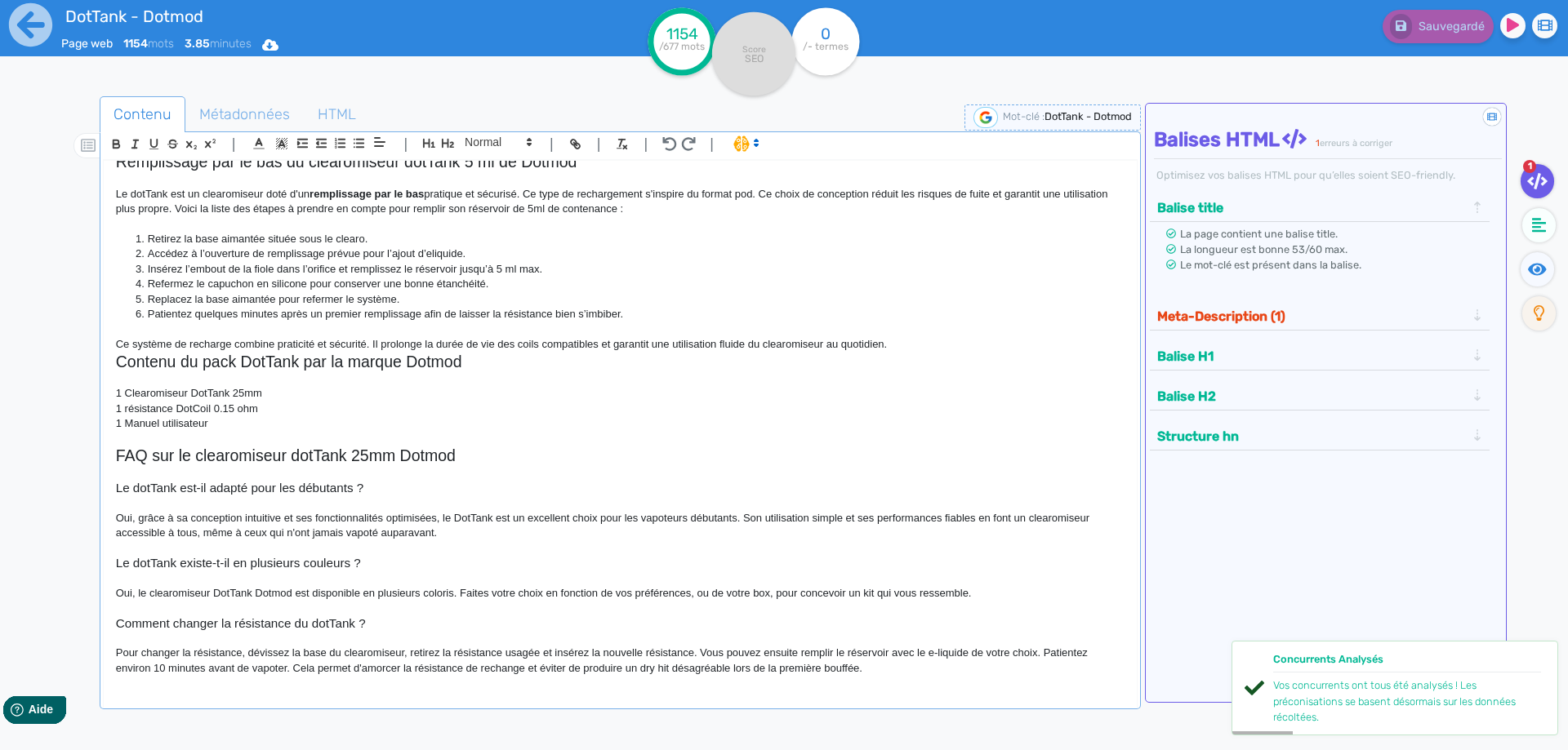
click at [931, 339] on p "Ce système de recharge combine praticité et sécurité. Il prolonge la durée de v…" at bounding box center [620, 345] width 1008 height 15
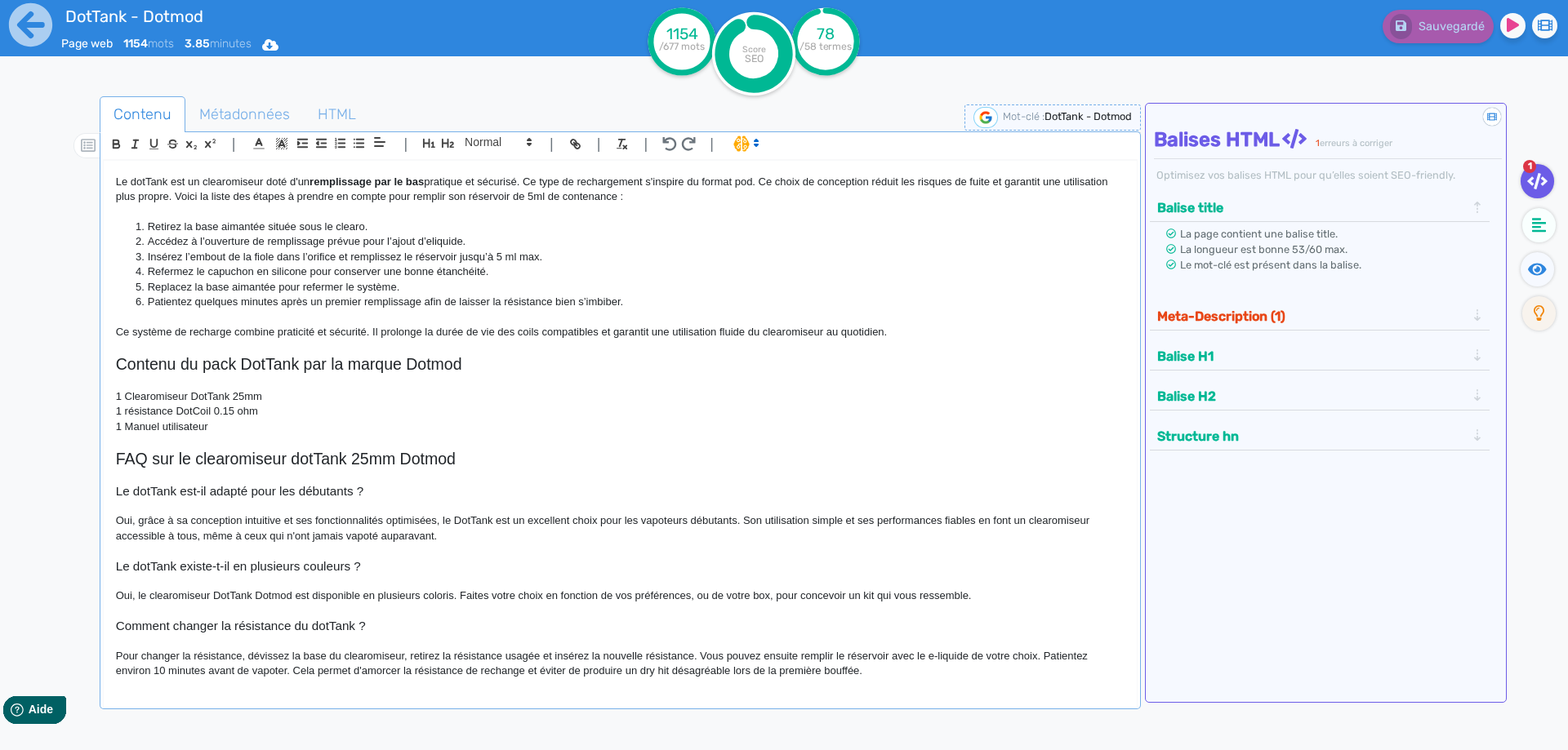
scroll to position [906, 0]
click at [195, 535] on p "Oui, grâce à sa conception intuitive et ses fonctionnalités optimisées, le DotT…" at bounding box center [620, 525] width 1008 height 30
click at [129, 490] on h3 "Le dotTank est-il adapté pour les débutants ?" at bounding box center [620, 488] width 1008 height 15
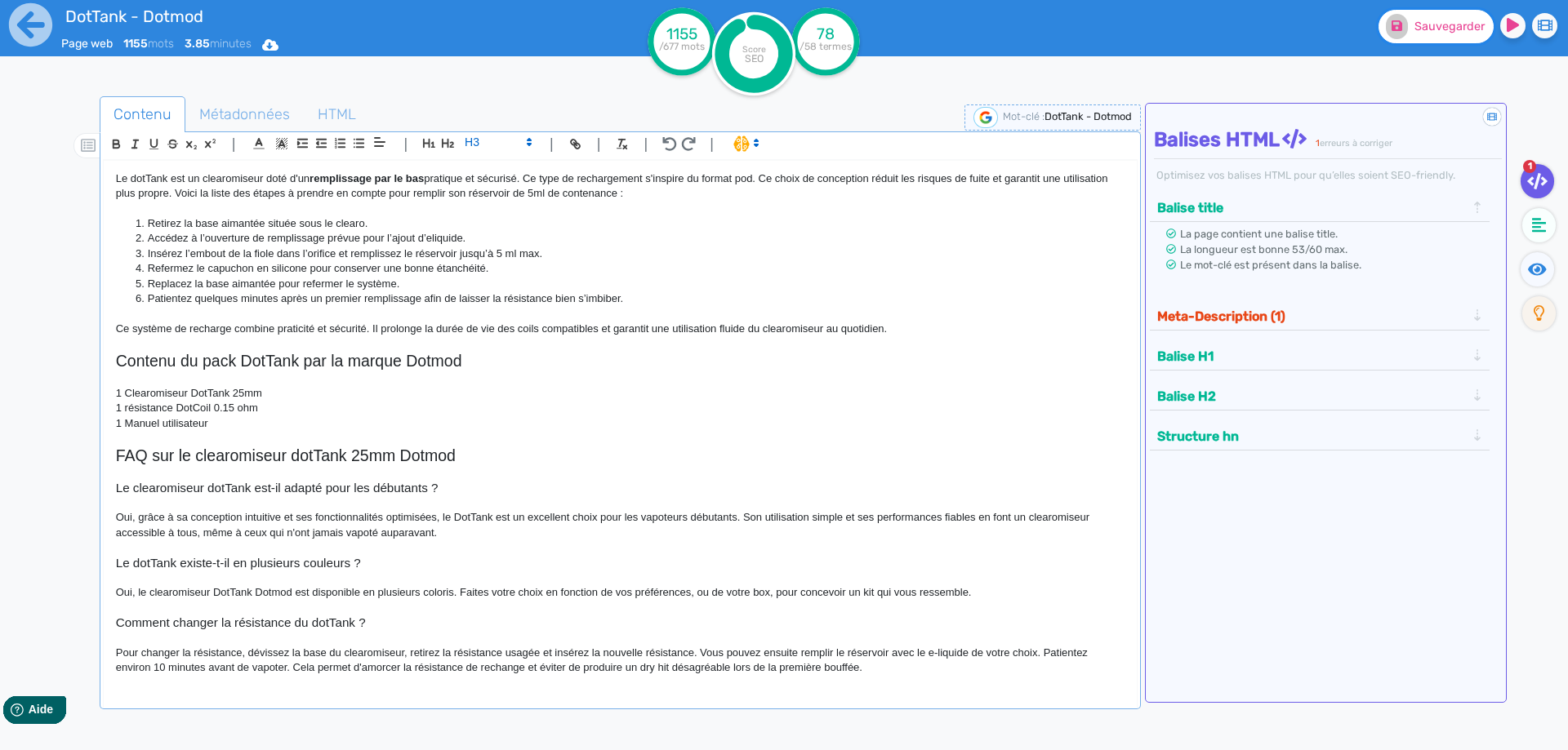
click at [1470, 20] on span "Sauvegarder" at bounding box center [1450, 26] width 71 height 14
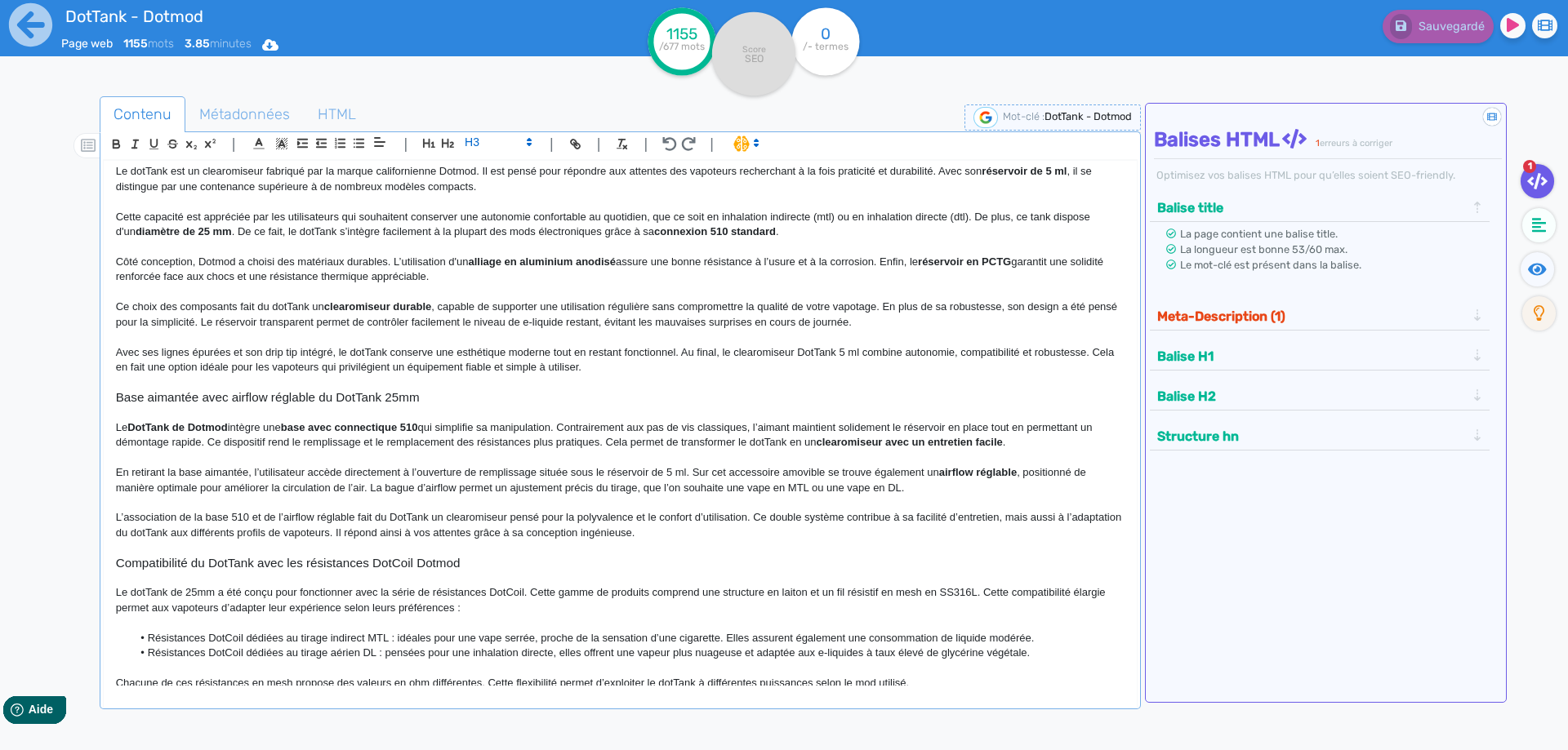
scroll to position [0, 0]
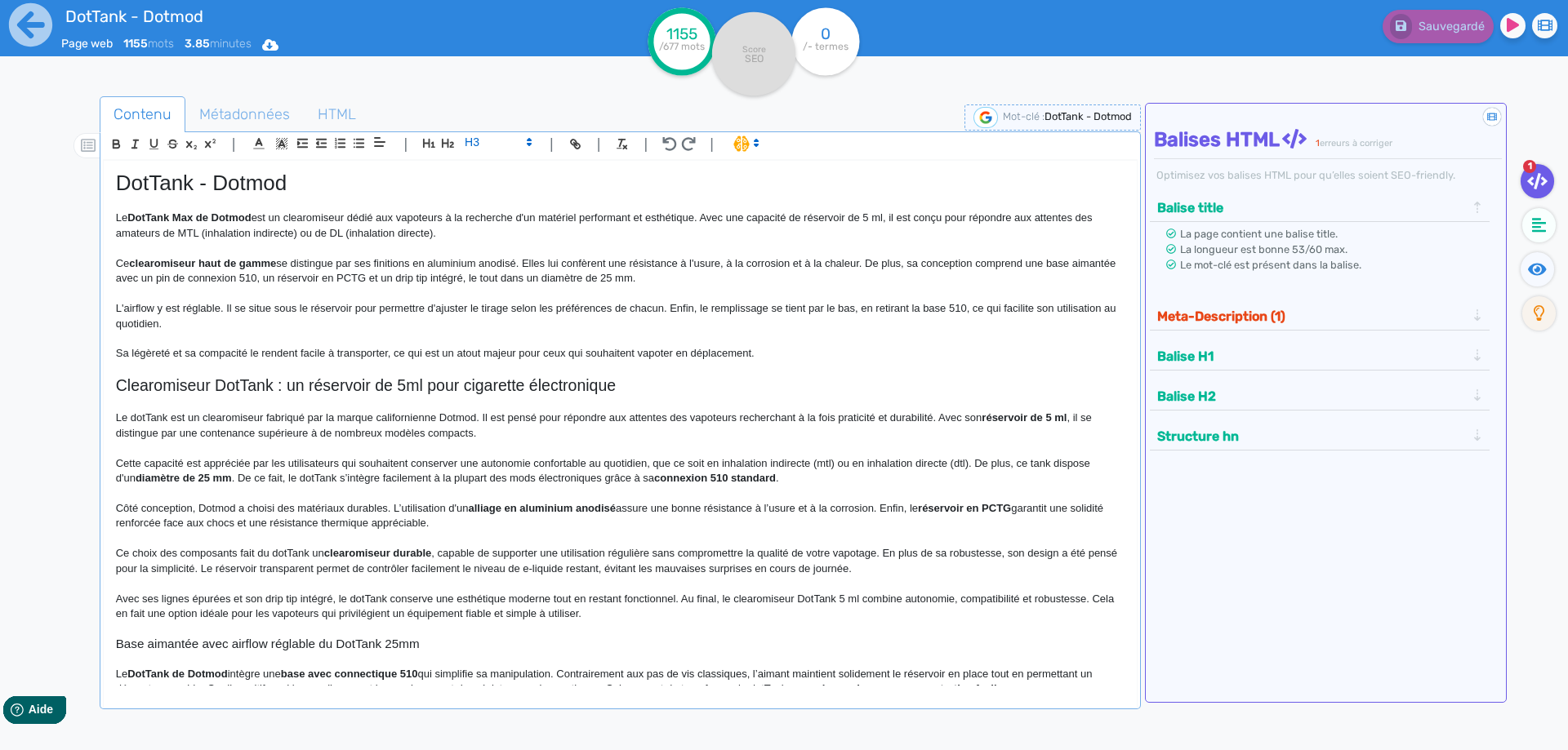
click at [254, 185] on h1 "DotTank - Dotmod" at bounding box center [620, 183] width 1008 height 25
copy h1 "DotTank - Dotmod"
click at [25, 31] on icon at bounding box center [30, 25] width 45 height 45
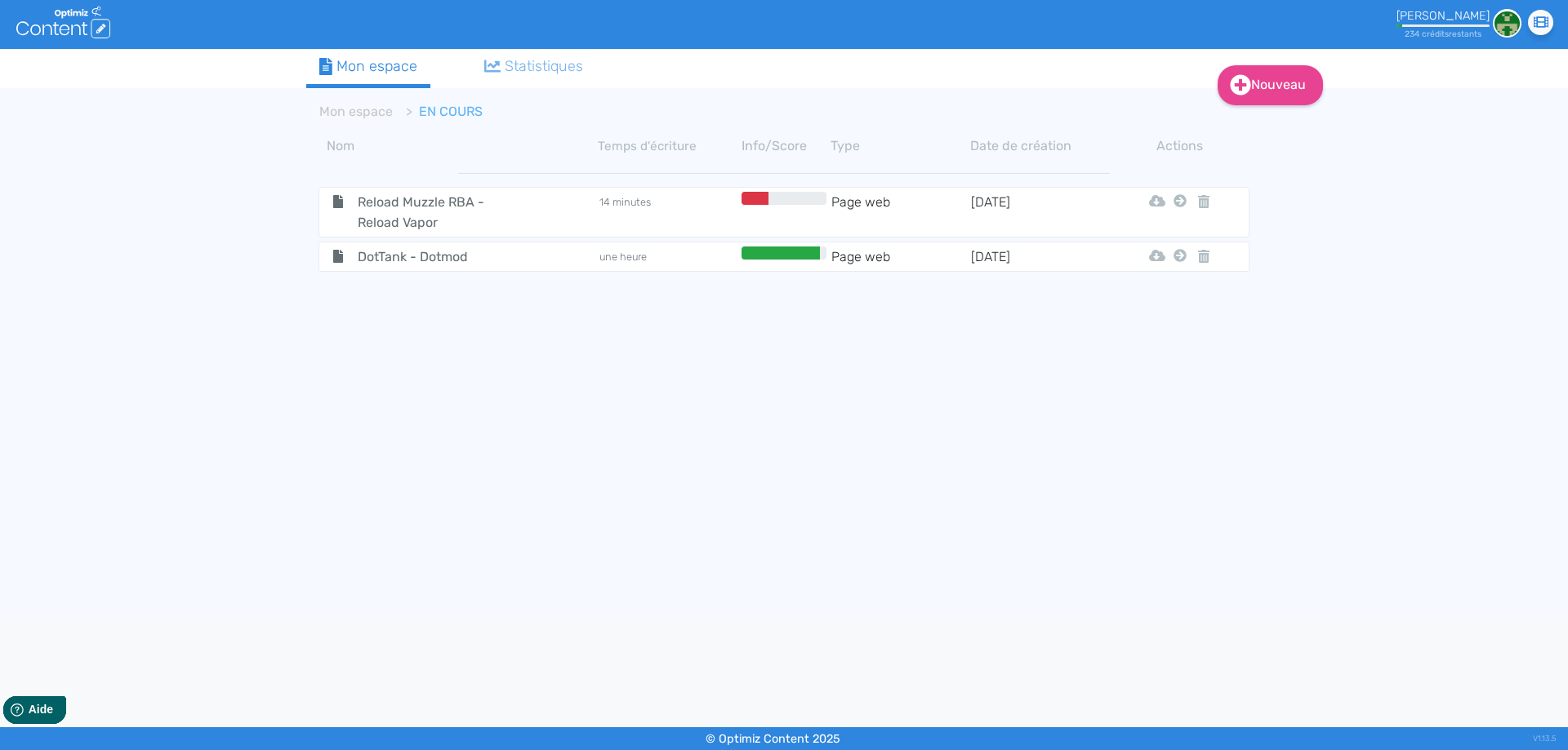
click at [405, 254] on span "DotTank - Dotmod" at bounding box center [438, 256] width 184 height 21
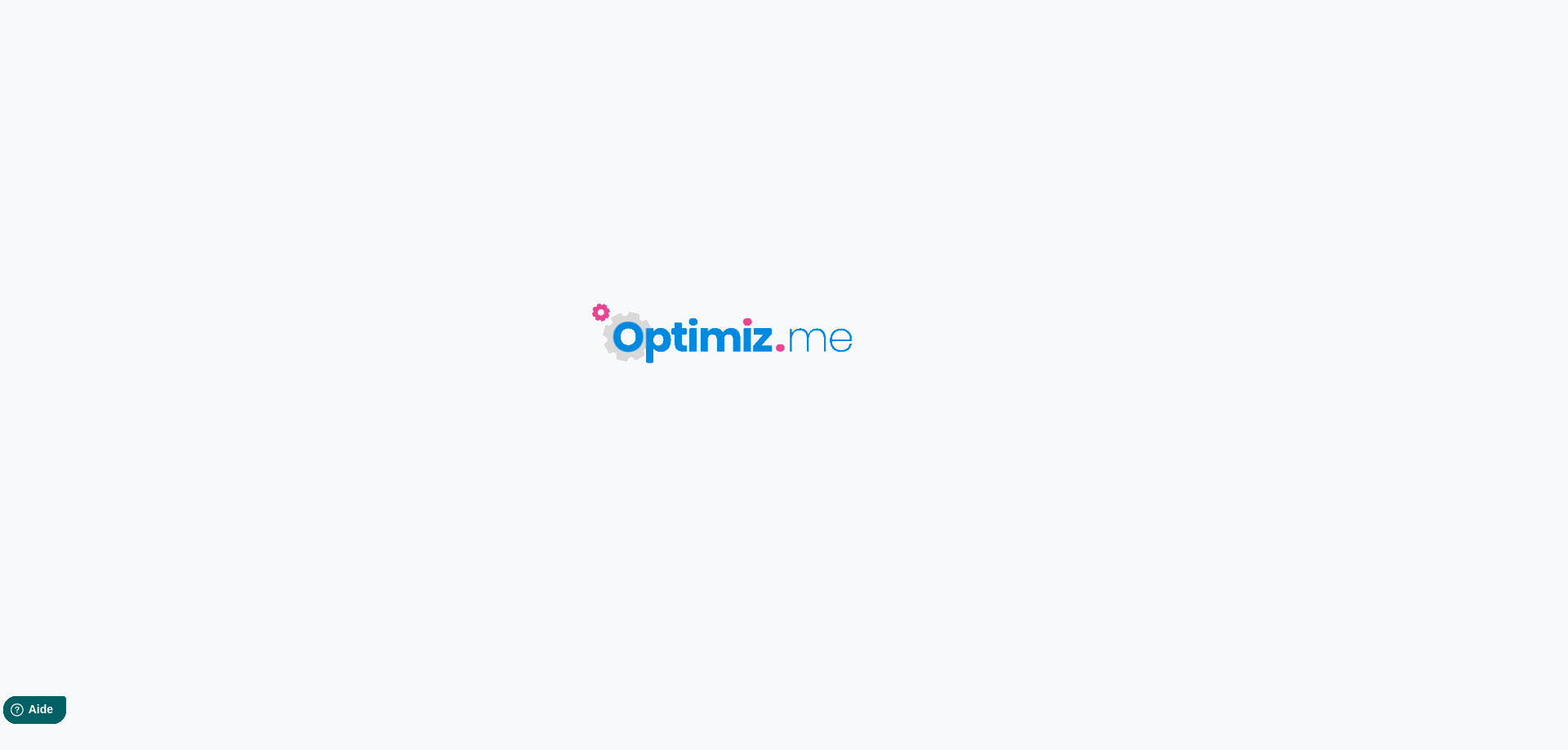
type input "DotTank - Dotmod"
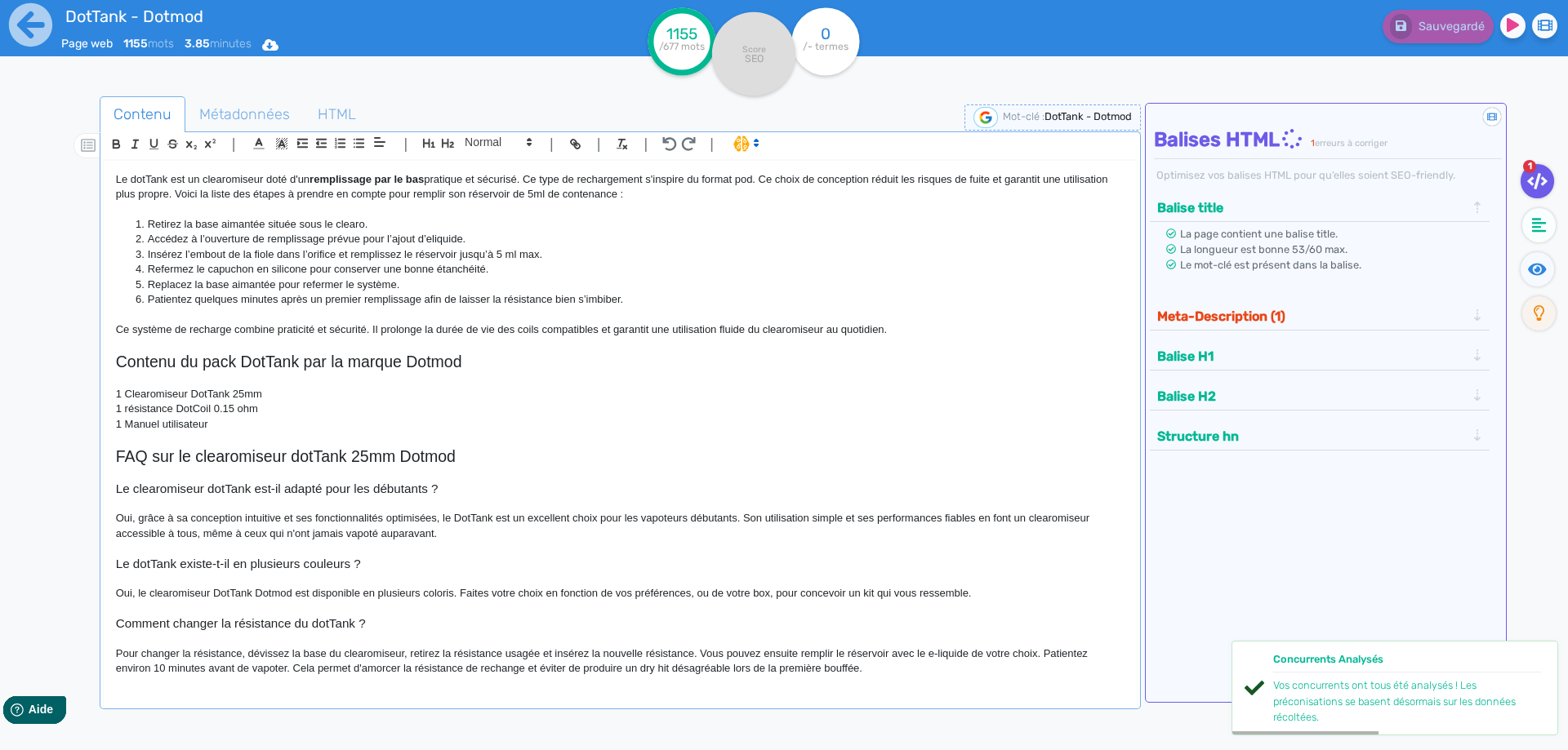
scroll to position [906, 0]
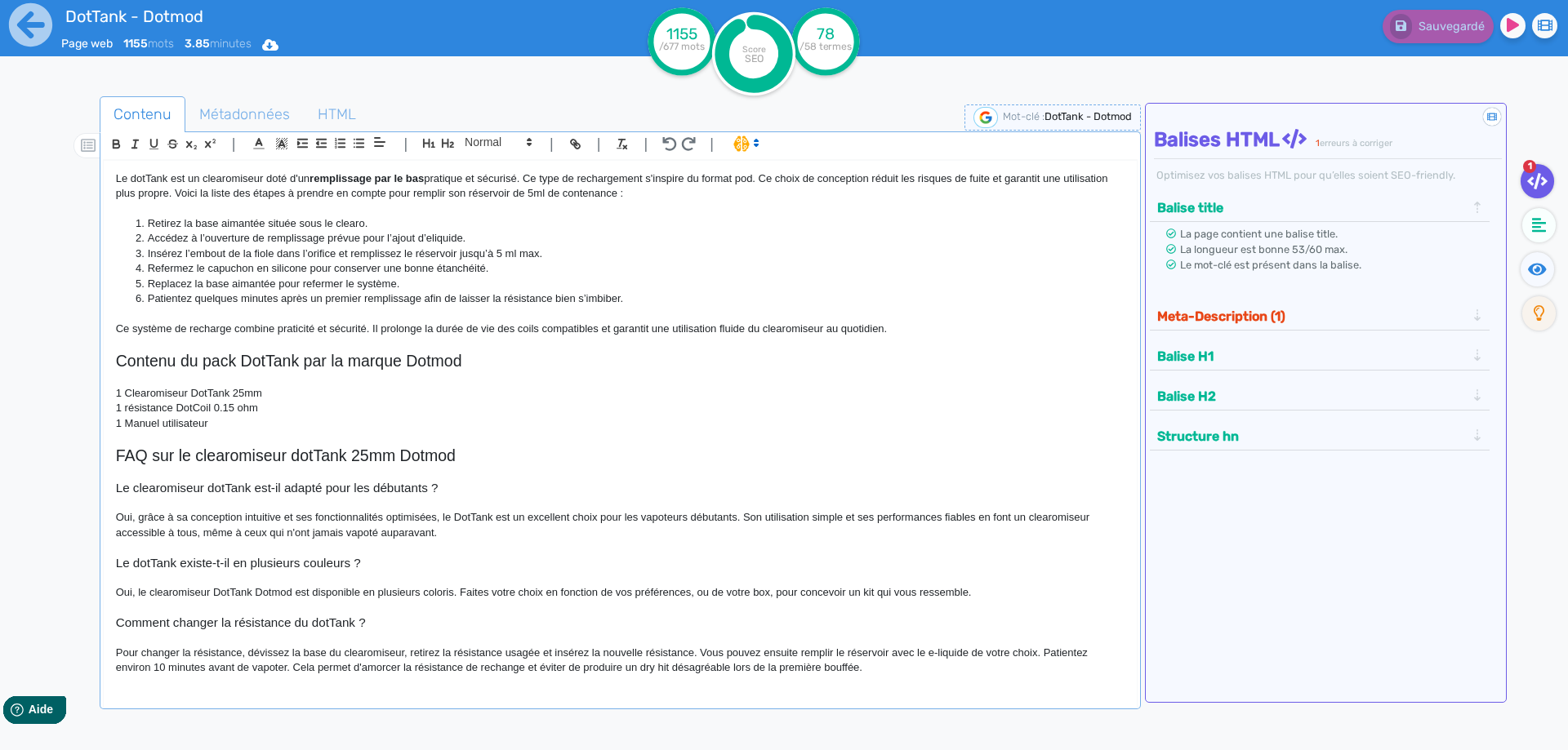
drag, startPoint x: 174, startPoint y: 409, endPoint x: 174, endPoint y: 383, distance: 26.0
click at [174, 409] on p "1 résistance DotCoil 0.15 ohm" at bounding box center [620, 408] width 1008 height 15
click at [25, 36] on icon at bounding box center [30, 25] width 44 height 43
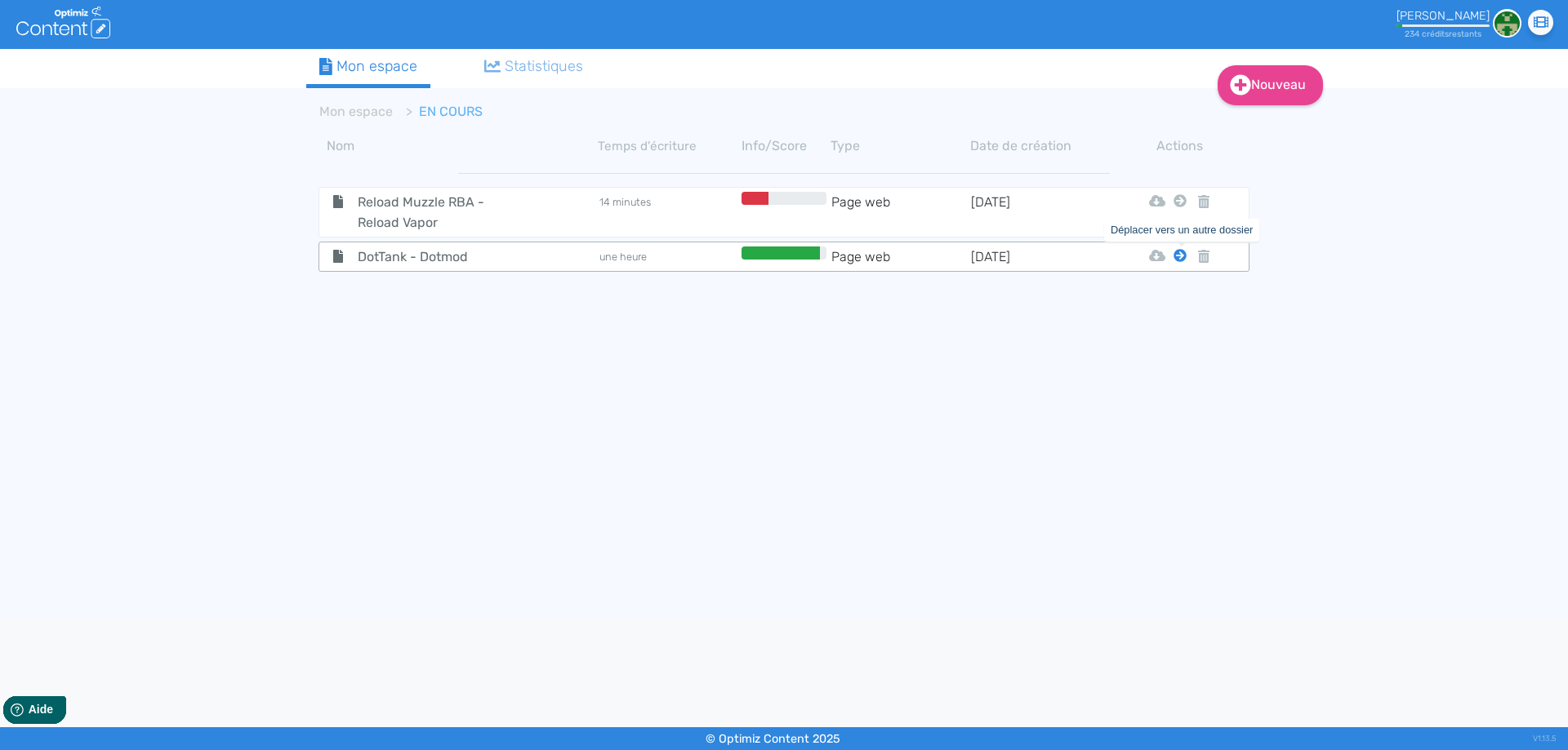
click at [1177, 256] on icon at bounding box center [1180, 255] width 13 height 13
click at [1175, 291] on button "Mon Espace" at bounding box center [1172, 296] width 140 height 26
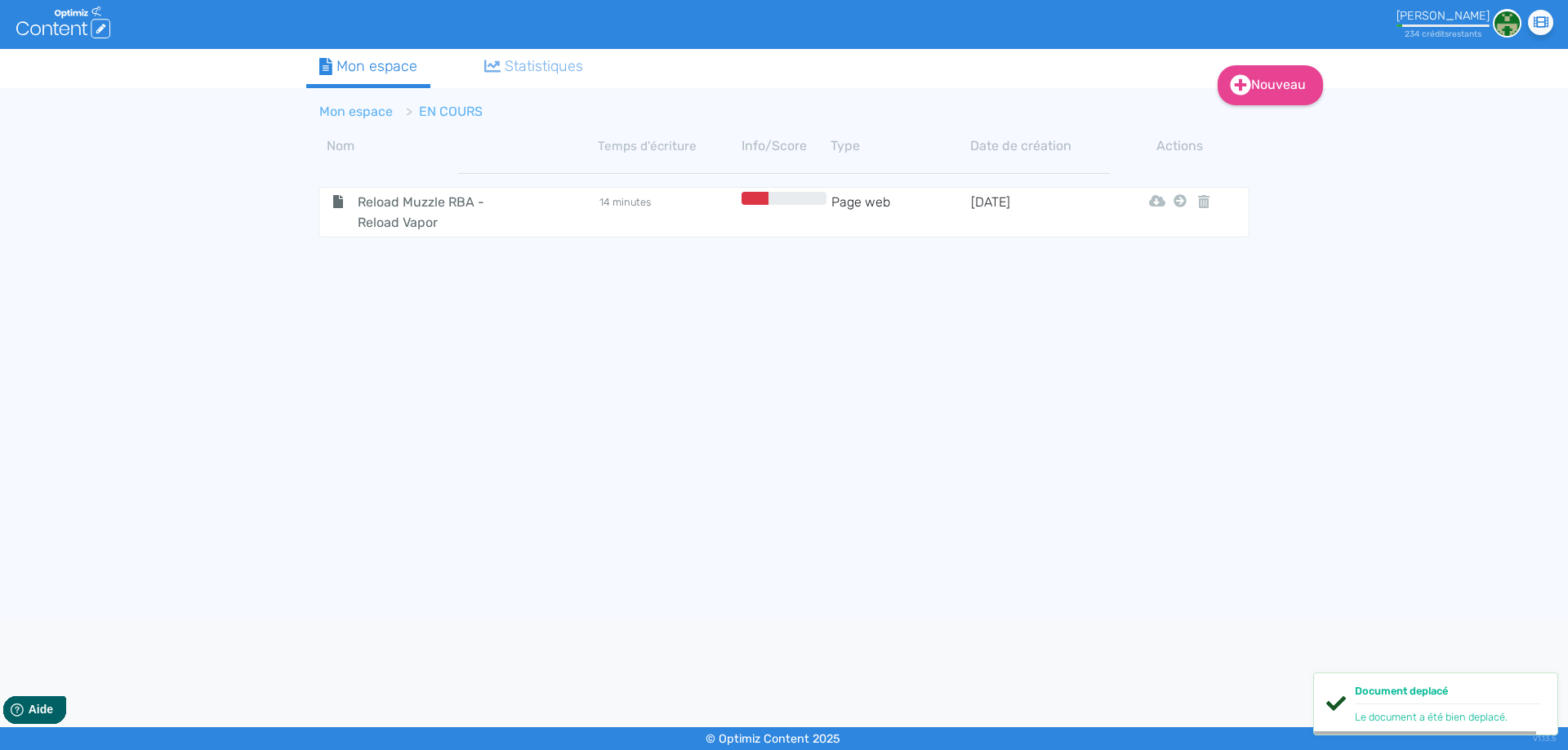
click at [331, 109] on link "Mon espace" at bounding box center [356, 111] width 74 height 16
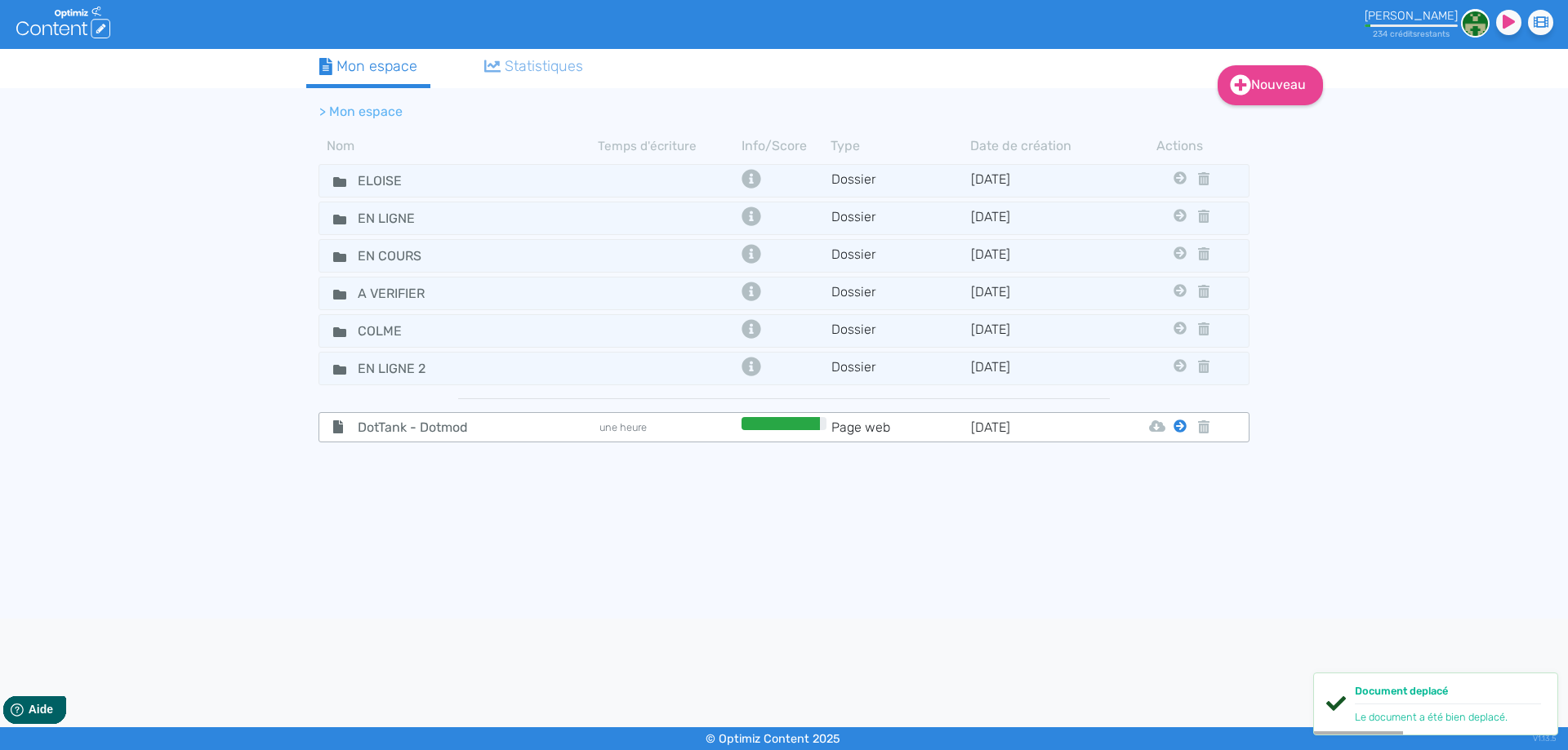
click at [1178, 423] on icon at bounding box center [1180, 426] width 13 height 13
click at [1180, 456] on button "Eloise" at bounding box center [1167, 467] width 131 height 26
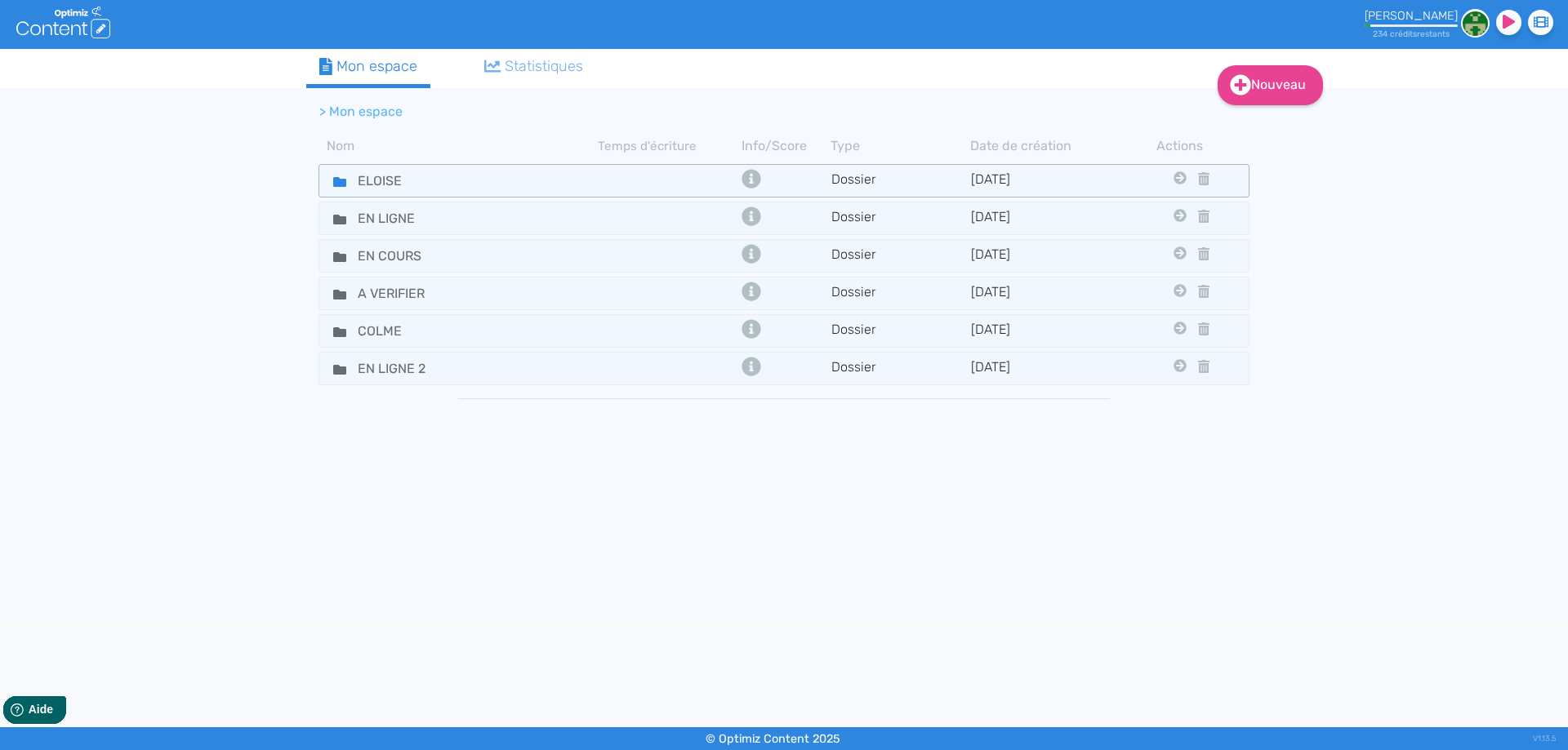
click at [334, 175] on fa-icon at bounding box center [333, 181] width 25 height 24
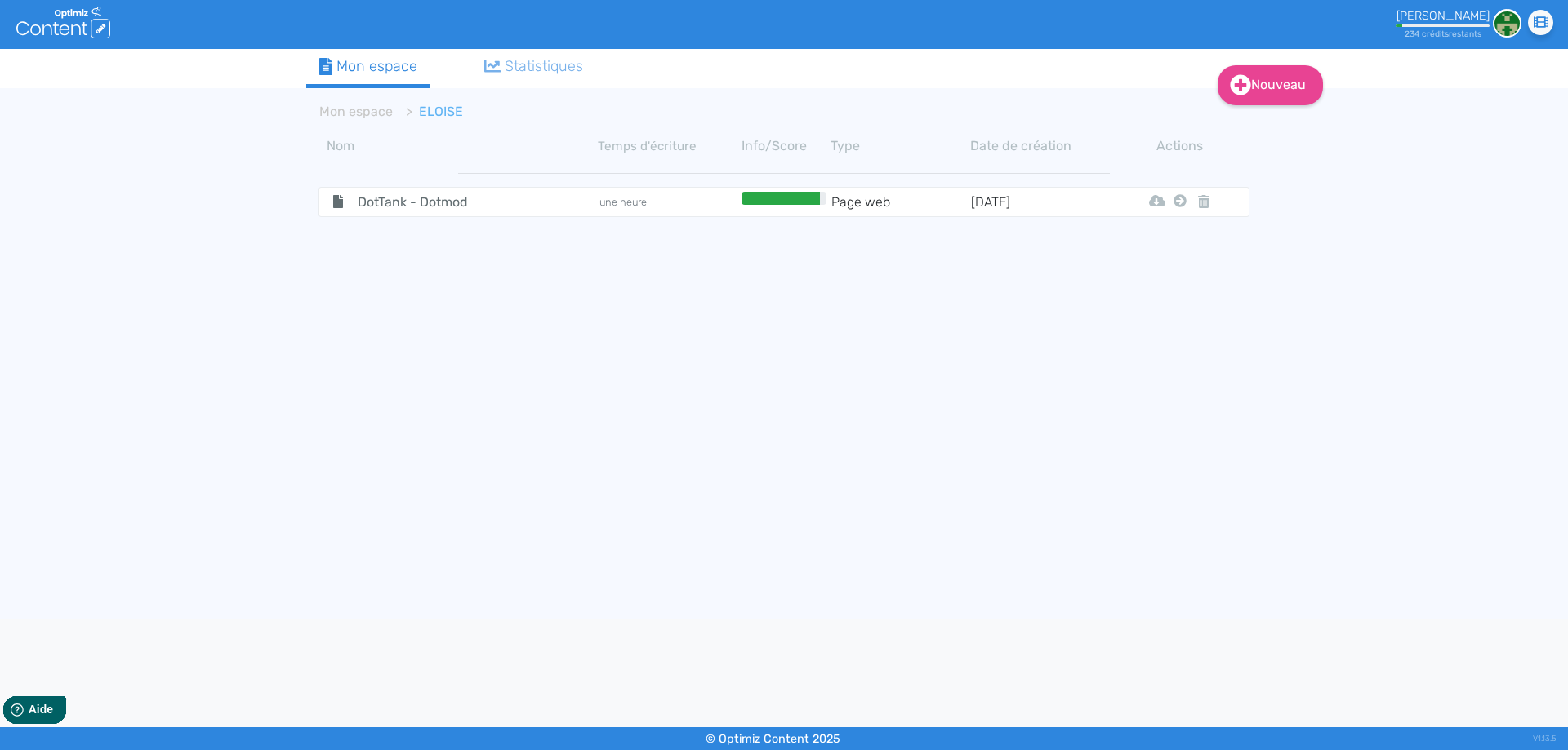
click at [342, 449] on tbody "DotTank - Dotmod une heure Page web [DATE] Html Pdf Word Mon Espace" at bounding box center [784, 385] width 956 height 450
click at [406, 205] on span "DotTank - Dotmod" at bounding box center [438, 202] width 184 height 21
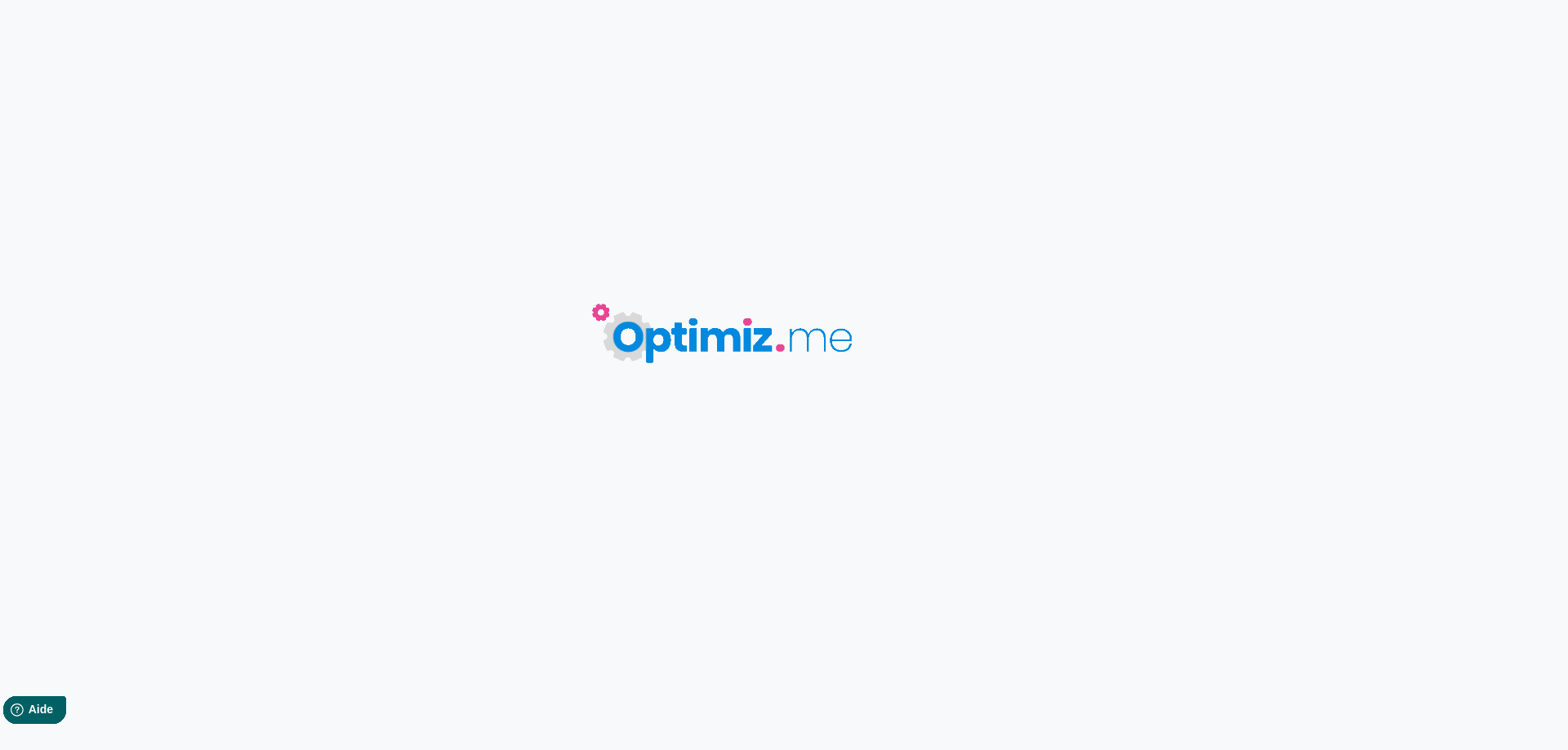
type input "DotTank - Dotmod"
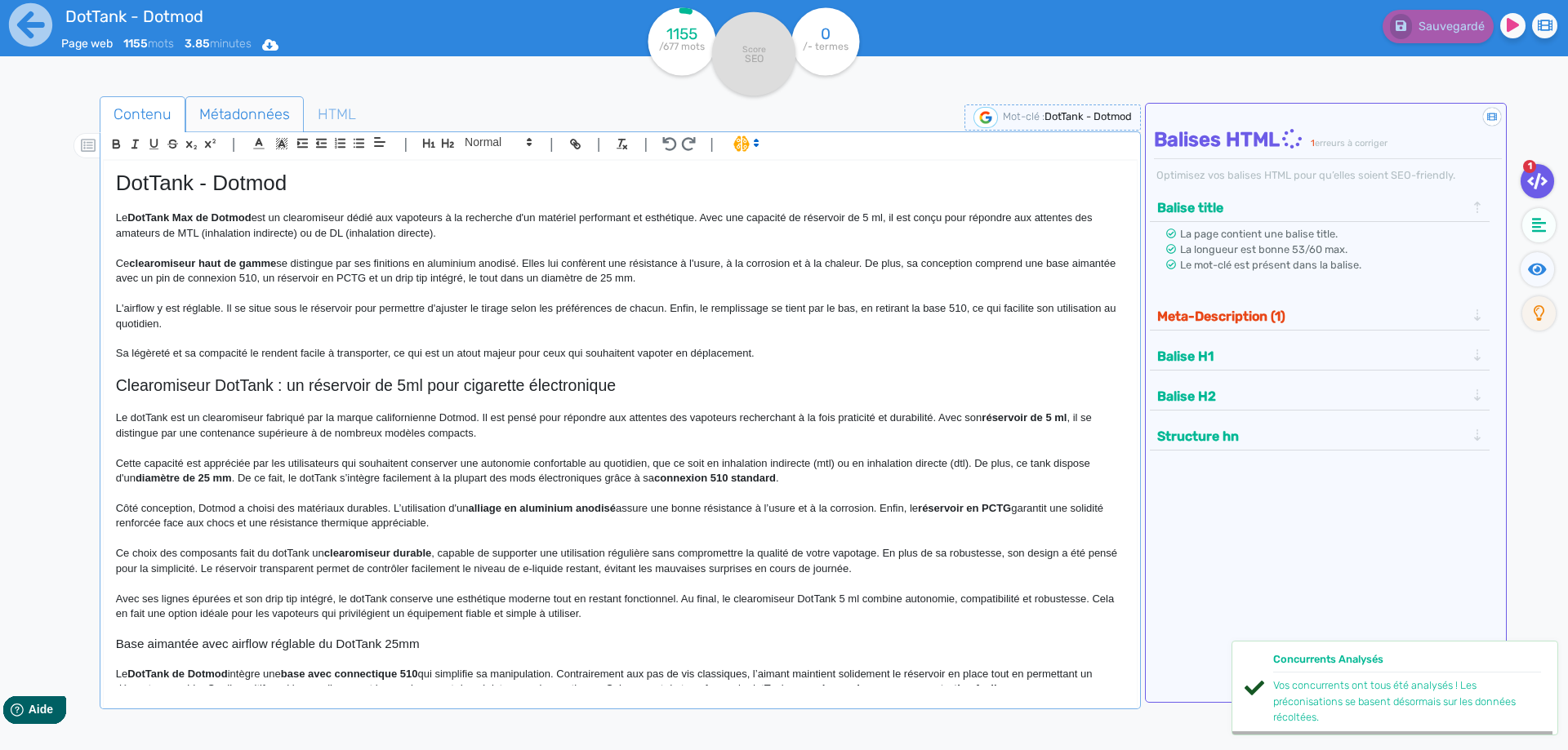
click at [232, 112] on span "Métadonnées" at bounding box center [245, 114] width 117 height 44
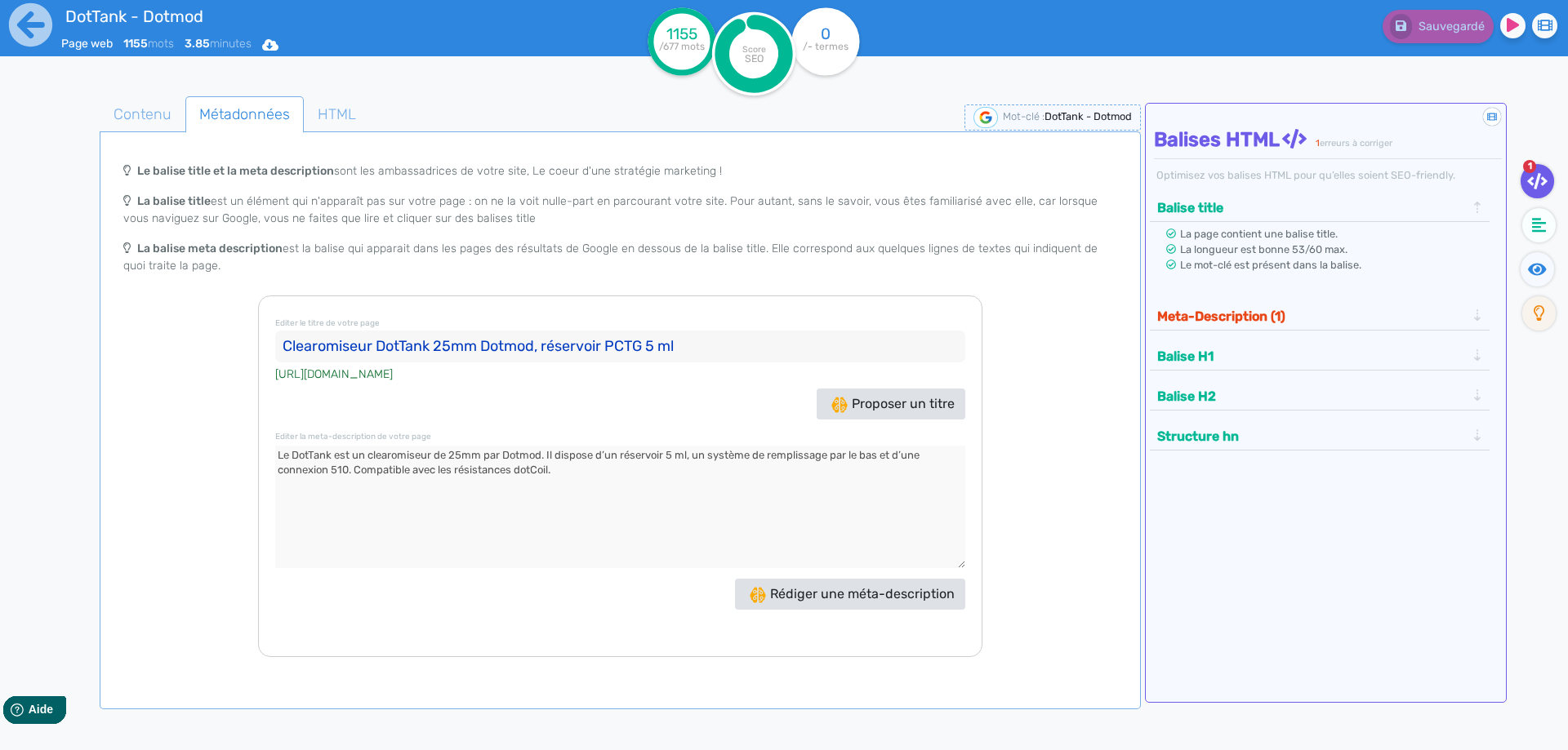
click at [439, 455] on textarea at bounding box center [620, 506] width 690 height 122
click at [464, 452] on textarea at bounding box center [620, 506] width 690 height 122
click at [474, 455] on textarea at bounding box center [620, 506] width 690 height 122
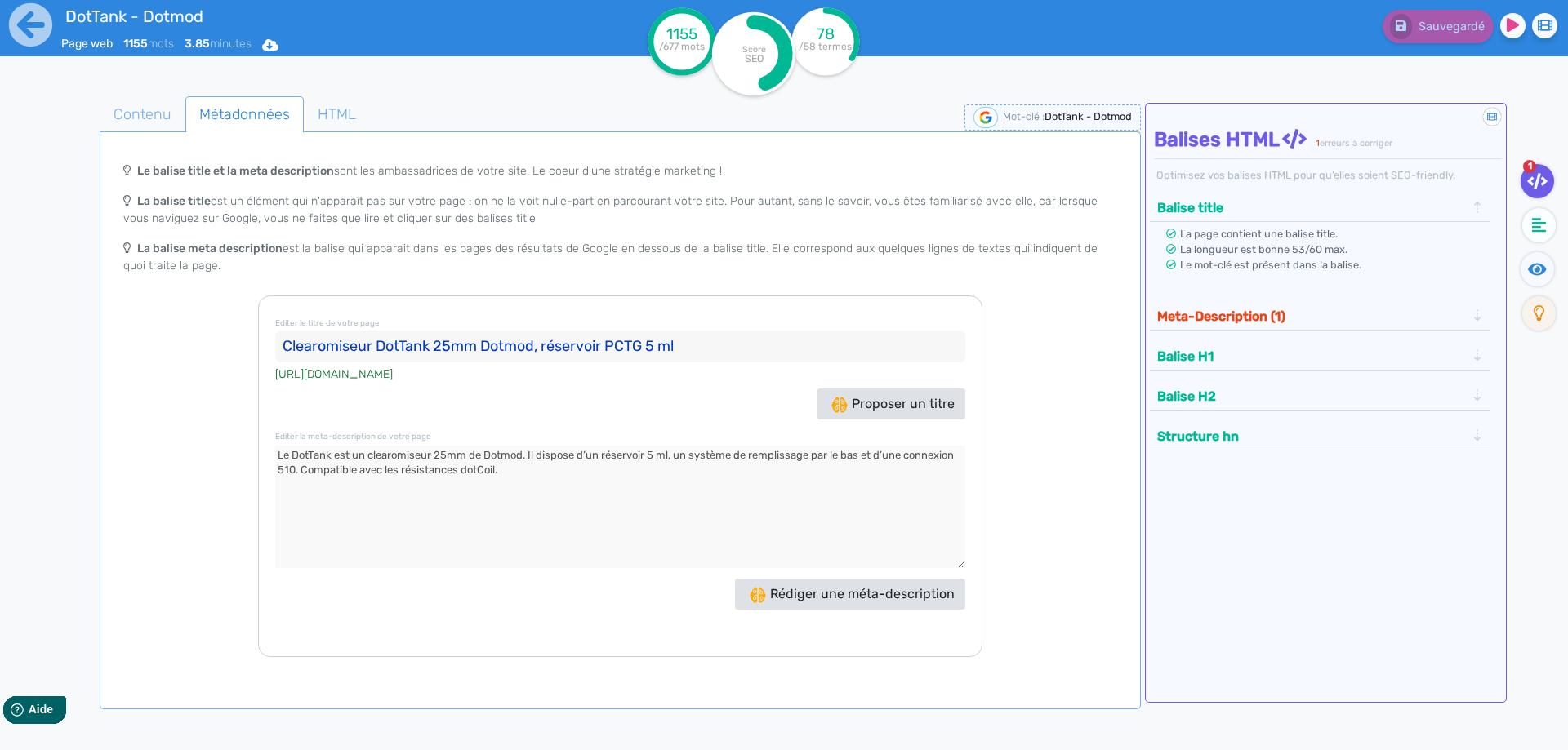
click at [653, 455] on textarea at bounding box center [620, 506] width 690 height 122
type textarea "Le DotTank est un clearomiseur 25mm de Dotmod. Il dispose d’un réservoir 5ml, u…"
drag, startPoint x: 1180, startPoint y: 334, endPoint x: 1186, endPoint y: 328, distance: 8.5
click at [1183, 333] on div "Meta-Description (1) La page contient une balise meta-description. La descripti…" at bounding box center [1319, 318] width 341 height 40
click at [1186, 327] on button "Meta-Description (1)" at bounding box center [1311, 316] width 319 height 27
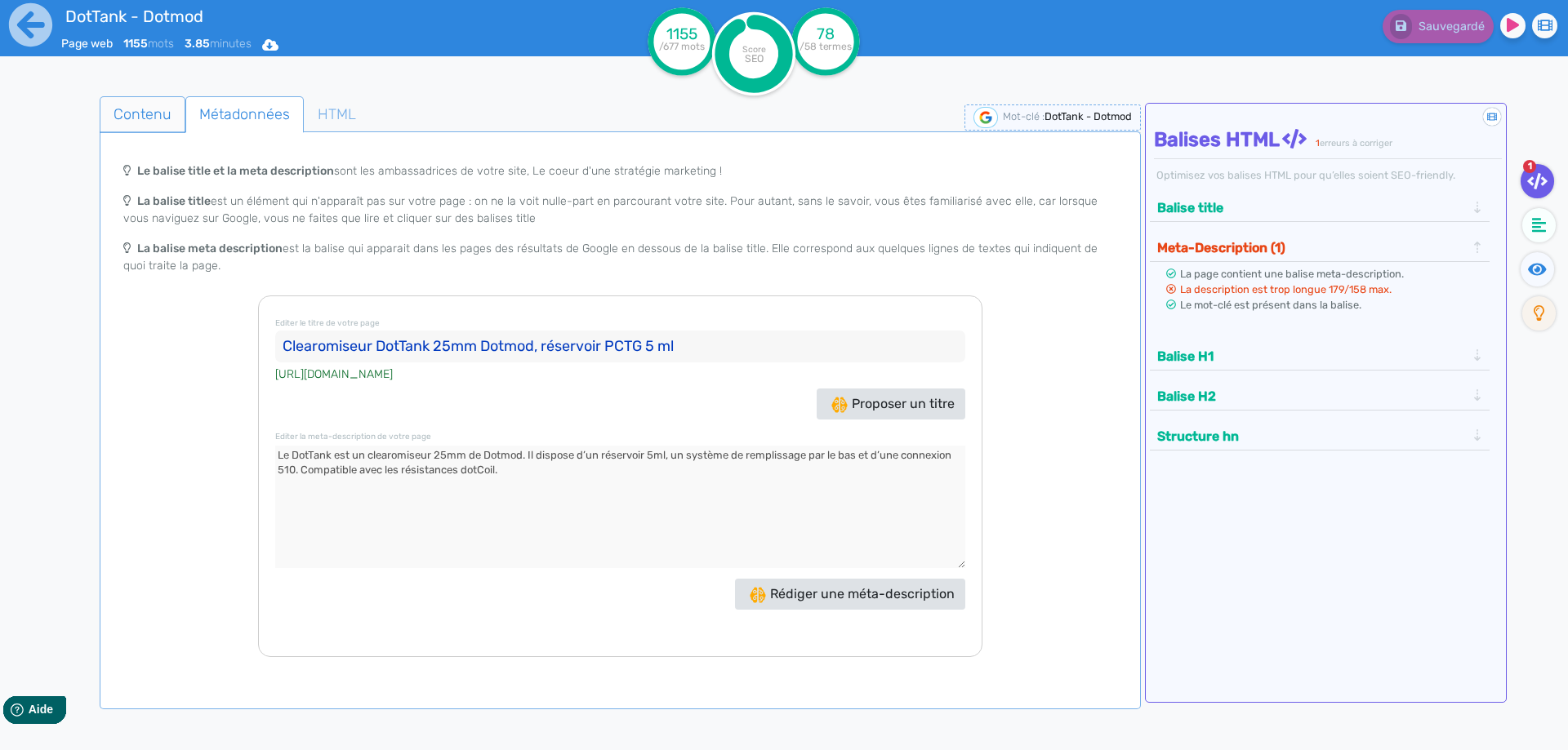
click at [140, 115] on span "Contenu" at bounding box center [142, 114] width 84 height 44
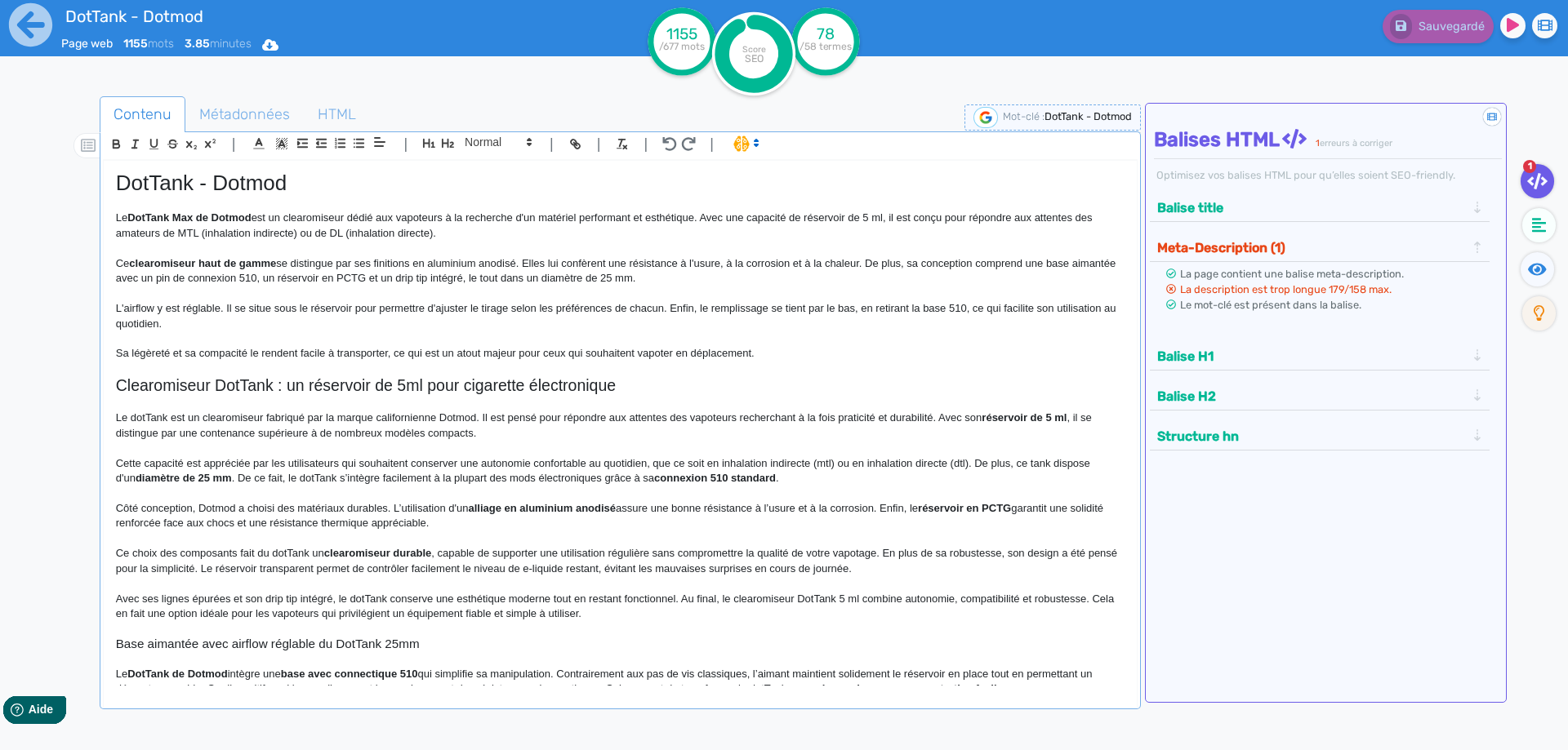
click at [653, 337] on p at bounding box center [620, 339] width 1008 height 15
click at [1429, 32] on span "Sauvegarder" at bounding box center [1450, 26] width 71 height 14
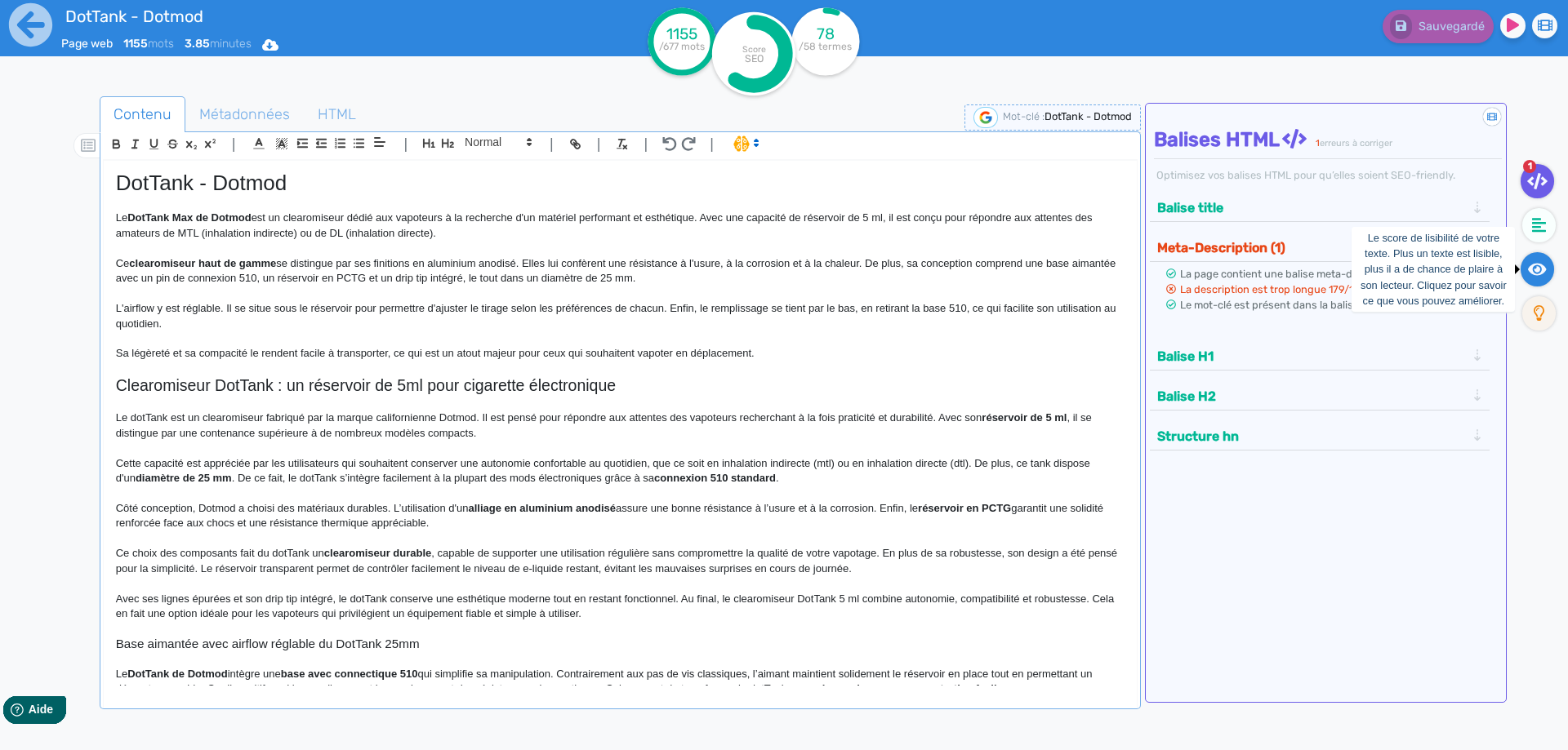
click at [1534, 266] on icon at bounding box center [1537, 269] width 19 height 16
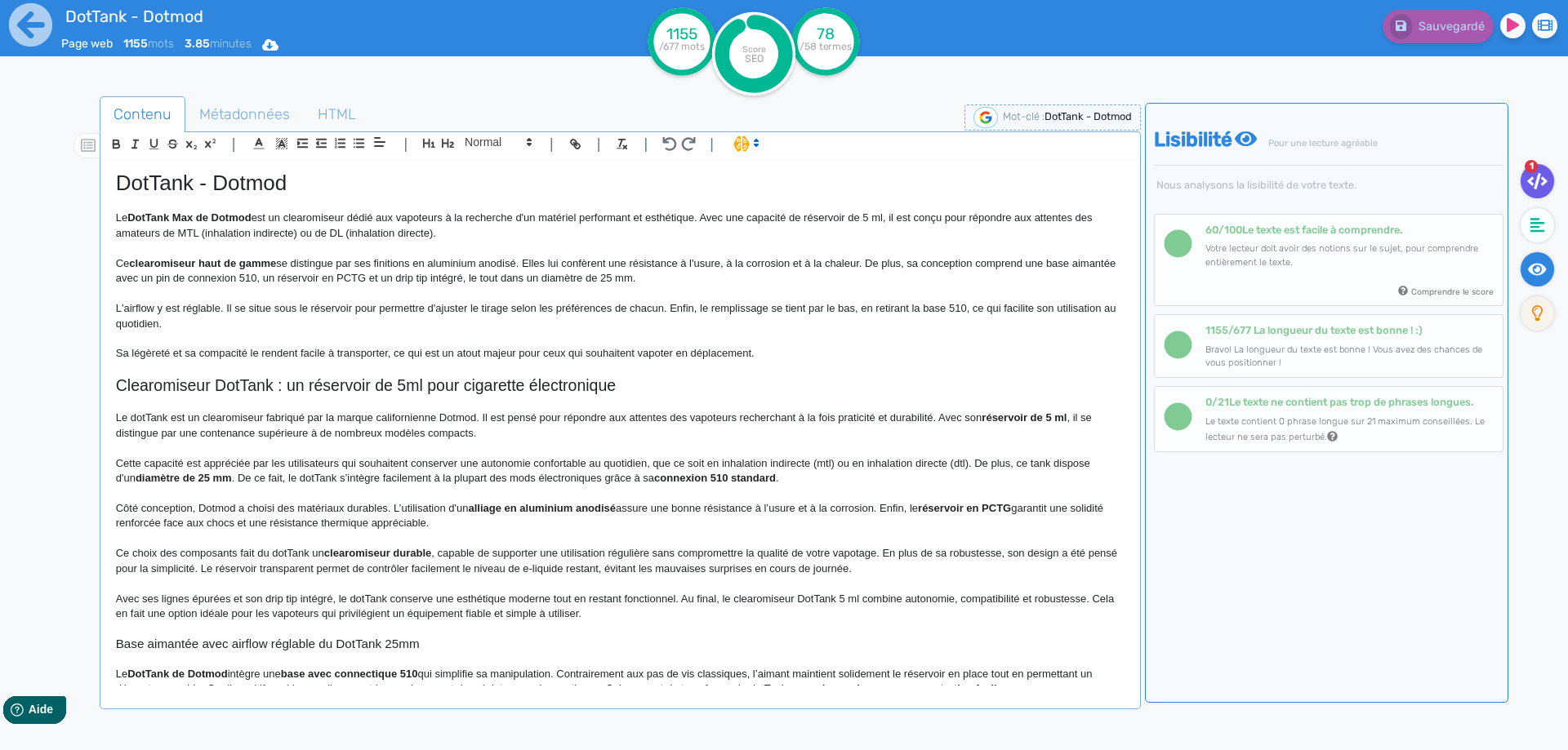
click at [1553, 182] on fa-icon at bounding box center [1537, 181] width 34 height 34
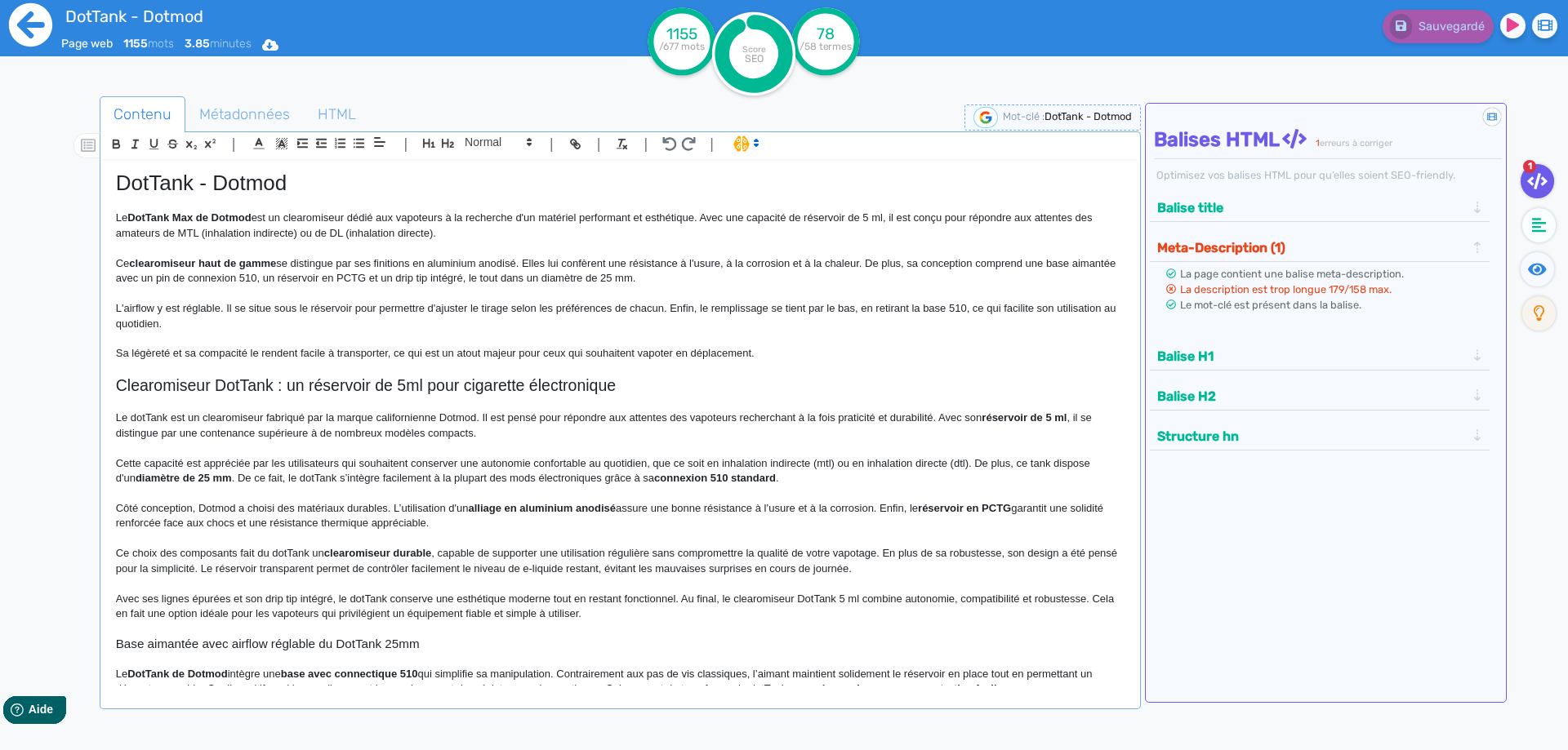
click at [14, 19] on icon at bounding box center [30, 25] width 44 height 43
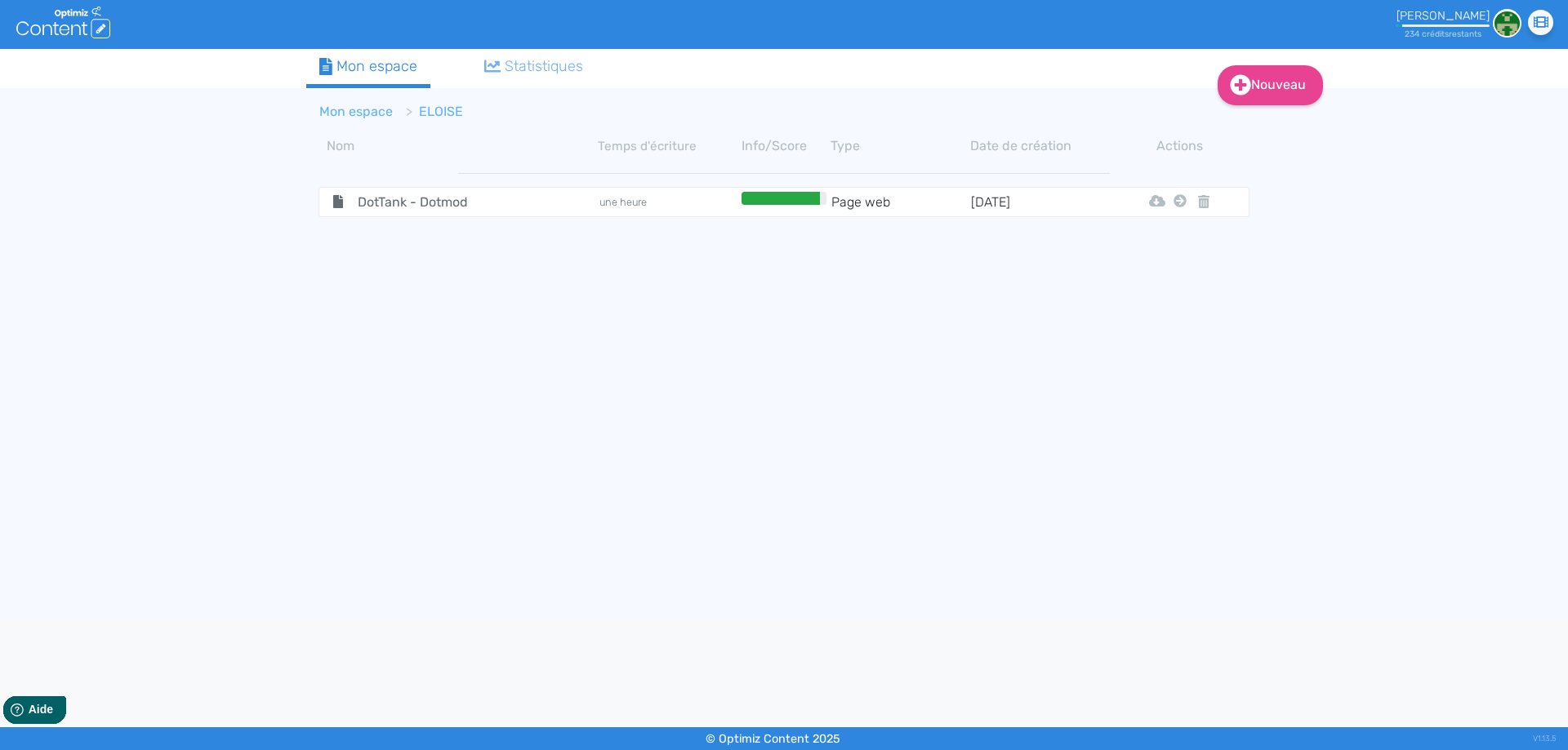
click at [332, 112] on link "Mon espace" at bounding box center [356, 111] width 74 height 16
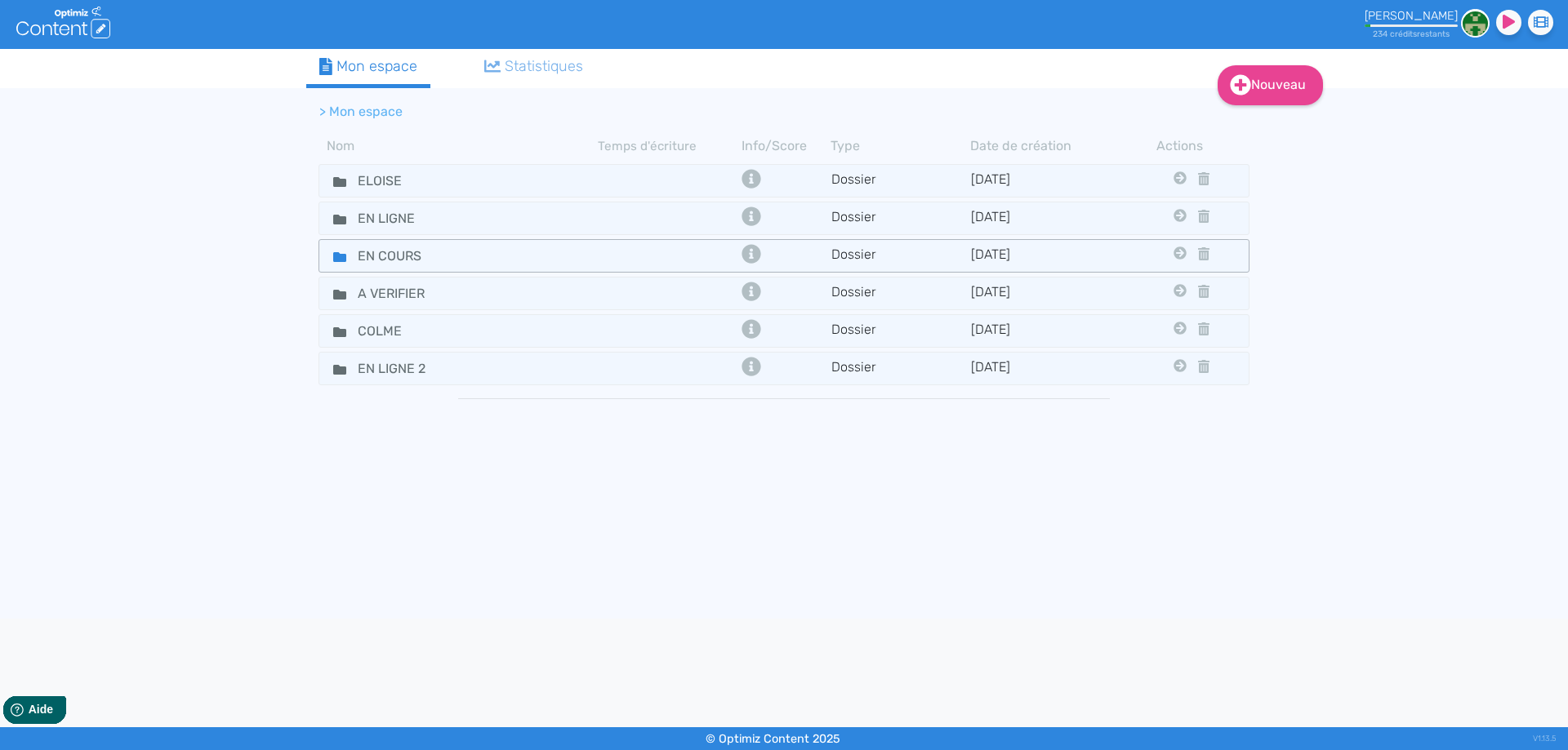
click at [328, 261] on fa-icon at bounding box center [333, 255] width 25 height 24
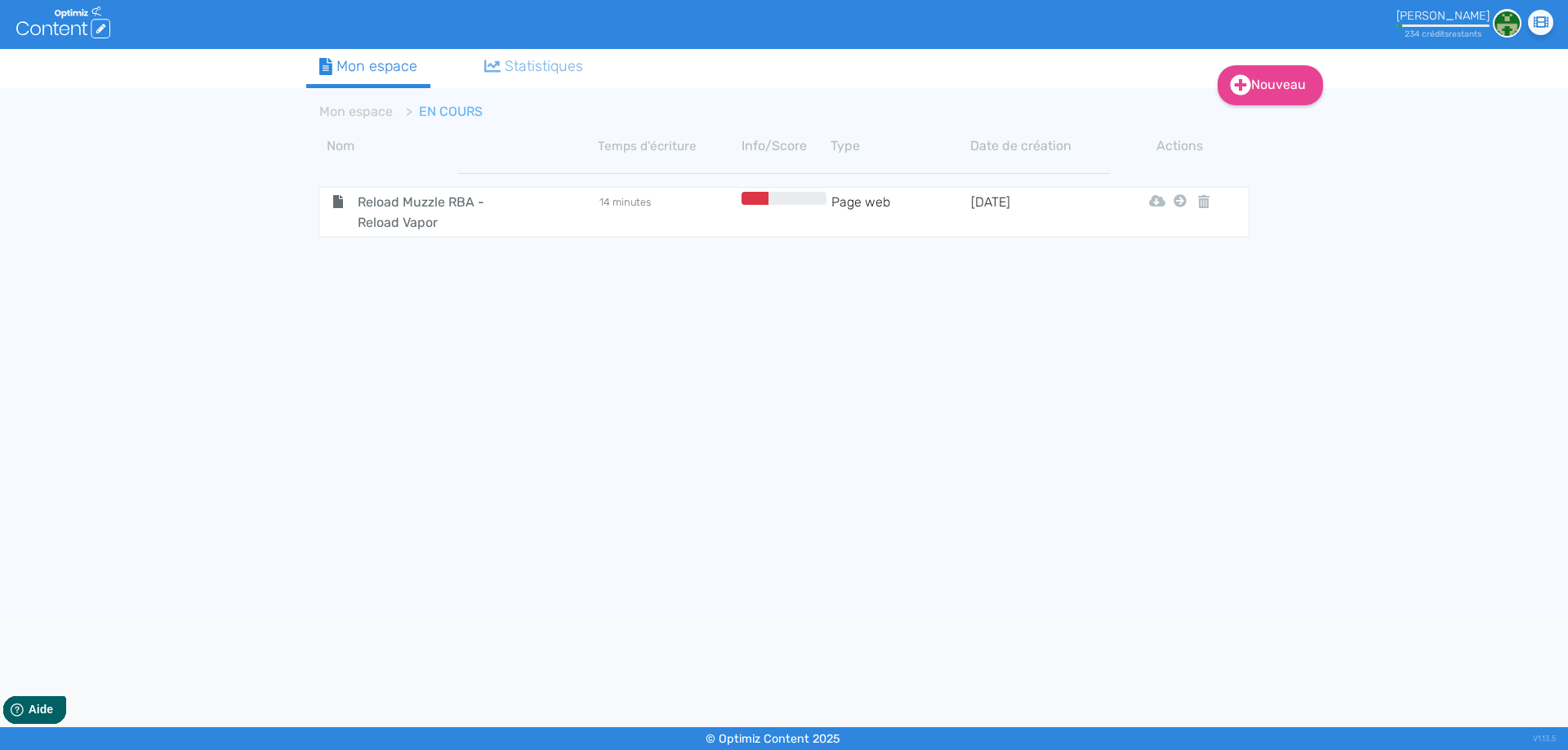
click at [1254, 108] on app-content "Mon espace EN COURS Nom Temps d'écriture Info/Score Type Date de création Actio…" at bounding box center [784, 359] width 956 height 534
click at [1263, 92] on link "Nouveau" at bounding box center [1270, 85] width 105 height 40
click at [1263, 117] on button "Contenu" at bounding box center [1281, 126] width 131 height 26
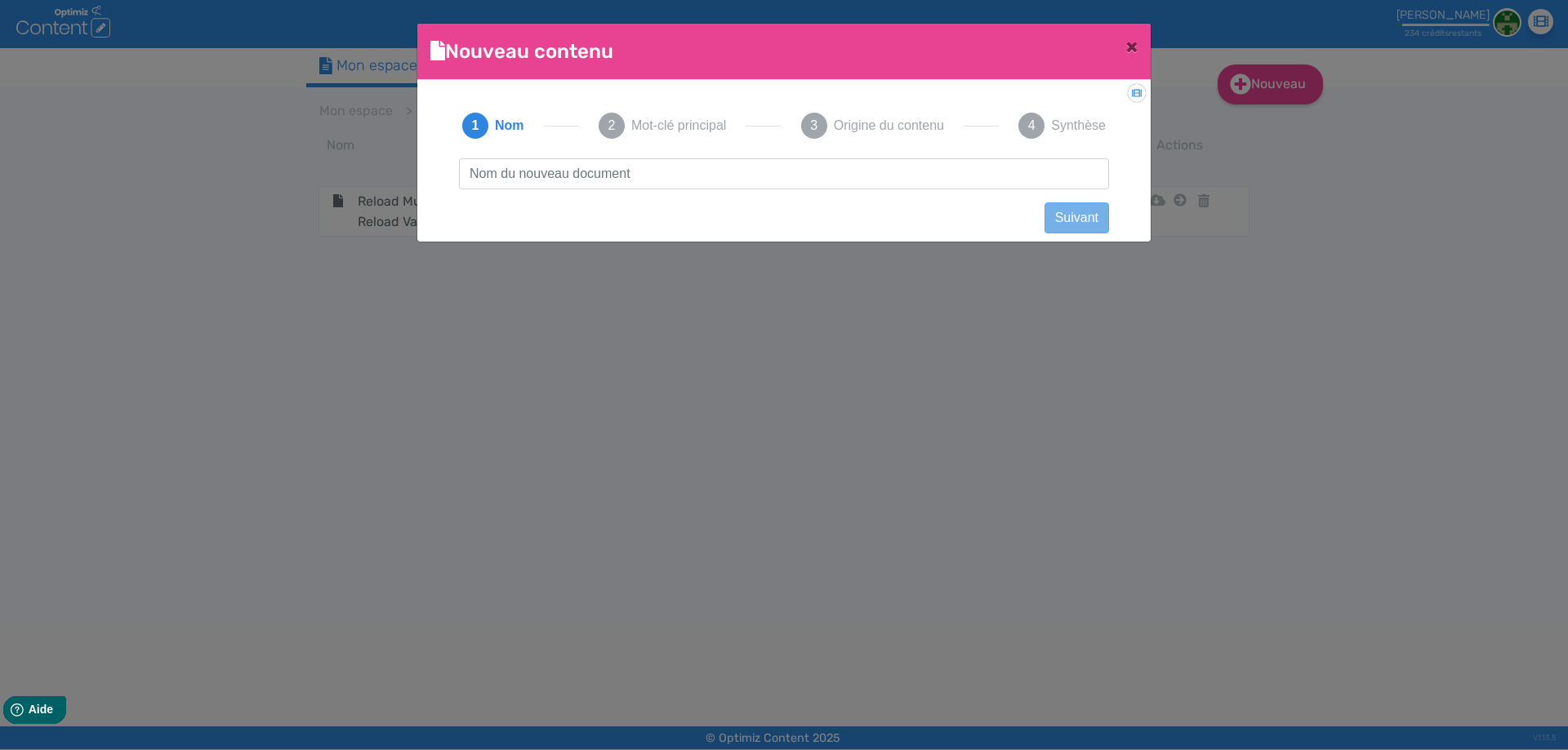
type input "[URL][DOMAIN_NAME]"
click at [667, 173] on input "[URL][DOMAIN_NAME]" at bounding box center [784, 174] width 650 height 31
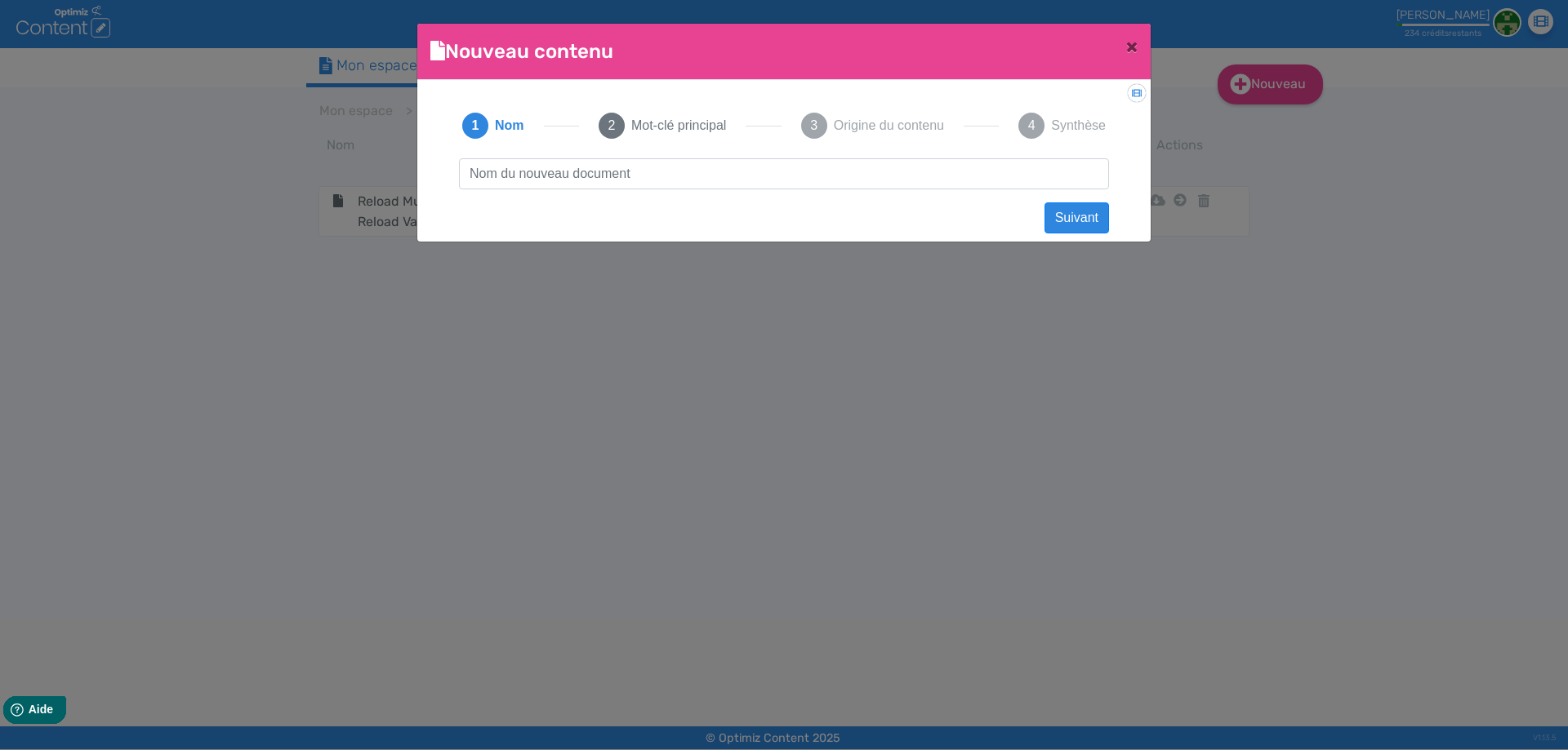
scroll to position [0, 0]
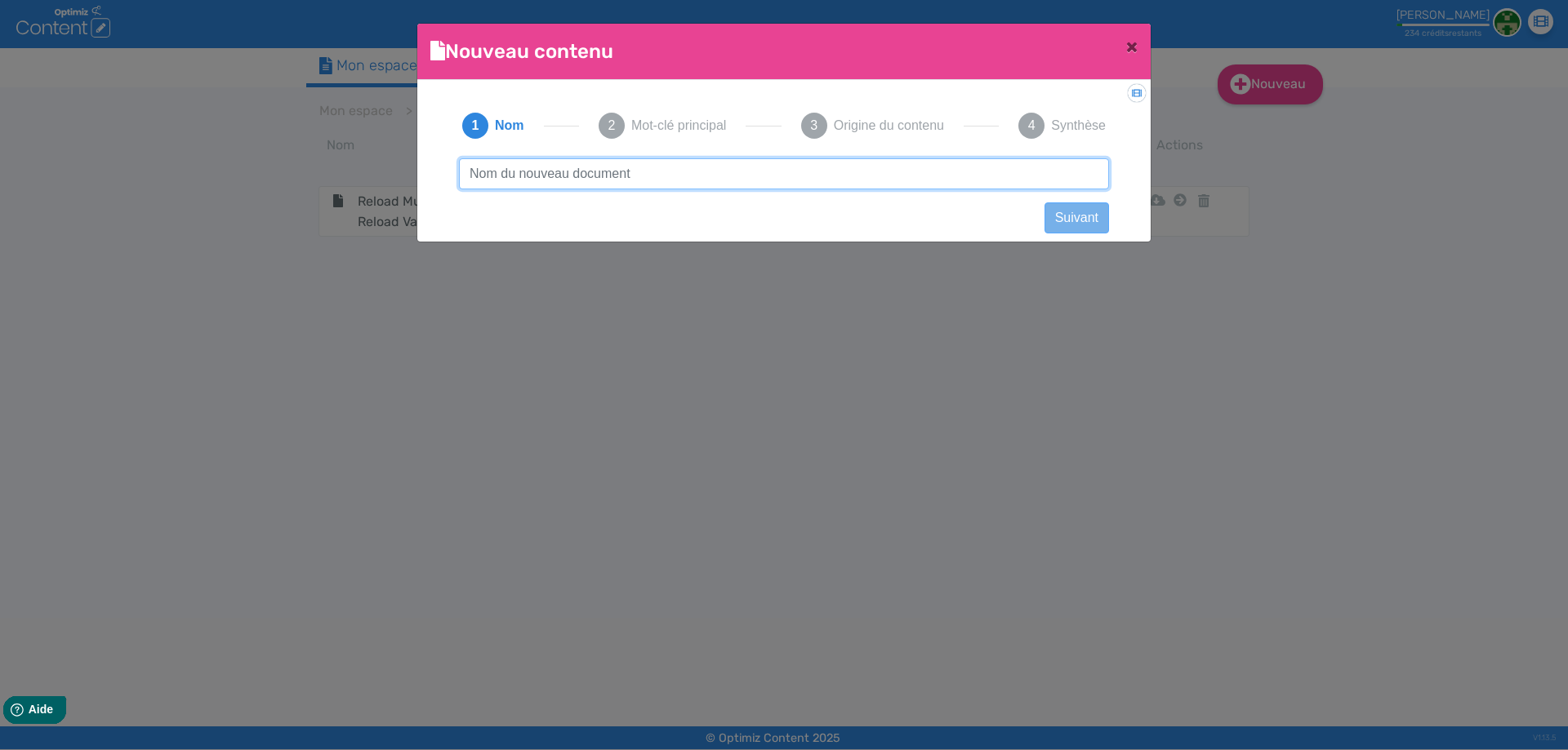
paste input "Kit Centaurus M200 et Centaurus Sub-Ohm V2 - Lost Vape"
type input "Kit Centaurus M200 et Centaurus Sub-Ohm V2 - Lost Vape"
drag, startPoint x: 828, startPoint y: 175, endPoint x: 0, endPoint y: 118, distance: 830.0
click at [0, 118] on ngb-modal-window "Nouveau contenu × Didacticiel: Créer un document 1 Nom 2 Mot-clé principal 3 Or…" at bounding box center [784, 375] width 1568 height 750
click at [821, 180] on input "Kit Centaurus M200 et Centaurus Sub-Ohm V2 - Lost Vape" at bounding box center [784, 174] width 650 height 31
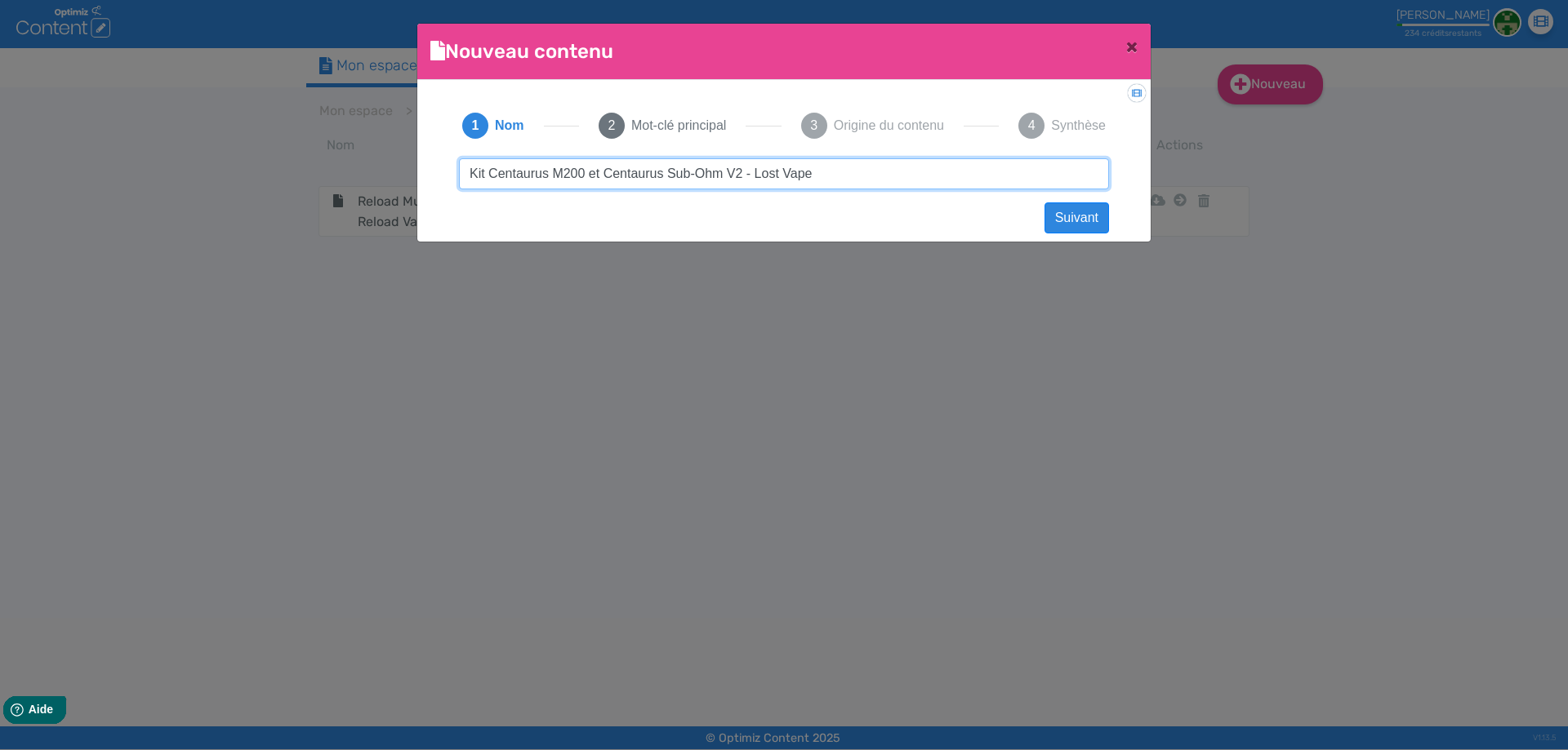
drag, startPoint x: 864, startPoint y: 177, endPoint x: 1098, endPoint y: 135, distance: 237.7
click at [1098, 135] on div "1 Nom 2 Mot-clé principal 3 Origine du contenu 4 Synthèse Kit Centaurus M200 et…" at bounding box center [783, 155] width 682 height 126
click button "Suivant" at bounding box center [1076, 218] width 65 height 31
paste input "Kit Centaurus M200 et Centaurus Sub-Ohm V2 - Lost Vape"
type input "Kit Centaurus M200 et Centaurus Sub-Ohm V2 - Lost Vape"
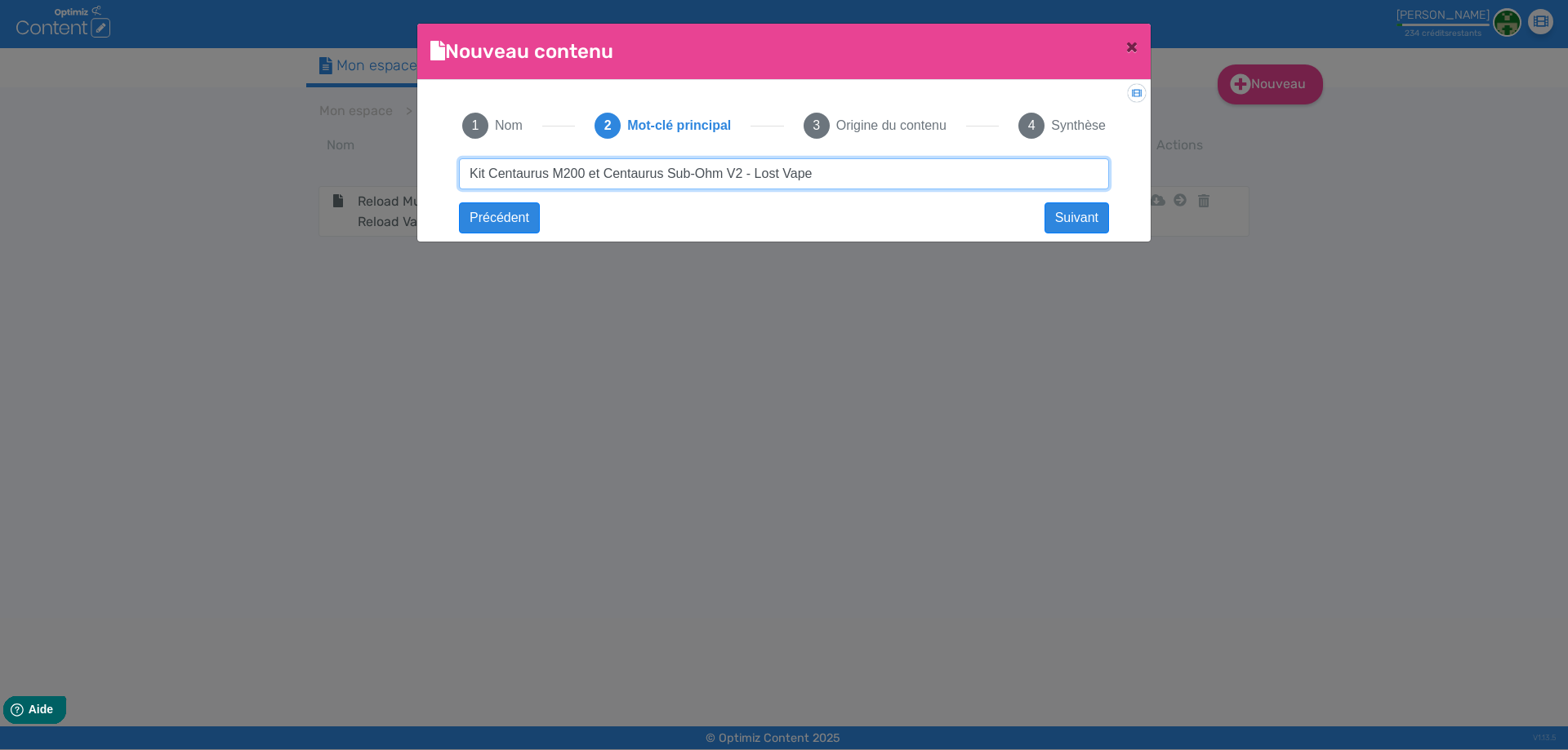
drag, startPoint x: 878, startPoint y: 177, endPoint x: 1315, endPoint y: 185, distance: 437.1
click at [1350, 179] on ngb-modal-window "Nouveau contenu × Didacticiel: Créer un document 1 Nom 2 Mot-clé principal 3 Or…" at bounding box center [784, 375] width 1568 height 750
click button "Suivant" at bounding box center [0, 0] width 0 height 0
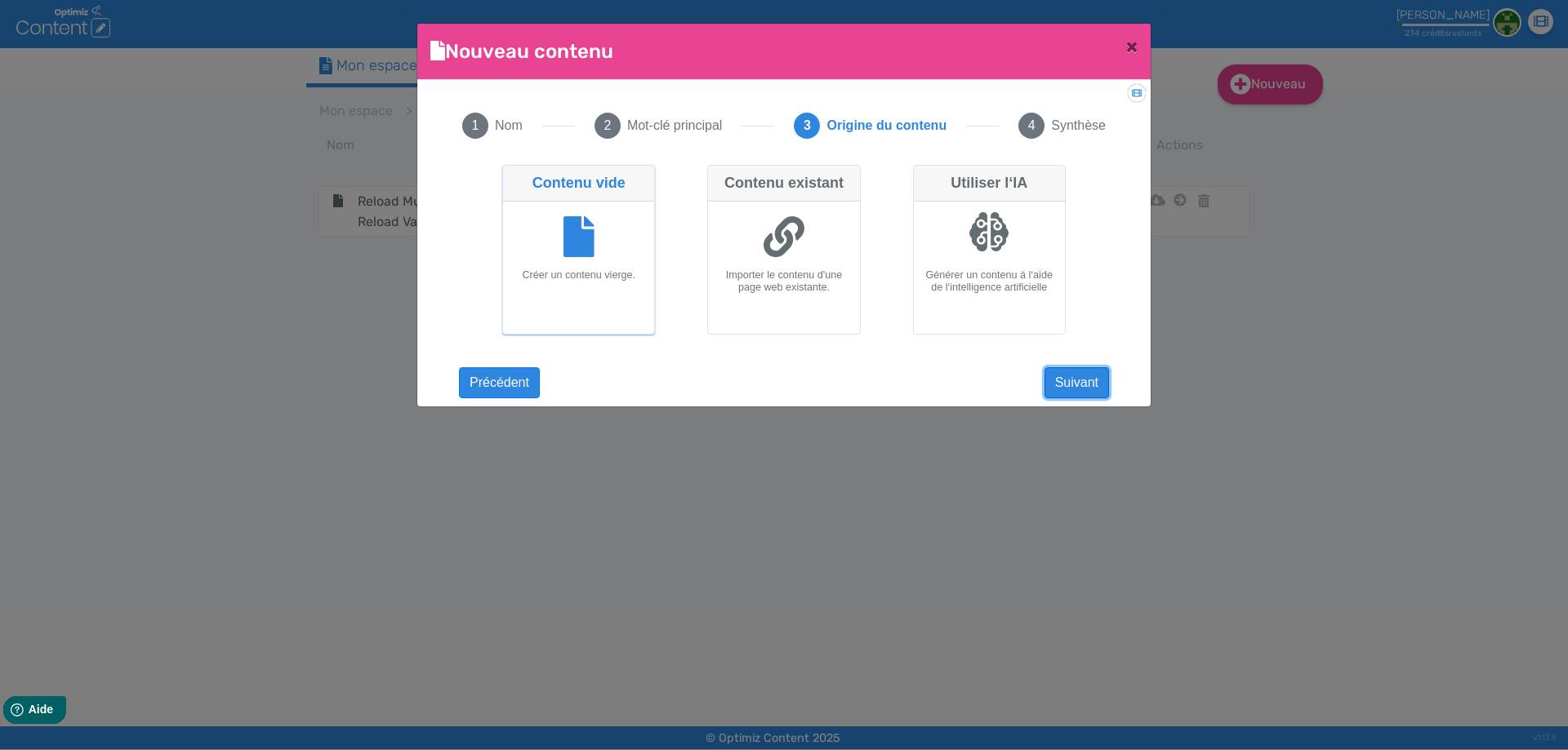
click at [1065, 375] on button "Suivant" at bounding box center [1076, 383] width 65 height 31
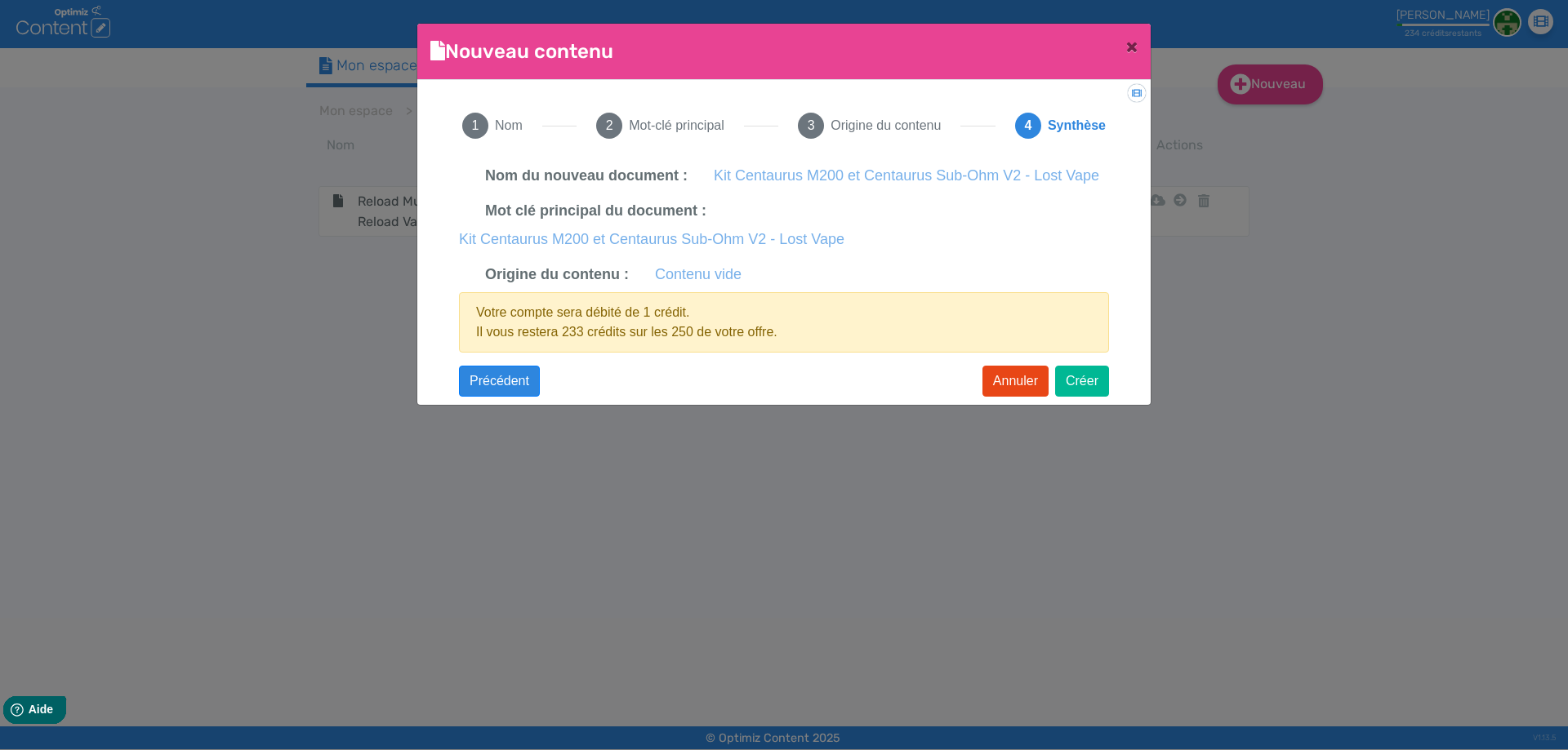
click at [1091, 354] on div "Kit Centaurus M200 et Centaurus Sub-Ohm V2 - Lost Vape Suivant Kit Centaurus M2…" at bounding box center [783, 270] width 682 height 224
click at [1084, 372] on button "Créer" at bounding box center [1082, 382] width 54 height 31
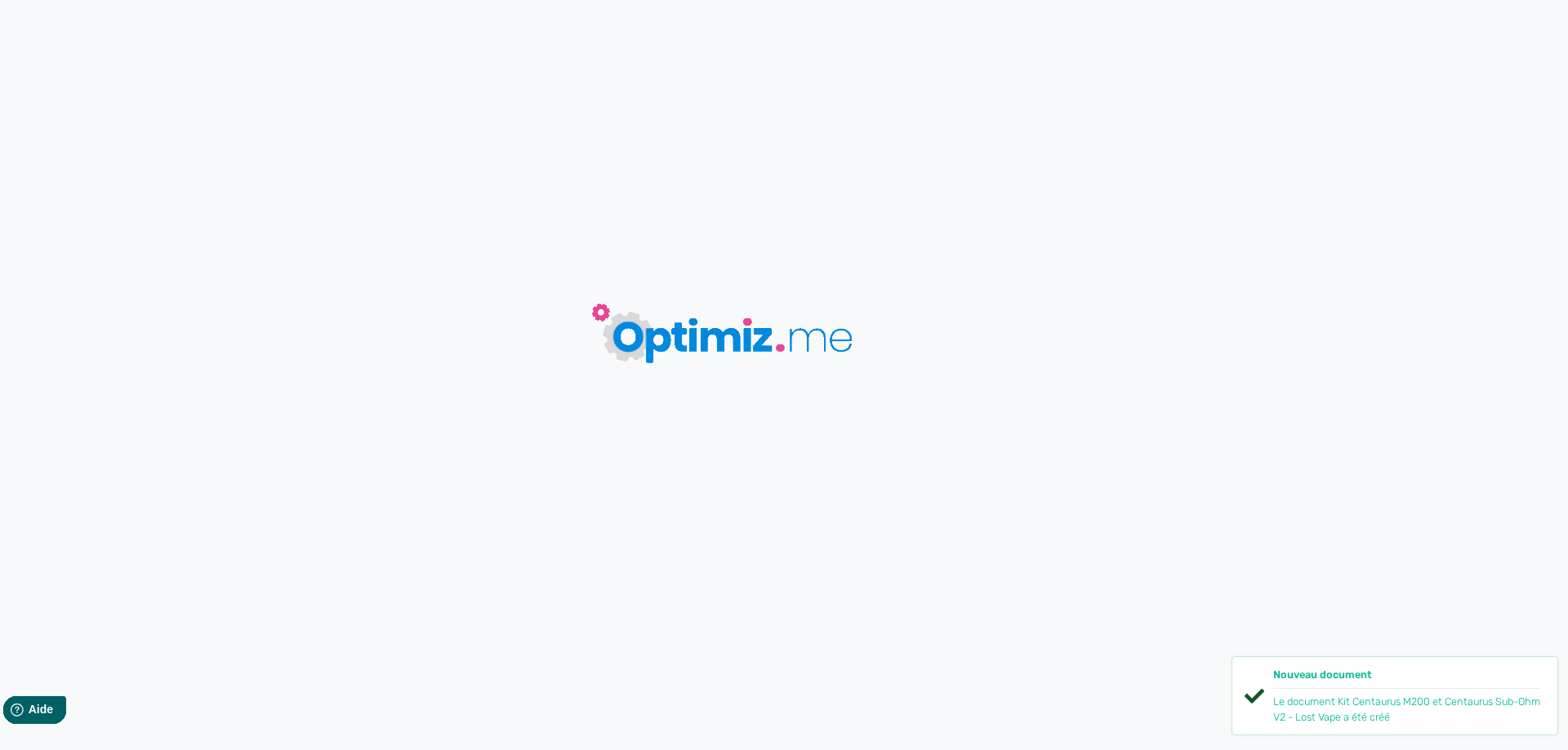
type input "Kit Centaurus M200 et Centaurus Sub-Ohm V2 - Lost Vape"
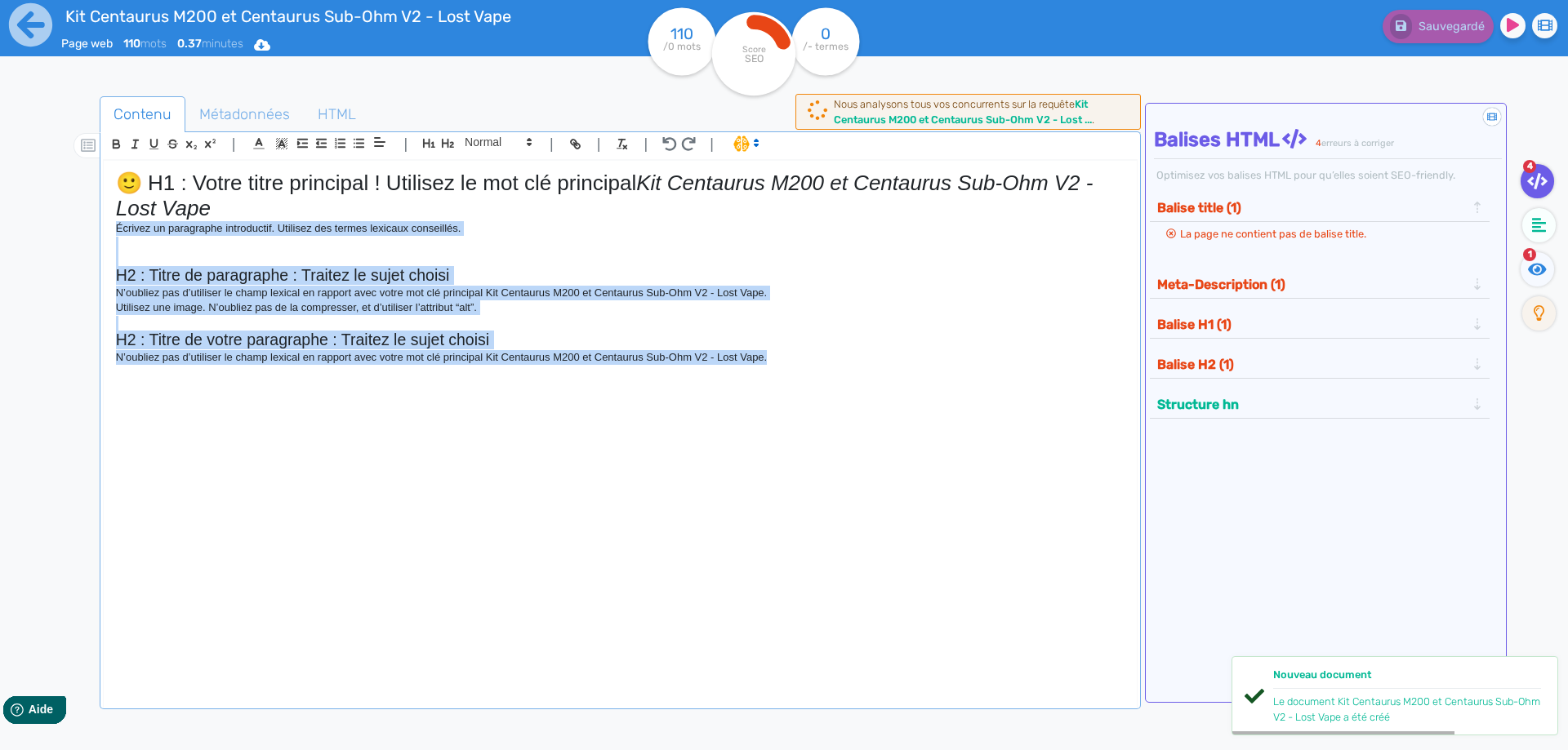
drag, startPoint x: 573, startPoint y: 334, endPoint x: 112, endPoint y: 235, distance: 471.5
click at [112, 235] on div "🙂 H1 : Votre titre principal ! Utilisez le mot clé principal Kit Centaurus M200…" at bounding box center [620, 423] width 1033 height 524
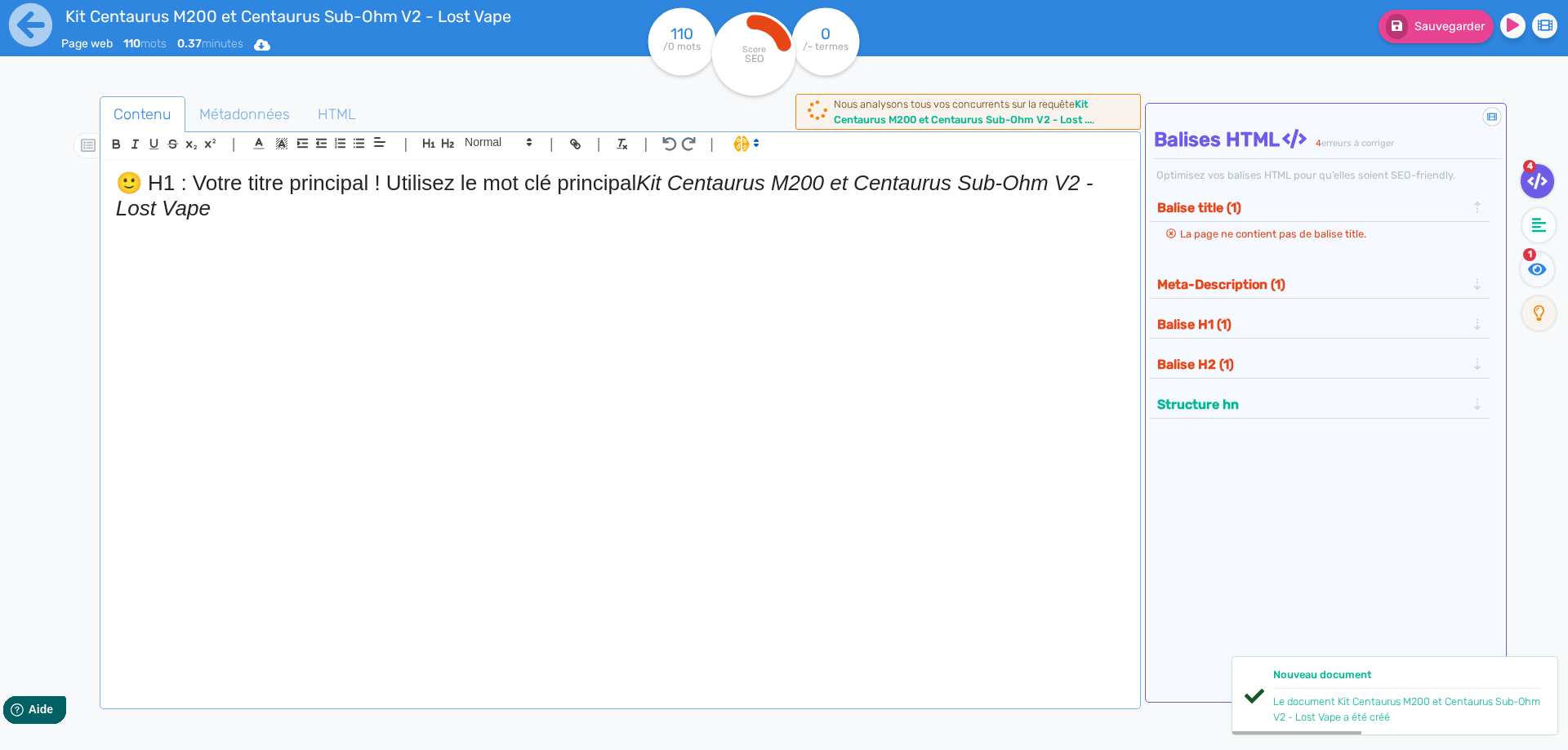
drag, startPoint x: 646, startPoint y: 182, endPoint x: 0, endPoint y: 169, distance: 646.1
click at [0, 169] on div "Kit Centaurus M200 et Centaurus Sub-Ohm V2 - Lost Vape Page web 110 mots 0.37 m…" at bounding box center [784, 426] width 1568 height 853
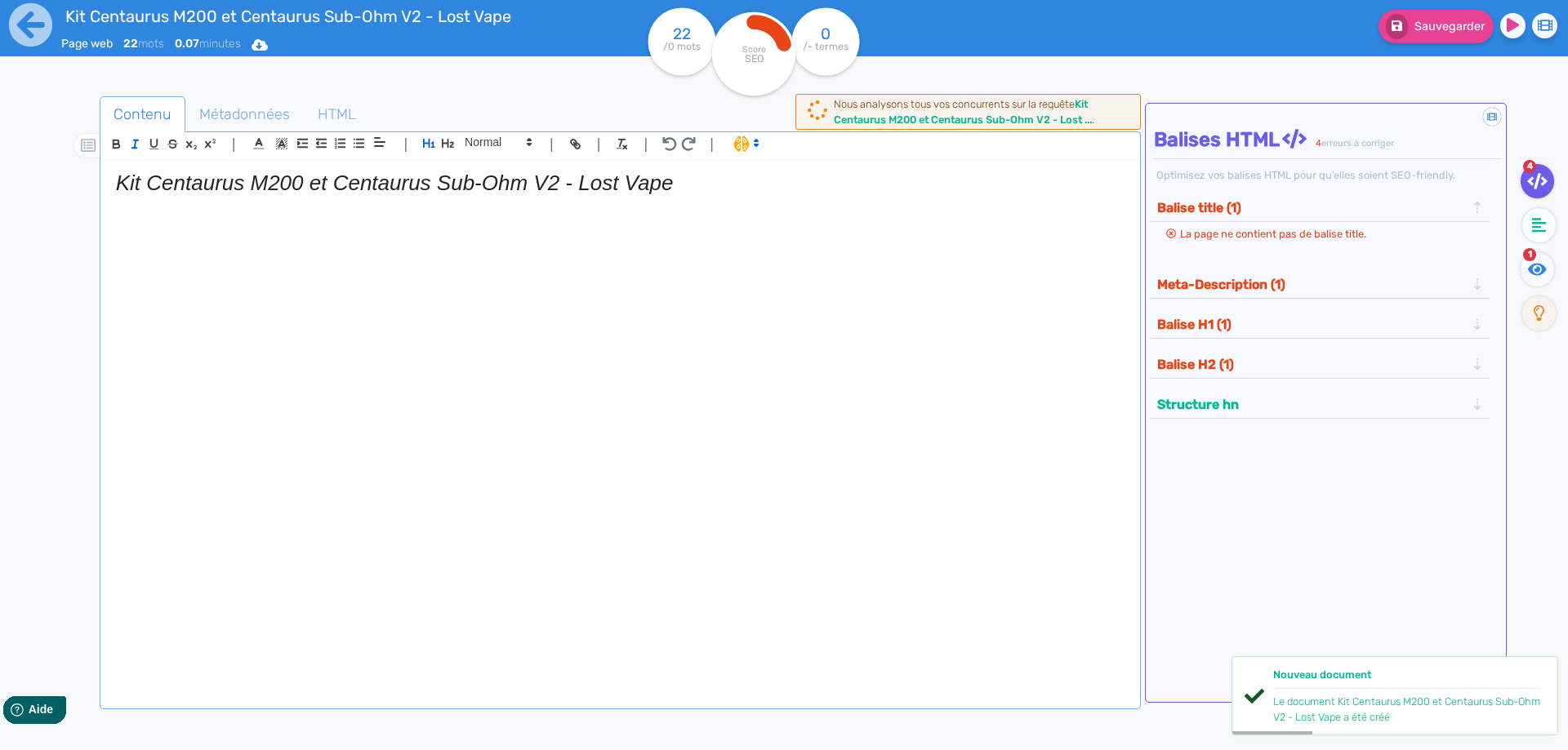
click at [148, 186] on em "Kit Centaurus M200 et Centaurus Sub-Ohm V2 - Lost Vape" at bounding box center [394, 183] width 557 height 25
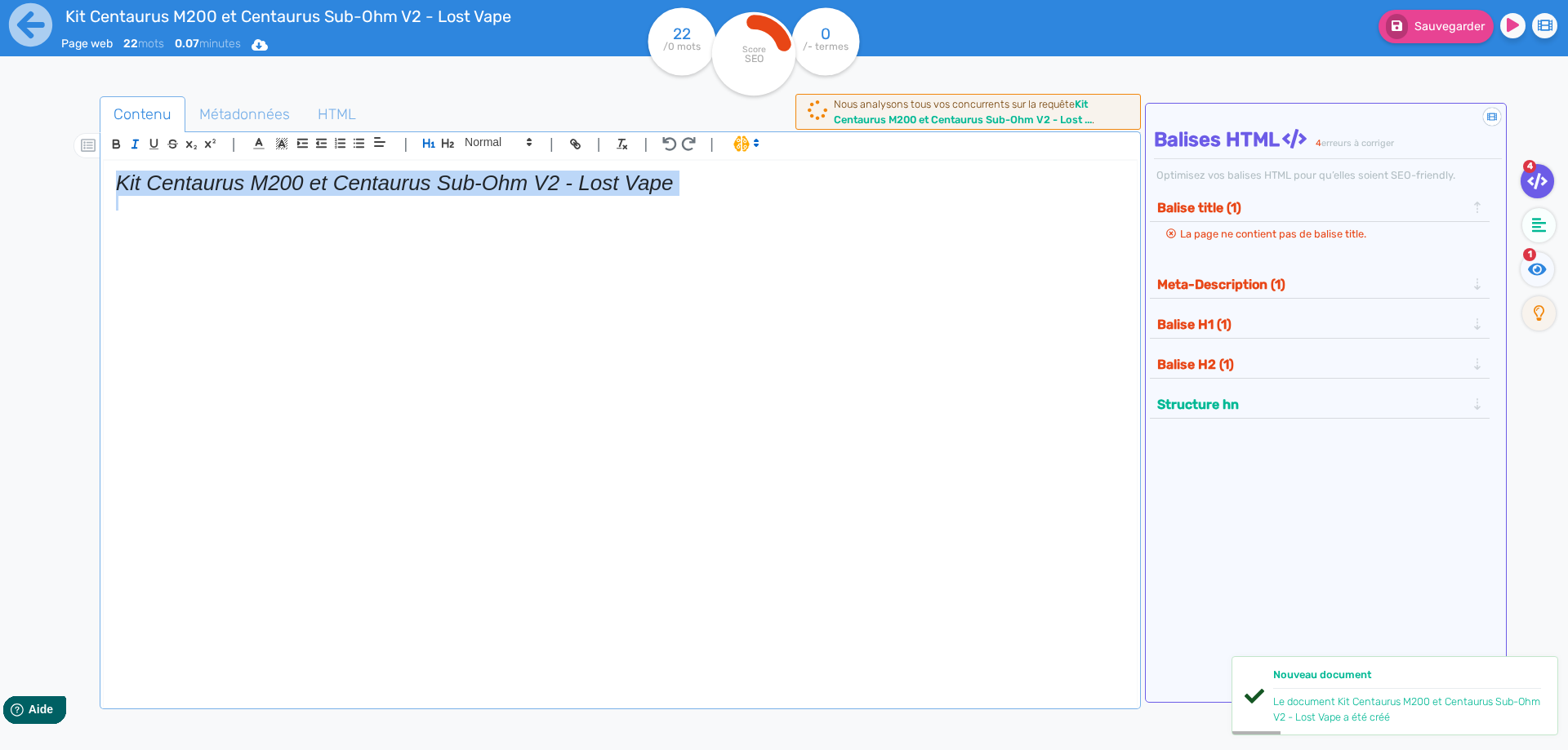
click at [148, 186] on em "Kit Centaurus M200 et Centaurus Sub-Ohm V2 - Lost Vape" at bounding box center [394, 183] width 557 height 25
click at [134, 144] on icon "button" at bounding box center [135, 144] width 14 height 14
click at [722, 163] on div "Kit Centaurus M200 et Centaurus Sub-Ohm V2 - Lost Vape" at bounding box center [620, 423] width 1033 height 524
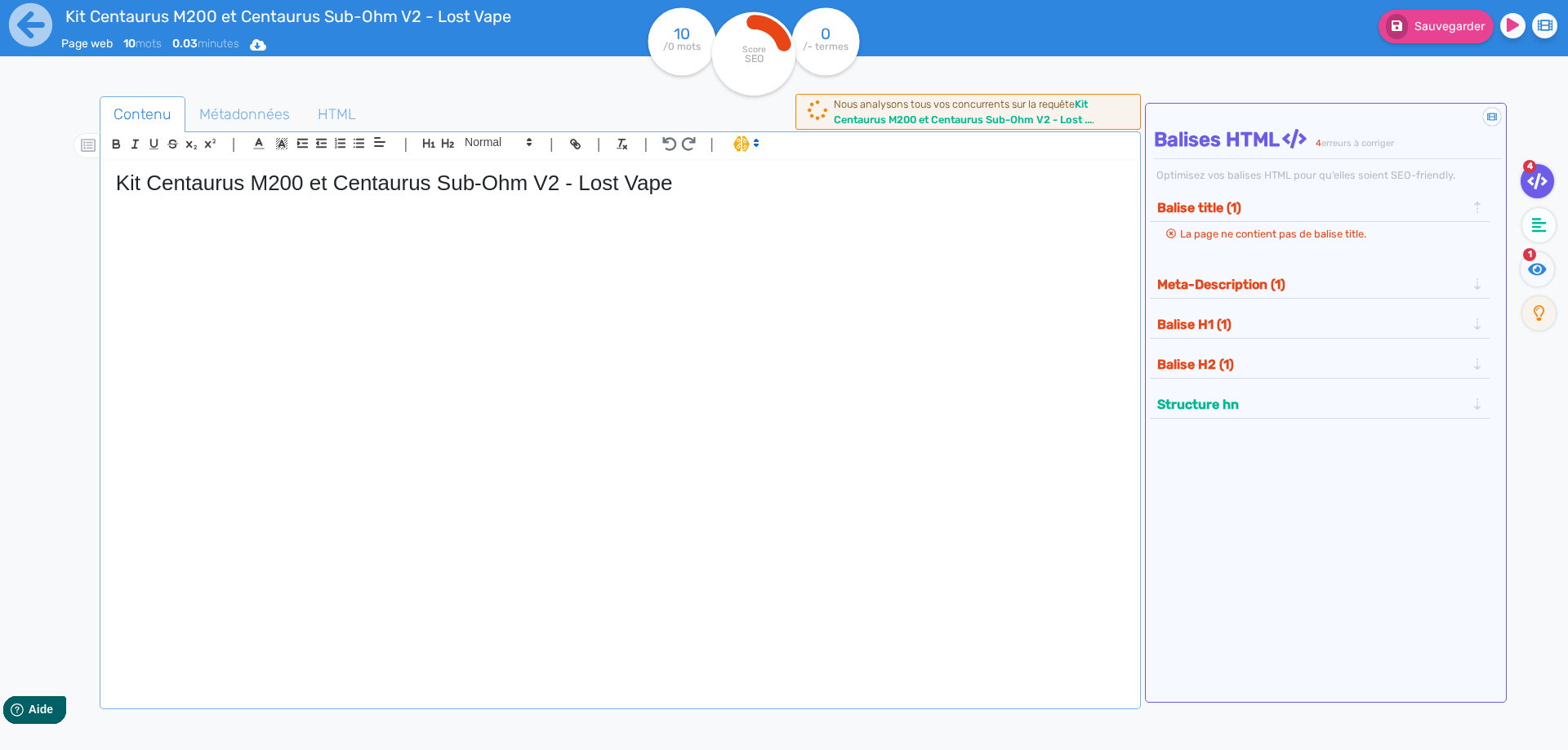
click at [291, 191] on h1 "Kit Centaurus M200 et Centaurus Sub-Ohm V2 - Lost Vape" at bounding box center [620, 183] width 1008 height 25
click at [292, 191] on h1 "Kit Centaurus M200 et Centaurus Sub-Ohm V2 - Lost Vape" at bounding box center [620, 183] width 1008 height 25
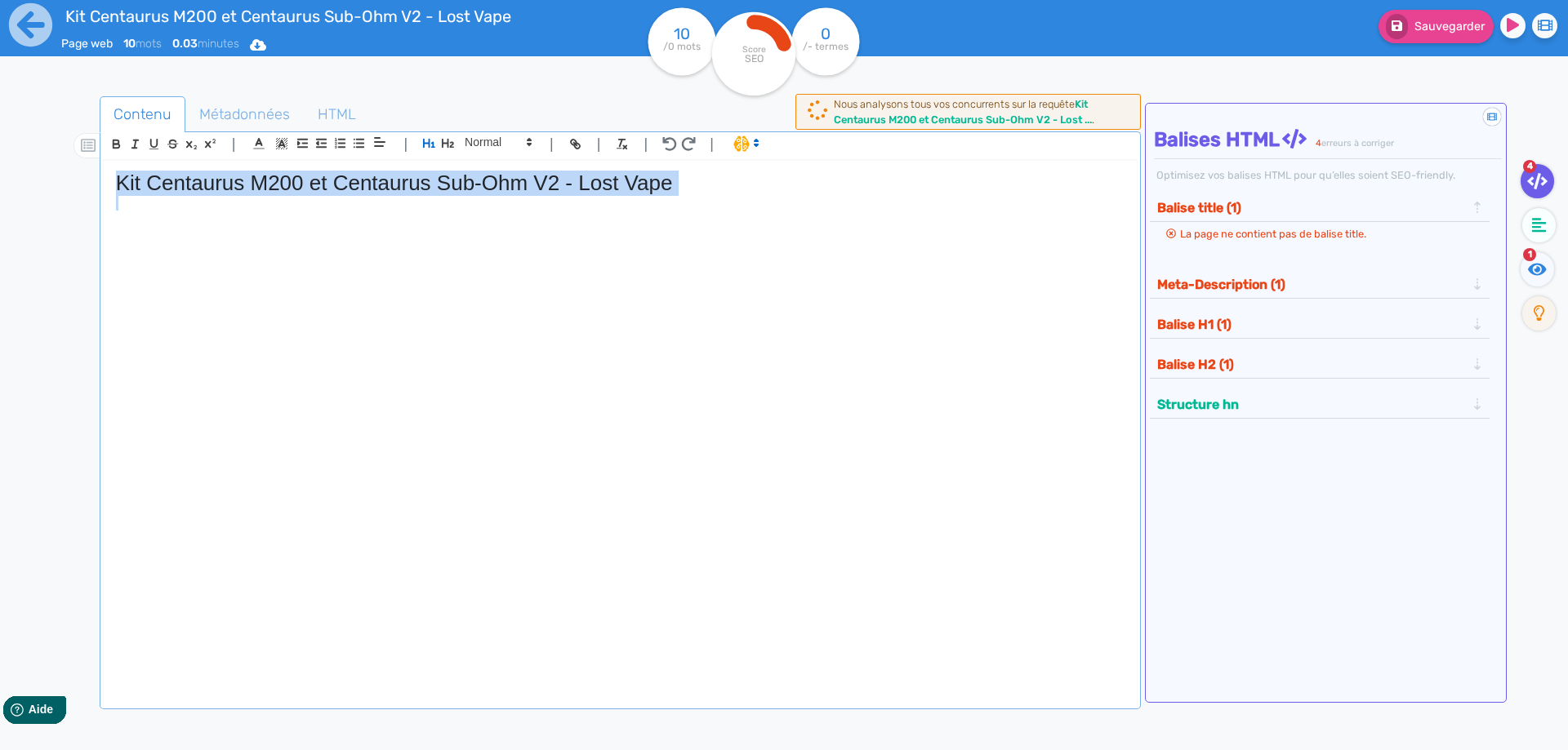
click at [292, 191] on h1 "Kit Centaurus M200 et Centaurus Sub-Ohm V2 - Lost Vape" at bounding box center [620, 183] width 1008 height 25
copy h1 "Kit Centaurus M200 et Centaurus Sub-Ohm V2 - Lost Vape"
click at [268, 127] on span "Métadonnées" at bounding box center [245, 114] width 117 height 44
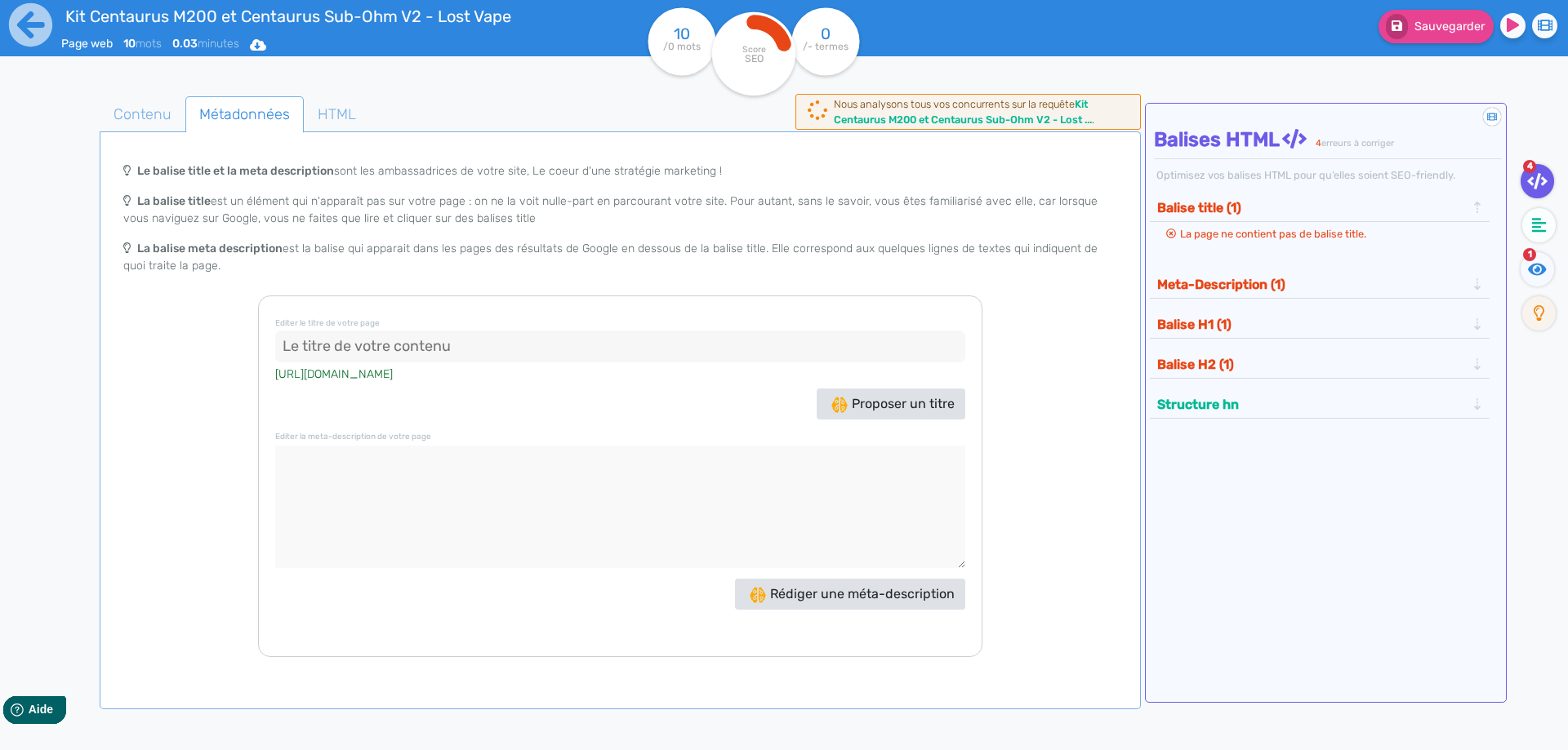
click at [519, 332] on input at bounding box center [620, 347] width 690 height 33
paste input "Kit Centaurus M200 et Centaurus Sub-Ohm V2 - Lost Vape"
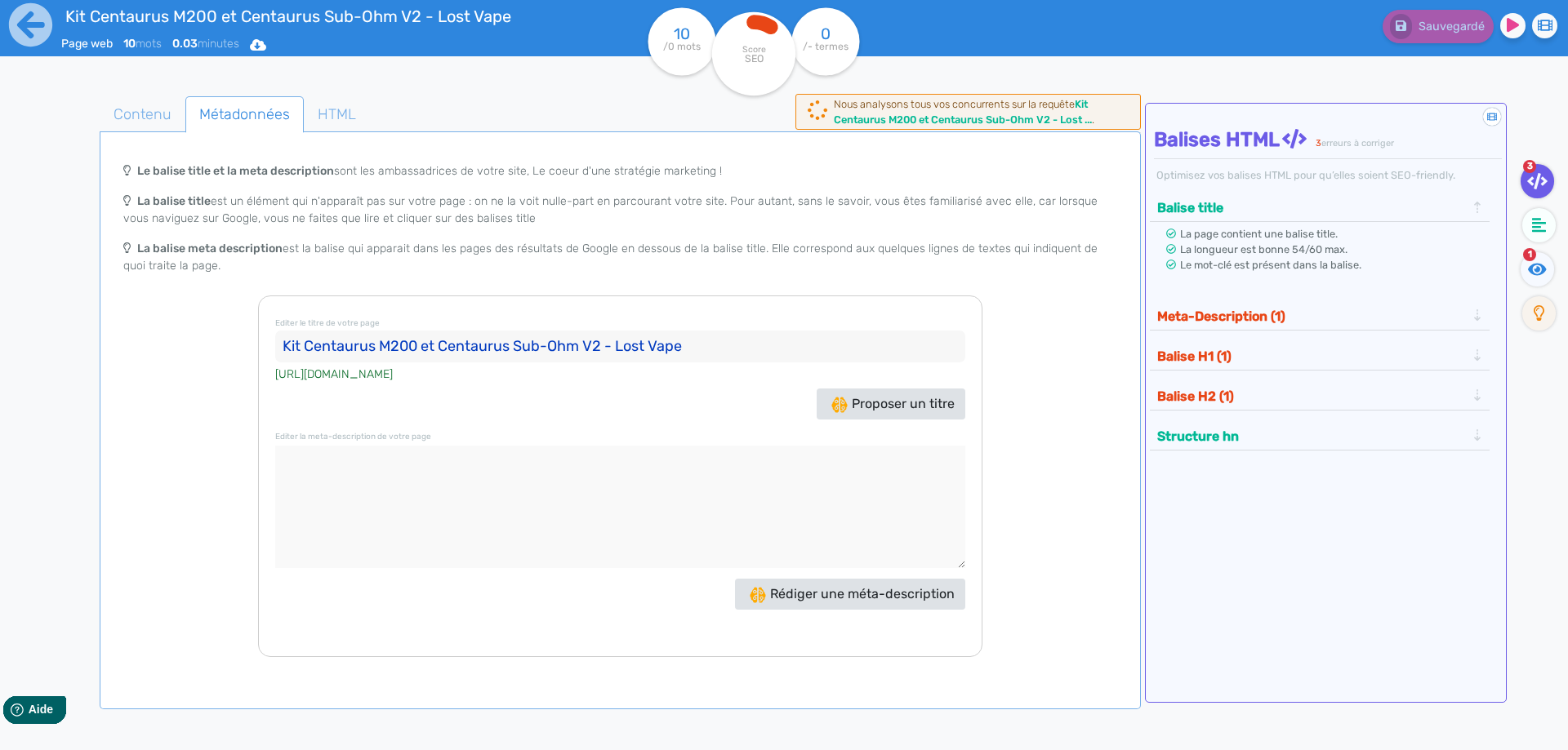
type input "Kit Centaurus M200 et Centaurus Sub-Ohm V2 - Lost Vape"
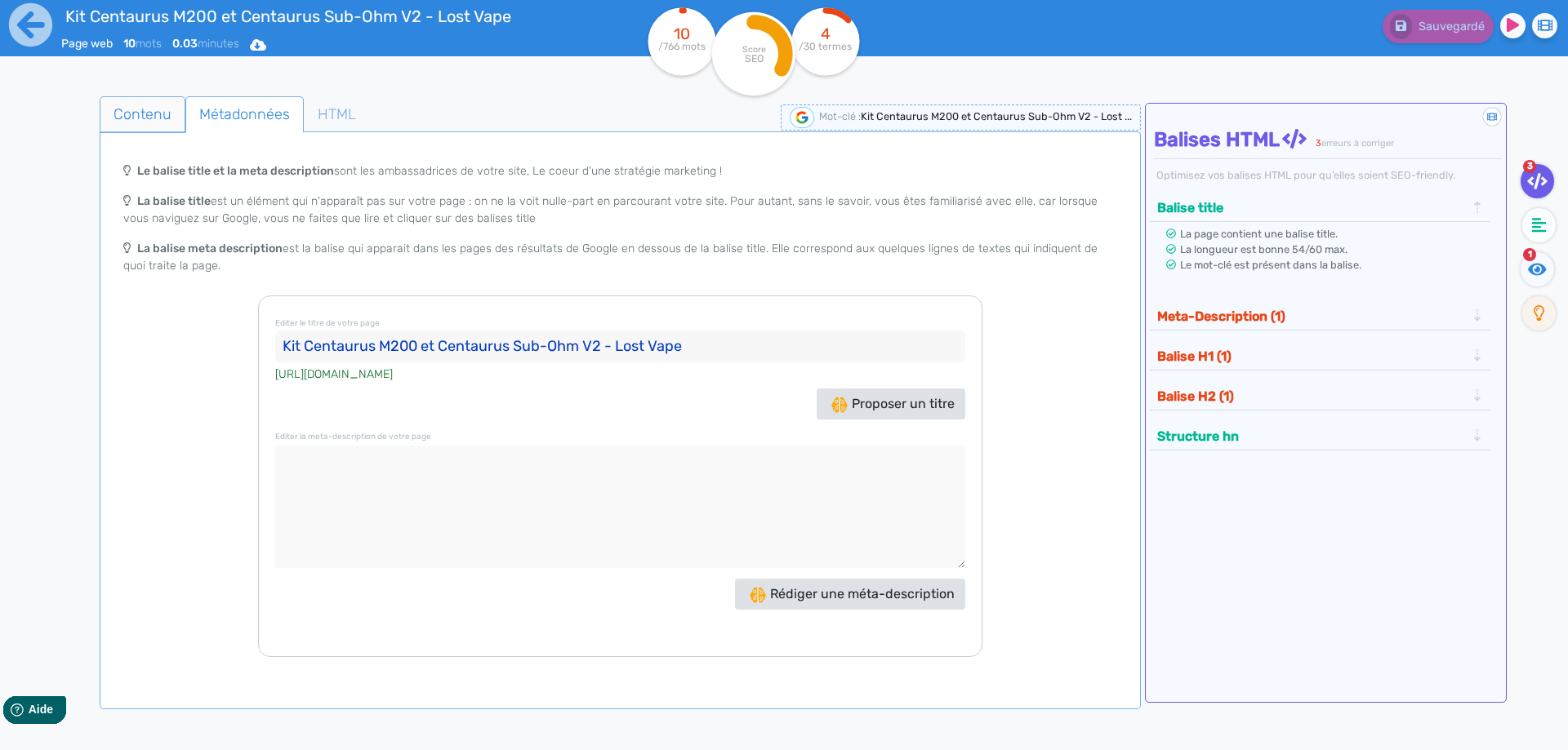
click at [165, 117] on span "Contenu" at bounding box center [142, 114] width 84 height 44
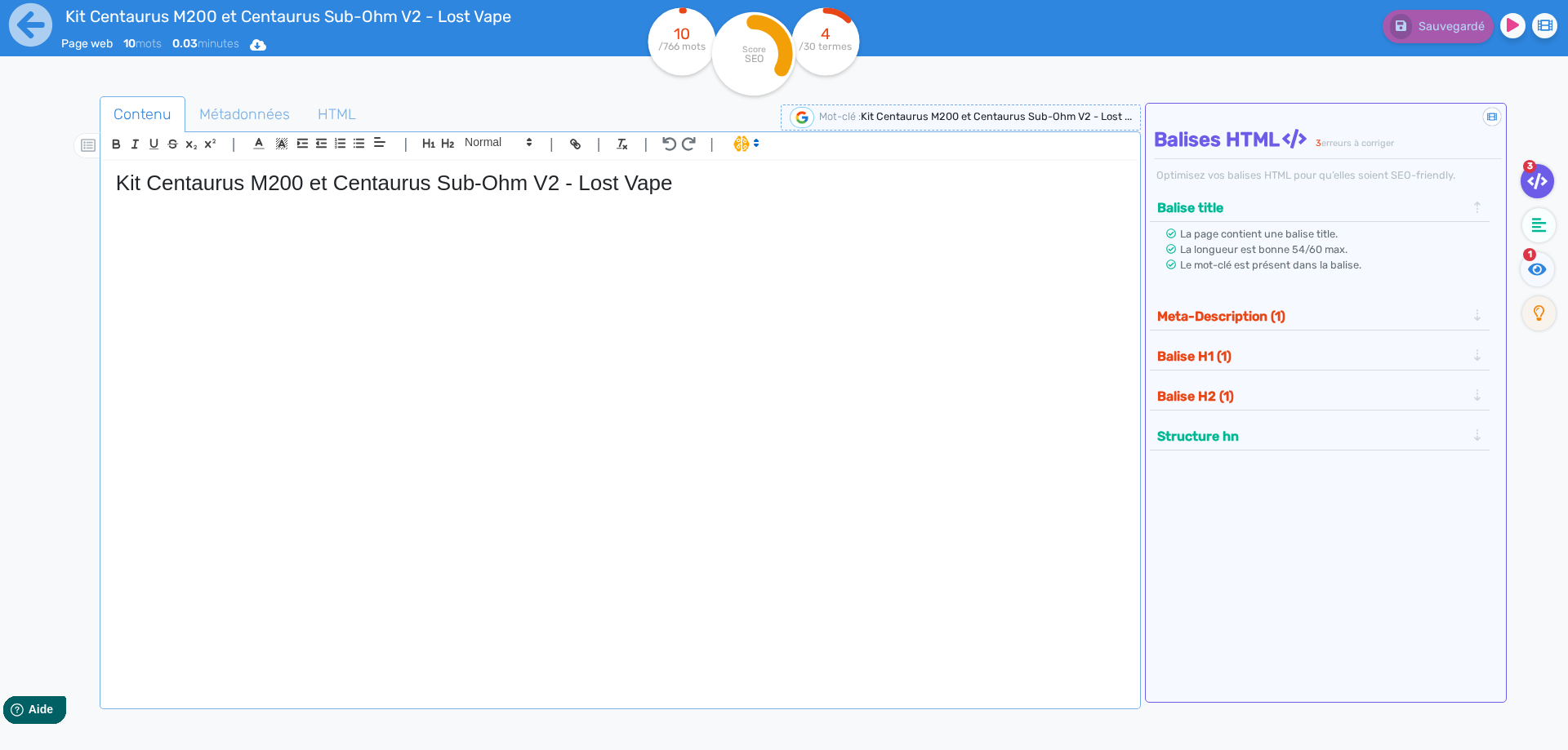
click at [234, 224] on p at bounding box center [620, 218] width 1008 height 15
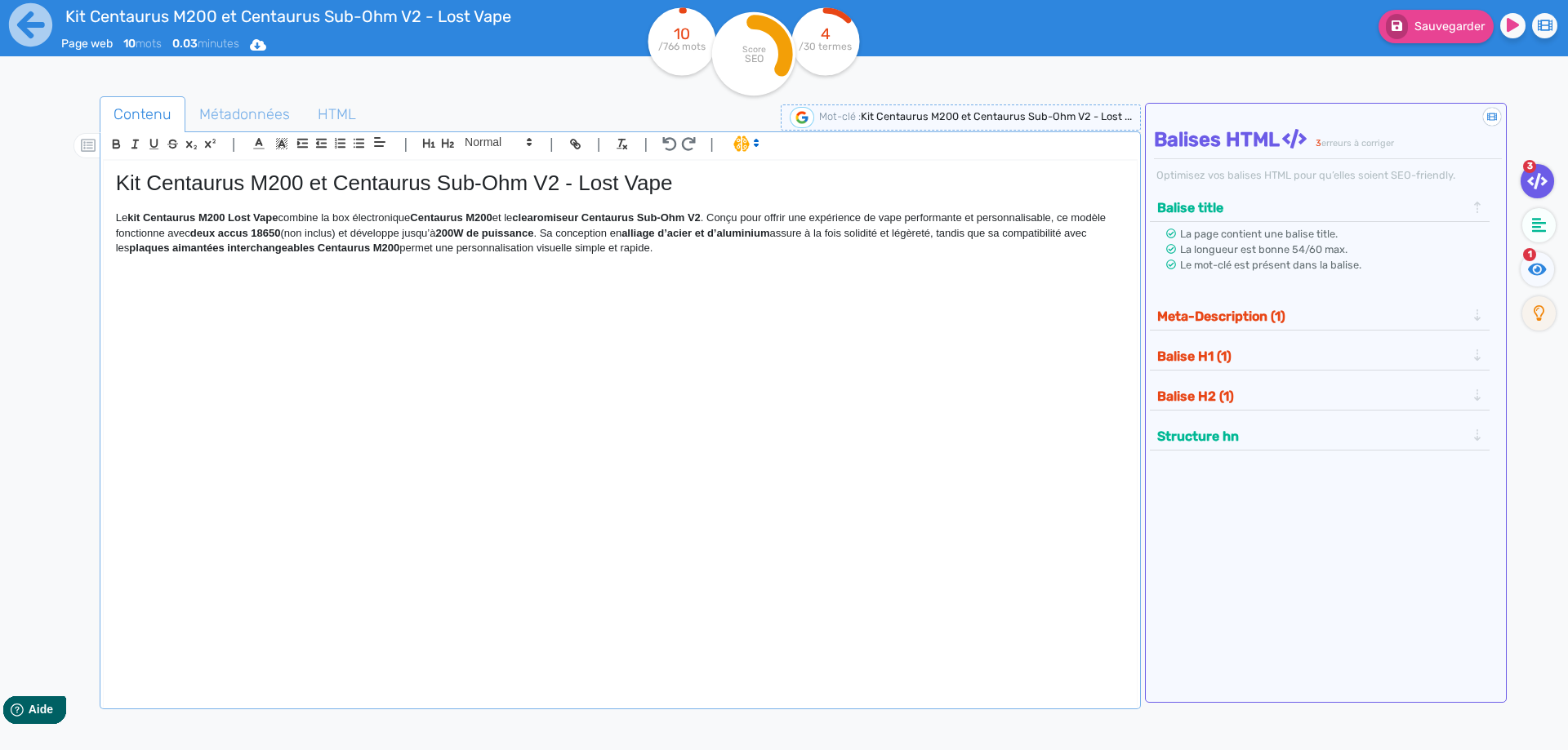
click at [435, 217] on strong "Centaurus M200" at bounding box center [450, 217] width 81 height 12
drag, startPoint x: 435, startPoint y: 217, endPoint x: 710, endPoint y: 217, distance: 275.0
click at [710, 217] on p "Le kit Centaurus M200 Lost Vape combine la box électronique Centaurus M200 et l…" at bounding box center [620, 233] width 1008 height 45
click at [465, 234] on strong "200W de puissance" at bounding box center [484, 232] width 98 height 12
click at [212, 218] on strong "kit Centaurus M200 Lost Vape" at bounding box center [202, 217] width 150 height 12
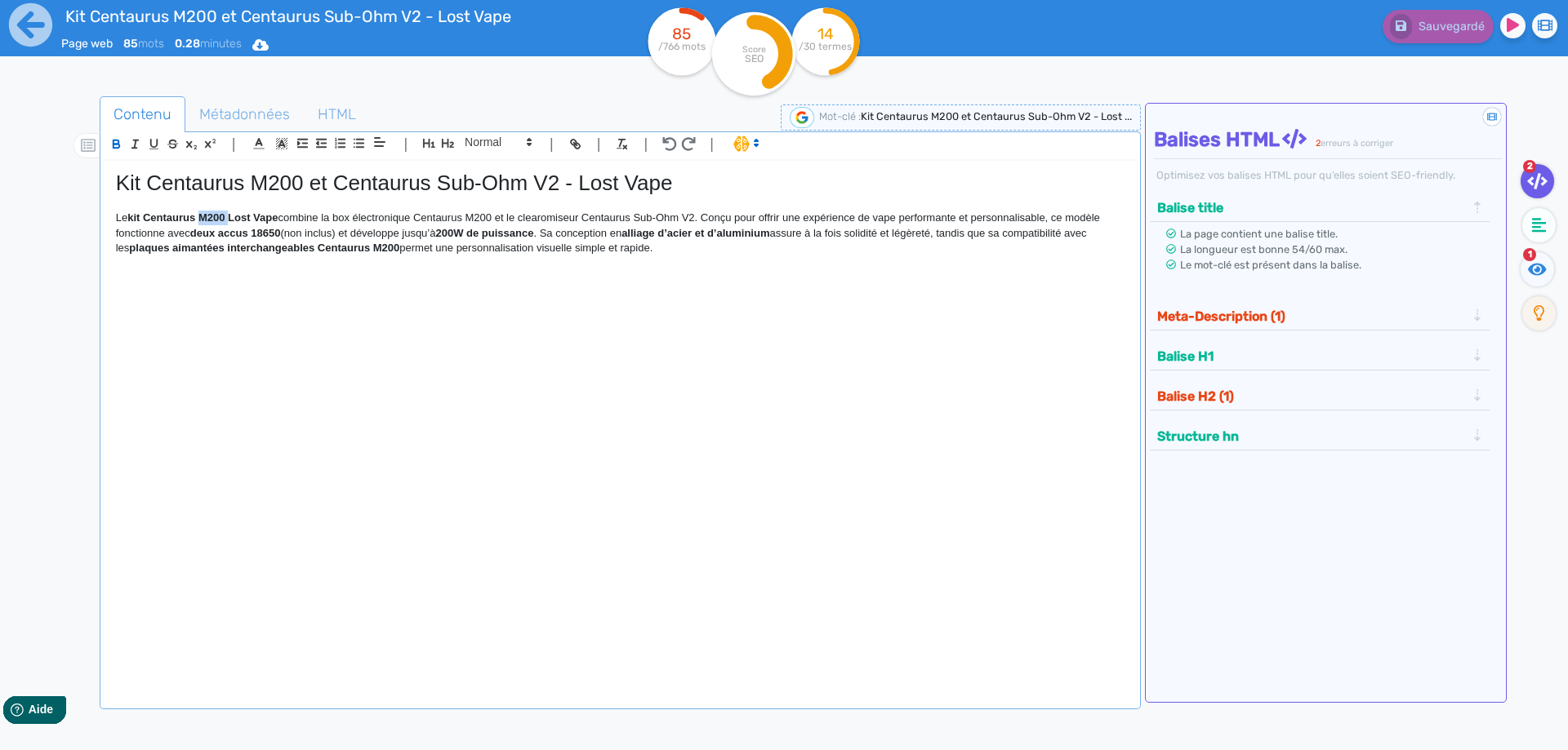
click at [212, 219] on strong "kit Centaurus M200 Lost Vape" at bounding box center [202, 217] width 150 height 12
click at [229, 214] on strong "kit Centaurus M200 Lost Vape" at bounding box center [202, 217] width 150 height 12
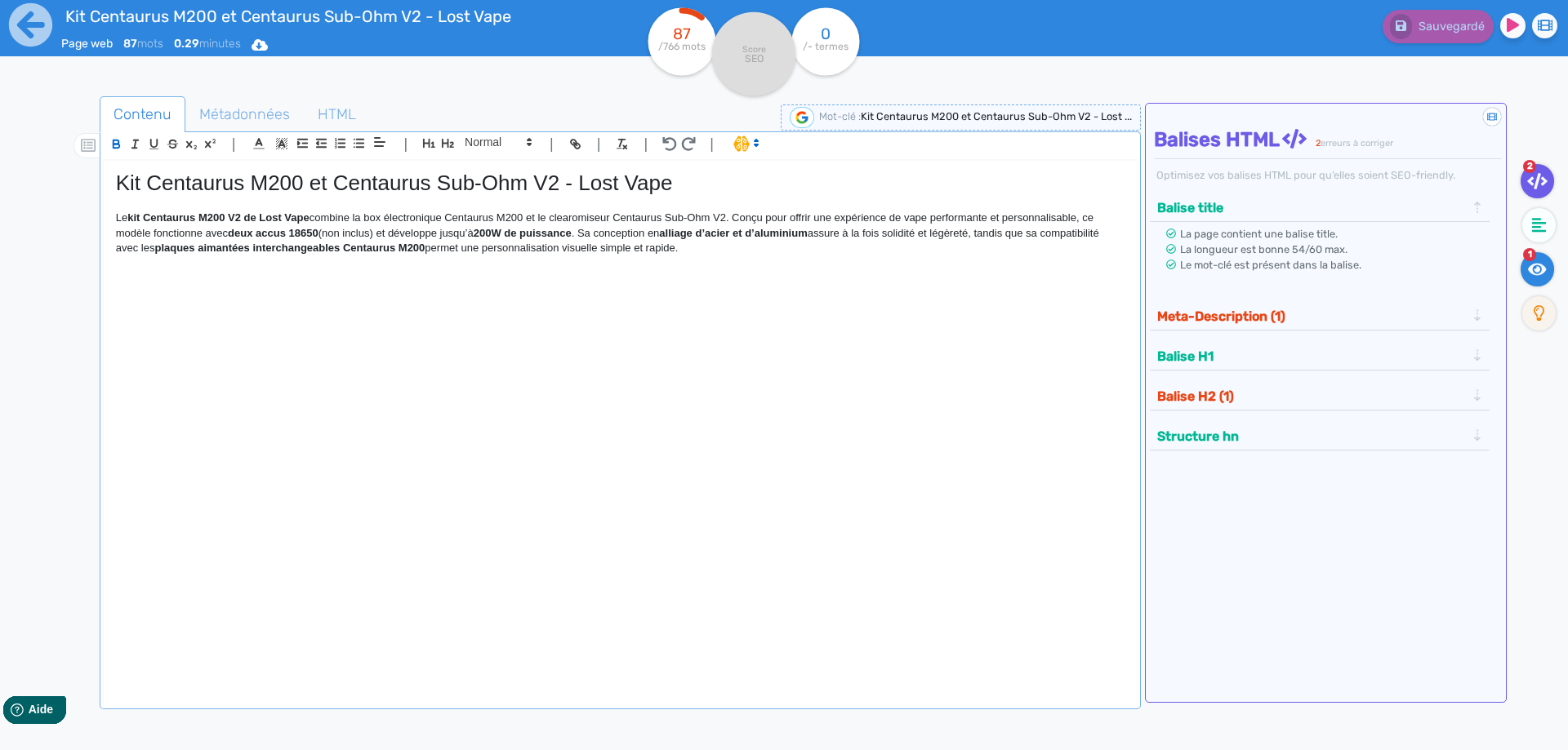
click at [1546, 275] on icon at bounding box center [1537, 269] width 19 height 16
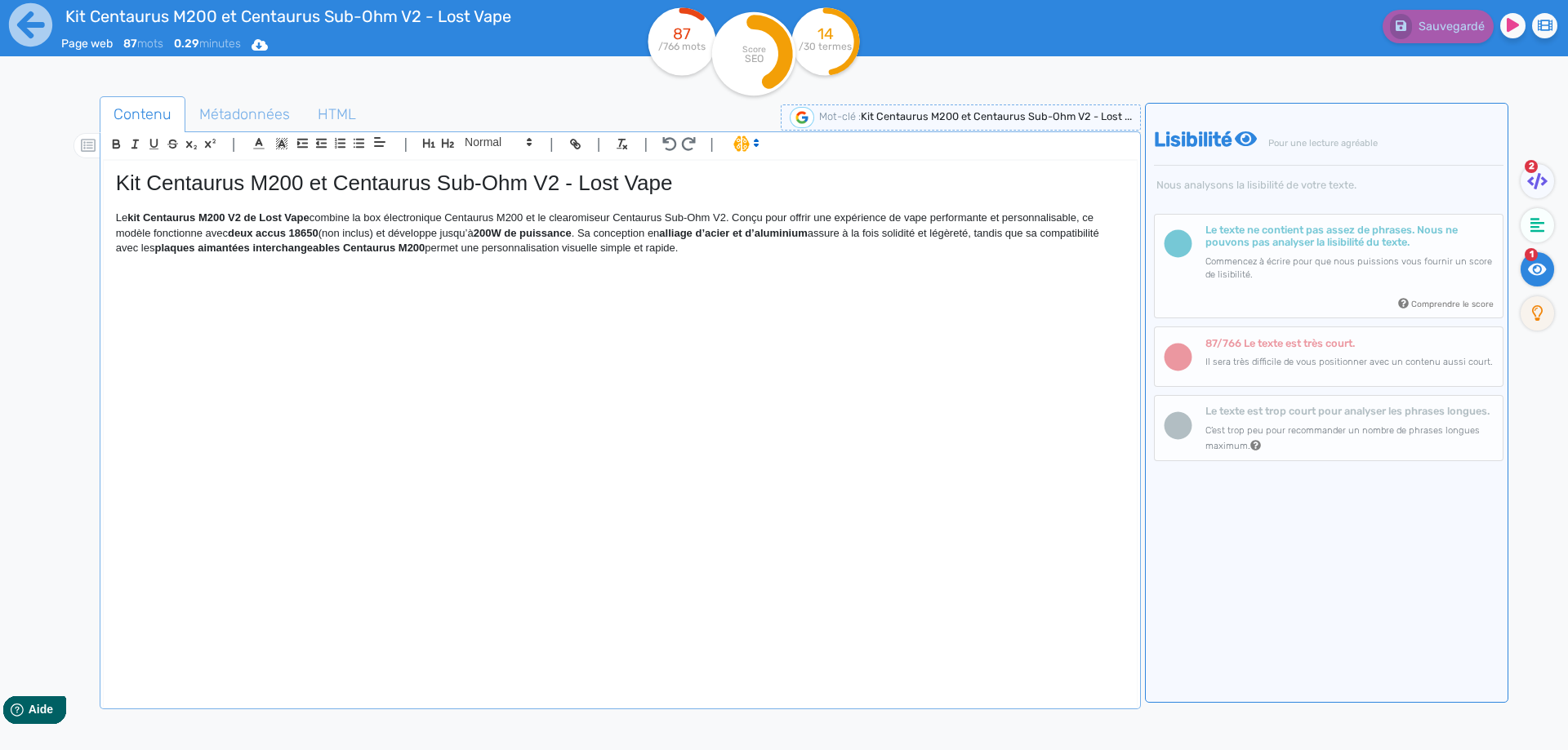
click at [378, 233] on p "Le kit Centaurus M200 V2 de Lost Vape combine la box électronique Centaurus M20…" at bounding box center [620, 233] width 1008 height 45
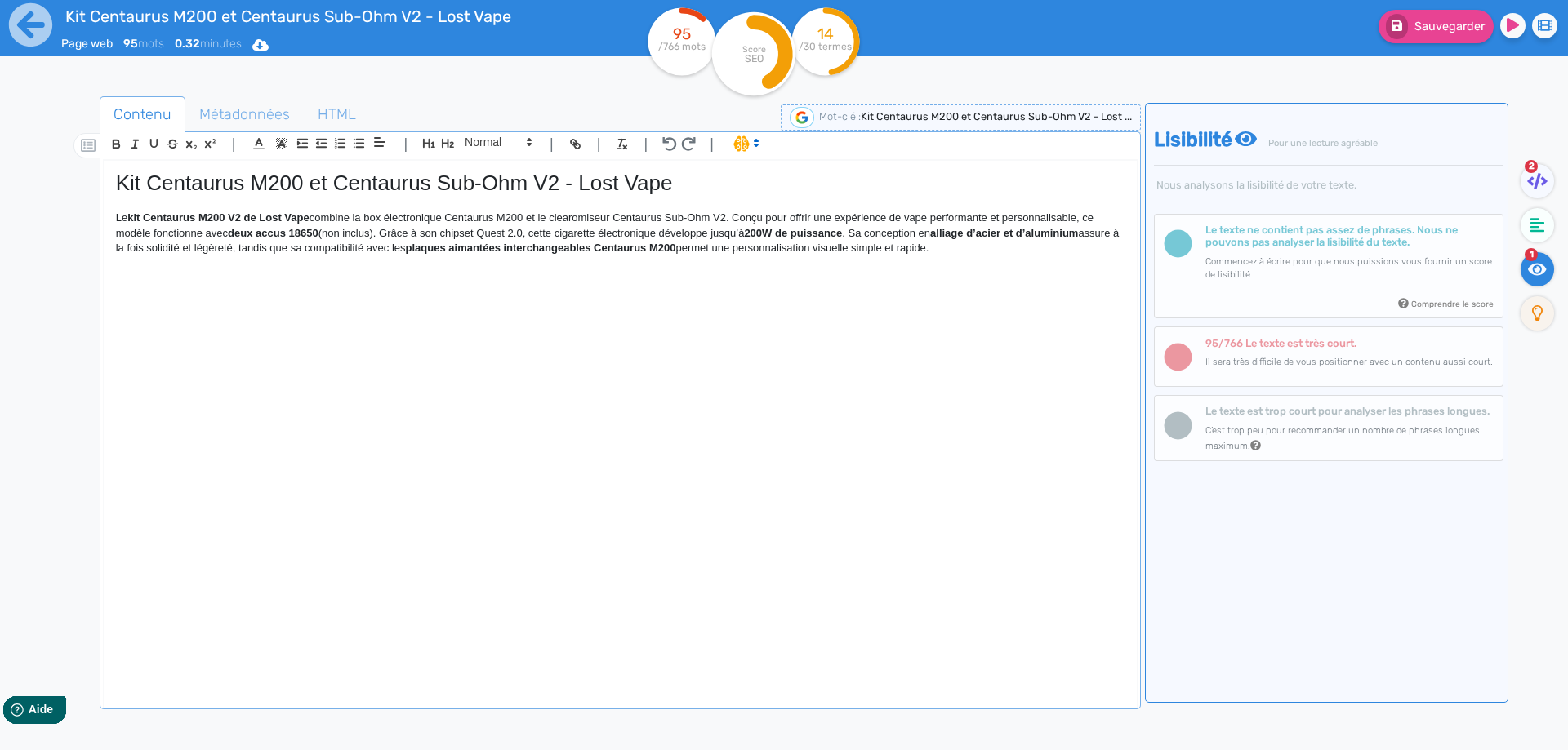
click at [727, 227] on p "Le kit Centaurus M200 V2 de Lost Vape combine la box électronique Centaurus M20…" at bounding box center [620, 233] width 1008 height 45
drag, startPoint x: 727, startPoint y: 227, endPoint x: 852, endPoint y: 229, distance: 125.0
click at [852, 229] on p "Le kit Centaurus M200 V2 de Lost Vape combine la box électronique Centaurus M20…" at bounding box center [620, 233] width 1008 height 45
click at [389, 231] on p "Le kit Centaurus M200 V2 de Lost Vape combine la box électronique Centaurus M20…" at bounding box center [620, 233] width 1008 height 45
click at [384, 230] on p "Le kit Centaurus M200 V2 de Lost Vape combine la box électronique Centaurus M20…" at bounding box center [620, 233] width 1008 height 45
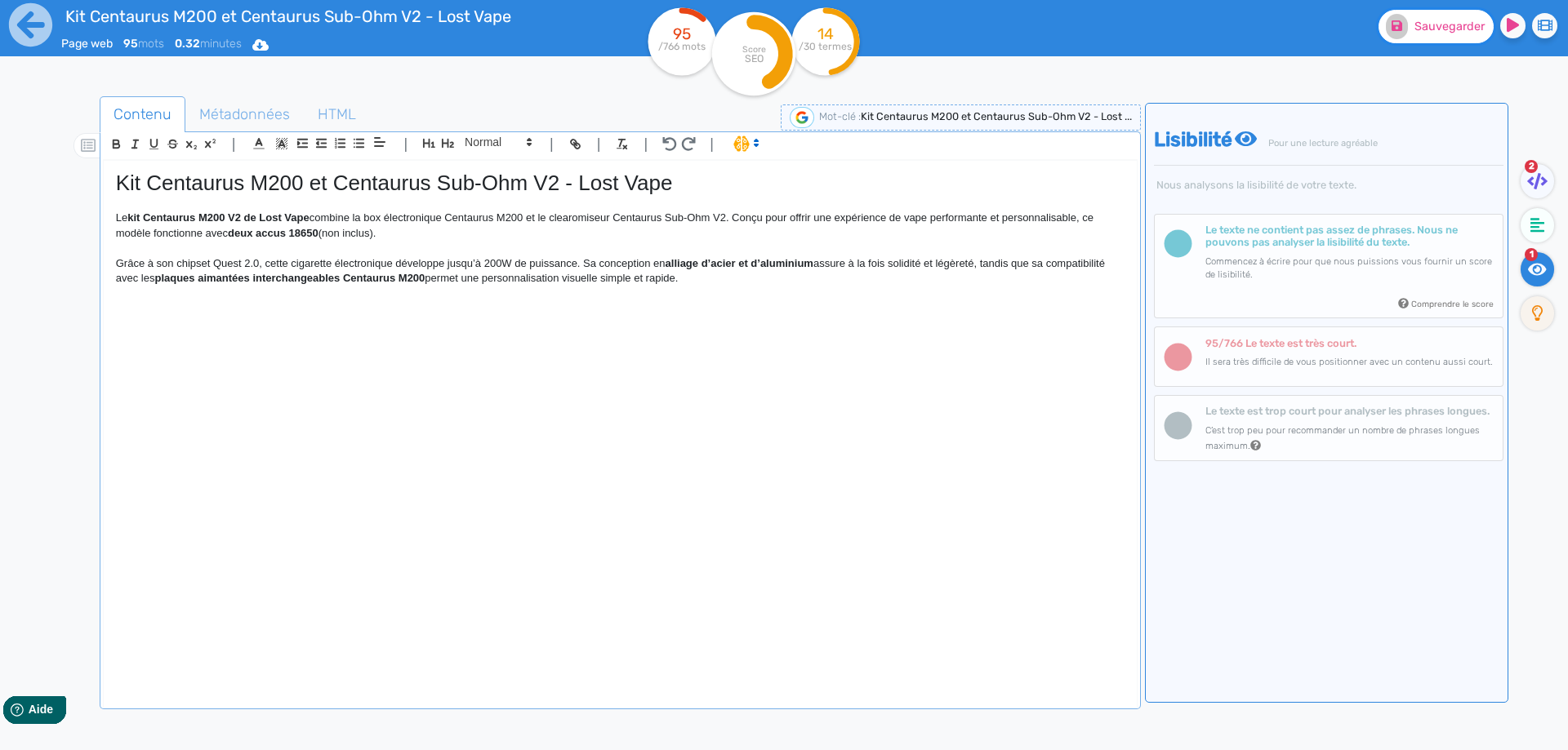
click at [1457, 27] on span "Sauvegarder" at bounding box center [1450, 26] width 71 height 14
click at [589, 258] on p "Grâce à son chipset Quest 2.0, cette cigarette électronique développe jusqu’à 2…" at bounding box center [620, 271] width 1008 height 30
click at [585, 258] on p "Grâce à son chipset Quest 2.0, cette cigarette électronique développe jusqu’à 2…" at bounding box center [620, 271] width 1008 height 30
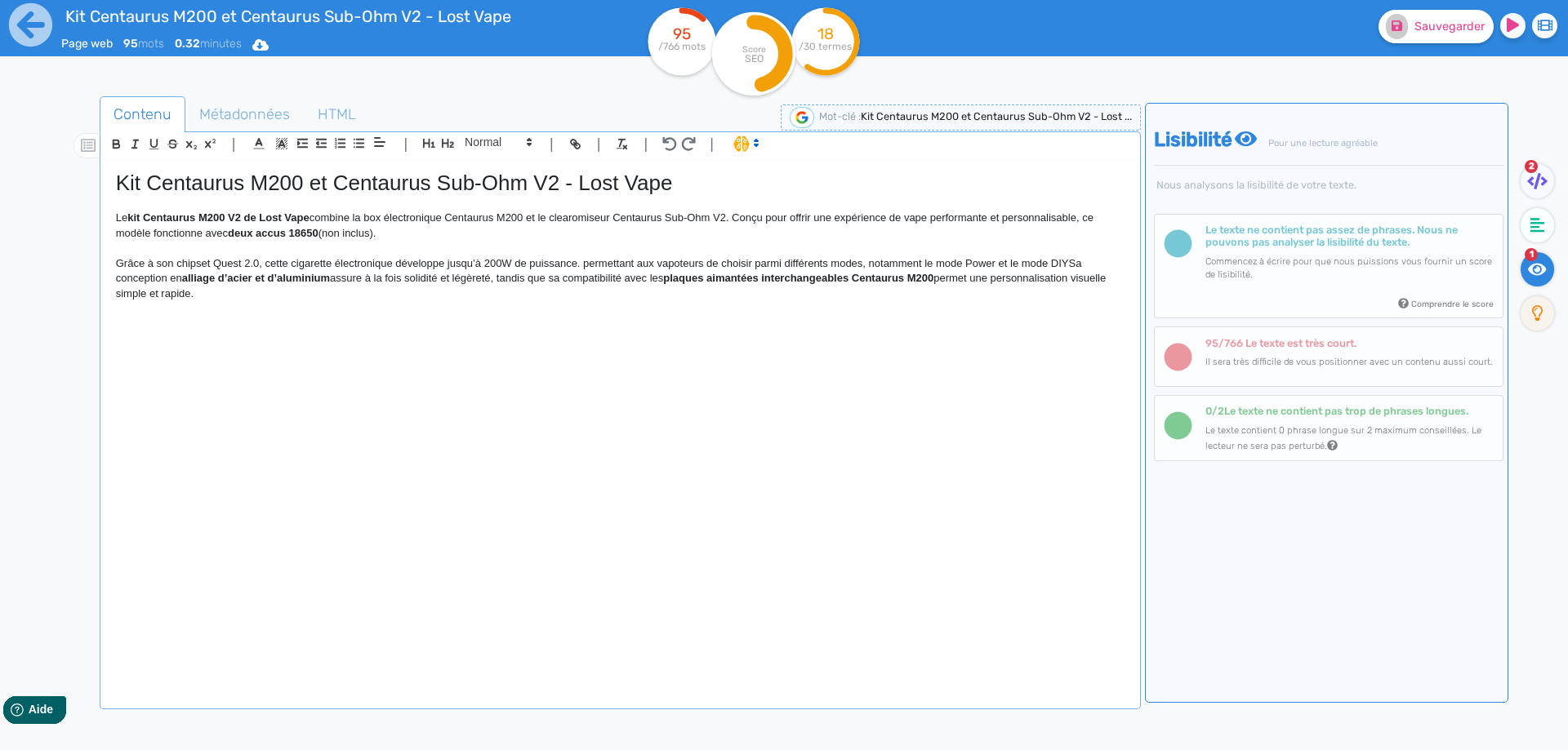
click at [589, 262] on p "Grâce à son chipset Quest 2.0, cette cigarette électronique développe jusqu’à 2…" at bounding box center [620, 278] width 1008 height 45
click at [948, 263] on p "Grâce à son chipset Quest 2.0, cette cigarette électronique développe jusqu’à 2…" at bounding box center [620, 278] width 1008 height 45
click at [1075, 259] on p "Grâce à son chipset Quest 2.0, cette cigarette électronique développe jusqu’à 2…" at bounding box center [620, 278] width 1008 height 45
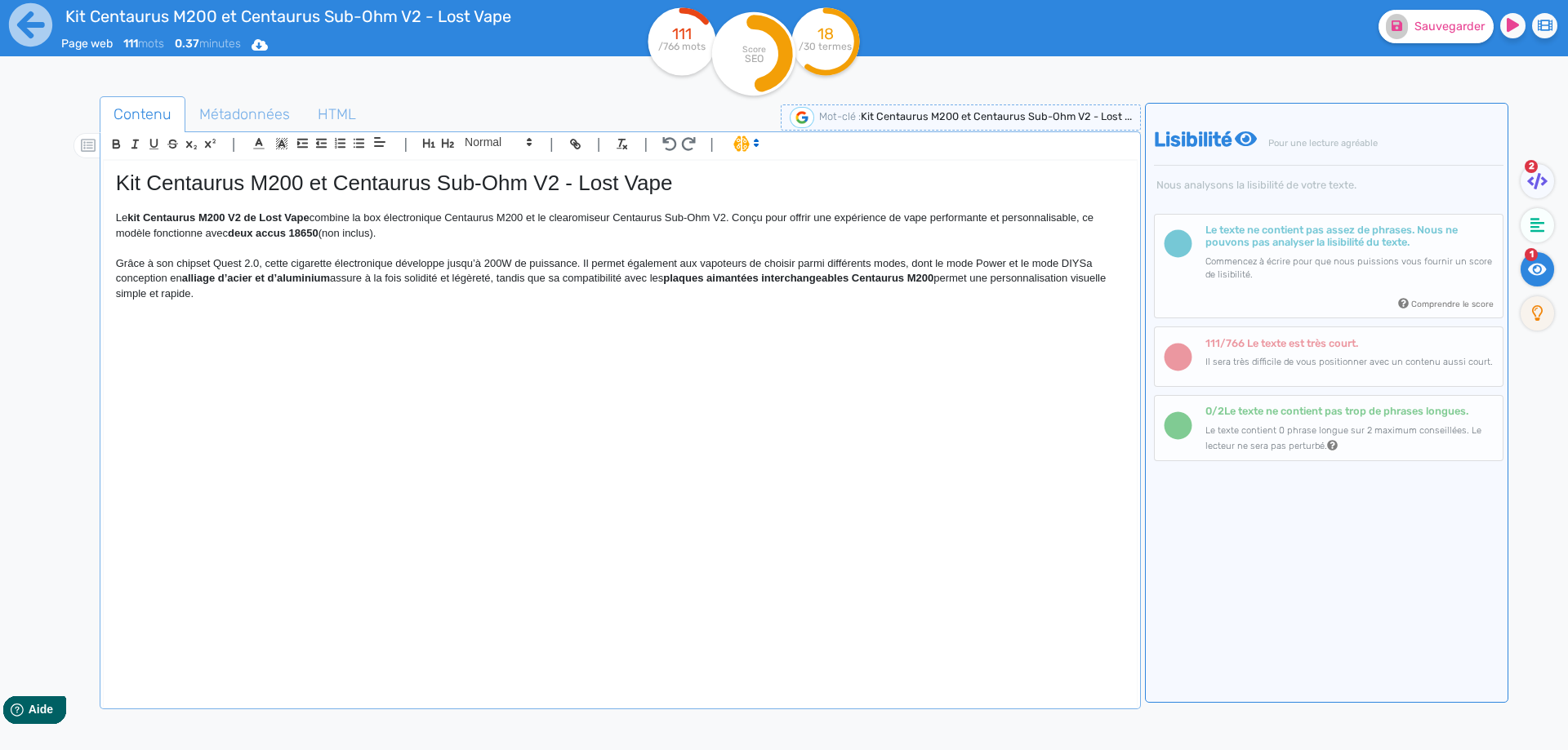
click at [1080, 260] on p "Grâce à son chipset Quest 2.0, cette cigarette électronique développe jusqu’à 2…" at bounding box center [620, 278] width 1008 height 45
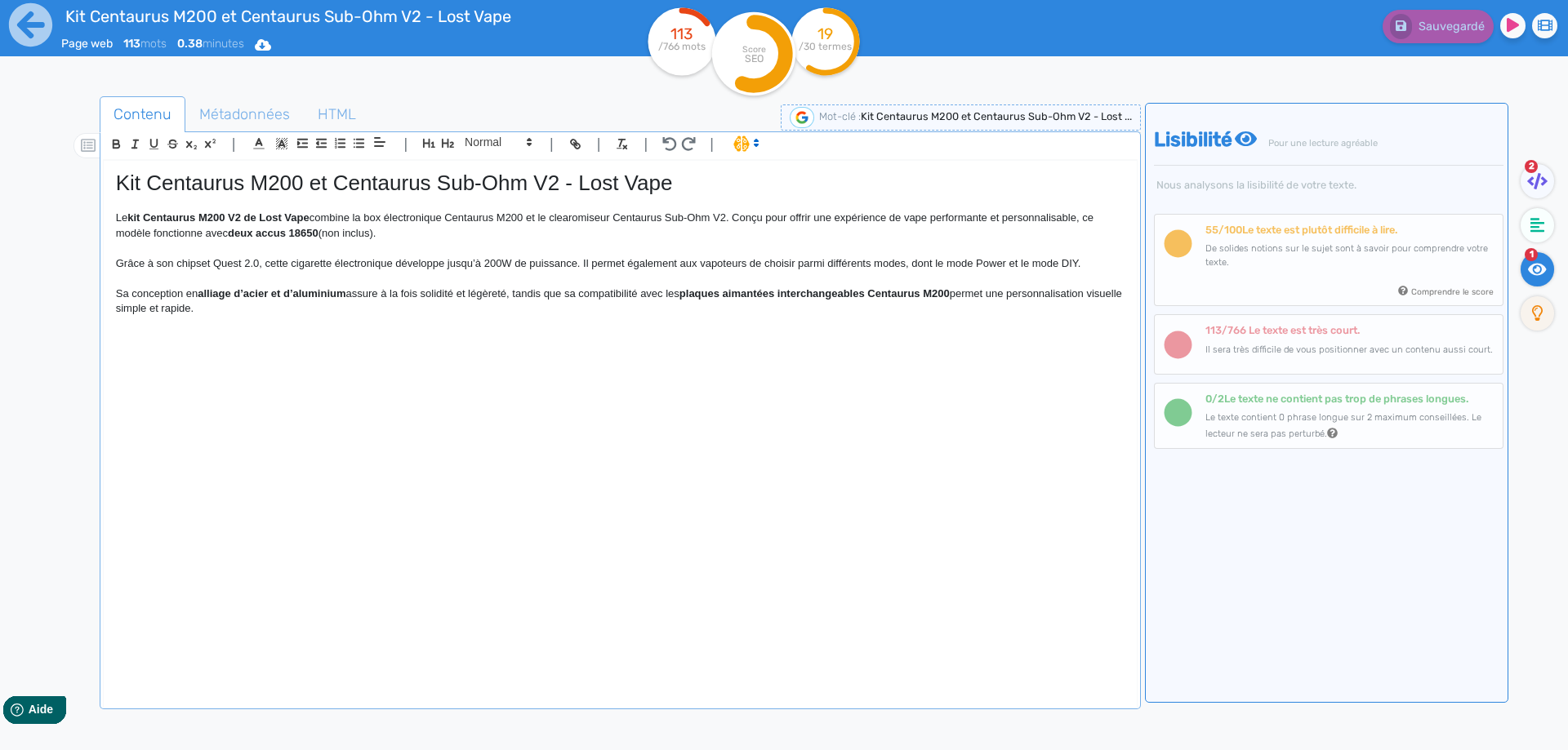
click at [1091, 267] on p "Grâce à son chipset Quest 2.0, cette cigarette électronique développe jusqu’à 2…" at bounding box center [620, 263] width 1008 height 15
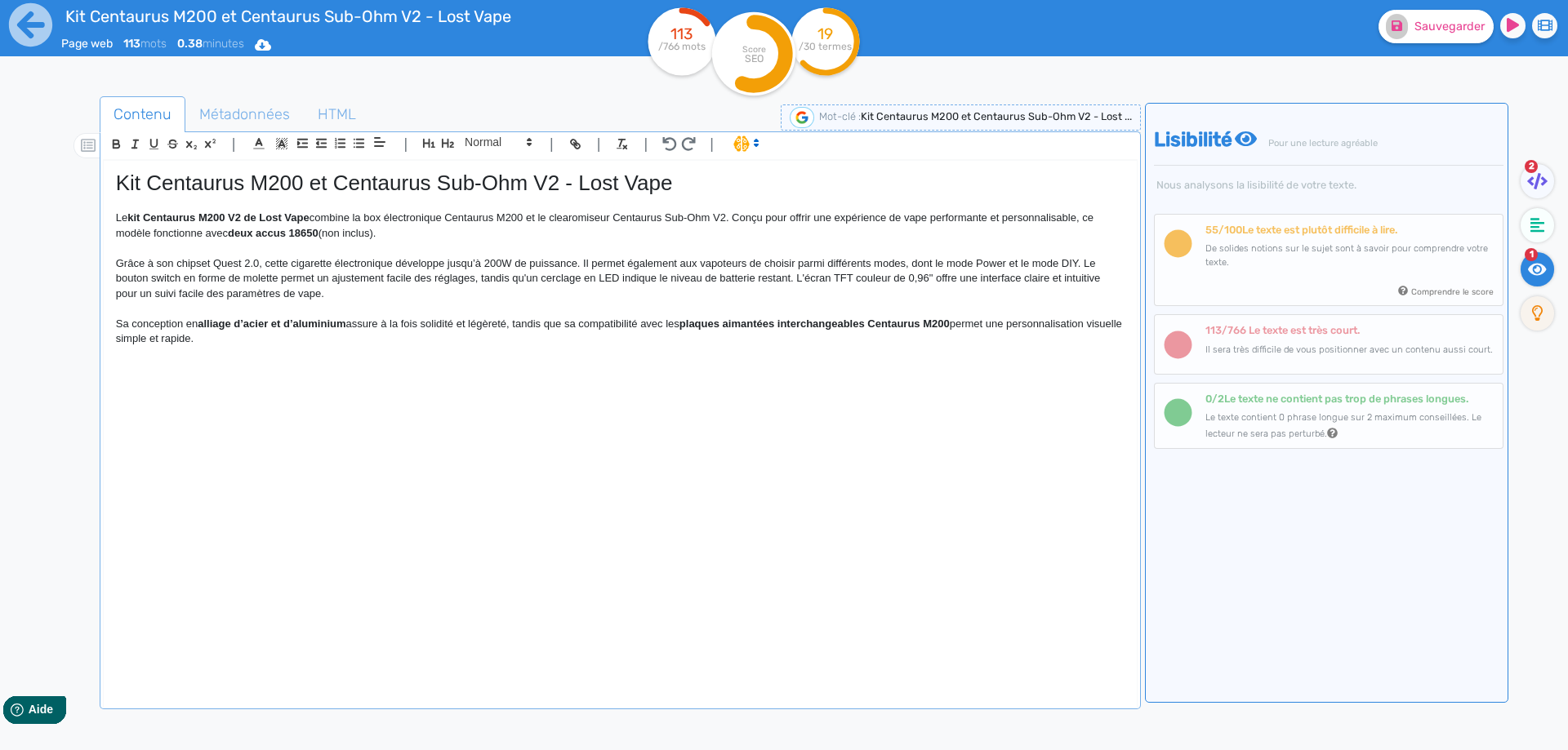
click at [179, 279] on p "Grâce à son chipset Quest 2.0, cette cigarette électronique développe jusqu’à 2…" at bounding box center [620, 278] width 1008 height 45
click at [282, 278] on p "Grâce à son chipset Quest 2.0, cette cigarette électronique développe jusqu’à 2…" at bounding box center [620, 278] width 1008 height 45
click at [483, 281] on p "Grâce à son chipset Quest 2.0, cette cigarette électronique développe jusqu’à 2…" at bounding box center [620, 278] width 1008 height 45
click at [617, 281] on p "Grâce à son chipset Quest 2.0, cette cigarette électronique développe jusqu’à 2…" at bounding box center [620, 278] width 1008 height 45
click at [489, 273] on p "Grâce à son chipset Quest 2.0, cette cigarette électronique développe jusqu’à 2…" at bounding box center [620, 278] width 1008 height 45
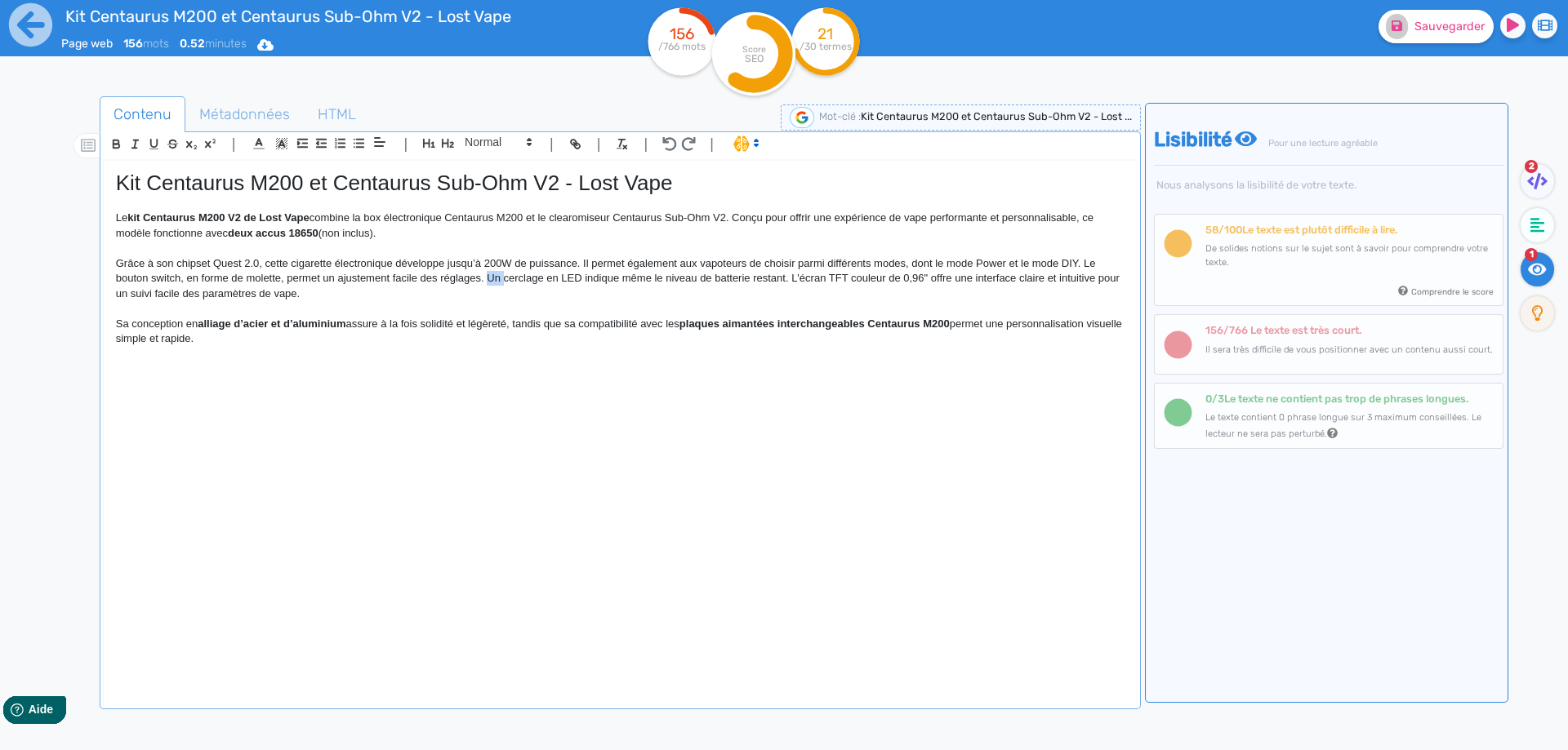
click at [489, 273] on p "Grâce à son chipset Quest 2.0, cette cigarette électronique développe jusqu’à 2…" at bounding box center [620, 278] width 1008 height 45
click at [798, 275] on p "Grâce à son chipset Quest 2.0, cette cigarette électronique développe jusqu’à 2…" at bounding box center [620, 278] width 1008 height 45
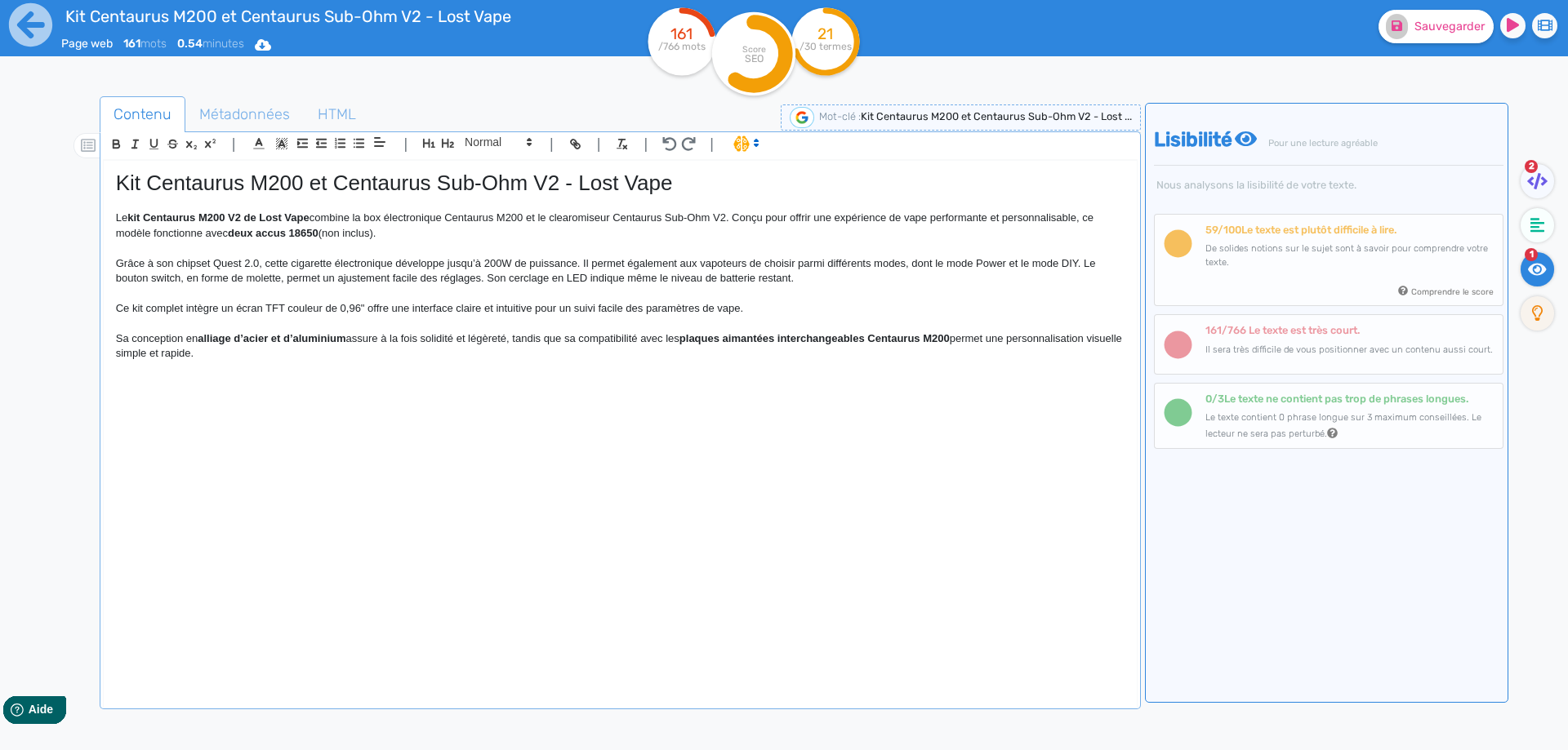
click at [366, 302] on p "Ce kit complet intègre un écran TFT couleur de 0,96" offre une interface claire…" at bounding box center [620, 309] width 1008 height 15
click at [650, 308] on p "Ce kit complet intègre un écran TFT couleur de 0,96". Il offre une interface cl…" at bounding box center [620, 309] width 1008 height 15
click at [805, 317] on p at bounding box center [620, 324] width 1008 height 15
click at [787, 317] on p at bounding box center [620, 324] width 1008 height 15
click at [782, 309] on p "Ce kit complet intègre un écran TFT couleur de 0,96". Il offre une interface cl…" at bounding box center [620, 309] width 1008 height 15
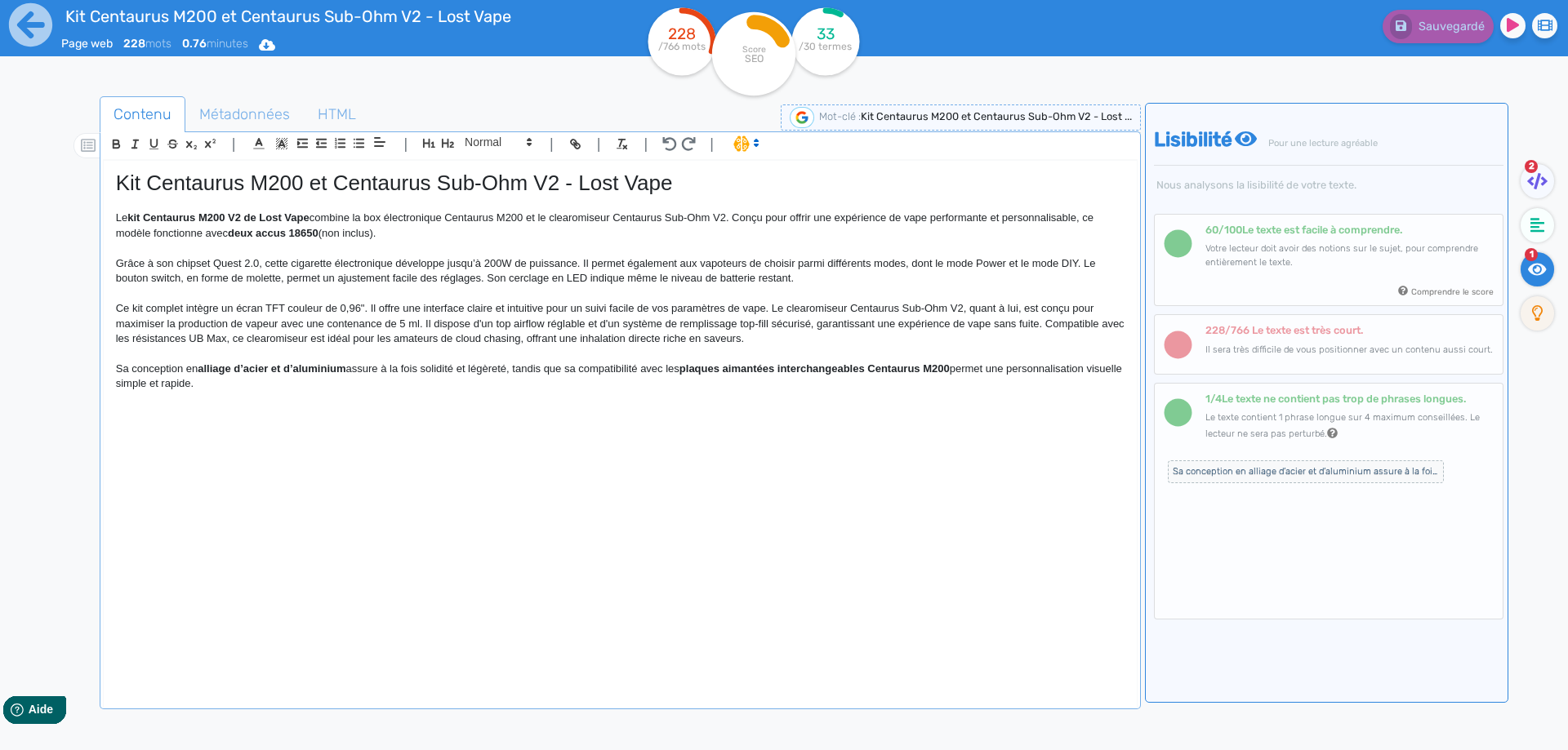
click at [1024, 304] on p "Ce kit complet intègre un écran TFT couleur de 0,96". Il offre une interface cl…" at bounding box center [620, 323] width 1008 height 45
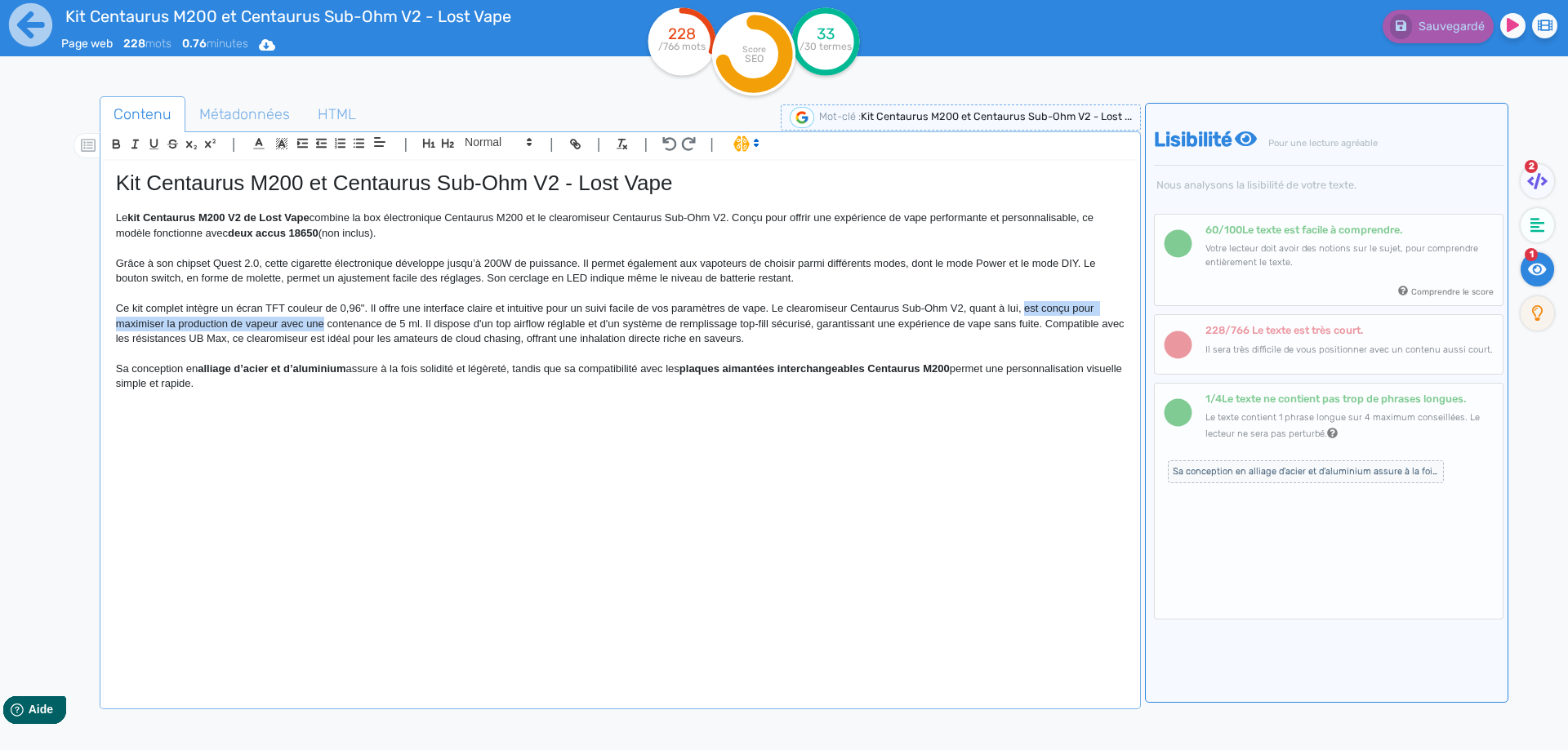
drag, startPoint x: 1024, startPoint y: 304, endPoint x: 319, endPoint y: 325, distance: 705.3
click at [319, 325] on p "Ce kit complet intègre un écran TFT couleur de 0,96". Il offre une interface cl…" at bounding box center [620, 323] width 1008 height 45
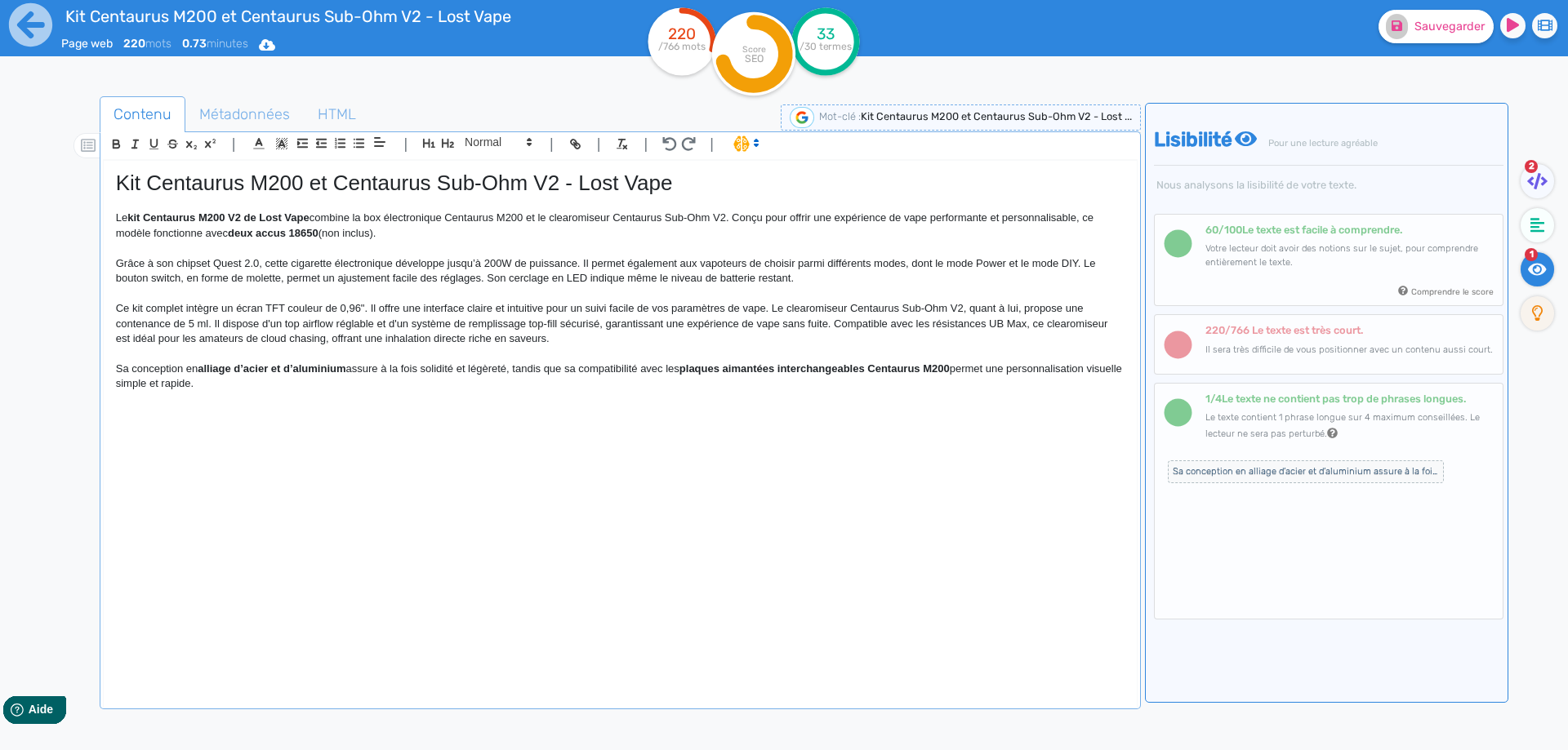
click at [355, 326] on p "Ce kit complet intègre un écran TFT couleur de 0,96". Il offre une interface cl…" at bounding box center [620, 323] width 1008 height 45
click at [604, 324] on p "Ce kit complet intègre un écran TFT couleur de 0,96". Il offre une interface cl…" at bounding box center [620, 323] width 1008 height 45
drag, startPoint x: 604, startPoint y: 324, endPoint x: 814, endPoint y: 320, distance: 210.0
click at [814, 320] on p "Ce kit complet intègre un écran TFT couleur de 0,96". Il offre une interface cl…" at bounding box center [620, 323] width 1008 height 45
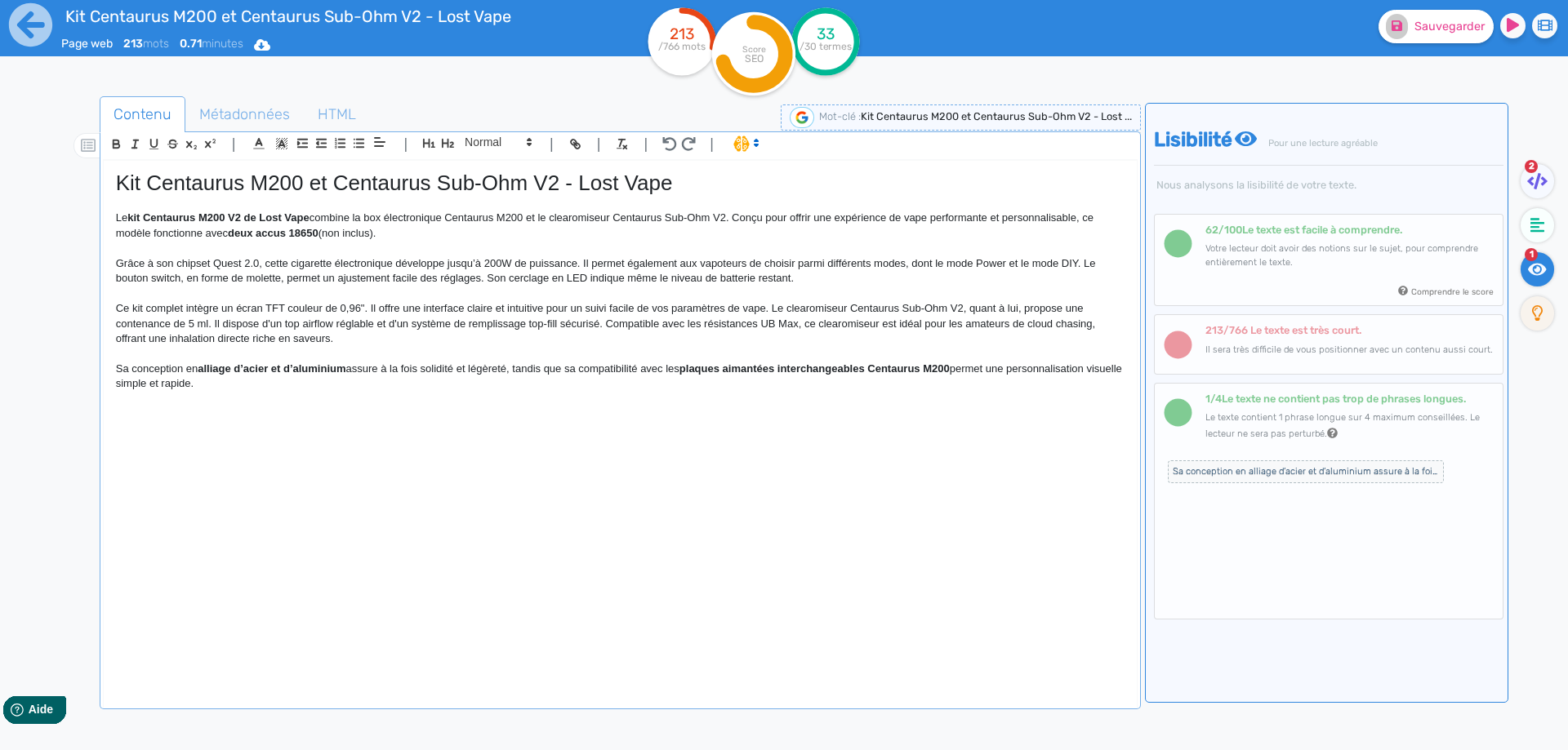
click at [807, 322] on p "Ce kit complet intègre un écran TFT couleur de 0,96". Il offre une interface cl…" at bounding box center [620, 323] width 1008 height 45
click at [808, 322] on p "Ce kit complet intègre un écran TFT couleur de 0,96". Il offre une interface cl…" at bounding box center [620, 323] width 1008 height 45
drag, startPoint x: 808, startPoint y: 322, endPoint x: 861, endPoint y: 322, distance: 53.0
click at [861, 322] on p "Ce kit complet intègre un écran TFT couleur de 0,96". Il offre une interface cl…" at bounding box center [620, 323] width 1008 height 45
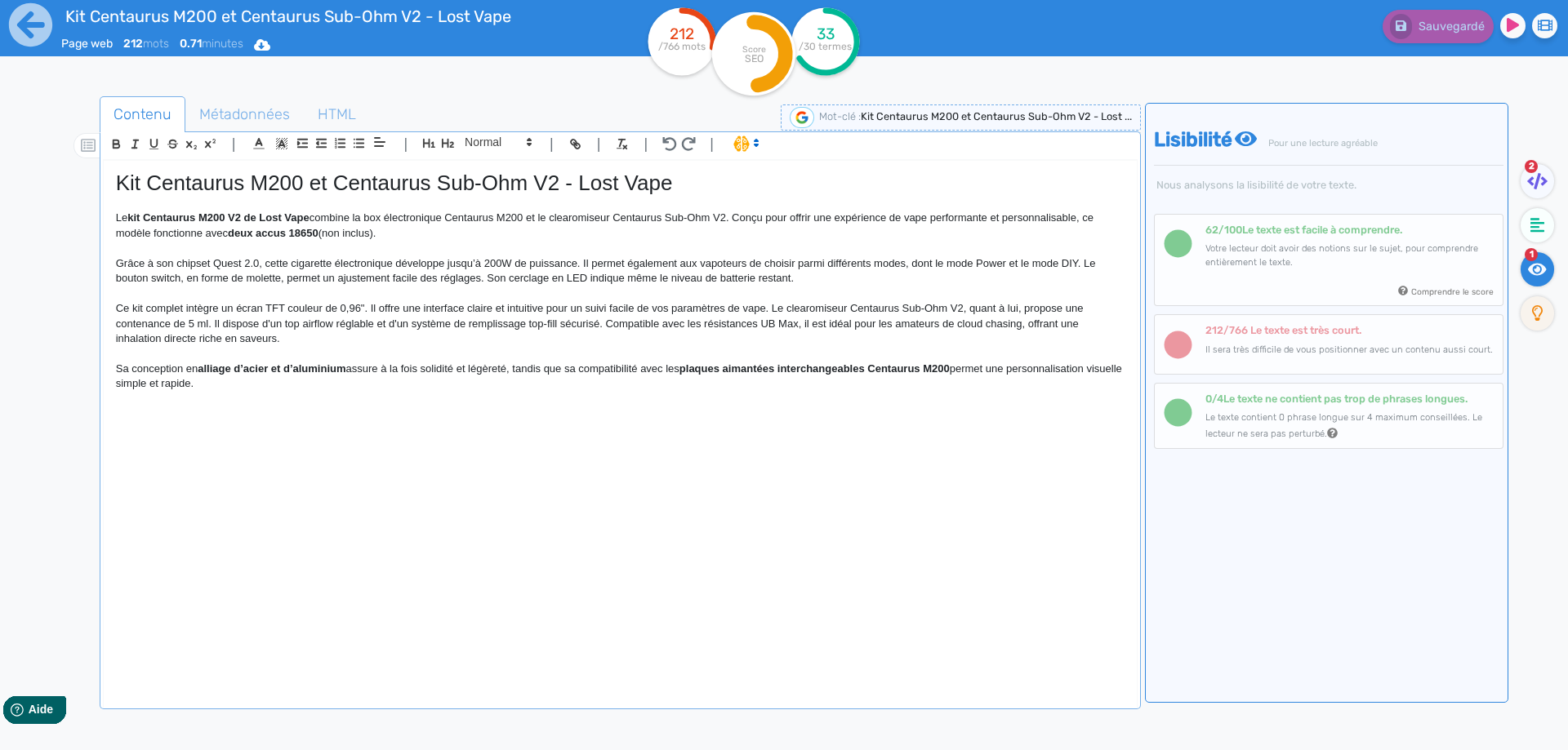
click at [1020, 327] on p "Ce kit complet intègre un écran TFT couleur de 0,96". Il offre une interface cl…" at bounding box center [620, 323] width 1008 height 45
drag, startPoint x: 1020, startPoint y: 327, endPoint x: 270, endPoint y: 342, distance: 750.1
click at [270, 342] on p "Ce kit complet intègre un écran TFT couleur de 0,96". Il offre une interface cl…" at bounding box center [620, 323] width 1008 height 45
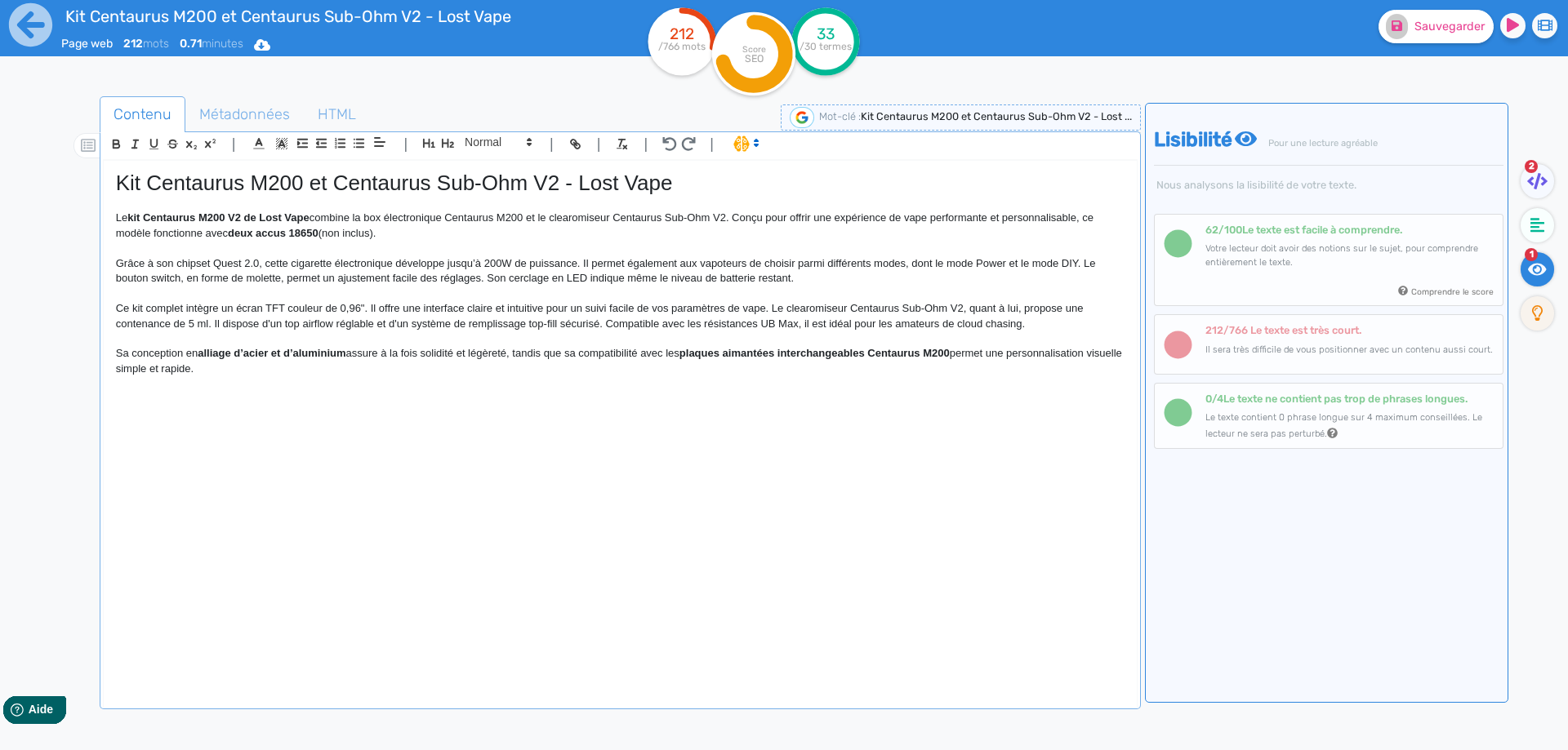
click at [117, 350] on p "Sa conception en alliage d’acier et d’aluminium assure à la fois solidité et lé…" at bounding box center [620, 361] width 1008 height 30
click at [189, 354] on p "La conception en alliage d’acier et d’aluminium assure à la fois solidité et lé…" at bounding box center [620, 361] width 1008 height 30
click at [182, 357] on p "La conception en alliage d’acier et d’aluminium assure à la fois solidité et lé…" at bounding box center [620, 361] width 1008 height 30
click at [299, 345] on p at bounding box center [620, 339] width 1008 height 15
drag, startPoint x: 298, startPoint y: 345, endPoint x: 311, endPoint y: 357, distance: 17.7
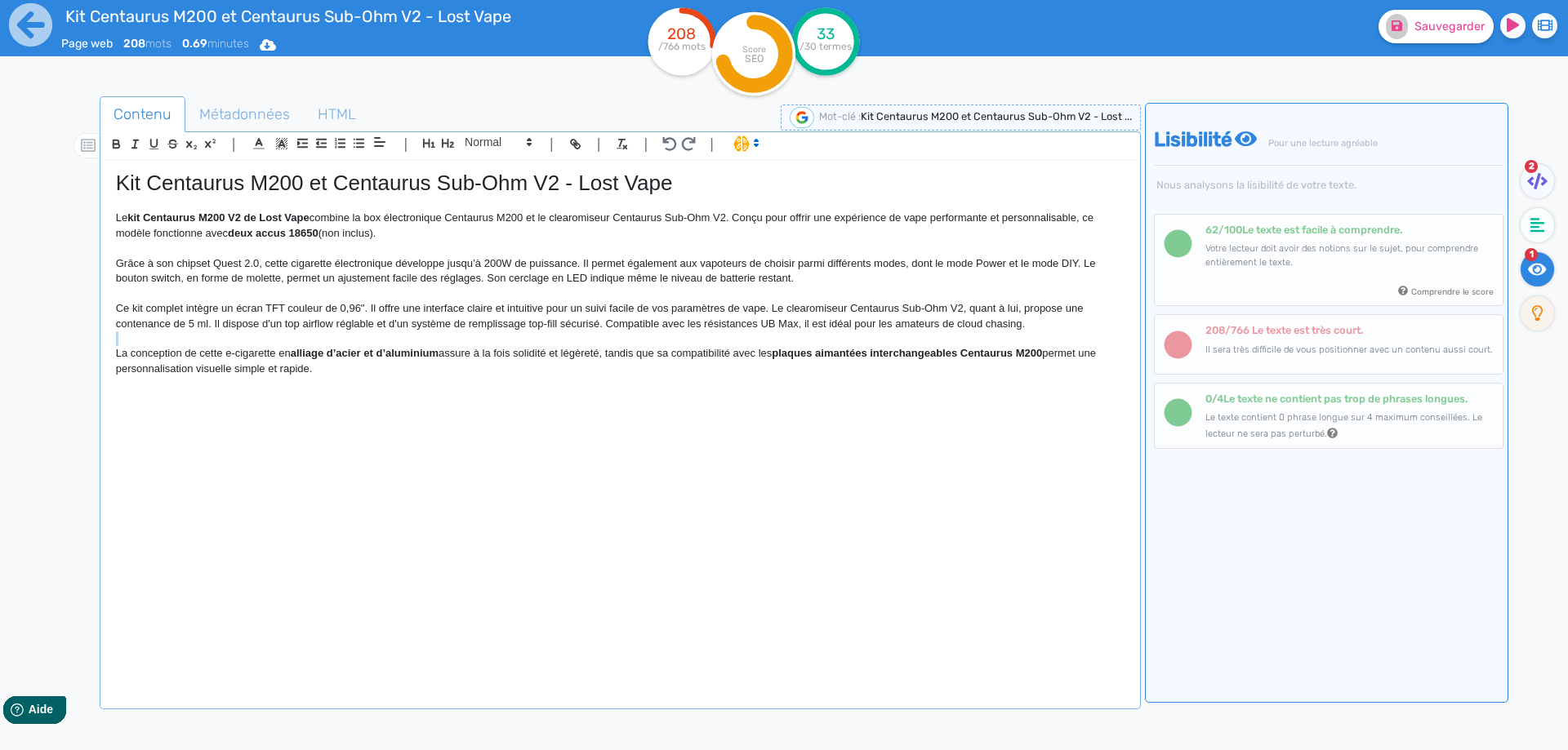
click at [300, 351] on div "Kit Centaurus M200 et Centaurus Sub-Ohm V2 - Lost Vape Le kit Centaurus M200 V2…" at bounding box center [620, 423] width 1033 height 524
click at [311, 358] on strong "alliage d’acier et d’aluminium" at bounding box center [364, 353] width 148 height 12
drag, startPoint x: 311, startPoint y: 358, endPoint x: 396, endPoint y: 357, distance: 85.0
click at [595, 353] on p "La conception de cette e-cigarette en alliage d’acier et d’aluminium assure à l…" at bounding box center [620, 361] width 1008 height 30
click at [590, 353] on p "La conception de cette e-cigarette en alliage d’acier et d’aluminium assure à l…" at bounding box center [620, 361] width 1008 height 30
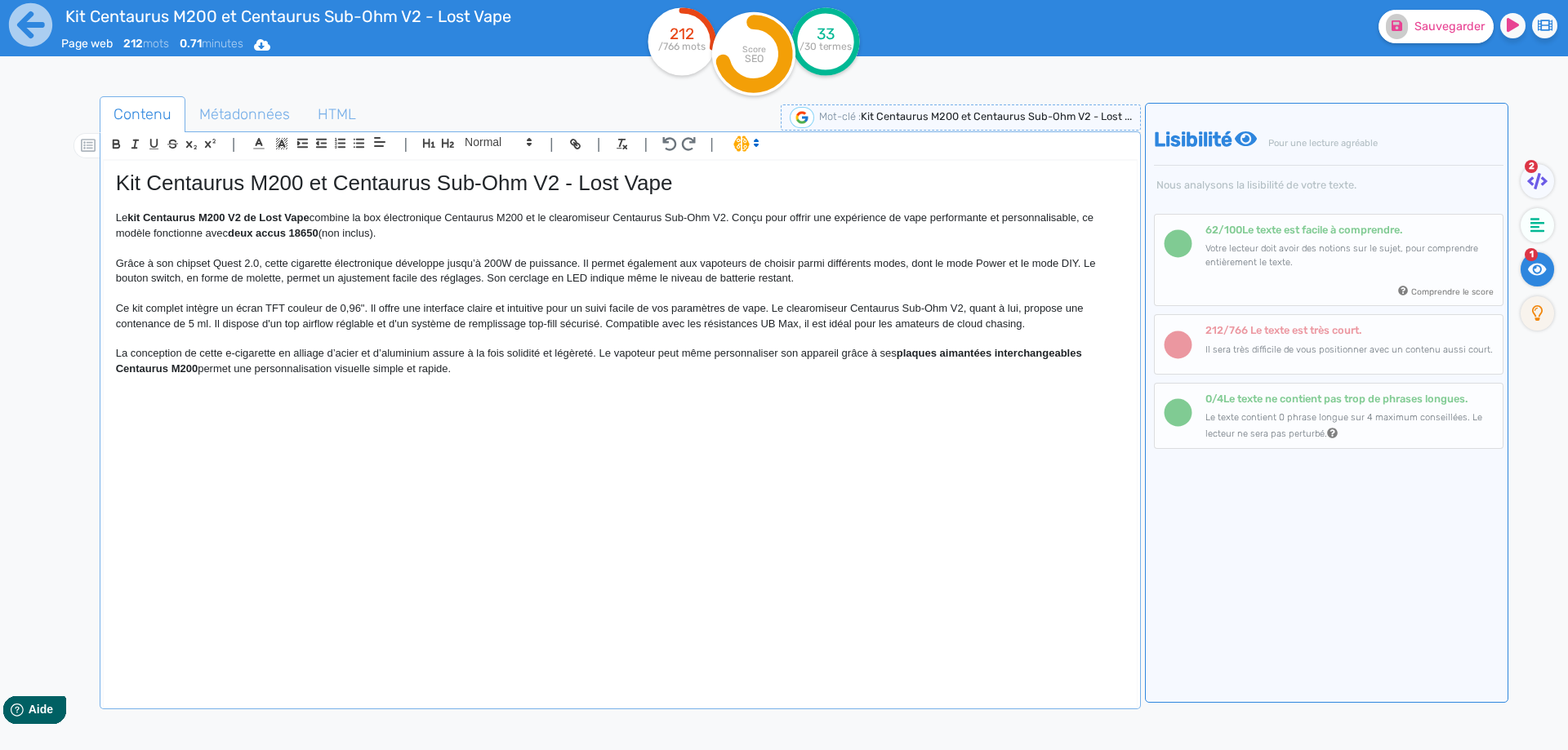
click at [909, 359] on strong "plaques aimantées interchangeables Centaurus M200" at bounding box center [600, 360] width 970 height 27
drag, startPoint x: 909, startPoint y: 359, endPoint x: 186, endPoint y: 367, distance: 723.0
click at [882, 352] on p "La conception de cette e-cigarette en alliage d’acier et d’aluminium assure à l…" at bounding box center [620, 361] width 1008 height 30
click at [877, 354] on p "La conception de cette e-cigarette en alliage d’acier et d’aluminium assure à l…" at bounding box center [620, 361] width 1008 height 30
click at [871, 355] on p "La conception de cette e-cigarette en alliage d’acier et d’aluminium assure à l…" at bounding box center [620, 361] width 1008 height 30
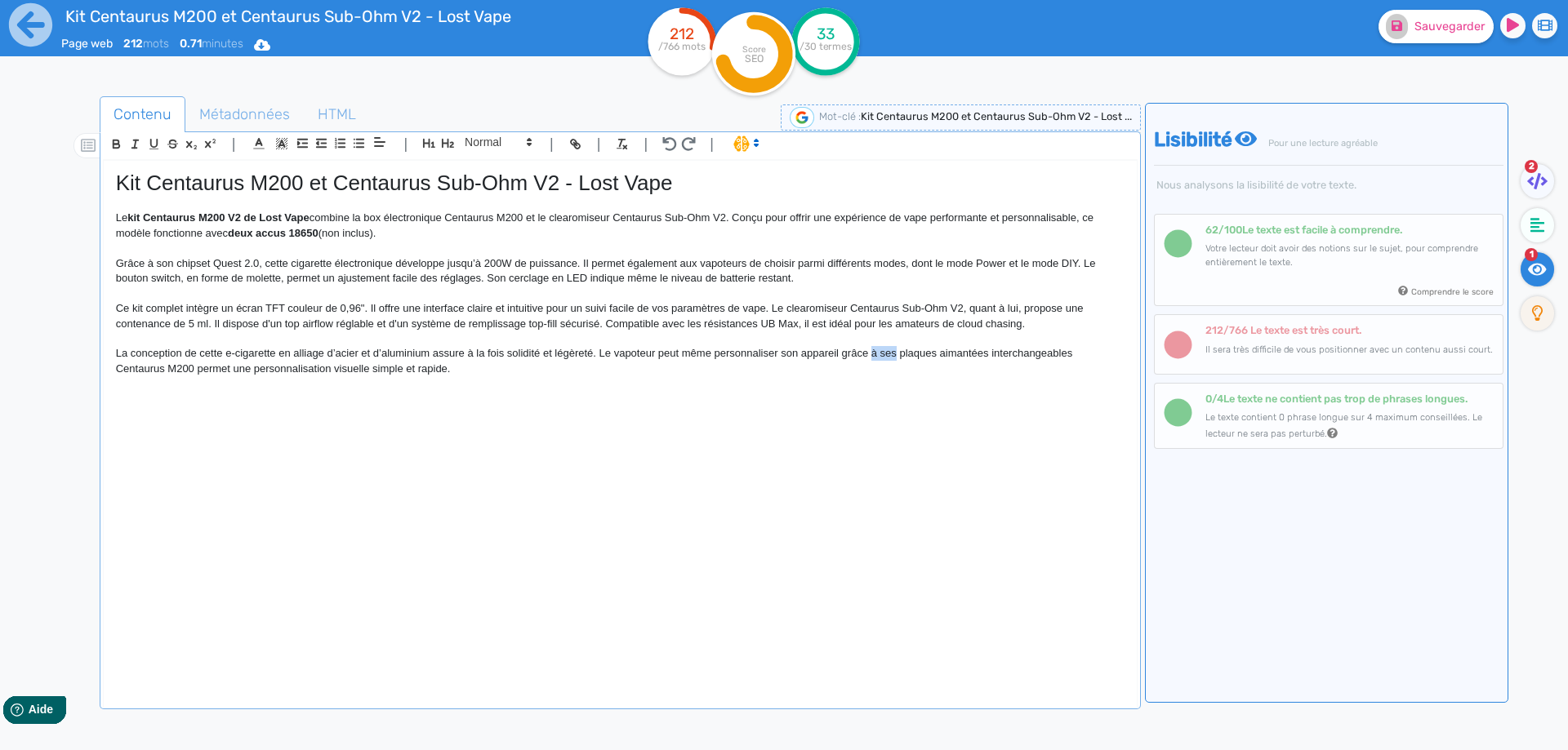
drag, startPoint x: 871, startPoint y: 355, endPoint x: 882, endPoint y: 354, distance: 11.0
click at [882, 354] on p "La conception de cette e-cigarette en alliage d’acier et d’aluminium assure à l…" at bounding box center [620, 361] width 1008 height 30
click at [140, 368] on p "La conception de cette e-cigarette en alliage d’acier et d’aluminium assure à l…" at bounding box center [620, 361] width 1008 height 30
click at [158, 363] on p "La conception de cette e-cigarette en alliage d’acier et d’aluminium assure à l…" at bounding box center [620, 361] width 1008 height 30
drag, startPoint x: 158, startPoint y: 363, endPoint x: 388, endPoint y: 370, distance: 230.1
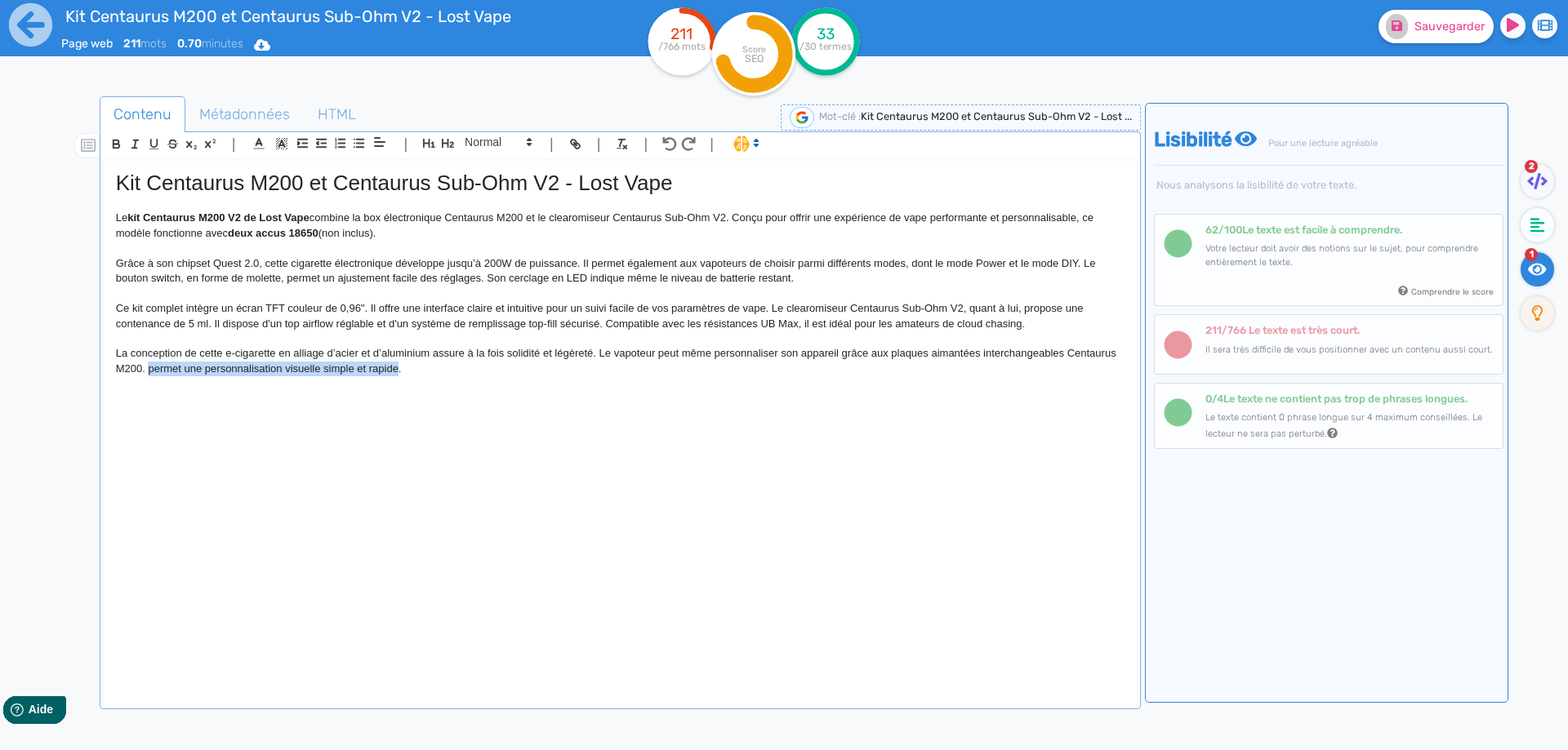
click at [388, 370] on p "La conception de cette e-cigarette en alliage d’acier et d’aluminium assure à l…" at bounding box center [620, 361] width 1008 height 30
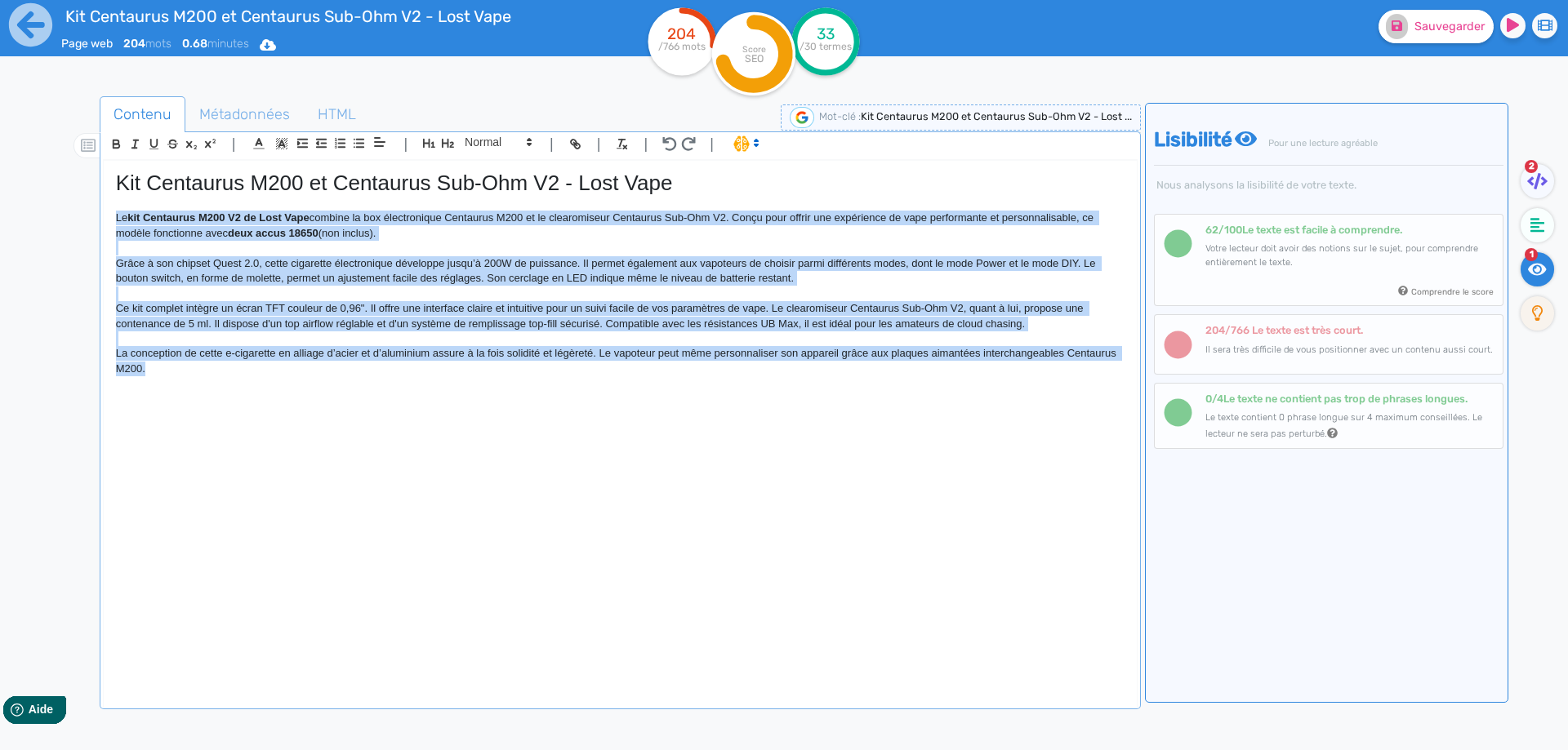
drag, startPoint x: 180, startPoint y: 363, endPoint x: 50, endPoint y: 217, distance: 195.5
click at [50, 217] on div "Contenu Métadonnées HTML | | H3 H4 H5 H6 Normal | | | | Kit Centaurus M200 et C…" at bounding box center [808, 472] width 1520 height 761
copy div "Lo ips Dolorsita C003 A0 el Sedd Eius tempori ut lab etdoloremagn Aliquaeni A98…"
click at [337, 389] on p at bounding box center [620, 383] width 1008 height 15
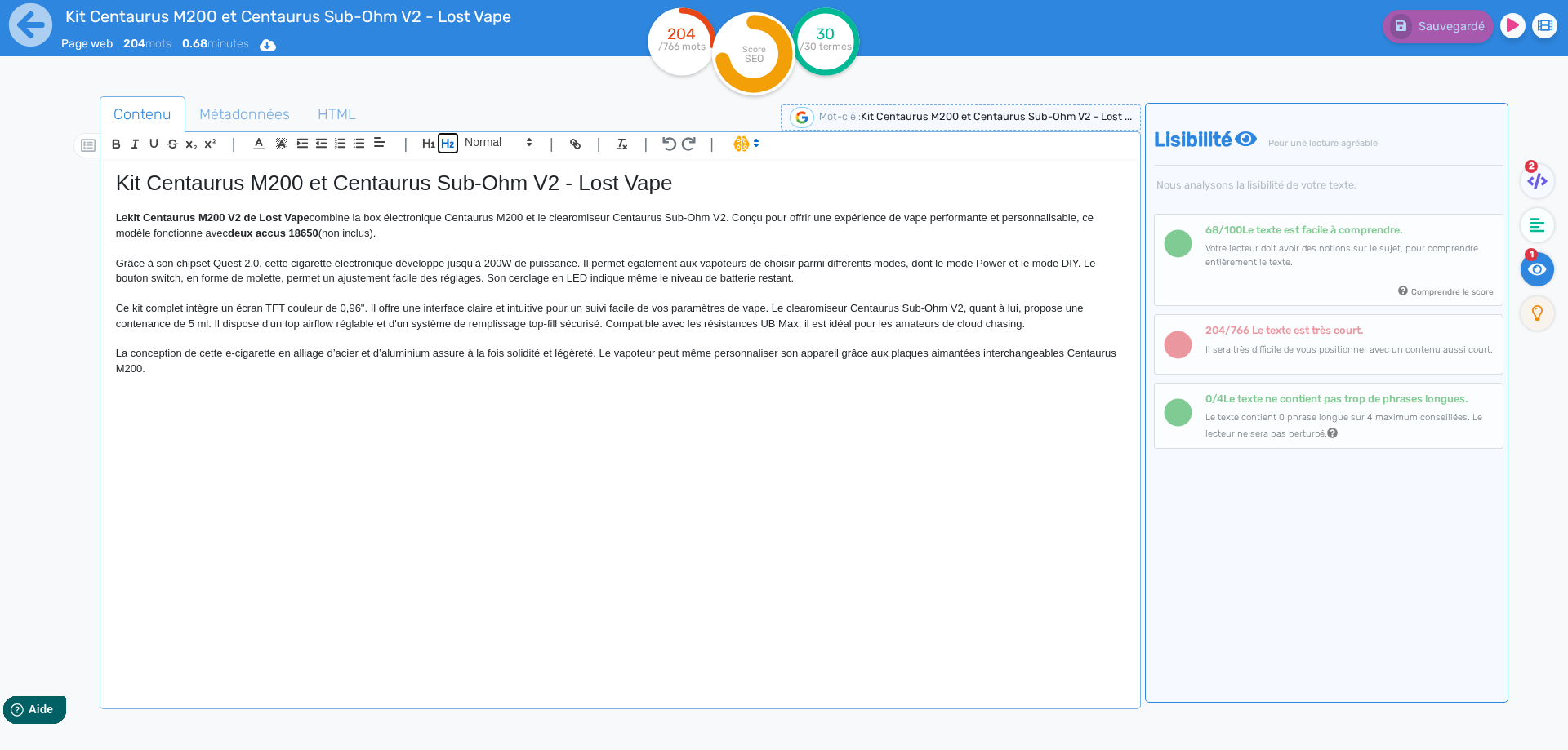
click at [448, 148] on icon "button" at bounding box center [447, 143] width 12 height 9
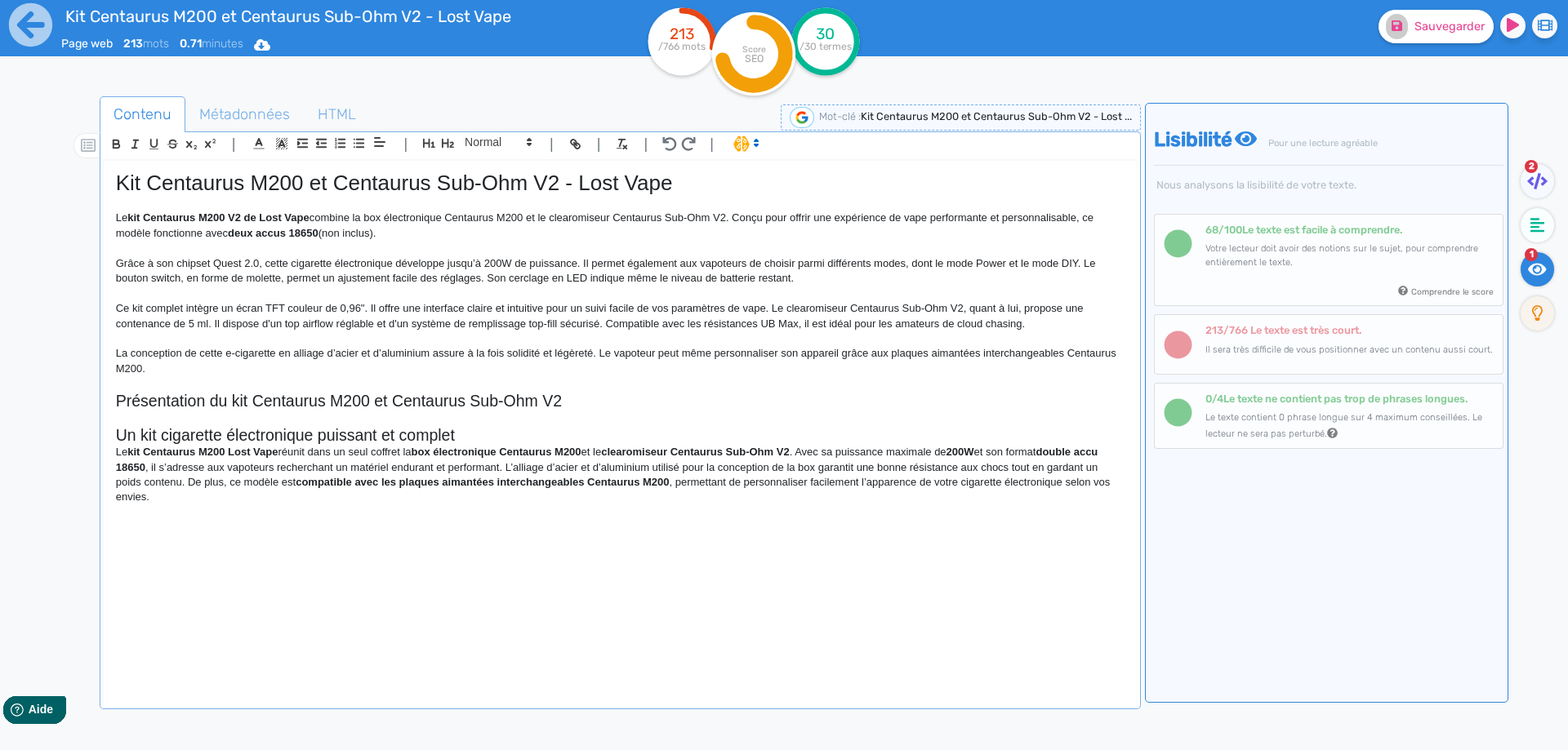
click at [310, 401] on h2 "Présentation du kit Centaurus M200 et Centaurus Sub-Ohm V2" at bounding box center [620, 400] width 1008 height 19
copy h2 "Présentation du kit Centaurus M200 et Centaurus Sub-Ohm V2"
click at [499, 395] on p "Présentation du kit Centaurus M200 et Centaurus Sub-Ohm V2 Lost Vape" at bounding box center [620, 399] width 1008 height 15
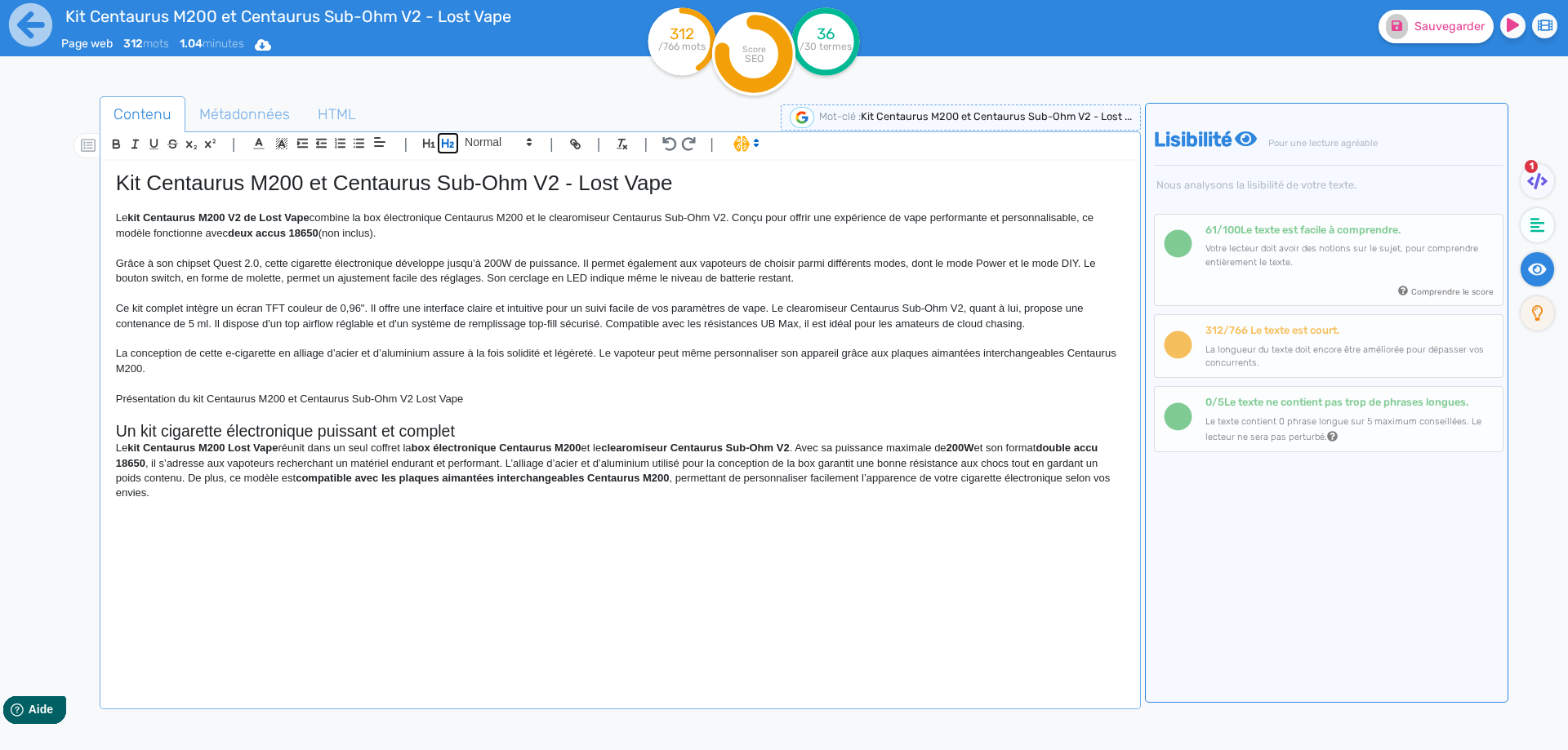
click at [456, 147] on button "button" at bounding box center [447, 143] width 19 height 19
click at [105, 437] on div "Kit Centaurus M200 et Centaurus Sub-Ohm V2 - Lost Vape Le kit Centaurus M200 V2…" at bounding box center [620, 423] width 1033 height 524
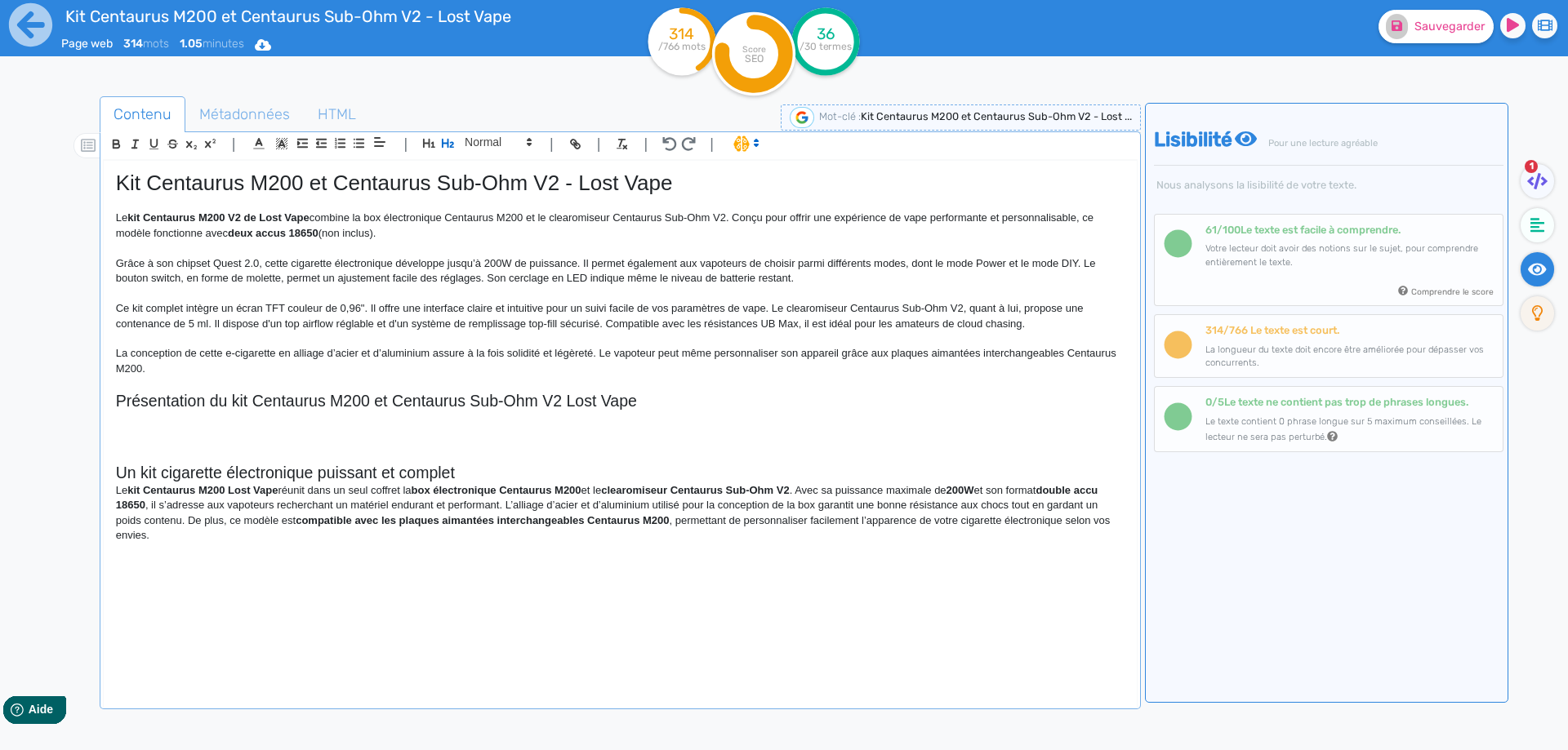
click at [172, 431] on h2 at bounding box center [620, 435] width 1008 height 19
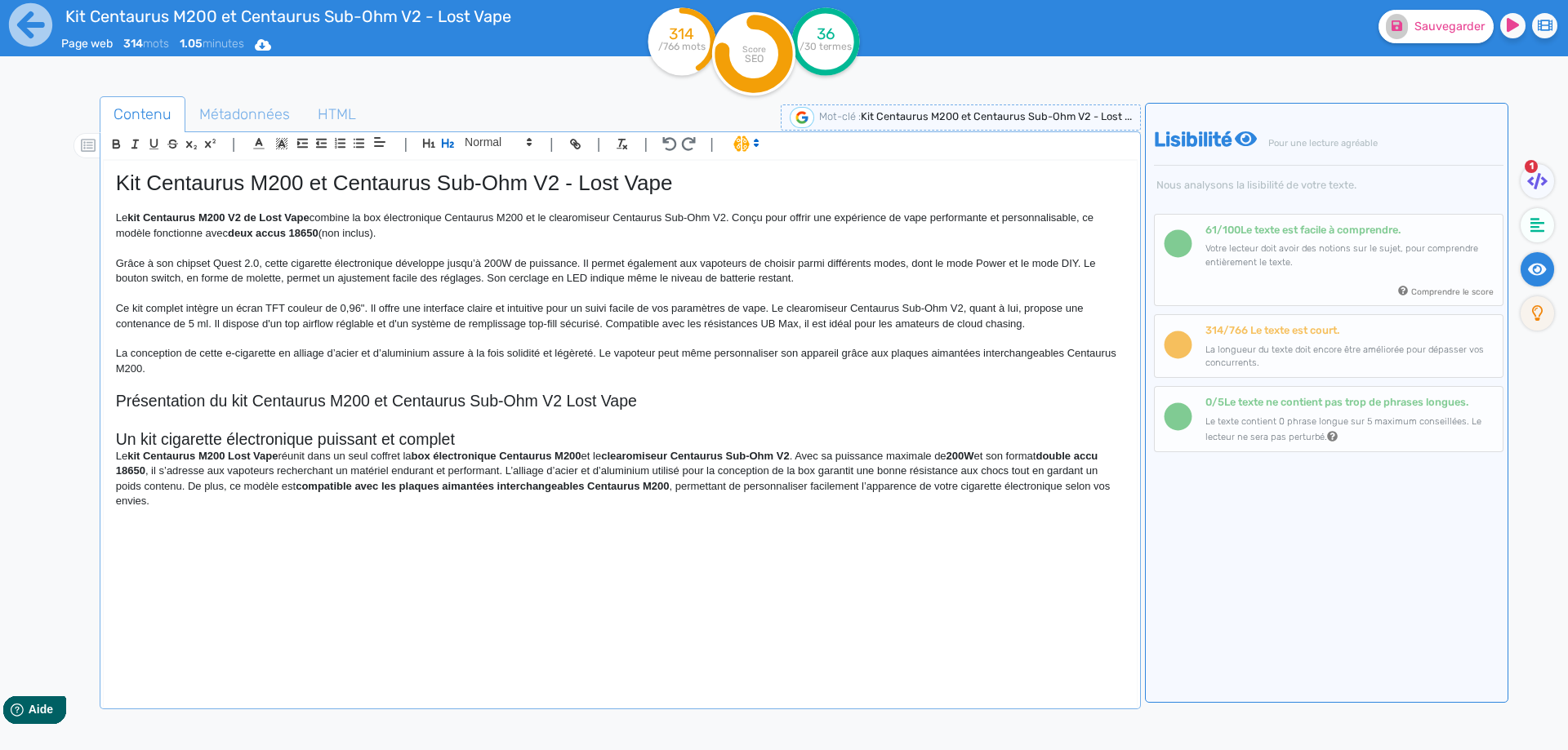
click at [171, 420] on h2 at bounding box center [620, 419] width 1008 height 19
click at [470, 144] on span at bounding box center [497, 142] width 80 height 20
click at [470, 270] on span at bounding box center [497, 273] width 66 height 25
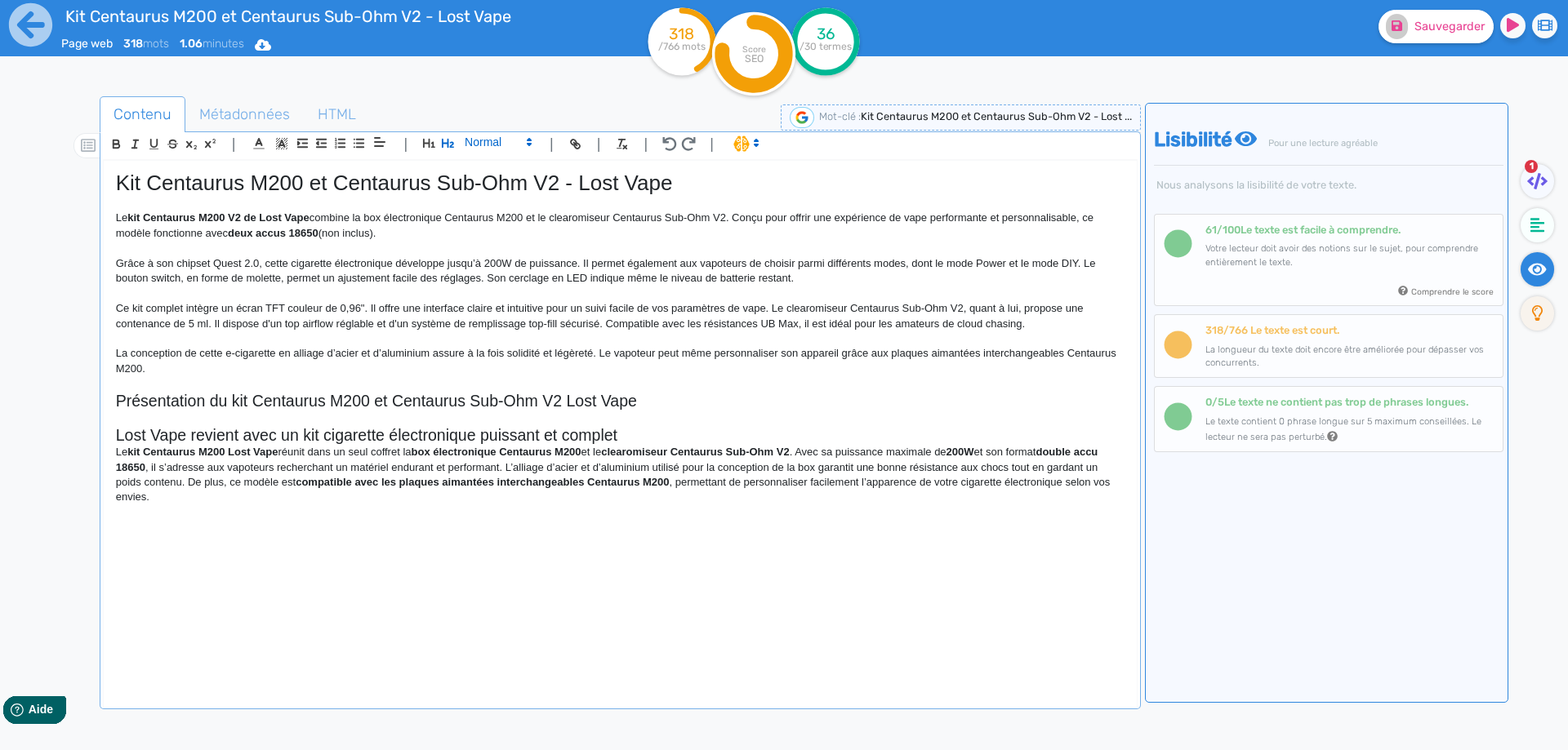
click at [513, 144] on span at bounding box center [497, 142] width 80 height 20
click at [509, 279] on span at bounding box center [497, 273] width 66 height 25
click at [484, 428] on p "Lost Vape revient avec un kit cigarette électronique puissant et complet" at bounding box center [620, 433] width 1008 height 15
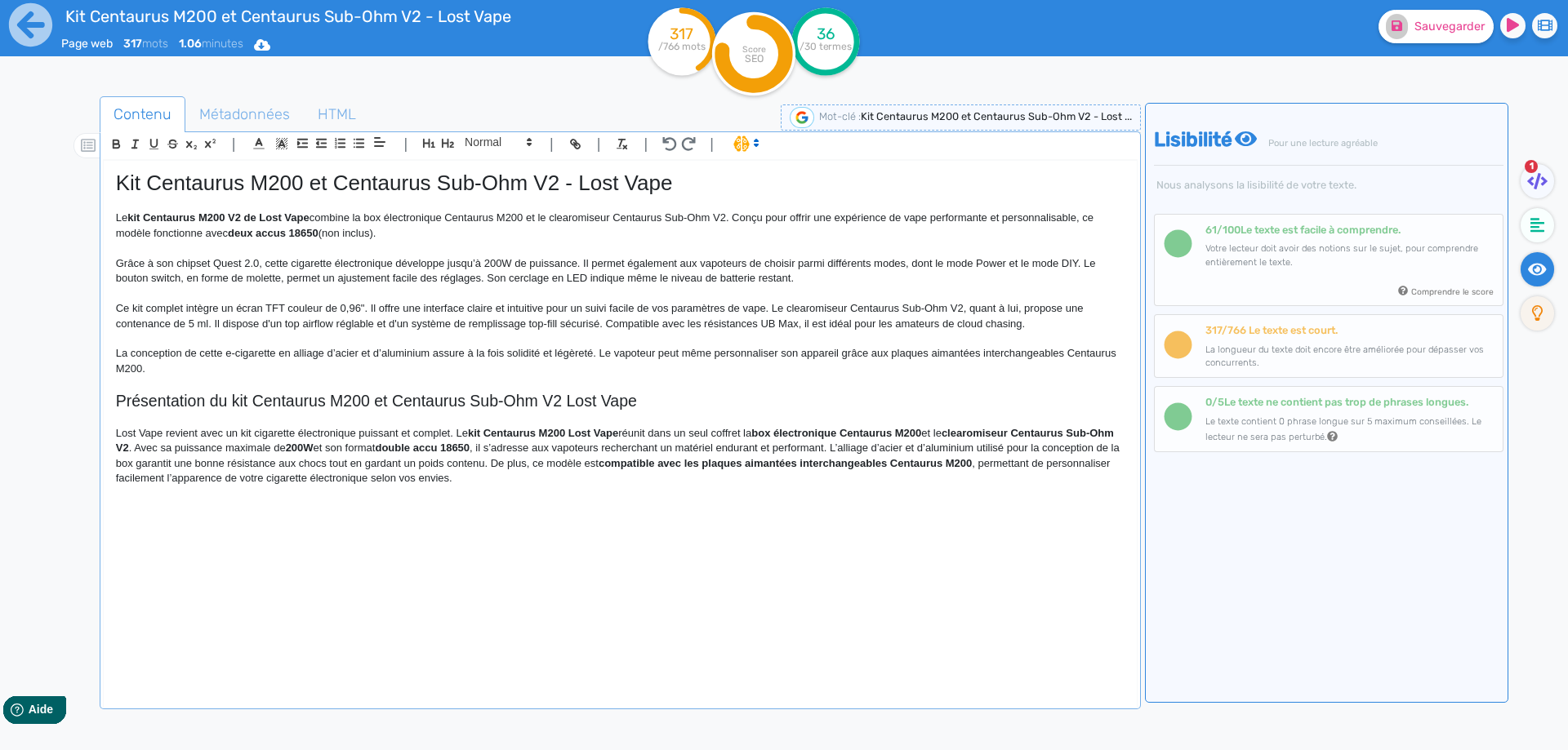
click at [579, 429] on strong "kit Centaurus M200 Lost Vape" at bounding box center [543, 432] width 150 height 12
drag, startPoint x: 579, startPoint y: 429, endPoint x: 602, endPoint y: 427, distance: 23.1
click at [602, 427] on strong "kit Centaurus M200 Lost Vape" at bounding box center [543, 432] width 150 height 12
click at [473, 435] on strong "kit Centaurus M200 V2" at bounding box center [525, 432] width 113 height 12
drag, startPoint x: 473, startPoint y: 435, endPoint x: 575, endPoint y: 437, distance: 102.0
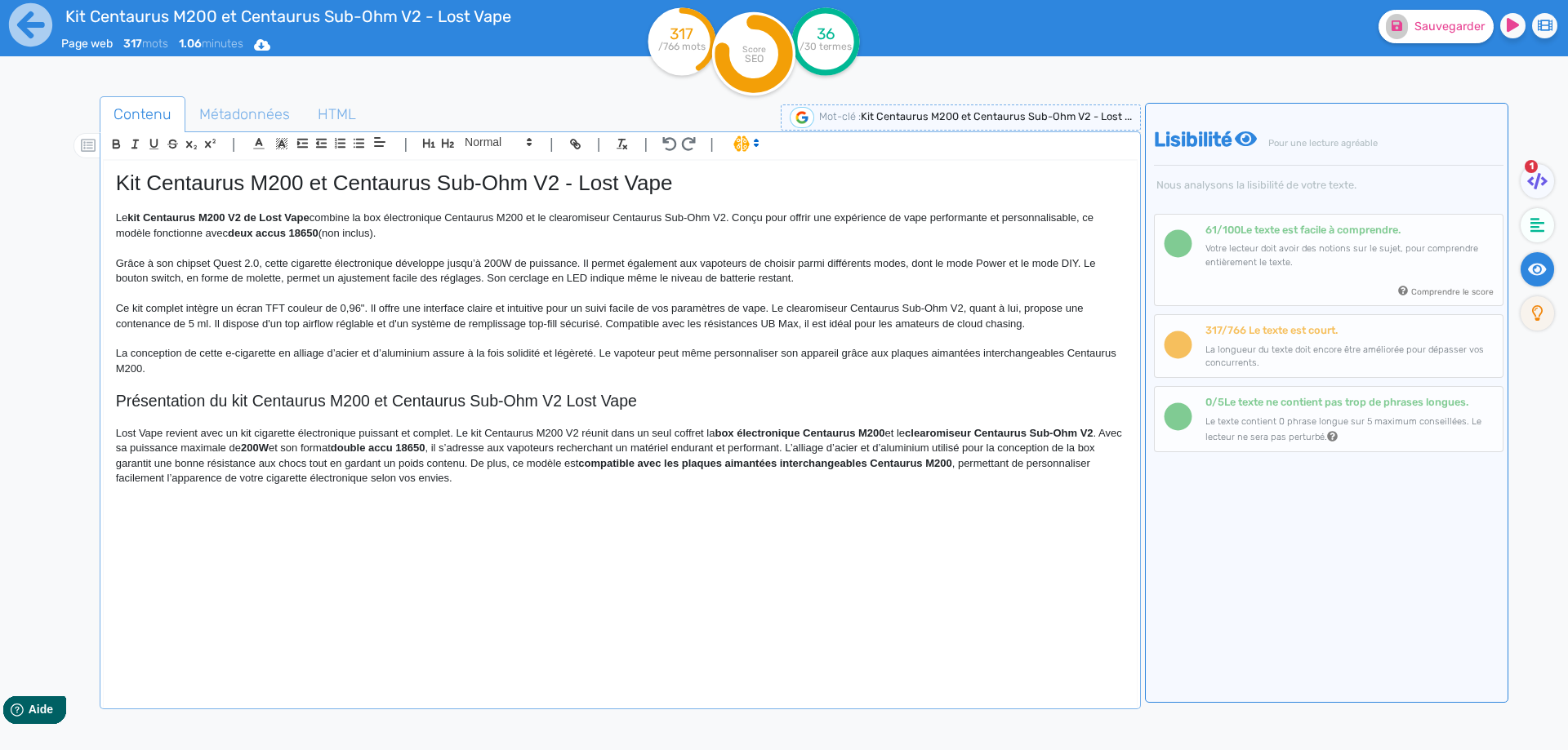
click at [616, 437] on p "Lost Vape revient avec un kit cigarette électronique puissant et complet. Le ki…" at bounding box center [620, 456] width 1008 height 61
click at [768, 432] on strong "box électronique Centaurus M200" at bounding box center [799, 432] width 170 height 12
click at [879, 428] on strong "clearomiseur Centaurus Sub-Ohm V2" at bounding box center [932, 432] width 188 height 12
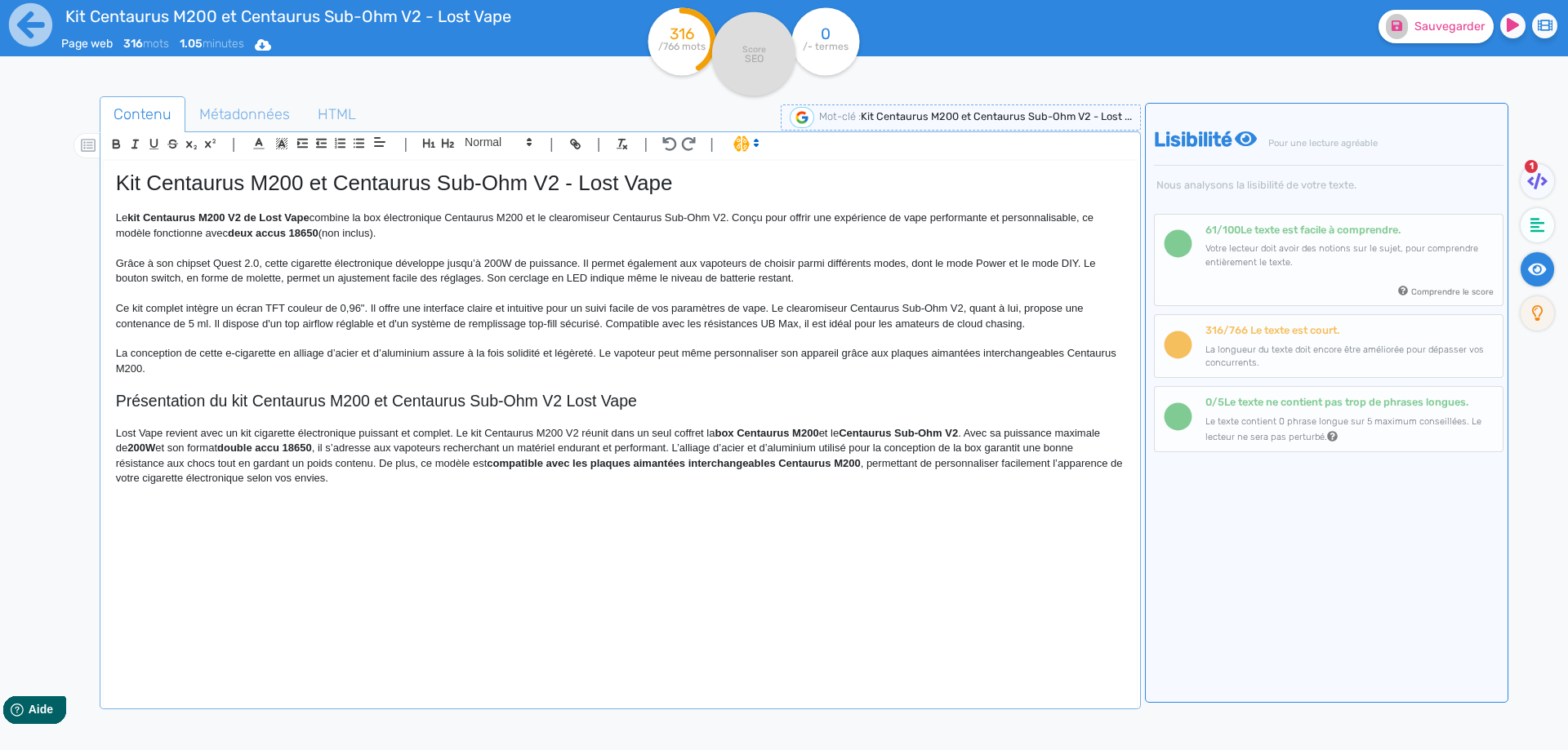
click at [723, 429] on strong "box Centaurus M200" at bounding box center [766, 432] width 103 height 12
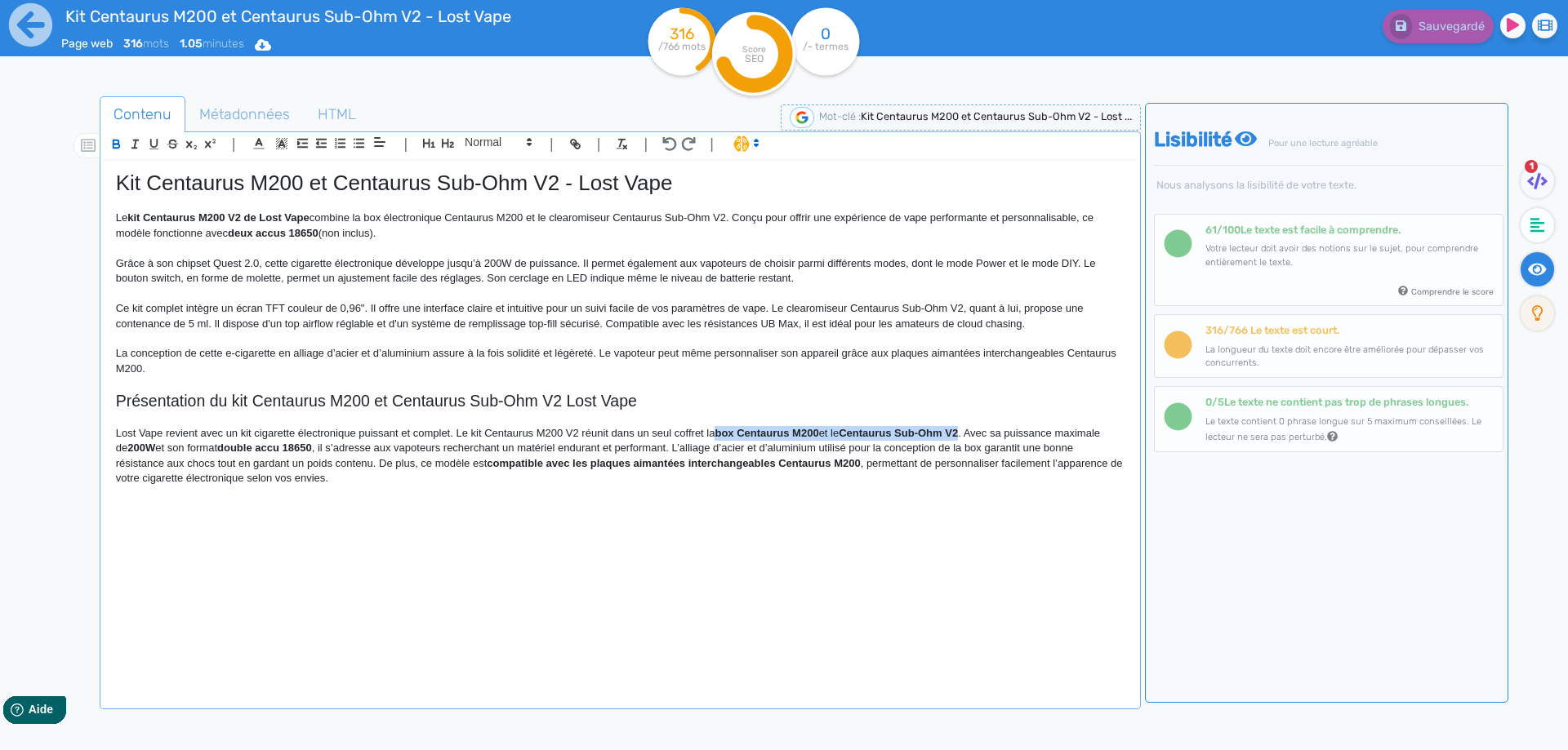
drag, startPoint x: 723, startPoint y: 429, endPoint x: 961, endPoint y: 429, distance: 238.0
click at [961, 429] on p "Lost Vape revient avec un kit cigarette électronique puissant et complet. Le ki…" at bounding box center [620, 456] width 1008 height 61
click at [953, 441] on p "Lost Vape revient avec un kit cigarette électronique puissant et complet. Le ki…" at bounding box center [620, 456] width 1008 height 61
click at [968, 431] on p "Lost Vape revient avec un kit cigarette électronique puissant et complet. Le ki…" at bounding box center [620, 456] width 1008 height 61
click at [965, 431] on p "Lost Vape revient avec un kit cigarette électronique puissant et complet. Le ki…" at bounding box center [620, 456] width 1008 height 61
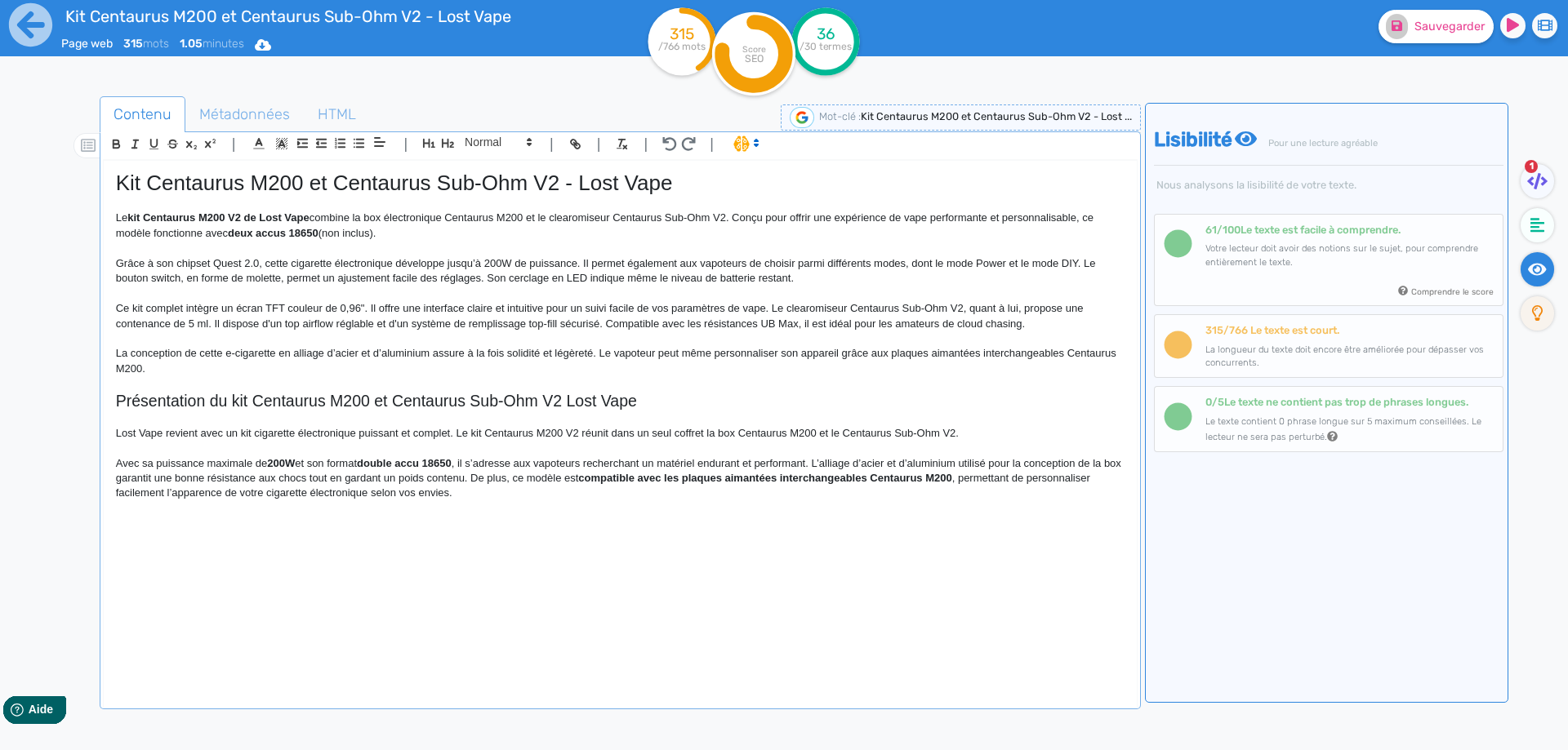
click at [183, 463] on p "Avec sa puissance maximale de 200W et son format double accu 18650 , il s’adres…" at bounding box center [620, 478] width 1008 height 45
click at [277, 465] on p "Avec sa puissance maximale de 200W et son format double accu 18650 , il s’adres…" at bounding box center [620, 478] width 1008 height 45
click at [353, 464] on p "Avec sa puissance maximale de 200W et son format double accu 18650 , il s’adres…" at bounding box center [620, 478] width 1008 height 45
click at [445, 464] on p "Avec sa puissance maximale de 200W et son format double accu 18650 , il s’adres…" at bounding box center [620, 478] width 1008 height 45
click at [512, 484] on p "Avec sa puissance maximale de 200W et son format double accu 18650 , il s’adres…" at bounding box center [620, 478] width 1008 height 45
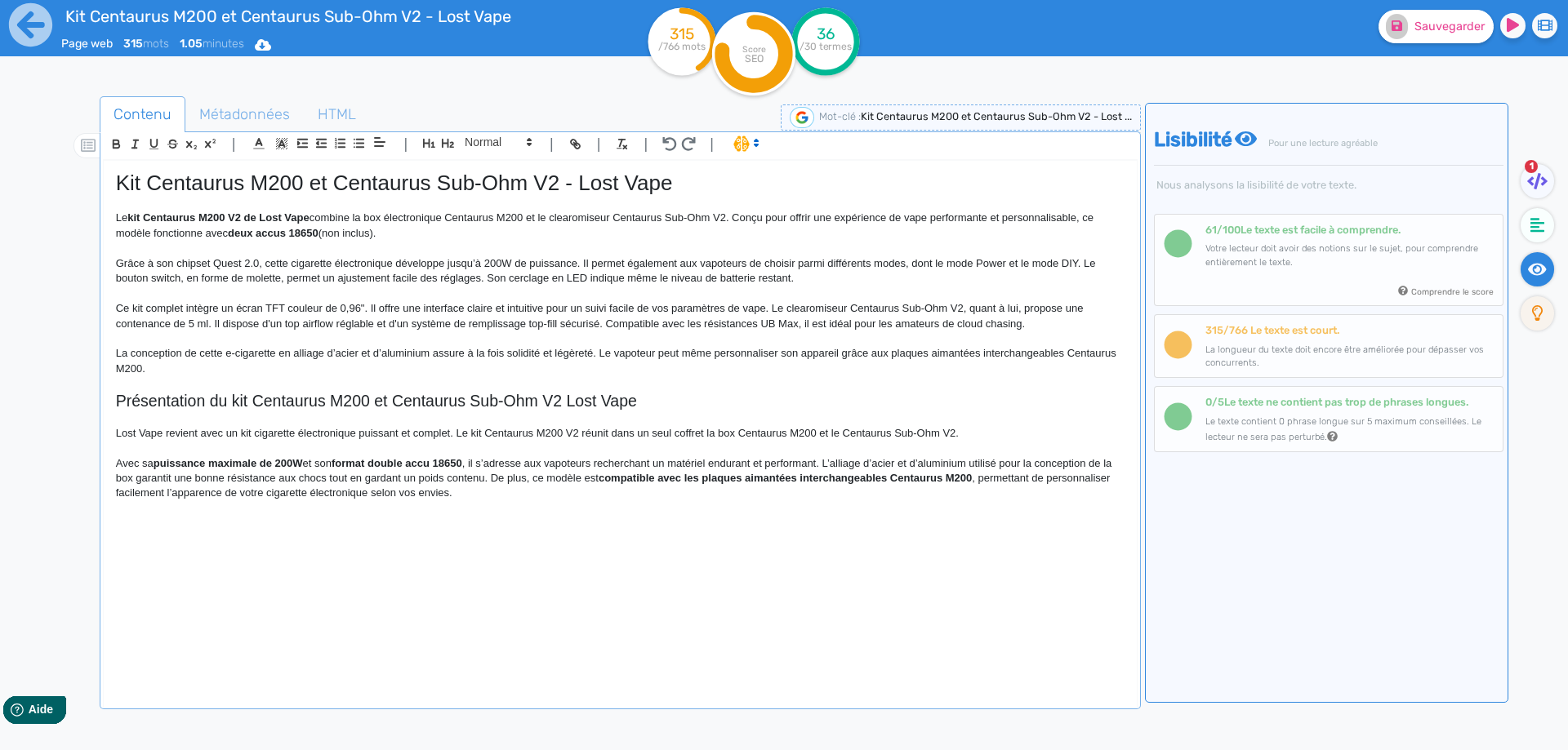
click at [837, 461] on p "Avec sa puissance maximale de 200W et son format double accu 18650 , il s’adres…" at bounding box center [620, 478] width 1008 height 45
click at [826, 460] on p "Avec sa puissance maximale de 200W et son format double accu 18650 , il s’adres…" at bounding box center [620, 478] width 1008 height 45
click at [829, 462] on p "Avec sa puissance maximale de 200W et son format double accu 18650 , il s’adres…" at bounding box center [620, 478] width 1008 height 45
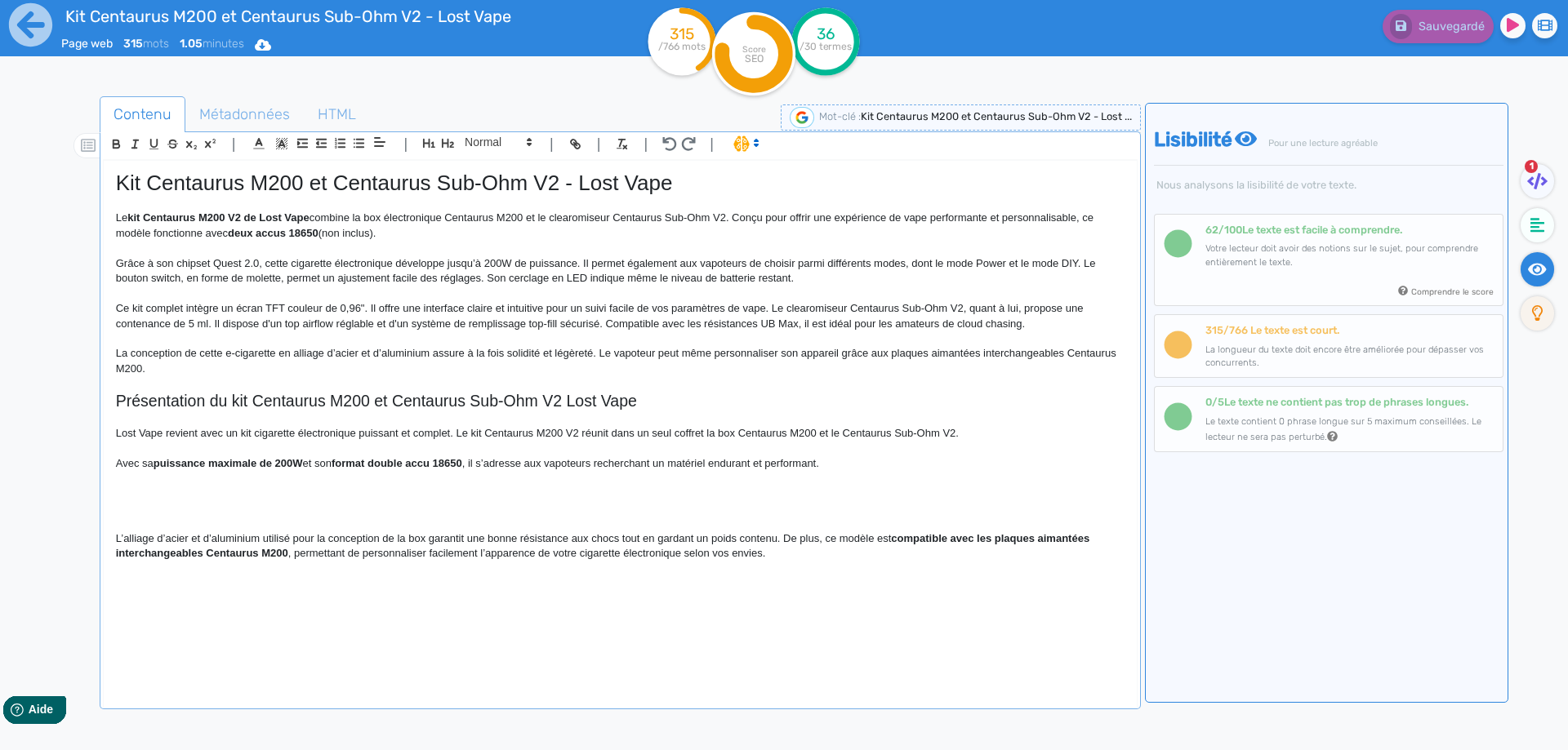
click at [881, 455] on p at bounding box center [620, 448] width 1008 height 15
click at [881, 461] on p "Avec sa puissance maximale de 200W et son format double accu 18650 , il s’adres…" at bounding box center [620, 464] width 1008 height 15
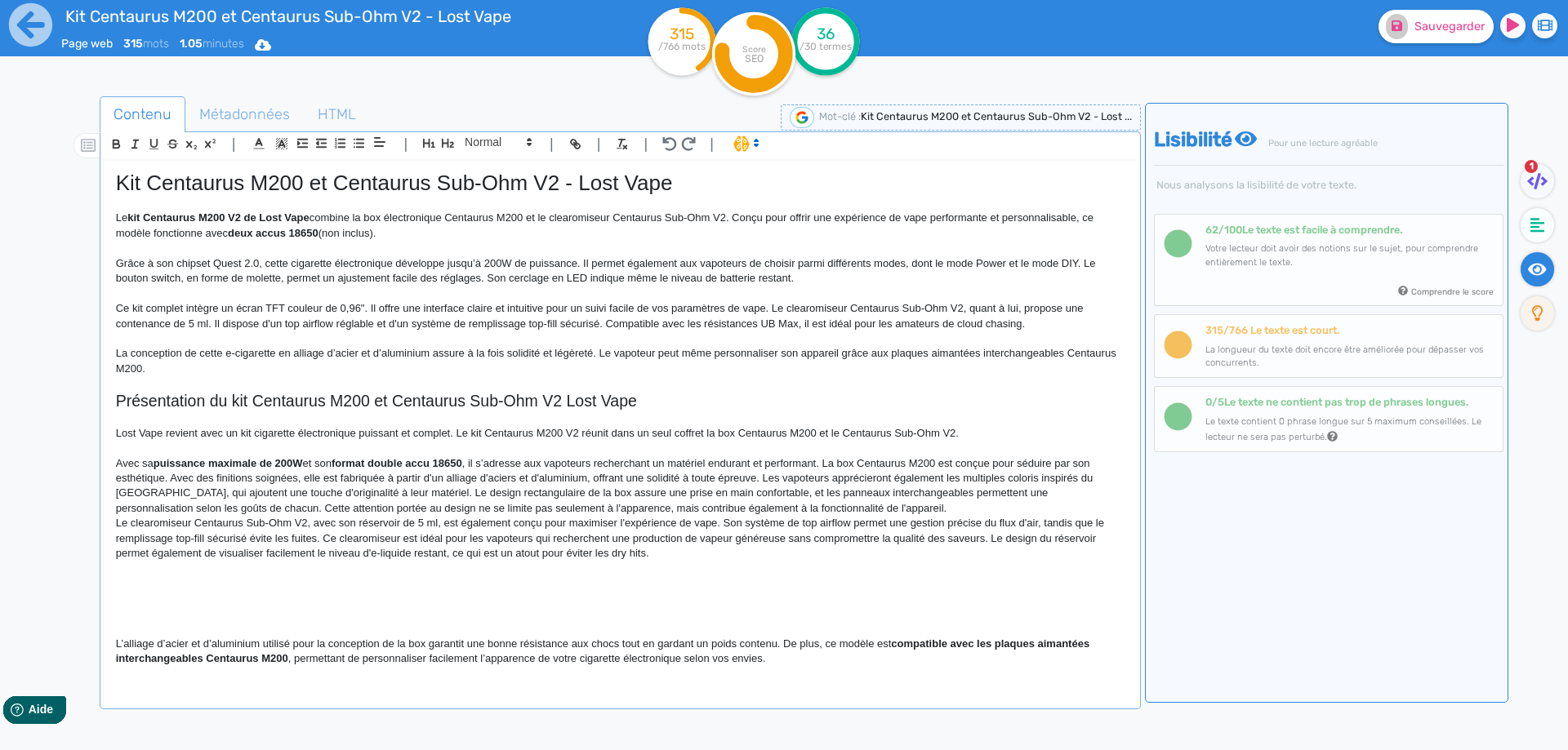
click at [851, 464] on p "Avec sa puissance maximale de 200W et son format double accu 18650 , il s’adres…" at bounding box center [620, 487] width 1008 height 61
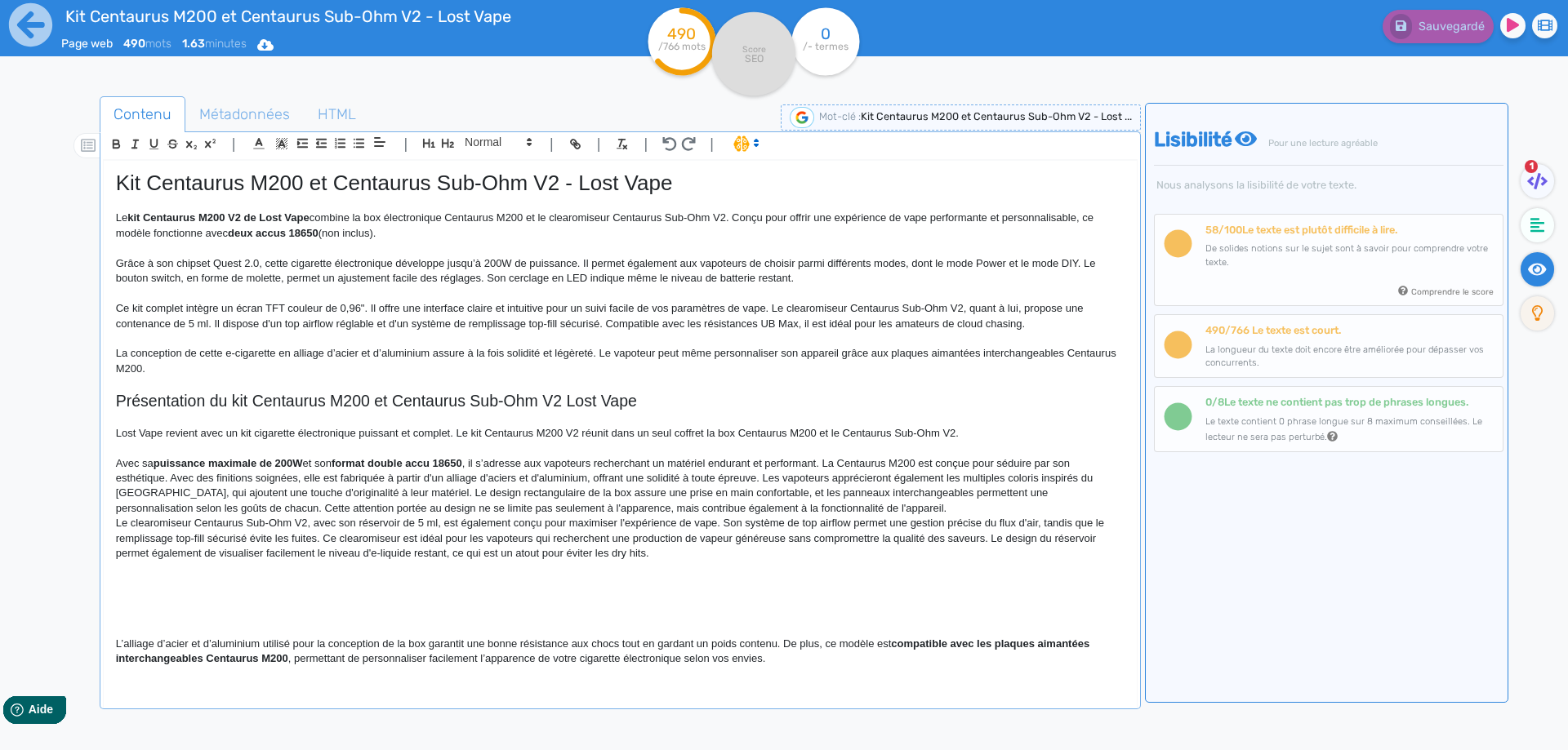
drag, startPoint x: 1009, startPoint y: 423, endPoint x: 1008, endPoint y: 433, distance: 10.0
click at [1009, 428] on div "Kit Centaurus M200 et Centaurus Sub-Ohm V2 - Lost Vape Le kit Centaurus M200 V2…" at bounding box center [620, 423] width 1033 height 524
click at [1006, 434] on p "Lost Vape revient avec un kit cigarette électronique puissant et complet. Le ki…" at bounding box center [620, 433] width 1008 height 15
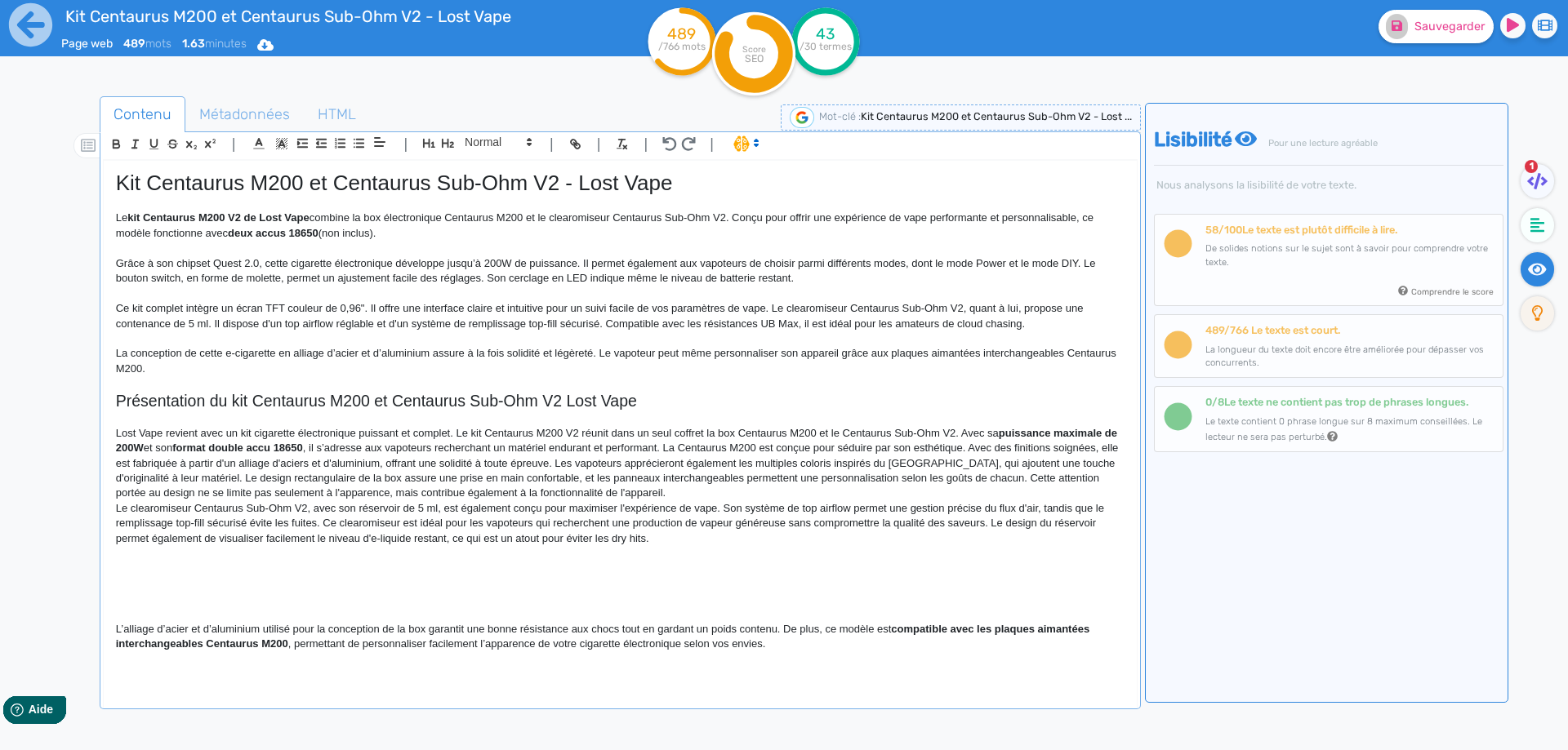
click at [669, 443] on p "Lost Vape revient avec un kit cigarette électronique puissant et complet. Le ki…" at bounding box center [620, 463] width 1008 height 75
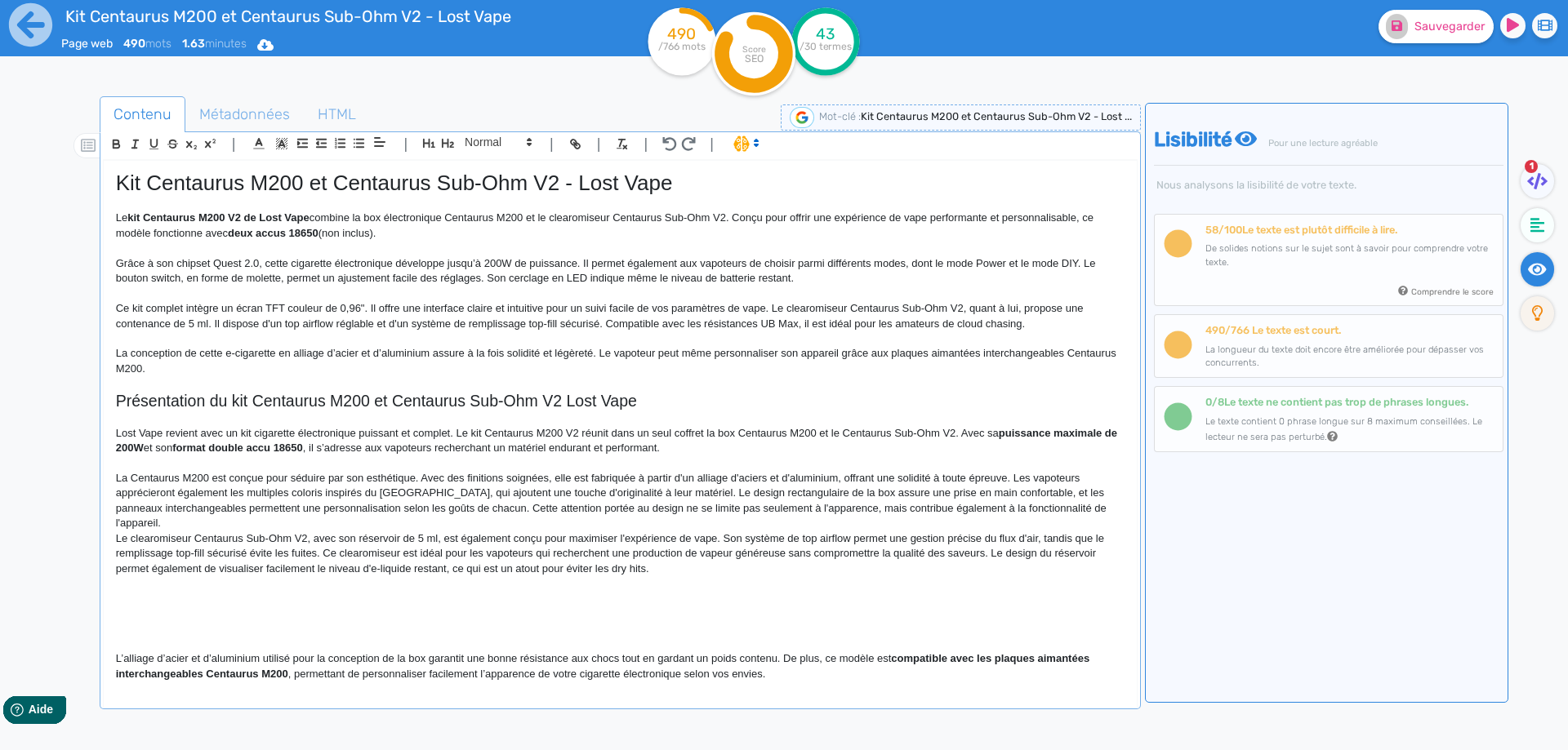
click at [139, 476] on p "La Centaurus M200 est conçue pour séduire par son esthétique. Avec des finition…" at bounding box center [620, 501] width 1008 height 61
click at [132, 478] on p "La Centaurus M200 est conçue pour séduire par son esthétique. Avec des finition…" at bounding box center [620, 501] width 1008 height 61
click at [132, 478] on p "La Centaurus M200 est conçue pour séduire par son esthétique. Avec des finition…" at bounding box center [620, 501] width 1008 height 61
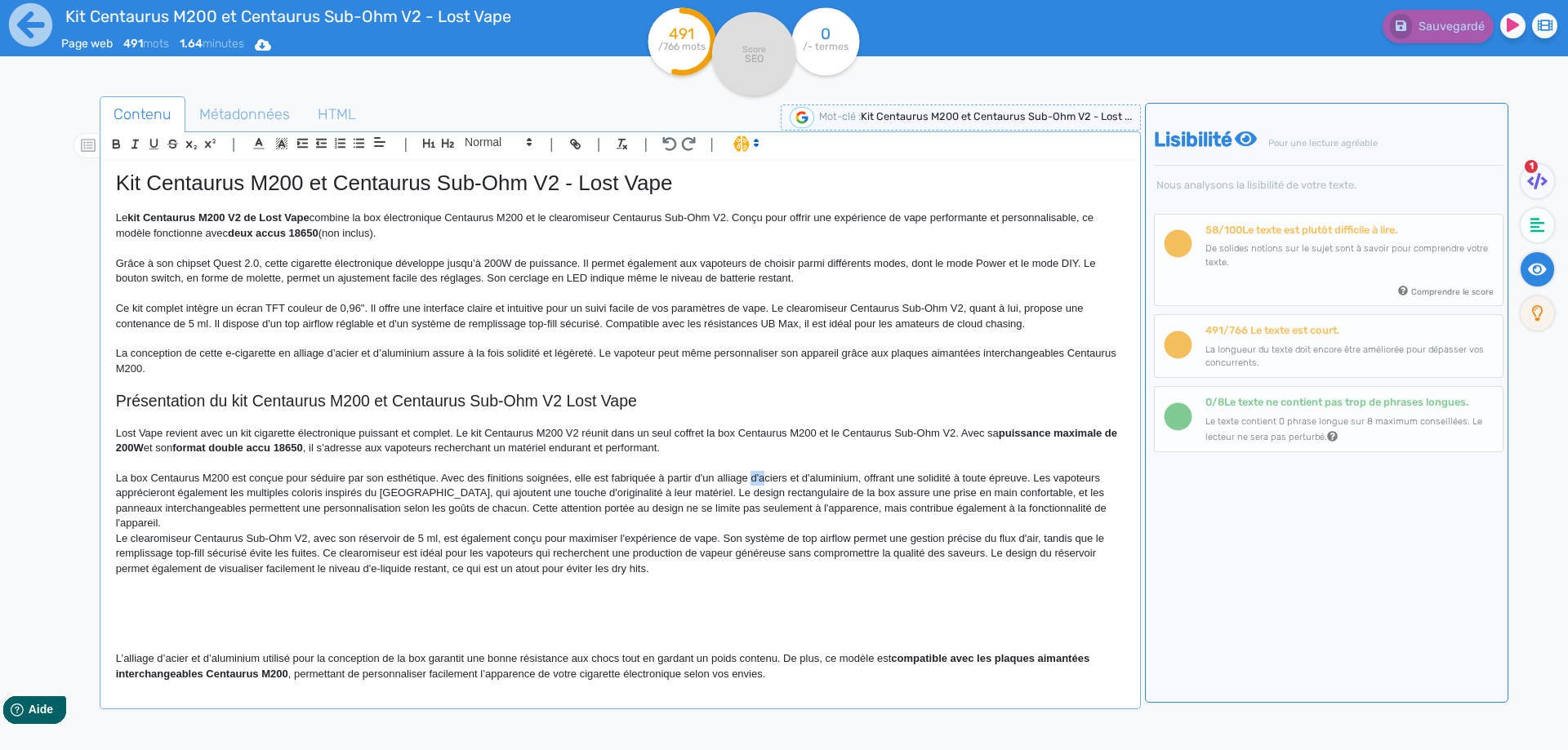
drag, startPoint x: 763, startPoint y: 477, endPoint x: 753, endPoint y: 477, distance: 10.0
click at [753, 477] on p "La box Centaurus M200 est conçue pour séduire par son esthétique. Avec des fini…" at bounding box center [620, 501] width 1008 height 61
click at [758, 477] on p "La box Centaurus M200 est conçue pour séduire par son esthétique. Avec des fini…" at bounding box center [620, 501] width 1008 height 61
click at [753, 482] on p "La box Centaurus M200 est conçue pour séduire par son esthétique. Avec des fini…" at bounding box center [620, 501] width 1008 height 61
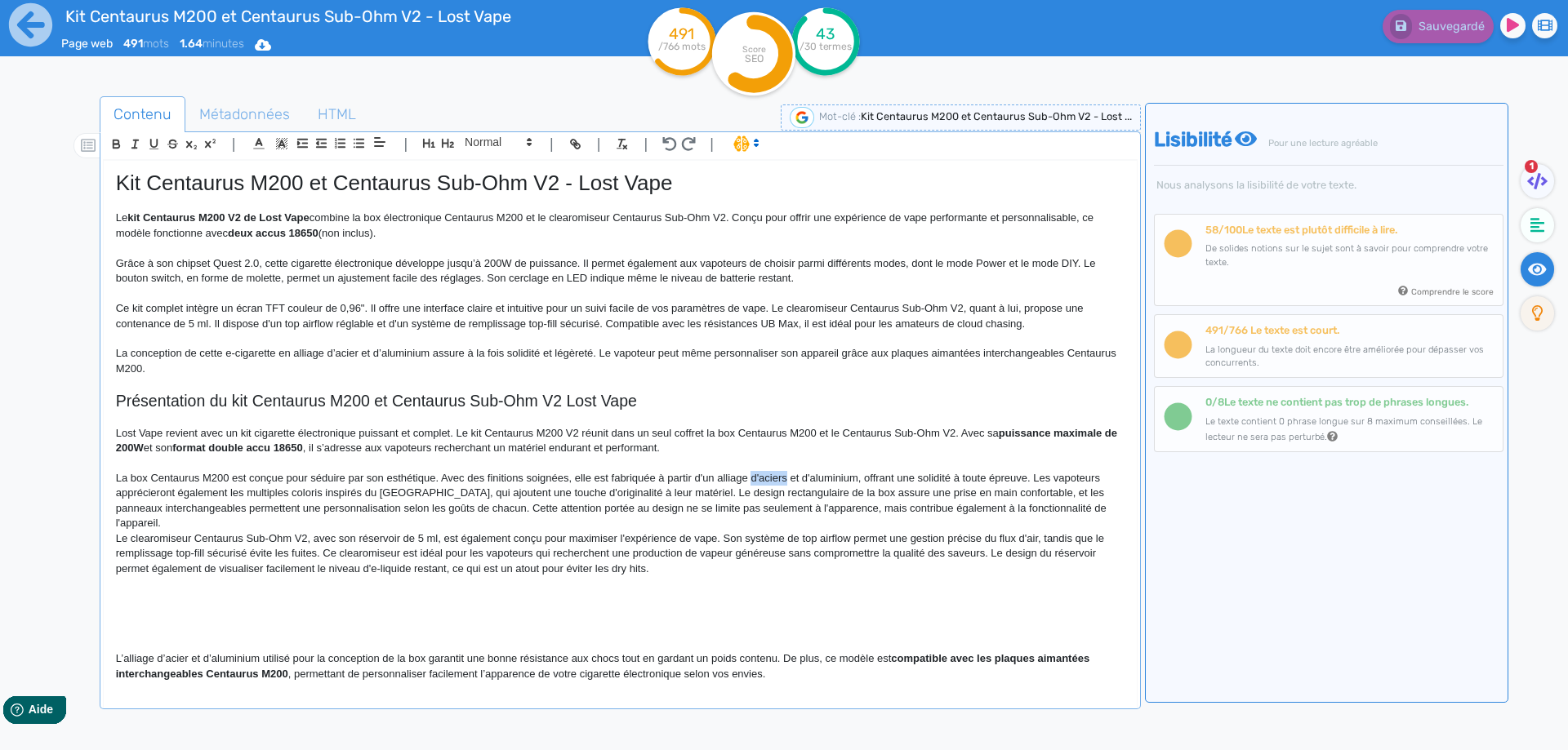
click at [755, 480] on p "La box Centaurus M200 est conçue pour séduire par son esthétique. Avec des fini…" at bounding box center [620, 501] width 1008 height 61
click at [752, 481] on p "La box Centaurus M200 est conçue pour séduire par son esthétique. Avec des fini…" at bounding box center [620, 501] width 1008 height 61
click at [790, 482] on p "La box Centaurus M200 est conçue pour séduire par son esthétique. Avec des fini…" at bounding box center [620, 501] width 1008 height 61
click at [855, 479] on p "La box Centaurus M200 est conçue pour séduire par son esthétique. Avec des fini…" at bounding box center [620, 501] width 1008 height 61
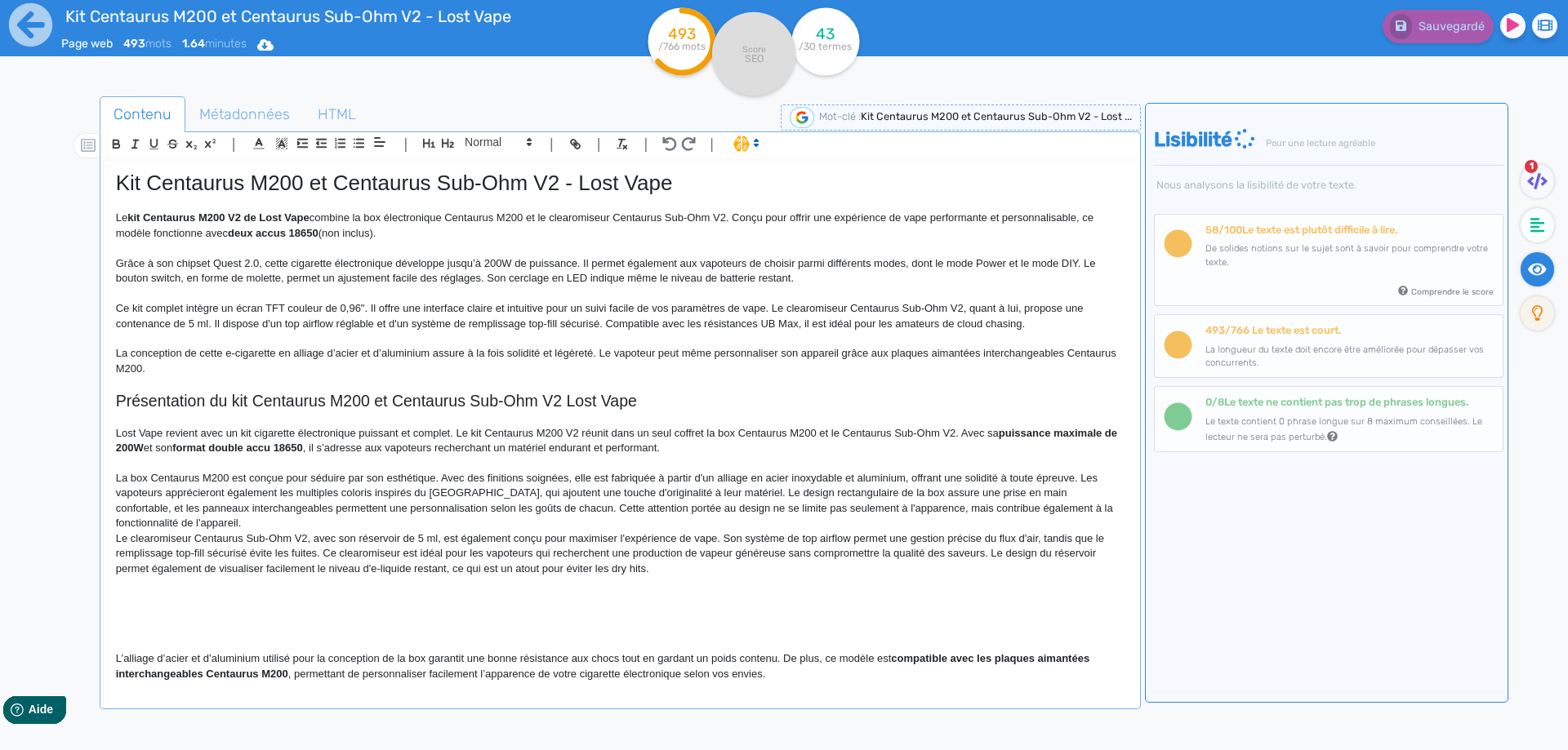
click at [460, 496] on p "La box Centaurus M200 est conçue pour séduire par son esthétique. Avec des fini…" at bounding box center [620, 501] width 1008 height 61
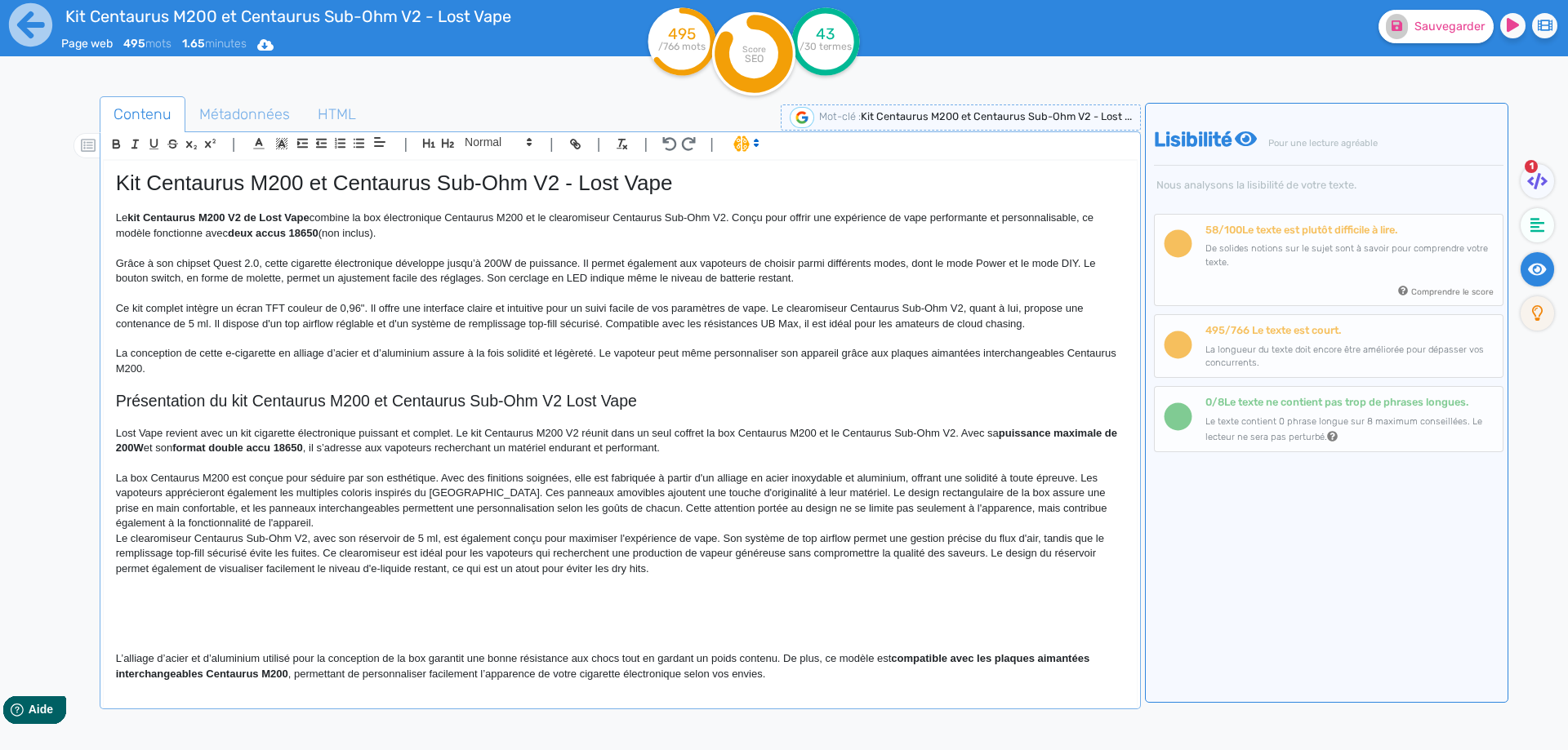
click at [756, 493] on p "La box Centaurus M200 est conçue pour séduire par son esthétique. Avec des fini…" at bounding box center [620, 501] width 1008 height 61
click at [814, 491] on p "La box Centaurus M200 est conçue pour séduire par son esthétique. Avec des fini…" at bounding box center [620, 501] width 1008 height 61
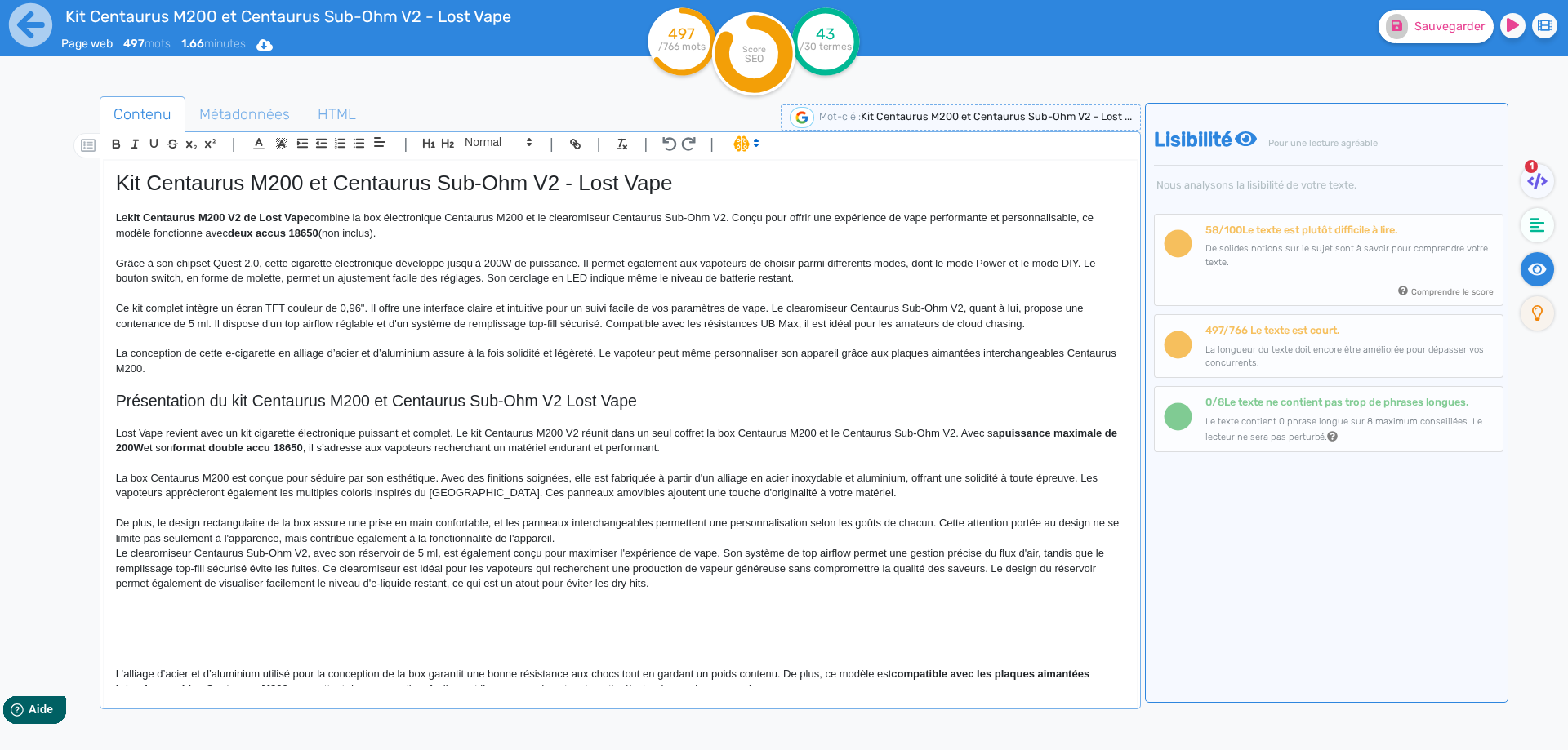
click at [285, 523] on p "De plus, le design rectangulaire de la box assure une prise en main confortable…" at bounding box center [620, 531] width 1008 height 30
drag, startPoint x: 285, startPoint y: 523, endPoint x: 303, endPoint y: 523, distance: 18.0
click at [303, 523] on p "De plus, le design rectangulaire de la box assure une prise en main confortable…" at bounding box center [620, 531] width 1008 height 30
click at [557, 518] on p "De plus, le design rectangulaire de ce mod électronique assure une prise en mai…" at bounding box center [620, 531] width 1008 height 30
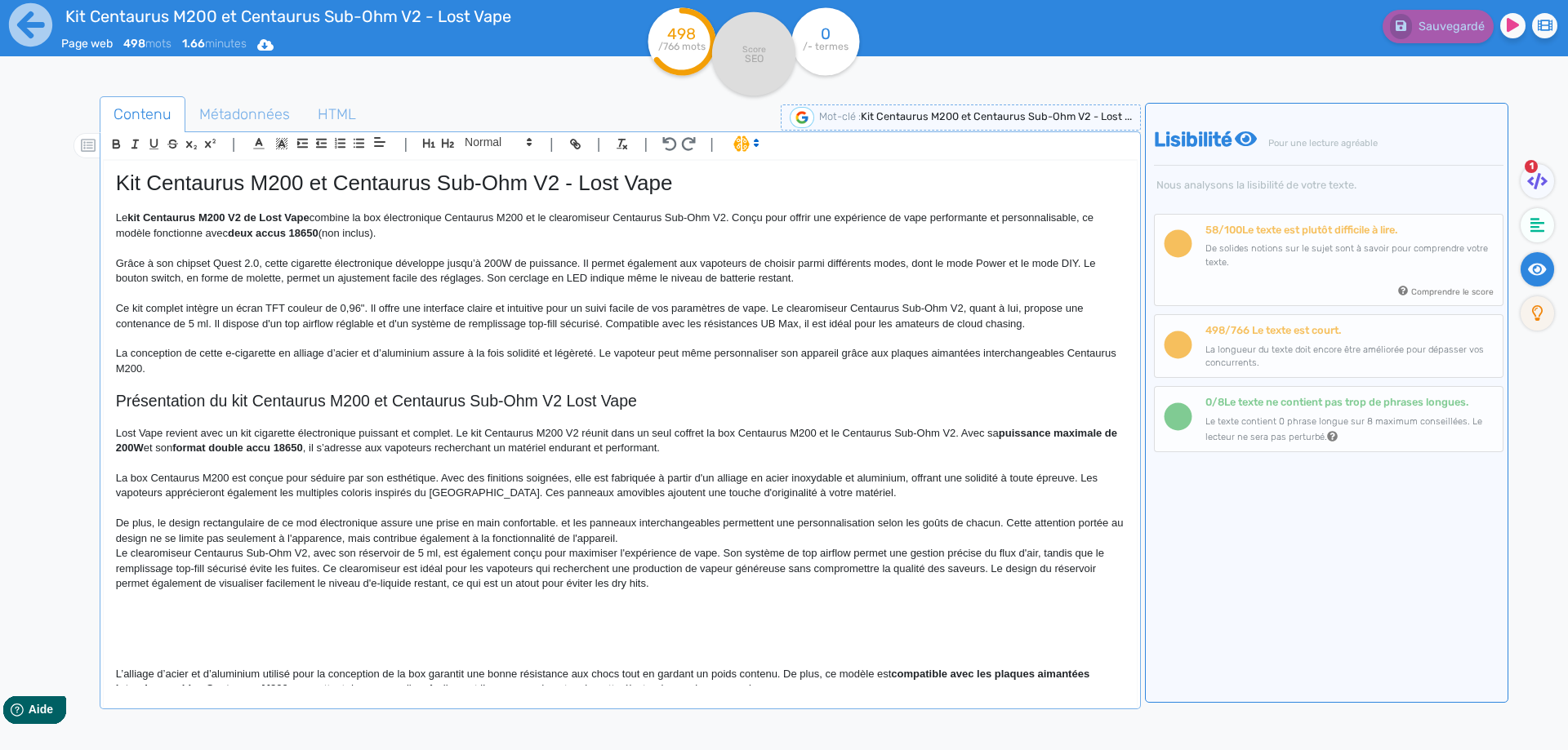
click at [562, 525] on p "De plus, le design rectangulaire de ce mod électronique assure une prise en mai…" at bounding box center [620, 531] width 1008 height 30
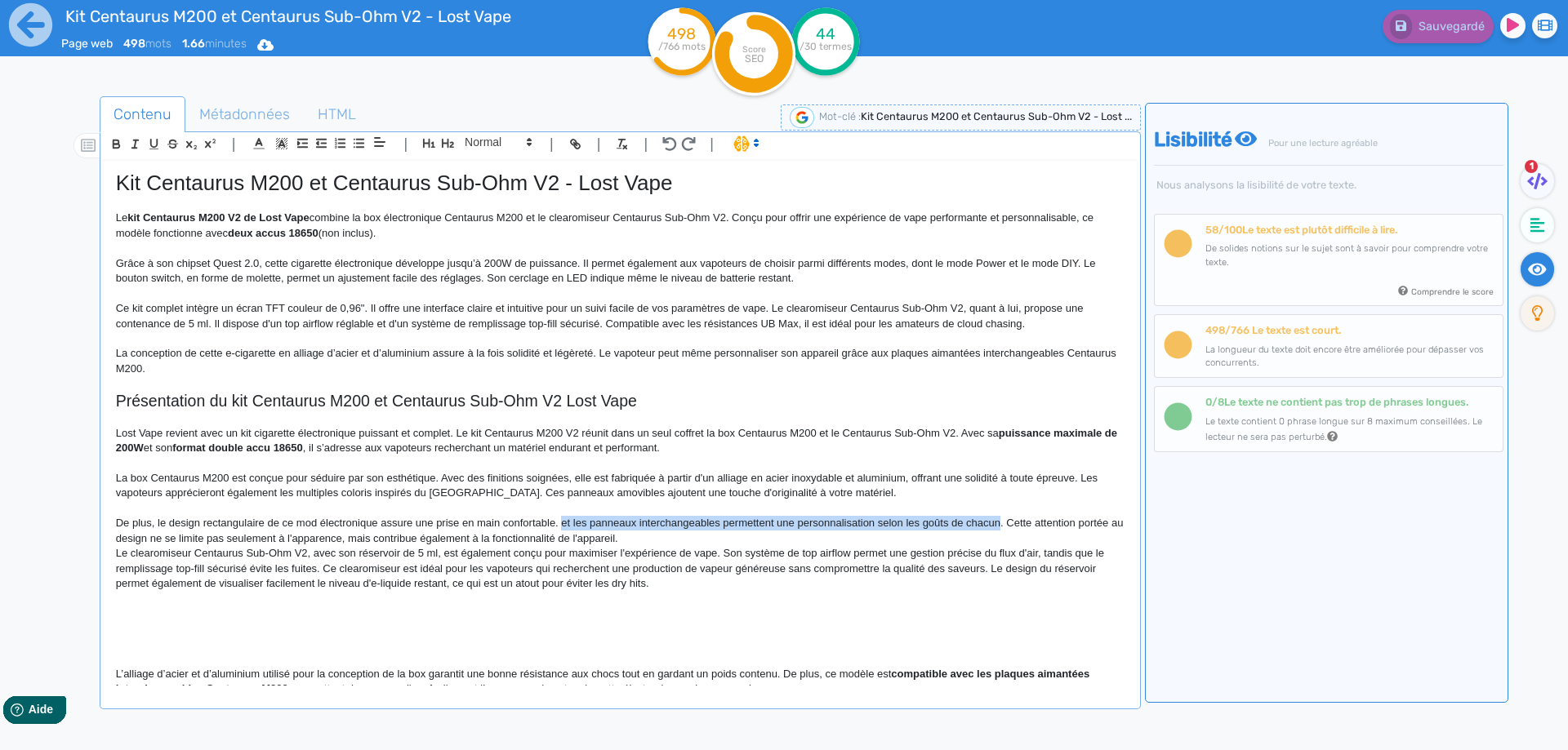
drag, startPoint x: 562, startPoint y: 525, endPoint x: 979, endPoint y: 519, distance: 417.0
click at [979, 519] on p "De plus, le design rectangulaire de ce mod électronique assure une prise en mai…" at bounding box center [620, 531] width 1008 height 30
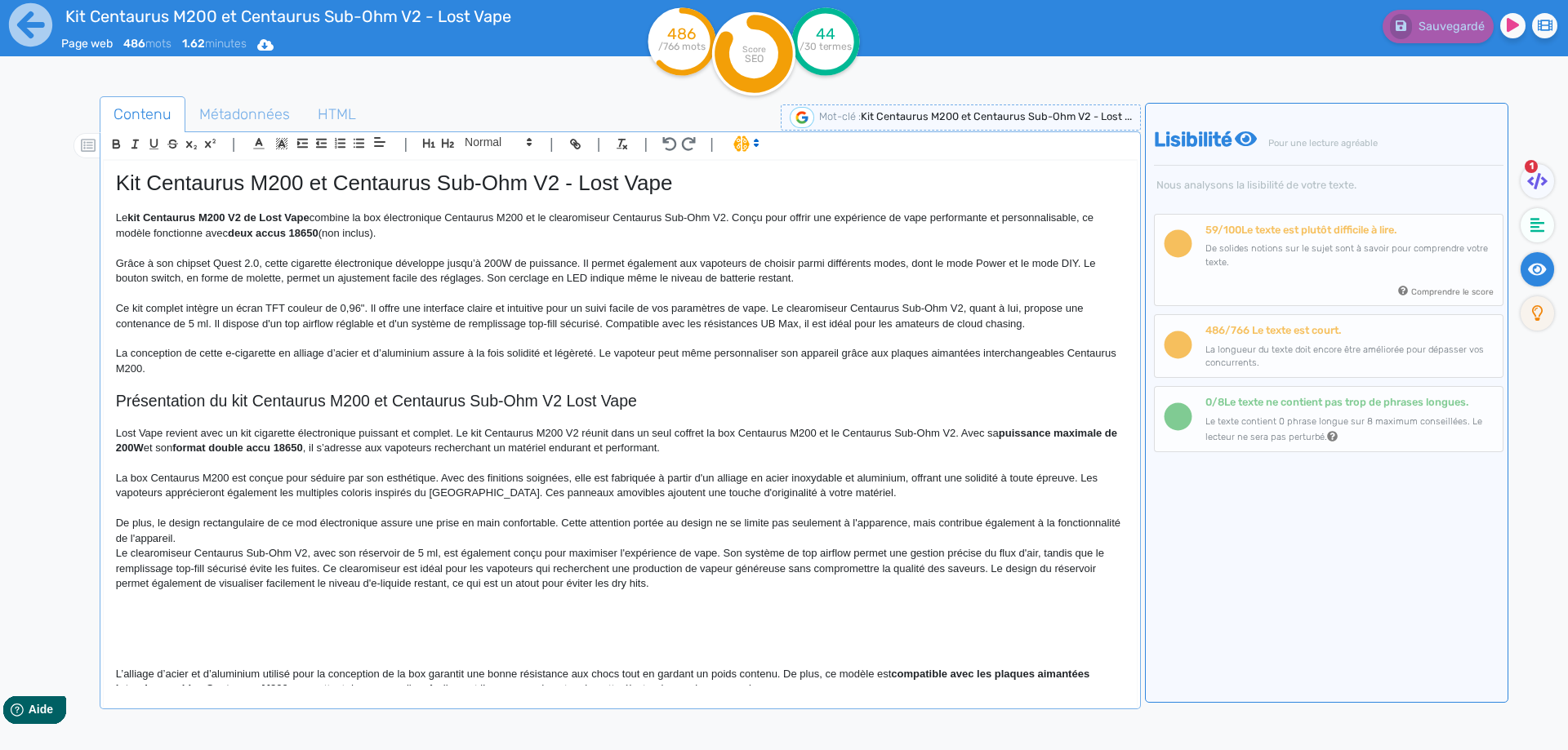
click at [262, 548] on p "Le clearomiseur Centaurus Sub-Ohm V2, avec son réservoir de 5 ml, est également…" at bounding box center [620, 568] width 1008 height 45
click at [268, 538] on p "De plus, le design rectangulaire de ce mod électronique assure une prise en mai…" at bounding box center [620, 531] width 1008 height 30
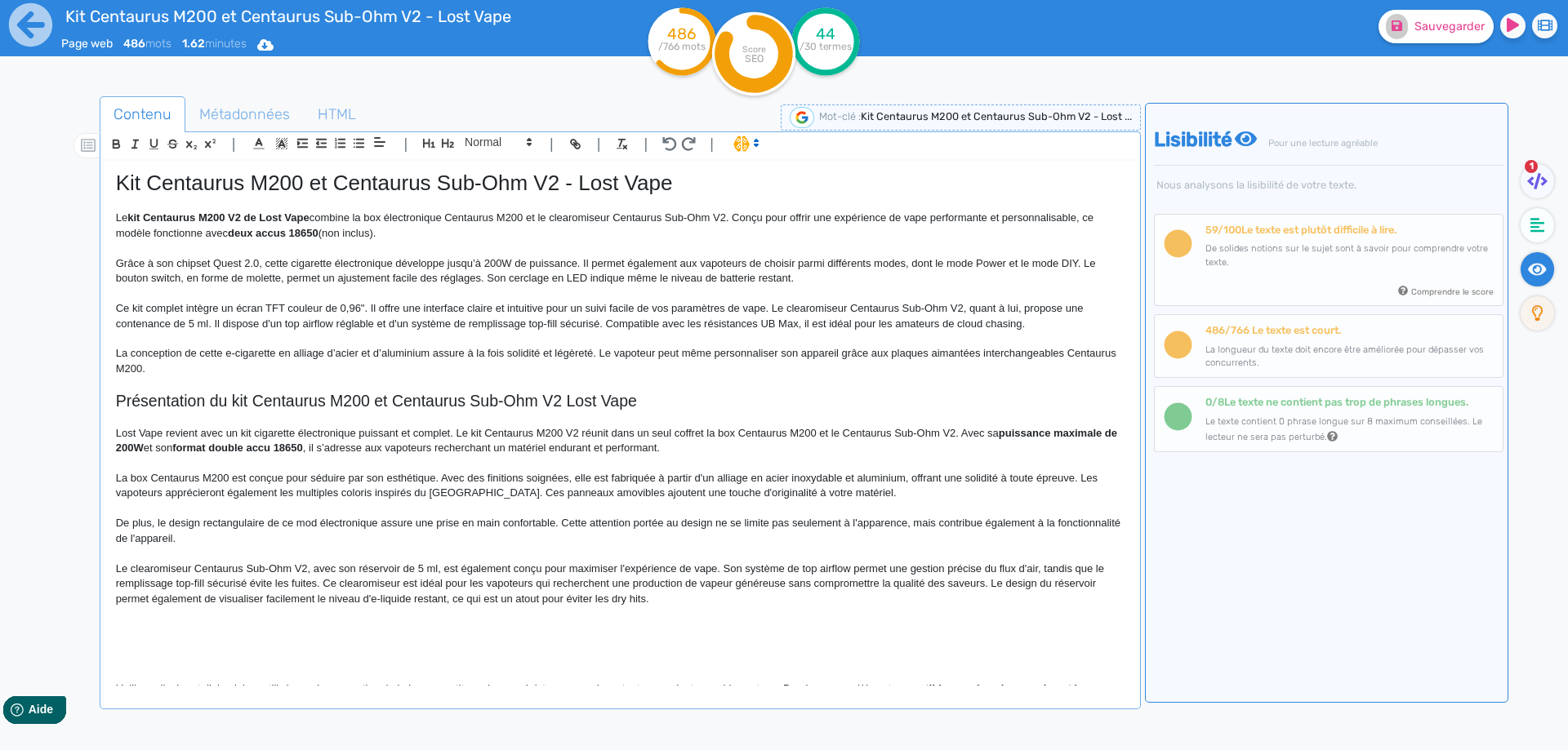
scroll to position [52, 0]
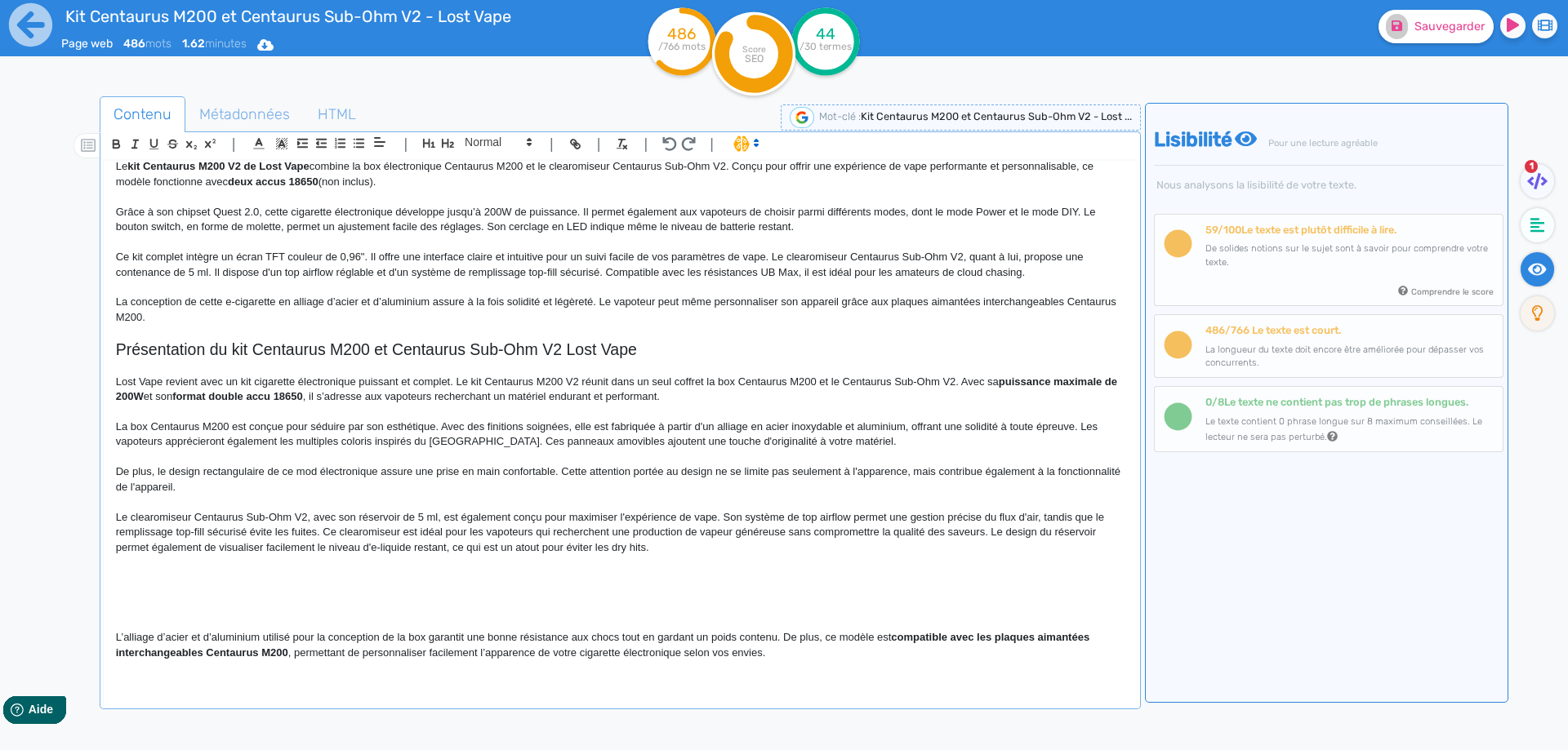
click at [111, 519] on div "Kit Centaurus M200 et Centaurus Sub-Ohm V2 - Lost Vape Le kit Centaurus M200 V2…" at bounding box center [620, 423] width 1033 height 524
click at [539, 510] on p "De son côté, le clearomiseur Centaurus Sub-Ohm V2, avec son réservoir de 5 ml, …" at bounding box center [620, 533] width 1008 height 45
click at [631, 513] on p "De son côté, le clearomiseur Centaurus Sub-Ohm V2, avec son réservoir de 5 ml, …" at bounding box center [620, 533] width 1008 height 45
click at [604, 519] on p "De son côté, le clearomiseur Centaurus Sub-Ohm V2, avec son réservoir de 5 ml, …" at bounding box center [620, 533] width 1008 height 45
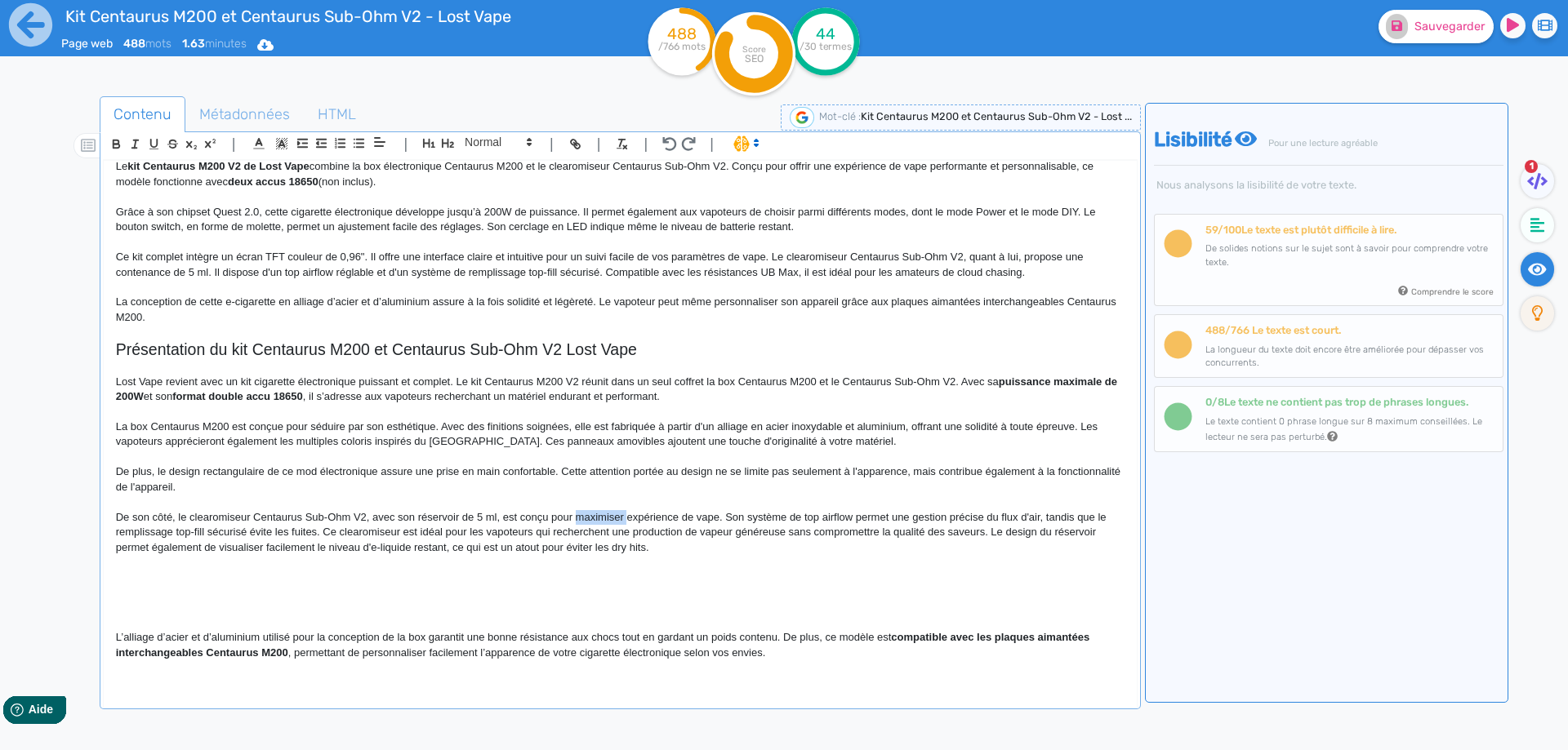
click at [604, 519] on p "De son côté, le clearomiseur Centaurus Sub-Ohm V2, avec son réservoir de 5 ml, …" at bounding box center [620, 533] width 1008 height 45
click at [717, 523] on p "De son côté, le clearomiseur Centaurus Sub-Ohm V2, avec son réservoir de 5 ml, …" at bounding box center [620, 533] width 1008 height 45
click at [726, 517] on p "De son côté, le clearomiseur Centaurus Sub-Ohm V2, avec son réservoir de 5 ml, …" at bounding box center [620, 533] width 1008 height 45
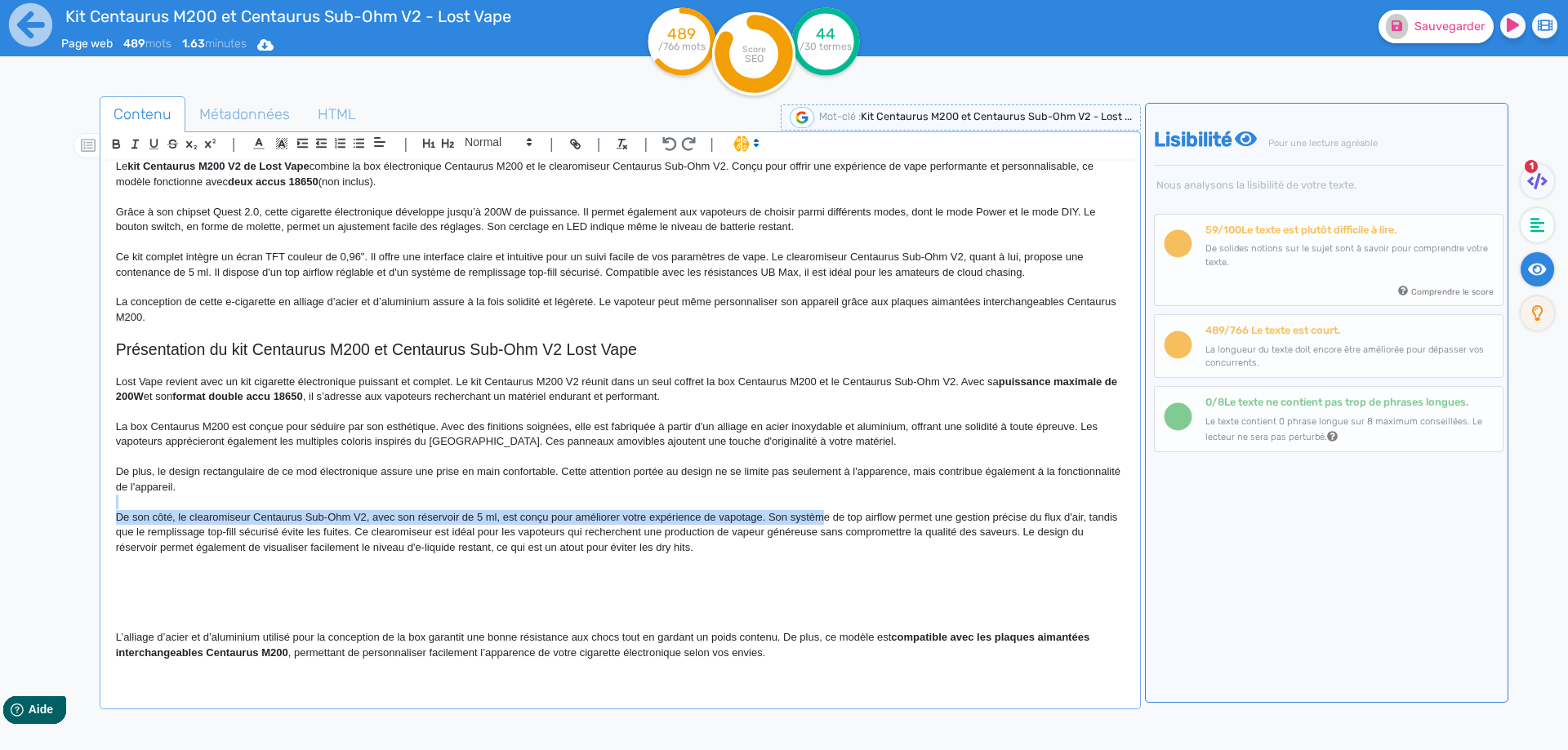
click at [818, 515] on div "Kit Centaurus M200 et Centaurus Sub-Ohm V2 - Lost Vape Le kit Centaurus M200 V2…" at bounding box center [620, 423] width 1033 height 524
click at [818, 515] on p "De son côté, le clearomiseur Centaurus Sub-Ohm V2, avec son réservoir de 5 ml, …" at bounding box center [620, 533] width 1008 height 45
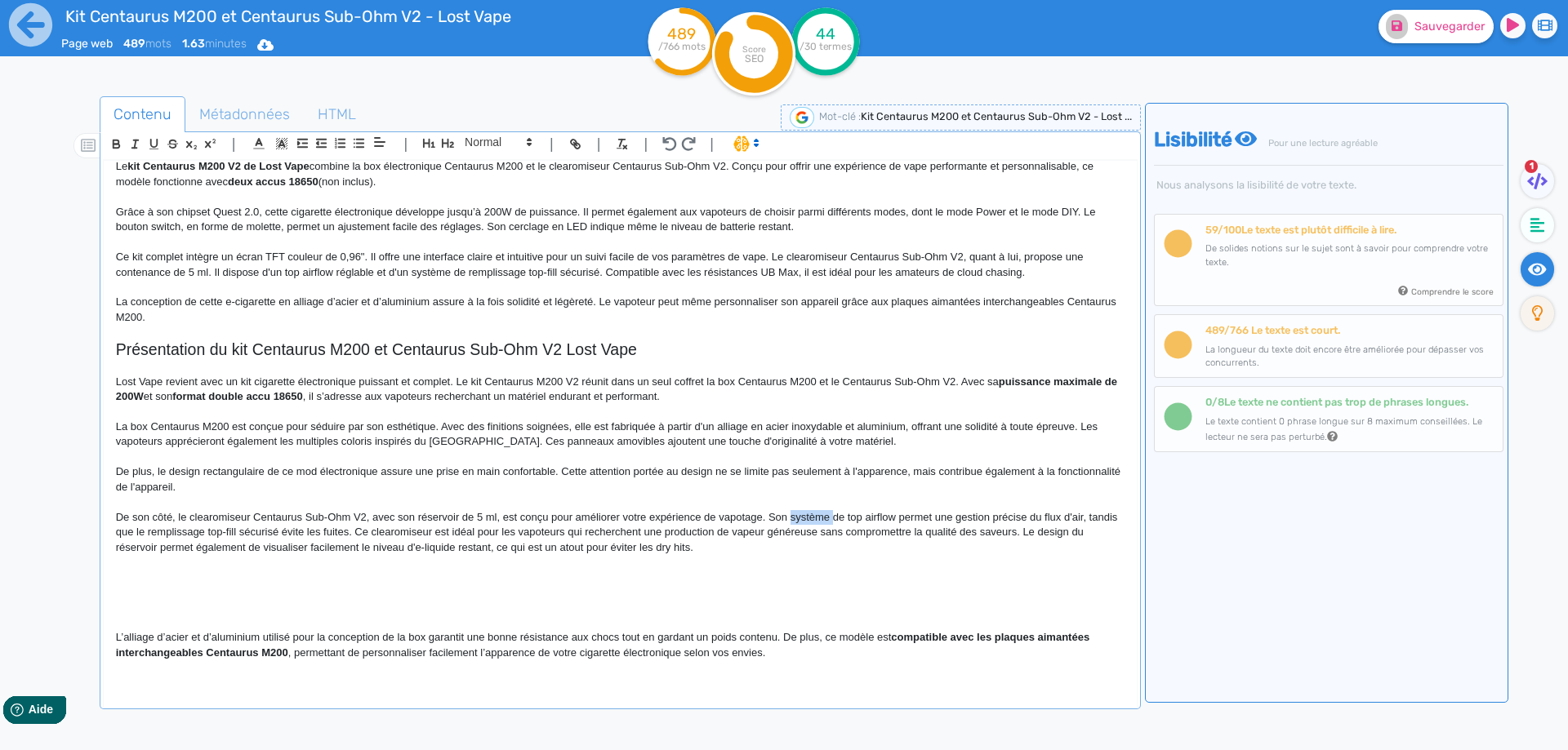
click at [818, 515] on p "De son côté, le clearomiseur Centaurus Sub-Ohm V2, avec son réservoir de 5 ml, …" at bounding box center [620, 533] width 1008 height 45
click at [878, 525] on p "De son côté, le clearomiseur Centaurus Sub-Ohm V2, avec son réservoir de 5 ml, …" at bounding box center [620, 533] width 1008 height 45
click at [811, 516] on p "De son côté, le clearomiseur Centaurus Sub-Ohm V2, avec son réservoir de 5 ml, …" at bounding box center [620, 533] width 1008 height 45
click at [821, 519] on p "De son côté, le clearomiseur Centaurus Sub-Ohm V2, avec son réservoir de 5 ml, …" at bounding box center [620, 533] width 1008 height 45
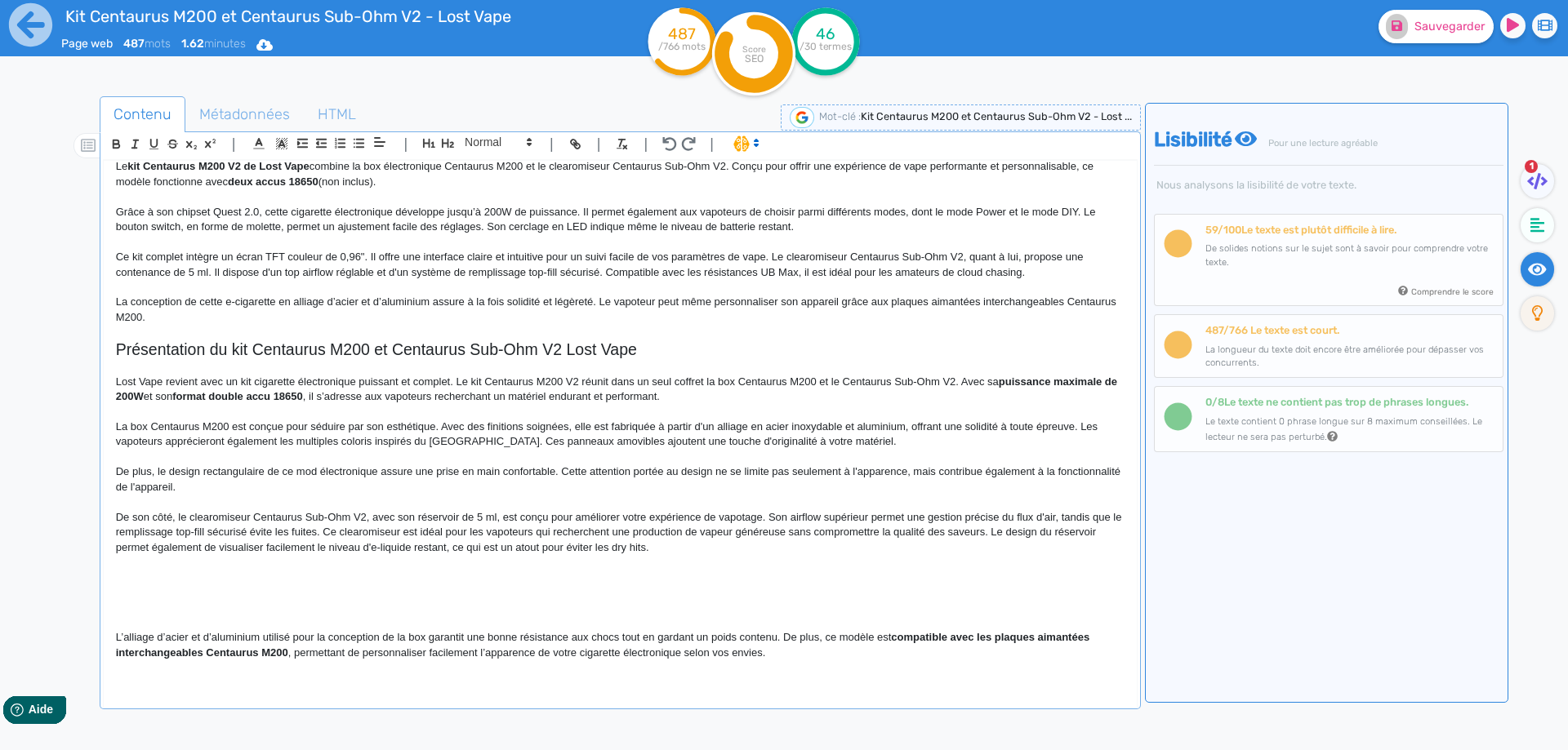
click at [200, 532] on p "De son côté, le clearomiseur Centaurus Sub-Ohm V2, avec son réservoir de 5 ml, …" at bounding box center [620, 533] width 1008 height 45
click at [238, 528] on p "De son côté, le clearomiseur Centaurus Sub-Ohm V2, avec son réservoir de 5 ml, …" at bounding box center [620, 533] width 1008 height 45
click at [323, 530] on p "De son côté, le clearomiseur Centaurus Sub-Ohm V2, avec son réservoir de 5 ml, …" at bounding box center [620, 533] width 1008 height 45
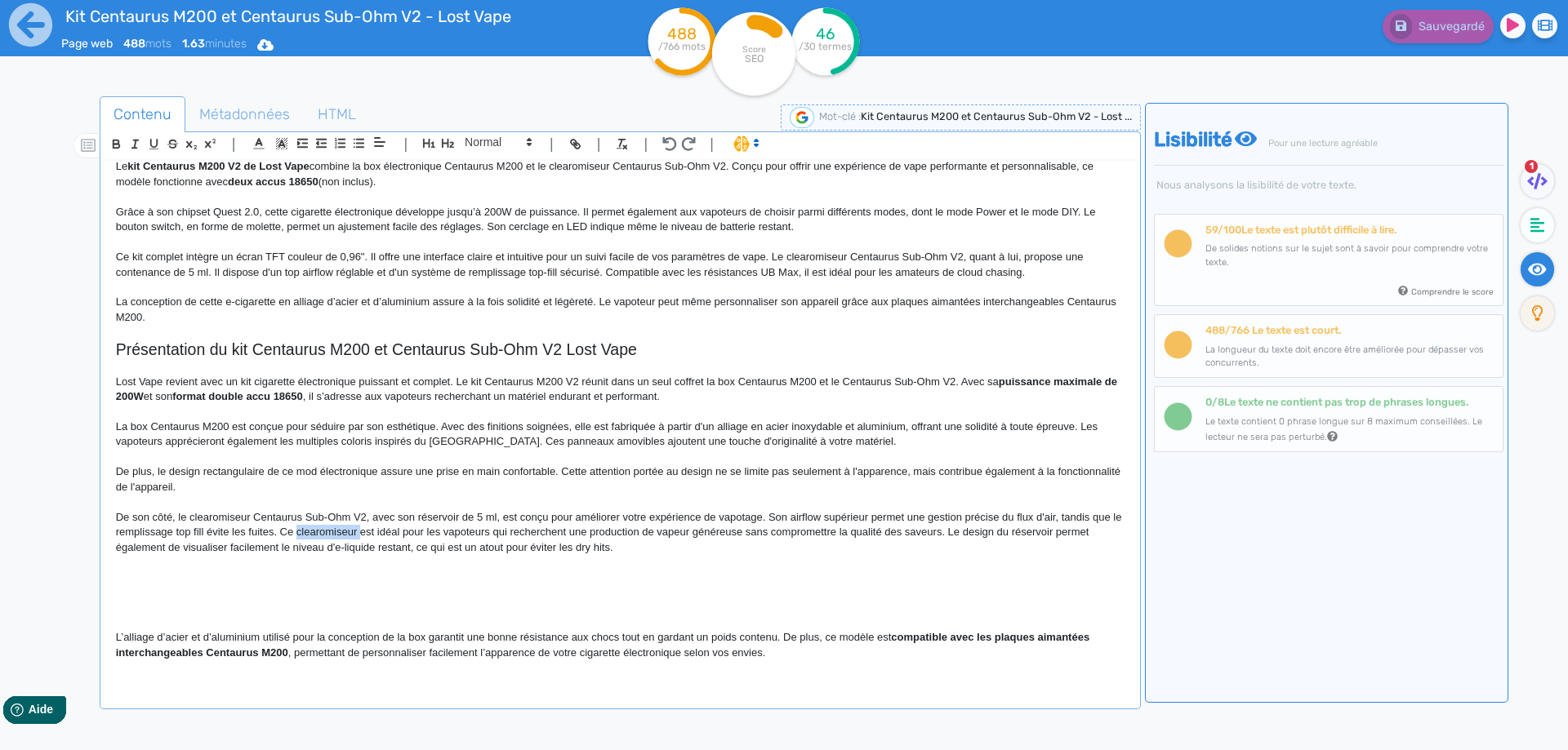
click at [323, 530] on p "De son côté, le clearomiseur Centaurus Sub-Ohm V2, avec son réservoir de 5 ml, …" at bounding box center [620, 533] width 1008 height 45
click at [967, 532] on p "De son côté, le clearomiseur Centaurus Sub-Ohm V2, avec son réservoir de 5 ml, …" at bounding box center [620, 533] width 1008 height 45
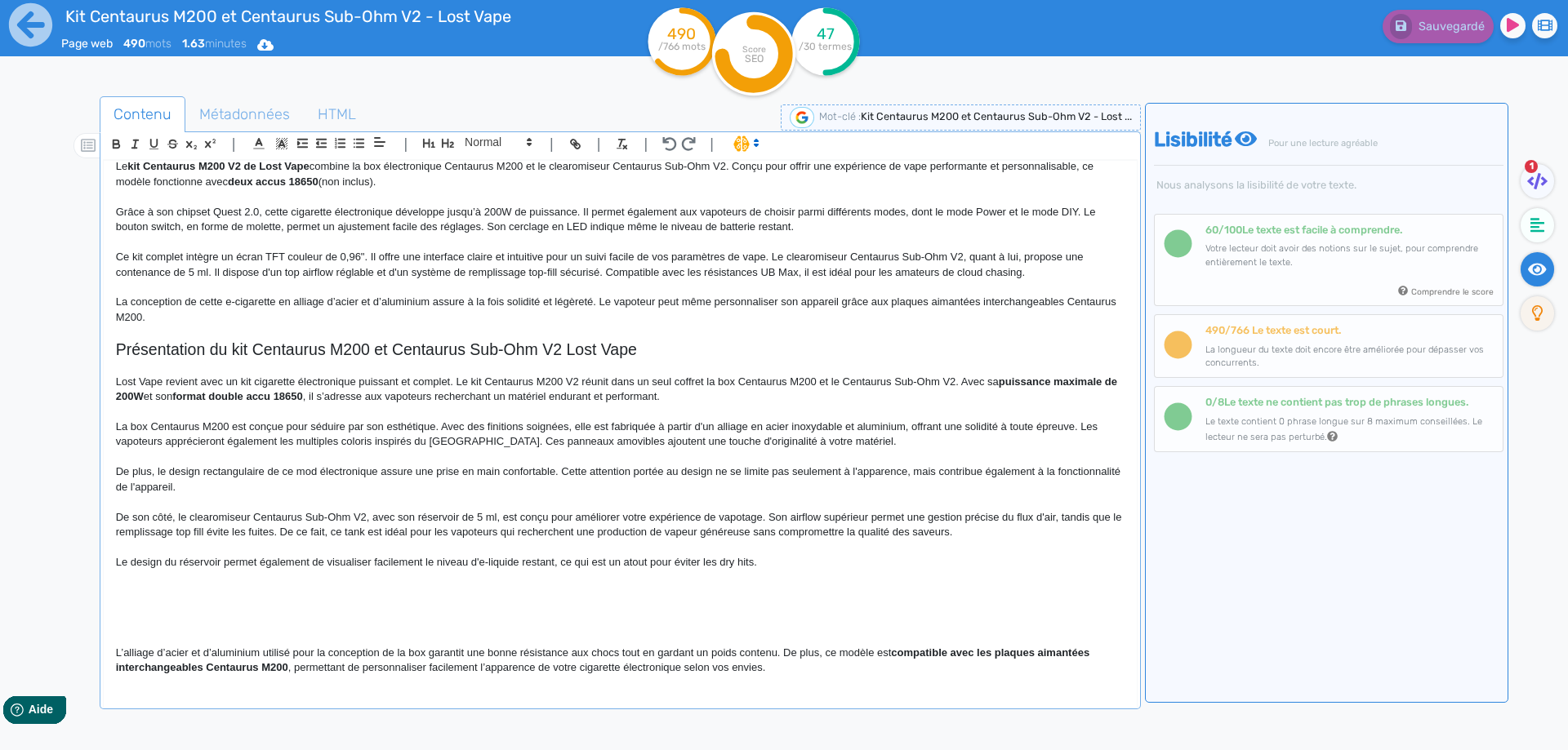
click at [161, 561] on p "Le design du réservoir permet également de visualiser facilement le niveau d'e-…" at bounding box center [620, 562] width 1008 height 15
click at [532, 563] on p "Le design transparent du réservoir permet également de visualiser facilement le…" at bounding box center [620, 562] width 1008 height 15
click at [622, 561] on p "Le design transparent du réservoir permet également de visualiser facilement le…" at bounding box center [620, 562] width 1008 height 15
click at [1409, 28] on button "Sauvegarder" at bounding box center [1436, 26] width 115 height 34
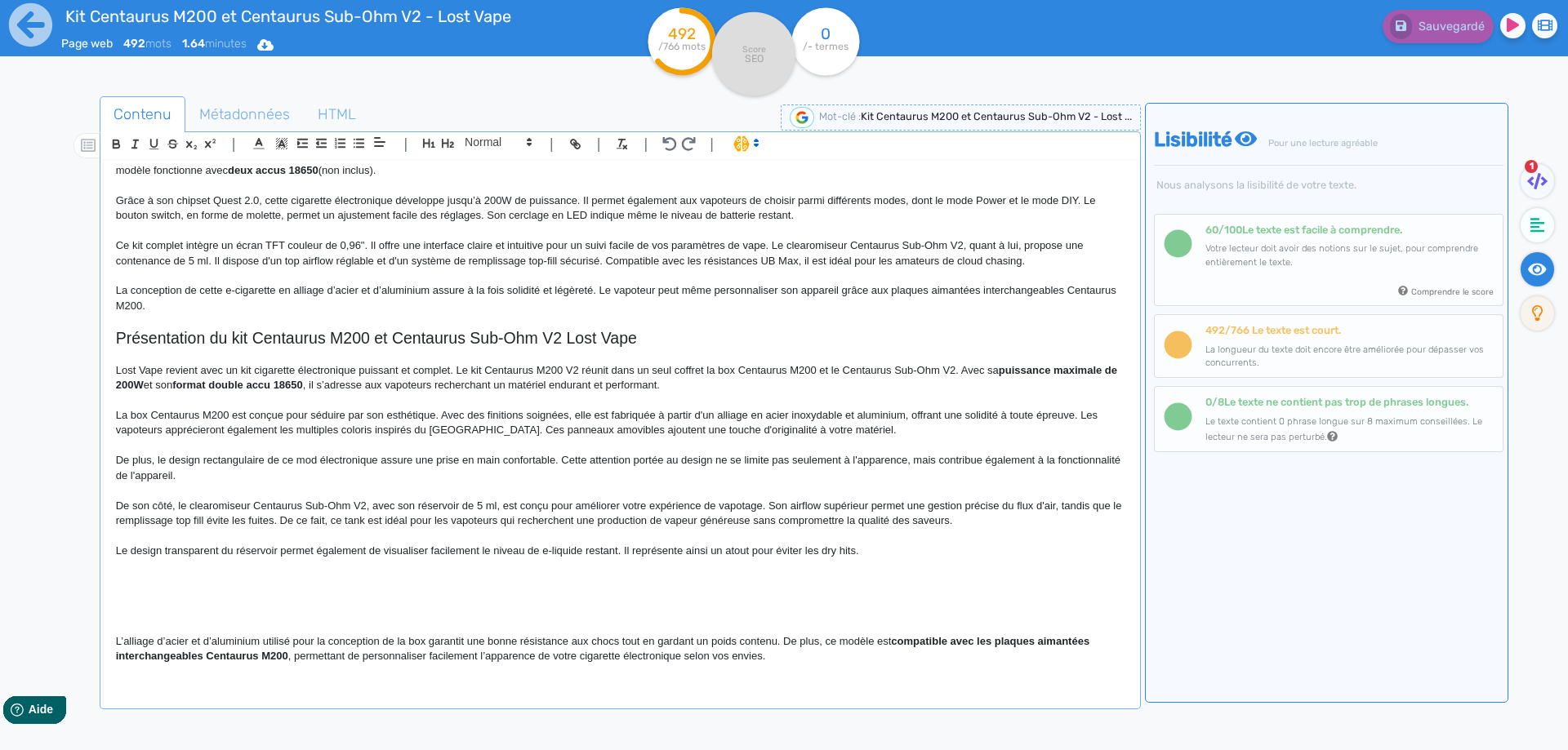
scroll to position [66, 0]
click at [355, 639] on p "L’alliage d’acier et d’aluminium utilisé pour la conception de la box garantit …" at bounding box center [620, 646] width 1008 height 30
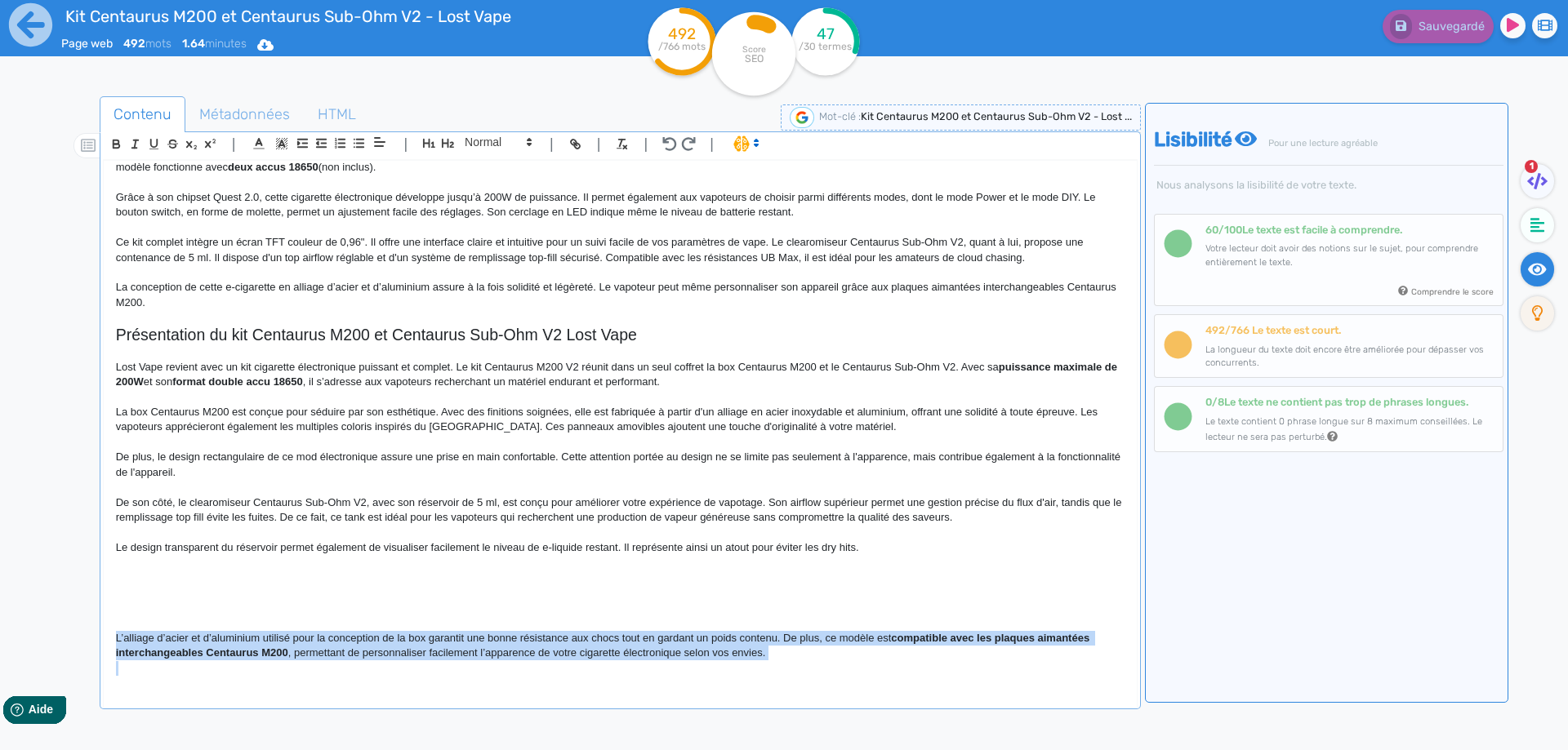
click at [355, 639] on p "L’alliage d’acier et d’aluminium utilisé pour la conception de la box garantit …" at bounding box center [620, 646] width 1008 height 30
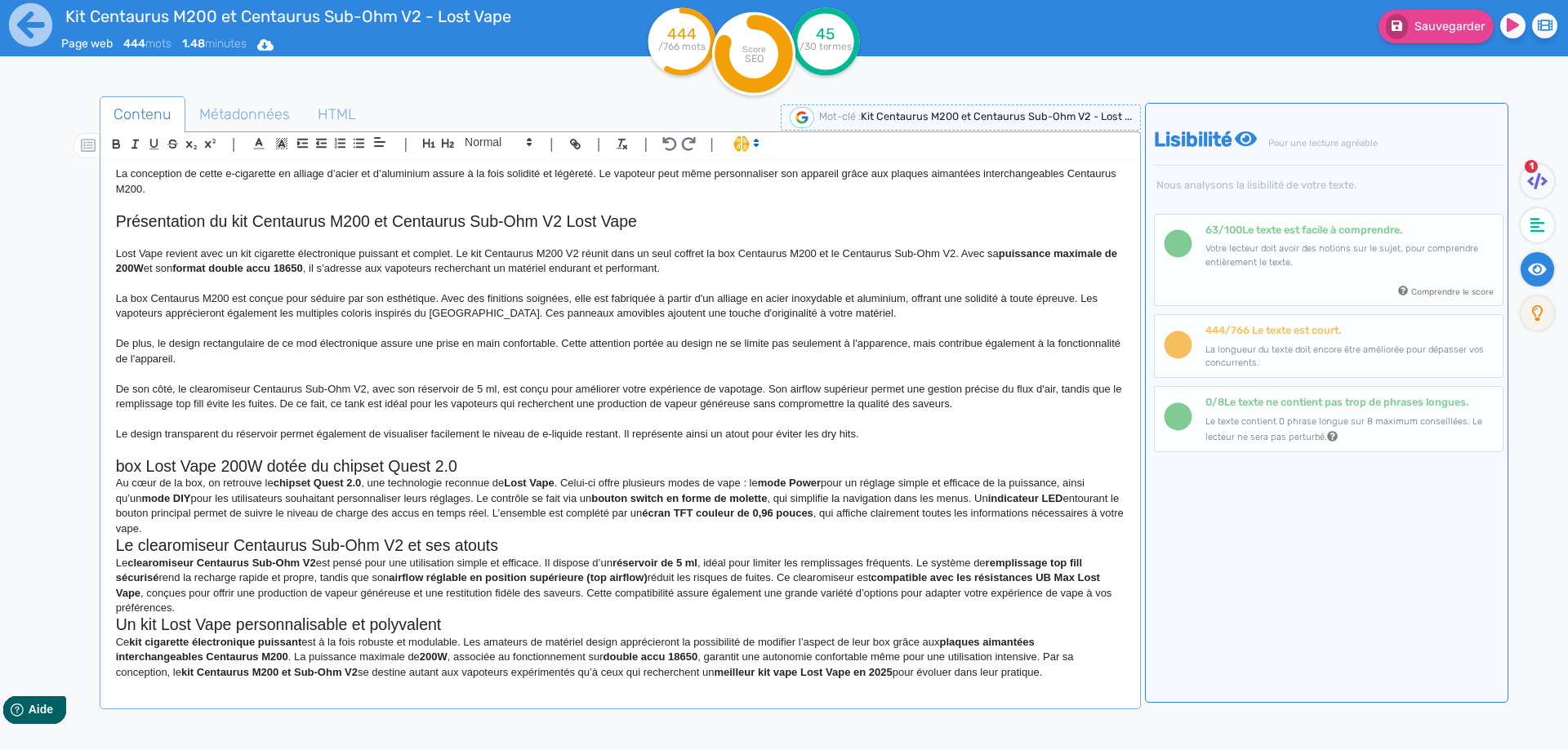
scroll to position [184, 0]
click at [501, 464] on h2 "box Lost Vape 200W dotée du chipset Quest 2.0" at bounding box center [620, 462] width 1008 height 19
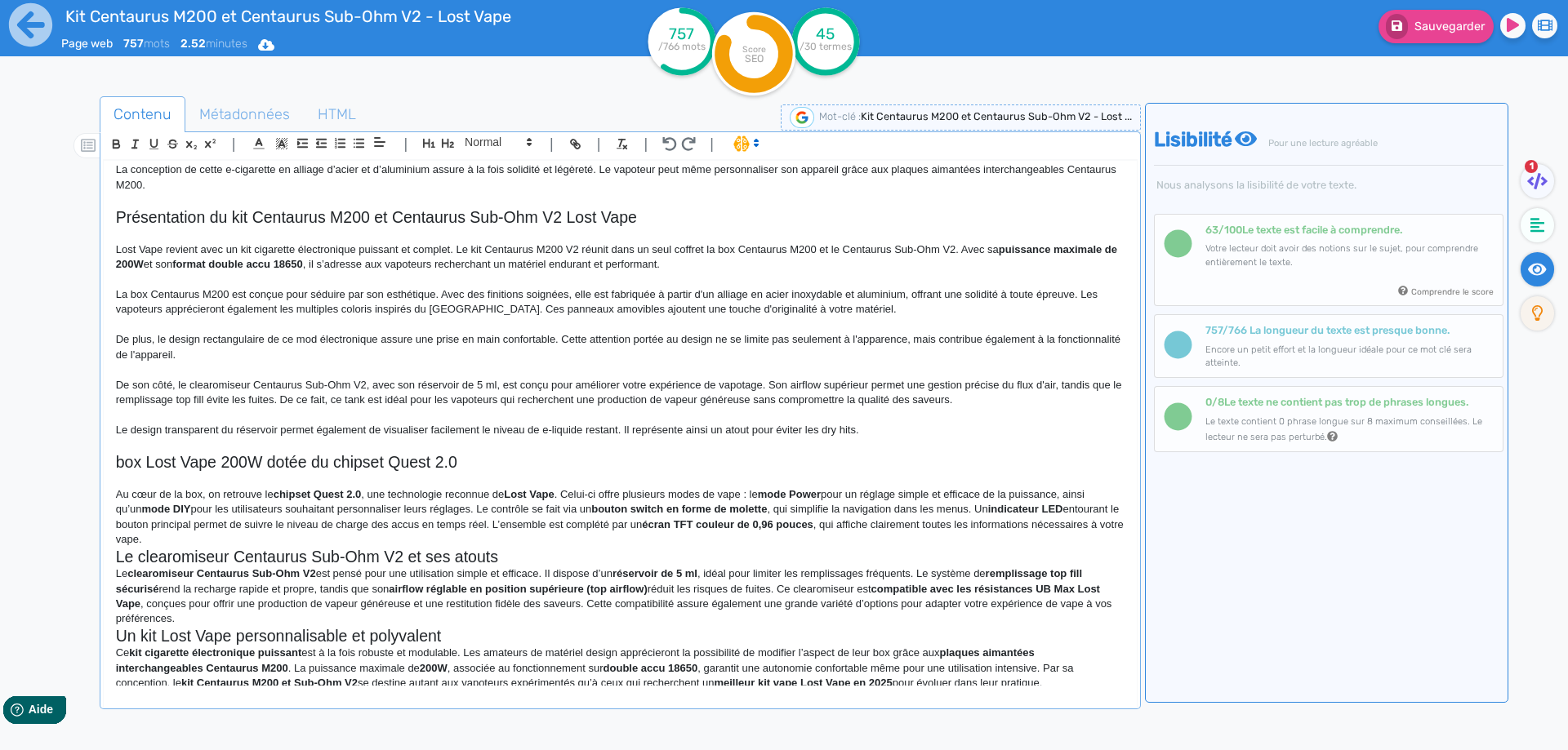
click at [328, 540] on p "Au cœur de la box, on retrouve le chipset Quest 2.0 , une technologie reconnue …" at bounding box center [620, 518] width 1008 height 61
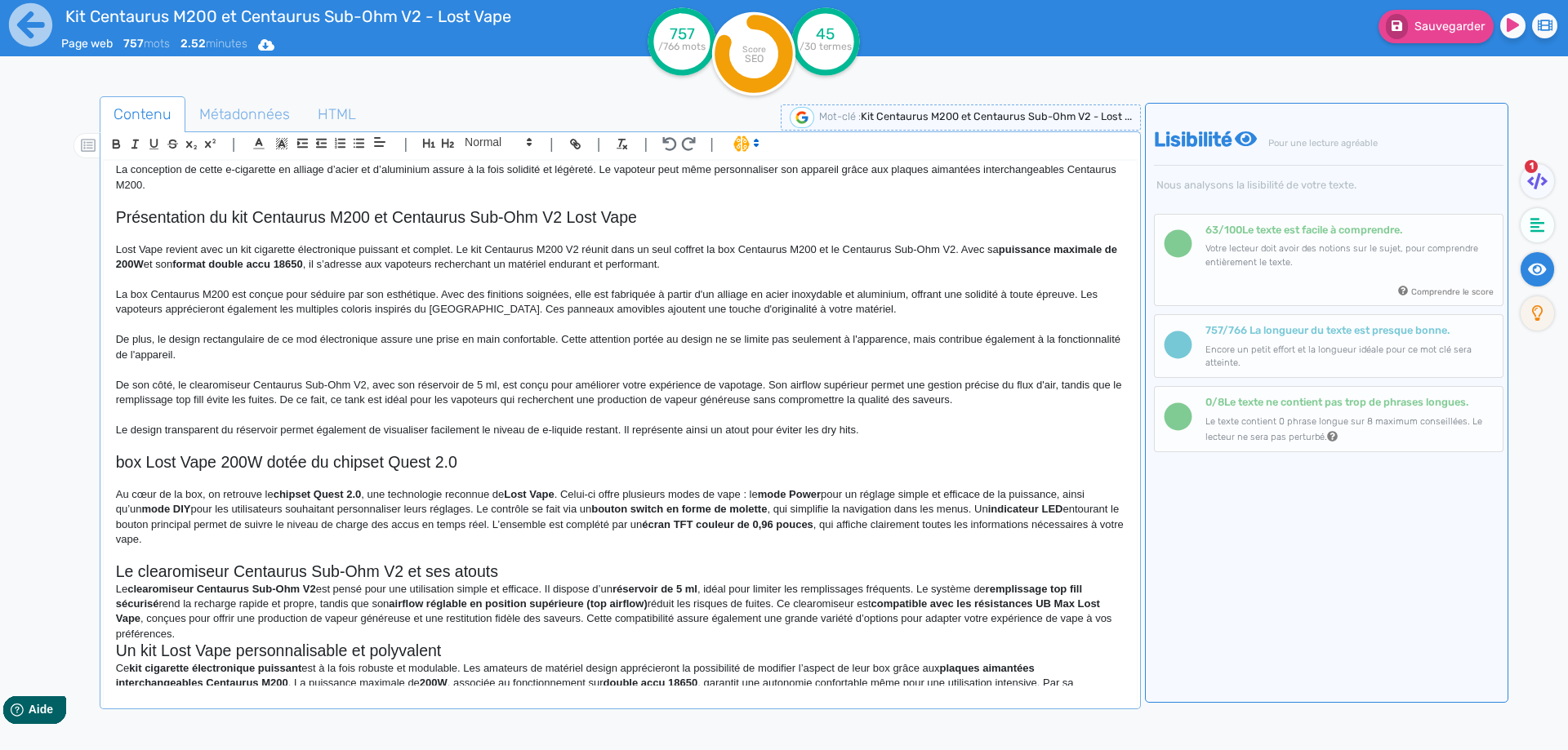
click at [510, 570] on h2 "Le clearomiseur Centaurus Sub-Ohm V2 et ses atouts" at bounding box center [620, 571] width 1008 height 19
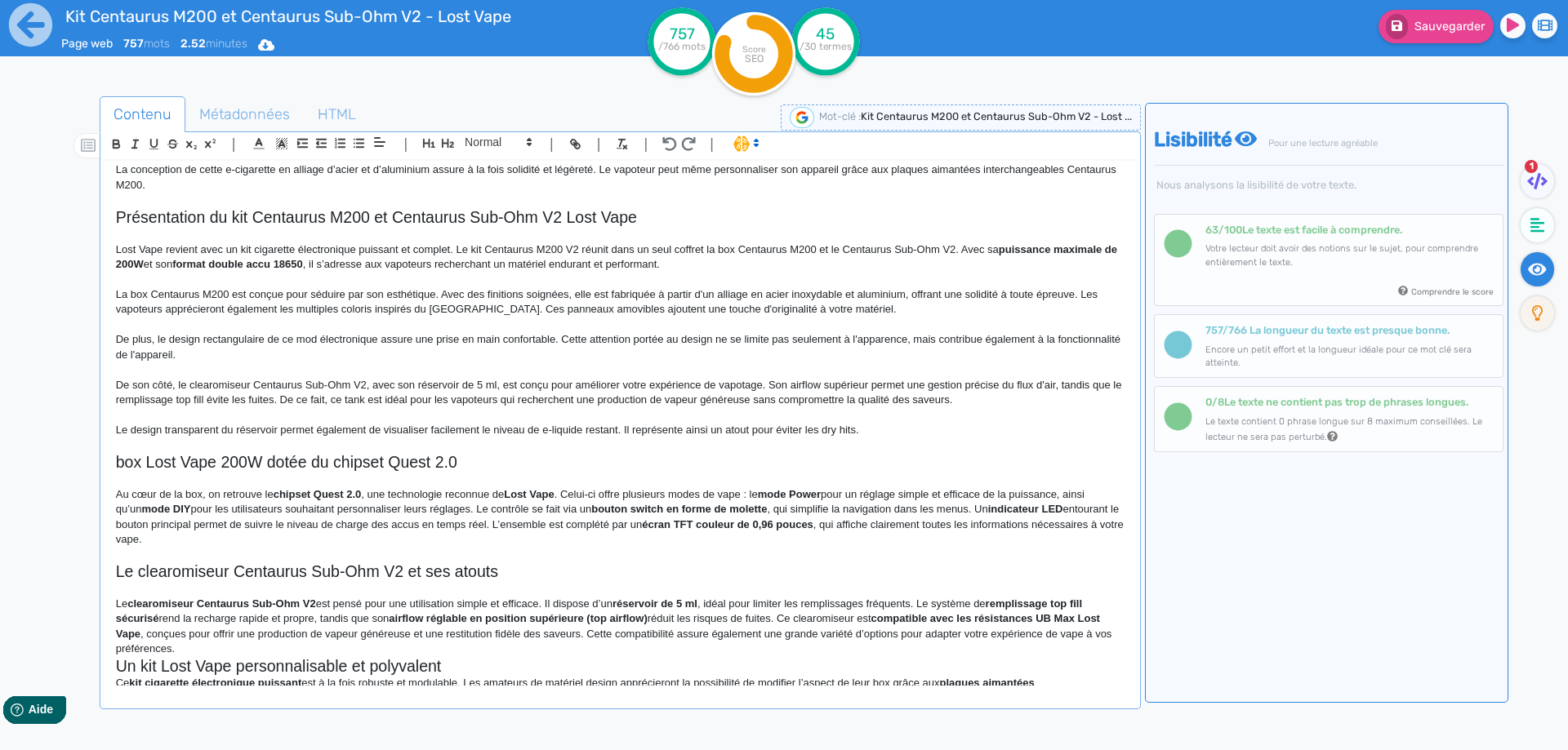
click at [667, 647] on p "Le clearomiseur Centaurus Sub-Ohm V2 est pensé pour une utilisation simple et e…" at bounding box center [620, 627] width 1008 height 61
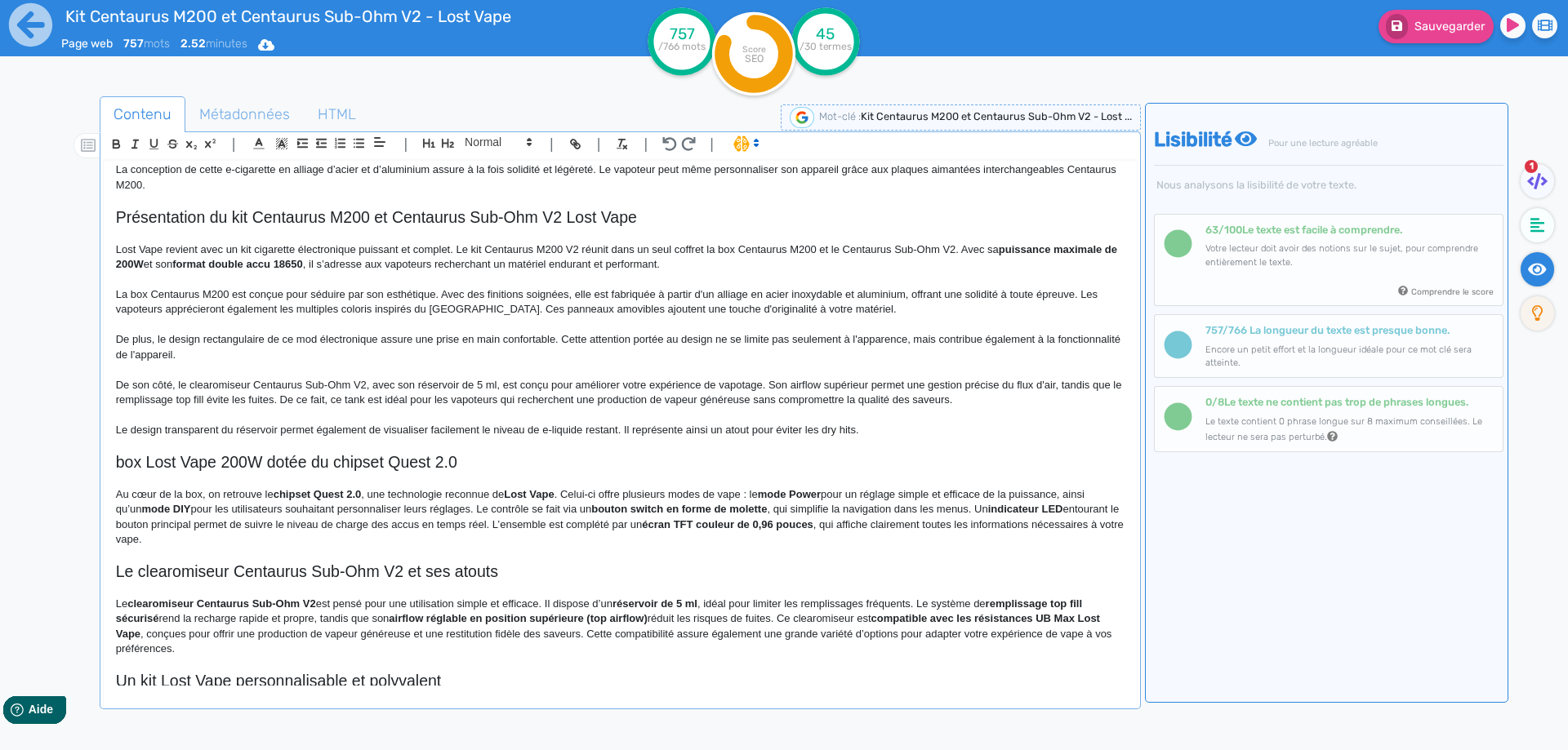
scroll to position [244, 0]
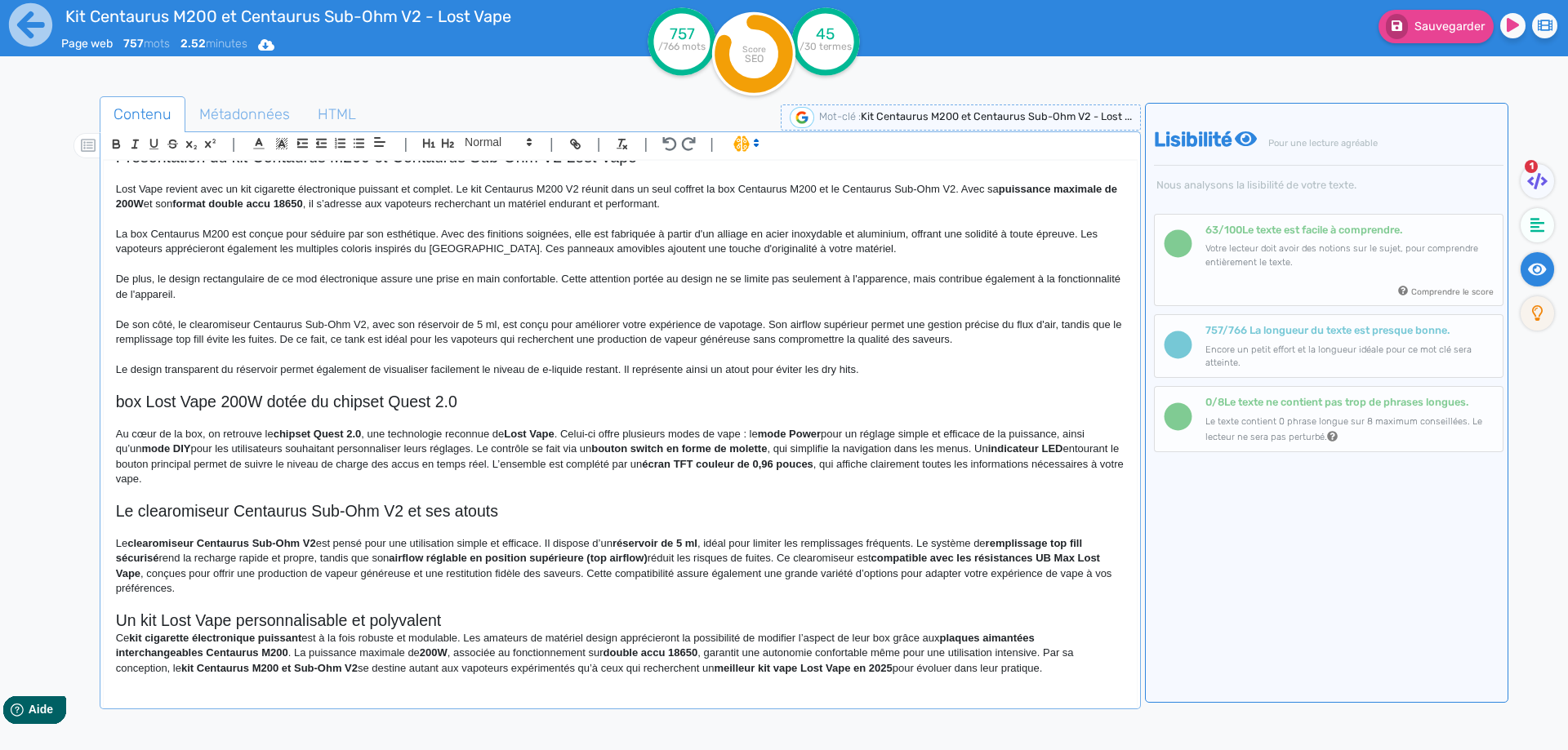
click at [520, 623] on h2 "Un kit Lost Vape personnalisable et polyvalent" at bounding box center [620, 620] width 1008 height 19
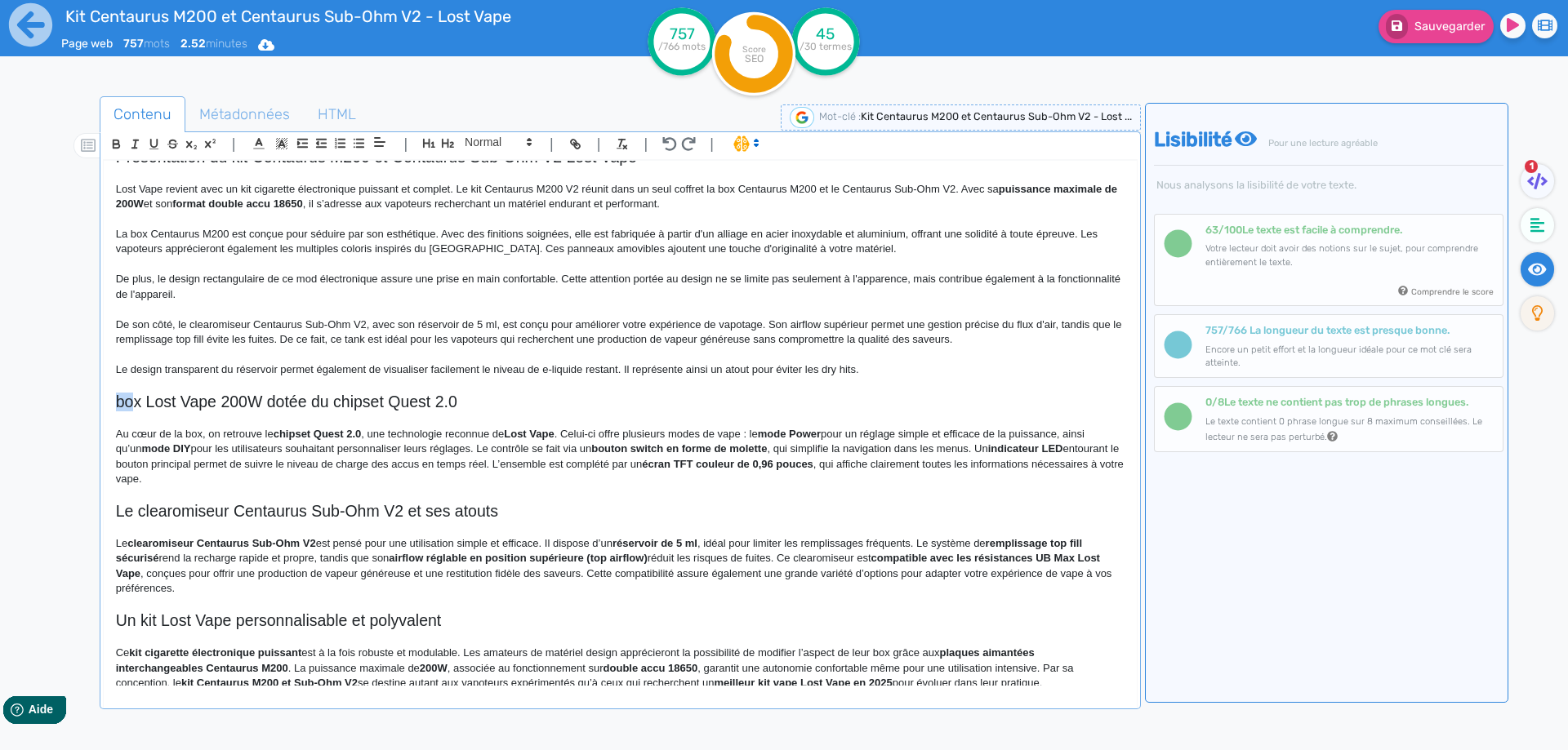
drag, startPoint x: 132, startPoint y: 408, endPoint x: 97, endPoint y: 394, distance: 37.7
click at [97, 394] on div "Contenu Métadonnées HTML | | H3 H4 H5 H6 Normal | | | | Kit Centaurus M200 et C…" at bounding box center [808, 472] width 1520 height 761
click at [121, 402] on h2 "box Lost Vape 200W dotée du chipset Quest 2.0" at bounding box center [620, 401] width 1008 height 19
click at [222, 403] on h2 "Box Lost Vape 200W dotée du chipset Quest 2.0" at bounding box center [620, 401] width 1008 height 19
click at [358, 405] on h2 "Box Lost Vape Centaurus M200 200W dotée du chipset Quest 2.0" at bounding box center [620, 401] width 1008 height 19
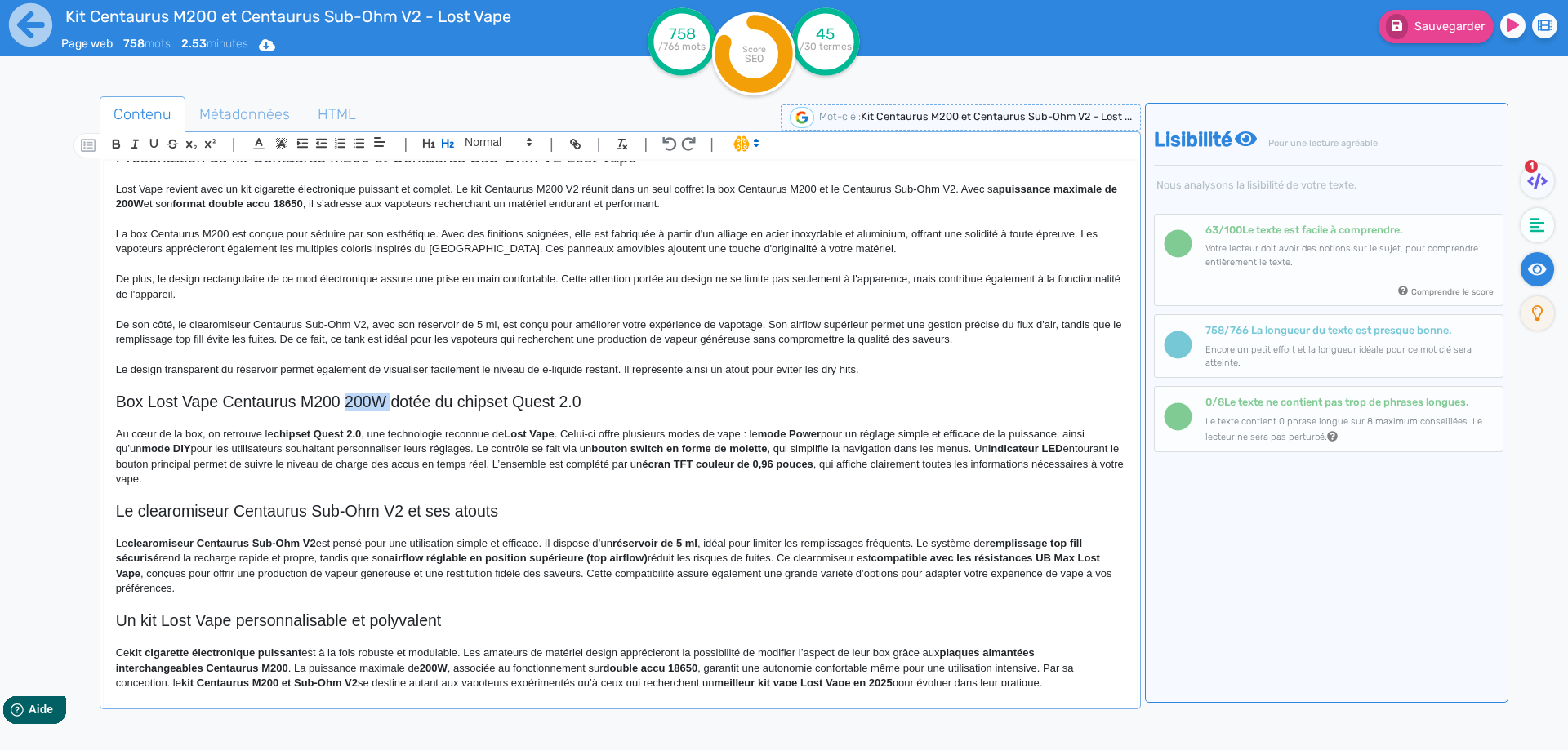
click at [358, 405] on h2 "Box Lost Vape Centaurus M200 200W dotée du chipset Quest 2.0" at bounding box center [620, 401] width 1008 height 19
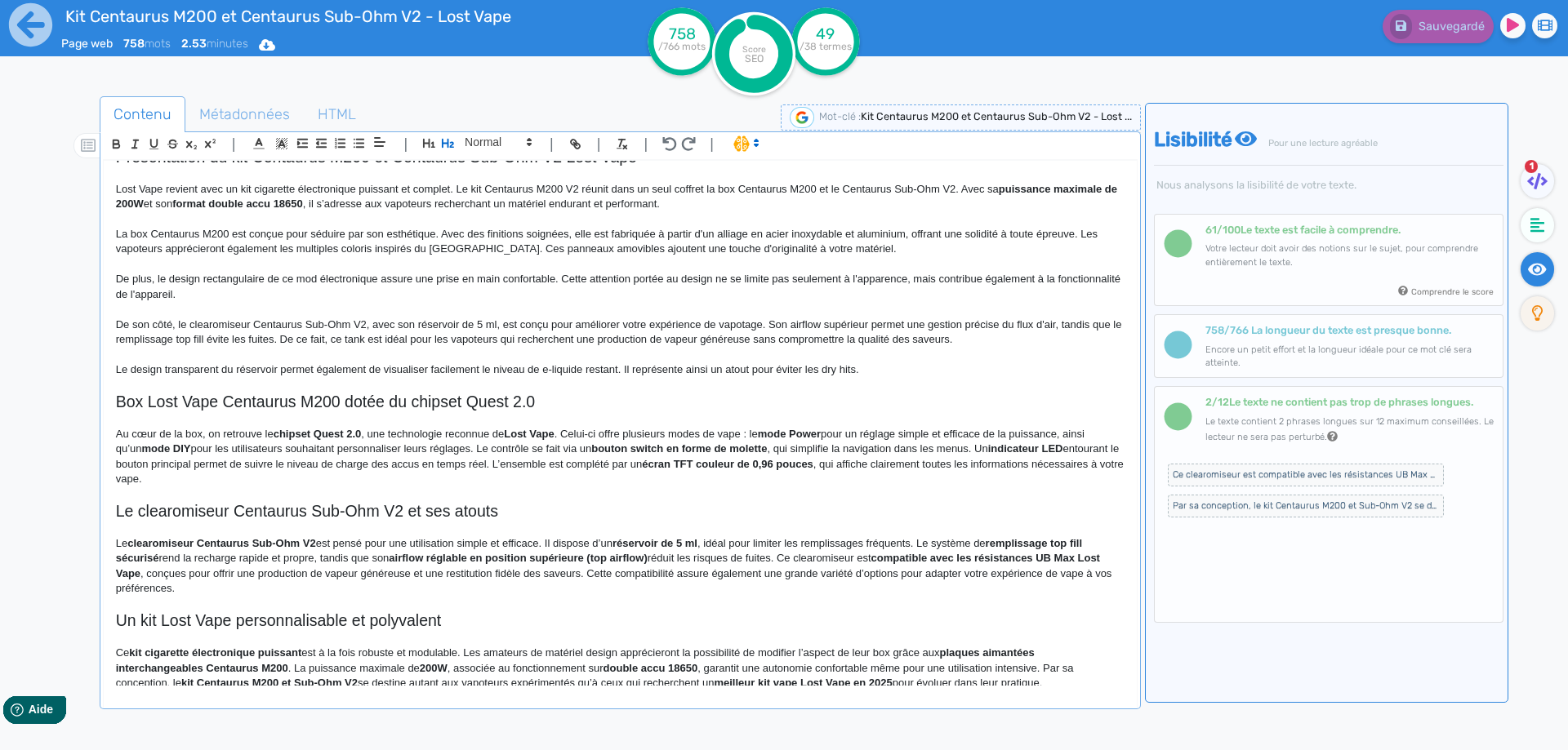
scroll to position [259, 0]
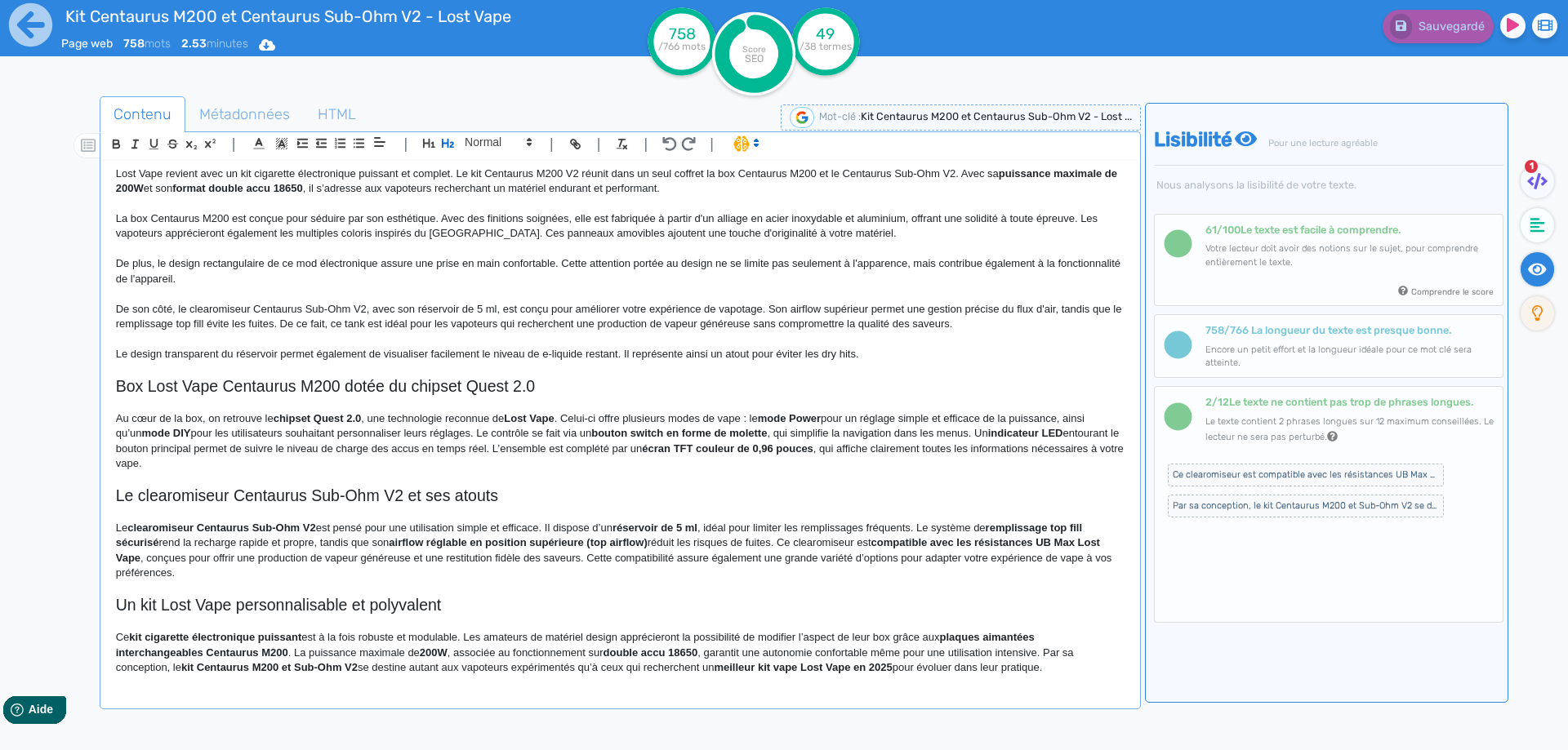
click at [363, 387] on h2 "Box Lost Vape Centaurus M200 dotée du chipset Quest 2.0" at bounding box center [620, 386] width 1008 height 19
drag, startPoint x: 363, startPoint y: 387, endPoint x: 530, endPoint y: 387, distance: 167.0
click at [530, 387] on h2 "Box Lost Vape Centaurus M200 dotée du chipset Quest 2.0" at bounding box center [620, 386] width 1008 height 19
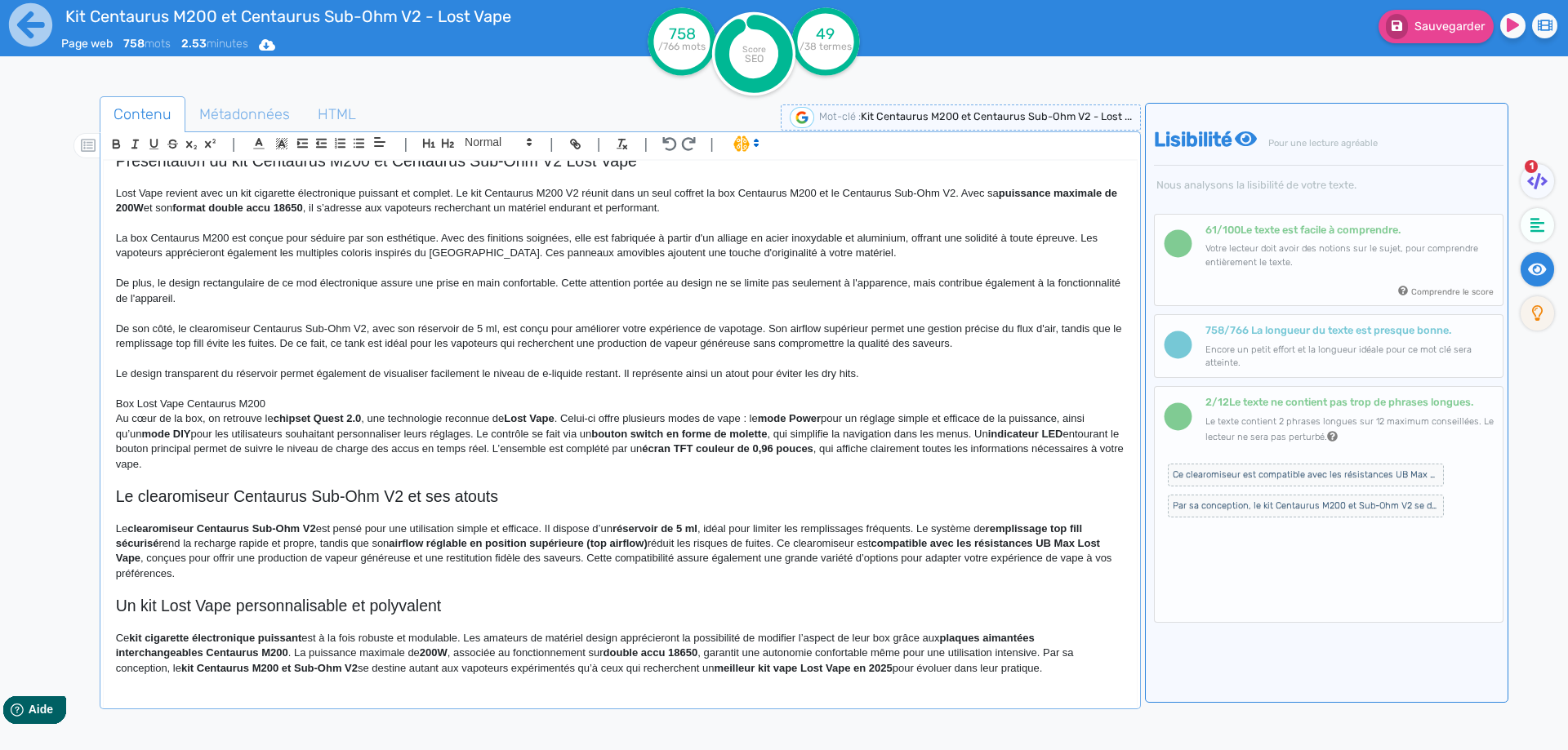
scroll to position [240, 0]
click at [471, 143] on span at bounding box center [497, 142] width 80 height 20
click at [447, 138] on icon "button" at bounding box center [447, 143] width 14 height 14
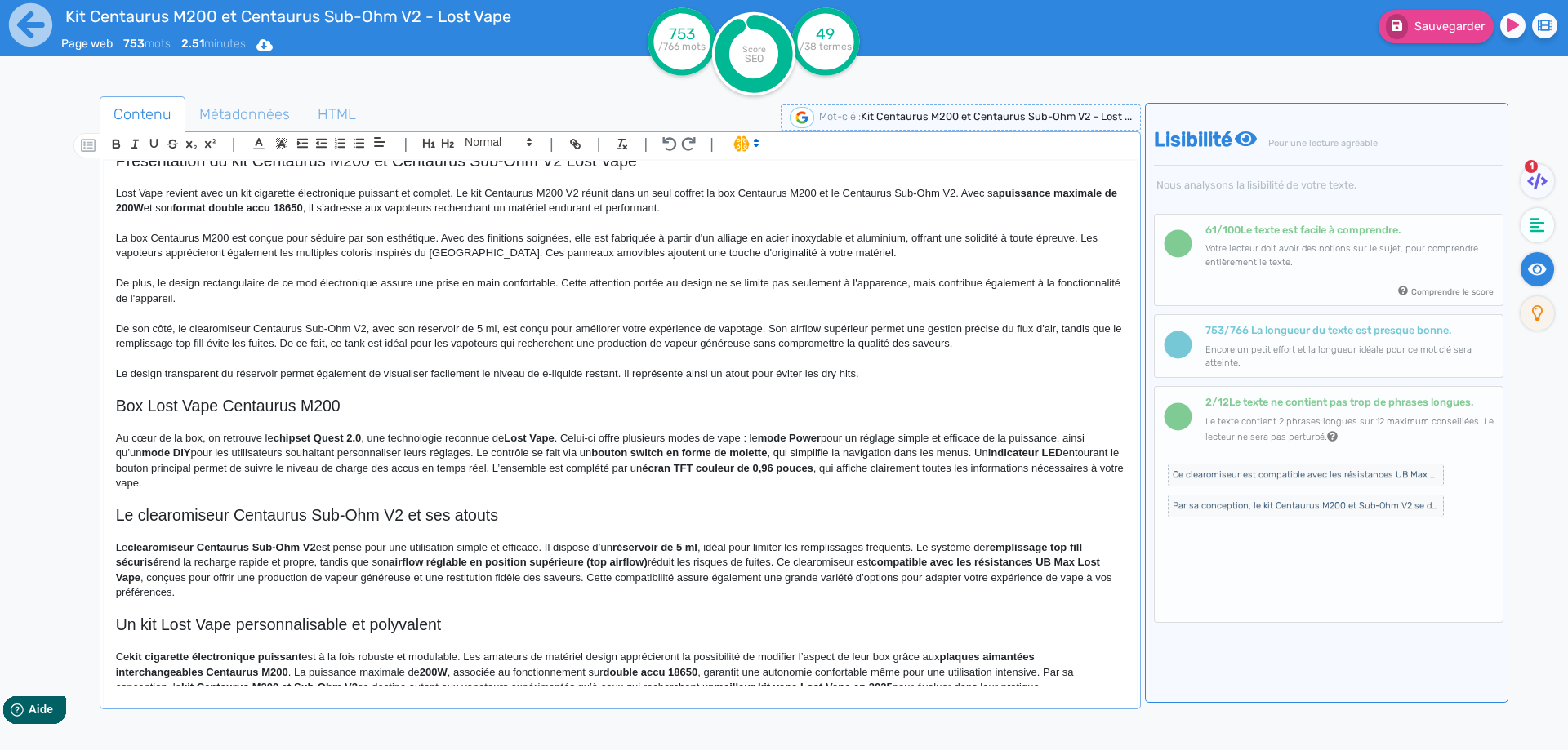
click at [337, 473] on p "Au cœur de la box, on retrouve le chipset Quest 2.0 , une technologie reconnue …" at bounding box center [620, 461] width 1008 height 61
click at [333, 482] on p "Au cœur de la box, on retrouve le chipset Quest 2.0 , une technologie reconnue …" at bounding box center [620, 461] width 1008 height 61
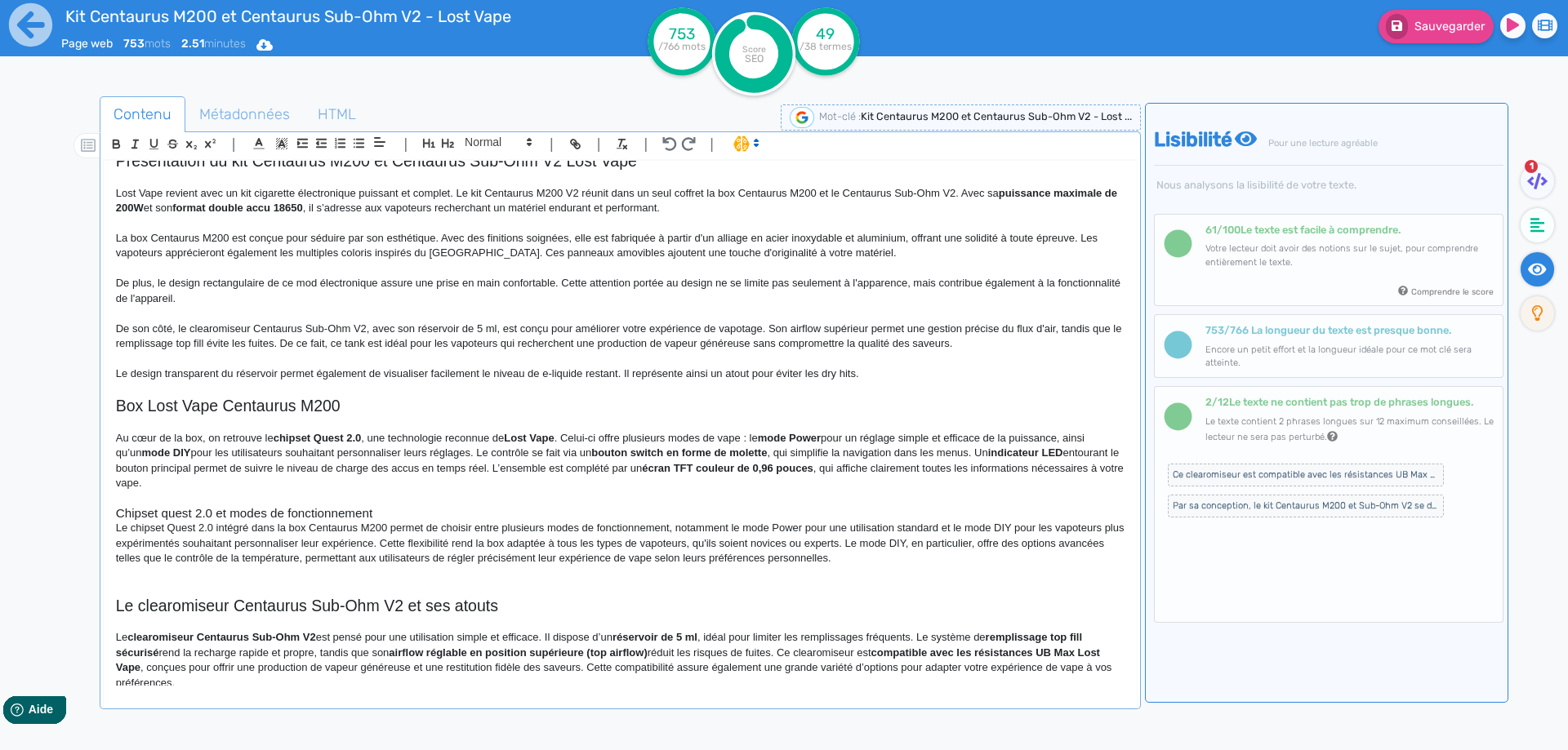
click at [254, 525] on p "Le chipset Quest 2.0 intégré dans la box Centaurus M200 permet de choisir entre…" at bounding box center [620, 543] width 1008 height 45
click at [429, 507] on h3 "Chipset quest 2.0 et modes de fonctionnement" at bounding box center [620, 514] width 1008 height 15
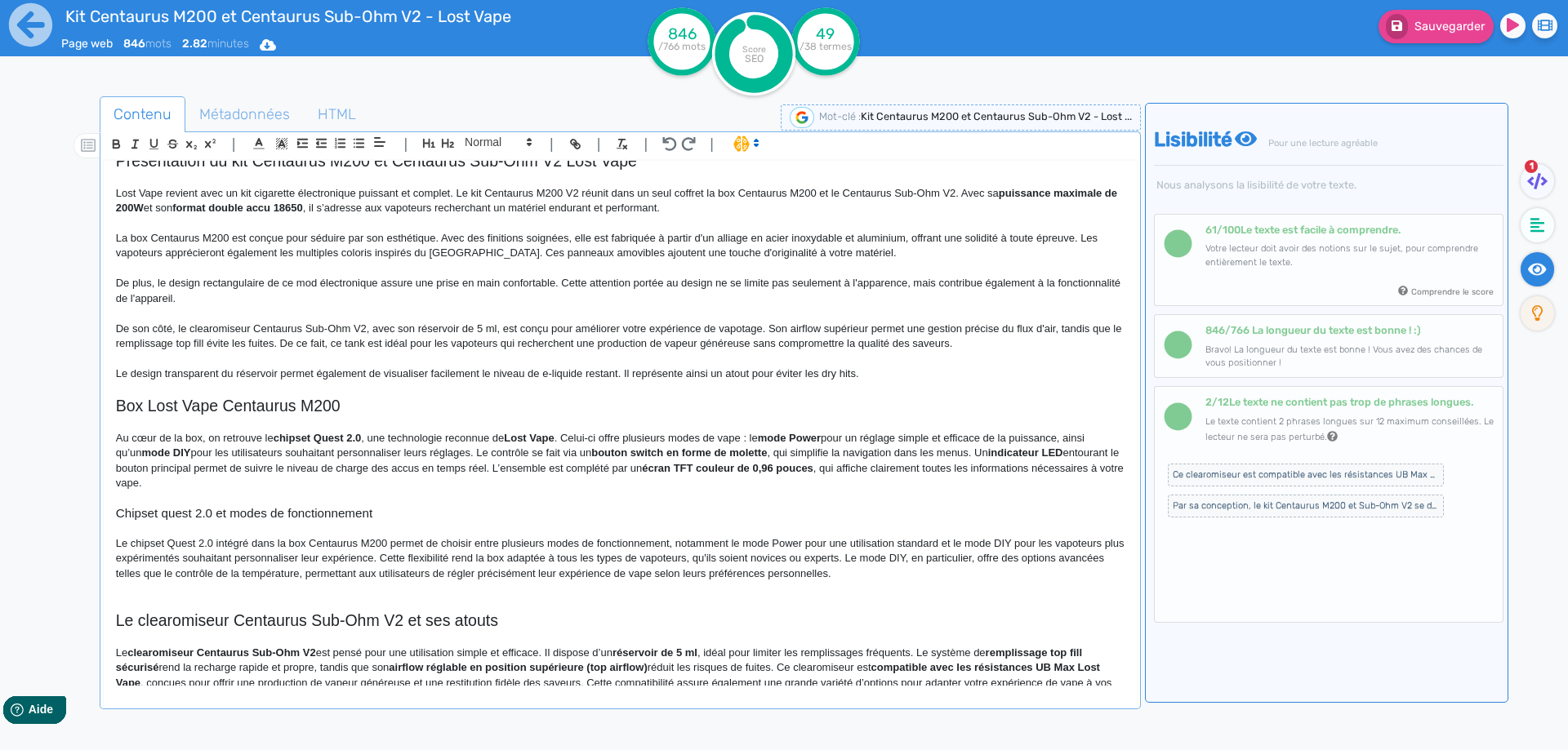
click at [227, 519] on h3 "Chipset quest 2.0 et modes de fonctionnement" at bounding box center [620, 514] width 1008 height 15
drag, startPoint x: 186, startPoint y: 512, endPoint x: 177, endPoint y: 516, distance: 9.8
click at [186, 514] on h3 "Chipset quest 2.0 et ses modes de fonctionnement" at bounding box center [620, 514] width 1008 height 15
click at [169, 517] on h3 "Chipset quest 2.0 et ses modes de fonctionnement" at bounding box center [620, 514] width 1008 height 15
click at [305, 539] on p "Le chipset Quest 2.0 intégré dans la box Centaurus M200 permet de choisir entre…" at bounding box center [620, 558] width 1008 height 45
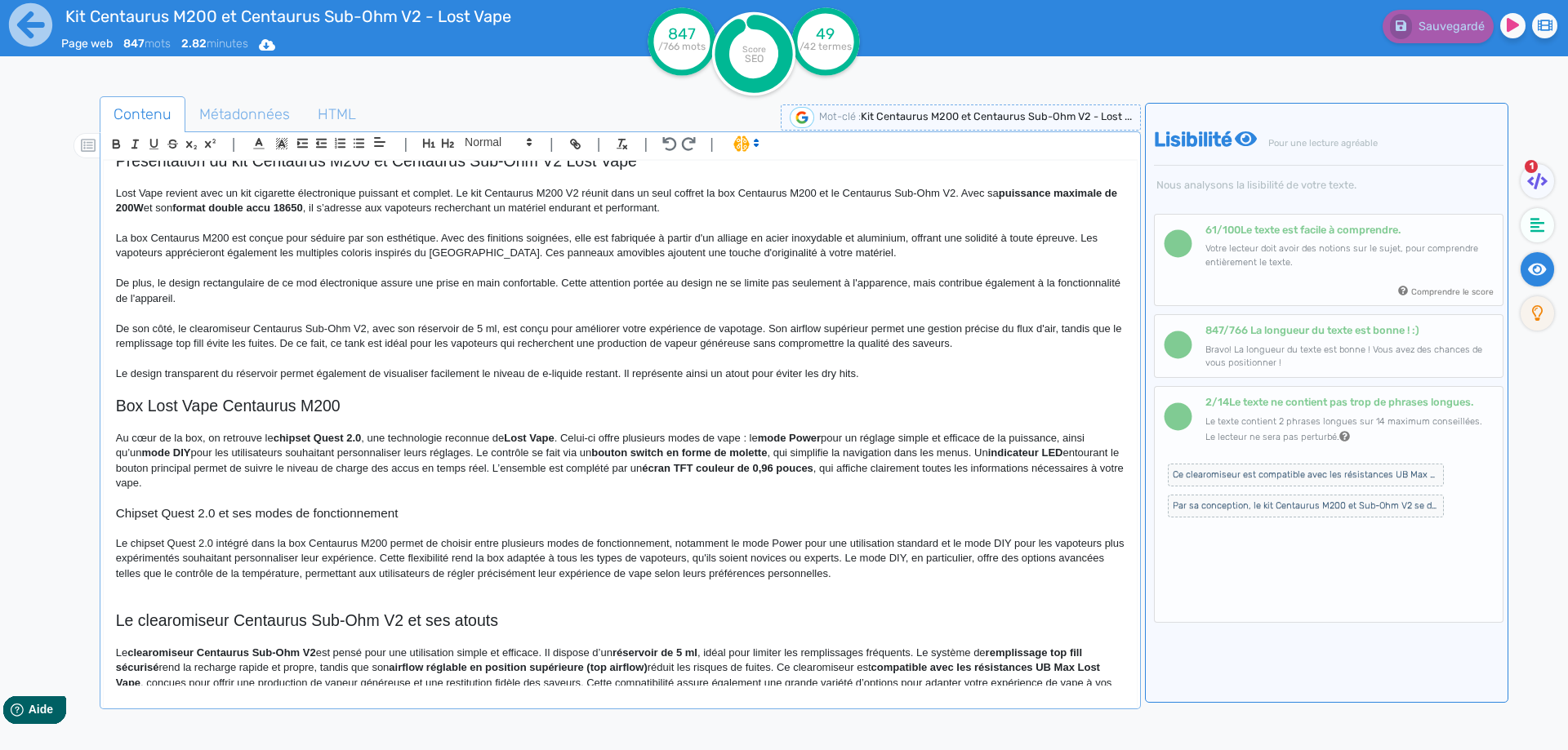
click at [169, 410] on h2 "Box Lost Vape Centaurus M200" at bounding box center [620, 405] width 1008 height 19
drag, startPoint x: 169, startPoint y: 410, endPoint x: 198, endPoint y: 410, distance: 29.0
click at [198, 410] on h2 "Box Lost Vape Centaurus M200" at bounding box center [620, 405] width 1008 height 19
click at [309, 544] on p "Le chipset Quest 2.0 intégré dans la box Centaurus M200 permet de choisir entre…" at bounding box center [620, 558] width 1008 height 45
click at [419, 538] on p "Le chipset Quest 2.0 intégré dans la box Lost Vape Centaurus M200 permet de cho…" at bounding box center [620, 558] width 1008 height 45
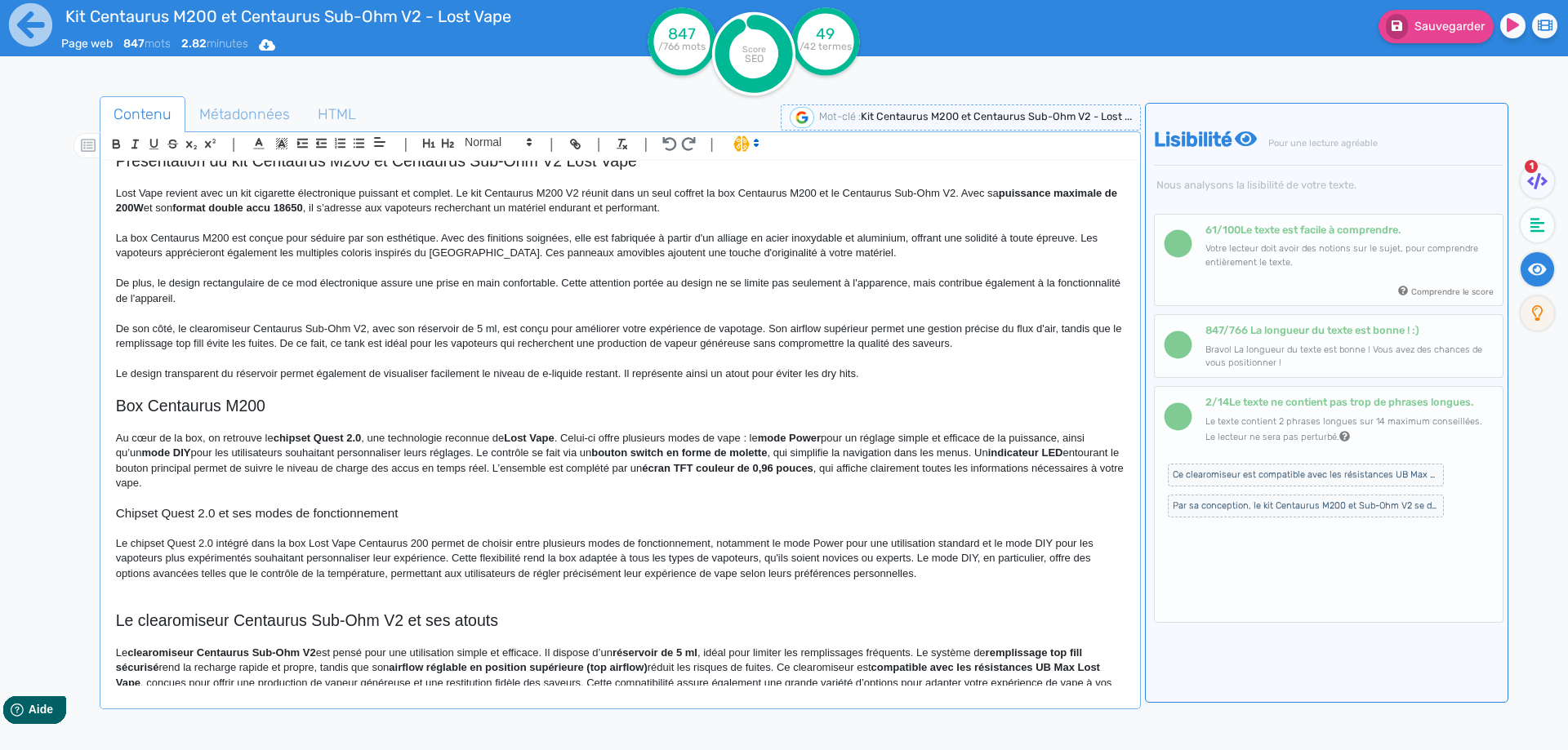
click at [427, 543] on p "Le chipset Quest 2.0 intégré dans la box Lost Vape Centaurus 200 permet de choi…" at bounding box center [620, 558] width 1008 height 45
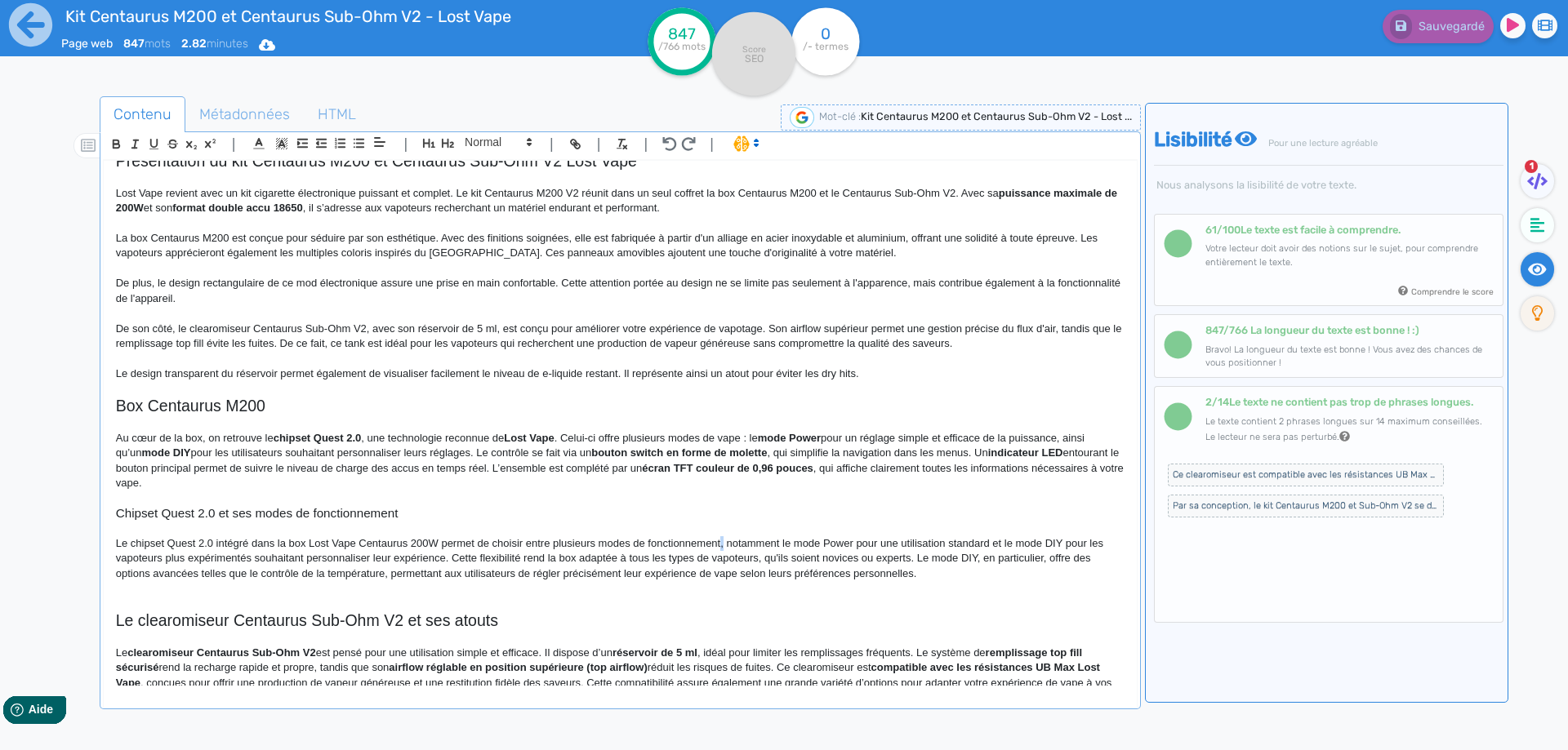
click at [719, 542] on p "Le chipset Quest 2.0 intégré dans la box Lost Vape Centaurus 200W permet de cho…" at bounding box center [620, 558] width 1008 height 45
click at [741, 542] on p "Le chipset Quest 2.0 intégré dans la box Lost Vape Centaurus 200W permet de cho…" at bounding box center [620, 558] width 1008 height 45
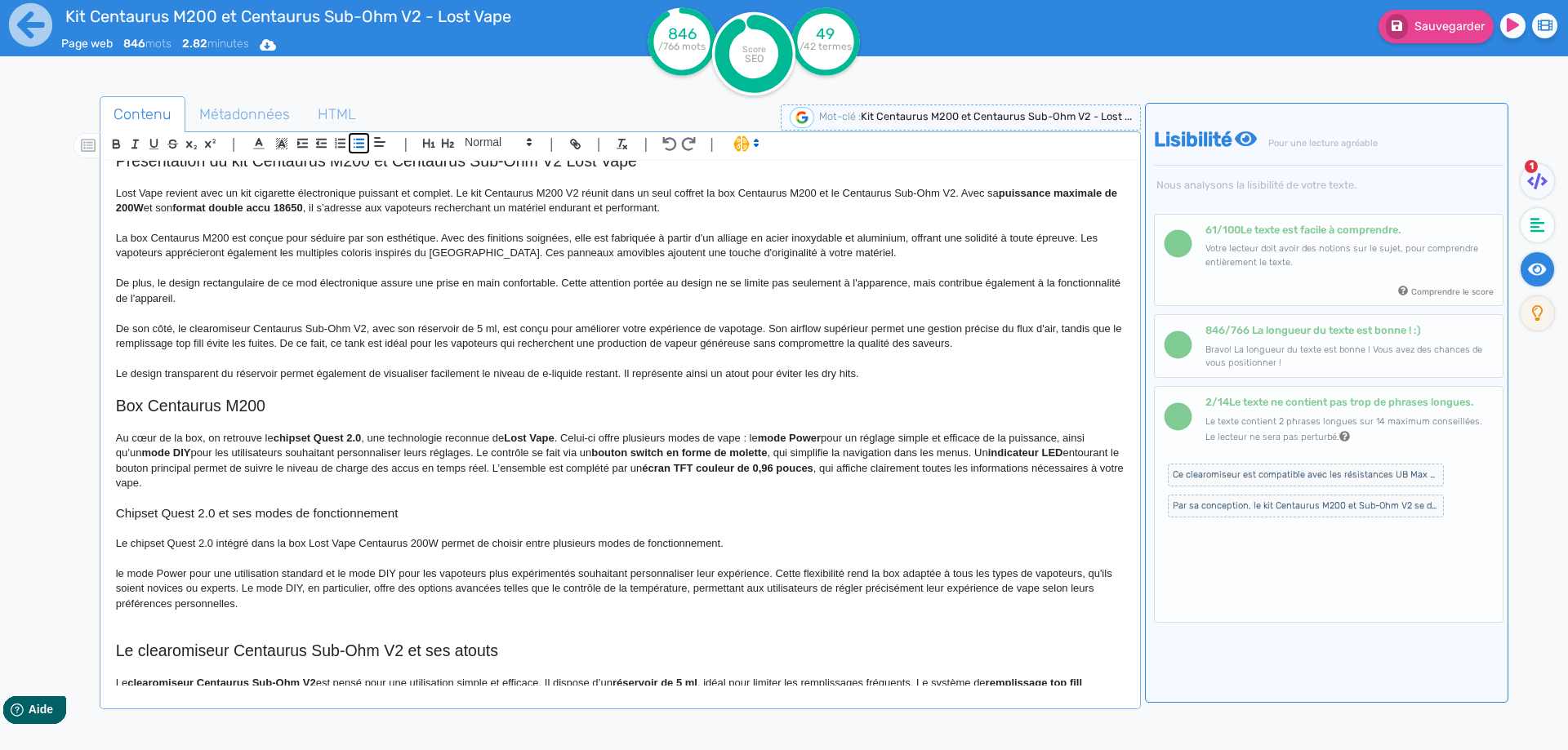
click at [356, 139] on icon "button" at bounding box center [359, 143] width 14 height 14
click at [368, 573] on li "Le mode Power pour une utilisation standard et le mode DIY pour les vapoteurs p…" at bounding box center [627, 588] width 992 height 45
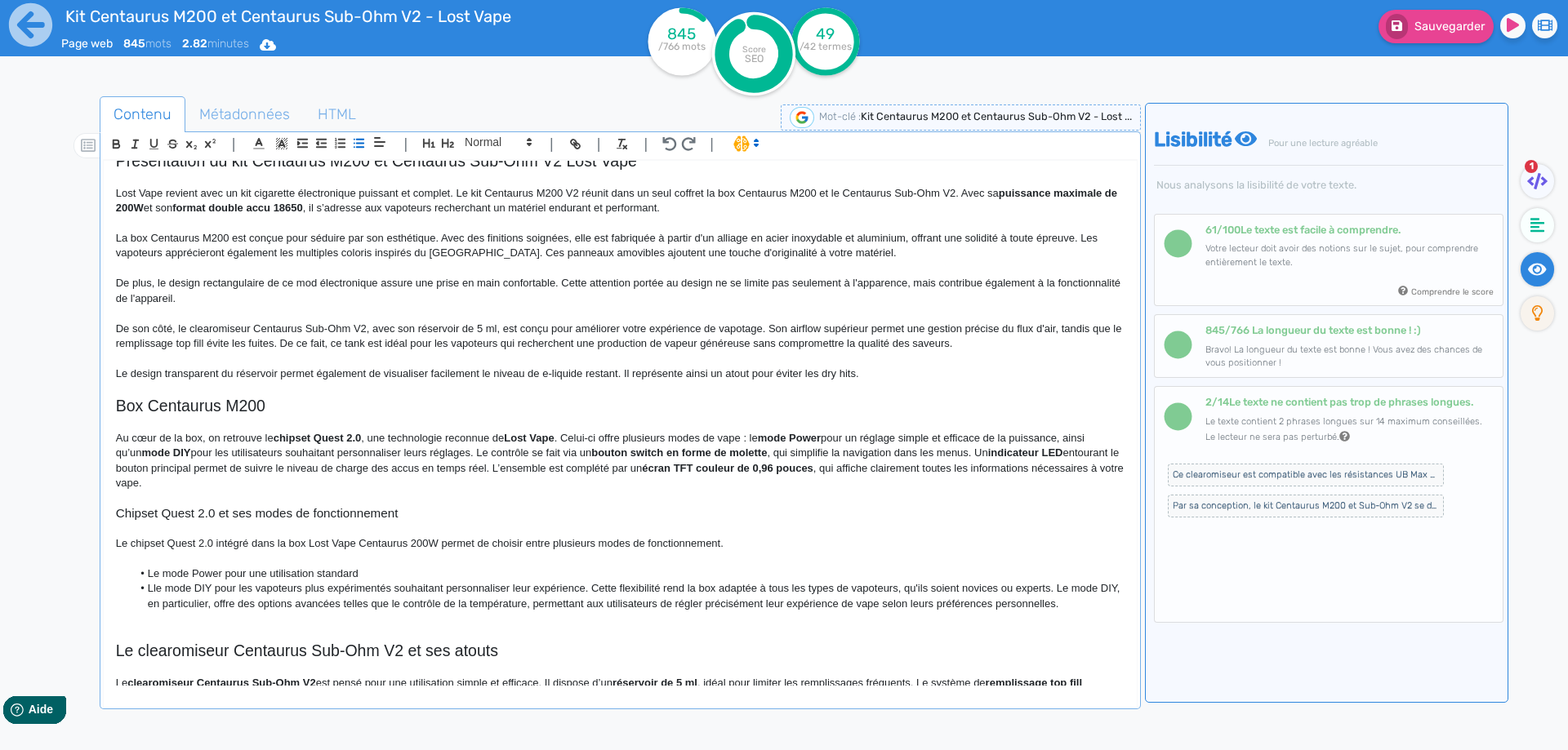
click at [367, 573] on li "Le mode Power pour une utilisation standard" at bounding box center [627, 574] width 992 height 15
click at [885, 437] on p "Au cœur de la box, on retrouve le chipset Quest 2.0 , une technologie reconnue …" at bounding box center [620, 461] width 1008 height 61
drag, startPoint x: 885, startPoint y: 437, endPoint x: 1050, endPoint y: 440, distance: 165.0
click at [1050, 440] on p "Au cœur de la box, on retrouve le chipset Quest 2.0 , une technologie reconnue …" at bounding box center [620, 461] width 1008 height 61
copy p "réglage simple et efficace de la puissance"
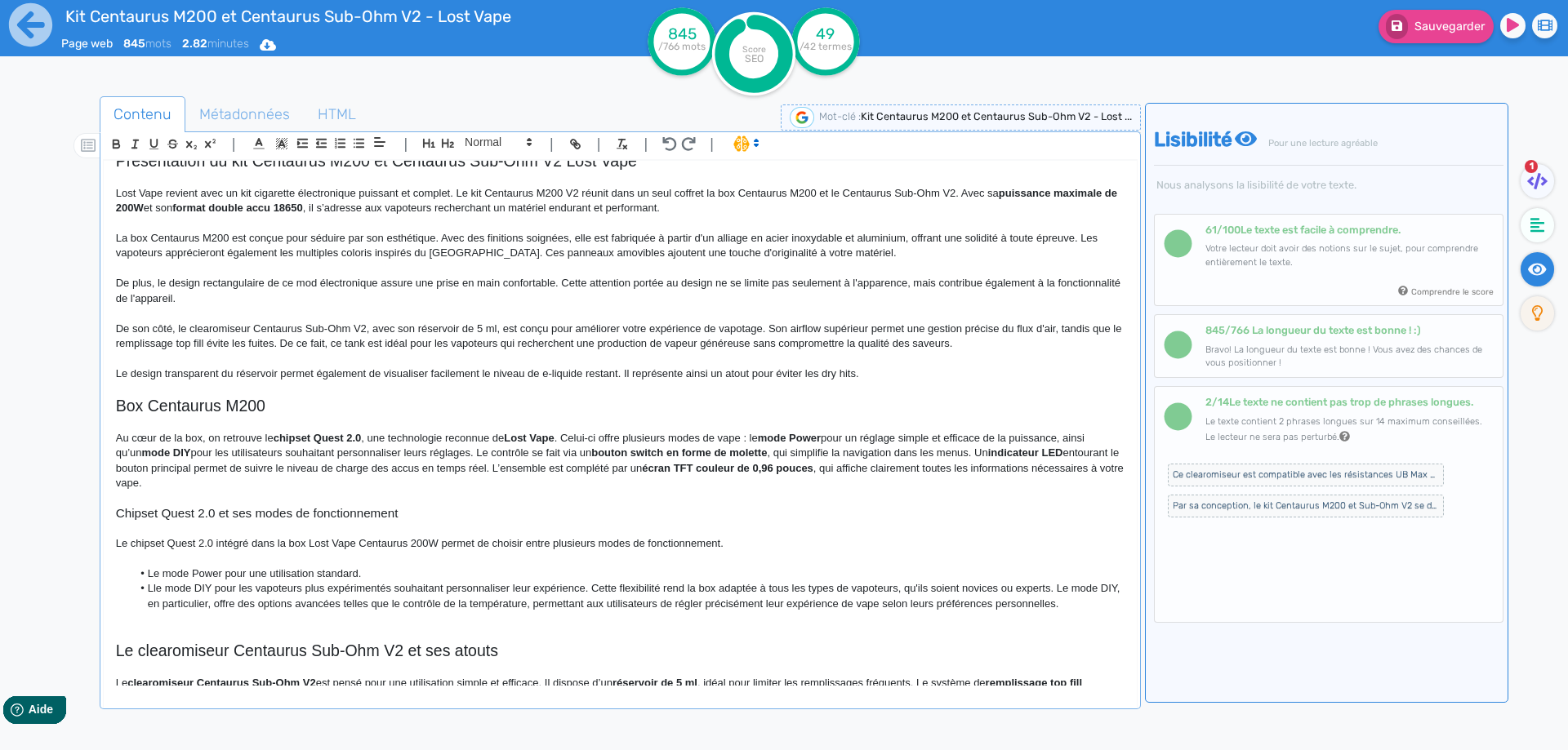
click at [423, 569] on li "Le mode Power pour une utilisation standard." at bounding box center [627, 574] width 992 height 15
click at [161, 588] on li "Lle mode DIY pour les vapoteurs plus expérimentés souhaitant personnaliser leur…" at bounding box center [627, 596] width 992 height 30
click at [270, 587] on li "Le mode DIY pour les vapoteurs plus expérimentés souhaitant personnaliser leur …" at bounding box center [627, 596] width 992 height 30
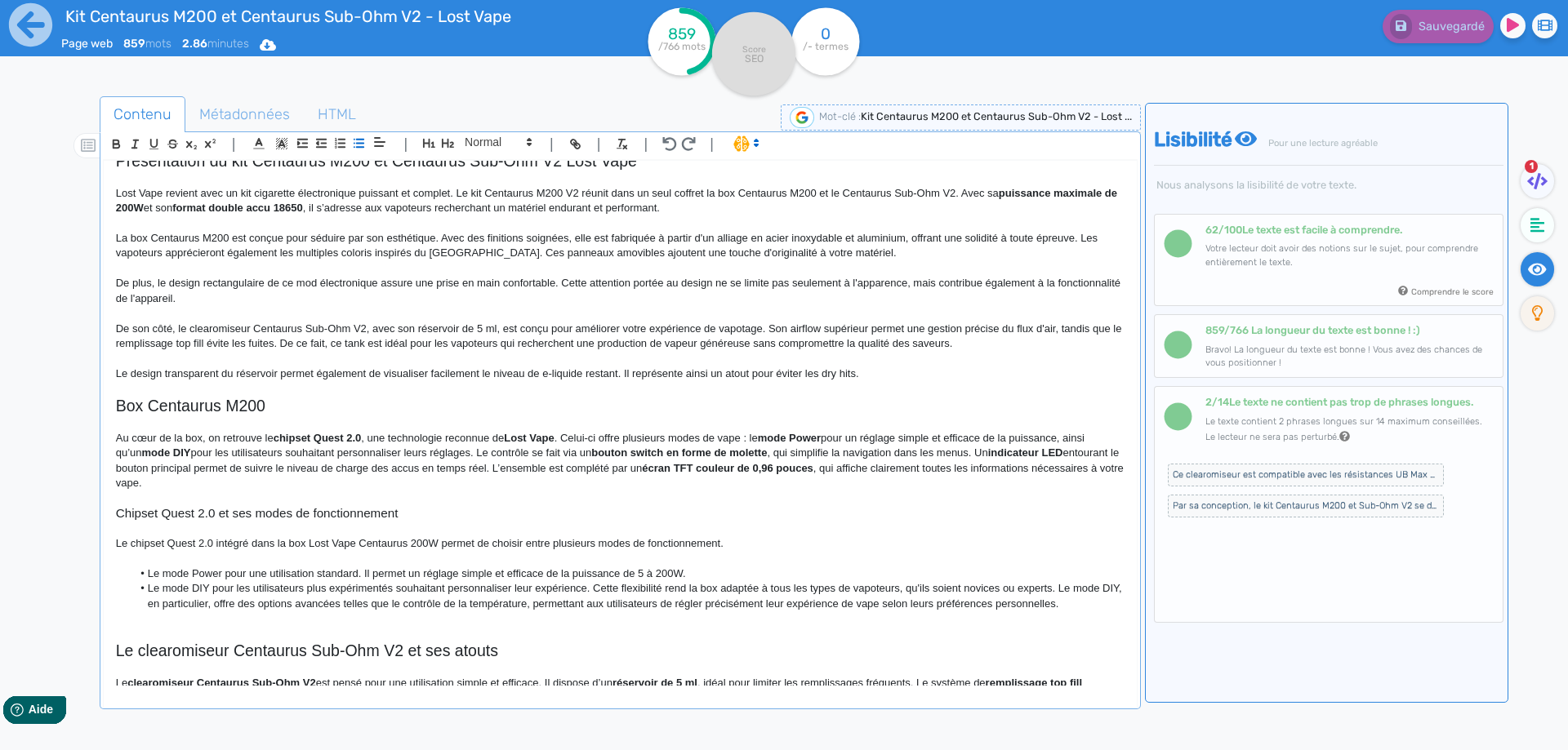
click at [243, 586] on li "Le mode DIY pour les utilisateurs plus expérimentés souhaitant personnaliser le…" at bounding box center [627, 596] width 992 height 30
click at [263, 586] on li "Le mode DIY pour les utilisateurs plus expérimentés souhaitant personnaliser le…" at bounding box center [627, 596] width 992 height 30
click at [264, 586] on li "Le mode DIY pour les utilisateurs plus expérimentés souhaitant personnaliser le…" at bounding box center [627, 596] width 992 height 30
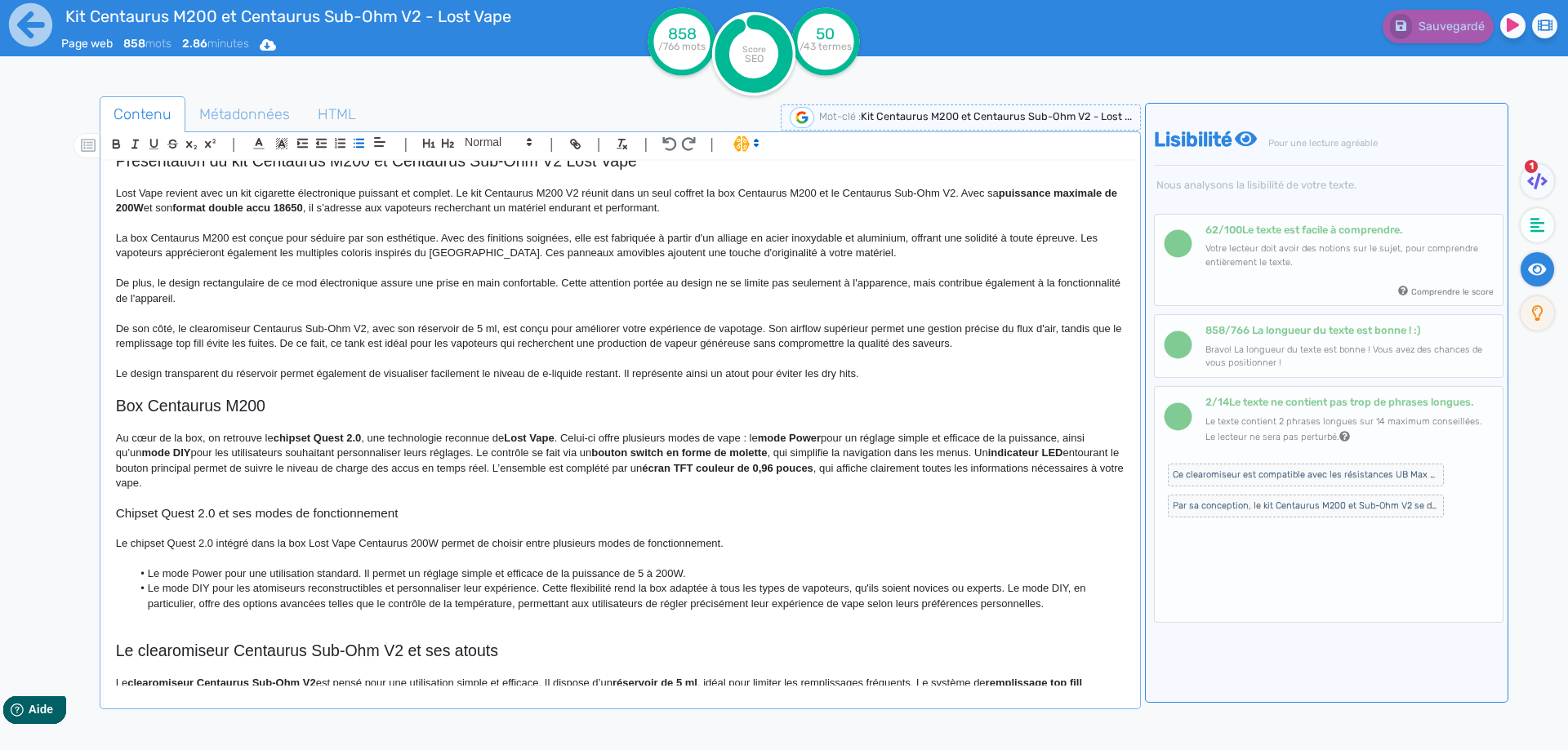
click at [543, 586] on li "Le mode DIY pour les atomiseurs reconstructibles et personnaliser leur expérien…" at bounding box center [627, 596] width 992 height 30
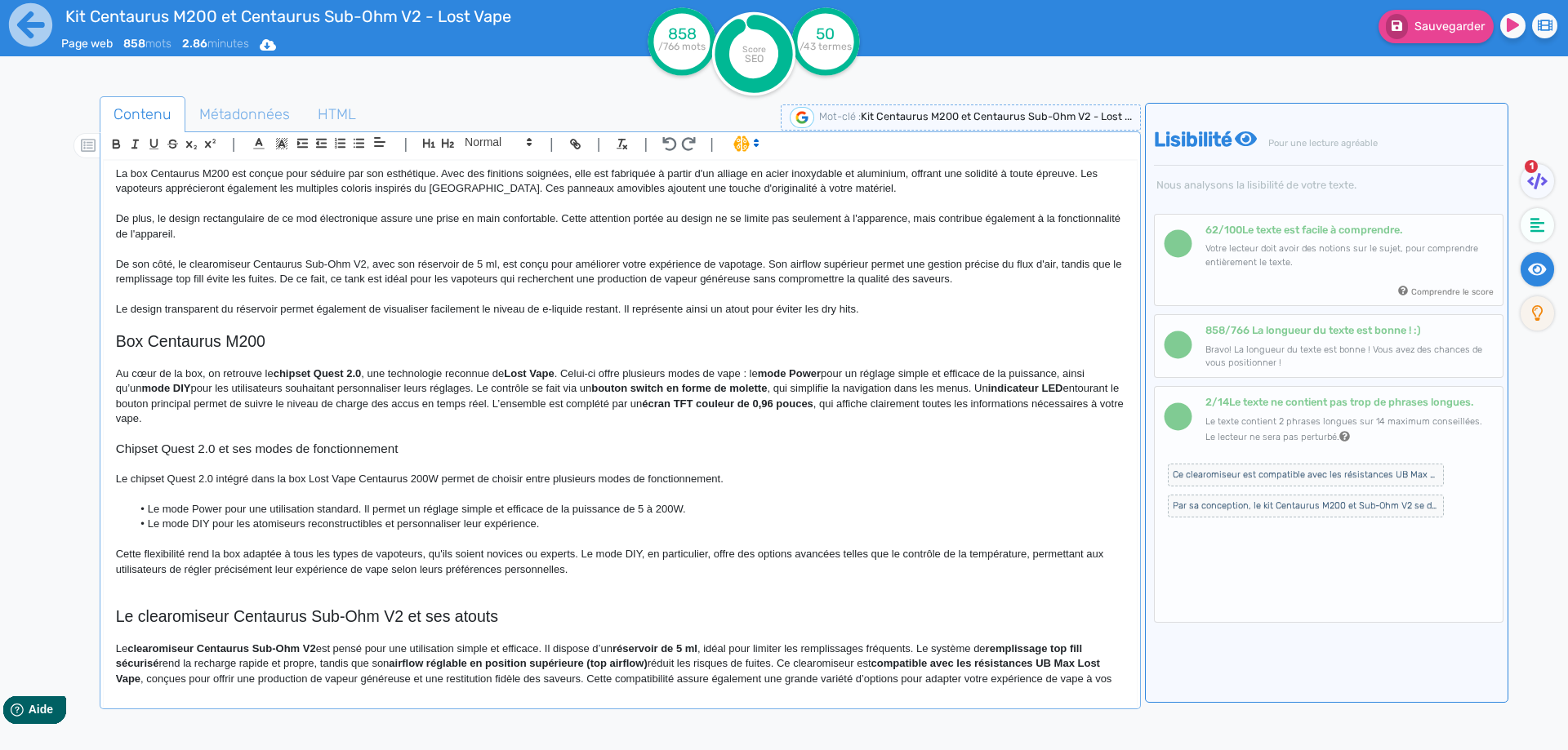
scroll to position [424, 0]
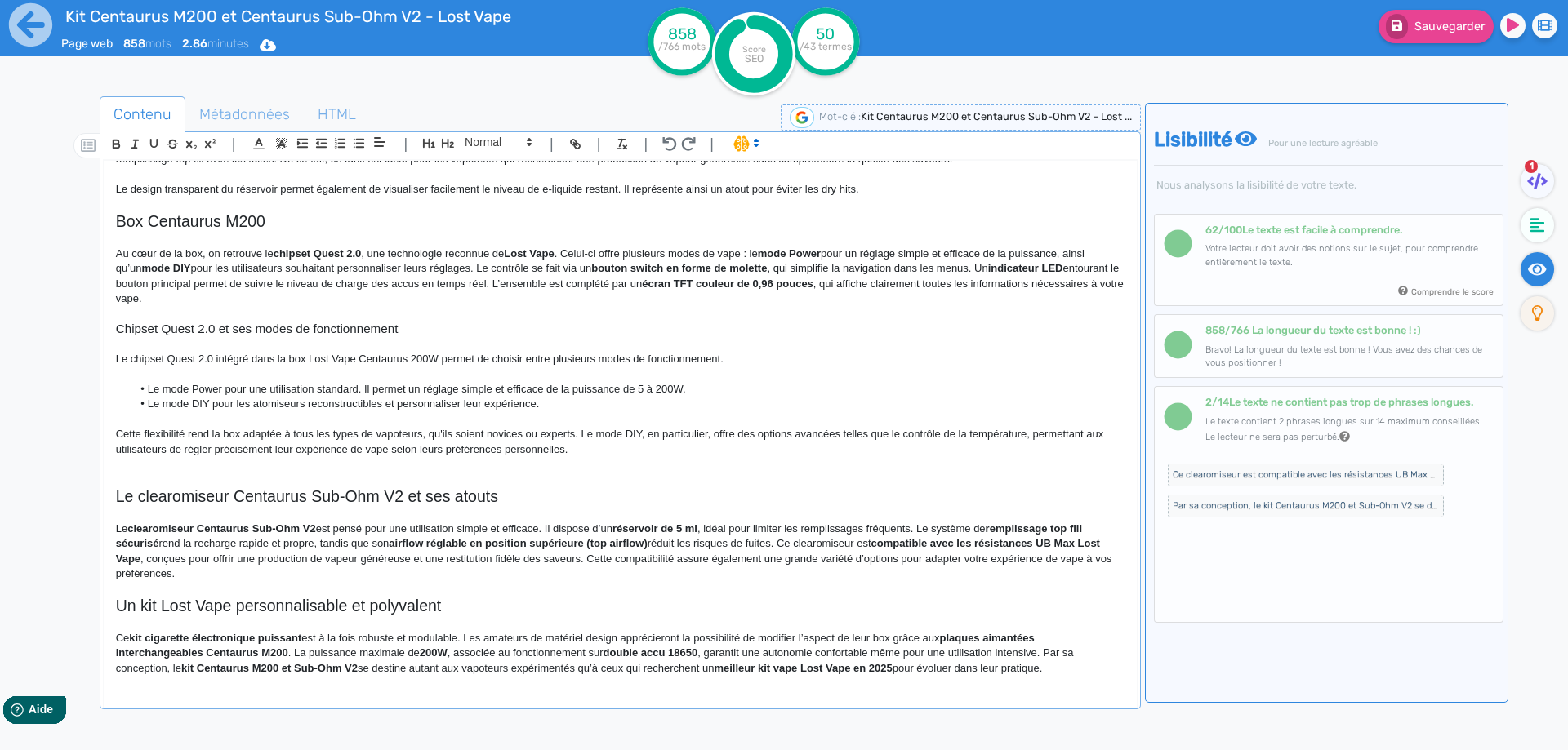
click at [237, 431] on p "Cette flexibilité rend la box adaptée à tous les types de vapoteurs, qu'ils soi…" at bounding box center [620, 441] width 1008 height 30
click at [587, 433] on p "Cette flexibilité rend la box adaptée à tous les types de vapoteurs, qu'ils soi…" at bounding box center [620, 441] width 1008 height 30
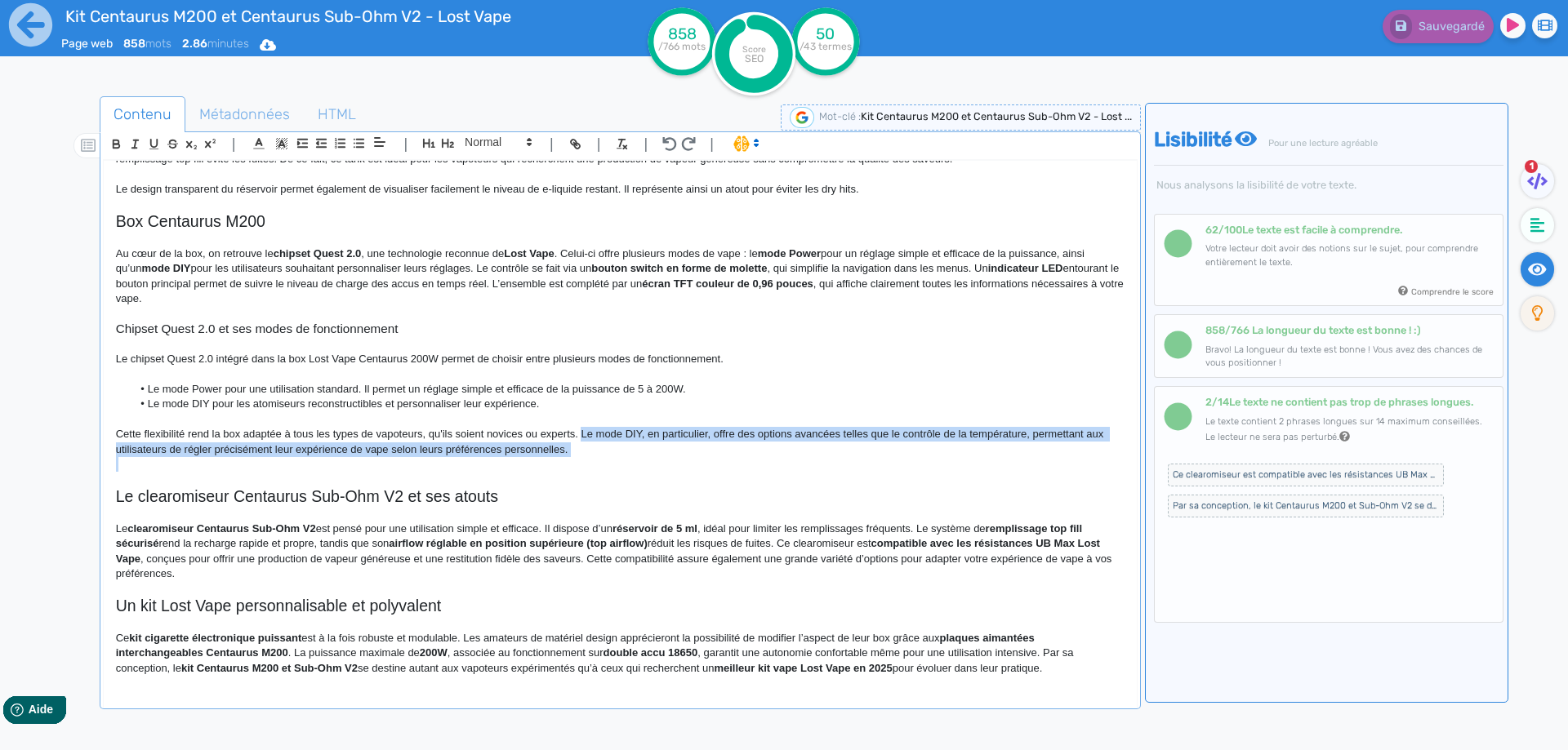
drag, startPoint x: 587, startPoint y: 433, endPoint x: 584, endPoint y: 446, distance: 13.3
click at [584, 446] on p "Cette flexibilité rend la box adaptée à tous les types de vapoteurs, qu'ils soi…" at bounding box center [620, 441] width 1008 height 30
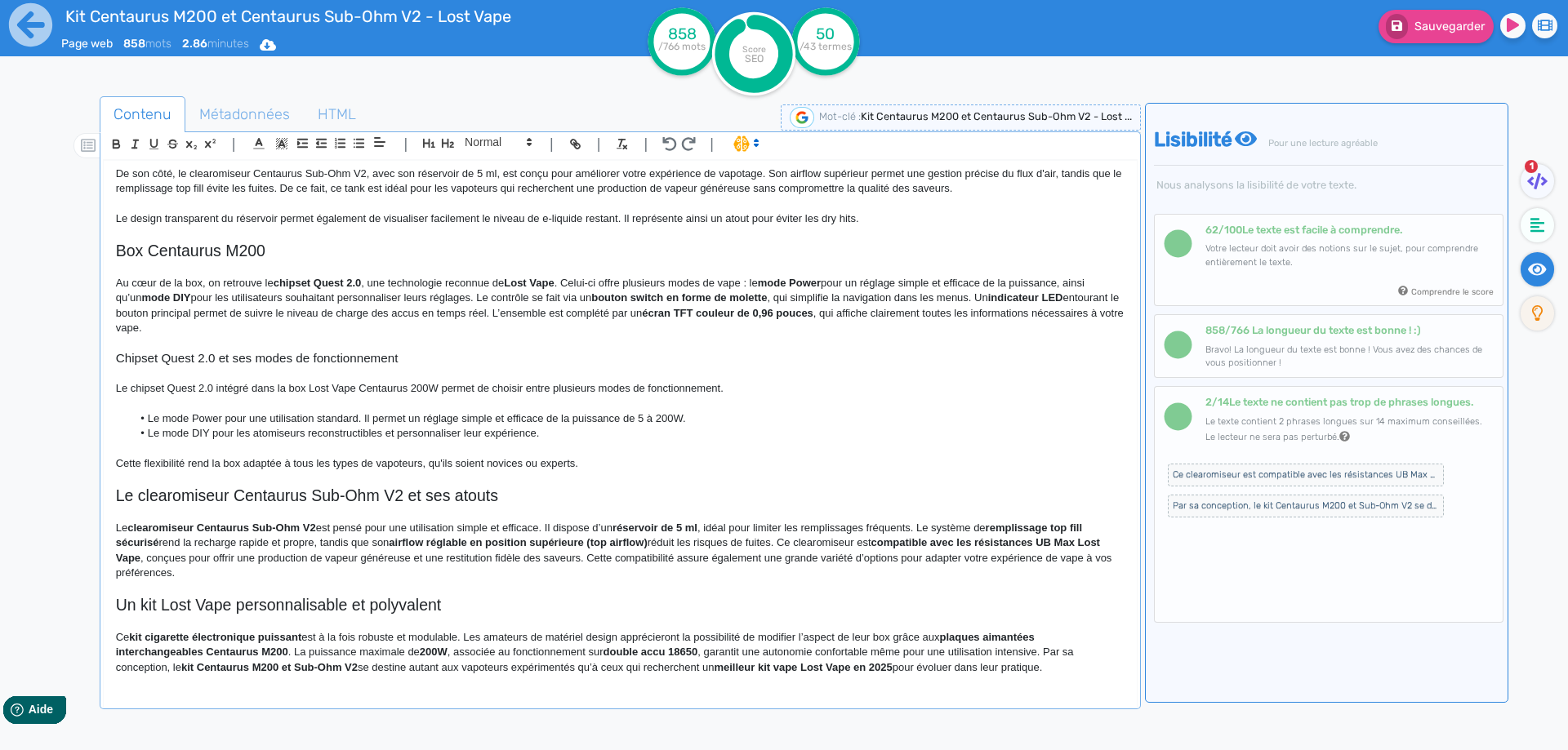
click at [483, 297] on p "Au cœur de la box, on retrouve le chipset Quest 2.0 , une technologie reconnue …" at bounding box center [620, 306] width 1008 height 61
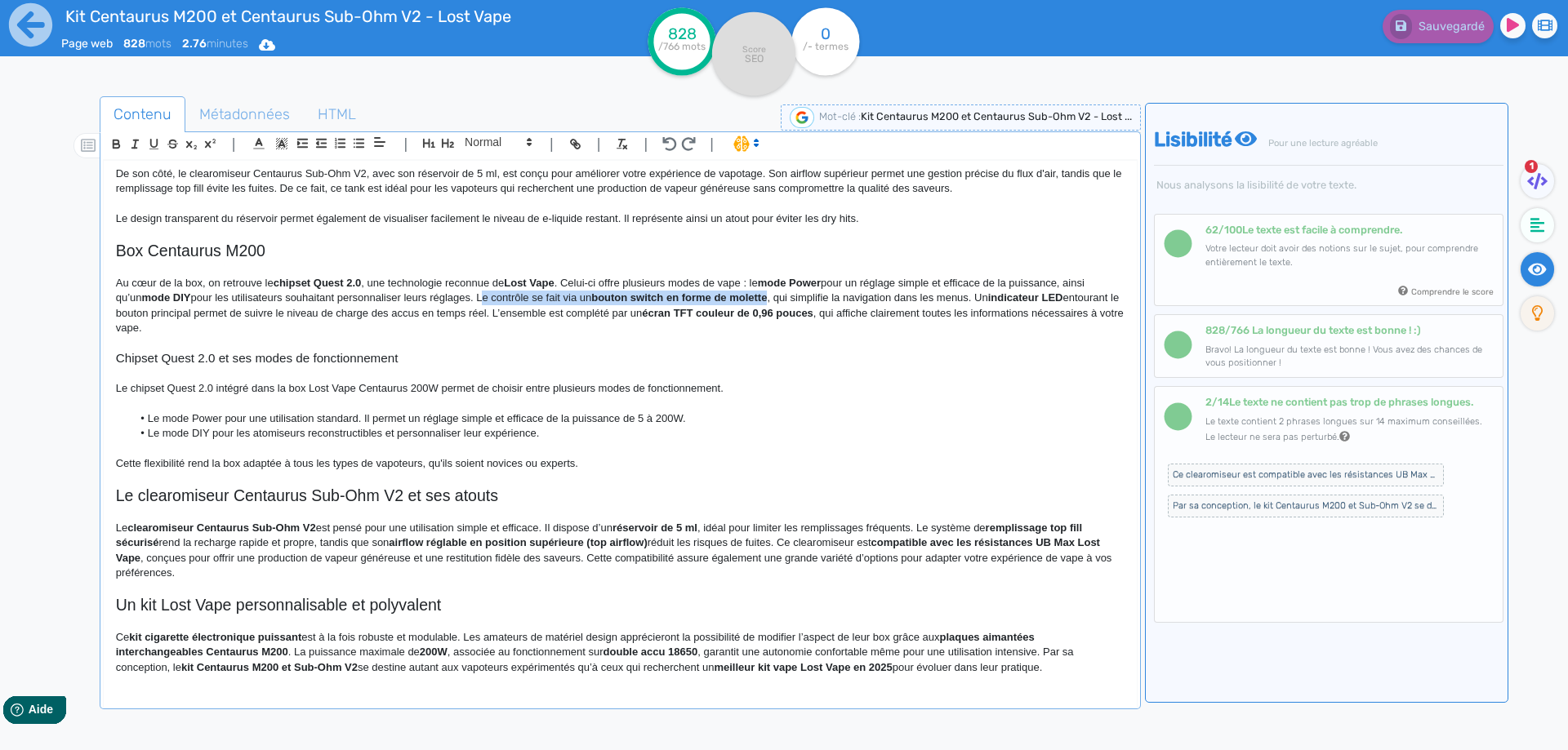
drag, startPoint x: 483, startPoint y: 297, endPoint x: 762, endPoint y: 295, distance: 279.0
click at [762, 295] on p "Au cœur de la box, on retrouve le chipset Quest 2.0 , une technologie reconnue …" at bounding box center [620, 306] width 1008 height 61
copy p "Le contrôle se fait via un bouton switch en forme de molette"
click at [586, 456] on p "Cette flexibilité rend la box adaptée à tous les types de vapoteurs, qu'ils soi…" at bounding box center [620, 464] width 1008 height 15
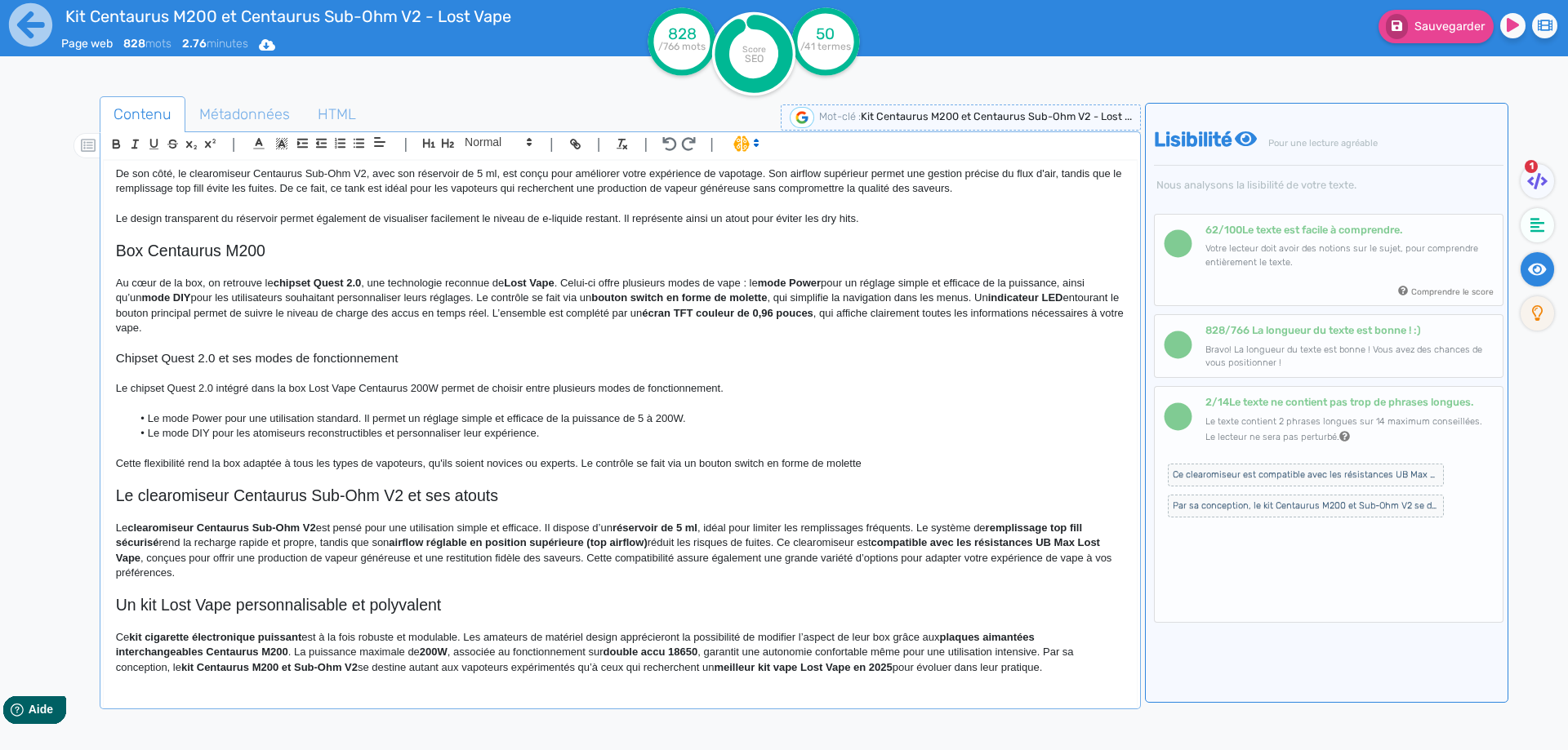
click at [638, 462] on p "Cette flexibilité rend la box adaptée à tous les types de vapoteurs, qu'ils soi…" at bounding box center [620, 464] width 1008 height 15
click at [779, 464] on p "Cette flexibilité rend la box adaptée à tous les types de vapoteurs, qu'ils soi…" at bounding box center [620, 464] width 1008 height 15
click at [856, 462] on p "Cette flexibilité rend la box adaptée à tous les types de vapoteurs, qu'ils soi…" at bounding box center [620, 464] width 1008 height 15
drag, startPoint x: 856, startPoint y: 462, endPoint x: 916, endPoint y: 462, distance: 60.0
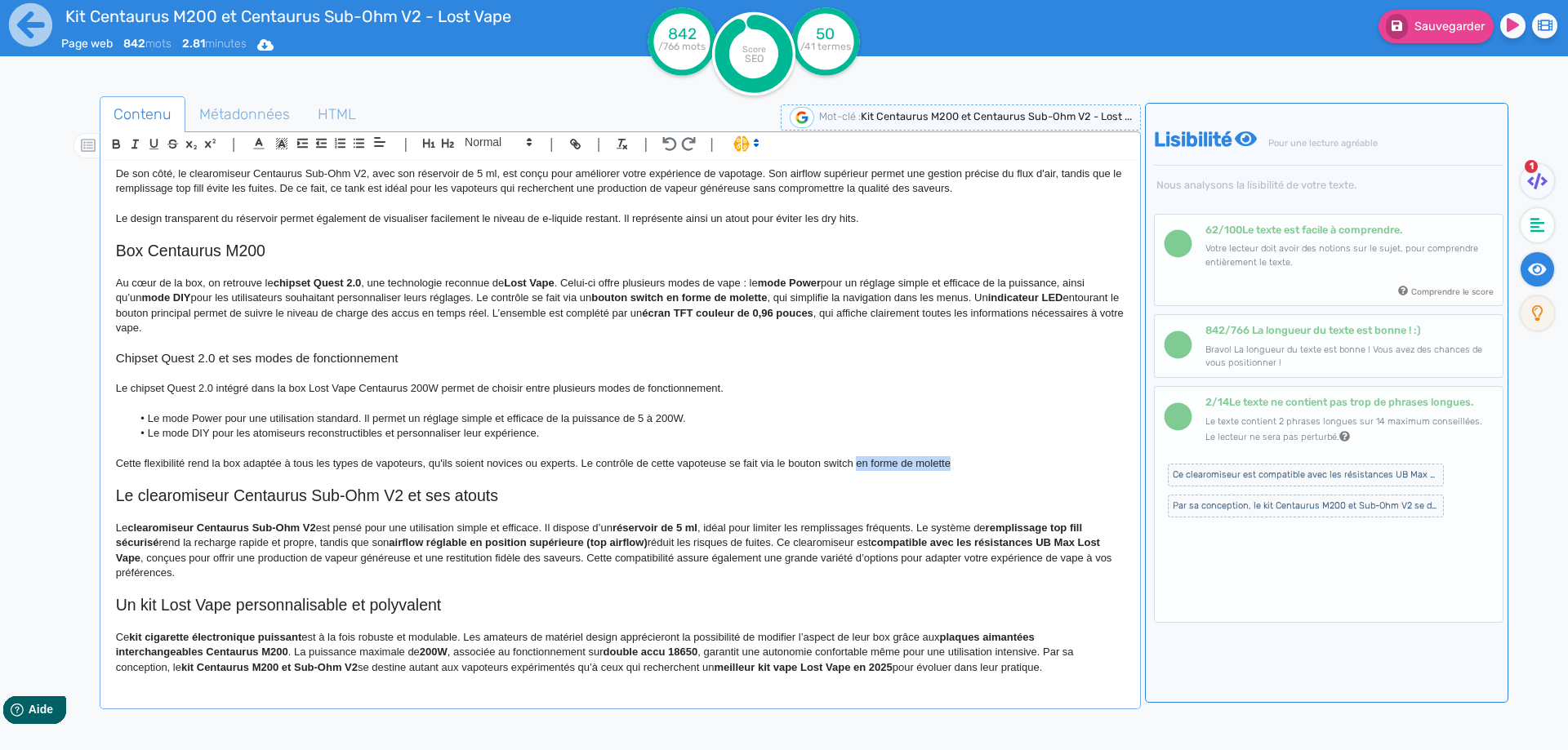
click at [916, 462] on p "Cette flexibilité rend la box adaptée à tous les types de vapoteurs, qu'ils soi…" at bounding box center [620, 464] width 1008 height 15
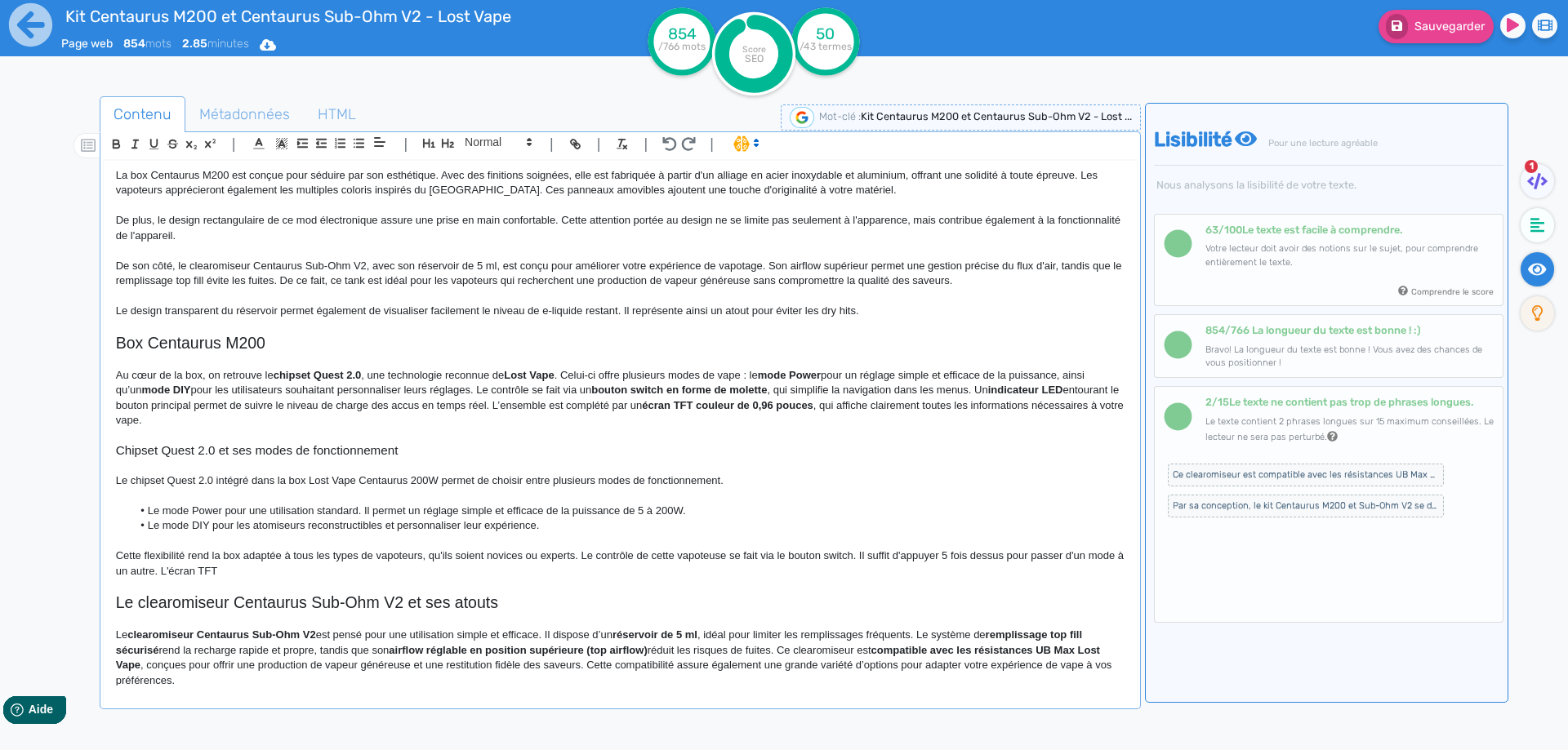
scroll to position [409, 0]
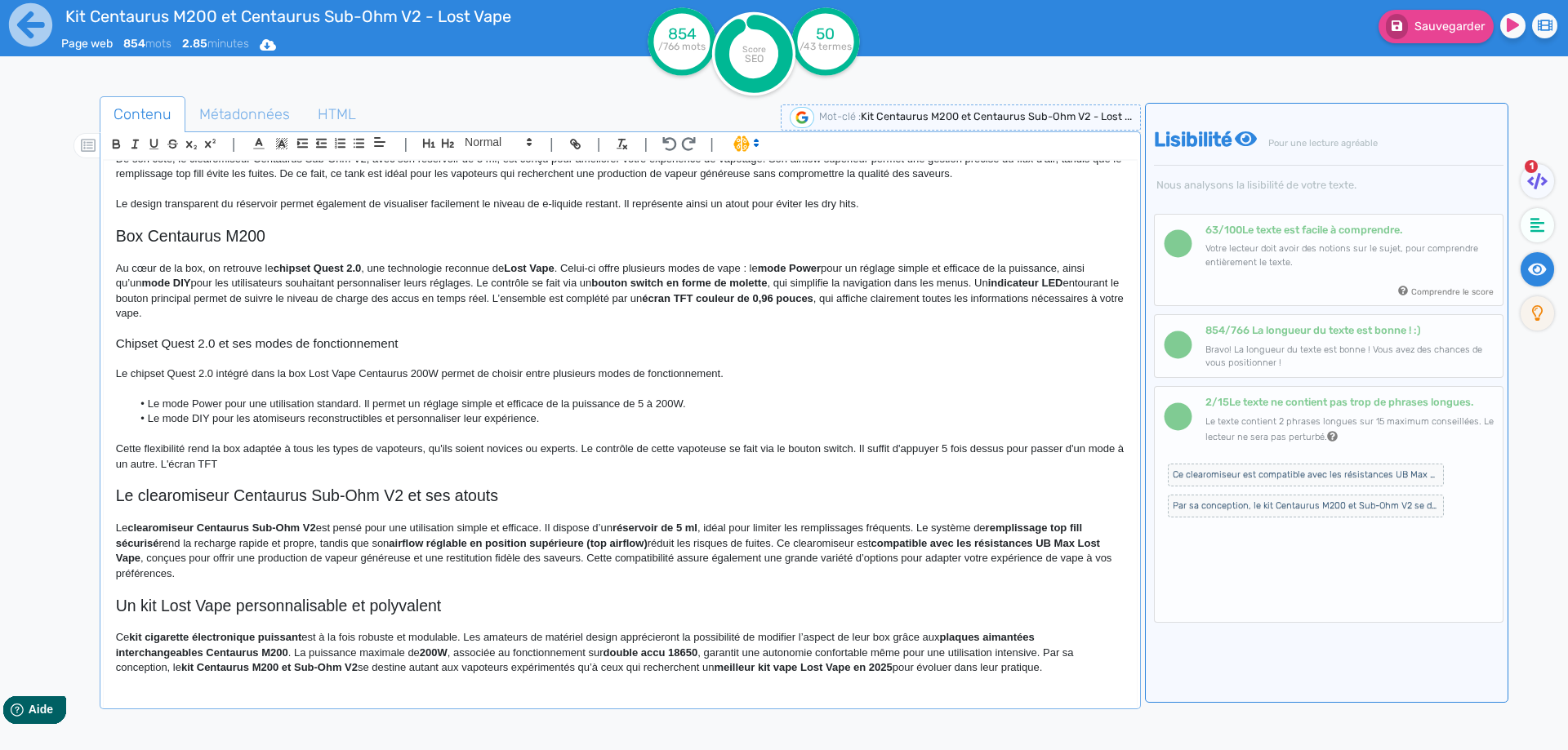
click at [328, 458] on p "Cette flexibilité rend la box adaptée à tous les types de vapoteurs, qu'ils soi…" at bounding box center [620, 456] width 1008 height 30
click at [196, 464] on p "Cette flexibilité rend la box adaptée à tous les types de vapoteurs, qu'ils soi…" at bounding box center [620, 456] width 1008 height 30
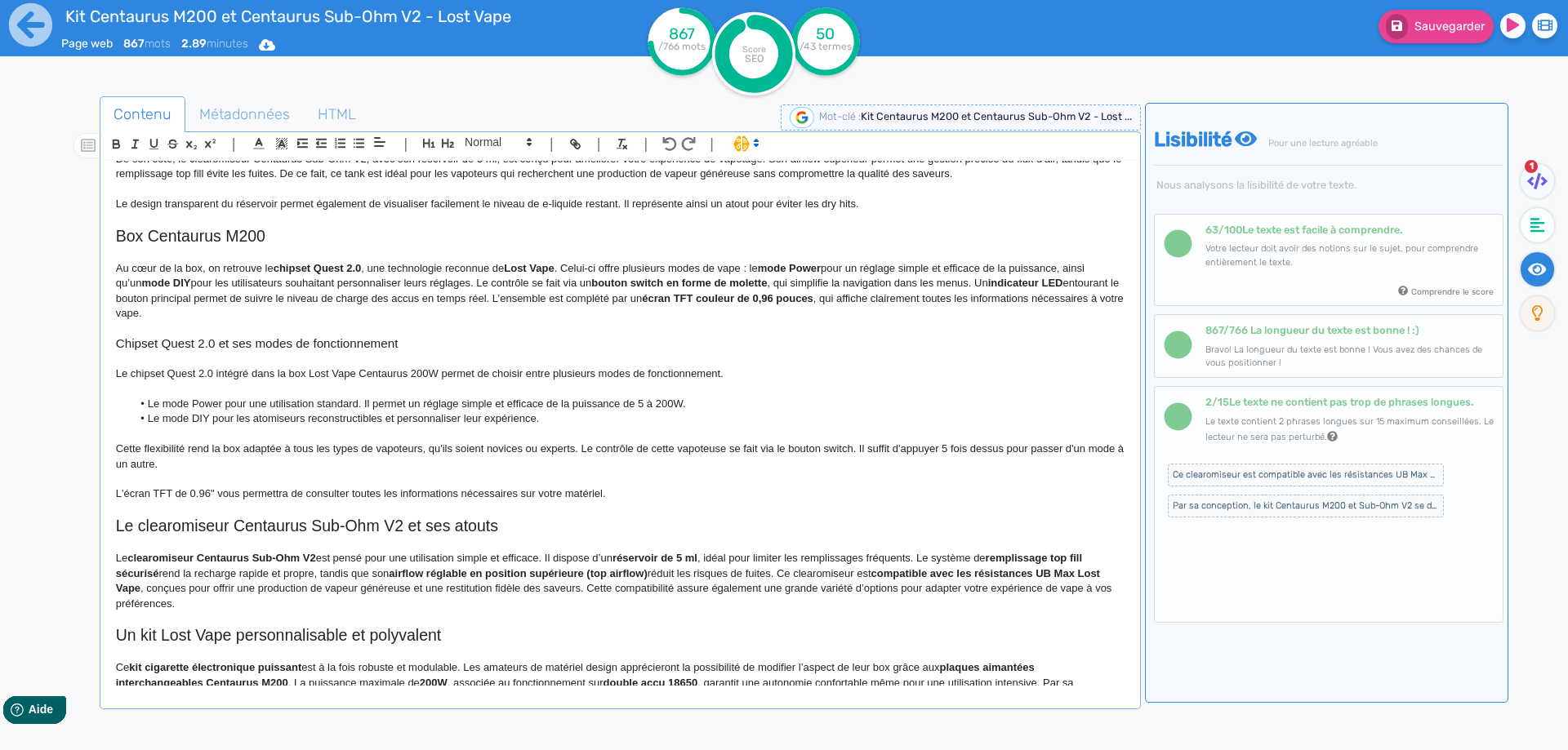
click at [668, 496] on p "L'écran TFT de 0.96" vous permettra de consulter toutes les informations nécess…" at bounding box center [620, 494] width 1008 height 15
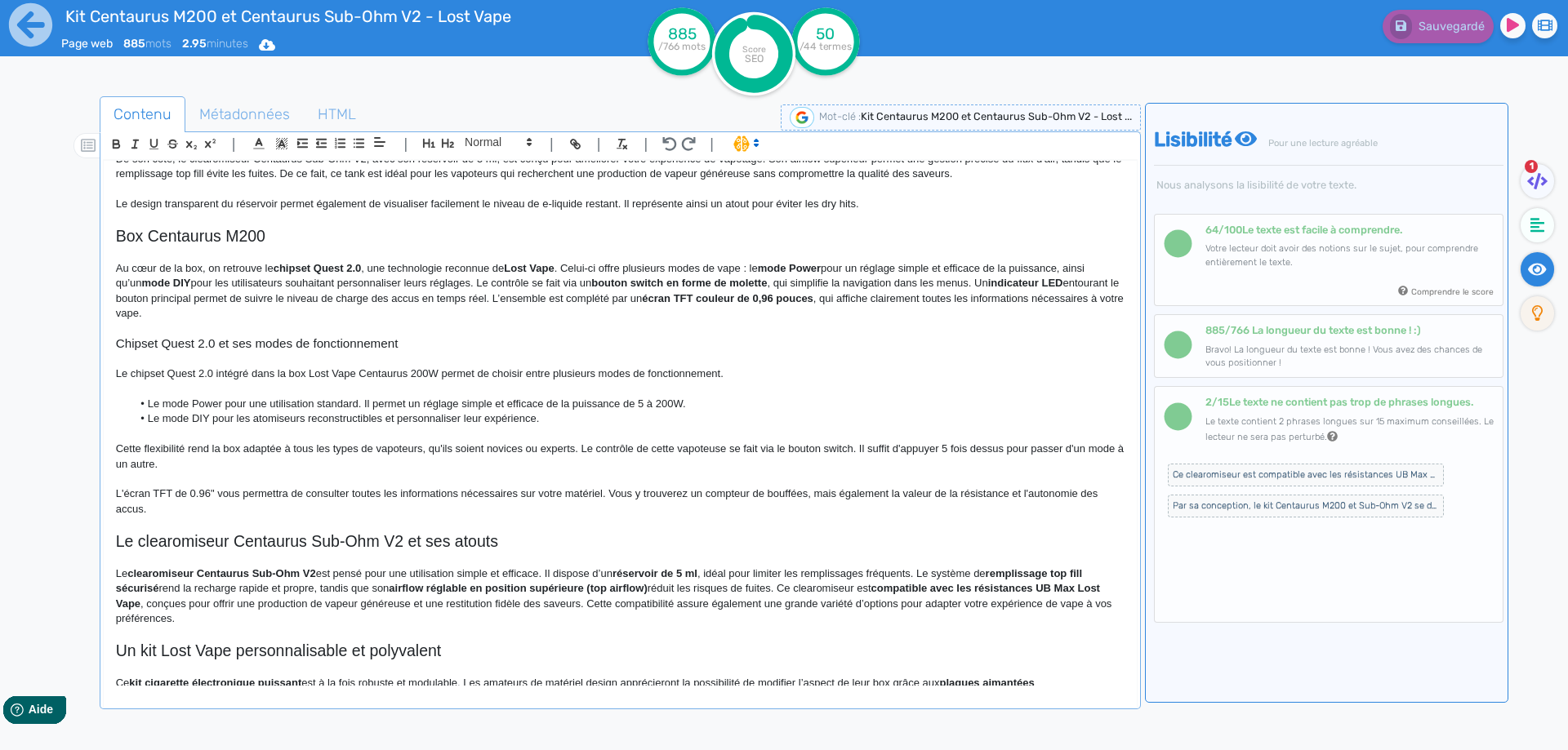
click at [448, 284] on p "Au cœur de la box, on retrouve le chipset Quest 2.0 , une technologie reconnue …" at bounding box center [620, 291] width 1008 height 61
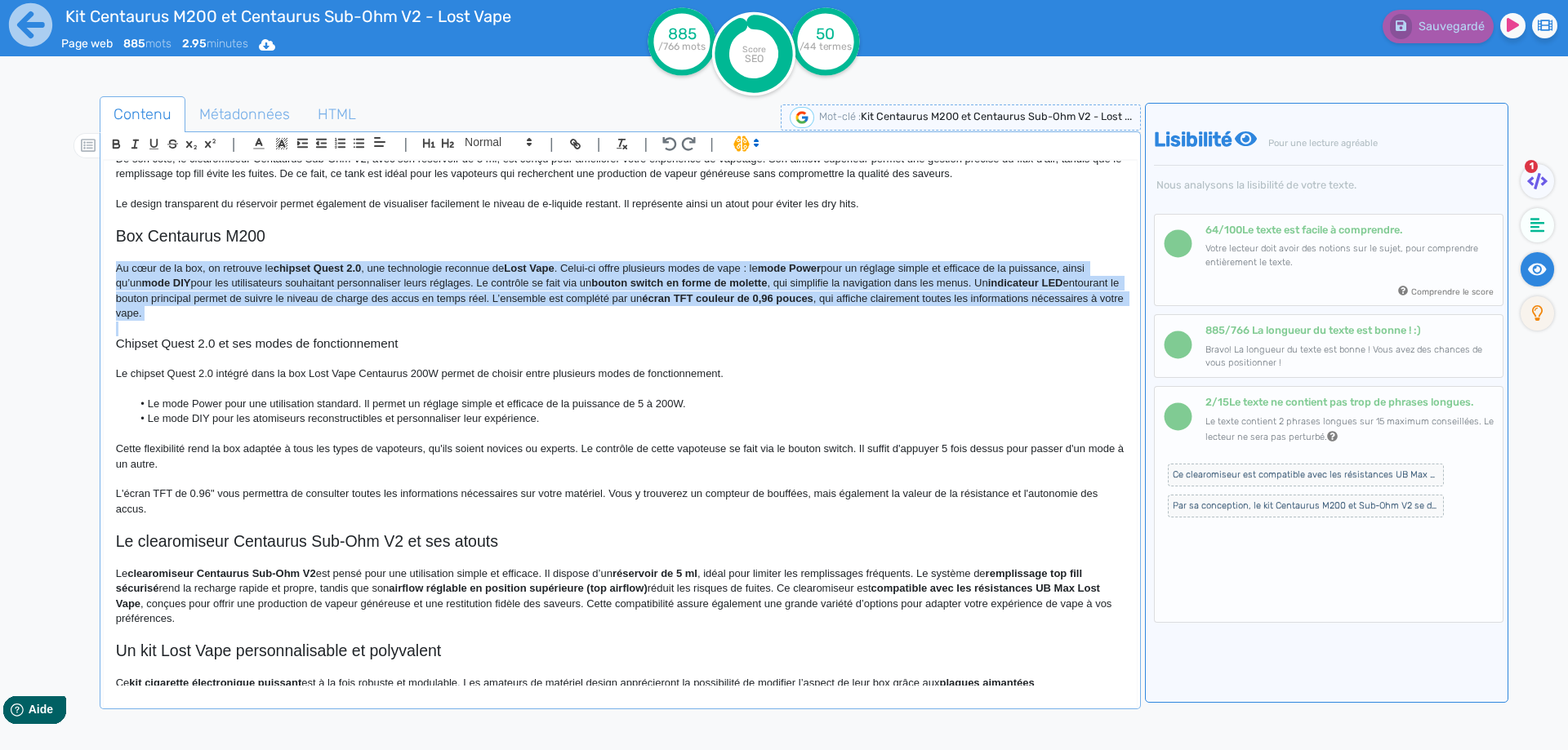
click at [448, 284] on p "Au cœur de la box, on retrouve le chipset Quest 2.0 , une technologie reconnue …" at bounding box center [620, 291] width 1008 height 61
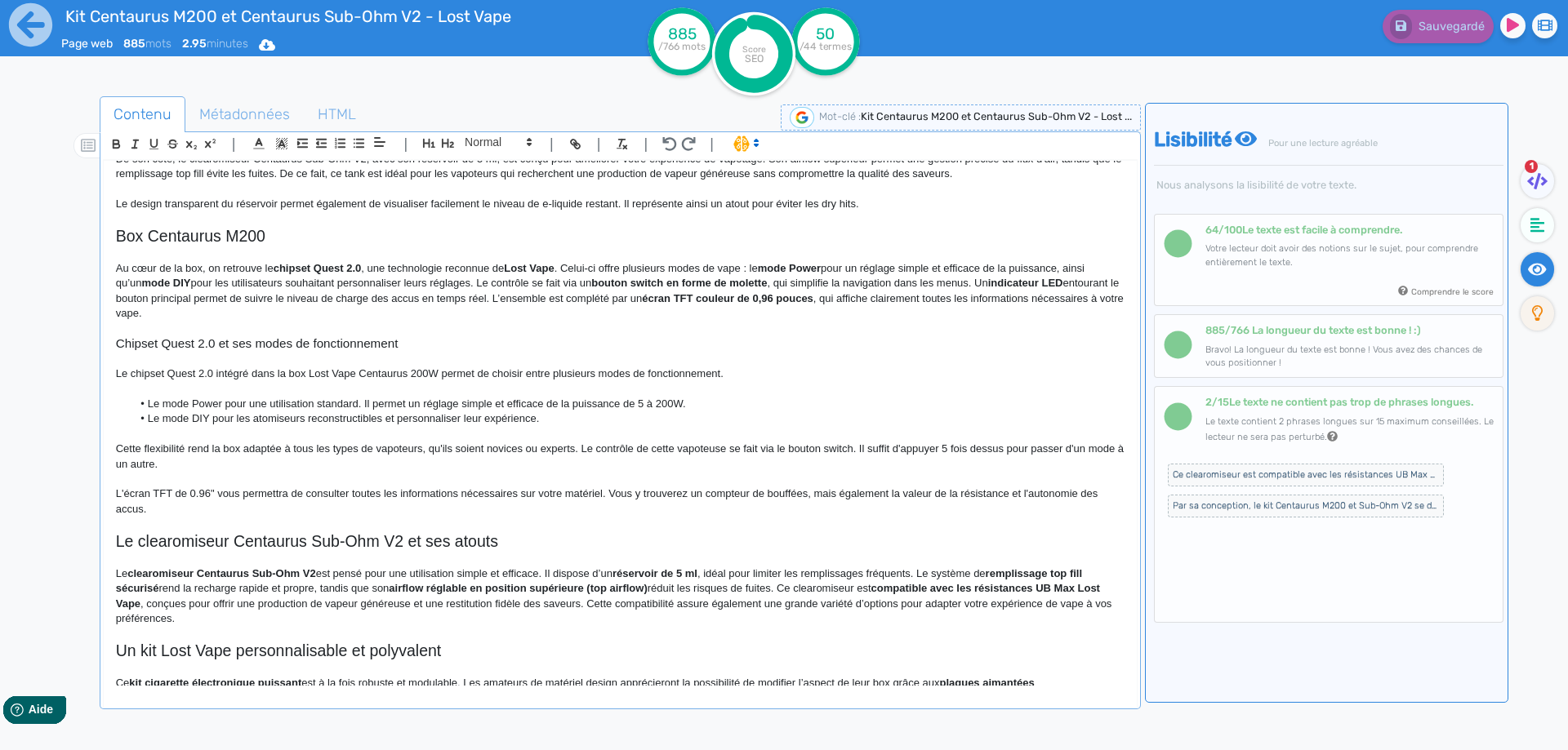
click at [224, 242] on h2 "Box Centaurus M200" at bounding box center [620, 236] width 1008 height 19
copy h2 "Box Centaurus M200"
click at [288, 222] on p at bounding box center [620, 220] width 1008 height 15
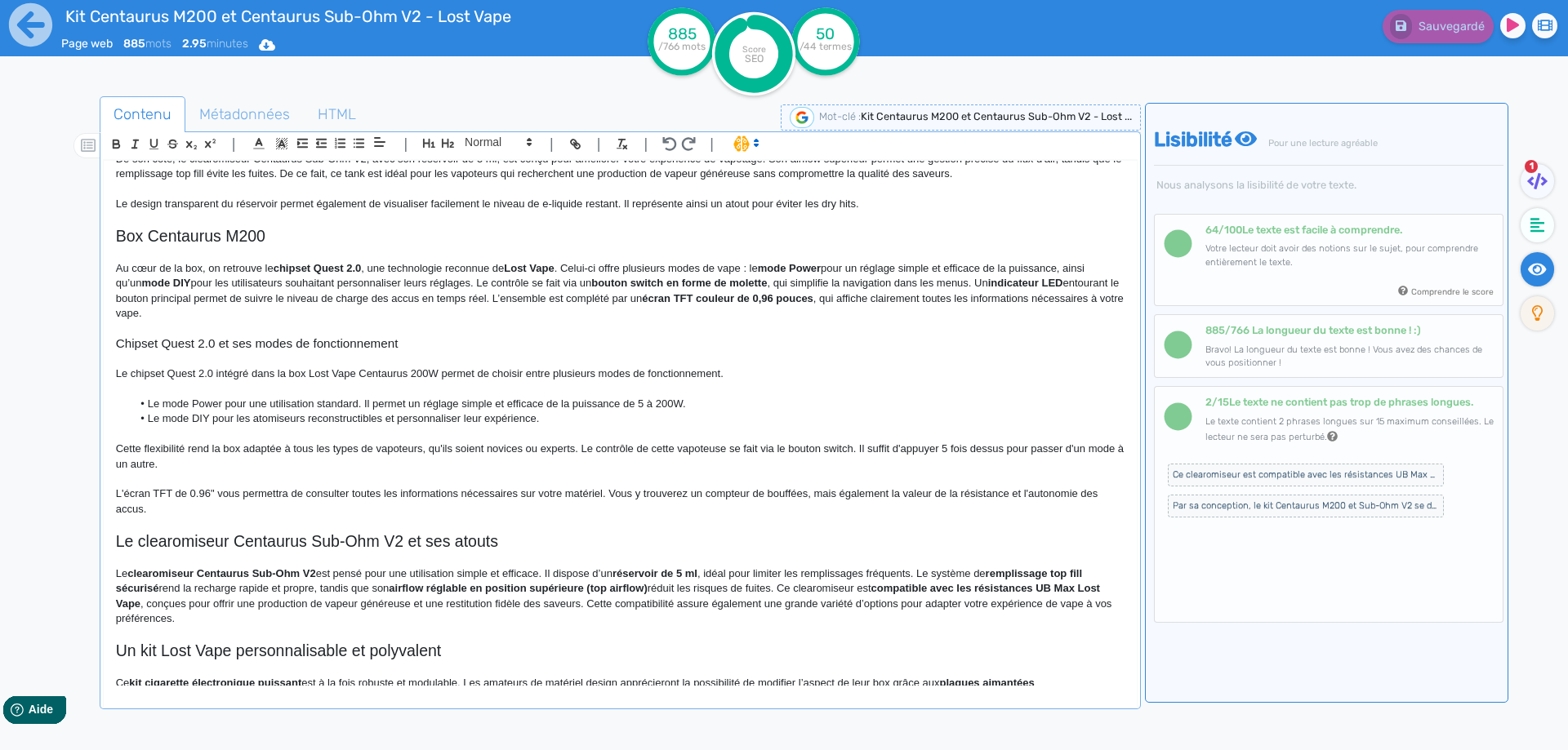
click at [287, 233] on h2 "Box Centaurus M200" at bounding box center [620, 236] width 1008 height 19
click at [264, 233] on h2 "Box Centaurus M200performante au format double accu 18650" at bounding box center [620, 236] width 1008 height 19
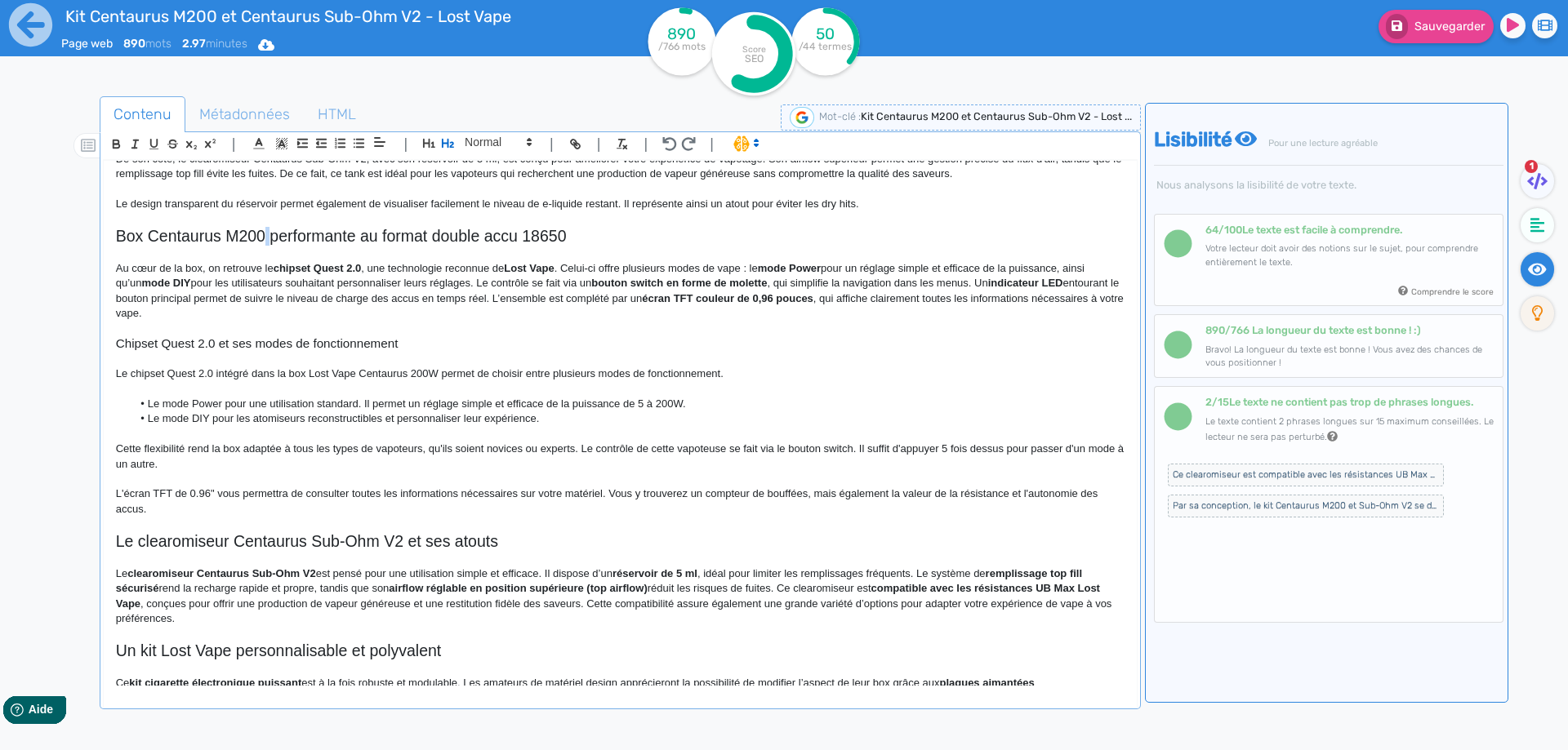
click at [264, 233] on h2 "Box Centaurus M200 performante au format double accu 18650" at bounding box center [620, 236] width 1008 height 19
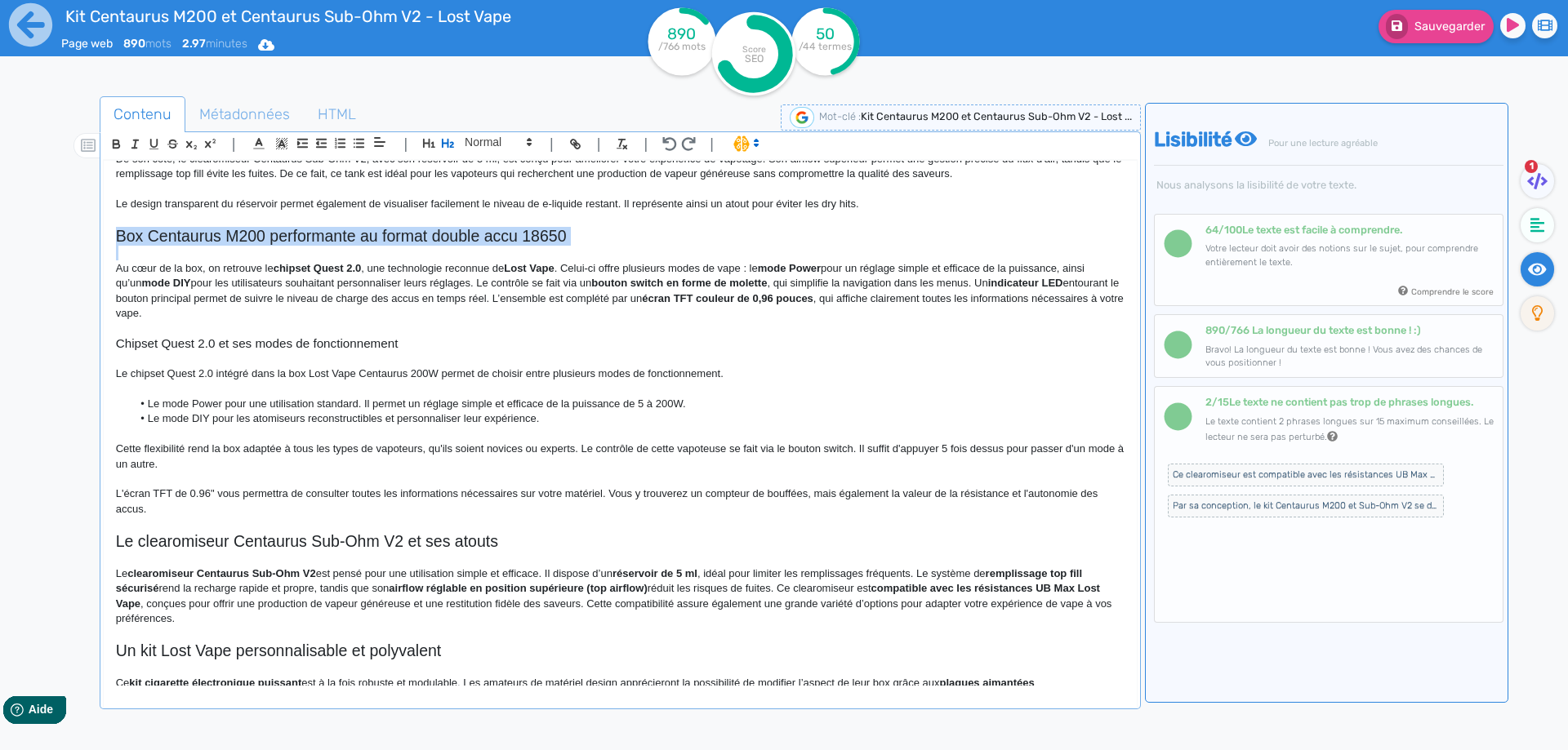
click at [264, 233] on h2 "Box Centaurus M200 performante au format double accu 18650" at bounding box center [620, 236] width 1008 height 19
copy h2 "Box Centaurus M200 performante au format double accu 18650"
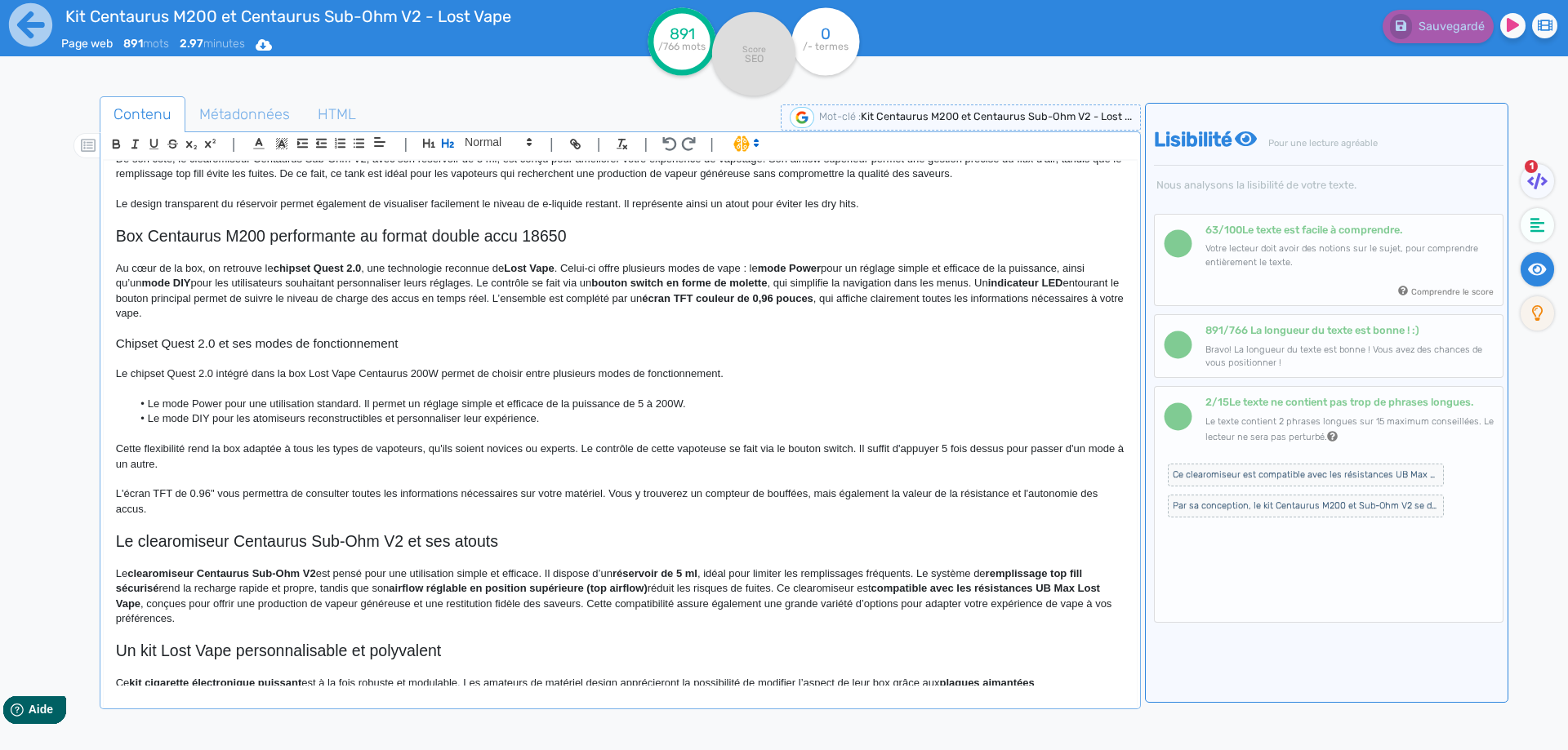
click at [319, 290] on p "Au cœur de la box, on retrouve le chipset Quest 2.0 , une technologie reconnue …" at bounding box center [620, 291] width 1008 height 61
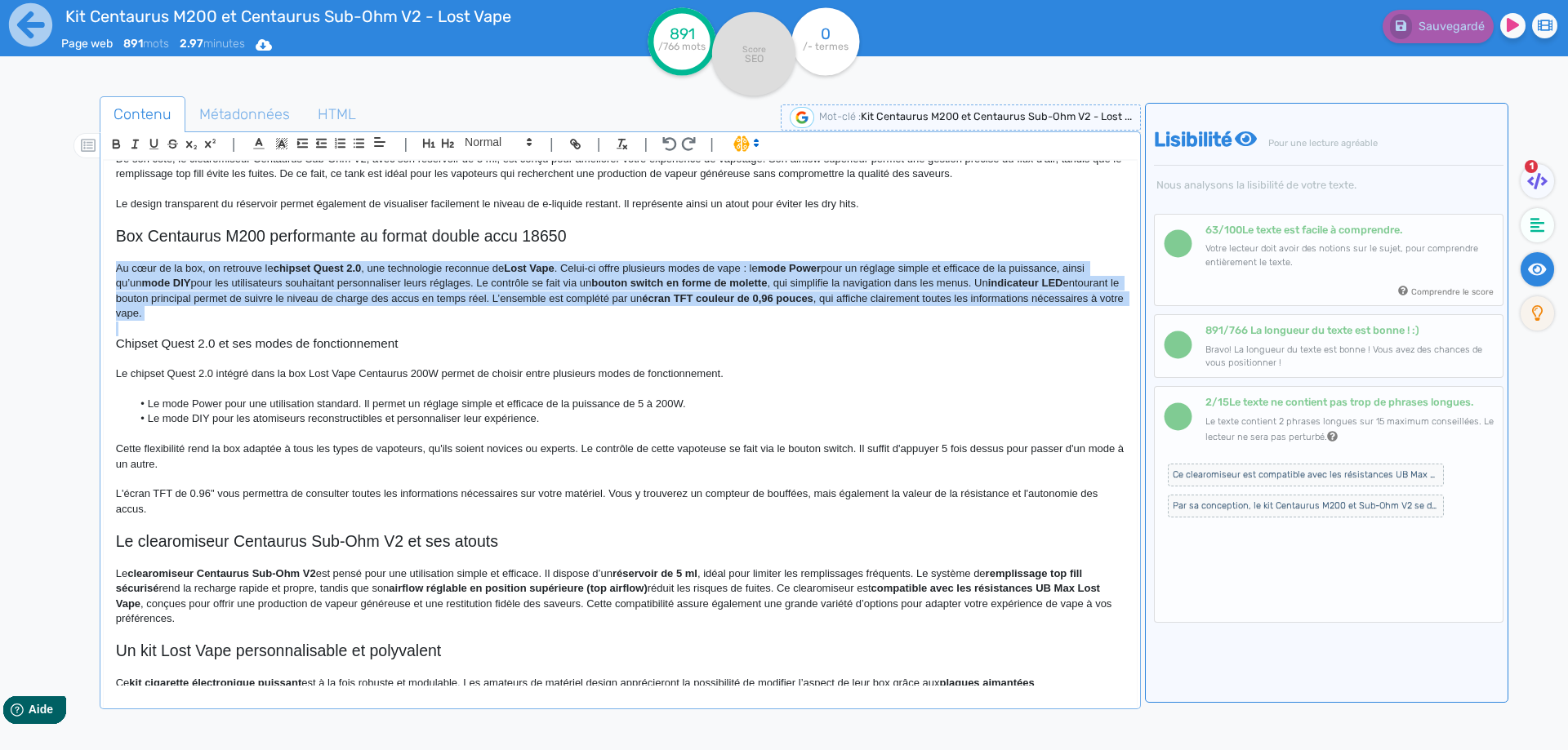
click at [319, 290] on p "Au cœur de la box, on retrouve le chipset Quest 2.0 , une technologie reconnue …" at bounding box center [620, 291] width 1008 height 61
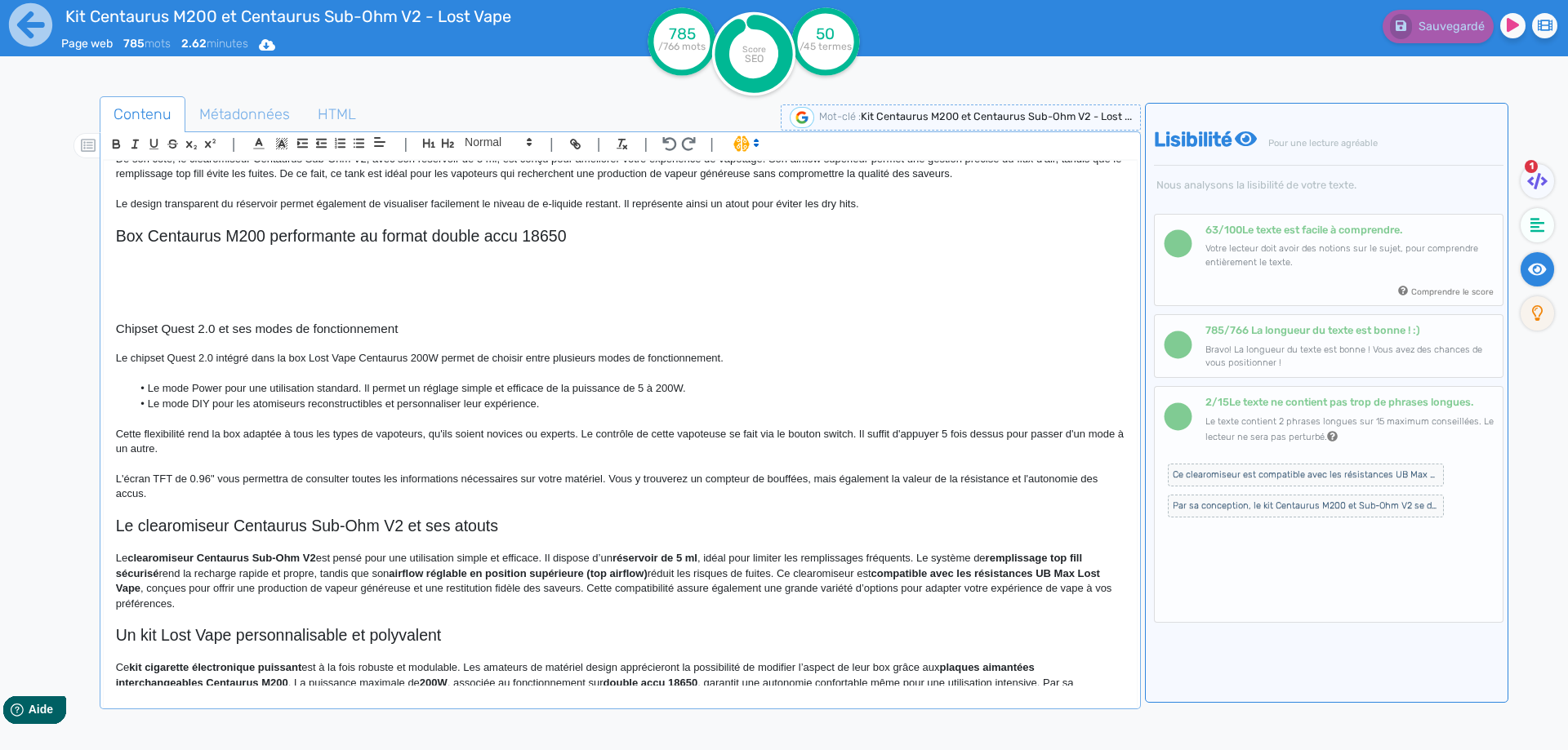
click at [149, 257] on p at bounding box center [620, 253] width 1008 height 15
click at [147, 269] on p at bounding box center [620, 268] width 1008 height 15
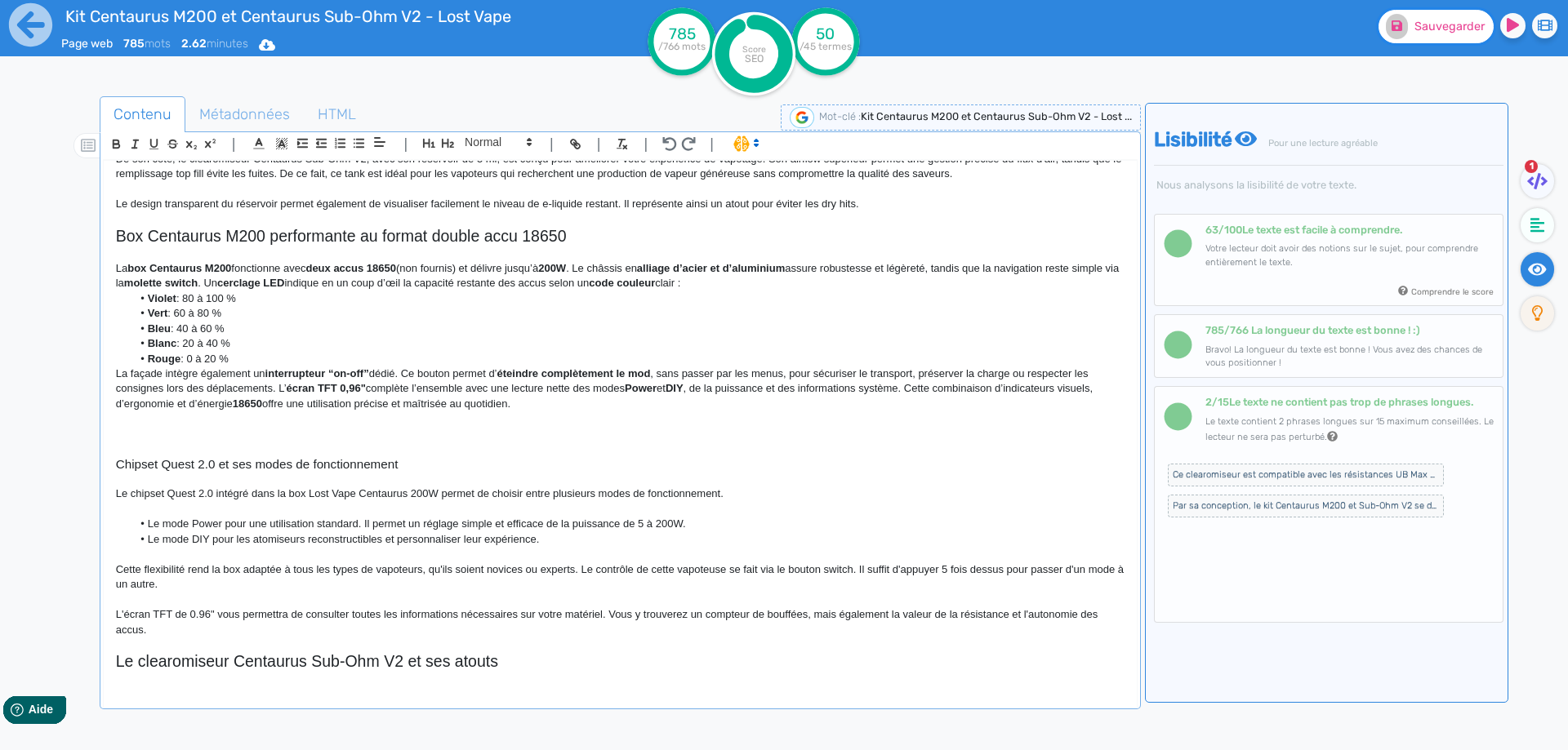
click at [1450, 14] on button "Sauvegarder" at bounding box center [1436, 26] width 115 height 34
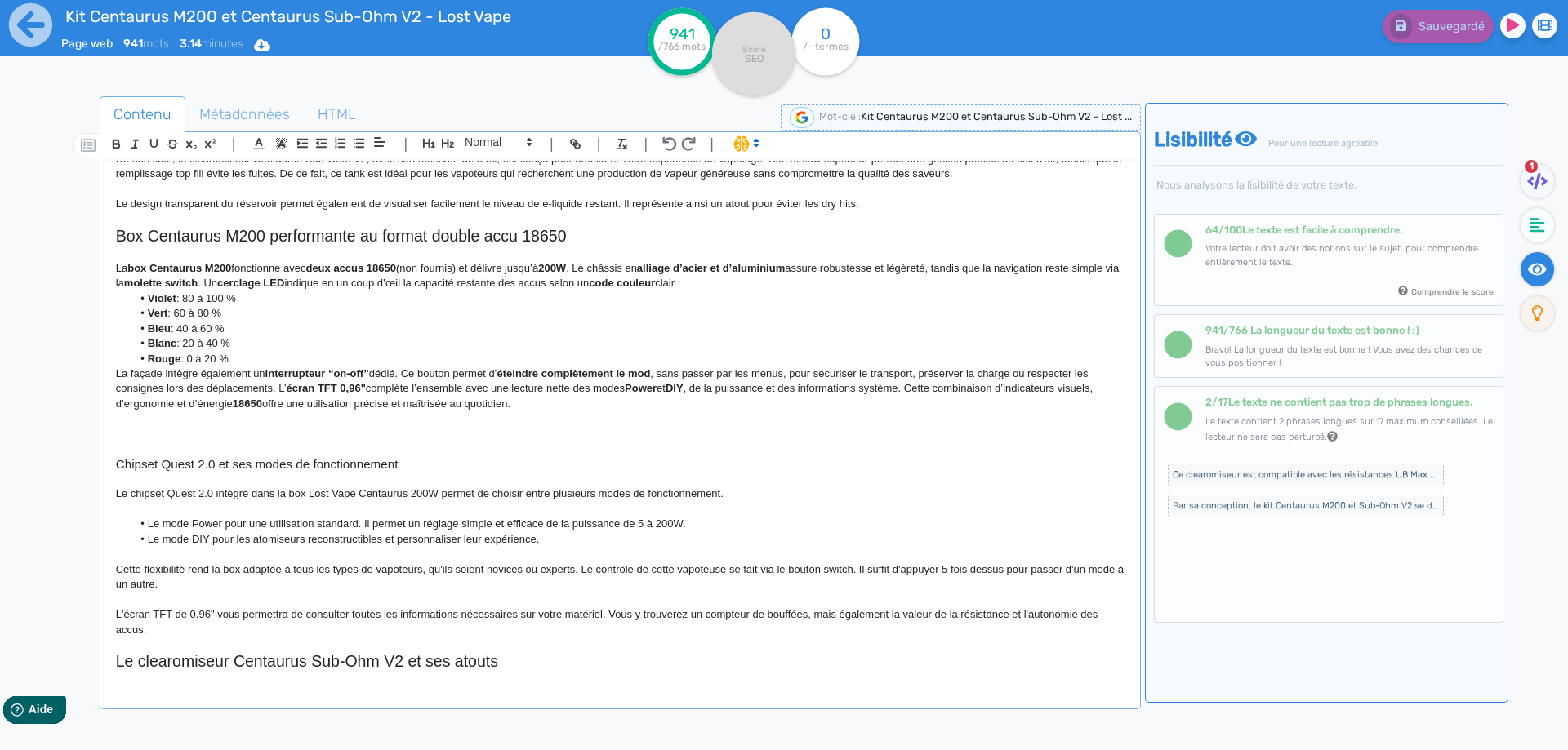
click at [136, 268] on strong "box Centaurus M200" at bounding box center [179, 268] width 103 height 12
drag, startPoint x: 136, startPoint y: 268, endPoint x: 221, endPoint y: 263, distance: 85.1
click at [221, 263] on strong "box Centaurus M200" at bounding box center [179, 268] width 103 height 12
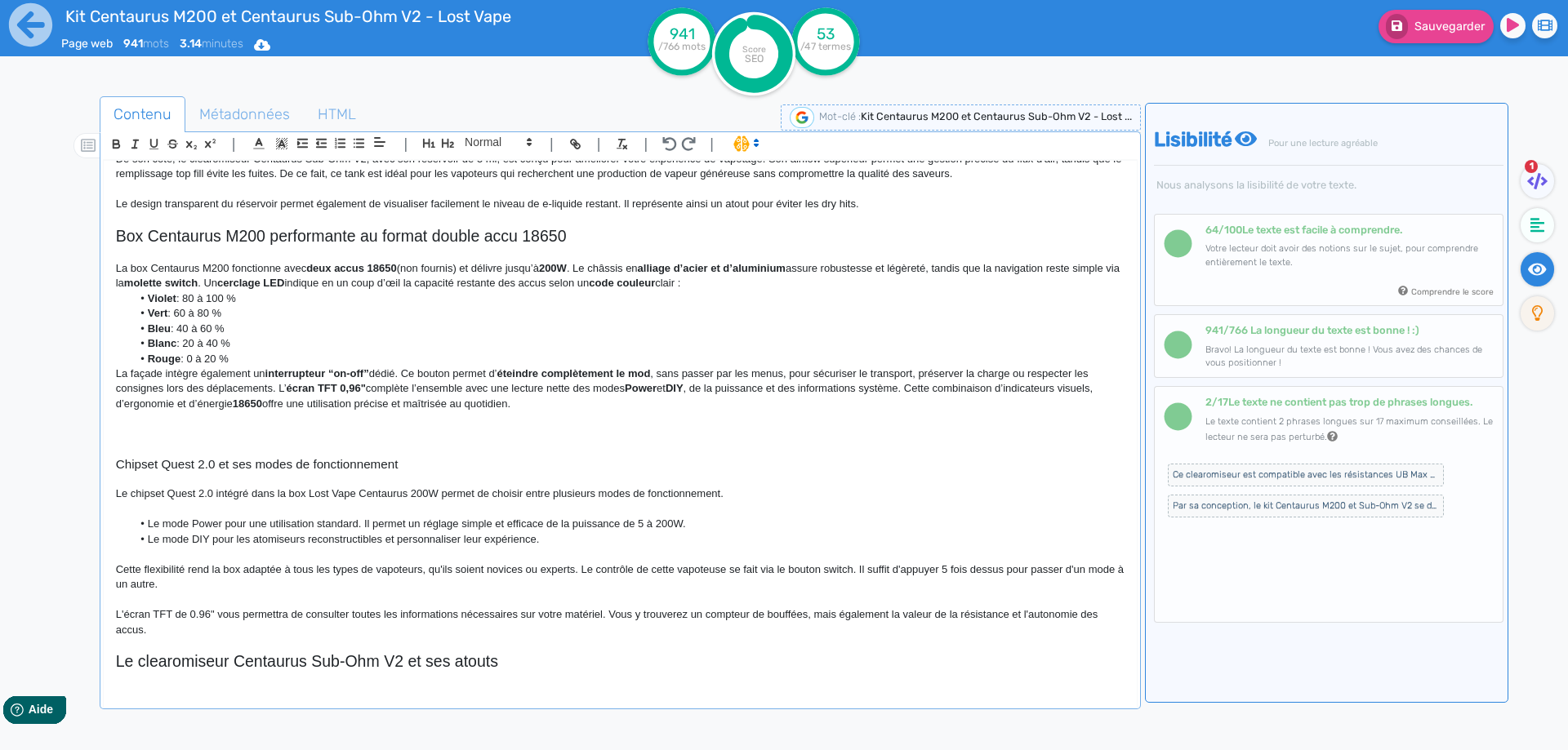
click at [410, 272] on p "La box Centaurus M200 fonctionne avec deux accus 18650 (non fournis) et délivre…" at bounding box center [620, 276] width 1008 height 30
drag, startPoint x: 410, startPoint y: 272, endPoint x: 457, endPoint y: 268, distance: 47.2
click at [457, 268] on p "La box Centaurus M200 fonctionne avec deux accus 18650 (non fournis) et délivre…" at bounding box center [620, 276] width 1008 height 30
click at [316, 271] on strong "deux accus 18650" at bounding box center [351, 268] width 90 height 12
drag, startPoint x: 317, startPoint y: 270, endPoint x: 392, endPoint y: 270, distance: 75.0
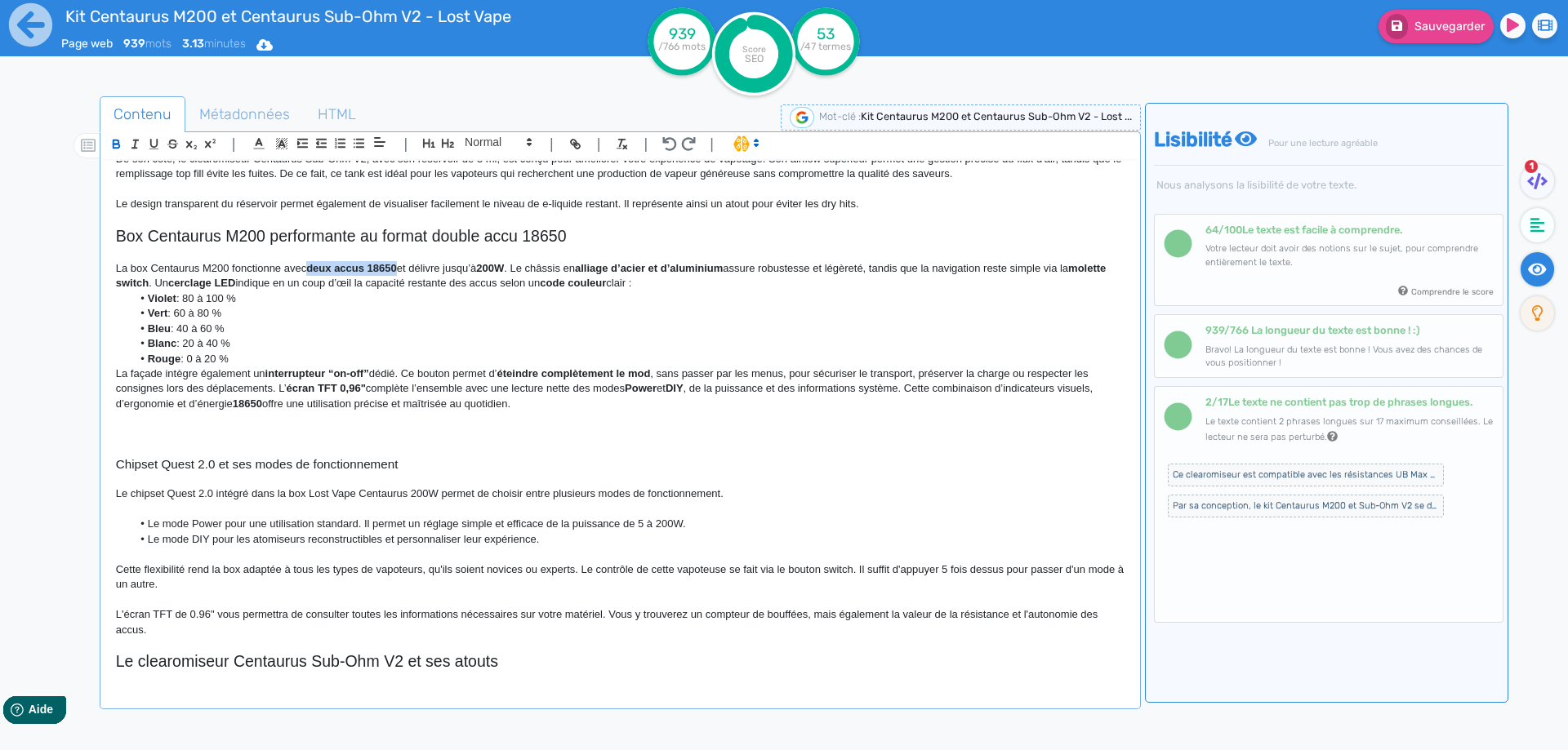
click at [392, 270] on strong "deux accus 18650" at bounding box center [351, 268] width 90 height 12
click at [484, 268] on strong "200W" at bounding box center [492, 268] width 28 height 12
click at [508, 269] on p "La box Centaurus M200 fonctionne avec deux accus 18650 et délivre jusqu’à 200W.…" at bounding box center [620, 276] width 1008 height 30
click at [420, 264] on p "La box Centaurus M200 fonctionne avec deux accus 18650 et délivre jusqu’à 200W.…" at bounding box center [620, 276] width 1008 height 30
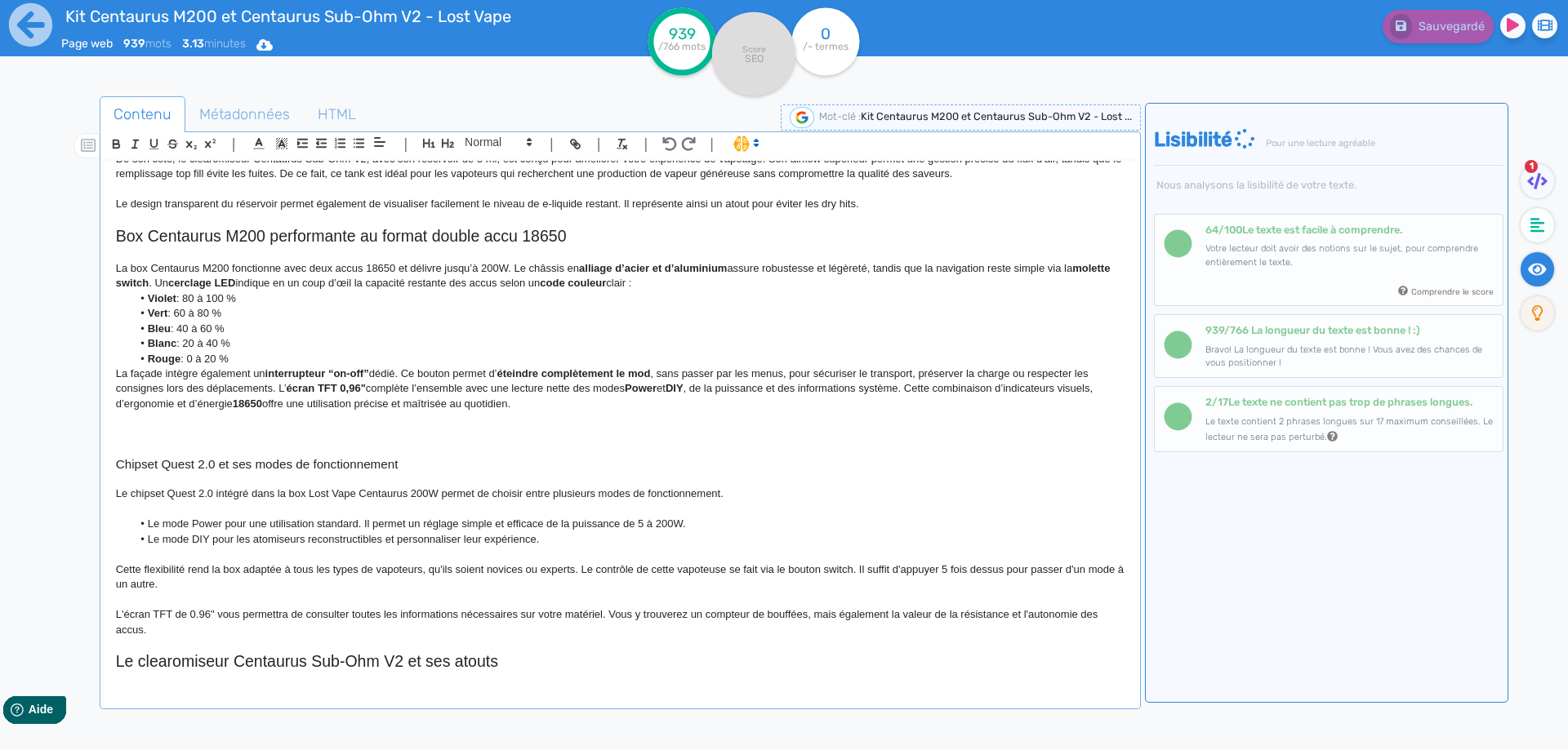
click at [420, 268] on p "La box Centaurus M200 fonctionne avec deux accus 18650 et délivre jusqu’à 200W.…" at bounding box center [620, 276] width 1008 height 30
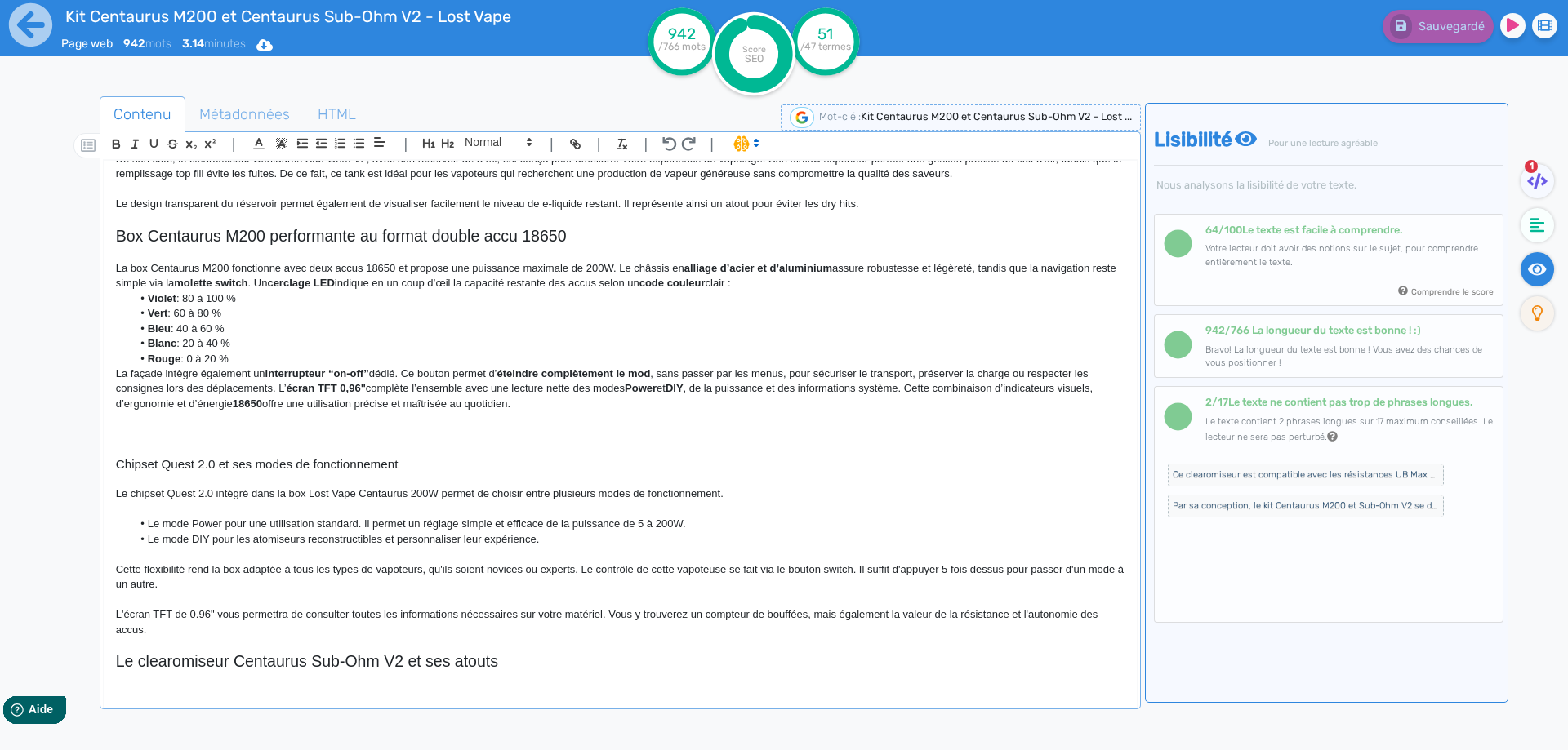
click at [146, 269] on p "La box Centaurus M200 fonctionne avec deux accus 18650 et propose une puissance…" at bounding box center [620, 276] width 1008 height 30
click at [140, 269] on p "La box Centaurus M200 fonctionne avec deux accus 18650 et propose une puissance…" at bounding box center [620, 276] width 1008 height 30
click at [1445, 36] on button "Sauvegarder" at bounding box center [1436, 26] width 115 height 34
click at [709, 266] on p "La cigarette électronique Centaurus M200 fonctionne avec deux accus 18650 et pr…" at bounding box center [620, 276] width 1008 height 30
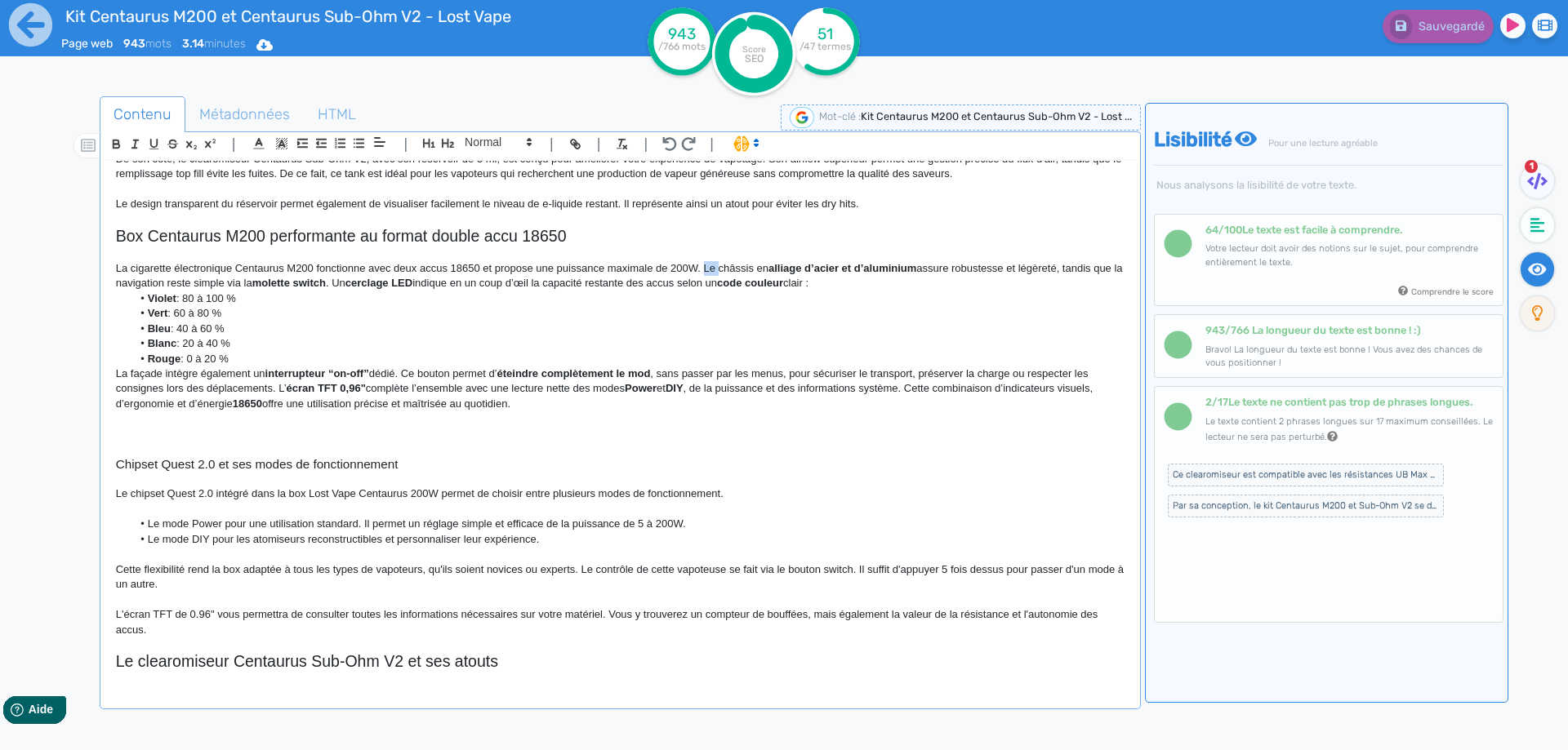
click at [710, 266] on p "La cigarette électronique Centaurus M200 fonctionne avec deux accus 18650 et pr…" at bounding box center [620, 276] width 1008 height 30
click at [779, 268] on strong "alliage d’acier et d’aluminium" at bounding box center [850, 268] width 148 height 12
drag, startPoint x: 779, startPoint y: 268, endPoint x: 876, endPoint y: 268, distance: 97.0
click at [876, 268] on strong "alliage d’acier et d’aluminium" at bounding box center [850, 268] width 148 height 12
click at [800, 259] on p at bounding box center [620, 253] width 1008 height 15
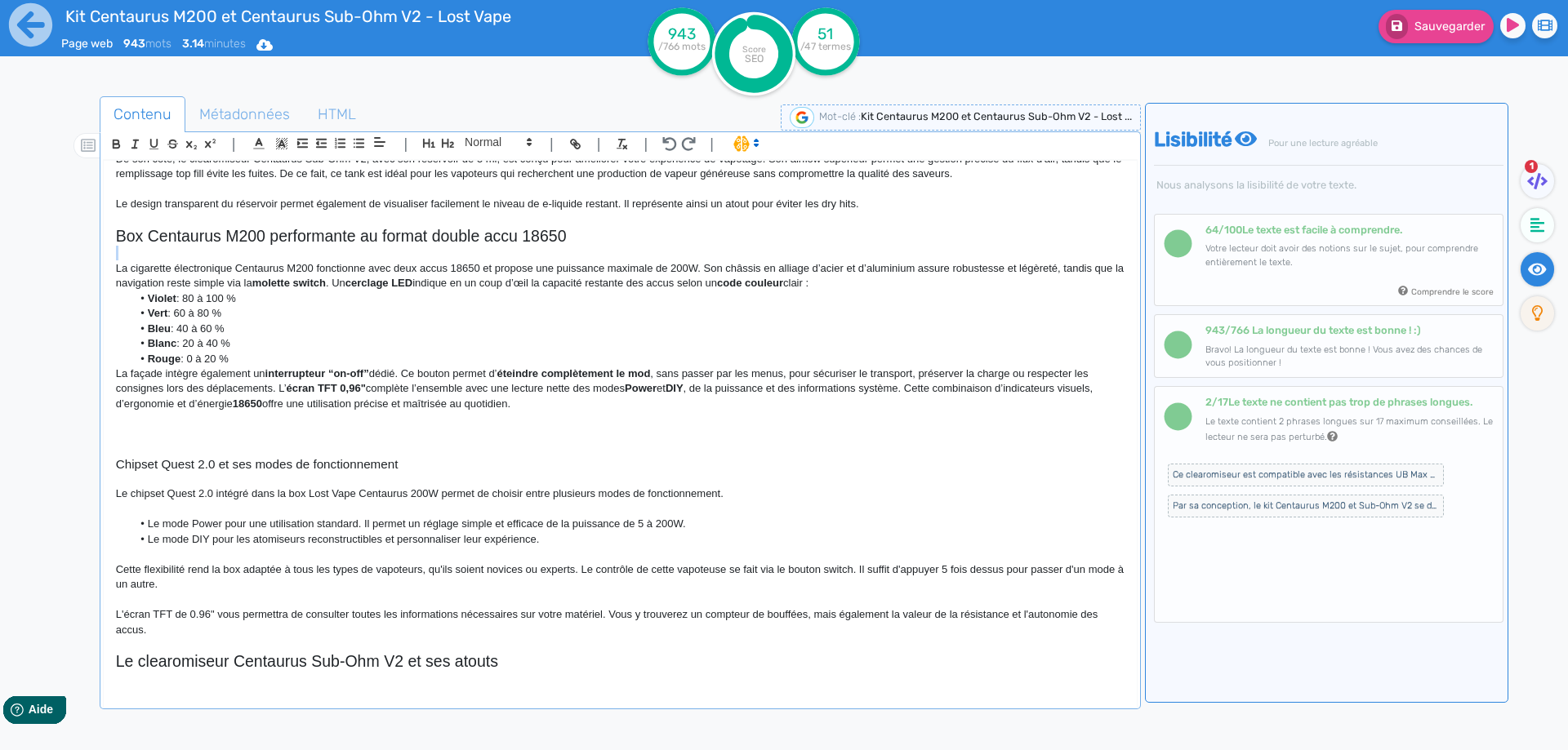
click at [800, 259] on p at bounding box center [620, 253] width 1008 height 15
click at [790, 259] on p at bounding box center [620, 253] width 1008 height 15
click at [785, 274] on p "La cigarette électronique Centaurus M200 fonctionne avec deux accus 18650 et pr…" at bounding box center [620, 276] width 1008 height 30
click at [821, 262] on p "La cigarette électronique Centaurus M200 fonctionne avec deux accus 18650 et pr…" at bounding box center [620, 276] width 1008 height 30
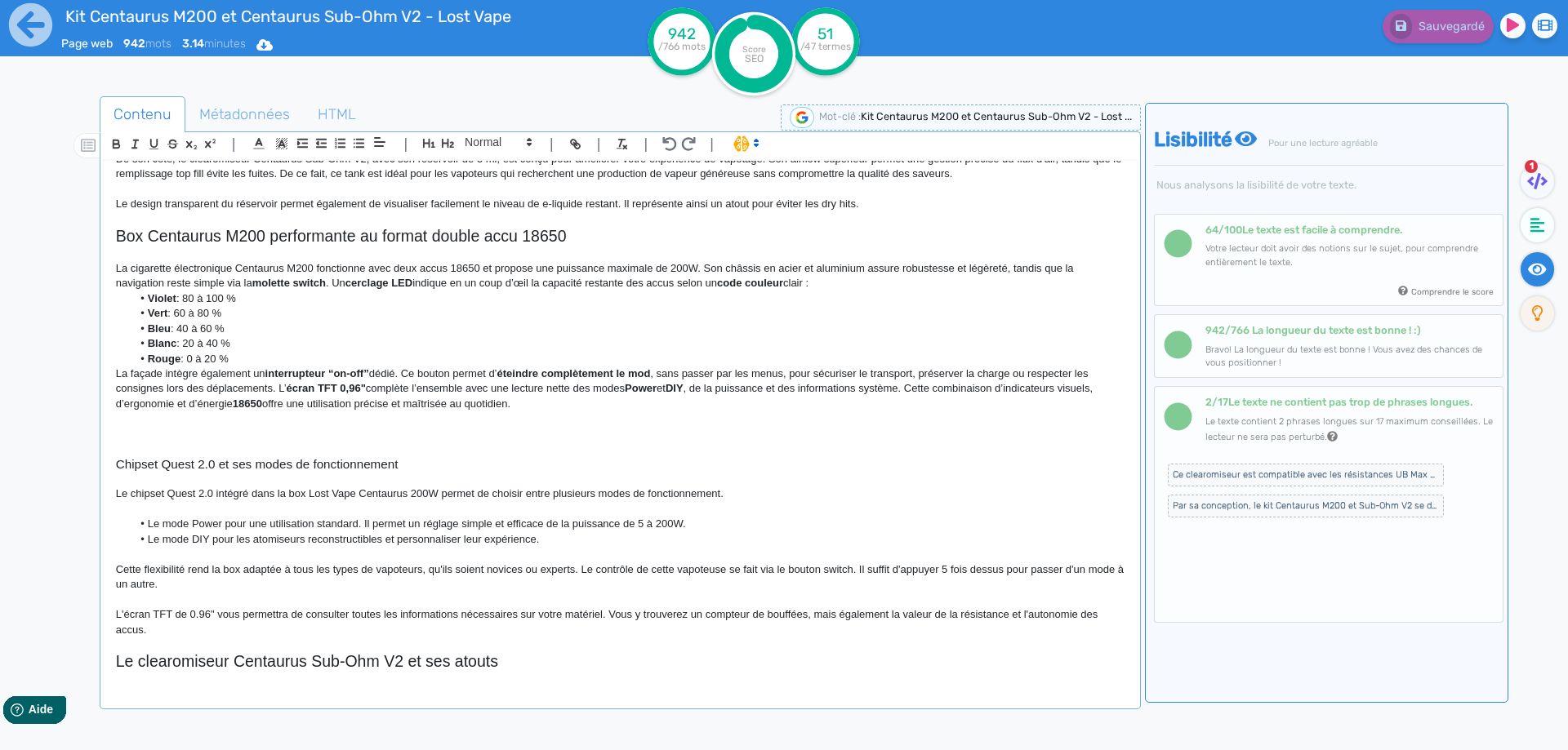
click at [361, 282] on strong "cerclage LED" at bounding box center [379, 282] width 67 height 12
drag, startPoint x: 361, startPoint y: 282, endPoint x: 394, endPoint y: 285, distance: 33.1
click at [394, 285] on strong "cerclage LED" at bounding box center [379, 282] width 67 height 12
click at [333, 283] on p "La cigarette électronique Centaurus M200 fonctionne avec deux accus 18650 et pr…" at bounding box center [620, 276] width 1008 height 30
click at [840, 280] on p "La cigarette électronique Centaurus M200 fonctionne avec deux accus 18650 et pr…" at bounding box center [620, 276] width 1008 height 30
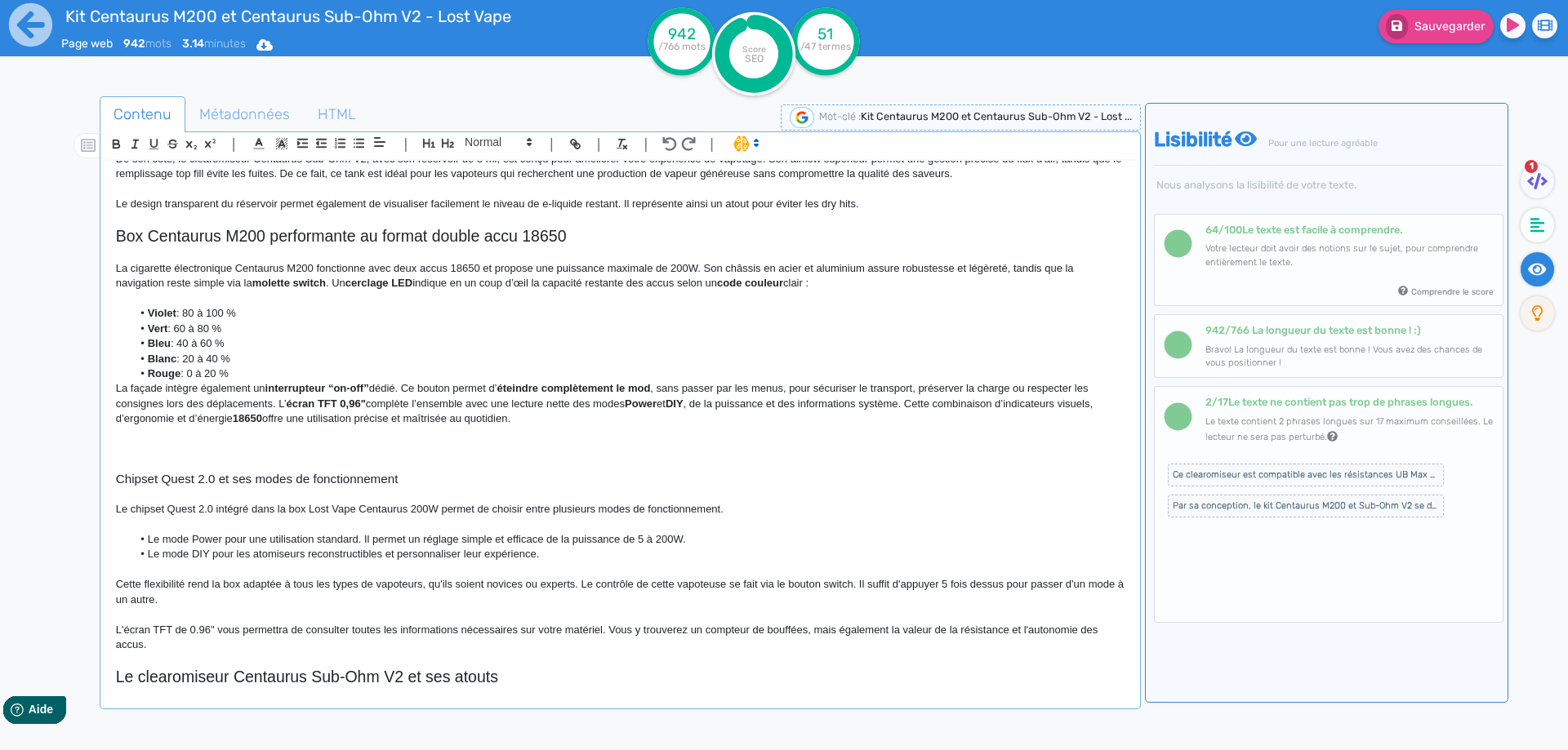
scroll to position [424, 0]
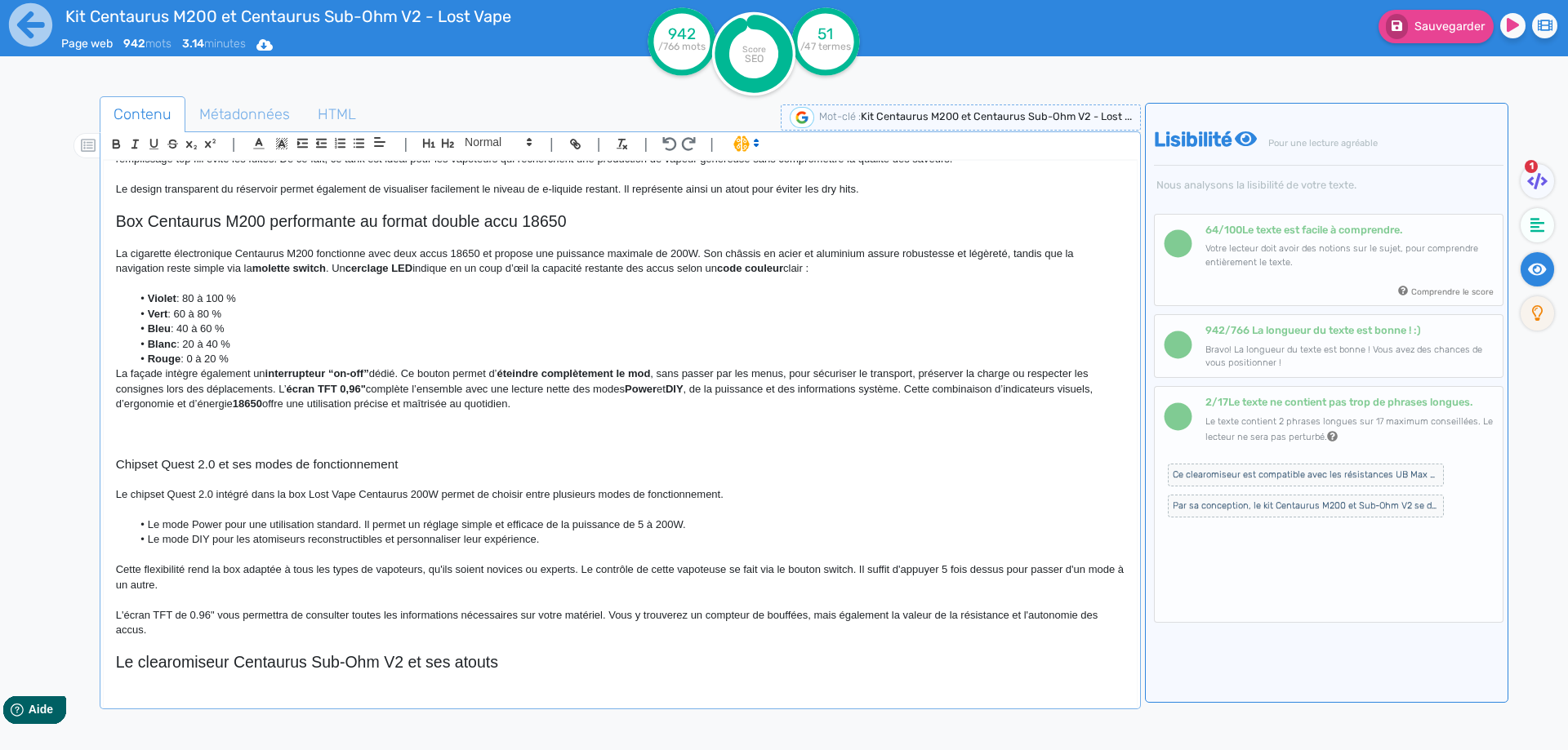
click at [742, 263] on strong "code couleur" at bounding box center [750, 268] width 66 height 12
drag, startPoint x: 742, startPoint y: 263, endPoint x: 770, endPoint y: 265, distance: 28.1
click at [156, 297] on strong "Violet" at bounding box center [162, 298] width 29 height 12
drag, startPoint x: 156, startPoint y: 297, endPoint x: 187, endPoint y: 355, distance: 65.8
click at [187, 355] on ul "Violet : 80 à 100 % Vert : 60 à 80 % Bleu : 40 à 60 % Blanc : 20 à 40 % Rouge :…" at bounding box center [620, 328] width 1008 height 75
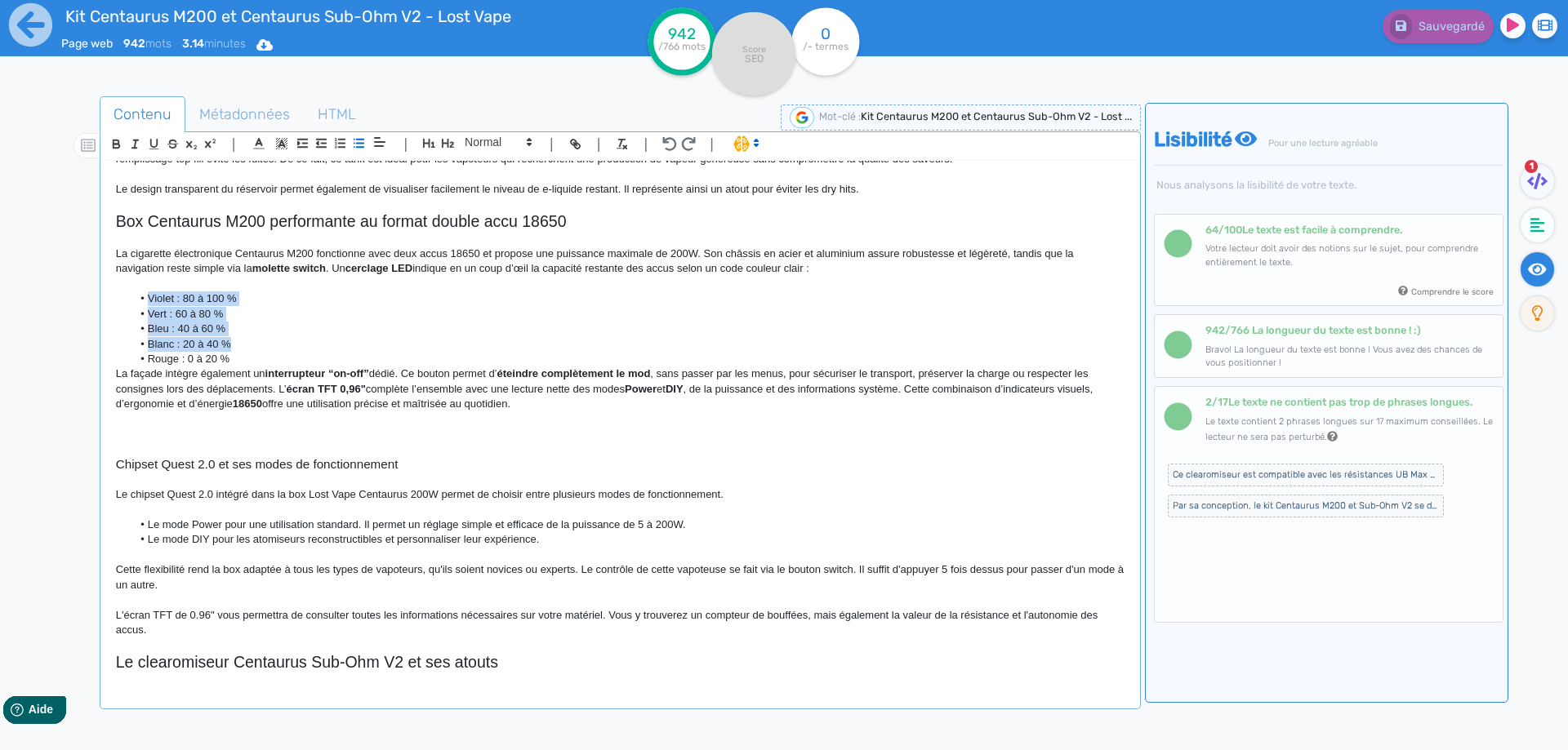
click at [141, 299] on li "Violet : 80 à 100 %" at bounding box center [627, 299] width 992 height 15
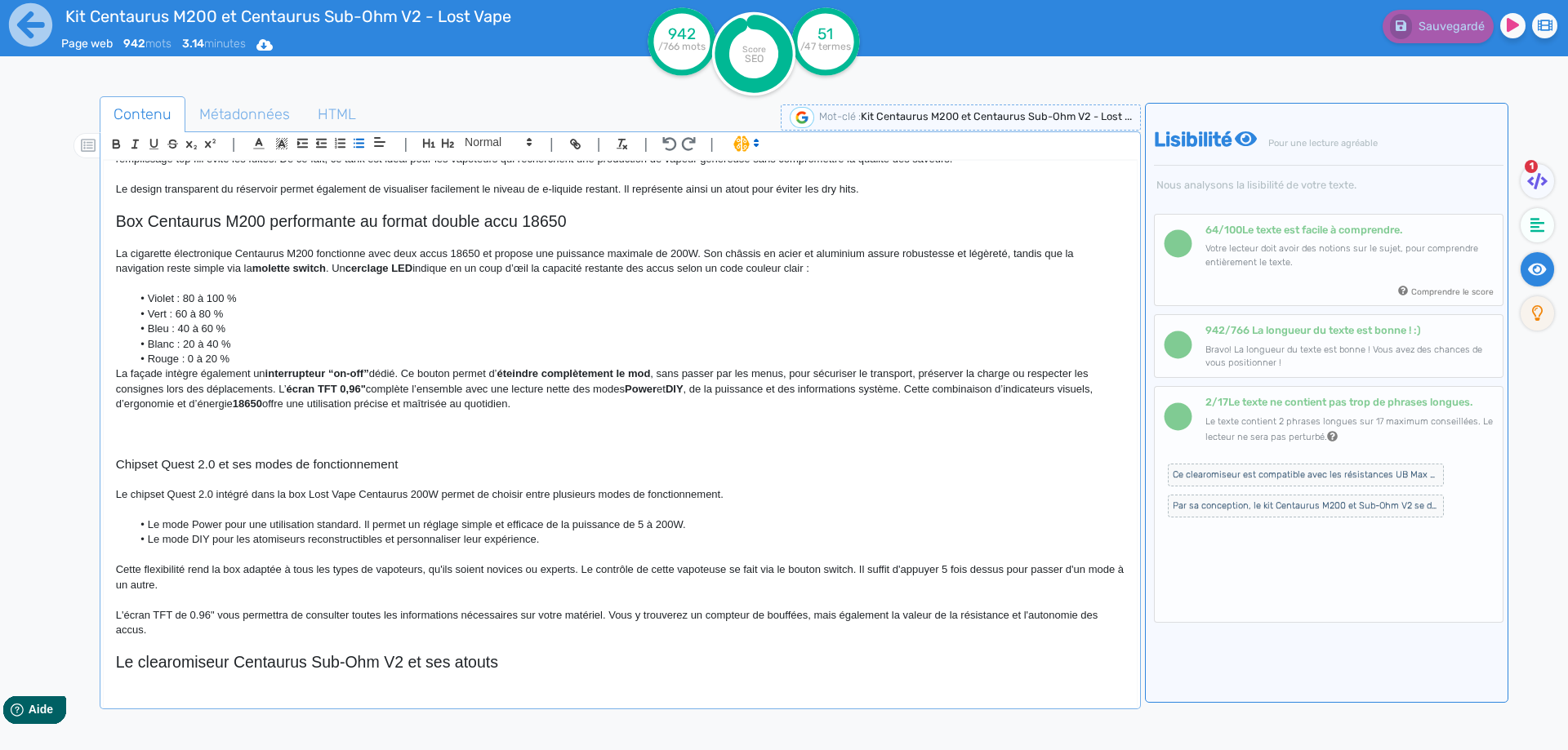
click at [245, 345] on li "Blanc : 20 à 40 %" at bounding box center [627, 345] width 992 height 15
click at [245, 359] on li "Rouge : 0 à 20 %" at bounding box center [627, 359] width 992 height 15
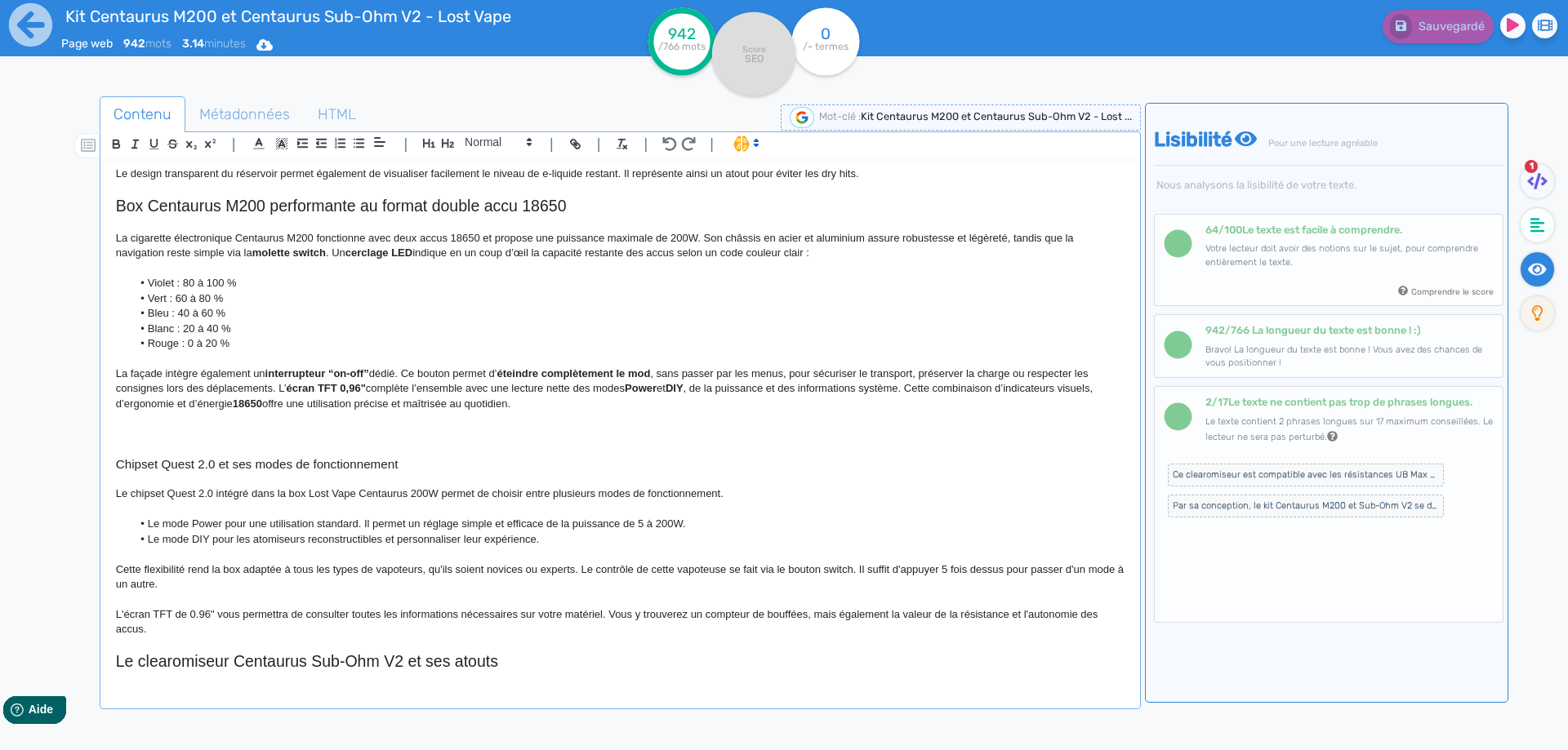
click at [163, 372] on p "La façade intègre également un interrupteur “on-off” dédié. Ce bouton permet d’…" at bounding box center [620, 389] width 1008 height 45
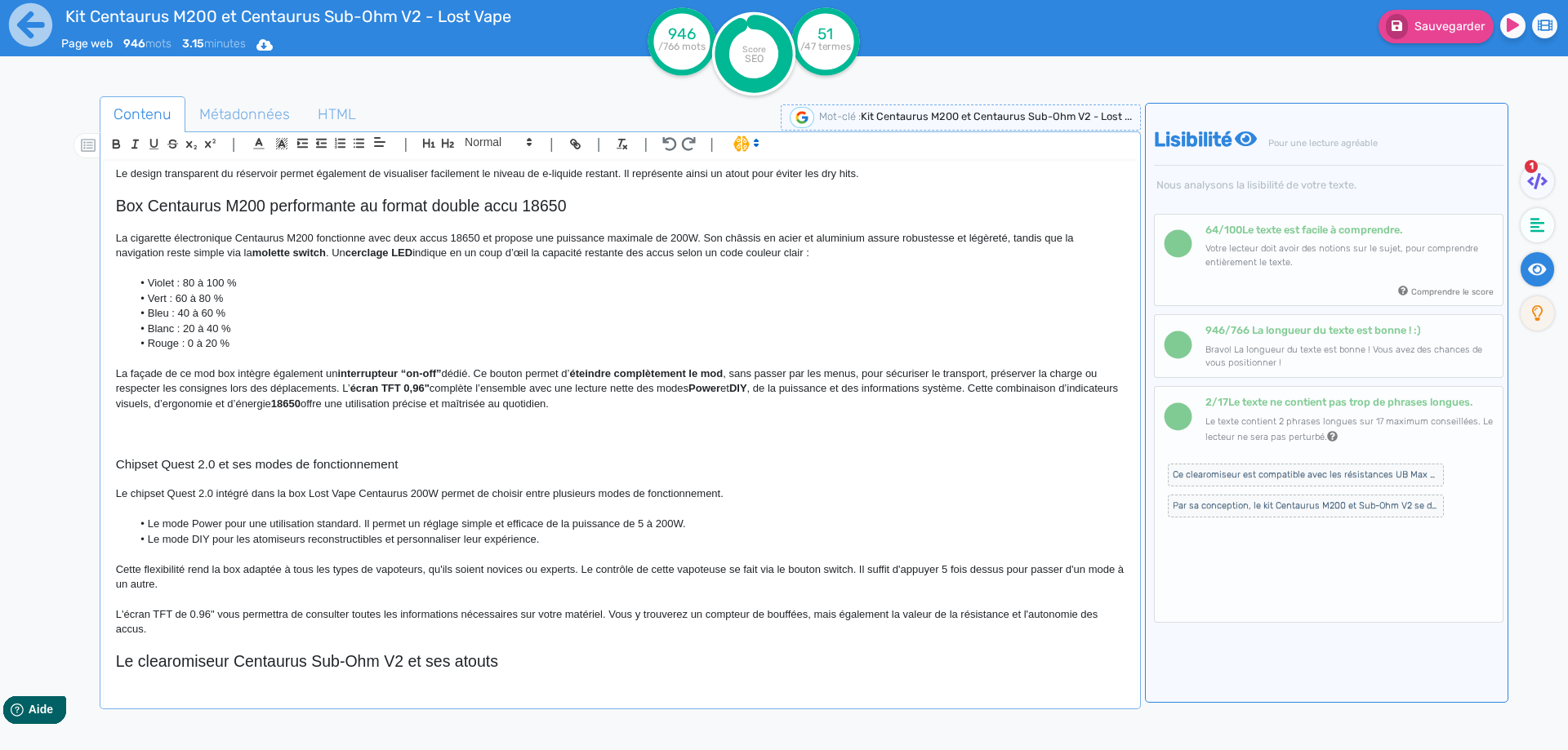
click at [406, 373] on strong "interrupteur “on-off”" at bounding box center [389, 373] width 103 height 12
click at [441, 370] on p "La façade de ce mod box intègre également un interrupteur on-off” dédié. Ce bou…" at bounding box center [620, 389] width 1008 height 45
click at [558, 377] on strong "éteindre complètement le mod" at bounding box center [609, 373] width 154 height 12
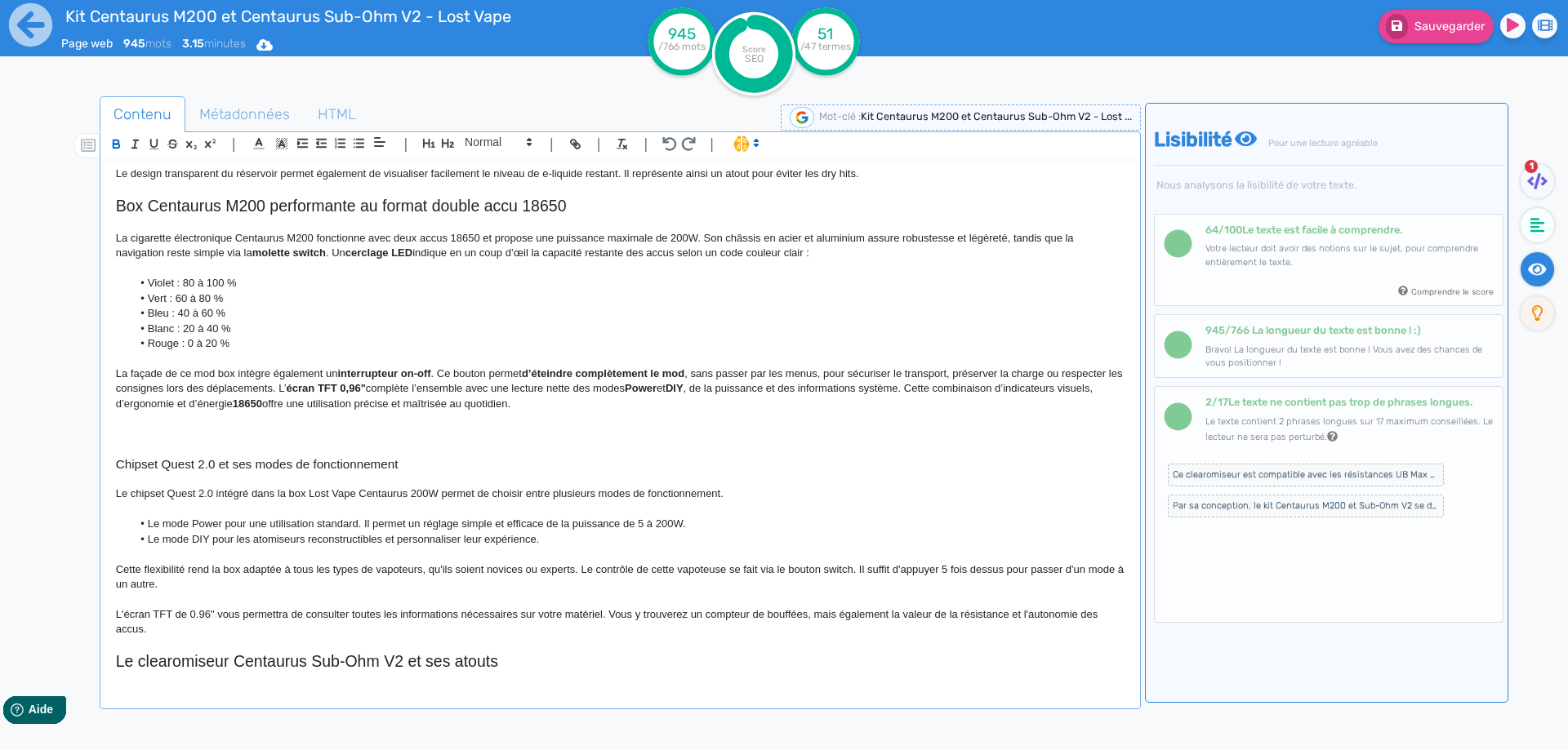
click at [676, 371] on strong "d’éteindre complètement le mod" at bounding box center [603, 373] width 163 height 12
drag, startPoint x: 676, startPoint y: 371, endPoint x: 548, endPoint y: 370, distance: 128.0
click at [644, 369] on p "La façade de ce mod box intègre également un interrupteur on-off . Ce bouton pe…" at bounding box center [620, 389] width 1008 height 45
click at [656, 370] on p "La façade de ce mod box intègre également un interrupteur on-off . Ce bouton pe…" at bounding box center [620, 389] width 1008 height 45
click at [658, 370] on p "La façade de ce mod box intègre également un interrupteur on-off . Ce bouton pe…" at bounding box center [620, 389] width 1008 height 45
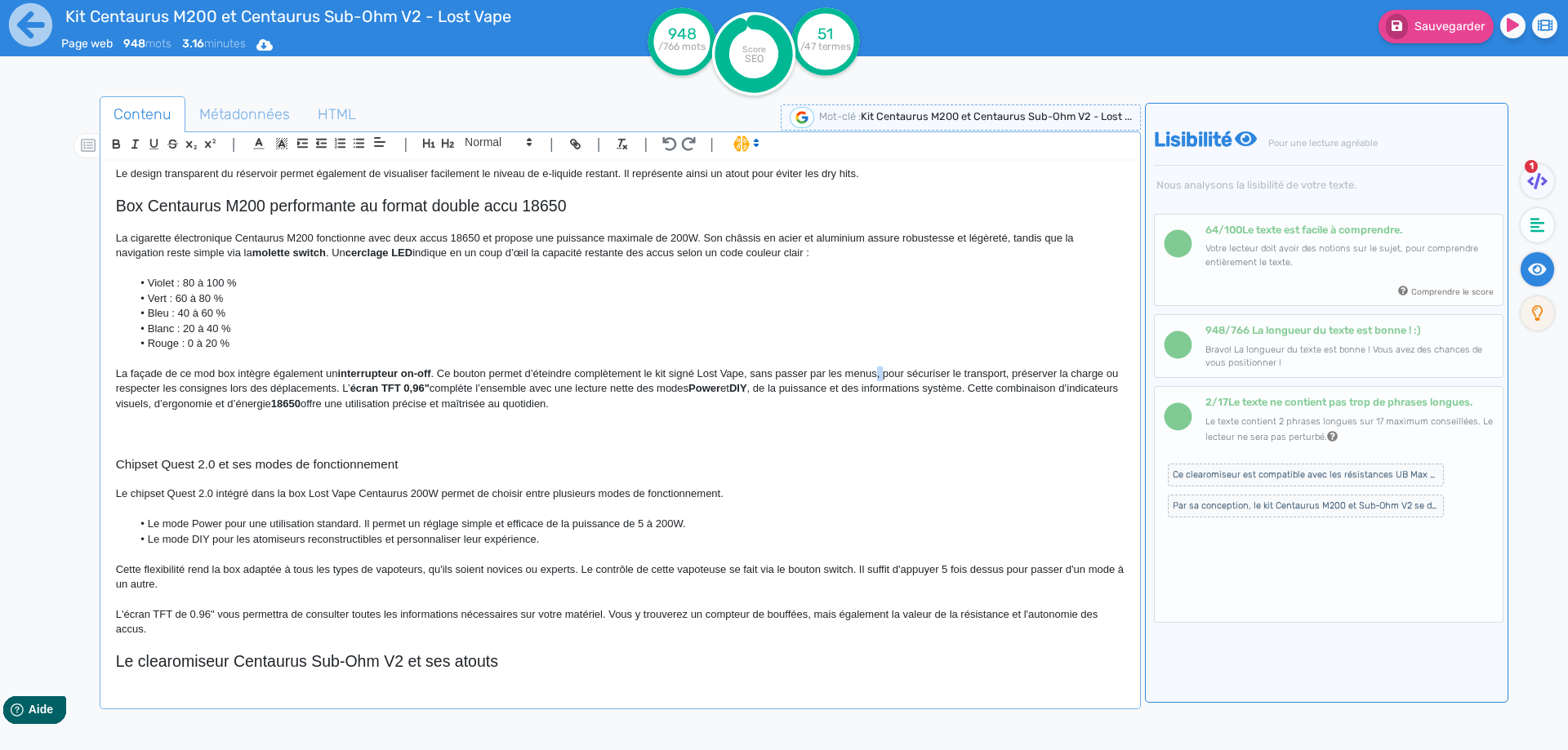
click at [878, 374] on p "La façade de ce mod box intègre également un interrupteur on-off . Ce bouton pe…" at bounding box center [620, 389] width 1008 height 45
click at [167, 389] on p "La façade de ce mod box intègre également un interrupteur on-off . Ce bouton pe…" at bounding box center [620, 389] width 1008 height 45
click at [159, 389] on p "La façade de ce mod box intègre également un interrupteur on-off . Ce bouton pe…" at bounding box center [620, 389] width 1008 height 45
click at [253, 384] on p "La façade de ce mod box intègre également un interrupteur on-off . Ce bouton pe…" at bounding box center [620, 389] width 1008 height 45
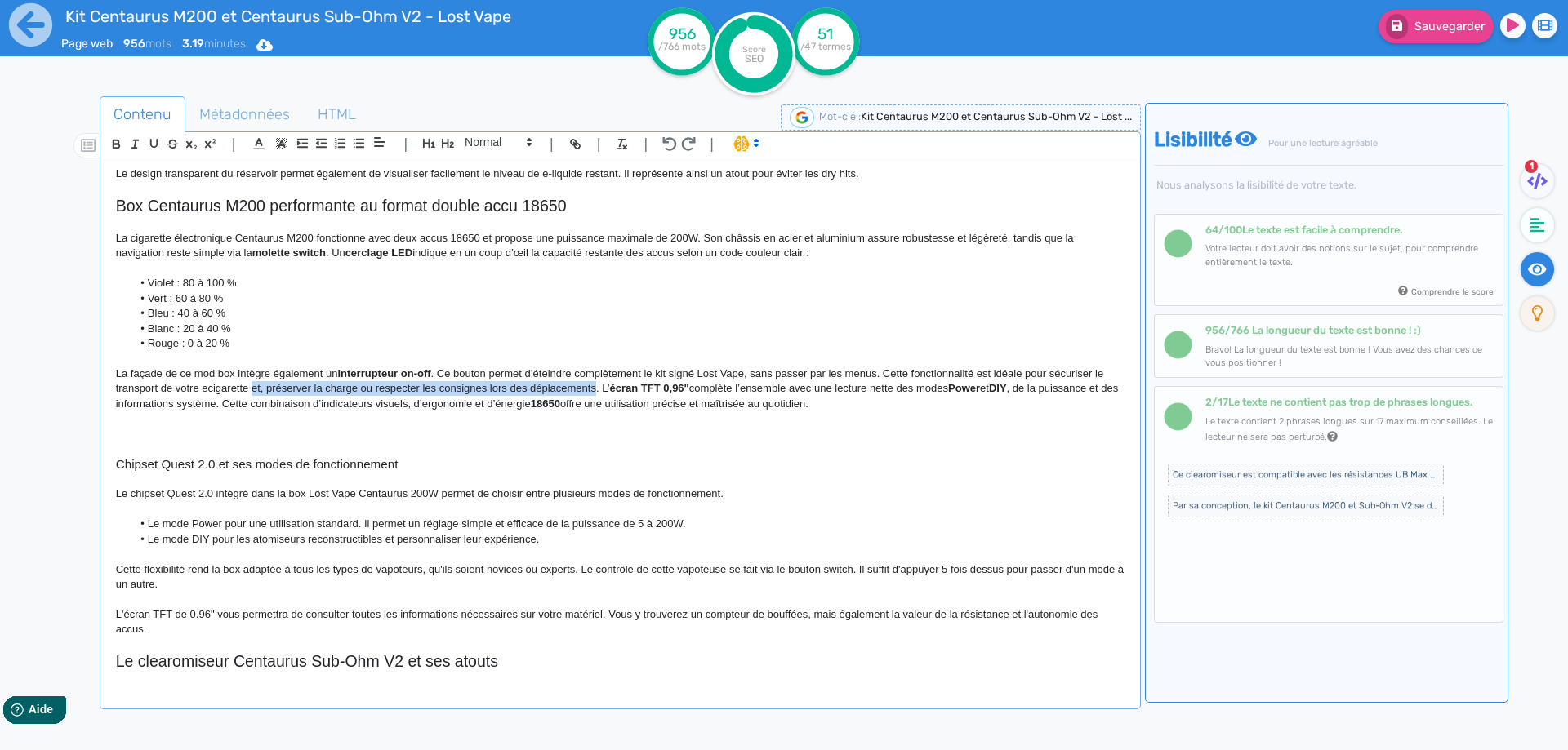
drag, startPoint x: 253, startPoint y: 384, endPoint x: 567, endPoint y: 388, distance: 314.0
click at [567, 388] on p "La façade de ce mod box intègre également un interrupteur on-off . Ce bouton pe…" at bounding box center [620, 389] width 1008 height 45
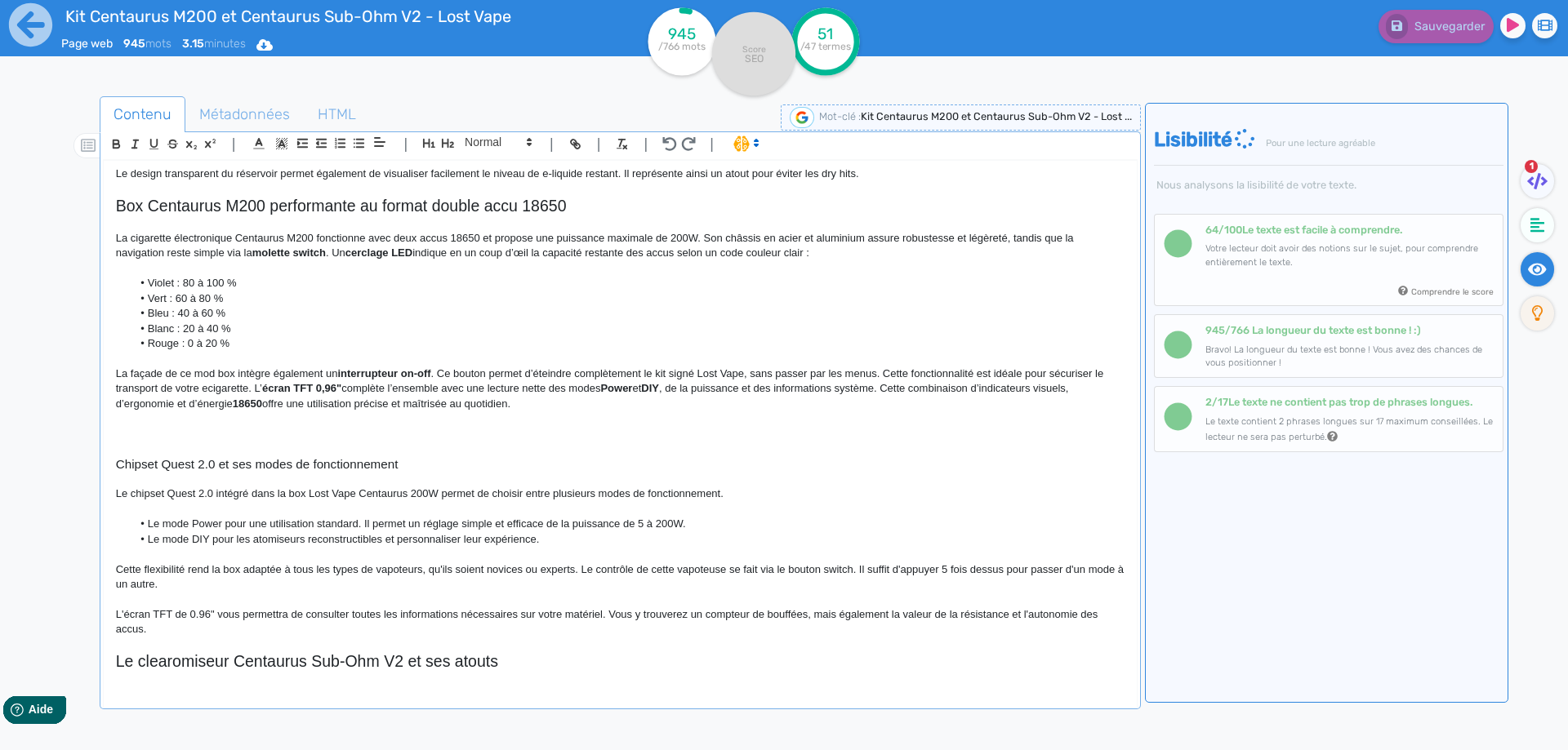
click at [262, 386] on strong "écran TFT 0,96"" at bounding box center [301, 387] width 79 height 12
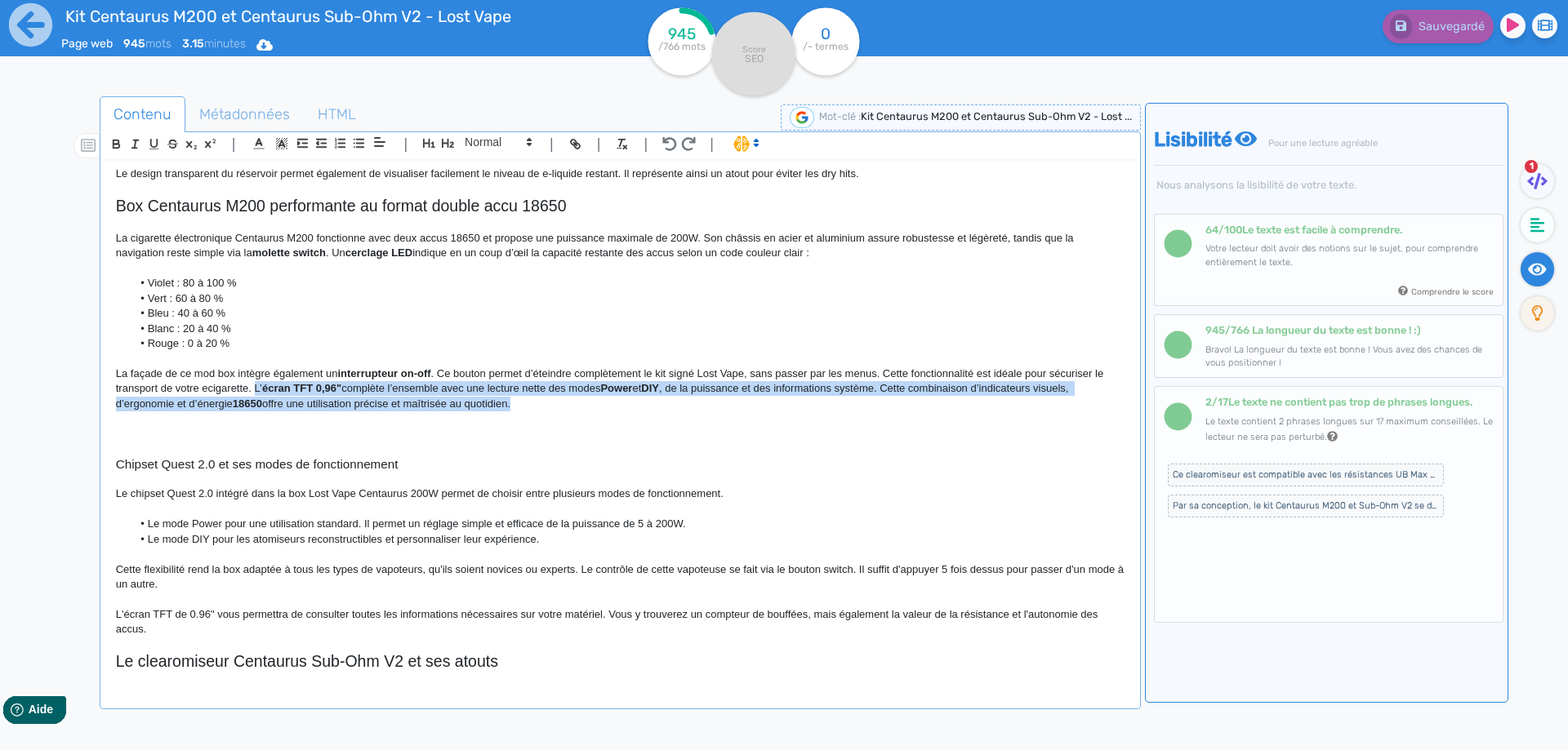
drag, startPoint x: 261, startPoint y: 386, endPoint x: 506, endPoint y: 409, distance: 246.1
click at [506, 409] on p "La façade de ce mod box intègre également un interrupteur on-off . Ce bouton pe…" at bounding box center [620, 389] width 1008 height 45
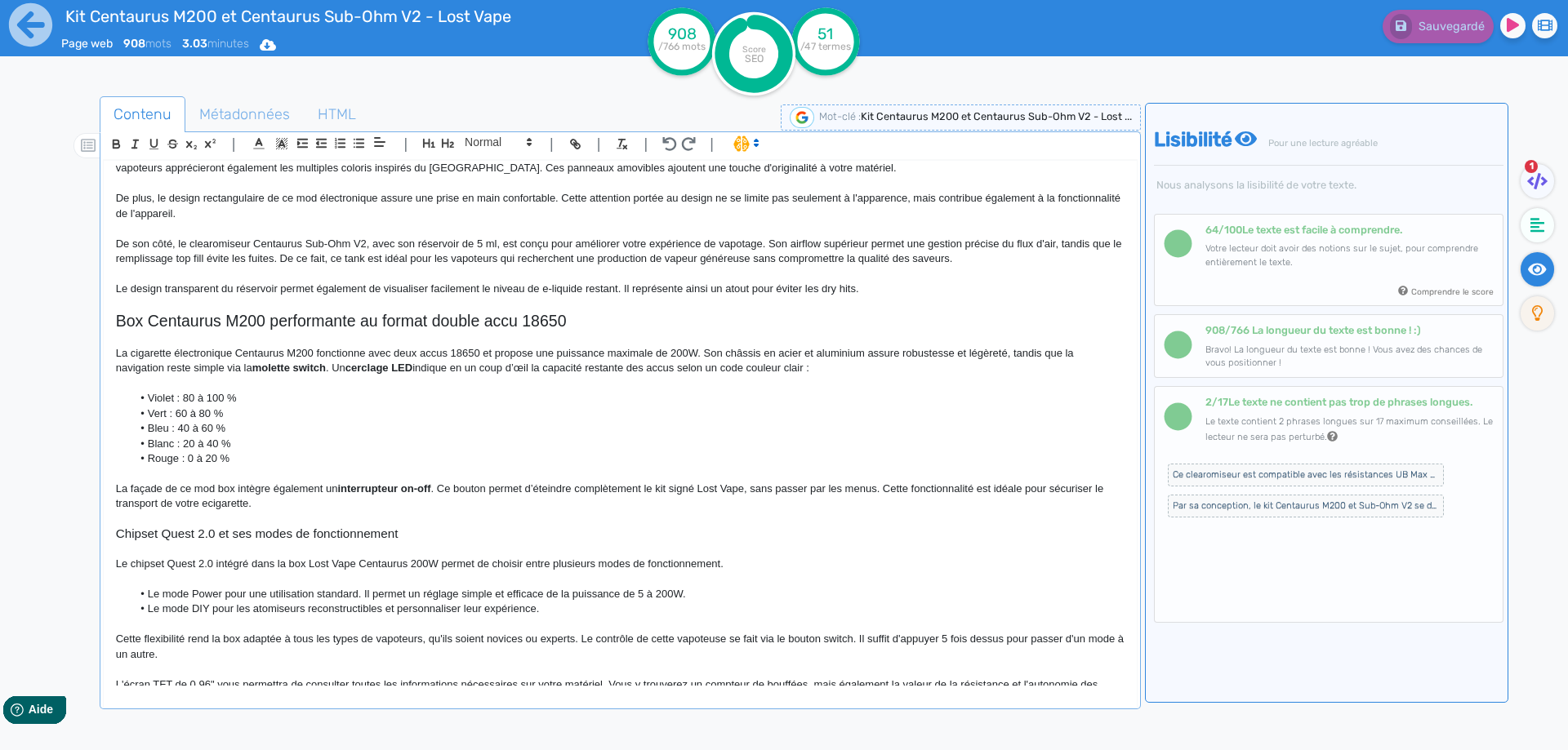
scroll to position [327, 0]
click at [271, 322] on h2 "Box Centaurus M200 performante au format double accu 18650" at bounding box center [620, 319] width 1008 height 19
click at [418, 315] on h2 "Box Centaurus M200 : un mod performante au format double accu 18650" at bounding box center [620, 319] width 1008 height 19
click at [418, 315] on h2 "Box Centaurus M200 : un mod performant au format double accu 18650" at bounding box center [620, 319] width 1008 height 19
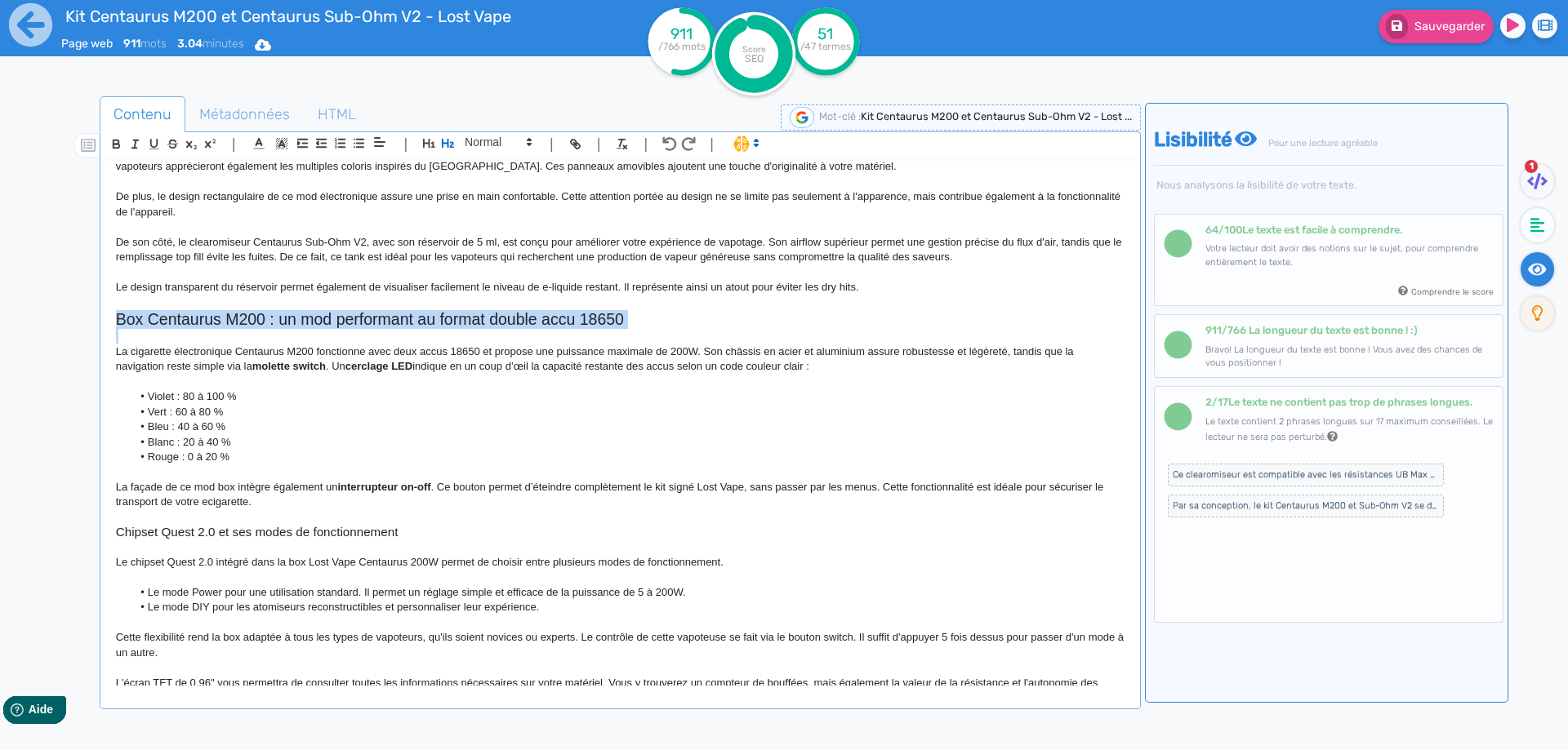
click at [418, 315] on h2 "Box Centaurus M200 : un mod performant au format double accu 18650" at bounding box center [620, 319] width 1008 height 19
copy h2 "Box Centaurus M200 : un mod performant au format double accu 18650"
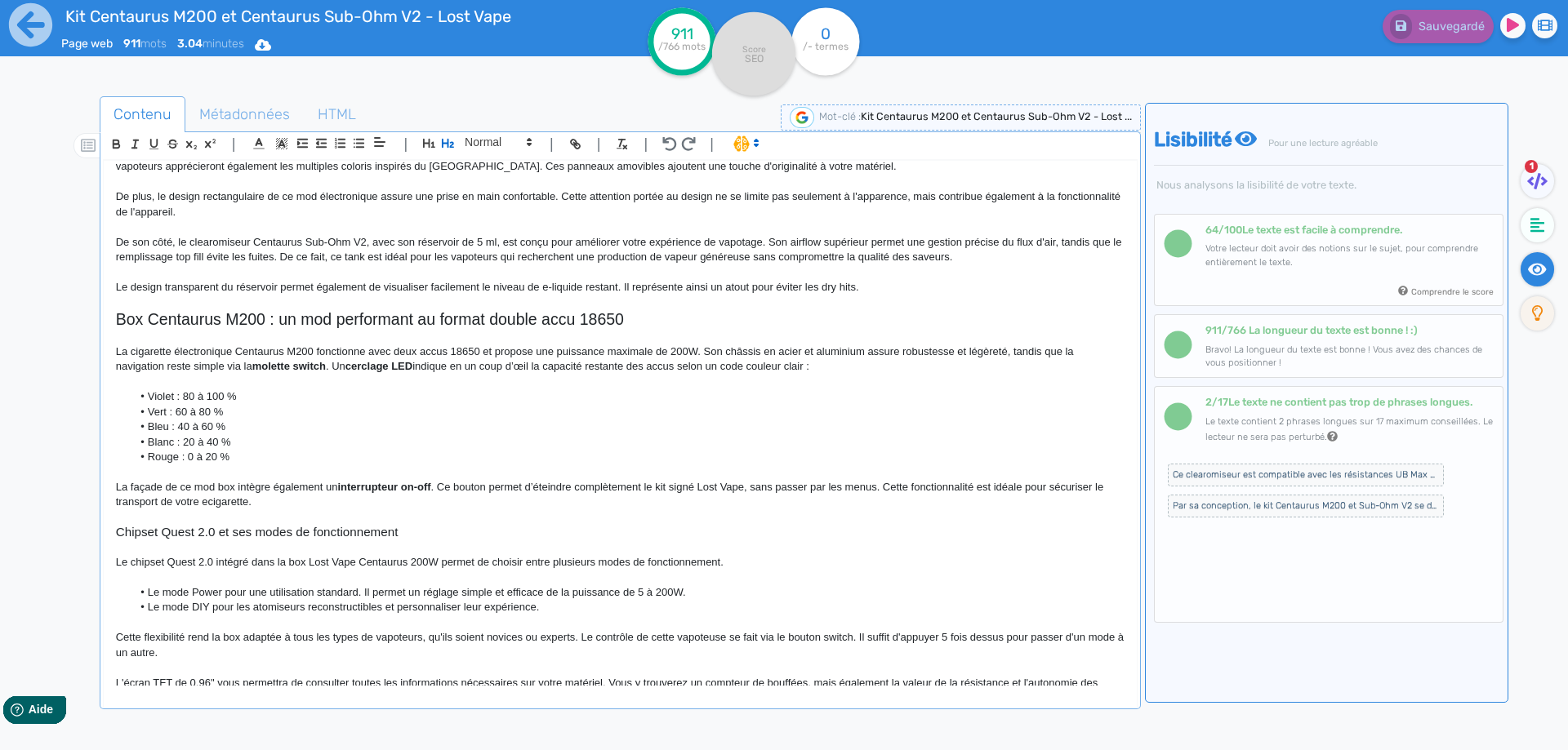
click at [201, 399] on li "Violet : 80 à 100 %" at bounding box center [627, 396] width 992 height 15
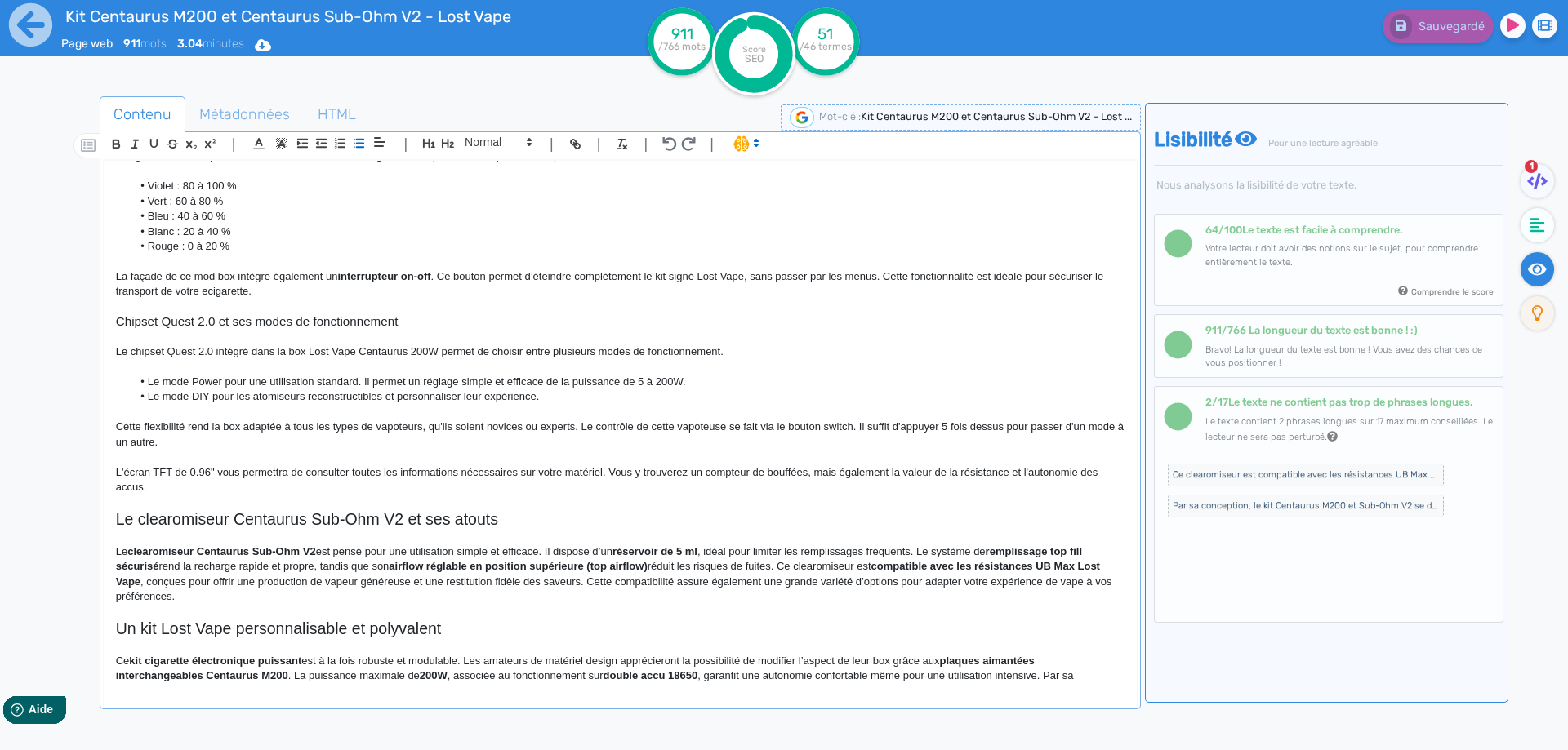
scroll to position [560, 0]
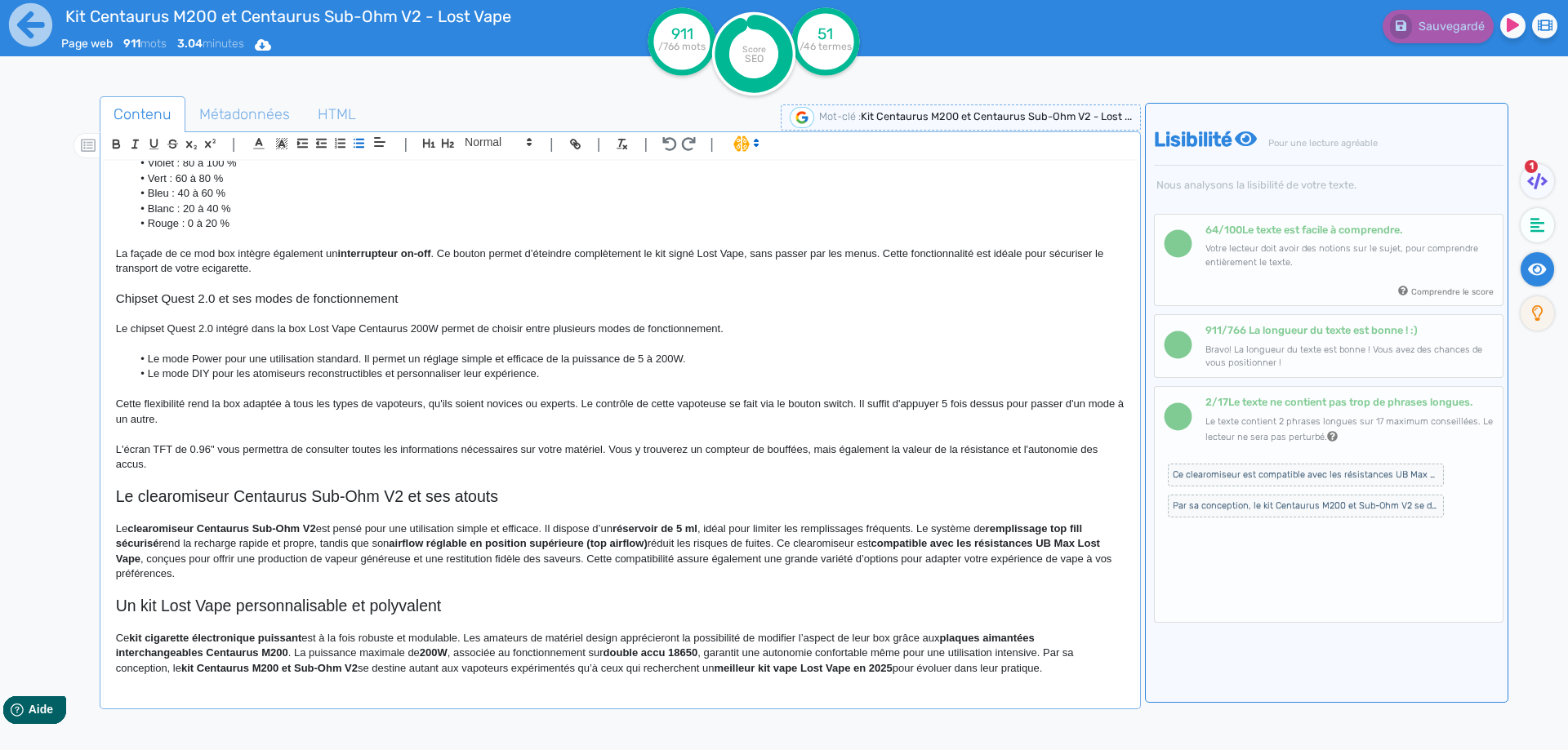
click at [195, 492] on h2 "Le clearomiseur Centaurus Sub-Ohm V2 et ses atouts" at bounding box center [620, 496] width 1008 height 19
click at [168, 534] on p "Le clearomiseur Centaurus Sub-Ohm V2 est pensé pour une utilisation simple et e…" at bounding box center [620, 552] width 1008 height 61
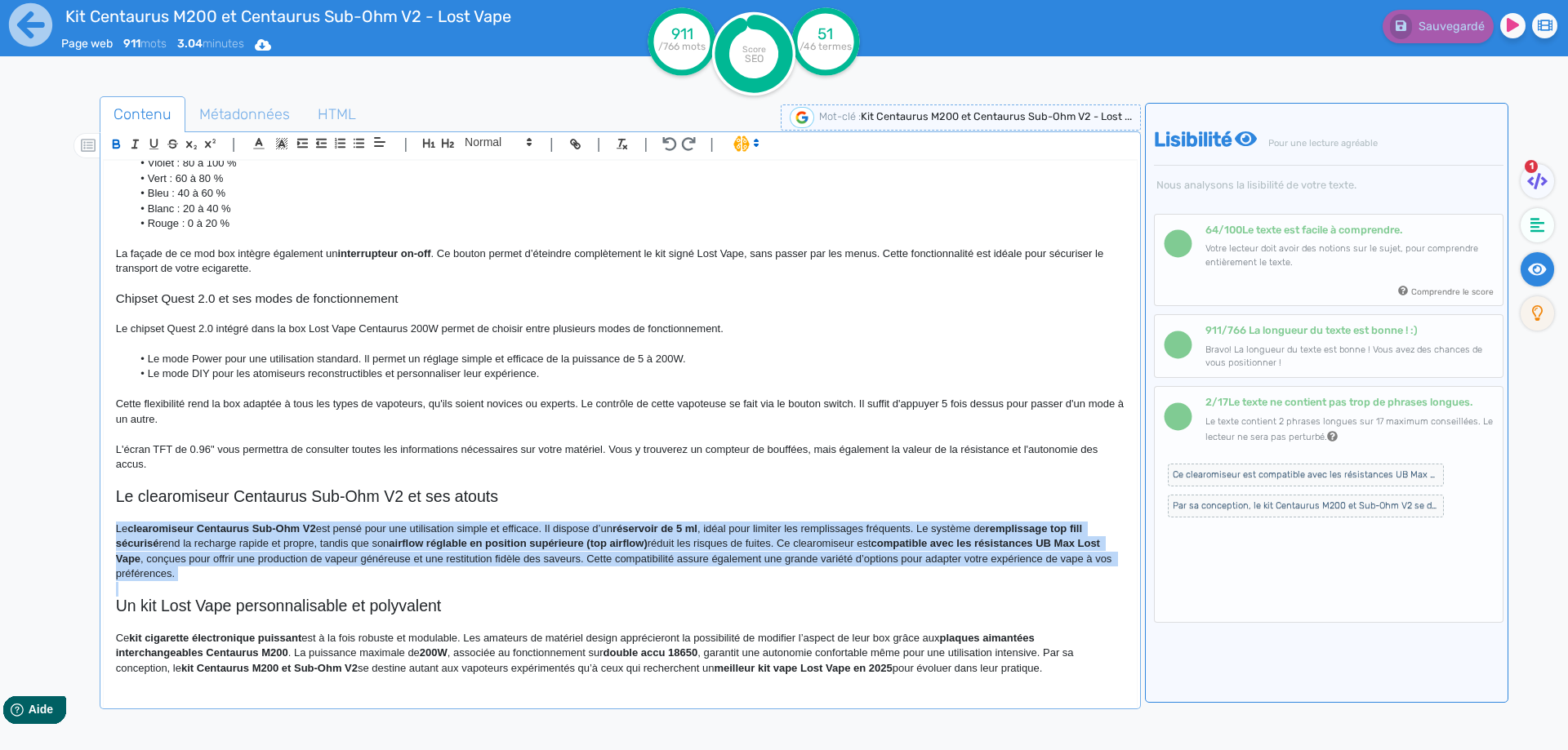
click at [168, 534] on p "Le clearomiseur Centaurus Sub-Ohm V2 est pensé pour une utilisation simple et e…" at bounding box center [620, 552] width 1008 height 61
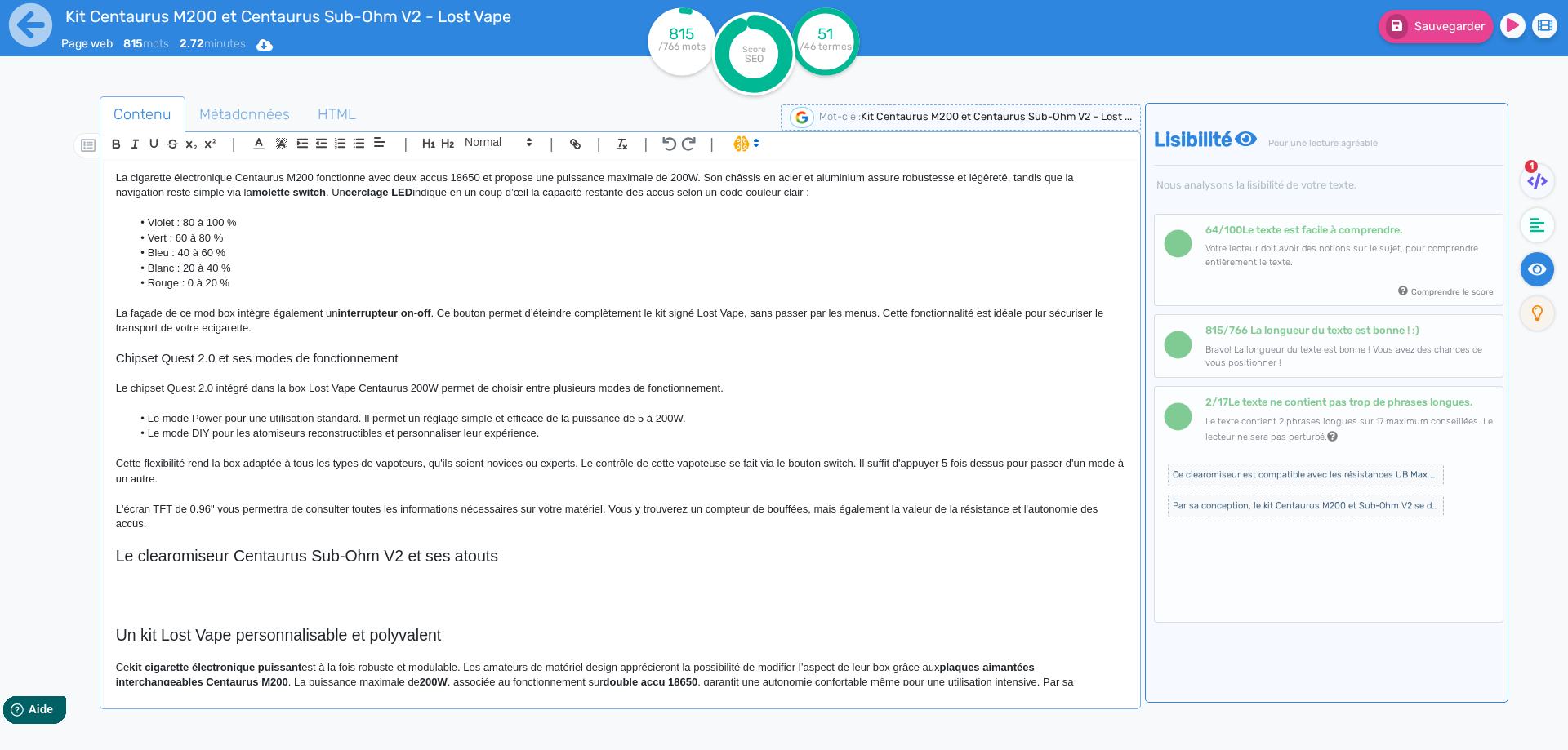
scroll to position [530, 0]
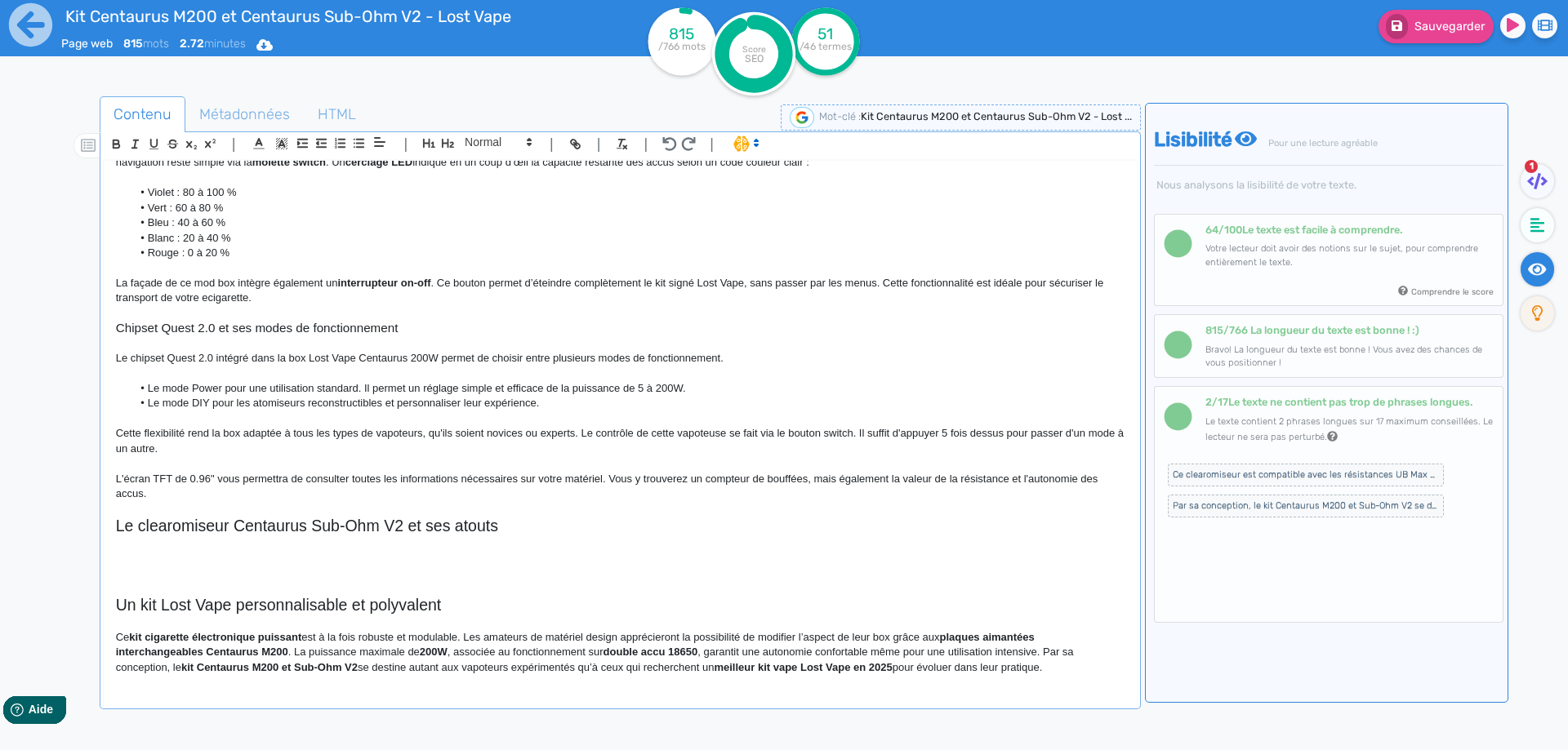
click at [144, 561] on p at bounding box center [620, 558] width 1008 height 15
click at [1382, 23] on button "Sauvegarder" at bounding box center [1436, 26] width 115 height 34
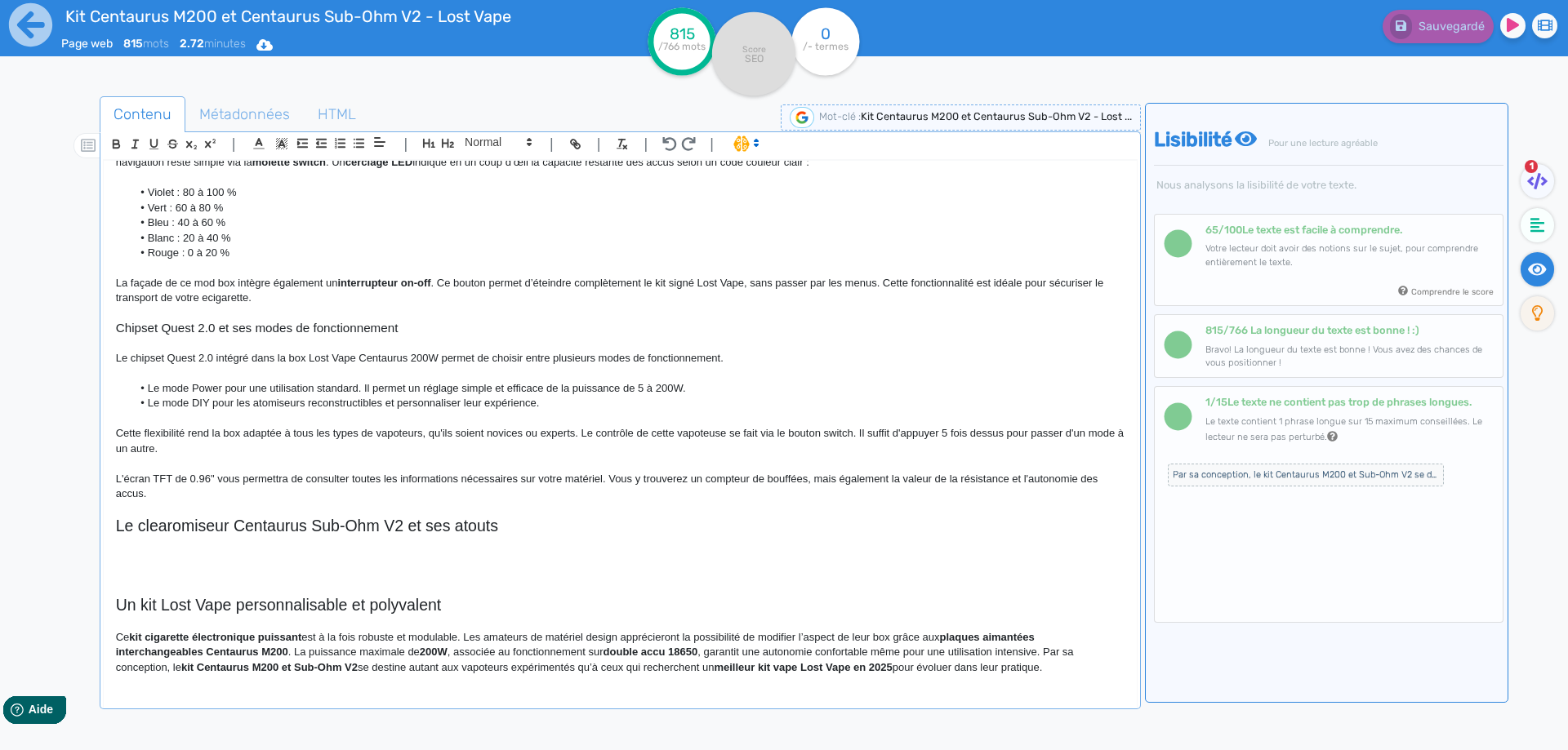
click at [330, 551] on p at bounding box center [620, 558] width 1008 height 15
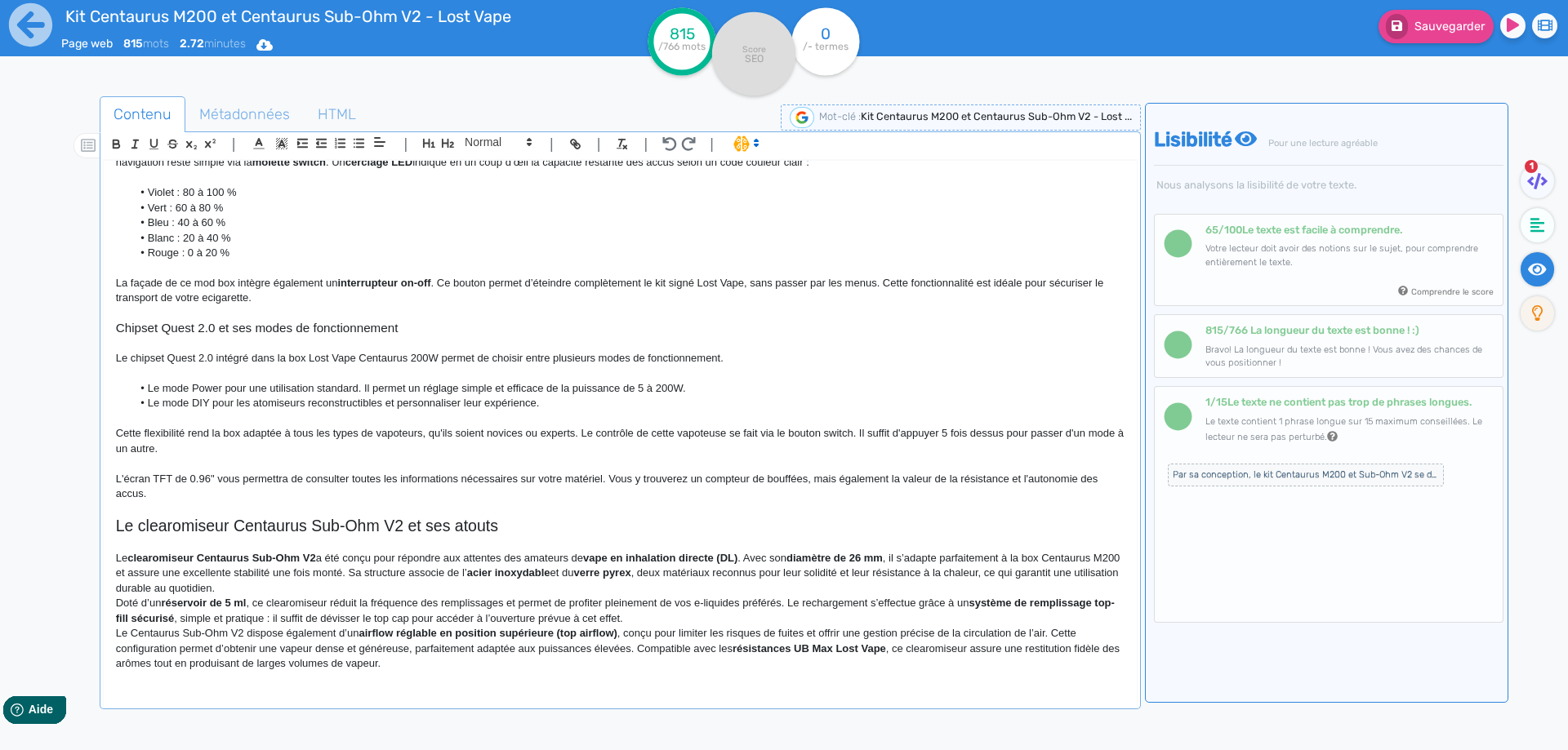
click at [1219, 478] on span "Par sa conception, le kit Centaurus M200 et Sub-Ohm V2 se destine autant aux va…" at bounding box center [1305, 475] width 276 height 23
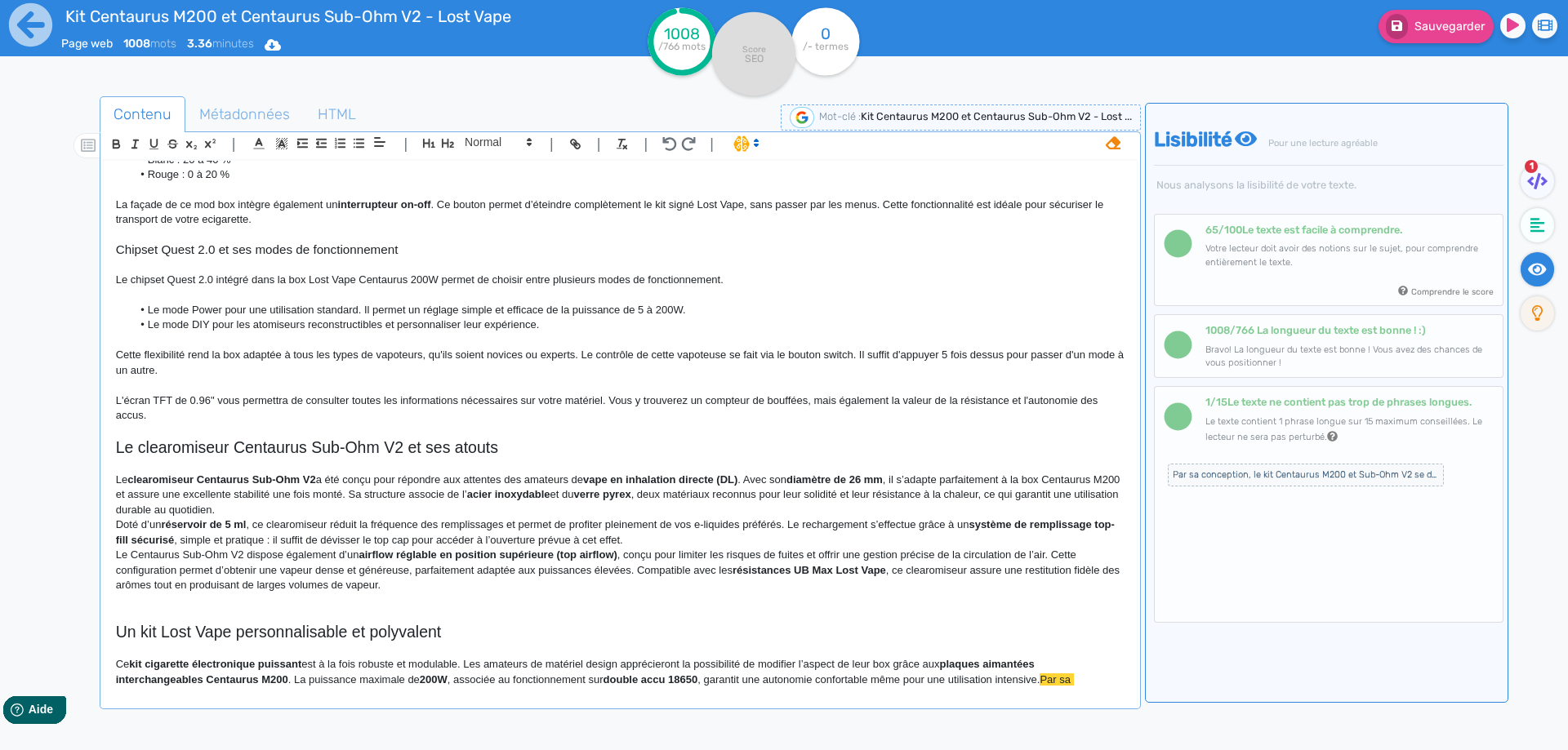
scroll to position [636, 0]
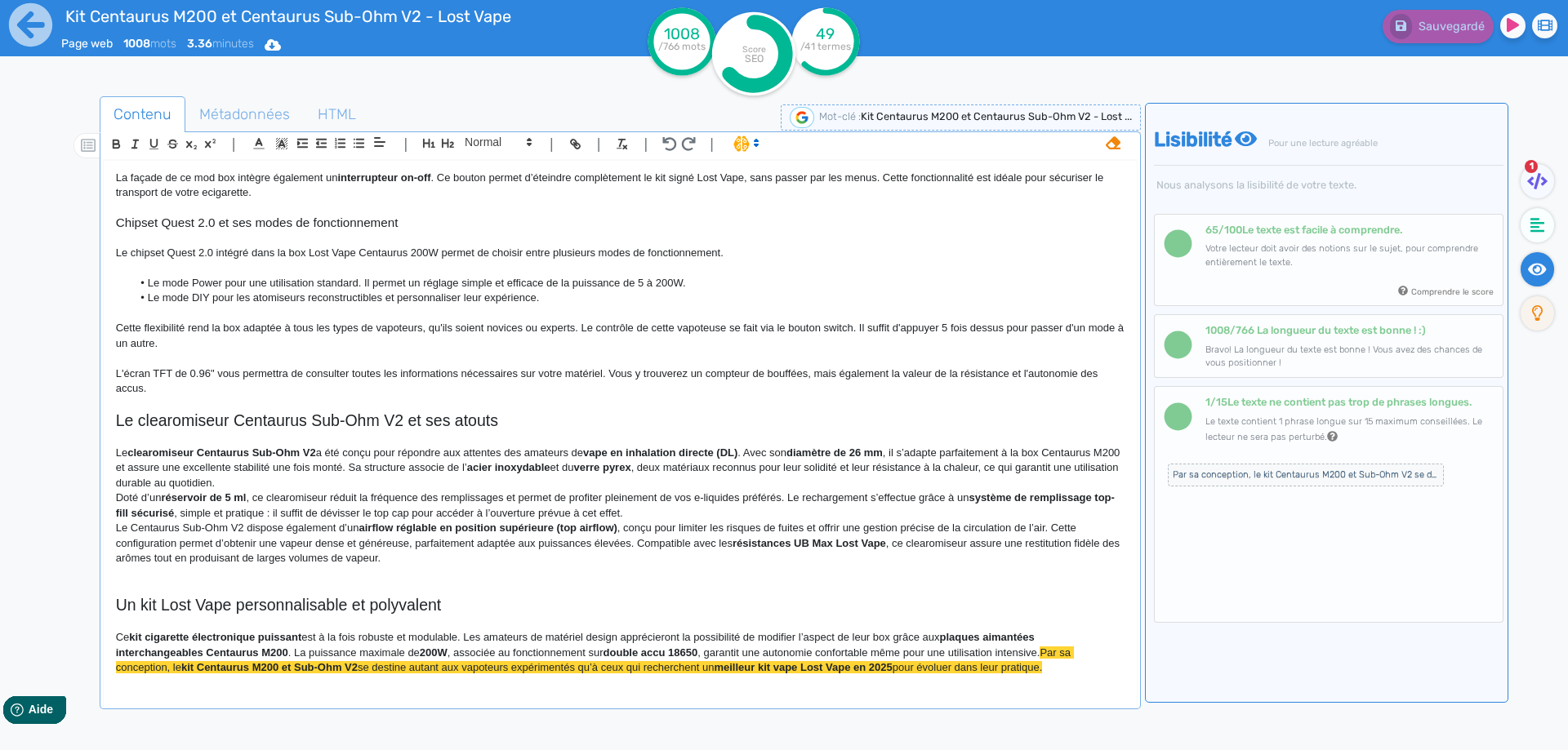
click at [1106, 133] on fa-icon at bounding box center [1113, 144] width 15 height 22
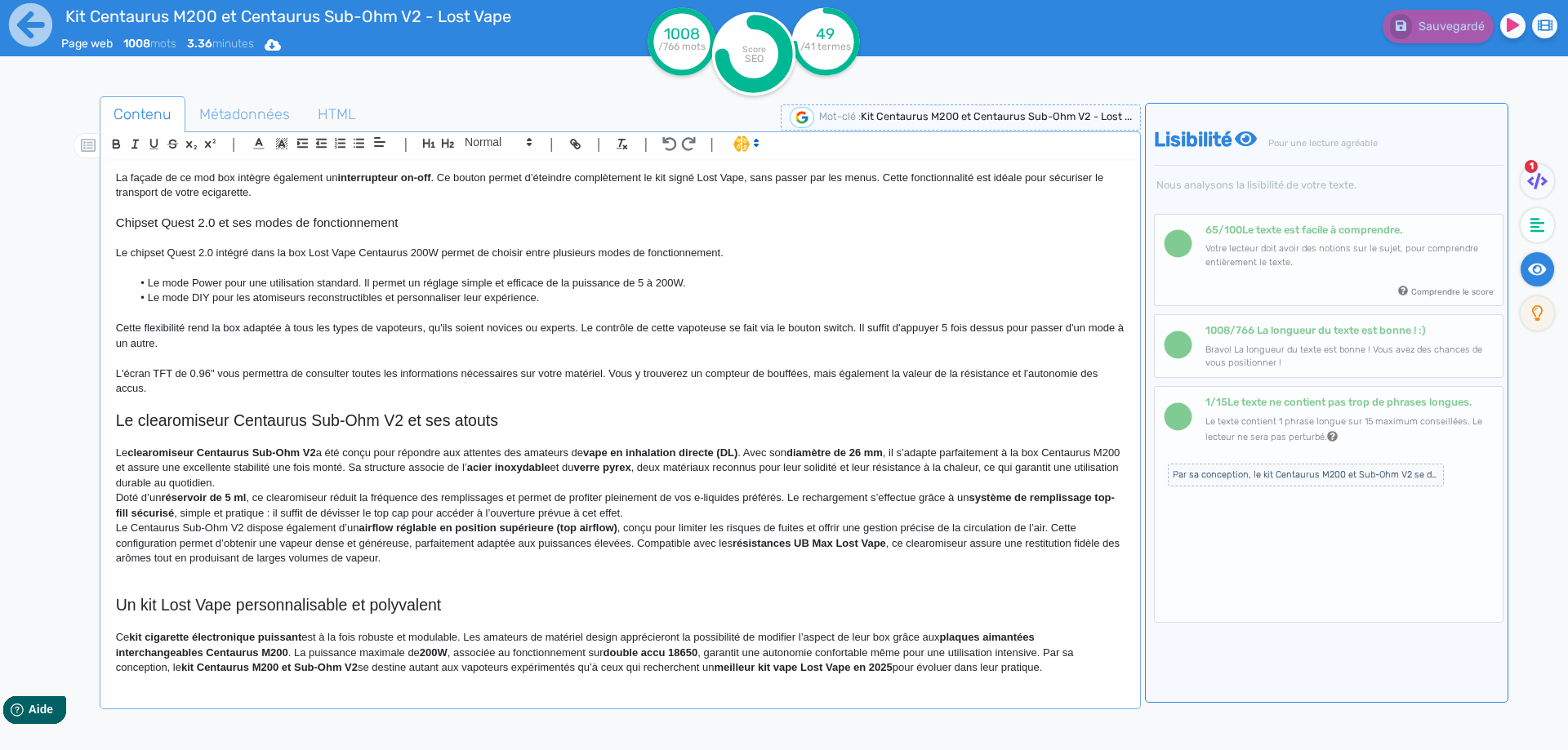
click at [1112, 144] on div "| | H3 H4 H5 H6 Normal | | | |" at bounding box center [620, 146] width 1034 height 28
click at [168, 447] on strong "clearomiseur Centaurus Sub-Ohm V2" at bounding box center [221, 452] width 188 height 12
click at [246, 452] on strong "Centaurus Sub-Ohm V2" at bounding box center [186, 452] width 119 height 12
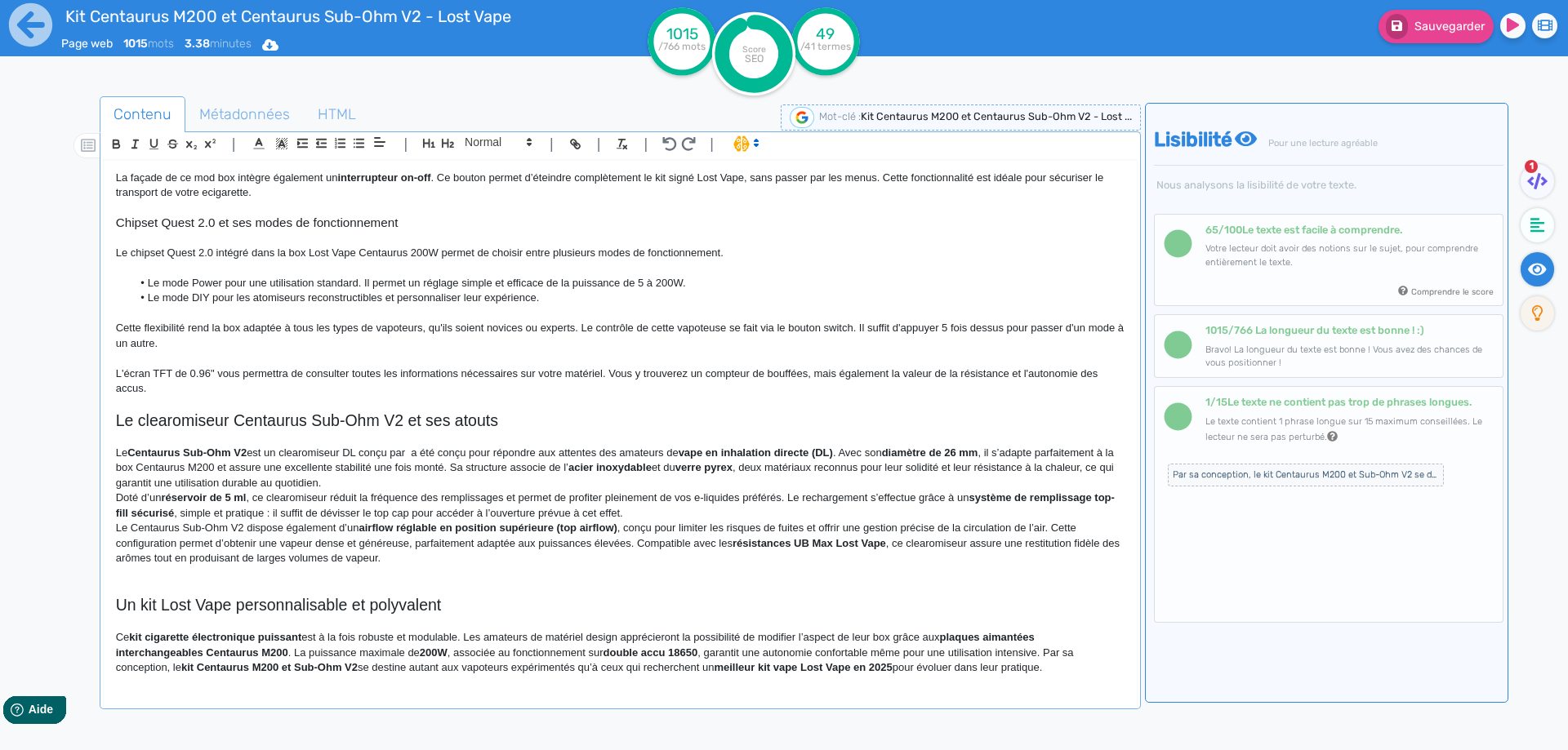
click at [412, 445] on div "Kit Centaurus M200 et Centaurus Sub-Ohm V2 - Lost Vape Le kit Centaurus M200 V2…" at bounding box center [620, 423] width 1033 height 524
click at [411, 451] on span "est un clearomiseur DL conçu par a été conçu pour répondre aux attentes des ama…" at bounding box center [462, 452] width 432 height 12
click at [465, 455] on span "est un clearomiseur DL conçu par Lost Vape a été conçu pour répondre aux attent…" at bounding box center [487, 452] width 482 height 12
drag, startPoint x: 465, startPoint y: 455, endPoint x: 522, endPoint y: 454, distance: 57.0
click at [522, 454] on span "est un clearomiseur DL conçu par Lost Vape a été conçu pour répondre aux attent…" at bounding box center [487, 452] width 482 height 12
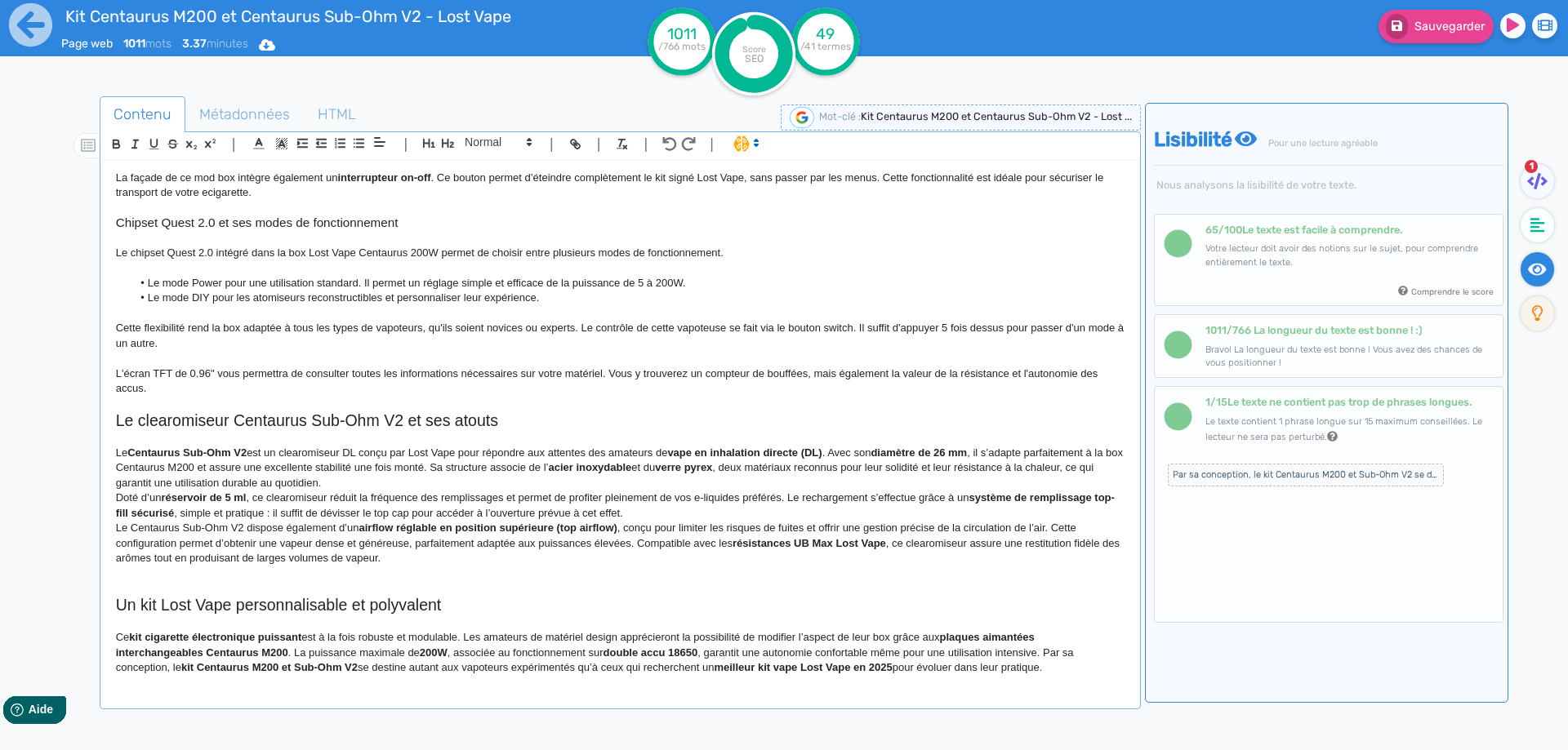
click at [819, 453] on strong "vape en inhalation directe (DL)" at bounding box center [745, 452] width 154 height 12
click at [1417, 29] on span "Sauvegarder" at bounding box center [1450, 26] width 71 height 14
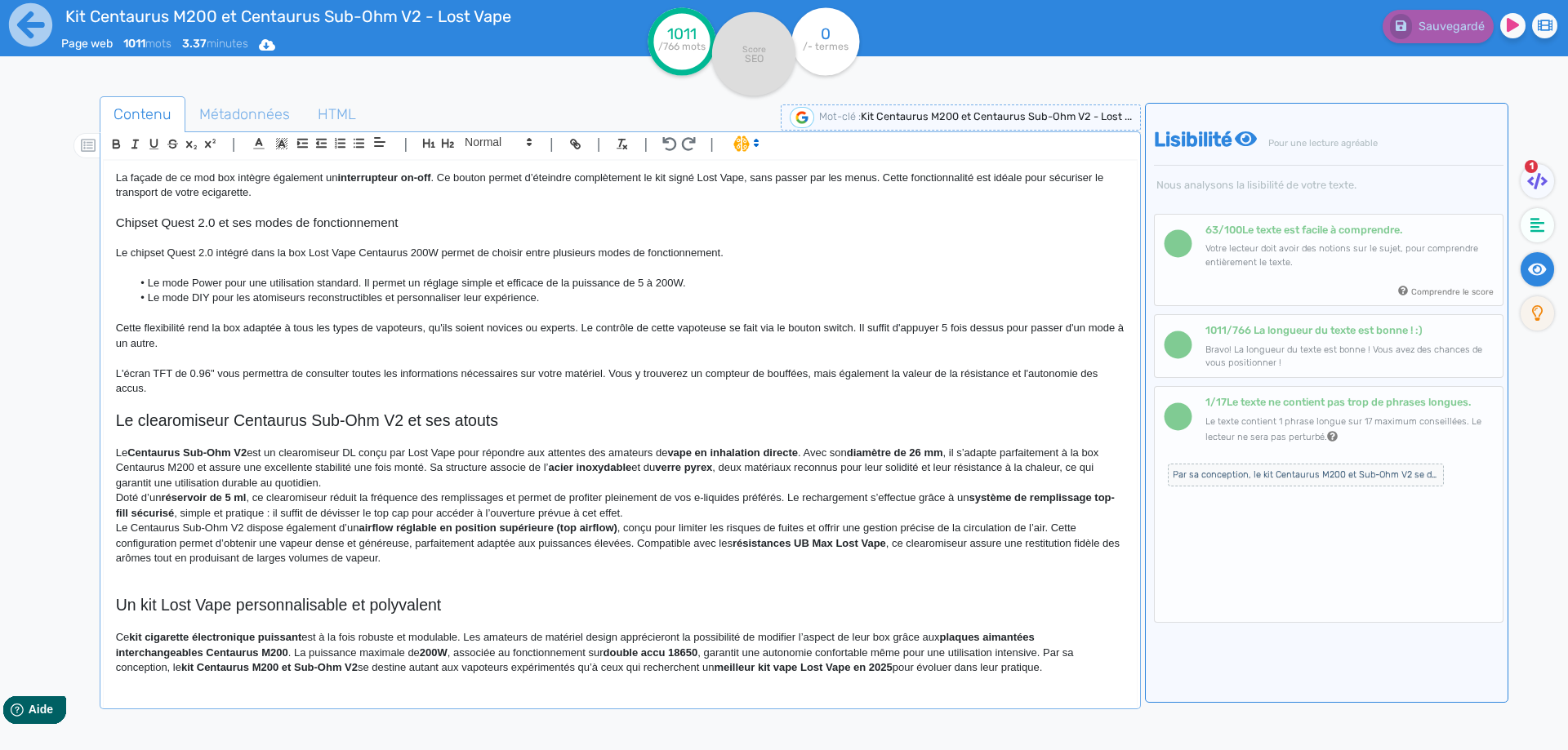
click at [679, 444] on p at bounding box center [620, 437] width 1008 height 15
drag, startPoint x: 268, startPoint y: 448, endPoint x: 114, endPoint y: 444, distance: 154.1
click at [114, 444] on div "Kit Centaurus M200 et Centaurus Sub-Ohm V2 - Lost Vape Le kit Centaurus M200 V2…" at bounding box center [620, 423] width 1033 height 524
click at [307, 505] on p "Doté d’un réservoir de 5 ml , ce clearomiseur réduit la fréquence des remplissa…" at bounding box center [620, 505] width 1008 height 30
click at [873, 453] on strong "diamètre de 26 mm" at bounding box center [894, 452] width 96 height 12
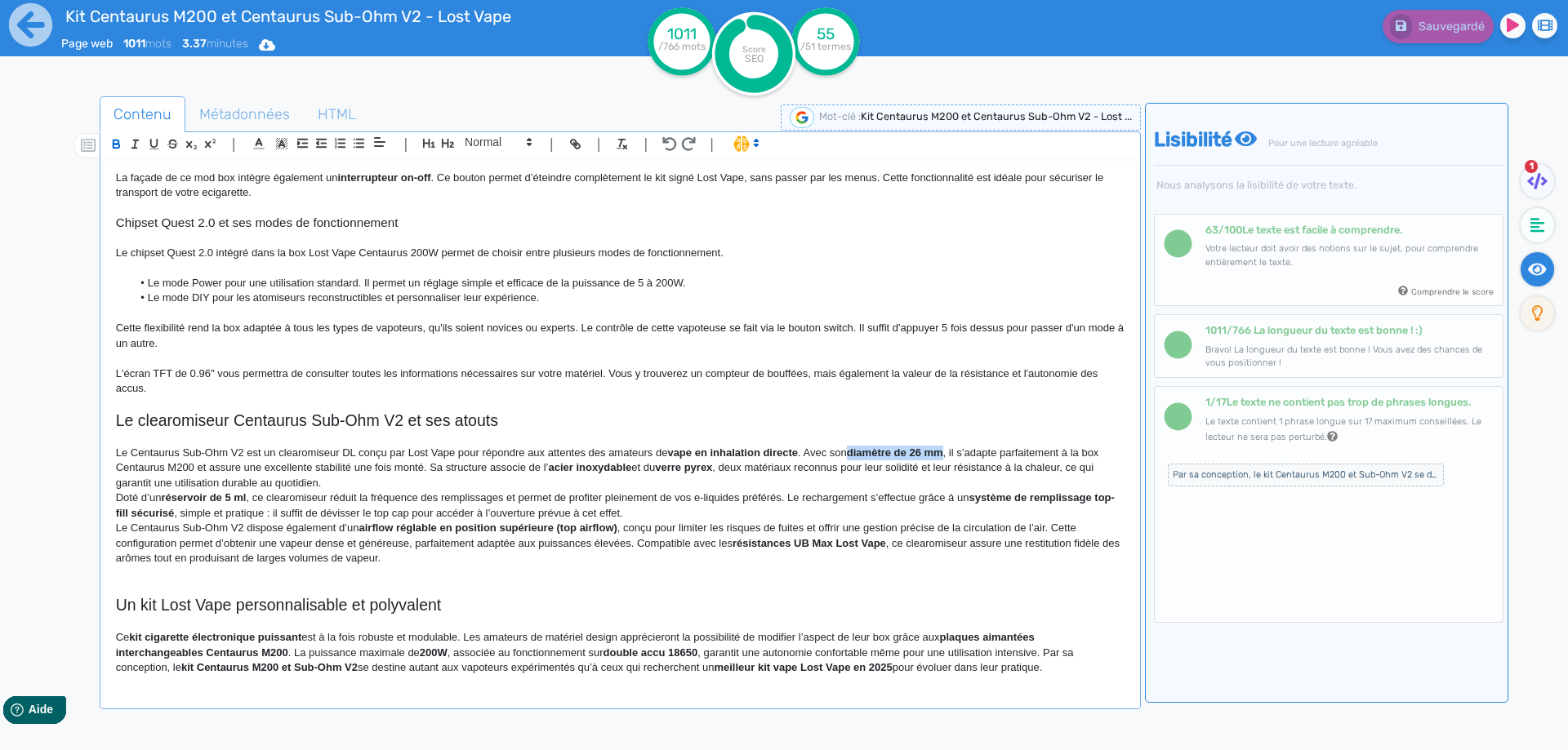
drag, startPoint x: 873, startPoint y: 453, endPoint x: 940, endPoint y: 451, distance: 67.0
click at [940, 451] on strong "diamètre de 26 mm" at bounding box center [894, 452] width 96 height 12
click at [1016, 454] on span ". Avec son diamètre de 26 mm, il s’adapte parfaitement à la box Centaurus M200 …" at bounding box center [607, 460] width 983 height 27
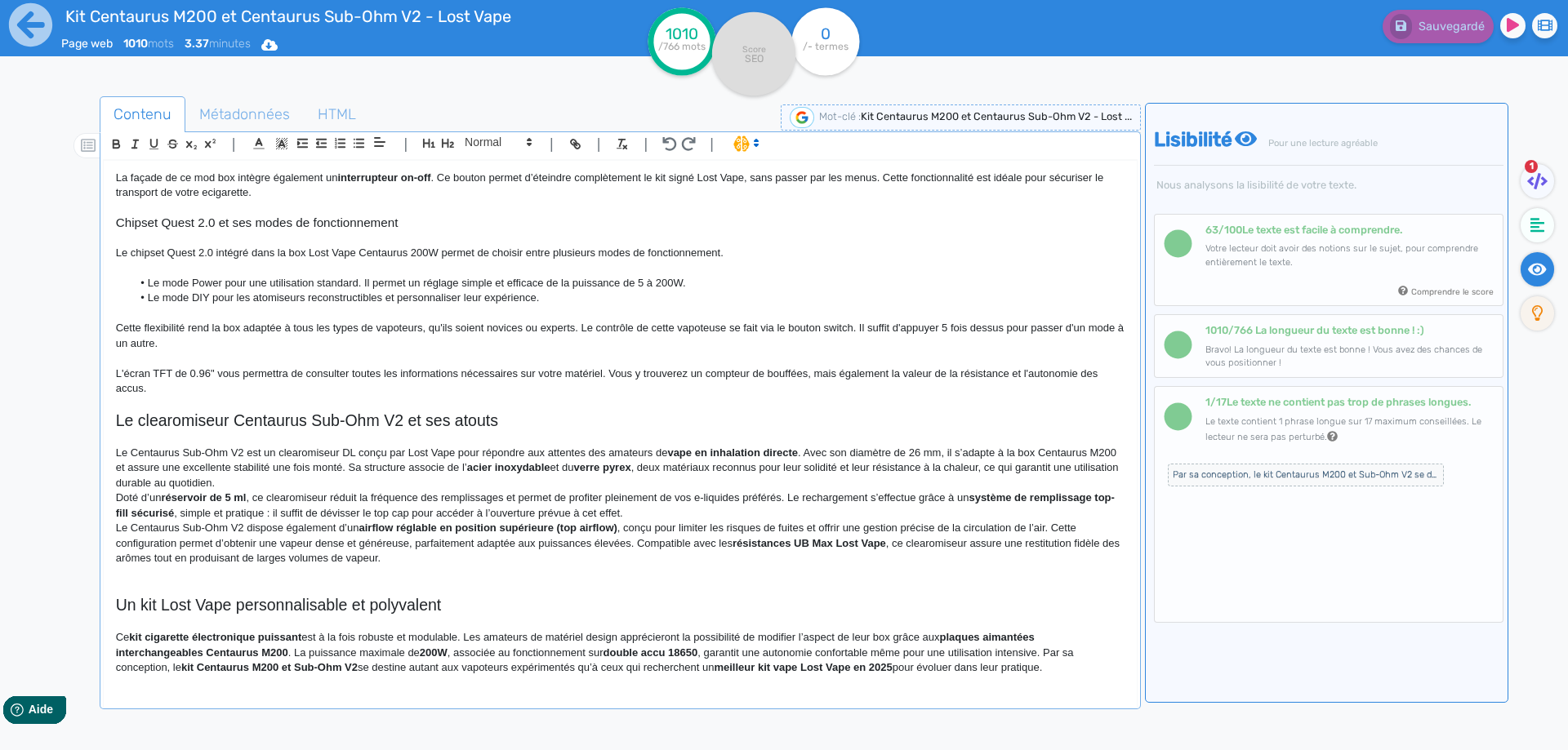
click at [378, 468] on span ". Avec son diamètre de 26 mm, il s’adapte à la box Centaurus M200 et assure une…" at bounding box center [617, 460] width 1003 height 27
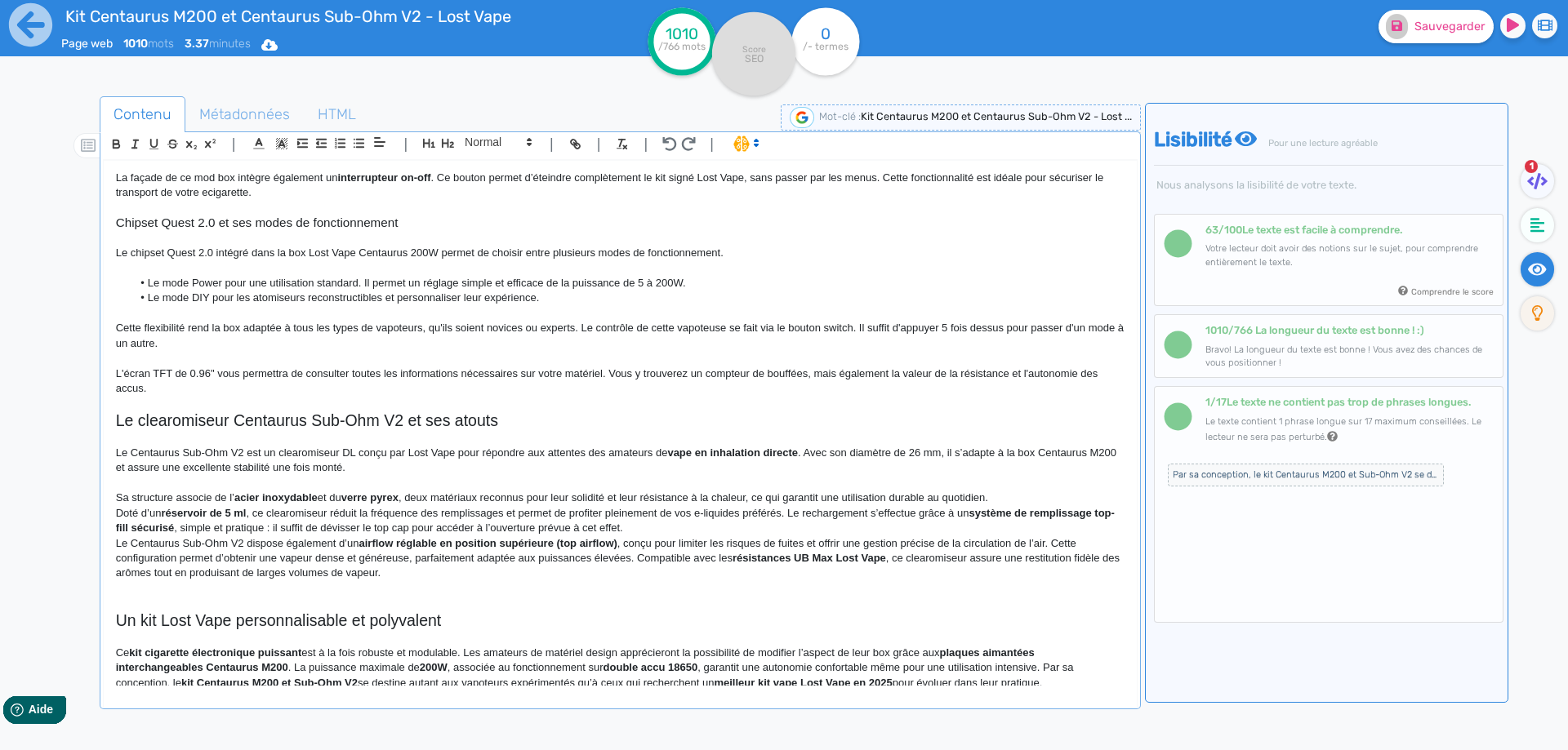
click at [243, 496] on strong "acier inoxydable" at bounding box center [275, 497] width 83 height 12
click at [402, 500] on strong "l’acier inoxydable et du verre pyrex" at bounding box center [315, 497] width 178 height 12
drag, startPoint x: 402, startPoint y: 500, endPoint x: 227, endPoint y: 495, distance: 175.1
click at [227, 495] on p "Sa structure associe de l’acier inoxydable et du verre pyrex , deux matériaux r…" at bounding box center [620, 498] width 1008 height 15
click at [310, 508] on span ", ce clearomiseur réduit la fréquence des remplissages et permet de profiter pl…" at bounding box center [607, 513] width 722 height 12
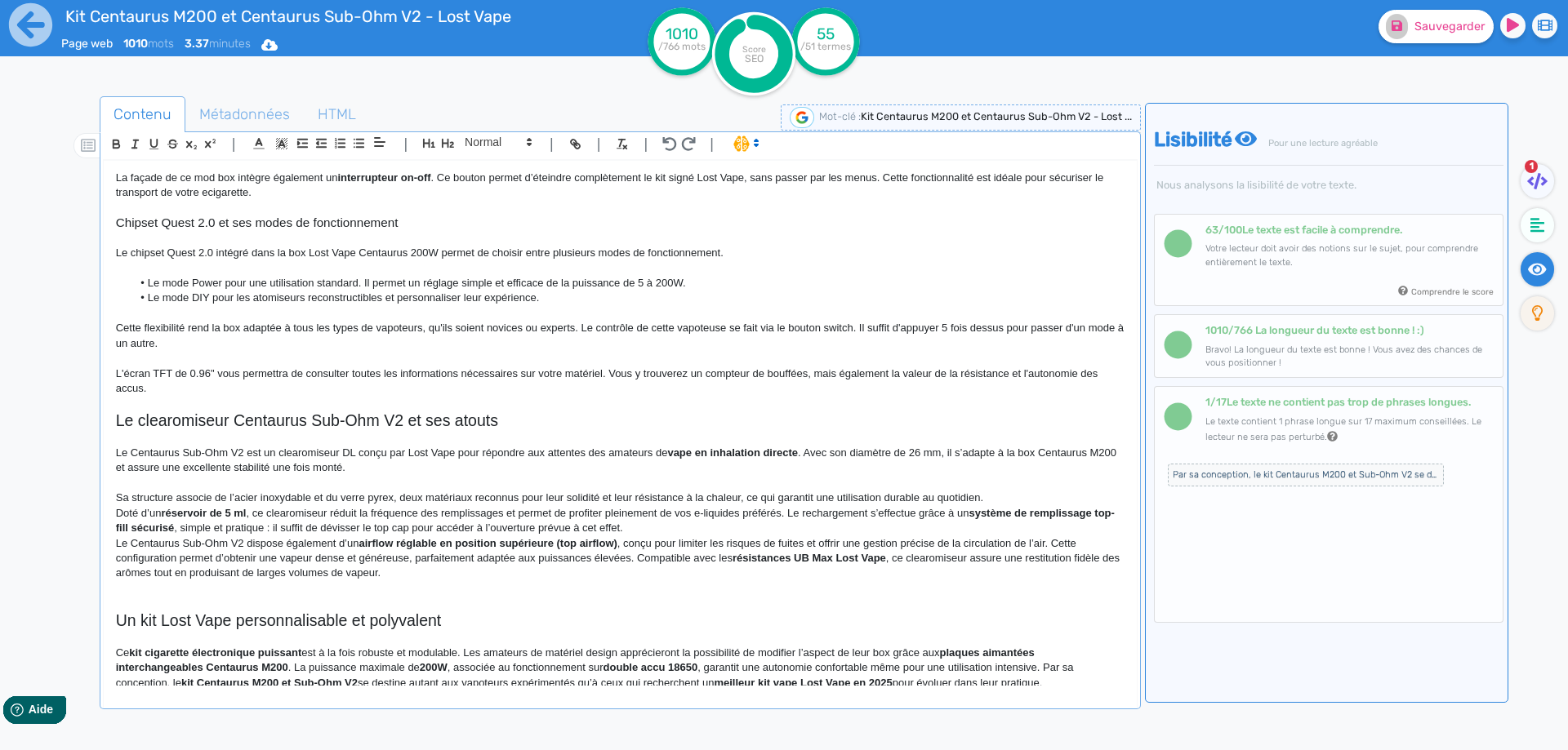
click at [317, 500] on span "Sa structure associe de l’acier inoxydable et du verre pyrex, deux matériaux re…" at bounding box center [549, 497] width 867 height 12
click at [360, 501] on span "Sa structure associe de l’acier inoxydable à du verre pyrex, deux matériaux rec…" at bounding box center [548, 497] width 864 height 12
click at [763, 497] on span "Sa structure associe de l’acier inoxydable à du verre en pyrex, deux matériaux …" at bounding box center [555, 497] width 879 height 12
drag, startPoint x: 763, startPoint y: 497, endPoint x: 961, endPoint y: 496, distance: 198.0
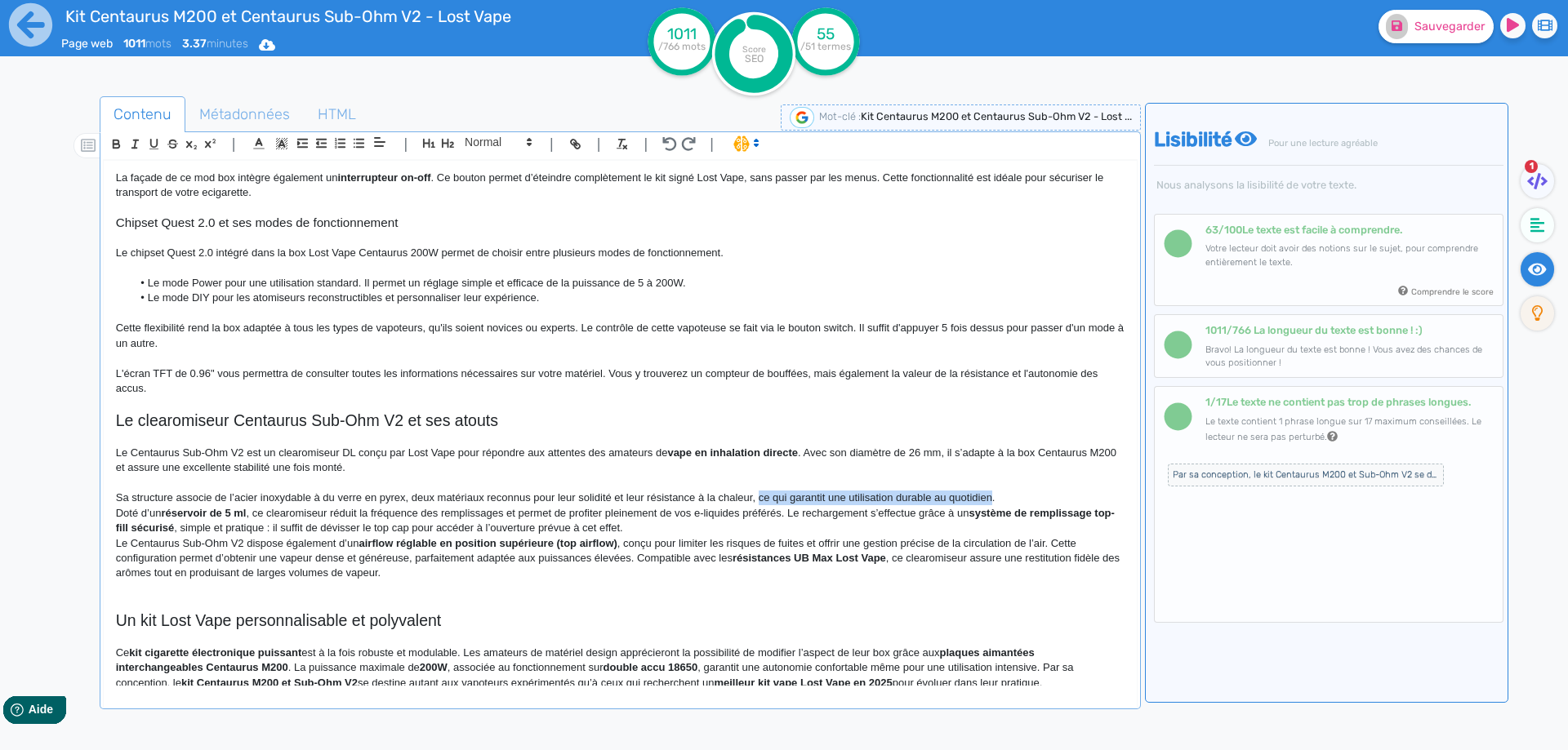
click at [961, 496] on span "Sa structure associe de l’acier inoxydable à du verre en pyrex, deux matériaux …" at bounding box center [555, 497] width 879 height 12
click at [895, 496] on p "Sa structure associe de l’acier inoxydable à du verre en pyrex, deux matériaux …" at bounding box center [620, 498] width 1008 height 15
click at [940, 496] on span ", ce clearomiseur réduit la fréquence des remplissages et permet de profiter pl…" at bounding box center [599, 505] width 968 height 27
drag, startPoint x: 943, startPoint y: 497, endPoint x: 973, endPoint y: 500, distance: 30.1
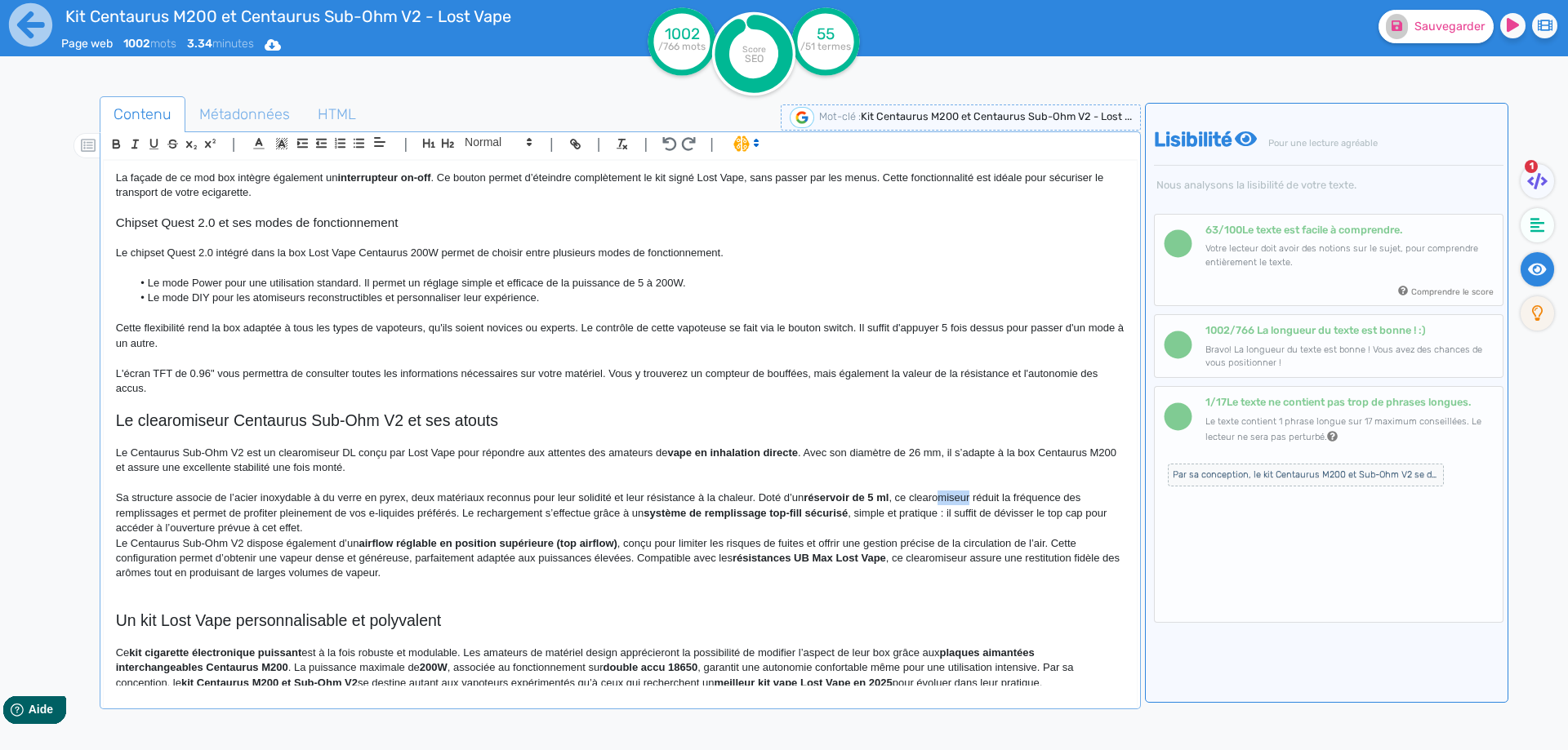
click at [973, 500] on span ", ce clearomiseur réduit la fréquence des remplissages et permet de profiter pl…" at bounding box center [599, 505] width 968 height 27
click at [335, 514] on span ", ce clearo réduit la fréquence des remplissages et permet de profiter pleineme…" at bounding box center [616, 505] width 1001 height 27
click at [318, 514] on span ", ce clearo réduit la fréquence des remplissages et permet de profiter pleineme…" at bounding box center [616, 505] width 1001 height 27
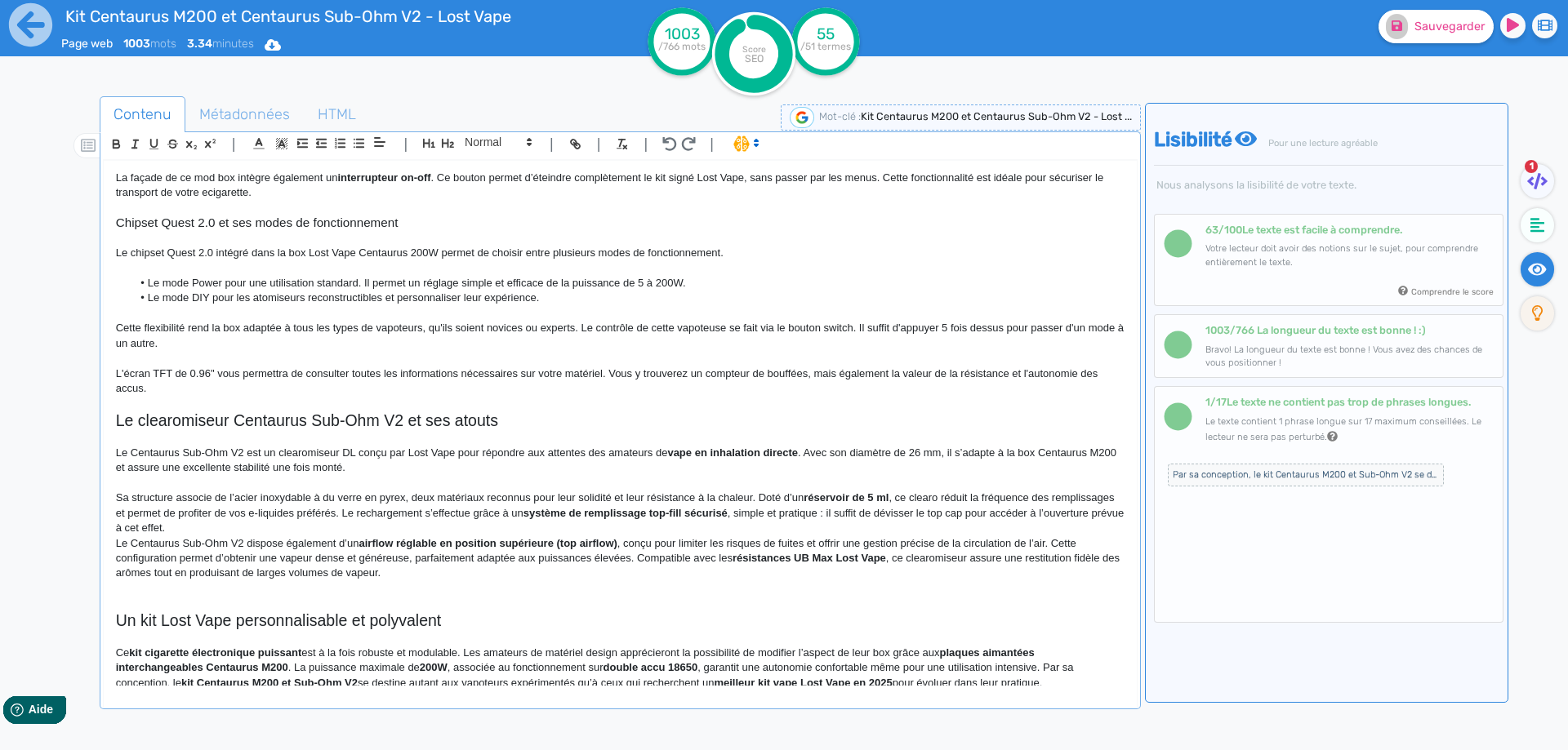
click at [408, 514] on span ", ce clearo réduit la fréquence des remplissages et permet de profiter de vos e…" at bounding box center [616, 505] width 1001 height 27
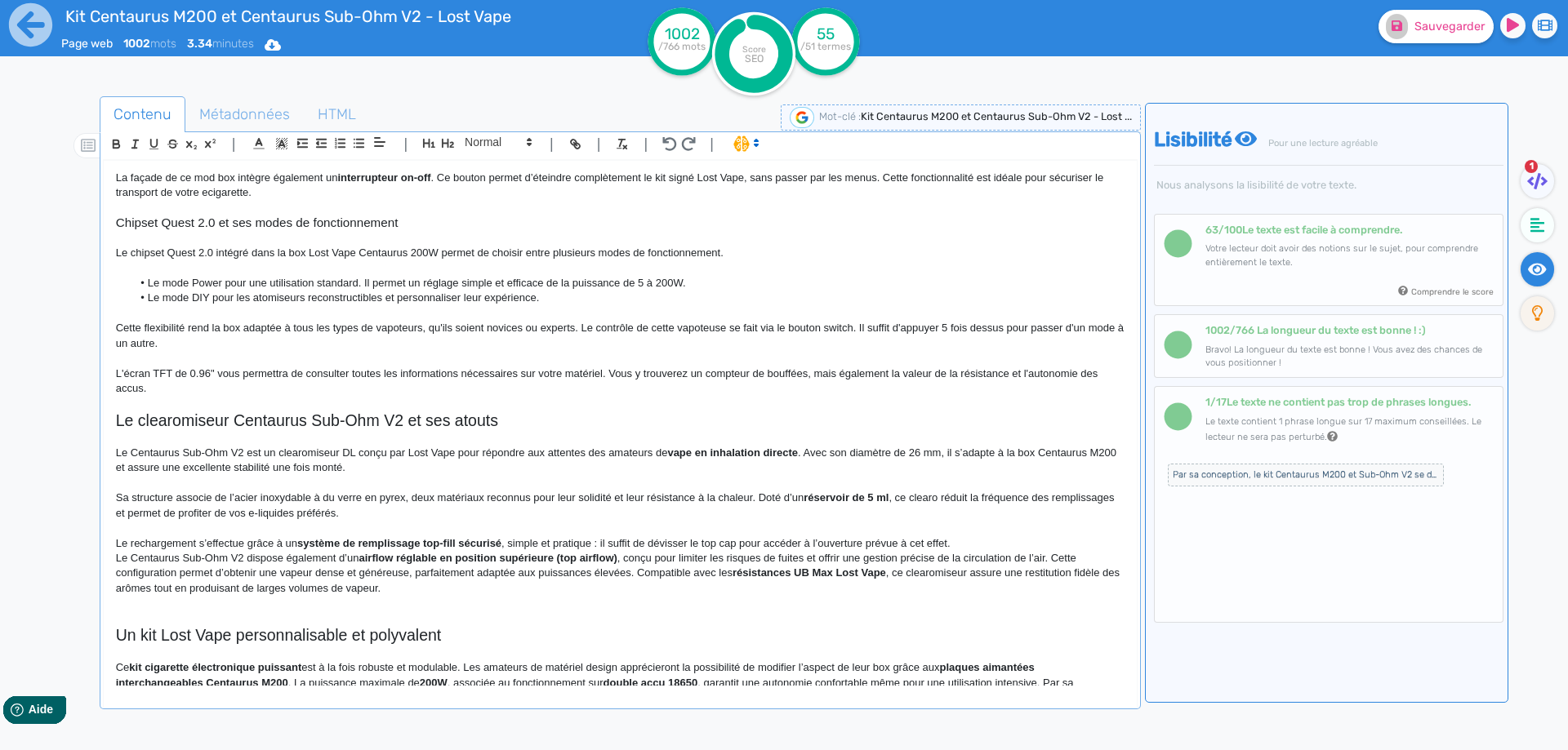
click at [314, 546] on strong "système de remplissage top-fill sécurisé" at bounding box center [399, 542] width 204 height 12
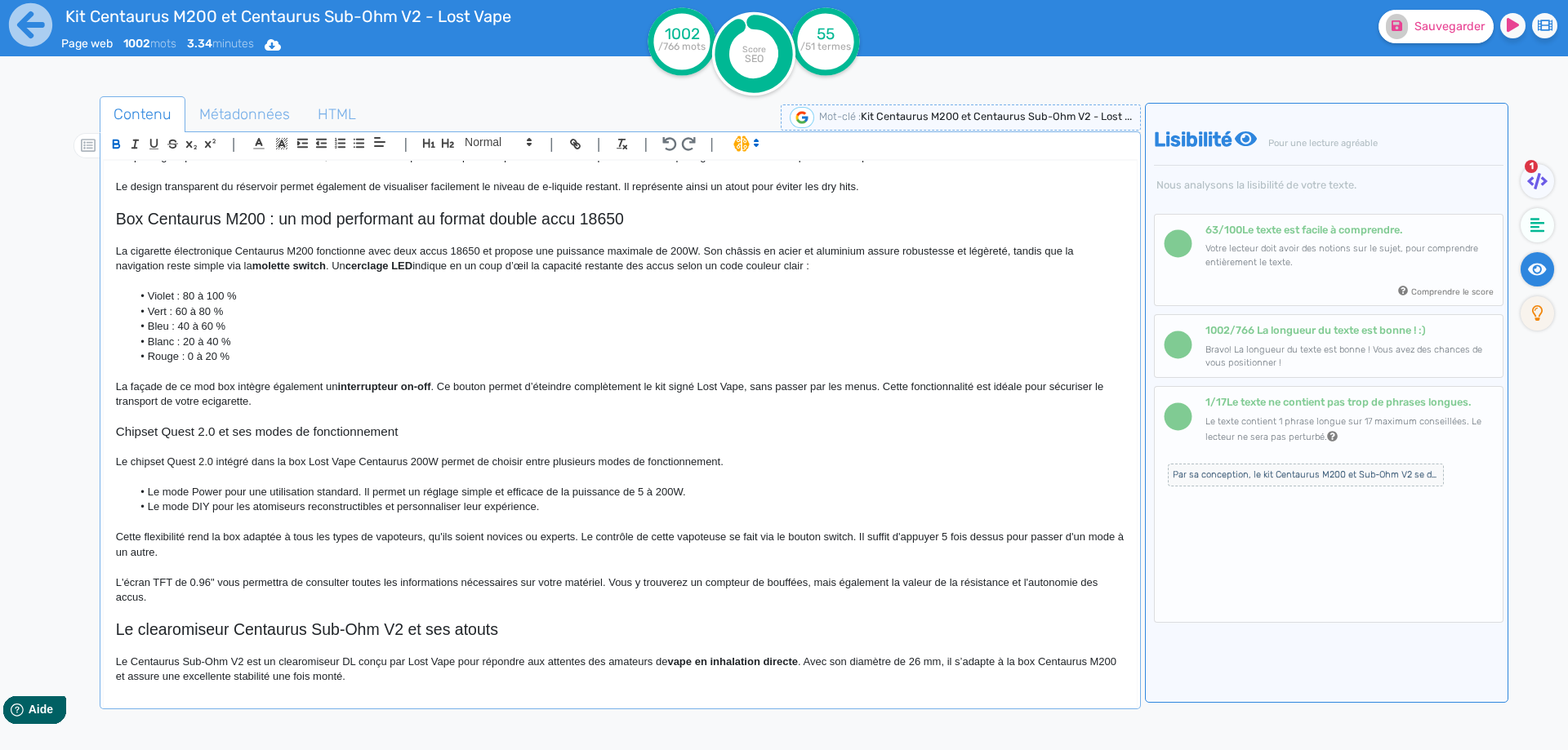
scroll to position [666, 0]
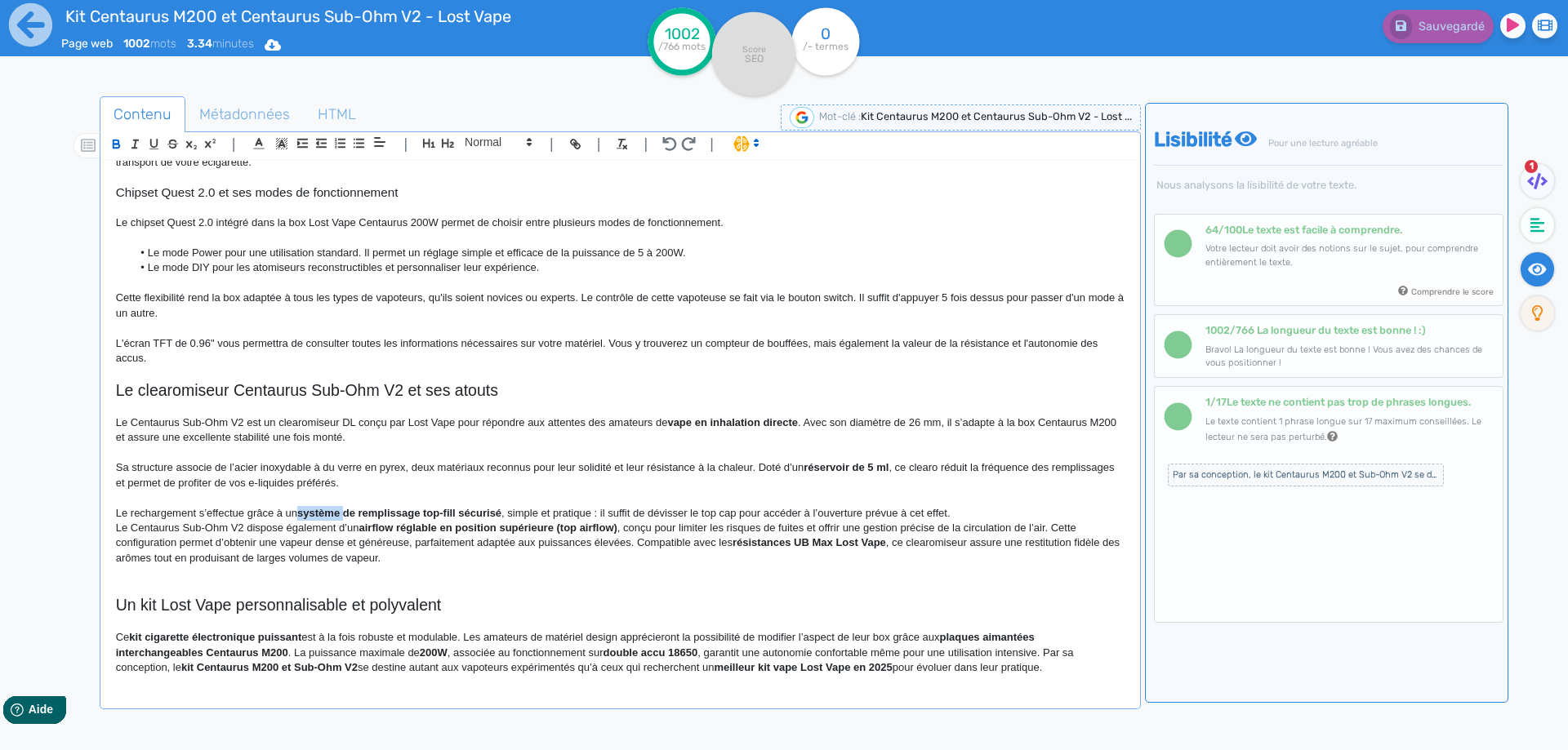
click at [310, 509] on strong "système de remplissage top-fill sécurisé" at bounding box center [399, 513] width 204 height 12
click at [371, 513] on strong "remplissage top-fill sécurisé" at bounding box center [369, 513] width 144 height 12
drag, startPoint x: 371, startPoint y: 513, endPoint x: 405, endPoint y: 513, distance: 34.0
click at [405, 513] on strong "remplissage top-fill sécurisé" at bounding box center [369, 513] width 144 height 12
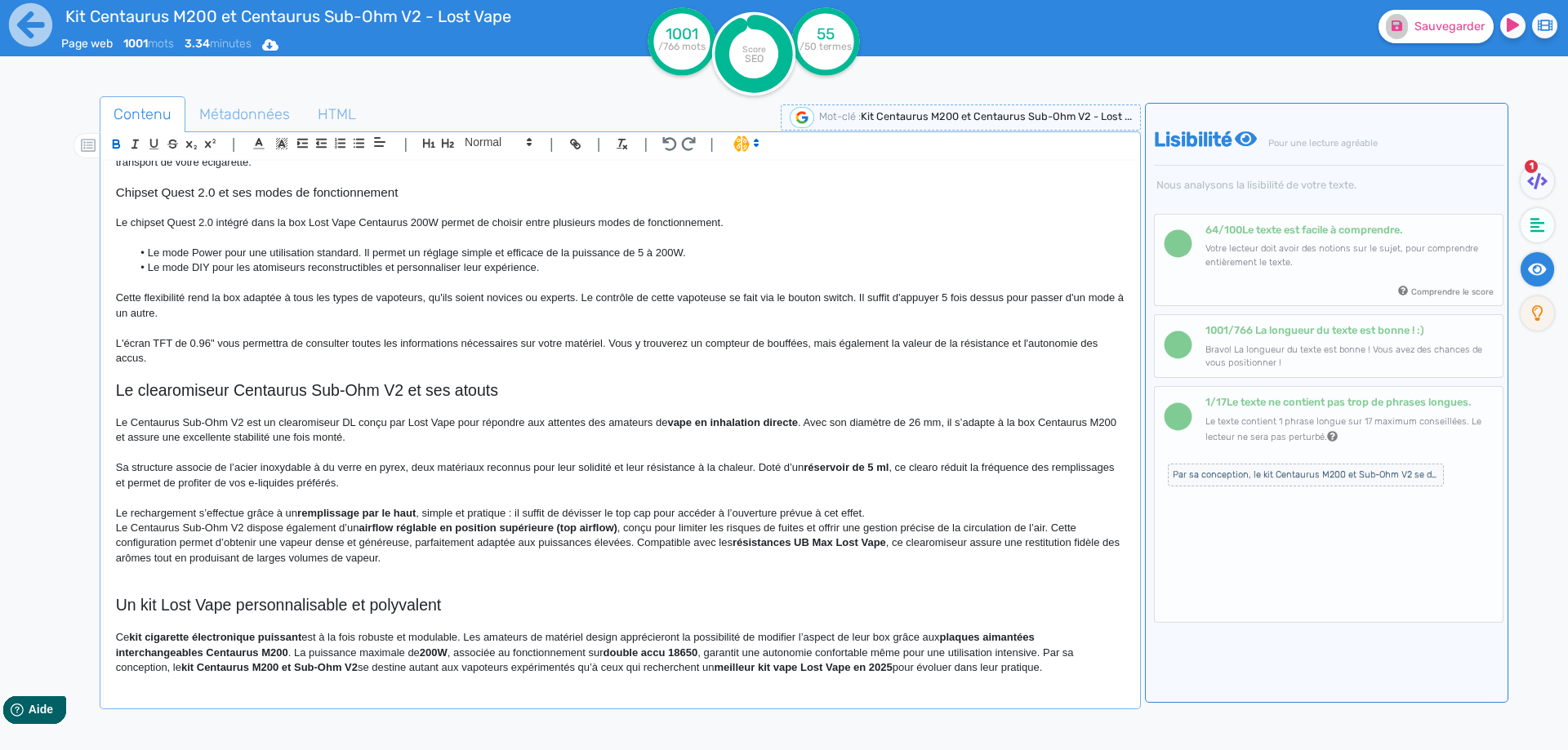
click at [514, 510] on span ", simple et pratique : il suffit de dévisser le top cap pour accéder à l’ouvert…" at bounding box center [640, 513] width 448 height 12
click at [520, 510] on span ", simple et pratique : il suffit de dévisser le top cap pour accéder à l’ouvert…" at bounding box center [640, 513] width 448 height 12
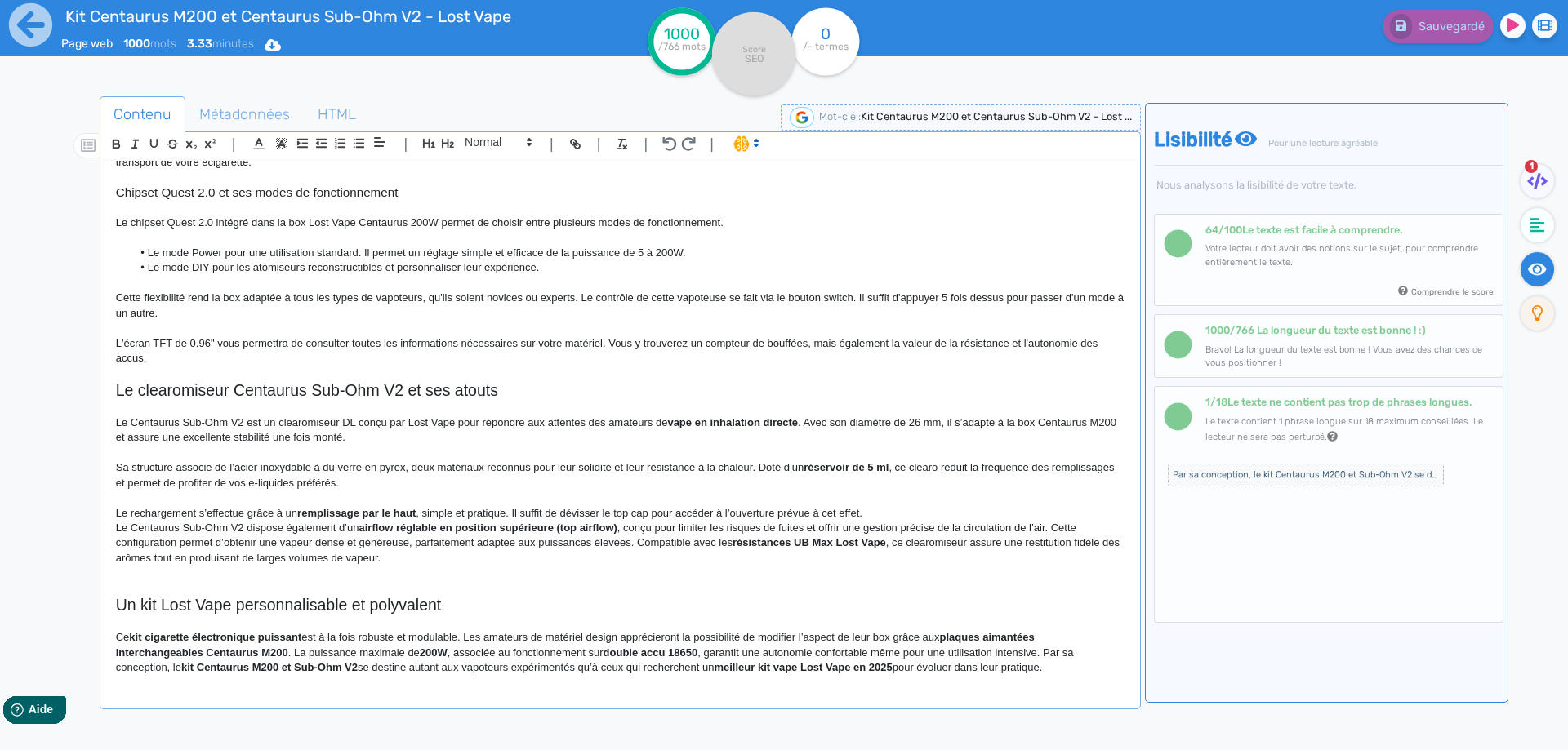
drag, startPoint x: 915, startPoint y: 497, endPoint x: 910, endPoint y: 510, distance: 13.9
click at [914, 500] on p at bounding box center [620, 498] width 1008 height 15
click at [910, 510] on p "Le rechargement s’effectue grâce à un remplissage par le haut , simple et prati…" at bounding box center [620, 514] width 1008 height 15
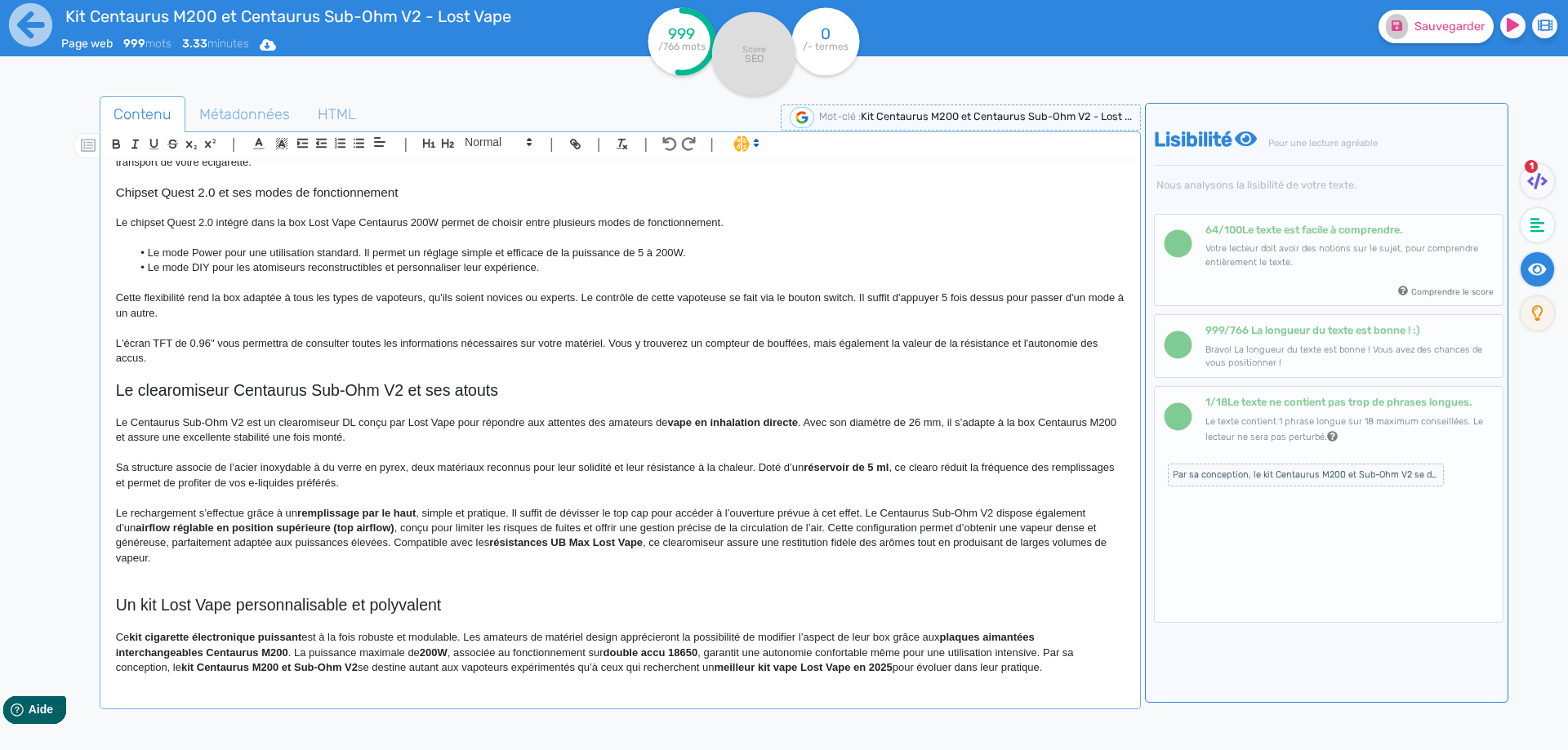
click at [885, 511] on span ", simple et pratique. Il suffit de dévisser le top cap pour accéder à l’ouvertu…" at bounding box center [602, 520] width 972 height 27
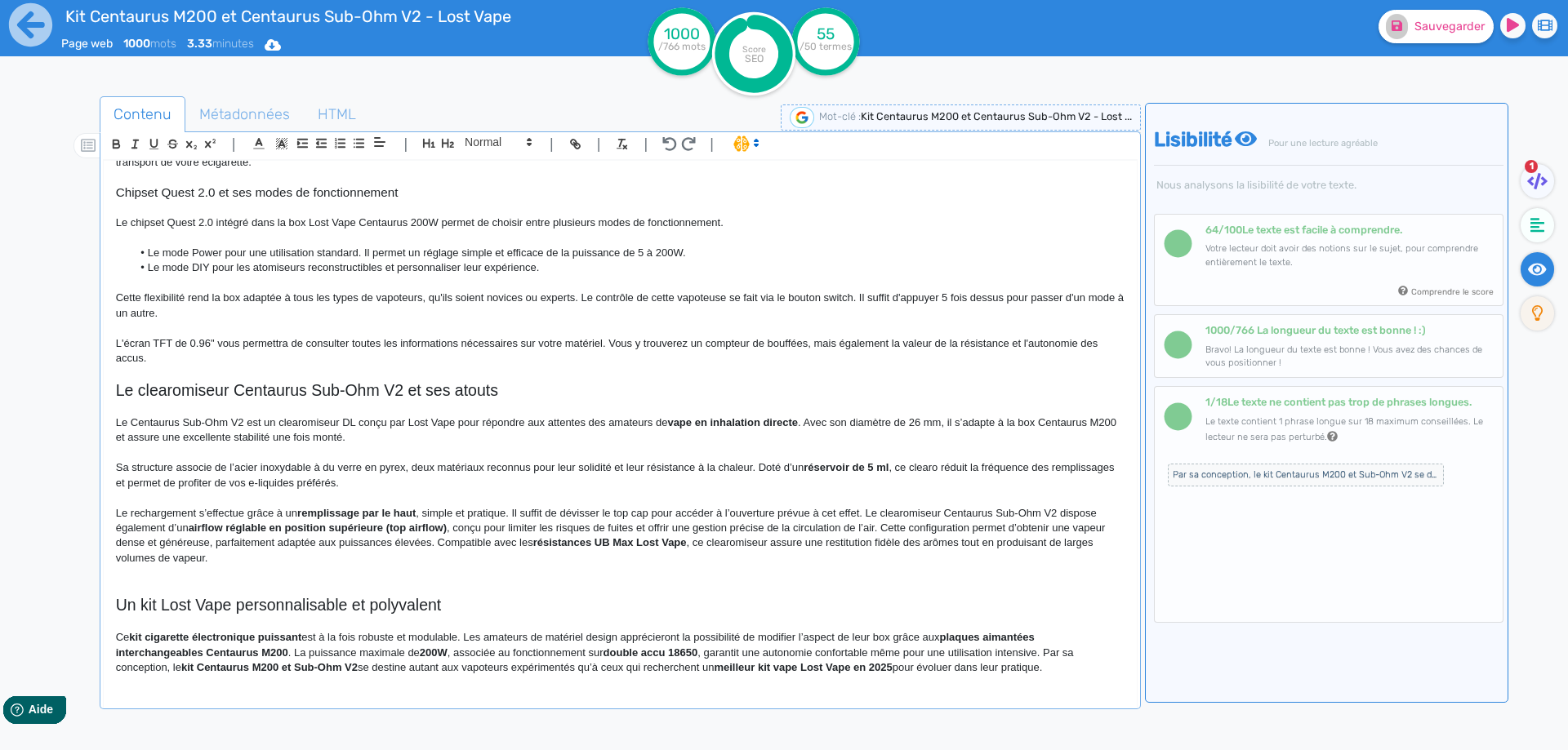
click at [401, 525] on strong "airflow réglable en position supérieure (top airflow)" at bounding box center [318, 528] width 258 height 12
drag, startPoint x: 401, startPoint y: 525, endPoint x: 441, endPoint y: 523, distance: 40.0
click at [441, 523] on strong "airflow réglable en position supérieure (top airflow)" at bounding box center [318, 528] width 258 height 12
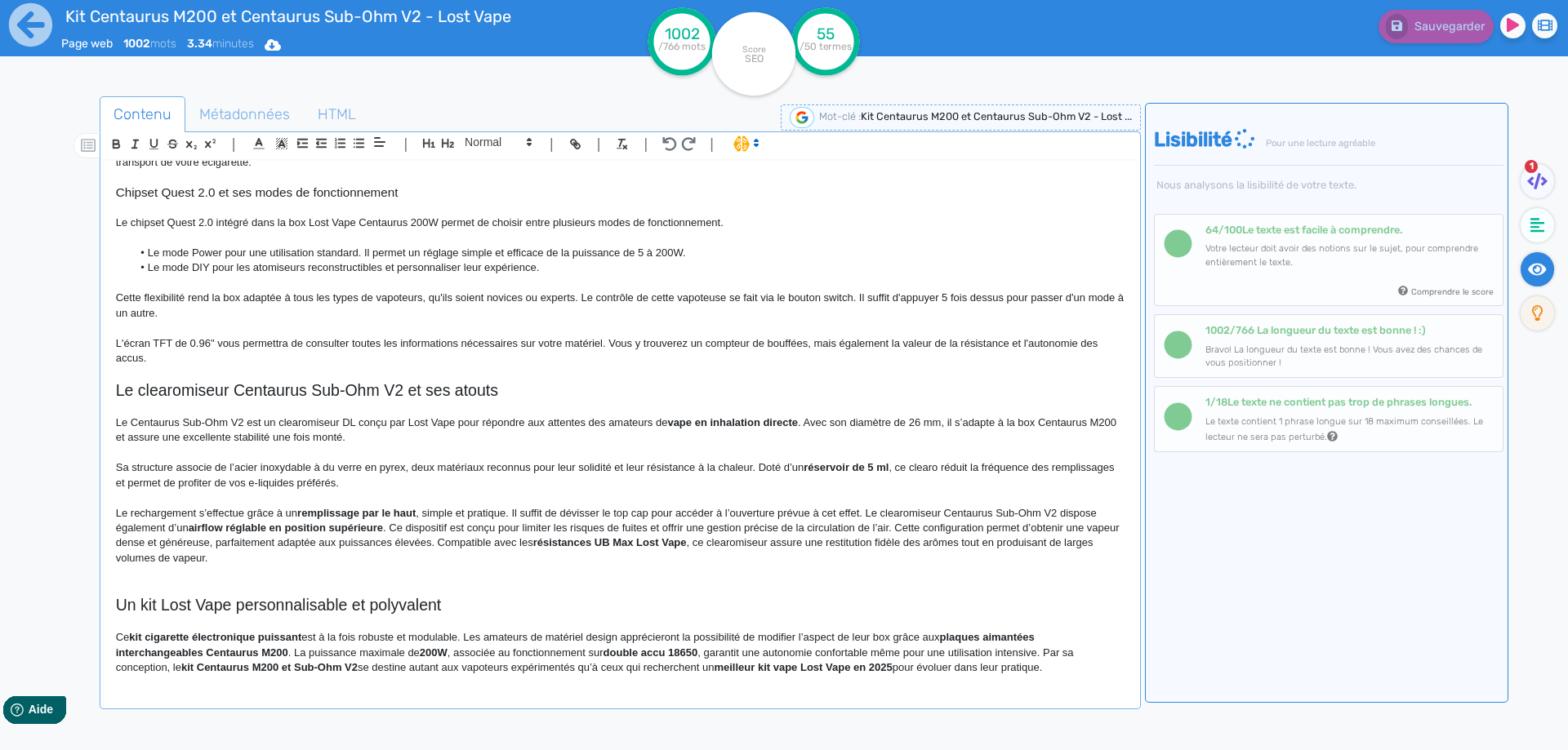
click at [898, 527] on span ". Ce dispositif est conçu pour limiter les risques de fuites et offrir une gest…" at bounding box center [619, 535] width 1006 height 27
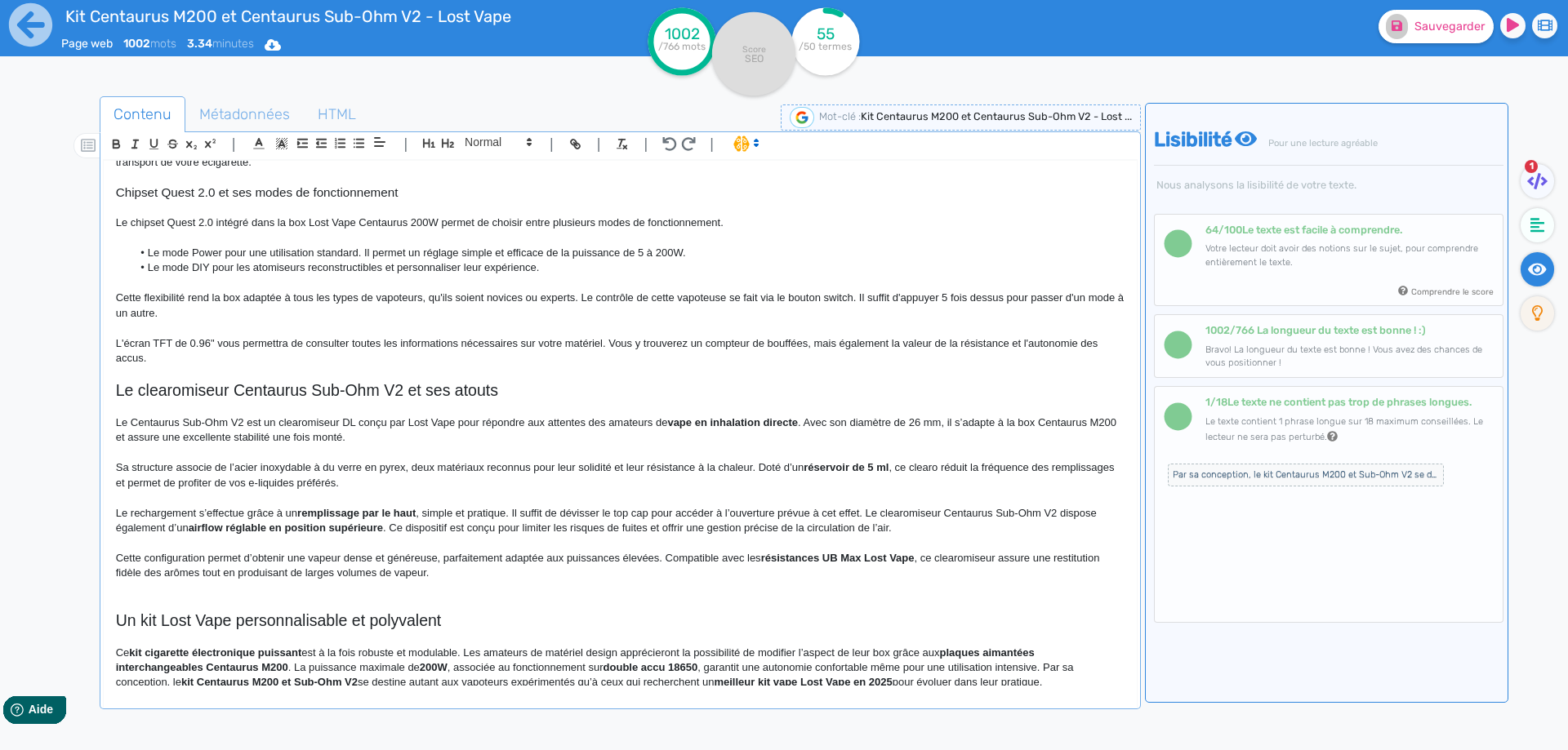
click at [362, 559] on span "﻿ Cette configuration permet d’obtenir une vapeur dense et généreuse, parfaitem…" at bounding box center [438, 557] width 645 height 12
click at [362, 559] on span "Cette configuration permet d’obtenir une vapeur dense et généreuse, parfaitemen…" at bounding box center [438, 557] width 645 height 12
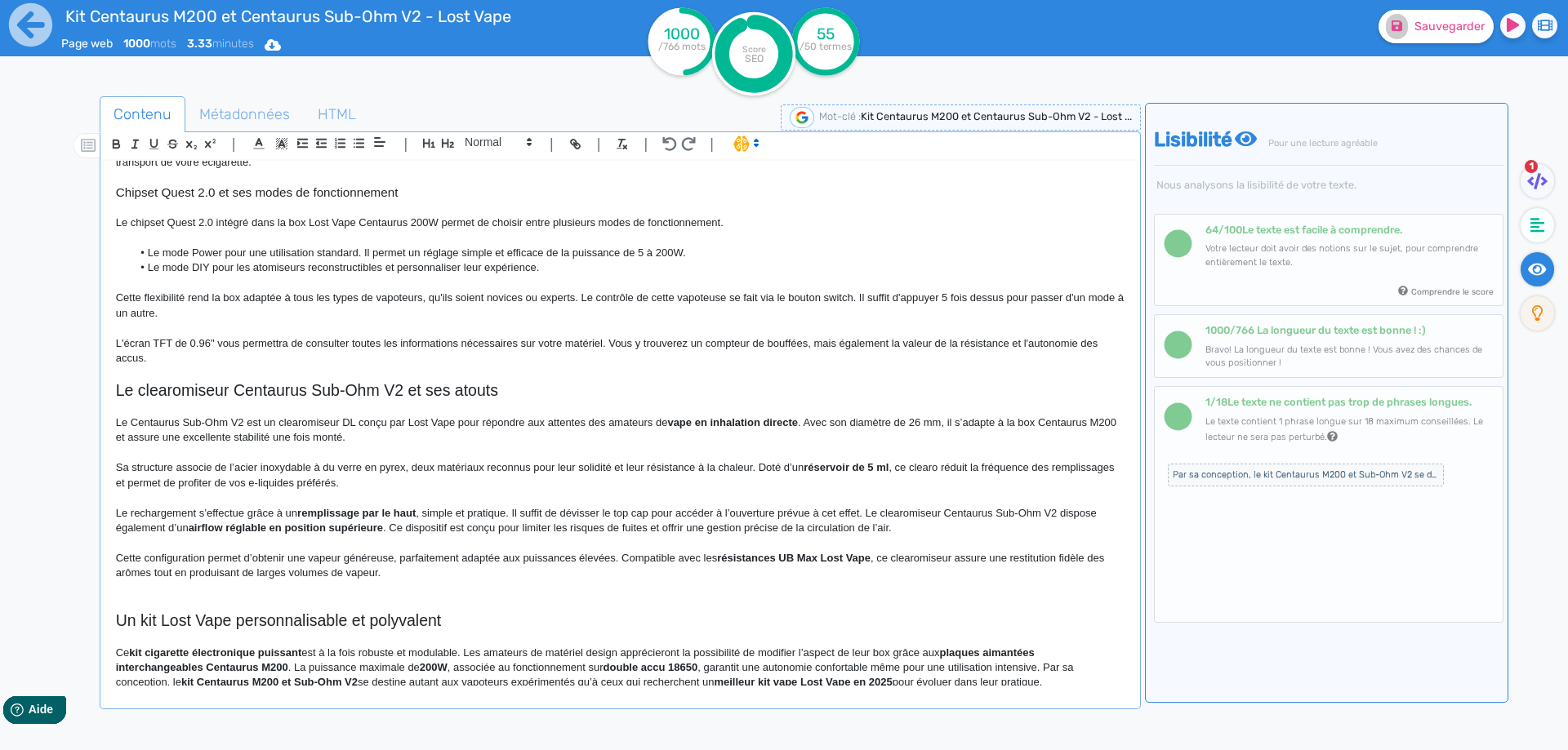
click at [393, 557] on span "Cette configuration permet d’obtenir une vapeur généreuse, parfaitement adaptée…" at bounding box center [416, 557] width 601 height 12
click at [390, 528] on span ". Ce dispositif est conçu pour limiter les risques de fuites et offrir une gest…" at bounding box center [637, 528] width 509 height 12
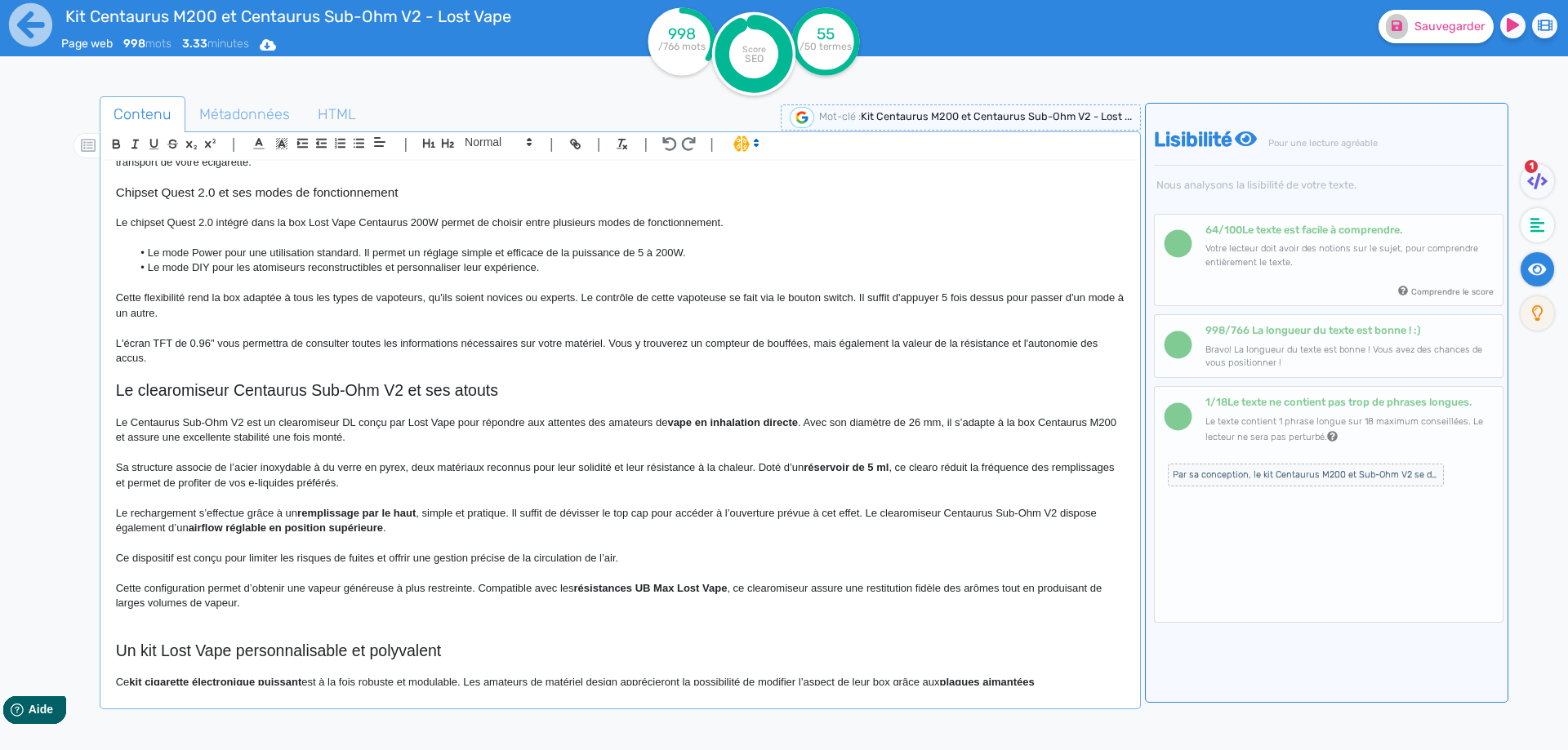
drag, startPoint x: 738, startPoint y: 540, endPoint x: 719, endPoint y: 551, distance: 22.0
click at [727, 547] on p at bounding box center [620, 542] width 1008 height 15
click at [719, 551] on p "﻿ Ce dispositif est conçu pour limiter les risques de fuites et offrir une gest…" at bounding box center [620, 558] width 1008 height 15
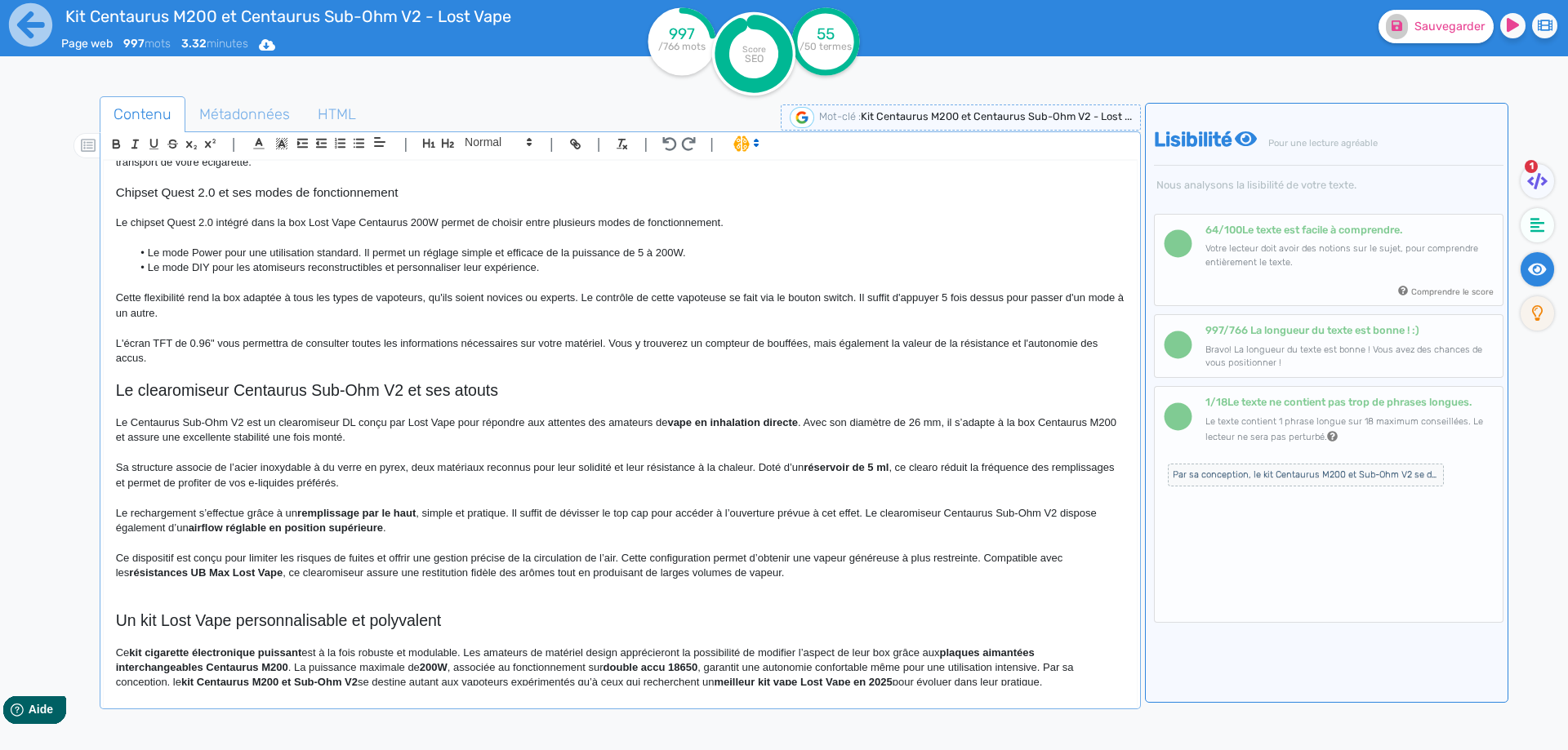
click at [632, 557] on span "Ce dispositif est conçu pour limiter les risques de fuites et offrir une gestio…" at bounding box center [590, 565] width 950 height 27
drag, startPoint x: 632, startPoint y: 557, endPoint x: 660, endPoint y: 556, distance: 28.0
click at [660, 556] on span "Ce dispositif est conçu pour limiter les risques de fuites et offrir une gestio…" at bounding box center [590, 565] width 950 height 27
click at [684, 560] on span "Ce dispositif est conçu pour limiter les risques de fuites et offrir une gestio…" at bounding box center [555, 557] width 879 height 12
drag, startPoint x: 684, startPoint y: 560, endPoint x: 661, endPoint y: 555, distance: 23.5
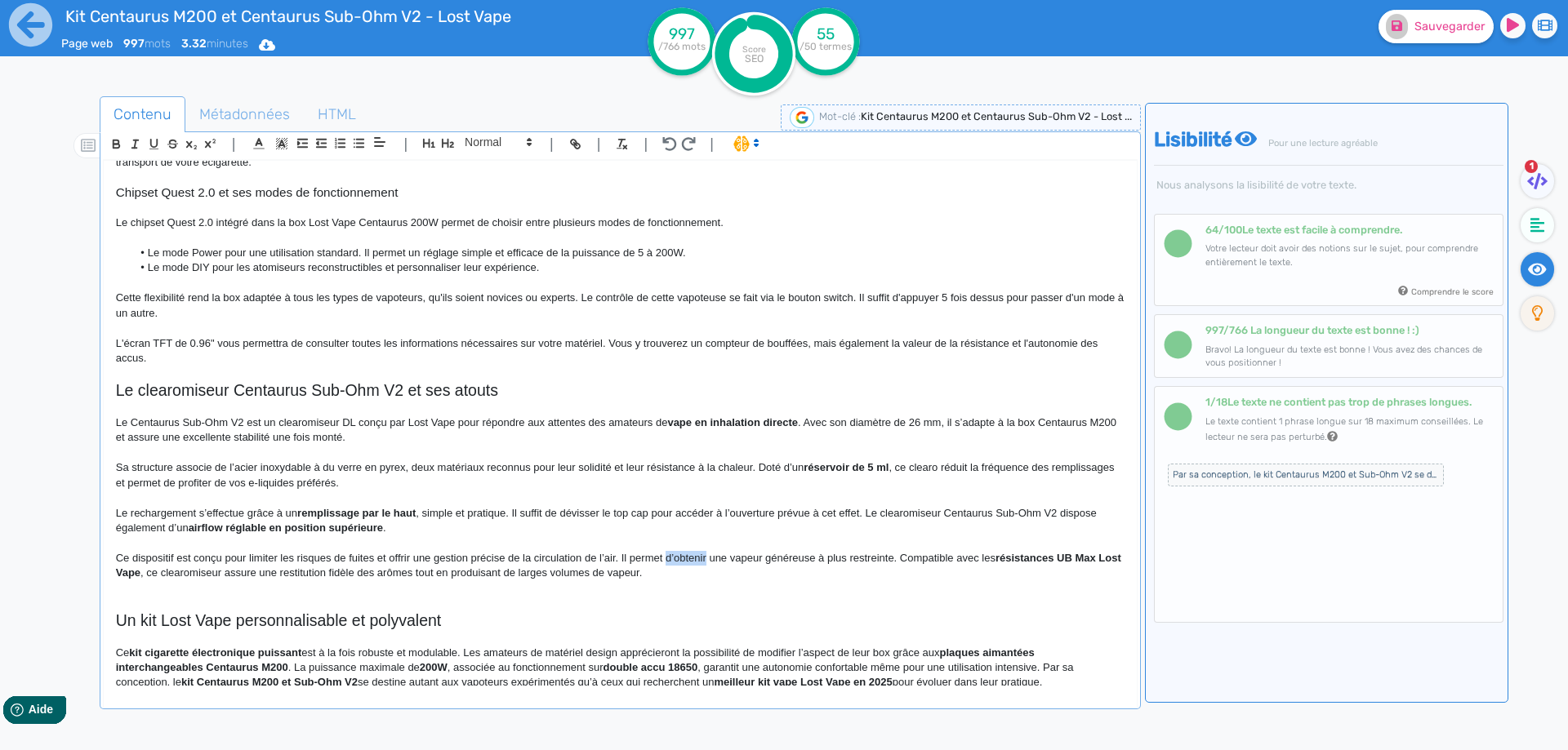
click at [683, 560] on span "Ce dispositif est conçu pour limiter les risques de fuites et offrir une gestio…" at bounding box center [555, 557] width 879 height 12
click at [902, 558] on span "Ce dispositif est conçu pour limiter les risques de fuites et offrir une gestio…" at bounding box center [562, 557] width 892 height 12
click at [905, 559] on span "Ce dispositif est conçu pour limiter les risques de fuites et offrir une gestio…" at bounding box center [562, 557] width 892 height 12
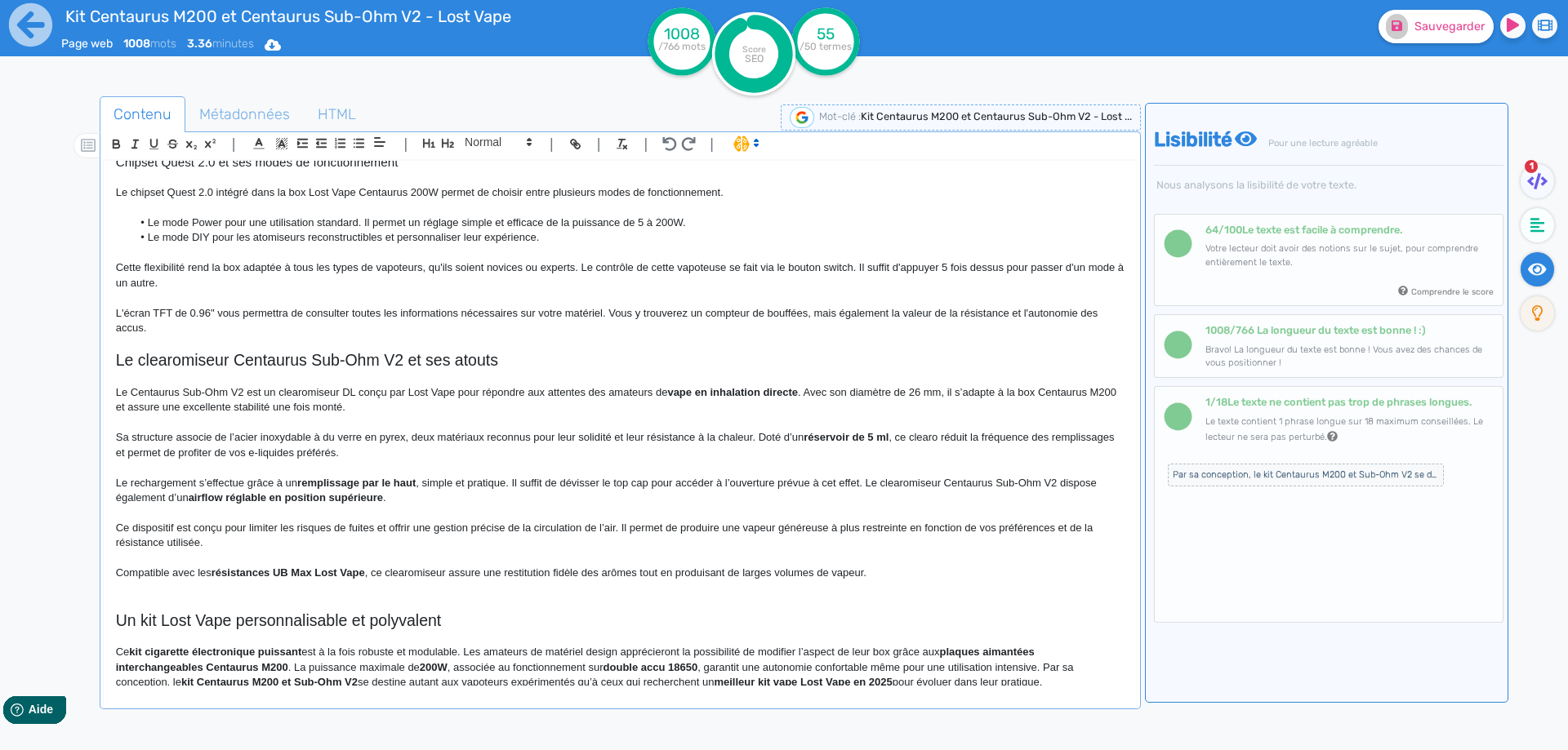
scroll to position [711, 0]
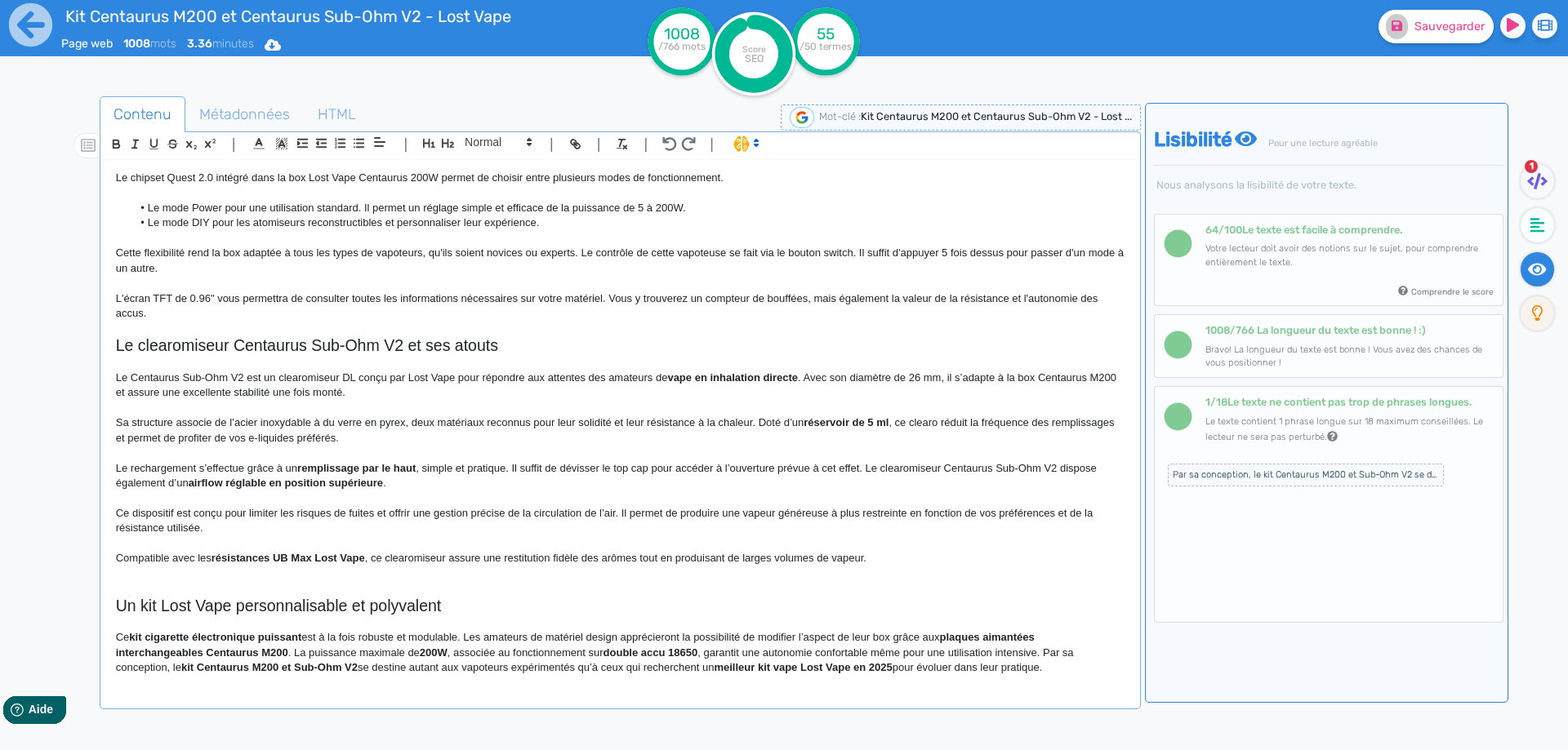
click at [424, 557] on span ", ce clearomiseur assure une restitution fidèle des arômes tout en produisant d…" at bounding box center [616, 557] width 502 height 12
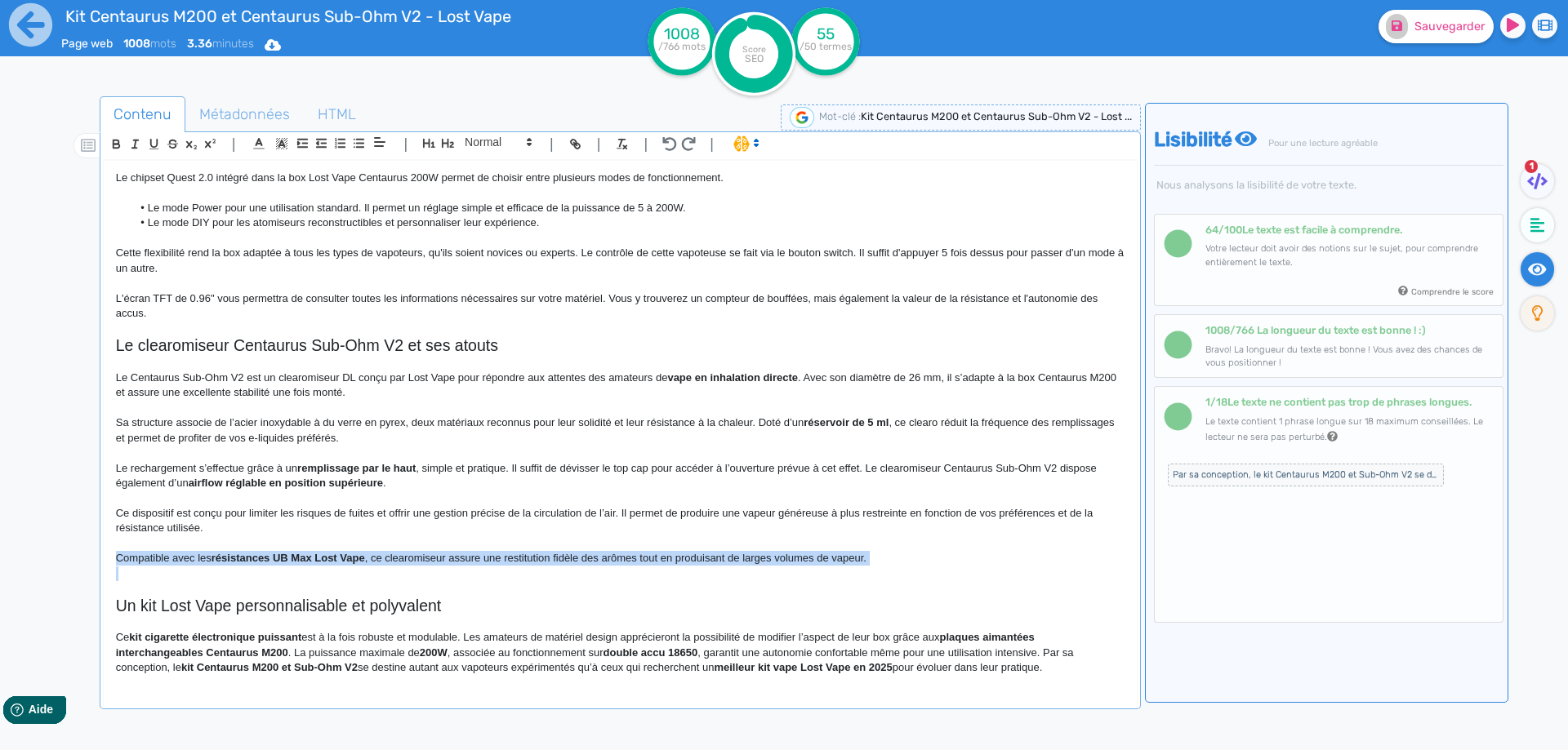
click at [424, 557] on span ", ce clearomiseur assure une restitution fidèle des arômes tout en produisant d…" at bounding box center [616, 557] width 502 height 12
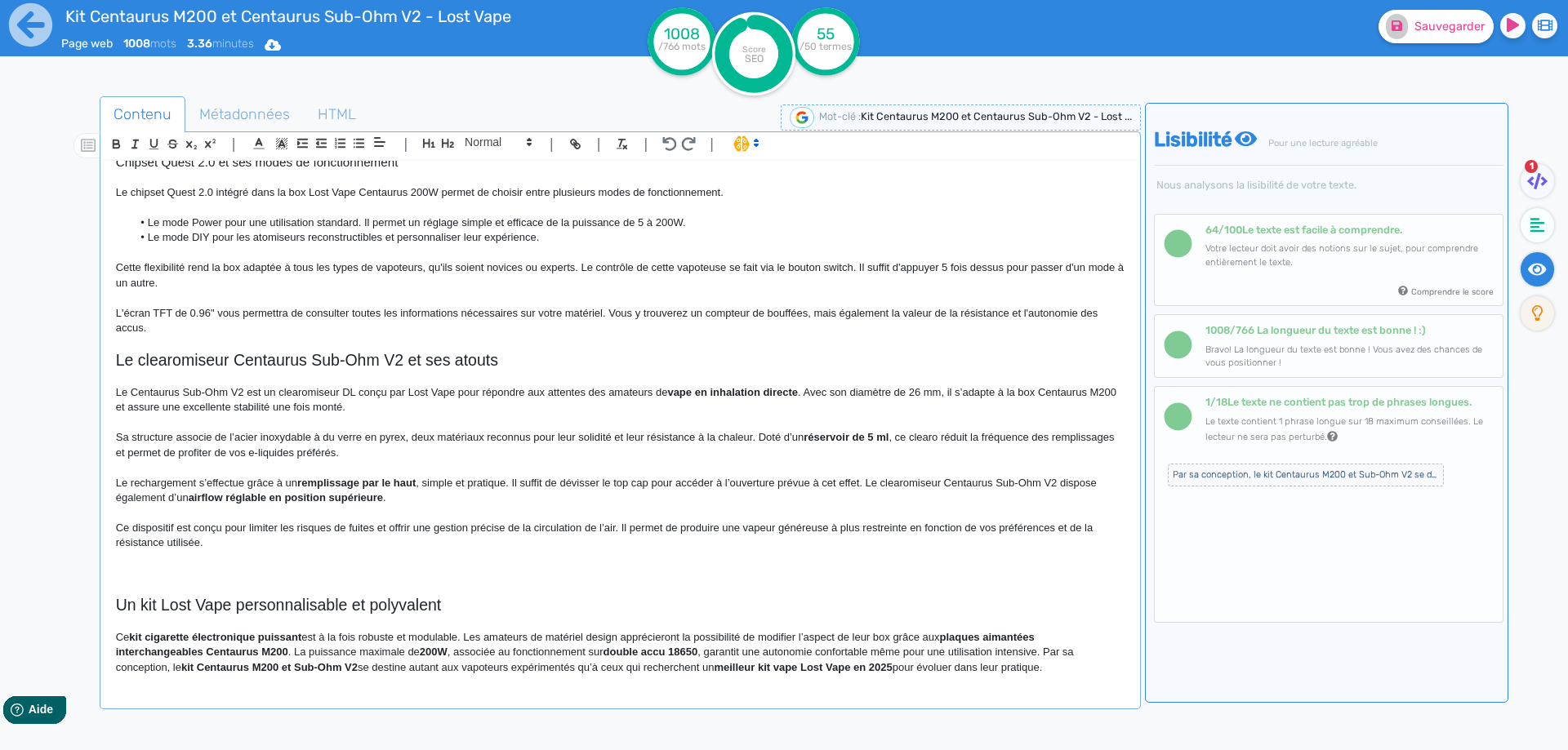
scroll to position [696, 0]
click at [506, 149] on span at bounding box center [497, 142] width 80 height 20
click at [495, 165] on span at bounding box center [497, 171] width 66 height 29
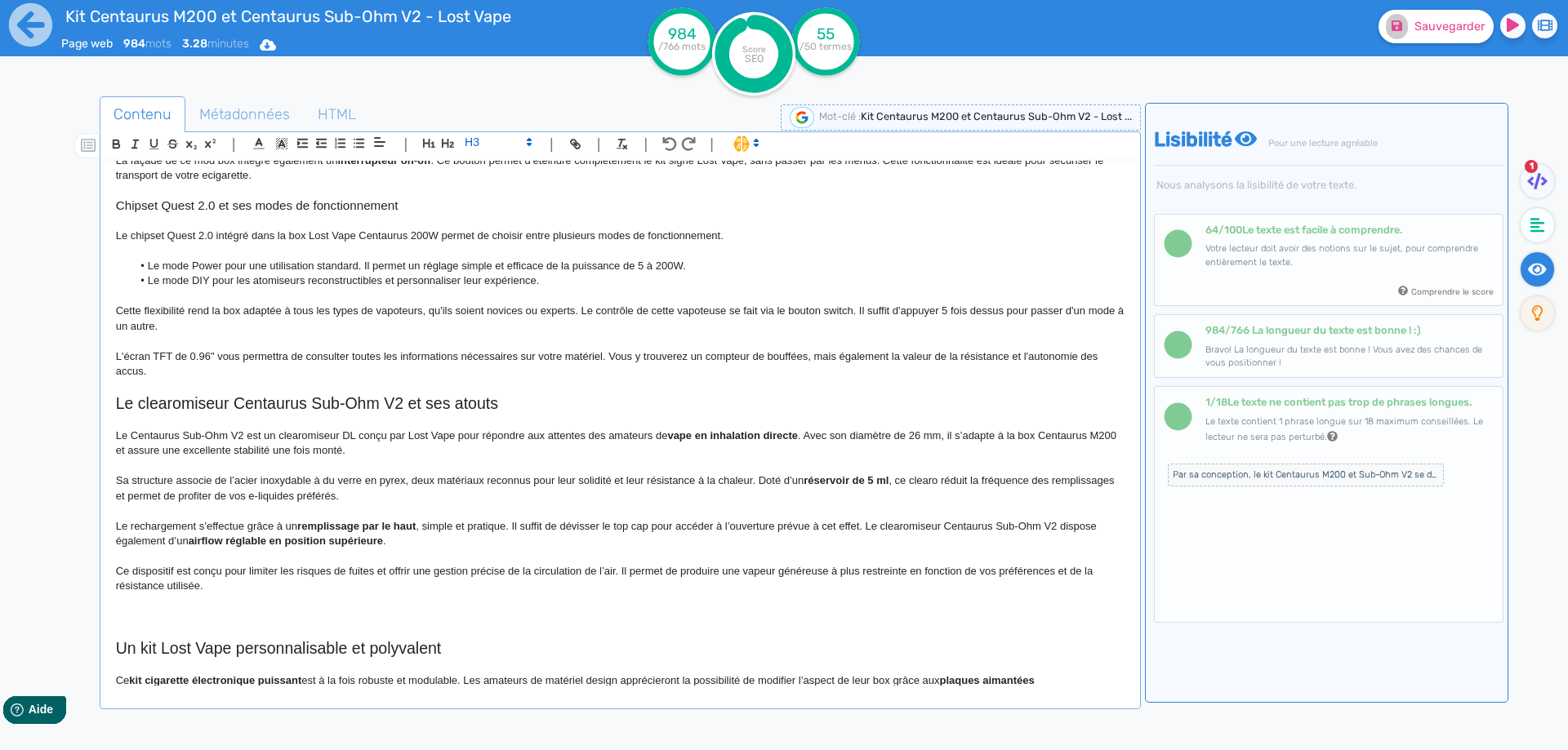
scroll to position [614, 0]
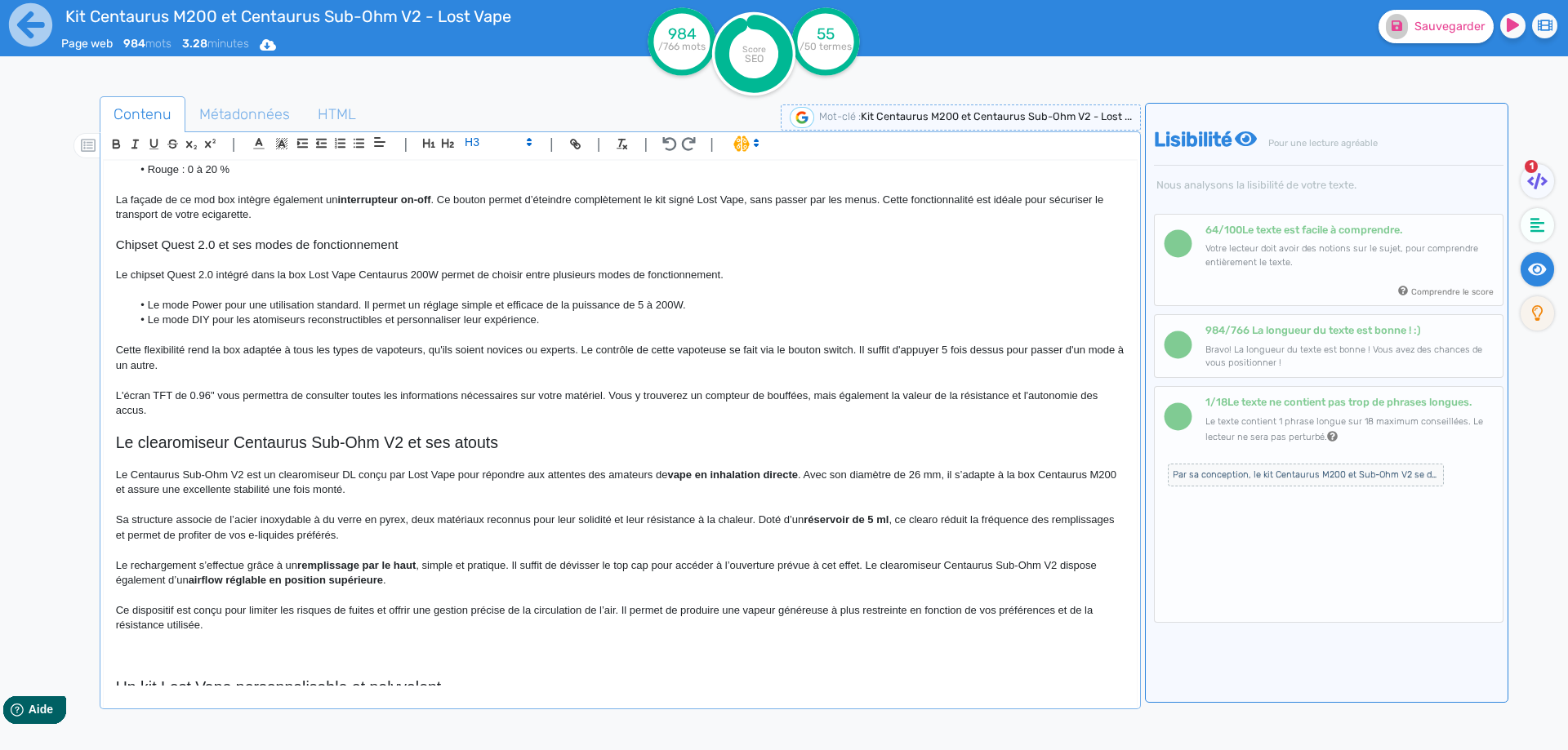
click at [300, 247] on span "Chipset Quest 2.0 et ses modes de fonctionnement" at bounding box center [257, 244] width 282 height 14
click at [455, 148] on icon "button" at bounding box center [447, 143] width 14 height 14
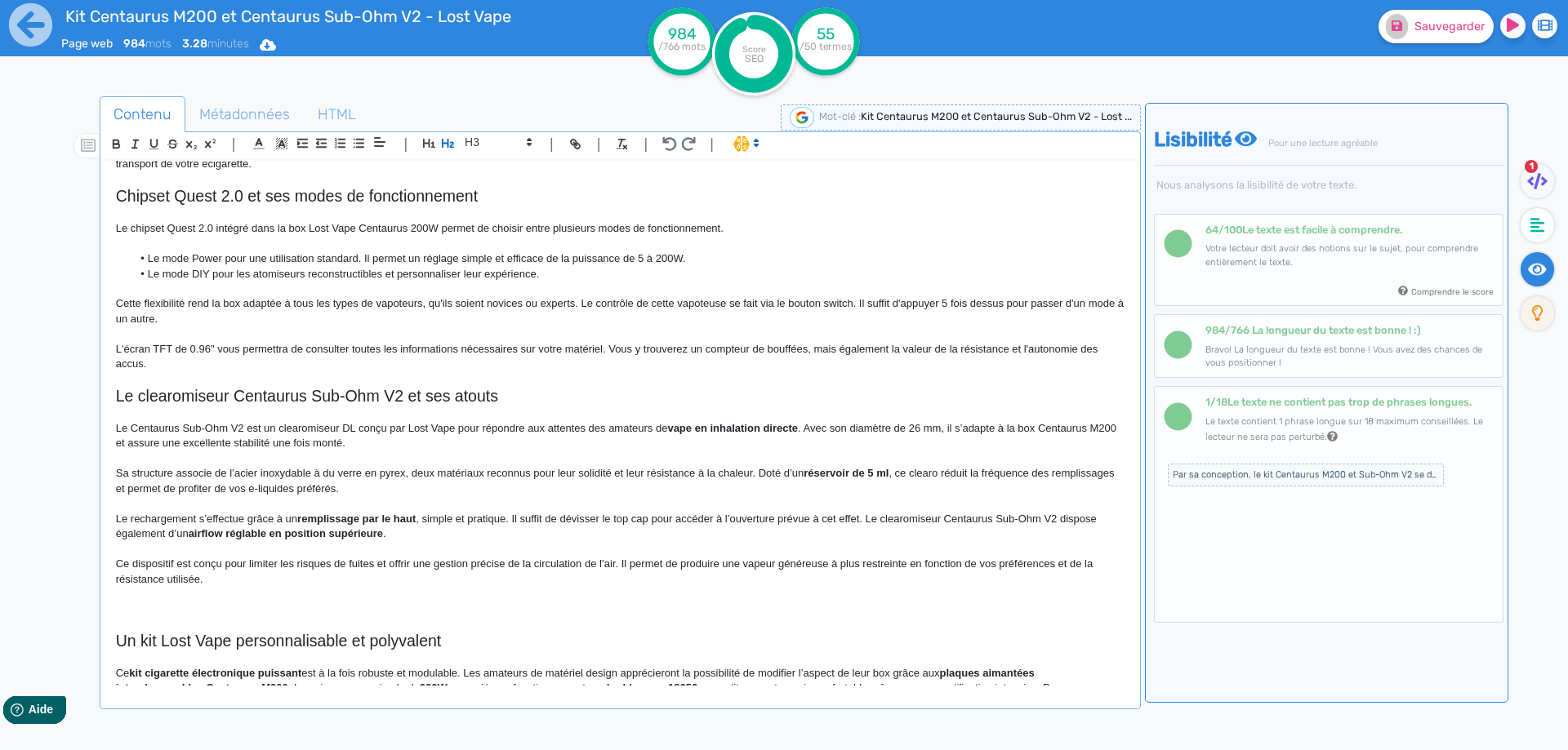
scroll to position [699, 0]
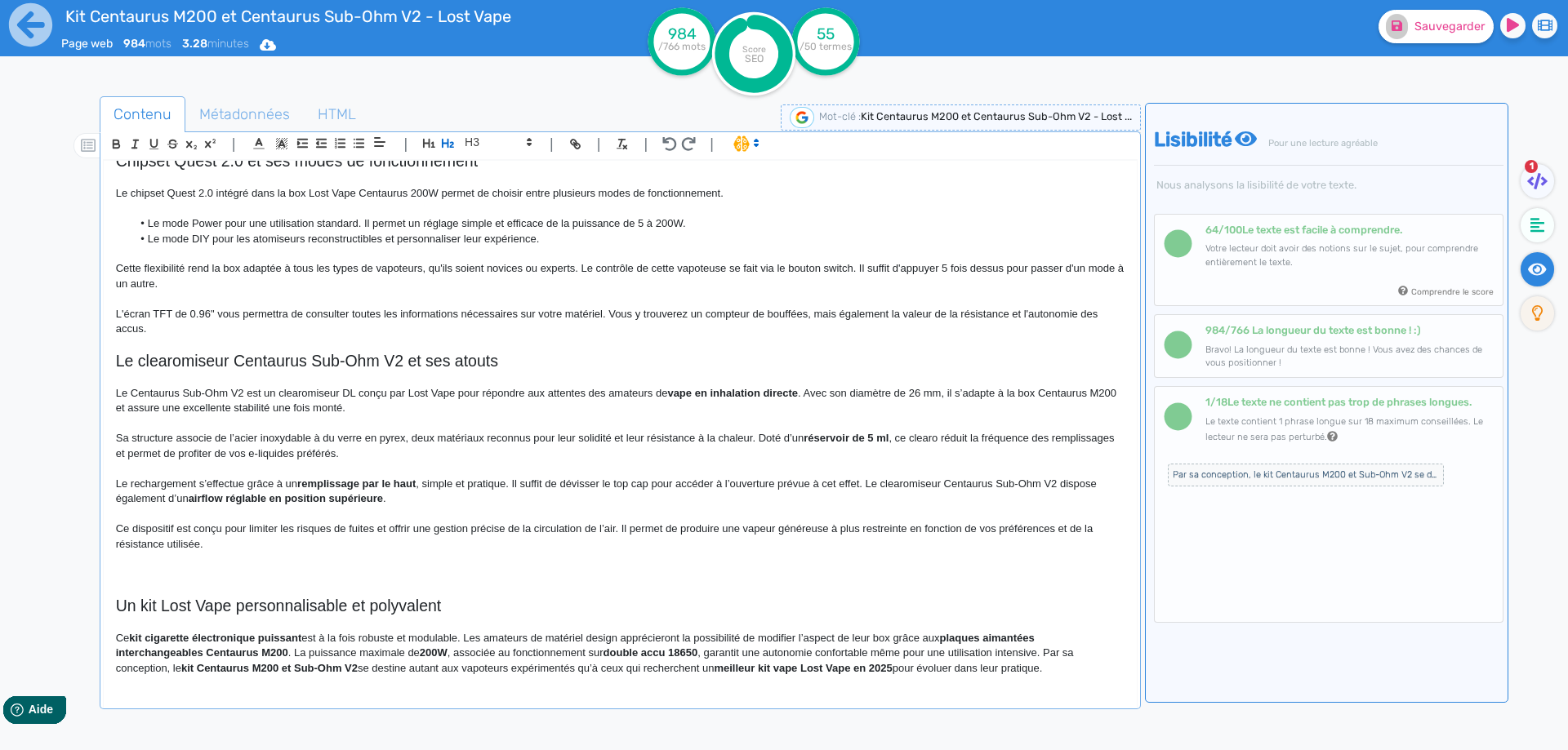
drag, startPoint x: 224, startPoint y: 583, endPoint x: 222, endPoint y: 561, distance: 22.1
click at [224, 575] on div "Kit Centaurus M200 et Centaurus Sub-Ohm V2 - Lost Vape Le kit Centaurus M200 V2…" at bounding box center [620, 423] width 1033 height 524
click at [222, 560] on p at bounding box center [620, 559] width 1008 height 15
click at [217, 568] on h3 at bounding box center [620, 574] width 1008 height 15
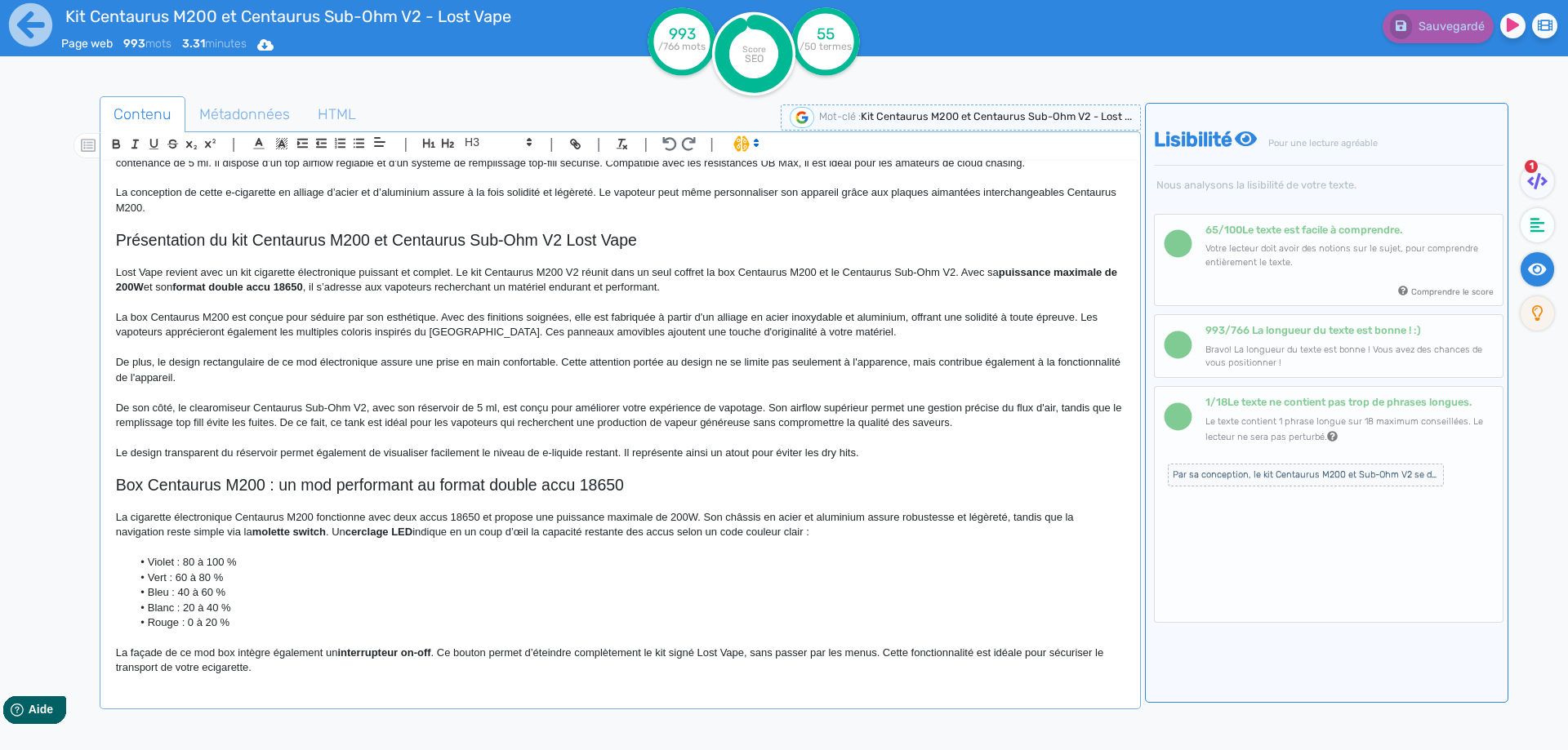
scroll to position [0, 0]
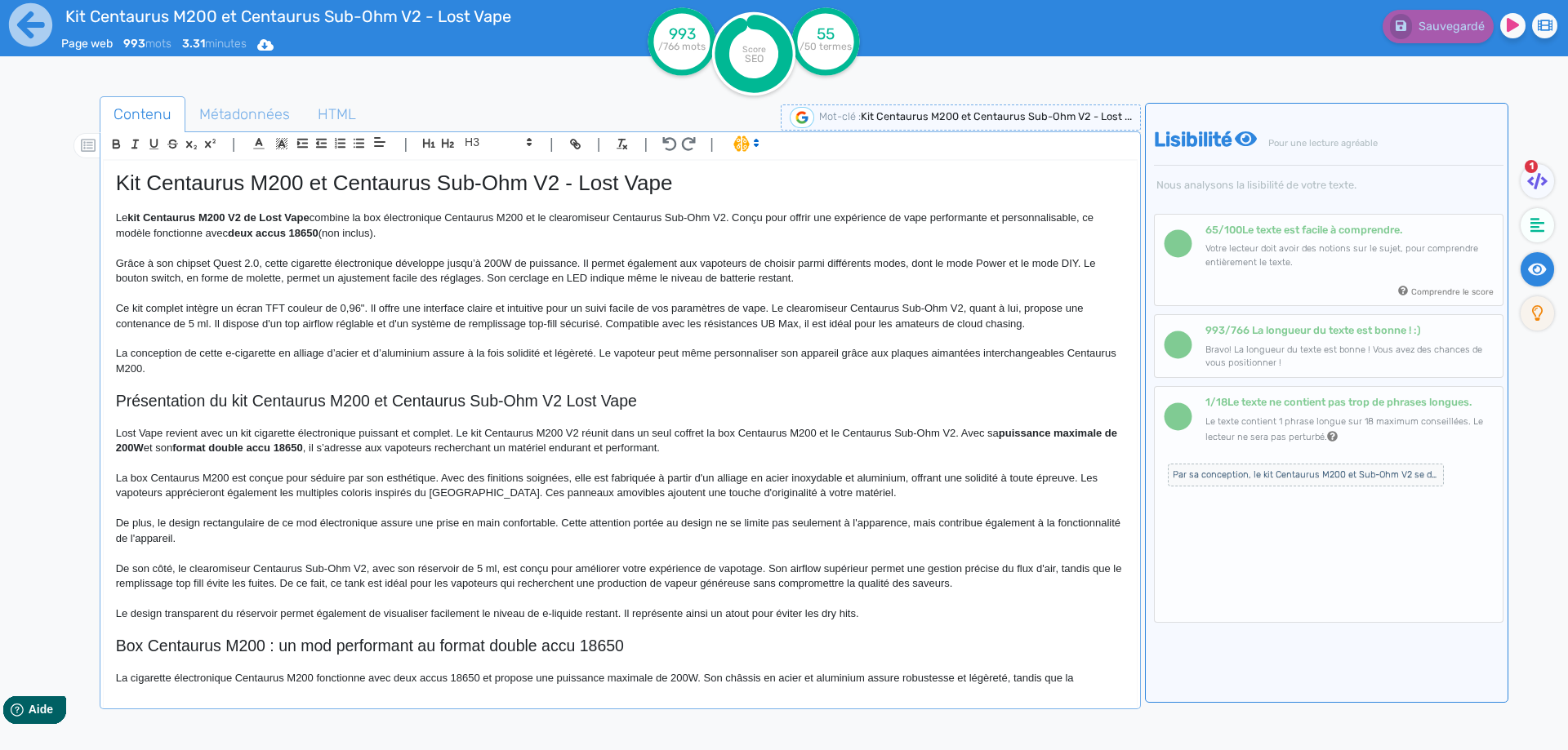
click at [540, 329] on span "Ce kit complet intègre un écran TFT couleur de 0,96". Il offre une interface cl…" at bounding box center [601, 315] width 970 height 27
click at [1442, 39] on button "Sauvegarder" at bounding box center [1436, 26] width 115 height 34
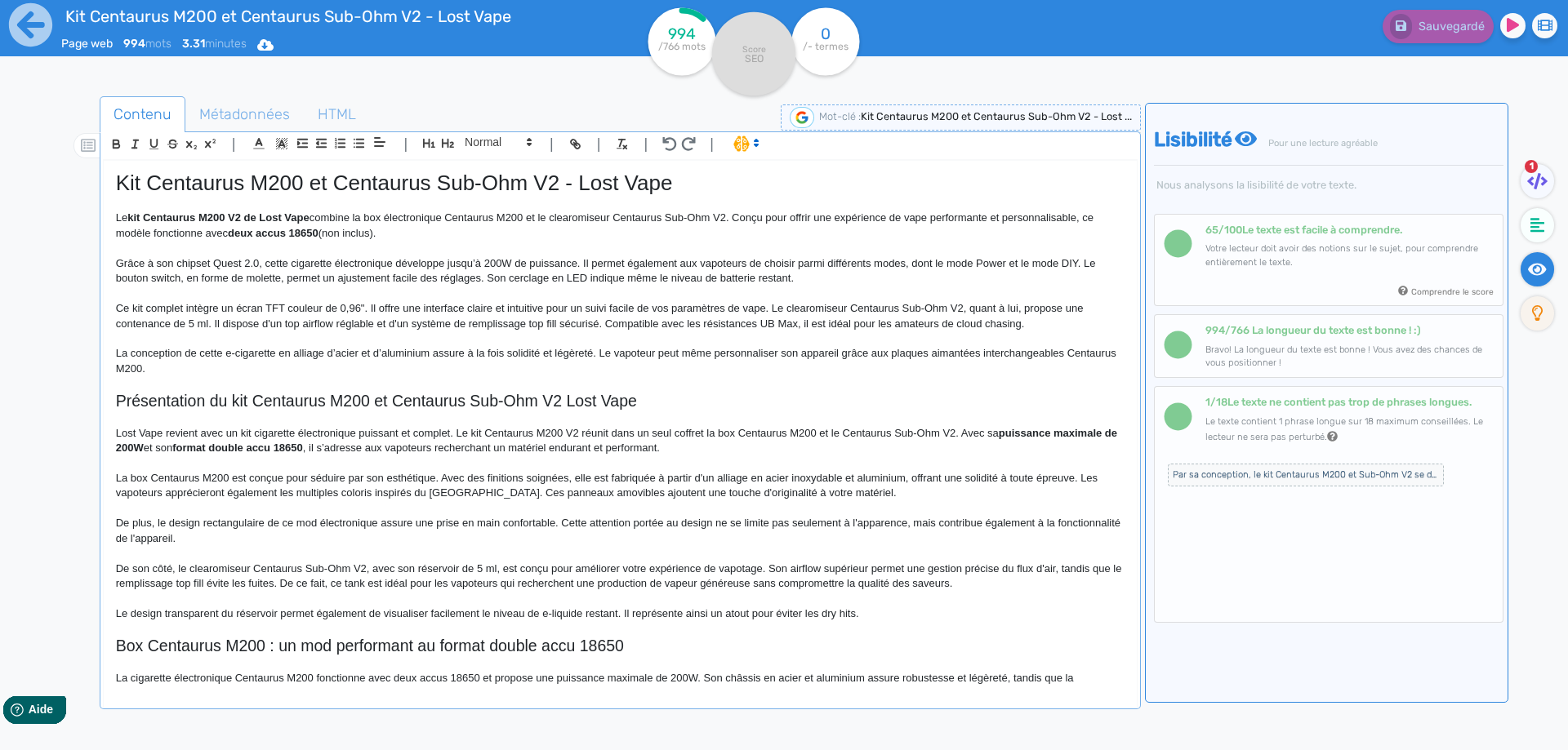
scroll to position [699, 0]
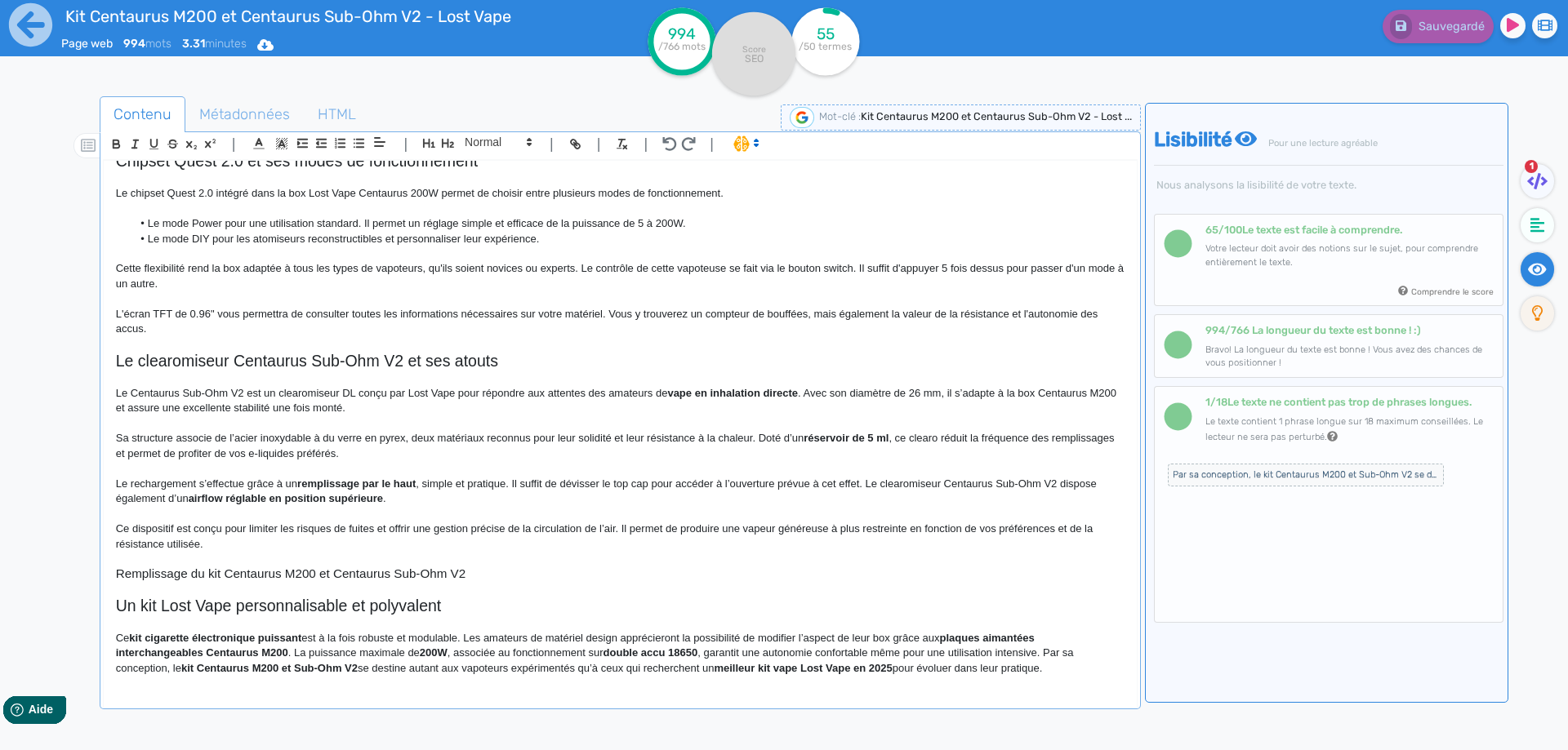
click at [484, 574] on h3 "Remplissage du kit Centaurus M200 et Centaurus Sub-Ohm V2" at bounding box center [620, 574] width 1008 height 15
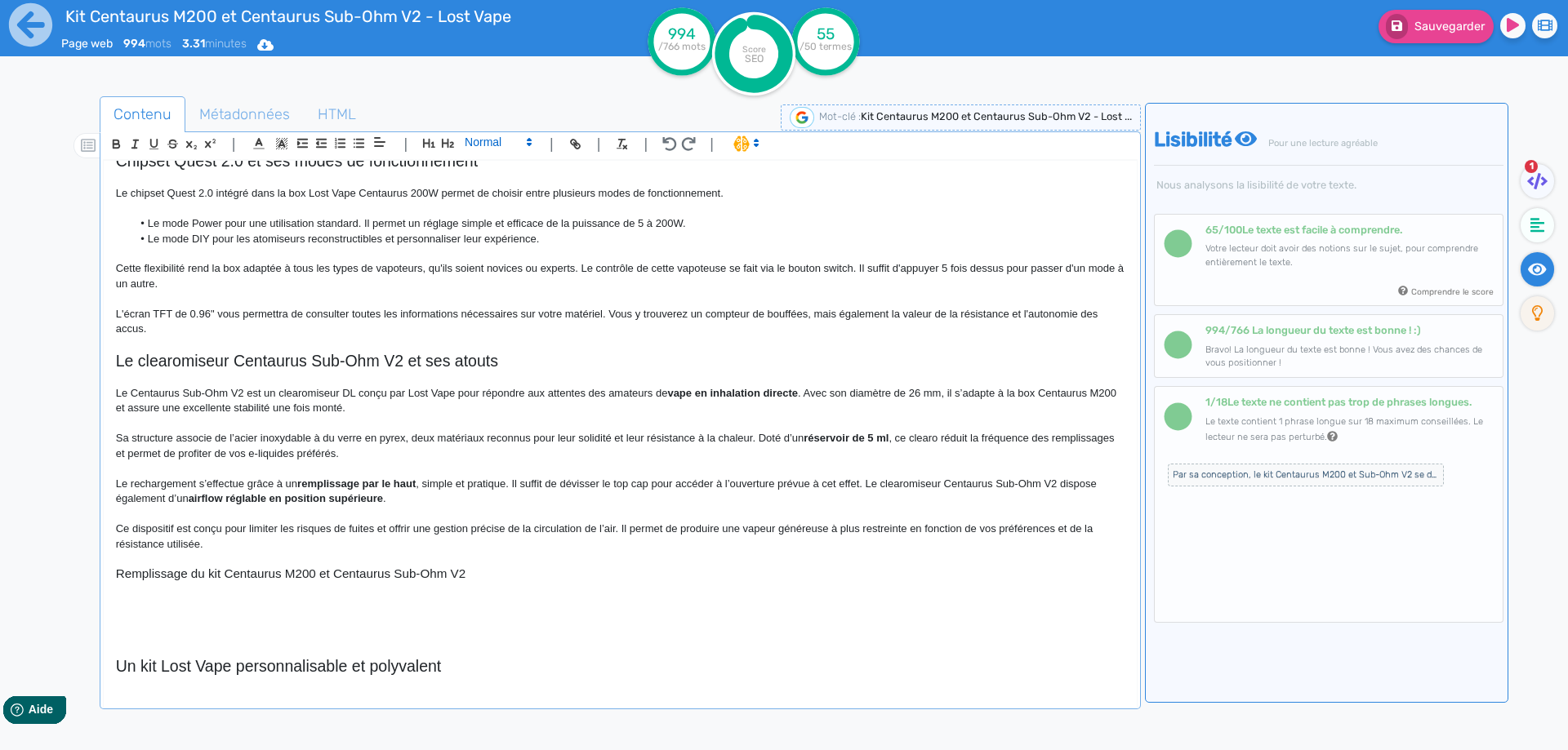
click at [497, 136] on span at bounding box center [497, 142] width 80 height 20
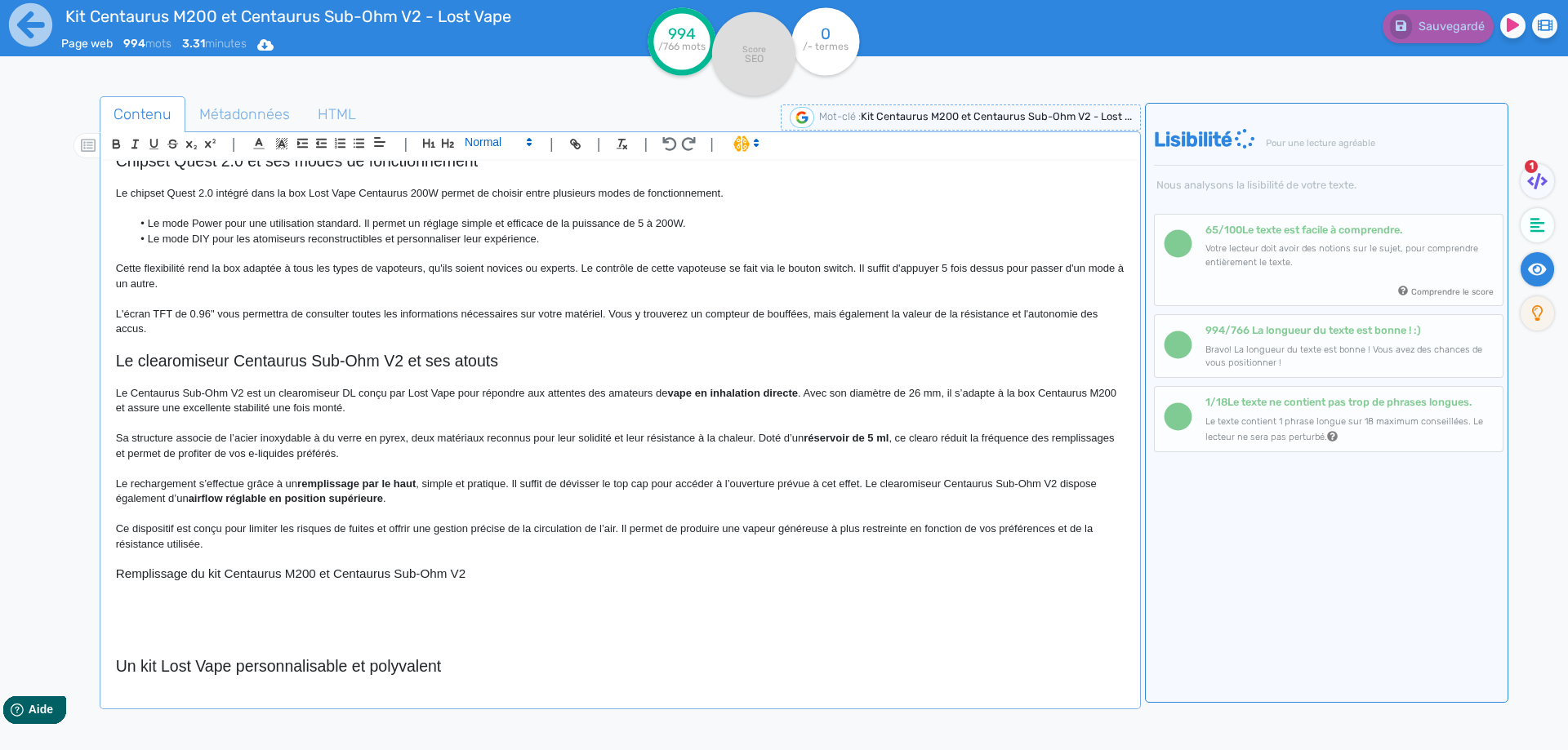
click at [486, 149] on span at bounding box center [497, 142] width 80 height 20
drag, startPoint x: 487, startPoint y: 139, endPoint x: 476, endPoint y: 167, distance: 30.1
click at [487, 139] on span at bounding box center [497, 142] width 80 height 20
click at [476, 167] on span at bounding box center [497, 171] width 66 height 29
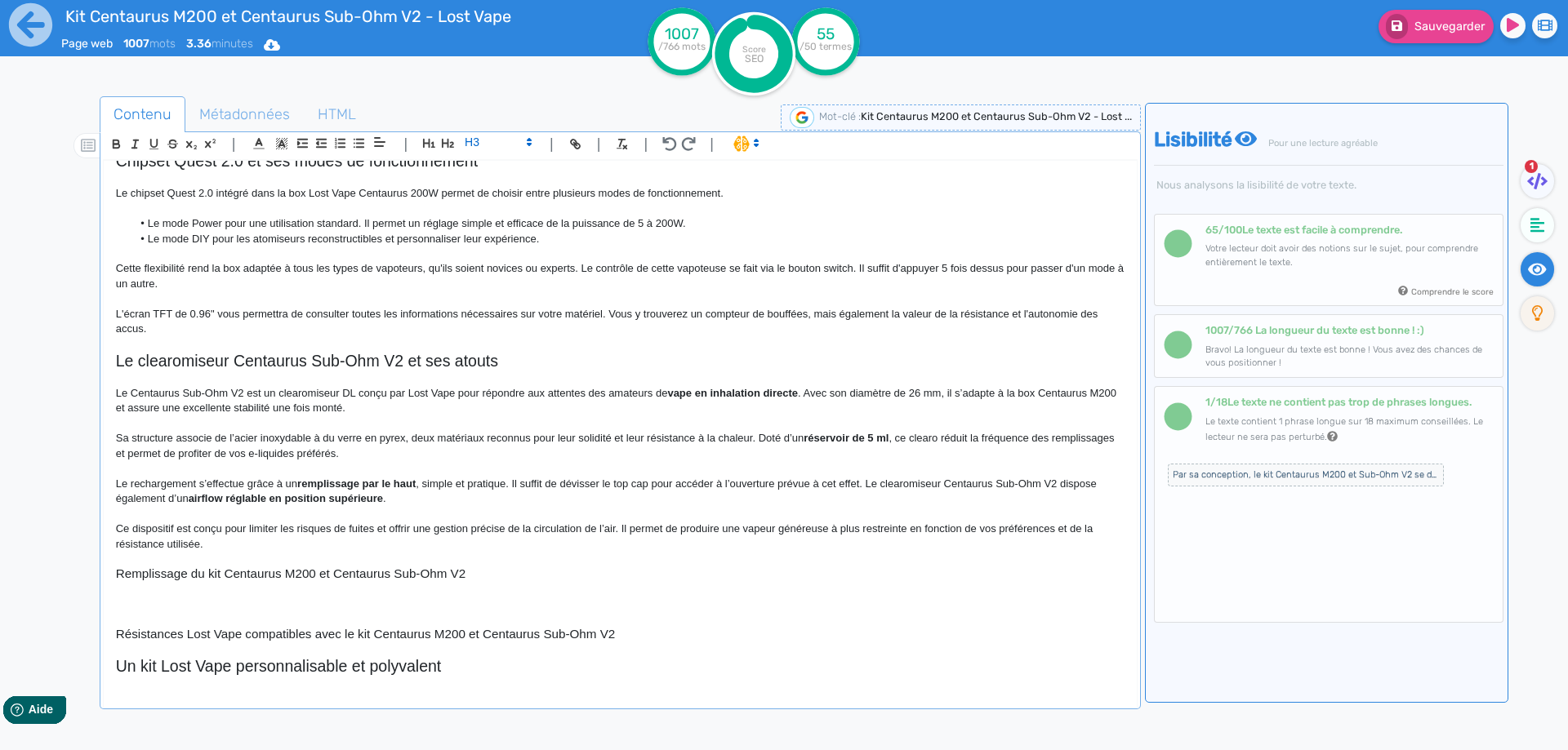
click at [324, 639] on h3 "Résistances Lost Vape compatibles avec le kit Centaurus M200 et Centaurus Sub-O…" at bounding box center [620, 634] width 1008 height 15
click at [356, 631] on h3 "Résistances Lost Vape compatibles avec le kit Centaurus M200 et Centaurus Sub-O…" at bounding box center [620, 634] width 1008 height 15
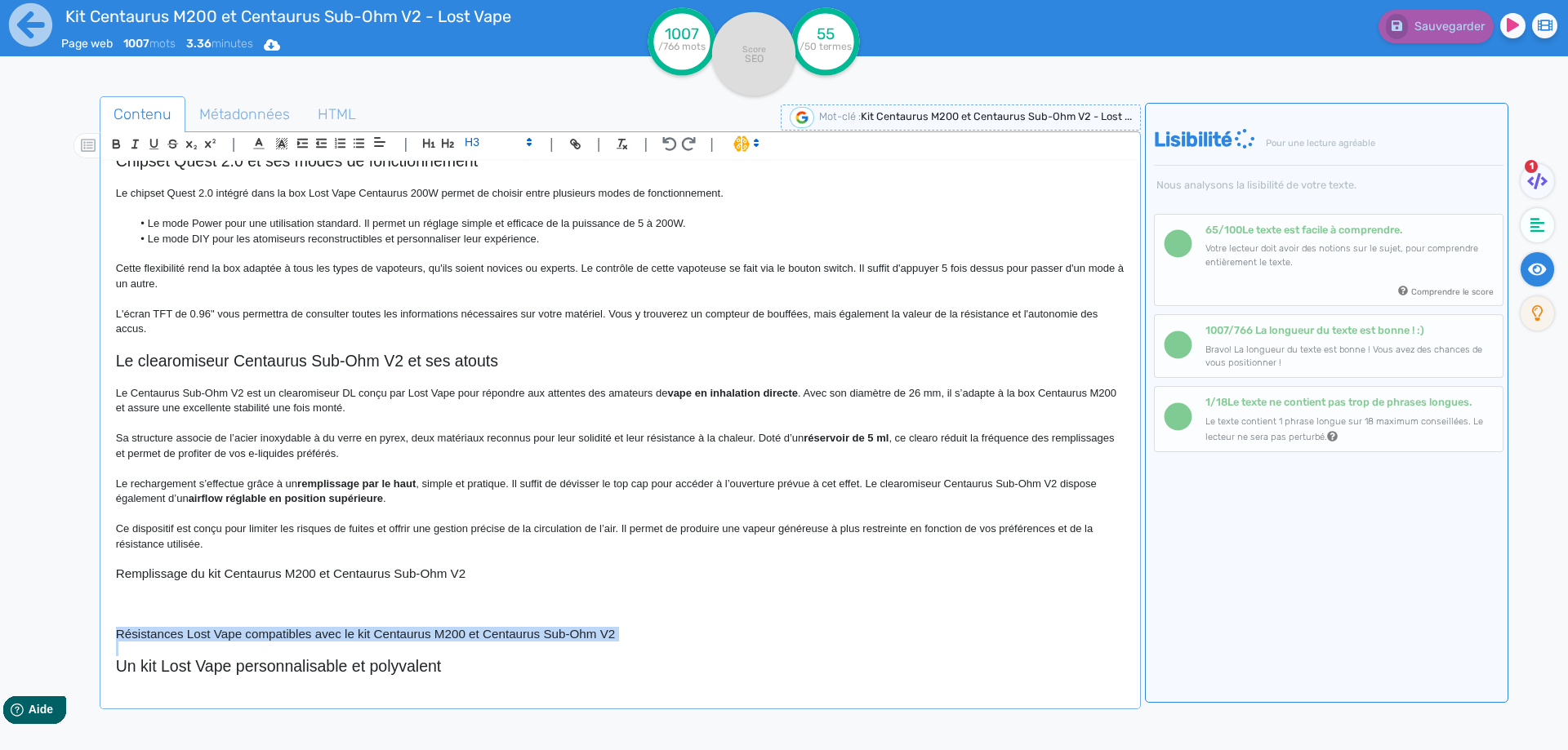
drag, startPoint x: 356, startPoint y: 631, endPoint x: 423, endPoint y: 632, distance: 67.0
click at [424, 632] on h3 "Résistances Lost Vape compatibles avec le kit Centaurus M200 et Centaurus Sub-O…" at bounding box center [620, 634] width 1008 height 15
click at [368, 634] on h3 "Résistances Lost Vape compatibles avec le kit Centaurus M200 et Centaurus Sub-O…" at bounding box center [620, 634] width 1008 height 15
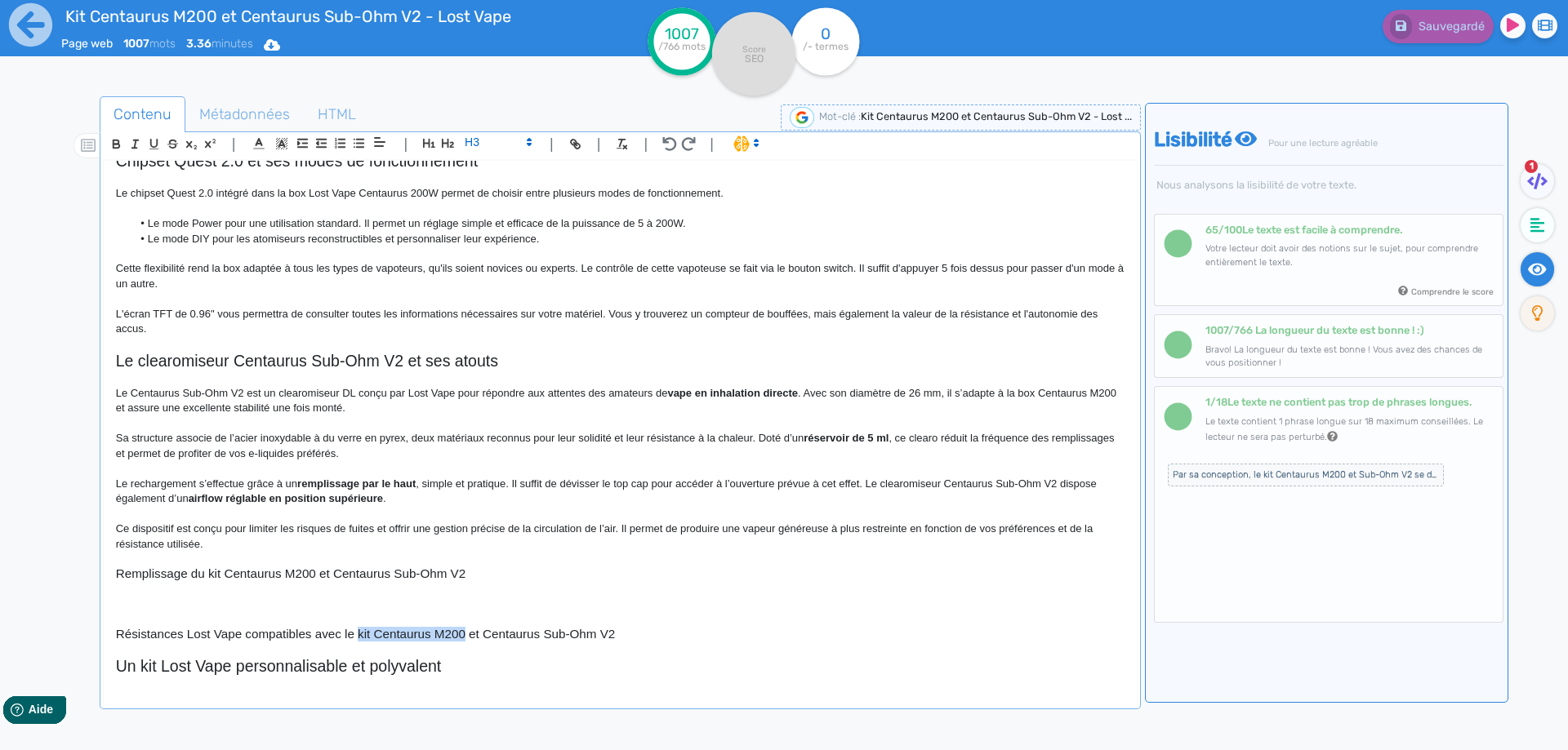
drag, startPoint x: 368, startPoint y: 634, endPoint x: 452, endPoint y: 630, distance: 84.1
click at [452, 630] on h3 "Résistances Lost Vape compatibles avec le kit Centaurus M200 et Centaurus Sub-O…" at bounding box center [620, 634] width 1008 height 15
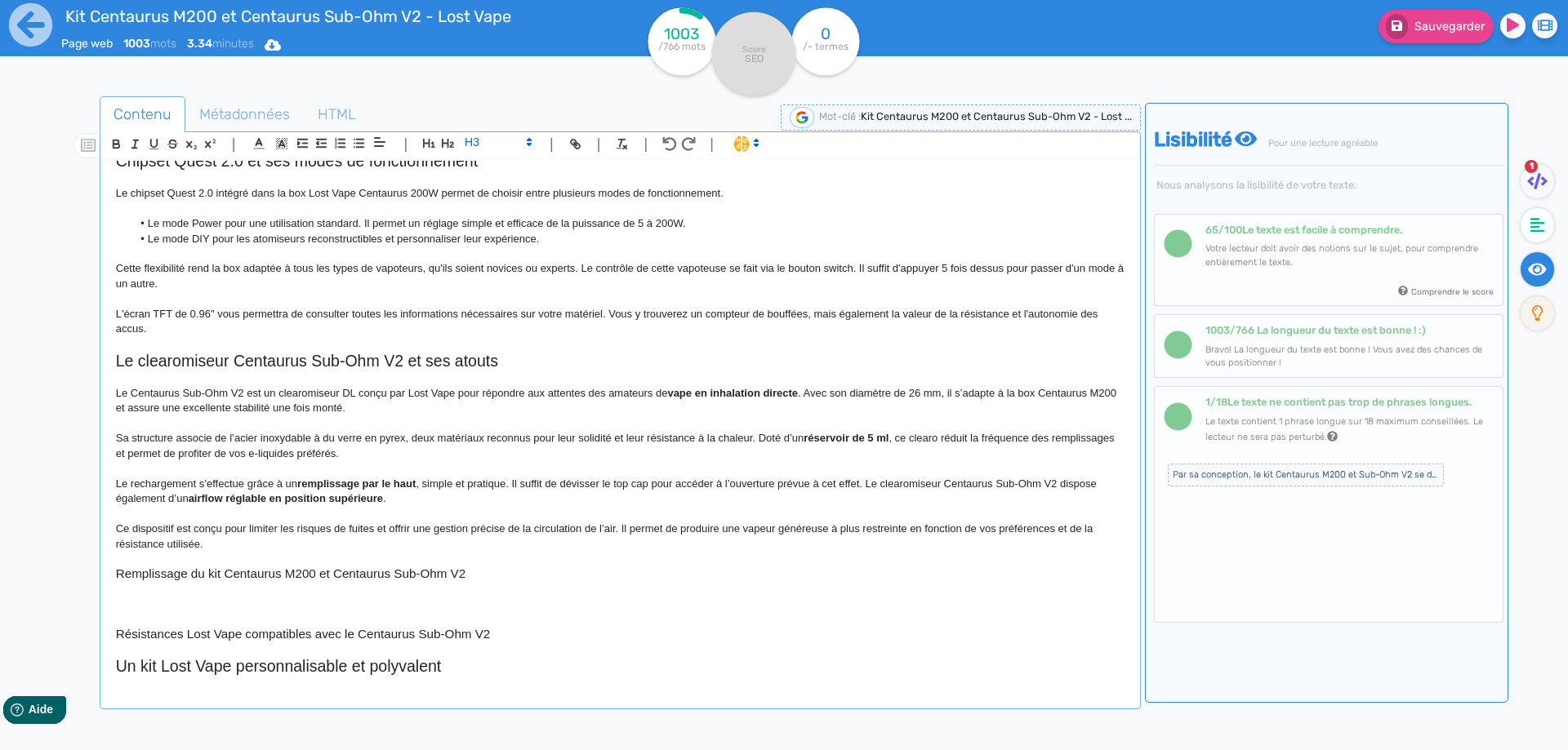
click at [392, 633] on h3 "Résistances Lost Vape compatibles avec le Centaurus Sub-Ohm V2" at bounding box center [620, 634] width 1008 height 15
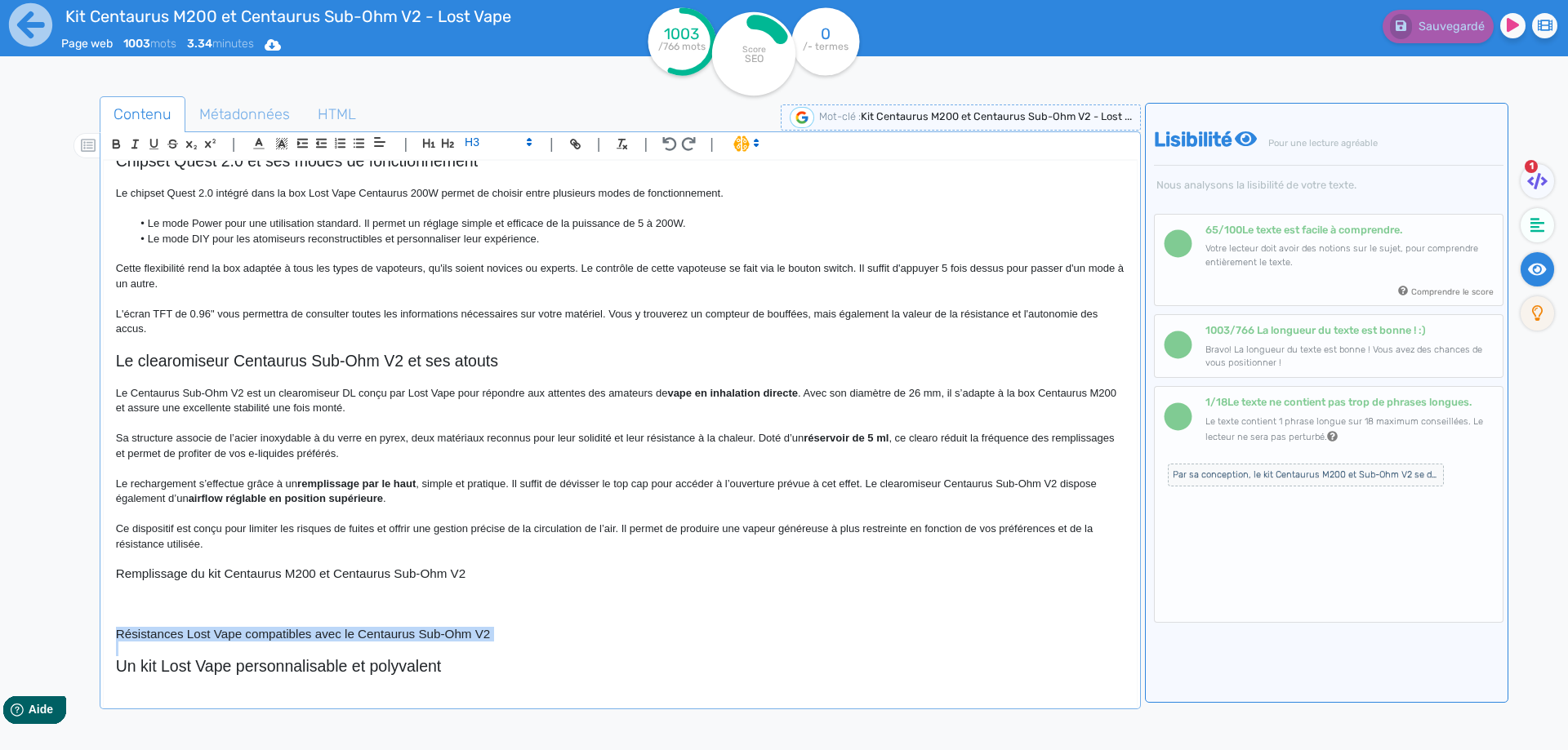
click at [392, 633] on h3 "Résistances Lost Vape compatibles avec le Centaurus Sub-Ohm V2" at bounding box center [620, 634] width 1008 height 15
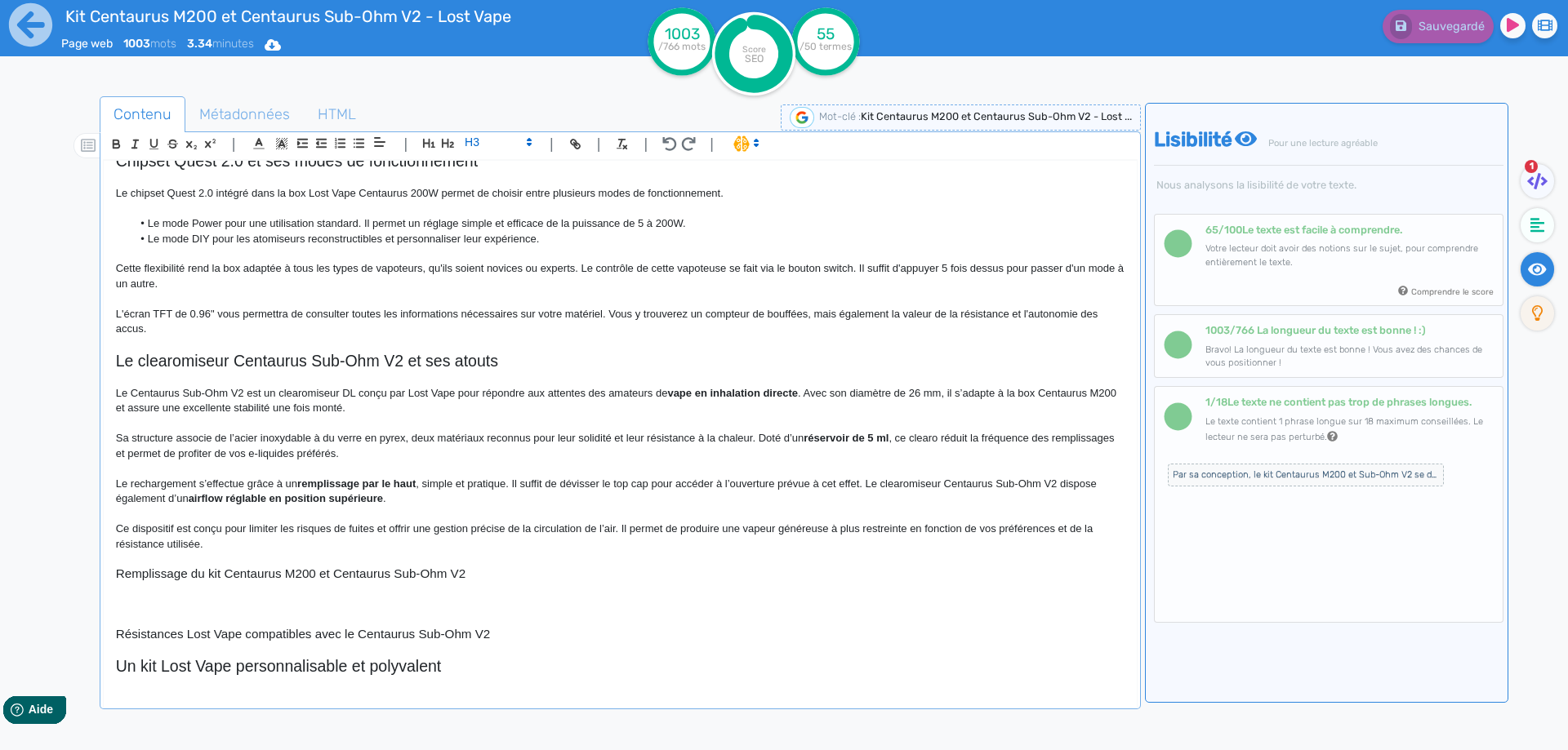
click at [174, 569] on h3 "Remplissage du kit Centaurus M200 et Centaurus Sub-Ohm V2" at bounding box center [620, 574] width 1008 height 15
click at [166, 629] on h3 "Résistances Lost Vape compatibles avec le Centaurus Sub-Ohm V2" at bounding box center [620, 634] width 1008 height 15
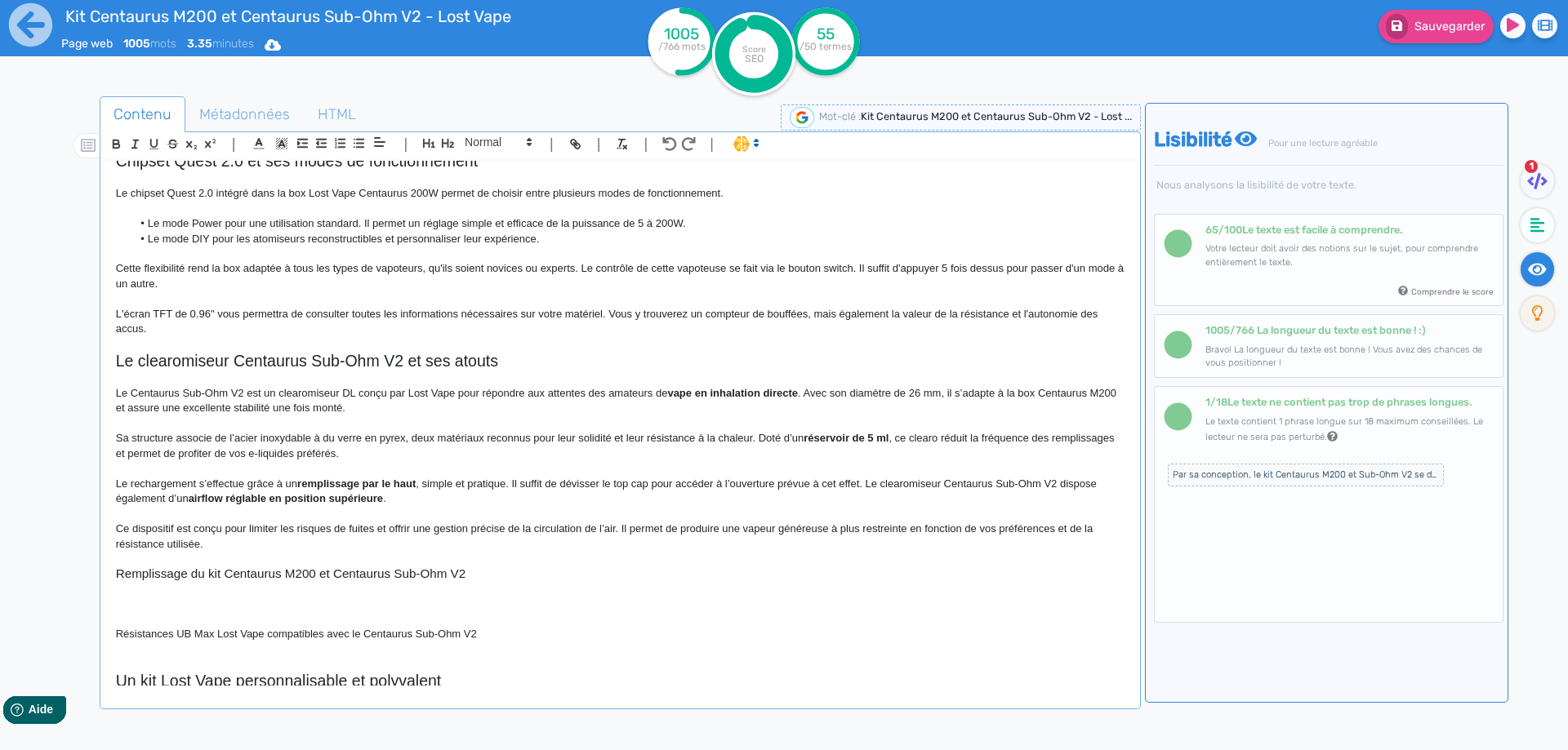
click at [234, 637] on p "Résistances UB Max Lost Vape compatibles avec le Centaurus Sub-Ohm V2" at bounding box center [620, 634] width 1008 height 15
click at [486, 130] on ul "Contenu Métadonnées HTML" at bounding box center [620, 114] width 1041 height 37
click at [487, 138] on span at bounding box center [497, 142] width 80 height 20
click at [493, 183] on span at bounding box center [497, 171] width 66 height 29
click at [212, 581] on div "Kit Centaurus M200 et Centaurus Sub-Ohm V2 - Lost Vape Le kit Centaurus M200 V2…" at bounding box center [620, 423] width 1033 height 524
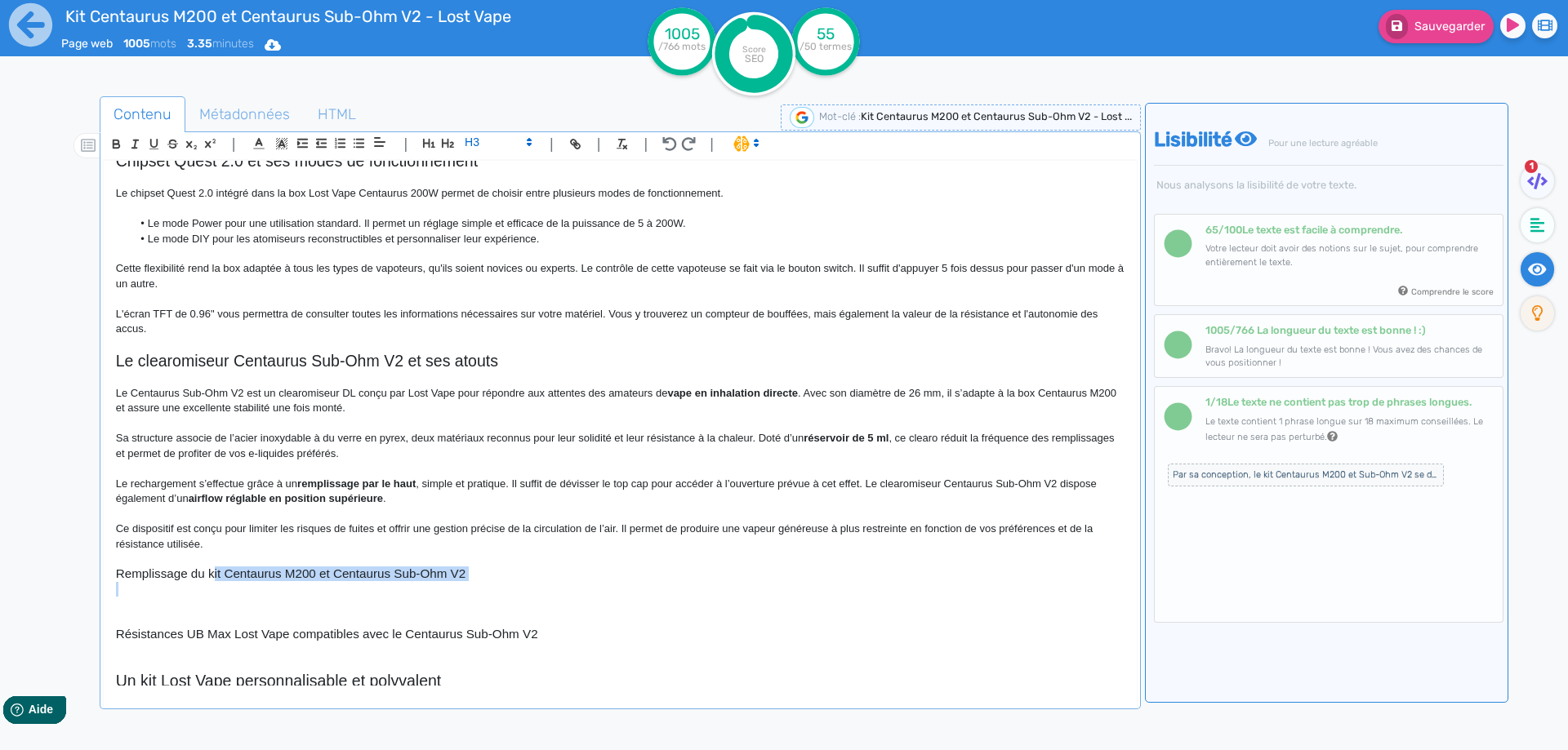
click at [212, 581] on h3 "Remplissage du kit Centaurus M200 et Centaurus Sub-Ohm V2" at bounding box center [620, 574] width 1008 height 15
click at [130, 597] on p at bounding box center [620, 604] width 1008 height 15
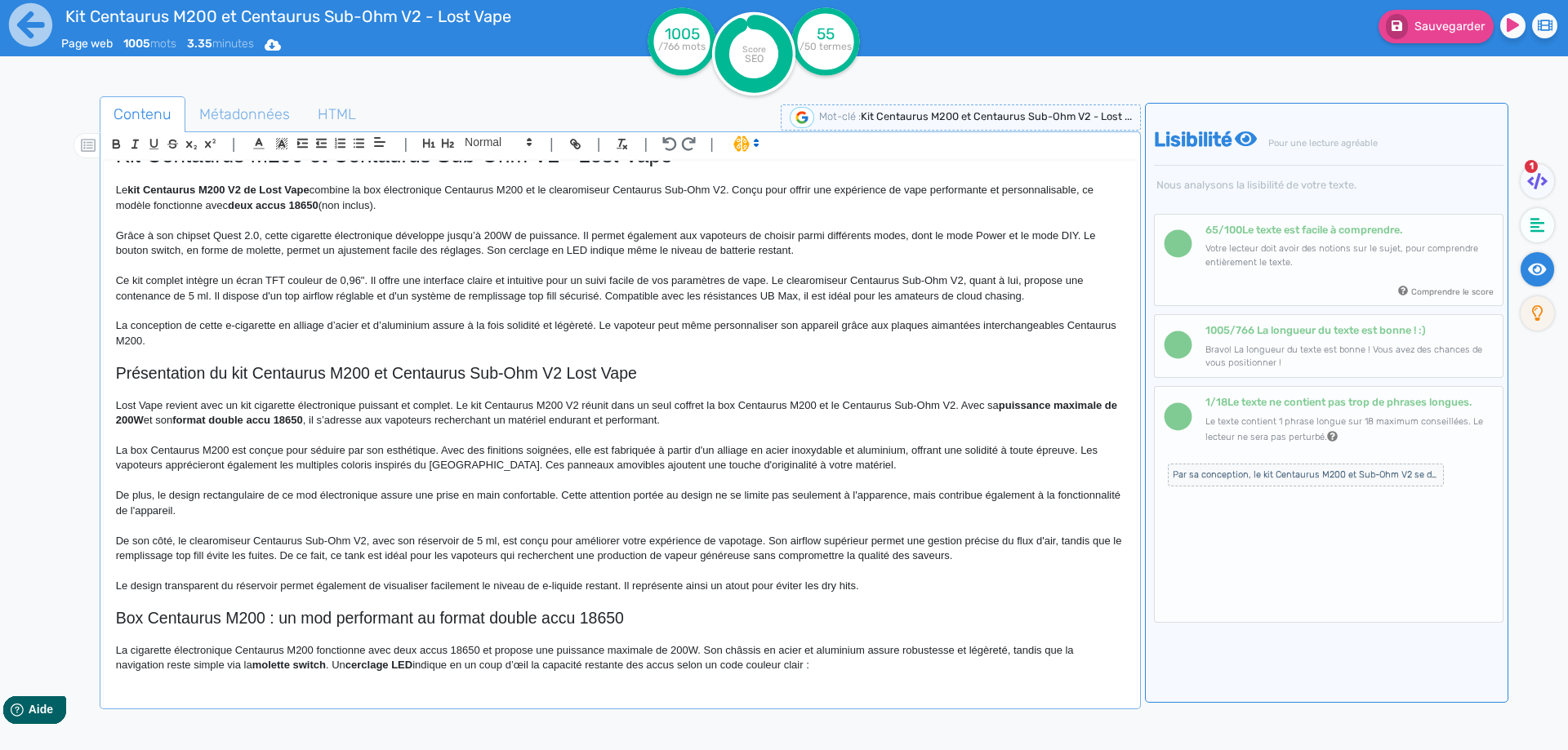
scroll to position [0, 0]
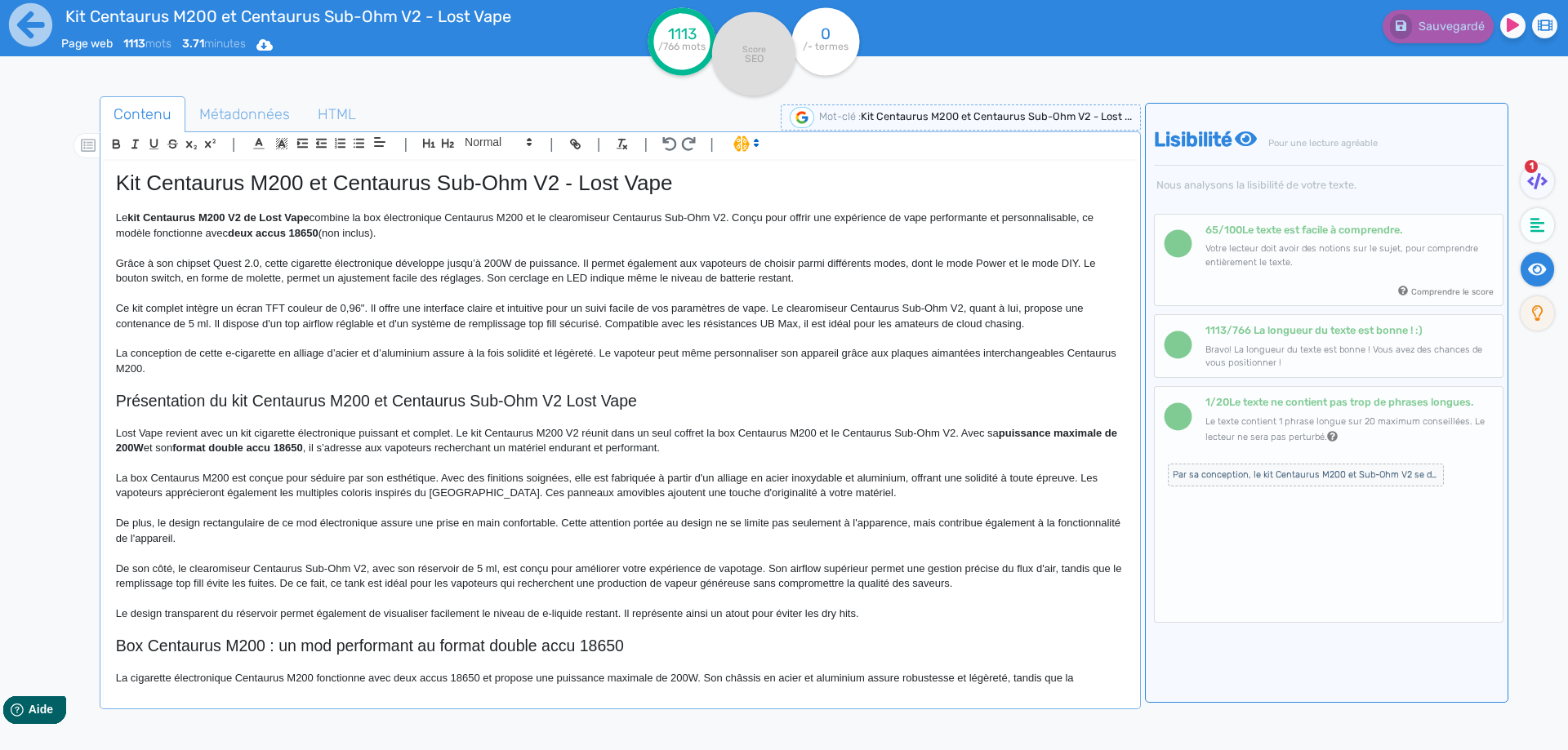
click at [308, 230] on strong "deux accus 18650" at bounding box center [273, 232] width 90 height 12
drag, startPoint x: 308, startPoint y: 230, endPoint x: 245, endPoint y: 234, distance: 63.1
click at [328, 348] on span "La conception de cette e-cigarette en alliage d’acier et d’aluminium assure à l…" at bounding box center [617, 360] width 1003 height 27
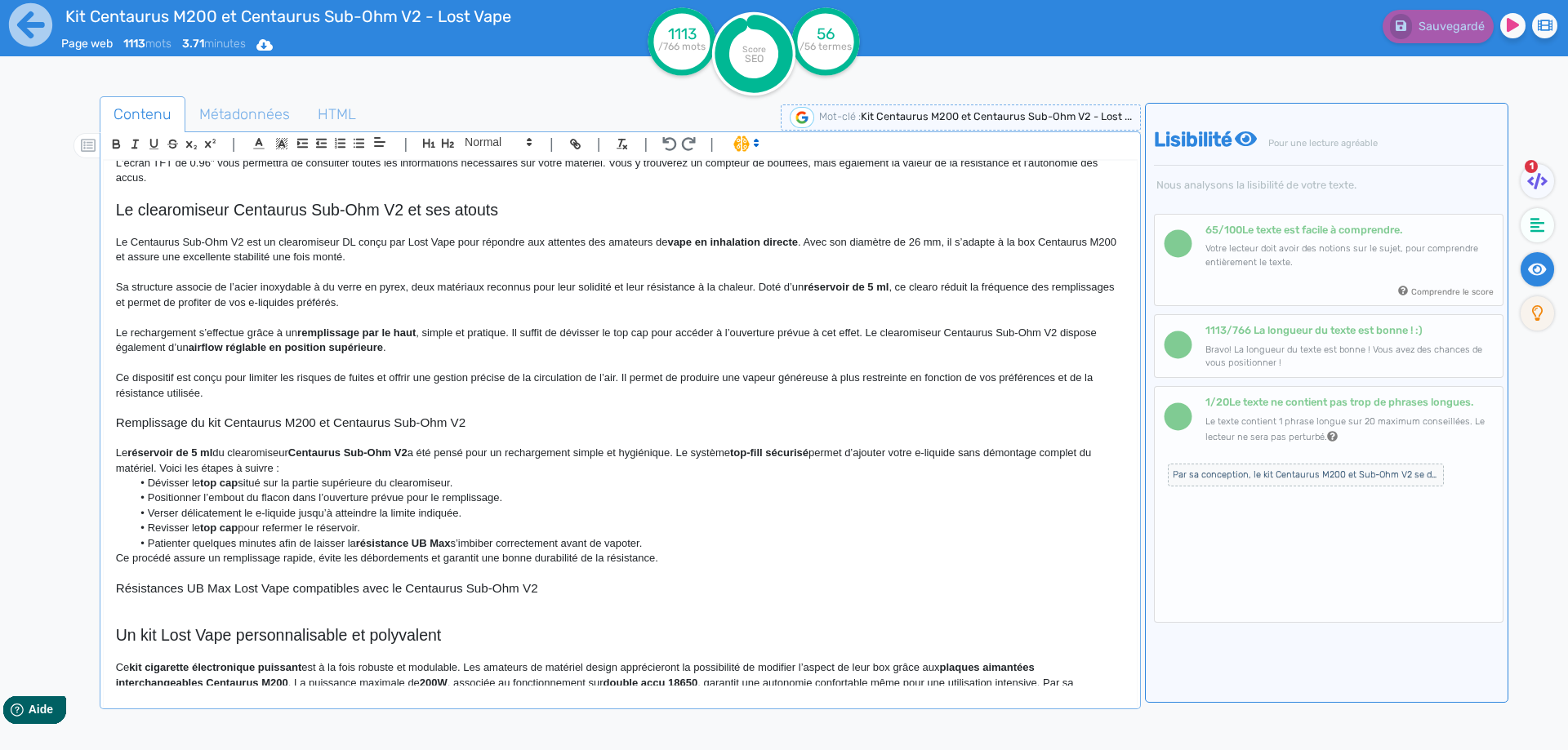
scroll to position [880, 0]
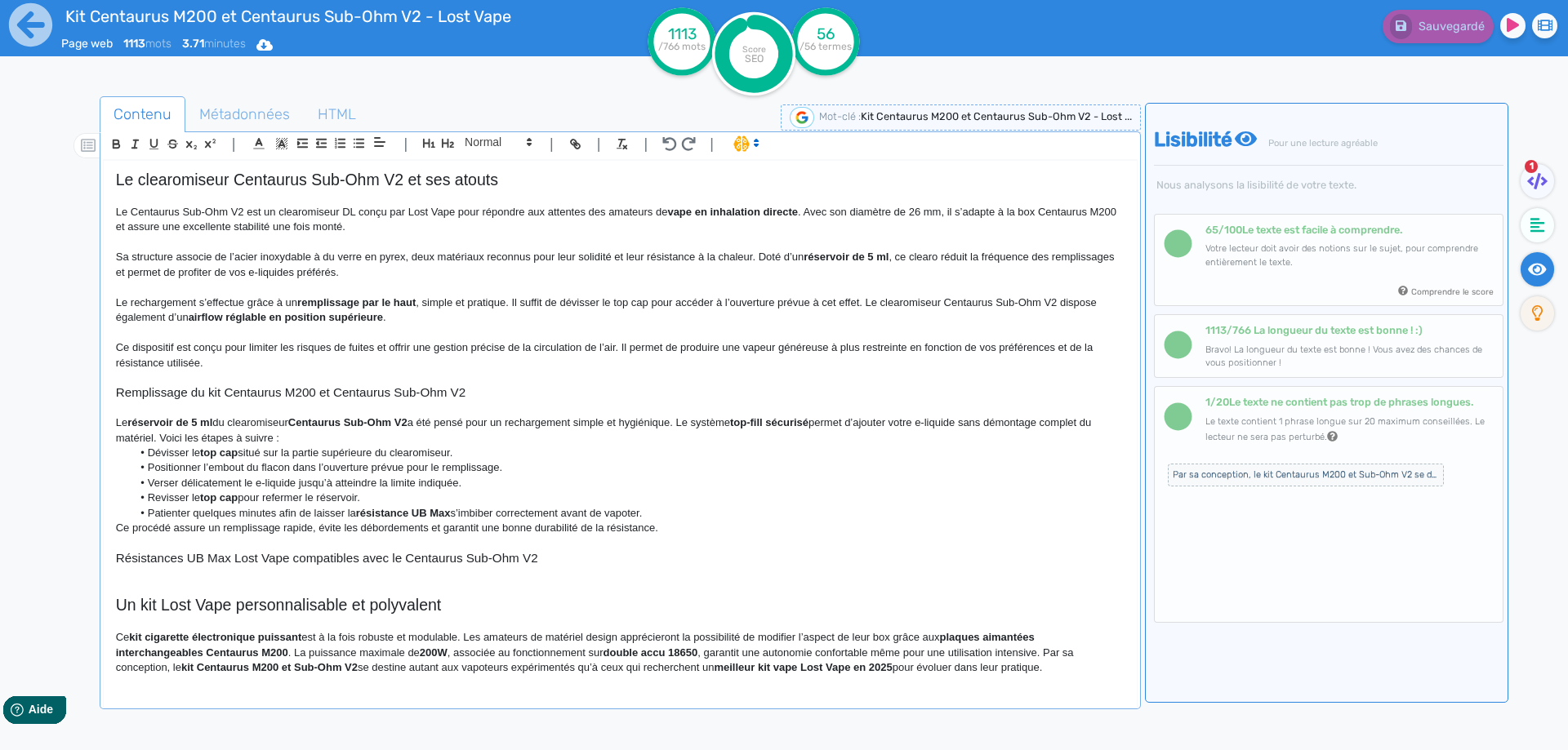
click at [153, 417] on strong "réservoir de 5 ml" at bounding box center [169, 422] width 85 height 12
drag, startPoint x: 153, startPoint y: 417, endPoint x: 205, endPoint y: 421, distance: 52.2
drag, startPoint x: 224, startPoint y: 420, endPoint x: 217, endPoint y: 418, distance: 7.3
click at [224, 420] on p "Le réservoir de 5 ml du clearomiseur Centaurus Sub-Ohm V2 a été pensé pour un r…" at bounding box center [620, 430] width 1008 height 30
click at [217, 418] on p "Le réservoir de 5 ml du clearomiseur Centaurus Sub-Ohm V2 a été pensé pour un r…" at bounding box center [620, 430] width 1008 height 30
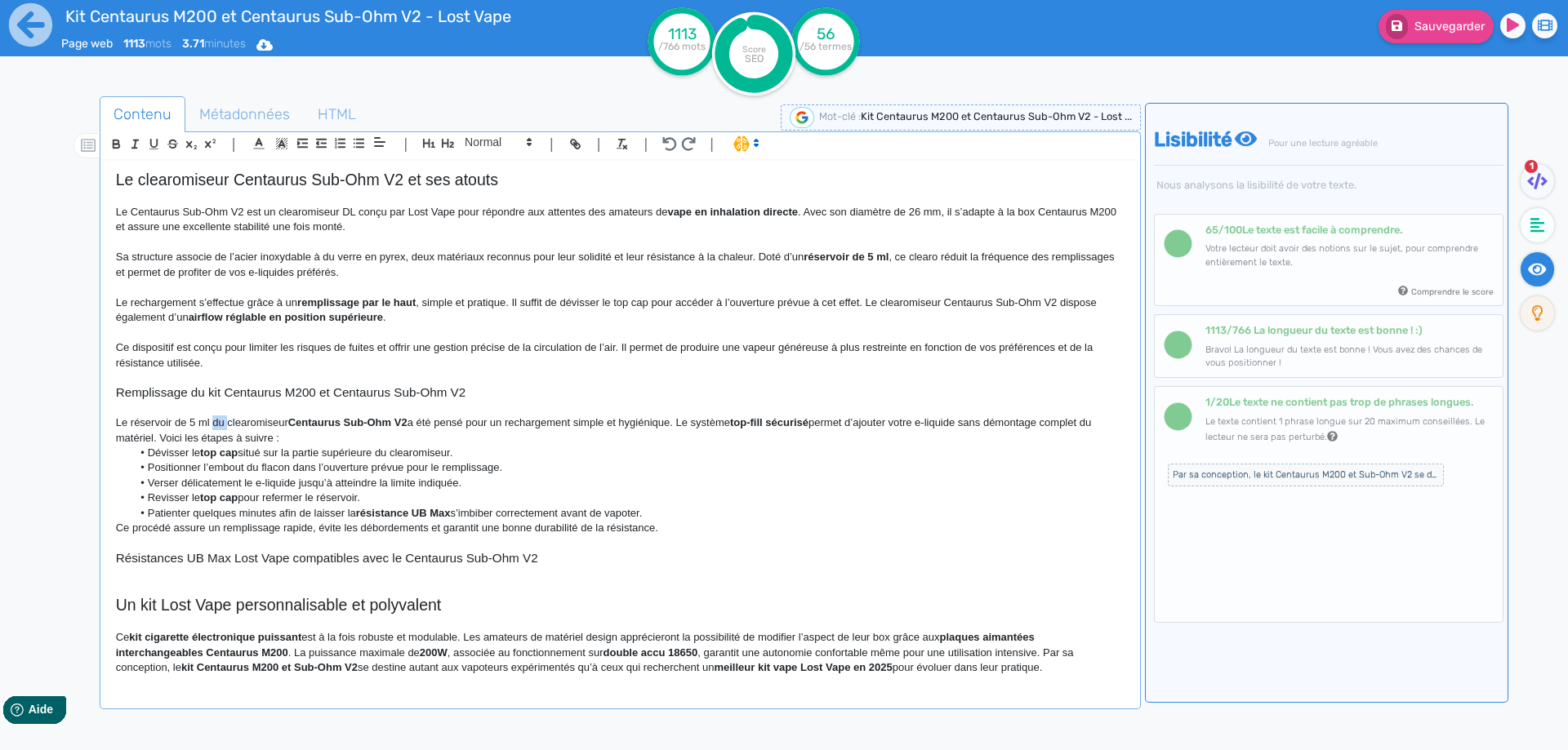
click at [217, 418] on p "Le réservoir de 5 ml du clearomiseur Centaurus Sub-Ohm V2 a été pensé pour un r…" at bounding box center [620, 430] width 1008 height 30
click at [254, 422] on p "Le réservoir de 5 ml associée au clearomiseur Centaurus Sub-Ohm V2 a été pensé …" at bounding box center [620, 430] width 1008 height 30
click at [346, 418] on strong "Centaurus Sub-Ohm V2" at bounding box center [386, 422] width 119 height 12
drag, startPoint x: 346, startPoint y: 418, endPoint x: 442, endPoint y: 424, distance: 96.2
click at [635, 426] on p "Le réservoir de 5 ml associé au clearomiseur Centaurus Sub-Ohm V2 a été pensé p…" at bounding box center [620, 430] width 1008 height 30
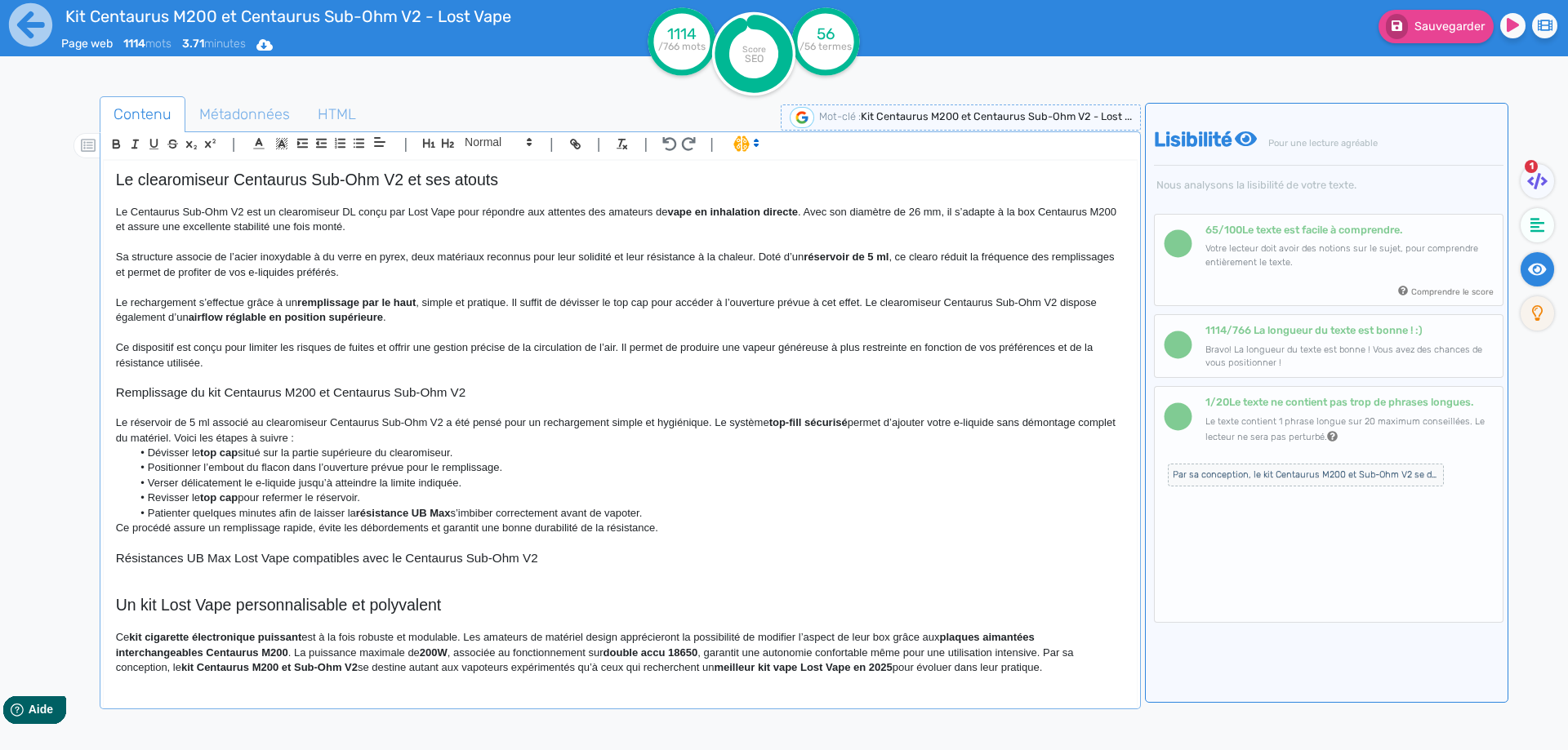
click at [672, 420] on p "Le réservoir de 5 ml associé au clearomiseur Centaurus Sub-Ohm V2 a été pensé p…" at bounding box center [620, 430] width 1008 height 30
click at [694, 418] on p "Le réservoir de 5 ml associé au clearomiseur Centaurus Sub-Ohm V2 a été pensé p…" at bounding box center [620, 430] width 1008 height 30
click at [772, 422] on strong "top-fill sécurisé" at bounding box center [793, 422] width 78 height 12
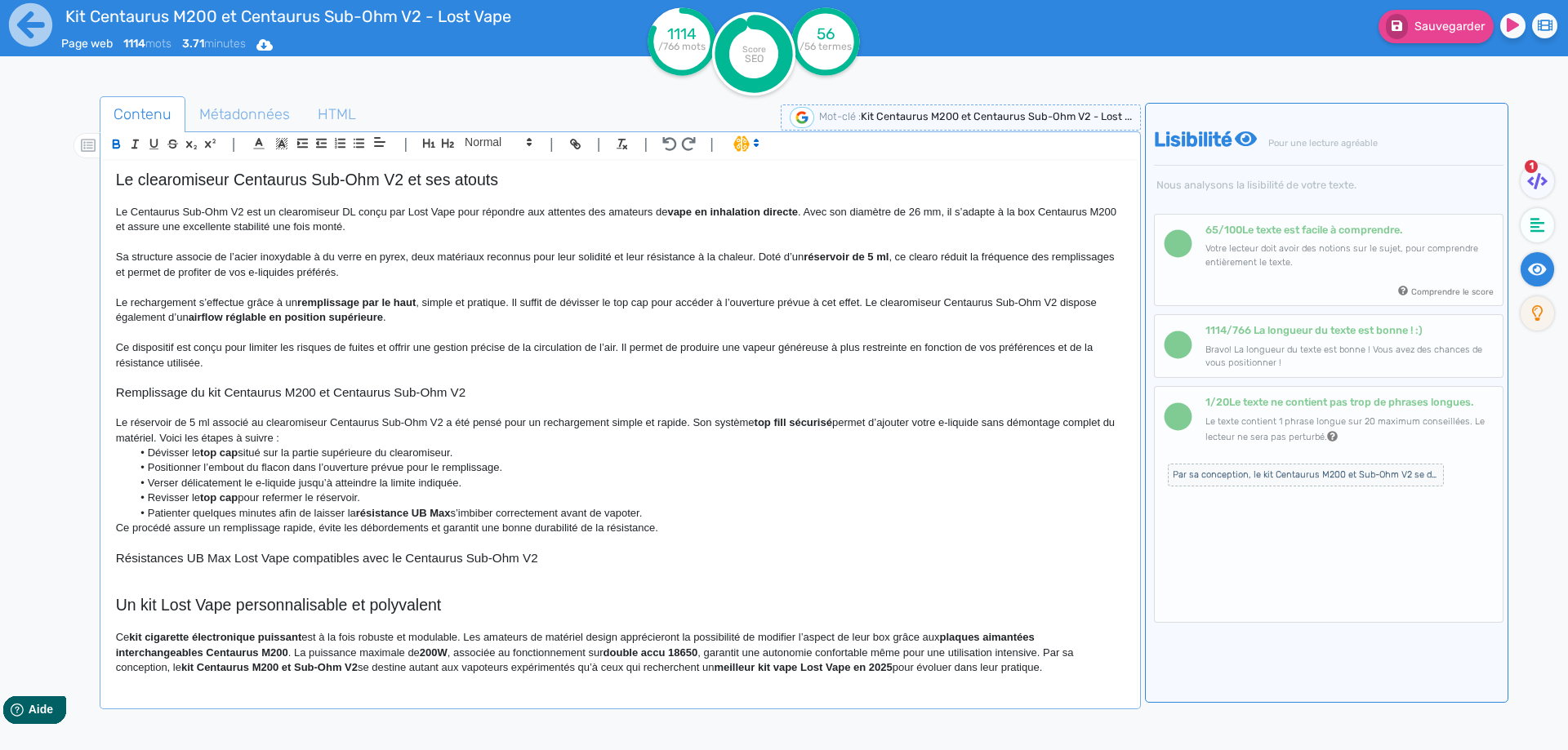
click at [817, 430] on p "Le réservoir de 5 ml associé au clearomiseur Centaurus Sub-Ohm V2 a été pensé p…" at bounding box center [620, 430] width 1008 height 30
click at [761, 420] on strong "top fill" at bounding box center [770, 422] width 32 height 12
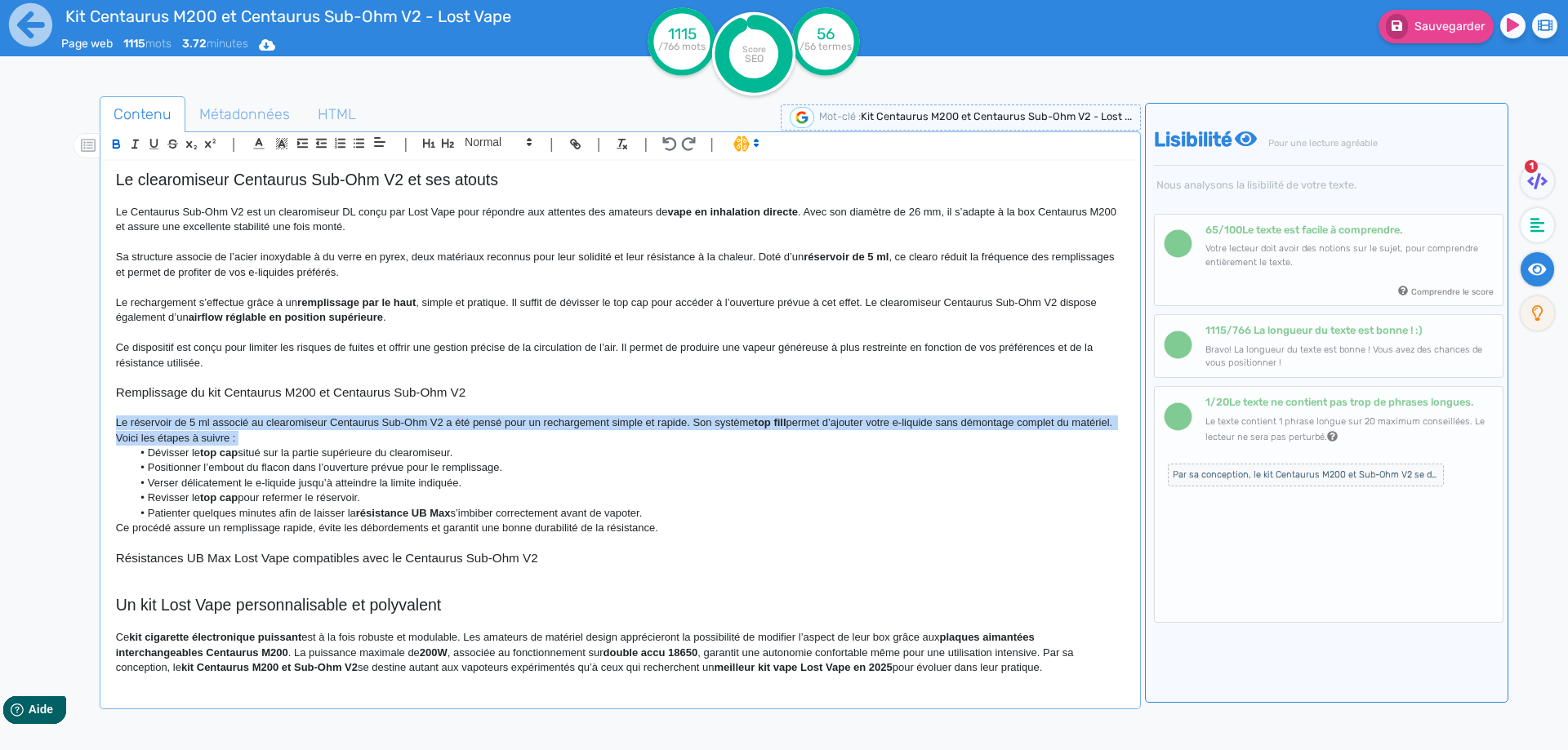
click at [765, 420] on strong "top fill" at bounding box center [770, 422] width 32 height 12
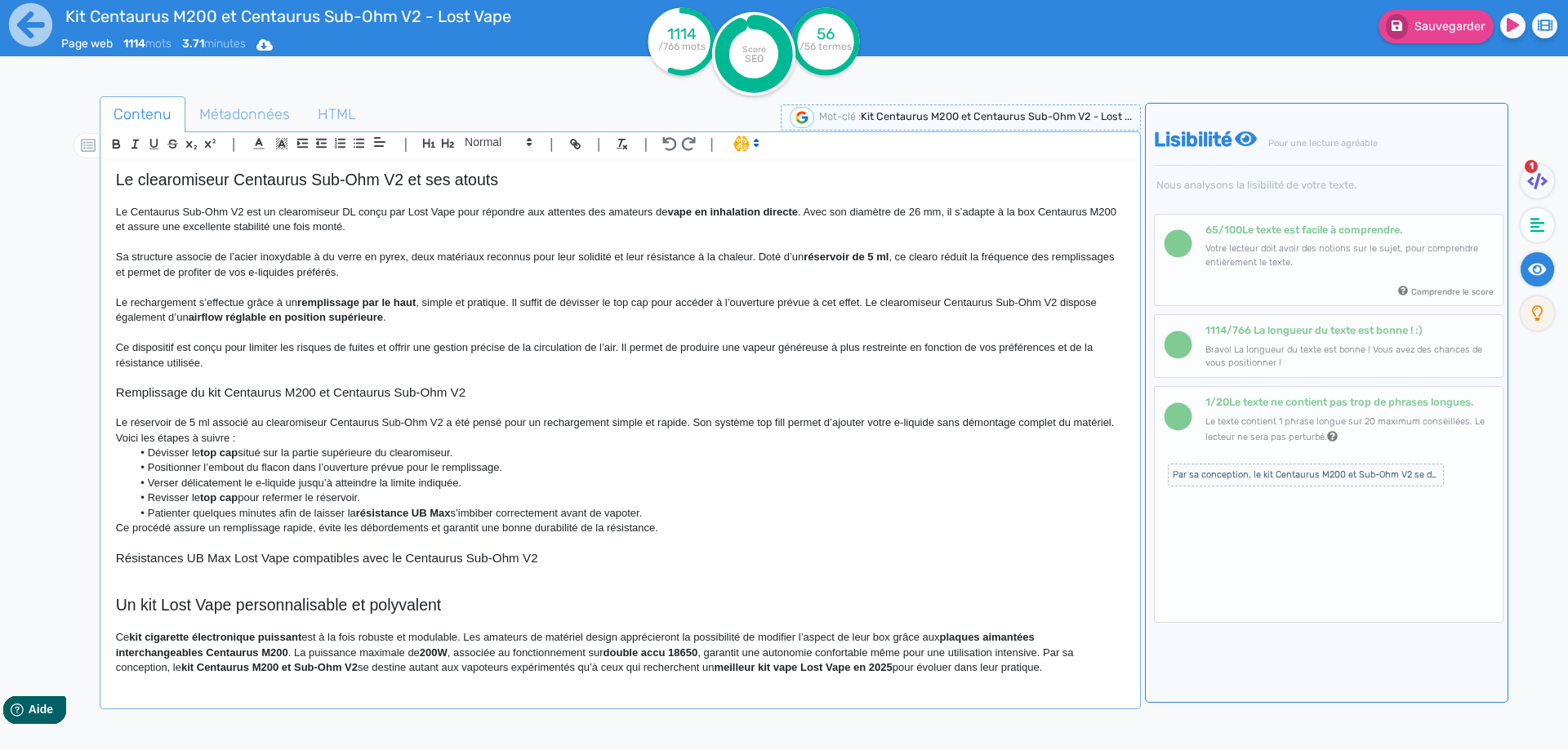
click at [776, 428] on p "Le réservoir de 5 ml associé au clearomiseur Centaurus Sub-Ohm V2 a été pensé p…" at bounding box center [620, 430] width 1008 height 30
click at [977, 418] on p "Le réservoir de 5 ml associé au clearomiseur Centaurus Sub-Ohm V2 a été pensé p…" at bounding box center [620, 430] width 1008 height 30
drag, startPoint x: 977, startPoint y: 418, endPoint x: 1050, endPoint y: 418, distance: 73.0
click at [1050, 418] on p "Le réservoir de 5 ml associé au clearomiseur Centaurus Sub-Ohm V2 a été pensé p…" at bounding box center [620, 430] width 1008 height 30
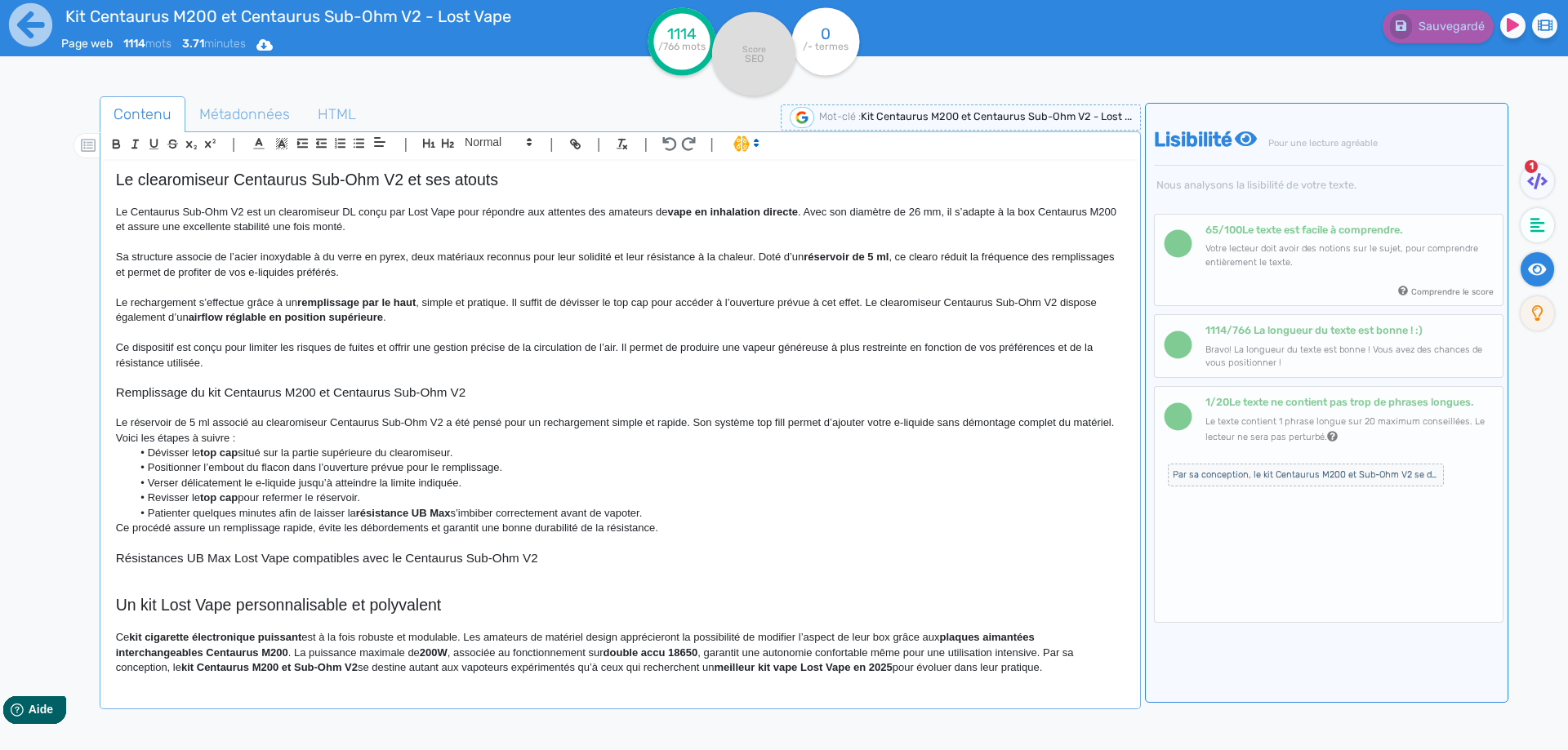
click at [300, 438] on p "Le réservoir de 5 ml associé au clearomiseur Centaurus Sub-Ohm V2 a été pensé p…" at bounding box center [620, 430] width 1008 height 30
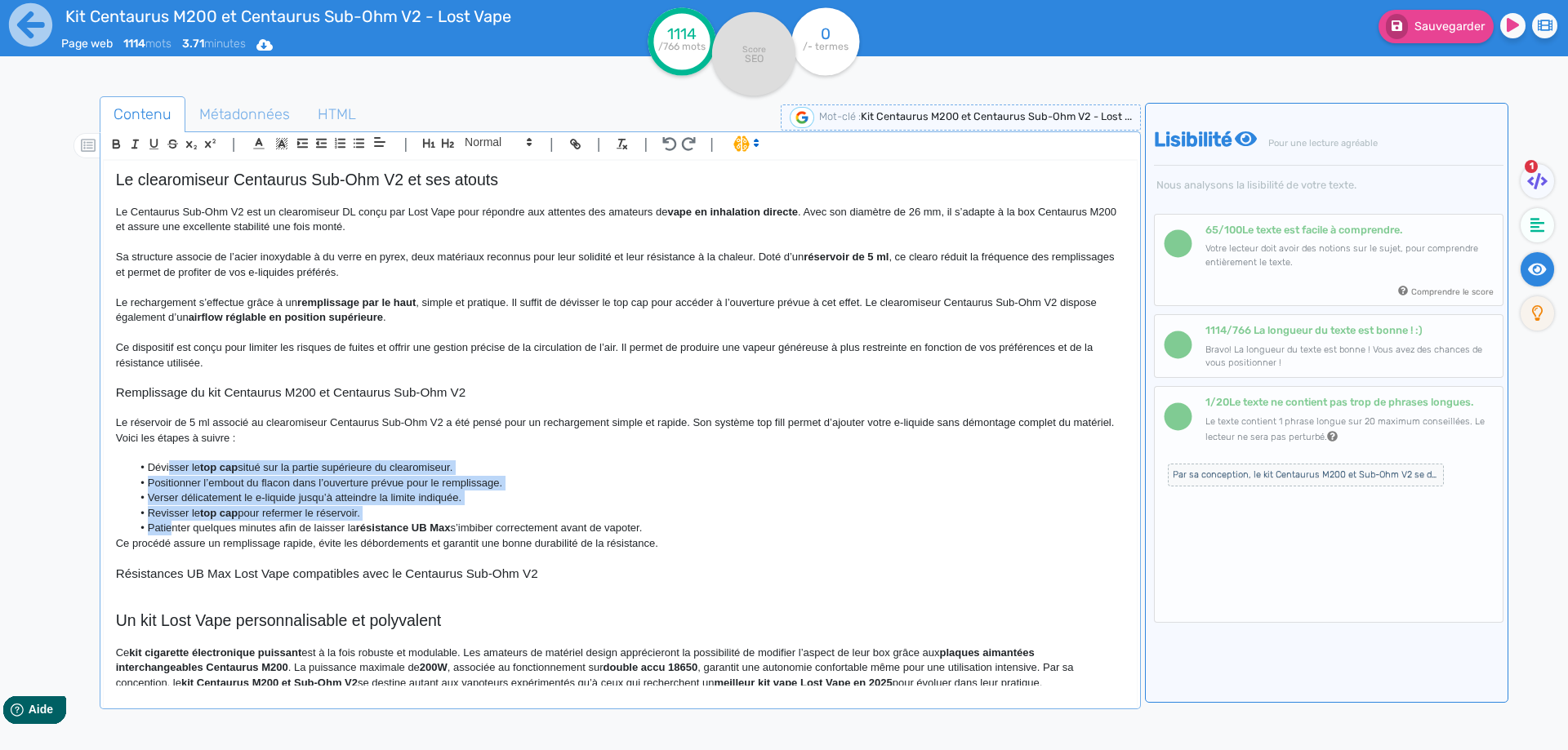
drag, startPoint x: 168, startPoint y: 469, endPoint x: 172, endPoint y: 534, distance: 65.1
click at [172, 534] on ul "Dévisser le top cap situé sur la partie supérieure du clearomiseur. Positionner…" at bounding box center [620, 497] width 1008 height 75
click at [337, 147] on icon "button" at bounding box center [337, 147] width 2 height 2
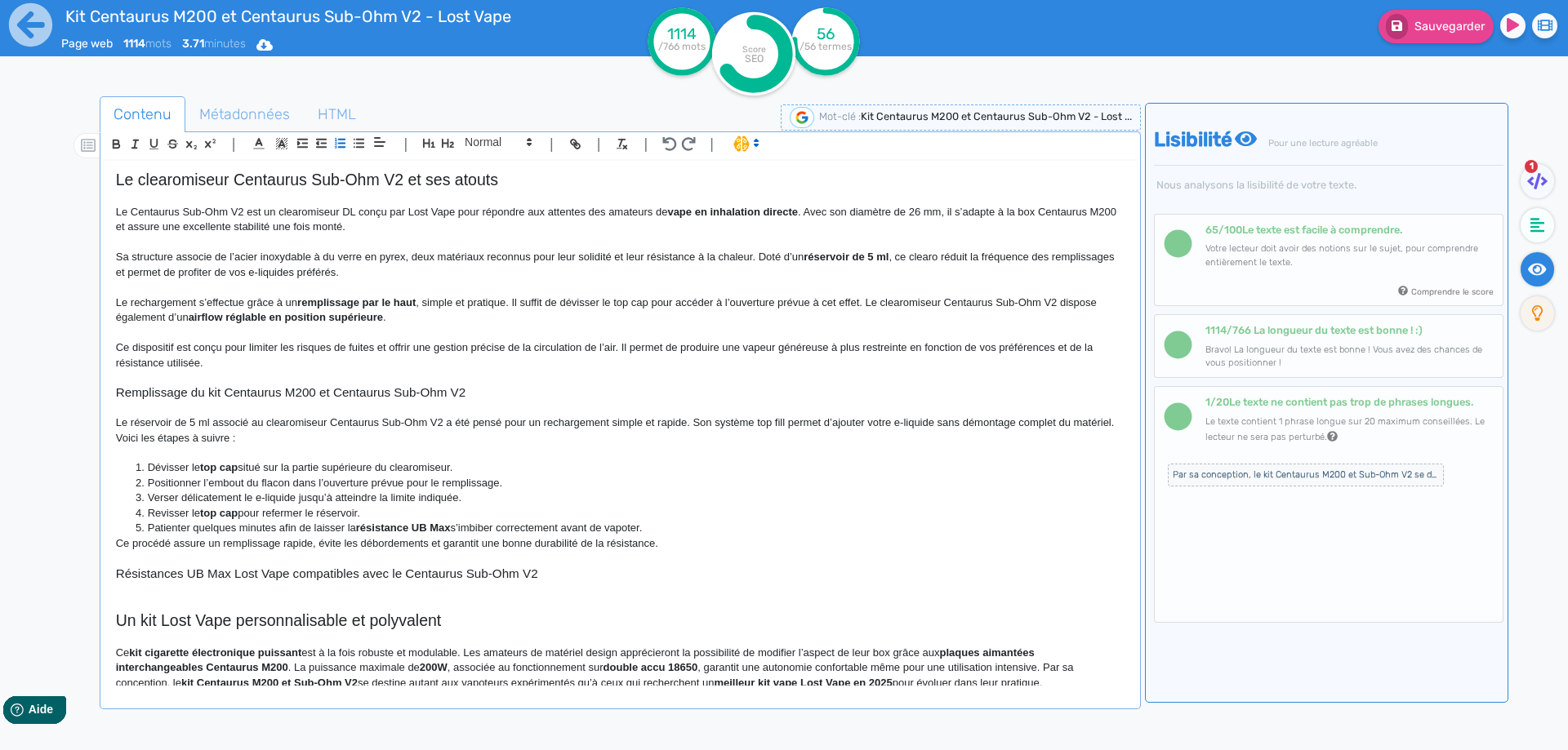
click at [643, 530] on li "Patienter quelques minutes afin de laisser la résistance UB Max s’imbiber corre…" at bounding box center [627, 528] width 992 height 15
click at [667, 530] on li "Patienter quelques minutes afin de laisser la résistance UB Max s’imbiber corre…" at bounding box center [627, 528] width 992 height 15
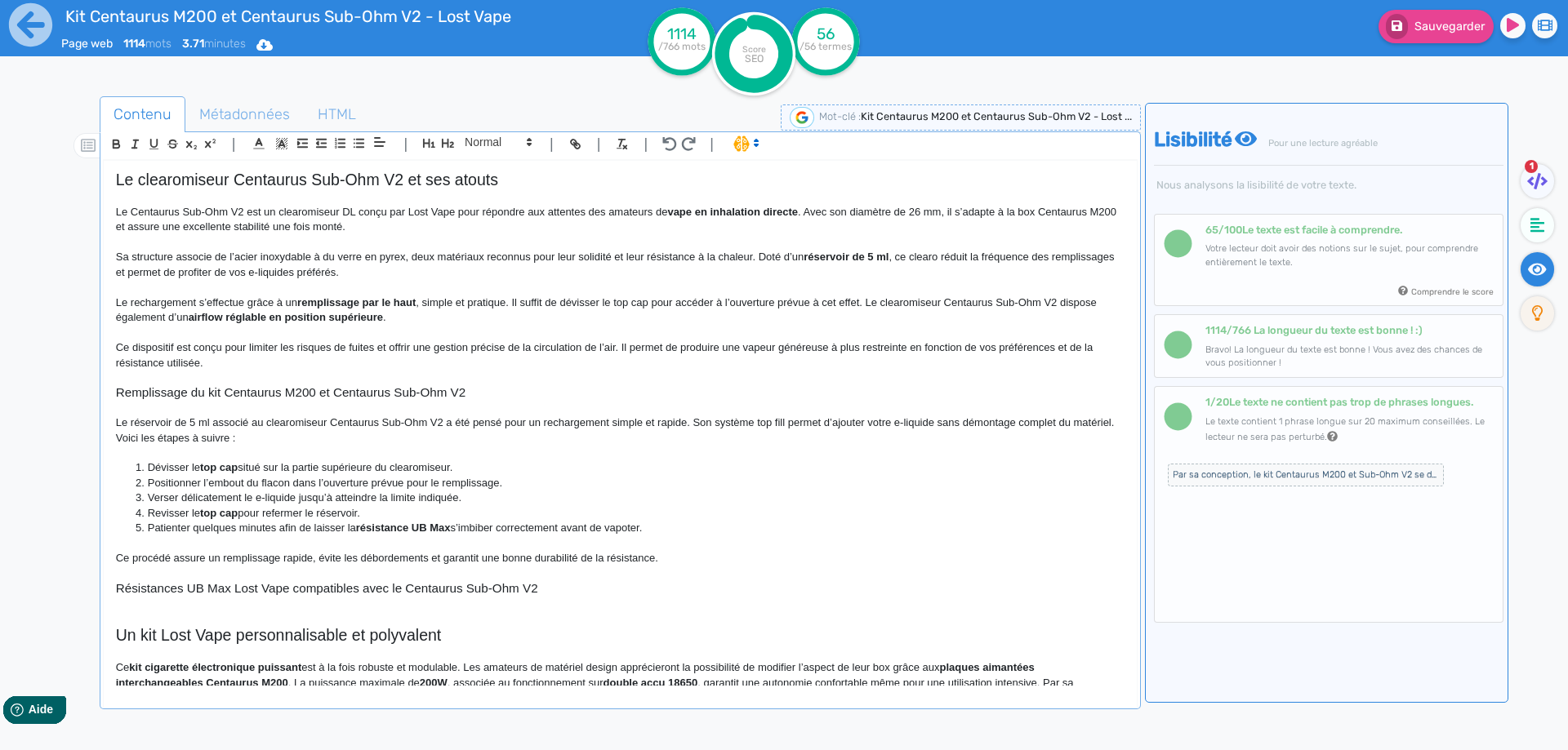
click at [183, 468] on li "Dévisser le top cap situé sur la partie supérieure du clearomiseur." at bounding box center [627, 468] width 992 height 15
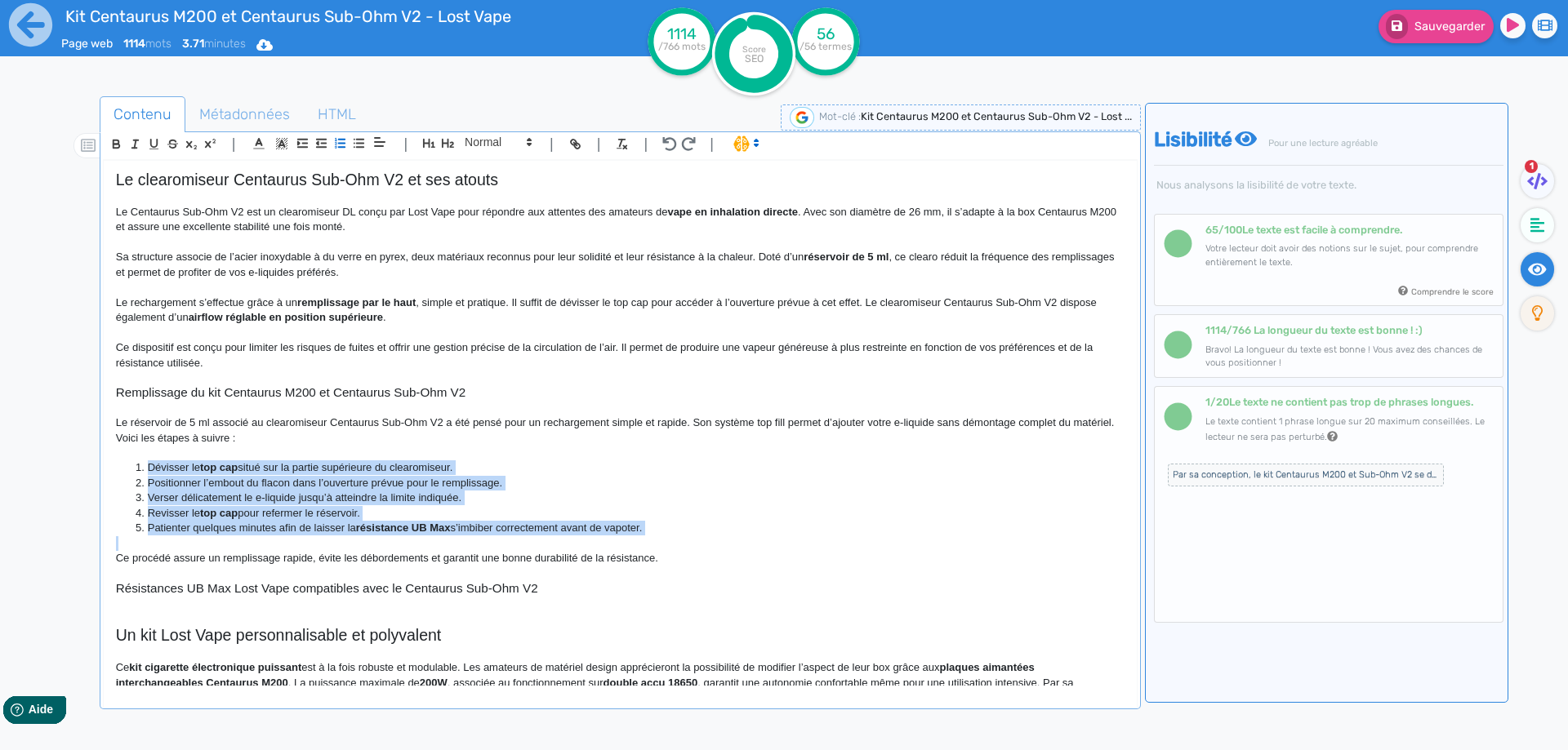
drag, startPoint x: 183, startPoint y: 473, endPoint x: 456, endPoint y: 537, distance: 280.4
click at [456, 537] on div "Kit Centaurus M200 et Centaurus Sub-Ohm V2 - Lost Vape Le kit Centaurus M200 V2…" at bounding box center [620, 423] width 1033 height 524
click at [406, 528] on li "Patienter quelques minutes afin de laisser la résistance UB Max s’imbiber corre…" at bounding box center [627, 528] width 992 height 15
click at [233, 468] on li "Dévisser le top cap situé sur la partie supérieure du clearomiseur." at bounding box center [627, 468] width 992 height 15
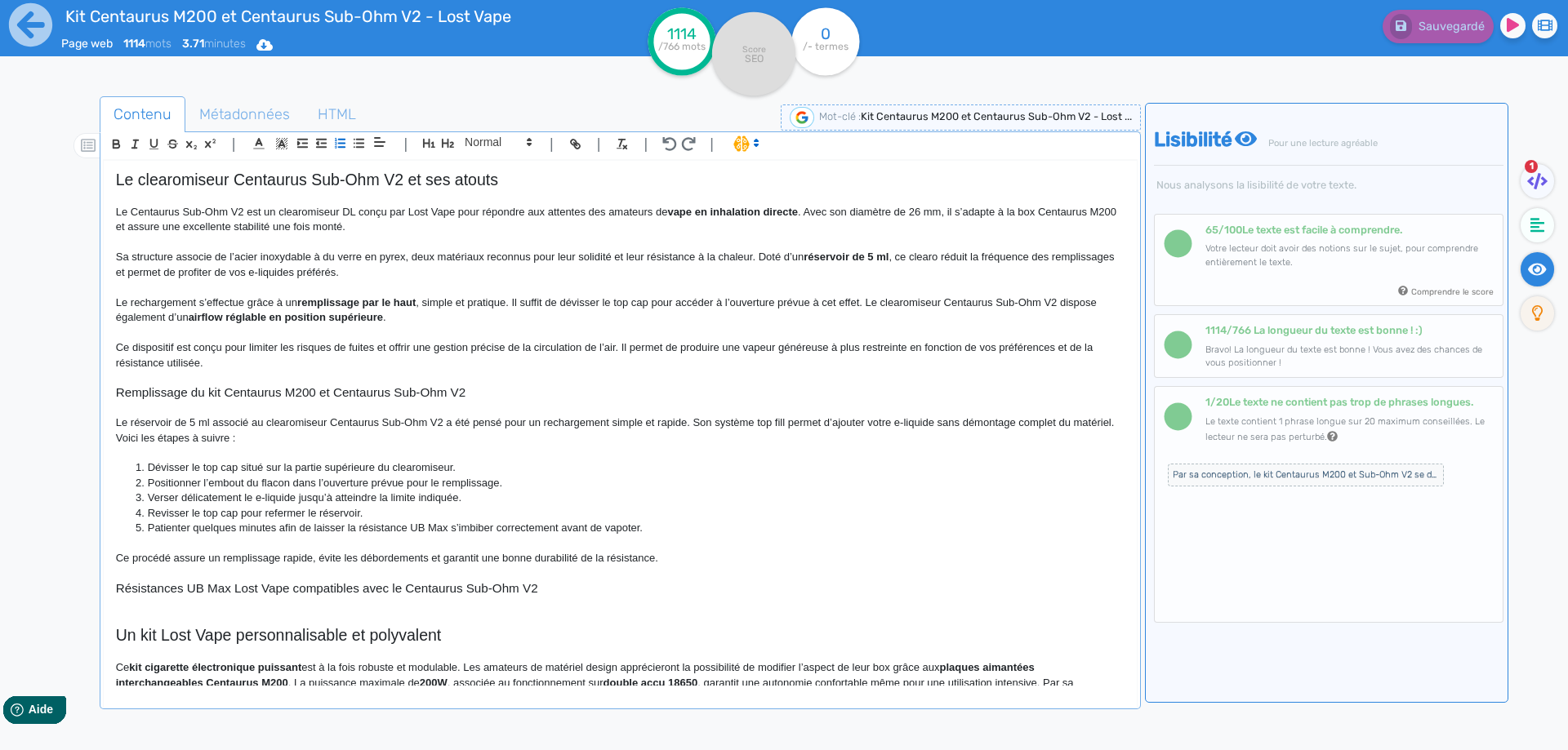
click at [252, 482] on li "Positionner l’embout du flacon dans l’ouverture prévue pour le remplissage." at bounding box center [627, 483] width 992 height 15
click at [317, 484] on li "Positionner l’embout de votre flacon dans l’ouverture prévue pour le remplissag…" at bounding box center [627, 483] width 992 height 15
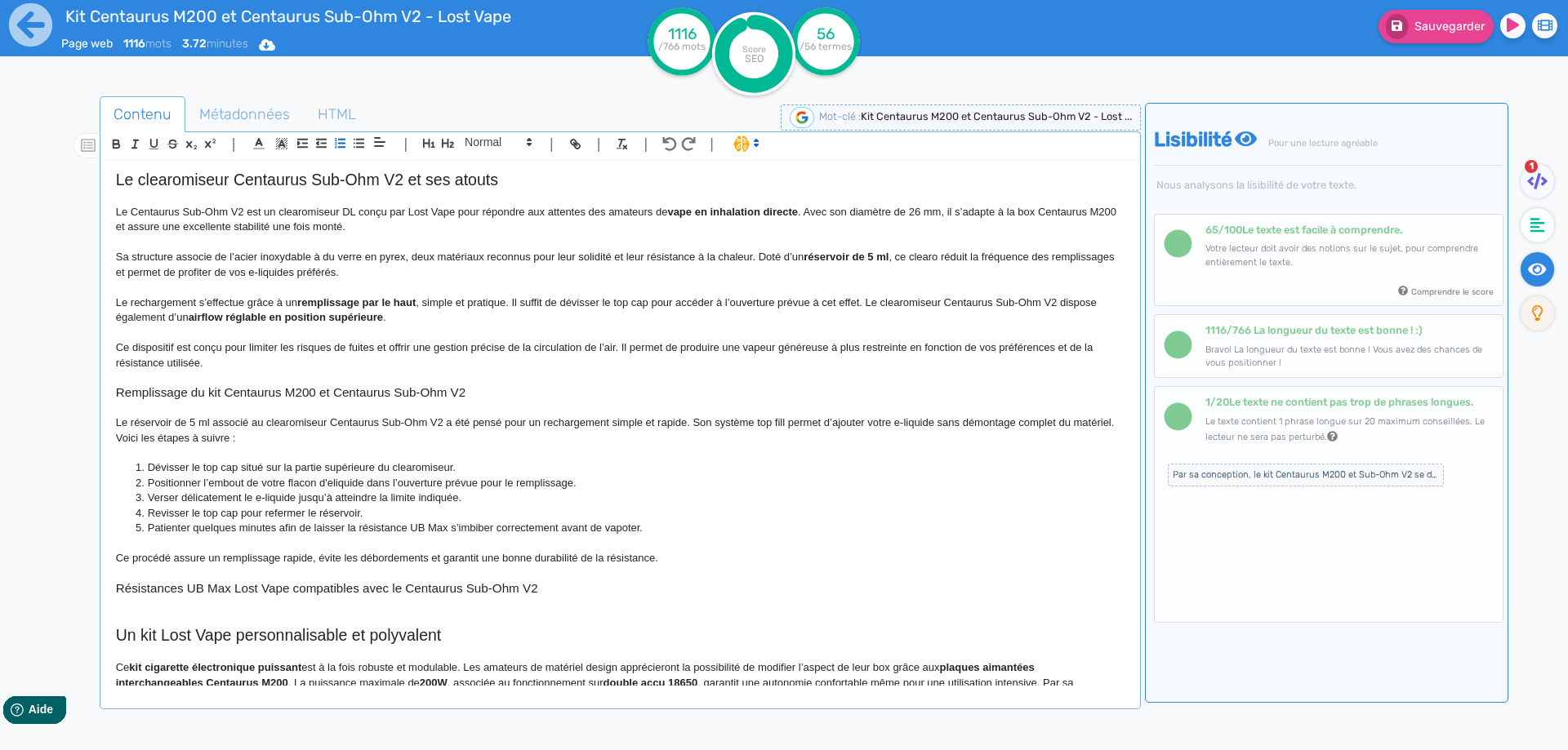
click at [207, 501] on li "Verser délicatement le e-liquide jusqu’à atteindre la limite indiquée." at bounding box center [627, 498] width 992 height 15
click at [208, 500] on li "Verser délicatement le e-liquide jusqu’à atteindre la limite indiquée." at bounding box center [627, 498] width 992 height 15
click at [210, 495] on li "Verser délictement le e-liquide jusqu’à atteindre la limite indiquée." at bounding box center [627, 498] width 992 height 15
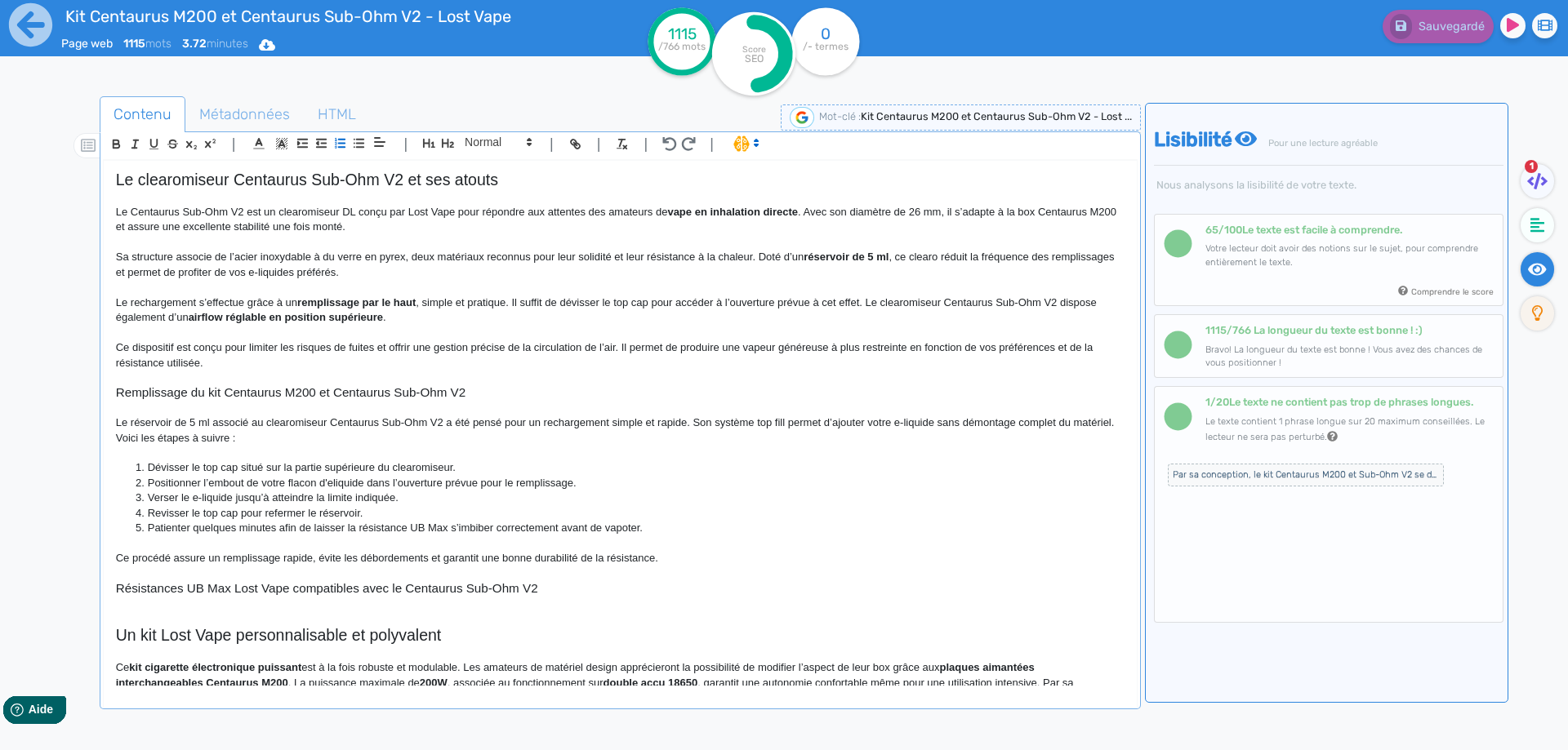
click at [510, 524] on li "Patienter quelques minutes afin de laisser la résistance UB Max s’imbiber corre…" at bounding box center [627, 528] width 992 height 15
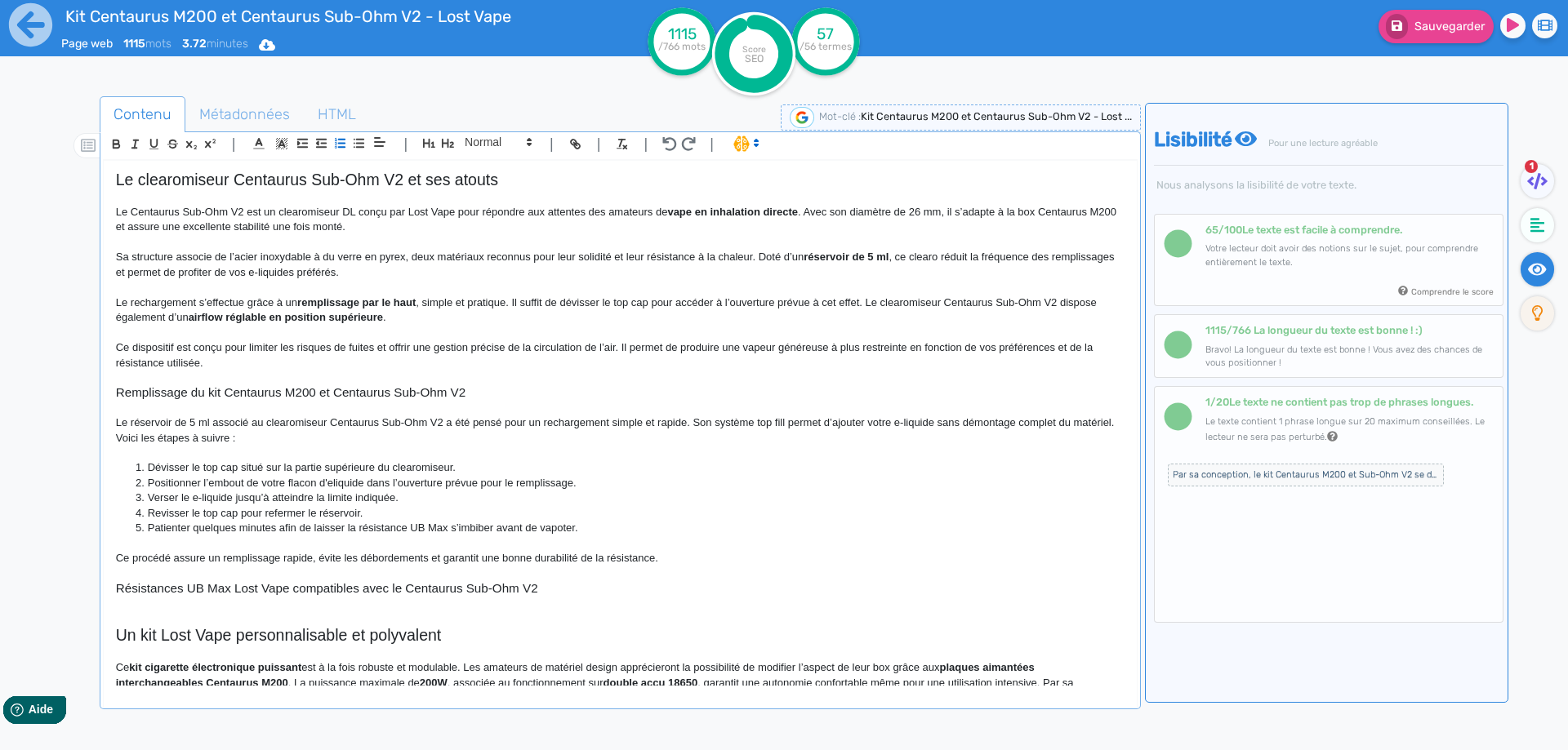
click at [658, 423] on p "Le réservoir de 5 ml associé au clearomiseur Centaurus Sub-Ohm V2 a été pensé p…" at bounding box center [620, 430] width 1008 height 30
click at [315, 563] on p "Ce procédé assure un remplissage rapide, évite les débordements et garantit une…" at bounding box center [620, 558] width 1008 height 15
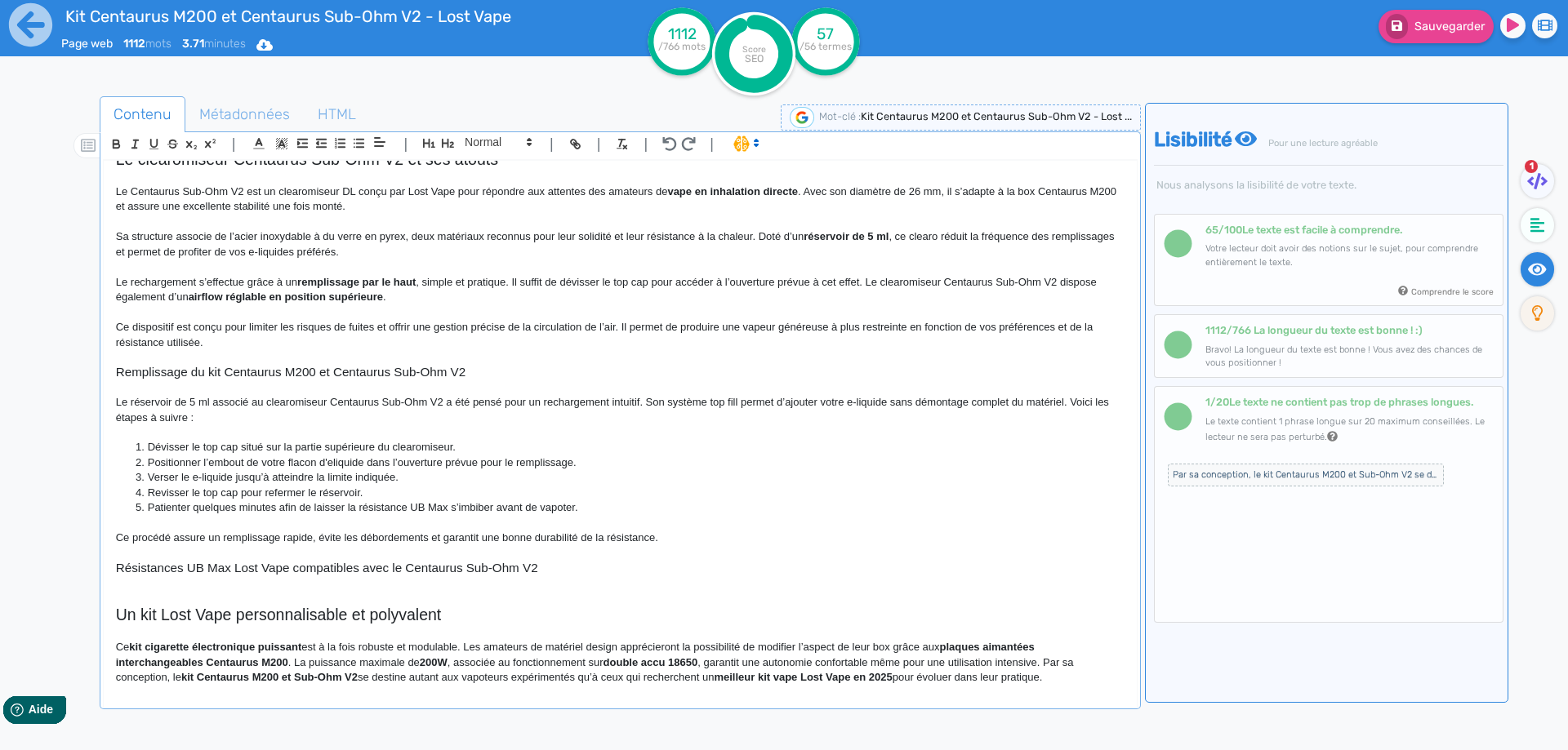
scroll to position [911, 0]
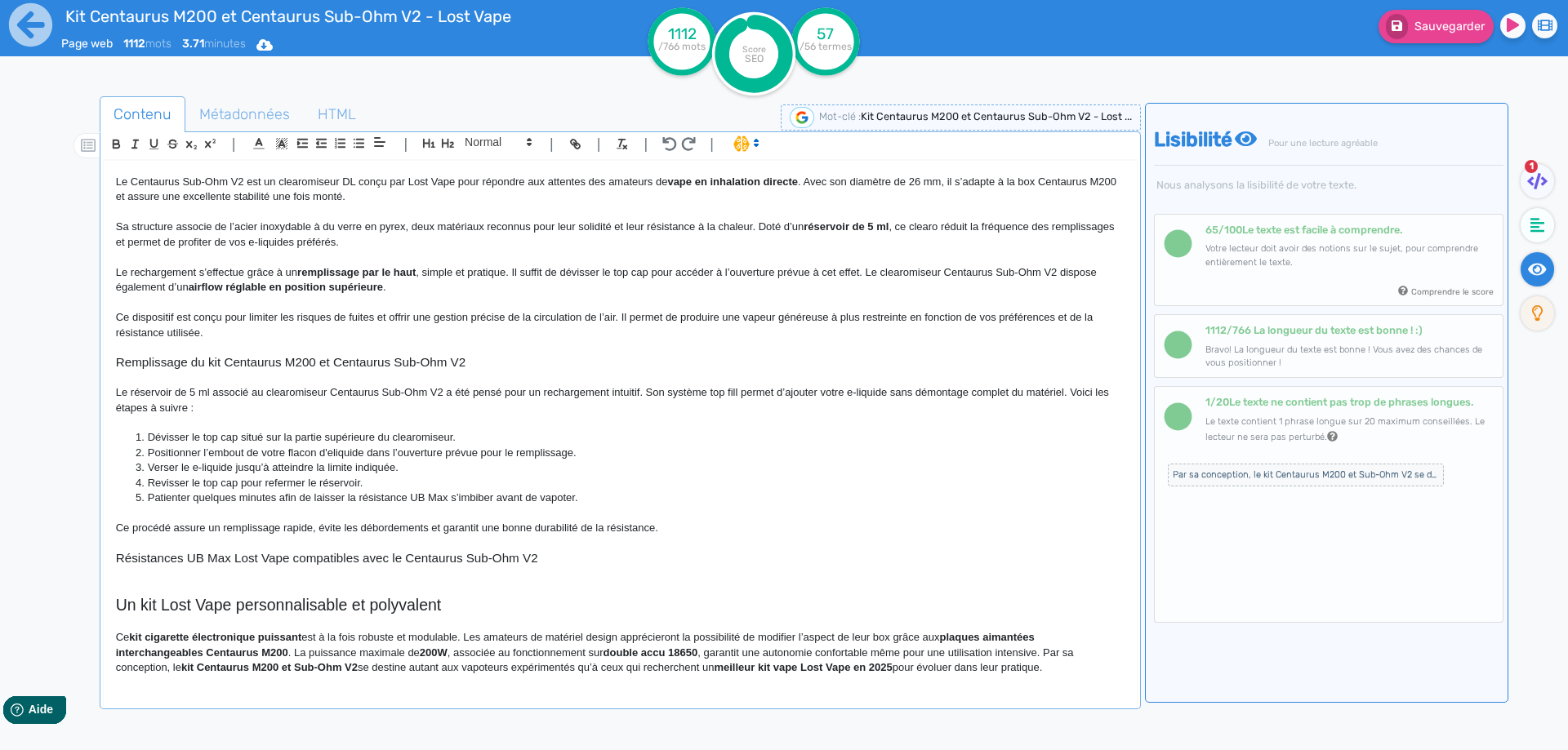
click at [627, 522] on p "Ce procédé assure un remplissage rapide, évite les débordements et garantit une…" at bounding box center [620, 528] width 1008 height 15
drag, startPoint x: 627, startPoint y: 522, endPoint x: 589, endPoint y: 523, distance: 38.0
click at [589, 523] on p "Ce procédé assure un remplissage rapide, évite les débordements et garantit une…" at bounding box center [620, 528] width 1008 height 15
click at [518, 560] on h3 "Résistances UB Max Lost Vape compatibles avec le Centaurus Sub-Ohm V2" at bounding box center [620, 558] width 1008 height 15
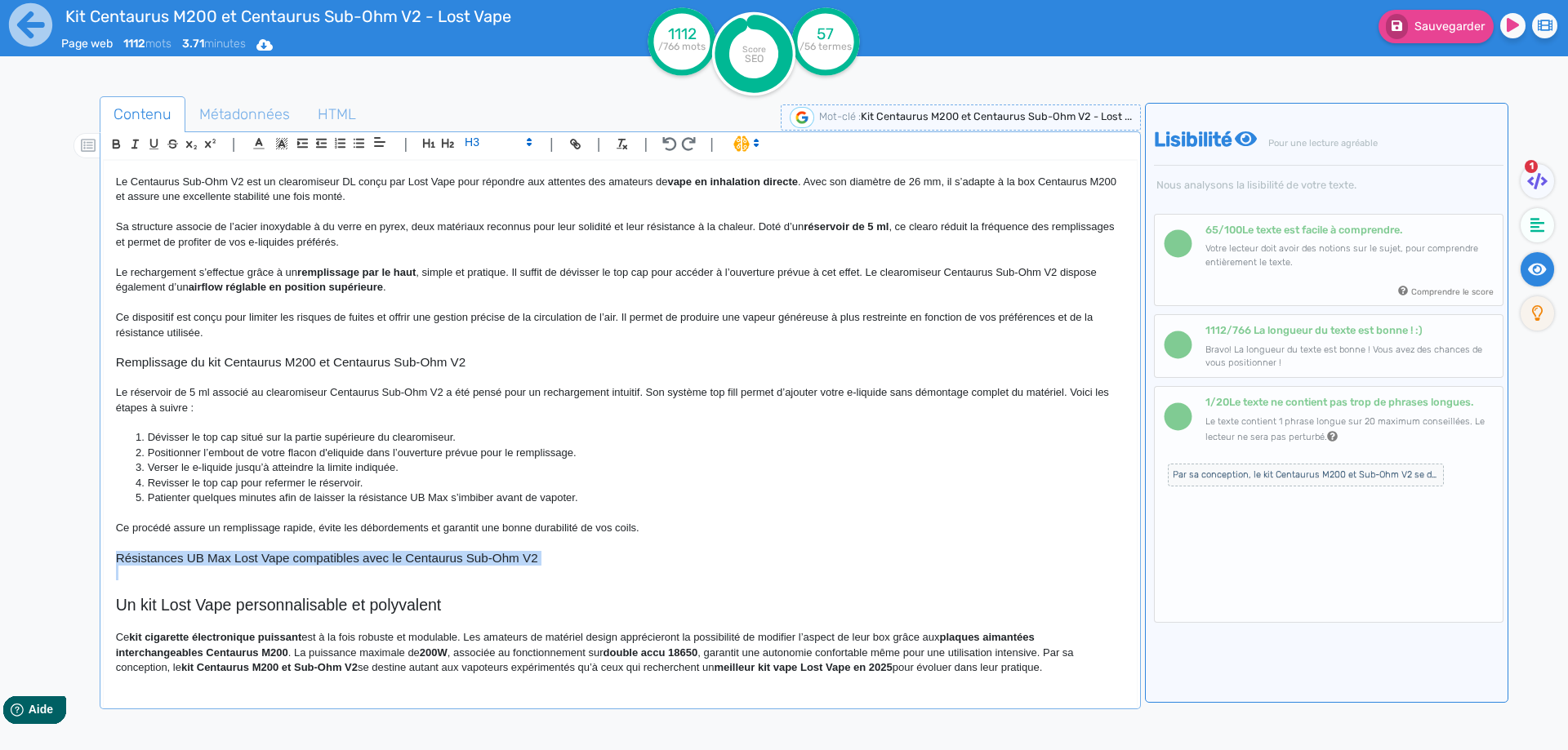
click at [518, 560] on h3 "Résistances UB Max Lost Vape compatibles avec le Centaurus Sub-Ohm V2" at bounding box center [620, 558] width 1008 height 15
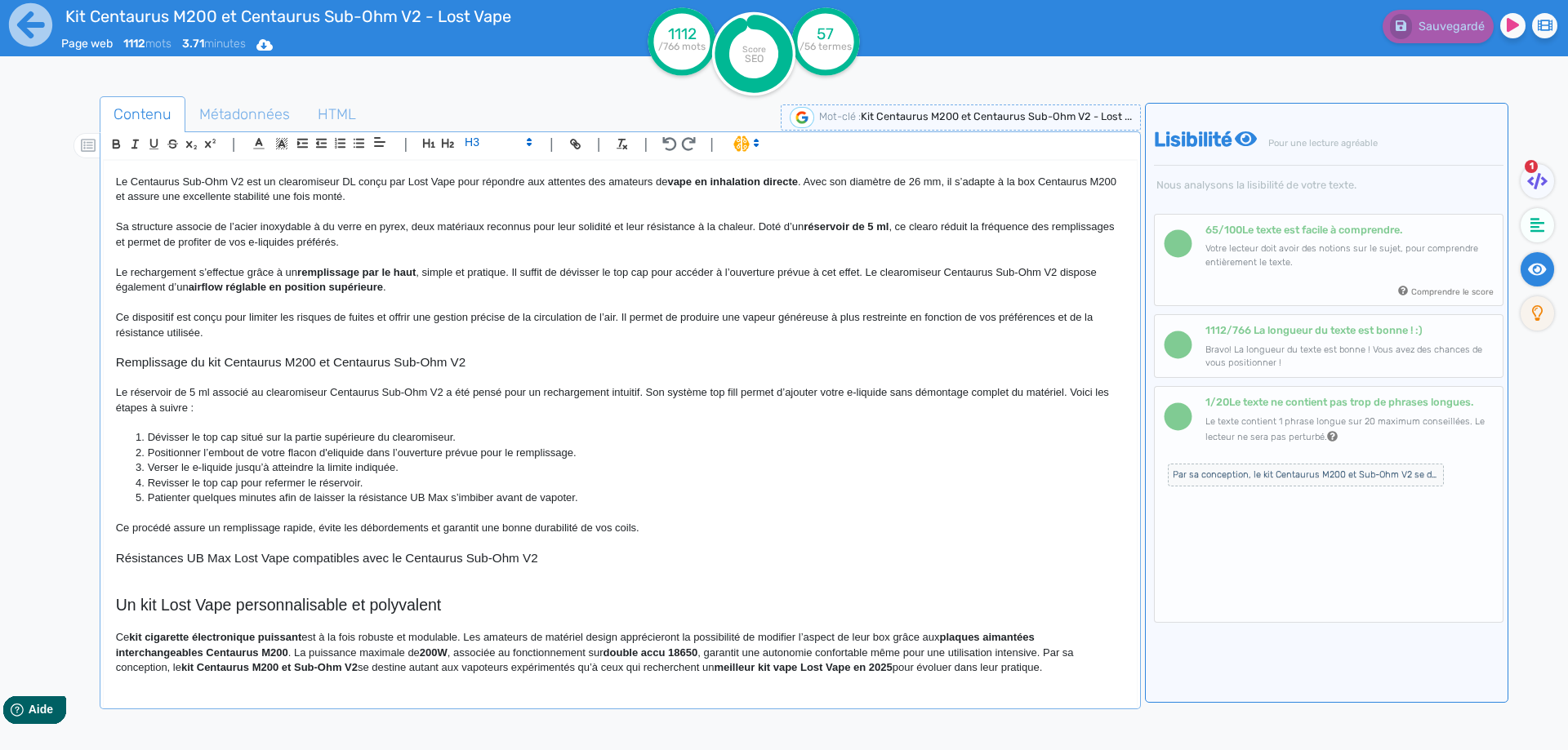
click at [266, 219] on p at bounding box center [620, 213] width 1008 height 15
click at [262, 563] on h3 "Résistances UB Max Lost Vape compatibles avec le Centaurus Sub-Ohm V2" at bounding box center [620, 558] width 1008 height 15
click at [262, 569] on p at bounding box center [620, 573] width 1008 height 15
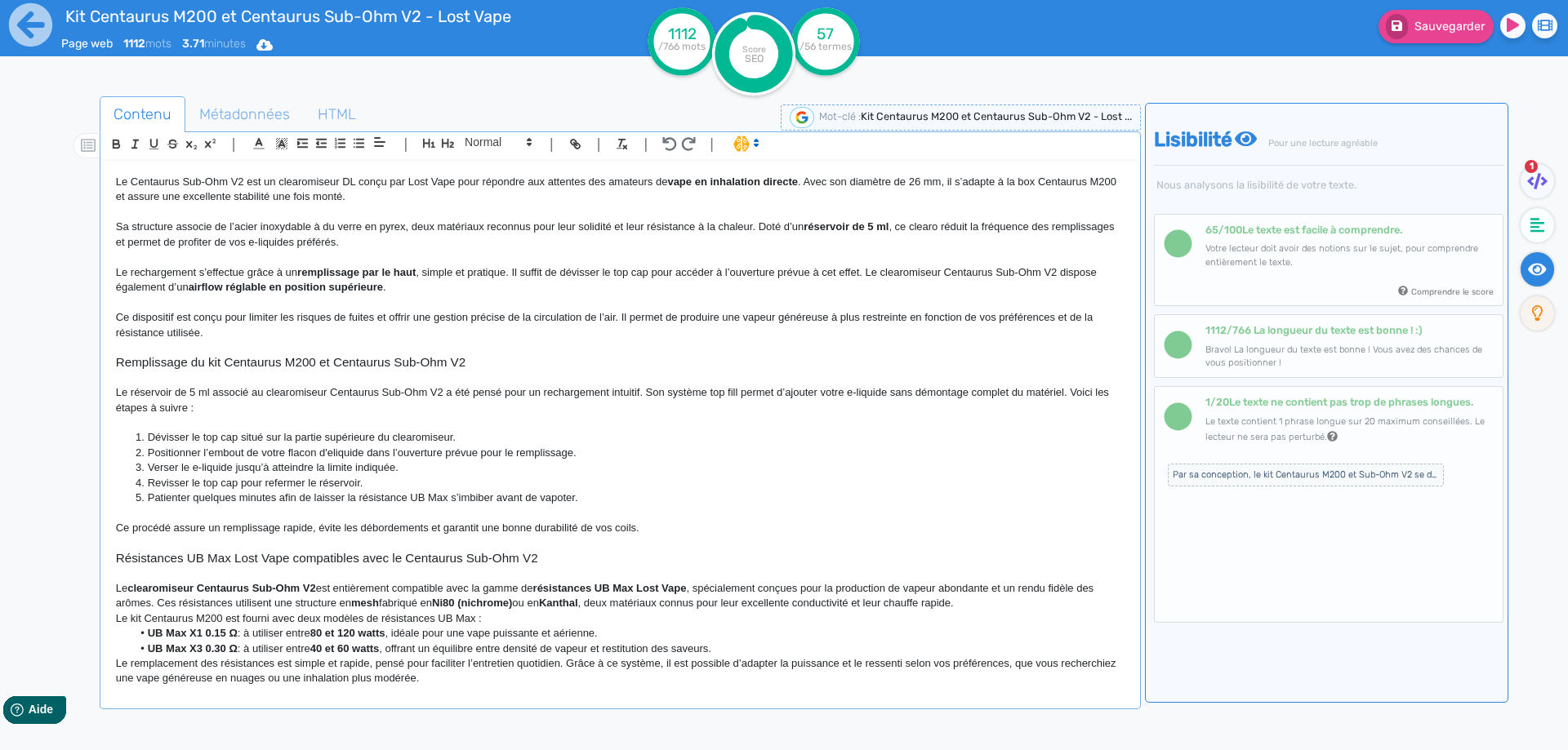
click at [116, 584] on p "Le clearomiseur Centaurus Sub-Ohm V2 est entièrement compatible avec la gamme d…" at bounding box center [620, 596] width 1008 height 30
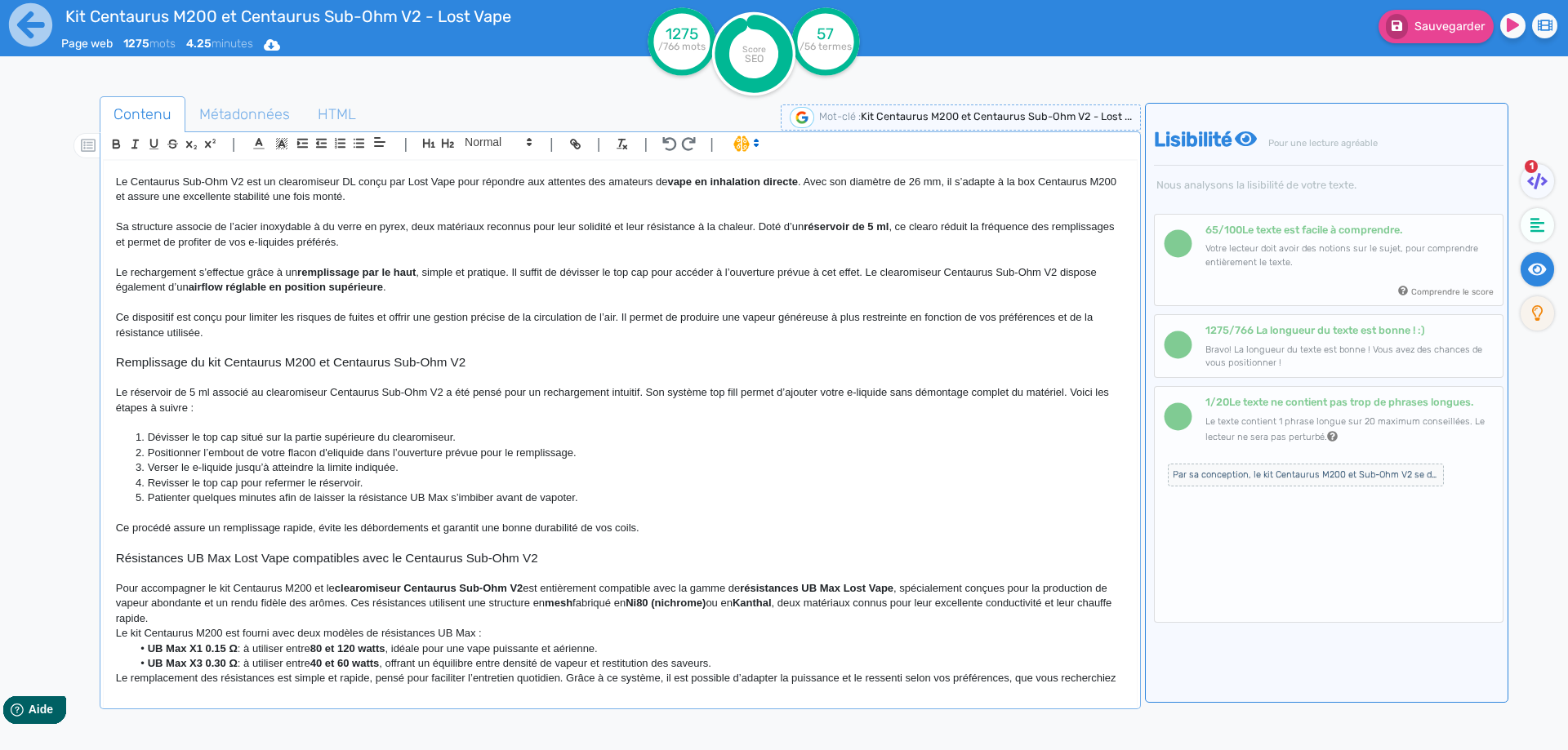
click at [362, 584] on strong "clearomiseur Centaurus Sub-Ohm V2" at bounding box center [429, 588] width 188 height 12
drag, startPoint x: 362, startPoint y: 584, endPoint x: 521, endPoint y: 586, distance: 159.0
click at [521, 586] on strong "clearomiseur Centaurus Sub-Ohm V2" at bounding box center [429, 588] width 188 height 12
click at [516, 587] on p "Pour accompagner le kit Centaurus M200 et le clearomiseur Centaurus Sub-Ohm V2 …" at bounding box center [620, 603] width 1008 height 45
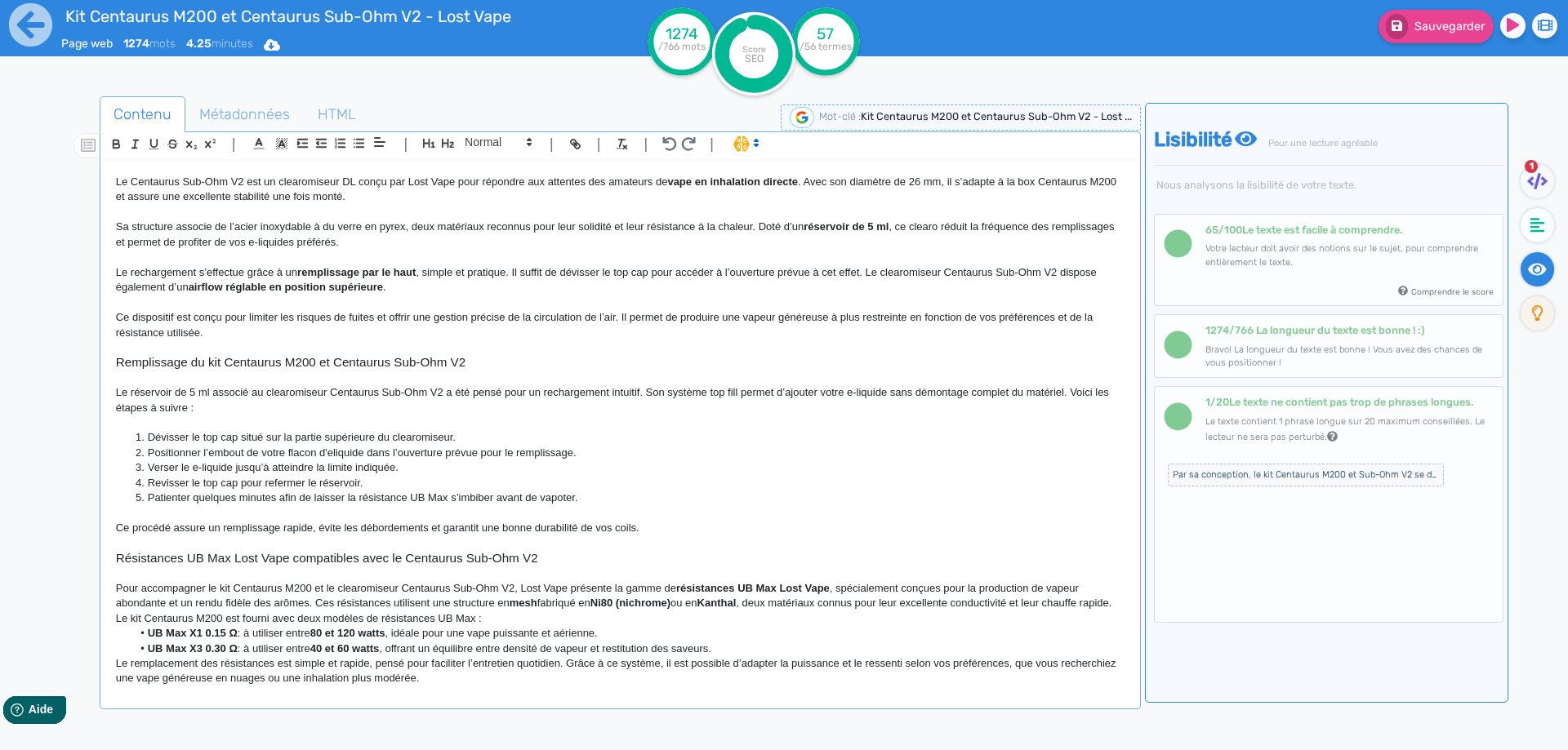
click at [786, 592] on strong "résistances UB Max Lost Vape" at bounding box center [752, 588] width 154 height 12
drag, startPoint x: 786, startPoint y: 592, endPoint x: 813, endPoint y: 580, distance: 29.5
click at [813, 581] on p "Pour accompagner le kit Centaurus M200 et le clearomiseur Centaurus Sub-Ohm V2,…" at bounding box center [620, 596] width 1008 height 30
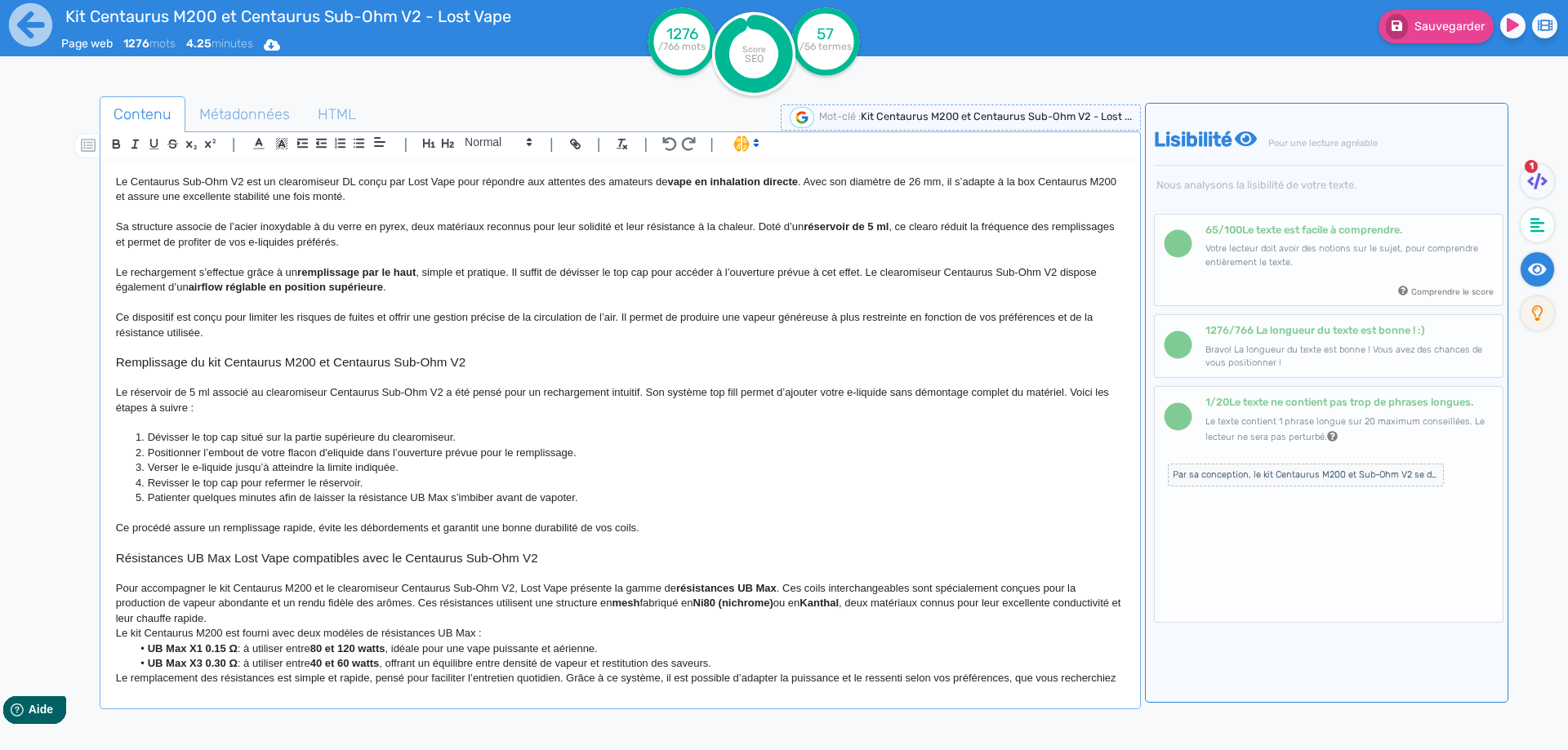
click at [1031, 587] on p "Pour accompagner le kit Centaurus M200 et le clearomiseur Centaurus Sub-Ohm V2,…" at bounding box center [620, 603] width 1008 height 45
click at [239, 598] on p "Pour accompagner le kit Centaurus M200 et le clearomiseur Centaurus Sub-Ohm V2,…" at bounding box center [620, 603] width 1008 height 45
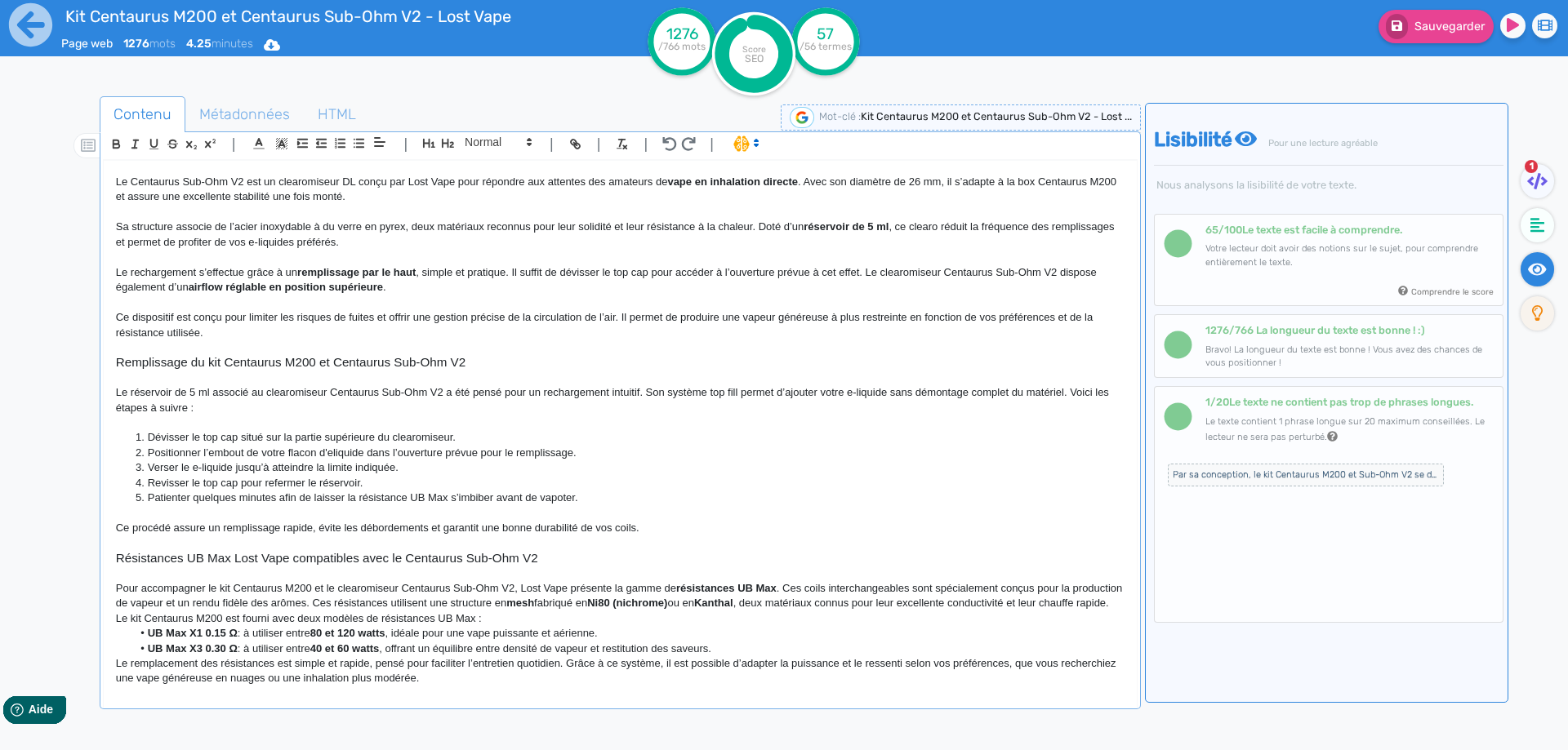
click at [1072, 584] on p "Pour accompagner le kit Centaurus M200 et le clearomiseur Centaurus Sub-Ohm V2,…" at bounding box center [620, 596] width 1008 height 30
click at [1067, 585] on p "Pour accompagner le kit Centaurus M200 et le clearomiseur Centaurus Sub-Ohm V2,…" at bounding box center [620, 596] width 1008 height 30
drag, startPoint x: 1067, startPoint y: 585, endPoint x: 335, endPoint y: 601, distance: 732.2
click at [335, 601] on p "Pour accompagner le kit Centaurus M200 et le clearomiseur Centaurus Sub-Ohm V2,…" at bounding box center [620, 596] width 1008 height 30
click at [295, 603] on p "Pour accompagner le kit Centaurus M200 et le clearomiseur Centaurus Sub-Ohm V2,…" at bounding box center [620, 596] width 1008 height 30
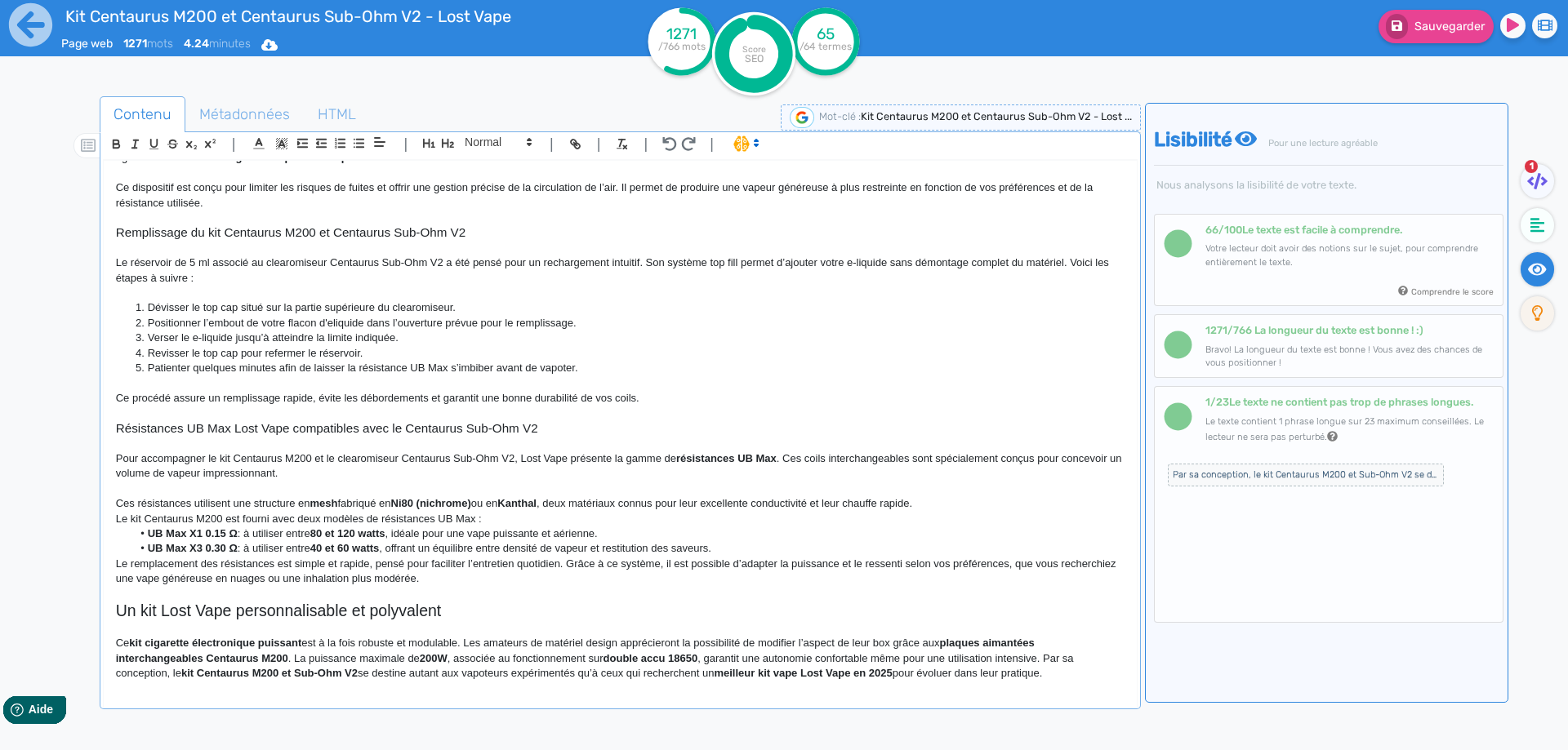
scroll to position [1046, 0]
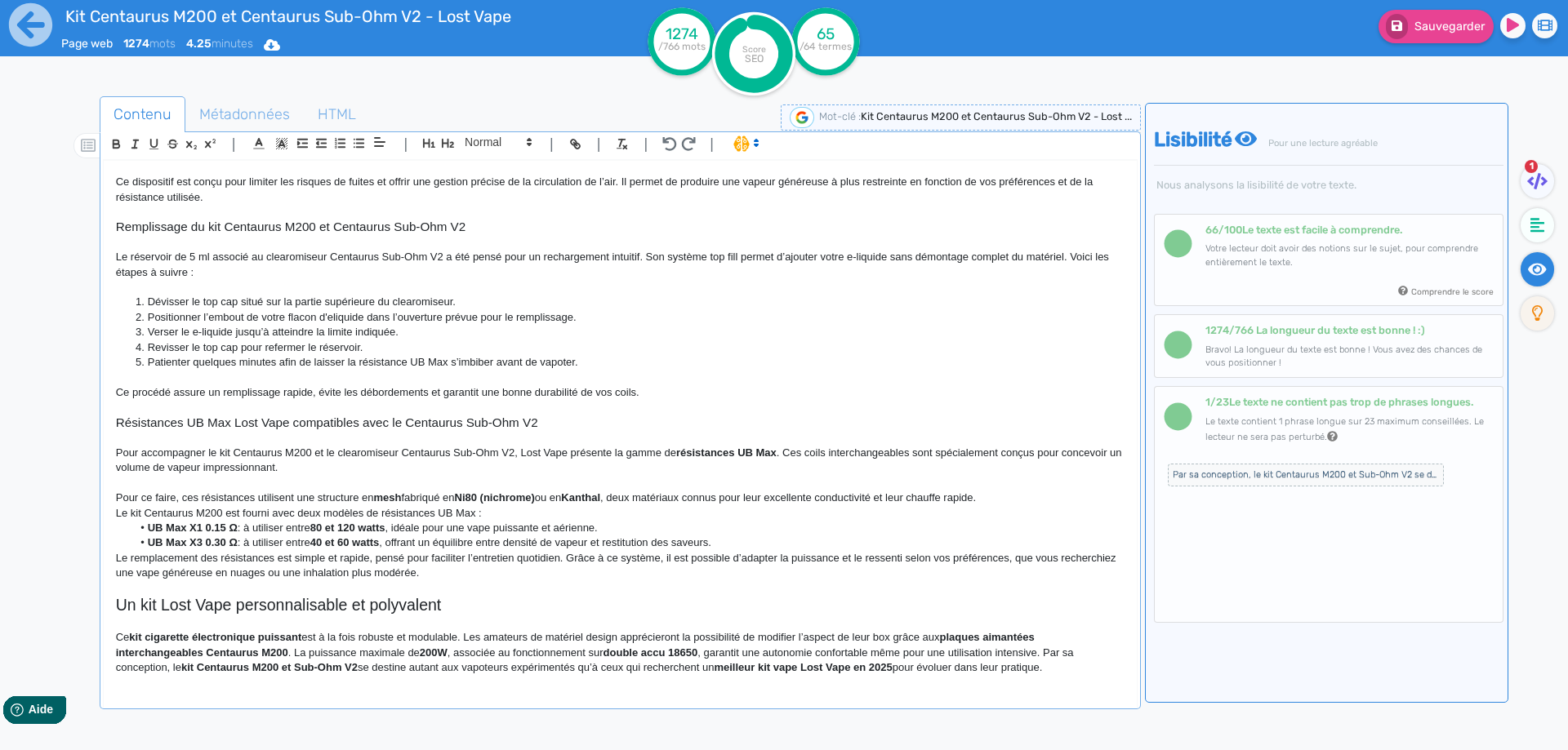
click at [391, 498] on strong "mesh" at bounding box center [387, 497] width 28 height 12
drag, startPoint x: 391, startPoint y: 498, endPoint x: 617, endPoint y: 493, distance: 226.1
click at [617, 493] on p "Pour ce faire, ces résistances utilisent une structure en mesh fabriqué en Ni80…" at bounding box center [620, 498] width 1008 height 15
click at [497, 495] on p "Pour ce faire, ces résistances utilisent une structure en mesh fabriqué en Ni80…" at bounding box center [620, 498] width 1008 height 15
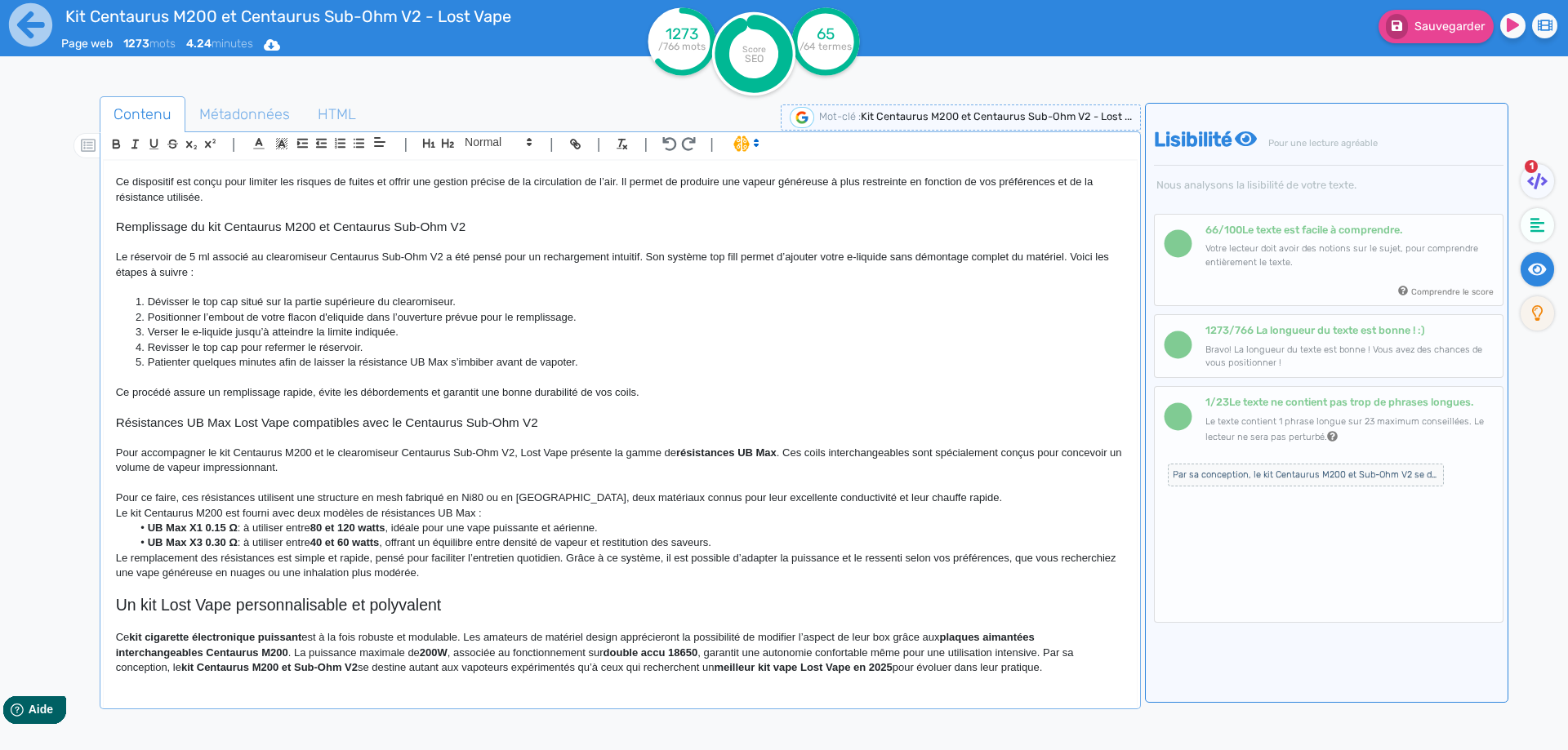
click at [560, 500] on p "Pour ce faire, ces résistances utilisent une structure en mesh fabriqué en Ni80…" at bounding box center [620, 498] width 1008 height 15
click at [658, 497] on p "Pour ce faire, ces résistances utilisent une structure en mesh fabriqué en Ni80…" at bounding box center [620, 498] width 1008 height 15
click at [793, 499] on p "Pour ce faire, ces résistances utilisent une structure en mesh fabriqué en Ni80…" at bounding box center [620, 498] width 1008 height 15
click at [932, 500] on p "Pour ce faire, ces résistances utilisent une structure en mesh fabriqué en Ni80…" at bounding box center [620, 498] width 1008 height 15
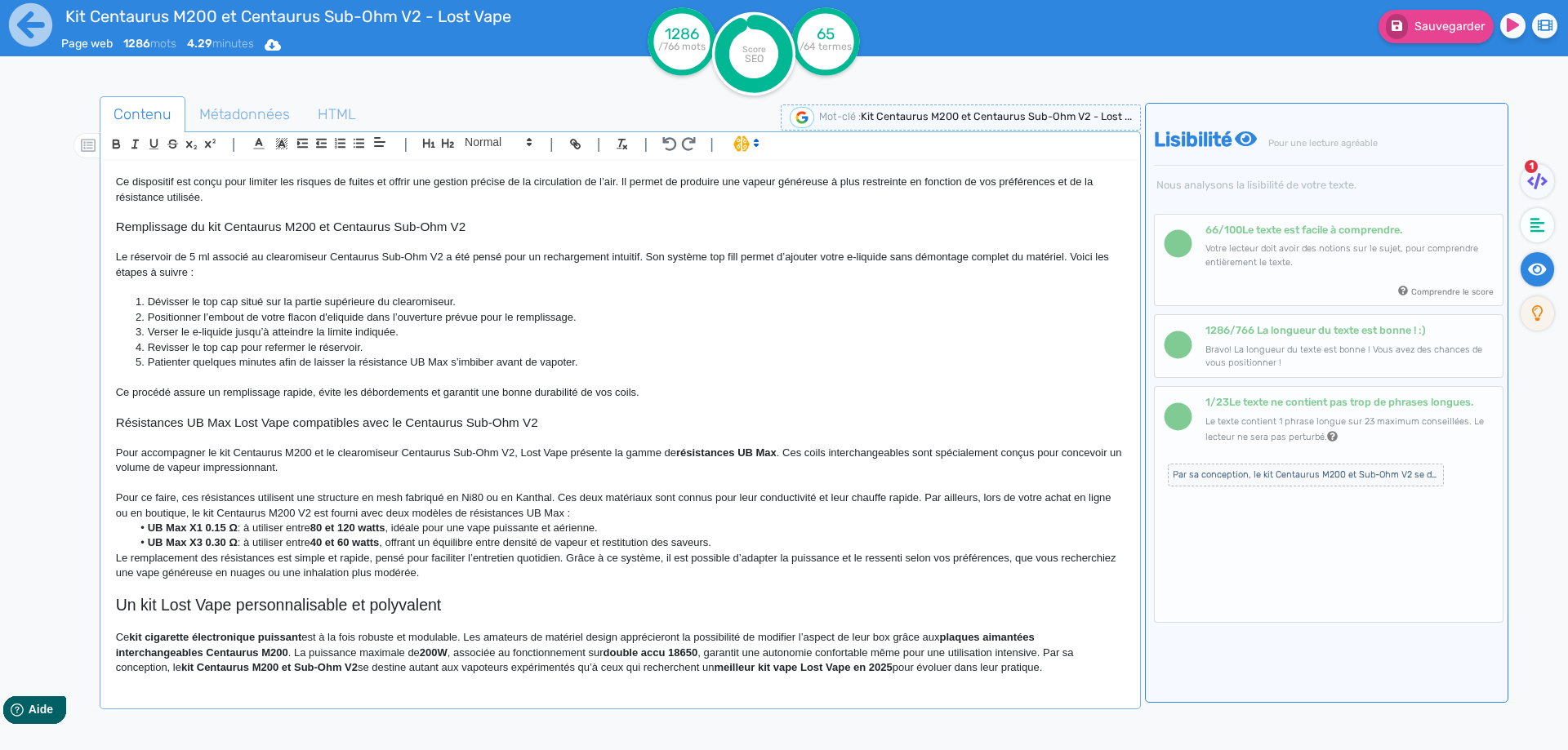
click at [617, 520] on p "Pour ce faire, ces résistances utilisent une structure en mesh fabriqué en Ni80…" at bounding box center [620, 505] width 1008 height 30
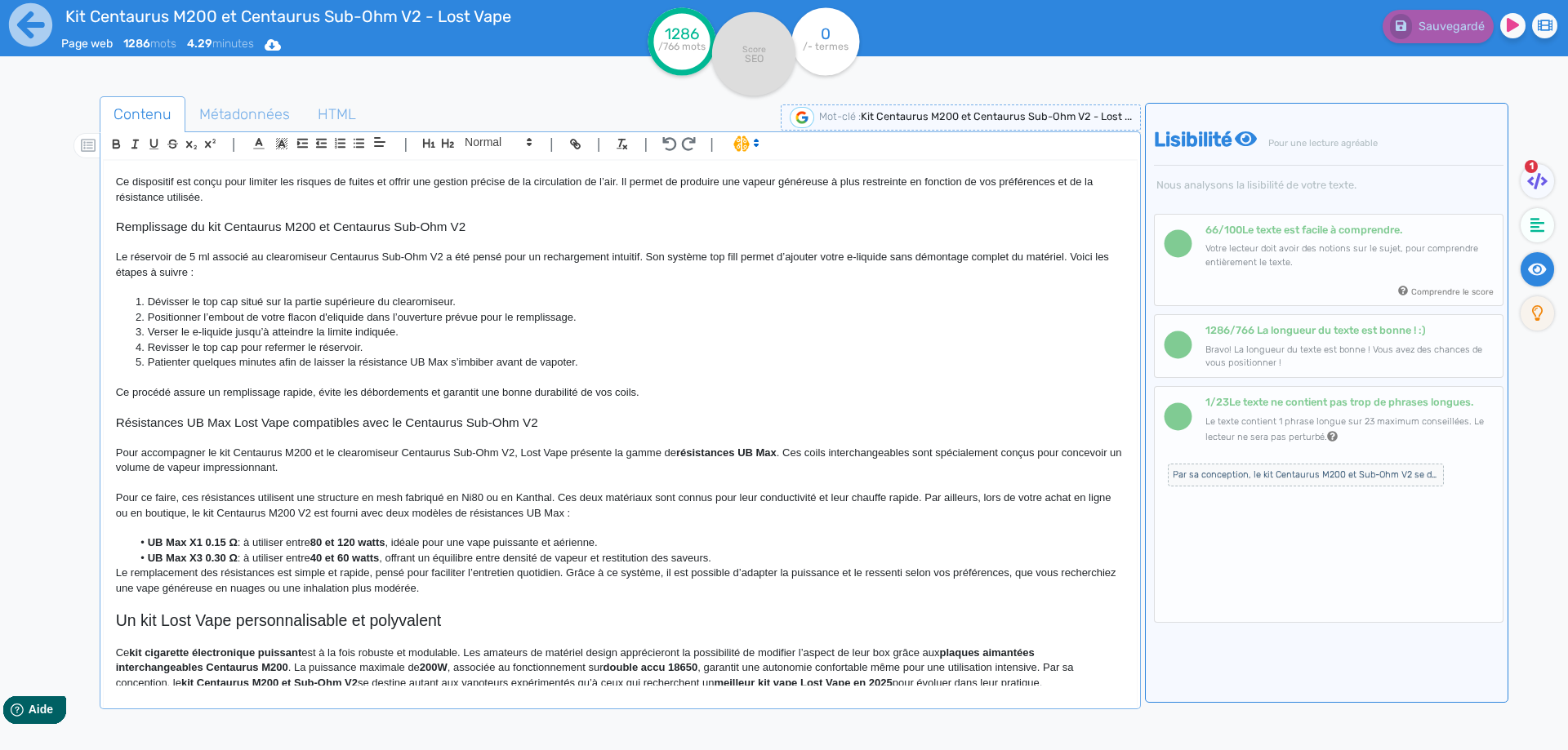
drag, startPoint x: 495, startPoint y: 514, endPoint x: 472, endPoint y: 514, distance: 23.0
click at [494, 514] on p "Pour ce faire, ces résistances utilisent une structure en mesh fabriqué en Ni80…" at bounding box center [620, 505] width 1008 height 30
click at [459, 514] on p "Pour ce faire, ces résistances utilisent une structure en mesh fabriqué en Ni80…" at bounding box center [620, 505] width 1008 height 30
drag, startPoint x: 459, startPoint y: 514, endPoint x: 546, endPoint y: 511, distance: 87.1
click at [546, 511] on p "Pour ce faire, ces résistances utilisent une structure en mesh fabriqué en Ni80…" at bounding box center [620, 505] width 1008 height 30
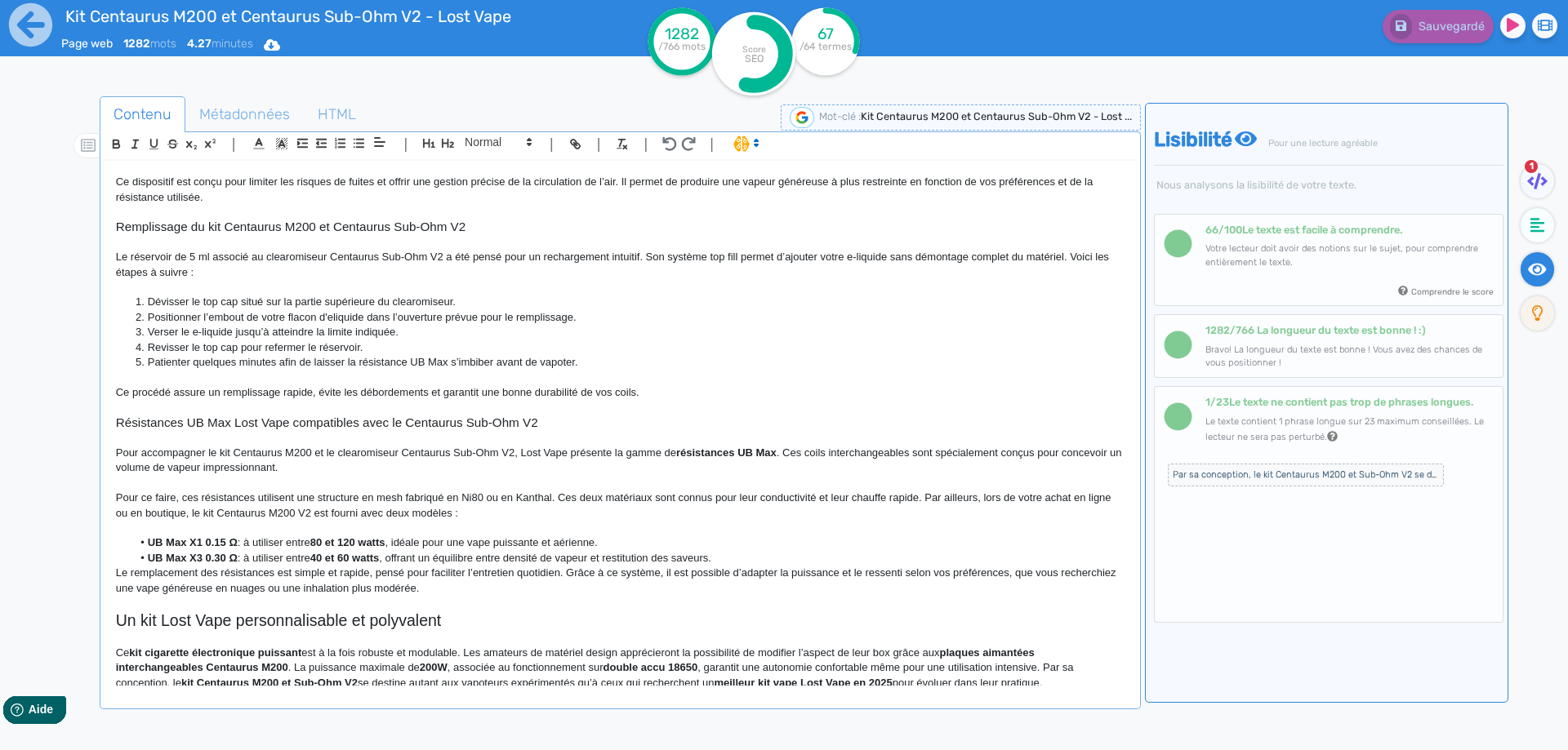
click at [140, 544] on li "UB Max X1 0.15 Ω : à utiliser entre 80 et 120 watts , idéale pour une vape puis…" at bounding box center [627, 542] width 992 height 15
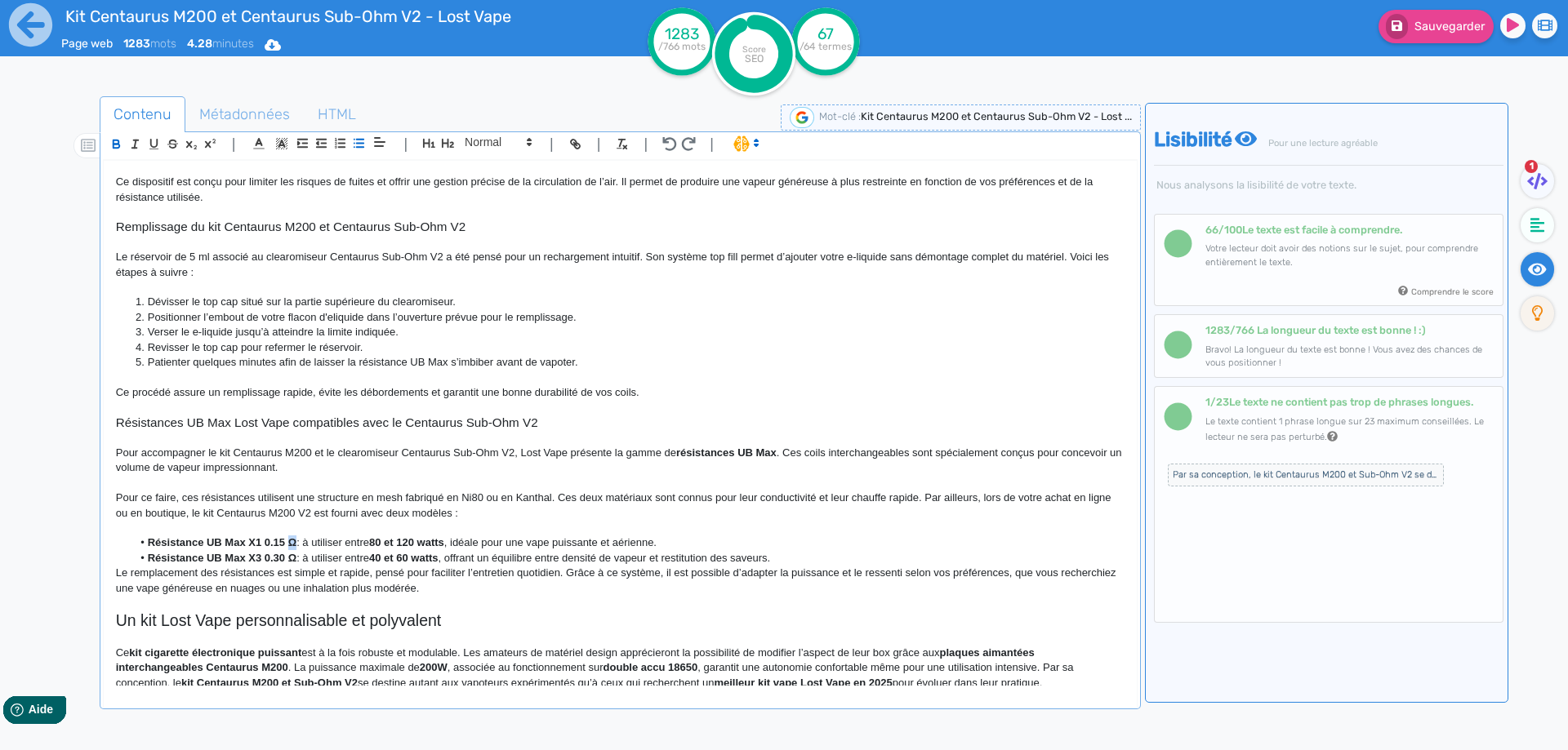
click at [291, 546] on li "Résistance UB Max X1 0.15 Ω : à utiliser entre 80 et 120 watts , idéale pour un…" at bounding box center [627, 542] width 992 height 15
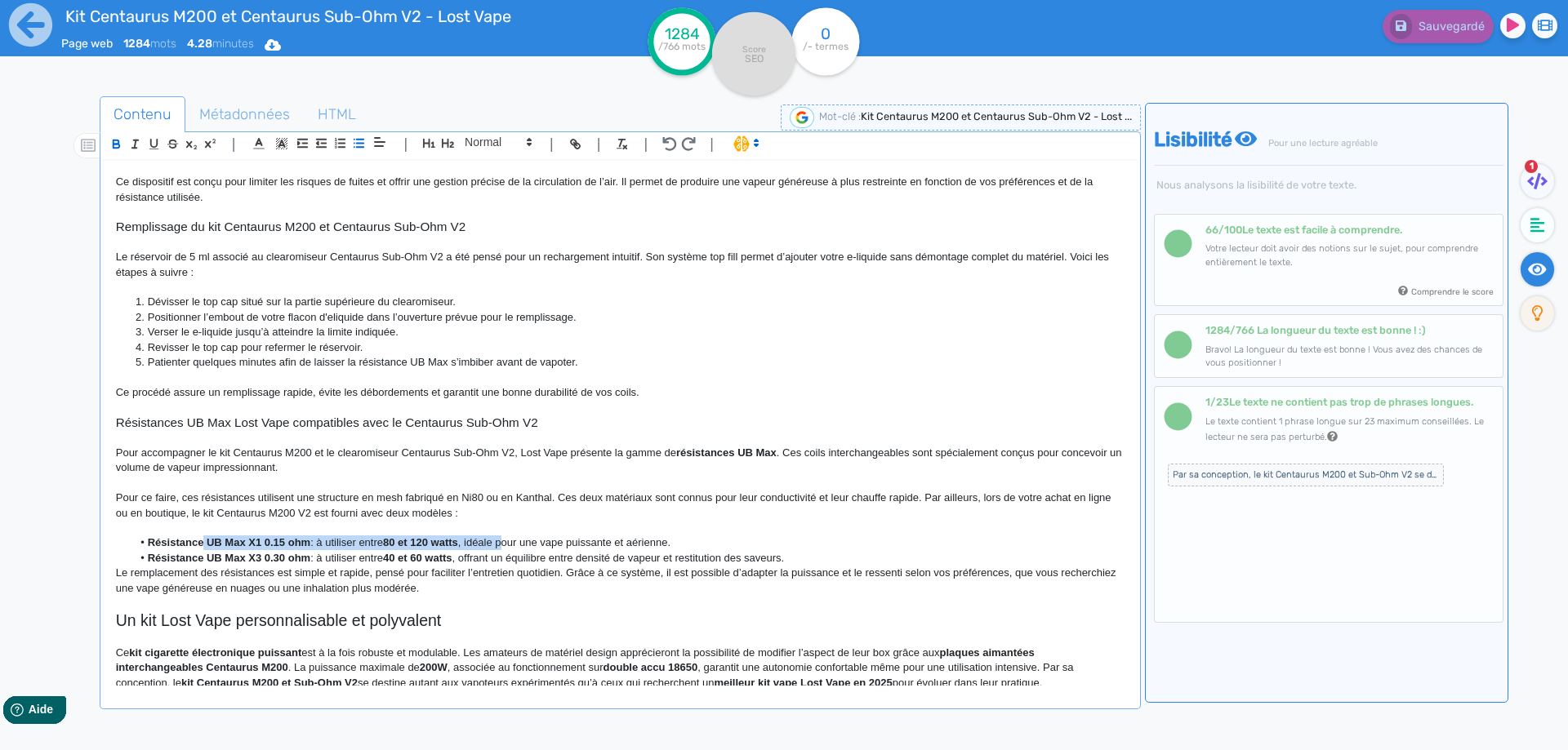
drag, startPoint x: 507, startPoint y: 547, endPoint x: 204, endPoint y: 541, distance: 303.1
click at [204, 541] on li "Résistance UB Max X1 0.15 ohm : à utiliser entre 80 et 120 watts , idéale pour …" at bounding box center [627, 542] width 992 height 15
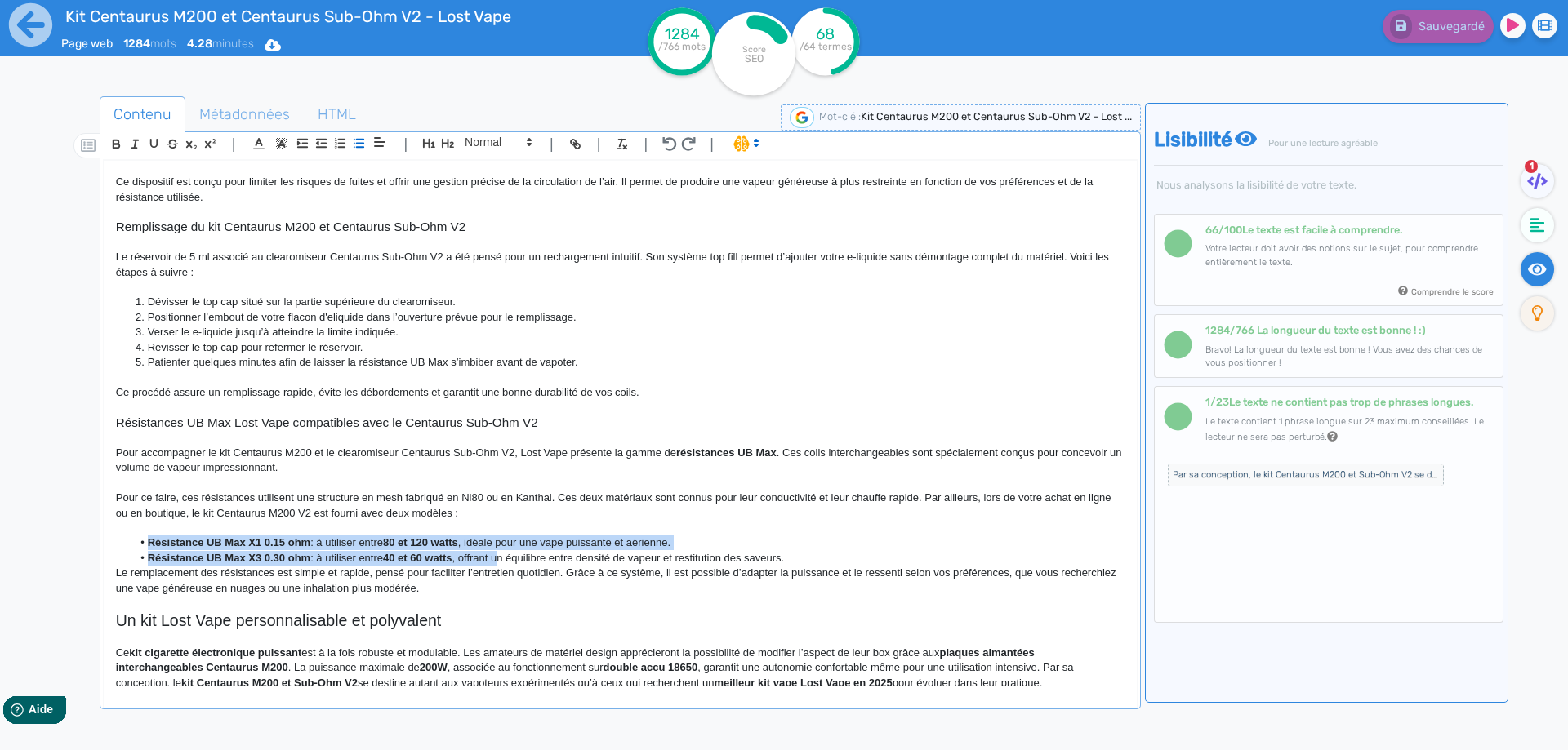
drag, startPoint x: 139, startPoint y: 540, endPoint x: 503, endPoint y: 556, distance: 364.4
click at [503, 556] on ul "Résistance UB Max X1 0.15 ohm : à utiliser entre 80 et 120 watts , idéale pour …" at bounding box center [620, 550] width 1008 height 30
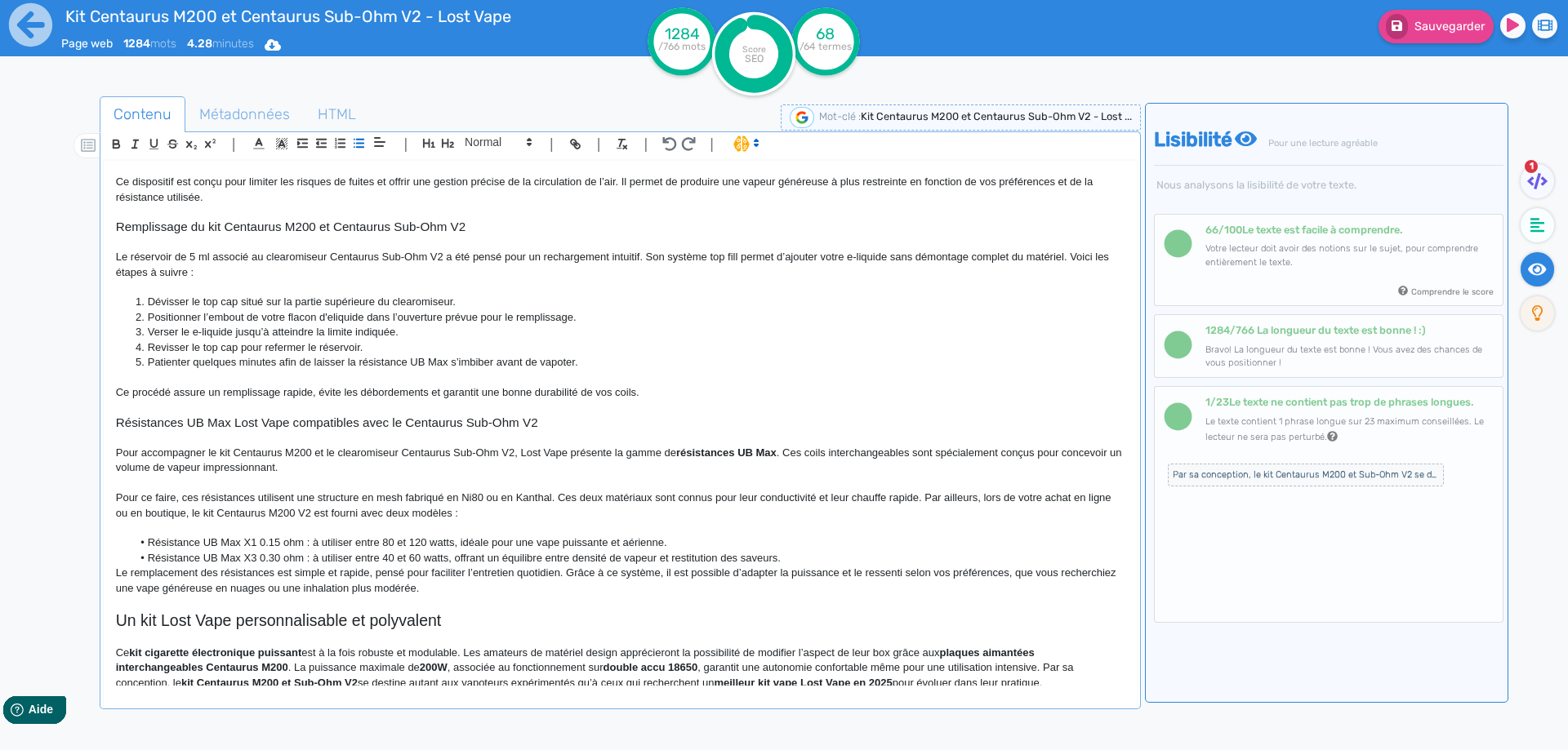
click at [762, 555] on li "Résistance UB Max X3 0.30 ohm : à utiliser entre 40 et 60 watts, offrant un équ…" at bounding box center [627, 558] width 992 height 15
click at [828, 555] on li "Résistance UB Max X3 0.30 ohm : à utiliser entre 40 et 60 watts, offrant un équ…" at bounding box center [627, 558] width 992 height 15
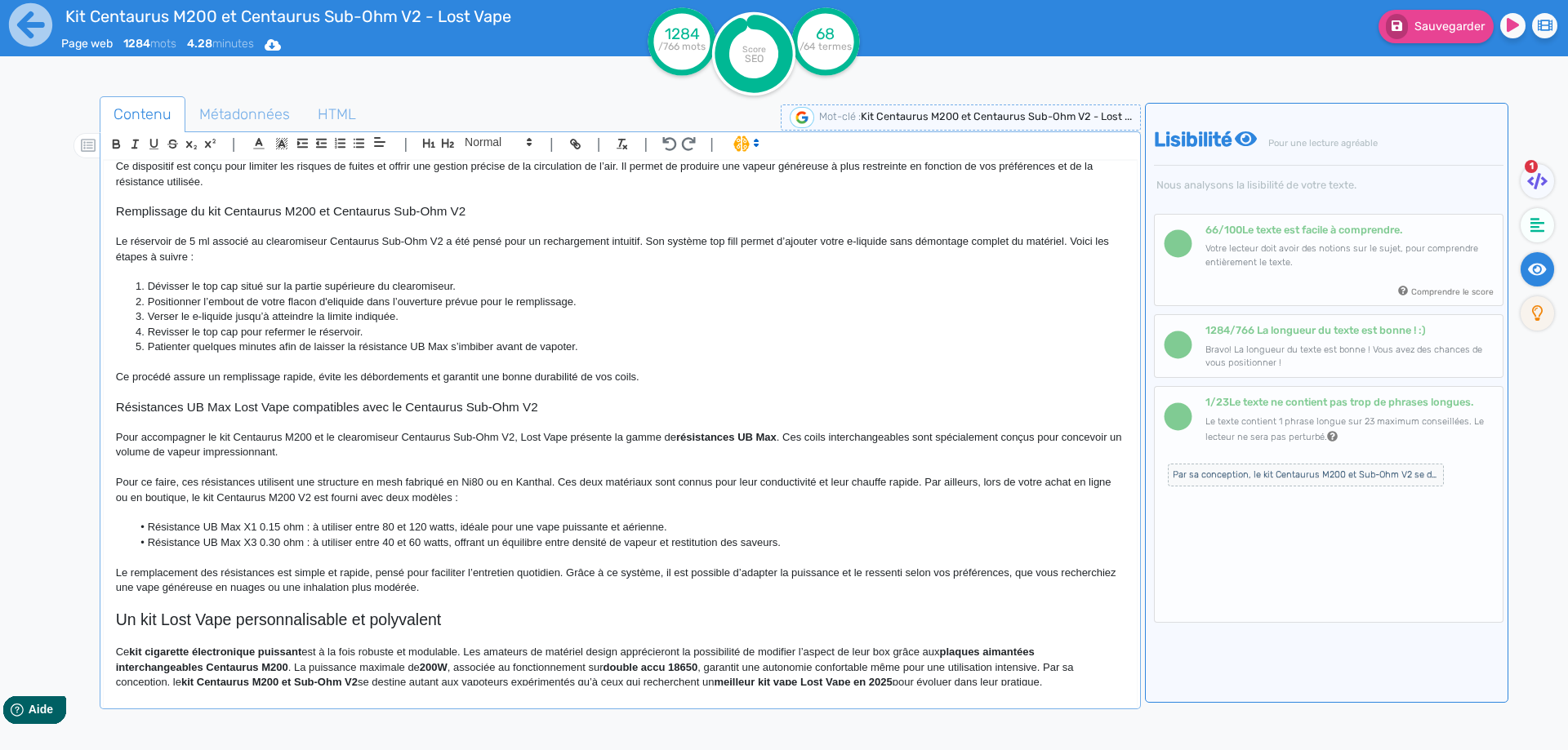
scroll to position [1076, 0]
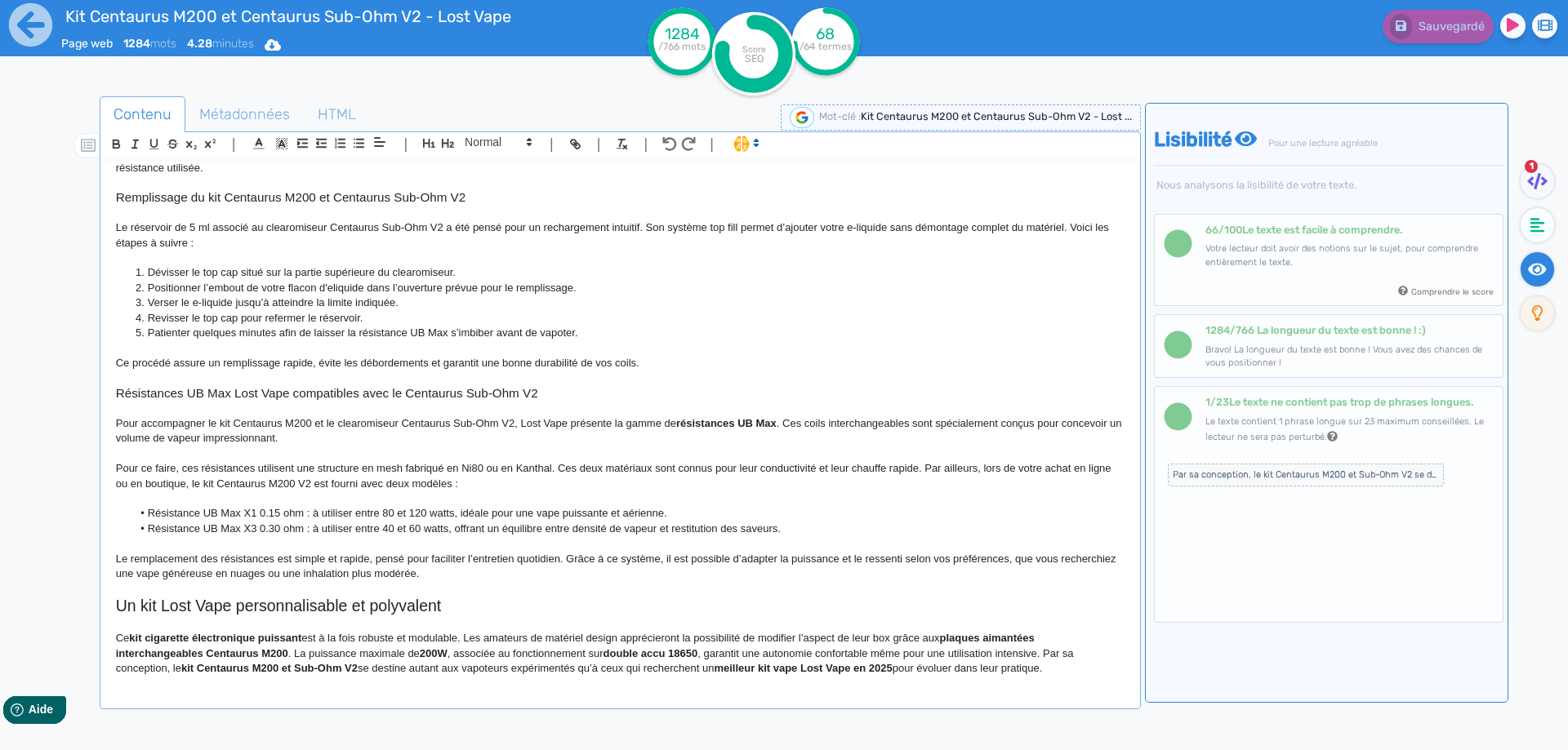
click at [274, 521] on li "Résistance UB Max X1 0.15 ohm : à utiliser entre 80 et 120 watts, idéale pour u…" at bounding box center [627, 514] width 992 height 15
click at [208, 555] on p "Le remplacement des résistances est simple et rapide, pensé pour faciliter l’en…" at bounding box center [620, 566] width 1008 height 30
click at [213, 559] on p "Le remplacement des résistances est simple et rapide, pensé pour faciliter l’en…" at bounding box center [620, 566] width 1008 height 30
click at [387, 560] on p "Le remplacement de ces résistances est simple et rapide, pensé pour faciliter l…" at bounding box center [620, 566] width 1008 height 30
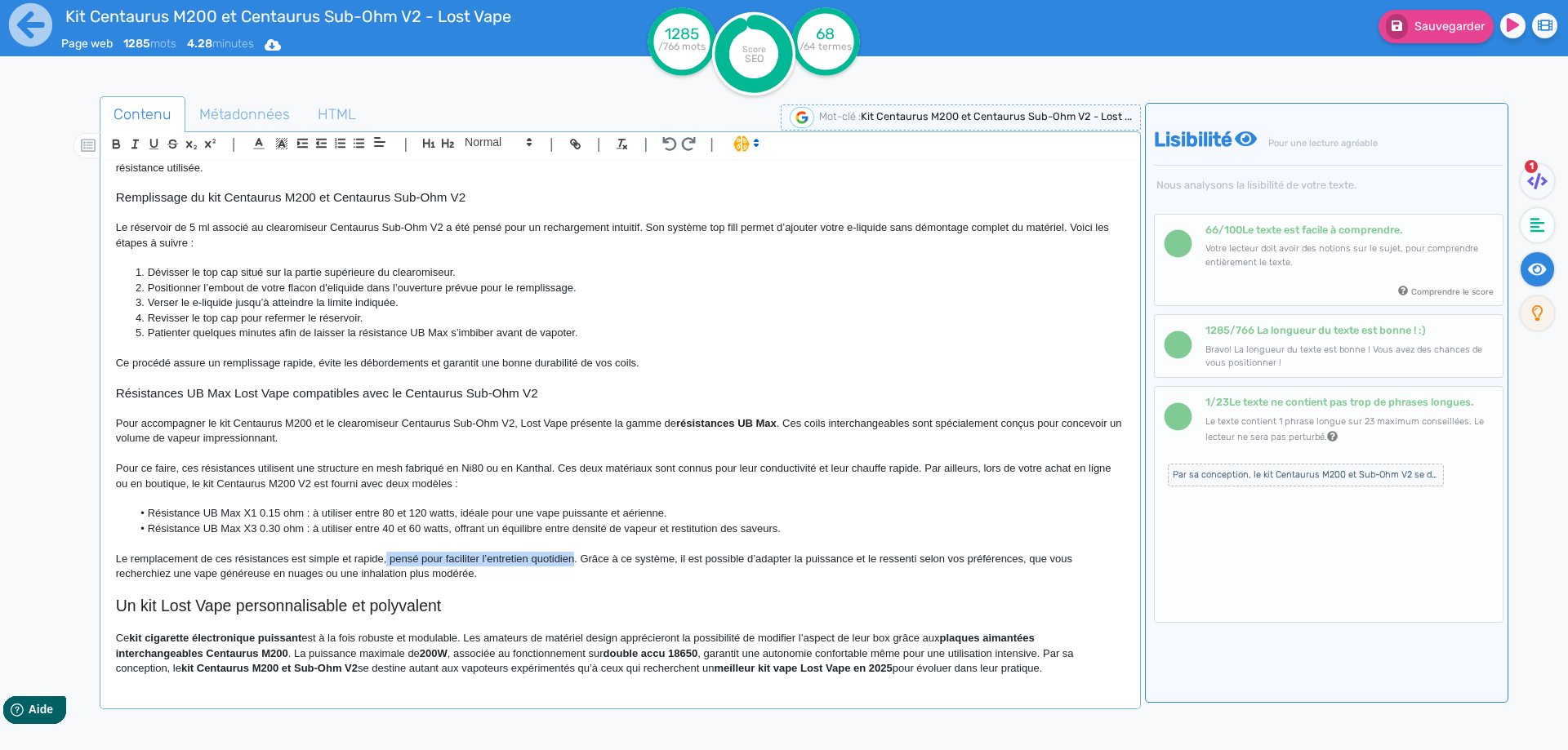
drag, startPoint x: 387, startPoint y: 560, endPoint x: 543, endPoint y: 556, distance: 156.1
click at [543, 556] on p "Le remplacement de ces résistances est simple et rapide, pensé pour faciliter l…" at bounding box center [620, 566] width 1008 height 30
click at [392, 560] on p "Le remplacement de ces résistances est simple et rapide. Grâce à ce système, il…" at bounding box center [620, 566] width 1008 height 30
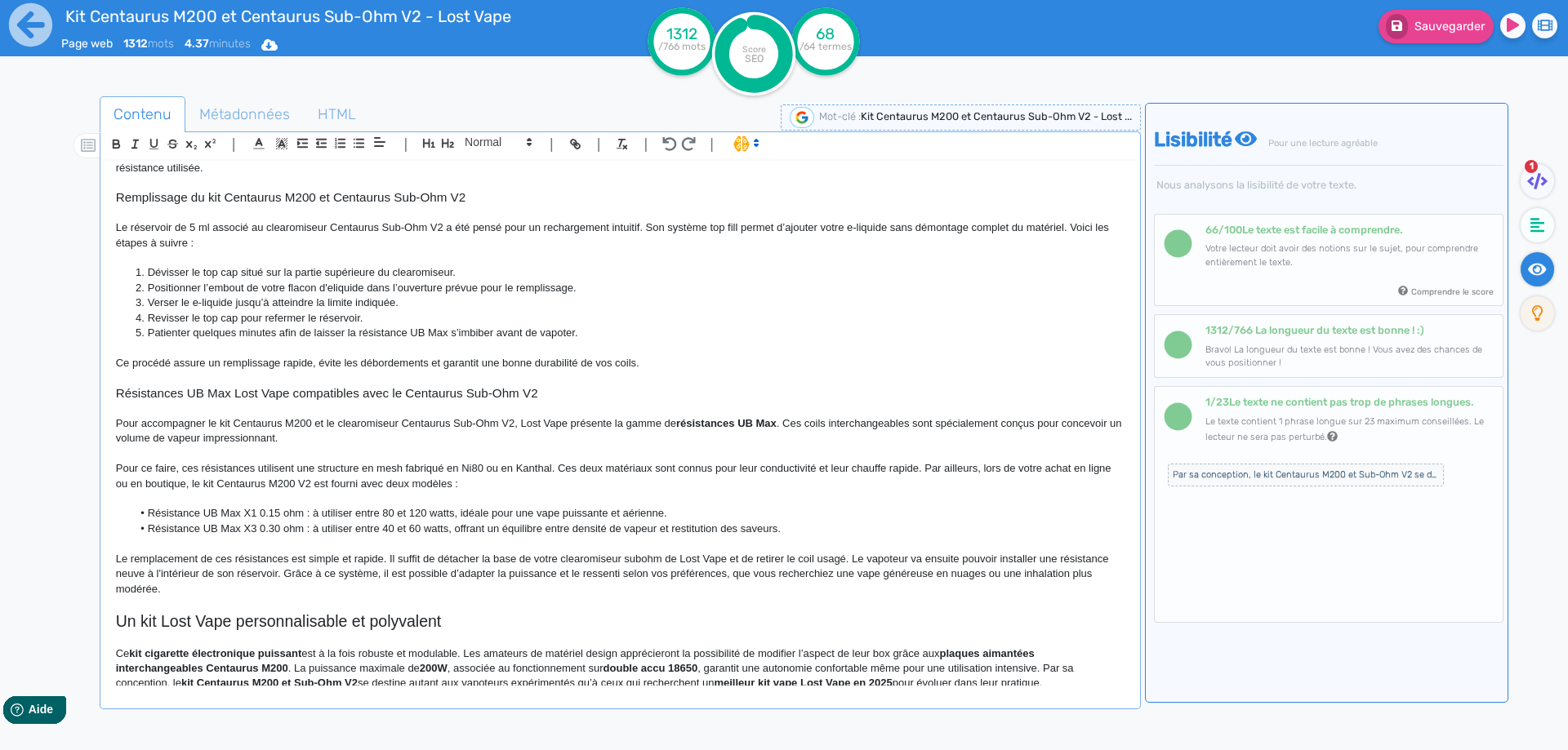
click at [289, 576] on p "Le remplacement de ces résistances est simple et rapide. Il suffit de détacher …" at bounding box center [620, 574] width 1008 height 45
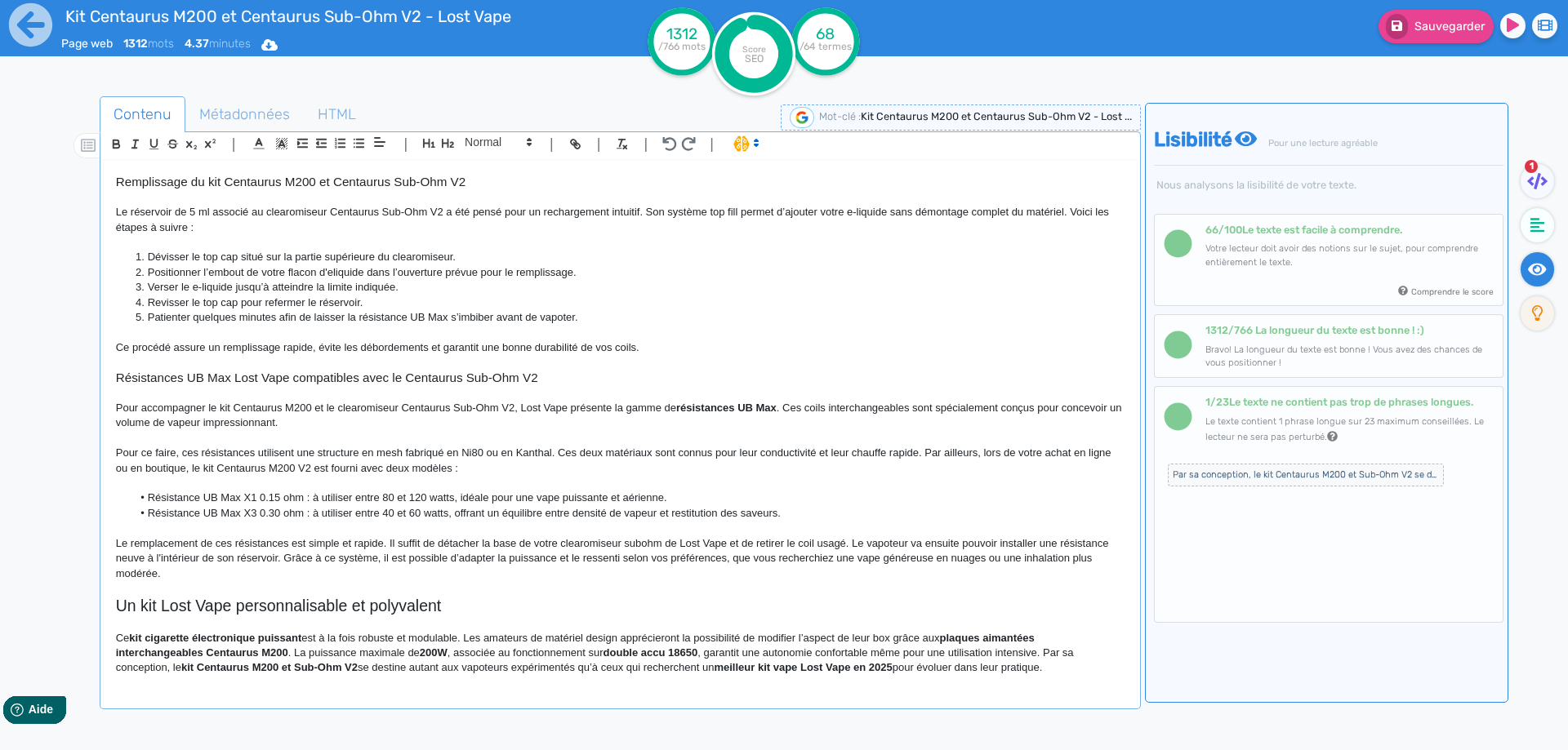
drag, startPoint x: 289, startPoint y: 576, endPoint x: 1245, endPoint y: 744, distance: 970.6
click at [1245, 744] on div "Contenu Métadonnées HTML | | H3 H4 H5 H6 Normal | | | | Kit Centaurus M200 et C…" at bounding box center [808, 472] width 1520 height 761
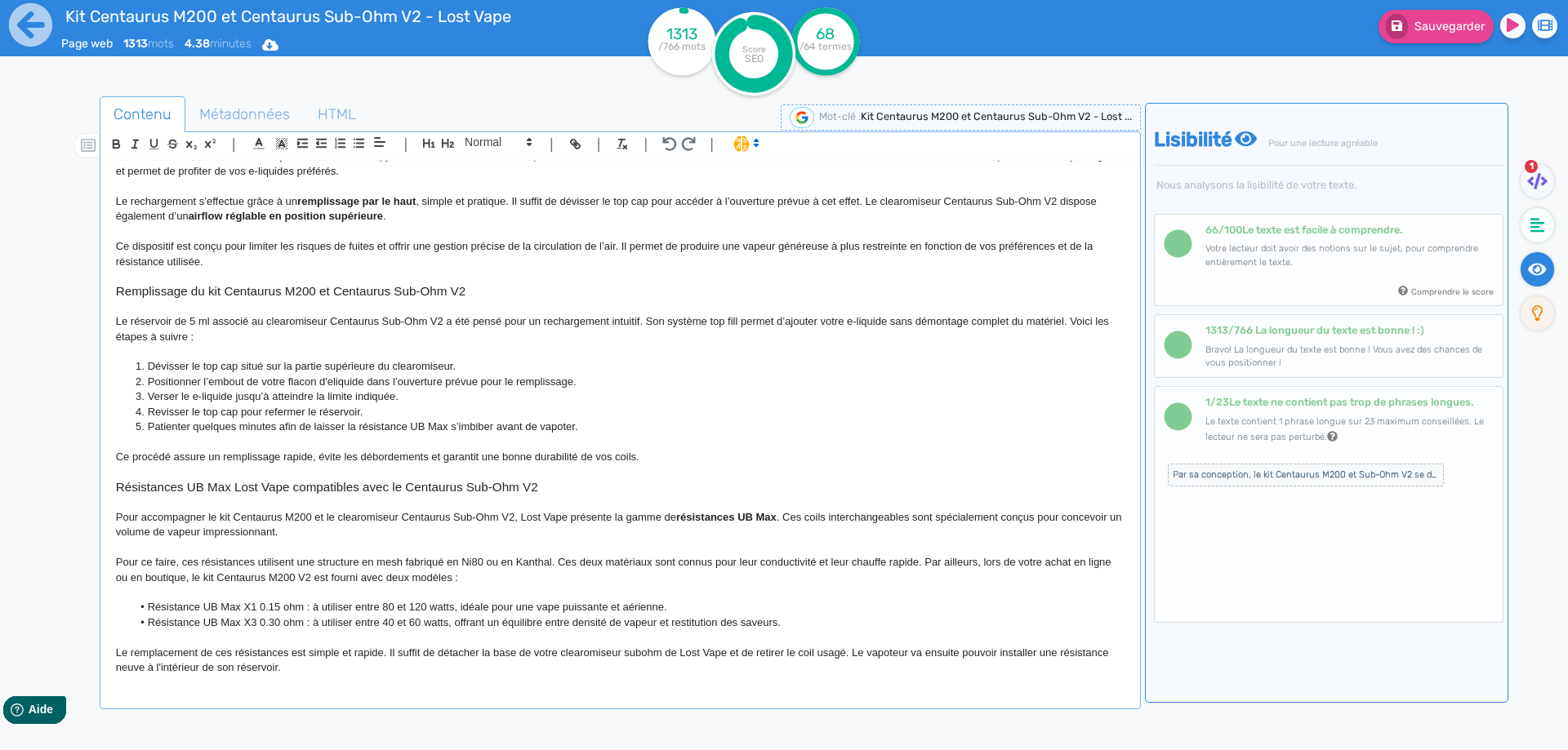
scroll to position [981, 0]
click at [1439, 25] on span "Sauvegarder" at bounding box center [1450, 26] width 71 height 14
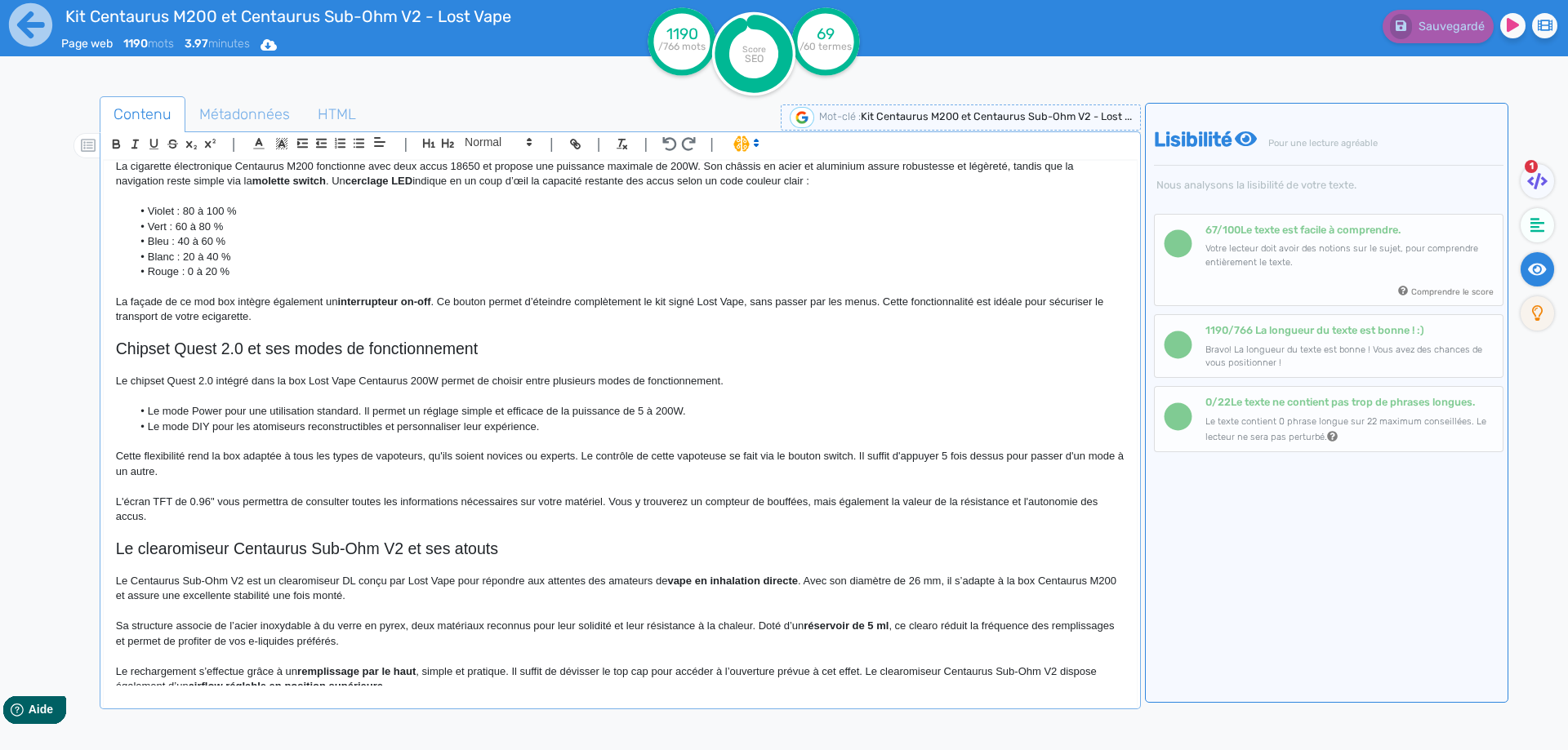
scroll to position [410, 0]
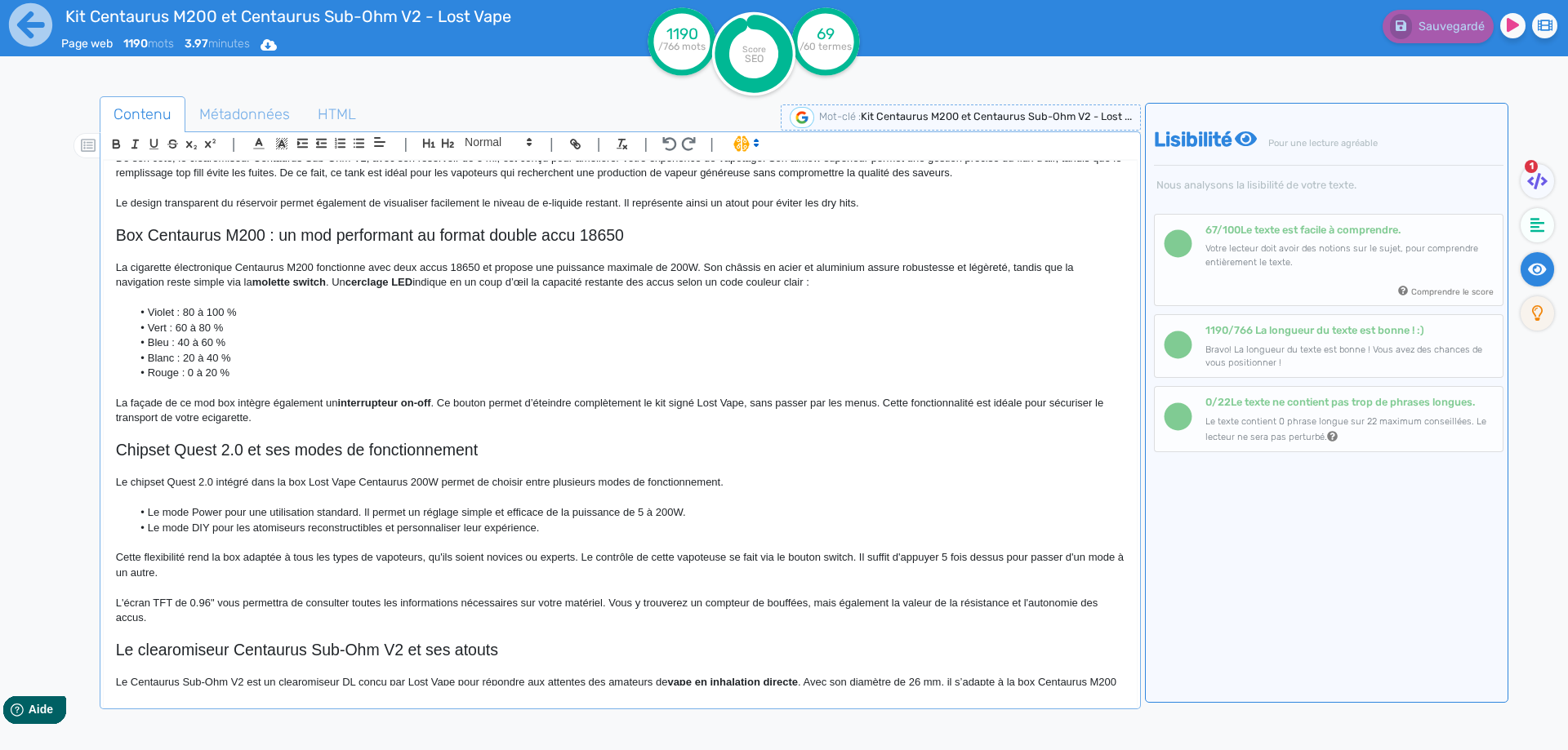
click at [273, 419] on p "La façade de ce mod box intègre également un interrupteur on-off . Ce bouton pe…" at bounding box center [620, 410] width 1008 height 30
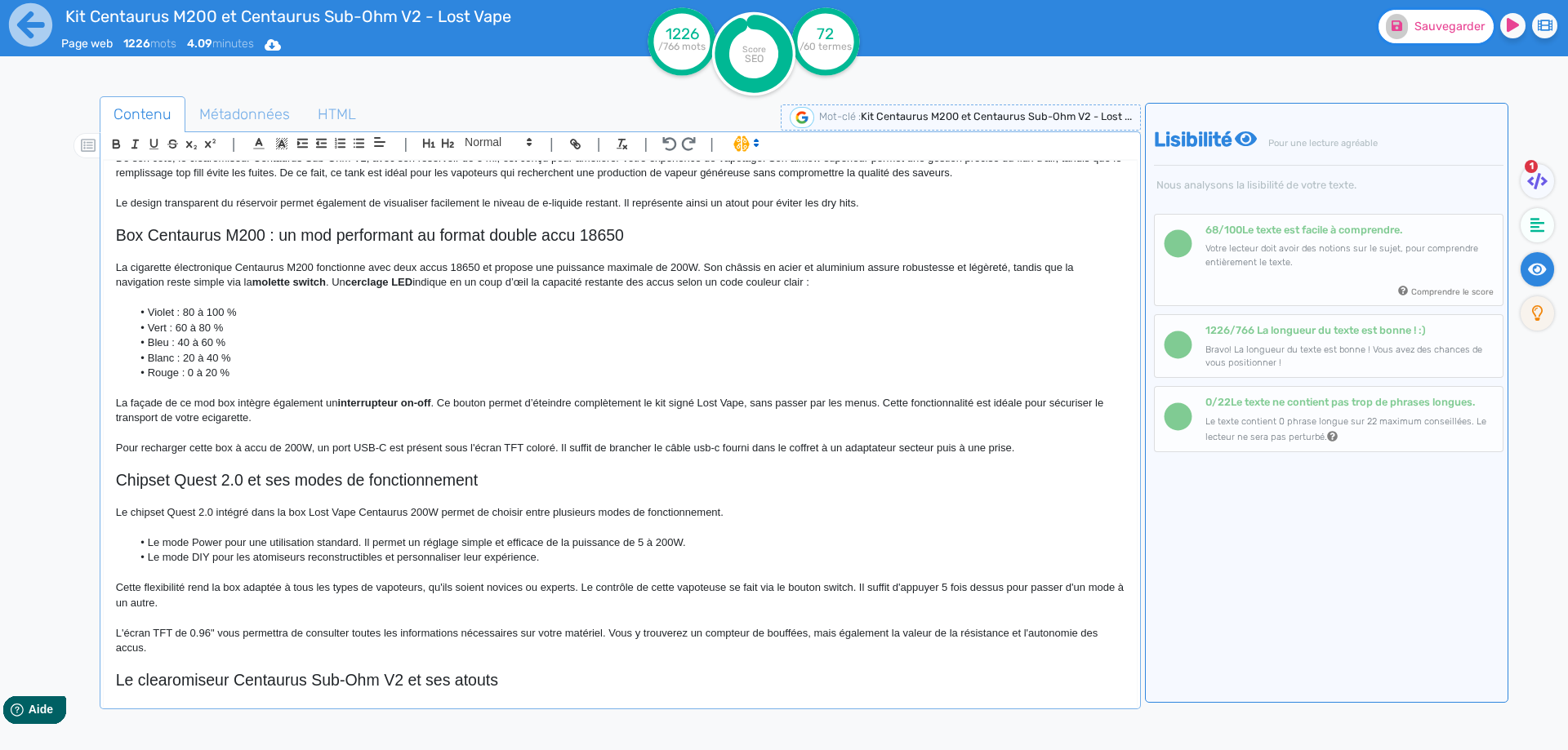
click at [1427, 36] on button "Sauvegarder" at bounding box center [1436, 26] width 115 height 34
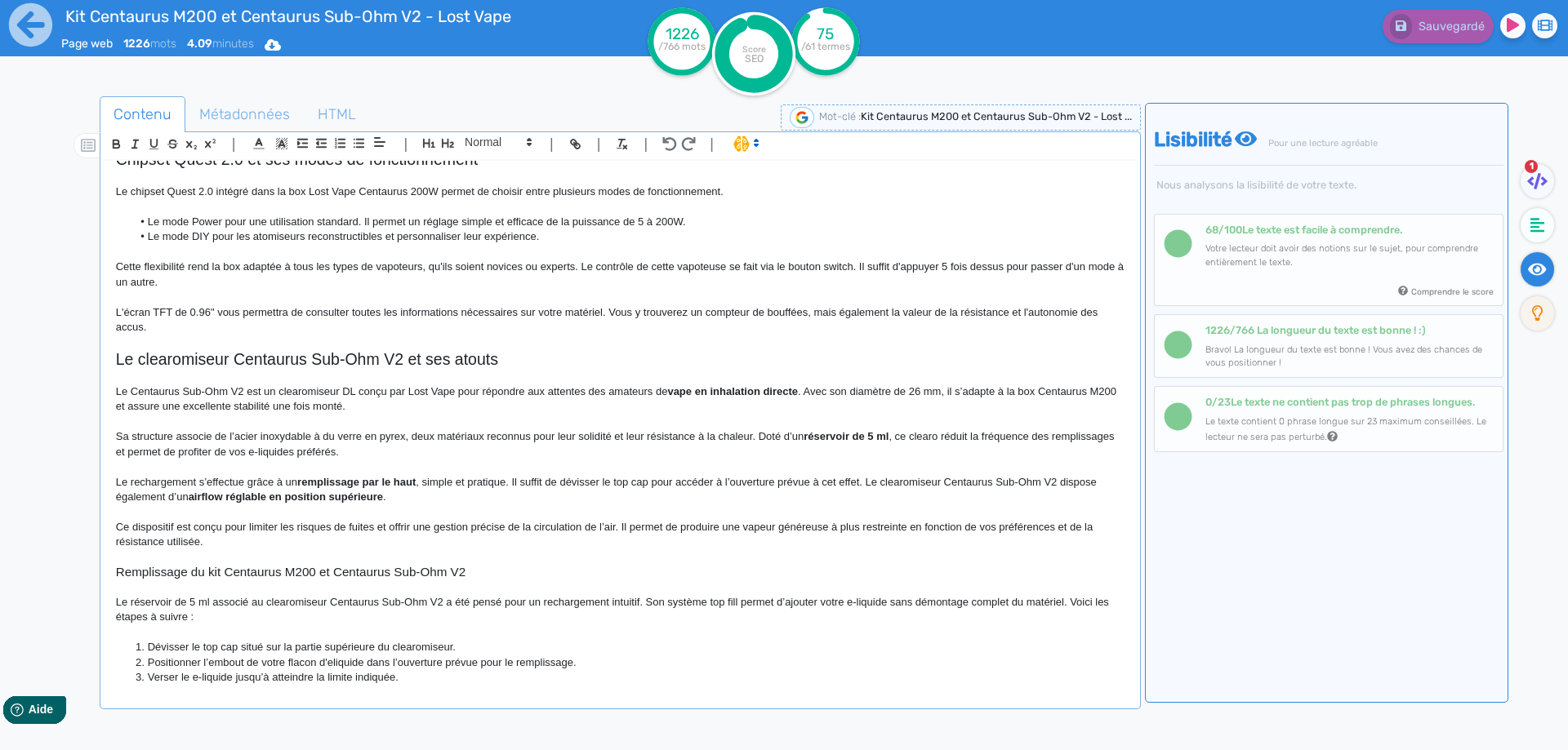
scroll to position [1012, 0]
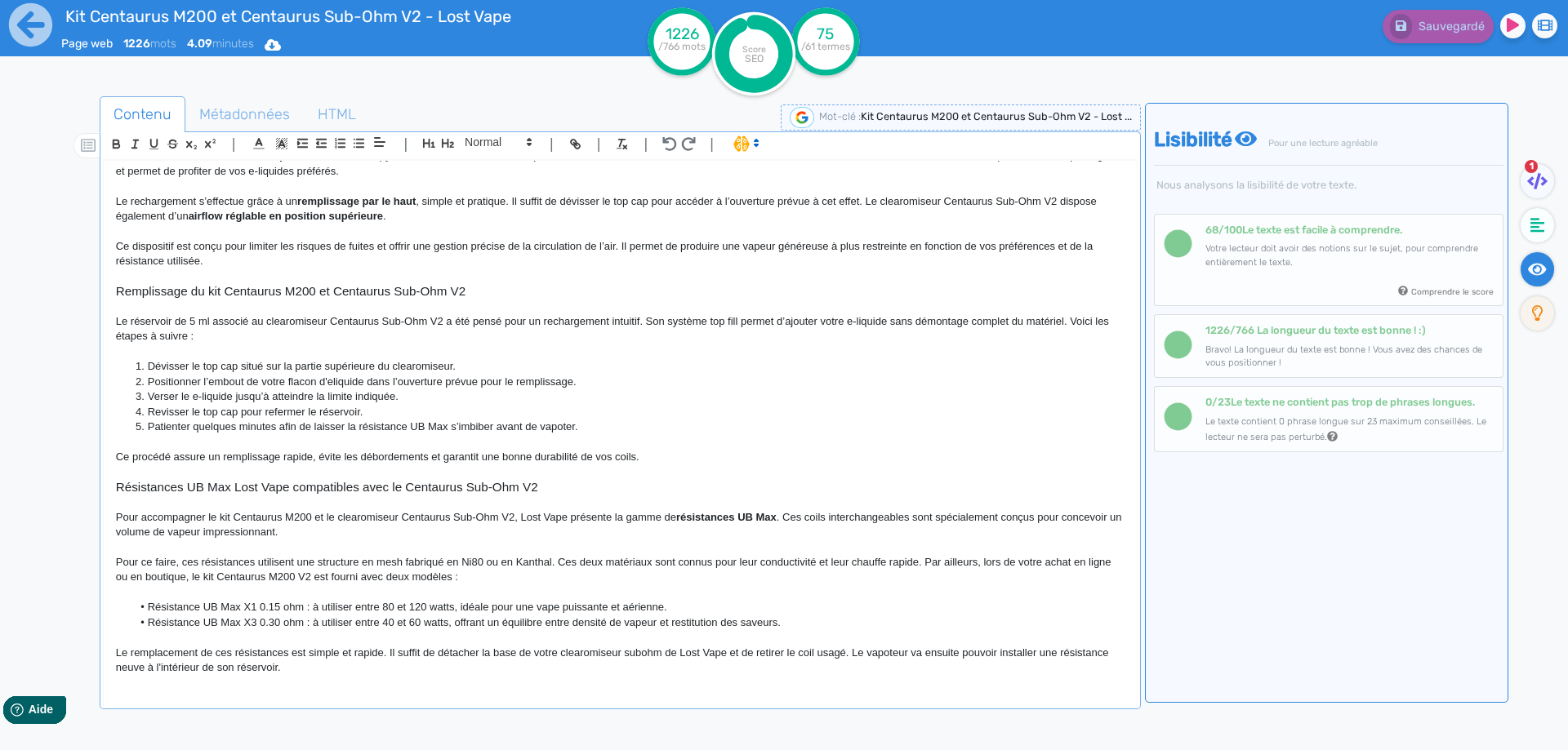
click at [282, 666] on p "Le remplacement de ces résistances est simple et rapide. Il suffit de détacher …" at bounding box center [620, 661] width 1008 height 30
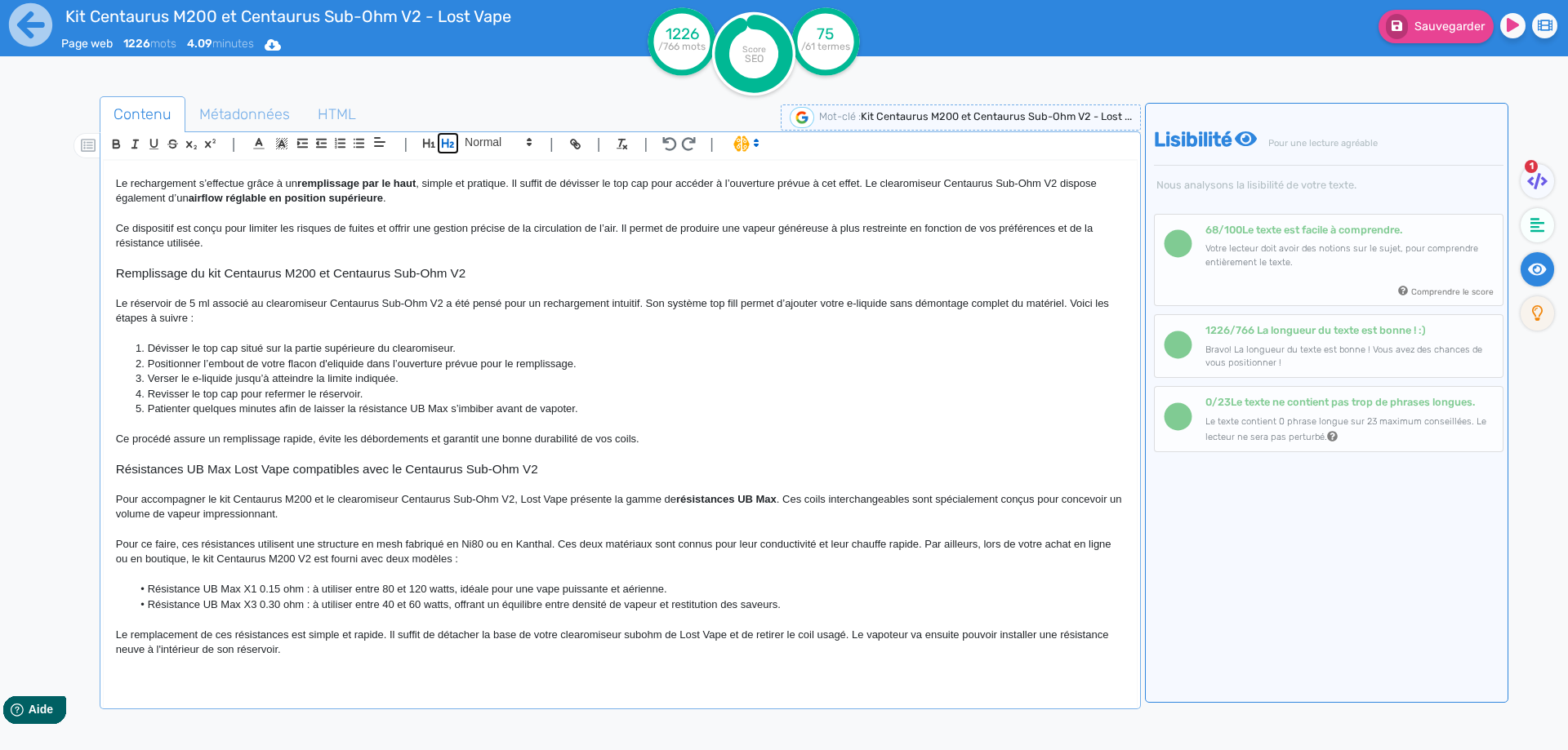
click at [449, 141] on icon "button" at bounding box center [447, 143] width 14 height 14
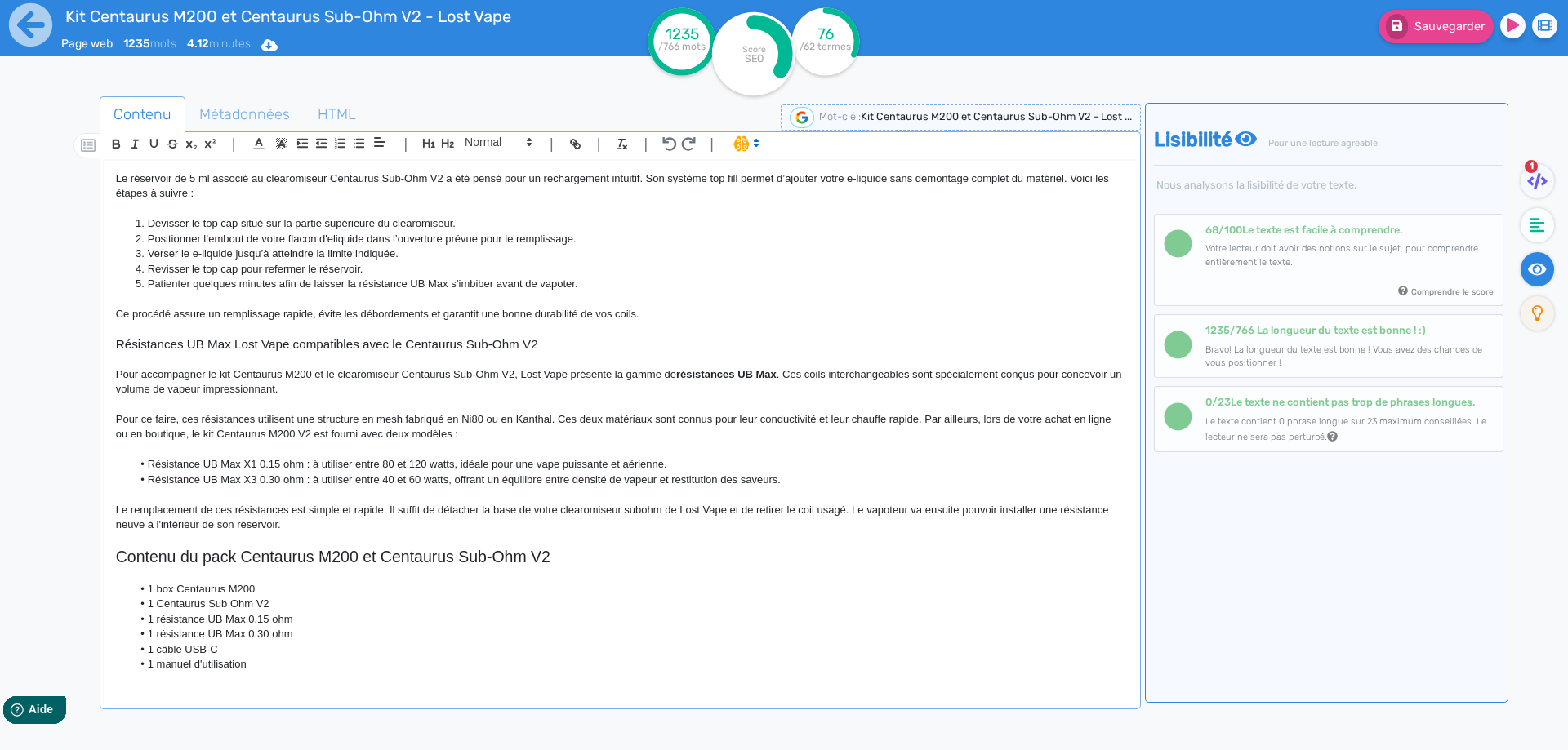
scroll to position [0, 0]
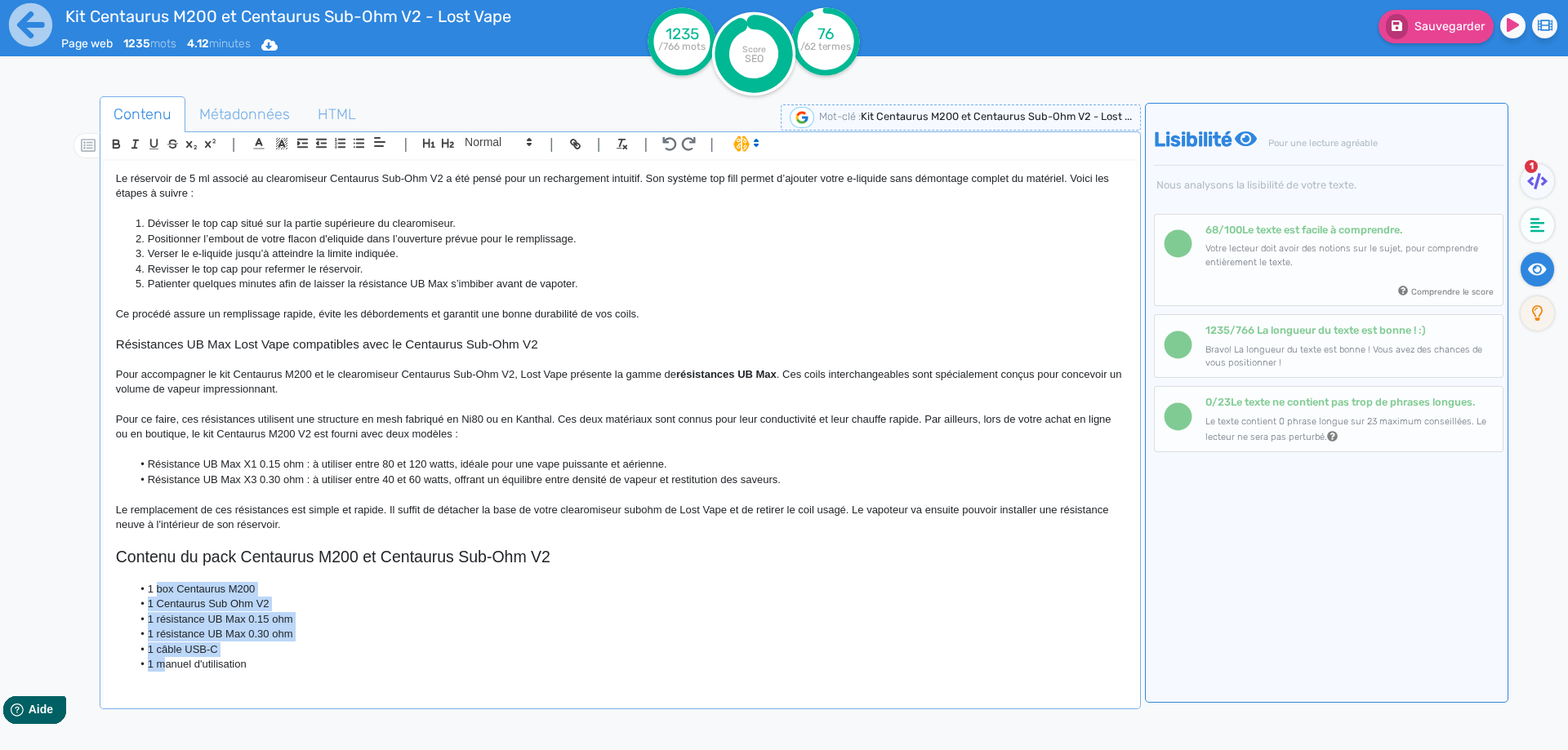
drag, startPoint x: 159, startPoint y: 588, endPoint x: 167, endPoint y: 664, distance: 76.4
click at [167, 664] on ul "1 box Centaurus M200 1 Centaurus Sub Ohm V2 1 résistance UB Max 0.15 ohm 1 rési…" at bounding box center [620, 627] width 1008 height 90
click at [352, 144] on icon "button" at bounding box center [359, 143] width 14 height 14
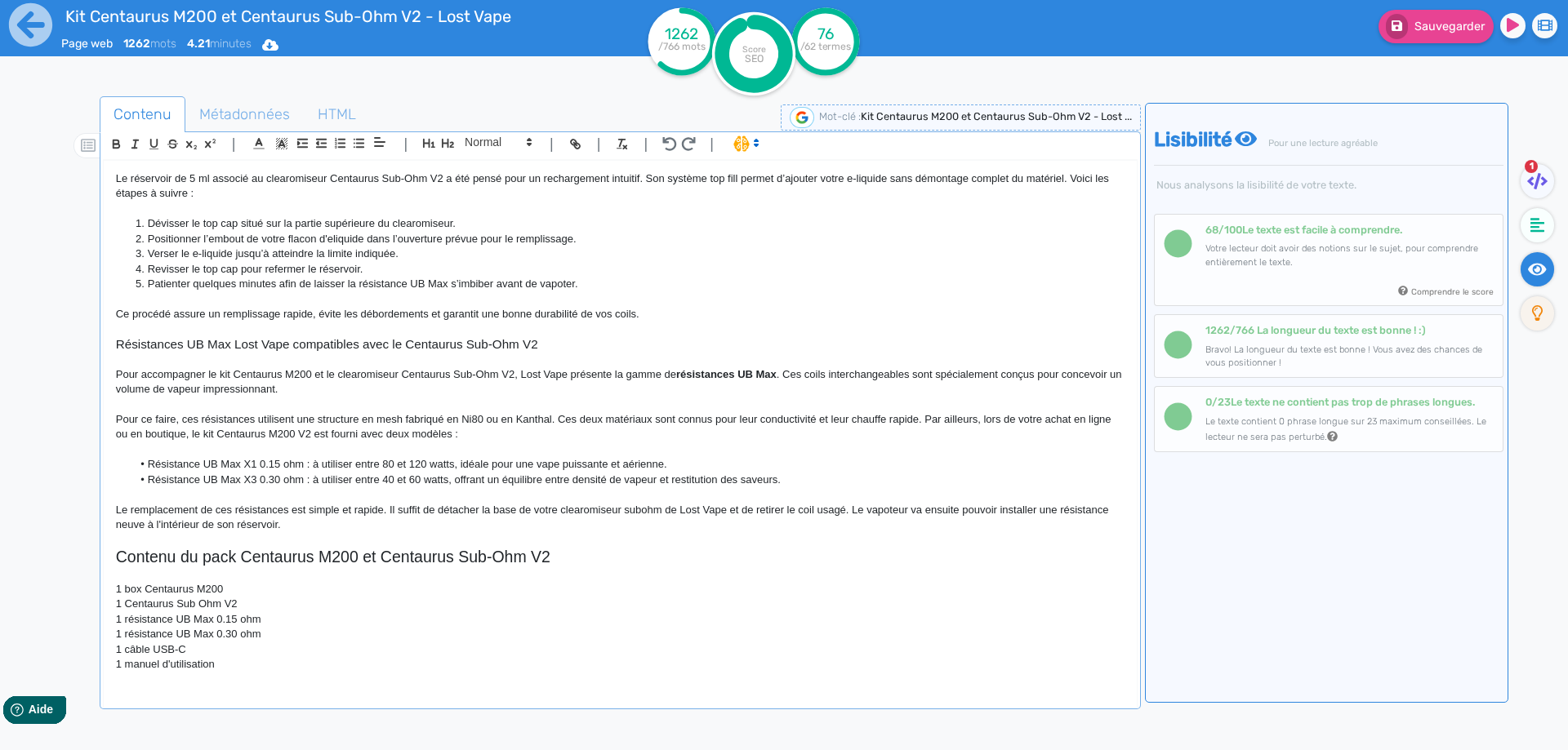
click at [129, 592] on p "1 box Centaurus M200" at bounding box center [620, 589] width 1008 height 15
click at [131, 610] on p "1 Centaurus Sub Ohm V2" at bounding box center [620, 604] width 1008 height 15
click at [126, 604] on p "1 Centaurus Sub Ohm V2" at bounding box center [620, 604] width 1008 height 15
click at [124, 620] on p "1 résistance UB Max 0.15 ohm" at bounding box center [620, 620] width 1008 height 15
click at [129, 637] on p "1 résistance UB Max 0.30 ohm" at bounding box center [620, 634] width 1008 height 15
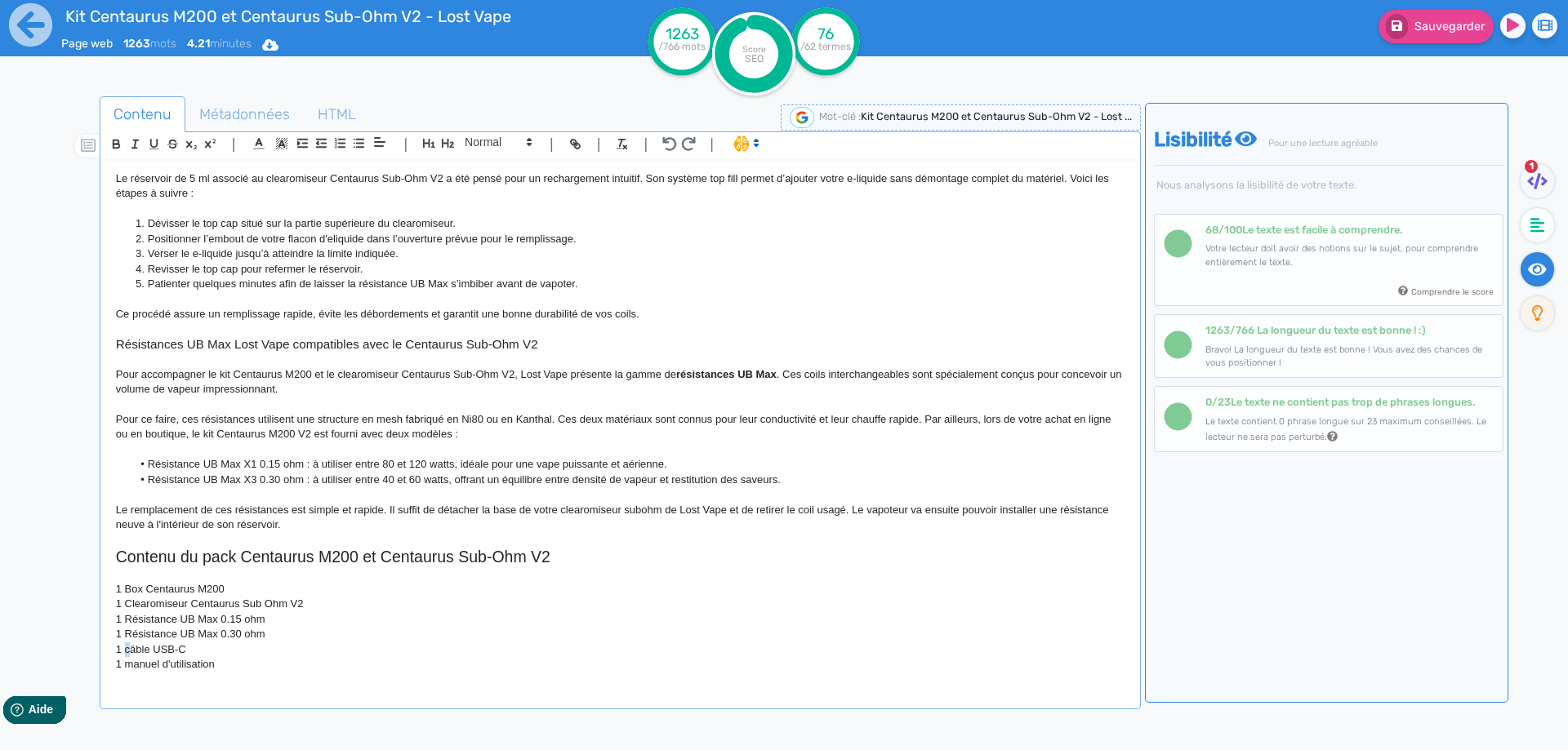
click at [129, 650] on p "1 câble USB-C" at bounding box center [620, 650] width 1008 height 15
click at [132, 663] on p "1 manuel d'utilisation" at bounding box center [620, 665] width 1008 height 15
click at [217, 620] on p "1 Résistance UB Max 0.15 ohm" at bounding box center [620, 620] width 1008 height 15
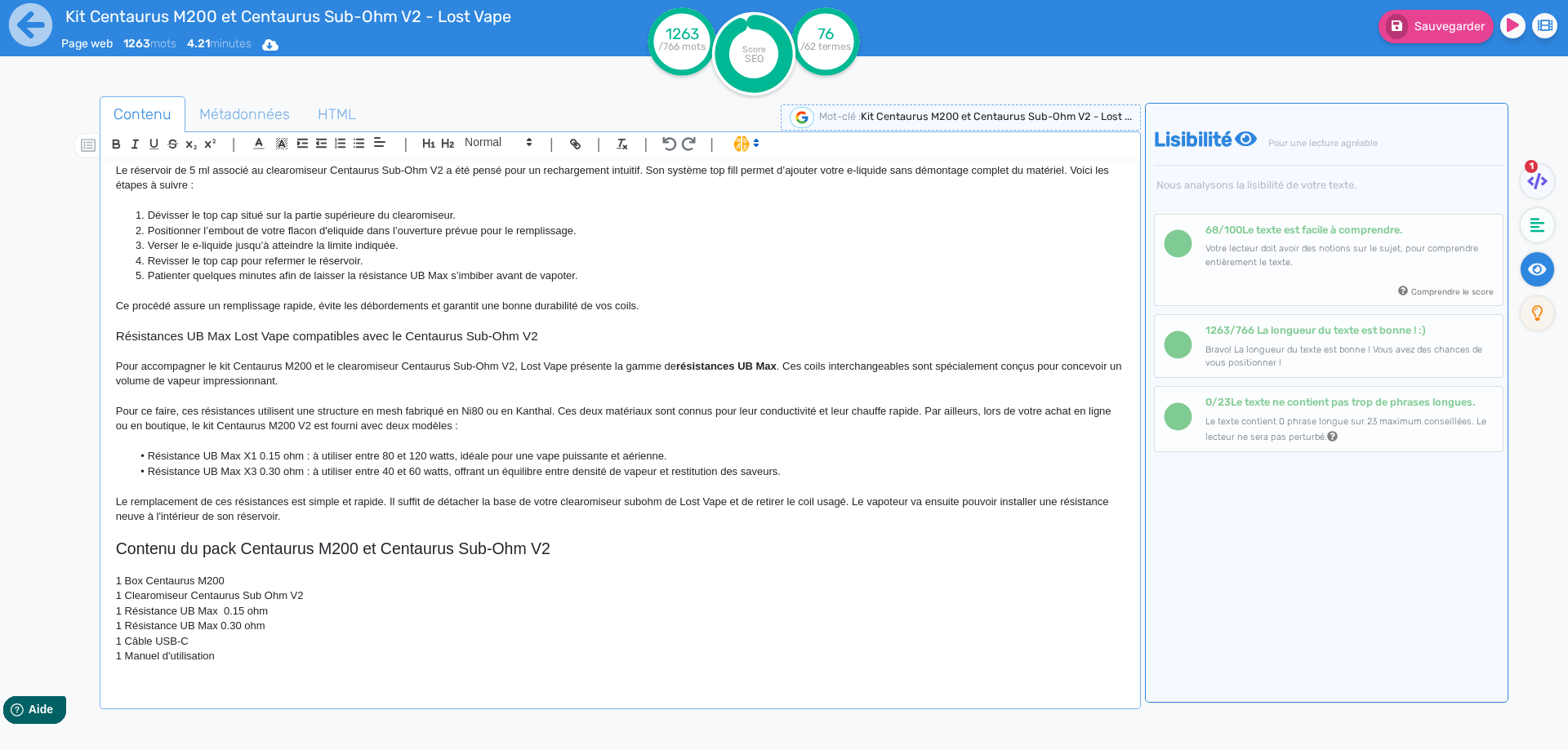
scroll to position [1166, 0]
click at [218, 623] on p "1 Résistance UB Max 0.30 ohm" at bounding box center [620, 623] width 1008 height 15
click at [360, 455] on li "Résistance UB Max X1 0.15 ohm : à utiliser entre 80 et 120 watts, idéale pour u…" at bounding box center [627, 453] width 992 height 15
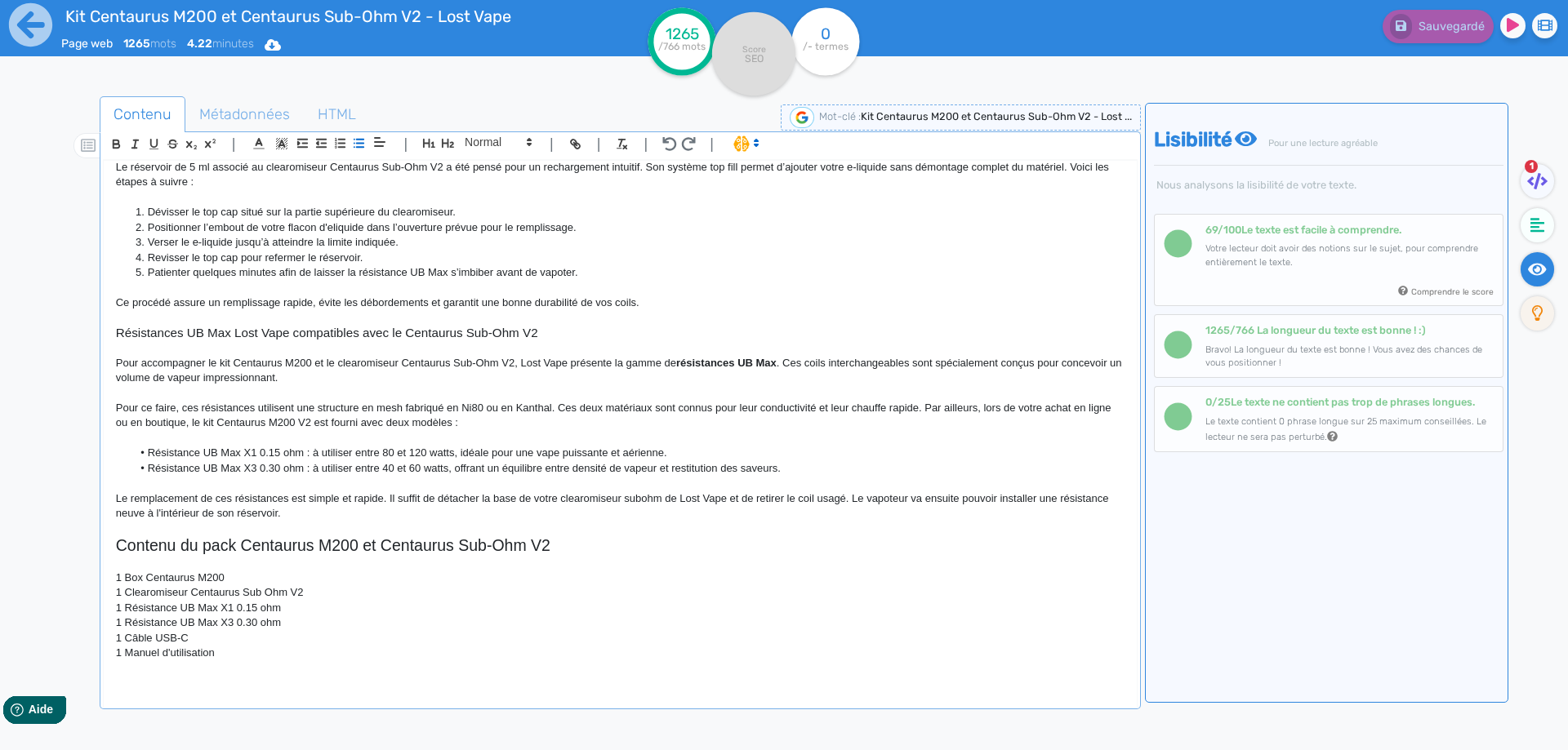
click at [259, 652] on p "1 Manuel d'utilisation" at bounding box center [620, 653] width 1008 height 15
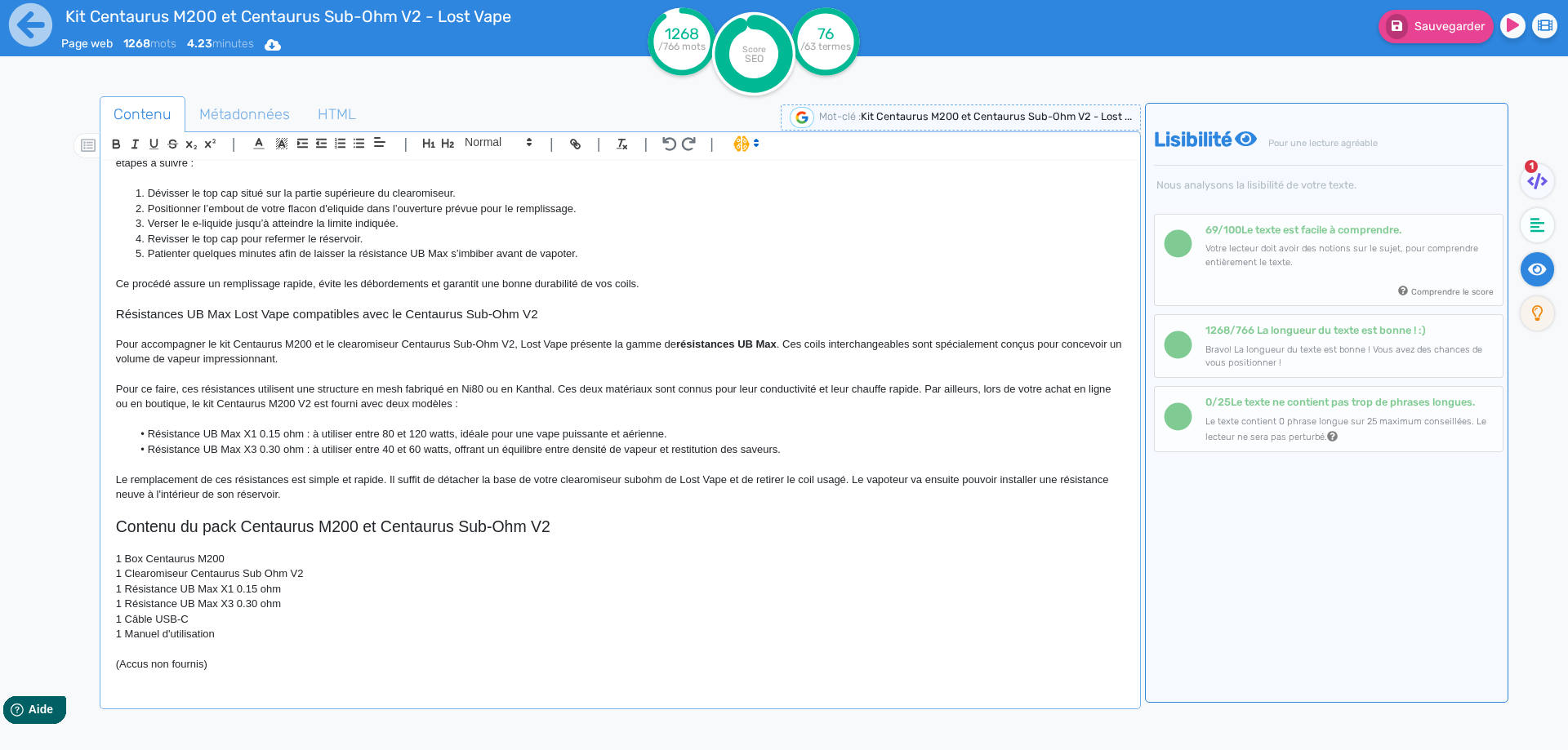
scroll to position [1200, 0]
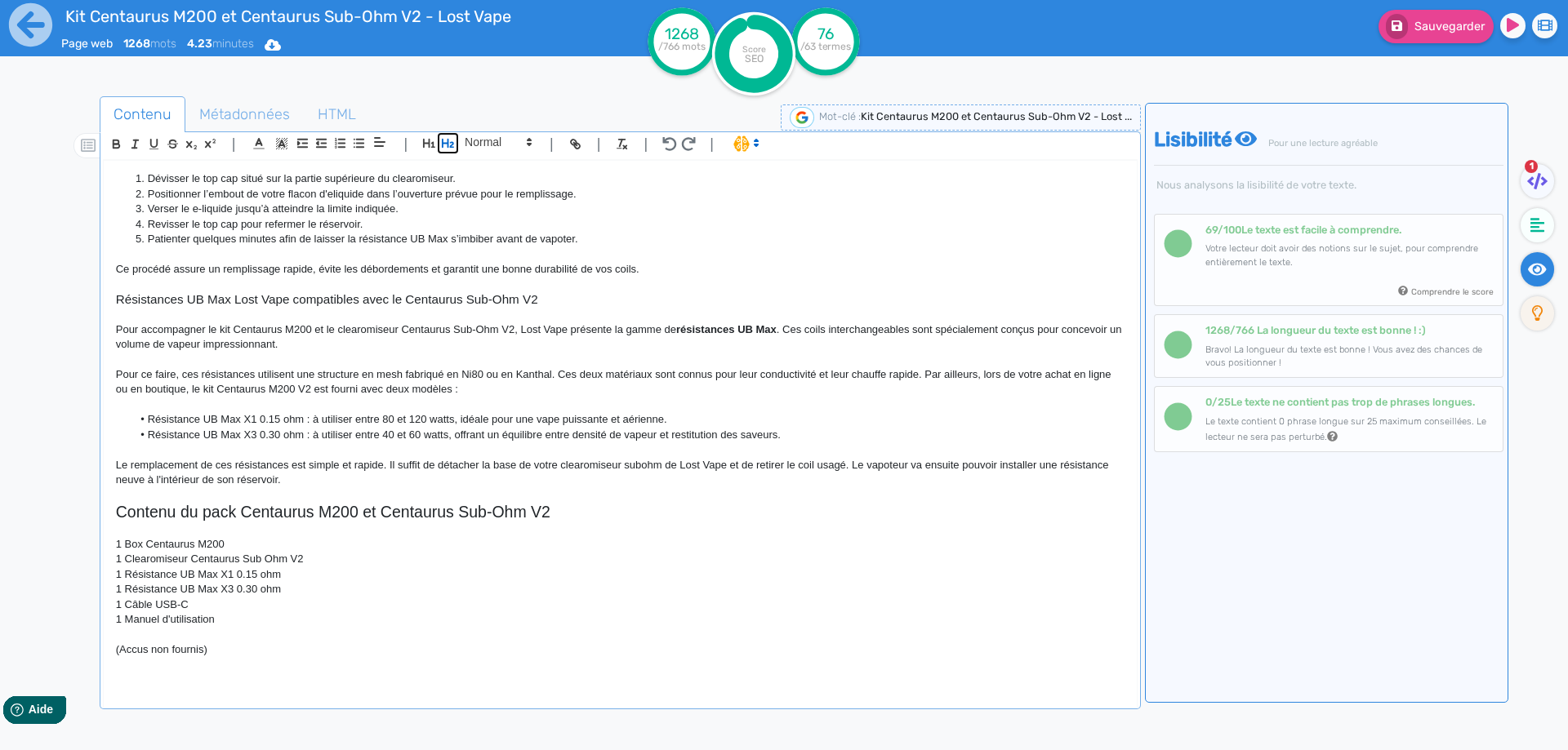
click at [454, 148] on icon "button" at bounding box center [447, 143] width 14 height 14
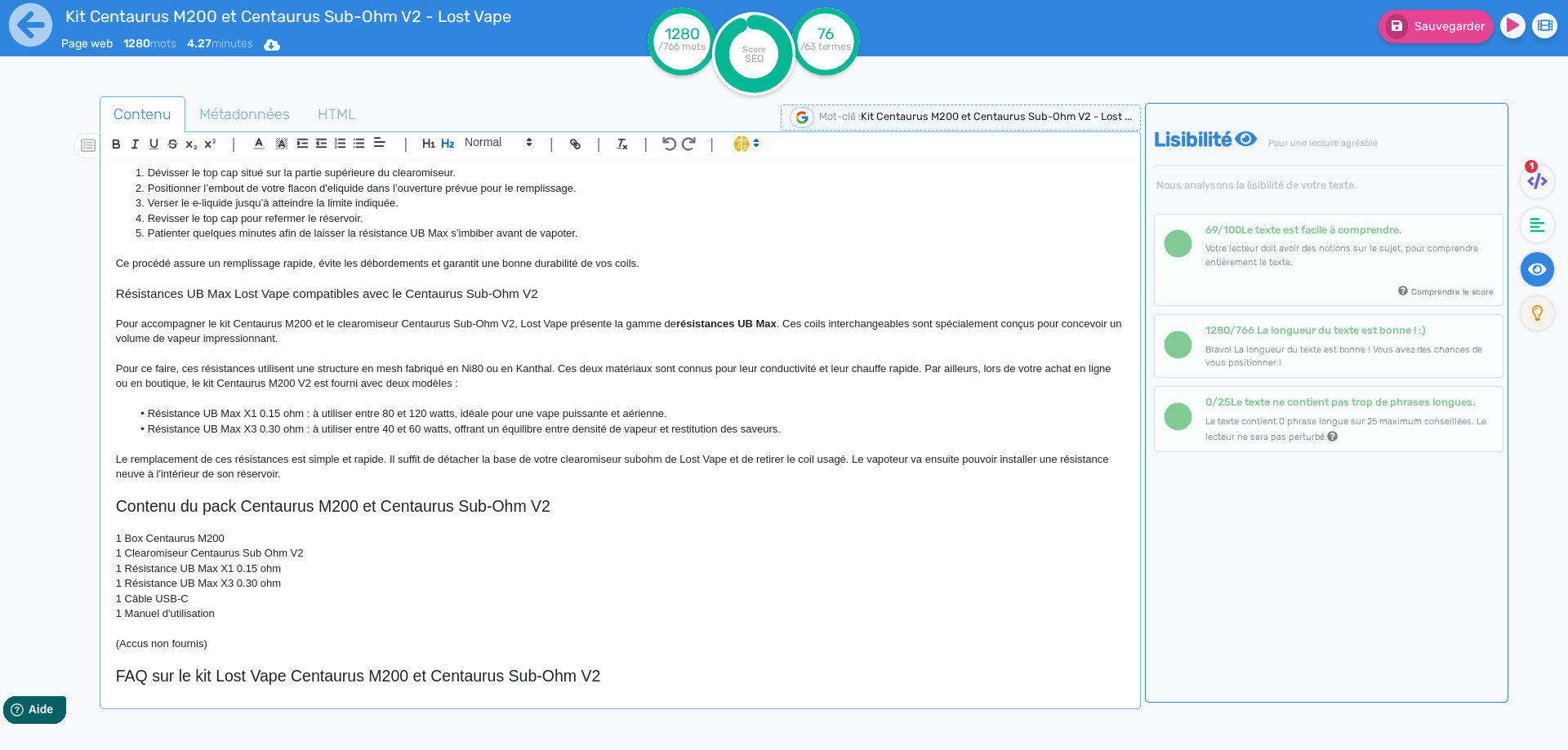
click at [377, 675] on h2 "FAQ sur le kit Lost Vape Centaurus M200 et Centaurus Sub-Ohm V2" at bounding box center [620, 676] width 1008 height 19
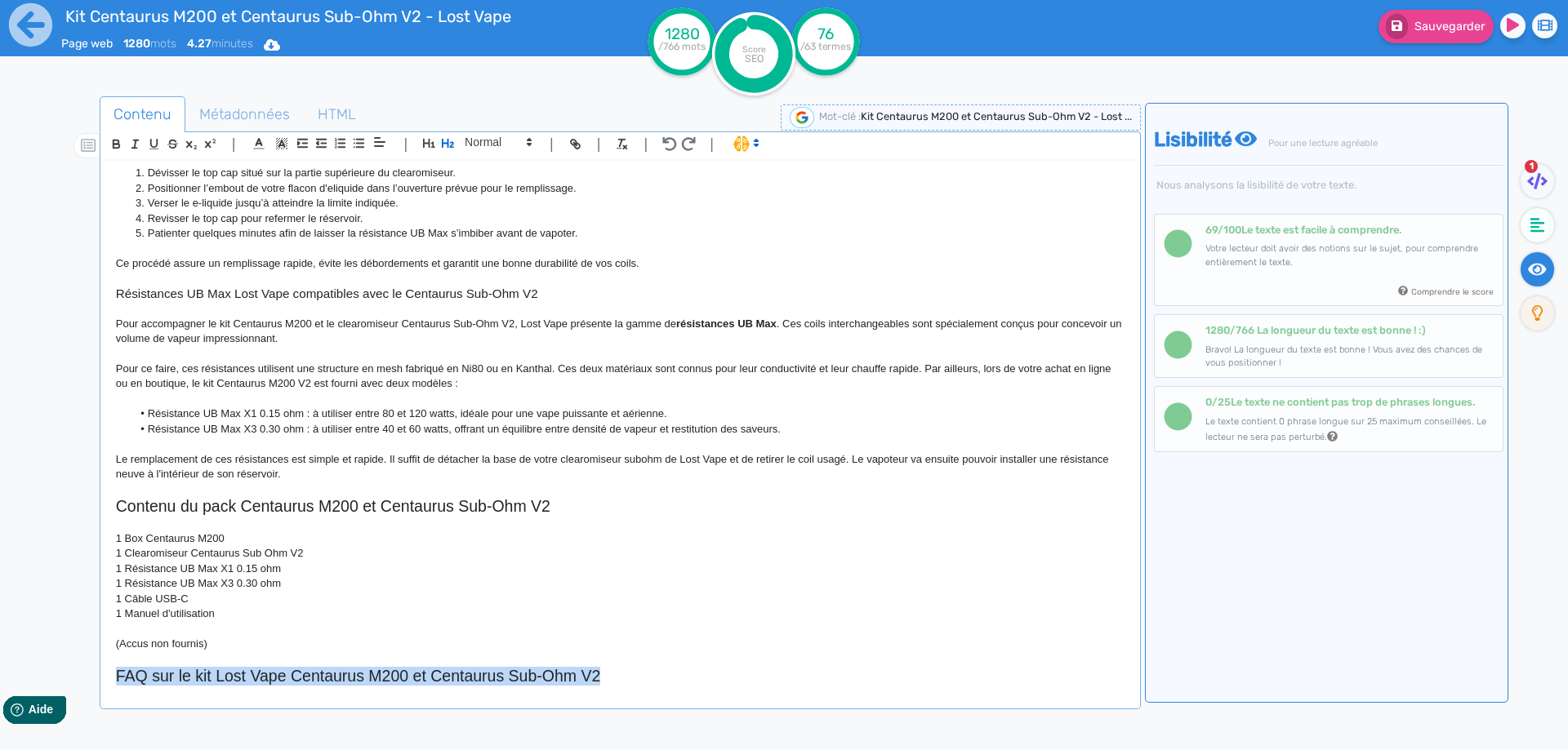
click at [377, 675] on h2 "FAQ sur le kit Lost Vape Centaurus M200 et Centaurus Sub-Ohm V2" at bounding box center [620, 676] width 1008 height 19
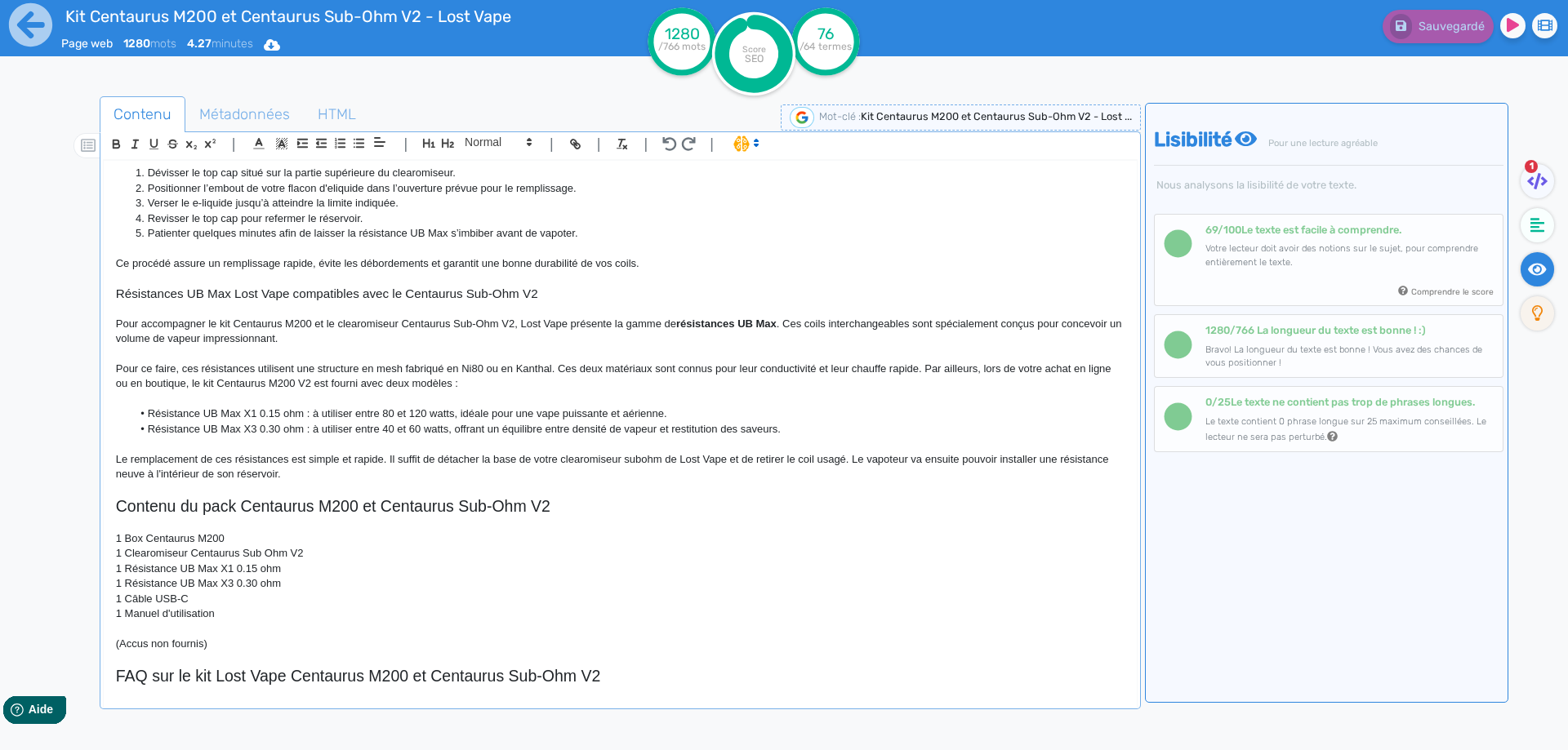
click at [226, 674] on h2 "FAQ sur le kit Lost Vape Centaurus M200 et Centaurus Sub-Ohm V2" at bounding box center [620, 676] width 1008 height 19
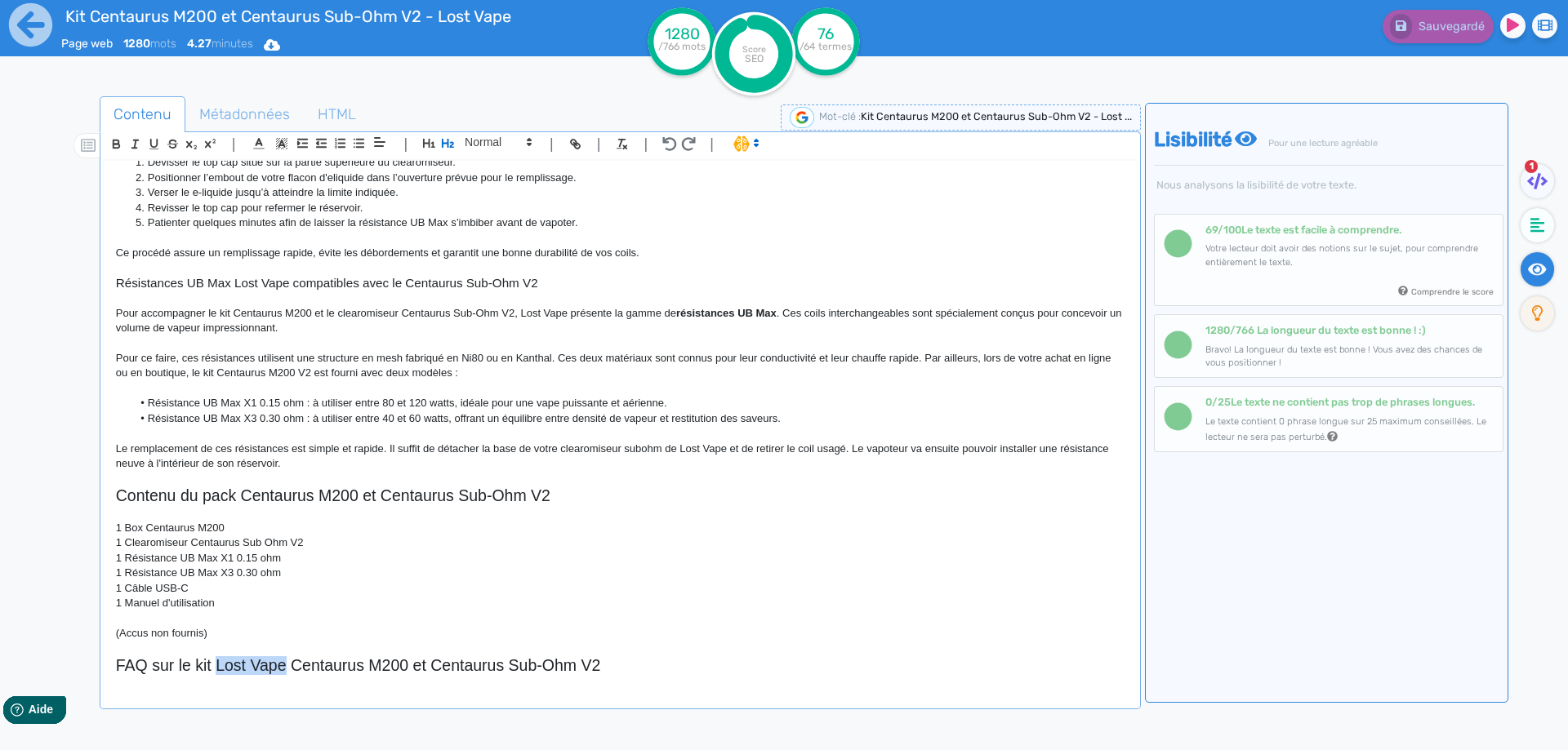
drag, startPoint x: 226, startPoint y: 674, endPoint x: 266, endPoint y: 670, distance: 40.2
click at [266, 670] on h2 "FAQ sur le kit Lost Vape Centaurus M200 et Centaurus Sub-Ohm V2" at bounding box center [620, 665] width 1008 height 19
click at [342, 670] on h2 "FAQ sur le kit Centaurus M200 et Centaurus Sub-Ohm V2" at bounding box center [620, 665] width 1008 height 19
click at [644, 665] on h2 "FAQ sur le kit Centaurus M200 Lost Vape et Centaurus Sub-Ohm V2" at bounding box center [620, 665] width 1008 height 19
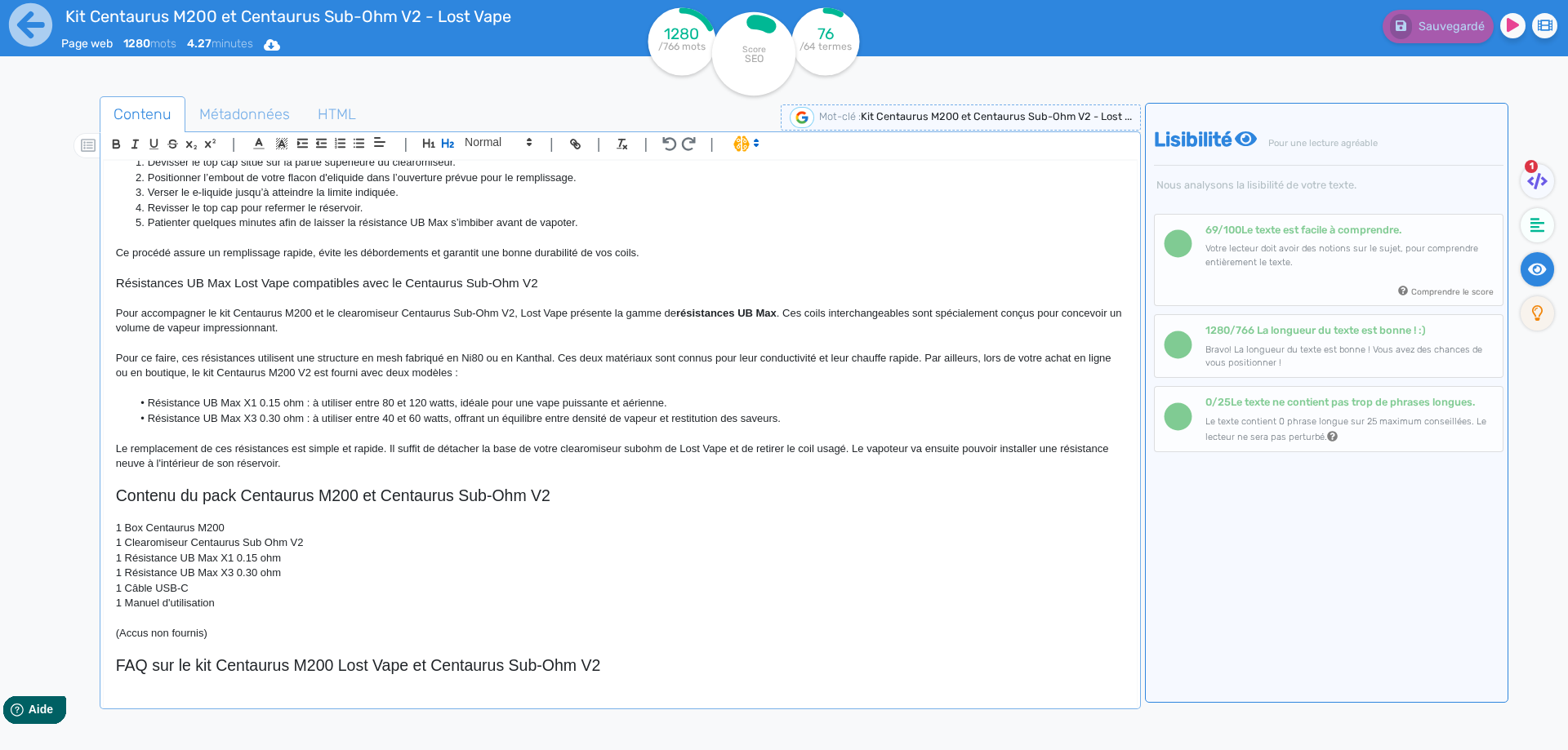
click at [290, 325] on p "Pour accompagner le kit Centaurus M200 et le clearomiseur Centaurus Sub-Ohm V2,…" at bounding box center [620, 321] width 1008 height 30
click at [225, 314] on p "Pour accompagner le kit Centaurus M200 et le clearomiseur Centaurus Sub-Ohm V2,…" at bounding box center [620, 321] width 1008 height 30
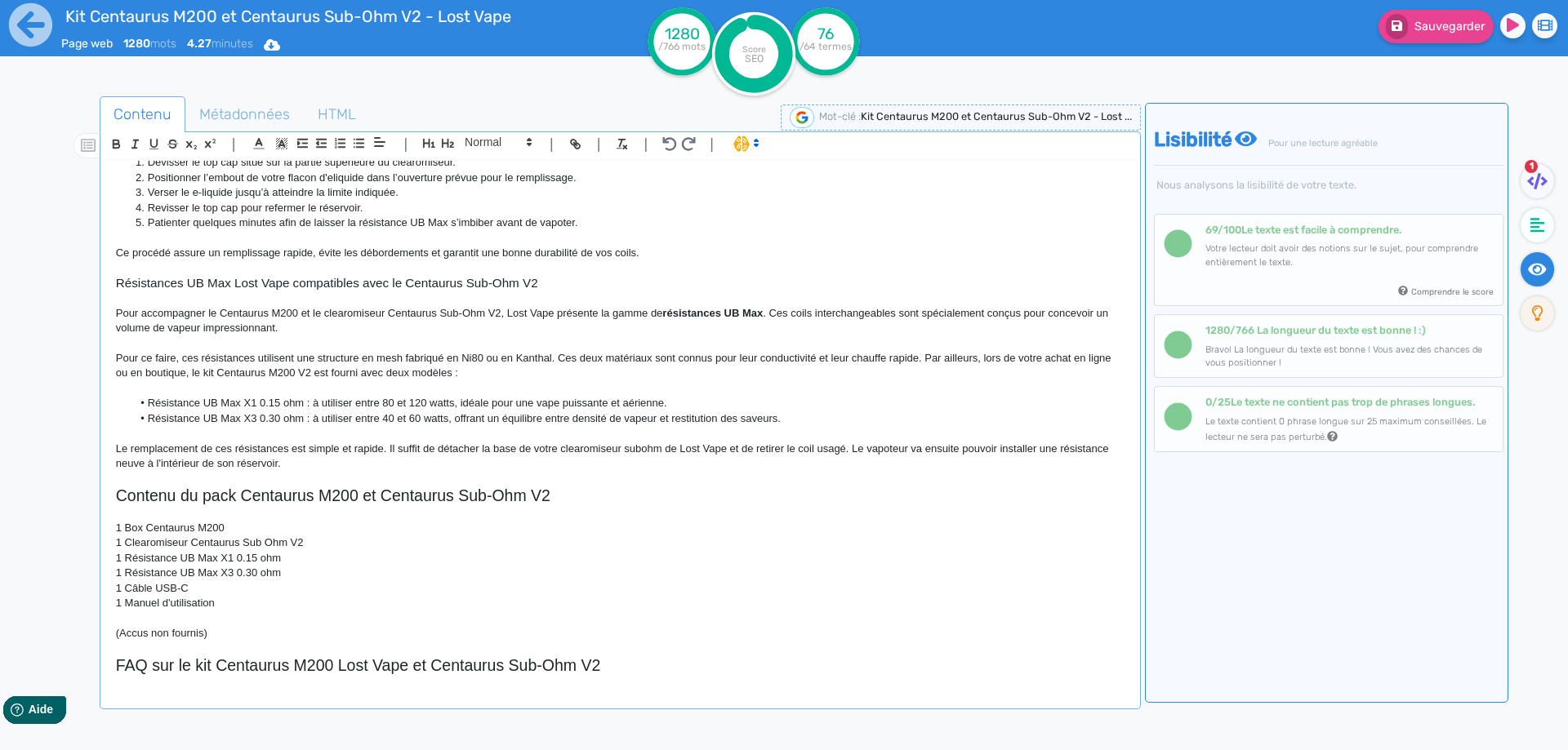
click at [300, 316] on p "Pour accompagner le Centaurus M200 et le clearomiseur Centaurus Sub-Ohm V2, Los…" at bounding box center [620, 321] width 1008 height 30
click at [305, 316] on p "Pour accompagner le Centaurus M200 kit et le clearomiseur Centaurus Sub-Ohm V2,…" at bounding box center [620, 321] width 1008 height 30
click at [433, 546] on p "1 Clearomiseur Centaurus Sub Ohm V2" at bounding box center [620, 542] width 1008 height 15
click at [686, 705] on div "Contenu Métadonnées HTML | | H3 H4 H5 H6 Normal | | | | Kit Centaurus M200 et C…" at bounding box center [620, 474] width 1041 height 757
click at [674, 663] on h2 "FAQ sur le kit Centaurus M200 Lost Vape et Centaurus Sub-Ohm V2" at bounding box center [620, 665] width 1008 height 19
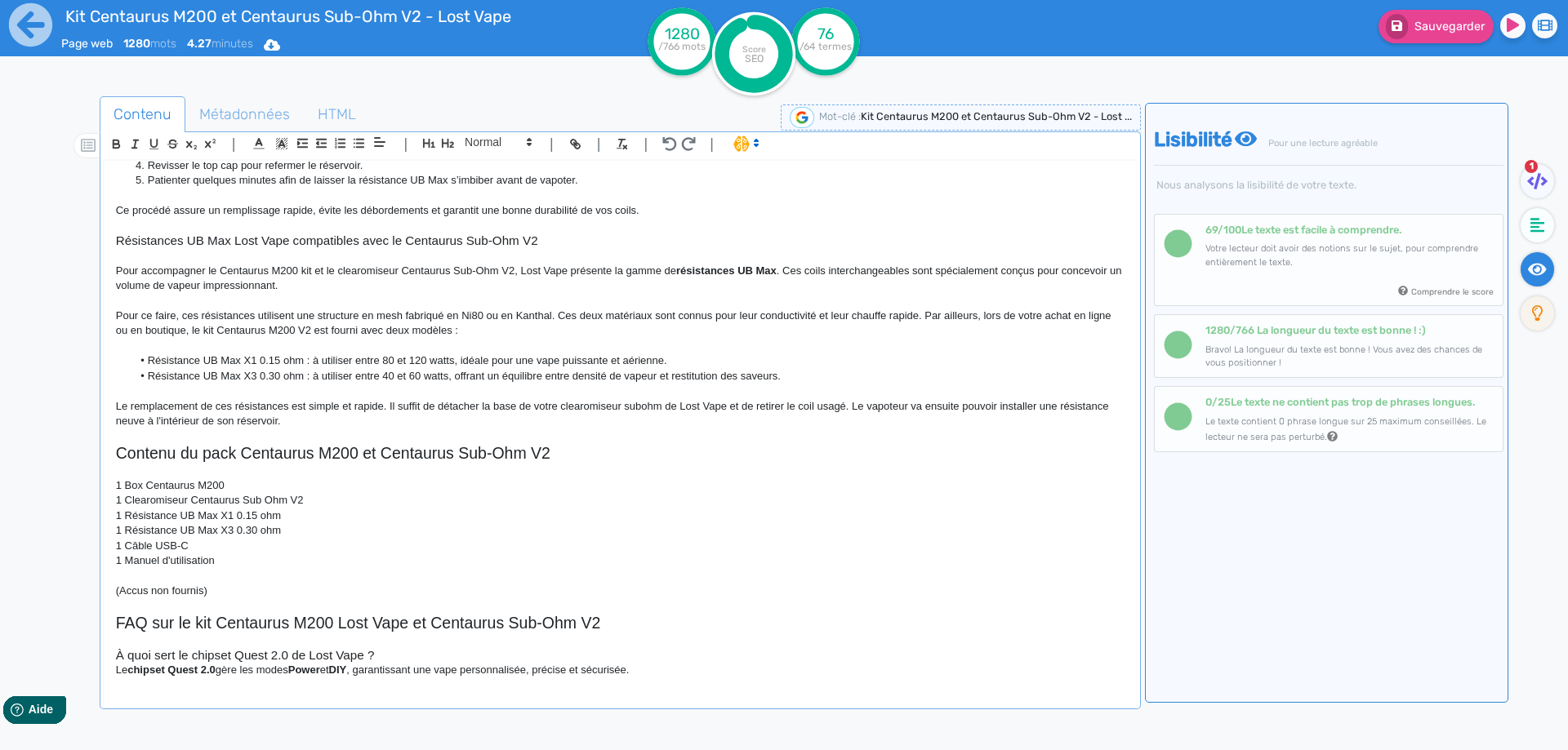
scroll to position [1261, 0]
click at [424, 647] on h3 "À quoi sert le chipset Quest 2.0 de Lost Vape ?" at bounding box center [620, 653] width 1008 height 15
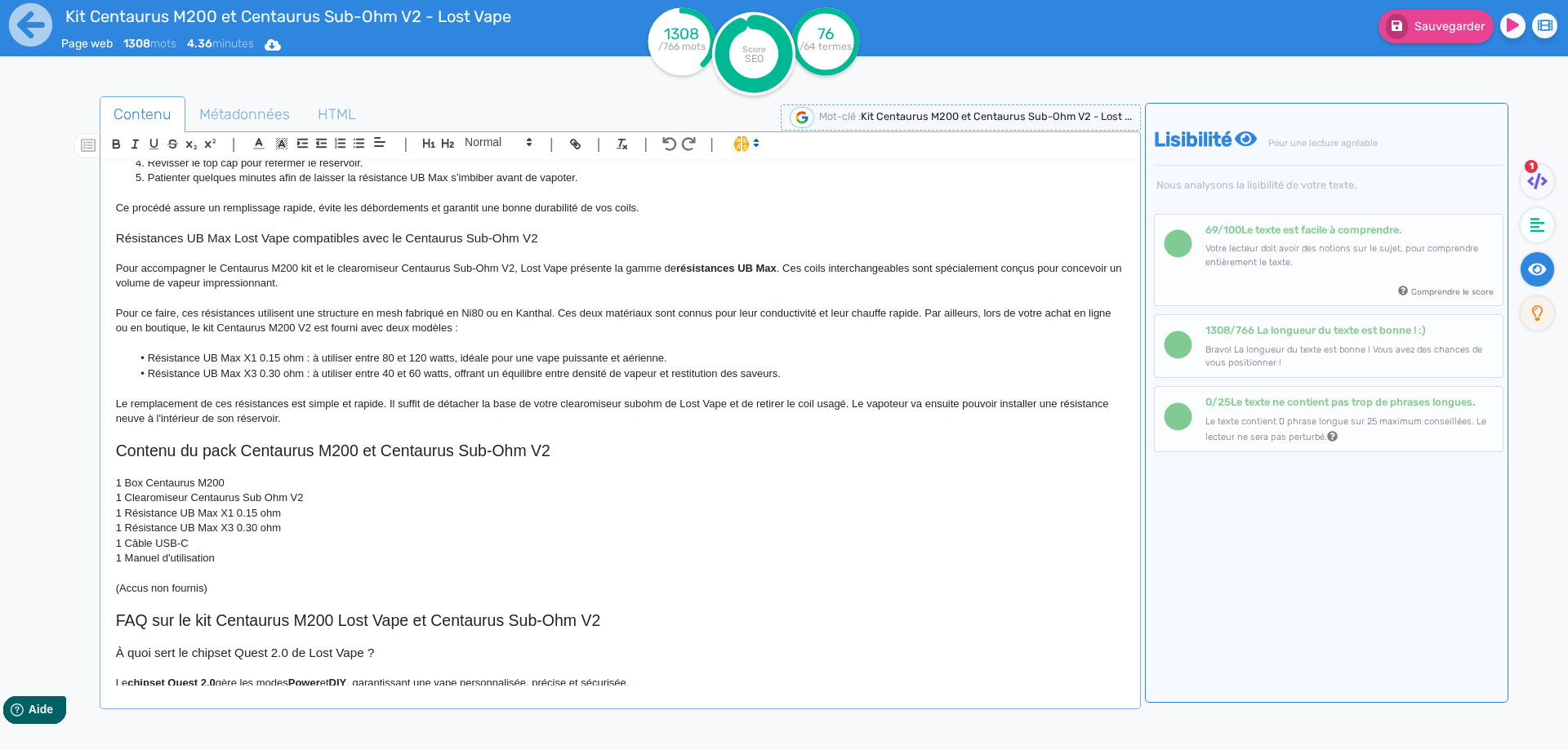
scroll to position [1275, 0]
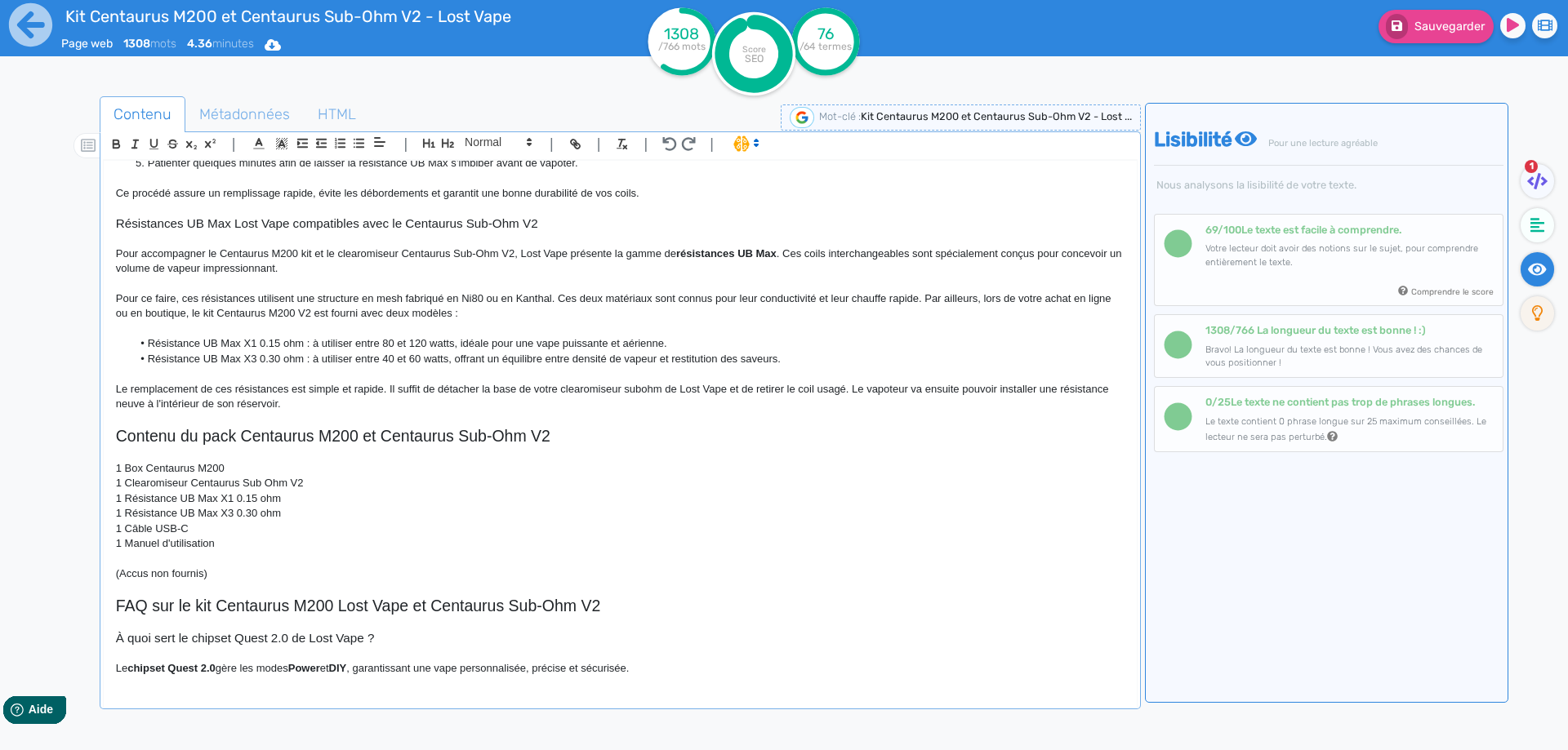
click at [154, 672] on strong "chipset Quest 2.0" at bounding box center [171, 668] width 88 height 12
drag, startPoint x: 154, startPoint y: 672, endPoint x: 207, endPoint y: 661, distance: 54.1
click at [207, 661] on p "Le chipset Quest 2.0 gère les modes Power et DIY , garantissant une vape person…" at bounding box center [620, 669] width 1008 height 15
click at [287, 669] on p "Le chipset Quest 2.0 gère les modes Power et DIY , garantissant une vape person…" at bounding box center [620, 669] width 1008 height 15
click at [254, 669] on p "Le chipset Quest 2.0 gère les modes Power et DIY , garantissant une vape person…" at bounding box center [620, 669] width 1008 height 15
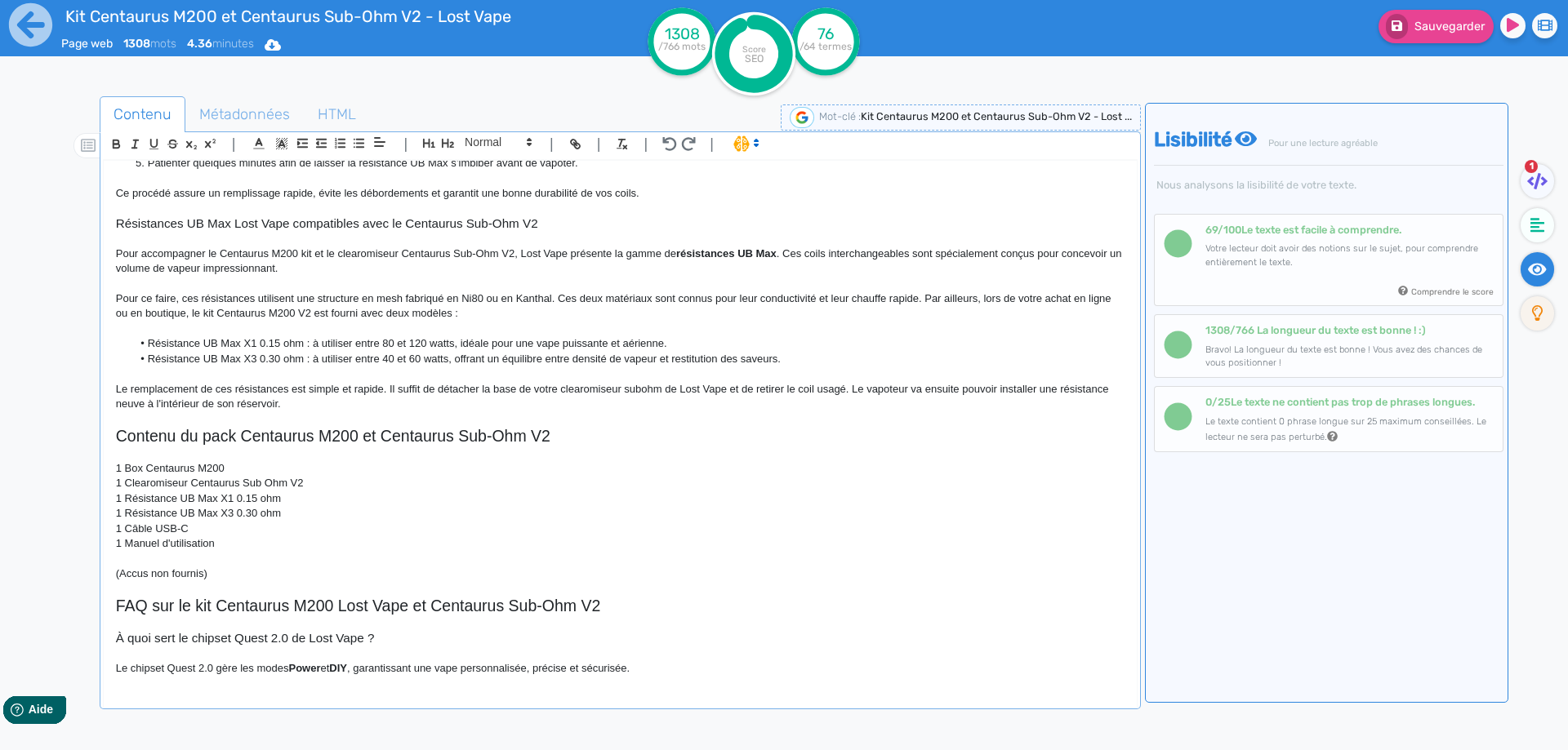
click at [250, 669] on p "Le chipset Quest 2.0 gère les modes Power et DIY , garantissant une vape person…" at bounding box center [620, 669] width 1008 height 15
click at [281, 665] on p "Le chipset Quest 2.0 gère le modes Power et DIY , garantissant une vape personn…" at bounding box center [620, 669] width 1008 height 15
click at [325, 665] on p "Le chipset Quest 2.0 gère le mode Power et DIY , garantissant une vape personna…" at bounding box center [620, 669] width 1008 height 15
click at [543, 662] on strong "DIY pour utiliser la box Centaurus M200. Il permet ainsi de vous garantir un" at bounding box center [548, 668] width 378 height 12
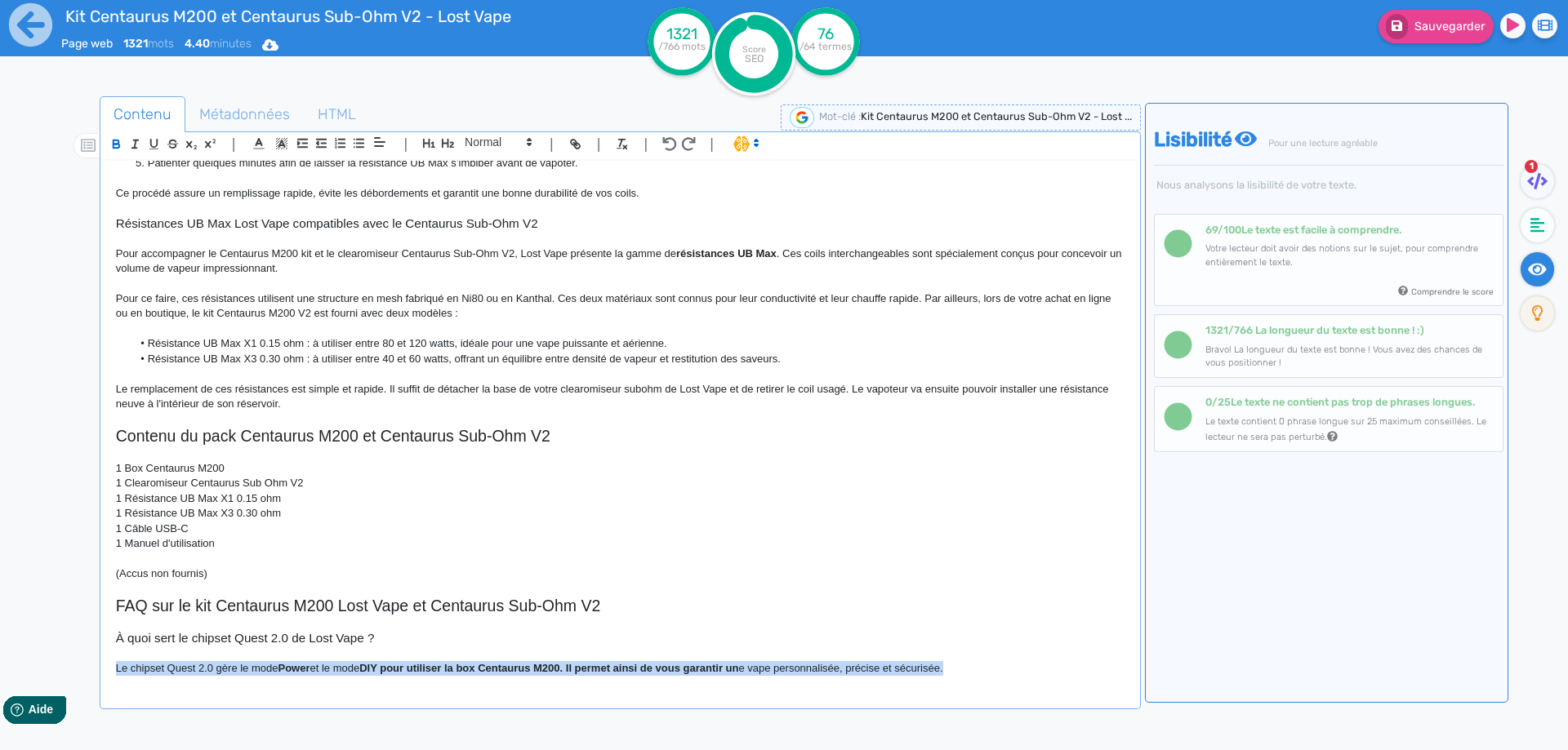
click at [543, 662] on strong "DIY pour utiliser la box Centaurus M200. Il permet ainsi de vous garantir un" at bounding box center [548, 668] width 378 height 12
click at [942, 661] on p "Le chipset Quest 2.0 gère le mode Power et le mode DIY pour utiliser la box Cen…" at bounding box center [620, 669] width 1008 height 15
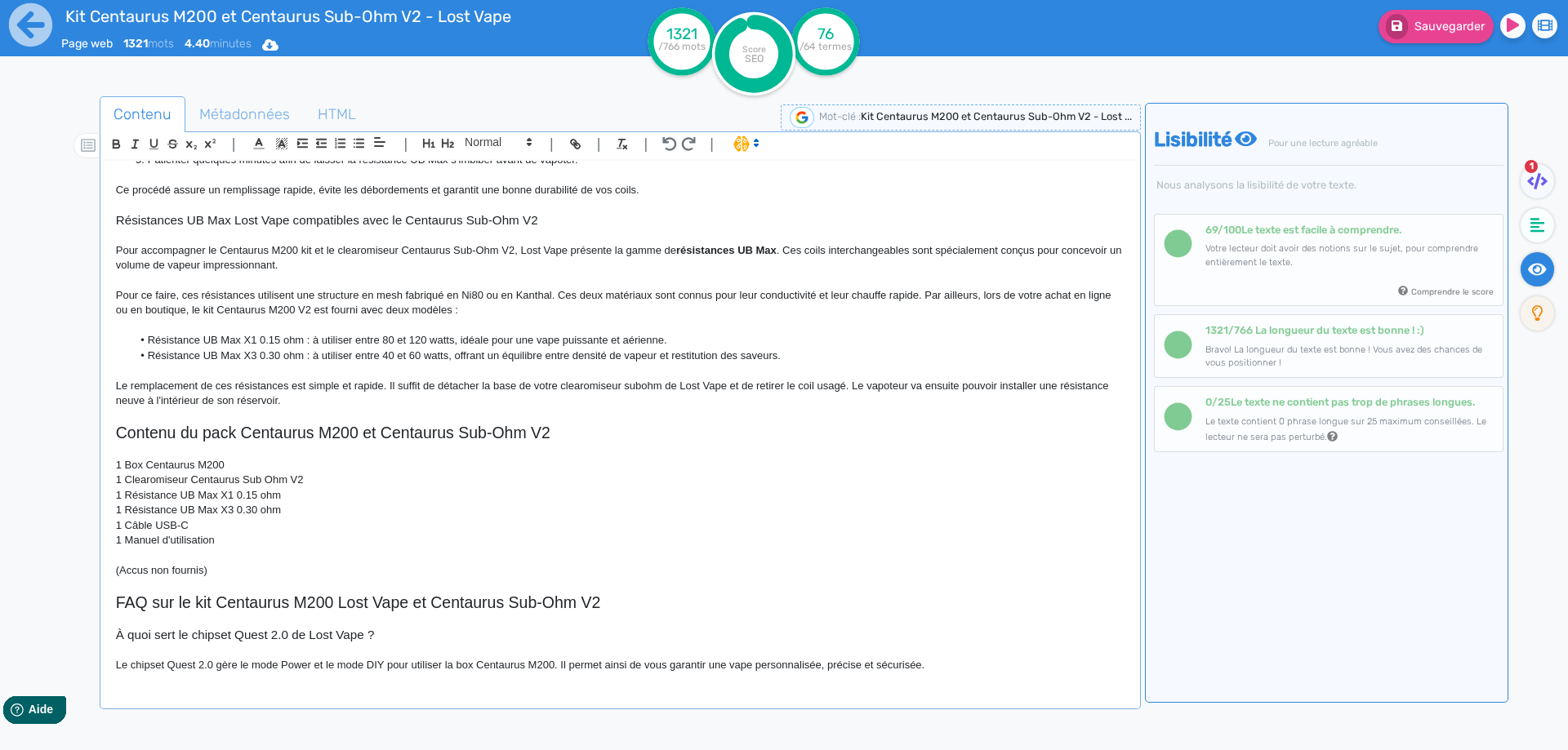
scroll to position [1293, 0]
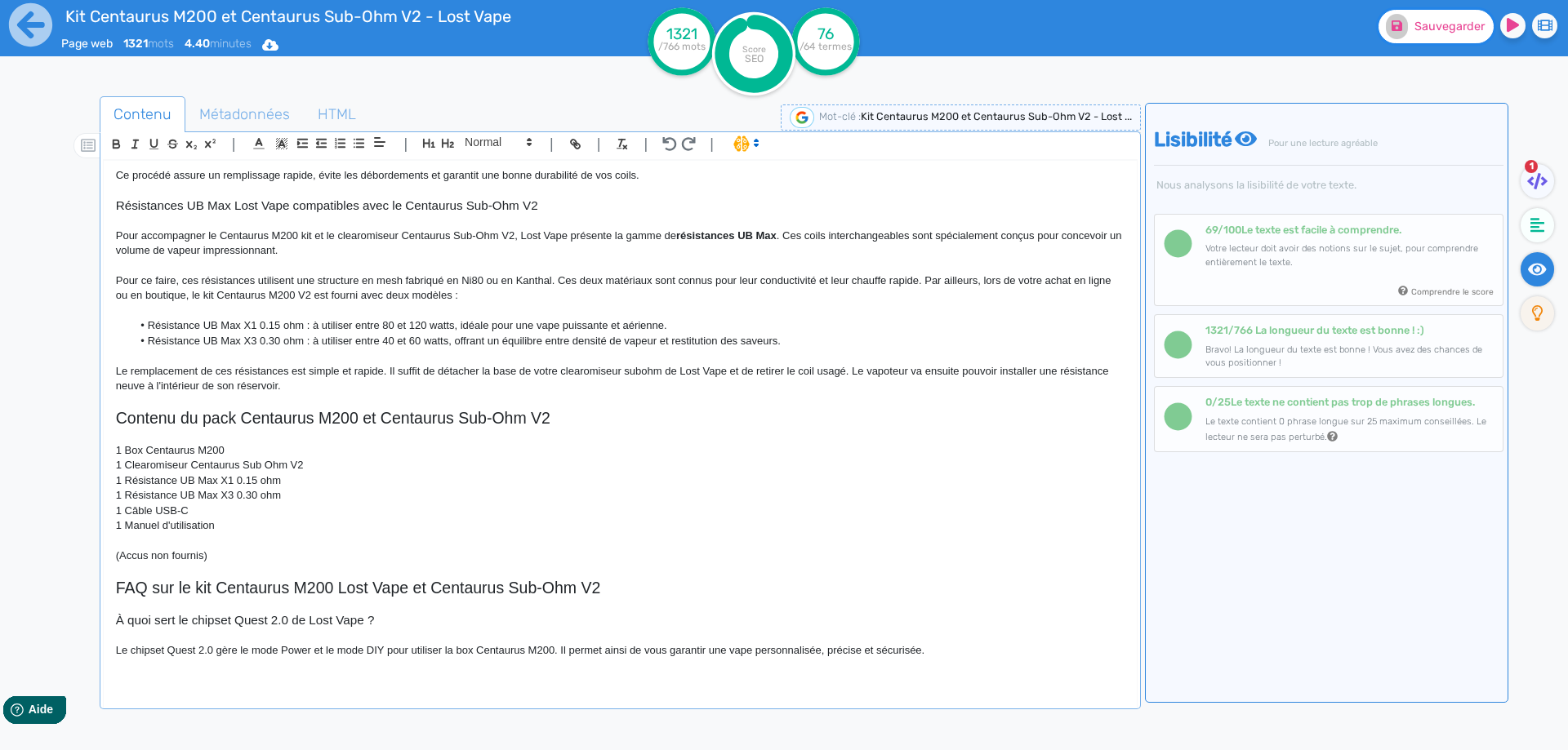
click at [1458, 31] on span "Sauvegarder" at bounding box center [1450, 26] width 71 height 14
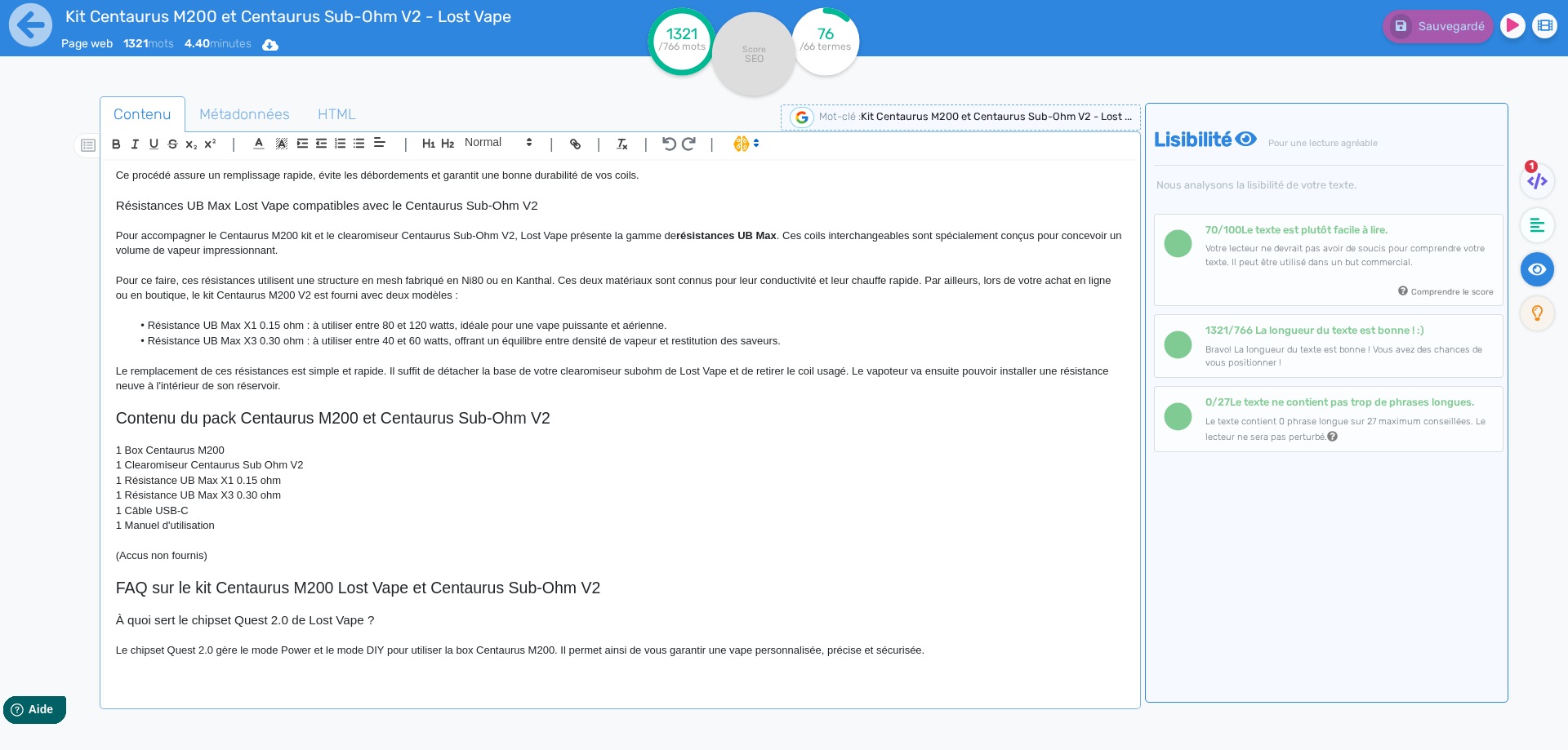
click at [332, 681] on p at bounding box center [620, 679] width 1008 height 15
click at [319, 675] on p at bounding box center [620, 679] width 1008 height 15
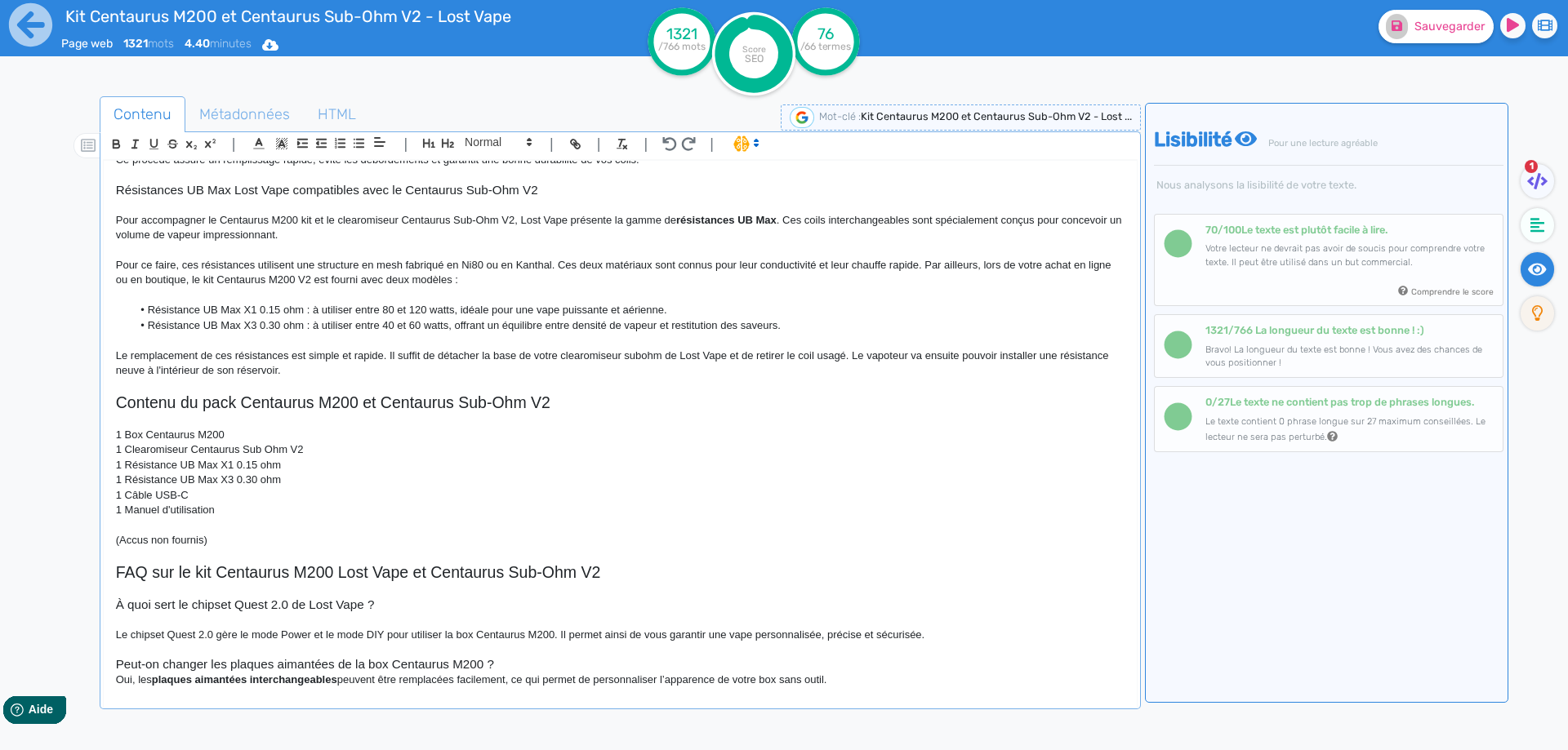
scroll to position [1320, 0]
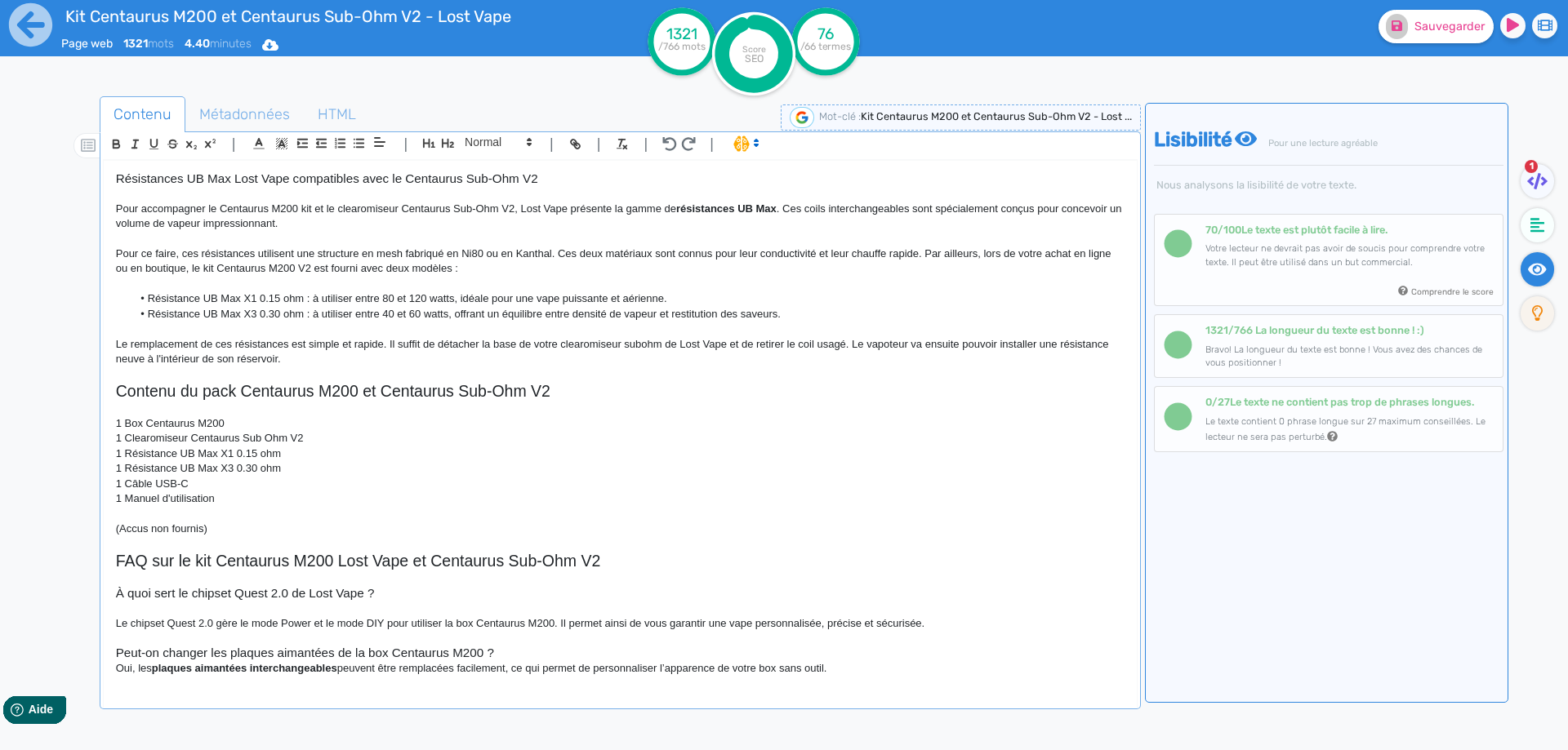
drag, startPoint x: 567, startPoint y: 659, endPoint x: 567, endPoint y: 648, distance: 11.0
click at [567, 654] on h3 "Peut-on changer les plaques aimantées de la box Centaurus M200 ?" at bounding box center [620, 653] width 1008 height 15
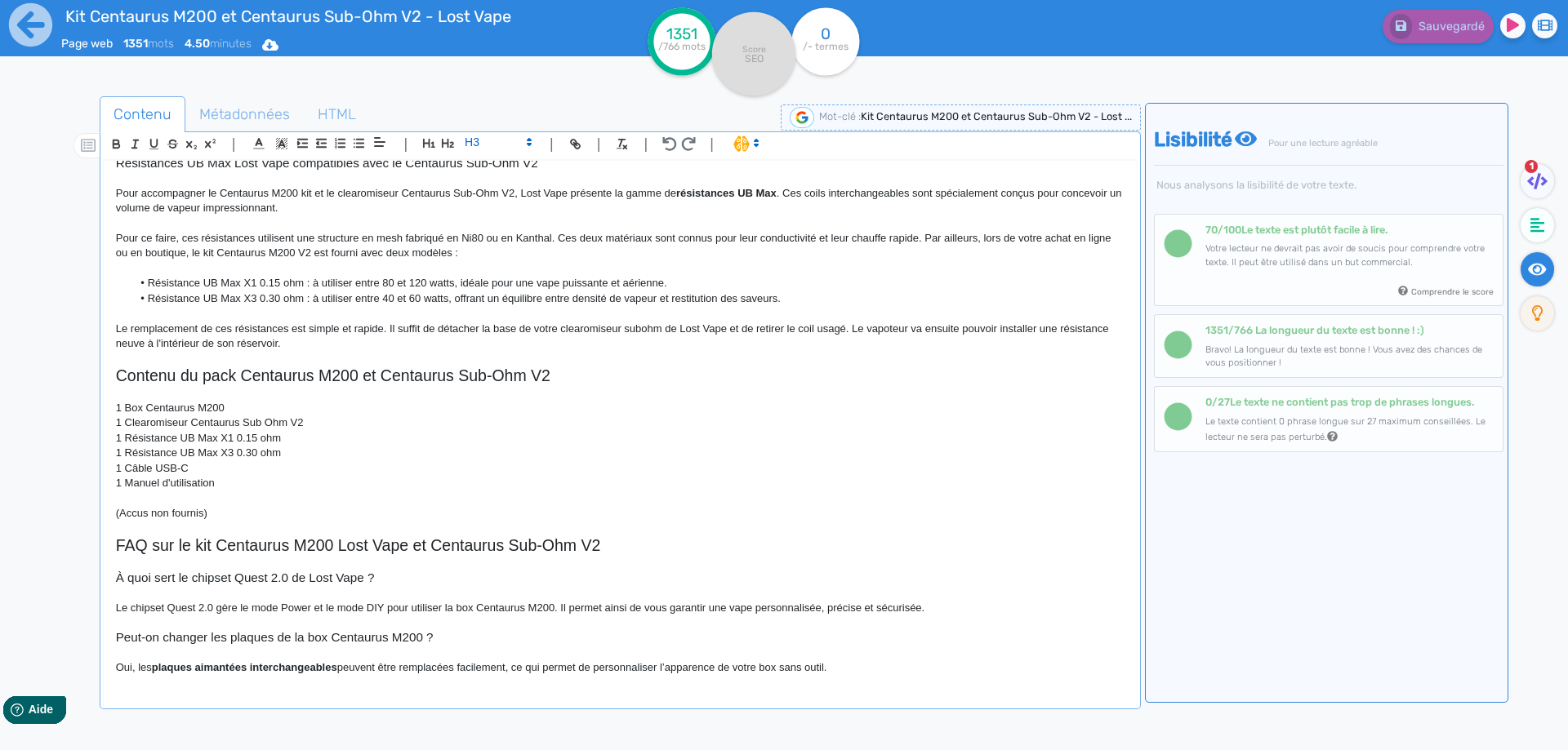
click at [192, 665] on strong "plaques aimantées interchangeables" at bounding box center [245, 667] width 186 height 12
click at [198, 673] on strong "plaques avec des gravures aimantées interchangeables" at bounding box center [292, 667] width 281 height 12
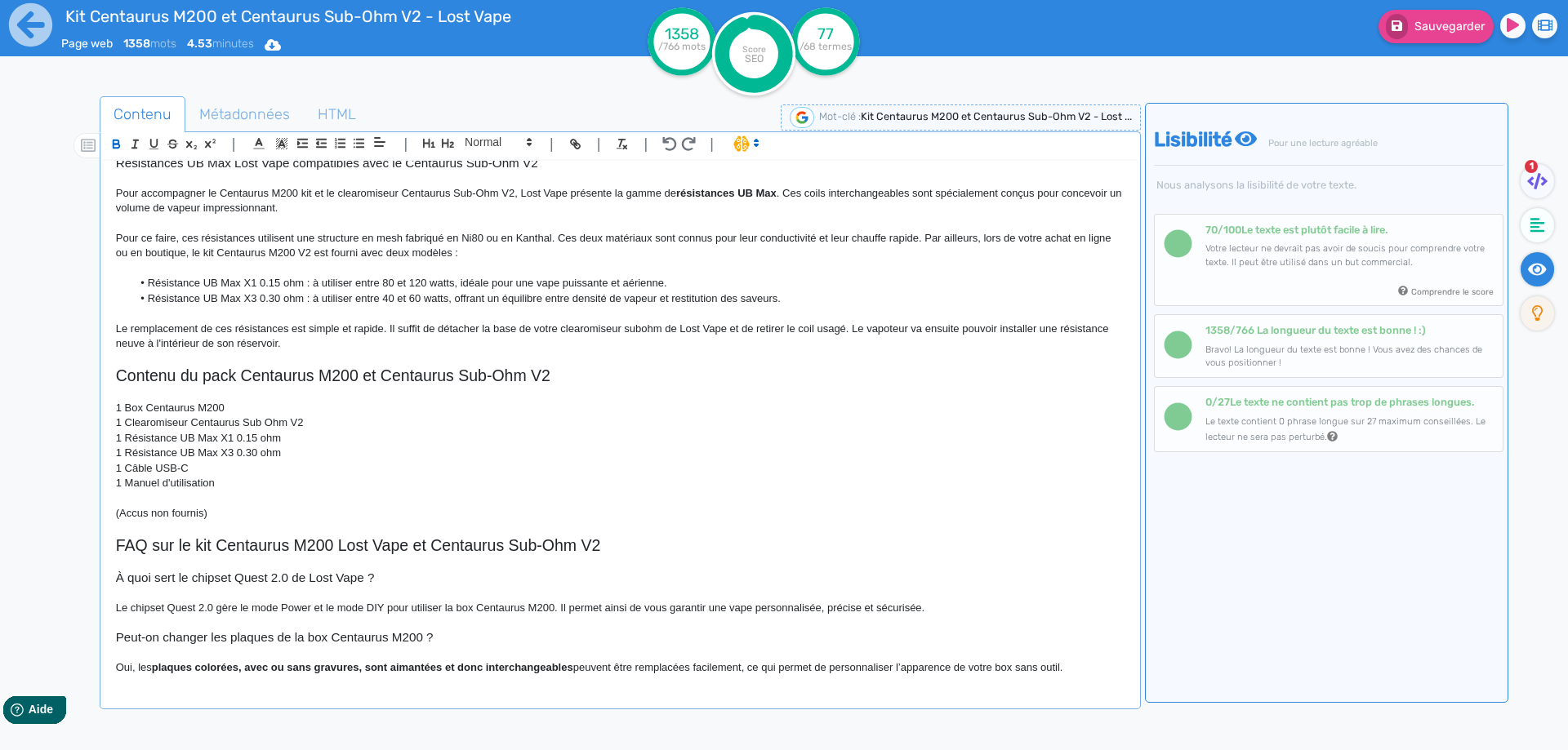
click at [576, 668] on p "Oui, les plaques colorées, avec ou sans gravures, sont aimantées et donc interc…" at bounding box center [620, 668] width 1008 height 15
click at [685, 668] on p "Oui, les plaques colorées, avec ou sans gravures, sont aimantées et donc interc…" at bounding box center [620, 668] width 1008 height 15
click at [887, 658] on p at bounding box center [620, 653] width 1008 height 15
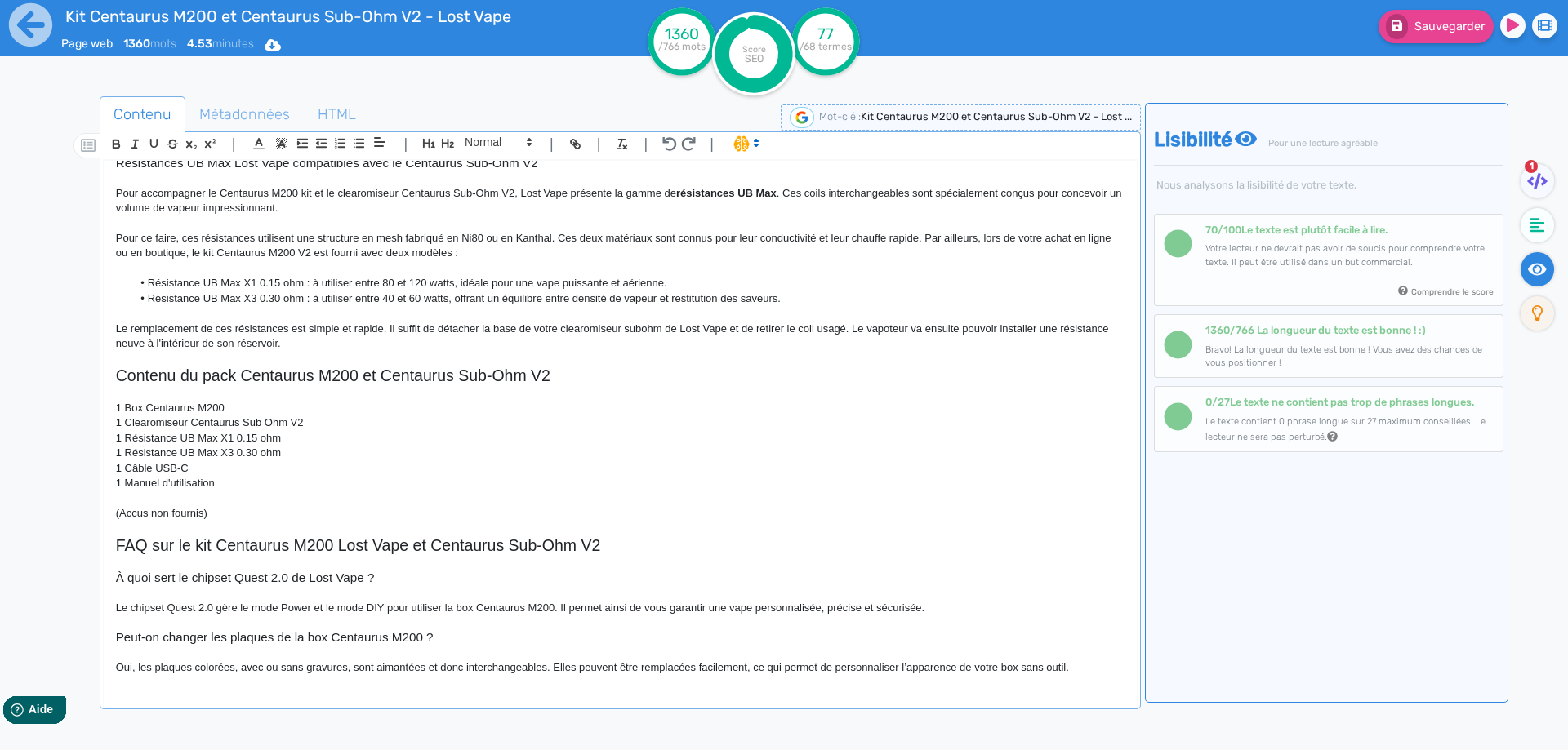
click at [1103, 658] on p at bounding box center [620, 653] width 1008 height 15
click at [1098, 664] on p "Oui, les plaques colorées, avec ou sans gravures, sont aimantées et donc interc…" at bounding box center [620, 668] width 1008 height 15
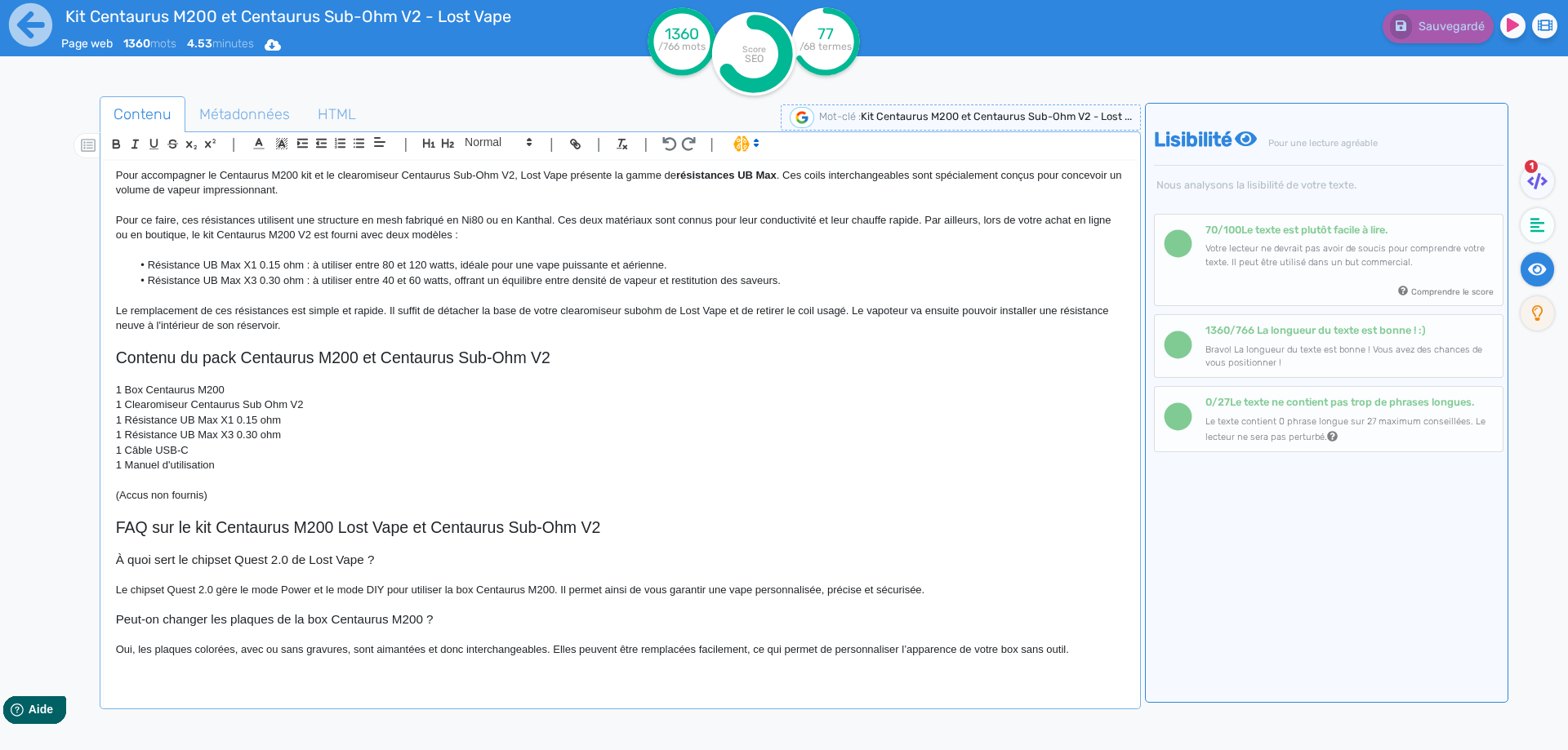
scroll to position [1366, 0]
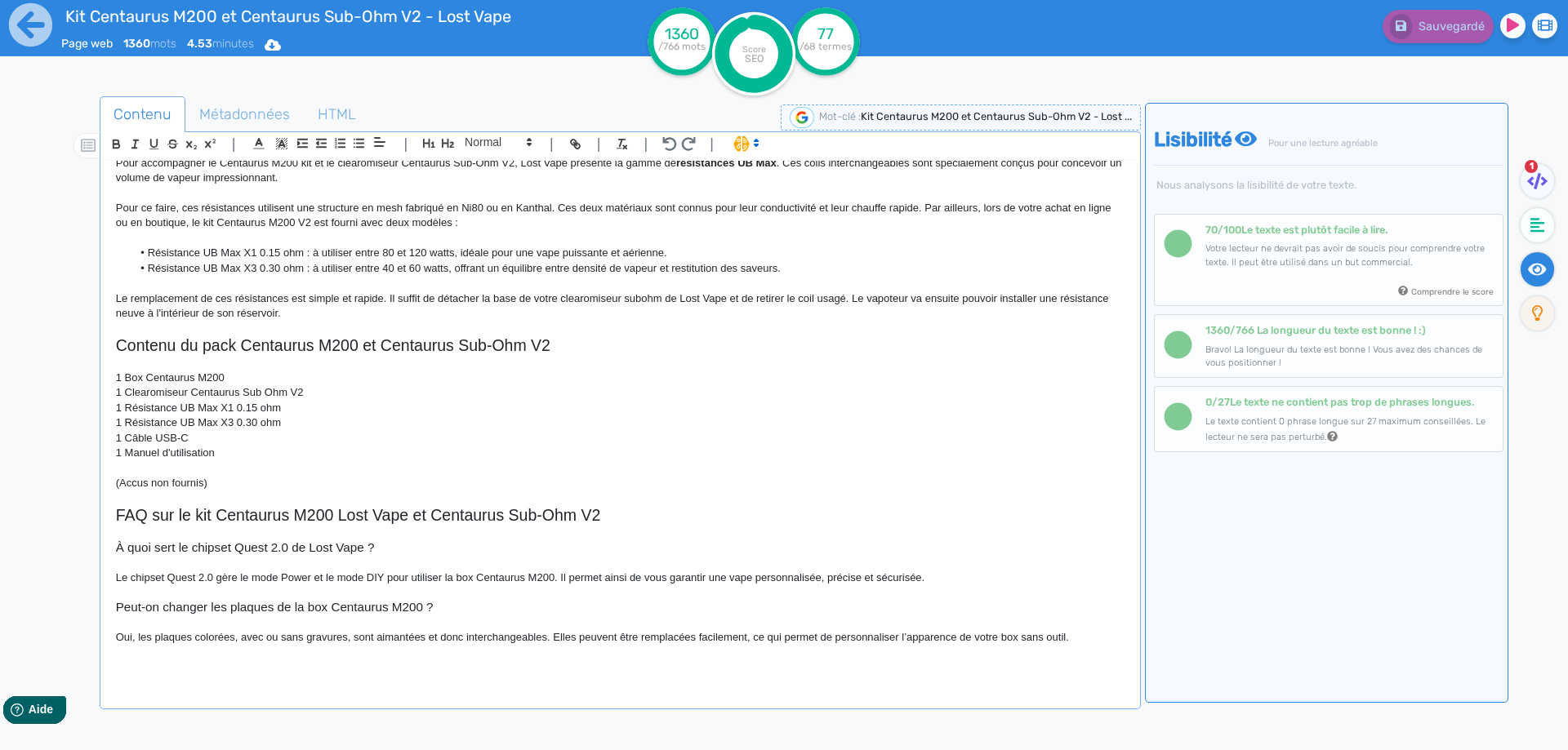
click at [266, 391] on p "1 Clearomiseur Centaurus Sub Ohm V2" at bounding box center [620, 392] width 1008 height 15
drag, startPoint x: 255, startPoint y: 686, endPoint x: 256, endPoint y: 672, distance: 14.0
click at [255, 684] on div "Kit Centaurus M200 et Centaurus Sub-Ohm V2 - Lost Vape Le kit Centaurus M200 V2…" at bounding box center [620, 437] width 1034 height 554
click at [256, 672] on p at bounding box center [620, 668] width 1008 height 15
click at [259, 661] on p at bounding box center [620, 668] width 1008 height 15
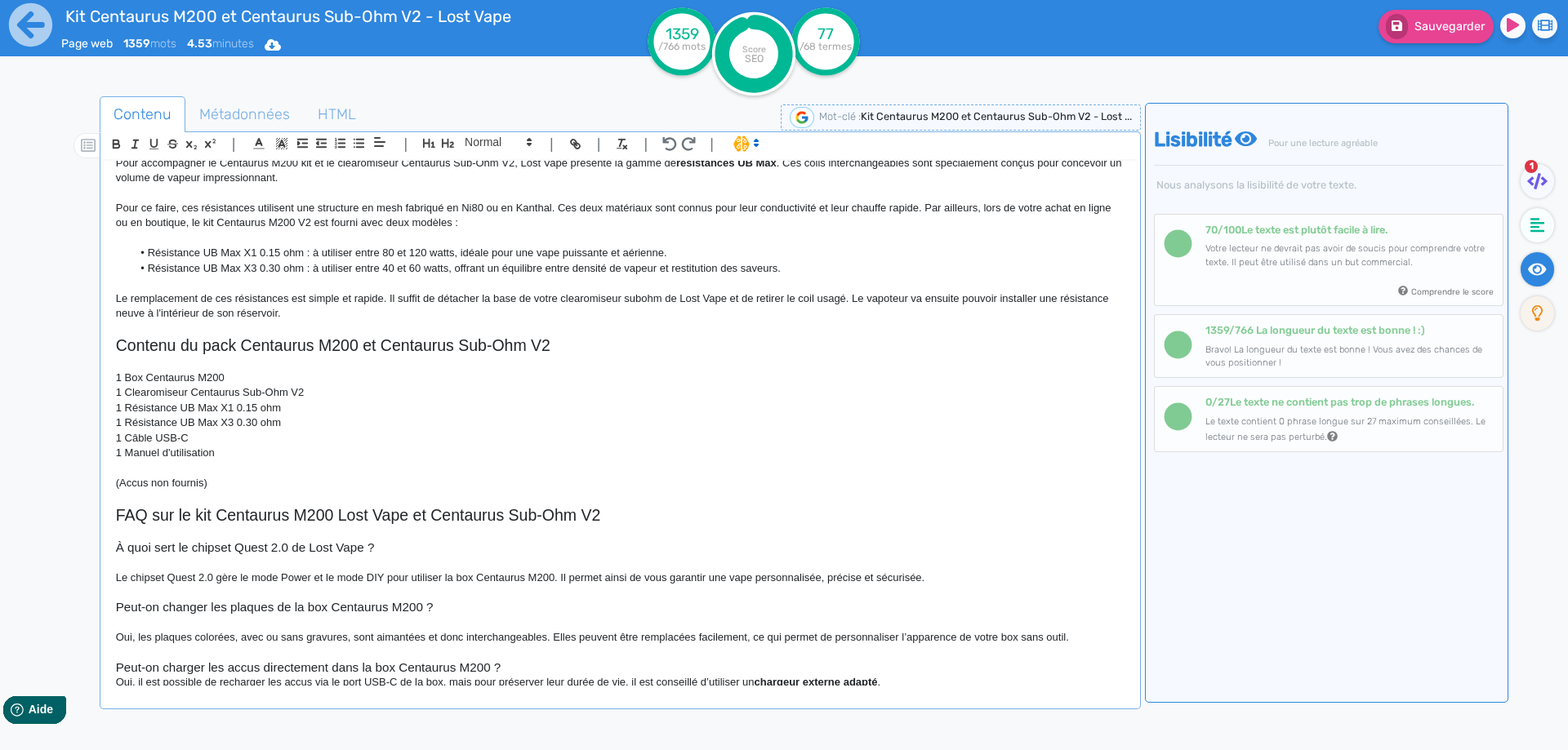
scroll to position [1369, 0]
click at [524, 669] on h3 "Peut-on charger les accus directement dans la box Centaurus M200 ?" at bounding box center [620, 665] width 1008 height 15
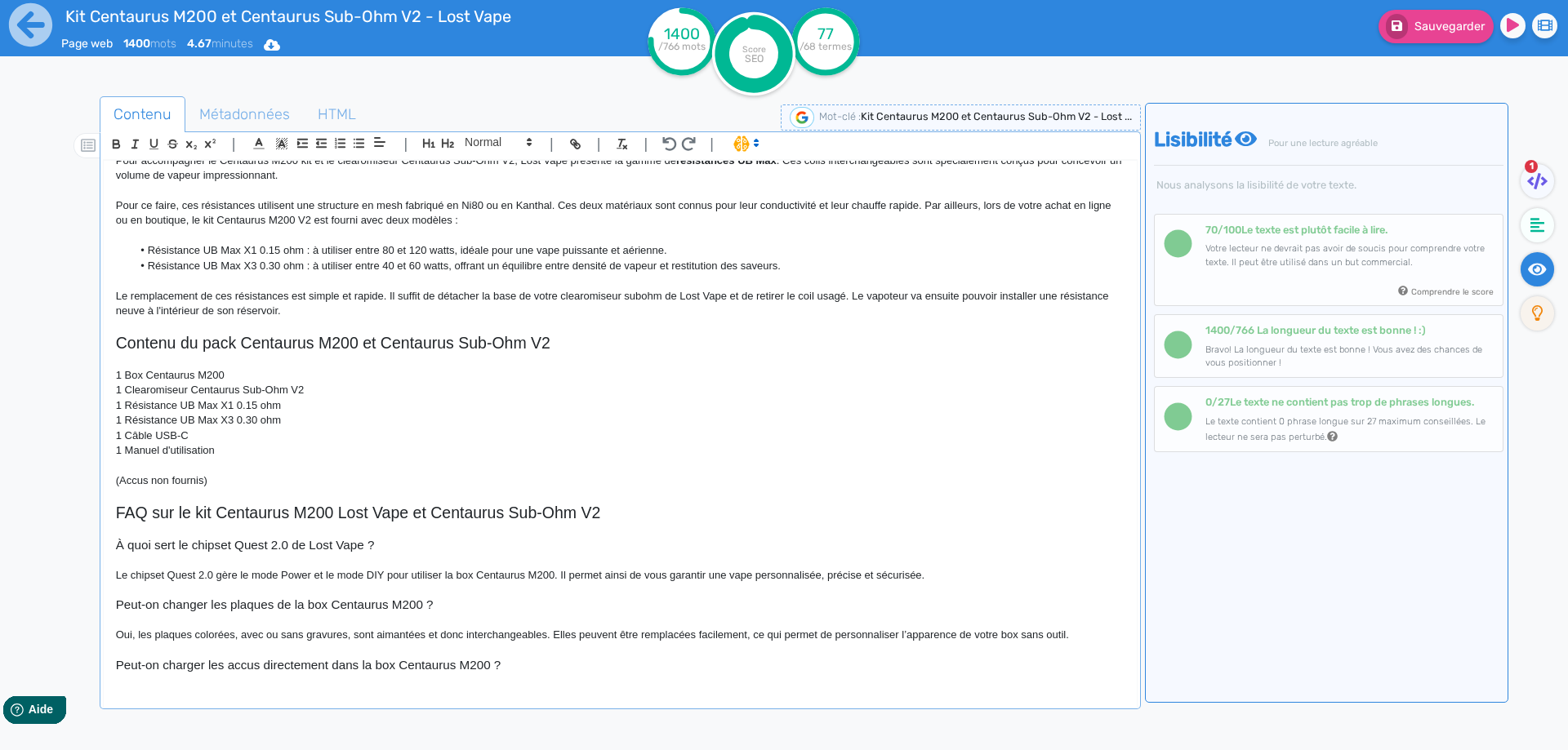
scroll to position [1396, 0]
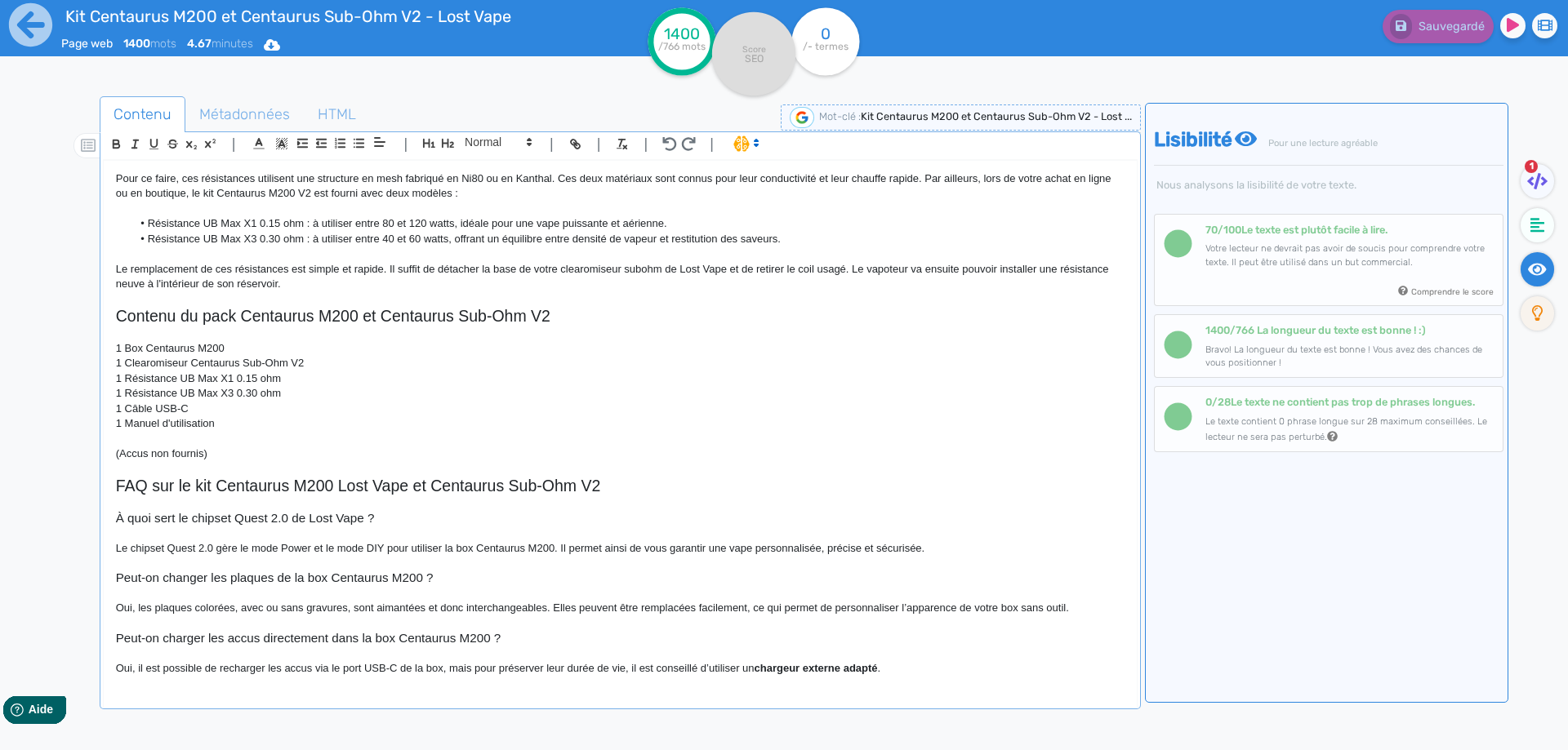
click at [440, 672] on p "Oui, il est possible de recharger les accus via le port USB-C de la box, mais p…" at bounding box center [620, 669] width 1008 height 15
click at [442, 672] on p "Oui, il est possible de recharger les accus via le port USB-C de la box, mais p…" at bounding box center [620, 669] width 1008 height 15
drag, startPoint x: 442, startPoint y: 672, endPoint x: 876, endPoint y: 668, distance: 434.0
click at [876, 668] on p "Oui, il est possible de recharger les accus via le port USB-C de la box, mais p…" at bounding box center [620, 669] width 1008 height 15
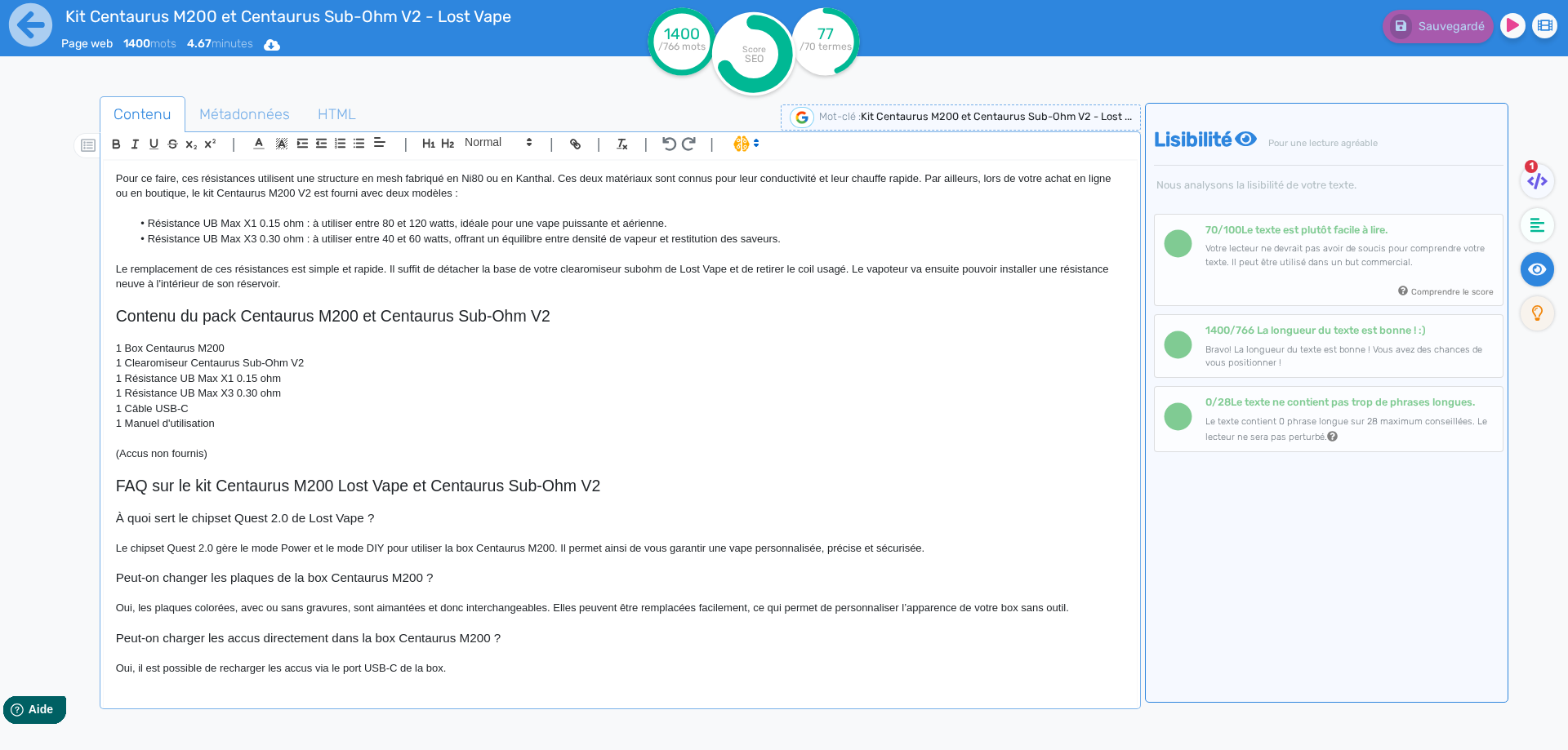
click at [568, 662] on p "Oui, il est possible de recharger les accus via le port USB-C de la box." at bounding box center [620, 669] width 1008 height 15
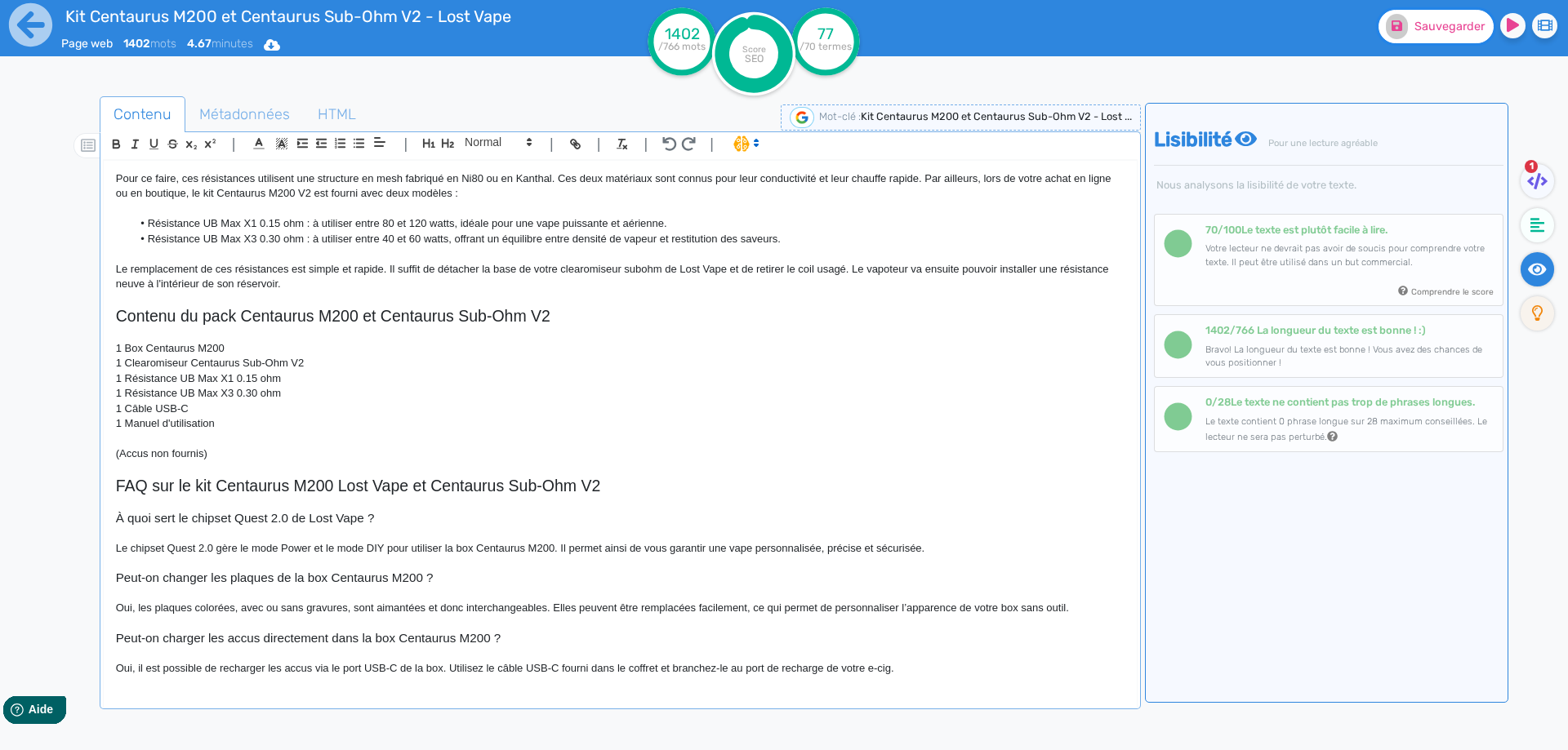
click at [1449, 40] on button "Sauvegarder" at bounding box center [1436, 26] width 115 height 34
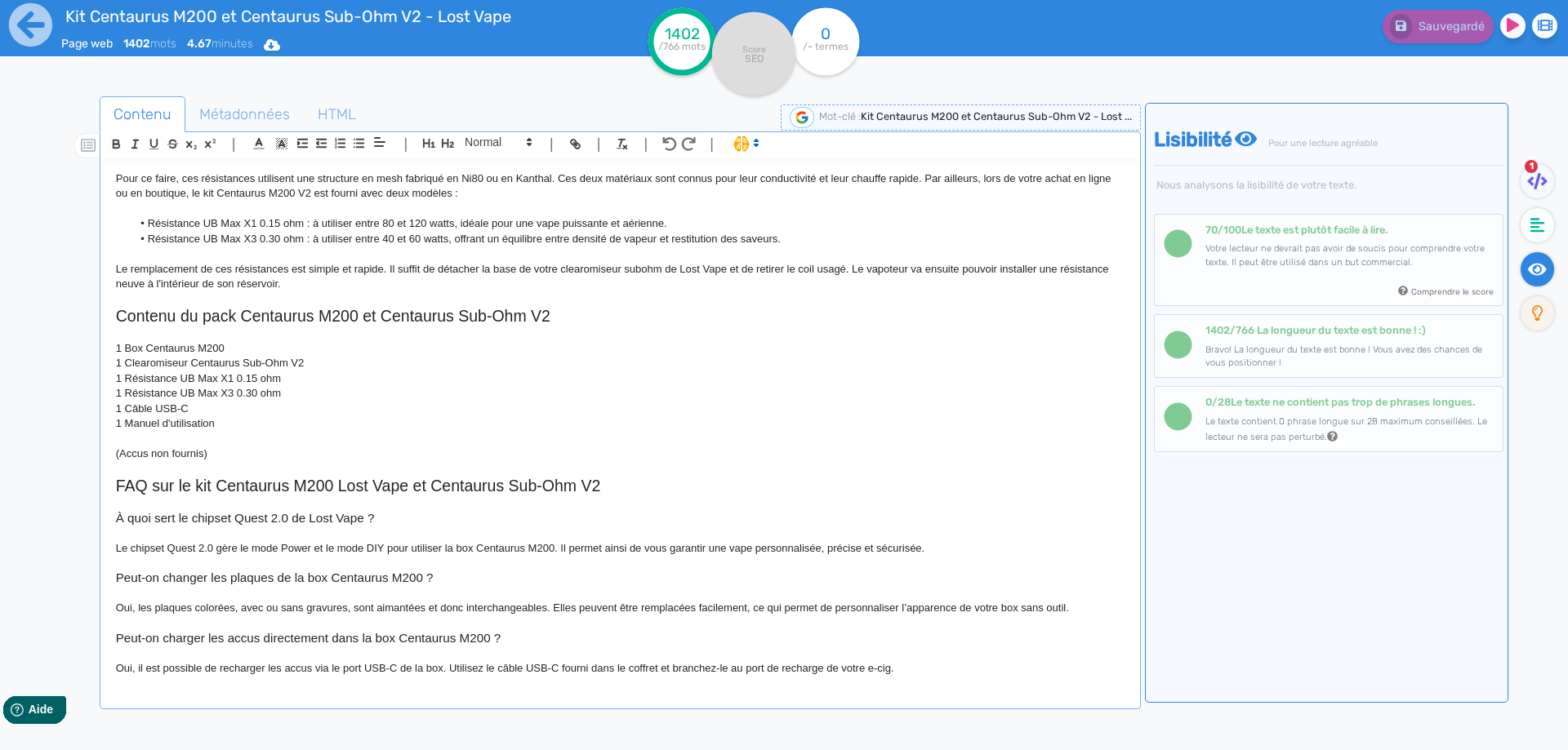
click at [1528, 245] on ul "1" at bounding box center [1535, 252] width 54 height 176
click at [1531, 239] on fa-icon at bounding box center [1537, 226] width 34 height 34
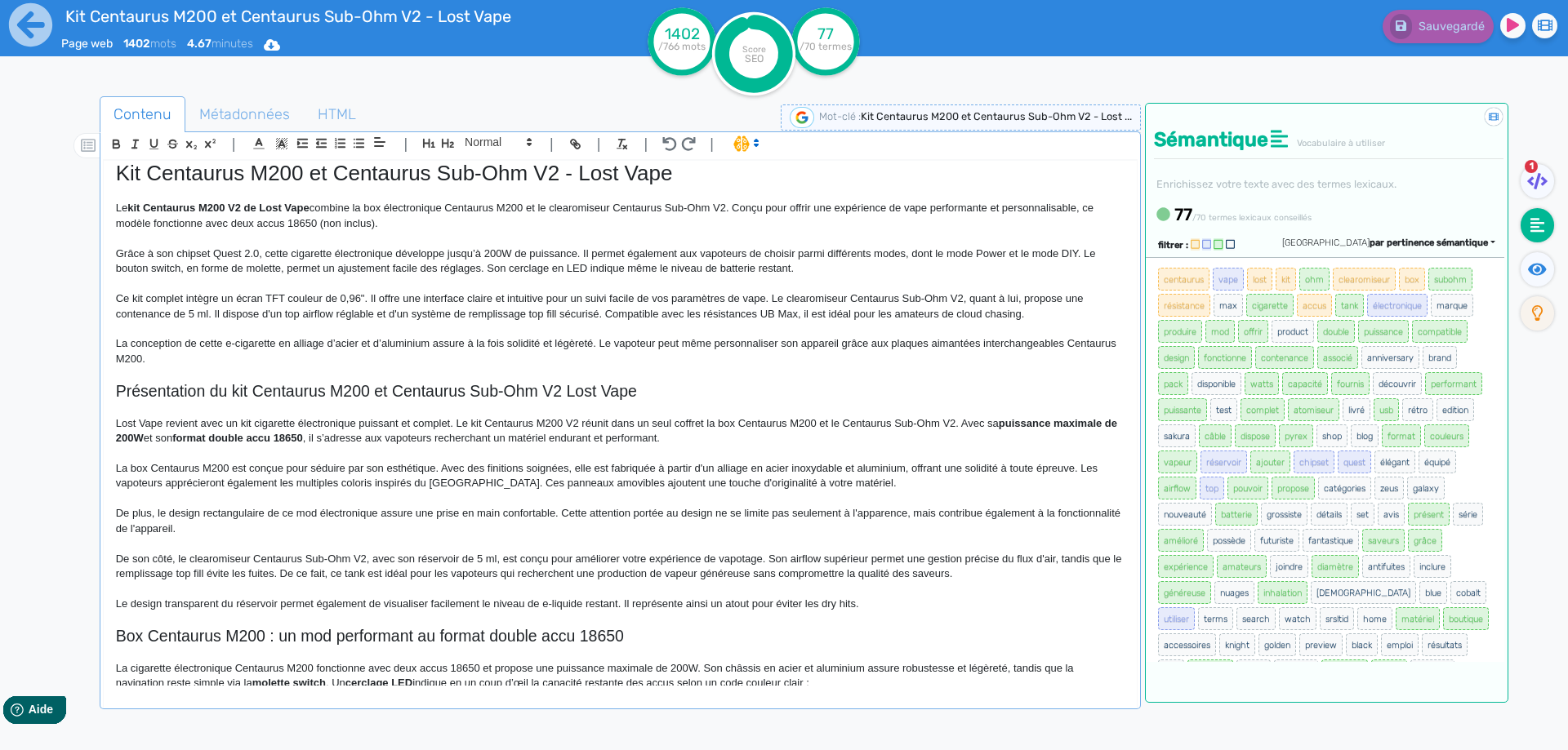
scroll to position [254, 0]
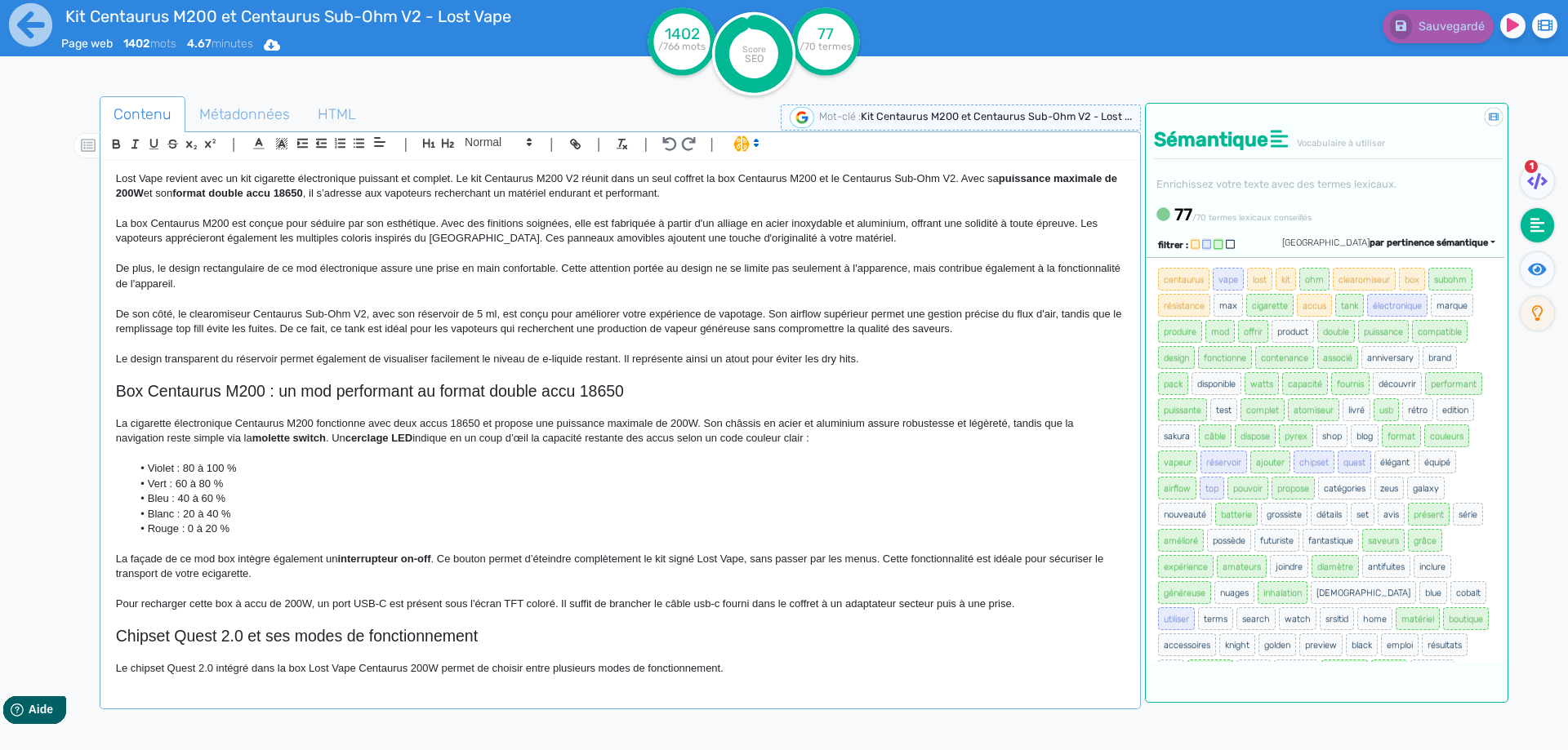
click at [649, 424] on span "La cigarette électronique Centaurus M200 fonctionne avec deux accus 18650 et pr…" at bounding box center [596, 430] width 961 height 27
click at [1484, 37] on button "Sauvegarder" at bounding box center [1436, 26] width 115 height 34
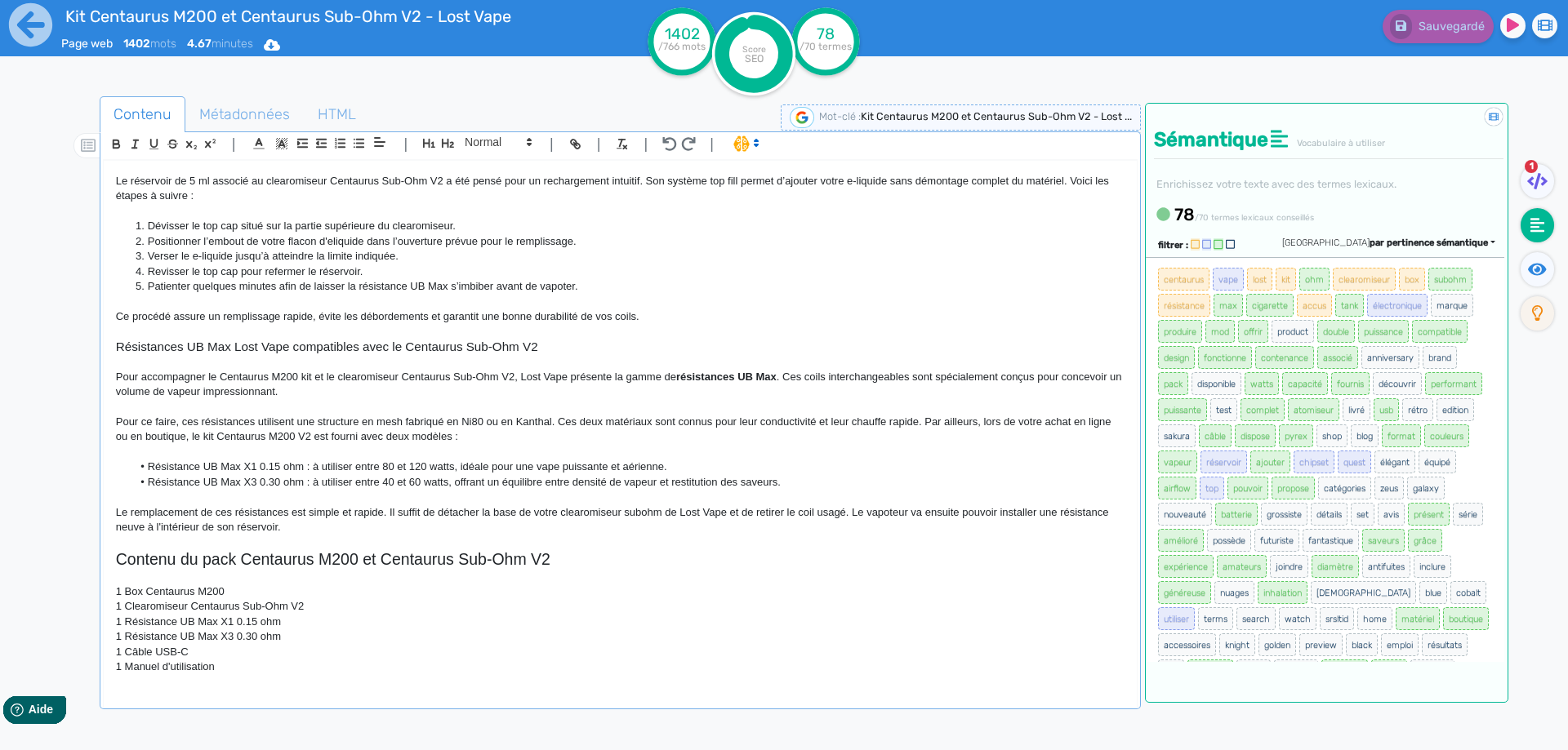
scroll to position [1396, 0]
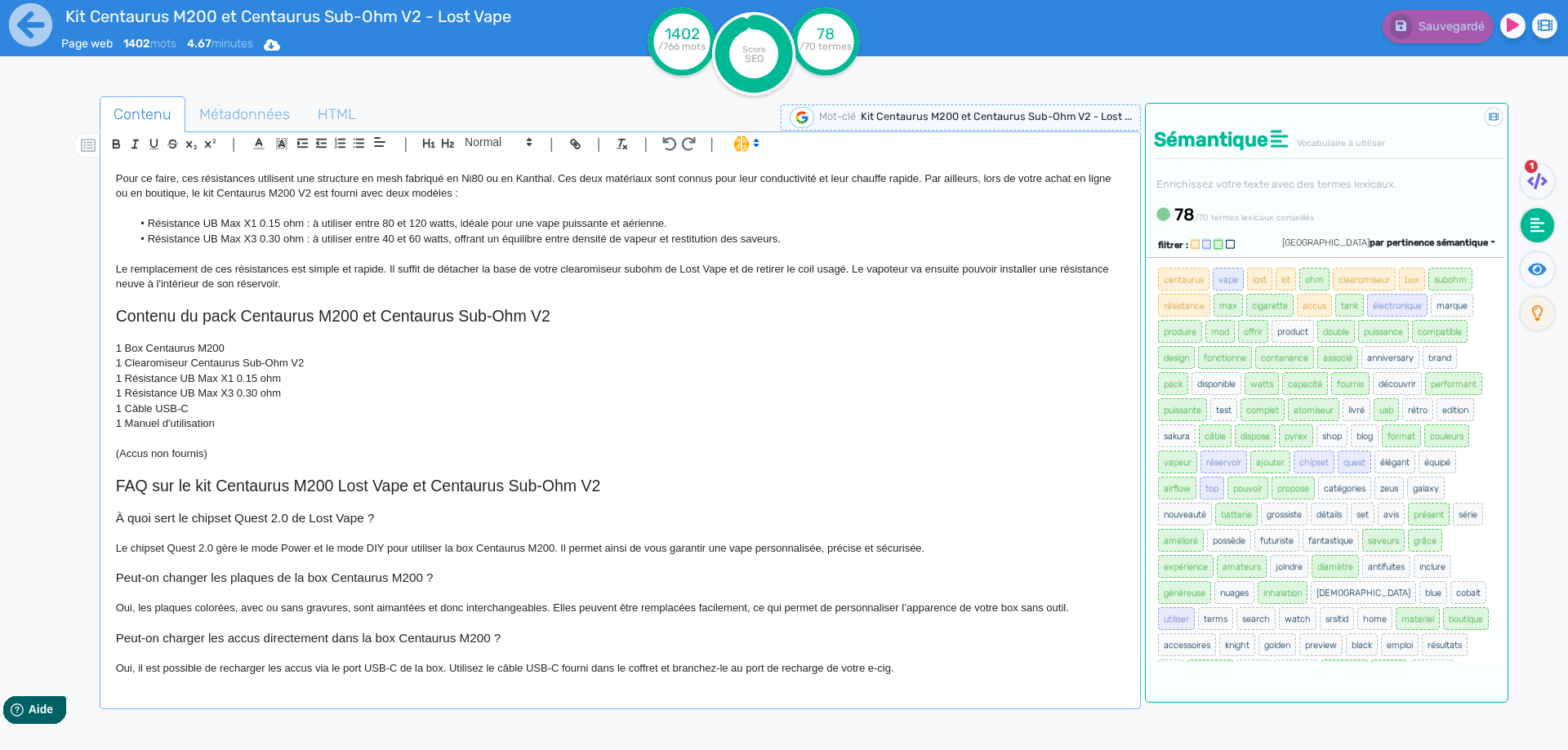
click at [307, 519] on h3 "À quoi sert le chipset Quest 2.0 de Lost Vape ?" at bounding box center [620, 519] width 1008 height 15
click at [1423, 33] on span "Sauvegarder" at bounding box center [1450, 26] width 71 height 14
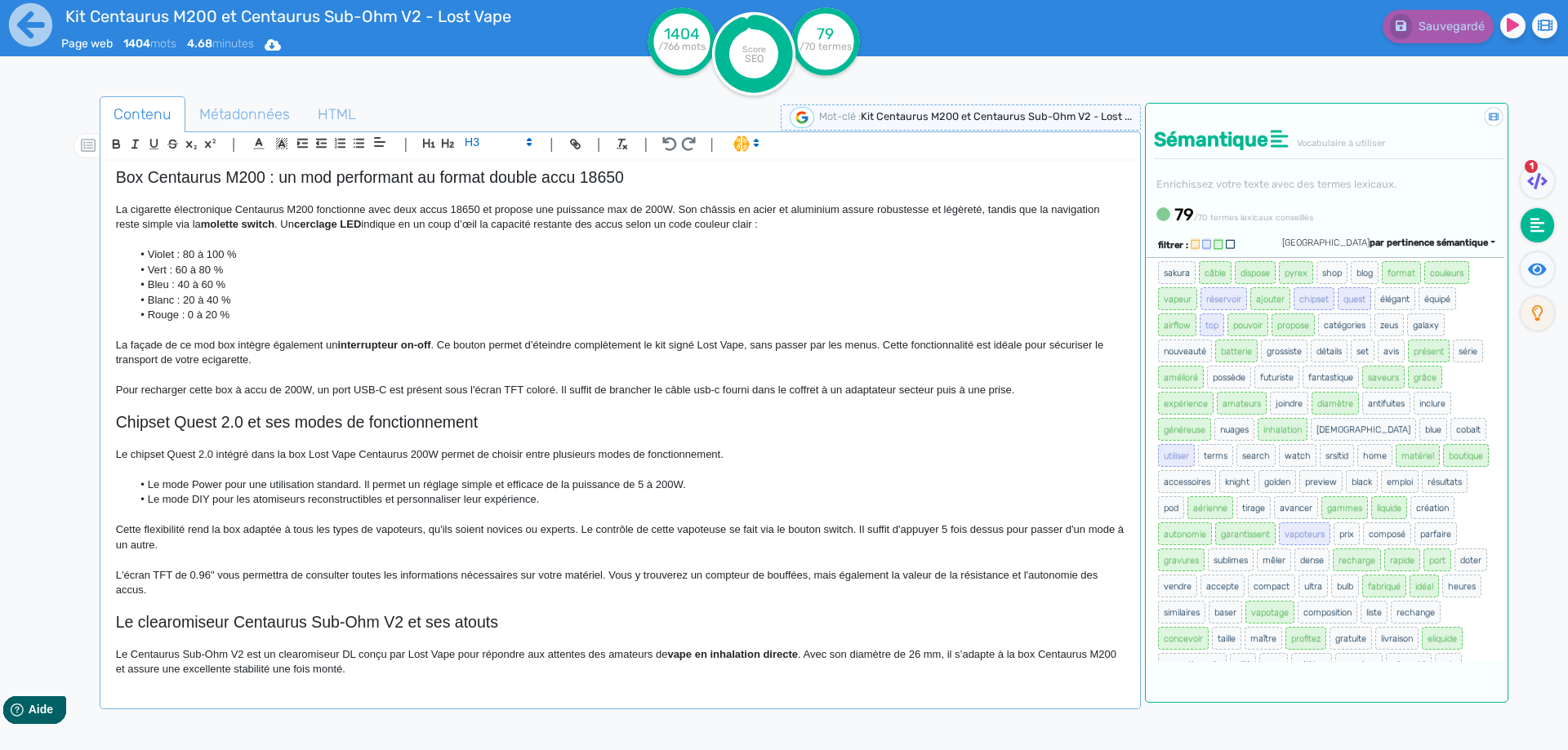
scroll to position [89, 0]
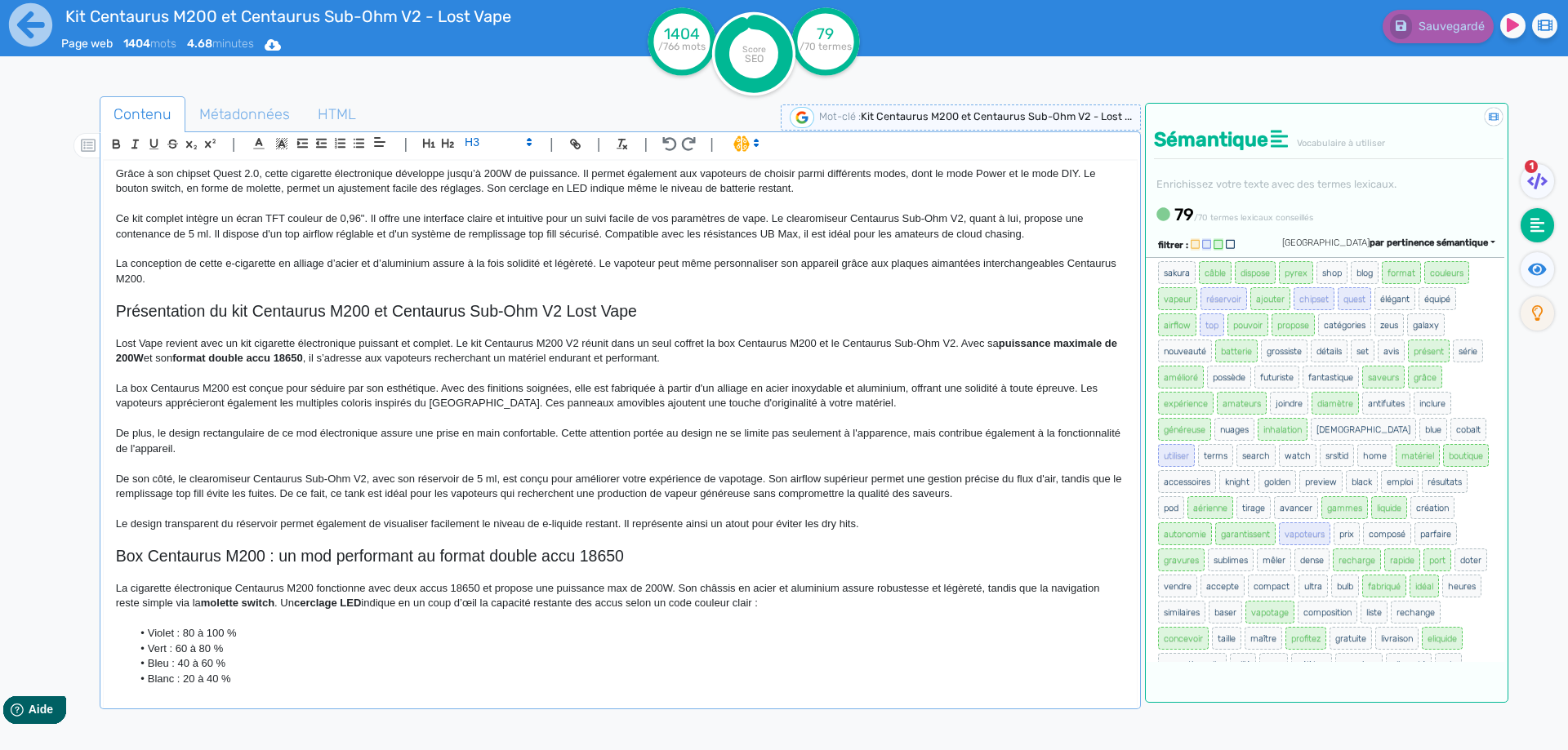
click at [690, 231] on span "Ce kit complet intègre un écran TFT couleur de 0,96". Il offre une interface cl…" at bounding box center [601, 226] width 970 height 27
click at [1414, 34] on button "Sauvegarder" at bounding box center [1436, 26] width 115 height 34
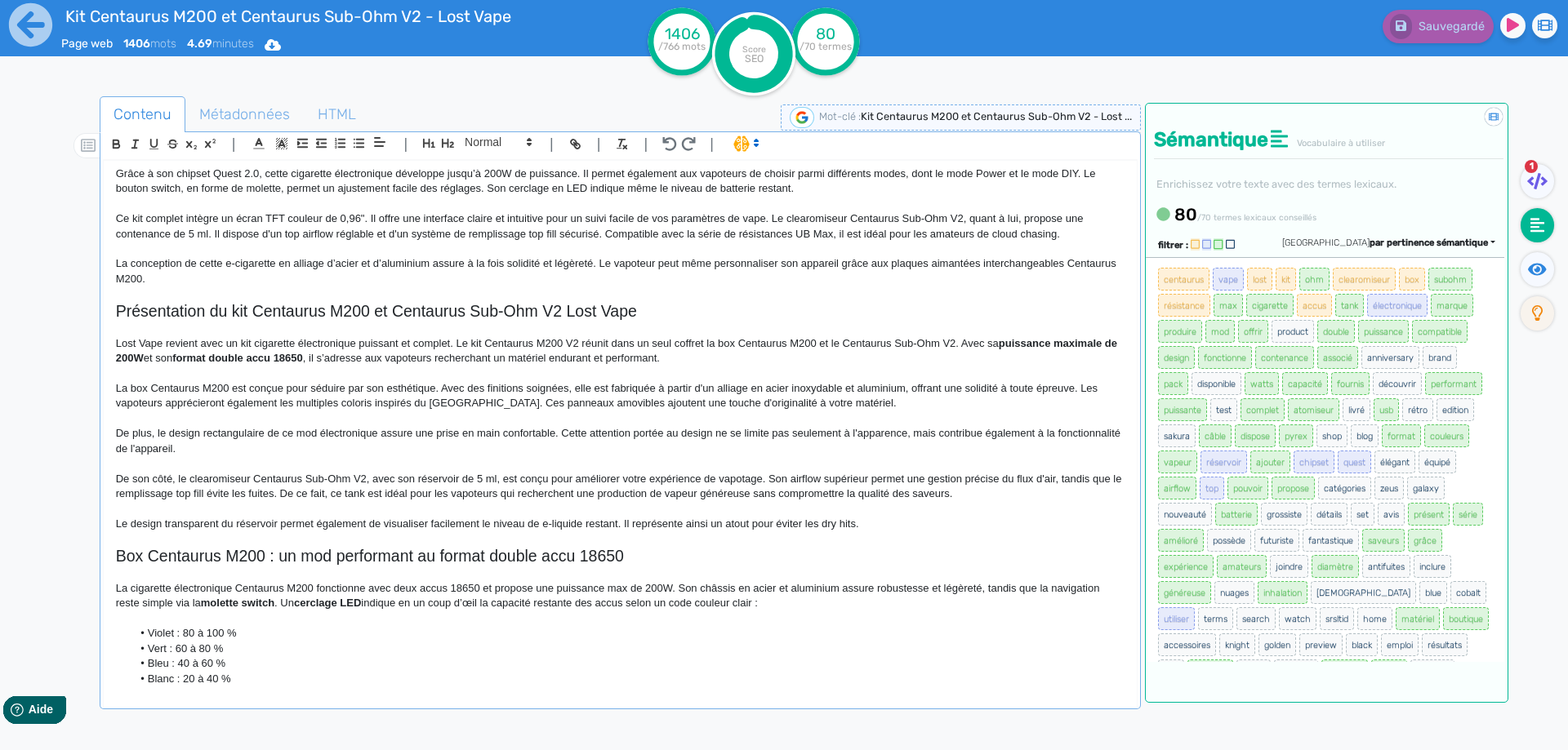
drag, startPoint x: 1538, startPoint y: 266, endPoint x: 1543, endPoint y: 250, distance: 16.8
click at [1538, 267] on icon at bounding box center [1537, 269] width 19 height 16
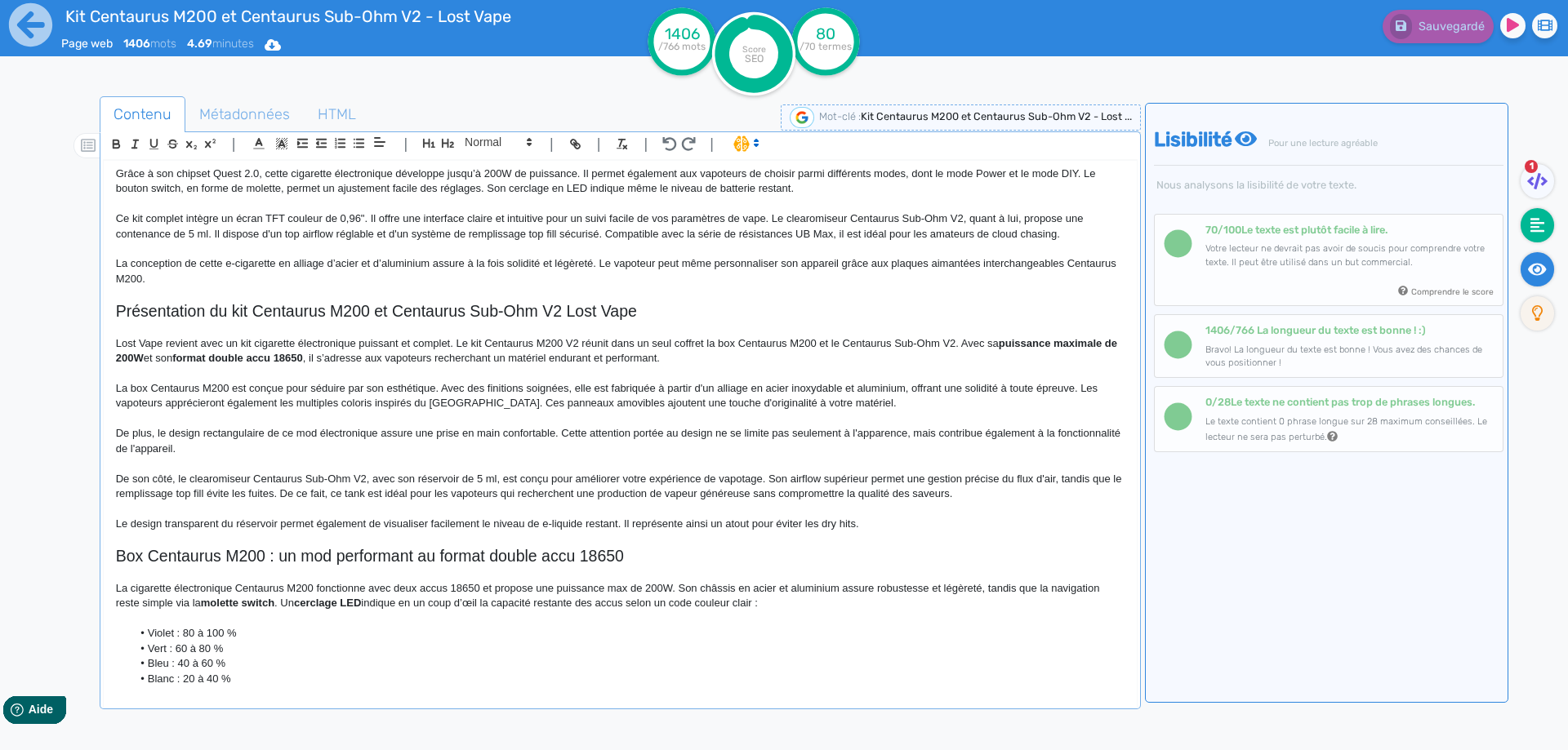
click at [1547, 224] on fa-icon at bounding box center [1537, 226] width 34 height 34
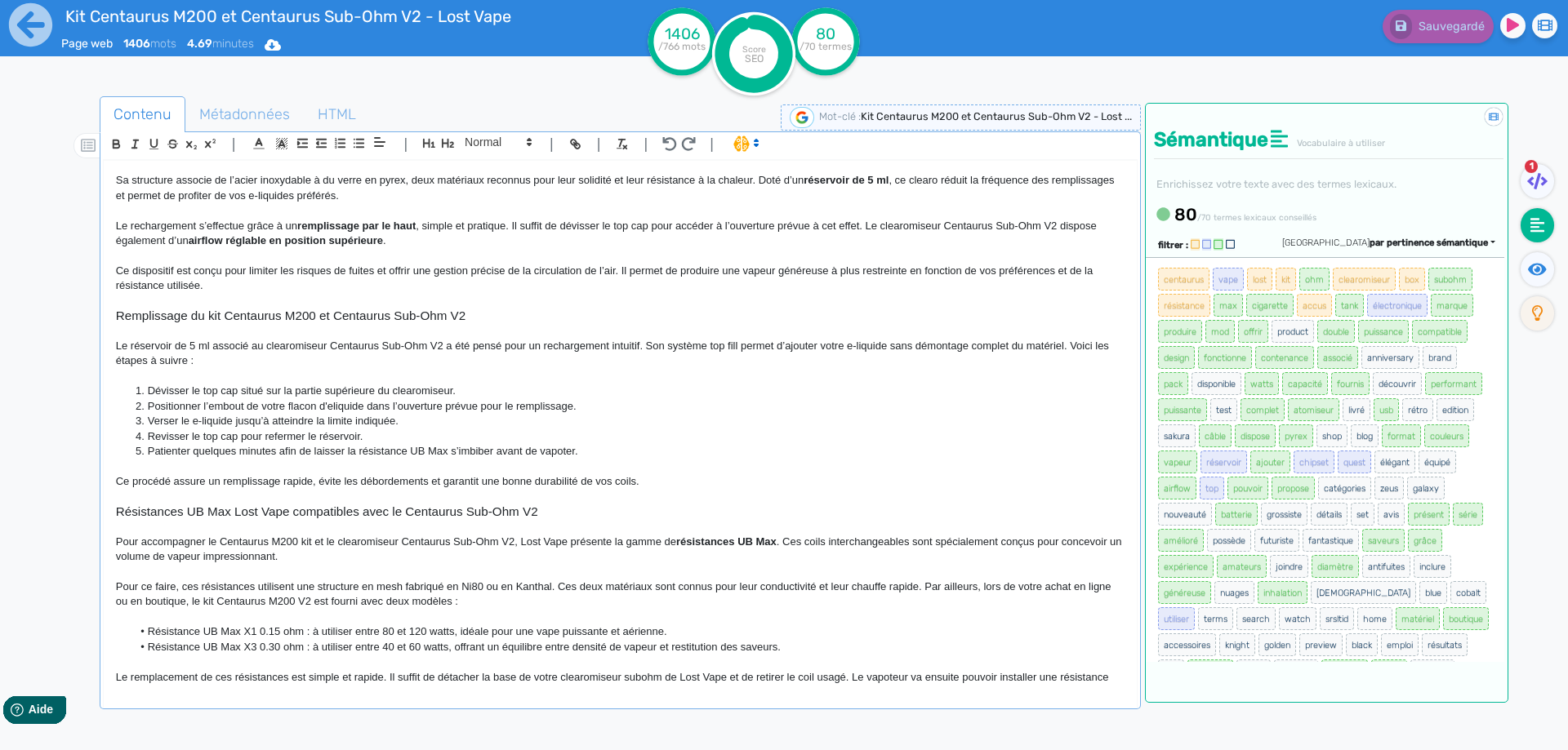
scroll to position [1069, 0]
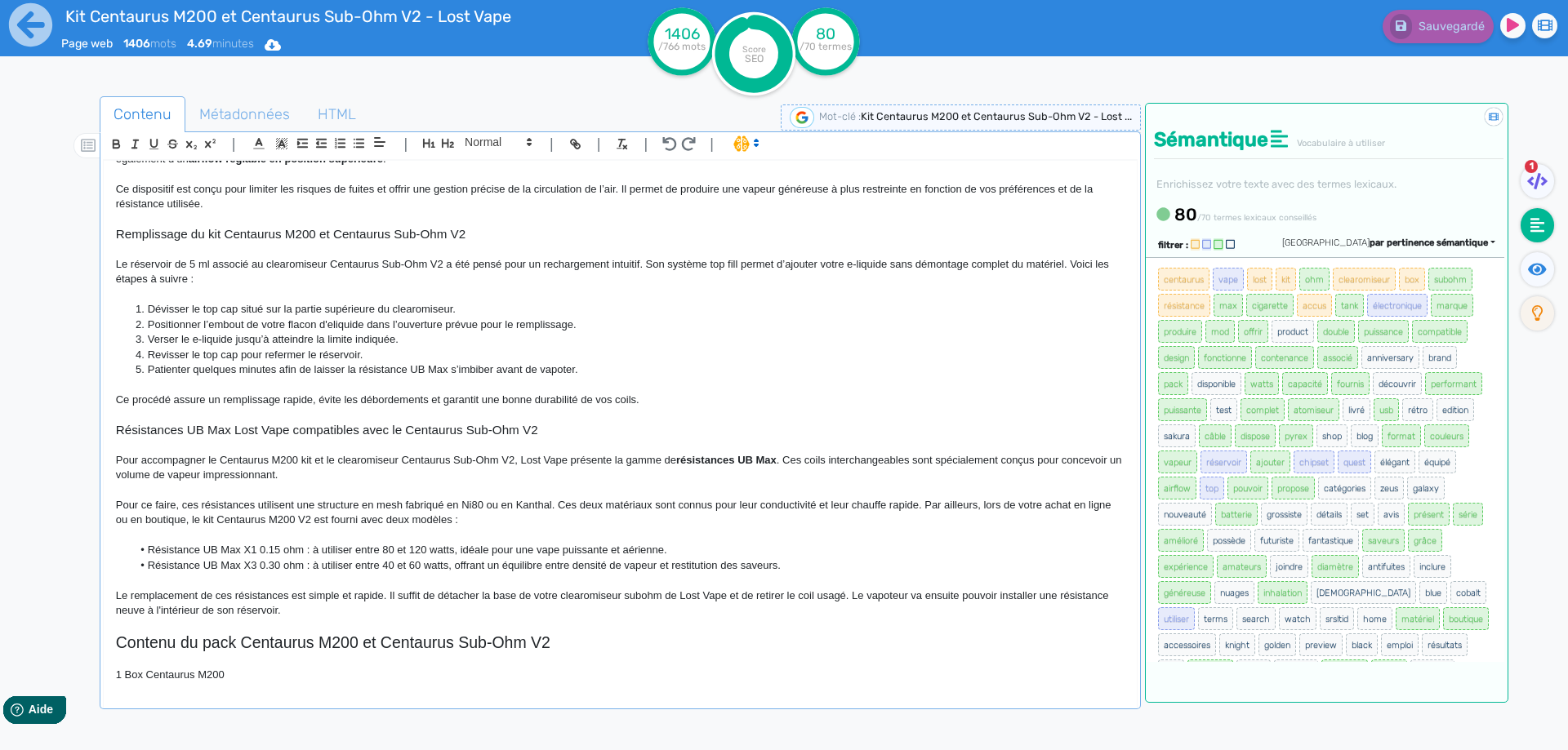
click at [346, 523] on p "Pour ce faire, ces résistances utilisent une structure en mesh fabriqué en Ni80…" at bounding box center [620, 513] width 1008 height 30
click at [1418, 32] on span "Sauvegarder" at bounding box center [1450, 26] width 71 height 14
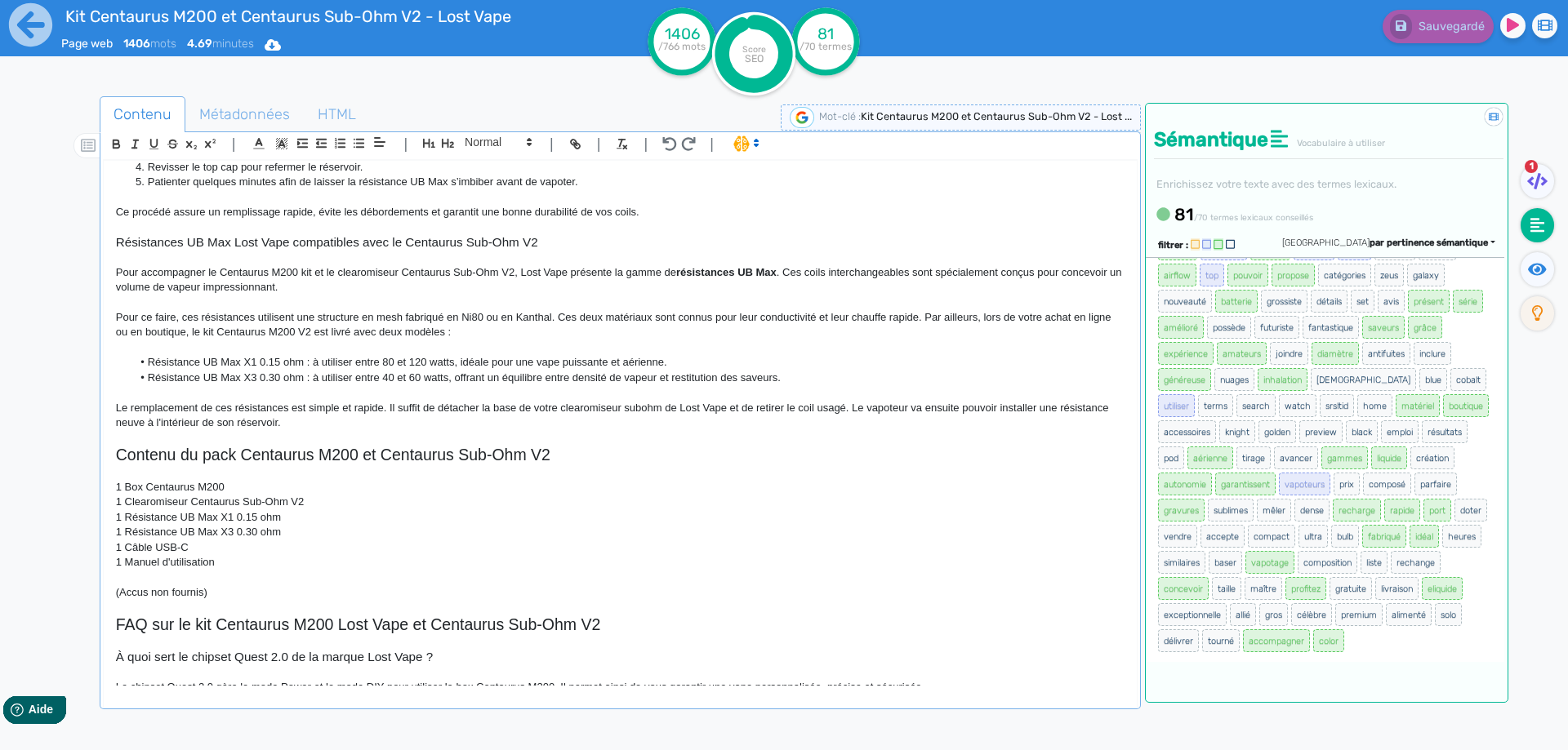
scroll to position [1306, 0]
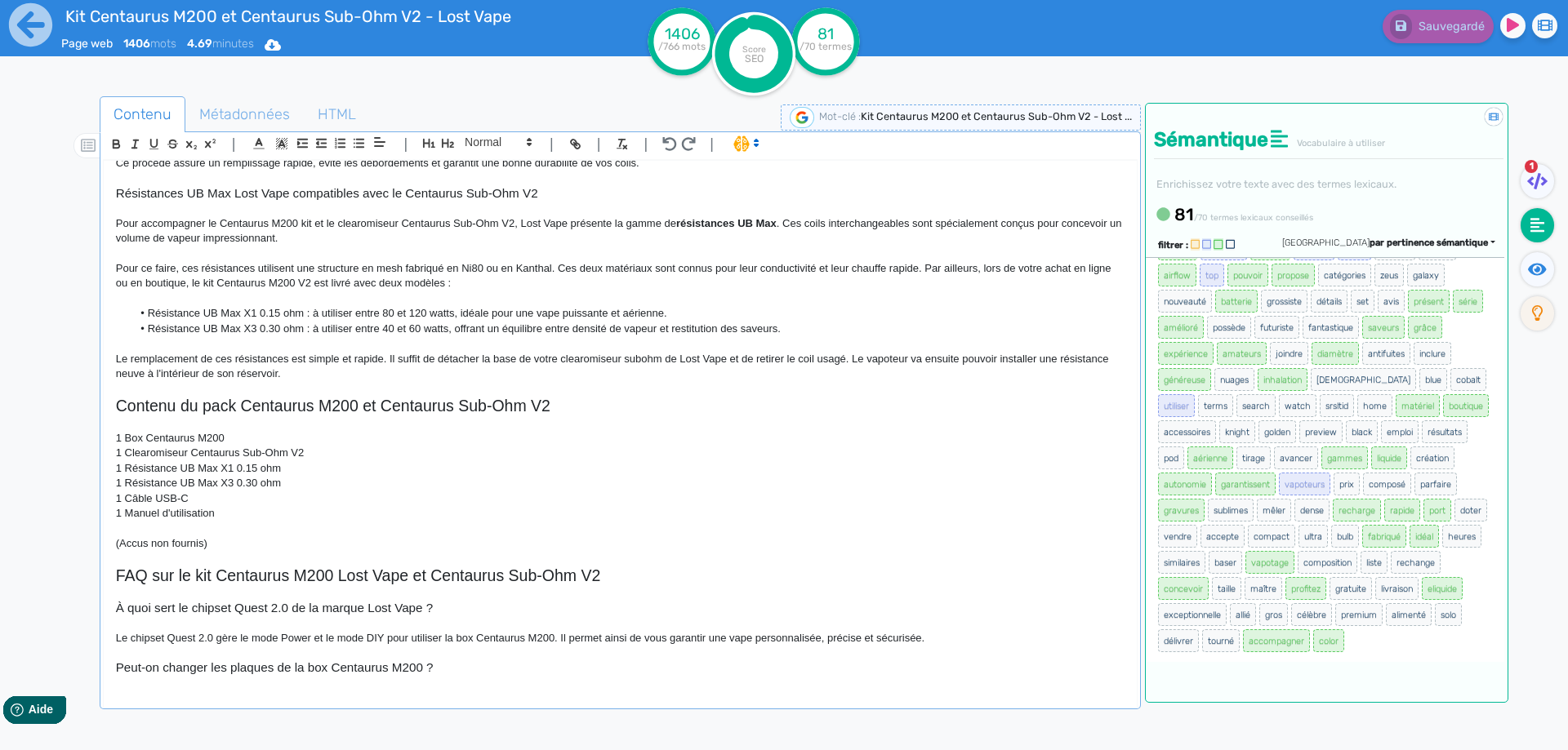
click at [551, 325] on li "Résistance UB Max X3 0.30 ohm : à utiliser entre 40 et 60 watts, offrant un équ…" at bounding box center [627, 329] width 992 height 15
click at [555, 315] on li "Résistance UB Max X1 0.15 ohm : à utiliser entre 80 et 120 watts, idéale pour u…" at bounding box center [627, 313] width 992 height 15
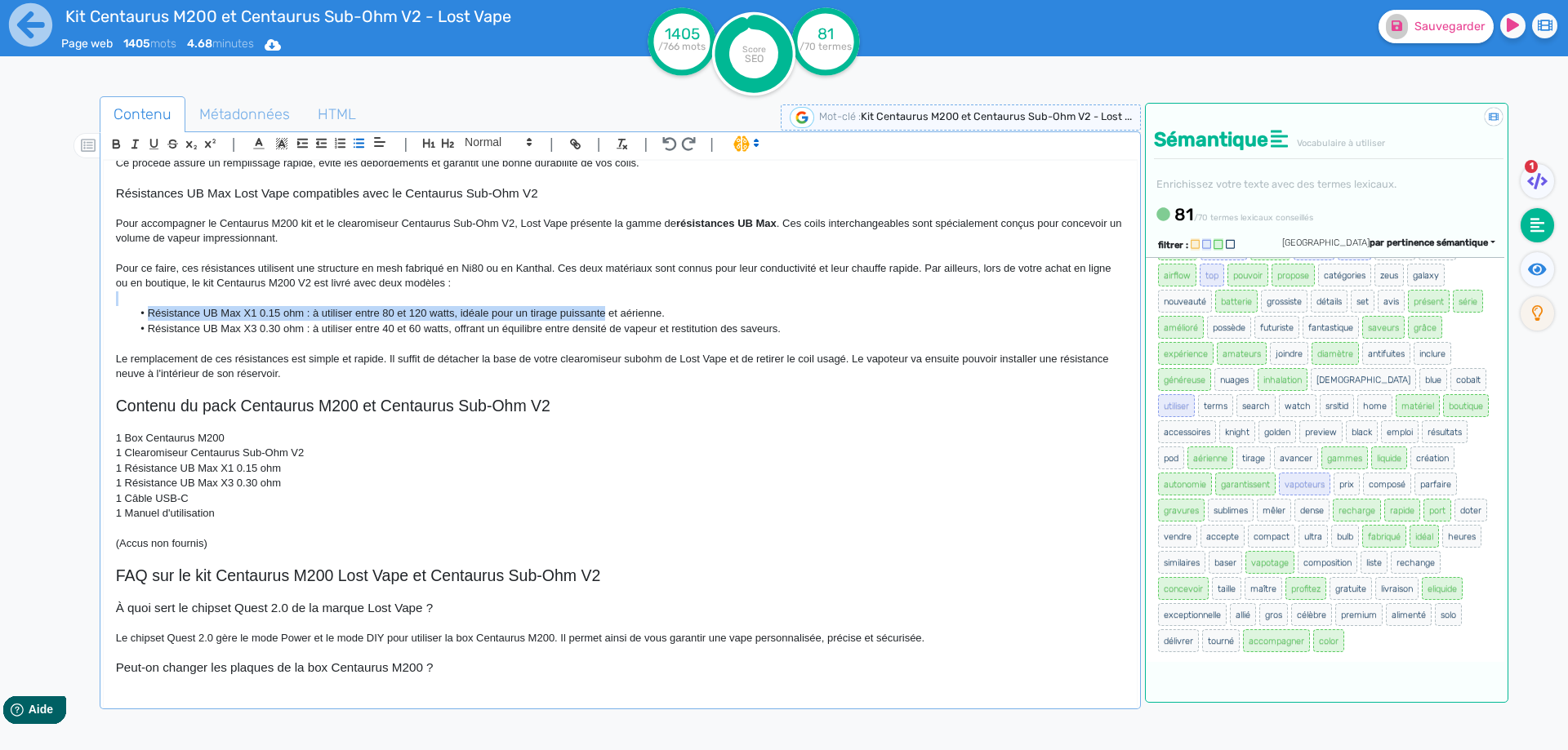
click at [605, 306] on div "Kit Centaurus M200 et Centaurus Sub-Ohm V2 - Lost Vape Le kit Centaurus M200 V2…" at bounding box center [620, 423] width 1033 height 524
click at [604, 309] on li "Résistance UB Max X1 0.15 ohm : à utiliser entre 80 et 120 watts, idéale pour u…" at bounding box center [627, 313] width 992 height 15
click at [603, 310] on li "Résistance UB Max X1 0.15 ohm : à utiliser entre 80 et 120 watts, idéale pour u…" at bounding box center [627, 313] width 992 height 15
click at [649, 307] on li "Résistance UB Max X1 0.15 ohm : à utiliser entre 80 et 120 watts, idéale pour u…" at bounding box center [627, 313] width 992 height 15
click at [1468, 32] on span "Sauvegarder" at bounding box center [1450, 26] width 71 height 14
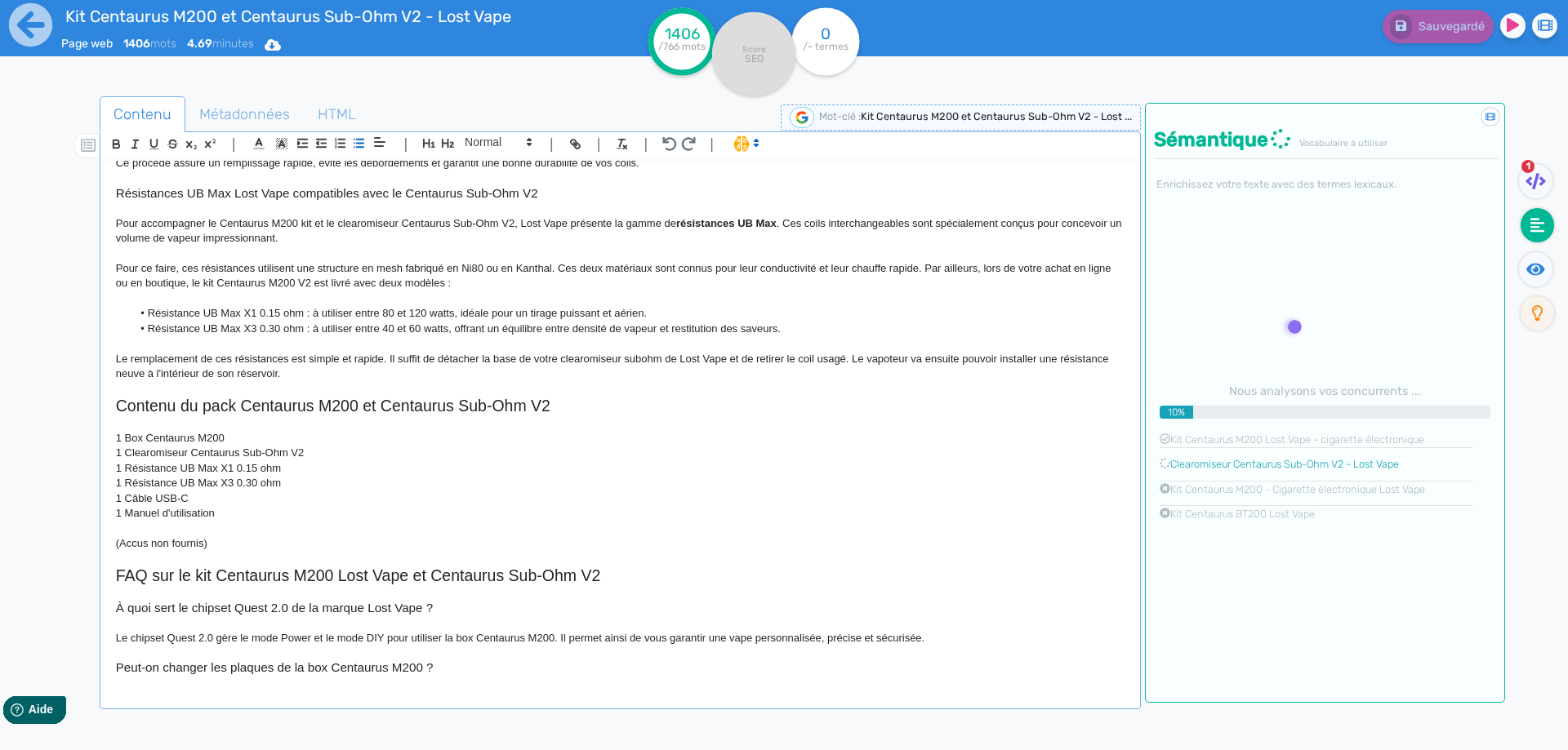
click at [1539, 249] on ul "1" at bounding box center [1534, 252] width 57 height 176
click at [1539, 263] on icon at bounding box center [1535, 268] width 19 height 12
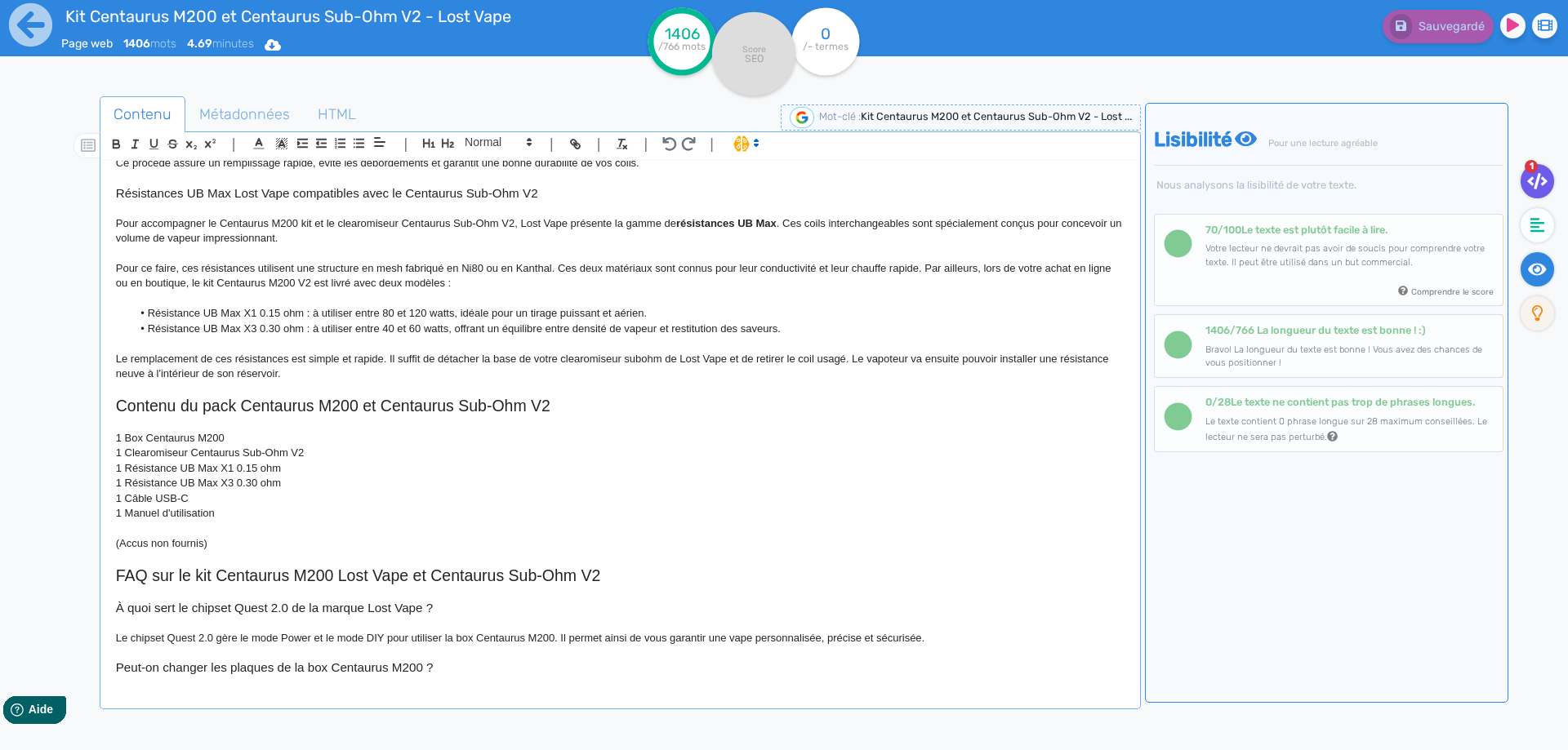
click at [1536, 176] on icon at bounding box center [1537, 181] width 21 height 16
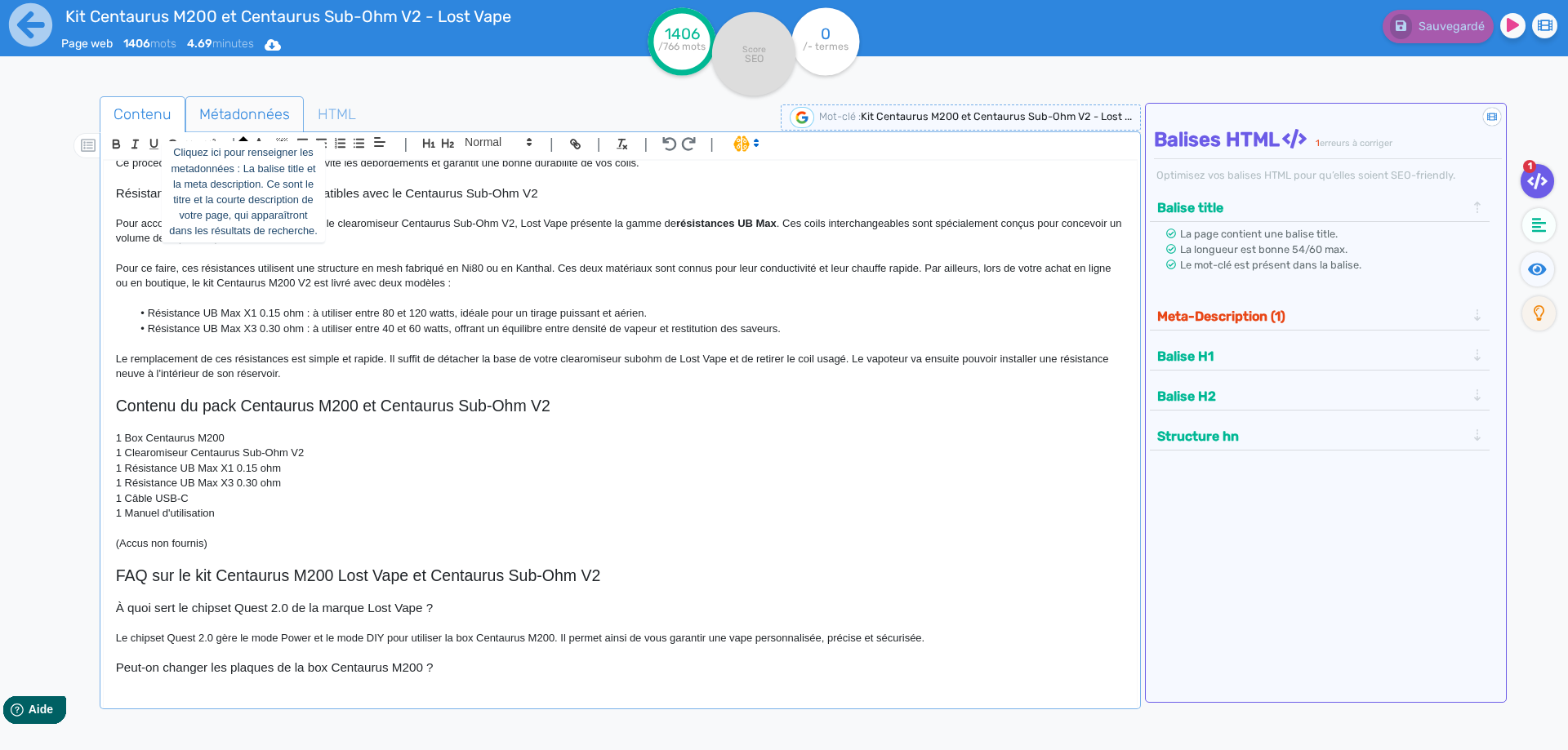
click at [258, 115] on span "Métadonnées" at bounding box center [245, 114] width 117 height 44
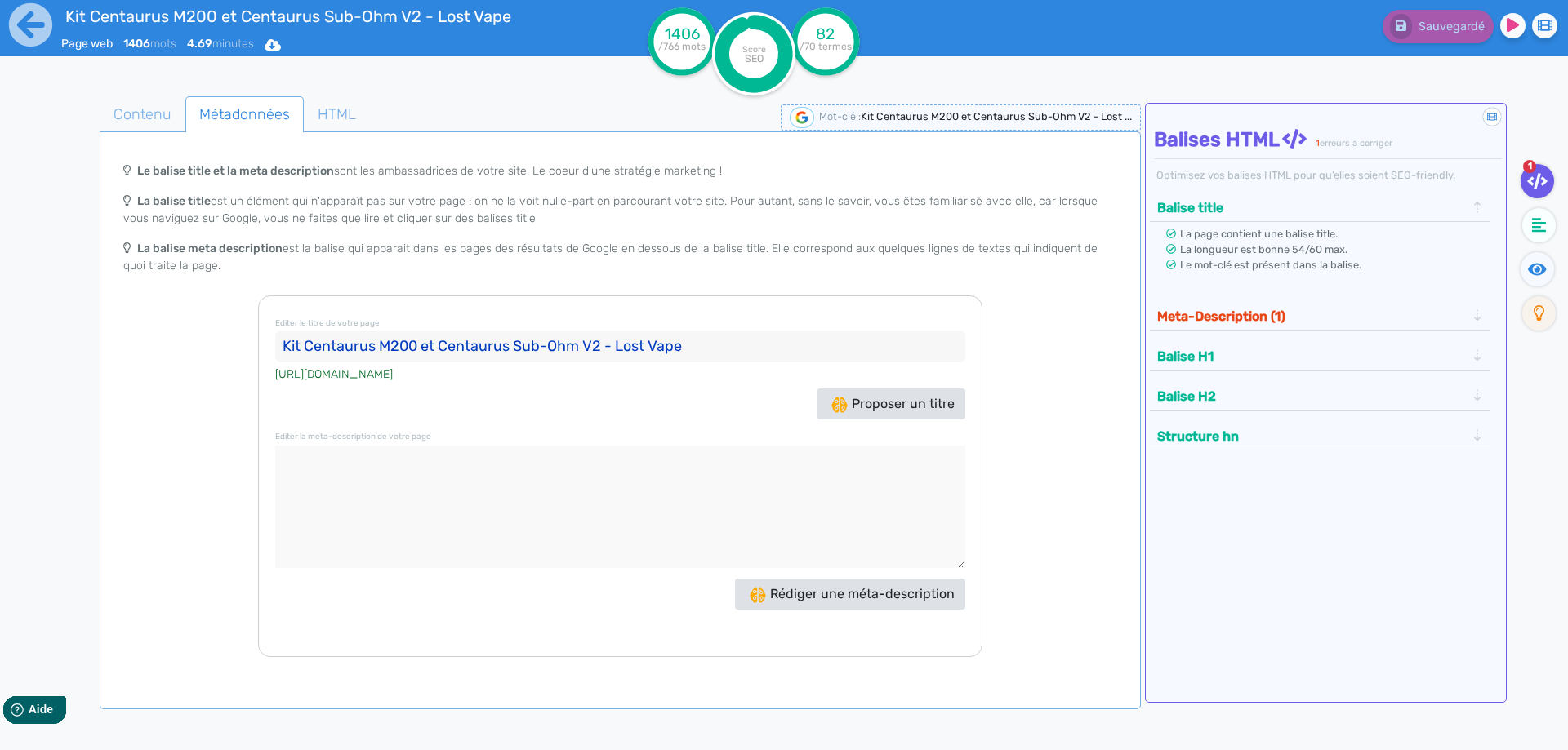
click at [466, 527] on textarea at bounding box center [620, 506] width 690 height 122
paste textarea "Le kit Centaurus M200 V2 de Lost Vape réunit une box double accu 18650 de 200W …"
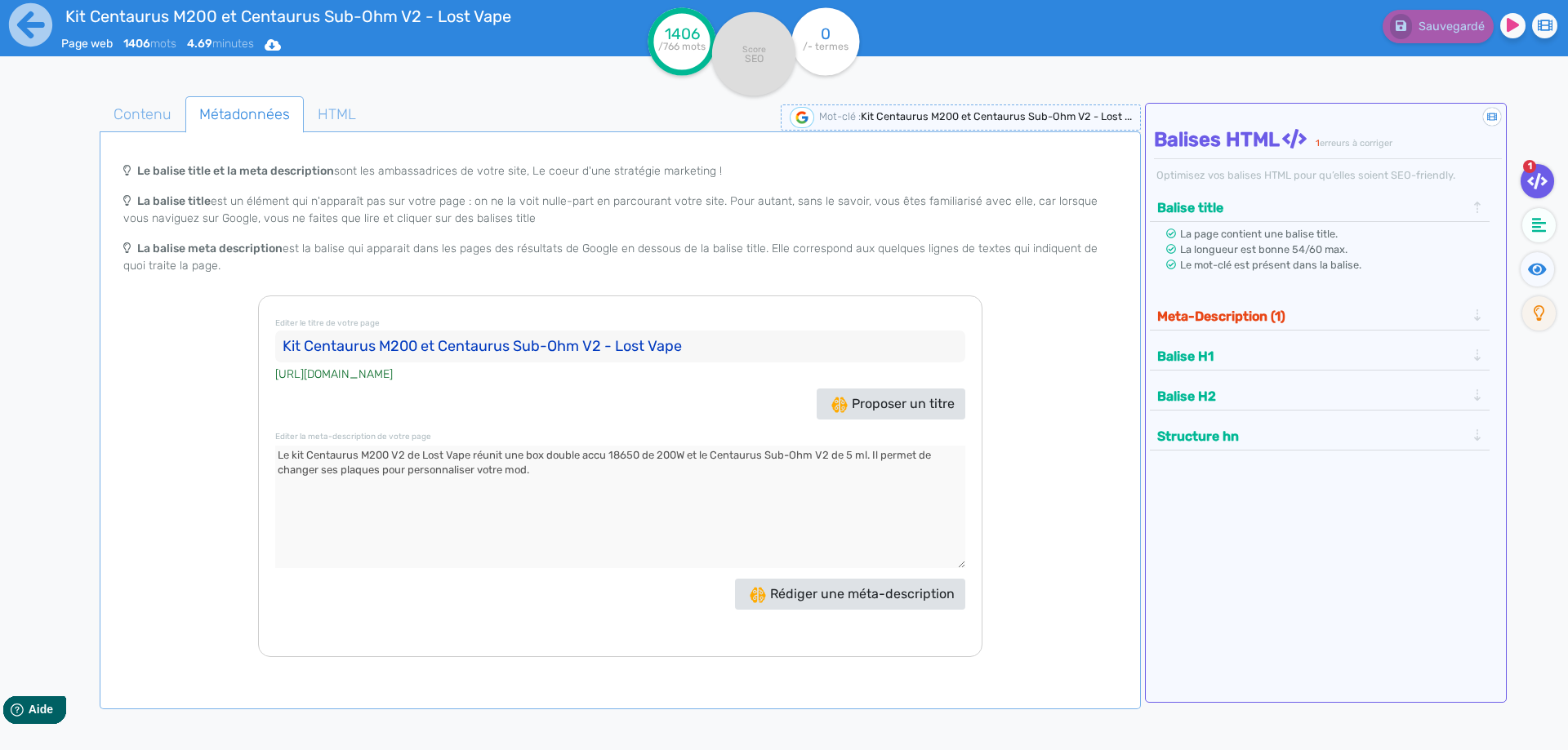
type textarea "Le kit Centaurus M200 V2 de Lost Vape réunit une box double accu 18650 de 200W …"
drag, startPoint x: 1197, startPoint y: 304, endPoint x: 1185, endPoint y: 316, distance: 17.0
click at [1194, 306] on button "Meta-Description (1)" at bounding box center [1311, 316] width 319 height 27
click at [176, 106] on span "Contenu" at bounding box center [142, 114] width 84 height 44
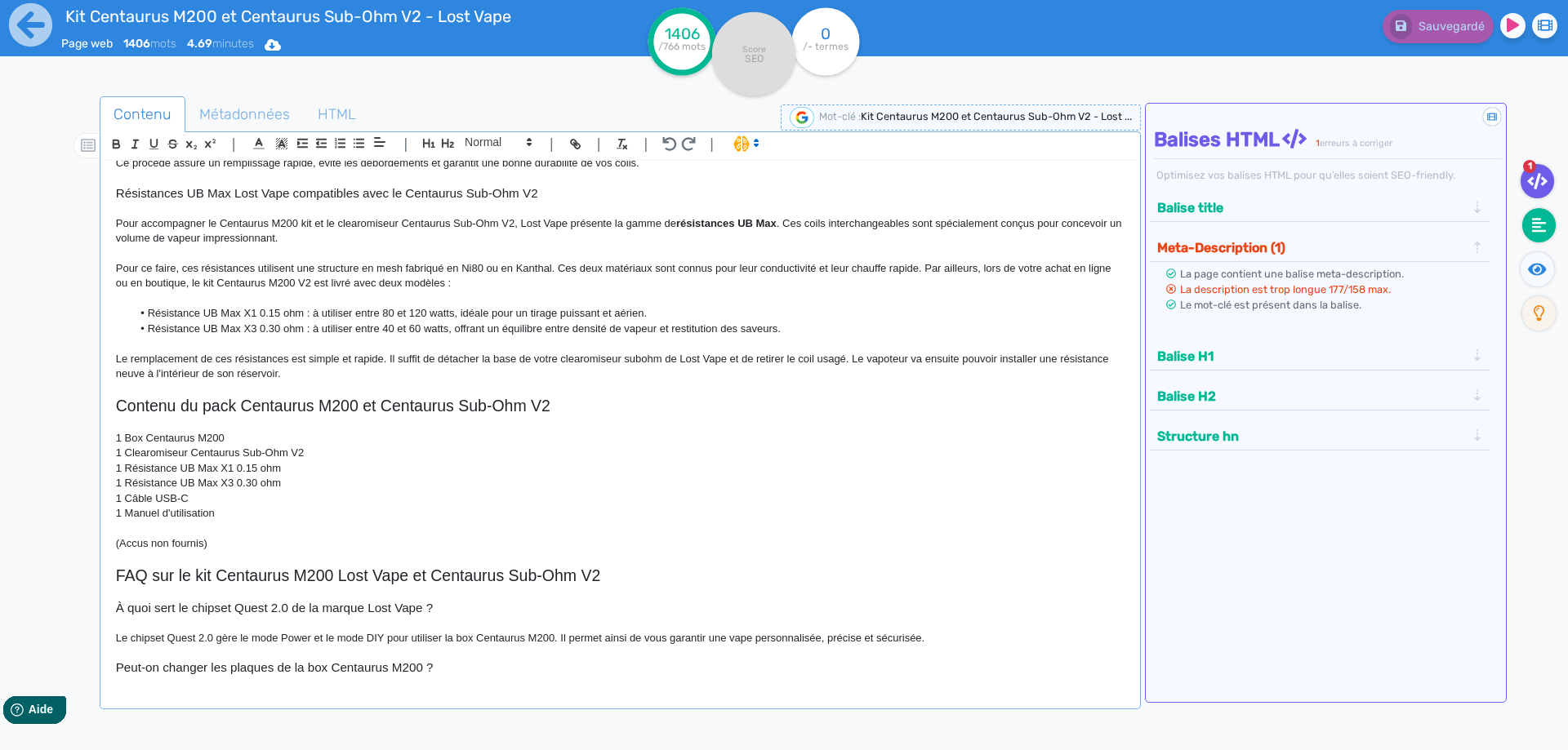
click at [1534, 226] on icon at bounding box center [1539, 226] width 15 height 15
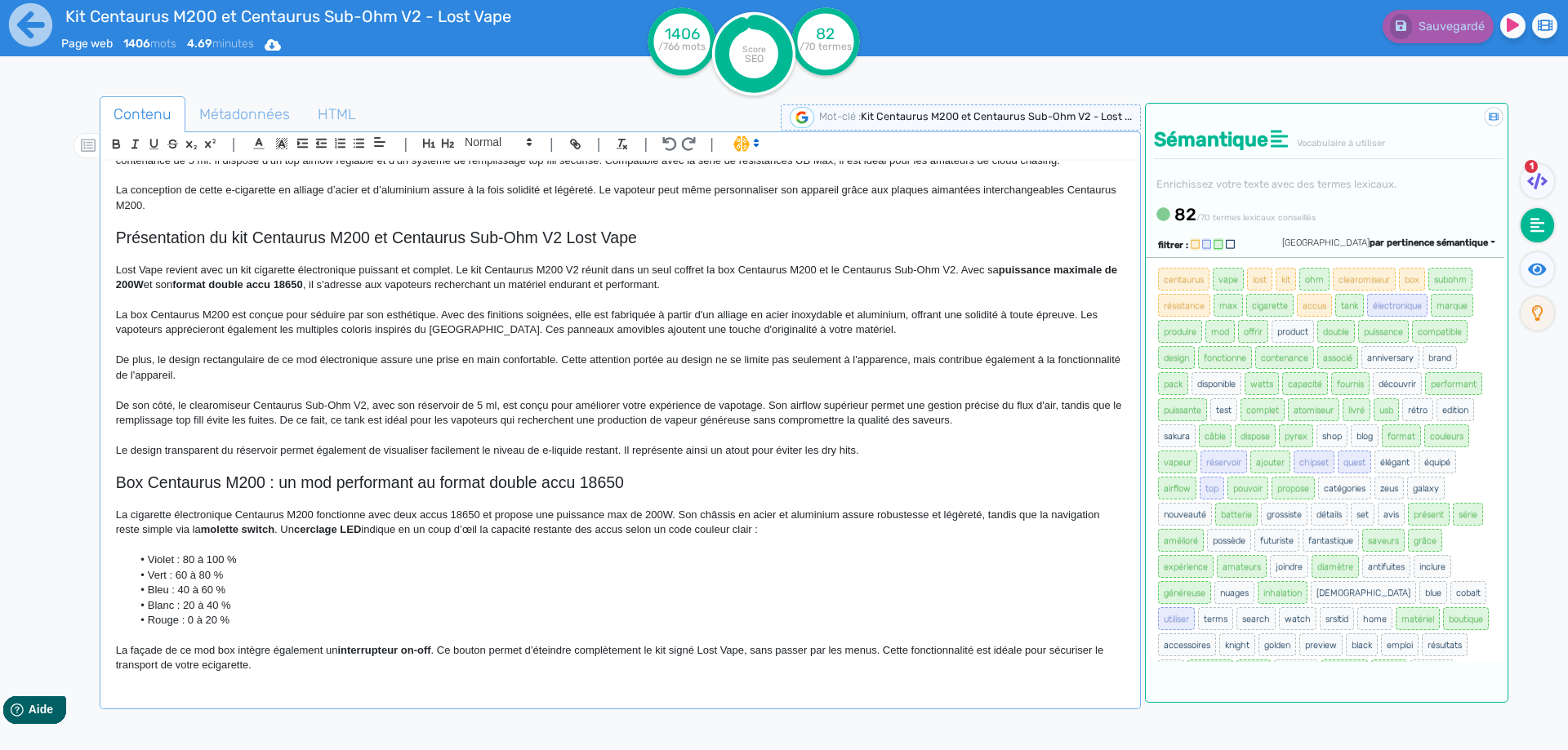
scroll to position [0, 0]
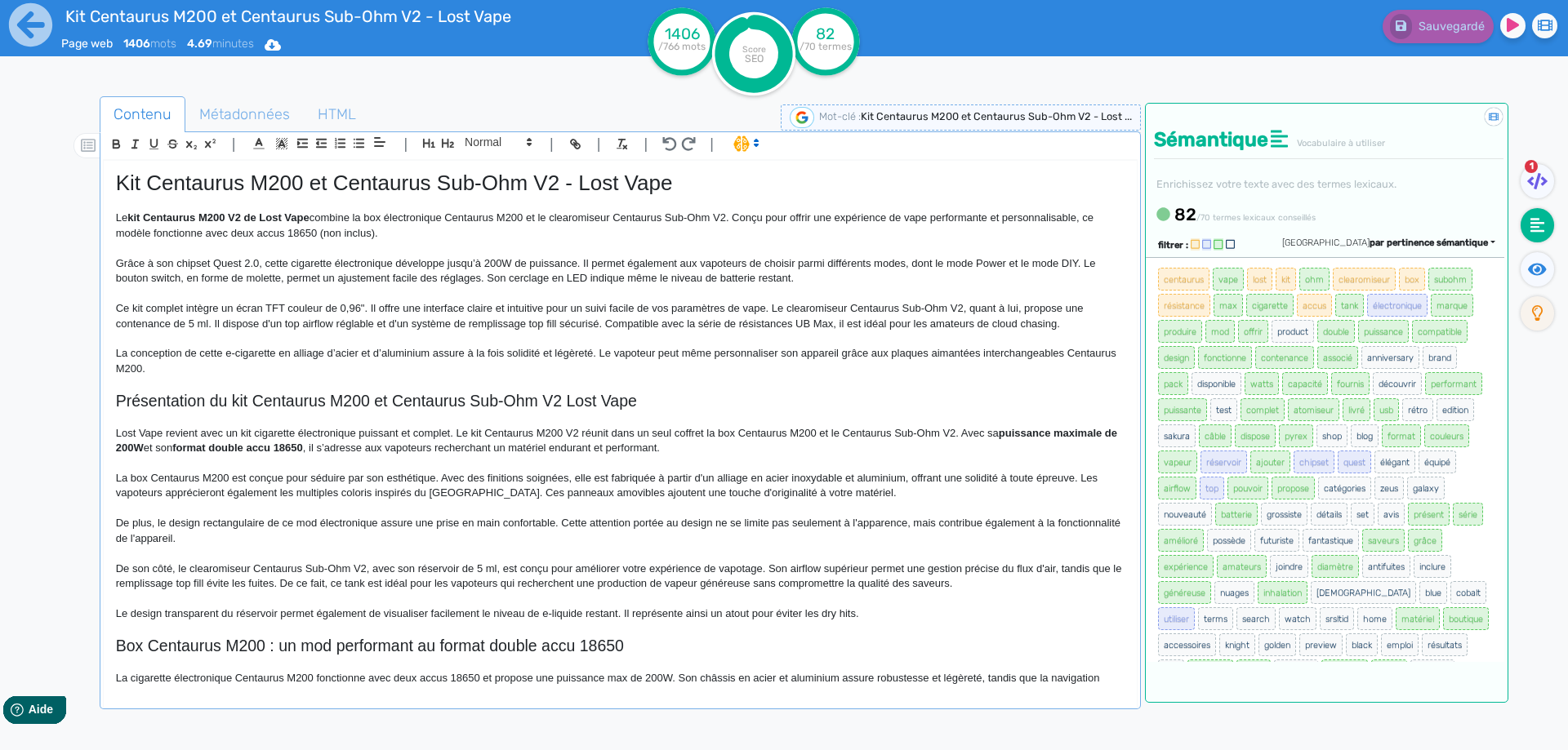
click at [809, 306] on span "Ce kit complet intègre un écran TFT couleur de 0,96". Il offre une interface cl…" at bounding box center [601, 315] width 970 height 27
drag, startPoint x: 809, startPoint y: 306, endPoint x: 955, endPoint y: 306, distance: 146.0
click at [955, 306] on span "Ce kit complet intègre un écran TFT couleur de 0,96". Il offre une interface cl…" at bounding box center [601, 315] width 970 height 27
drag, startPoint x: 420, startPoint y: 360, endPoint x: 439, endPoint y: 338, distance: 29.1
click at [420, 360] on p "La conception de cette e-cigarette en alliage d’acier et d’aluminium assure à l…" at bounding box center [620, 361] width 1008 height 30
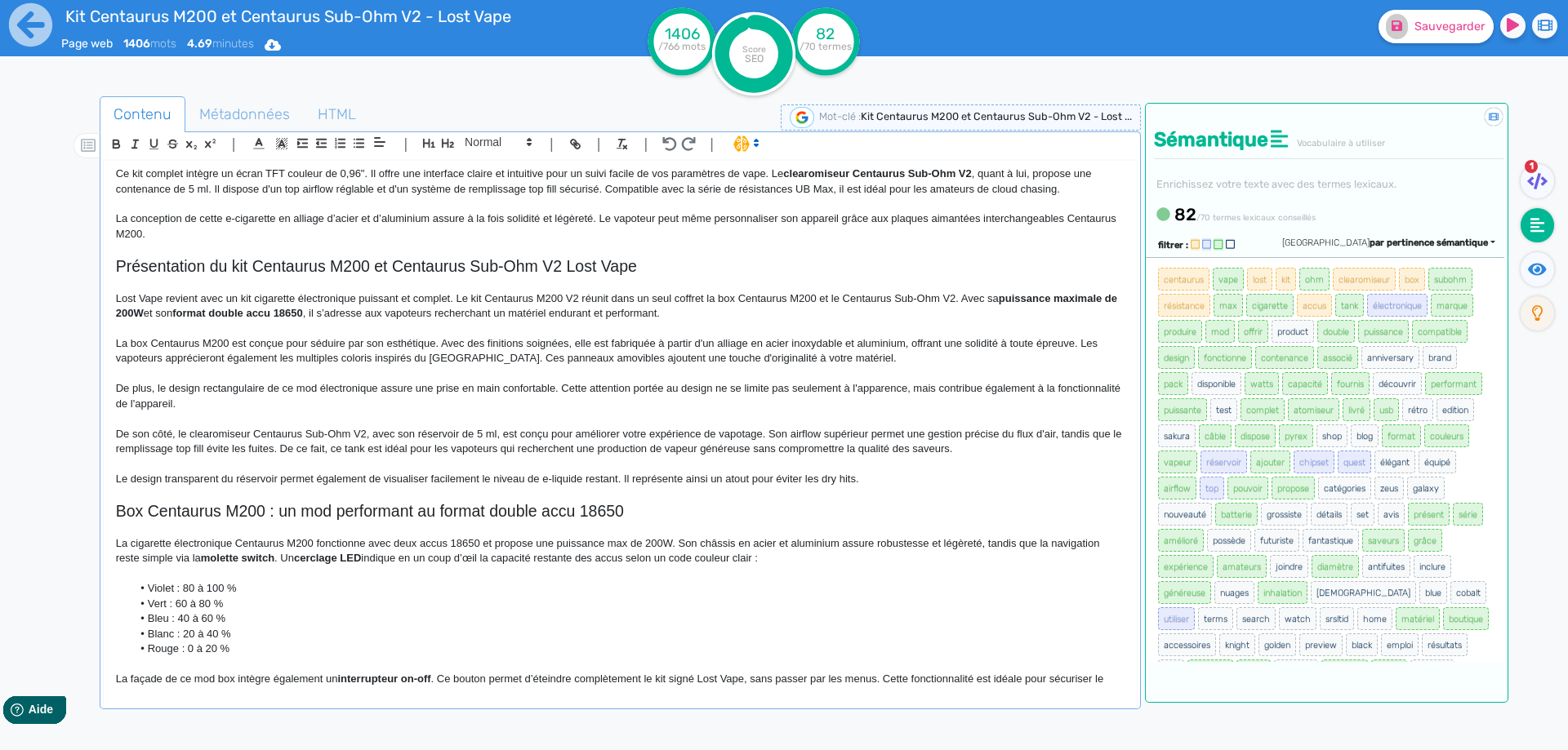
scroll to position [163, 0]
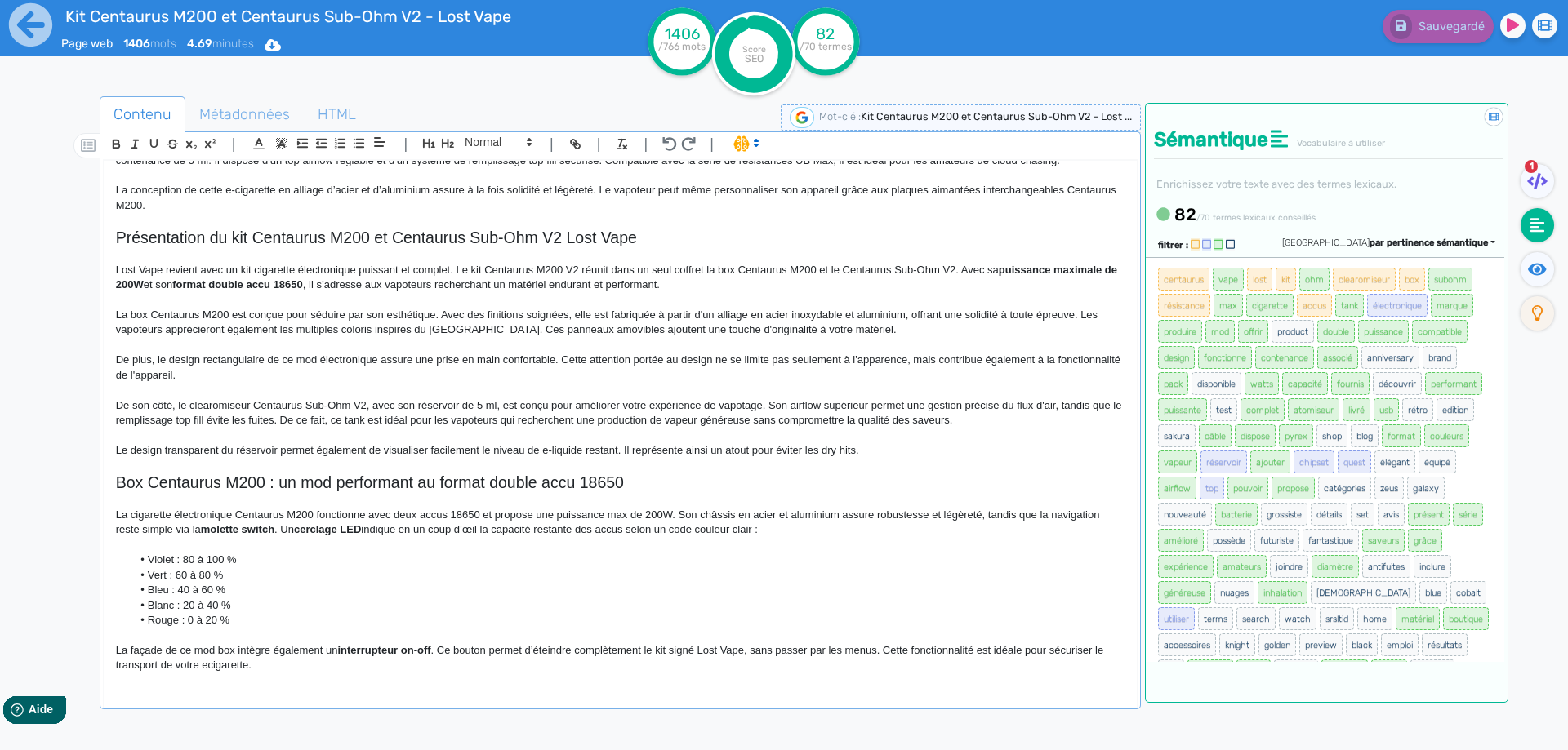
click at [505, 332] on span "La box Centaurus M200 est conçue pour séduire par son esthétique. Avec des fini…" at bounding box center [607, 322] width 984 height 27
drag, startPoint x: 505, startPoint y: 332, endPoint x: 548, endPoint y: 334, distance: 43.0
click at [548, 334] on span "La box Centaurus M200 est conçue pour séduire par son esthétique. Avec des fini…" at bounding box center [607, 322] width 984 height 27
click at [584, 418] on span "De son côté, le clearomiseur Centaurus Sub-Ohm V2, avec son réservoir de 5 ml, …" at bounding box center [620, 412] width 1008 height 27
click at [425, 407] on span "De son côté, le clearomiseur Centaurus Sub-Ohm V2, avec son réservoir de 5 ml, …" at bounding box center [620, 412] width 1008 height 27
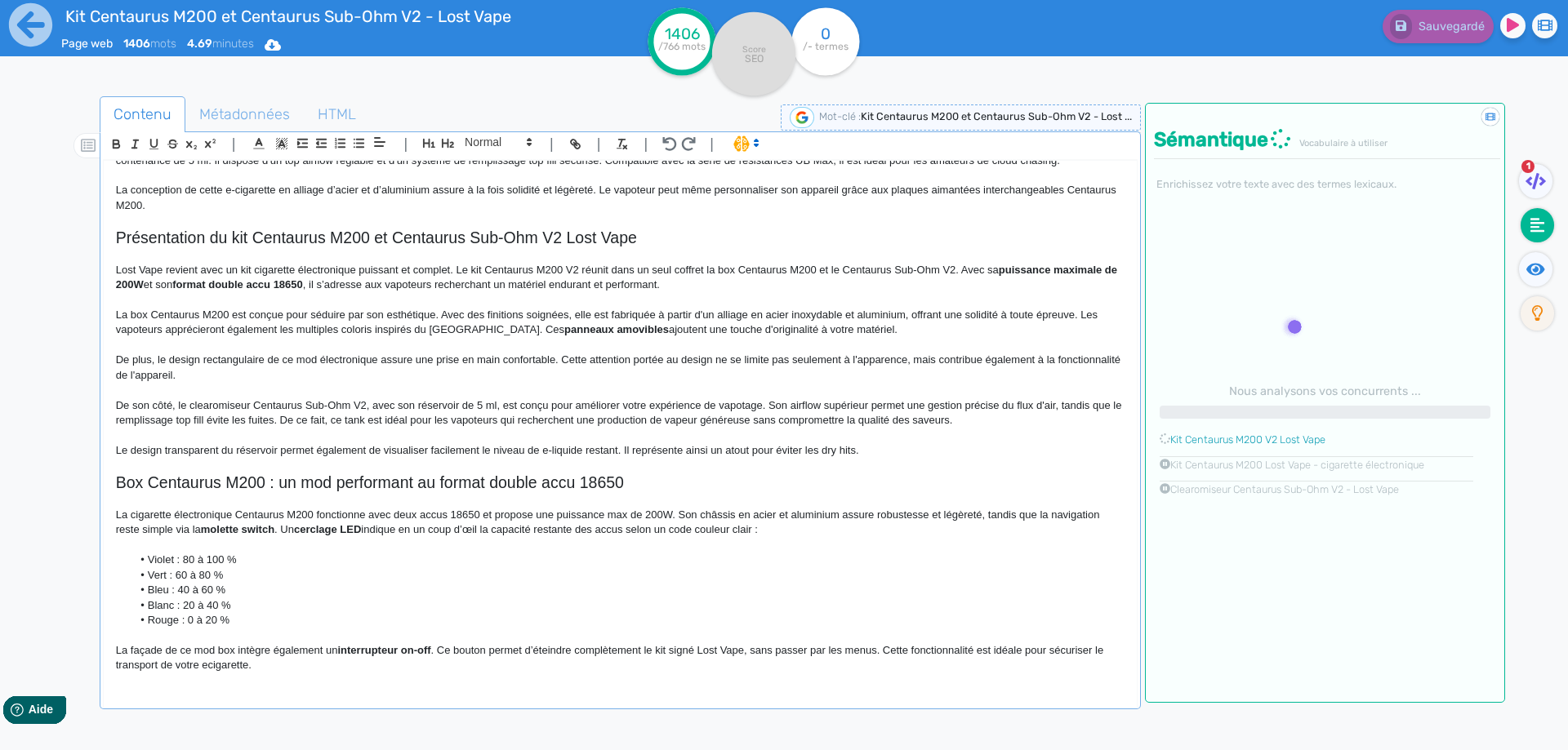
click at [942, 402] on span "De son côté, le clearomiseur Centaurus Sub-Ohm V2, avec son réservoir de 5 ml, …" at bounding box center [620, 412] width 1008 height 27
click at [1053, 399] on p "De son côté, le clearomiseur Centaurus Sub-Ohm V2, avec son réservoir de 5 ml, …" at bounding box center [620, 413] width 1008 height 30
click at [698, 387] on p at bounding box center [620, 390] width 1008 height 15
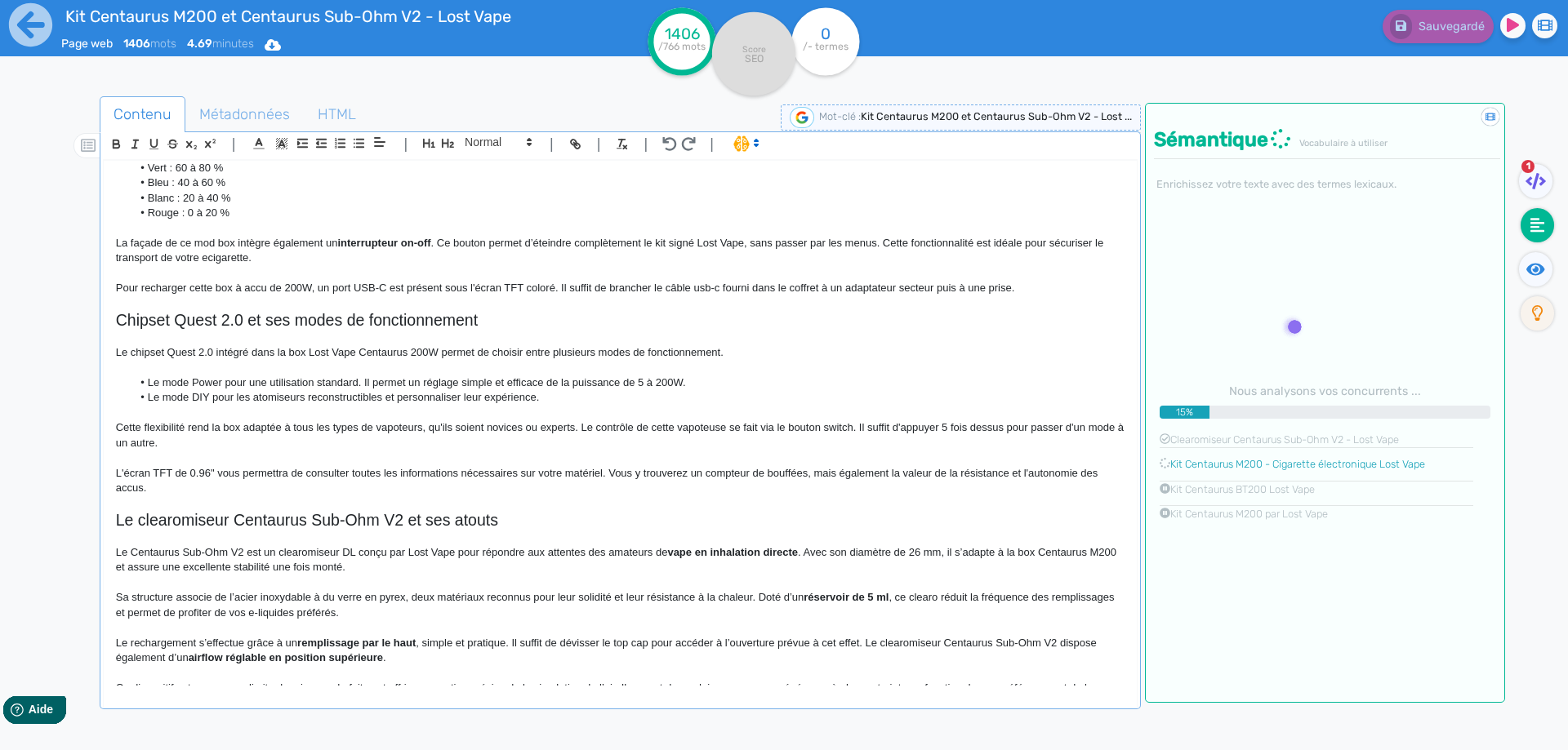
scroll to position [571, 0]
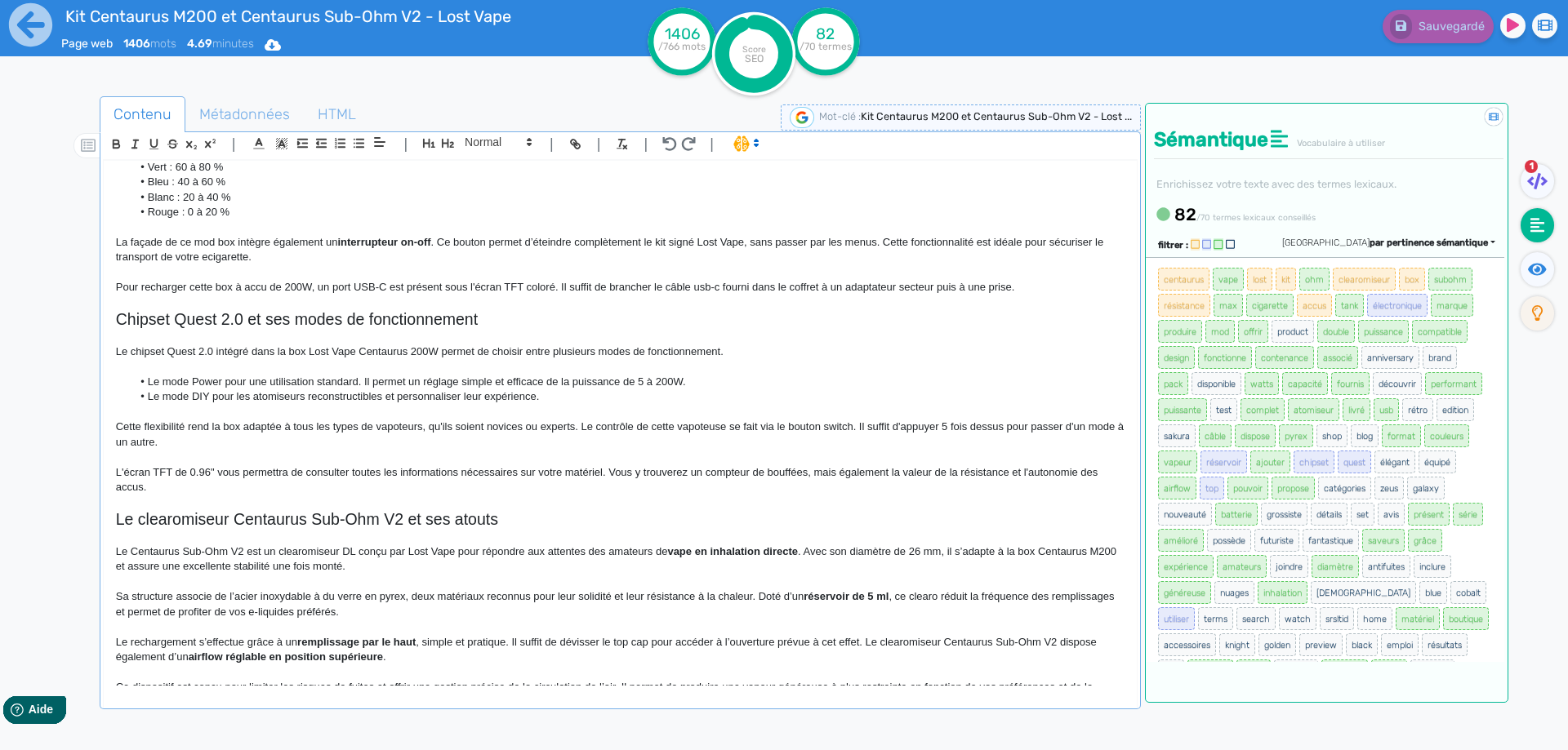
click at [158, 354] on span "Le chipset Quest 2.0 intégré dans la box Lost Vape Centaurus 200W permet de cho…" at bounding box center [420, 351] width 607 height 12
drag, startPoint x: 158, startPoint y: 354, endPoint x: 226, endPoint y: 351, distance: 68.1
click at [226, 351] on span "Le chipset Quest 2.0 intégré dans la box Lost Vape Centaurus 200W permet de cho…" at bounding box center [420, 351] width 607 height 12
click at [252, 353] on strong "chipset Quest 2.0 intégré" at bounding box center [190, 351] width 126 height 12
click at [267, 353] on span "dans la box Lost Vape Centaurus 200W permet de choisir entre plusieurs modes de…" at bounding box center [489, 351] width 472 height 12
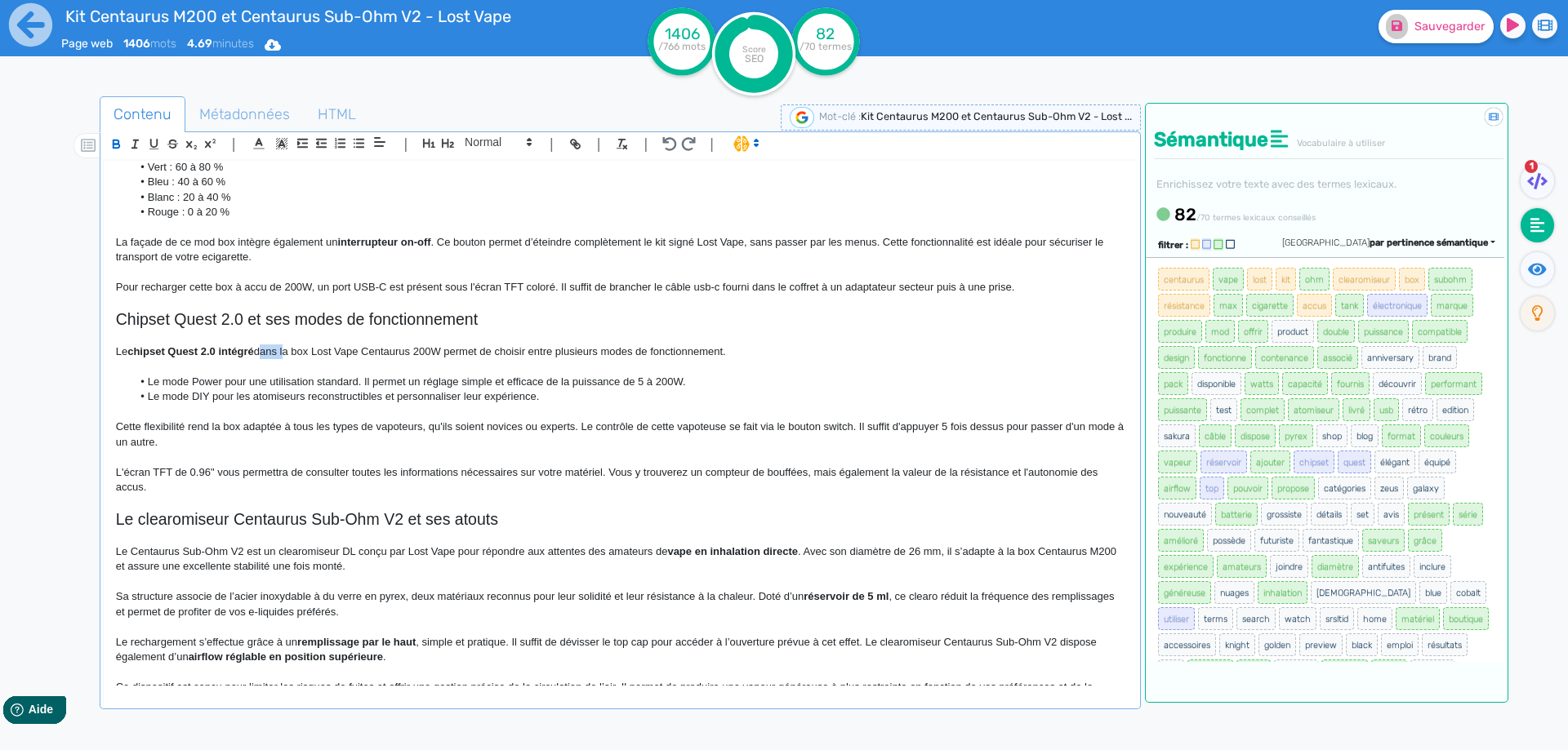
click at [267, 353] on span "dans la box Lost Vape Centaurus 200W permet de choisir entre plusieurs modes de…" at bounding box center [489, 351] width 472 height 12
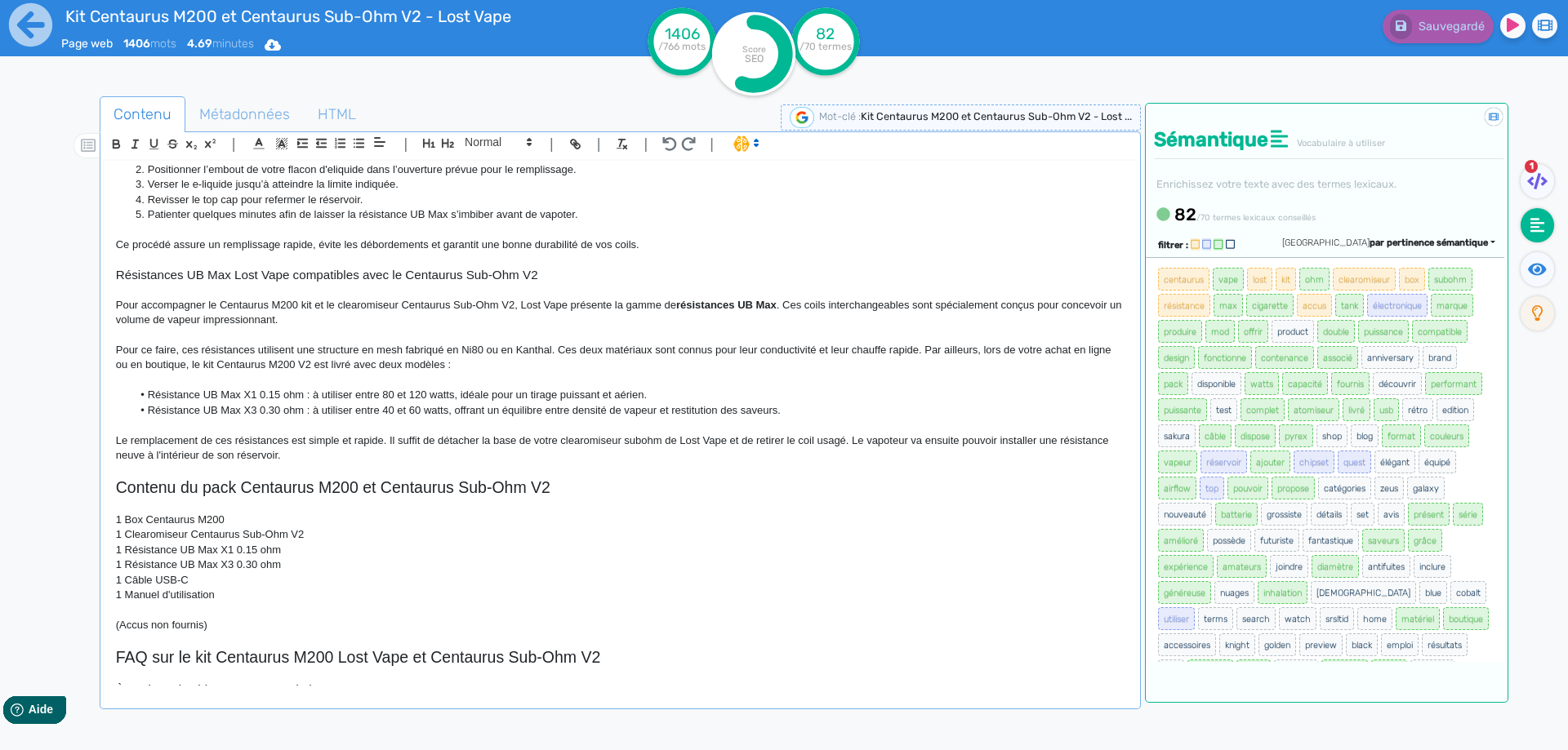
scroll to position [1306, 0]
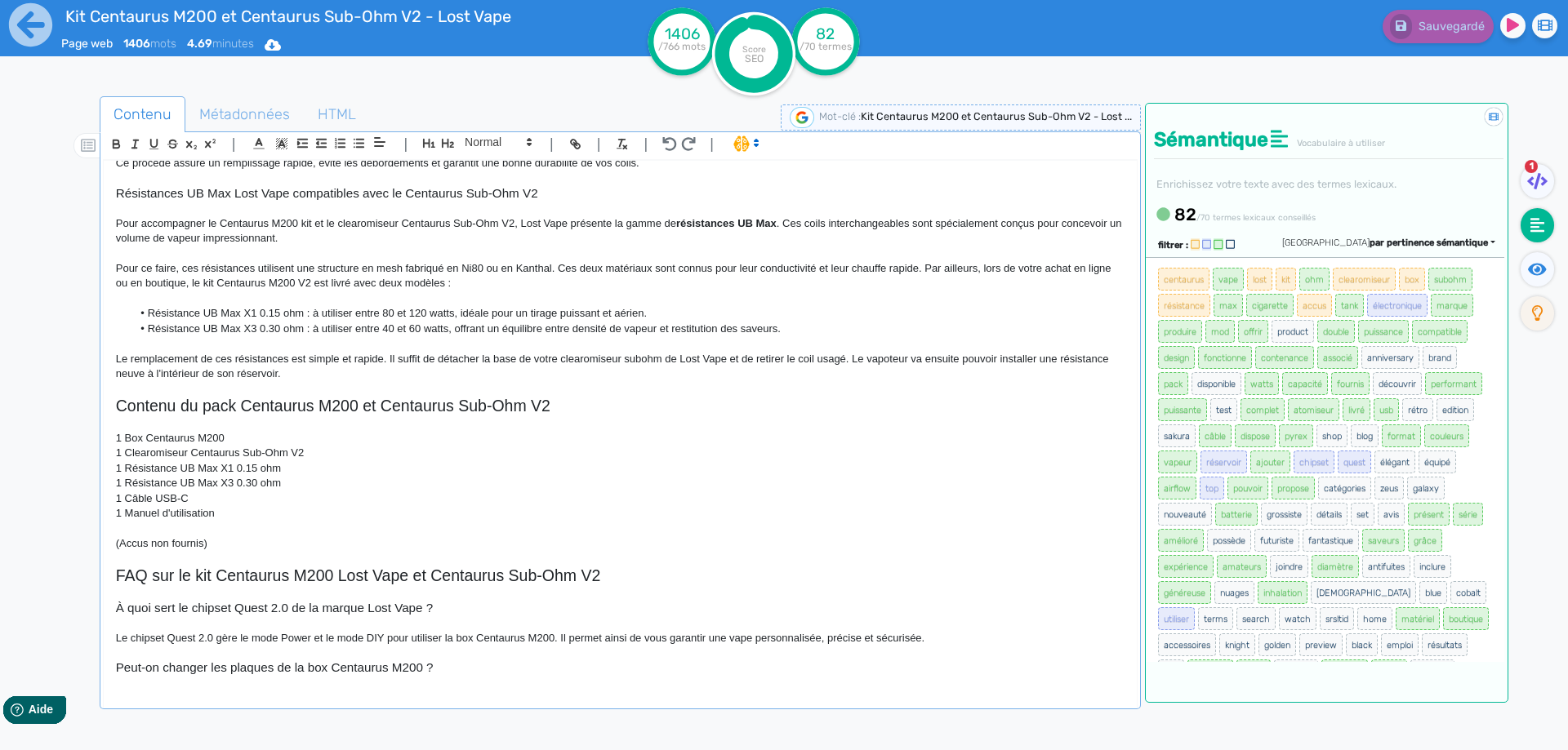
click at [426, 268] on p "Pour ce faire, ces résistances utilisent une structure en mesh fabriqué en Ni80…" at bounding box center [620, 276] width 1008 height 30
click at [528, 268] on p "Pour ce faire, ces résistances utilisent une structure en mesh fabriqué en Ni80…" at bounding box center [620, 276] width 1008 height 30
click at [1399, 23] on icon at bounding box center [1396, 25] width 11 height 11
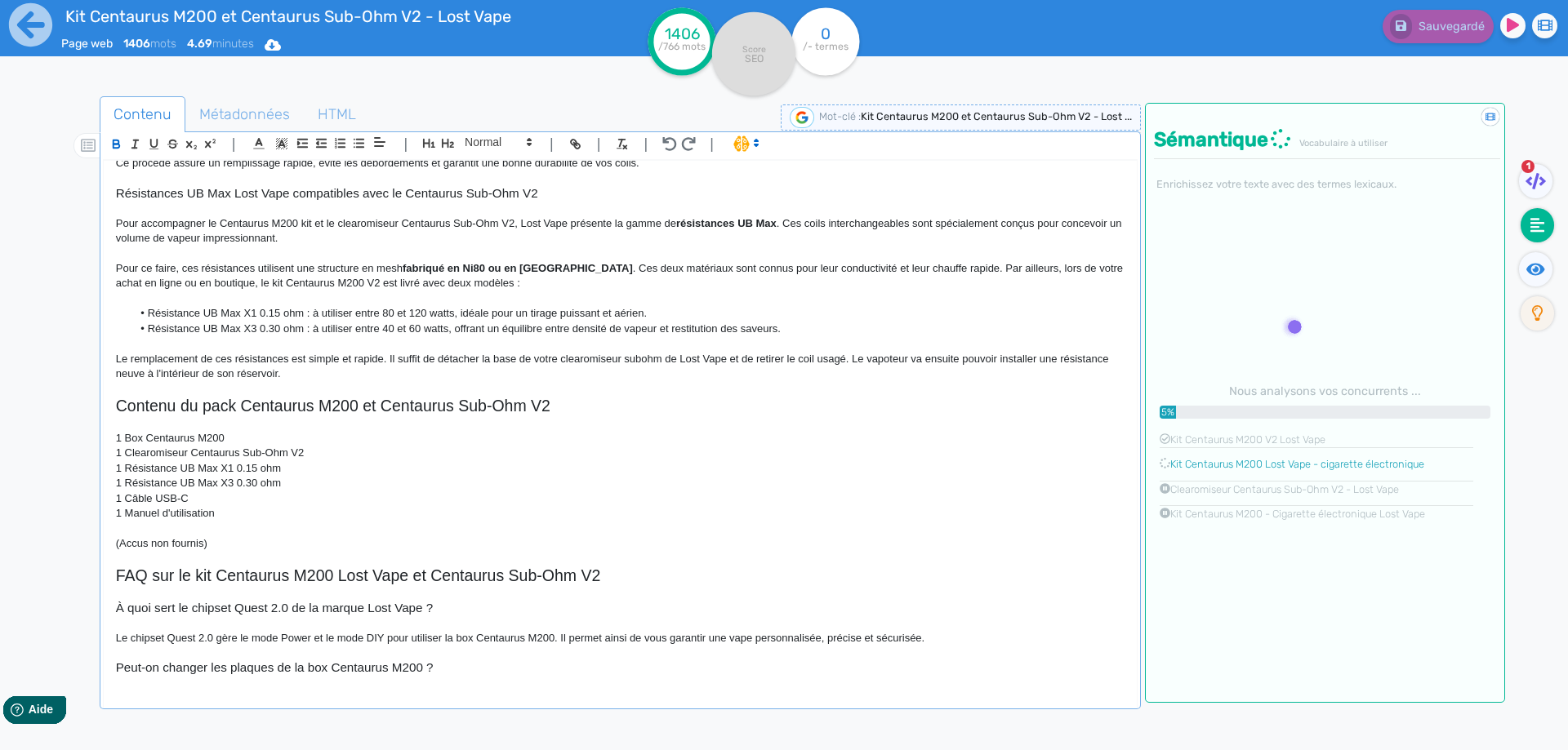
click at [825, 359] on p "Le remplacement de ces résistances est simple et rapide. Il suffit de détacher …" at bounding box center [620, 367] width 1008 height 30
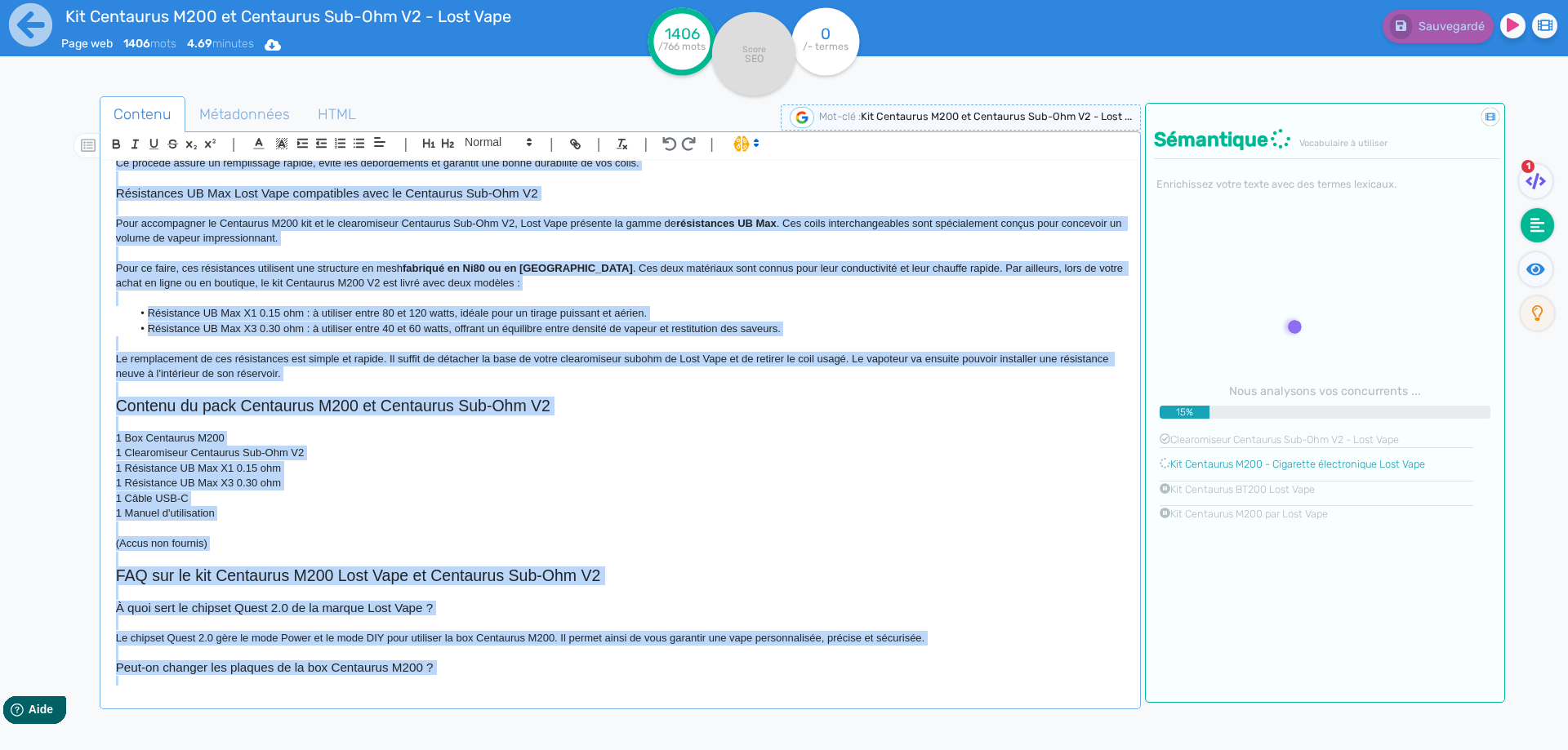
copy div "Kit Centaurus M200 et Centaurus Sub-Ohm V2 - Lost Vape Le kit Centaurus M200 V2…"
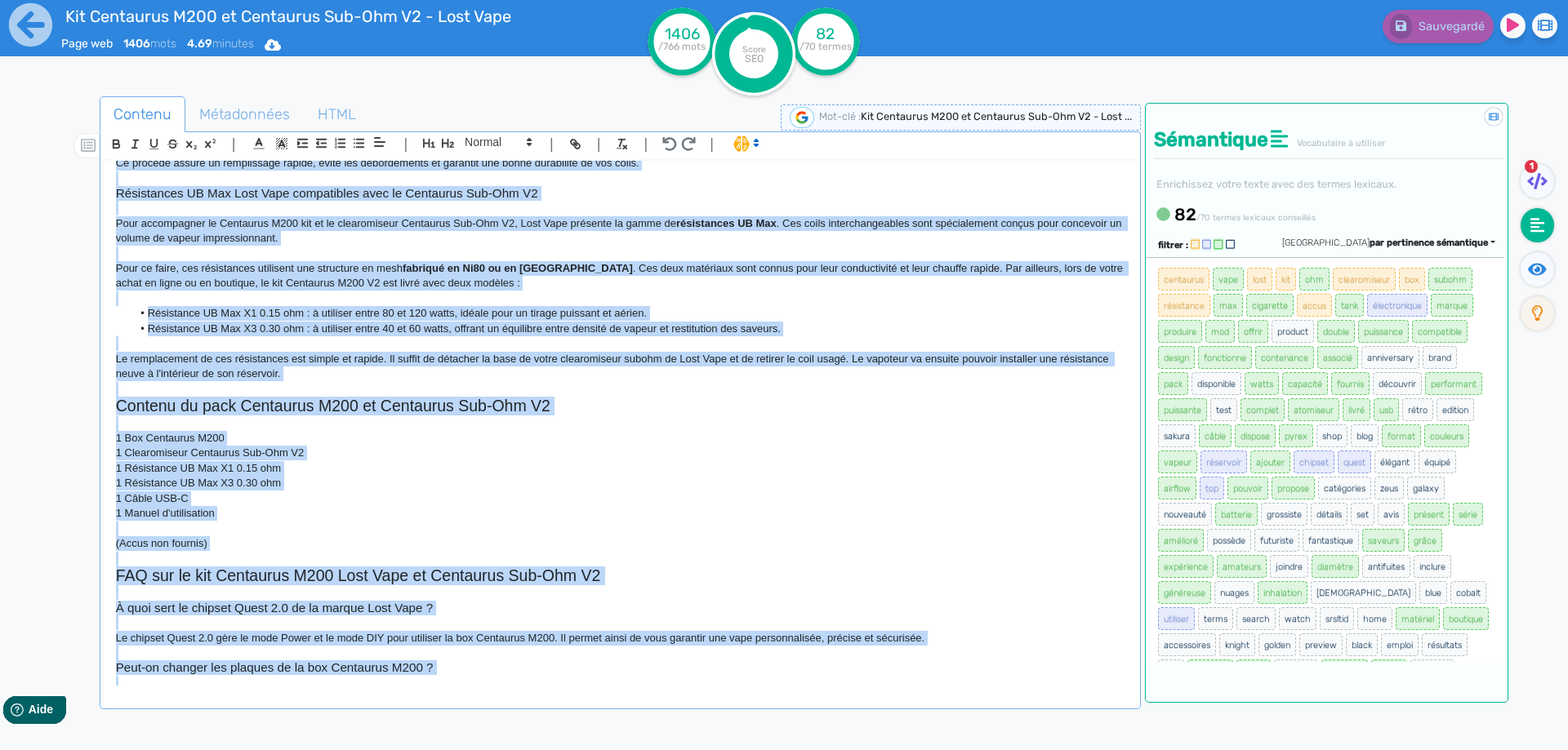
click at [1087, 382] on p at bounding box center [620, 389] width 1008 height 15
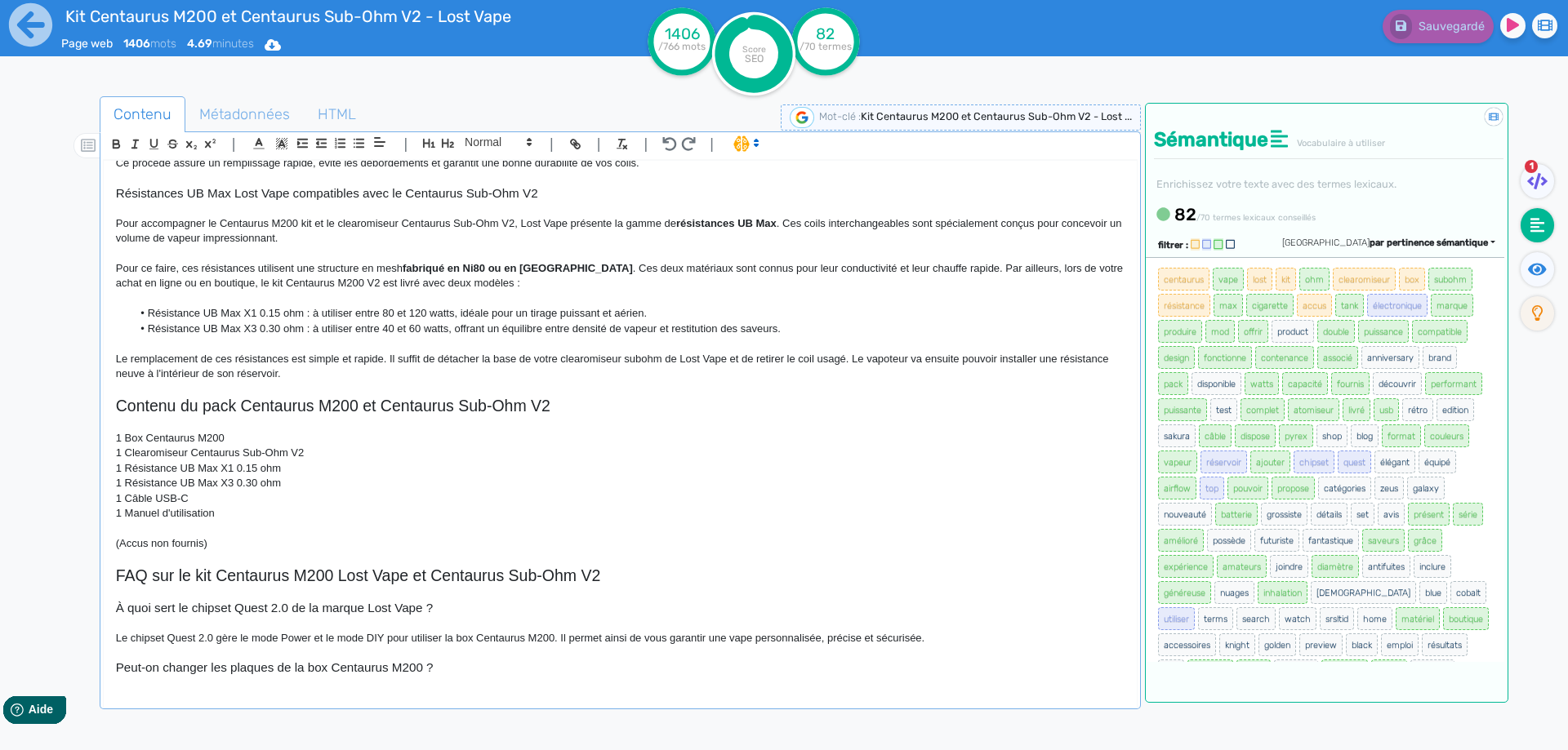
click at [933, 353] on p "Le remplacement de ces résistances est simple et rapide. Il suffit de détacher …" at bounding box center [620, 367] width 1008 height 30
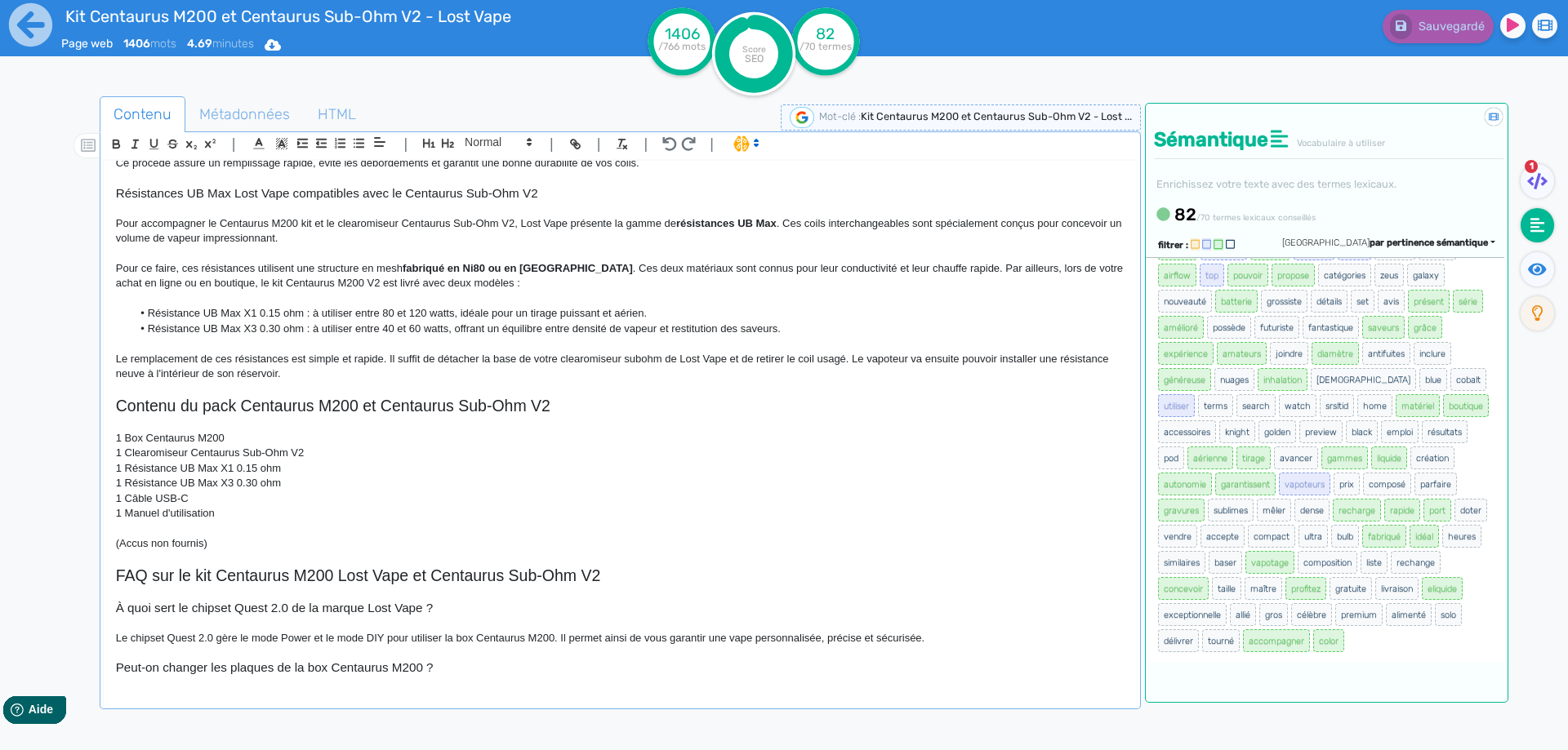
scroll to position [715, 0]
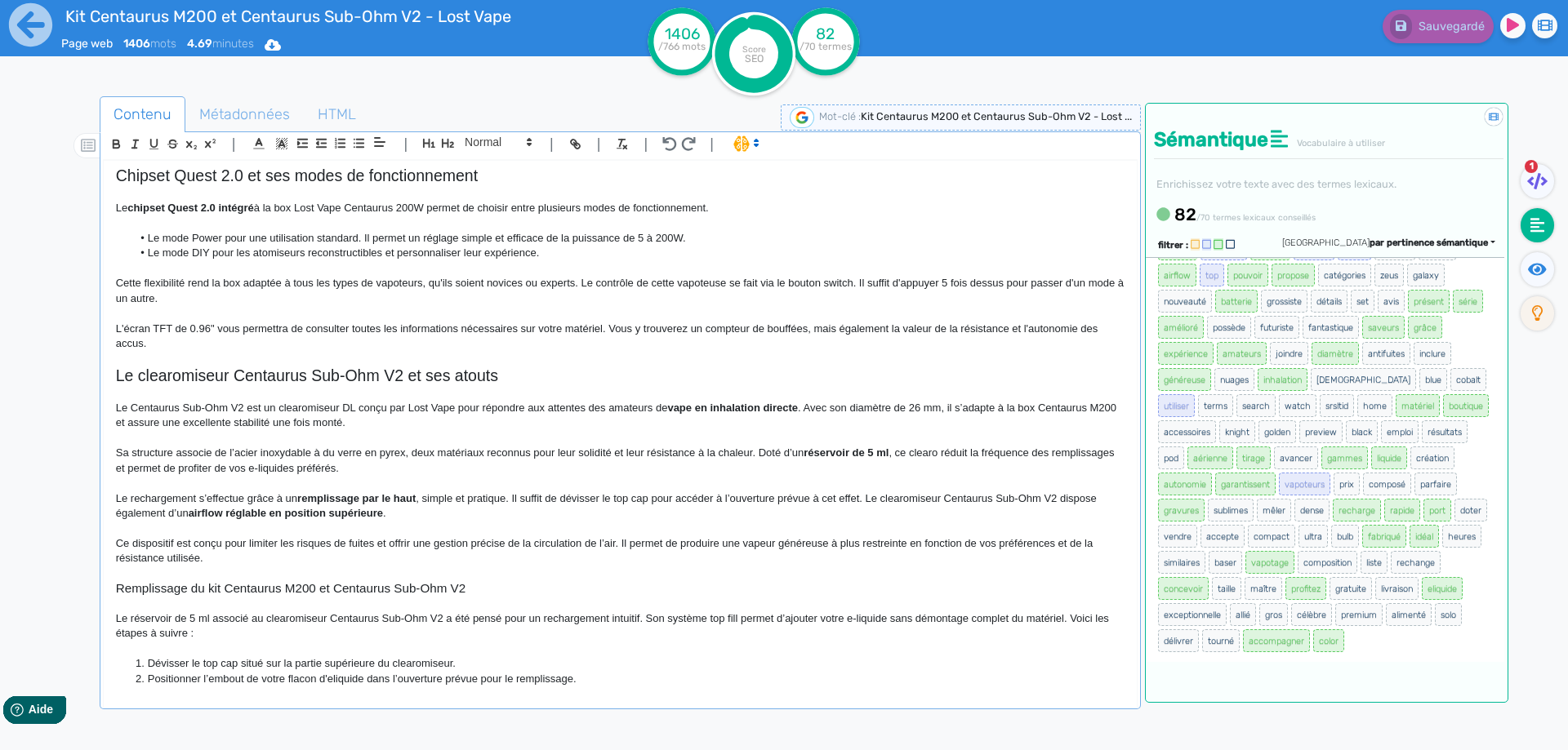
click at [250, 429] on p "Le Centaurus Sub-Ohm V2 est un clearomiseur DL conçu par Lost Vape pour répondr…" at bounding box center [620, 415] width 1008 height 30
click at [239, 423] on span ". Avec son diamètre de 26 mm, il s’adapte à la box Centaurus M200 et assure une…" at bounding box center [617, 414] width 1003 height 27
click at [254, 421] on span ". Avec son diamètre de 26 mm, il s’adapte à la box Centaurus M200 et assure une…" at bounding box center [617, 414] width 1003 height 27
click at [1482, 35] on button "Sauvegarder" at bounding box center [1436, 26] width 115 height 34
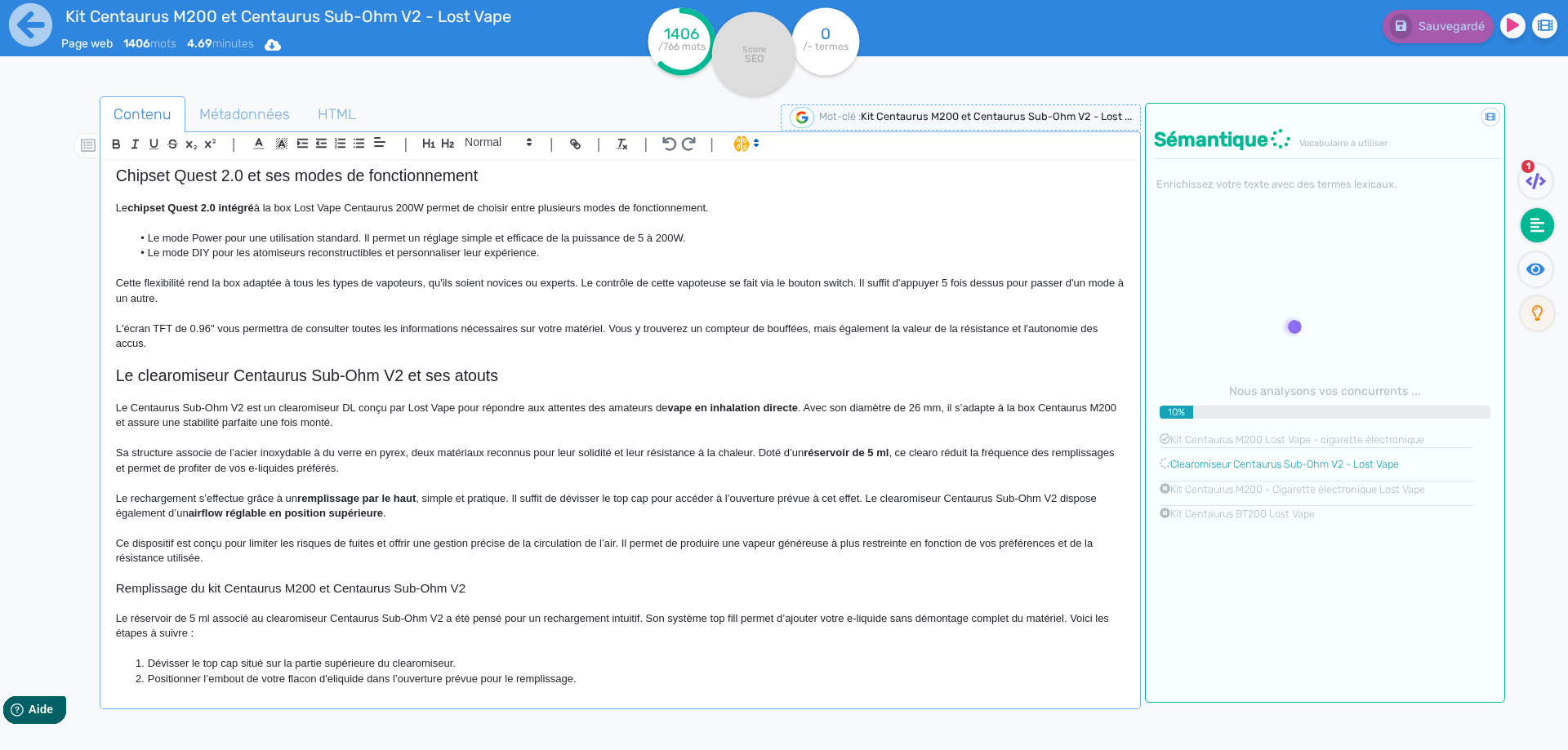
click at [675, 258] on li "Le mode DIY pour les atomiseurs reconstructibles et personnaliser leur expérien…" at bounding box center [627, 253] width 992 height 15
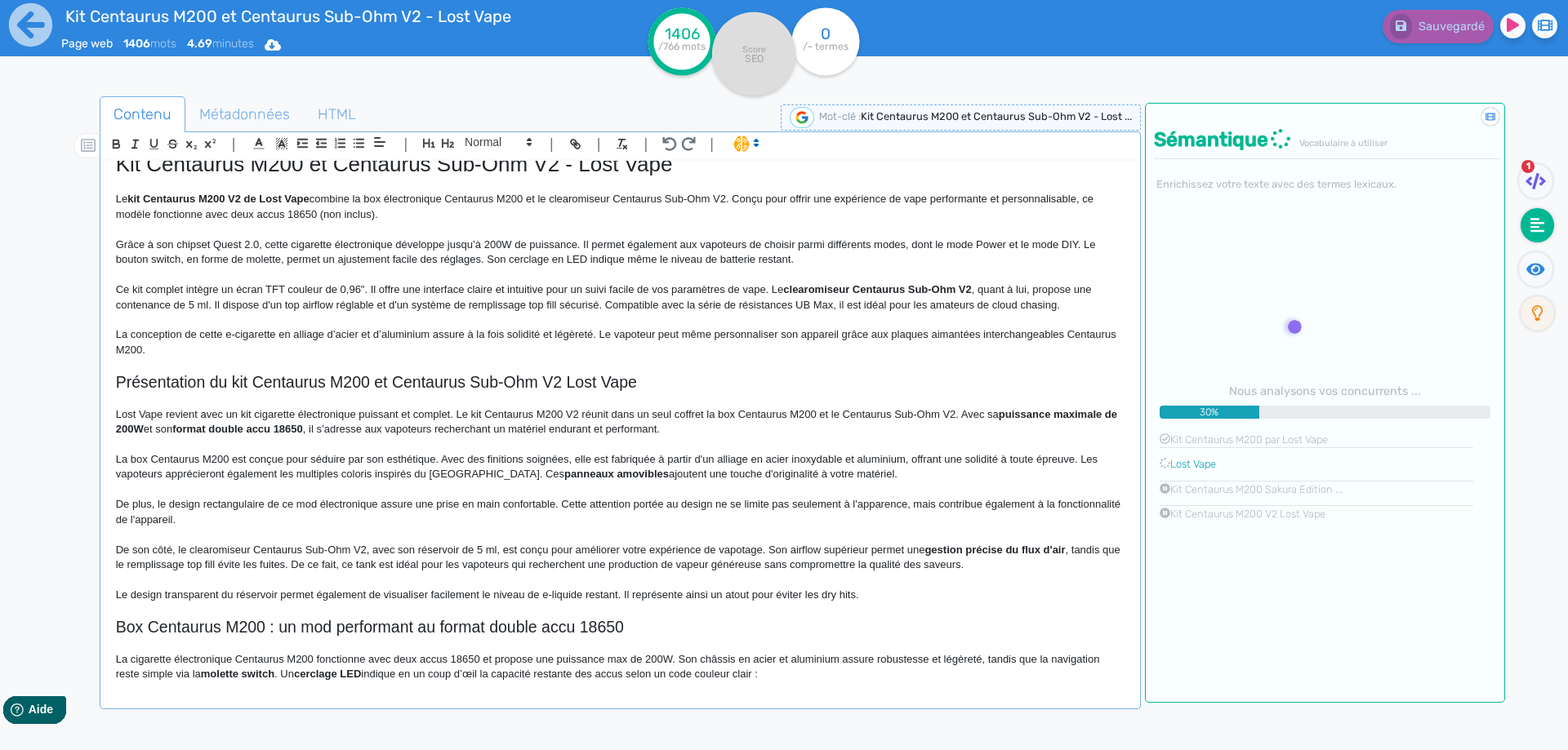
scroll to position [0, 0]
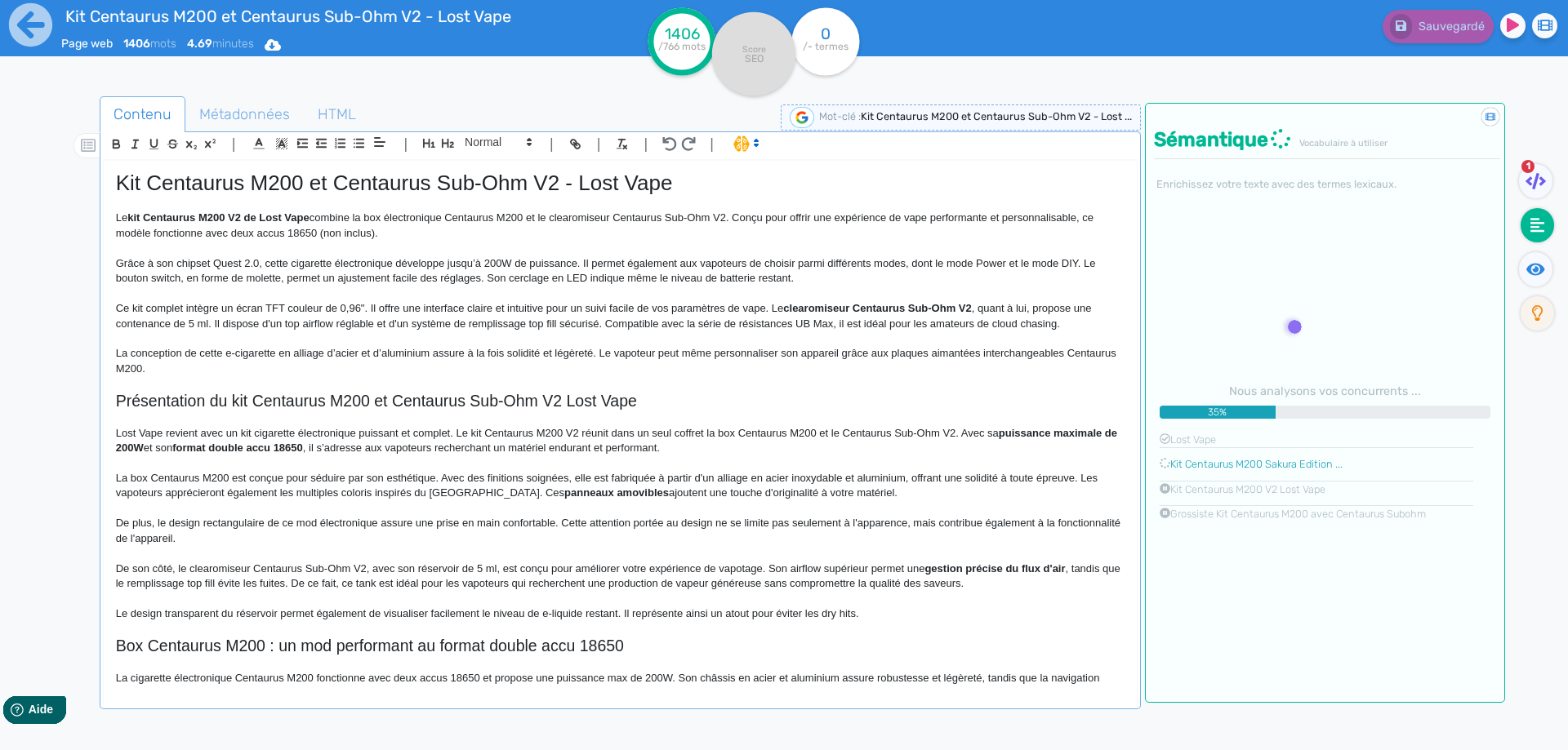
click at [466, 190] on span "Kit Centaurus M200 et Centaurus Sub-Ohm V2 - Lost Vape" at bounding box center [394, 183] width 557 height 25
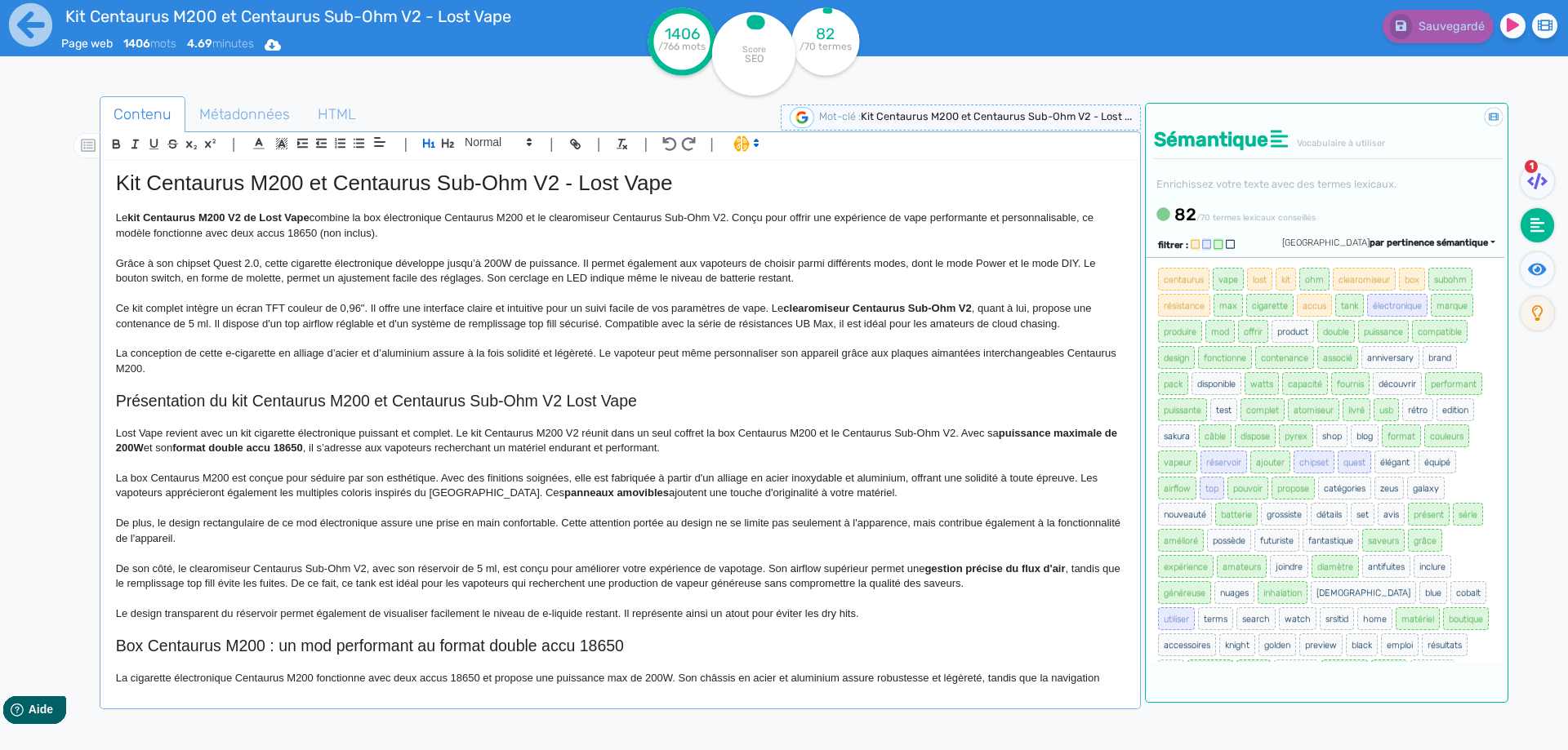
click at [466, 189] on span "Kit Centaurus M200 et Centaurus Sub-Ohm V2 - Lost Vape" at bounding box center [394, 183] width 557 height 25
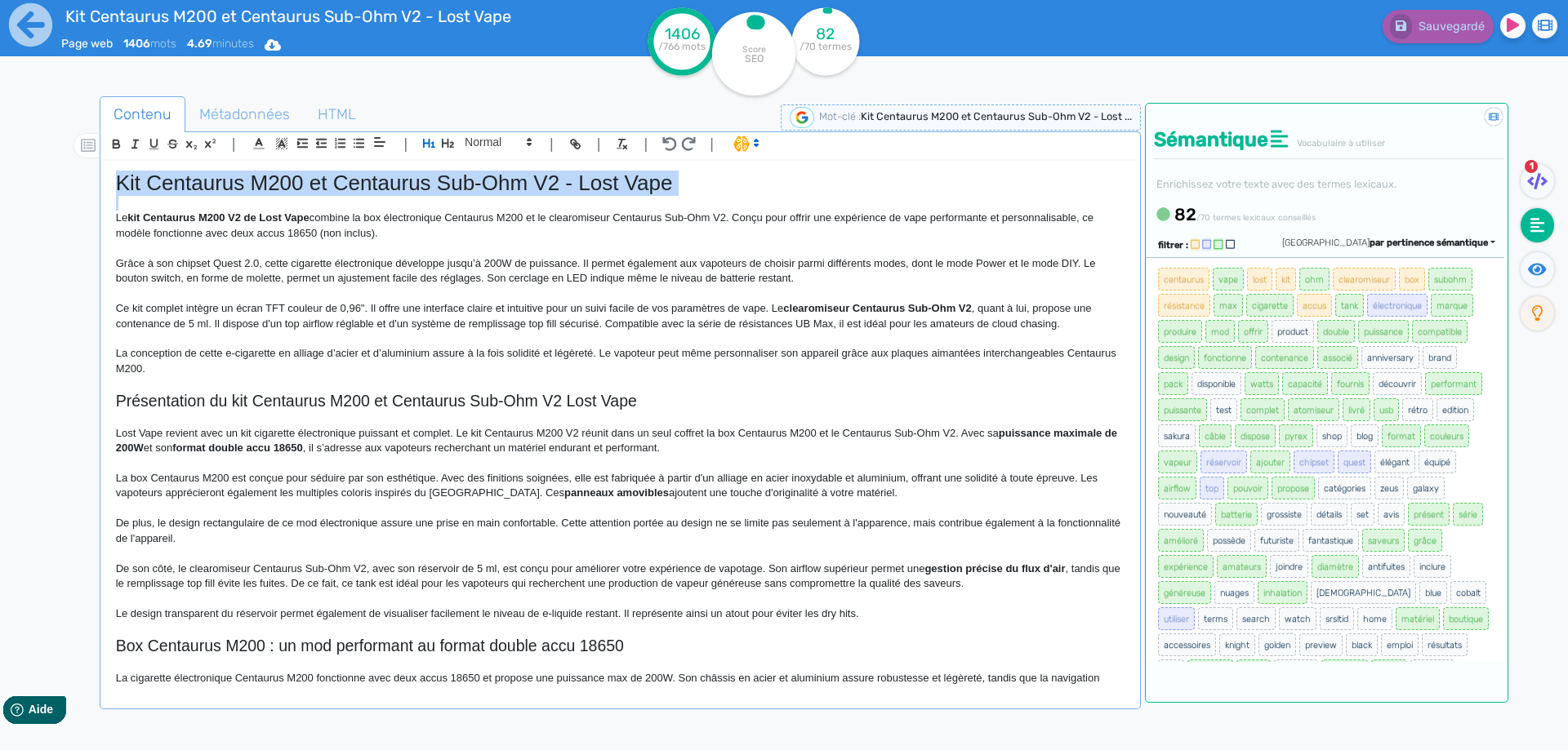
click at [466, 189] on span "Kit Centaurus M200 et Centaurus Sub-Ohm V2 - Lost Vape" at bounding box center [394, 183] width 557 height 25
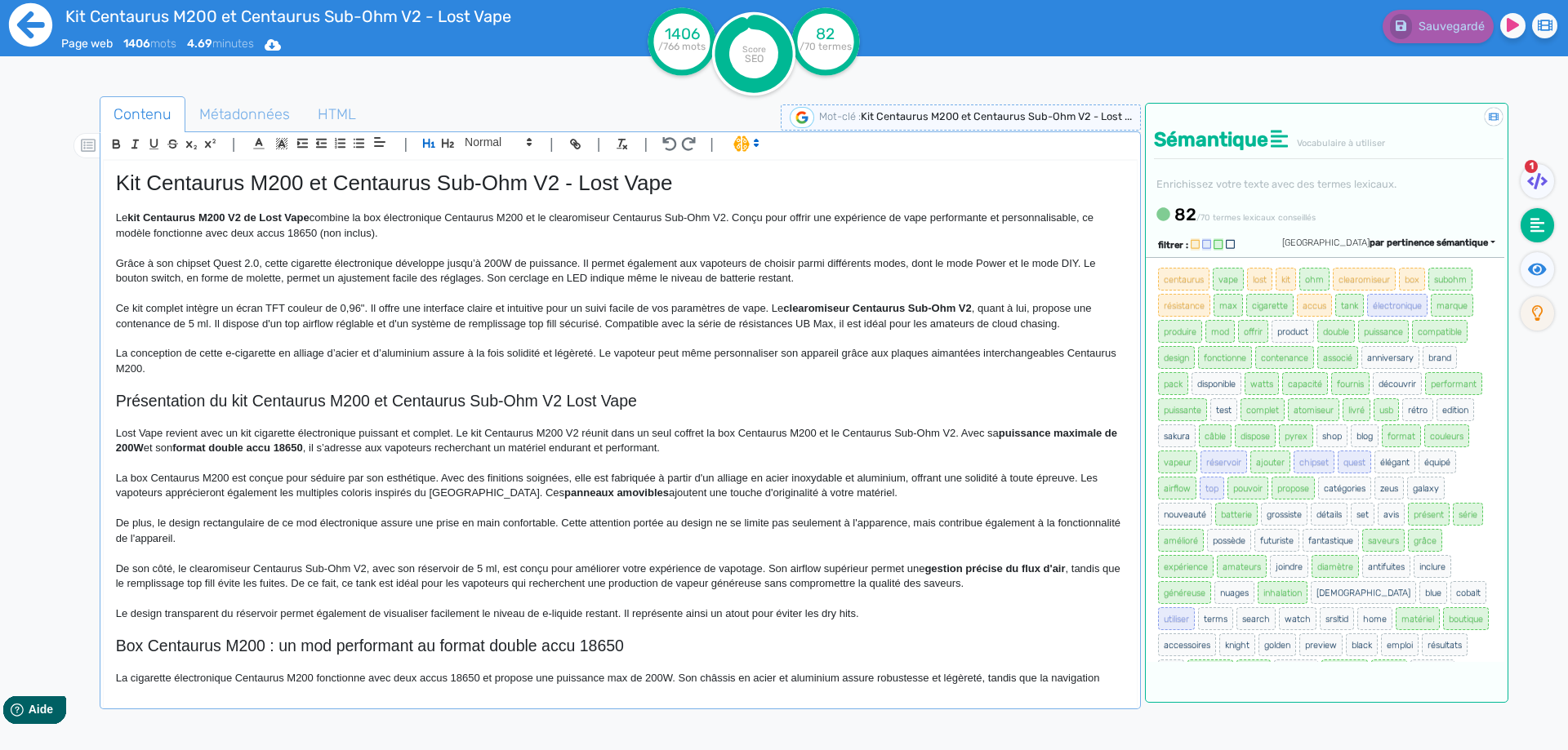
click at [37, 46] on icon at bounding box center [30, 25] width 45 height 45
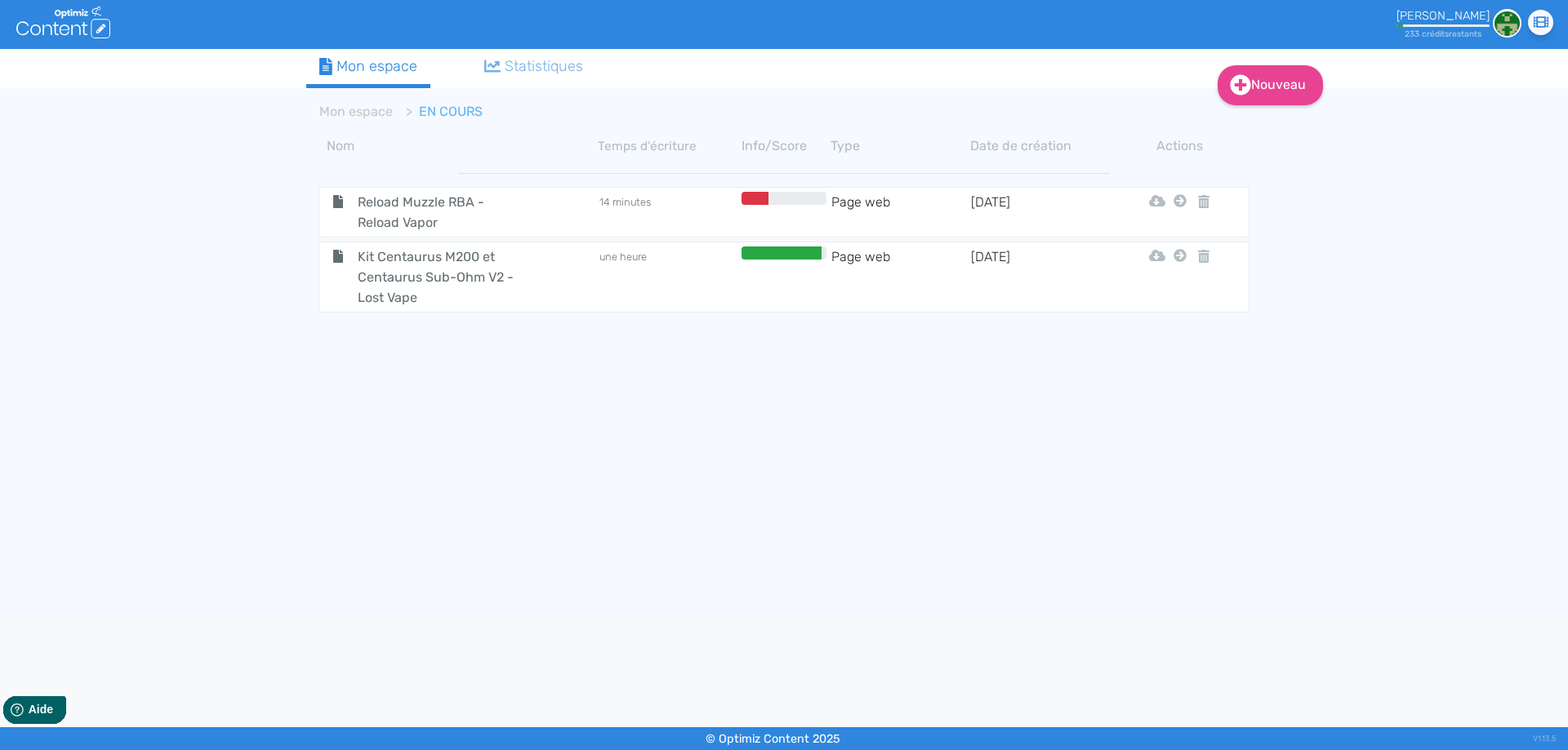
click at [438, 305] on span "Kit Centaurus M200 et Centaurus Sub-Ohm V2 - Lost Vape" at bounding box center [438, 277] width 184 height 62
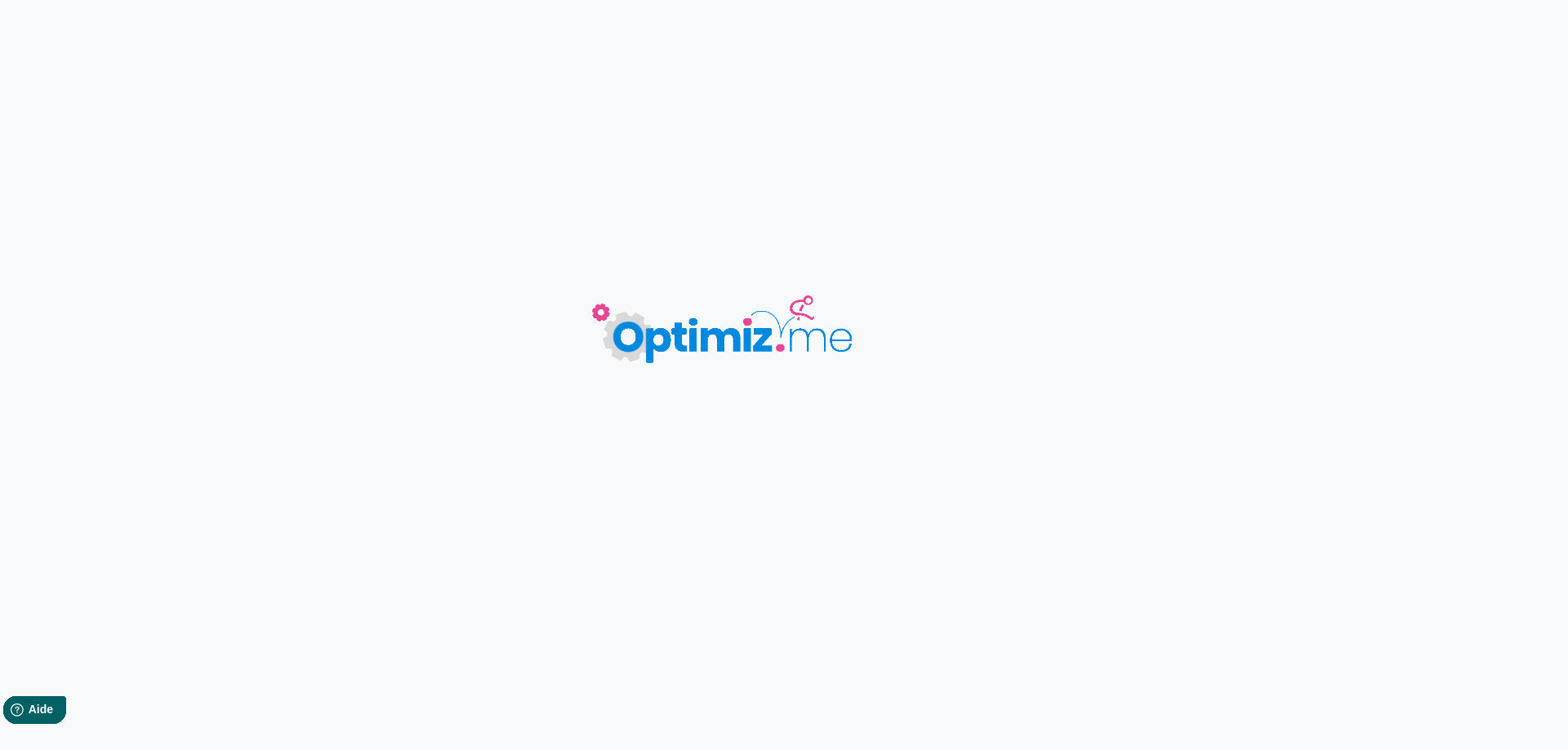
type input "Kit Centaurus M200 et Centaurus Sub-Ohm V2 - Lost Vape"
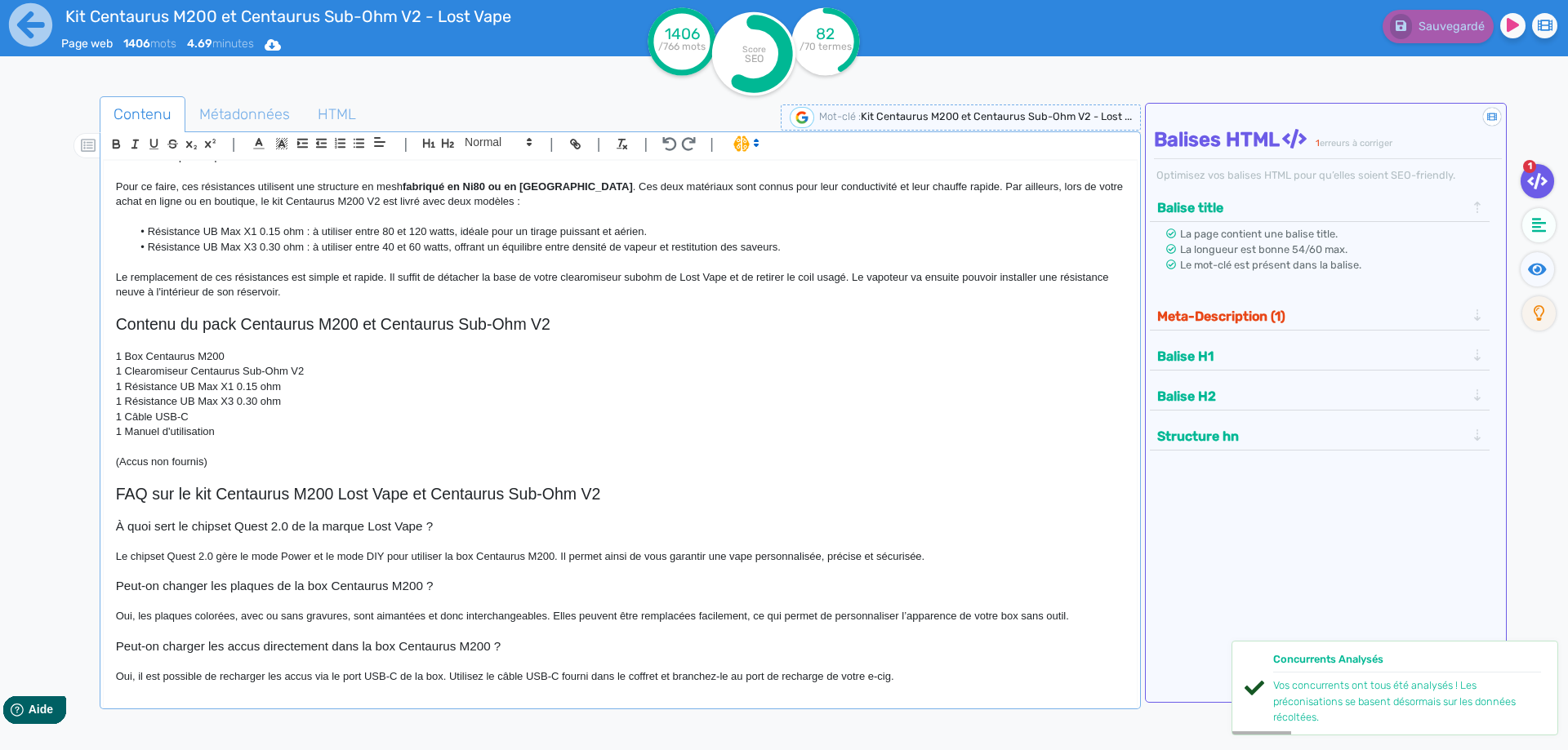
scroll to position [1396, 0]
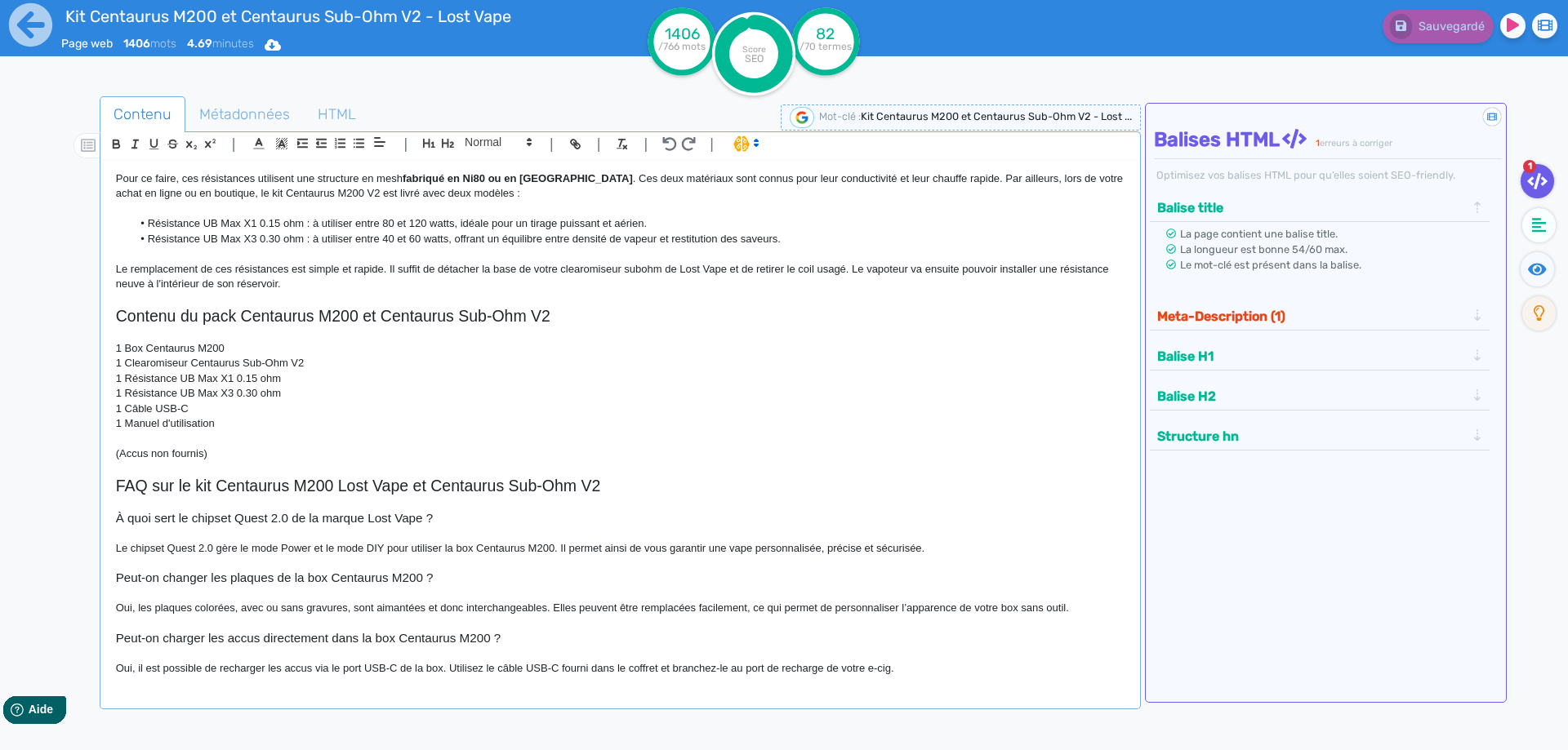
click at [168, 329] on p at bounding box center [620, 334] width 1008 height 15
click at [35, 23] on icon at bounding box center [30, 25] width 45 height 45
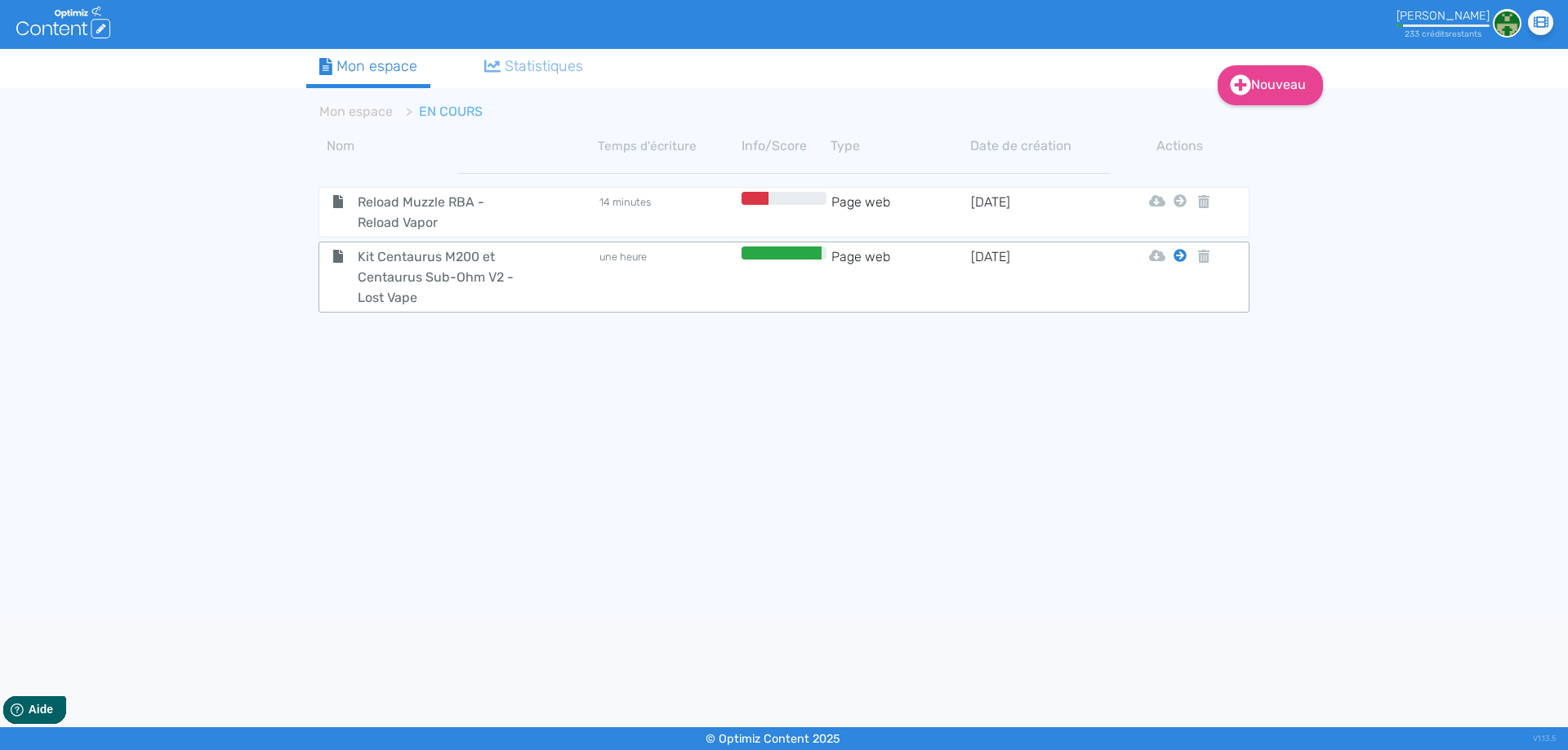
click at [1180, 258] on icon at bounding box center [1180, 255] width 13 height 13
click at [1171, 302] on button "Mon Espace" at bounding box center [1172, 296] width 140 height 26
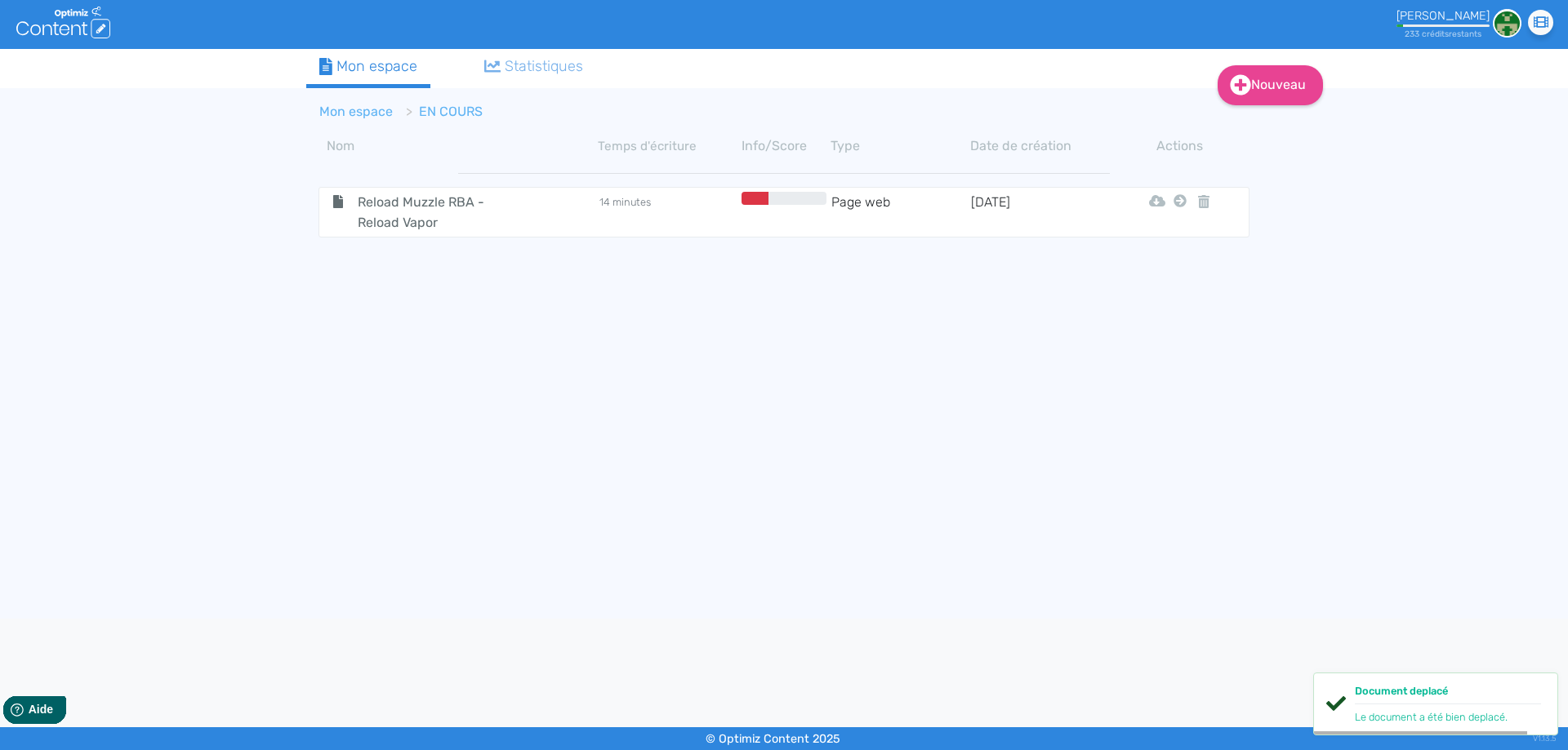
click at [366, 105] on link "Mon espace" at bounding box center [356, 111] width 74 height 16
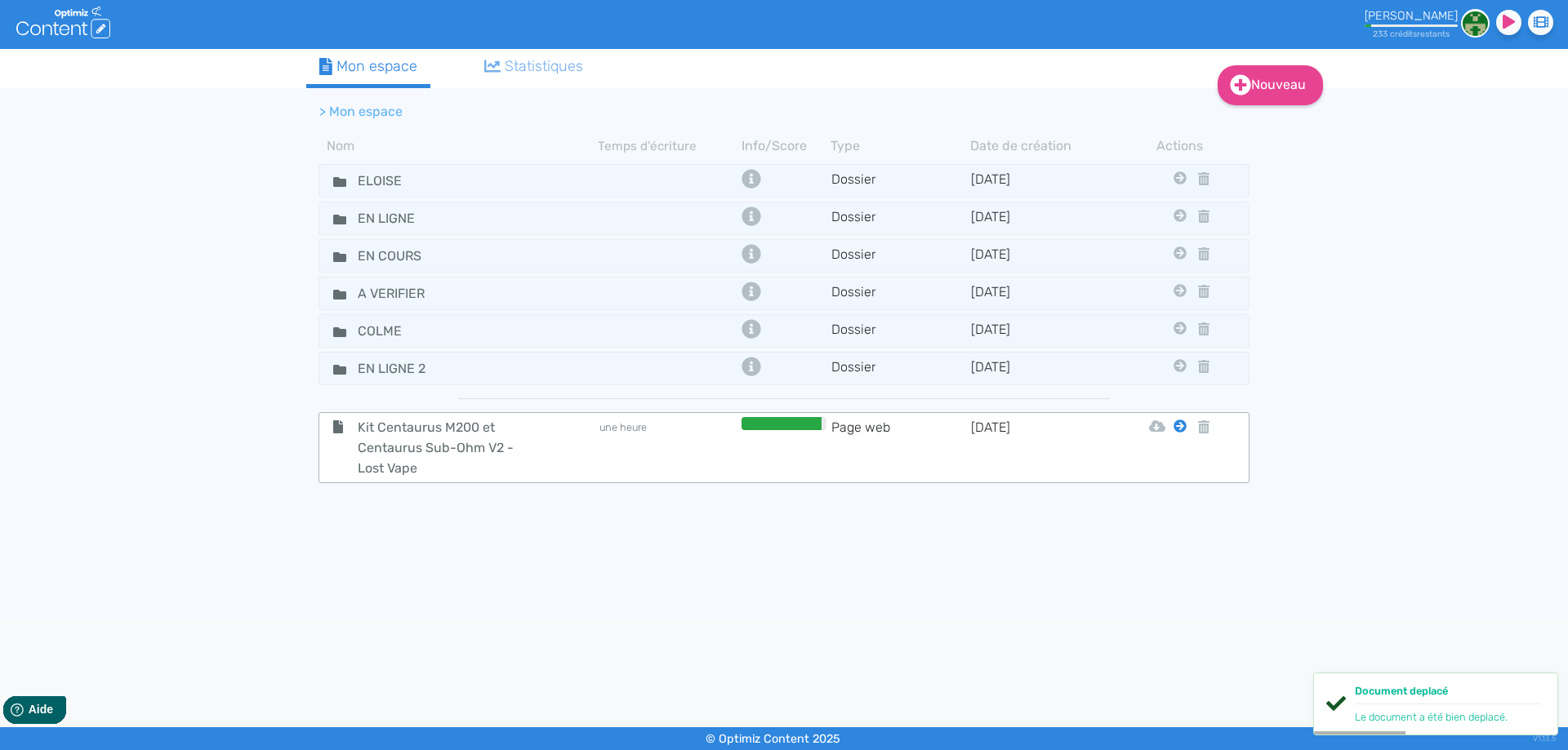
click at [1174, 427] on icon at bounding box center [1180, 426] width 13 height 13
click at [1176, 456] on div "Eloise En Ligne En Cours A Verifier Colme En Ligne 2" at bounding box center [1167, 532] width 131 height 170
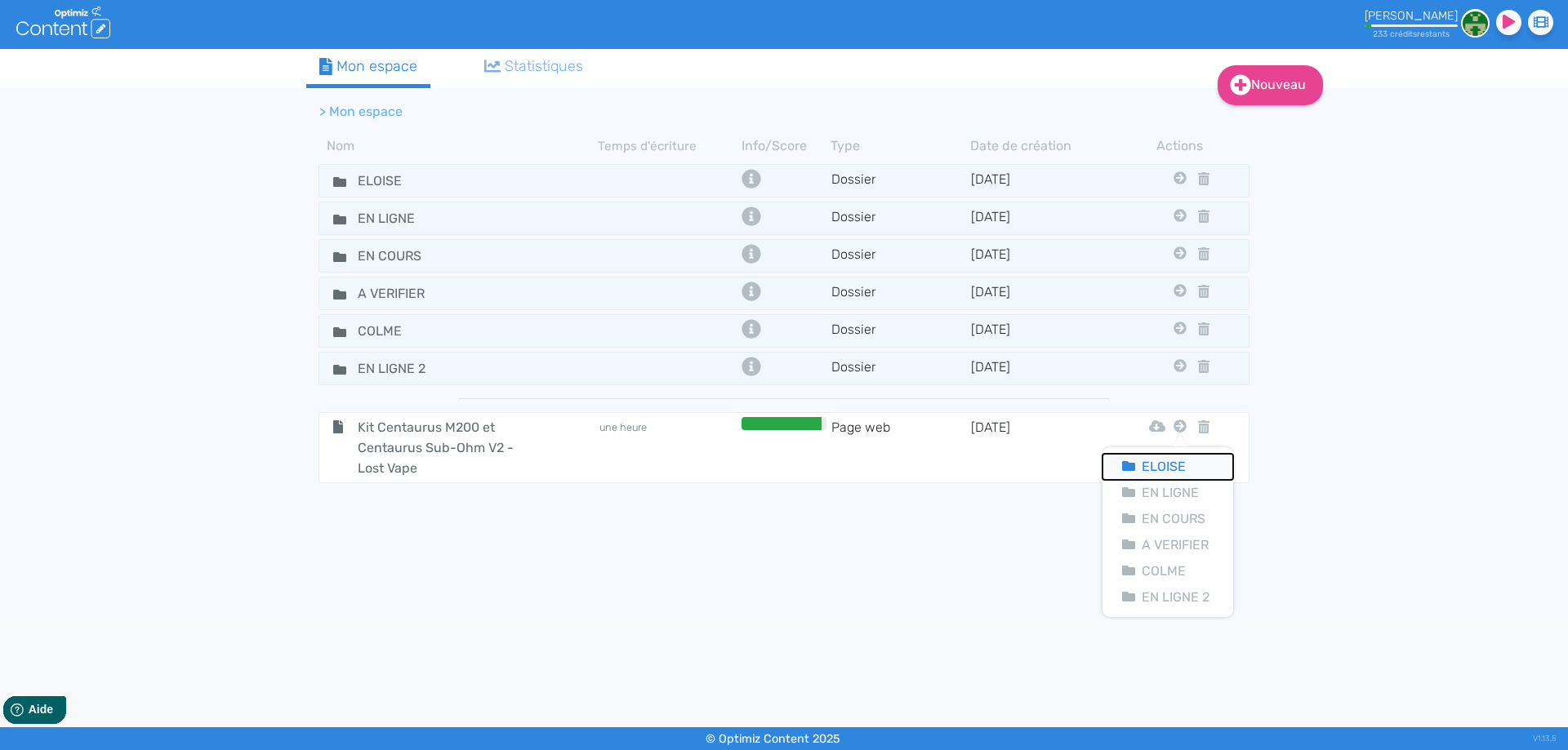
click at [1175, 458] on button "Eloise" at bounding box center [1167, 467] width 131 height 26
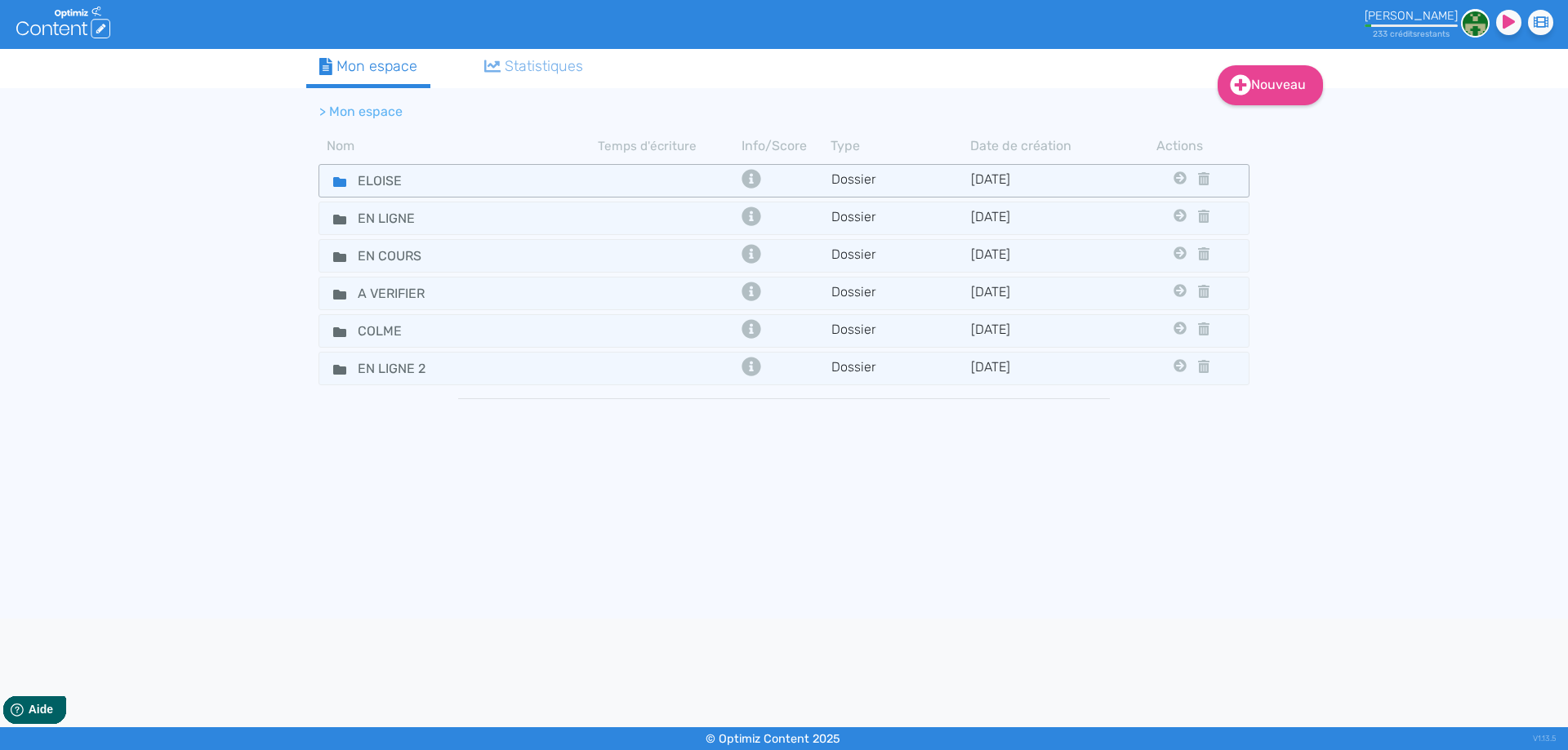
click at [340, 184] on icon at bounding box center [340, 182] width 13 height 10
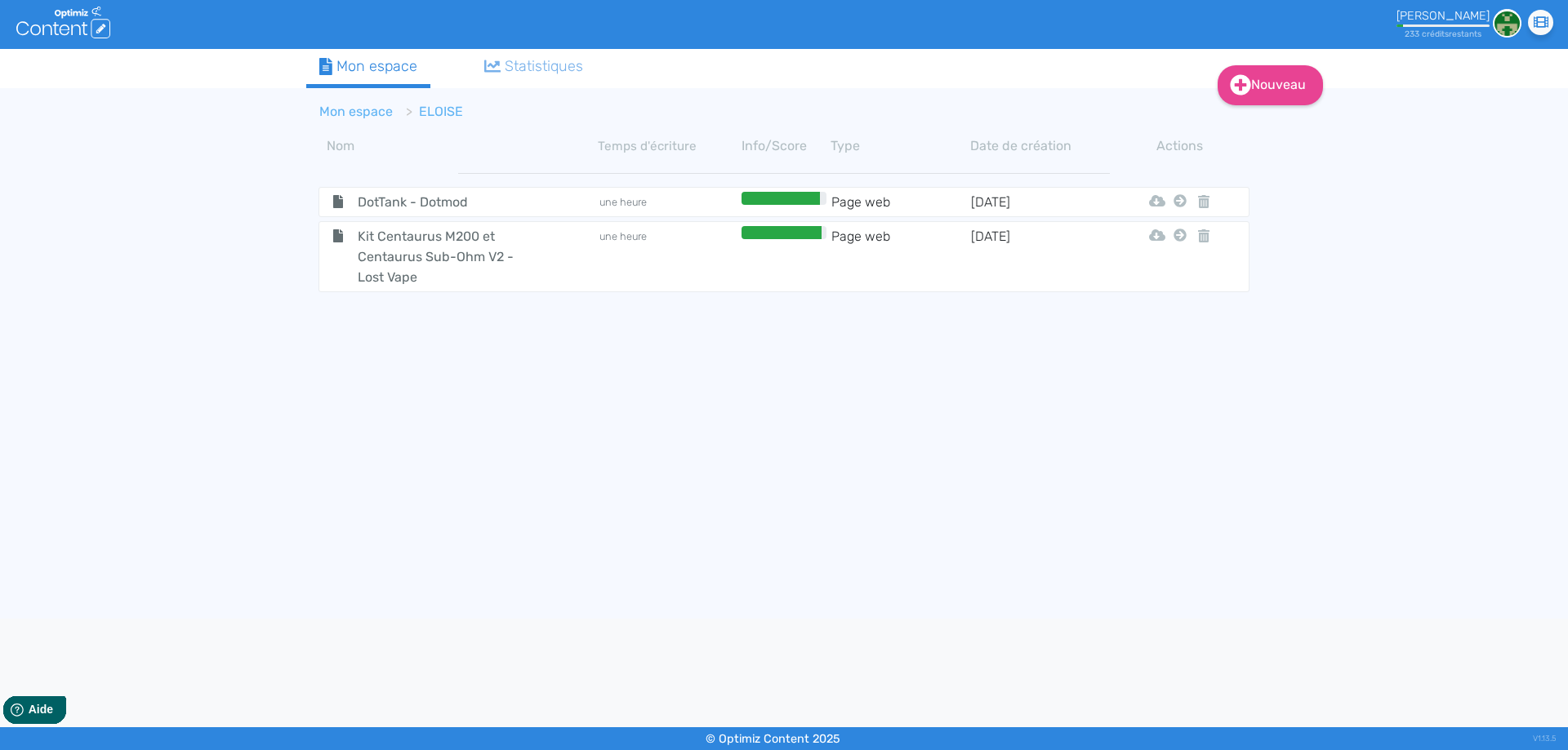
click at [340, 112] on link "Mon espace" at bounding box center [356, 111] width 74 height 16
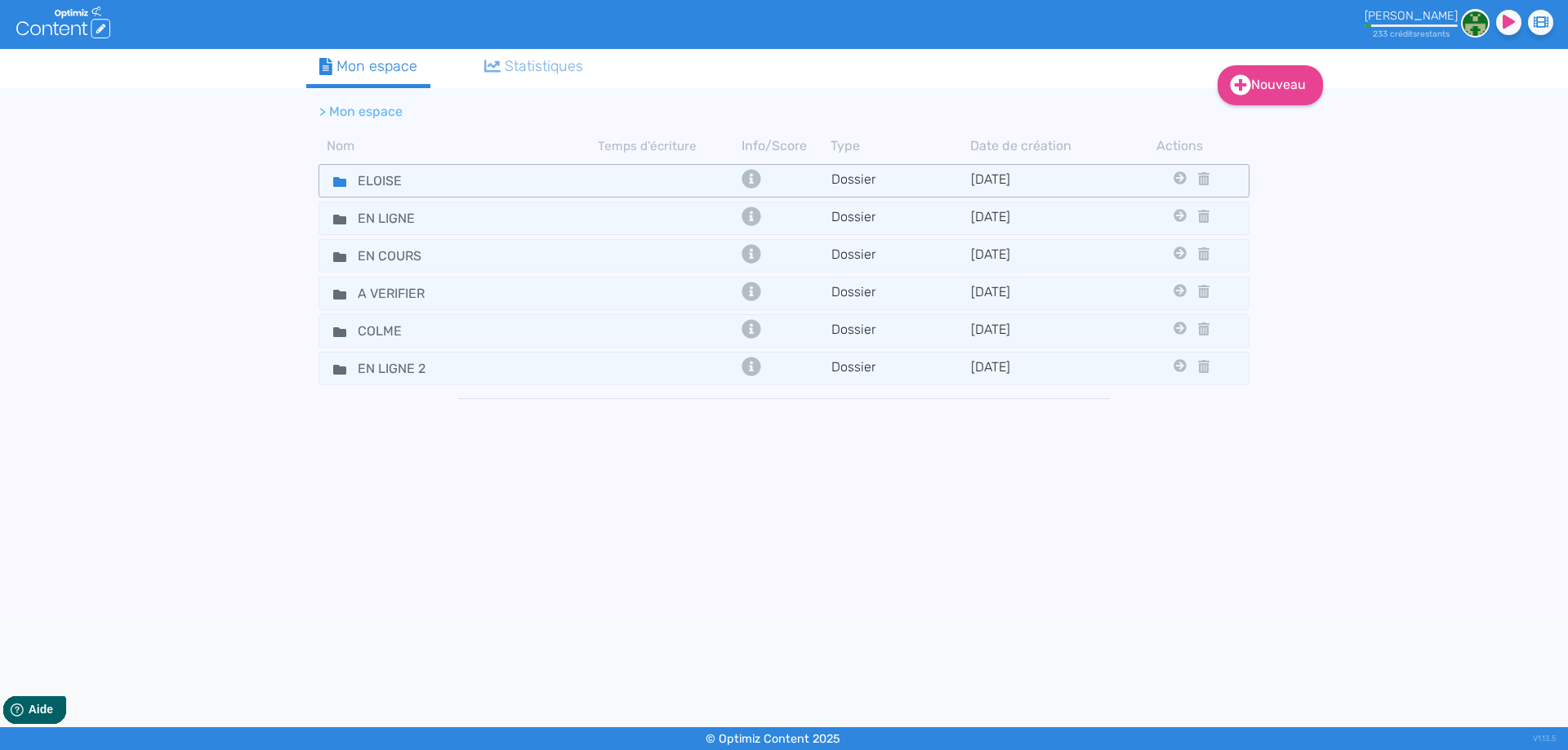
click at [336, 181] on icon at bounding box center [340, 182] width 13 height 10
